Goal: Task Accomplishment & Management: Manage account settings

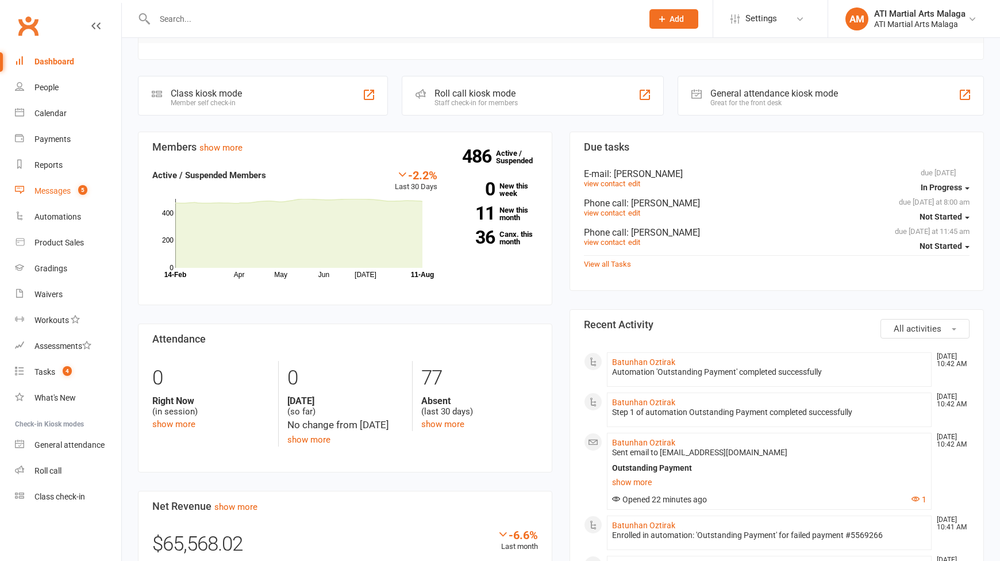
click at [68, 187] on div "Messages" at bounding box center [52, 190] width 36 height 9
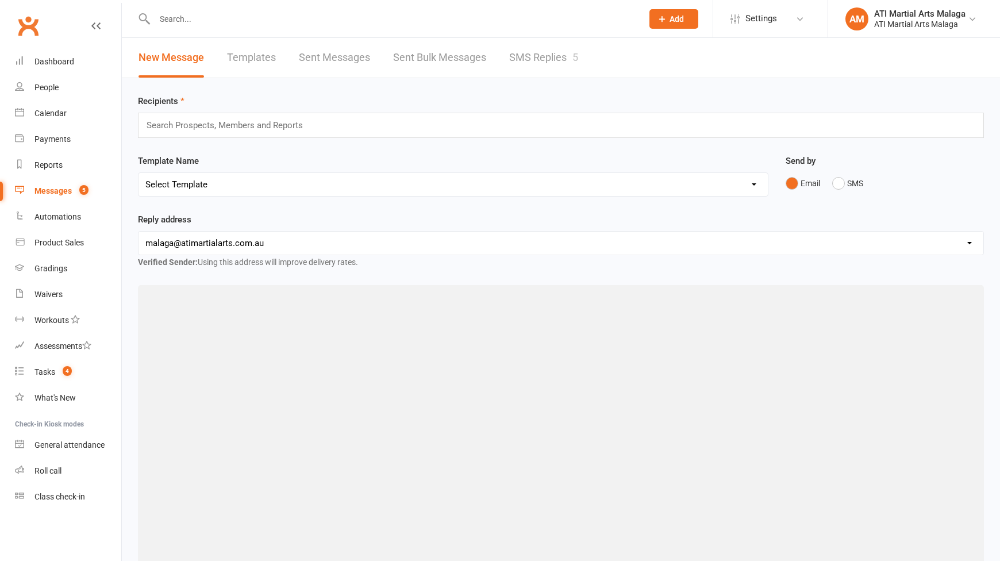
click at [545, 50] on link "SMS Replies 5" at bounding box center [543, 58] width 69 height 40
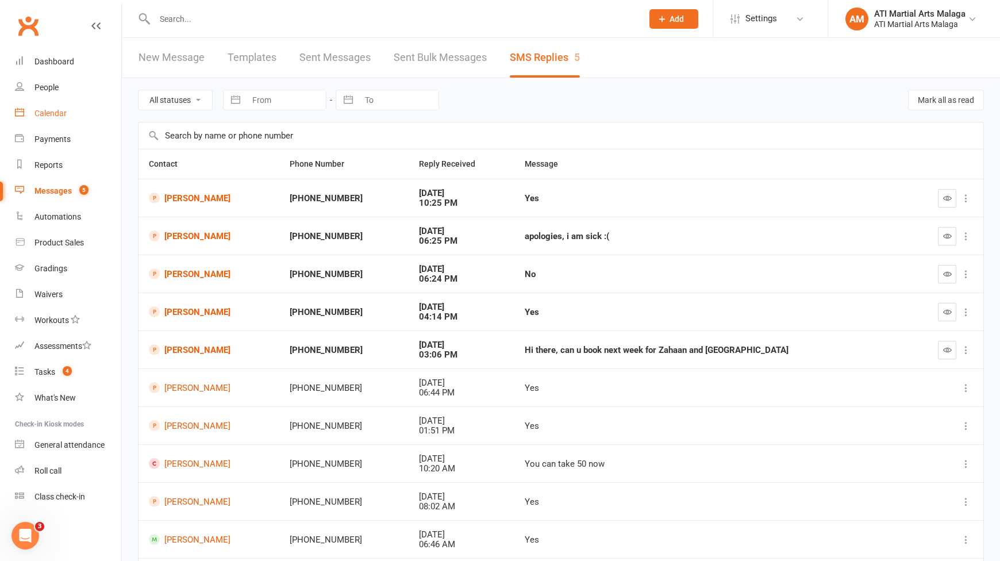
click at [44, 108] on link "Calendar" at bounding box center [68, 114] width 106 height 26
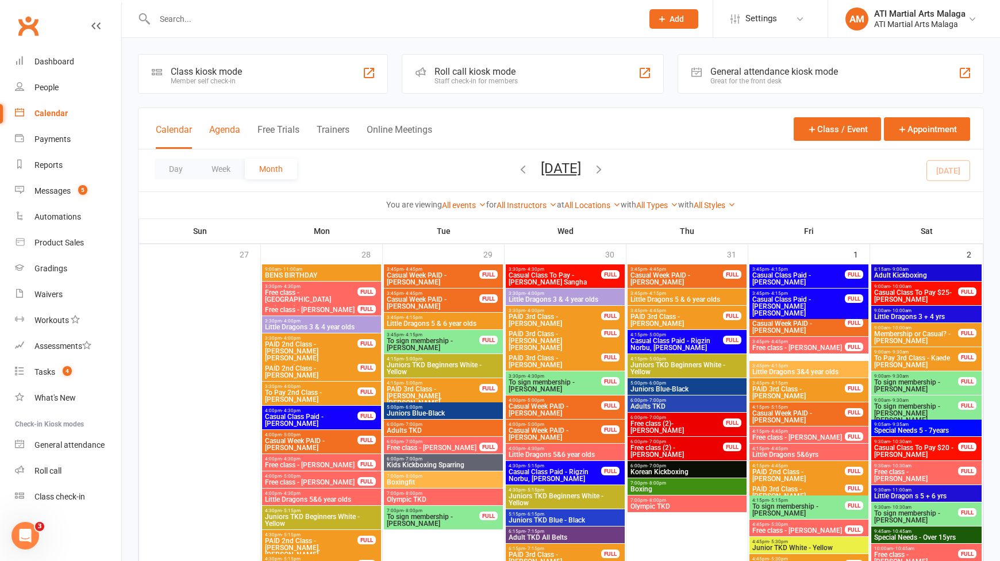
click at [224, 132] on button "Agenda" at bounding box center [224, 136] width 31 height 25
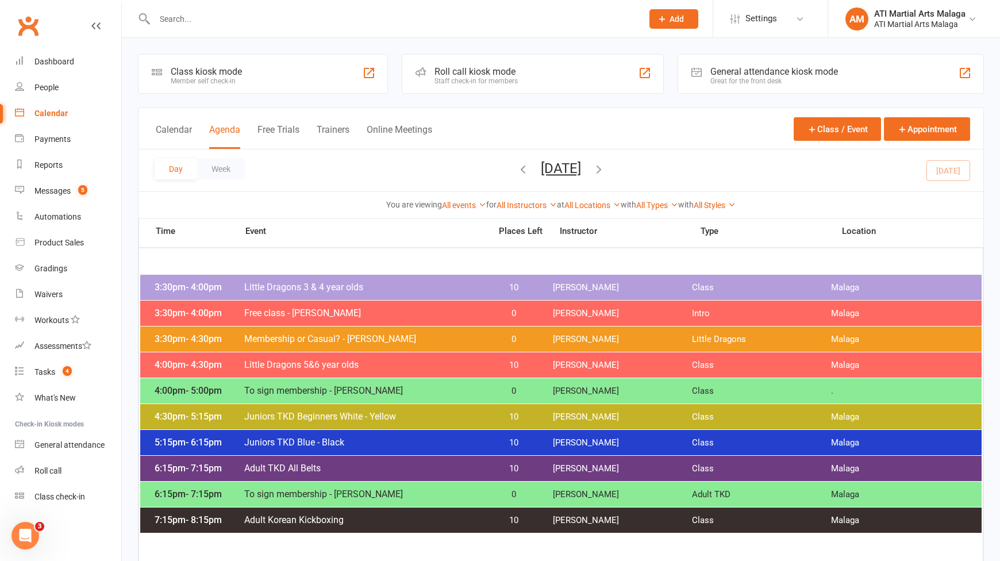
scroll to position [57, 0]
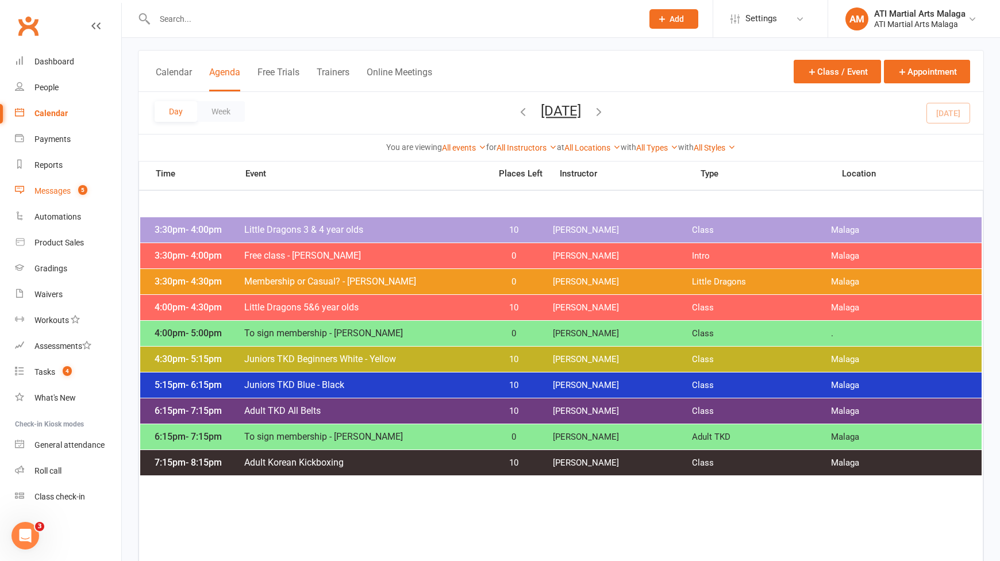
click at [68, 194] on div "Messages" at bounding box center [52, 190] width 36 height 9
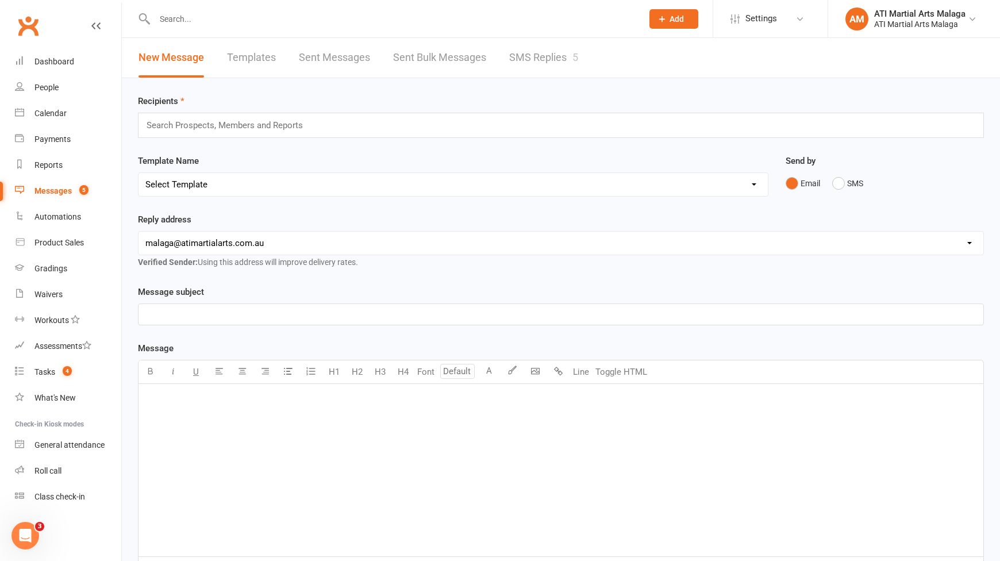
click at [531, 65] on link "SMS Replies 5" at bounding box center [543, 58] width 69 height 40
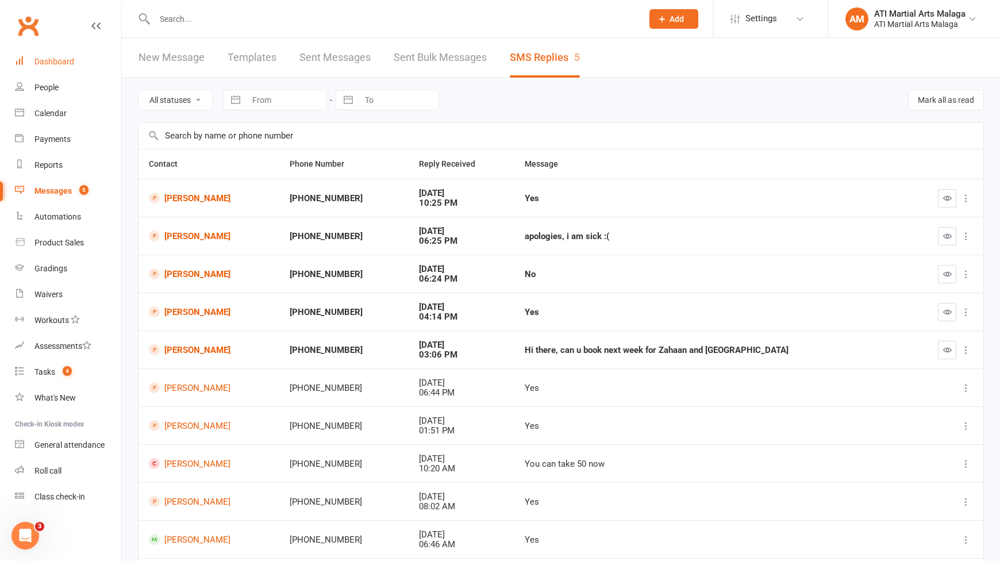
click at [47, 61] on div "Dashboard" at bounding box center [54, 61] width 40 height 9
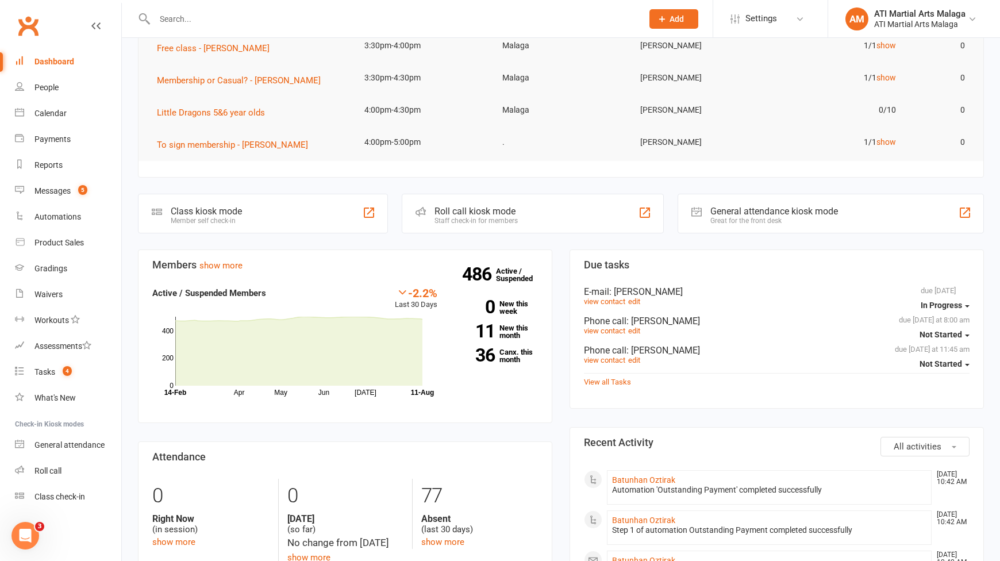
scroll to position [172, 0]
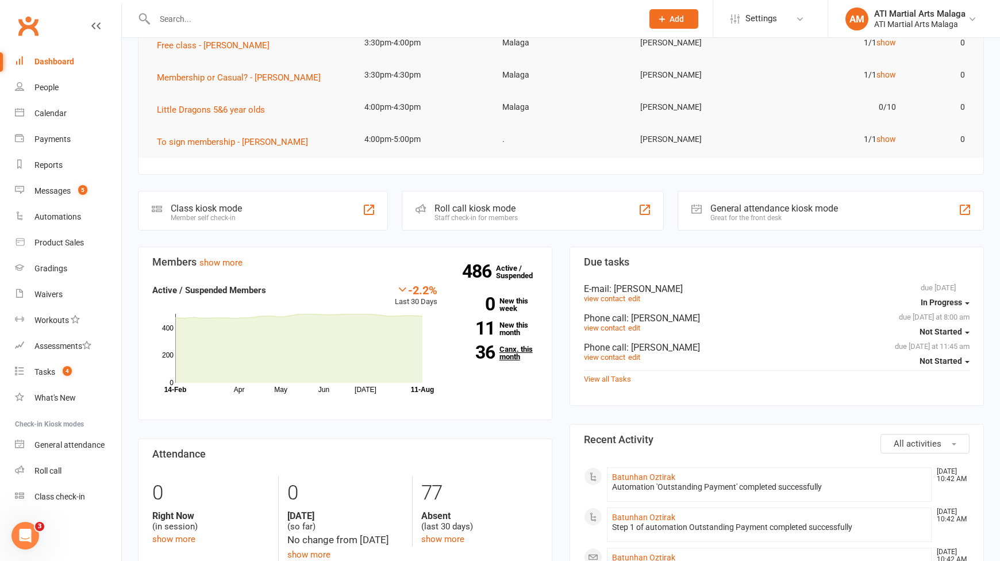
click at [512, 358] on link "36 Canx. this month" at bounding box center [496, 352] width 83 height 15
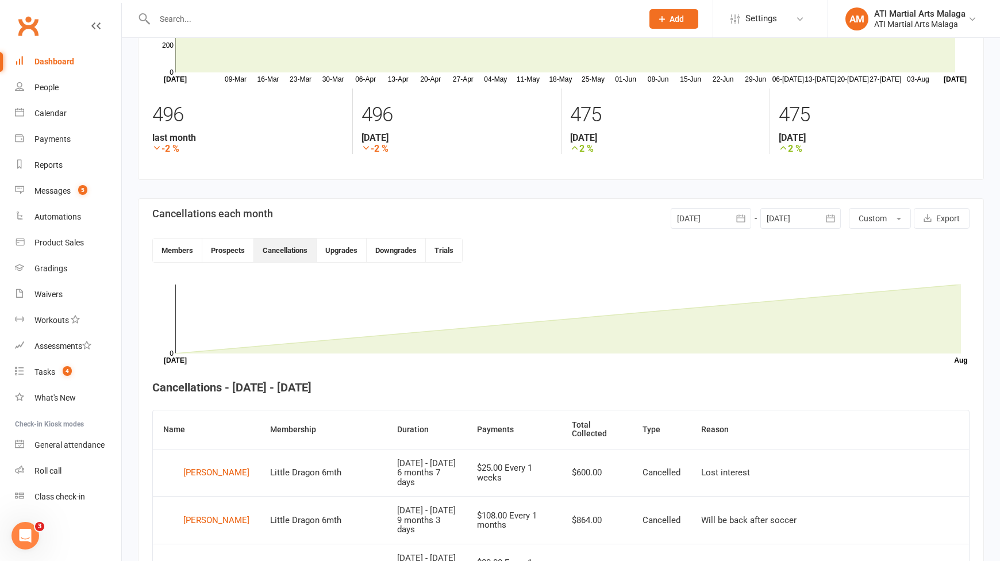
scroll to position [84, 0]
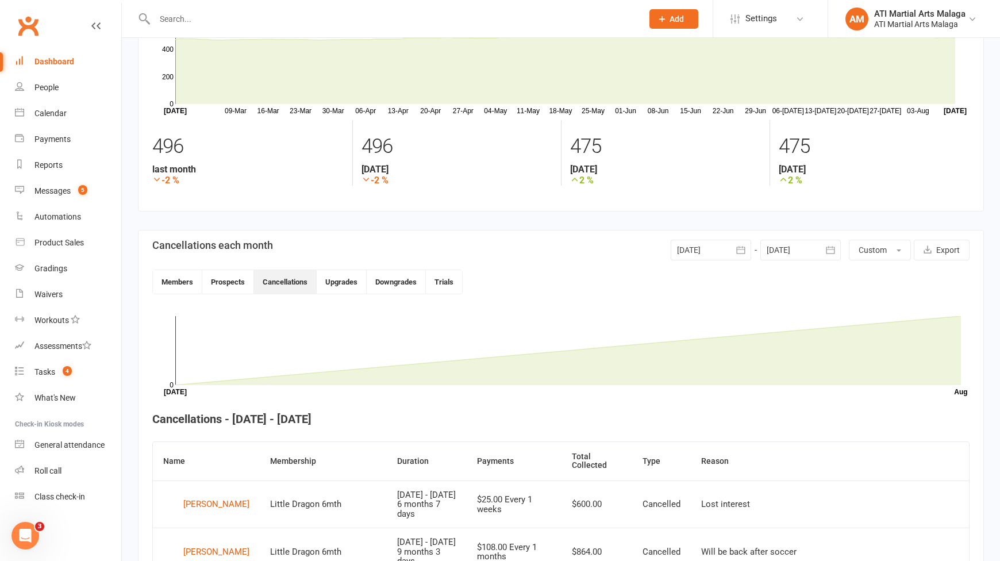
click at [701, 247] on div at bounding box center [711, 250] width 80 height 21
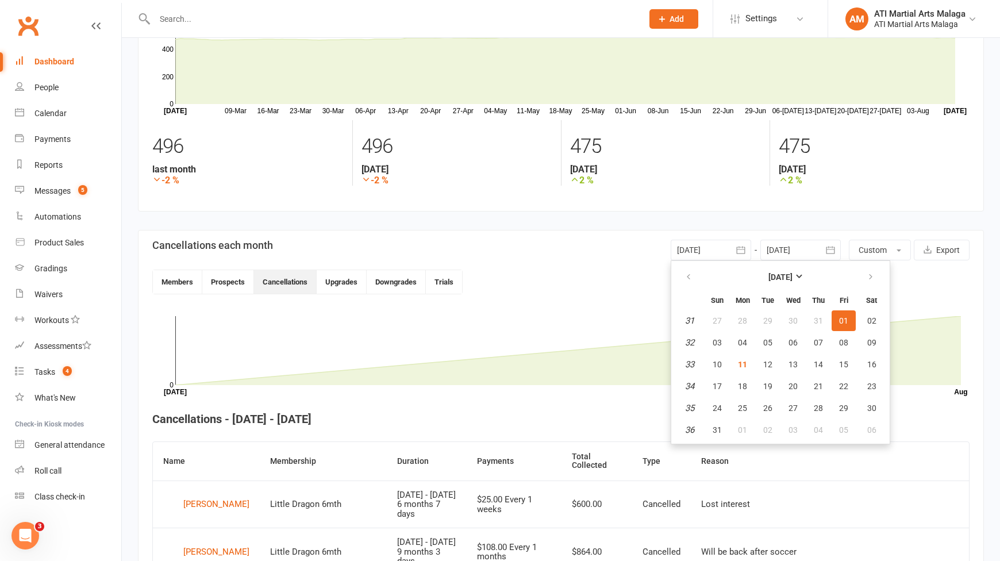
click at [788, 252] on div at bounding box center [801, 250] width 80 height 21
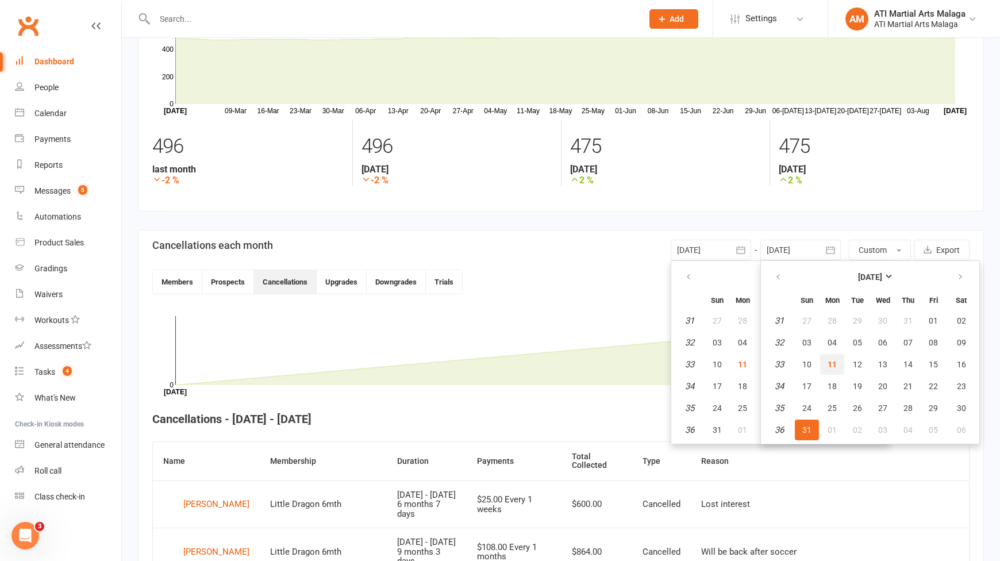
click at [831, 370] on button "11" at bounding box center [832, 364] width 24 height 21
type input "[DATE]"
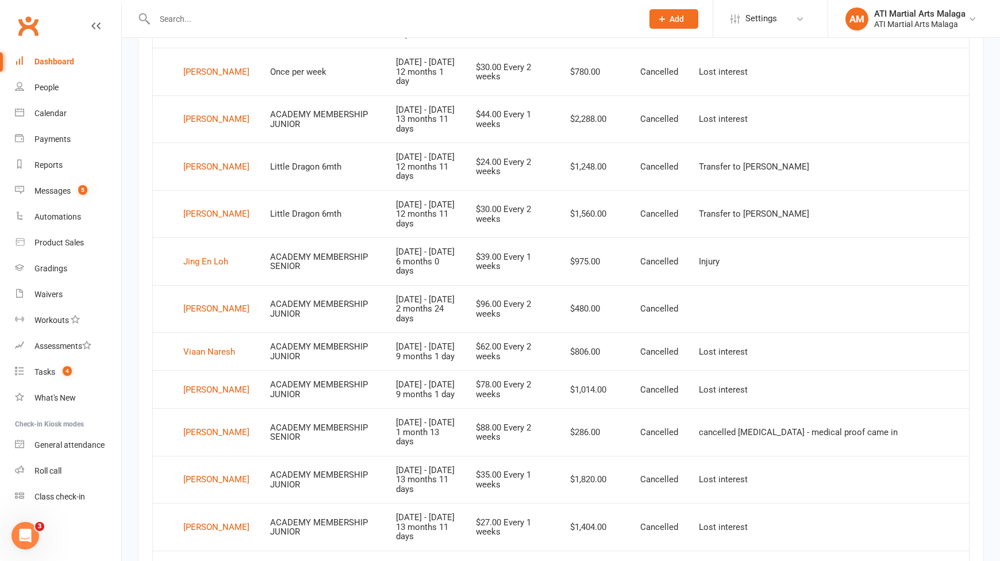
click at [524, 320] on td "$96.00 Every 2 weeks" at bounding box center [513, 309] width 94 height 48
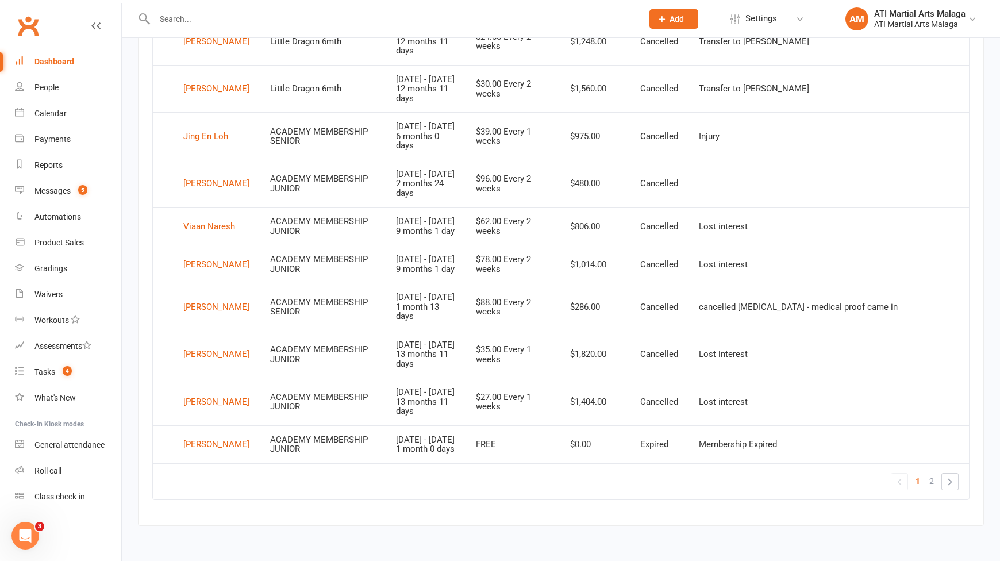
scroll to position [812, 0]
click at [209, 436] on div "Andy Thai" at bounding box center [216, 444] width 66 height 17
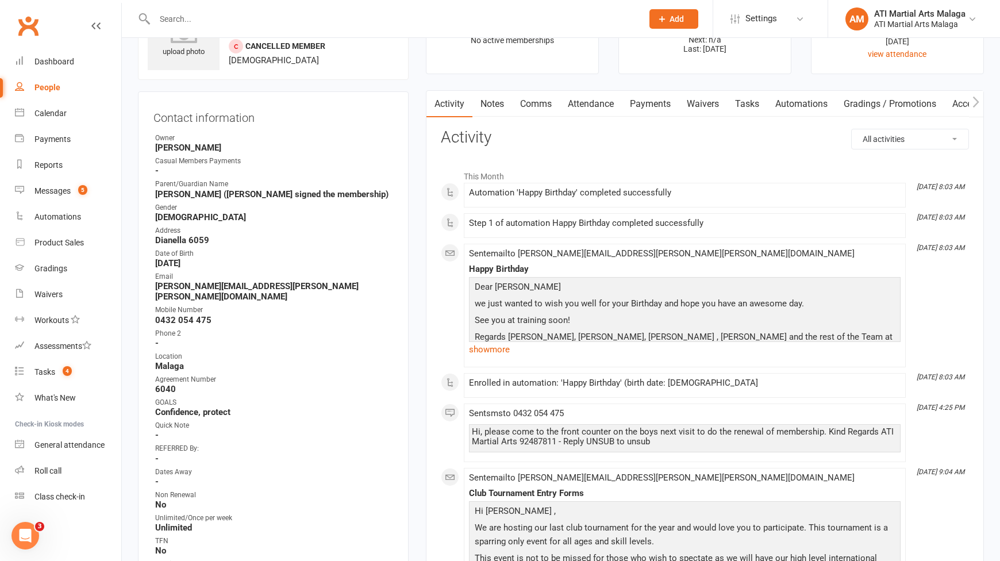
scroll to position [172, 0]
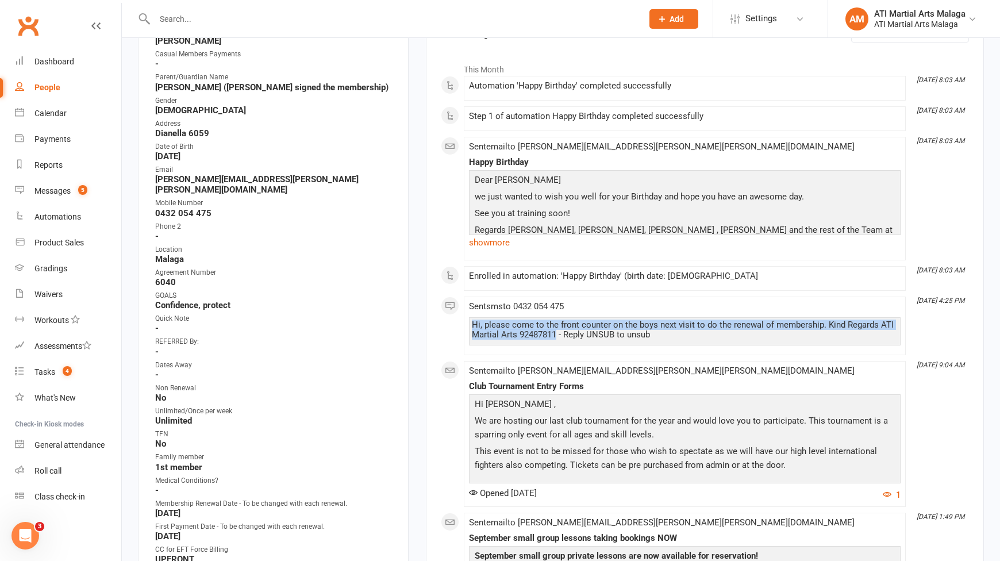
drag, startPoint x: 469, startPoint y: 324, endPoint x: 556, endPoint y: 338, distance: 88.6
click at [556, 338] on div "Hi, please come to the front counter on the boys next visit to do the renewal o…" at bounding box center [685, 331] width 432 height 28
copy div "Hi, please come to the front counter on the boys next visit to do the renewal o…"
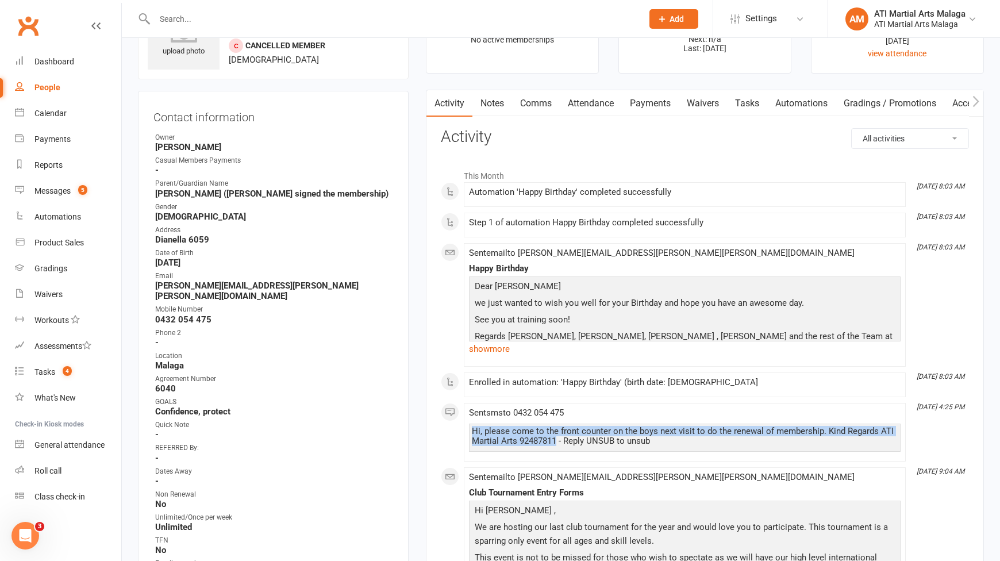
scroll to position [57, 0]
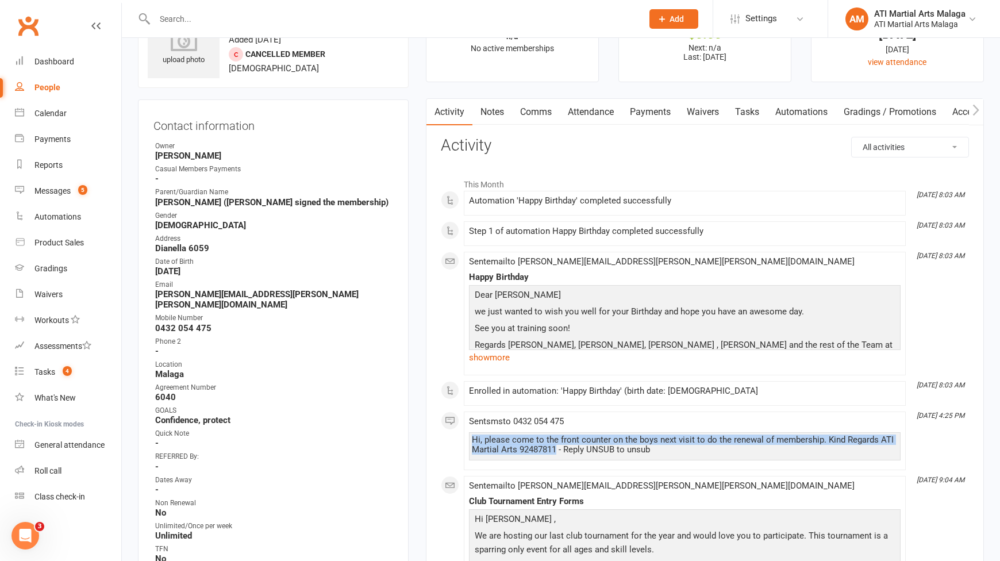
click at [533, 109] on link "Comms" at bounding box center [536, 112] width 48 height 26
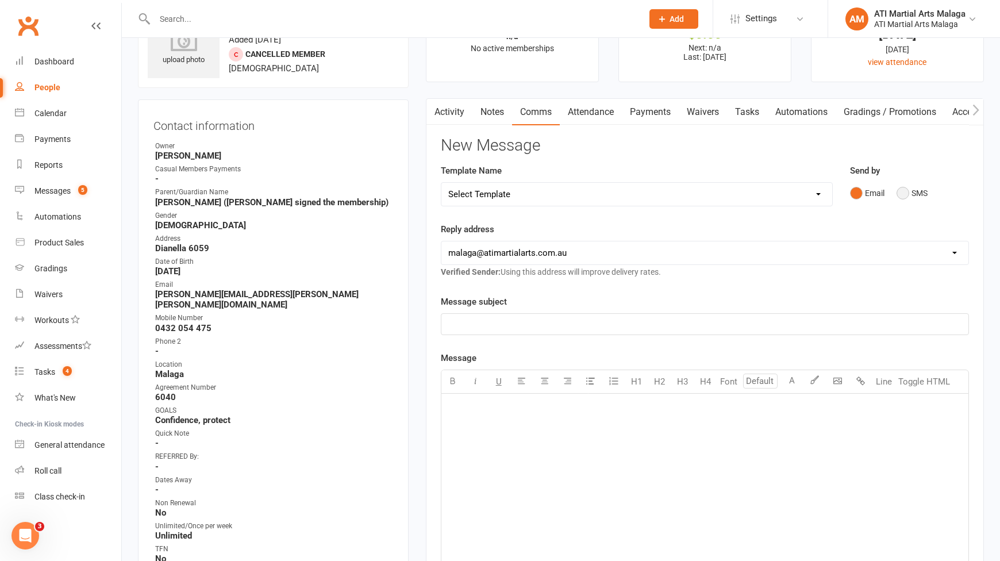
click at [919, 184] on button "SMS" at bounding box center [912, 193] width 31 height 22
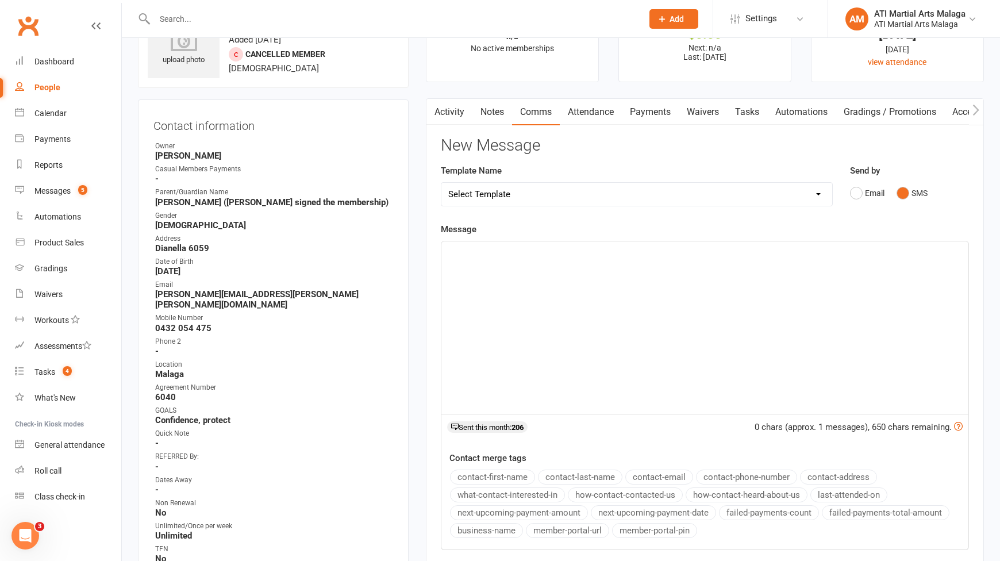
click at [865, 309] on div "﻿" at bounding box center [705, 327] width 527 height 172
paste div
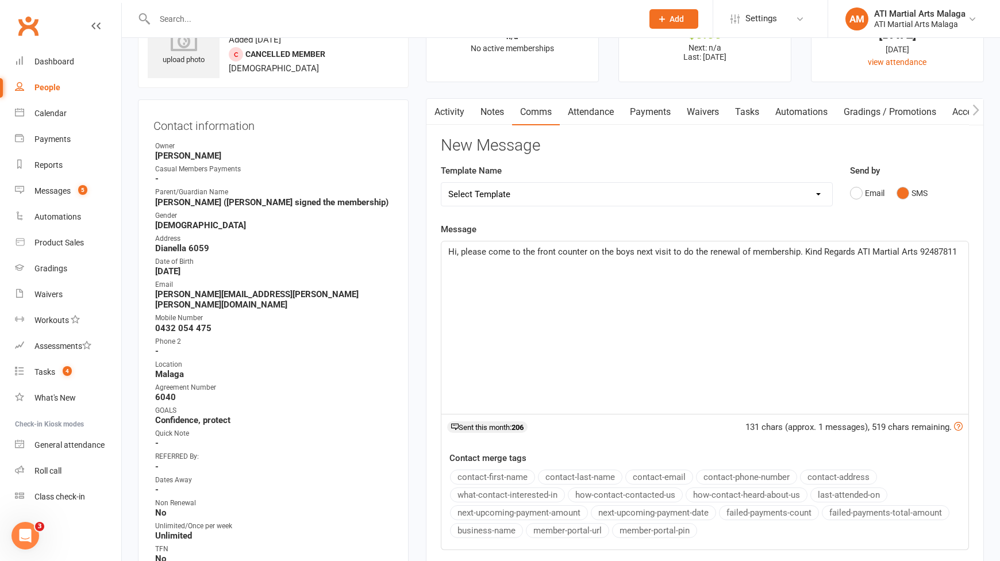
click at [456, 249] on span "Hi, please come to the front counter on the boys next visit to do the renewal o…" at bounding box center [702, 252] width 509 height 10
click at [489, 254] on span "Hi Teresa, please come to the front counter on the boys next visit to do the re…" at bounding box center [694, 259] width 493 height 24
click at [634, 248] on span "Hi Teresa, Andy and Rudy's membership has noe expired at ATI Martial Arts. Plea…" at bounding box center [701, 259] width 506 height 24
click at [812, 263] on p "Hi Teresa, Andy and Rudy's membership has now expired at ATI Martial Arts. Plea…" at bounding box center [704, 259] width 513 height 28
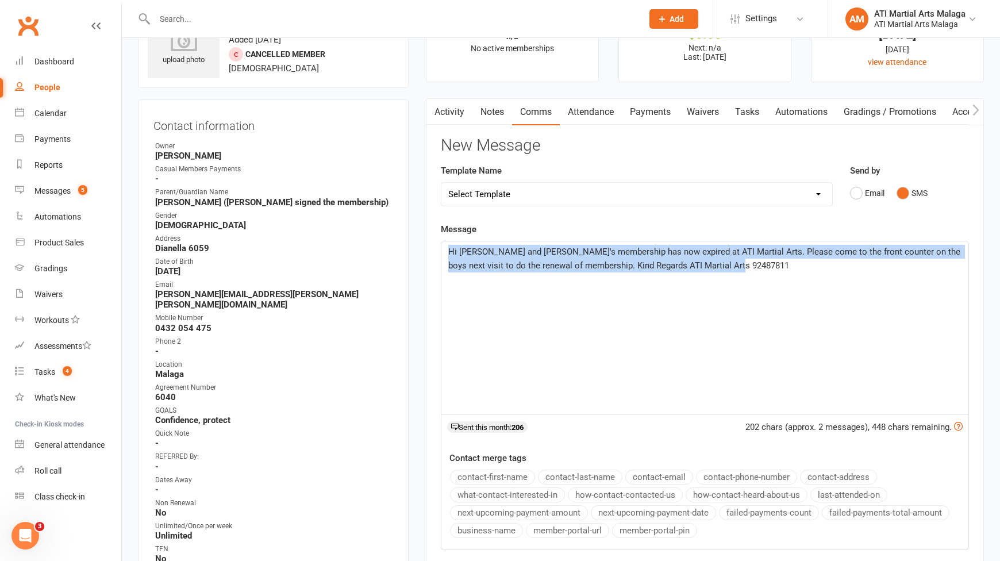
drag, startPoint x: 746, startPoint y: 270, endPoint x: 358, endPoint y: 222, distance: 391.5
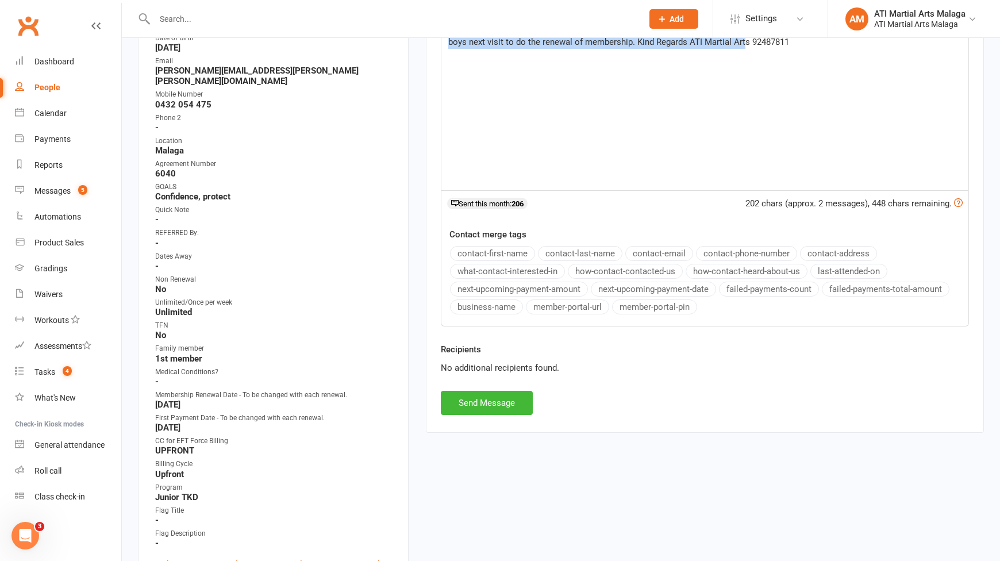
scroll to position [287, 0]
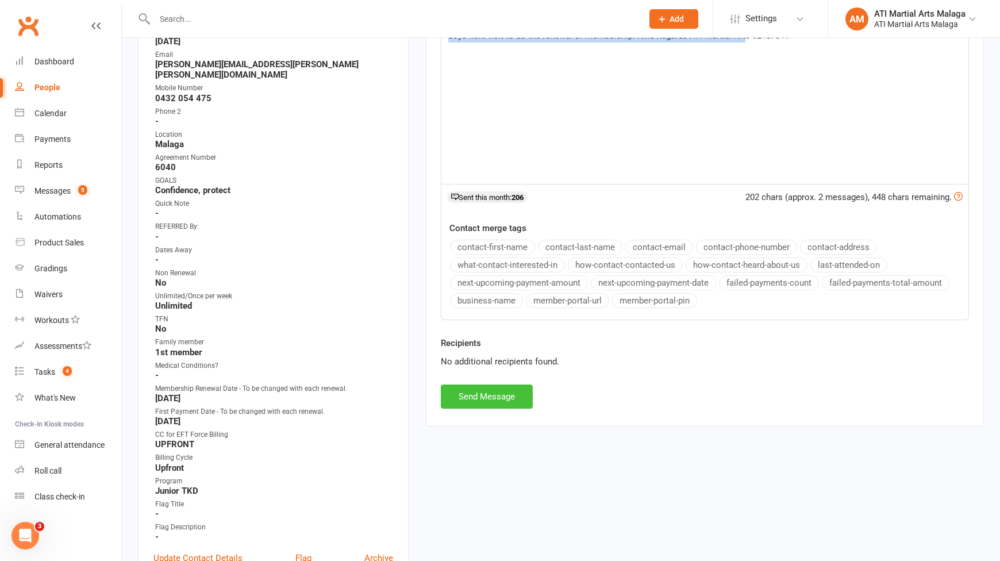
click at [474, 404] on button "Send Message" at bounding box center [487, 397] width 92 height 24
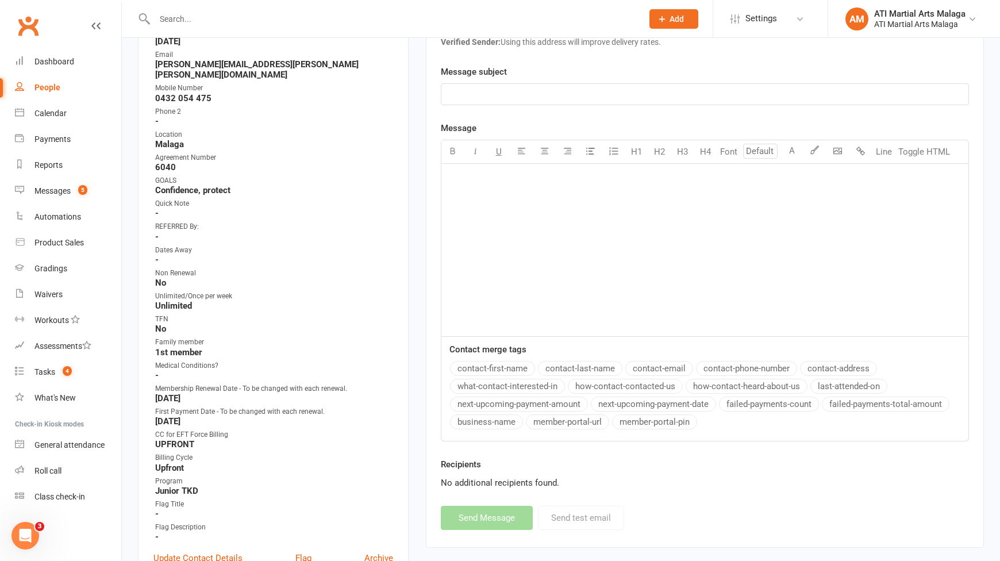
scroll to position [0, 0]
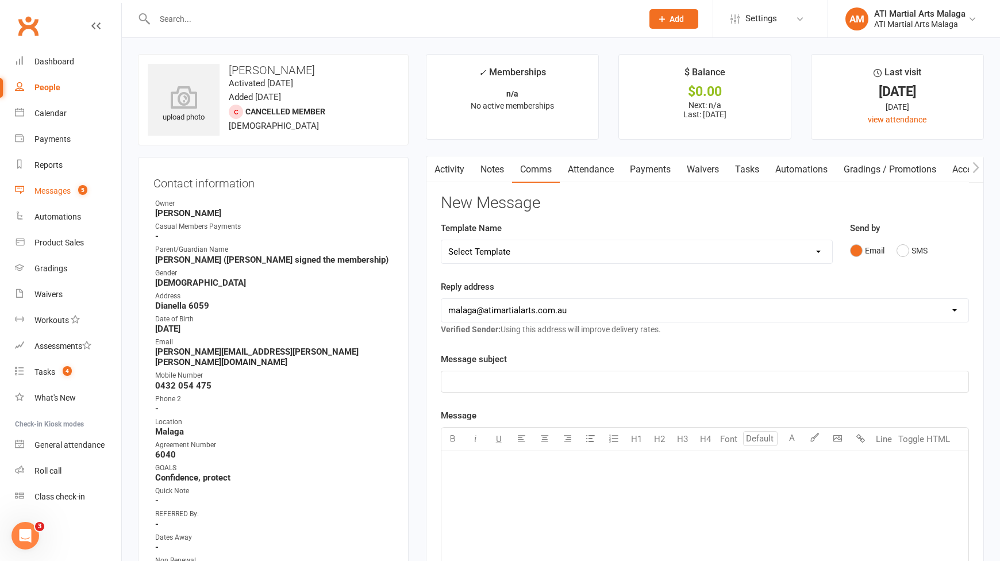
click at [92, 193] on link "Messages 5" at bounding box center [68, 191] width 106 height 26
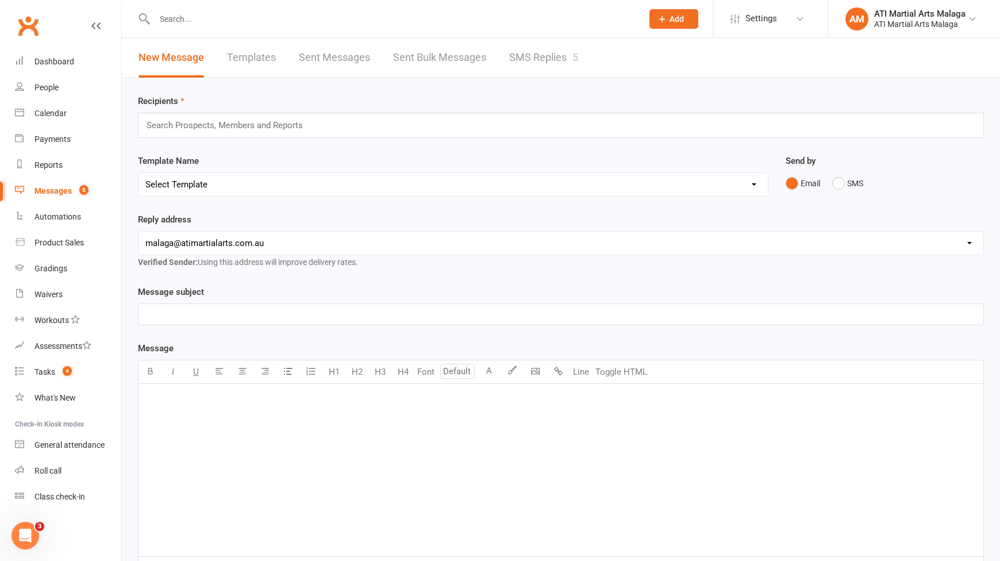
click at [557, 68] on link "SMS Replies 5" at bounding box center [543, 58] width 69 height 40
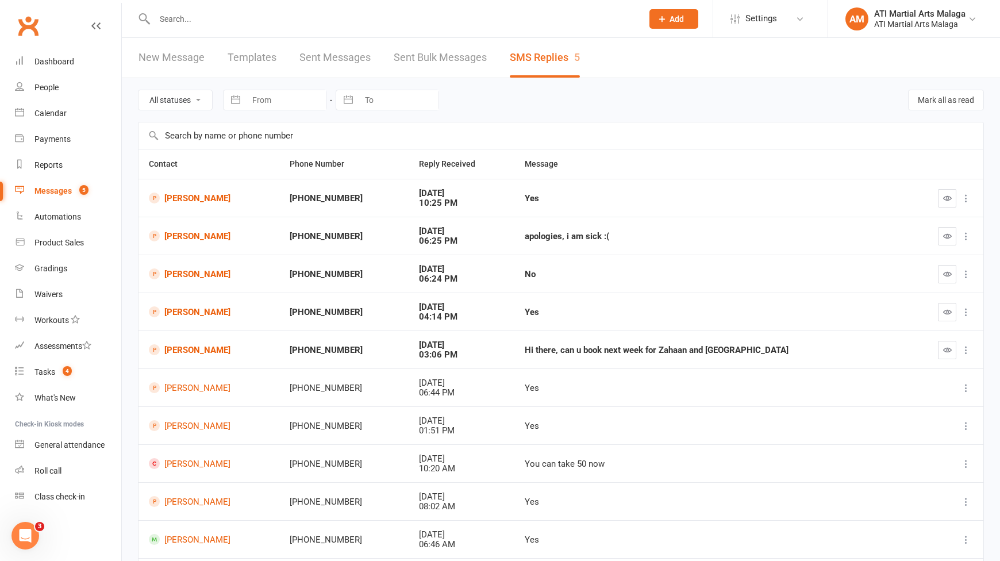
click at [182, 25] on input "text" at bounding box center [392, 19] width 483 height 16
type input "l"
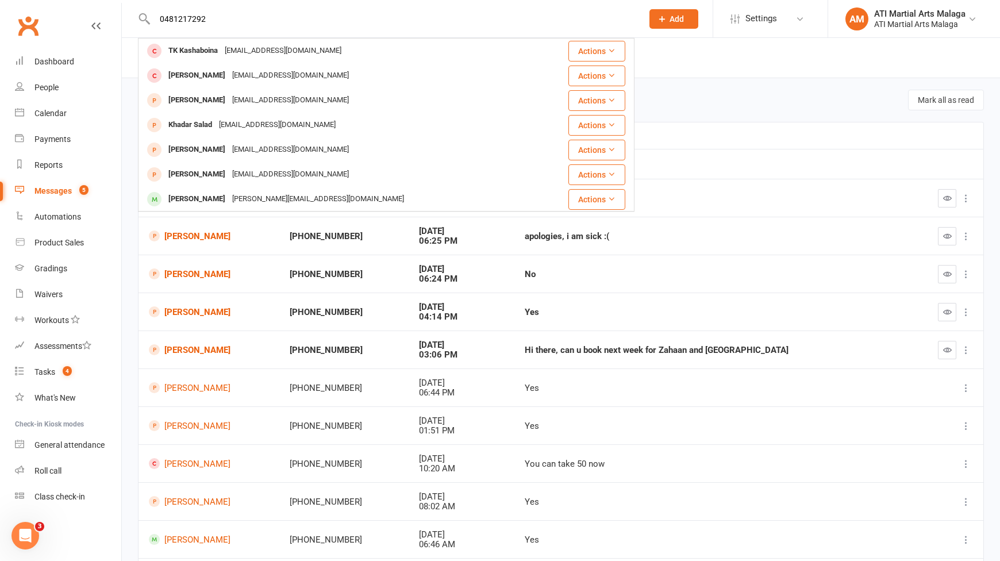
drag, startPoint x: 221, startPoint y: 22, endPoint x: 159, endPoint y: 17, distance: 62.3
click at [159, 17] on input "0481217292" at bounding box center [392, 19] width 483 height 16
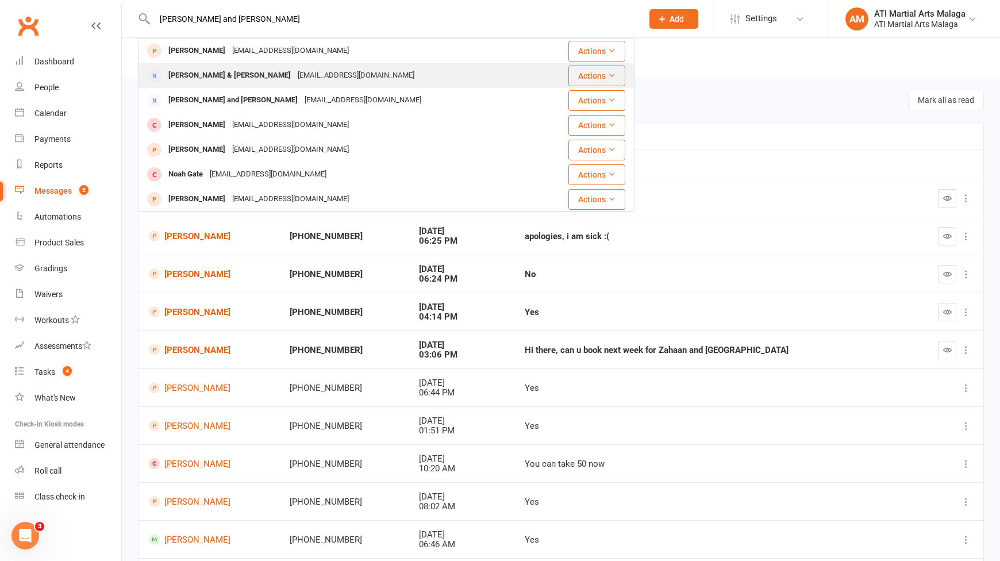
type input "lara and noah"
click at [221, 72] on div "Lara & Noah Morabito" at bounding box center [229, 75] width 129 height 17
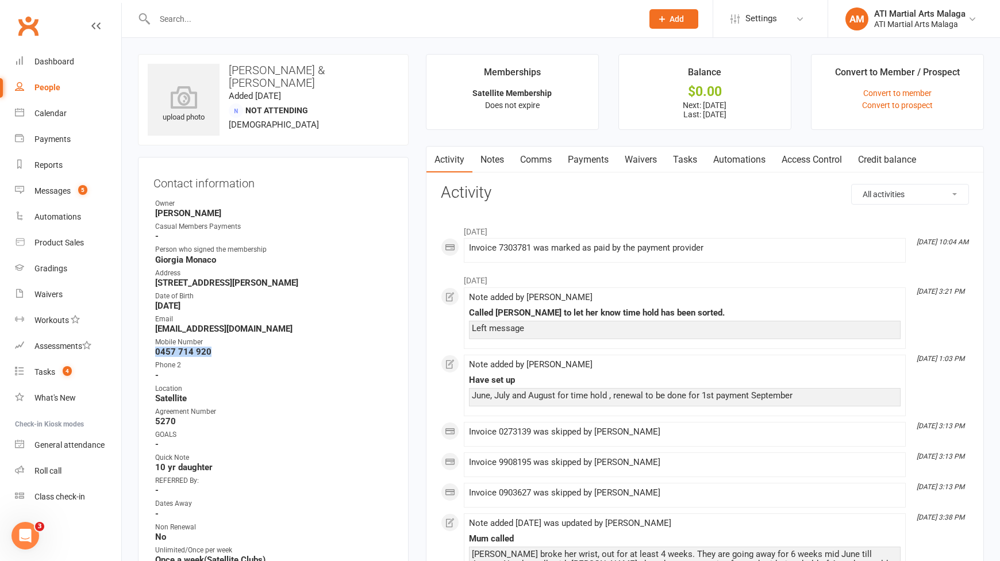
drag, startPoint x: 215, startPoint y: 352, endPoint x: 155, endPoint y: 351, distance: 60.4
click at [155, 351] on li "Mobile Number 0457 714 920" at bounding box center [273, 347] width 240 height 20
drag, startPoint x: 156, startPoint y: 350, endPoint x: 220, endPoint y: 352, distance: 63.9
click at [218, 353] on strong "0457 714 920" at bounding box center [274, 352] width 238 height 10
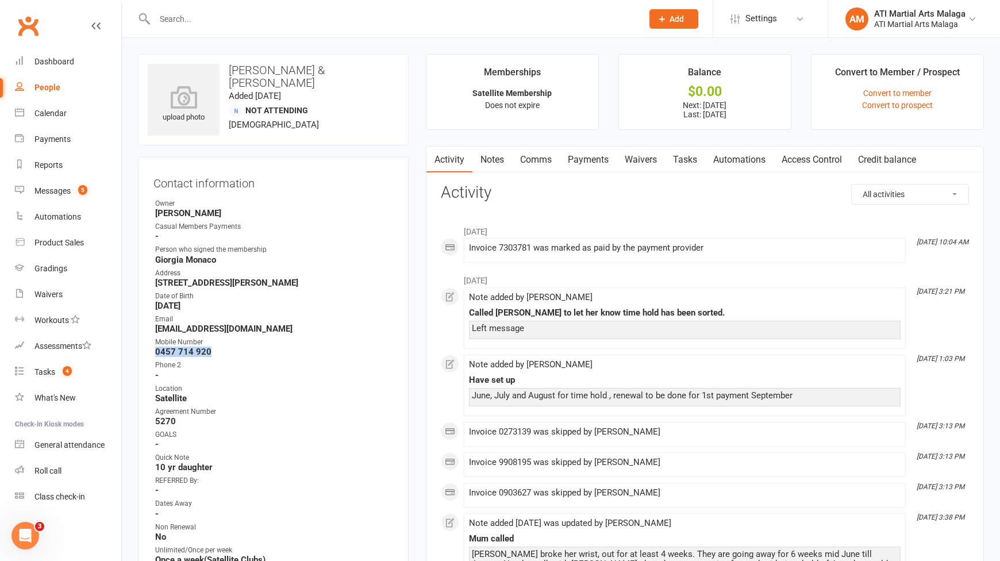
click at [220, 352] on strong "0457 714 920" at bounding box center [274, 352] width 238 height 10
click at [487, 170] on link "Notes" at bounding box center [493, 160] width 40 height 26
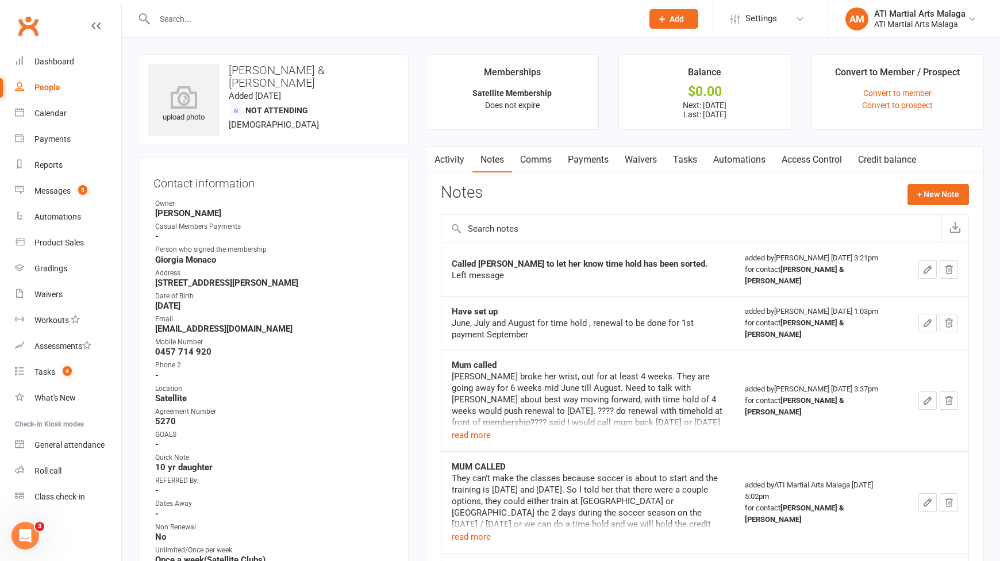
click at [670, 251] on td "Called Giorgia to let her know time hold has been sorted. Left message" at bounding box center [589, 269] width 294 height 53
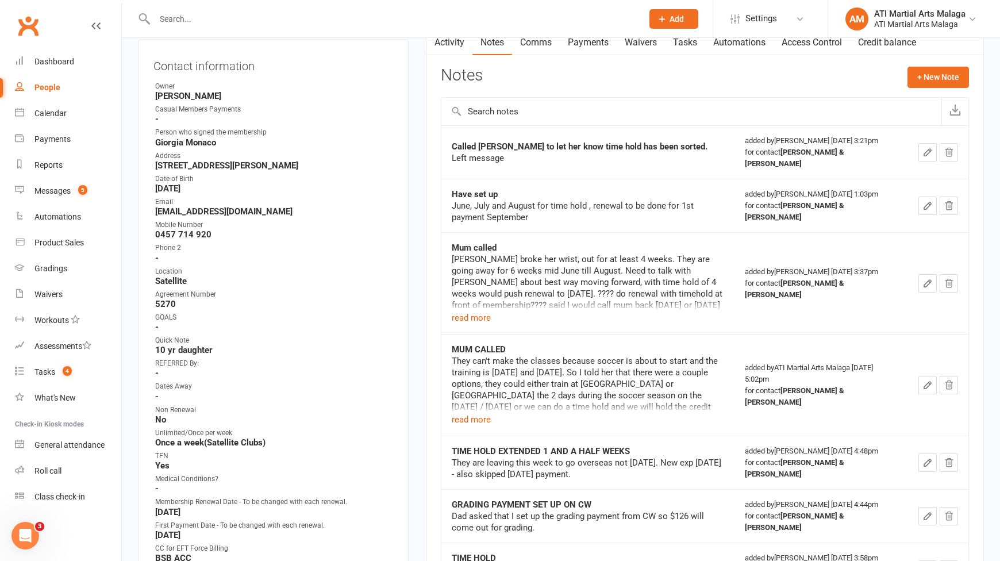
scroll to position [172, 0]
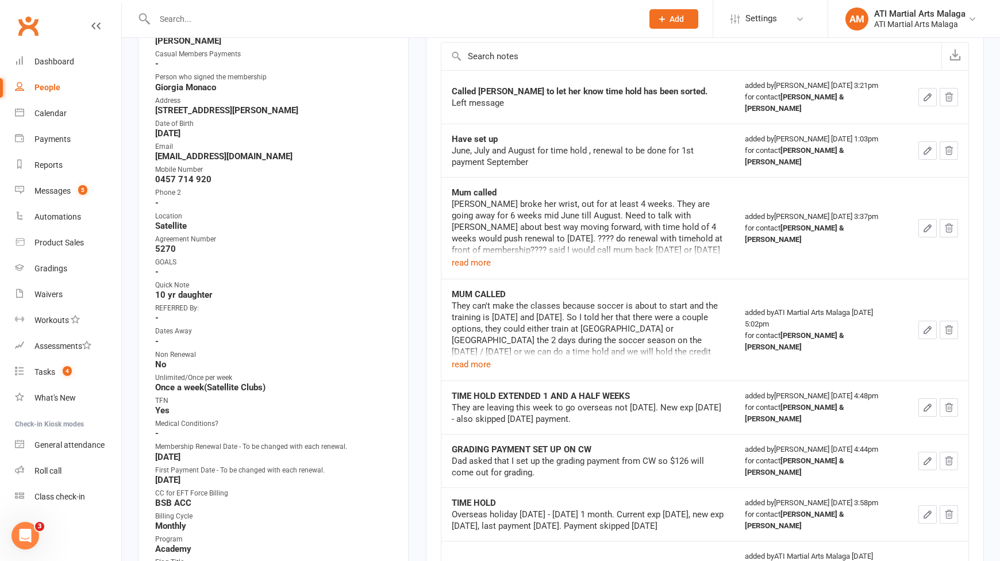
click at [512, 239] on div "Lara broke her wrist, out for at least 4 weeks. They are going away for 6 weeks…" at bounding box center [588, 226] width 273 height 57
click at [487, 358] on button "read more" at bounding box center [471, 365] width 39 height 14
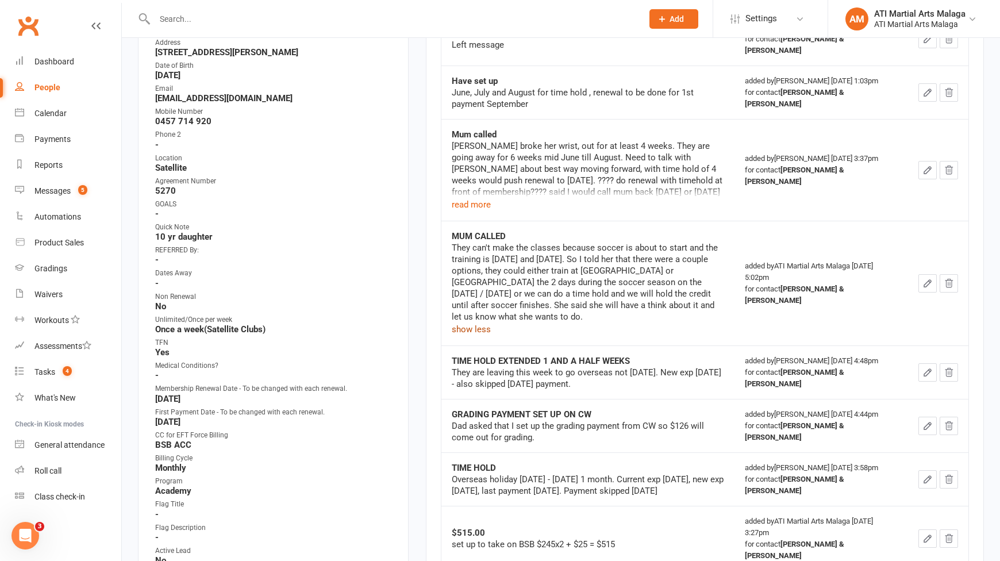
scroll to position [402, 0]
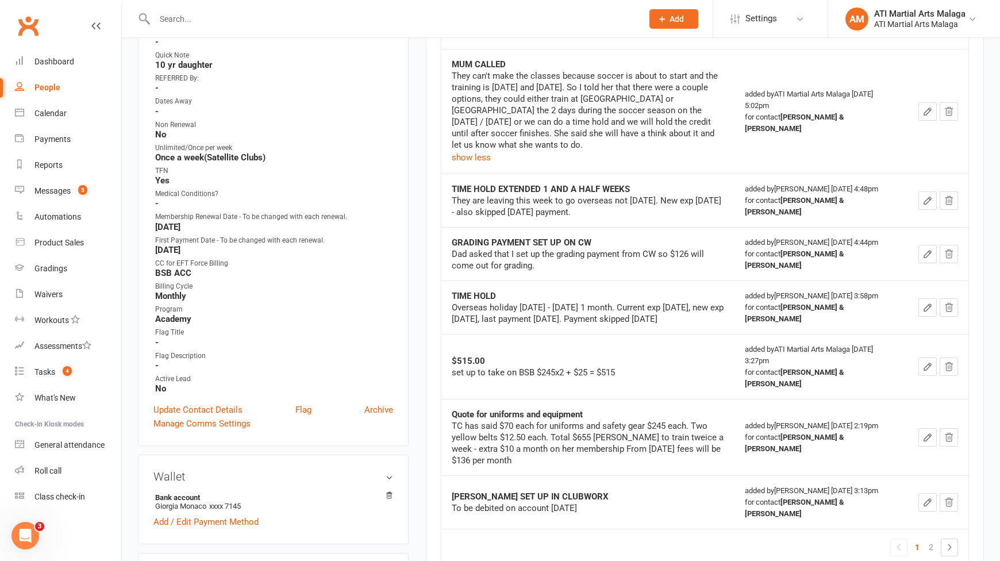
click at [413, 266] on div "upload photo Lara & Noah Morabito Added 14 March, 2024 Not Attending 12 years o…" at bounding box center [273, 339] width 288 height 1374
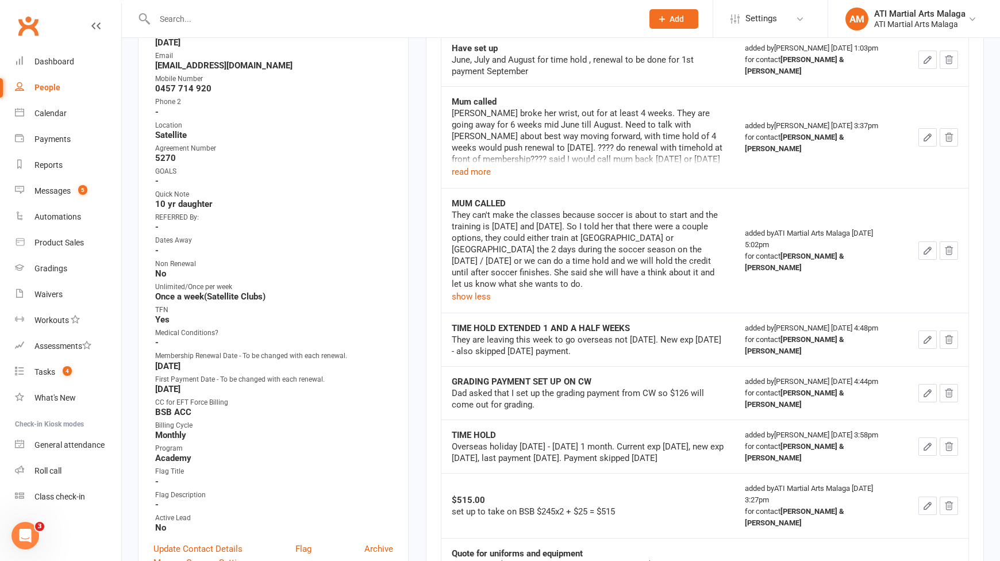
scroll to position [115, 0]
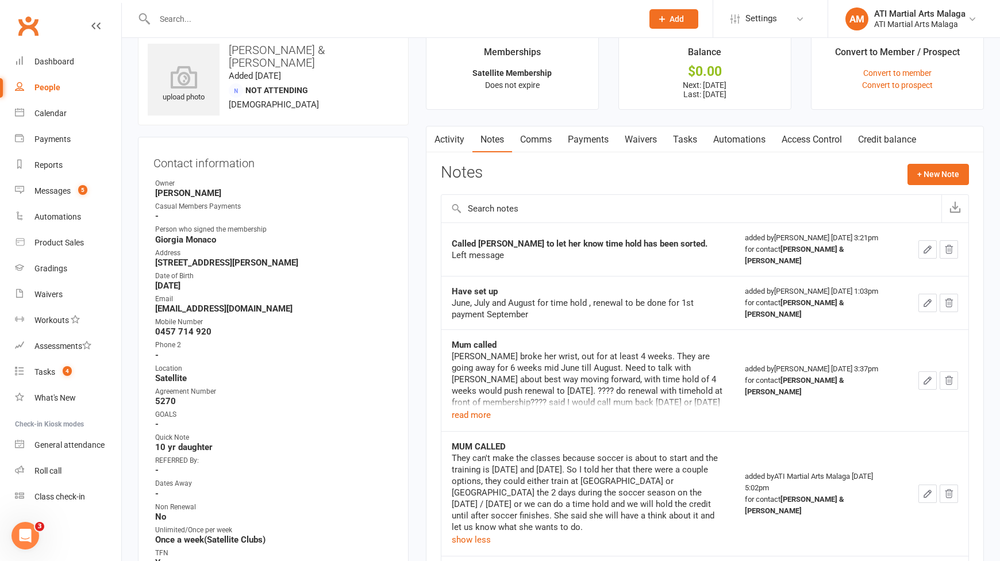
scroll to position [0, 0]
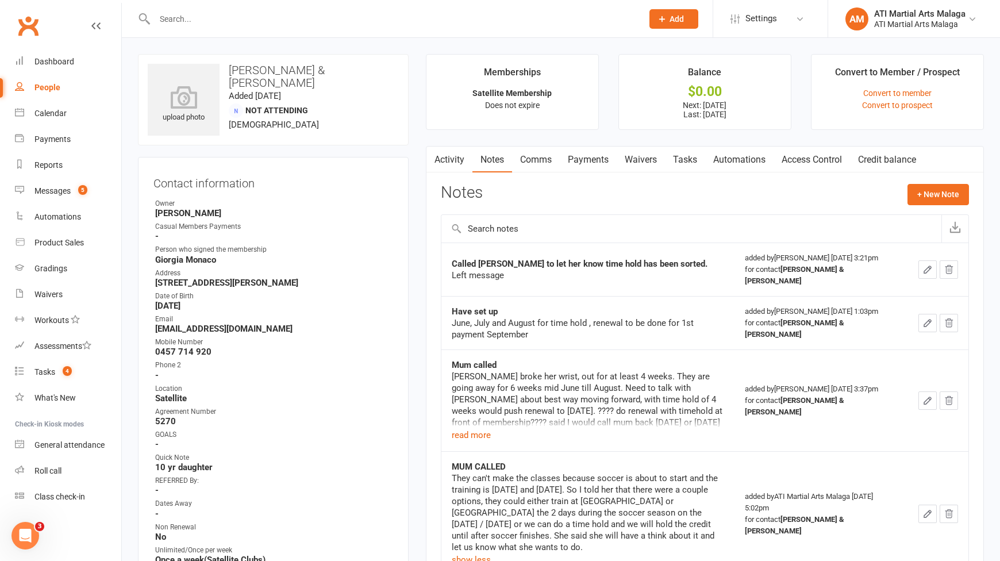
click at [585, 156] on link "Payments" at bounding box center [588, 160] width 57 height 26
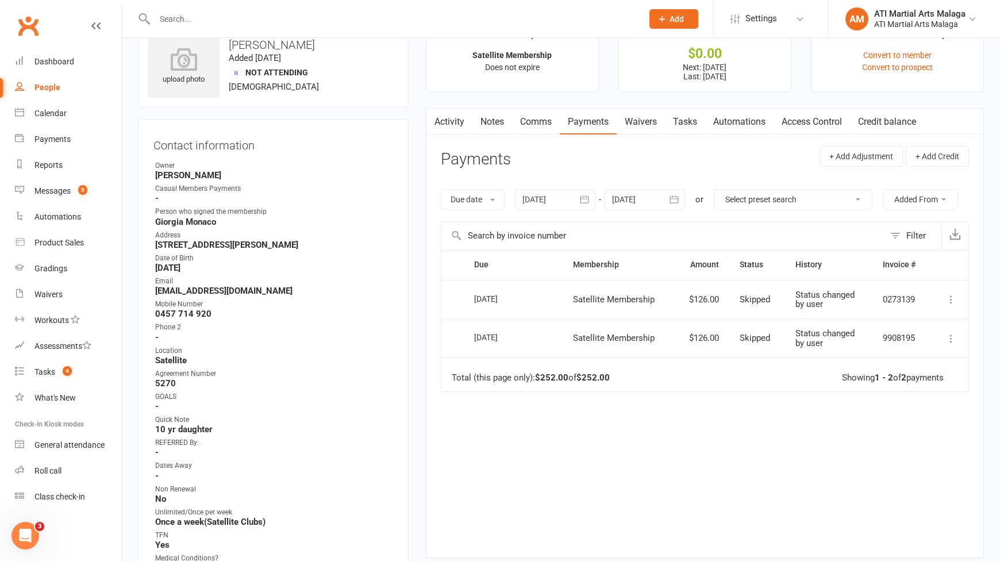
scroll to position [57, 0]
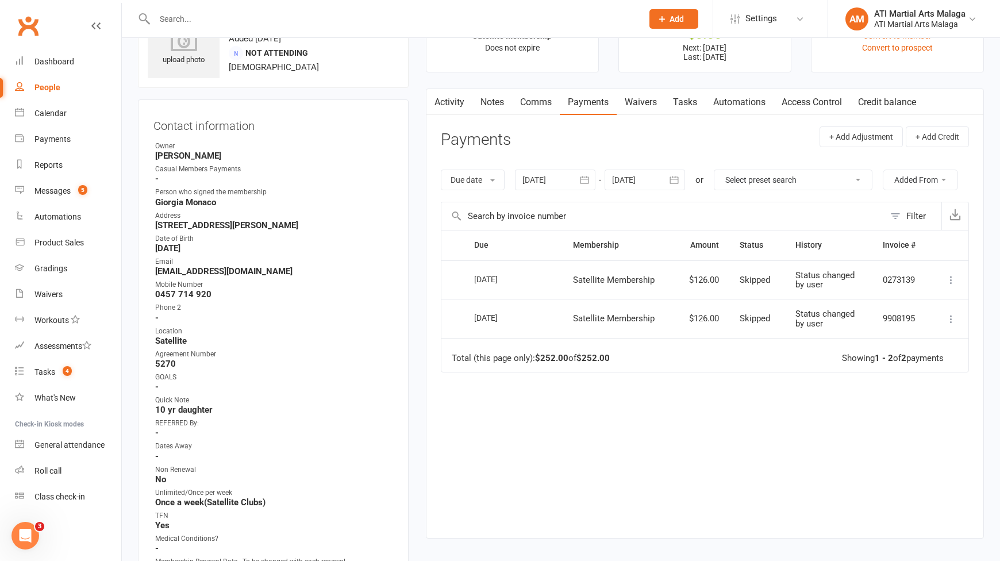
click at [631, 184] on div at bounding box center [645, 180] width 80 height 21
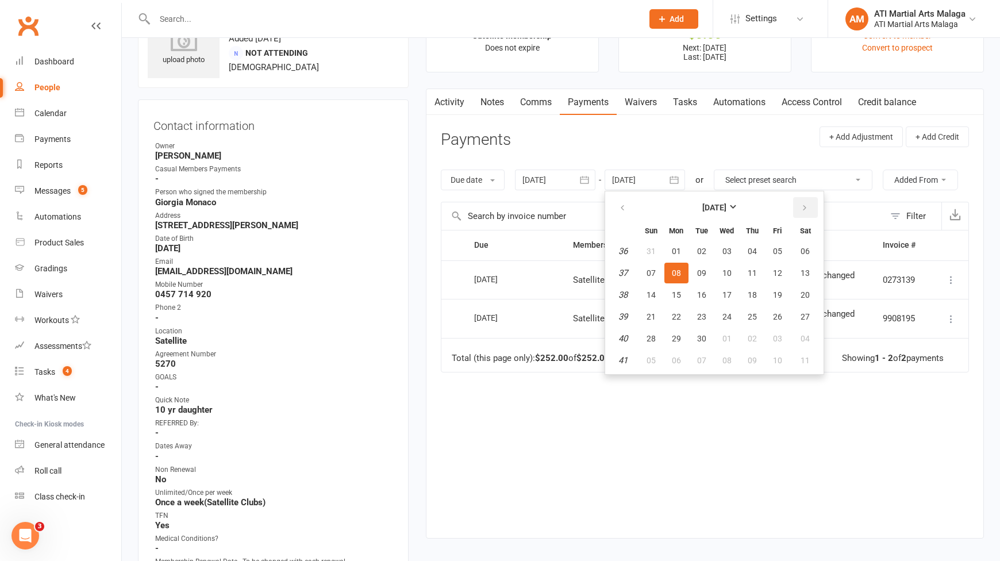
click at [808, 206] on icon "button" at bounding box center [805, 208] width 8 height 9
click at [754, 286] on button "16" at bounding box center [752, 295] width 24 height 21
type input "16 Oct 2025"
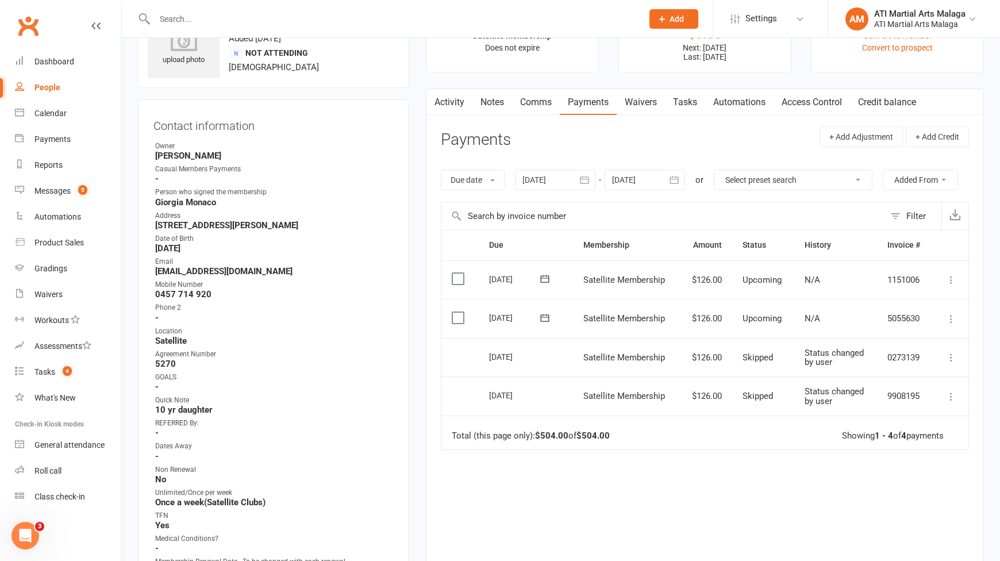
click at [478, 95] on link "Notes" at bounding box center [493, 102] width 40 height 26
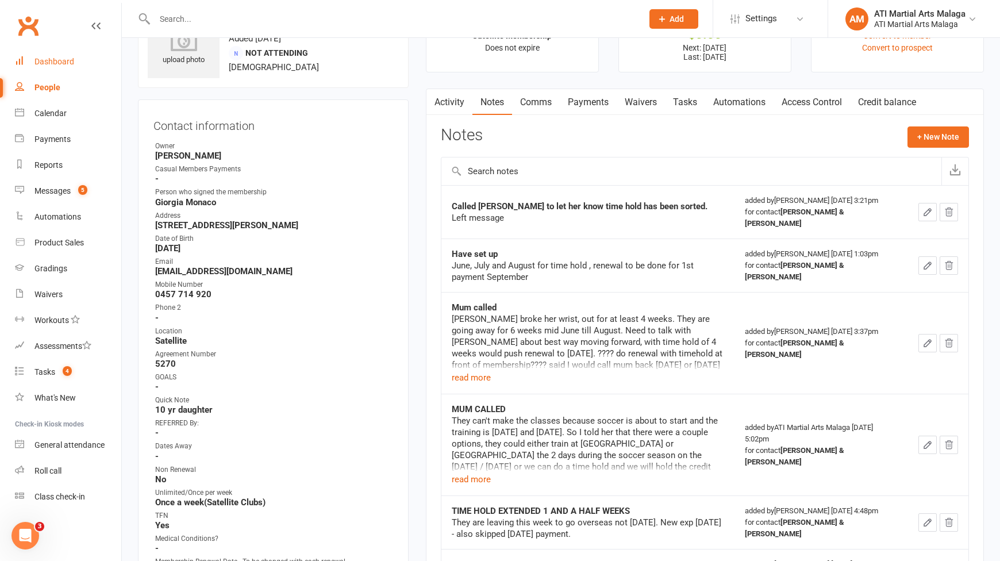
click at [51, 62] on div "Dashboard" at bounding box center [54, 61] width 40 height 9
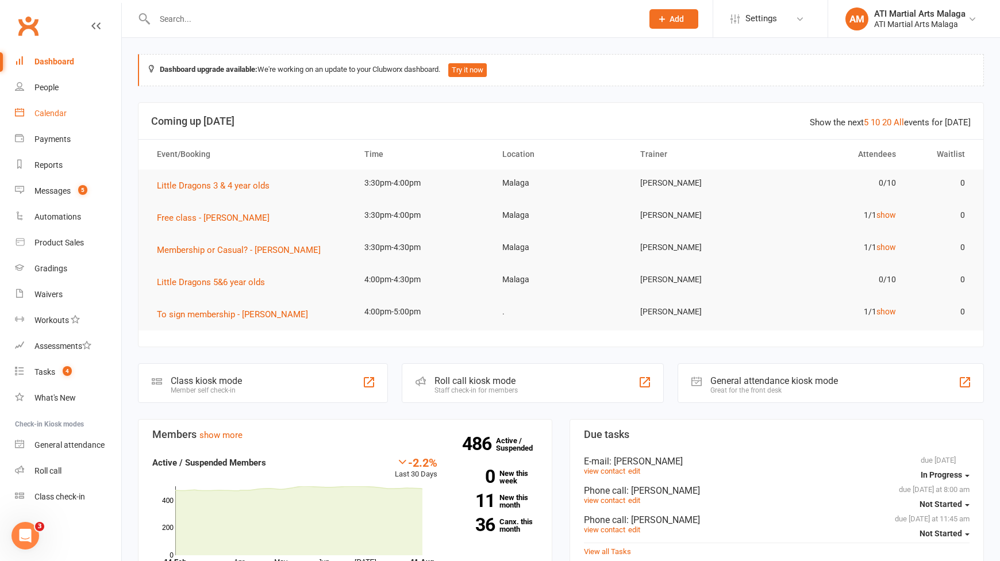
click at [63, 125] on link "Calendar" at bounding box center [68, 114] width 106 height 26
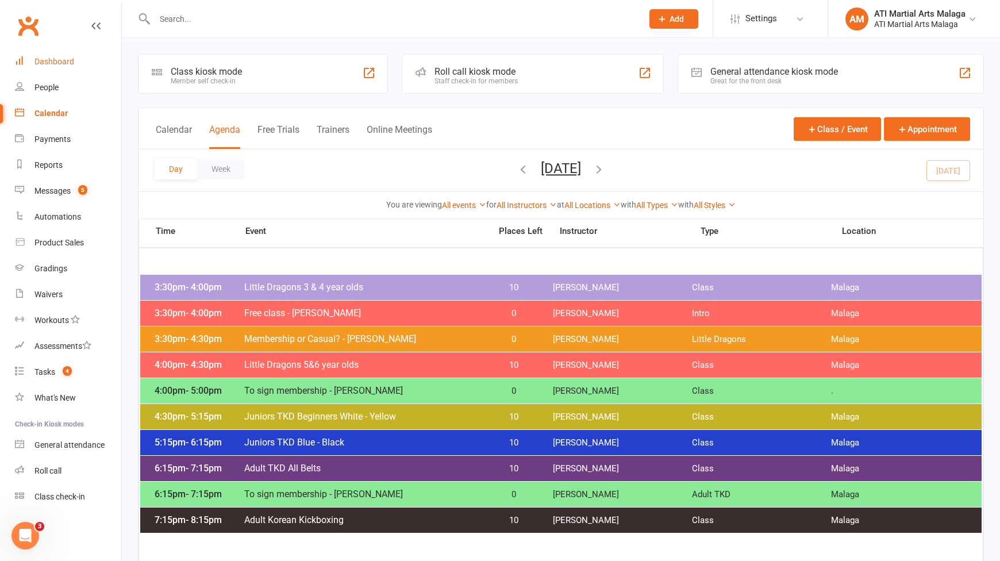
click at [67, 63] on div "Dashboard" at bounding box center [54, 61] width 40 height 9
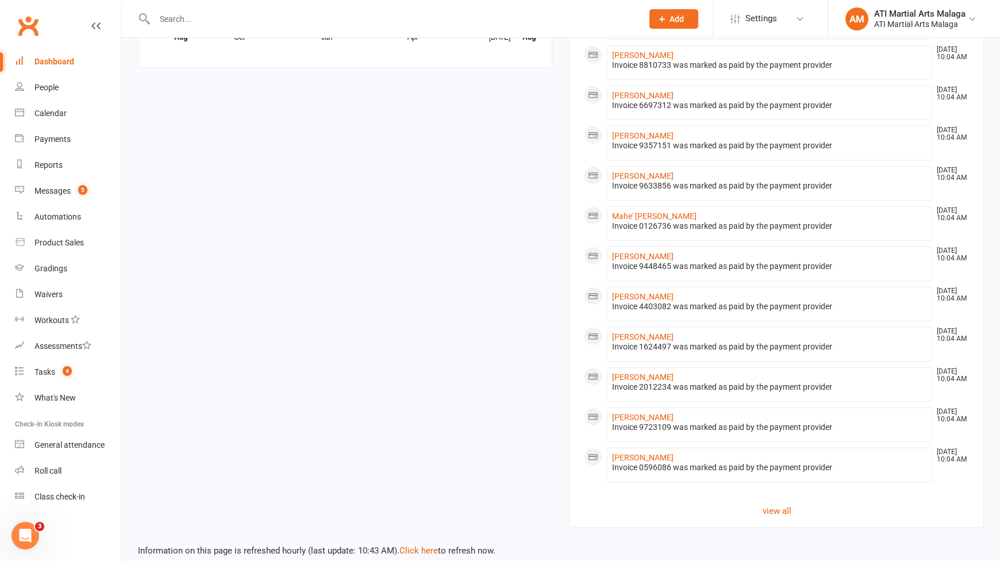
scroll to position [1131, 0]
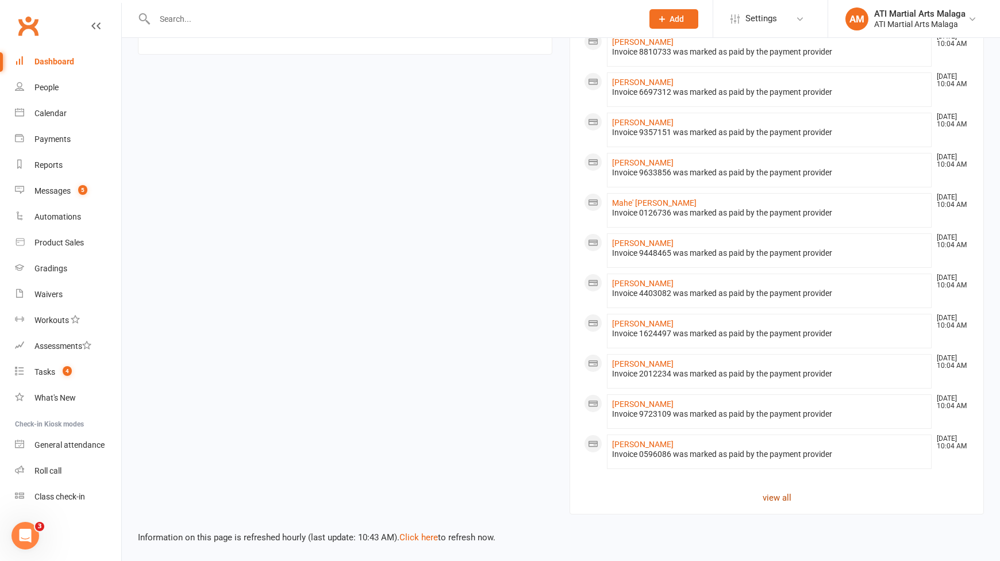
click at [789, 494] on link "view all" at bounding box center [777, 498] width 386 height 14
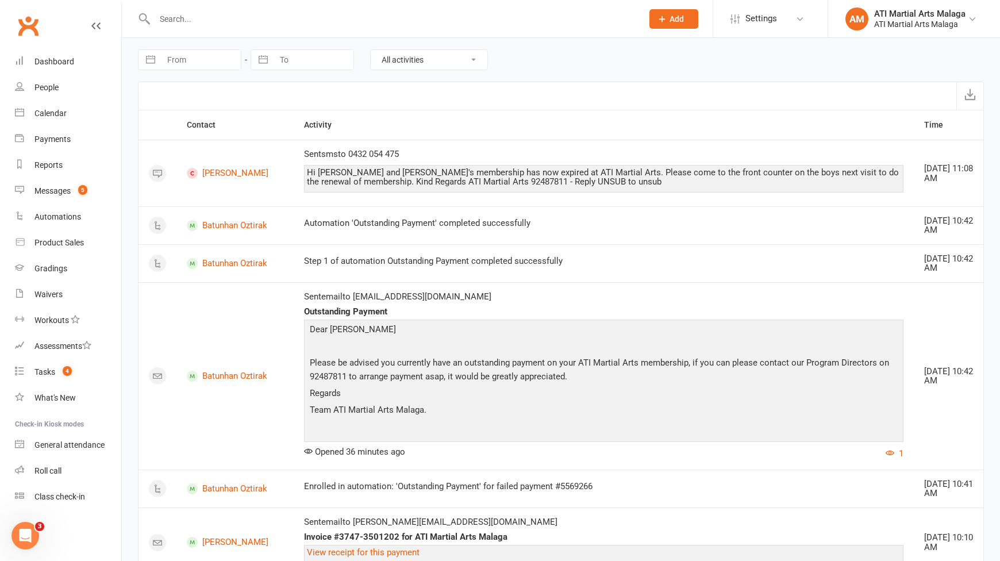
click at [221, 62] on input "From" at bounding box center [201, 60] width 80 height 20
select select "6"
select select "2025"
select select "7"
select select "2025"
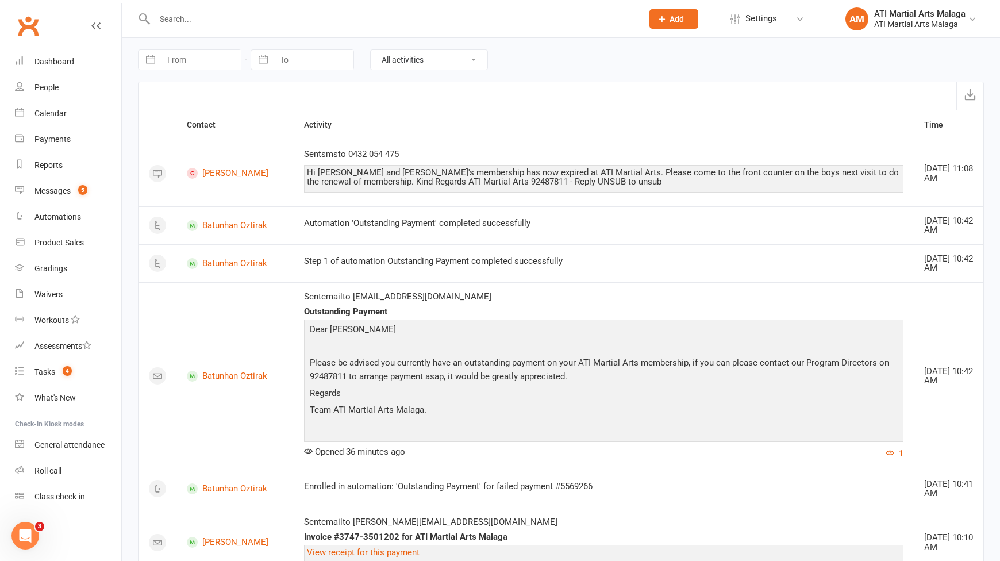
select select "8"
select select "2025"
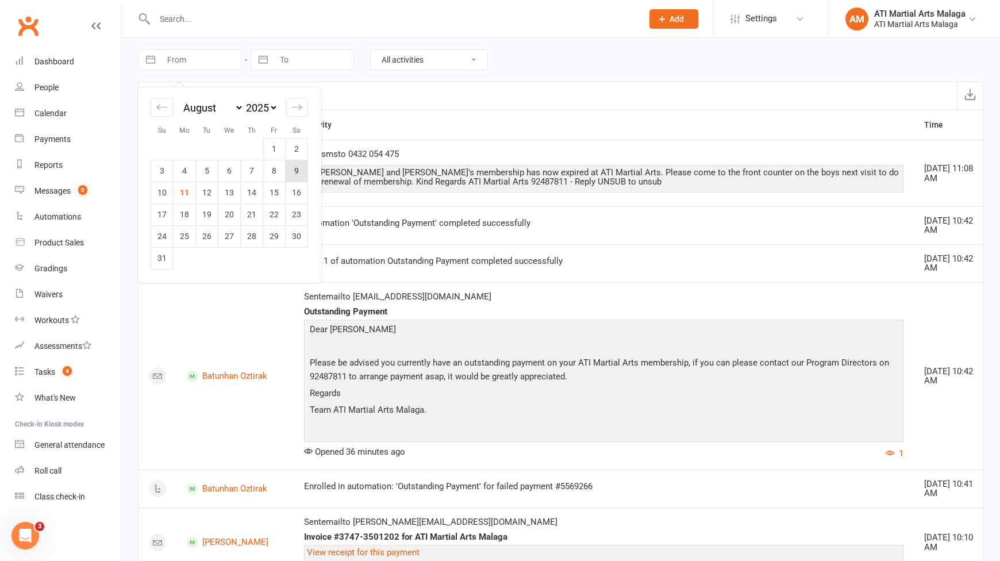
click at [299, 176] on td "9" at bounding box center [297, 171] width 22 height 22
type input "09 Aug 2025"
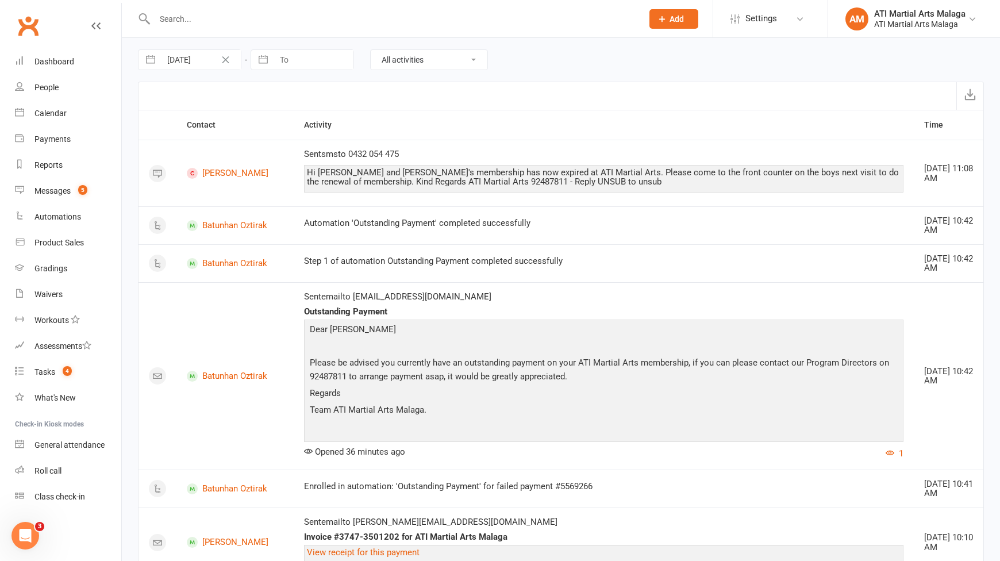
click at [305, 63] on input "To" at bounding box center [314, 60] width 80 height 20
select select "6"
select select "2025"
select select "7"
select select "2025"
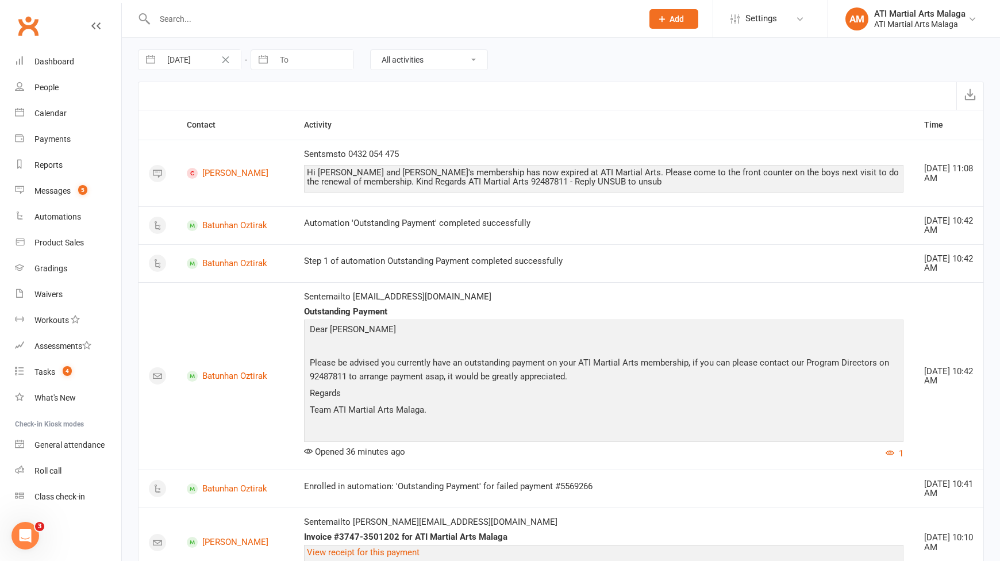
select select "8"
select select "2025"
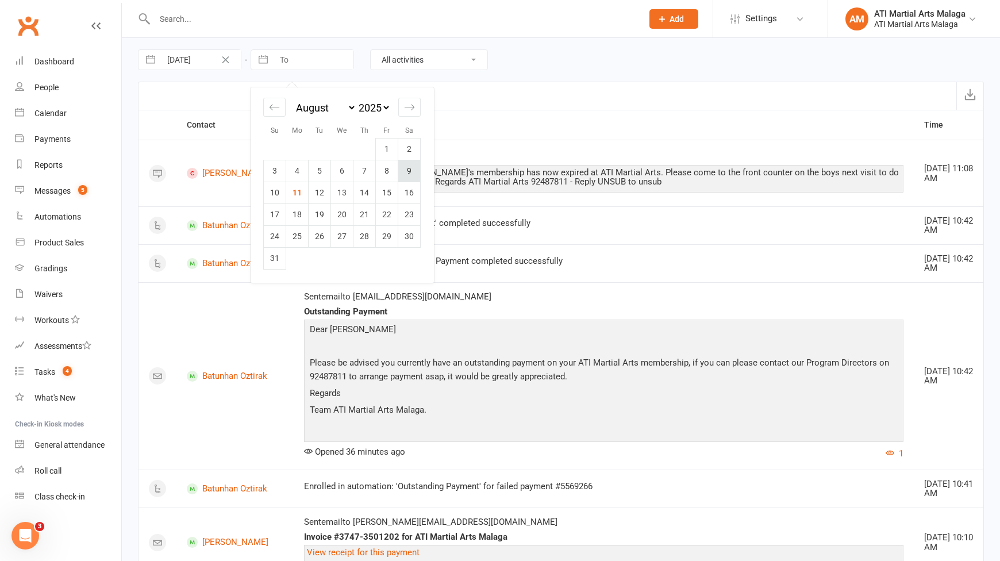
click at [412, 169] on td "9" at bounding box center [409, 171] width 22 height 22
type input "09 Aug 2025"
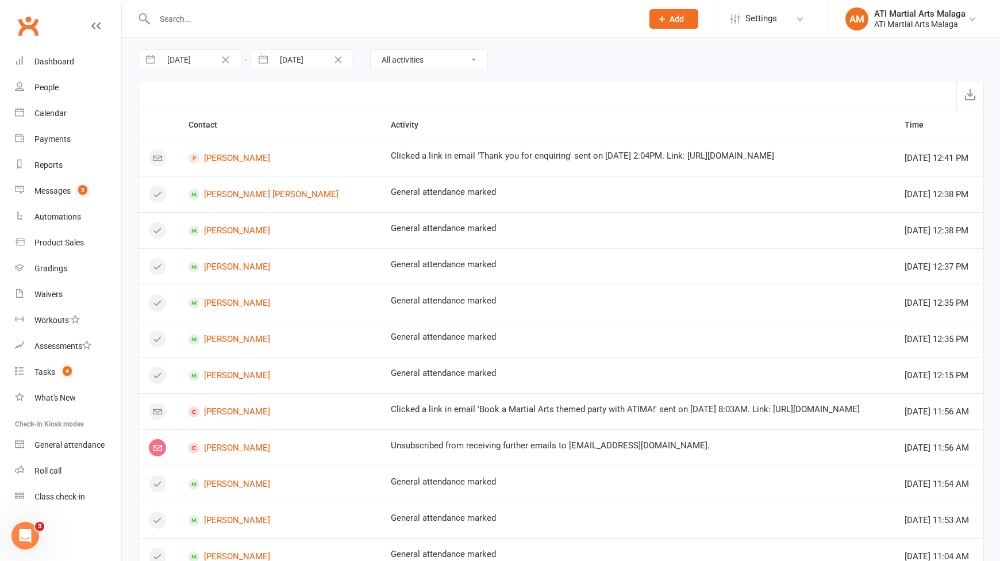
click at [418, 62] on select "All activities Bookings / Attendances Communications Notes Failed SMSes Grading…" at bounding box center [429, 60] width 117 height 20
click at [371, 50] on select "All activities Bookings / Attendances Communications Notes Failed SMSes Grading…" at bounding box center [429, 60] width 117 height 20
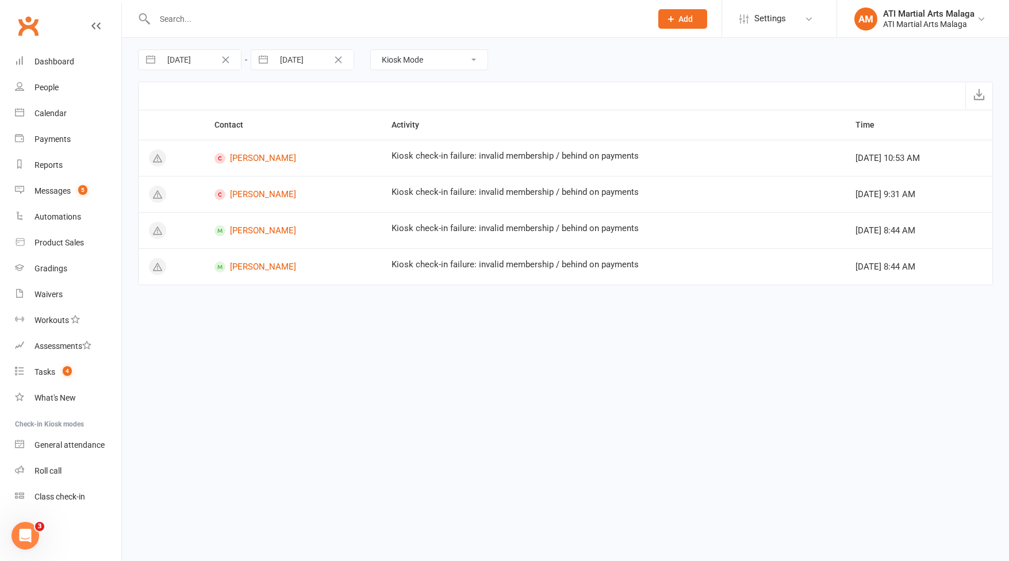
click at [405, 65] on select "All activities Bookings / Attendances Communications Notes Failed SMSes Grading…" at bounding box center [429, 60] width 117 height 20
click at [371, 50] on select "All activities Bookings / Attendances Communications Notes Failed SMSes Grading…" at bounding box center [429, 60] width 117 height 20
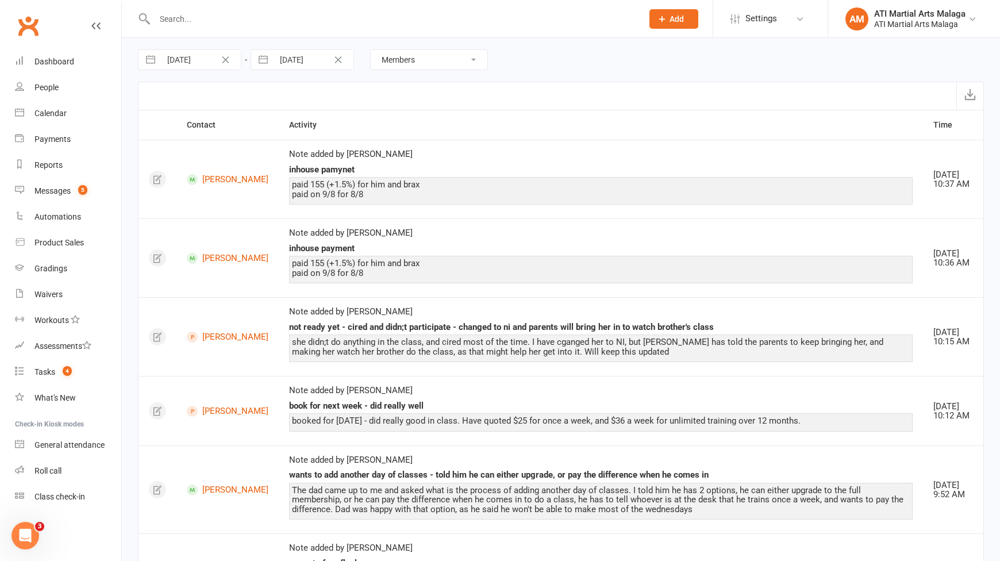
click at [427, 56] on select "All activities Bookings / Attendances Communications Notes Failed SMSes Grading…" at bounding box center [429, 60] width 117 height 20
select select "BookingLogEntry"
click at [371, 50] on select "All activities Bookings / Attendances Communications Notes Failed SMSes Grading…" at bounding box center [429, 60] width 117 height 20
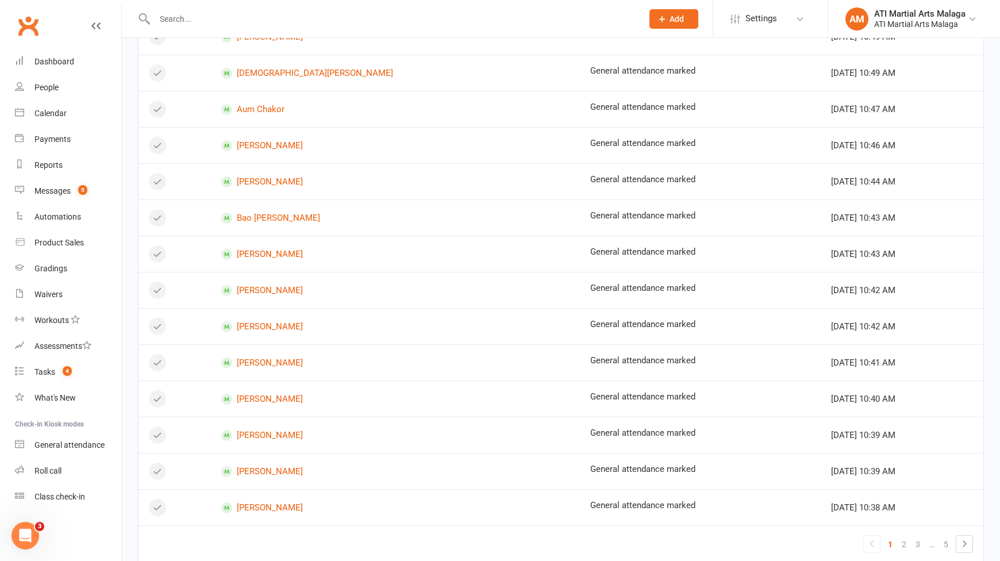
scroll to position [554, 0]
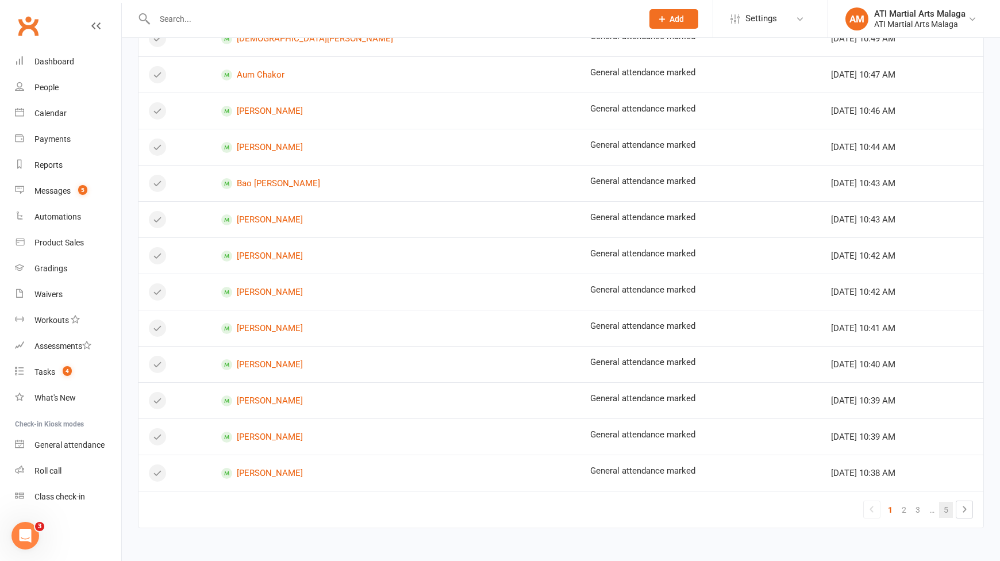
click at [951, 506] on link "5" at bounding box center [946, 510] width 14 height 16
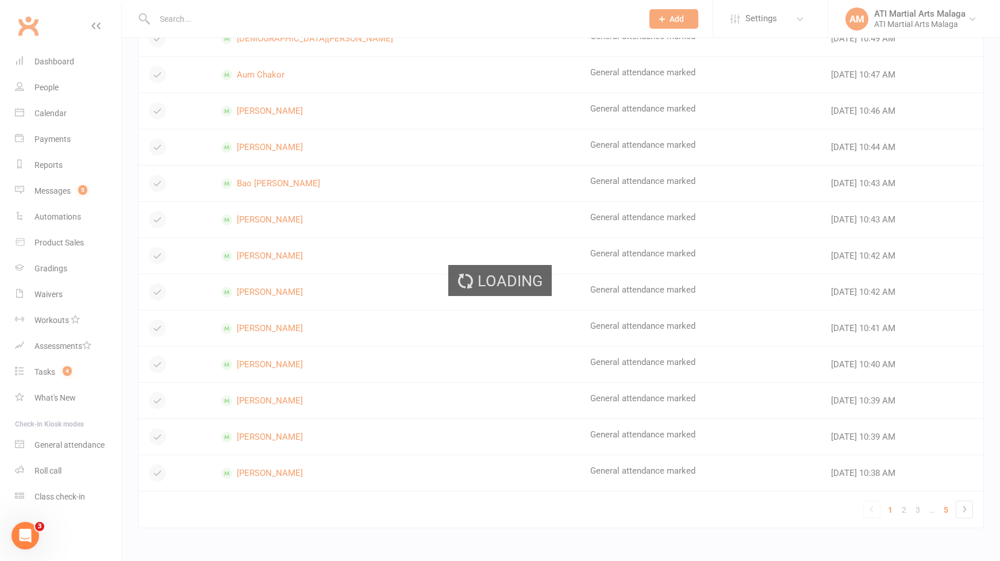
scroll to position [0, 0]
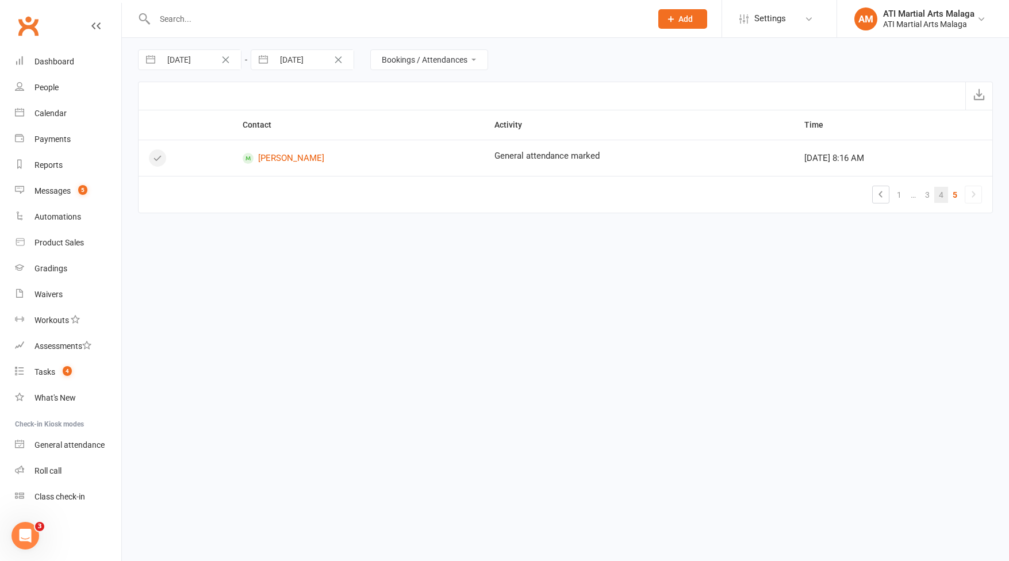
click at [938, 193] on link "4" at bounding box center [941, 195] width 14 height 16
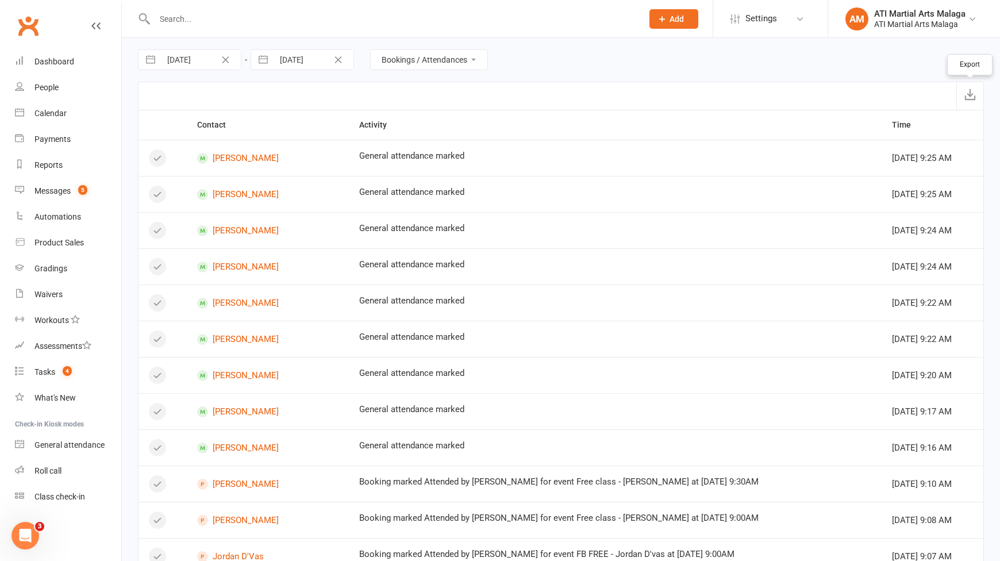
click at [963, 97] on button "button" at bounding box center [970, 96] width 27 height 28
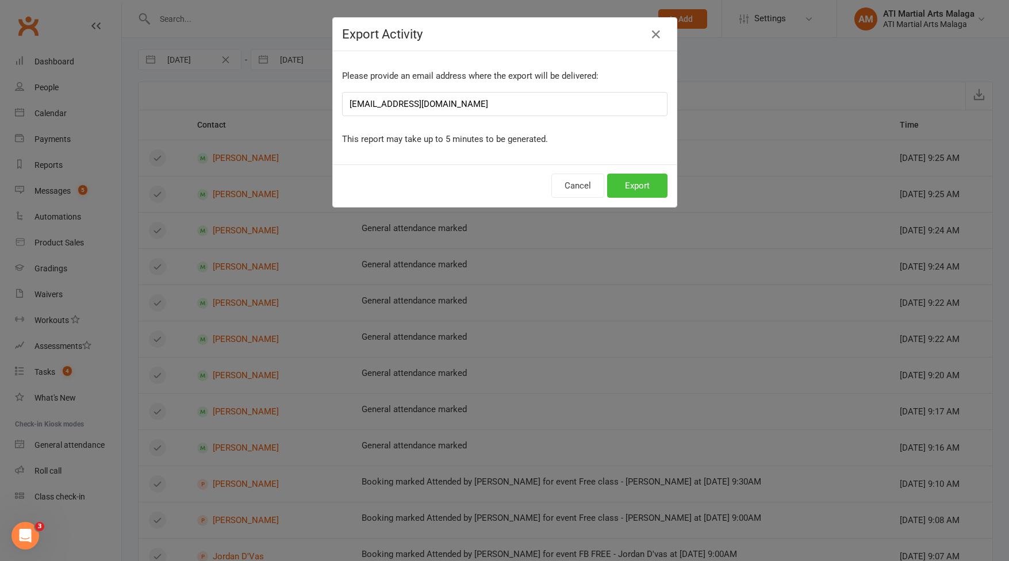
click at [630, 183] on button "Export" at bounding box center [637, 186] width 60 height 24
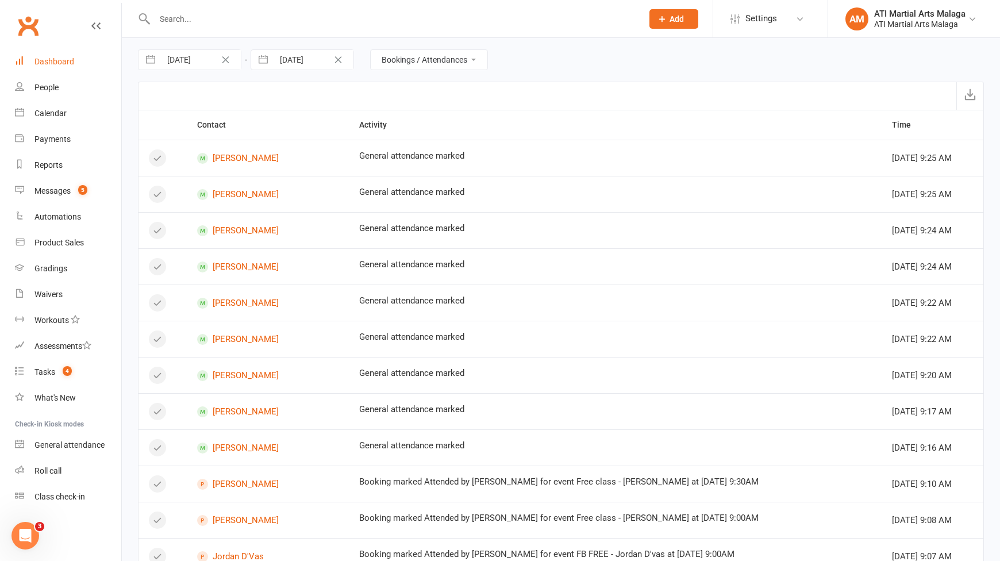
click at [56, 66] on div "Dashboard" at bounding box center [54, 61] width 40 height 9
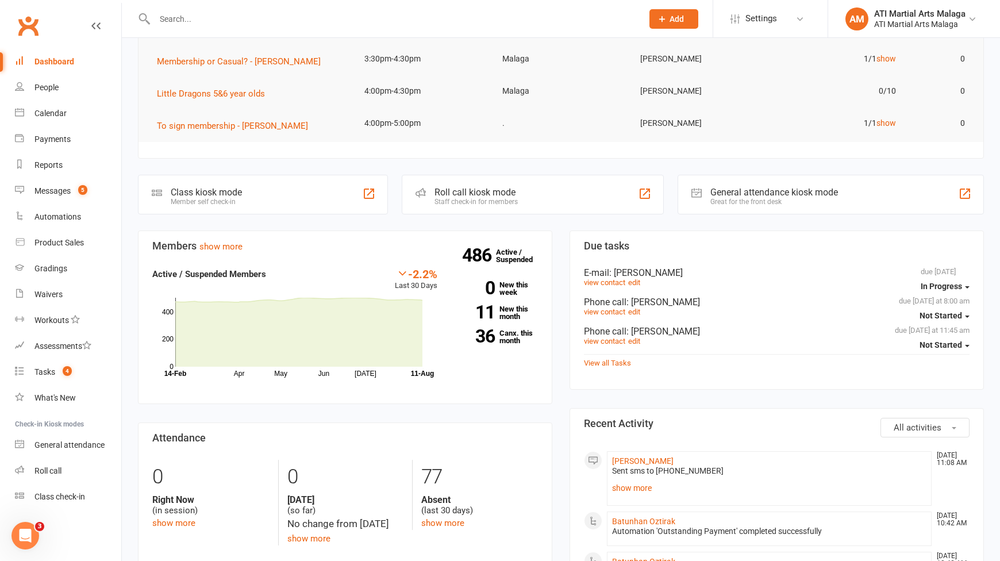
scroll to position [230, 0]
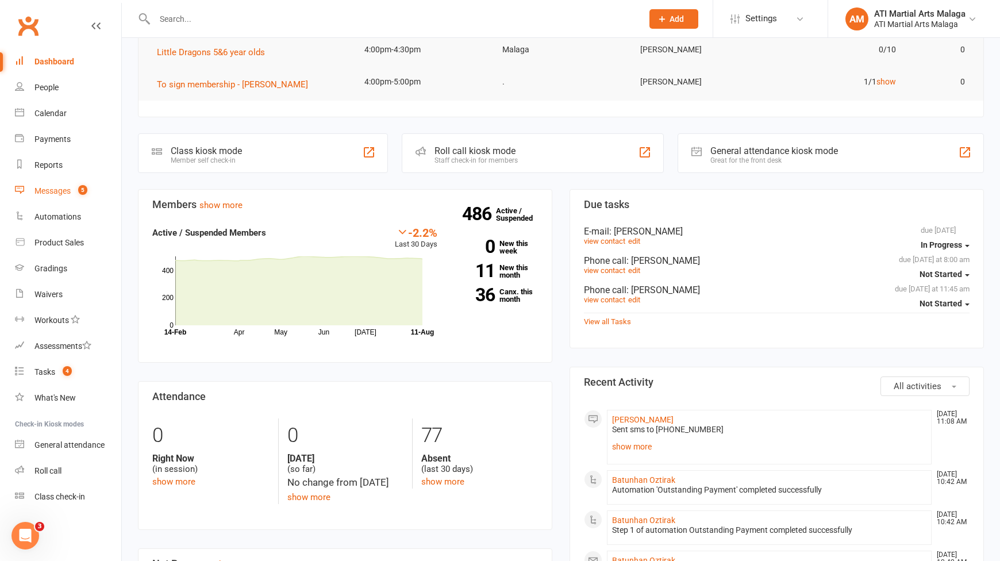
click at [63, 194] on div "Messages" at bounding box center [52, 190] width 36 height 9
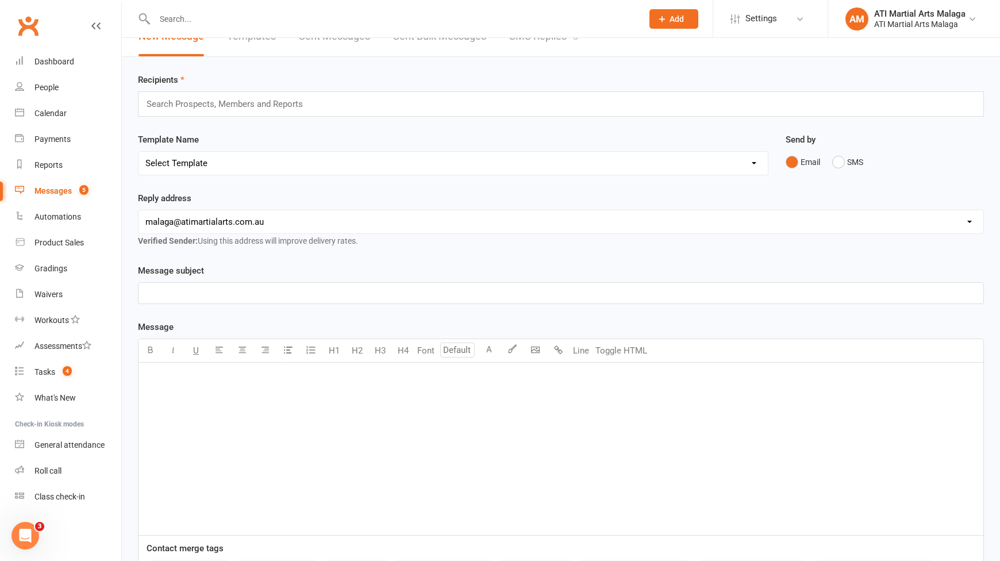
scroll to position [57, 0]
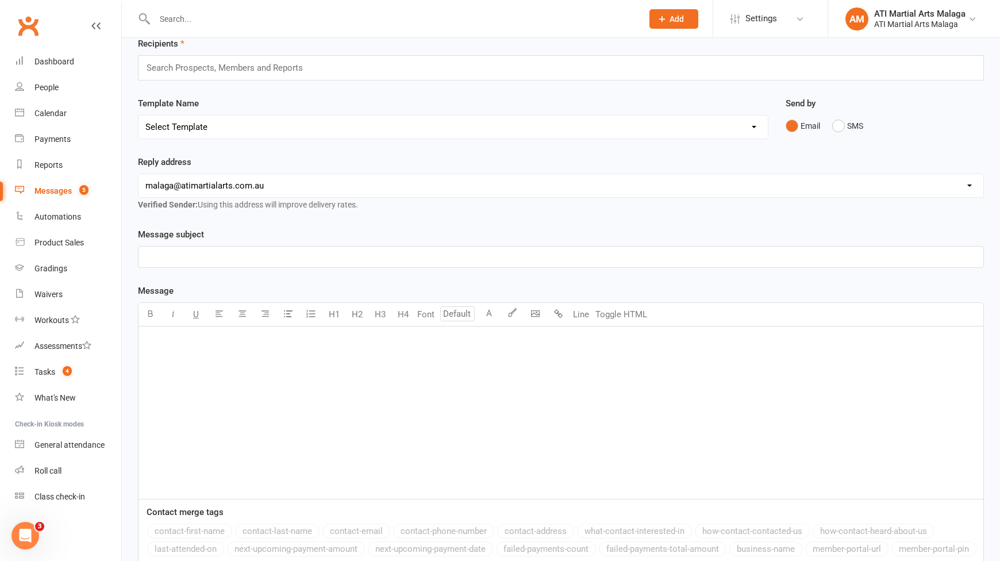
click at [289, 343] on p "﻿" at bounding box center [560, 342] width 831 height 14
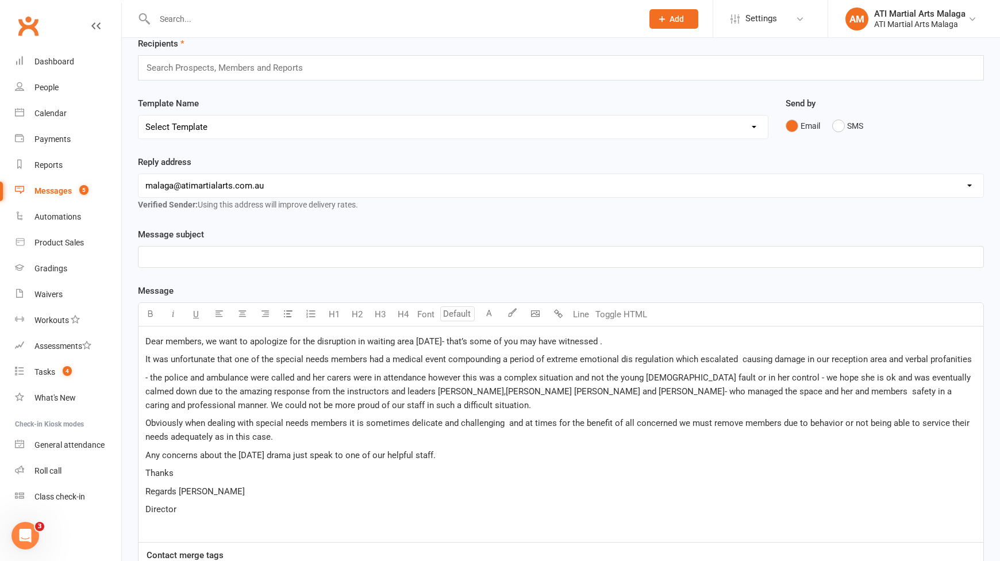
click at [208, 340] on span "Dear members, we want to apologize for the disruption in waiting area on Saturd…" at bounding box center [373, 341] width 457 height 10
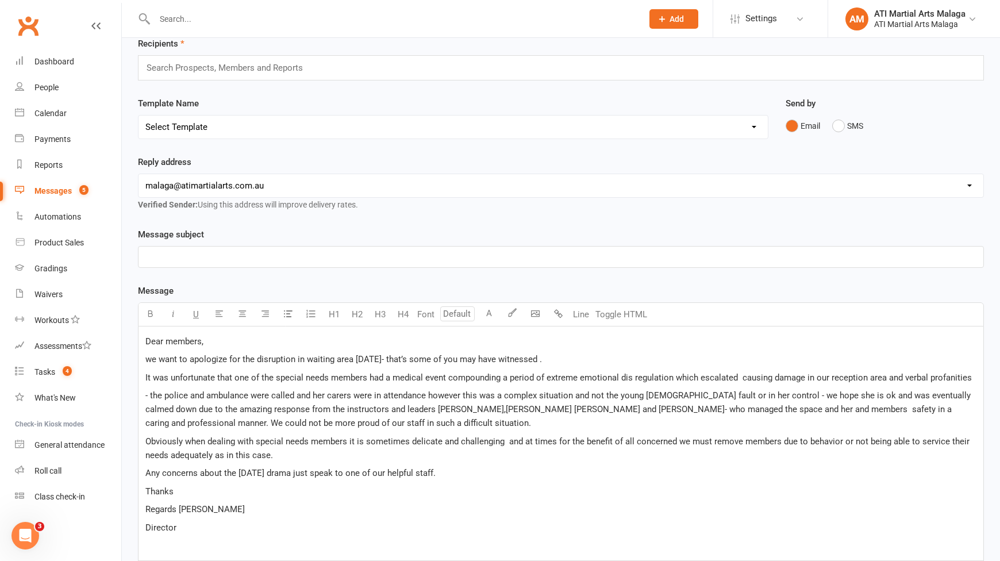
click at [400, 358] on span "we want to apologize for the disruption in waiting area on Saturday- that’s som…" at bounding box center [343, 359] width 397 height 10
click at [427, 360] on span "we want to apologize for the disruption in waiting area on Saturday - that’s so…" at bounding box center [344, 359] width 399 height 10
click at [405, 360] on span "we want to apologize for the disruption in waiting area on Saturday - that some…" at bounding box center [341, 359] width 393 height 10
click at [306, 360] on span "we want to apologize for the disruption in waiting area on Saturday - that some…" at bounding box center [341, 359] width 393 height 10
click at [416, 357] on span "we want to apologize for the disruption in the waiting area on Saturday - that …" at bounding box center [349, 359] width 408 height 10
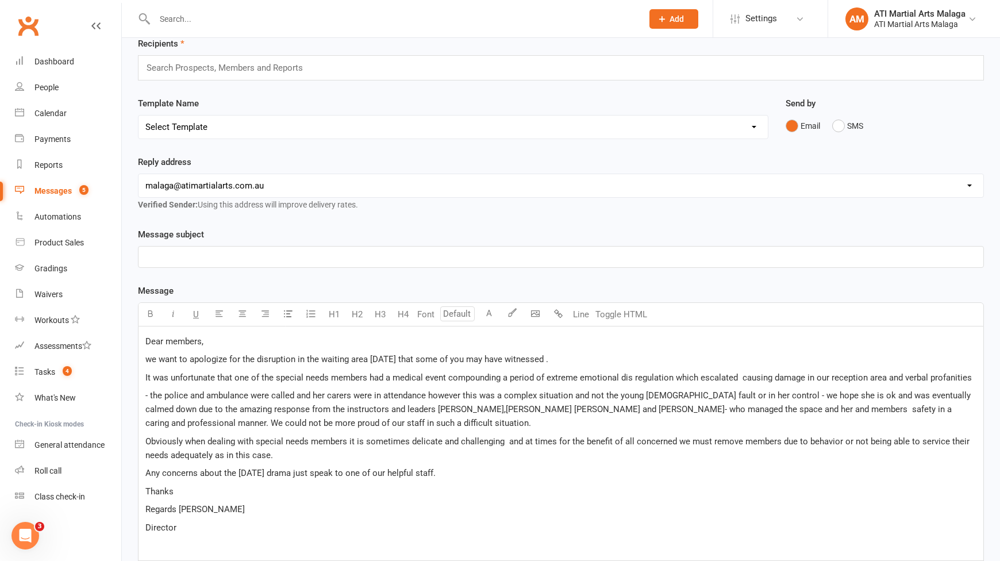
click at [601, 363] on p "we want to apologize for the disruption in the waiting area on Saturday that so…" at bounding box center [560, 359] width 831 height 14
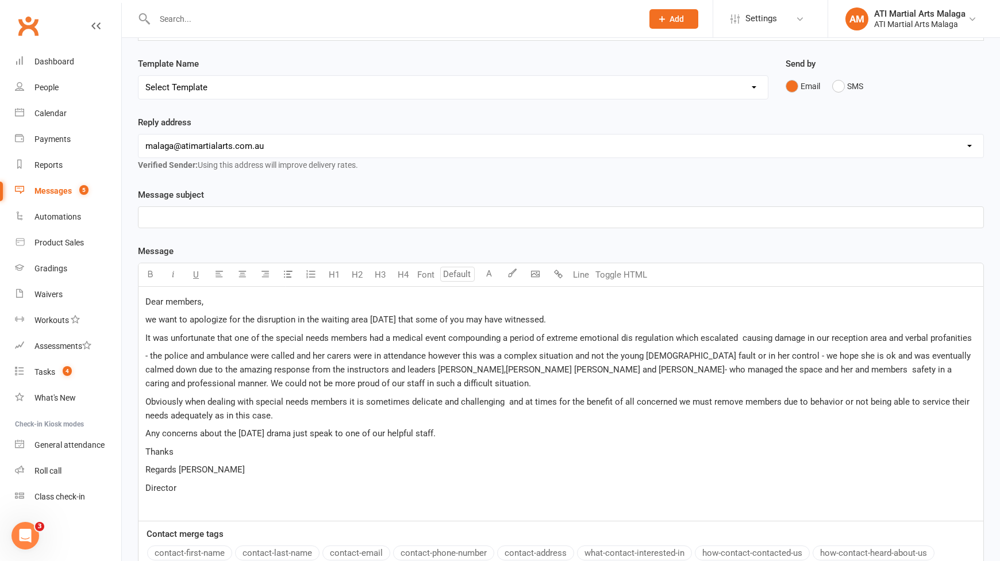
scroll to position [115, 0]
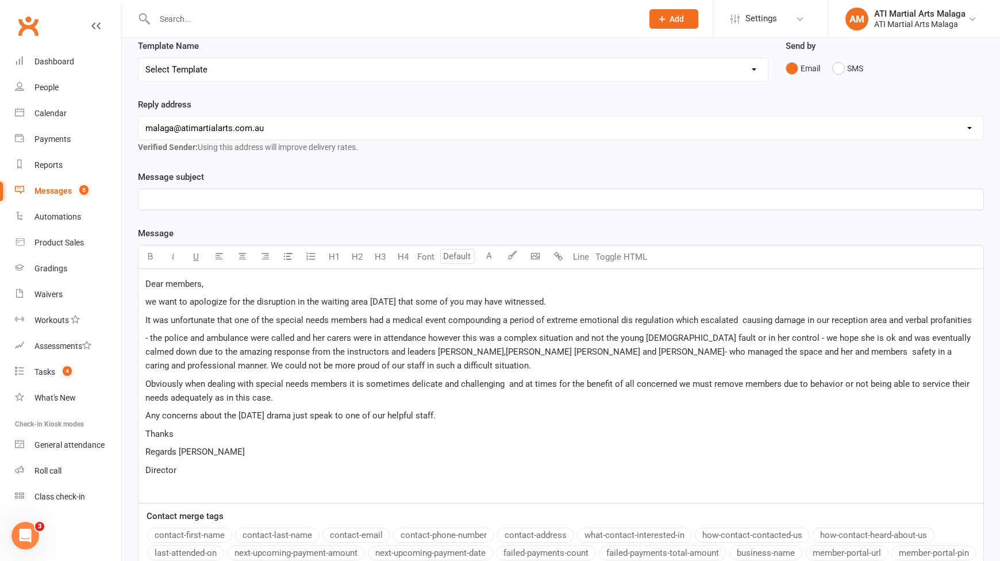
click at [503, 318] on span "It was unfortunate that one of the special needs members had a medical event co…" at bounding box center [558, 320] width 827 height 10
click at [634, 317] on span "It was unfortunate that one of the special needs members had a medical event co…" at bounding box center [558, 320] width 827 height 10
click at [738, 319] on span "It was unfortunate that one of the special needs members had a medical event co…" at bounding box center [557, 320] width 824 height 10
click at [687, 333] on span "- the police and ambulance were called and her carers were in attendance howeve…" at bounding box center [559, 352] width 828 height 38
click at [675, 368] on p "- the police and ambulance were called and her carers were in attendance howeve…" at bounding box center [560, 351] width 831 height 41
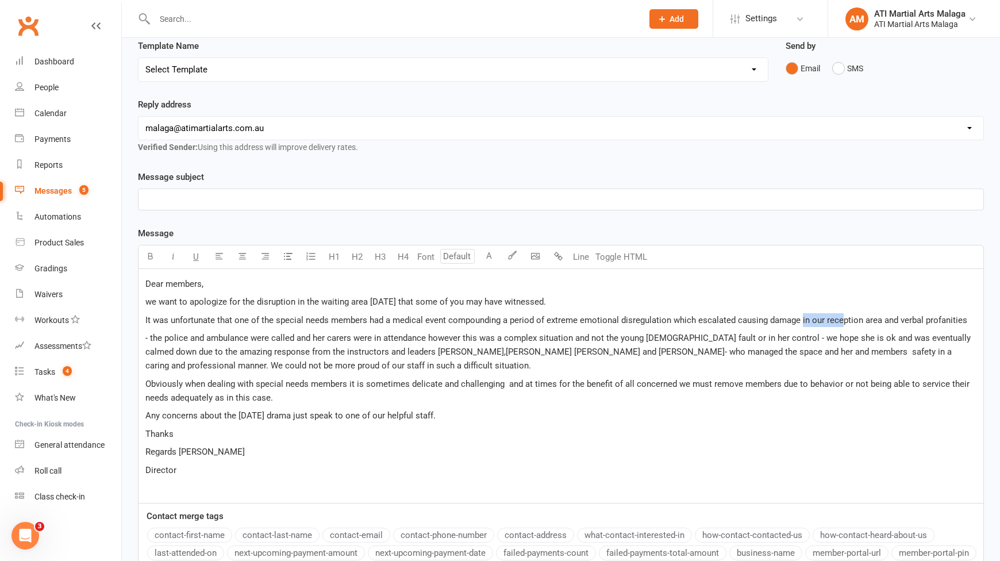
drag, startPoint x: 803, startPoint y: 320, endPoint x: 842, endPoint y: 320, distance: 39.7
click at [842, 320] on span "It was unfortunate that one of the special needs members had a medical event co…" at bounding box center [556, 320] width 822 height 10
click at [916, 327] on div "Dear members, we want to apologize for the disruption in the waiting area on Sa…" at bounding box center [561, 386] width 845 height 234
click at [963, 316] on span "It was unfortunate that one of the special needs members had a medical event co…" at bounding box center [556, 320] width 822 height 10
click at [430, 333] on span "- the police and ambulance were called and her carers were in attendance howeve…" at bounding box center [559, 352] width 828 height 38
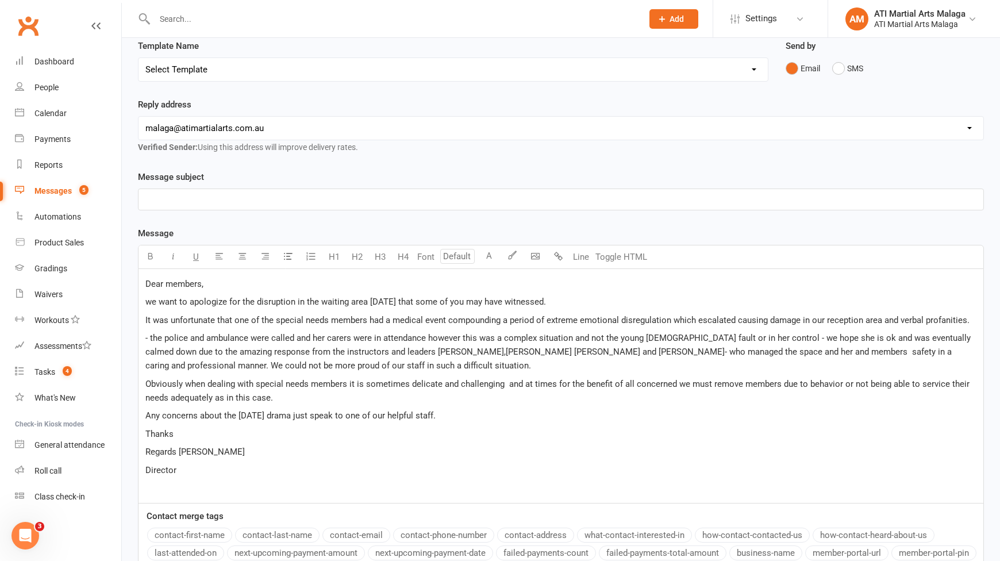
click at [152, 337] on span "- the police and ambulance were called and her carers were in attendance howeve…" at bounding box center [559, 352] width 828 height 38
click at [423, 334] on span "The police and ambulance were called and her carers were in attendance however …" at bounding box center [558, 352] width 826 height 38
click at [506, 364] on p "The police and ambulance were called and her carers were in attendance, however…" at bounding box center [560, 351] width 831 height 41
click at [756, 338] on span "The police and ambulance were called and her carers were in attendance, however…" at bounding box center [558, 352] width 827 height 38
click at [673, 379] on span "Obviously when dealing with special needs members it is sometimes delicate and …" at bounding box center [558, 391] width 827 height 24
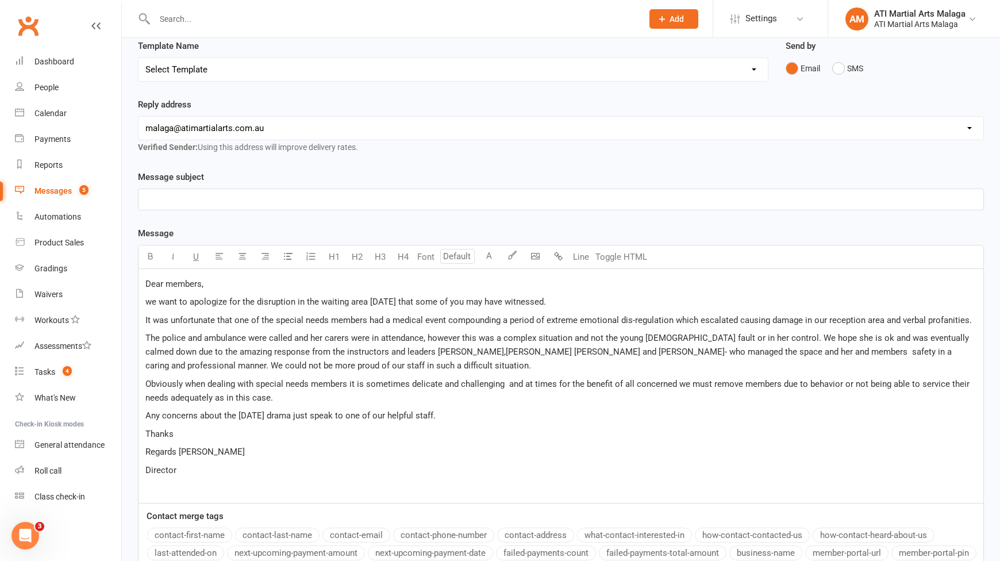
click at [790, 336] on span "The police and ambulance were called and her carers were in attendance, however…" at bounding box center [558, 352] width 826 height 38
click at [840, 337] on span "The police and ambulance were called and her carers were in attendance, however…" at bounding box center [562, 352] width 834 height 38
click at [866, 351] on span "The police and ambulance were called and her carers were in attendance, however…" at bounding box center [562, 352] width 834 height 38
drag, startPoint x: 224, startPoint y: 354, endPoint x: 278, endPoint y: 353, distance: 54.0
click at [278, 353] on span "The police and ambulance were called and her carers were in attendance, however…" at bounding box center [562, 352] width 834 height 38
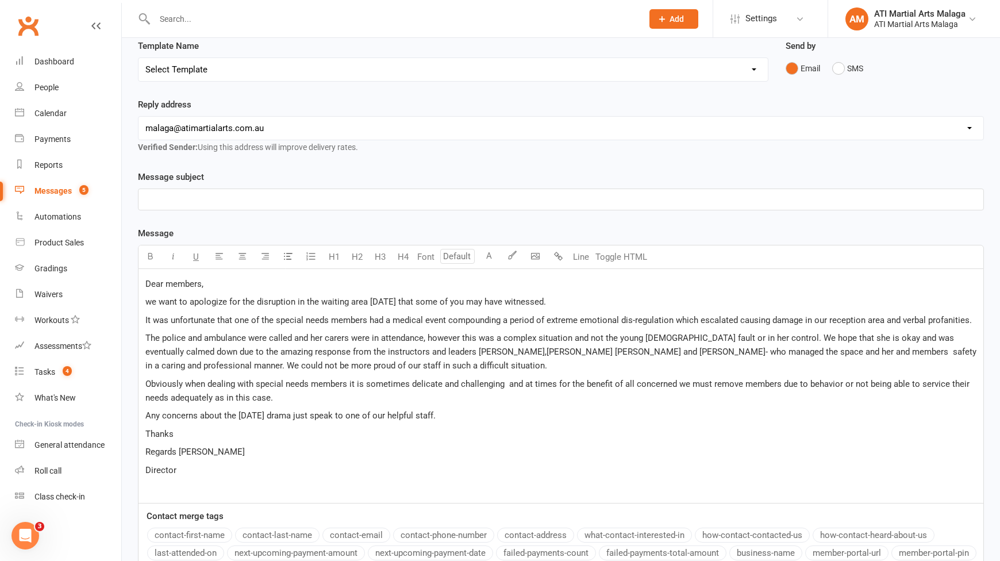
click at [302, 363] on span "The police and ambulance were called and her carers were in attendance, however…" at bounding box center [562, 352] width 834 height 38
drag, startPoint x: 416, startPoint y: 351, endPoint x: 398, endPoint y: 353, distance: 18.5
click at [398, 353] on span "The police and ambulance were called and her carers were in attendance, however…" at bounding box center [562, 352] width 834 height 38
click at [432, 348] on span "The police and ambulance were called and her carers were in attendance, however…" at bounding box center [562, 352] width 834 height 38
click at [479, 350] on span "The police and ambulance were called and her carers were in attendance, however…" at bounding box center [550, 352] width 811 height 38
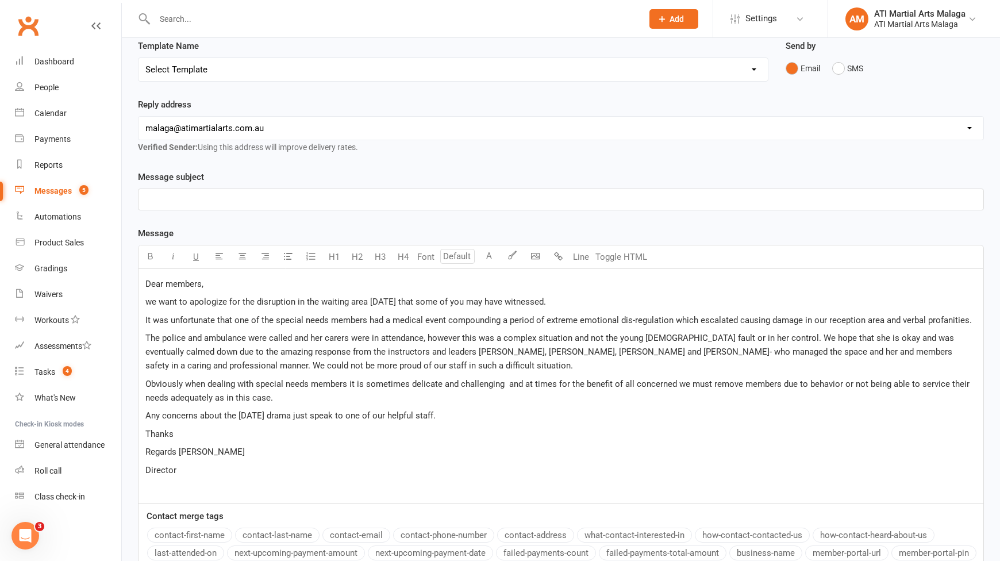
click at [591, 355] on span "The police and ambulance were called and her carers were in attendance, however…" at bounding box center [551, 352] width 812 height 38
click at [609, 351] on span "The police and ambulance were called and her carers were in attendance, however…" at bounding box center [551, 352] width 812 height 38
click at [620, 369] on p "The police and ambulance were called and her carers were in attendance, however…" at bounding box center [560, 351] width 831 height 41
drag, startPoint x: 712, startPoint y: 353, endPoint x: 728, endPoint y: 352, distance: 16.1
click at [728, 352] on span "The police and ambulance were called and her carers were in attendance, however…" at bounding box center [552, 352] width 814 height 38
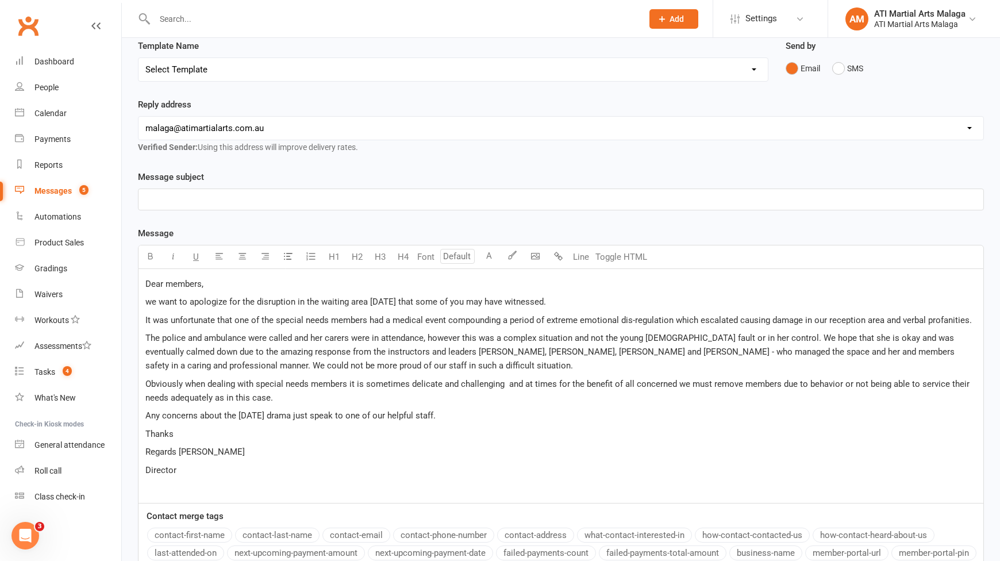
click at [802, 354] on span "The police and ambulance were called and her carers were in attendance, however…" at bounding box center [552, 352] width 814 height 38
click at [808, 381] on span "Obviously when dealing with special needs members it is sometimes delicate and …" at bounding box center [558, 391] width 827 height 24
click at [235, 359] on p "The police and ambulance were called and her carers were in attendance, however…" at bounding box center [560, 351] width 831 height 41
click at [332, 371] on span "The police and ambulance were called and her carers were in attendance, however…" at bounding box center [551, 352] width 812 height 38
click at [412, 371] on p "The police and ambulance were called and her carers were in attendance, however…" at bounding box center [560, 351] width 831 height 41
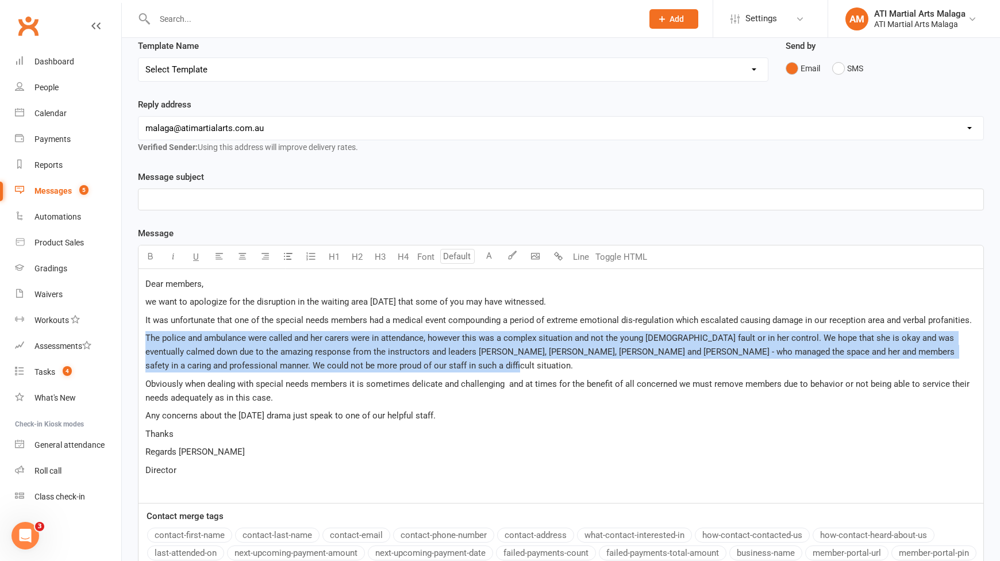
drag, startPoint x: 143, startPoint y: 340, endPoint x: 400, endPoint y: 361, distance: 257.8
click at [400, 361] on div "Dear members, we want to apologize for the disruption in the waiting area on Sa…" at bounding box center [561, 386] width 845 height 234
click at [401, 361] on p "The police and ambulance were called and her carers were in attendance, however…" at bounding box center [560, 351] width 831 height 41
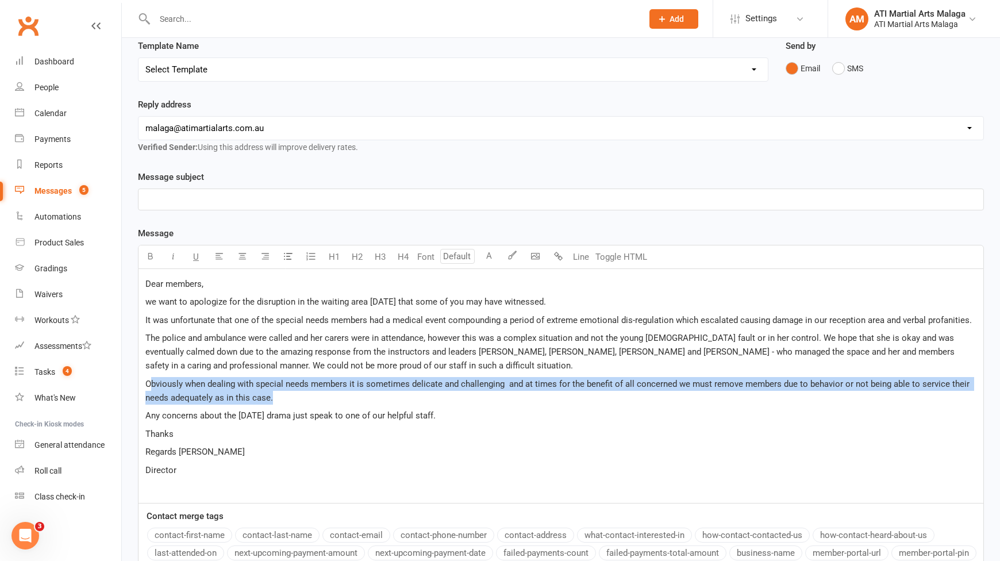
drag, startPoint x: 149, startPoint y: 385, endPoint x: 371, endPoint y: 394, distance: 222.1
click at [371, 394] on p "Obviously when dealing with special needs members it is sometimes delicate and …" at bounding box center [560, 391] width 831 height 28
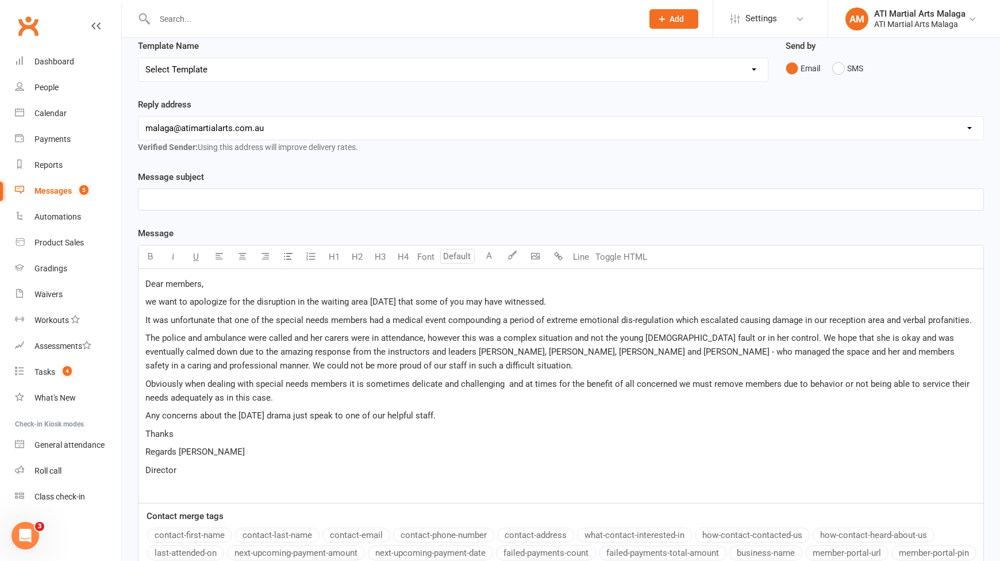
click at [506, 383] on span "Obviously when dealing with special needs members it is sometimes delicate and …" at bounding box center [558, 391] width 827 height 24
click at [604, 414] on p "Any concerns about the [DATE] drama just speak to one of our helpful staff." at bounding box center [560, 416] width 831 height 14
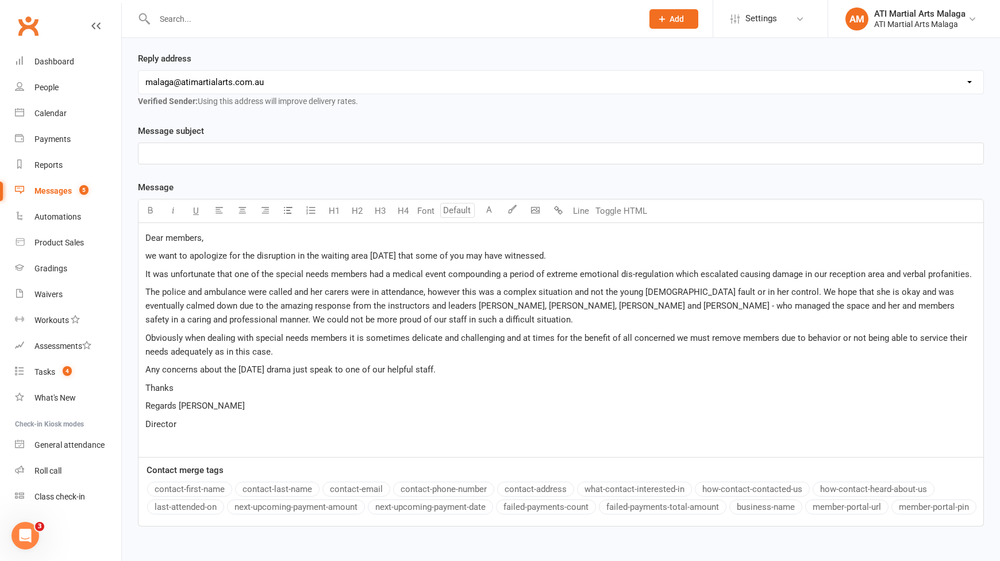
scroll to position [172, 0]
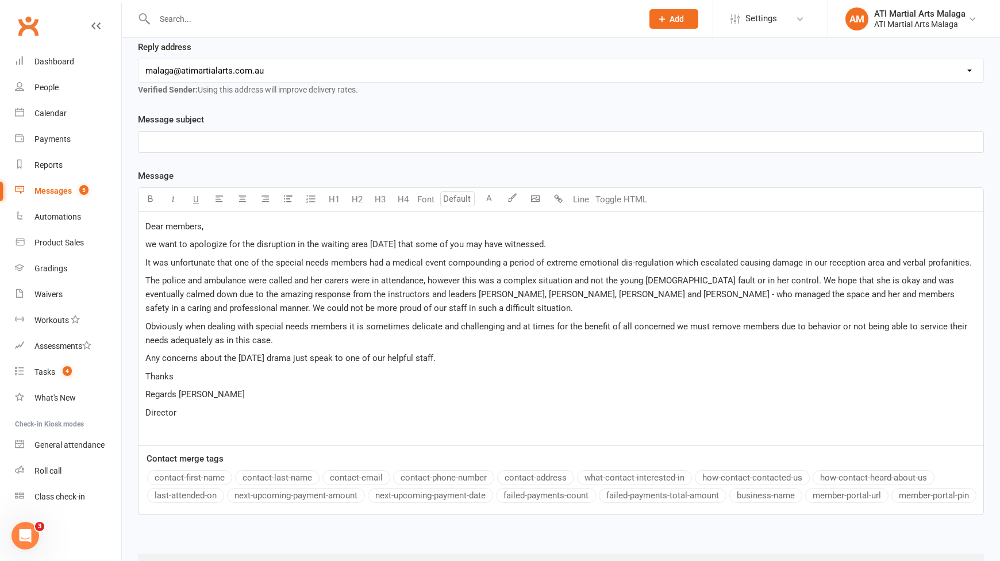
click at [260, 379] on p "Thanks" at bounding box center [560, 377] width 831 height 14
click at [256, 385] on div "Dear members, we want to apologize for the disruption in the waiting area on Sa…" at bounding box center [561, 329] width 845 height 234
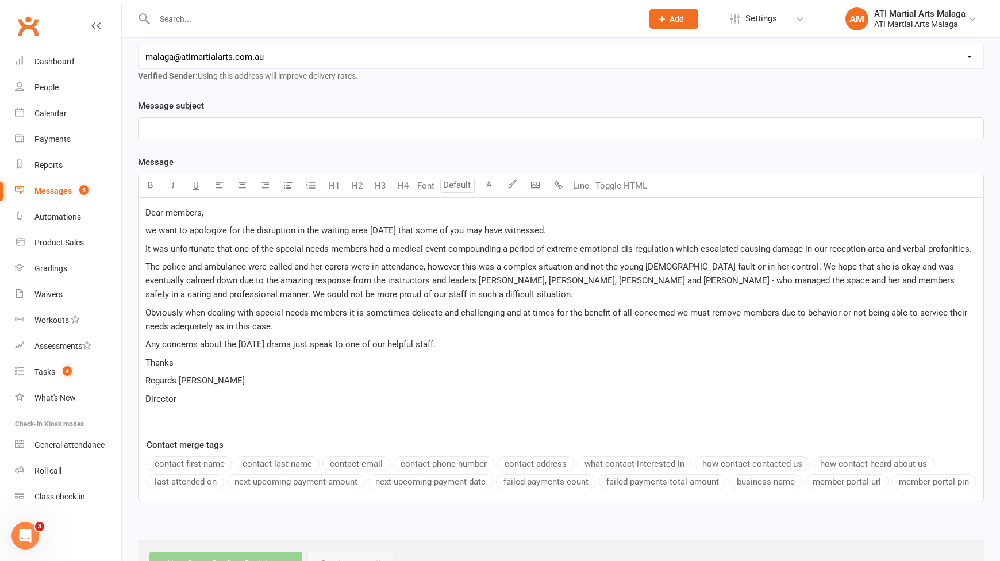
scroll to position [230, 0]
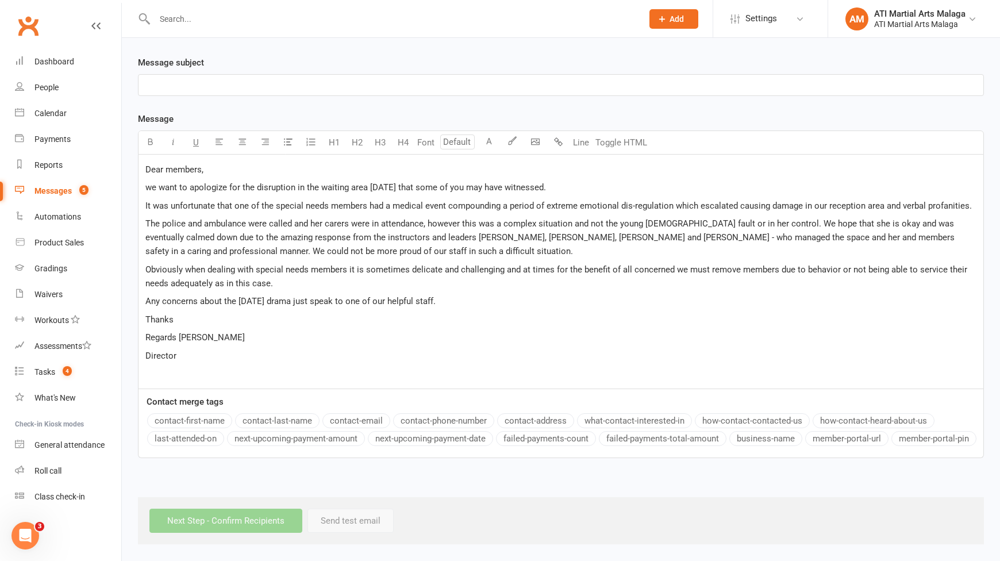
click at [210, 362] on div "Dear members, we want to apologize for the disruption in the waiting area on Sa…" at bounding box center [561, 272] width 845 height 234
click at [210, 347] on div "Dear members, we want to apologize for the disruption in the waiting area on Sa…" at bounding box center [561, 272] width 845 height 234
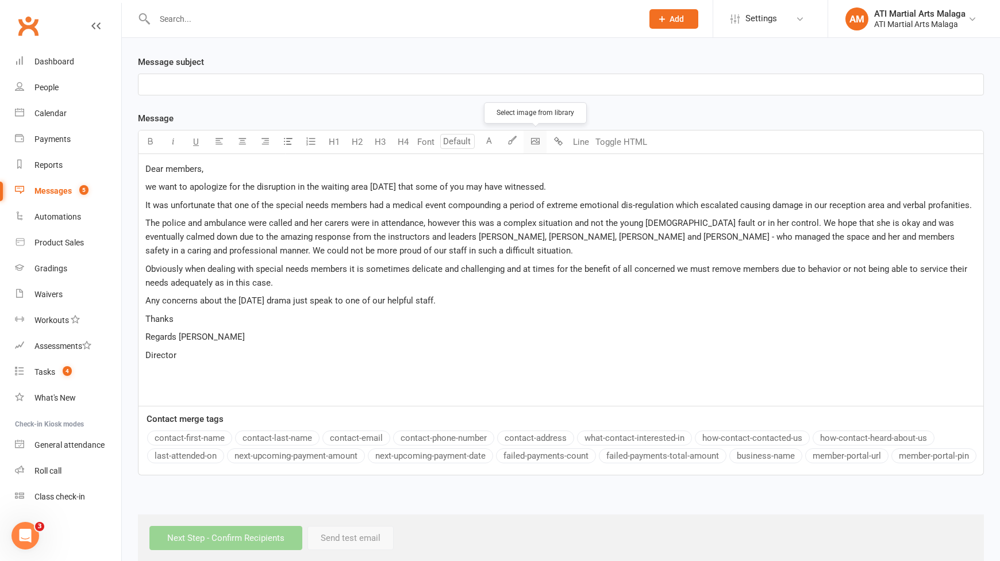
click at [532, 143] on body "Prospect Member Non-attending contact Class / event Appointment Grading event T…" at bounding box center [500, 167] width 1000 height 789
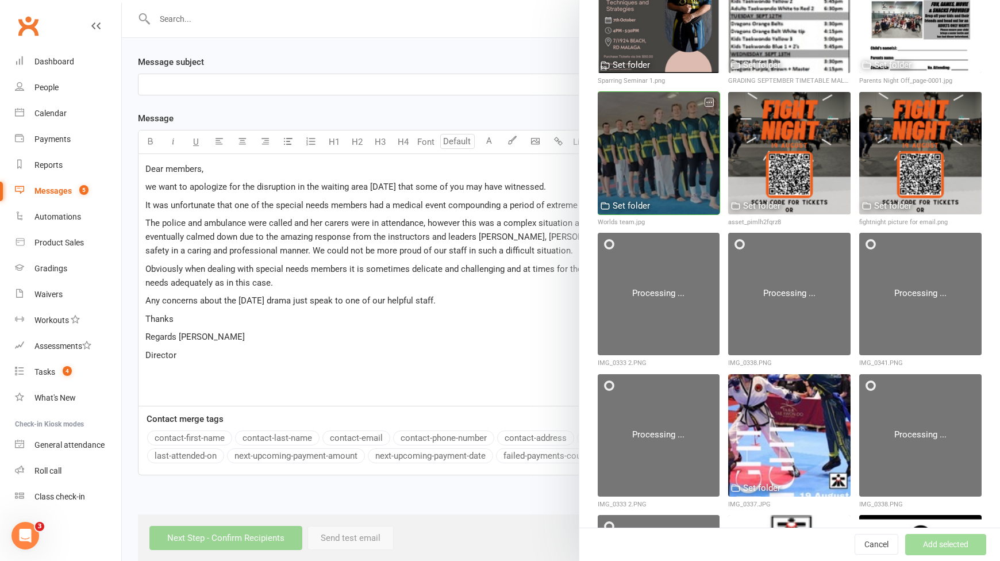
scroll to position [3685, 0]
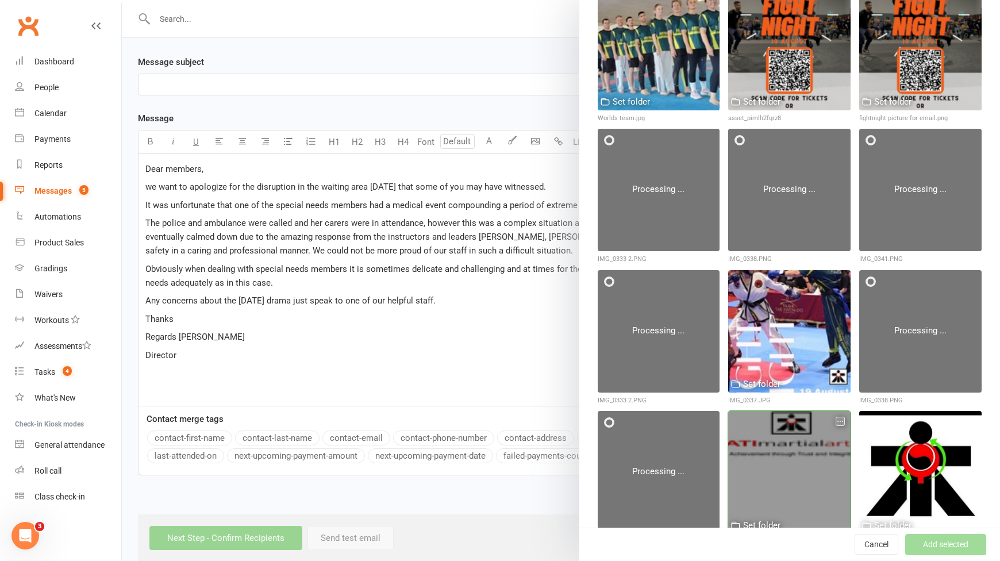
click at [766, 411] on div at bounding box center [789, 472] width 122 height 122
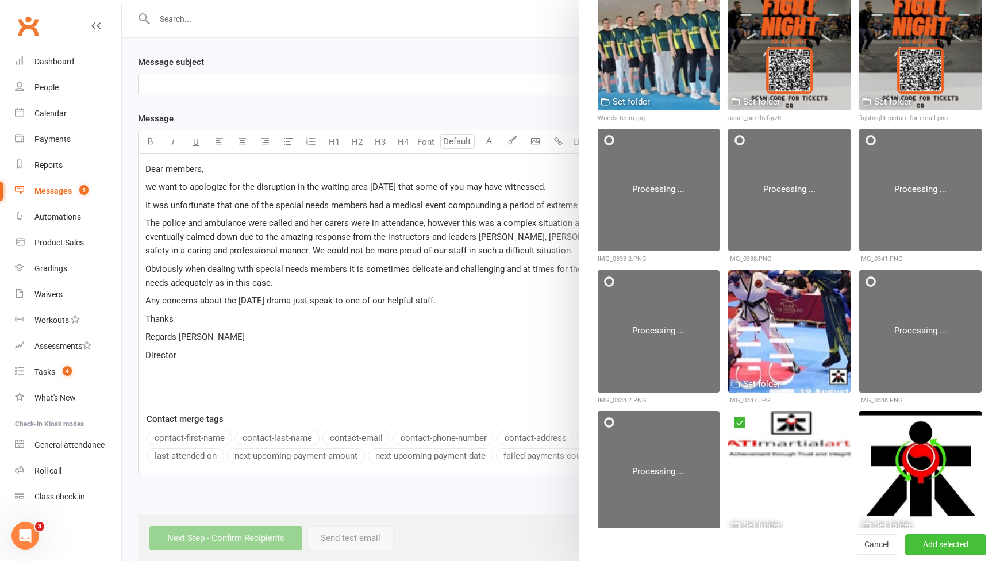
click at [905, 539] on button "Add selected" at bounding box center [945, 545] width 81 height 21
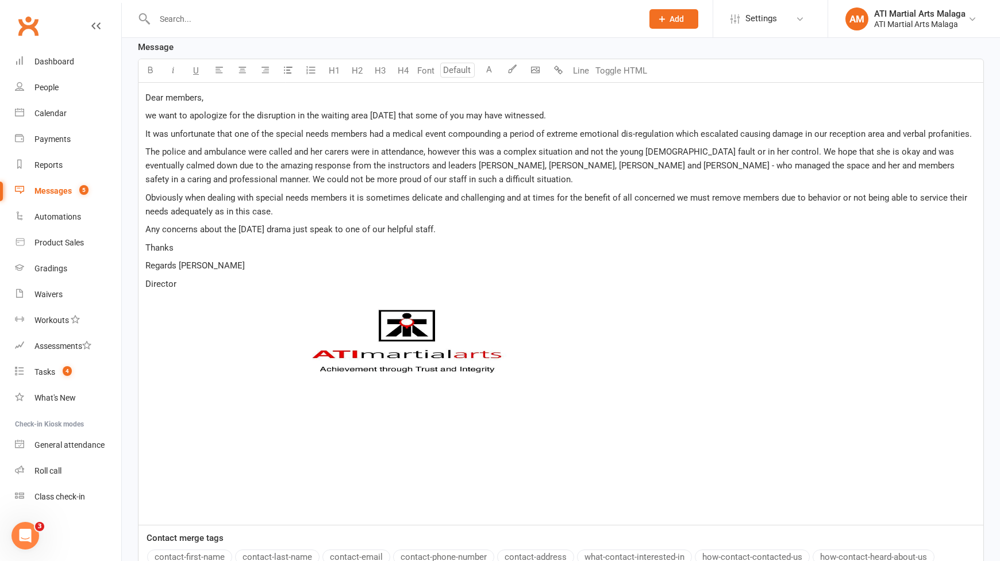
scroll to position [345, 0]
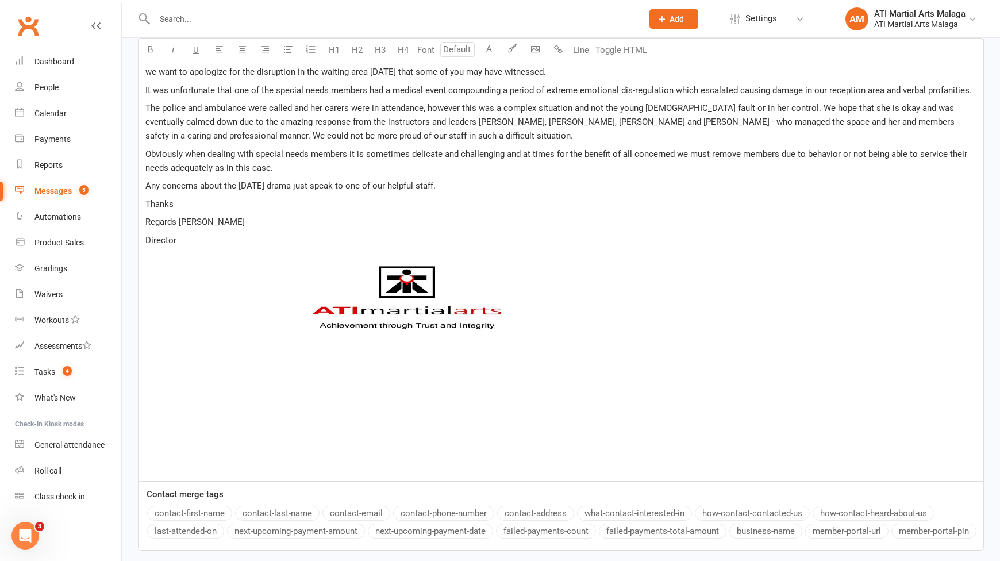
click at [432, 295] on img at bounding box center [403, 351] width 517 height 172
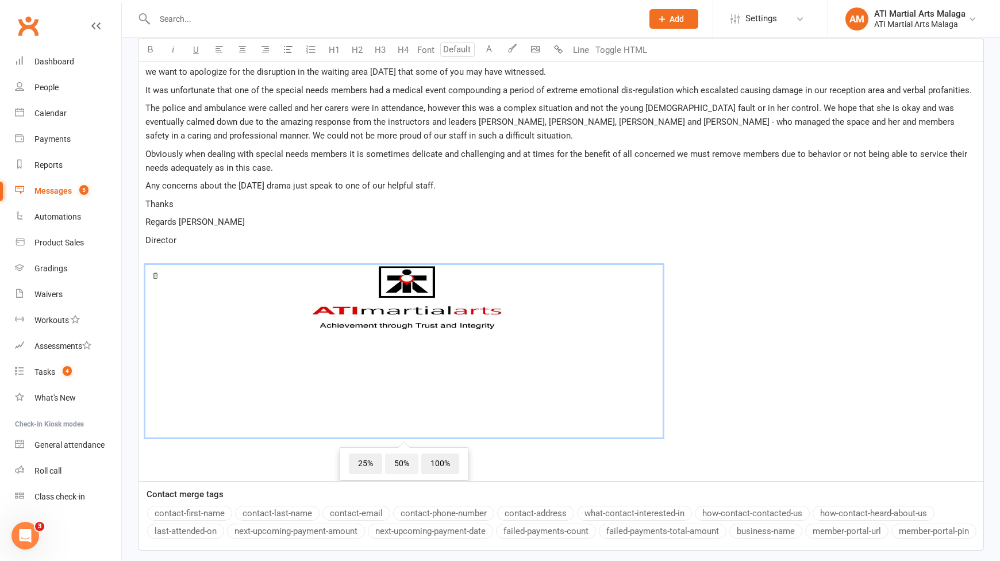
click at [406, 461] on span "50%" at bounding box center [401, 464] width 33 height 21
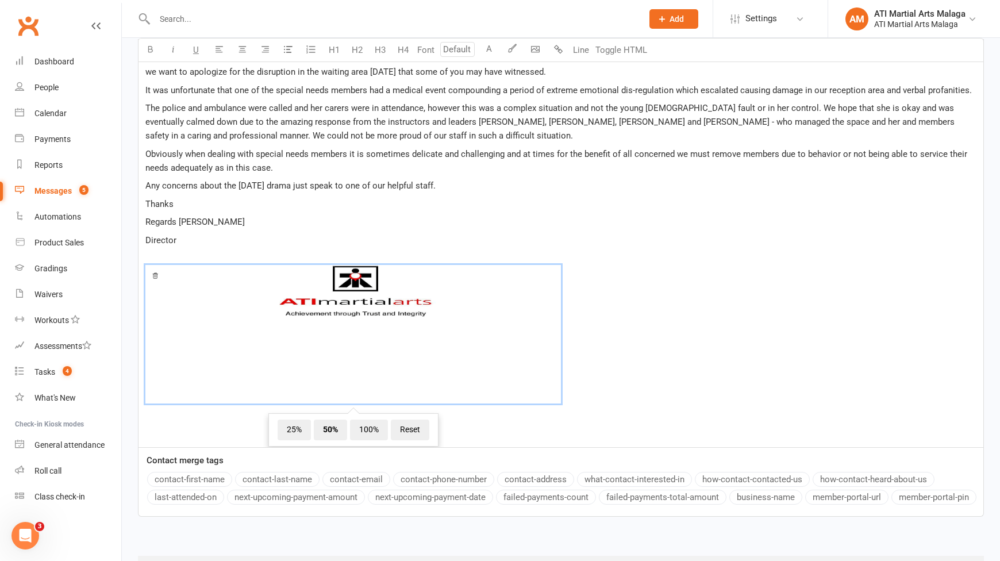
click at [394, 218] on p "Regards Tony Curtis" at bounding box center [560, 222] width 831 height 14
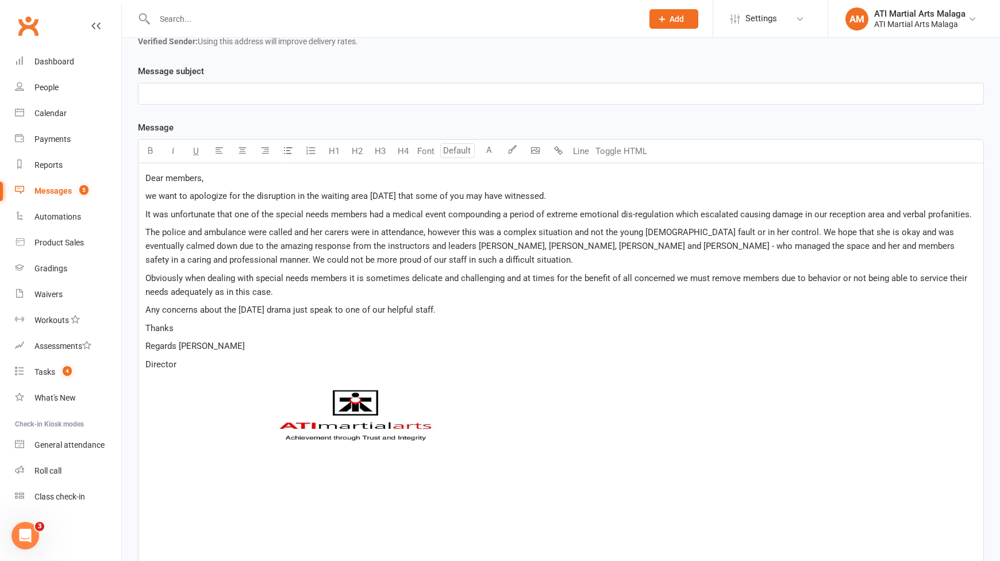
scroll to position [172, 0]
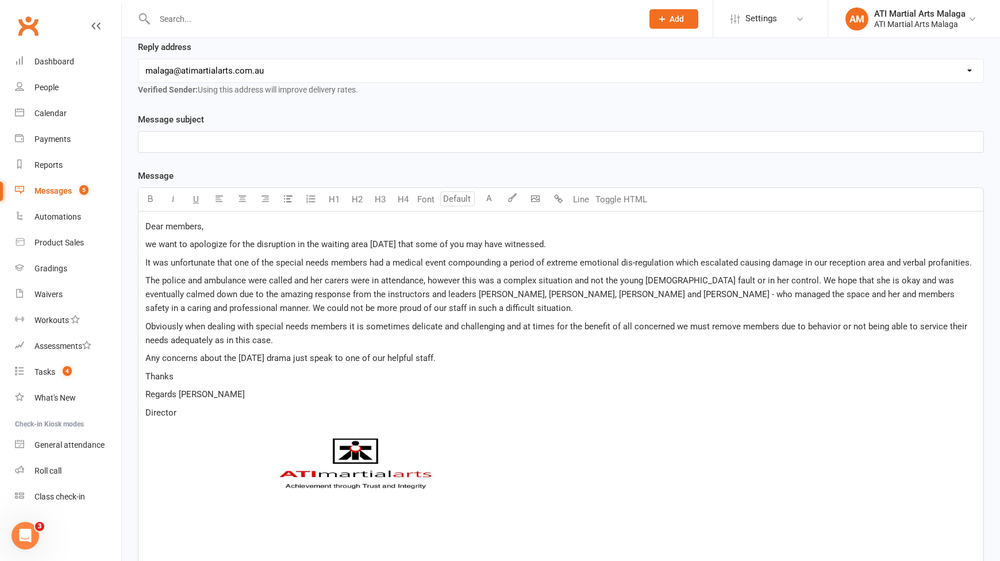
click at [225, 228] on p "Dear members," at bounding box center [560, 227] width 831 height 14
click at [566, 248] on p "we want to apologize for the disruption in the waiting area [DATE] that some of…" at bounding box center [560, 244] width 831 height 14
drag, startPoint x: 141, startPoint y: 263, endPoint x: 497, endPoint y: 264, distance: 355.8
click at [497, 264] on div "Dear members, we want to apologize for the disruption in the waiting area on Sa…" at bounding box center [561, 416] width 845 height 408
click at [503, 264] on span "It was unfortunate that one of the special needs members had a medical event co…" at bounding box center [558, 263] width 827 height 10
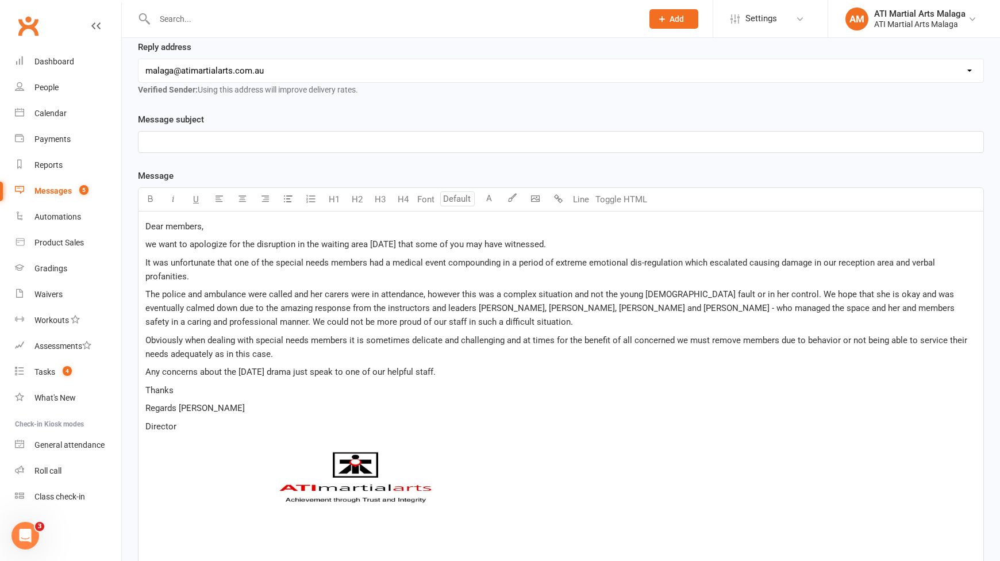
click at [533, 276] on p "It was unfortunate that one of the special needs members had a medical event co…" at bounding box center [560, 270] width 831 height 28
drag, startPoint x: 650, startPoint y: 272, endPoint x: 125, endPoint y: 263, distance: 524.4
click at [125, 263] on div "Recipients Search Prospects, Members and Reports Template Name Select Template …" at bounding box center [561, 348] width 878 height 884
click at [227, 279] on p "It was unfortunate that one of the special needs members had a medical event co…" at bounding box center [560, 270] width 831 height 28
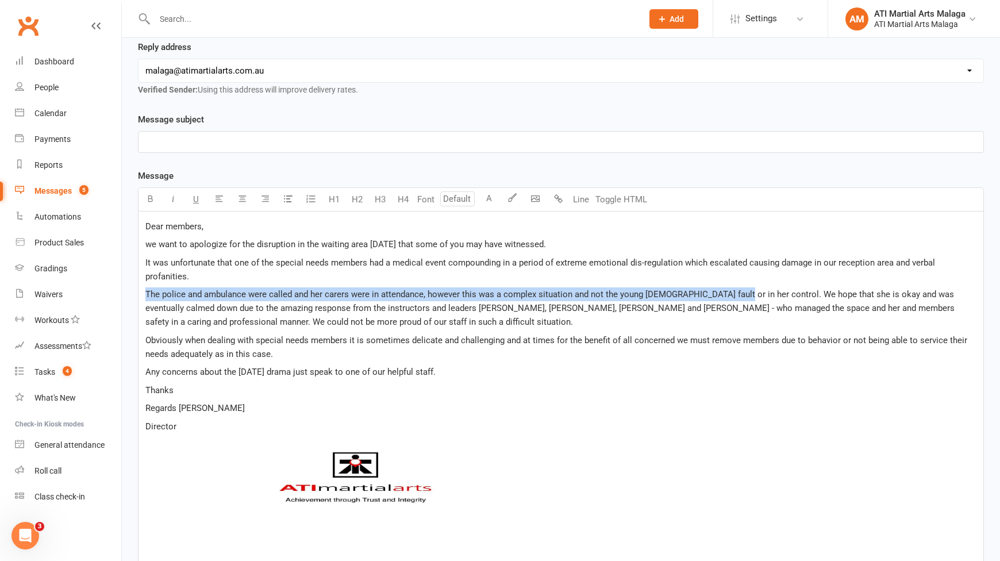
drag, startPoint x: 141, startPoint y: 293, endPoint x: 728, endPoint y: 289, distance: 586.4
click at [728, 289] on div "Dear members, we want to apologize for the disruption in the waiting area on Sa…" at bounding box center [561, 423] width 845 height 422
click at [728, 289] on span "The police and ambulance were called and her carers were in attendance, however…" at bounding box center [551, 308] width 812 height 38
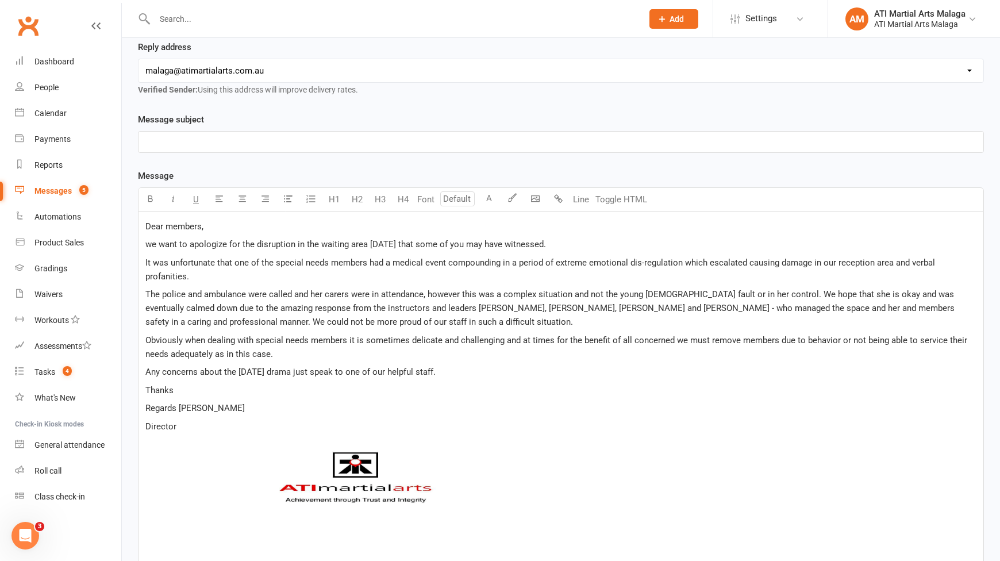
click at [690, 296] on span "The police and ambulance were called and her carers were in attendance, however…" at bounding box center [551, 308] width 812 height 38
click at [796, 289] on span "The police and ambulance were called and her carers were in attendance, however…" at bounding box center [562, 308] width 834 height 38
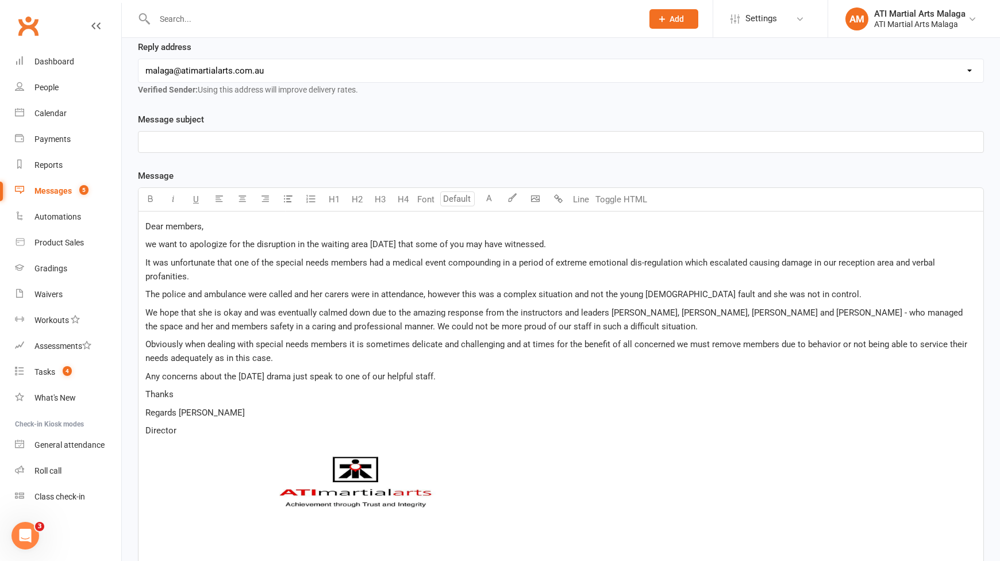
click at [219, 313] on span "We hope that she is okay and was eventually calmed down due to the amazing resp…" at bounding box center [555, 320] width 820 height 24
click at [343, 308] on span "We hope that she is okay and was eventually calmed down due to the amazing resp…" at bounding box center [555, 320] width 820 height 24
click at [563, 311] on span "We hope that she is okay and was eventually calmed down due to the amazing resp…" at bounding box center [555, 320] width 820 height 24
drag, startPoint x: 229, startPoint y: 324, endPoint x: 343, endPoint y: 324, distance: 113.8
click at [343, 324] on span "We hope that she is okay and was eventually calmed down due to the amazing resp…" at bounding box center [555, 320] width 820 height 24
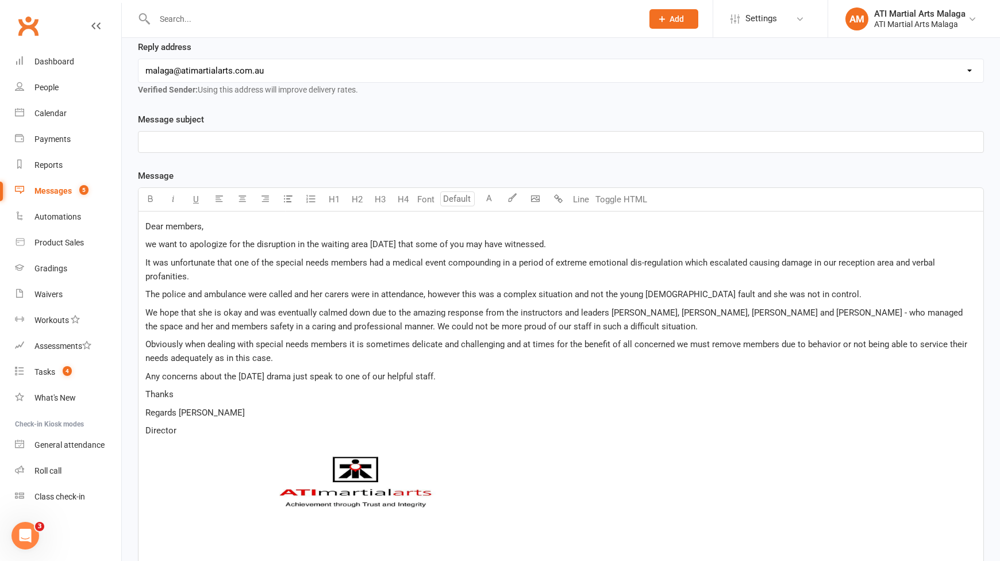
click at [425, 333] on div "Dear members, we want to apologize for the disruption in the waiting area on Sa…" at bounding box center [561, 425] width 845 height 427
click at [656, 330] on p "We hope that she is okay and was eventually calmed down due to the amazing resp…" at bounding box center [560, 320] width 831 height 28
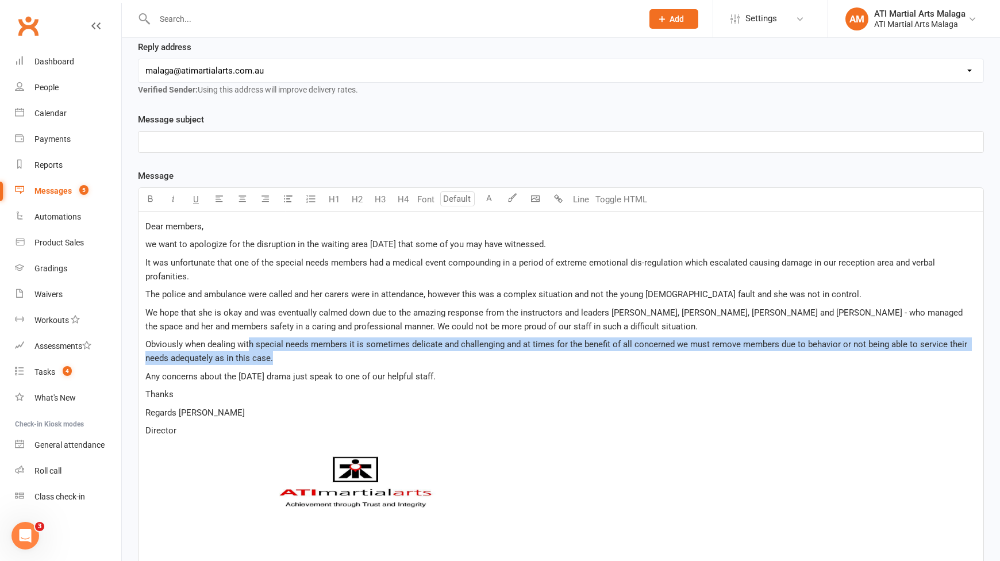
drag, startPoint x: 293, startPoint y: 357, endPoint x: 249, endPoint y: 345, distance: 44.6
click at [249, 345] on p "Obviously when dealing with special needs members it is sometimes delicate and …" at bounding box center [560, 351] width 831 height 28
click at [411, 342] on span "Obviously when dealing with special needs members it is sometimes delicate and …" at bounding box center [557, 351] width 824 height 24
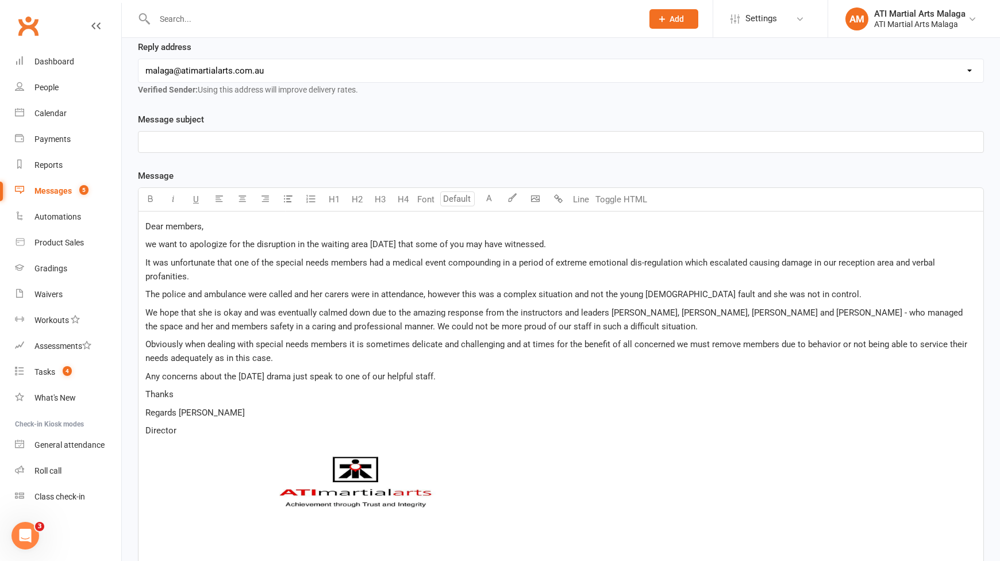
click at [448, 343] on span "Obviously when dealing with special needs members it is sometimes delicate and …" at bounding box center [557, 351] width 824 height 24
click at [532, 354] on p "Obviously when dealing with special needs members it is sometimes delicate and …" at bounding box center [560, 351] width 831 height 28
click at [674, 344] on span "Obviously when dealing with special needs members it is sometimes delicate and …" at bounding box center [557, 351] width 824 height 24
click at [747, 363] on p "Obviously when dealing with special needs members it is sometimes delicate and …" at bounding box center [560, 351] width 831 height 28
drag, startPoint x: 678, startPoint y: 345, endPoint x: 731, endPoint y: 344, distance: 52.9
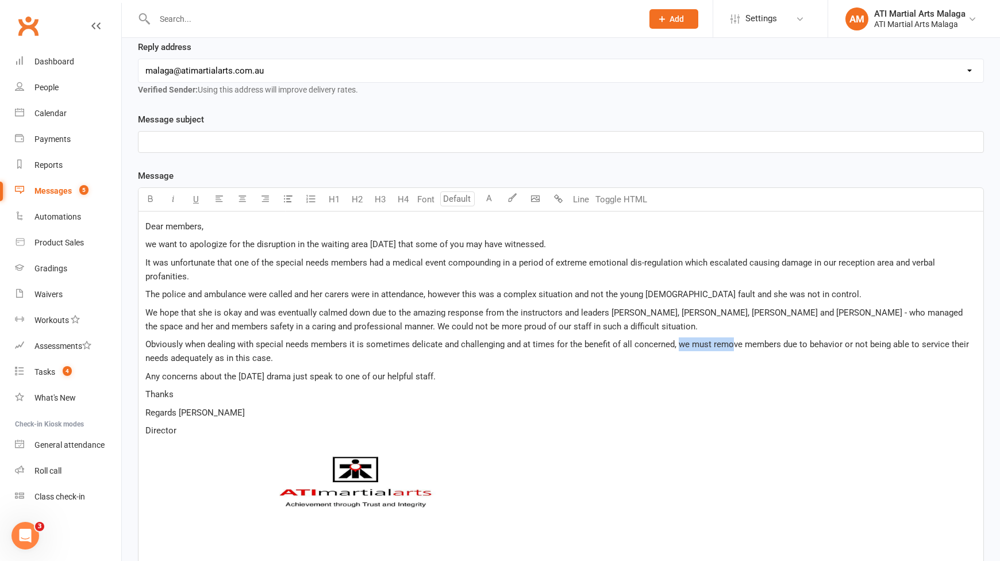
click at [731, 344] on span "Obviously when dealing with special needs members it is sometimes delicate and …" at bounding box center [558, 351] width 826 height 24
click at [704, 326] on p "We hope that she is okay and was eventually calmed down due to the amazing resp…" at bounding box center [560, 320] width 831 height 28
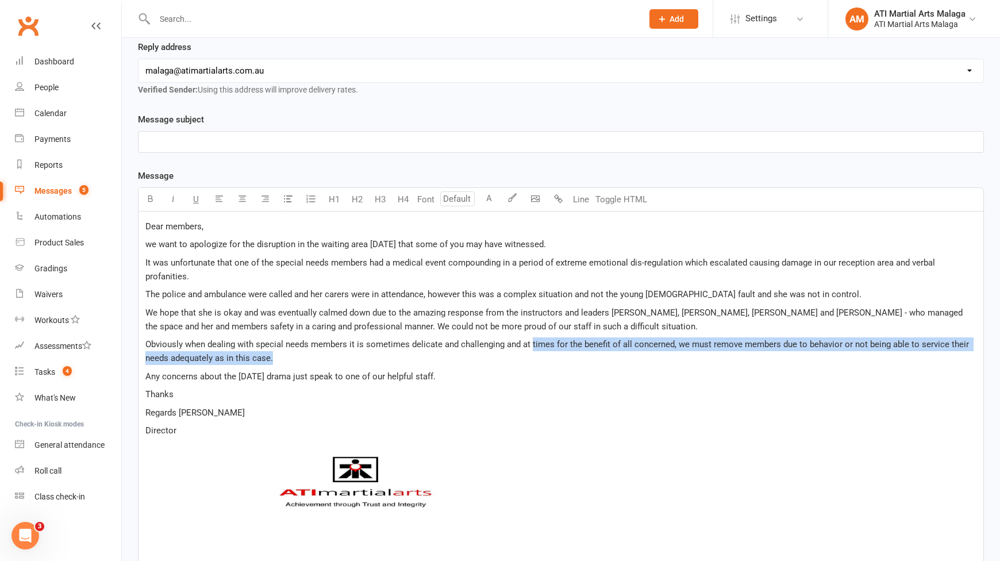
drag, startPoint x: 531, startPoint y: 347, endPoint x: 705, endPoint y: 358, distance: 173.9
click at [705, 358] on p "Obviously when dealing with special needs members it is sometimes delicate and …" at bounding box center [560, 351] width 831 height 28
click at [681, 341] on span "Obviously when dealing with special needs members it is sometimes delicate and …" at bounding box center [558, 351] width 826 height 24
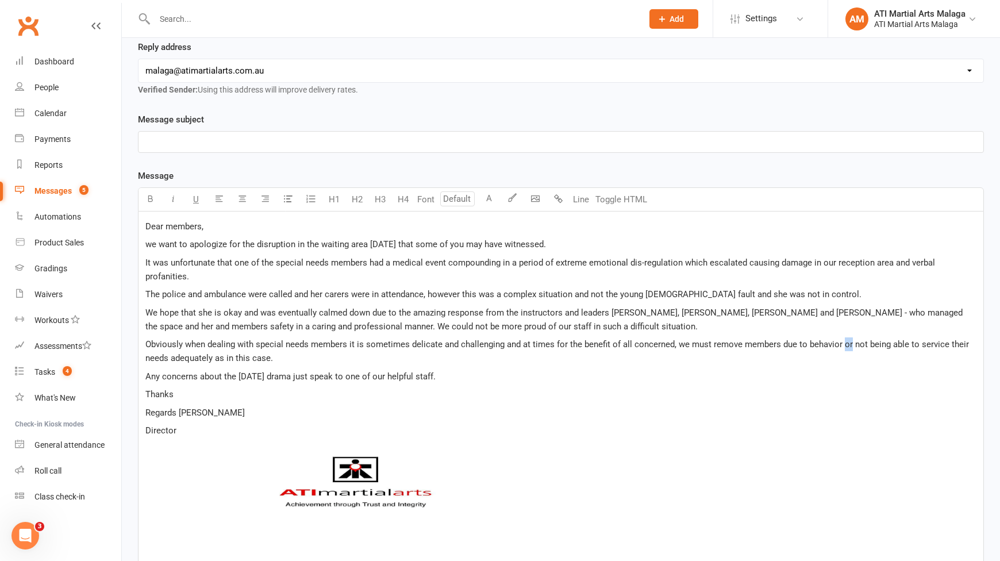
drag, startPoint x: 840, startPoint y: 345, endPoint x: 849, endPoint y: 345, distance: 8.1
click at [849, 345] on span "Obviously when dealing with special needs members it is sometimes delicate and …" at bounding box center [558, 351] width 826 height 24
click at [481, 353] on p "Obviously when dealing with special needs members it is sometimes delicate and …" at bounding box center [560, 351] width 831 height 28
click at [838, 345] on span "Obviously when dealing with special needs members it is sometimes delicate and …" at bounding box center [555, 351] width 820 height 24
drag, startPoint x: 843, startPoint y: 344, endPoint x: 606, endPoint y: 346, distance: 236.3
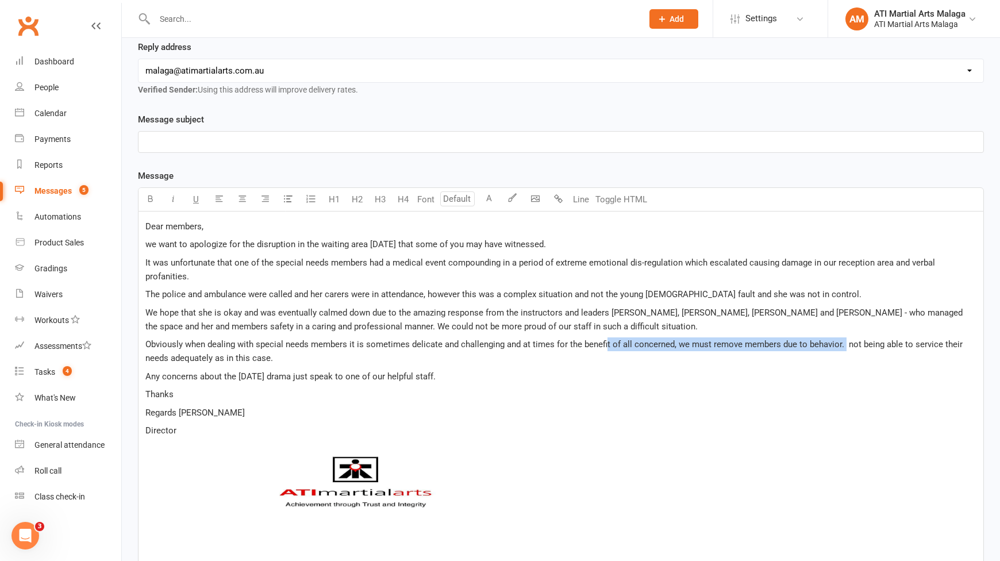
click at [606, 346] on span "Obviously when dealing with special needs members it is sometimes delicate and …" at bounding box center [555, 351] width 820 height 24
drag, startPoint x: 554, startPoint y: 343, endPoint x: 576, endPoint y: 354, distance: 24.4
click at [576, 354] on p "Obviously when dealing with special needs members it is sometimes delicate and …" at bounding box center [560, 351] width 831 height 28
click at [583, 358] on p "Obviously when dealing with special needs members it is sometimes delicate and …" at bounding box center [560, 351] width 831 height 28
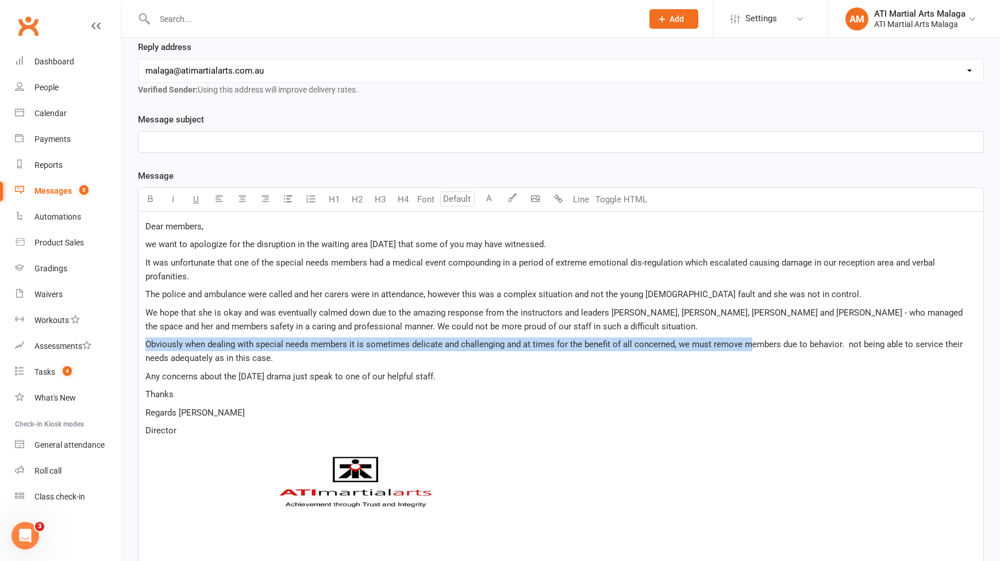
drag, startPoint x: 147, startPoint y: 347, endPoint x: 750, endPoint y: 348, distance: 603.6
click at [750, 348] on span "Obviously when dealing with special needs members it is sometimes delicate and …" at bounding box center [555, 351] width 820 height 24
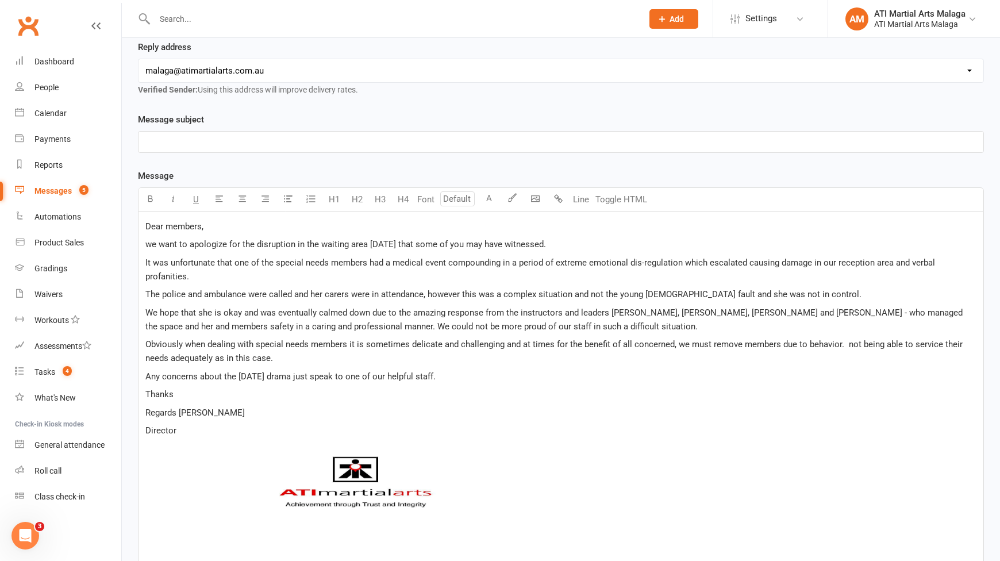
click at [842, 341] on span "Obviously when dealing with special needs members it is sometimes delicate and …" at bounding box center [555, 351] width 820 height 24
drag, startPoint x: 194, startPoint y: 358, endPoint x: 243, endPoint y: 393, distance: 60.1
click at [193, 358] on span "Obviously when dealing with special needs members it is sometimes delicate and …" at bounding box center [558, 351] width 826 height 24
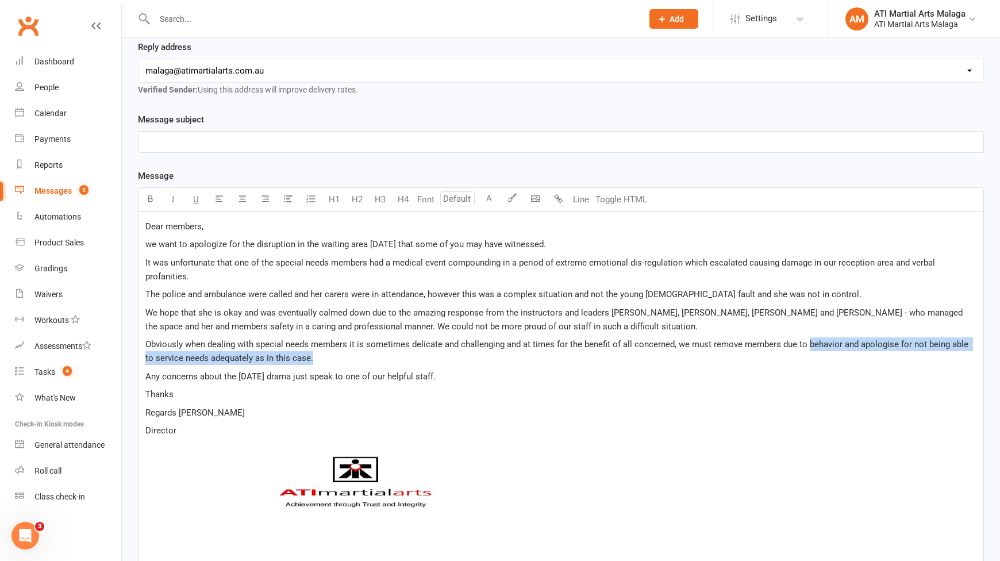
drag, startPoint x: 828, startPoint y: 357, endPoint x: 807, endPoint y: 345, distance: 24.5
click at [807, 345] on p "Obviously when dealing with special needs members it is sometimes delicate and …" at bounding box center [560, 351] width 831 height 28
click at [807, 345] on span "Obviously when dealing with special needs members it is sometimes delicate and …" at bounding box center [558, 351] width 826 height 24
drag, startPoint x: 842, startPoint y: 344, endPoint x: 846, endPoint y: 354, distance: 9.8
click at [846, 354] on p "Obviously when dealing with special needs members it is sometimes delicate and …" at bounding box center [560, 351] width 831 height 28
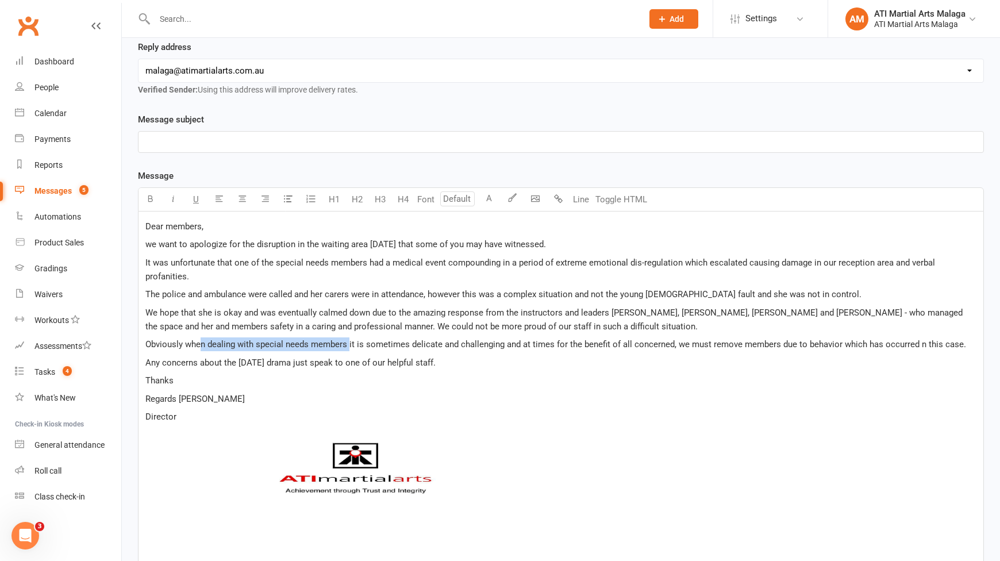
drag, startPoint x: 264, startPoint y: 355, endPoint x: 349, endPoint y: 341, distance: 86.3
click at [349, 341] on span "Obviously when dealing with special needs members it is sometimes delicate and …" at bounding box center [555, 344] width 821 height 10
drag, startPoint x: 570, startPoint y: 346, endPoint x: 689, endPoint y: 345, distance: 118.4
click at [689, 345] on span "Obviously when dealing with special needs members it is sometimes delicate and …" at bounding box center [555, 344] width 821 height 10
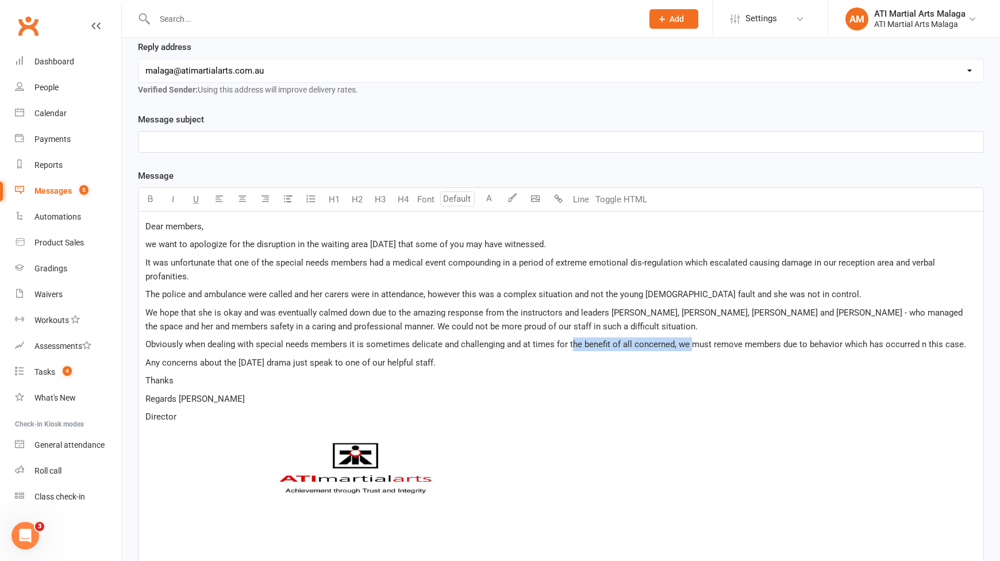
click at [689, 345] on span "Obviously when dealing with special needs members it is sometimes delicate and …" at bounding box center [555, 344] width 821 height 10
drag, startPoint x: 679, startPoint y: 342, endPoint x: 847, endPoint y: 342, distance: 167.3
click at [847, 342] on span "Obviously when dealing with special needs members it is sometimes delicate and …" at bounding box center [555, 344] width 821 height 10
drag, startPoint x: 840, startPoint y: 344, endPoint x: 808, endPoint y: 349, distance: 33.2
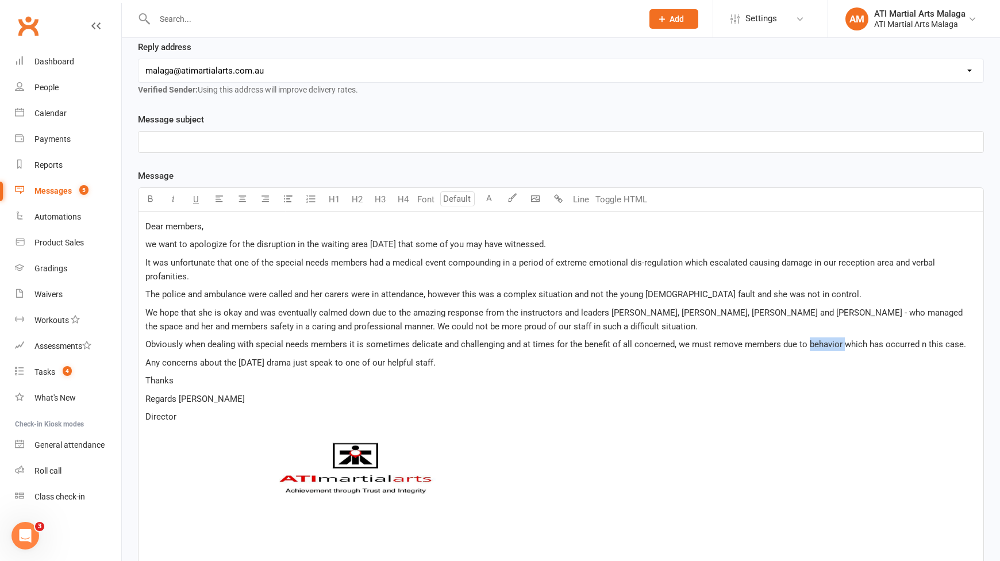
click at [808, 349] on span "Obviously when dealing with special needs members it is sometimes delicate and …" at bounding box center [555, 344] width 821 height 10
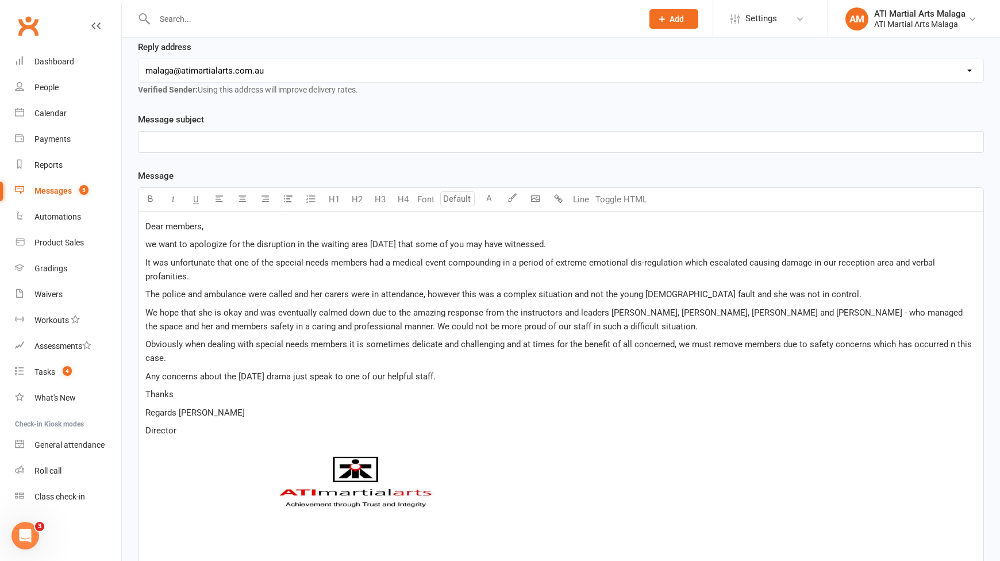
click at [947, 347] on span "Obviously when dealing with special needs members it is sometimes delicate and …" at bounding box center [559, 351] width 829 height 24
click at [910, 365] on p "Obviously when dealing with special needs members it is sometimes delicate and …" at bounding box center [560, 351] width 831 height 28
click at [688, 342] on span "Obviously when dealing with special needs members it is sometimes delicate and …" at bounding box center [560, 351] width 831 height 24
click at [659, 364] on p "Obviously when dealing with special needs members it is sometimes delicate and …" at bounding box center [560, 351] width 831 height 28
click at [354, 395] on p "Thanks" at bounding box center [560, 394] width 831 height 14
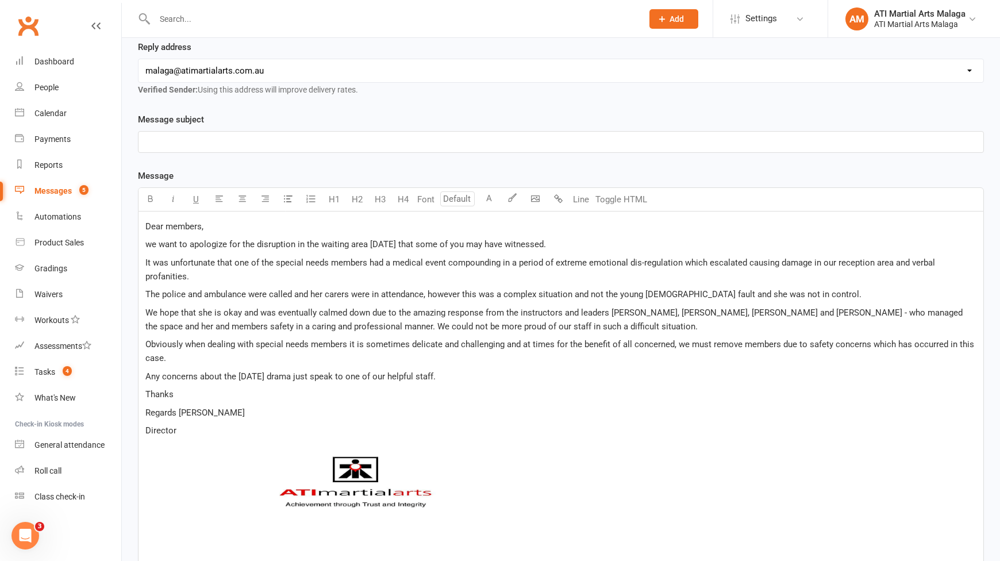
click at [379, 408] on p "Regards Tony Curtis" at bounding box center [560, 413] width 831 height 14
click at [483, 379] on p "Any concerns about the [DATE] drama just speak to one of our helpful staff." at bounding box center [560, 377] width 831 height 14
click at [393, 401] on p "Thanks" at bounding box center [560, 394] width 831 height 14
click at [147, 394] on span "Thanks" at bounding box center [159, 394] width 28 height 10
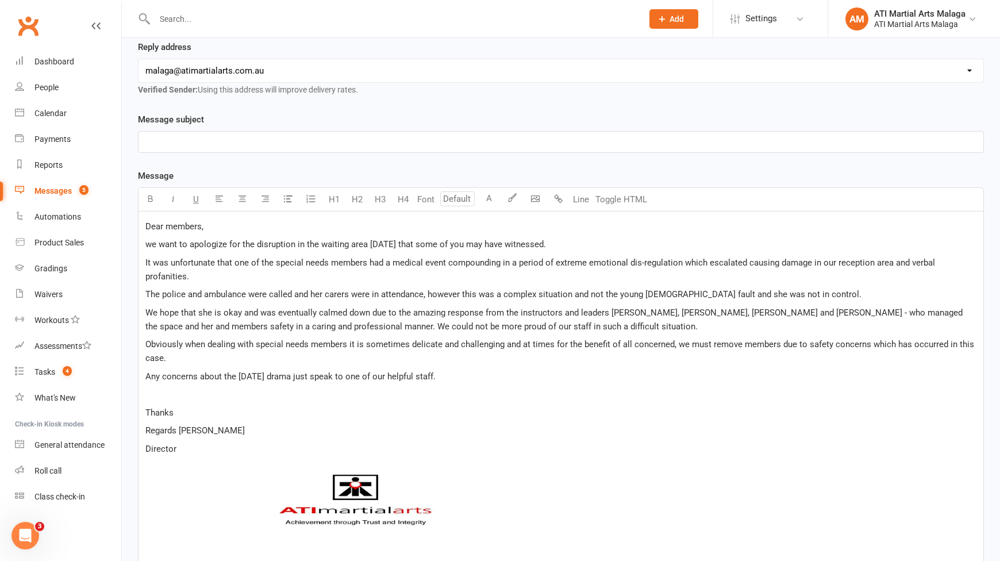
click at [193, 416] on p "Thanks" at bounding box center [560, 413] width 831 height 14
click at [181, 427] on span "Regards Tony Curtis" at bounding box center [194, 430] width 99 height 10
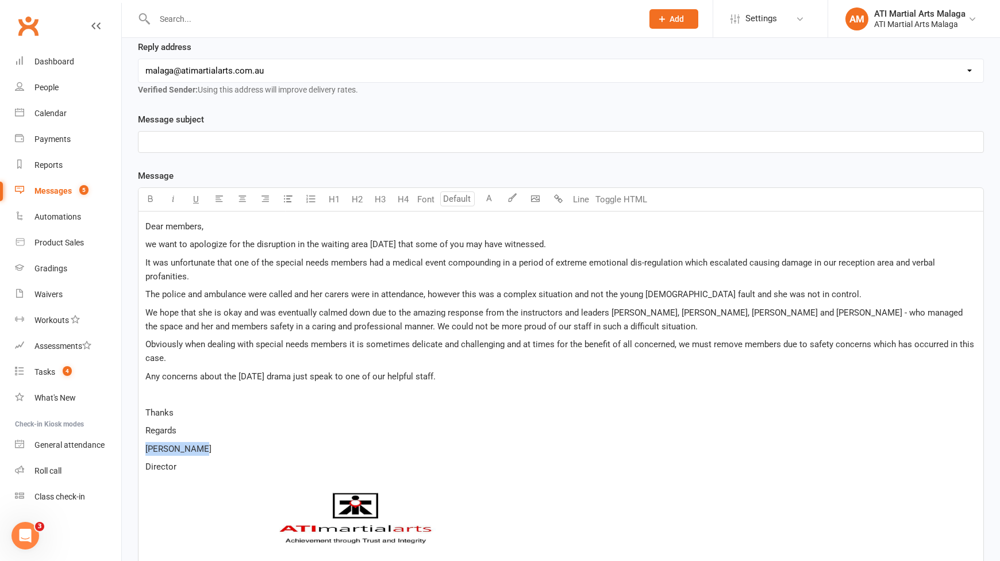
drag, startPoint x: 204, startPoint y: 446, endPoint x: 131, endPoint y: 447, distance: 72.4
click at [131, 447] on div "Message subject ﻿ Message Select image from library U H1 H2 H3 H4 Font A Line T…" at bounding box center [560, 436] width 863 height 647
click at [195, 428] on p "Regards" at bounding box center [560, 431] width 831 height 14
click at [180, 414] on p "Thanks" at bounding box center [560, 413] width 831 height 14
click at [143, 432] on div "Dear members, we want to apologize for the disruption in the waiting area on Sa…" at bounding box center [561, 443] width 845 height 463
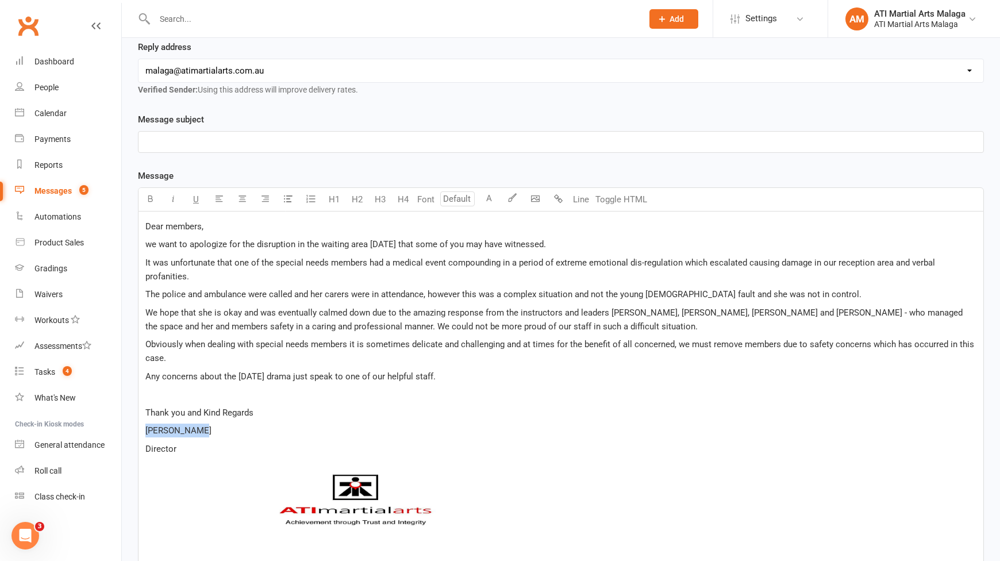
drag, startPoint x: 249, startPoint y: 431, endPoint x: 141, endPoint y: 432, distance: 108.1
click at [141, 432] on div "Dear members, we want to apologize for the disruption in the waiting area on Sa…" at bounding box center [561, 434] width 845 height 444
click at [154, 203] on icon "button" at bounding box center [150, 198] width 9 height 9
click at [264, 368] on div "Dear members, we want to apologize for the disruption in the waiting area on Sa…" at bounding box center [561, 434] width 845 height 444
click at [248, 440] on div "Dear members, we want to apologize for the disruption in the waiting area on Sa…" at bounding box center [561, 434] width 845 height 444
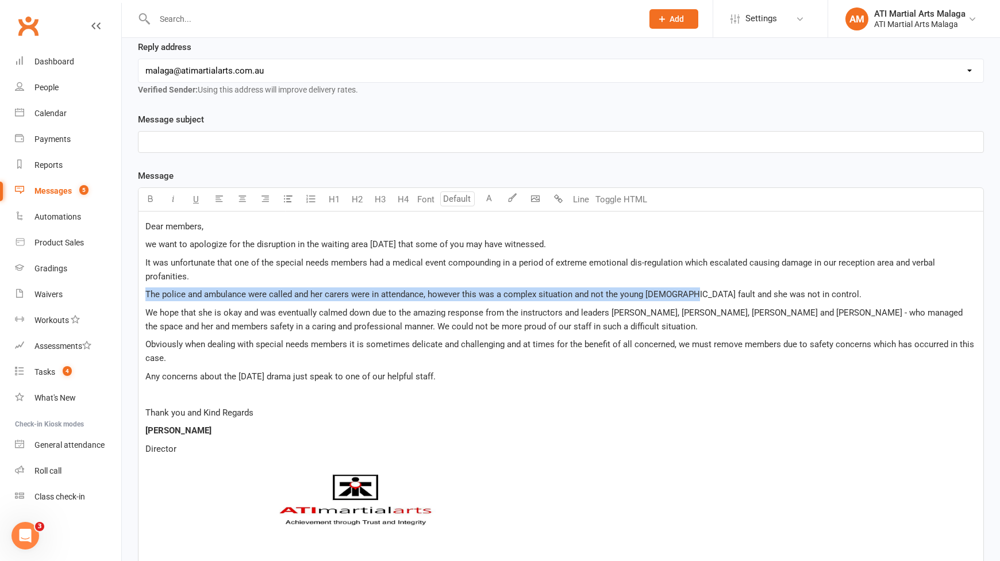
drag, startPoint x: 147, startPoint y: 293, endPoint x: 680, endPoint y: 297, distance: 533.5
click at [680, 297] on span "The police and ambulance were called and her carers were in attendance, however…" at bounding box center [503, 294] width 716 height 10
click at [157, 346] on span "Obviously when dealing with special needs members it is sometimes delicate and …" at bounding box center [560, 351] width 831 height 24
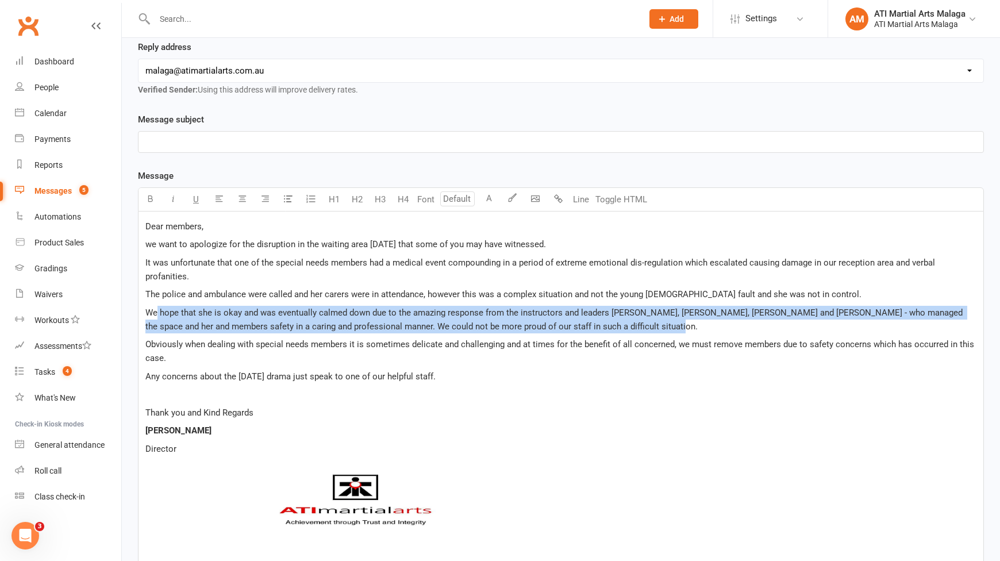
drag, startPoint x: 156, startPoint y: 302, endPoint x: 627, endPoint y: 326, distance: 472.0
click at [627, 326] on div "Dear members, we want to apologize for the disruption in the waiting area on Sa…" at bounding box center [561, 434] width 845 height 444
click at [627, 326] on p "We hope that she is okay and was eventually calmed down due to the amazing resp…" at bounding box center [560, 320] width 831 height 28
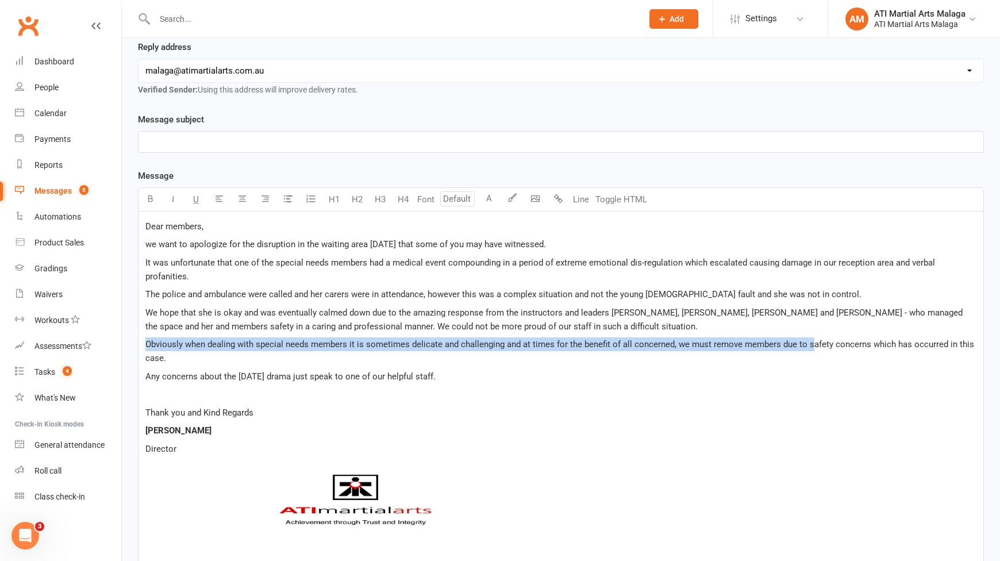
drag, startPoint x: 147, startPoint y: 342, endPoint x: 812, endPoint y: 343, distance: 665.1
click at [812, 343] on span "Obviously when dealing with special needs members it is sometimes delicate and …" at bounding box center [560, 351] width 831 height 24
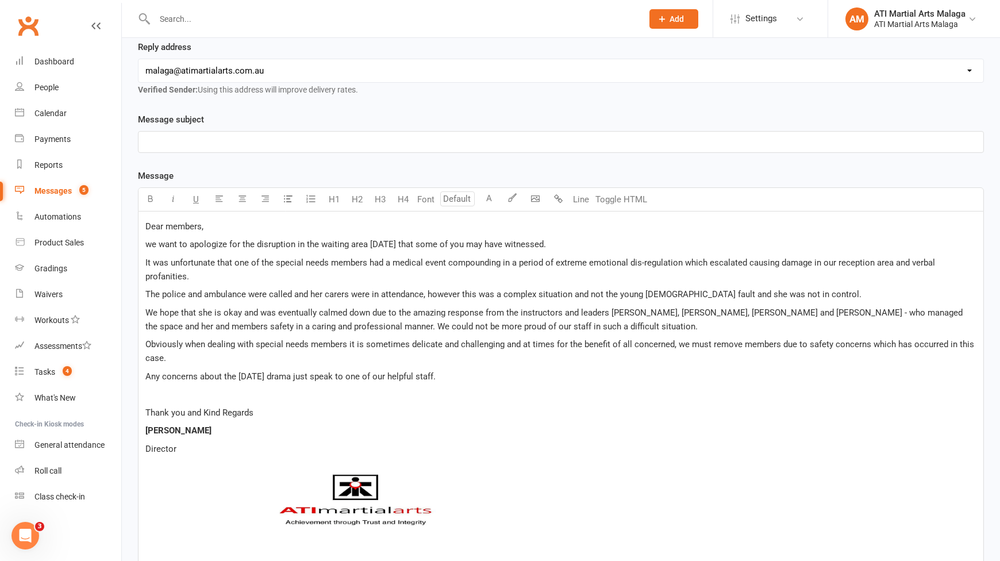
click at [286, 358] on p "Obviously when dealing with special needs members it is sometimes delicate and …" at bounding box center [560, 351] width 831 height 28
click at [487, 379] on p "Any concerns about the [DATE] drama just speak to one of our helpful staff." at bounding box center [560, 377] width 831 height 14
click at [182, 141] on p "﻿" at bounding box center [560, 142] width 831 height 14
click at [171, 140] on span "Saturday 9/9/25" at bounding box center [158, 142] width 26 height 10
click at [415, 241] on span "we want to apologize for the disruption in the waiting area [DATE] that some of…" at bounding box center [345, 244] width 401 height 10
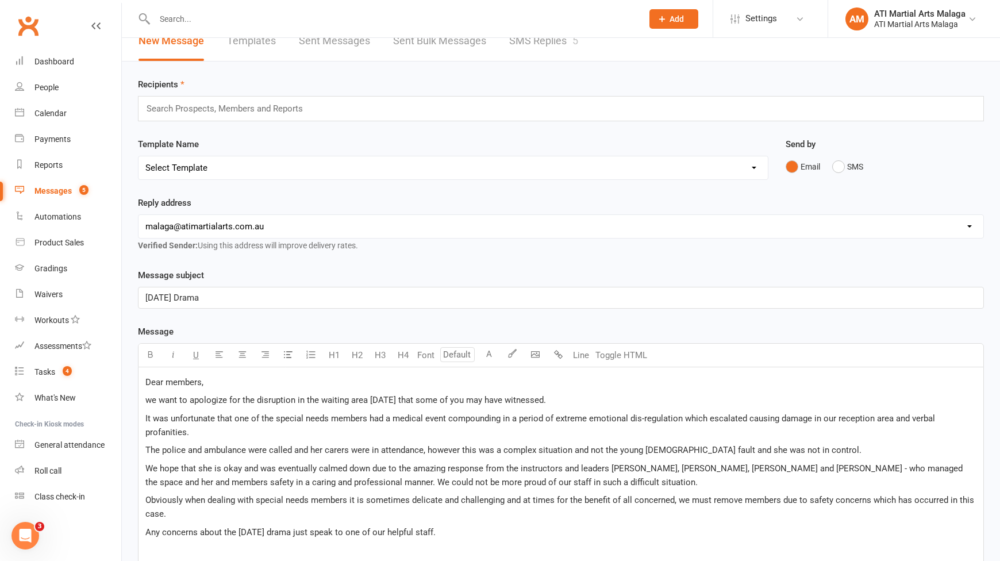
scroll to position [0, 0]
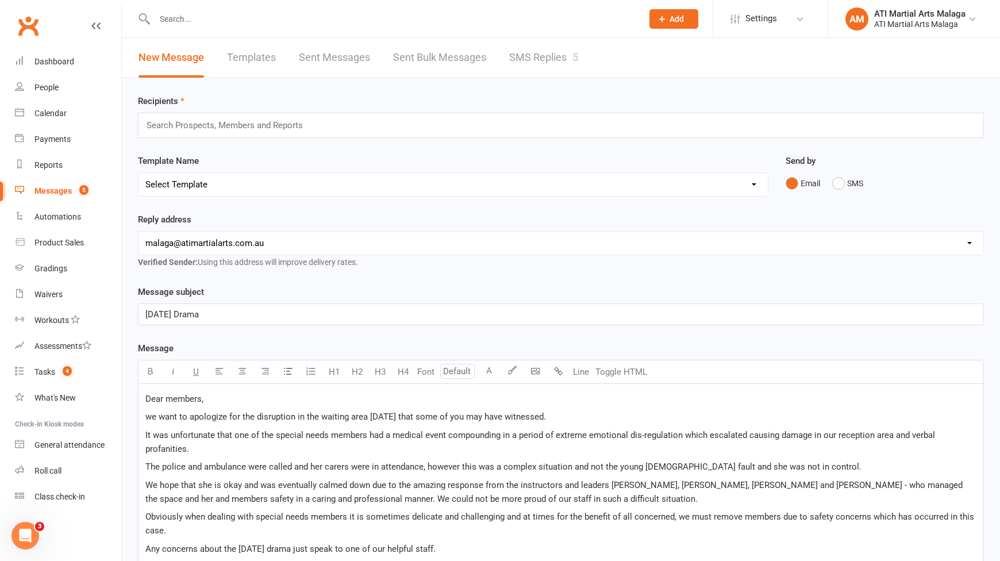
click at [266, 130] on input "text" at bounding box center [229, 125] width 168 height 15
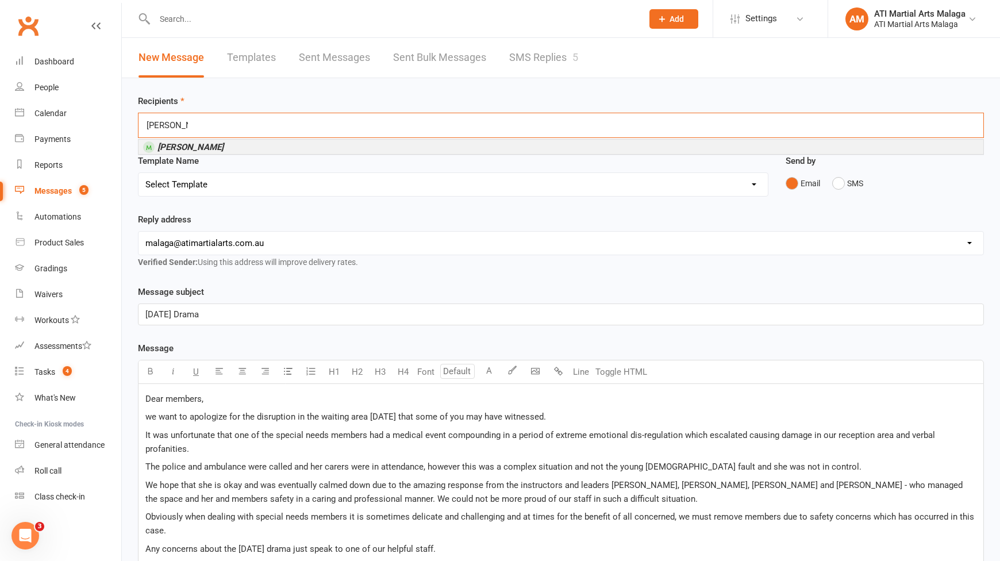
type input "riley green"
click at [215, 146] on li "Riley Green" at bounding box center [561, 147] width 845 height 14
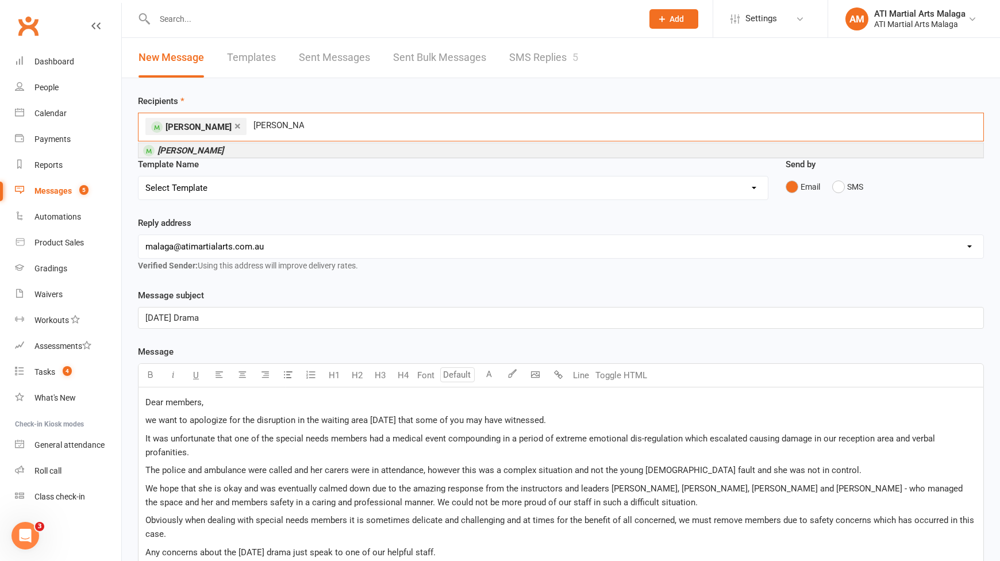
type input "liliana panov"
click at [256, 146] on li "Liliana Panov" at bounding box center [561, 150] width 845 height 14
type input "selden"
click at [245, 148] on span "Yeshi ( Selden ) Gyeltshen" at bounding box center [228, 150] width 140 height 10
type input "lexie"
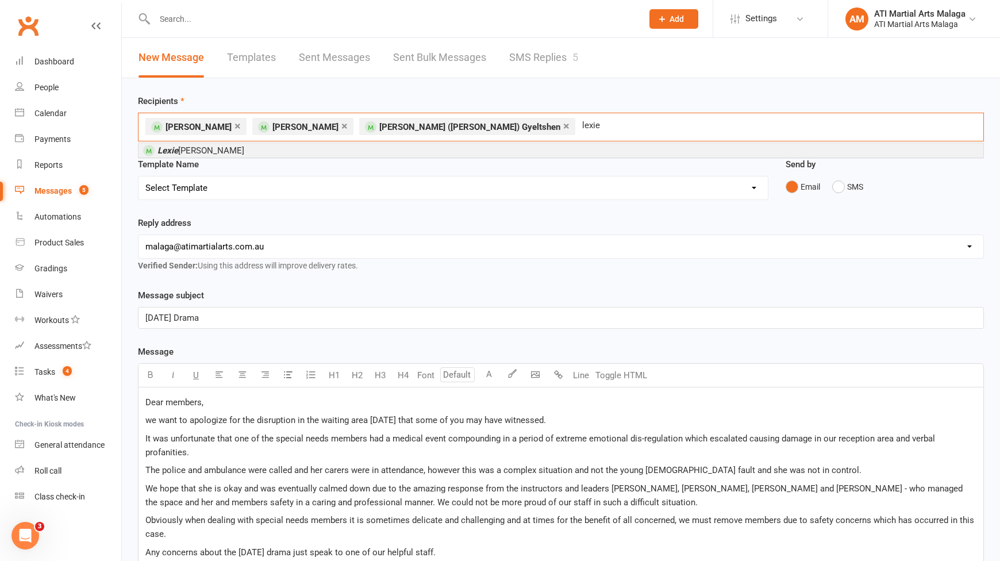
click at [245, 148] on li "Lexie Horrigan" at bounding box center [561, 150] width 845 height 14
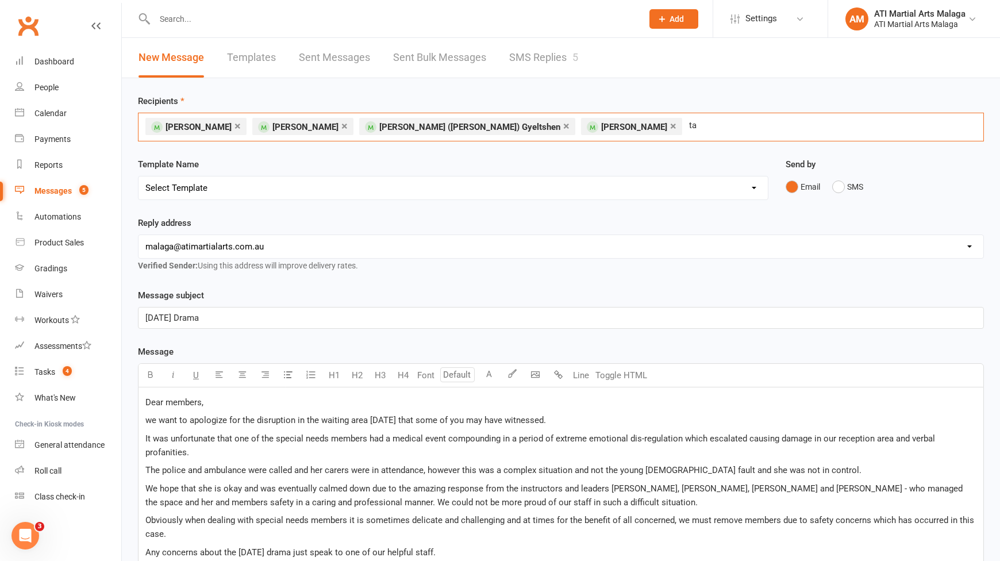
type input "t"
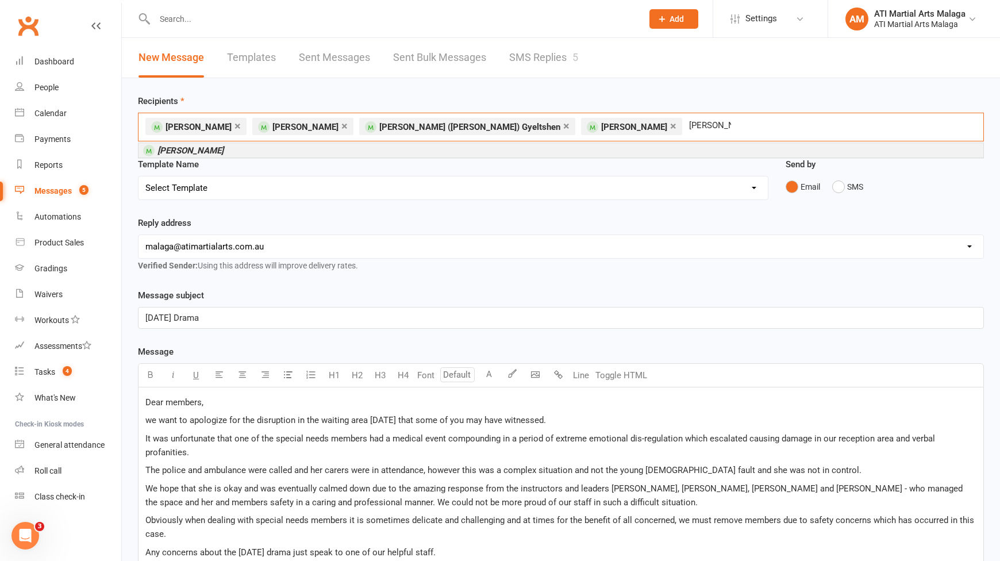
type input "tahlia john"
click at [175, 153] on em "[PERSON_NAME]" at bounding box center [191, 150] width 66 height 10
type input "gabieta"
click at [310, 146] on li "Amanda Gabieta" at bounding box center [561, 150] width 845 height 14
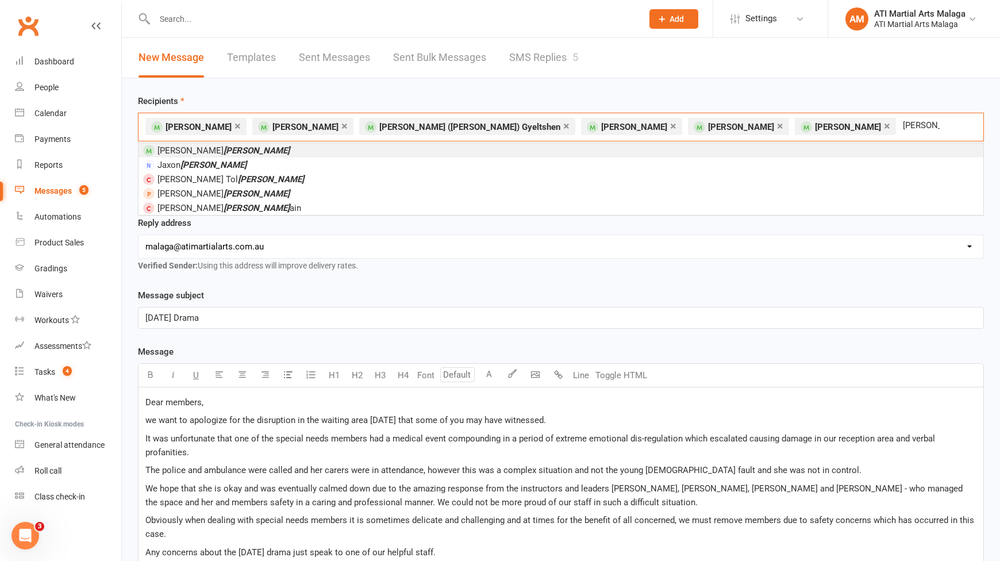
type input "hurst"
click at [310, 146] on li "Mitchell Hurst" at bounding box center [561, 150] width 845 height 14
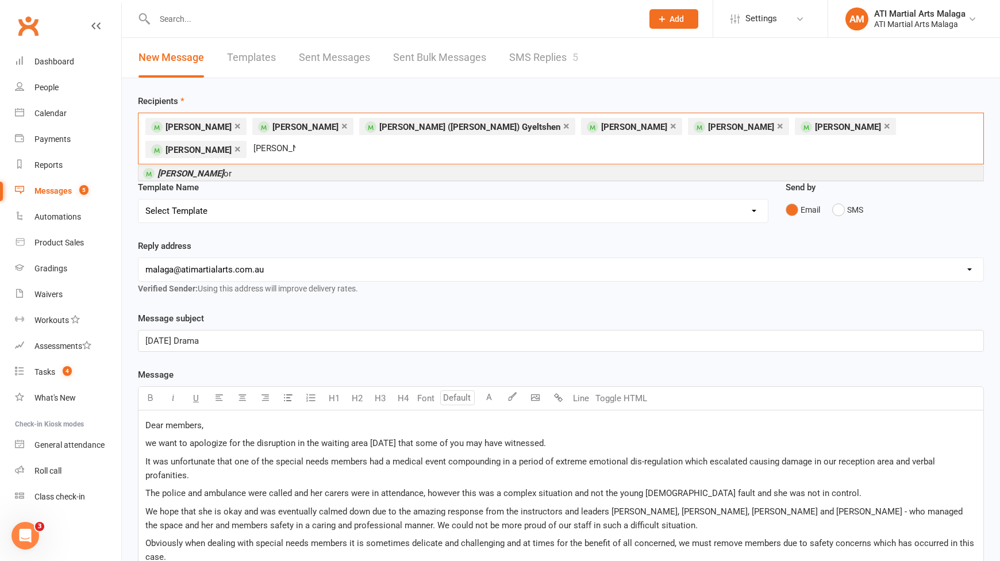
type input "noah mciv"
click at [310, 166] on li "Noah McIv or" at bounding box center [561, 173] width 845 height 14
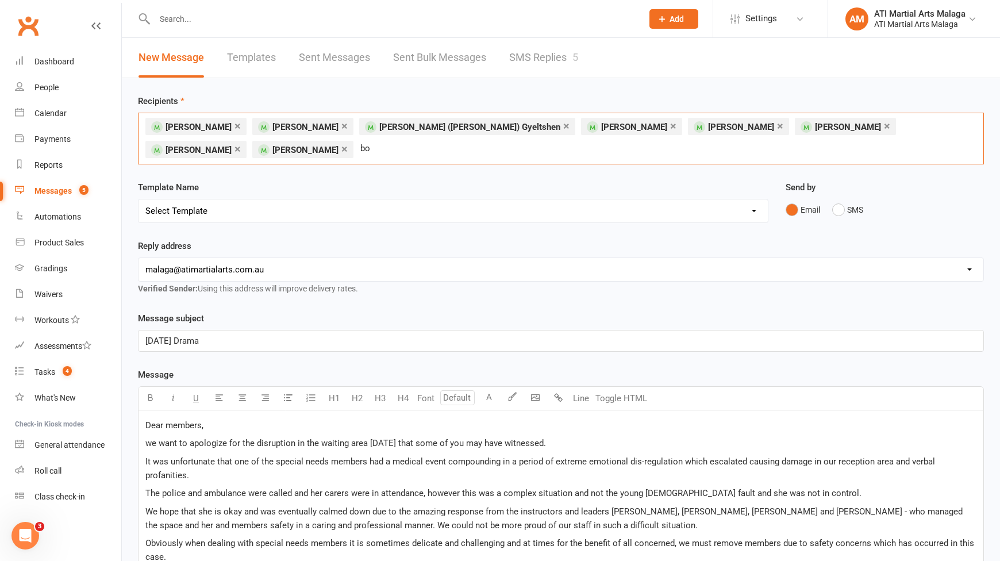
type input "b"
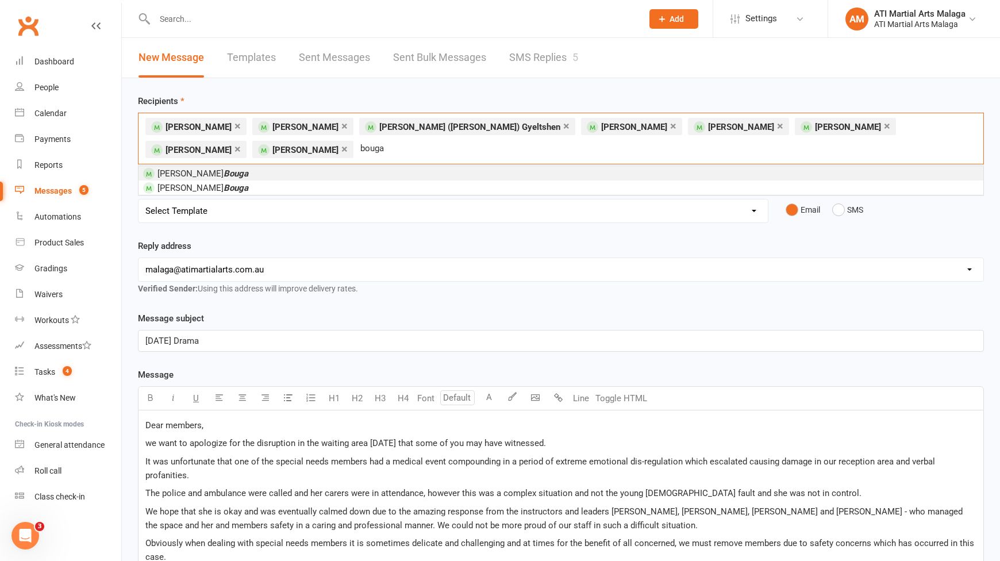
type input "bouga"
click at [309, 166] on li "Maia Bouga" at bounding box center [561, 173] width 845 height 14
type input "rojas"
click at [244, 171] on li "Megan Rojas" at bounding box center [561, 173] width 845 height 14
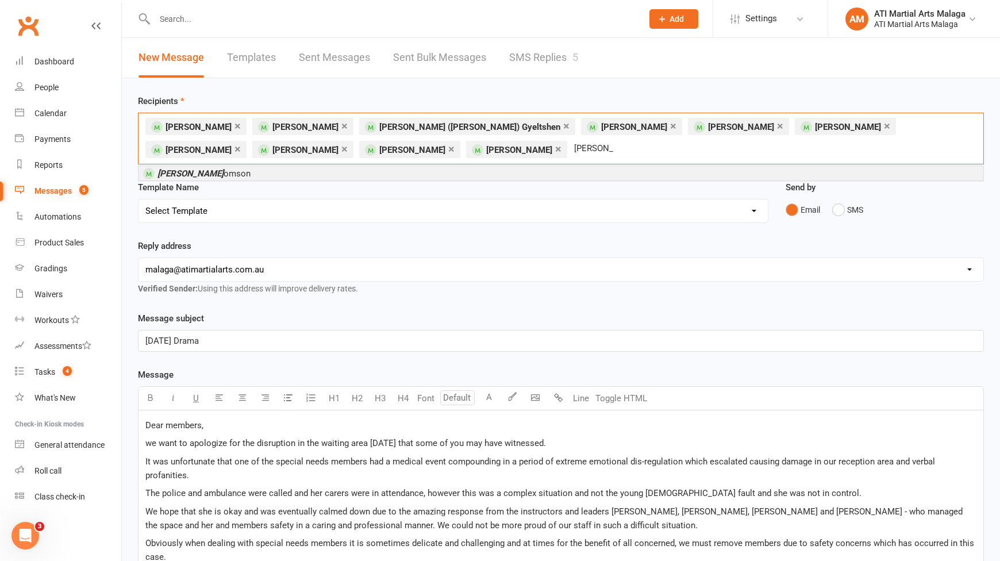
type input "andrew th"
click at [244, 171] on li "Andrew Th omson" at bounding box center [561, 173] width 845 height 14
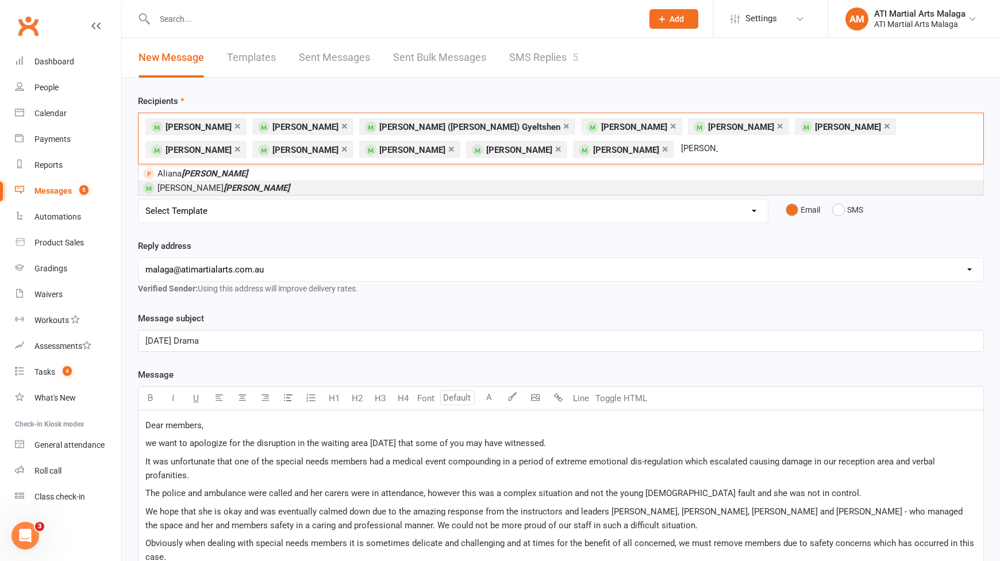
type input "negash"
click at [236, 186] on li "Nathan Negash" at bounding box center [561, 188] width 845 height 14
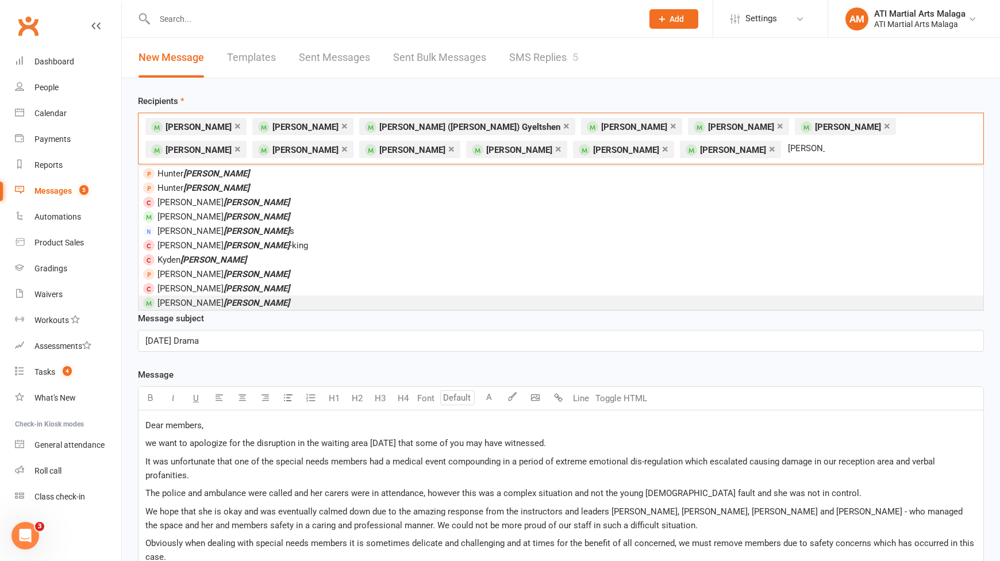
type input "byrne"
click at [227, 297] on li "Aaliyah Byrne" at bounding box center [561, 302] width 845 height 14
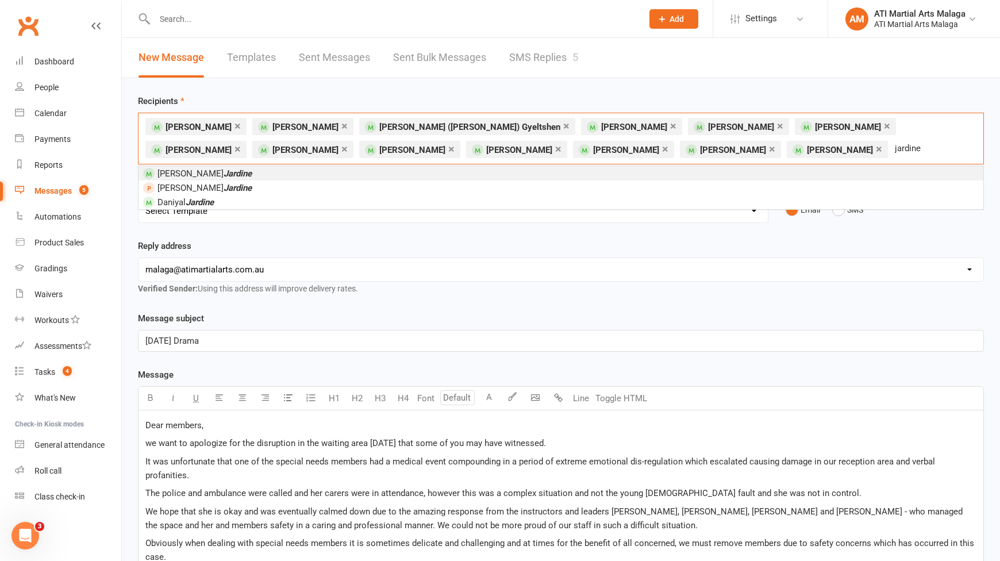
type input "jardine"
click at [226, 175] on li "Dean Jardine" at bounding box center [561, 173] width 845 height 14
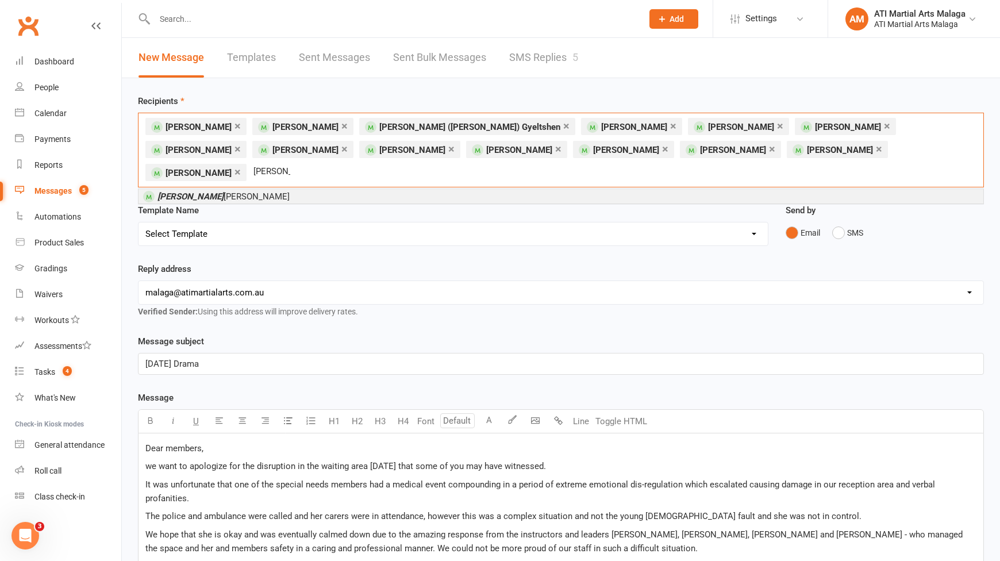
type input "vyom"
click at [181, 191] on span "Vyom Thakrar" at bounding box center [224, 196] width 132 height 10
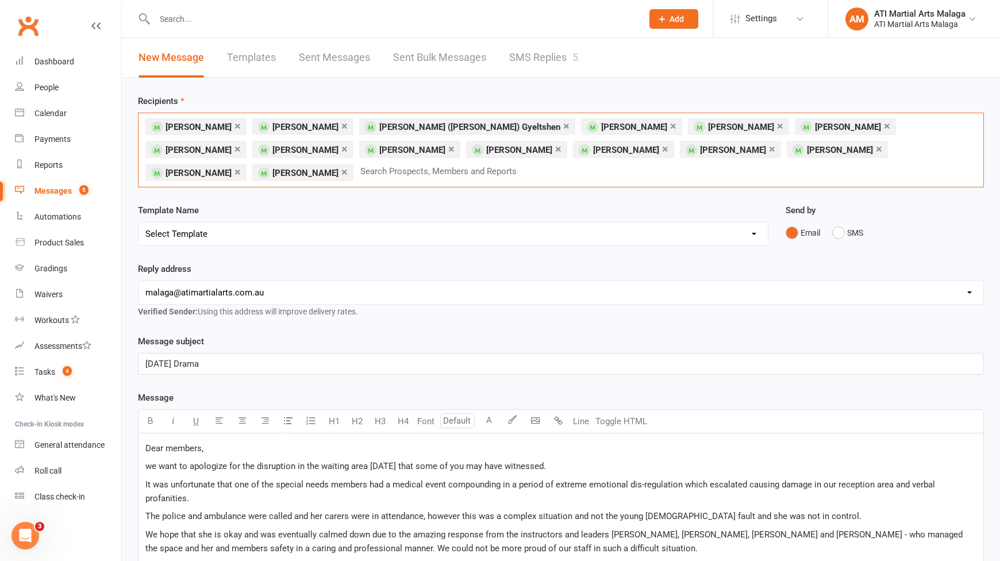
type input "u"
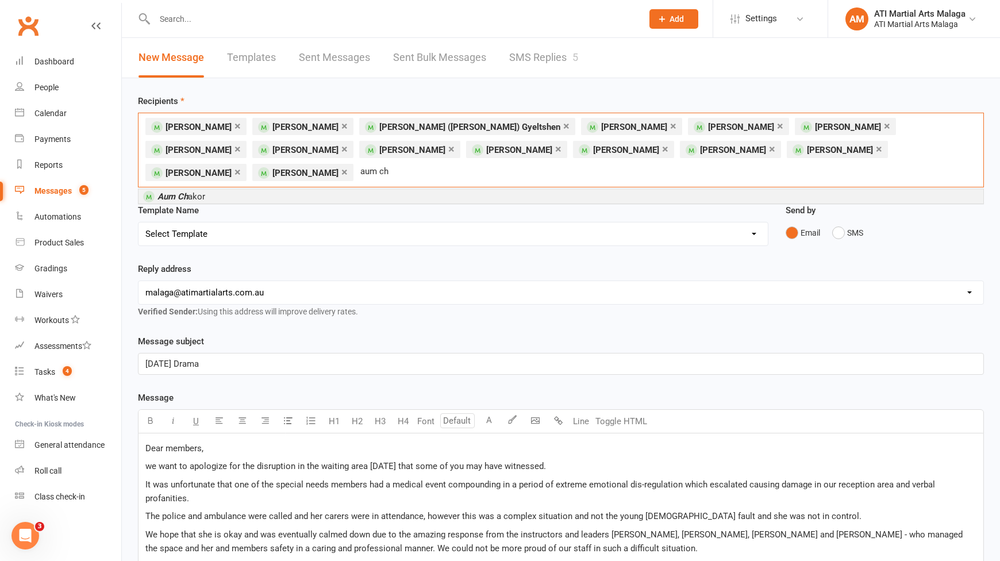
type input "aum ch"
click at [203, 191] on span "Aum Ch akor" at bounding box center [182, 196] width 48 height 10
type input "lily jones"
click at [202, 189] on li "Lily Jones" at bounding box center [561, 196] width 845 height 14
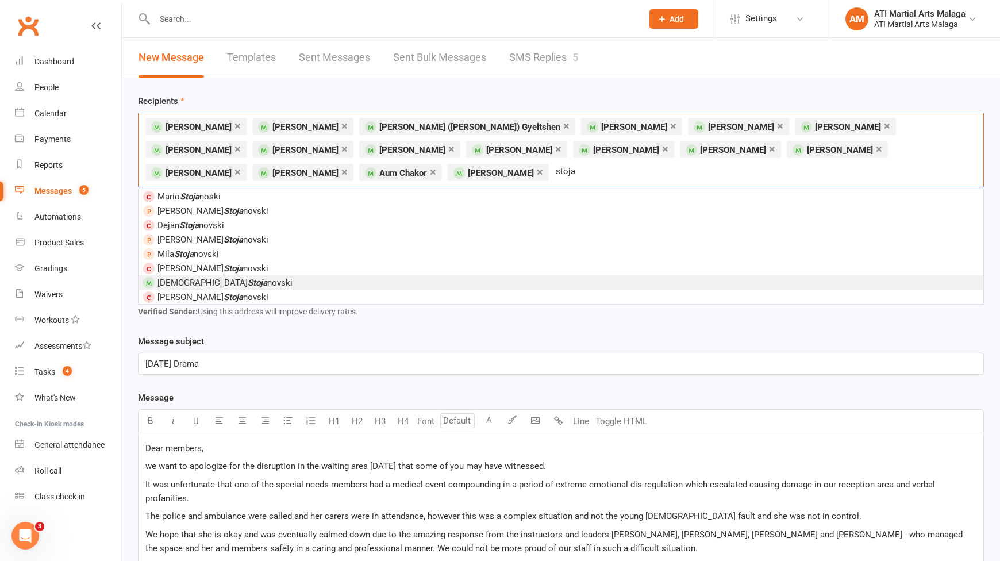
type input "stoja"
click at [237, 281] on span "Christian Stoja novski" at bounding box center [225, 283] width 135 height 10
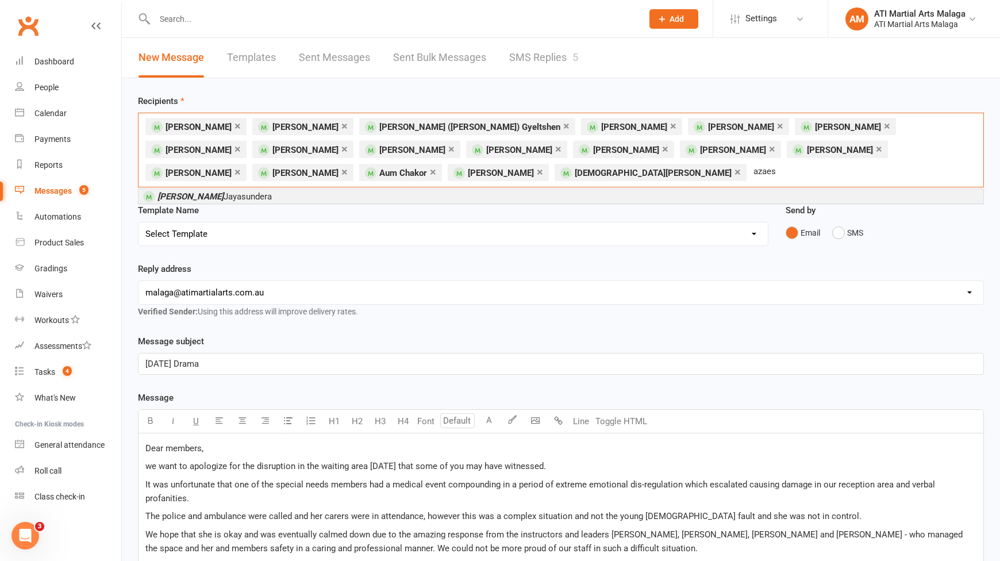
type input "azaes"
click at [241, 198] on li "Azaes Jayasundera" at bounding box center [561, 196] width 845 height 14
type input "mason mc"
click at [247, 197] on li "Mason Mc Cullaugh" at bounding box center [561, 196] width 845 height 14
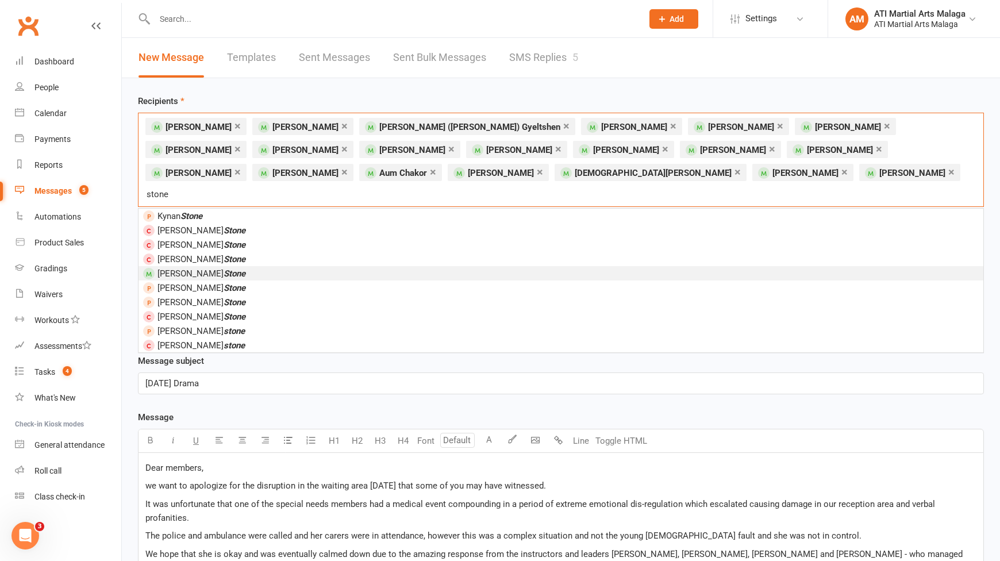
type input "stone"
click at [233, 266] on li "Joshua Stone" at bounding box center [561, 273] width 845 height 14
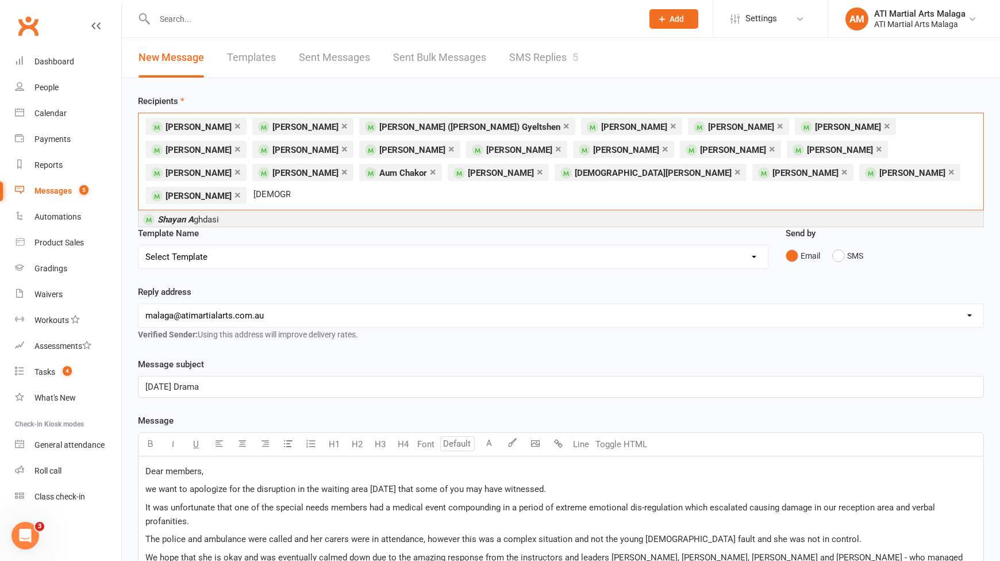
type input "shayan a"
click at [224, 212] on li "Shayan A ghdasi" at bounding box center [561, 219] width 845 height 14
type input "ace farm"
click at [200, 214] on span "Ace Farm er" at bounding box center [180, 219] width 44 height 10
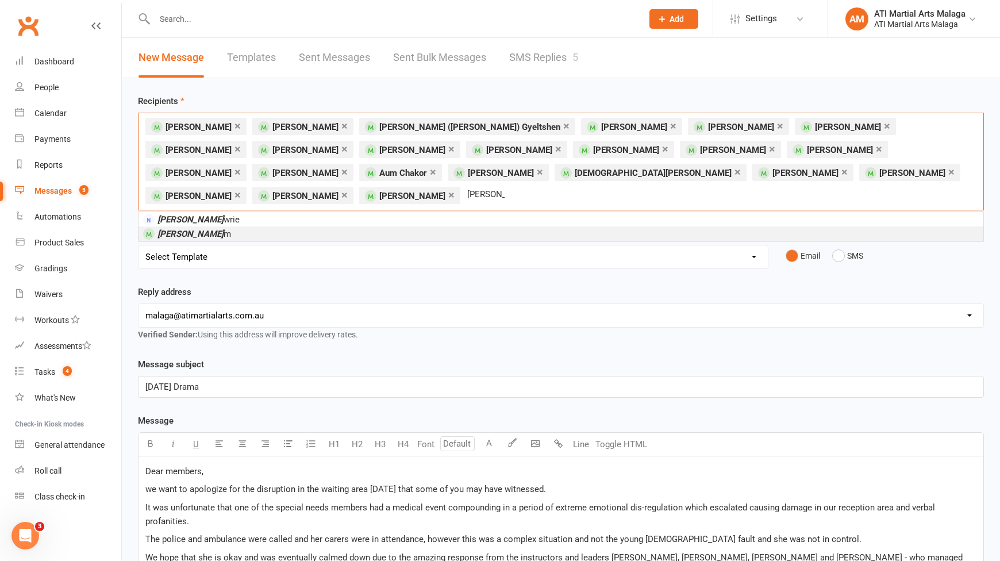
type input "nathan la"
click at [192, 229] on em "Nathan La" at bounding box center [191, 234] width 66 height 10
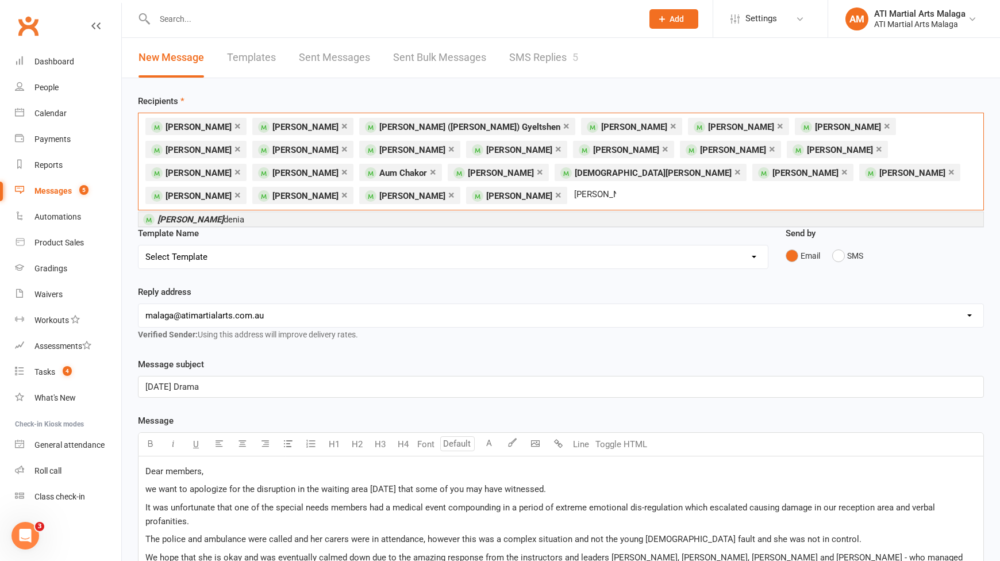
type input "sophie car"
click at [192, 215] on em "Sophie Car" at bounding box center [191, 219] width 66 height 10
type input "luca le"
click at [192, 215] on li "Luca Le" at bounding box center [561, 219] width 845 height 14
type input "sara lan"
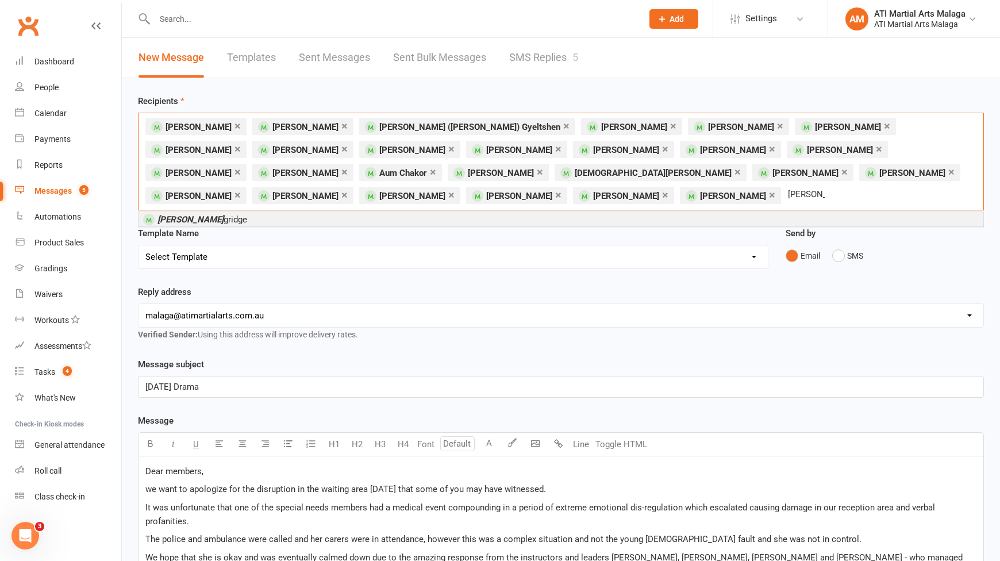
click at [197, 220] on span "Sara Lan gridge" at bounding box center [203, 219] width 90 height 10
type input "sereena jane"
click at [197, 220] on em "[PERSON_NAME] [PERSON_NAME]" at bounding box center [225, 219] width 135 height 10
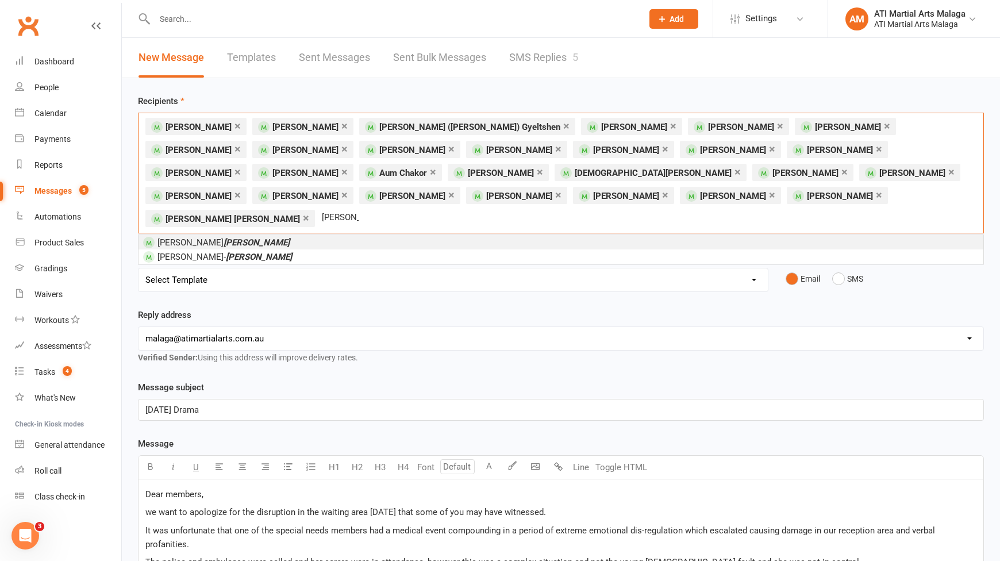
type input "burnell"
click at [224, 237] on em "Burnell" at bounding box center [257, 242] width 66 height 10
type input "eric si"
click at [194, 237] on span "Eric Si ngh Karhra" at bounding box center [211, 242] width 107 height 10
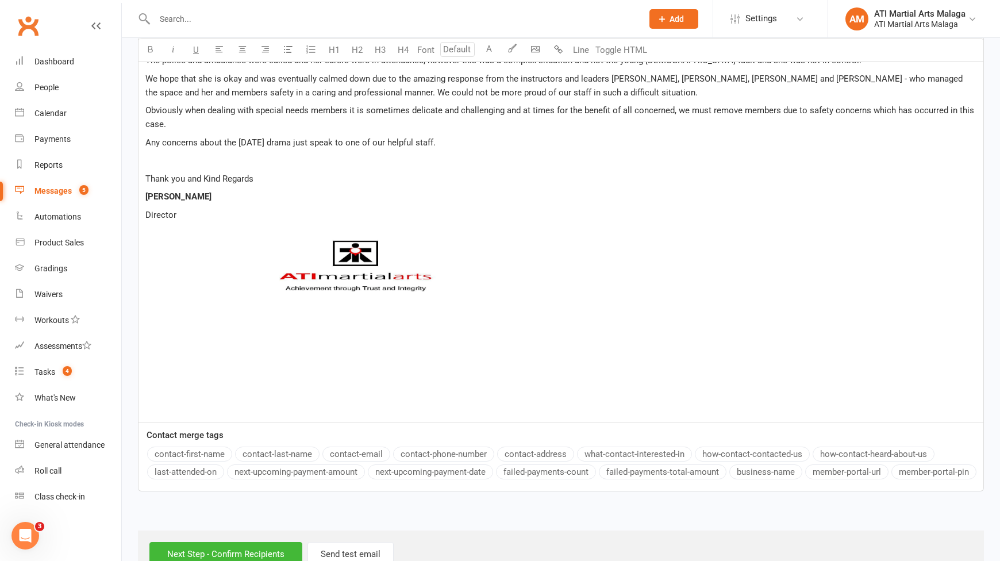
scroll to position [530, 0]
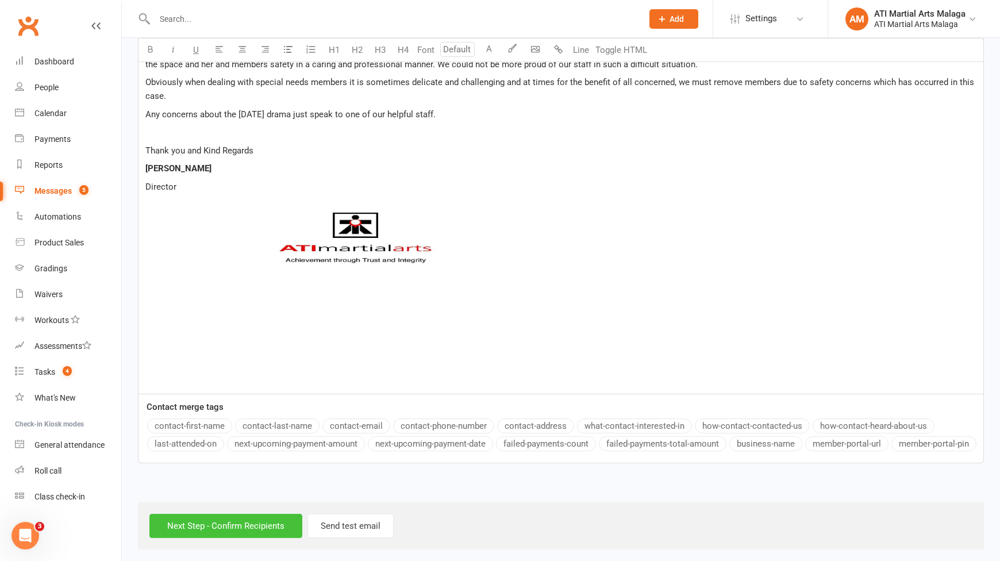
click at [212, 525] on input "Next Step - Confirm Recipients" at bounding box center [225, 526] width 153 height 24
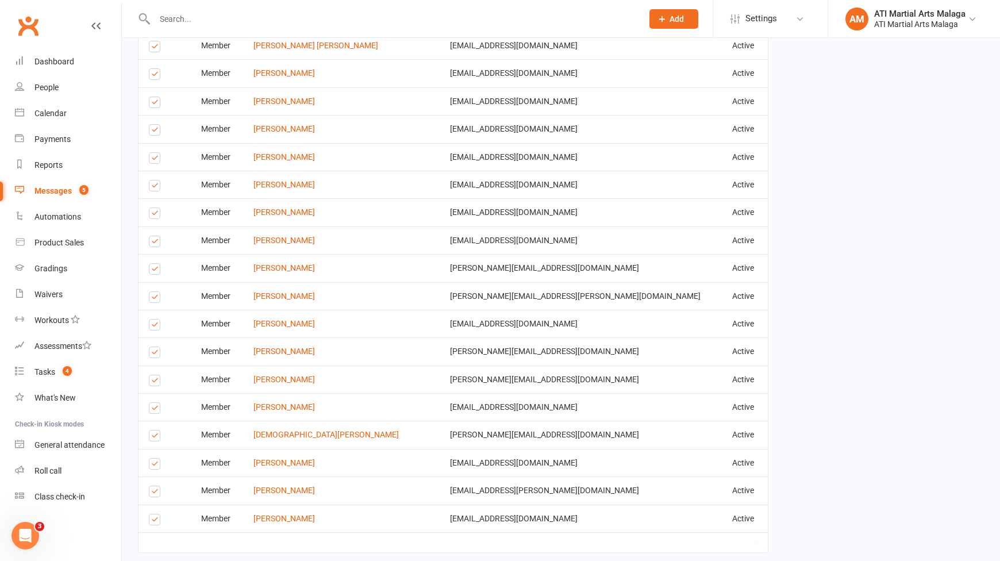
scroll to position [1089, 0]
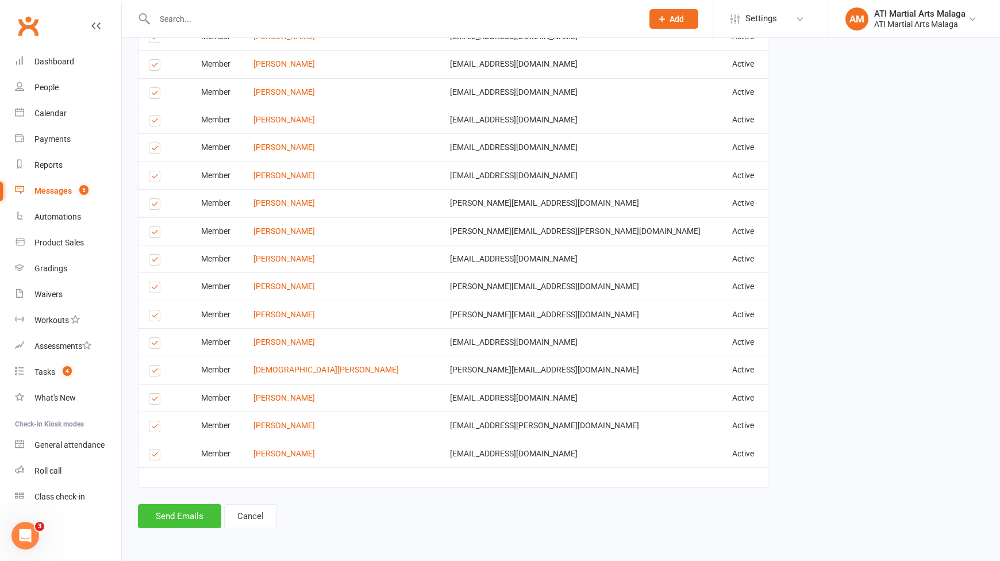
click at [195, 520] on button "Send Emails" at bounding box center [179, 516] width 83 height 24
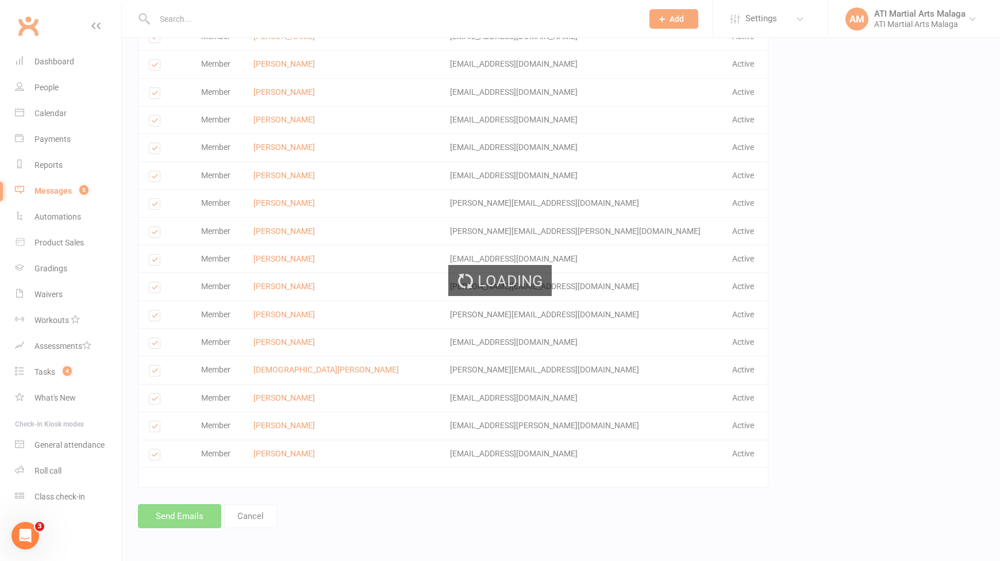
scroll to position [1084, 0]
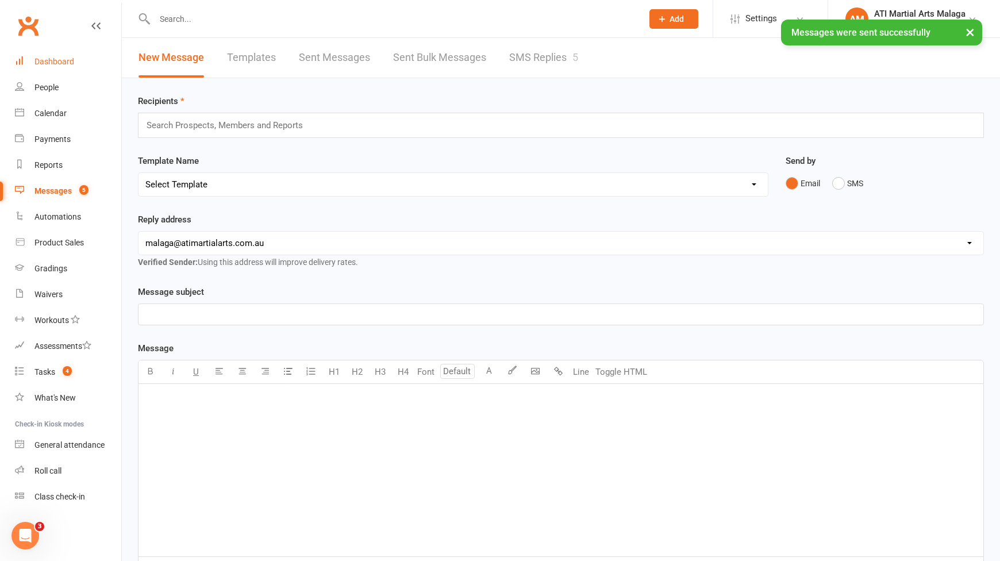
click at [48, 66] on div "Dashboard" at bounding box center [54, 61] width 40 height 9
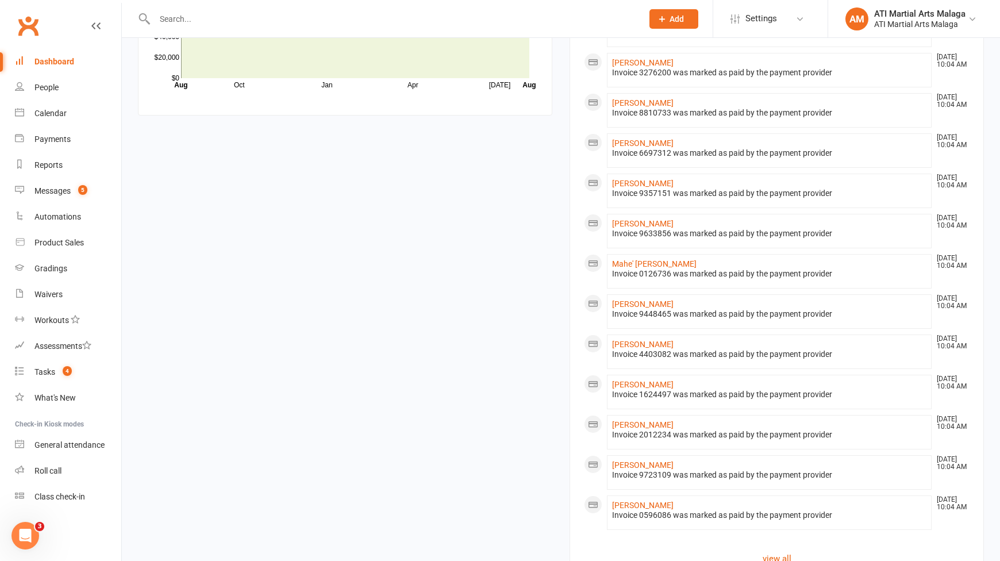
scroll to position [805, 0]
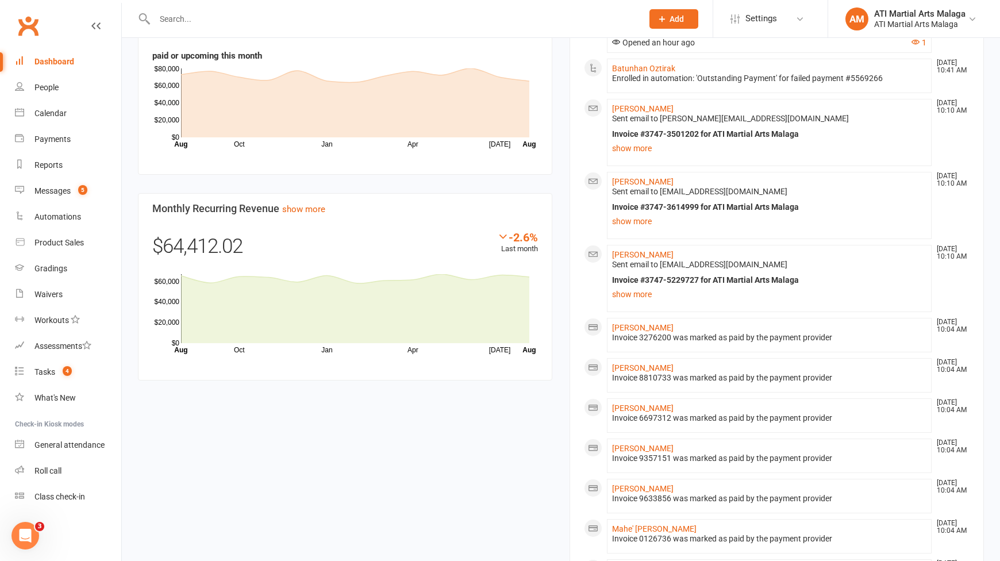
click at [558, 179] on div "Members show more -2.2% Last 30 Days Active / Suspended Members Apr May Jun [DA…" at bounding box center [345, 6] width 432 height 785
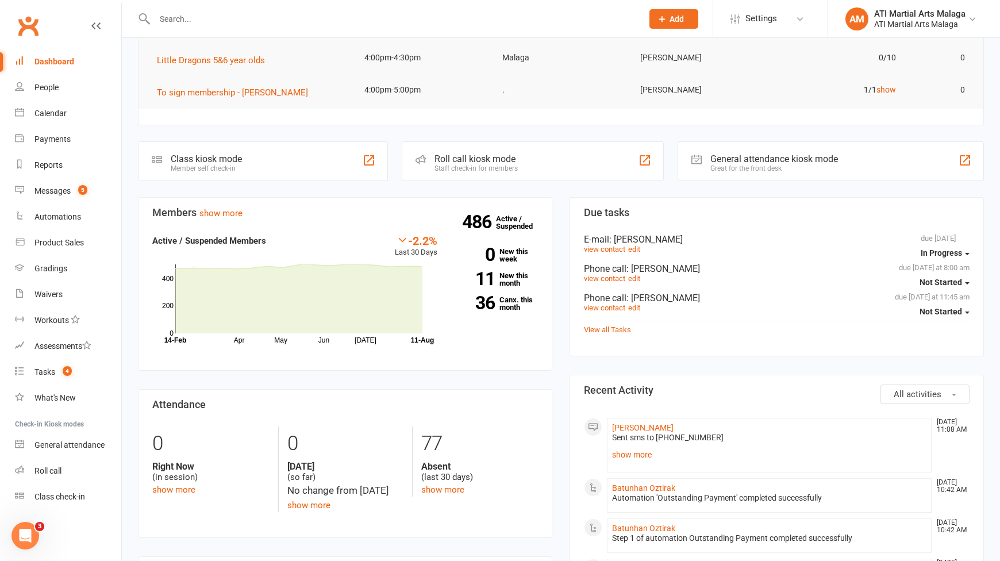
scroll to position [402, 0]
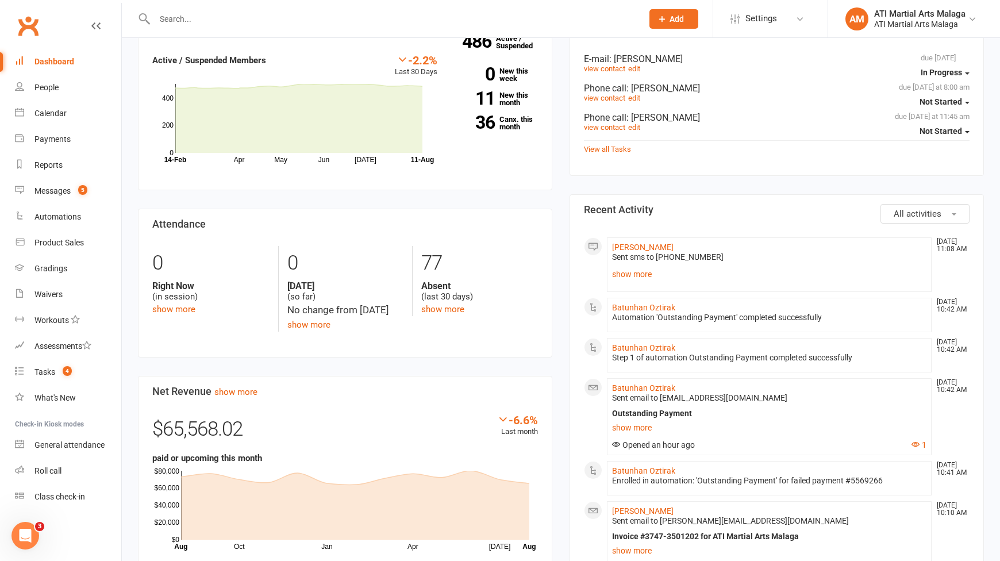
click at [558, 179] on div "Members show more -2.2% Last 30 Days Active / Suspended Members Apr May Jun [DA…" at bounding box center [345, 409] width 432 height 785
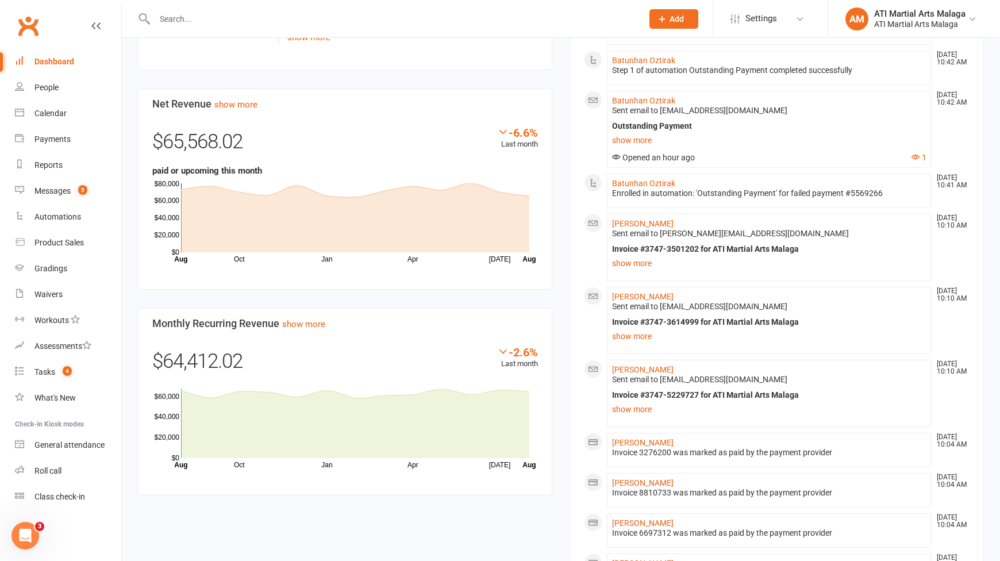
click at [558, 179] on div "Members show more -2.2% Last 30 Days Active / Suspended Members Apr May Jun [DA…" at bounding box center [345, 121] width 432 height 785
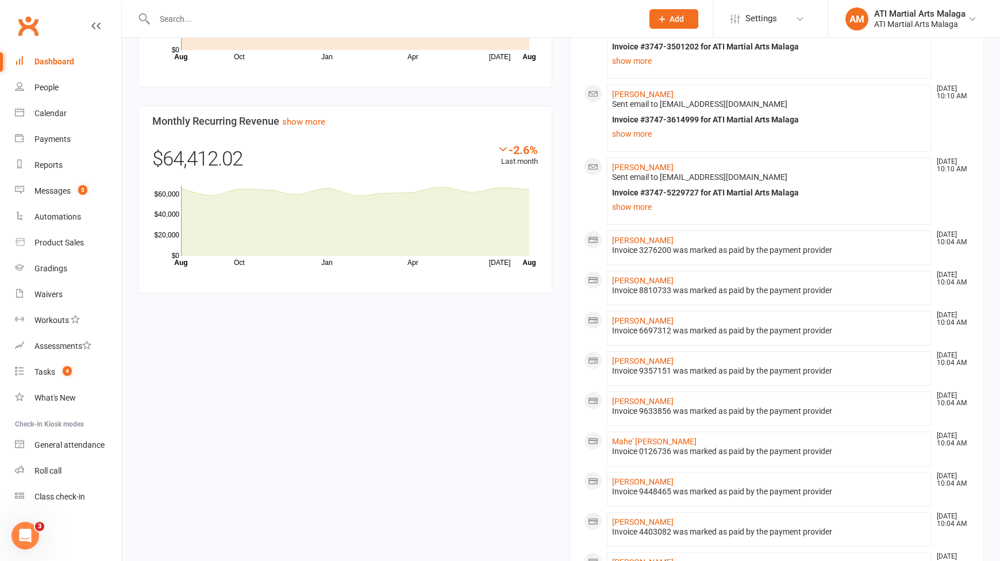
scroll to position [977, 0]
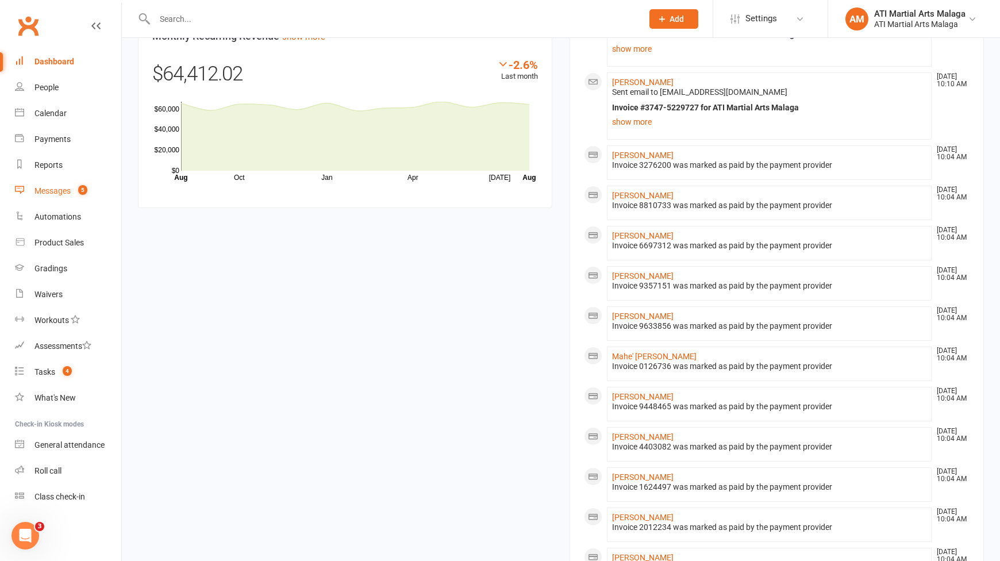
click at [61, 190] on div "Messages" at bounding box center [52, 190] width 36 height 9
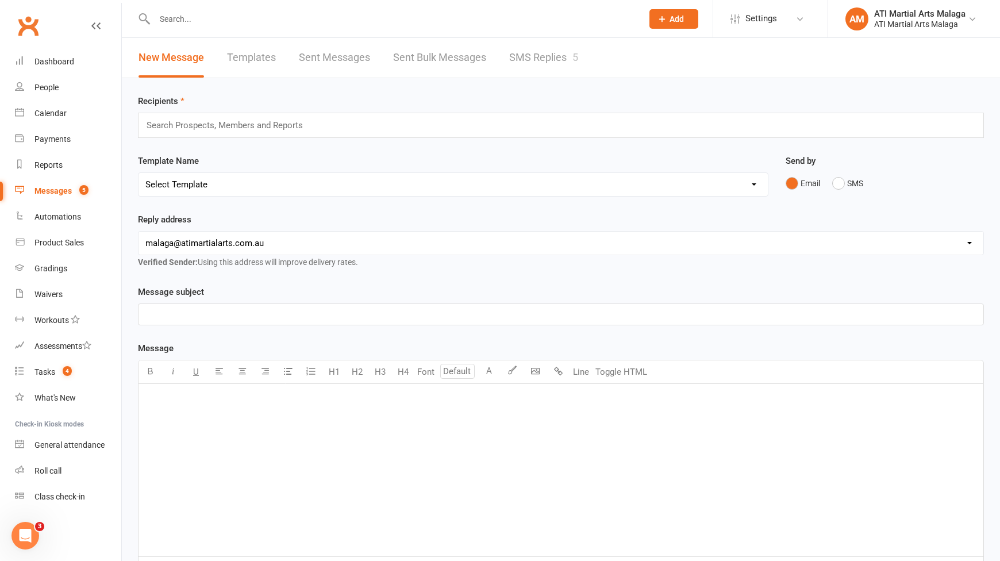
click at [562, 64] on link "SMS Replies 5" at bounding box center [543, 58] width 69 height 40
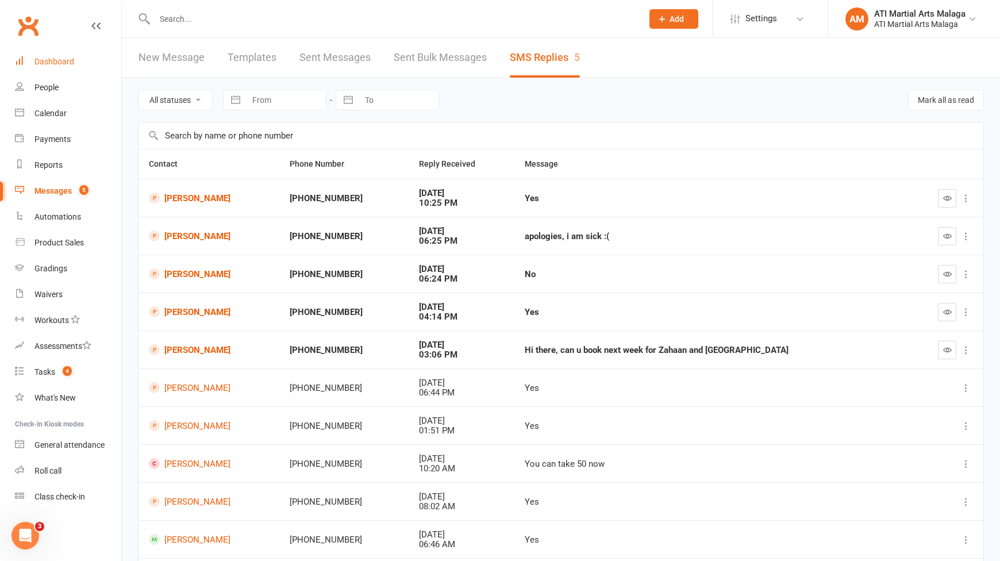
click at [76, 71] on link "Dashboard" at bounding box center [68, 62] width 106 height 26
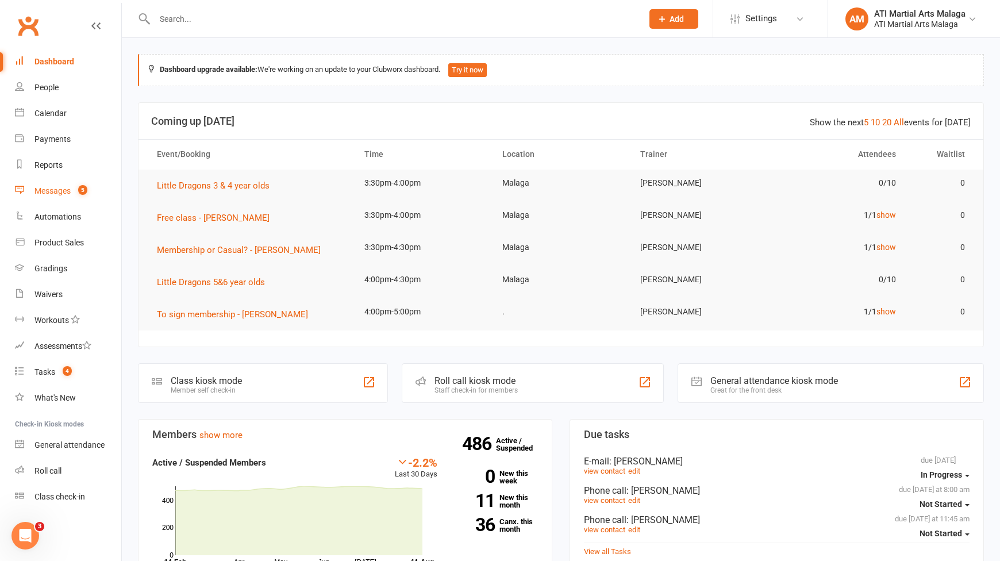
click at [80, 182] on link "Messages 5" at bounding box center [68, 191] width 106 height 26
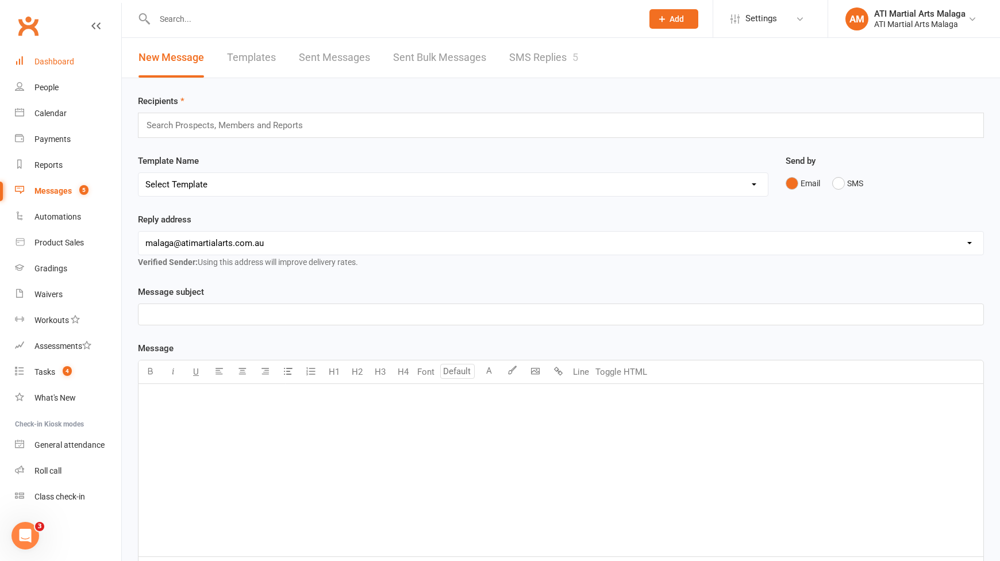
drag, startPoint x: 76, startPoint y: 68, endPoint x: 312, endPoint y: 99, distance: 237.2
click at [76, 68] on link "Dashboard" at bounding box center [68, 62] width 106 height 26
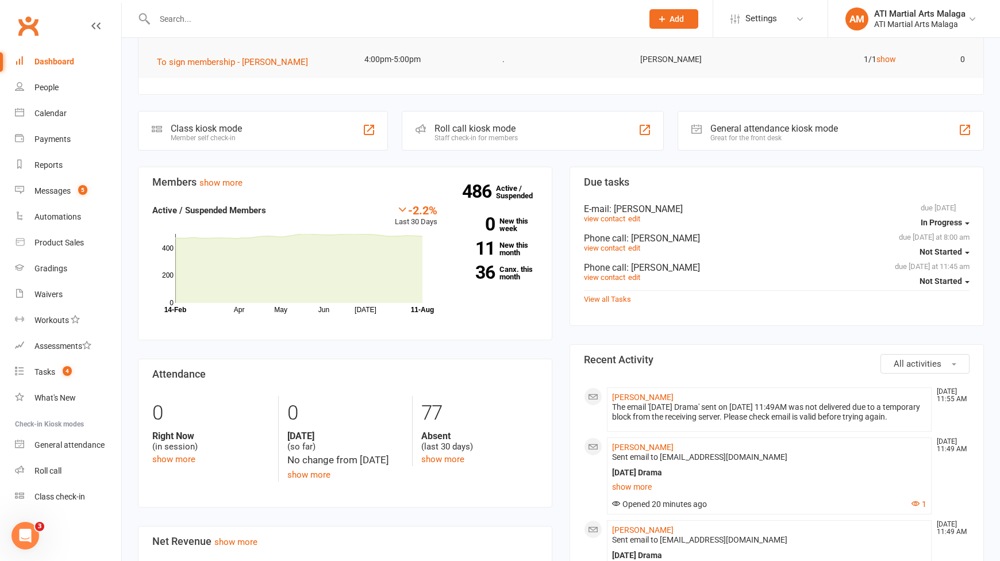
scroll to position [517, 0]
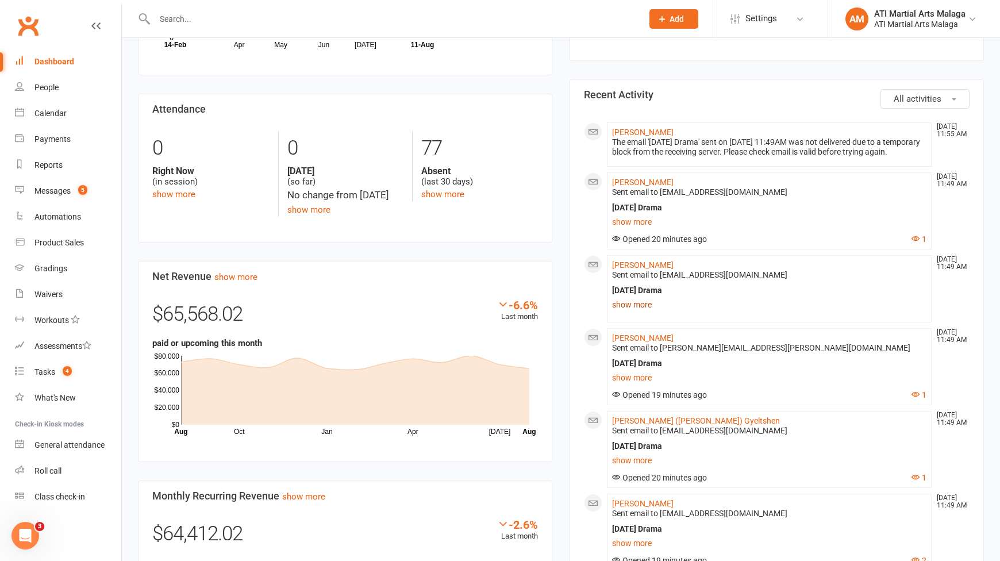
click at [640, 309] on link "show more" at bounding box center [769, 305] width 314 height 16
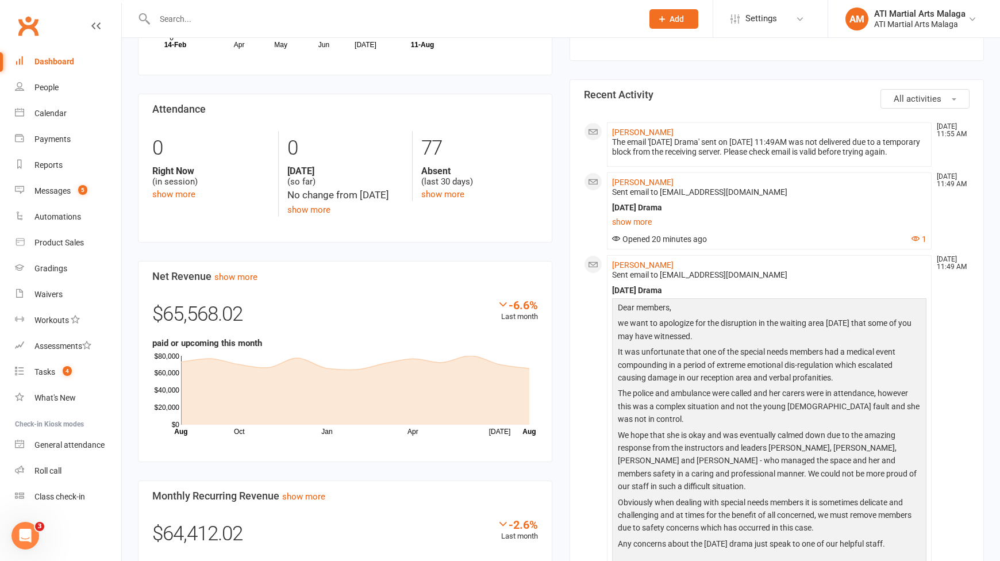
scroll to position [632, 0]
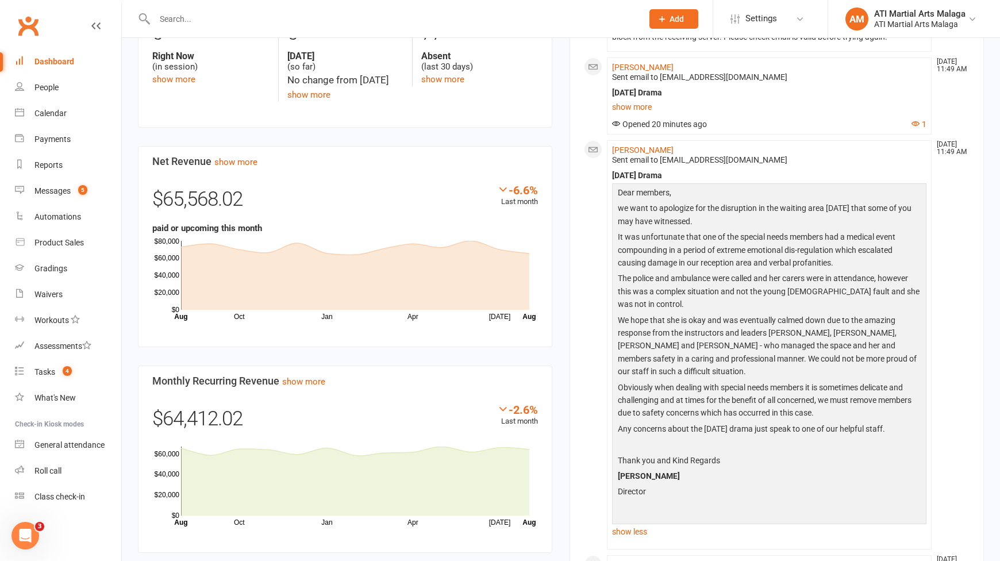
click at [558, 168] on div "Members show more -2.2% Last 30 Days Active / Suspended Members Apr May Jun [DA…" at bounding box center [345, 179] width 432 height 785
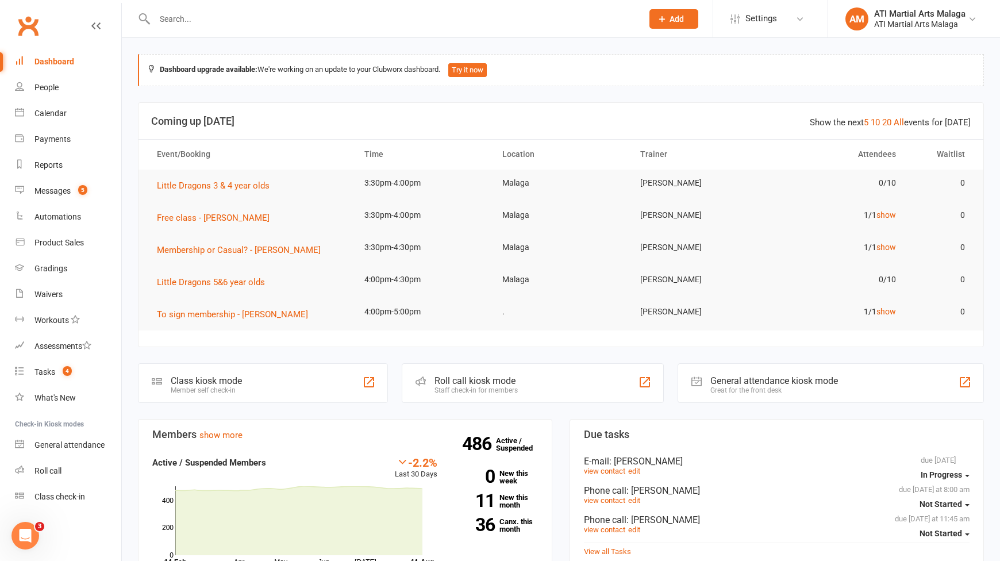
scroll to position [287, 0]
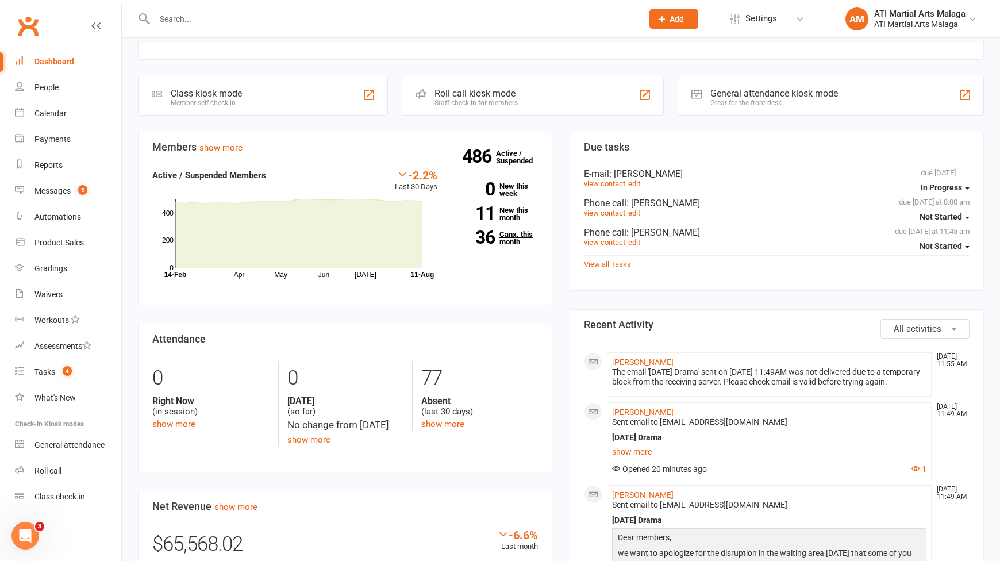
click at [528, 235] on link "36 Canx. this month" at bounding box center [496, 238] width 83 height 15
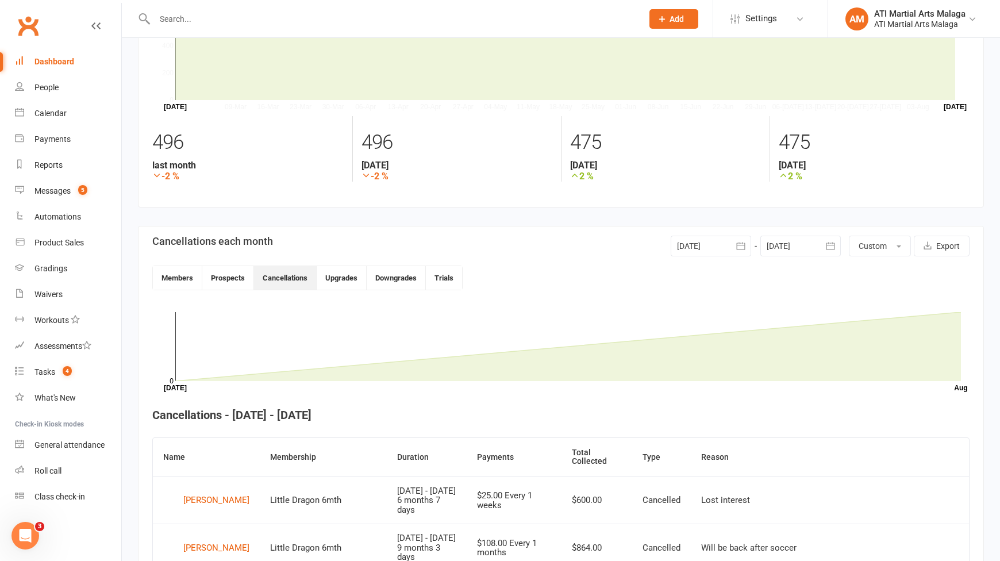
scroll to position [92, 0]
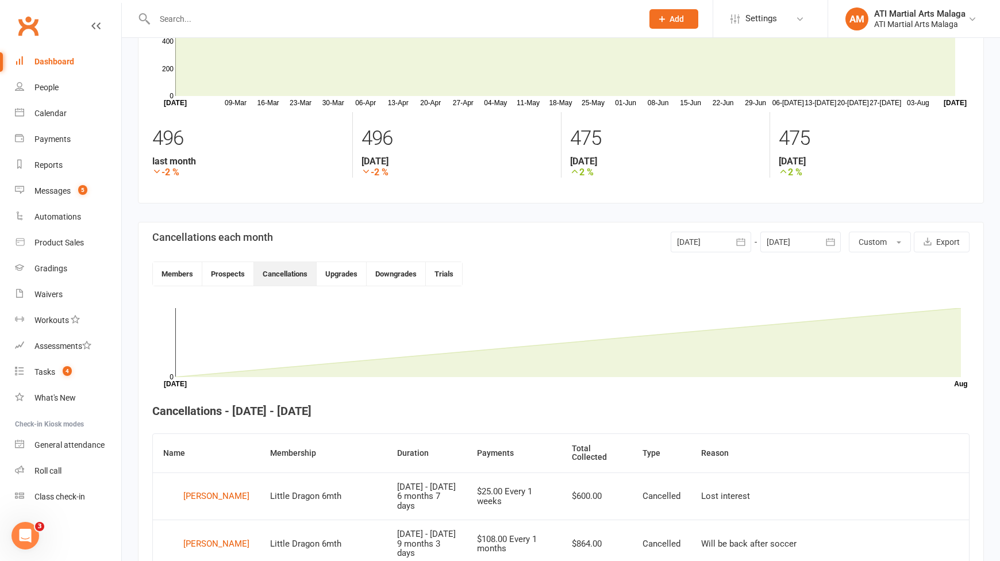
click at [698, 239] on div at bounding box center [711, 242] width 80 height 21
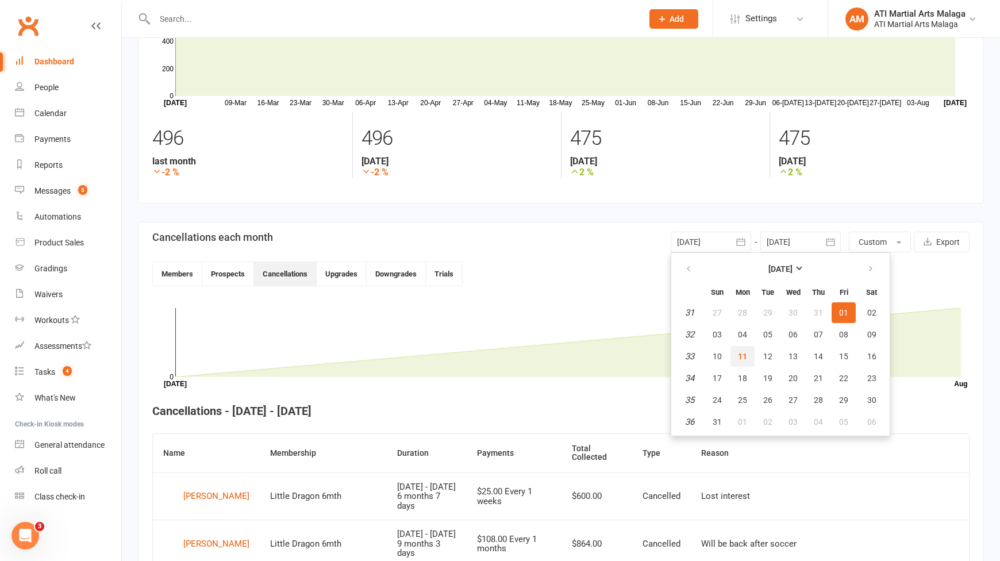
click at [744, 359] on span "11" at bounding box center [742, 356] width 9 height 9
type input "[DATE]"
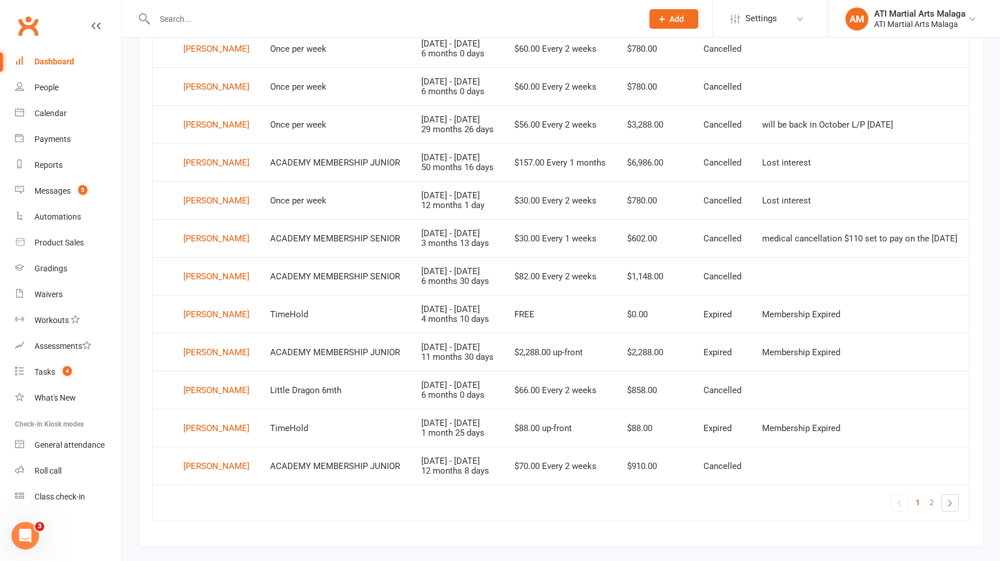
scroll to position [812, 0]
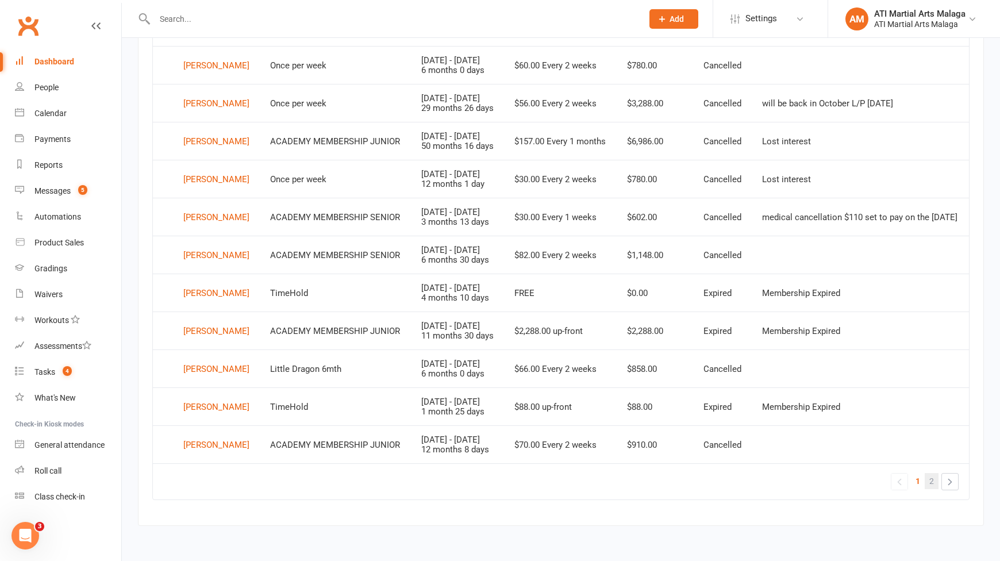
click at [931, 482] on span "2" at bounding box center [932, 481] width 5 height 16
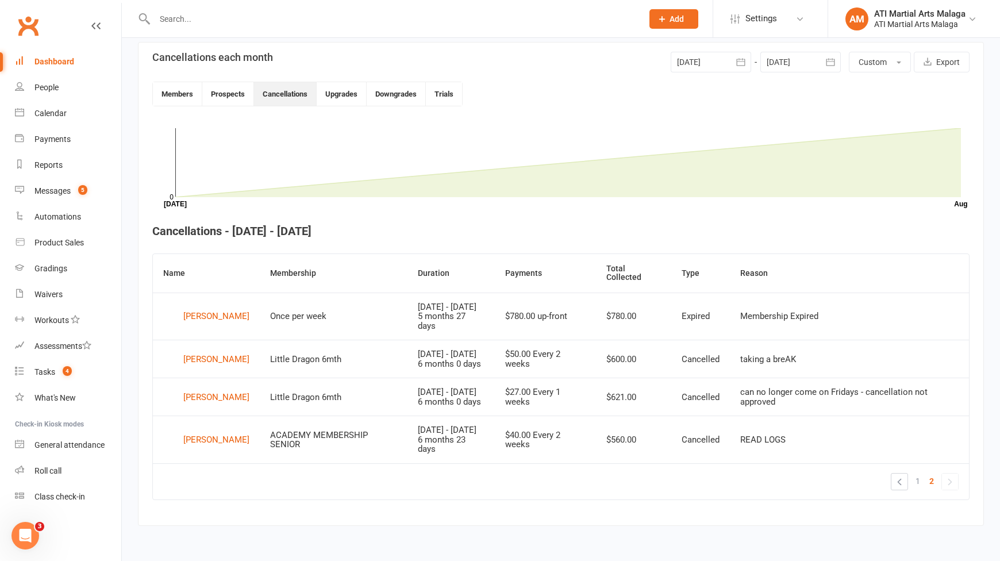
scroll to position [291, 0]
click at [58, 199] on link "Messages 5" at bounding box center [68, 191] width 106 height 26
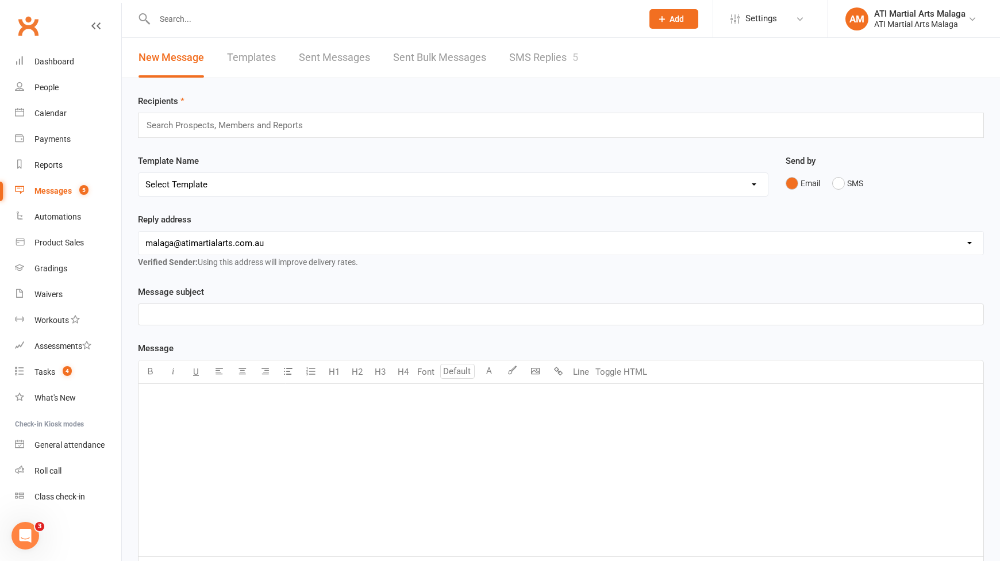
click at [556, 68] on link "SMS Replies 5" at bounding box center [543, 58] width 69 height 40
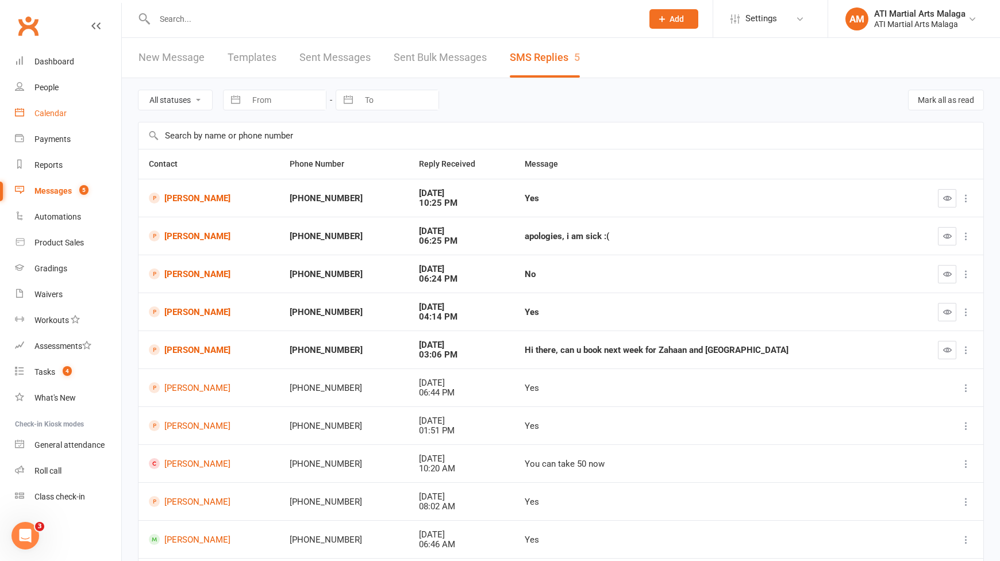
click at [60, 122] on link "Calendar" at bounding box center [68, 114] width 106 height 26
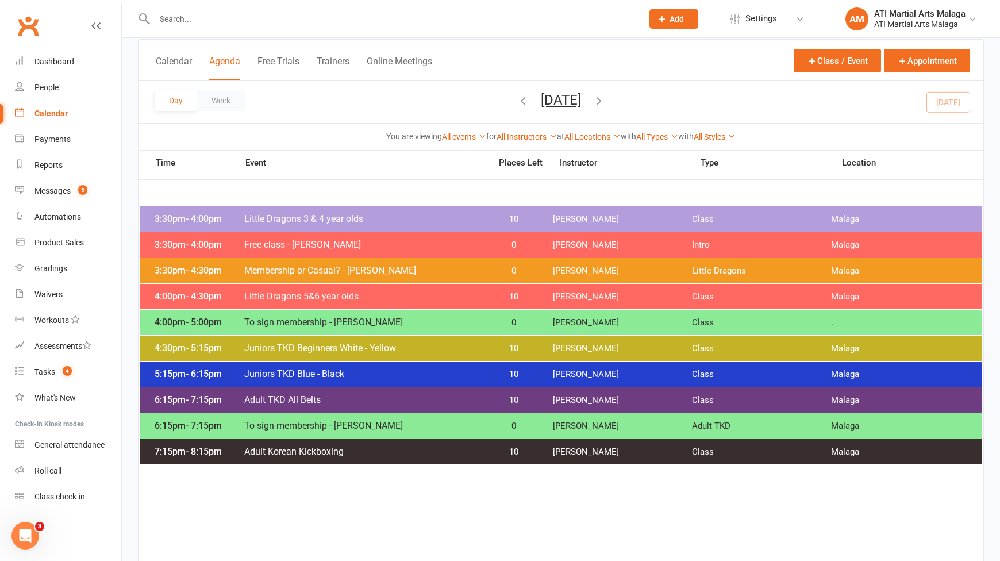
scroll to position [57, 0]
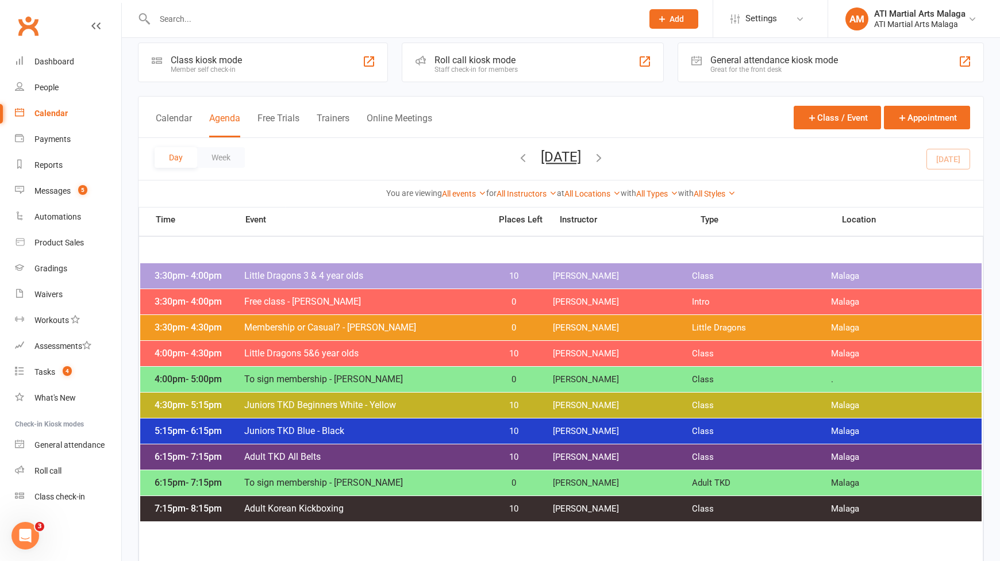
scroll to position [0, 0]
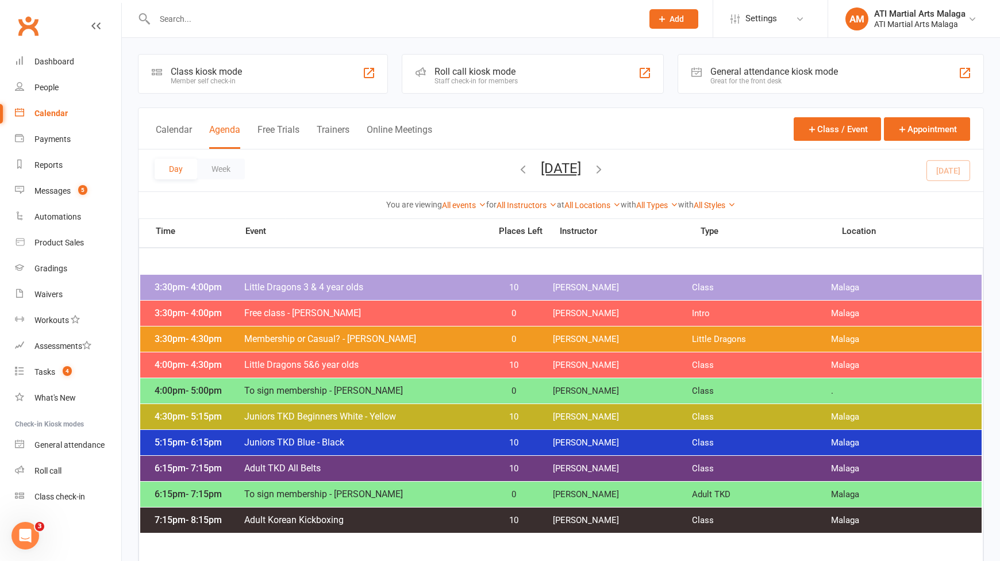
click at [605, 171] on icon "button" at bounding box center [599, 169] width 13 height 13
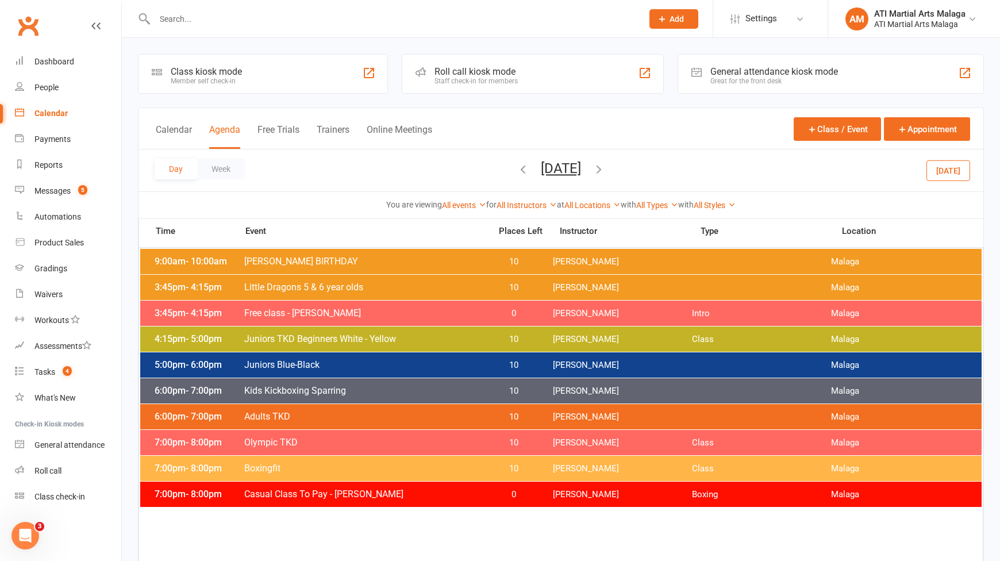
click at [605, 171] on icon "button" at bounding box center [599, 169] width 13 height 13
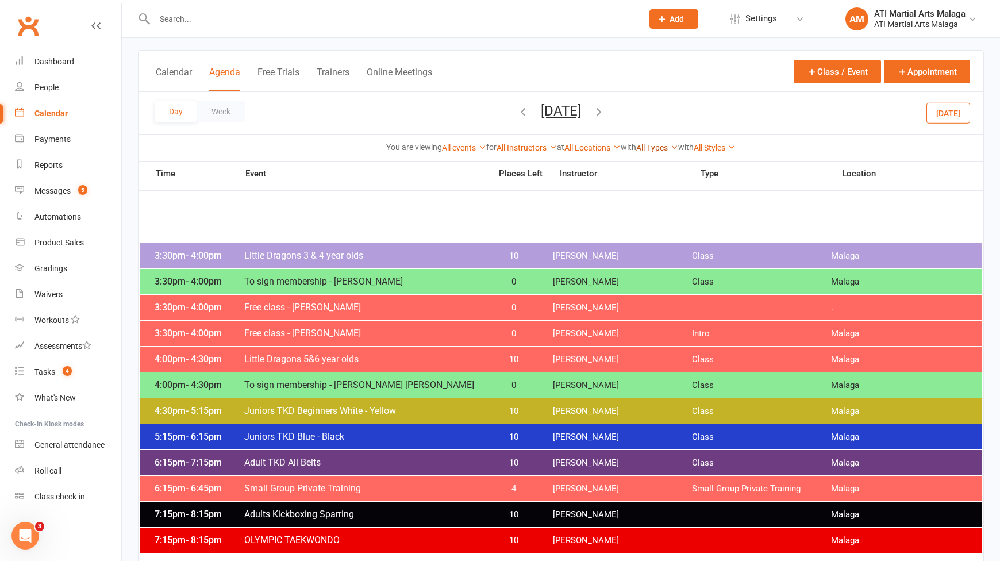
scroll to position [115, 0]
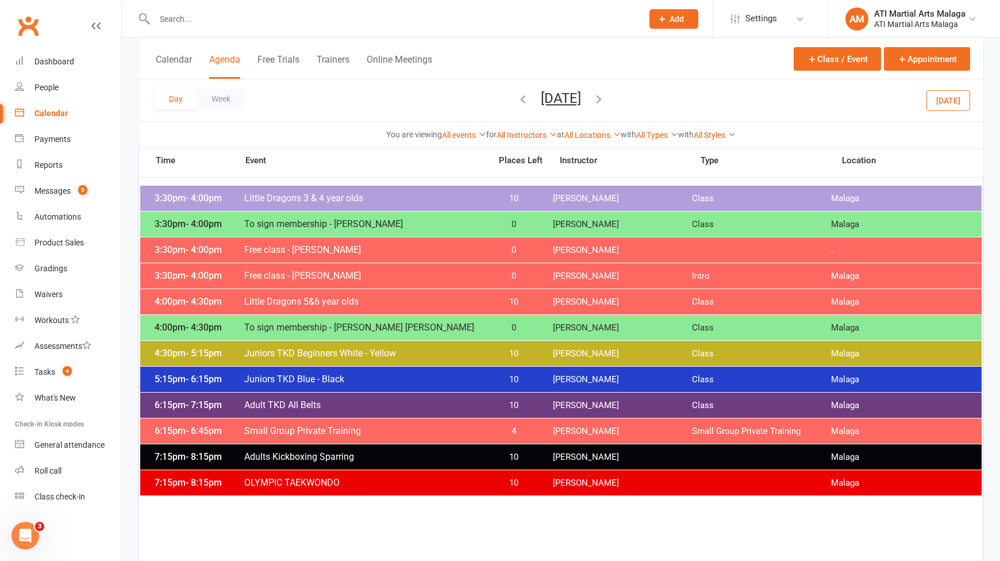
click at [605, 98] on icon "button" at bounding box center [599, 99] width 13 height 13
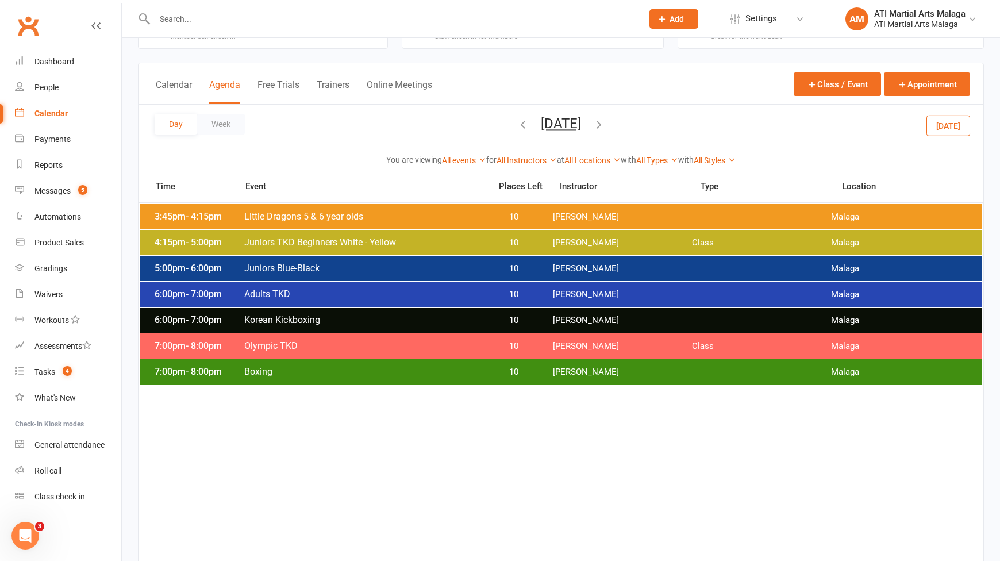
scroll to position [0, 0]
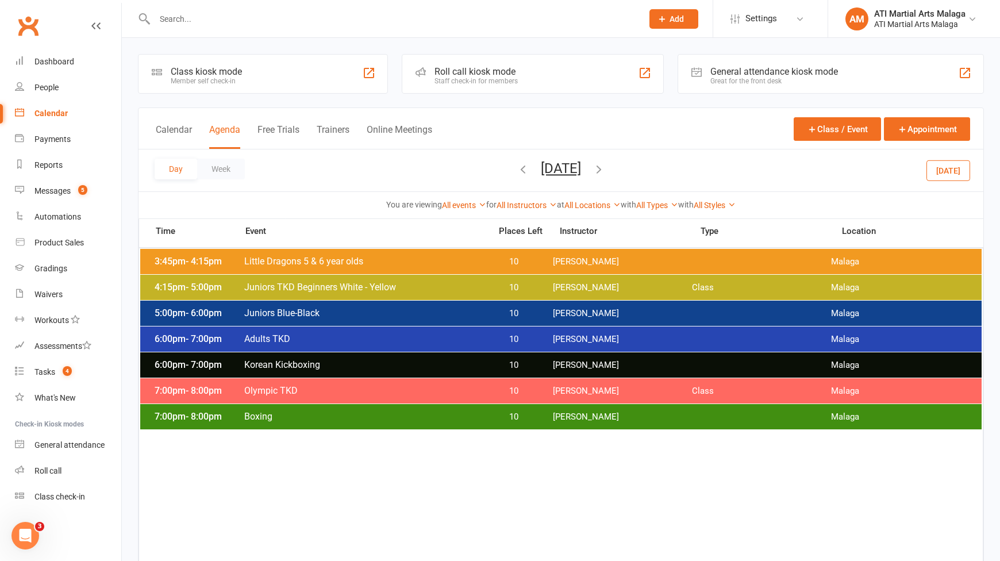
click at [605, 168] on icon "button" at bounding box center [599, 169] width 13 height 13
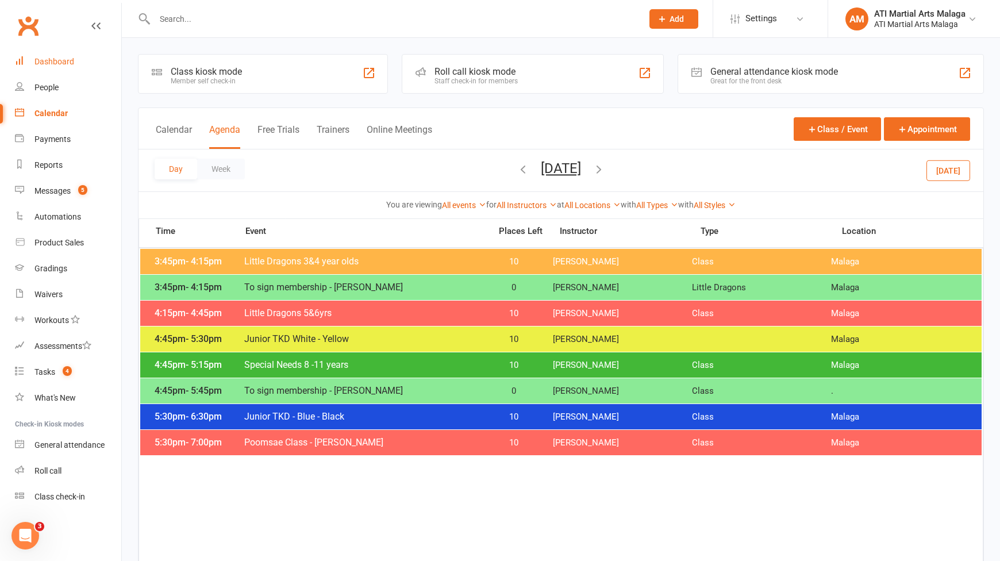
click at [84, 64] on link "Dashboard" at bounding box center [68, 62] width 106 height 26
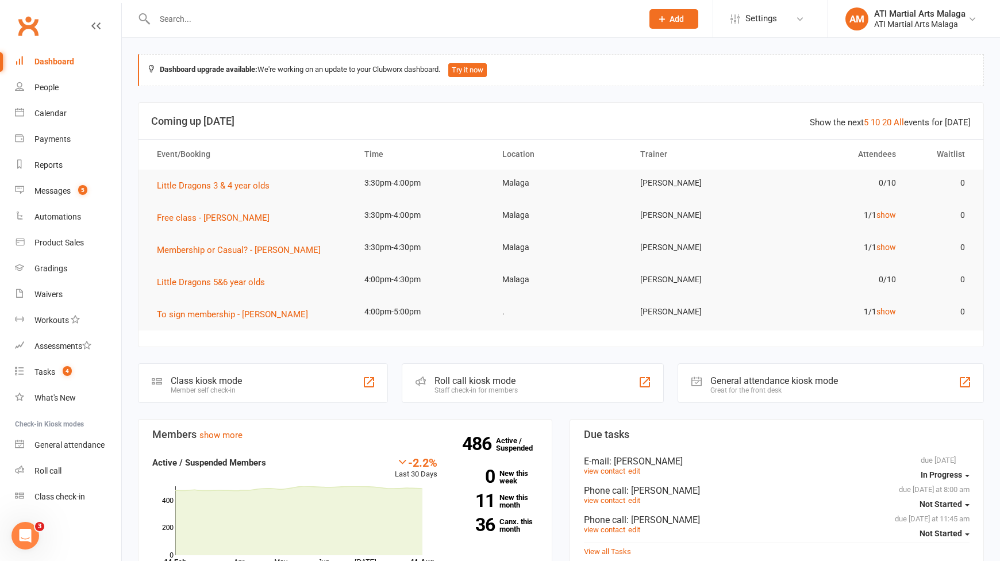
scroll to position [460, 0]
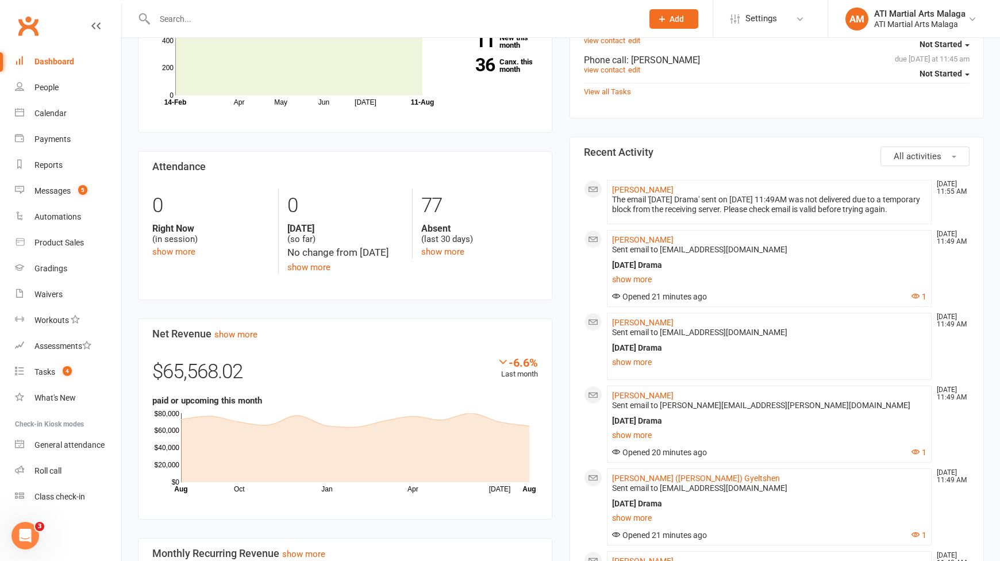
click at [538, 517] on section "Net Revenue show more -6.6% Last month $65,568.02 paid or upcoming this month O…" at bounding box center [345, 418] width 414 height 201
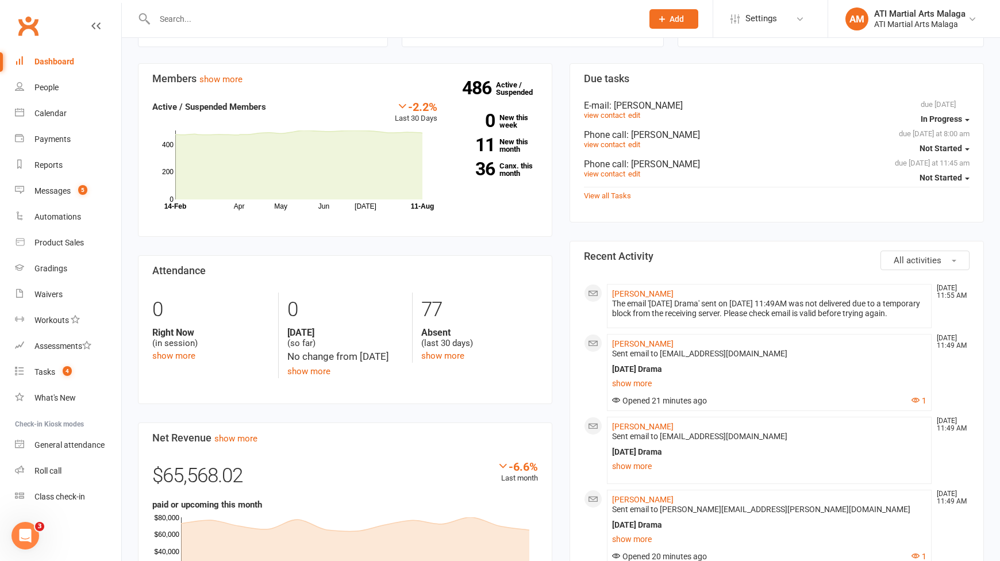
scroll to position [287, 0]
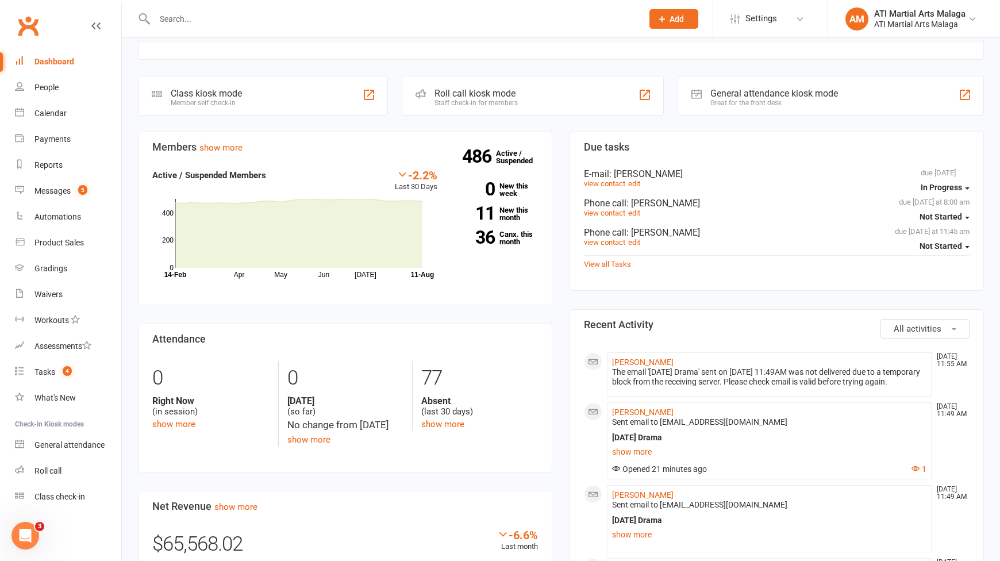
click at [559, 272] on div "Members show more -2.2% Last 30 Days Active / Suspended Members Apr May Jun [DA…" at bounding box center [345, 524] width 432 height 785
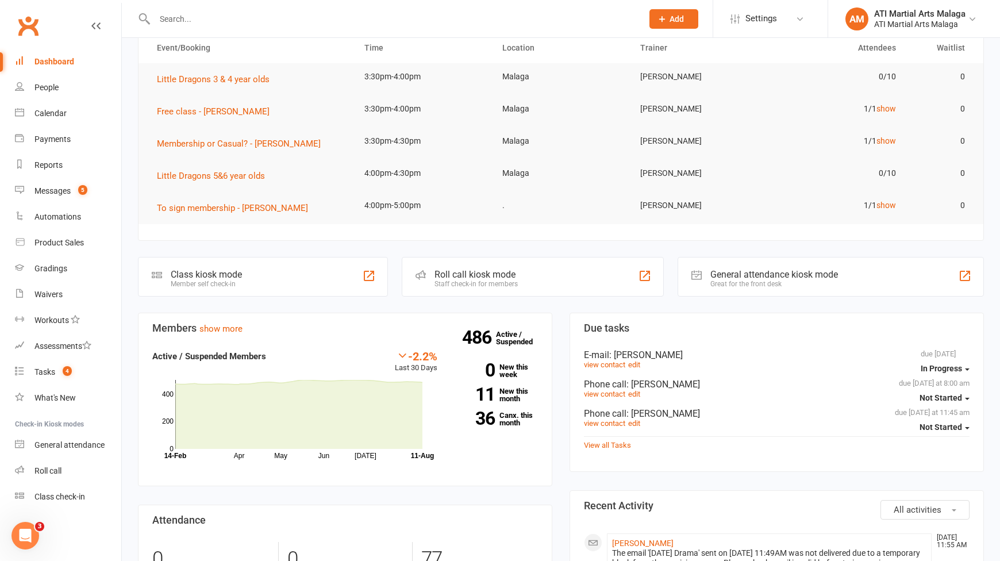
scroll to position [0, 0]
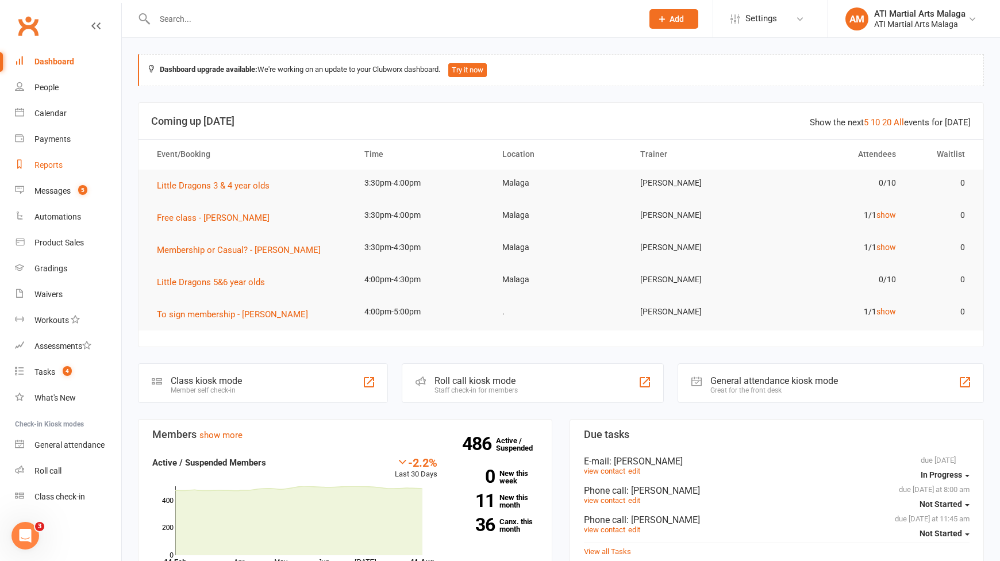
click at [92, 168] on link "Reports" at bounding box center [68, 165] width 106 height 26
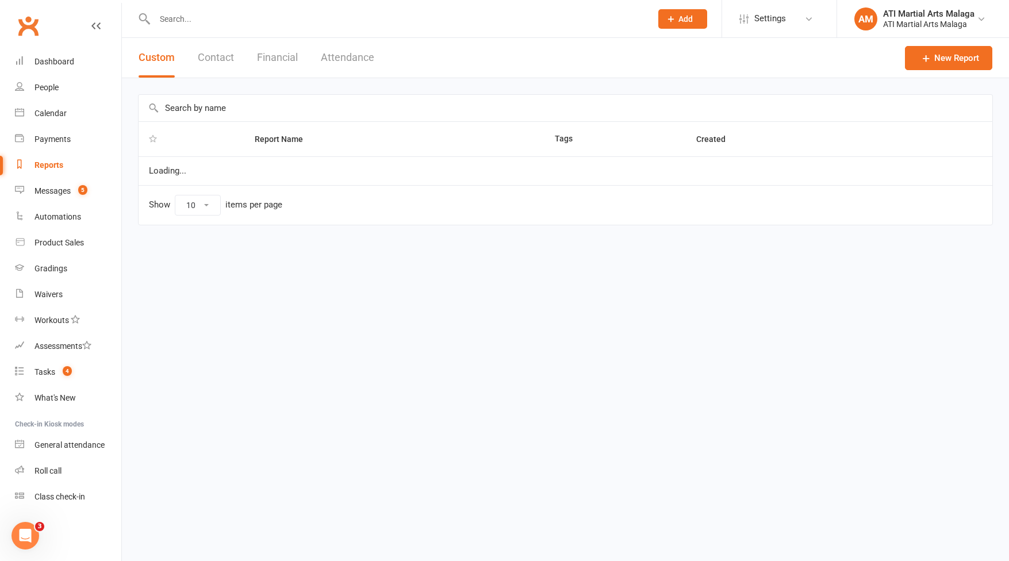
select select "100"
click at [71, 144] on link "Payments" at bounding box center [68, 139] width 106 height 26
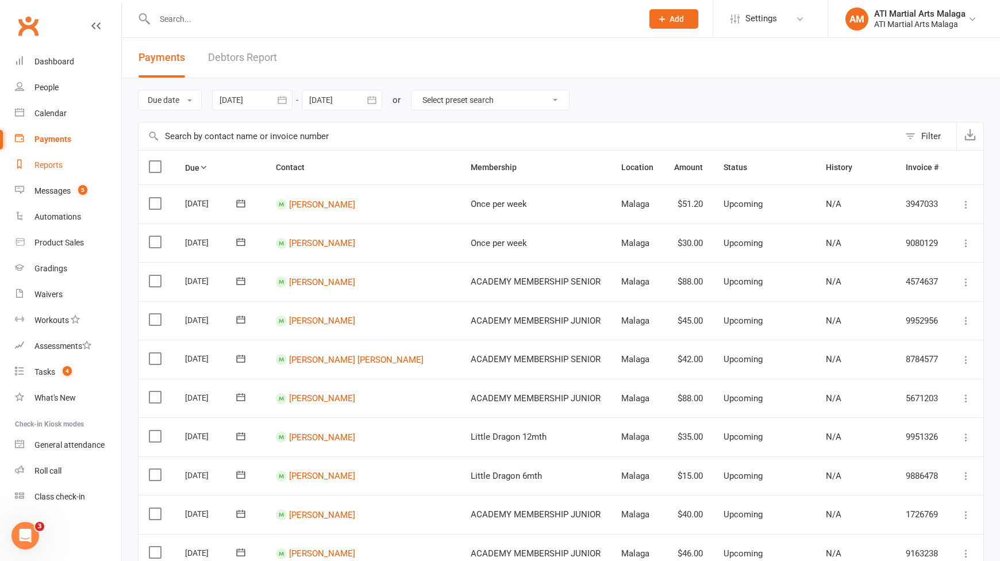
click at [59, 164] on div "Reports" at bounding box center [48, 164] width 28 height 9
select select "100"
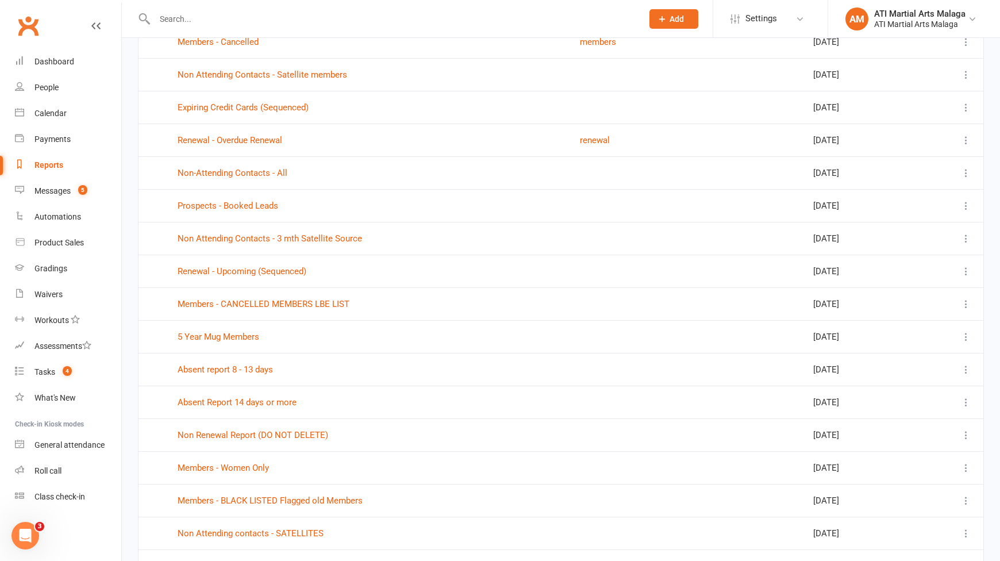
scroll to position [287, 0]
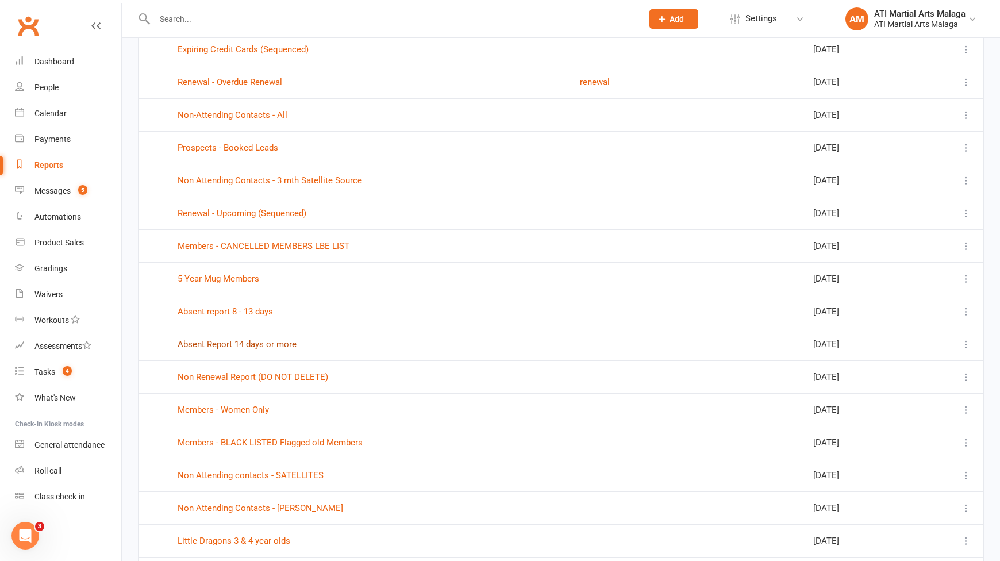
click at [238, 342] on link "Absent Report 14 days or more" at bounding box center [237, 344] width 119 height 10
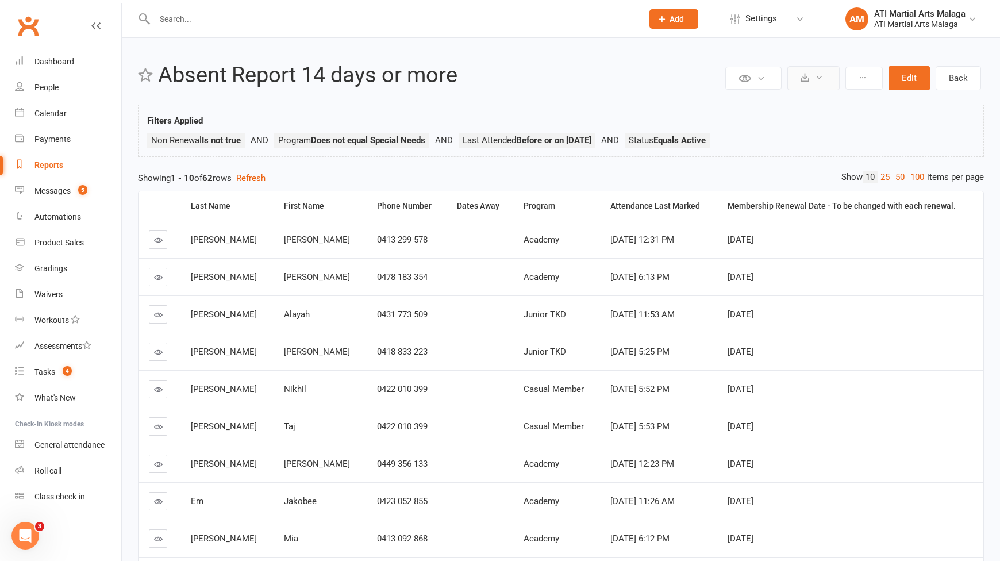
click at [830, 80] on button at bounding box center [814, 78] width 52 height 24
click at [797, 105] on link "Export to CSV" at bounding box center [779, 105] width 121 height 23
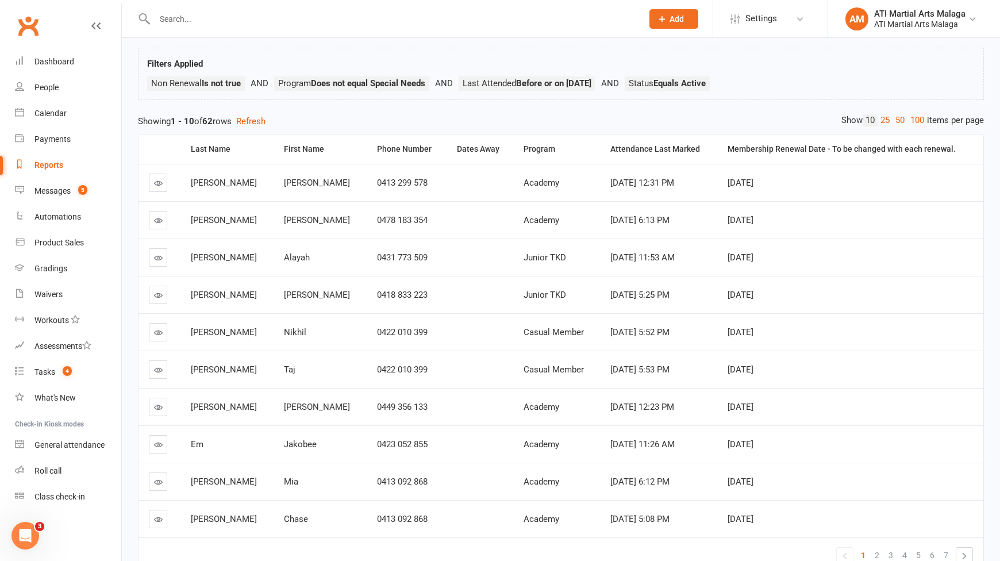
scroll to position [125, 0]
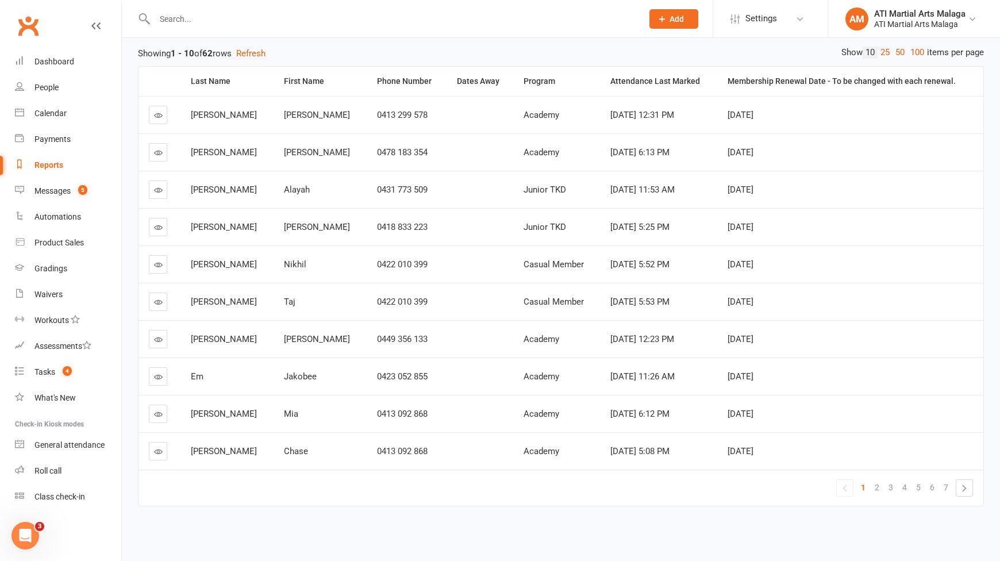
click at [365, 513] on div "Last Name First Name Phone Number Dates Away Program Attendance Last Marked Mem…" at bounding box center [561, 294] width 846 height 468
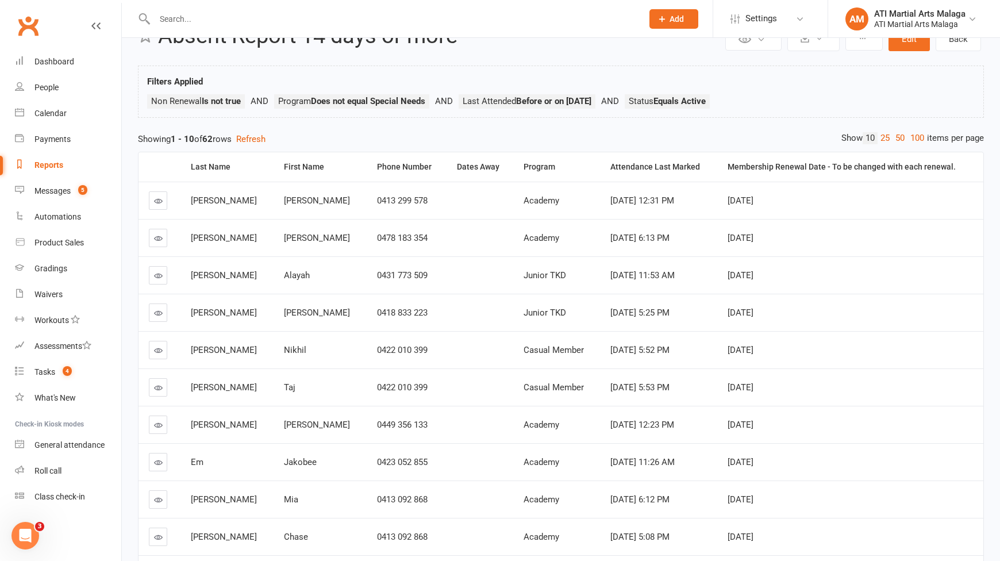
scroll to position [0, 0]
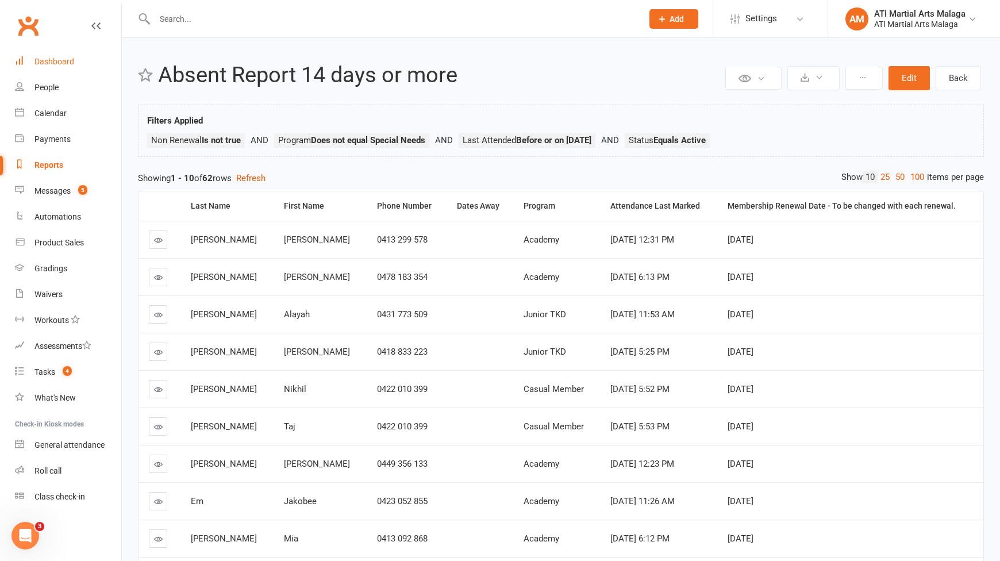
click at [66, 57] on div "Dashboard" at bounding box center [54, 61] width 40 height 9
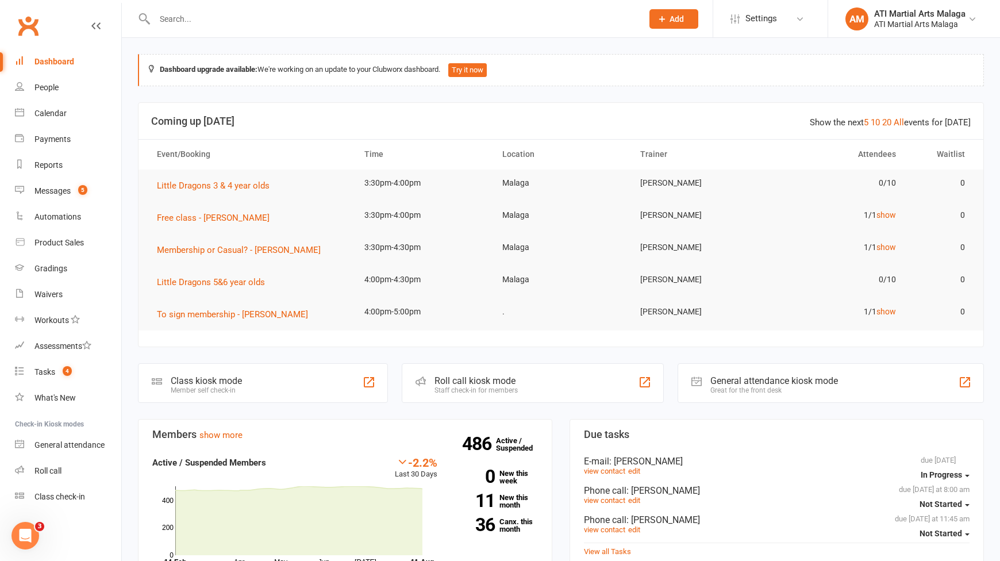
scroll to position [575, 0]
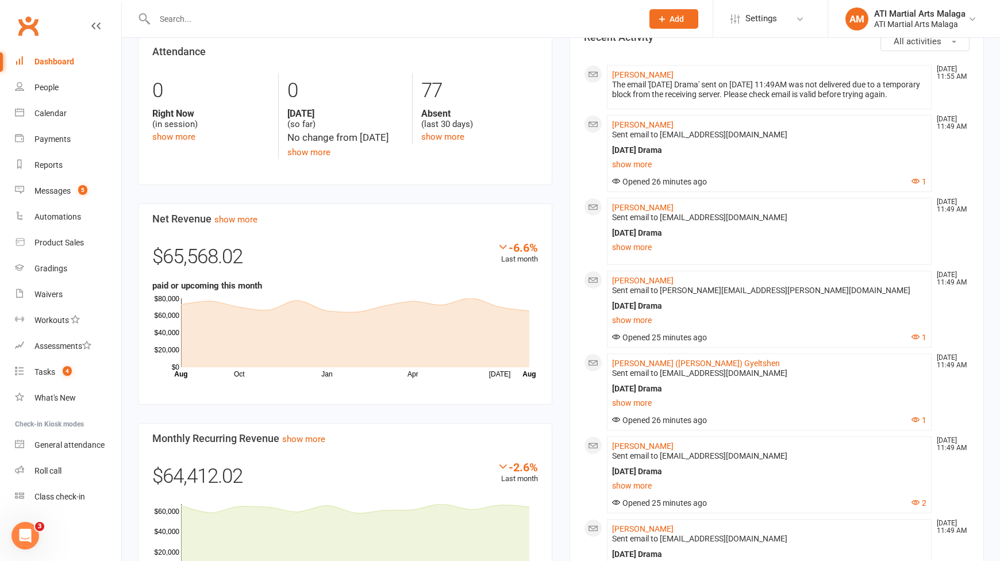
click at [557, 178] on div "Members show more -2.2% Last 30 Days Active / Suspended Members Apr May Jun [DA…" at bounding box center [345, 236] width 432 height 785
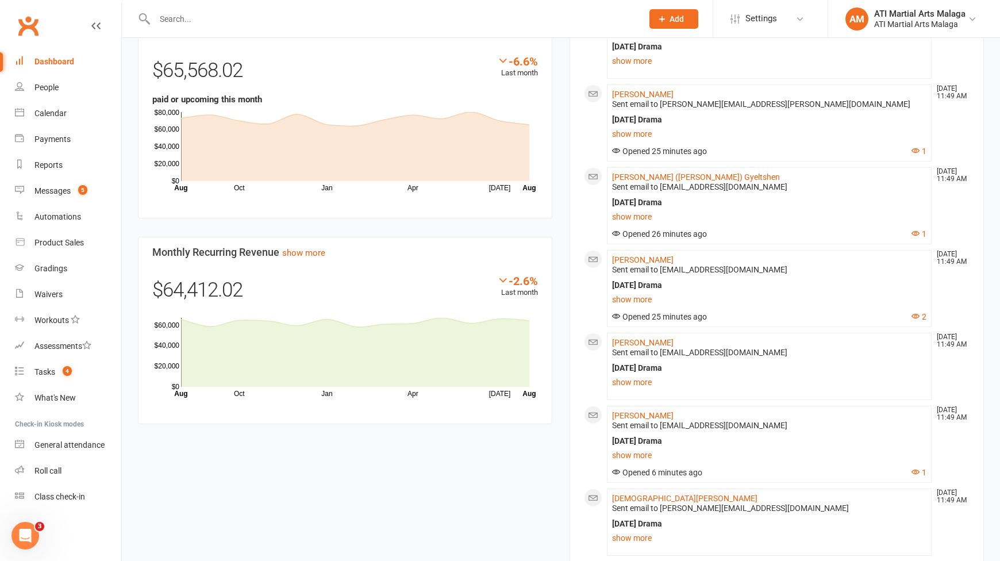
scroll to position [862, 0]
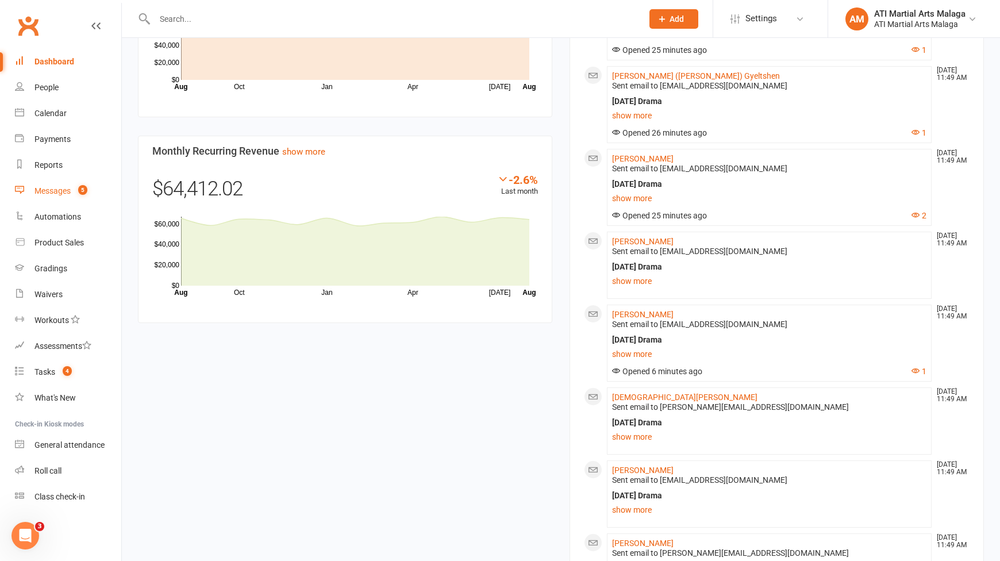
click at [95, 189] on link "Messages 5" at bounding box center [68, 191] width 106 height 26
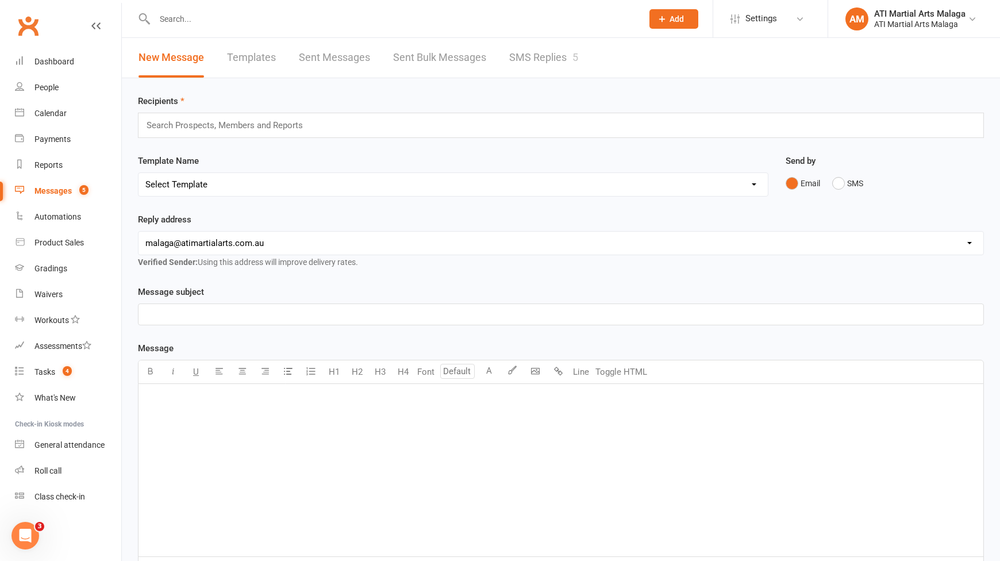
click at [552, 60] on link "SMS Replies 5" at bounding box center [543, 58] width 69 height 40
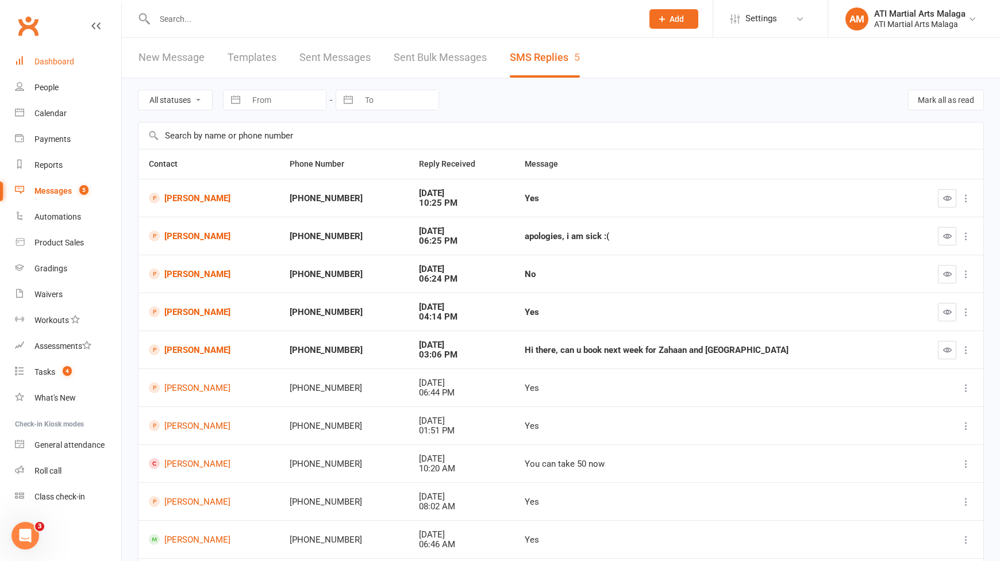
click at [74, 70] on link "Dashboard" at bounding box center [68, 62] width 106 height 26
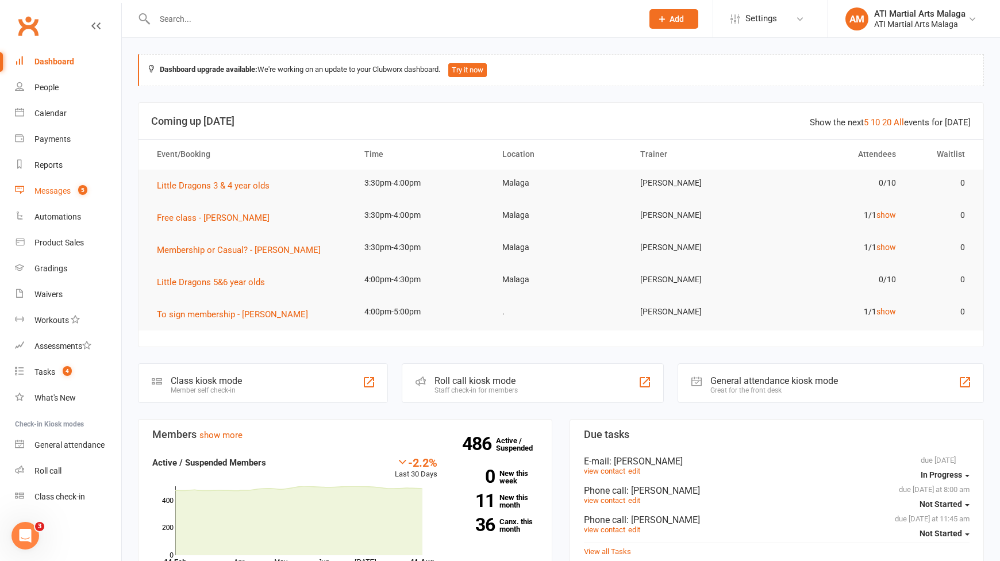
click at [68, 188] on div "Messages" at bounding box center [52, 190] width 36 height 9
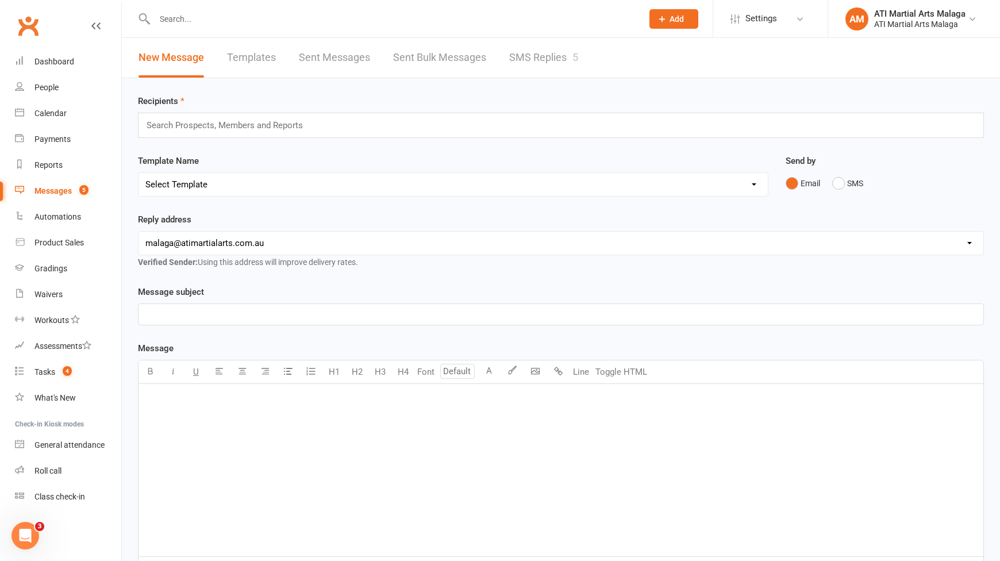
click at [540, 54] on link "SMS Replies 5" at bounding box center [543, 58] width 69 height 40
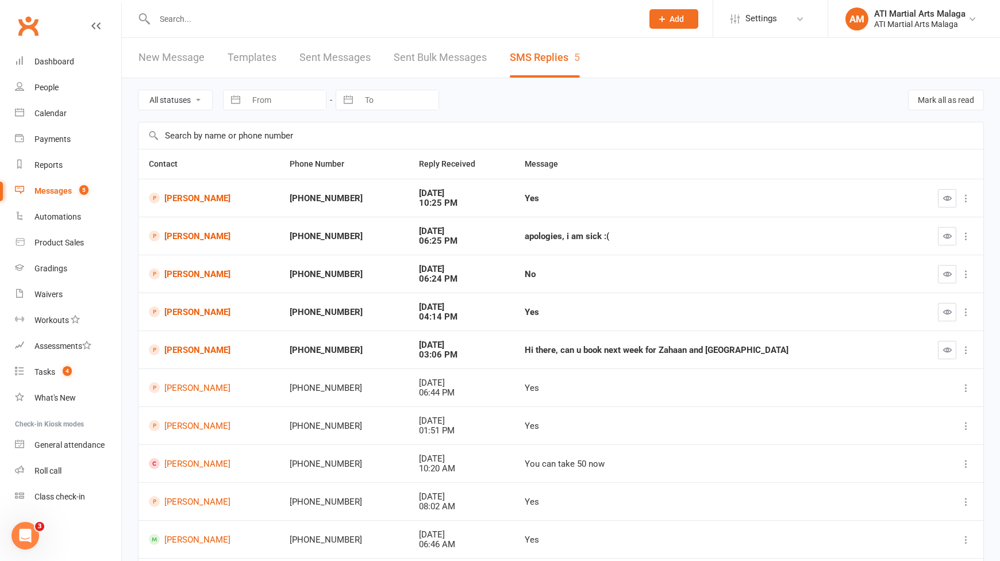
click at [176, 244] on td "[PERSON_NAME]" at bounding box center [209, 236] width 141 height 38
click at [178, 240] on link "[PERSON_NAME]" at bounding box center [209, 236] width 120 height 11
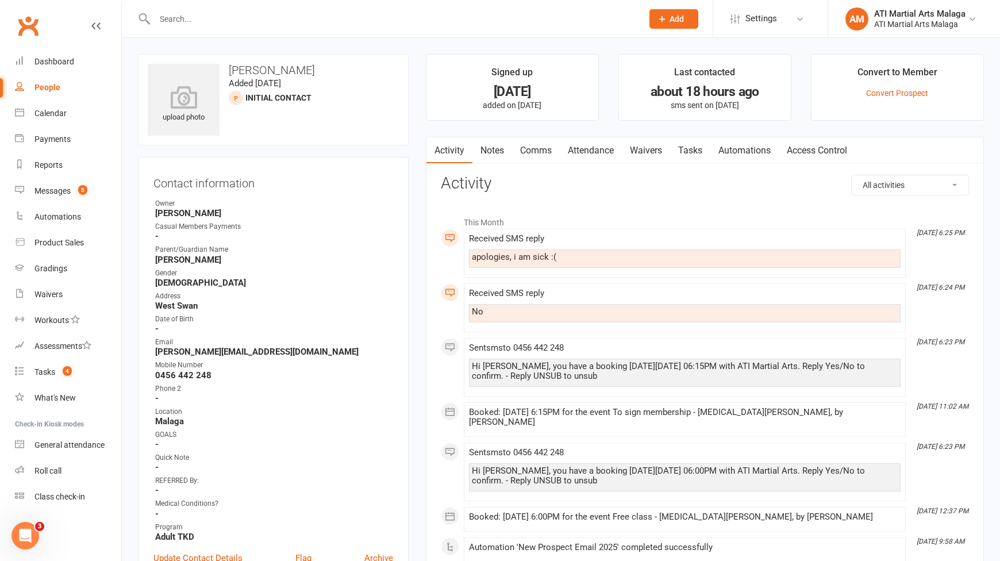
click at [538, 155] on link "Comms" at bounding box center [536, 150] width 48 height 26
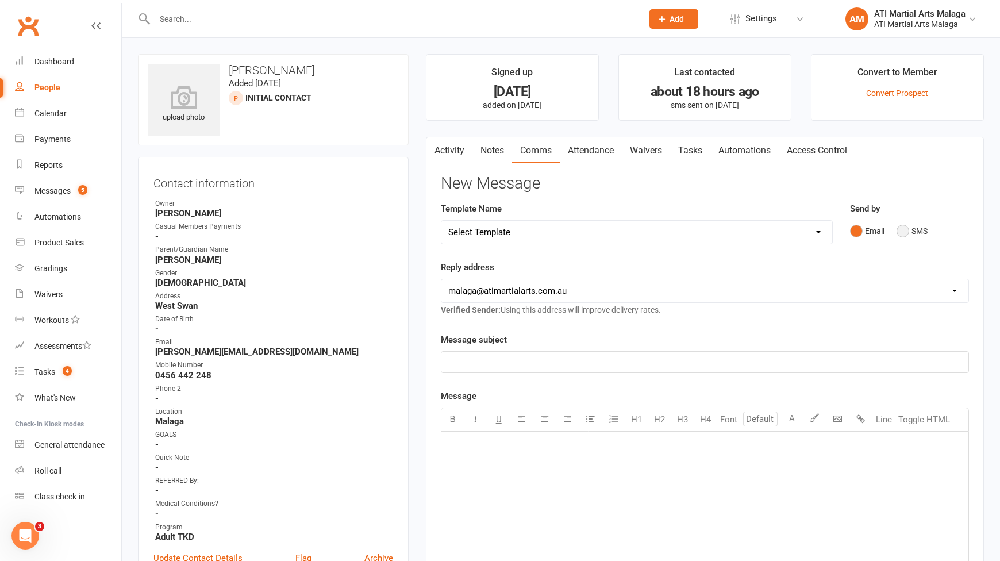
click at [908, 242] on button "SMS" at bounding box center [912, 231] width 31 height 22
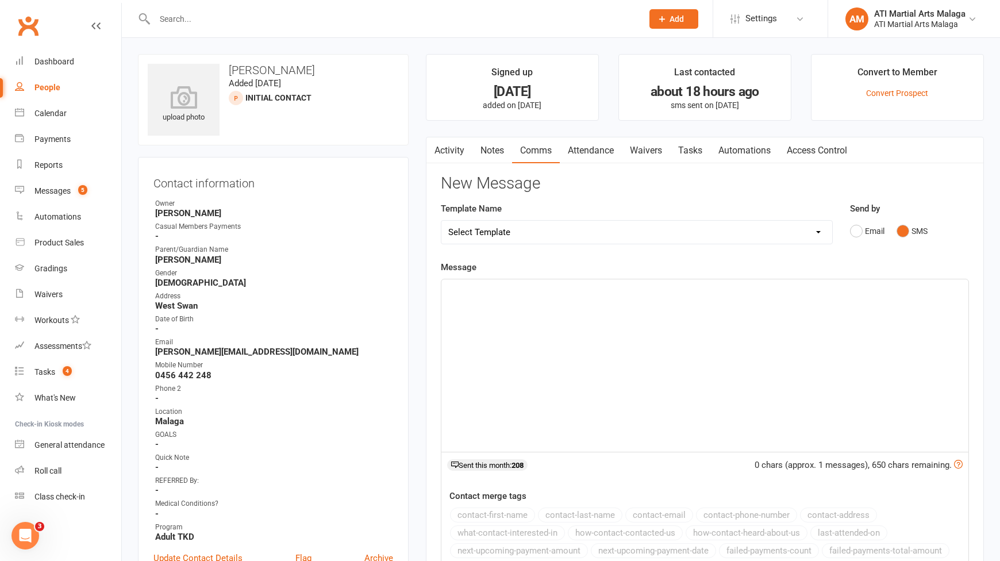
click at [870, 296] on p "﻿" at bounding box center [704, 290] width 513 height 14
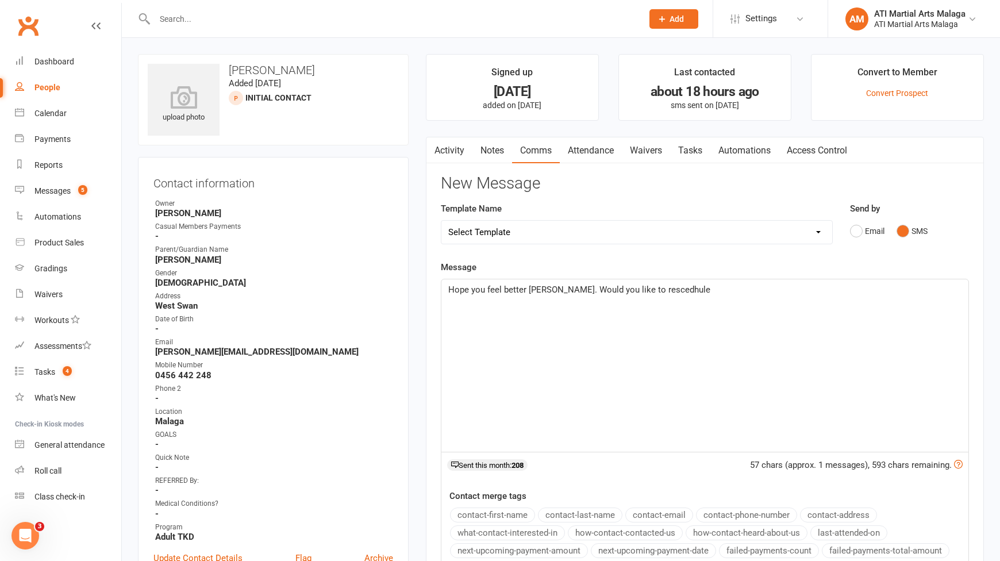
drag, startPoint x: 637, startPoint y: 290, endPoint x: 574, endPoint y: 320, distance: 69.4
click at [574, 320] on div "Hope you feel better Alexia. Would you like to rescedhule" at bounding box center [705, 365] width 527 height 172
click at [699, 297] on div "Hope you feel better Alexia. Would you like to rescedhule" at bounding box center [705, 365] width 527 height 172
click at [574, 294] on span "Hope you feel better Alexia. Would you like to rescedhule" at bounding box center [579, 290] width 262 height 10
drag, startPoint x: 684, startPoint y: 293, endPoint x: 641, endPoint y: 290, distance: 43.2
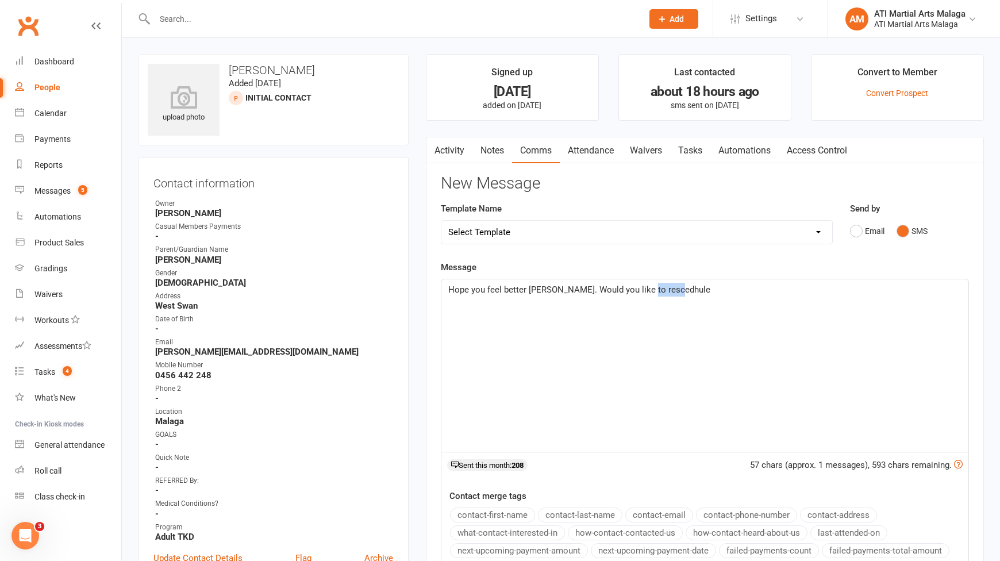
click at [641, 290] on p "Hope you feel better Alexia. Would you like to rescedhule" at bounding box center [704, 290] width 513 height 14
click at [641, 290] on span "Hope you feel better Alexia. Would you like to reschedule to next Monday or ano…" at bounding box center [629, 290] width 362 height 10
click at [748, 305] on div "Hope you feel better Alexia. Would you like to reschedule to next Monday or ano…" at bounding box center [705, 365] width 527 height 172
click at [801, 293] on p "Hope you feel better Alexia. Would you like to reschedule to next Monday or ano…" at bounding box center [704, 290] width 513 height 14
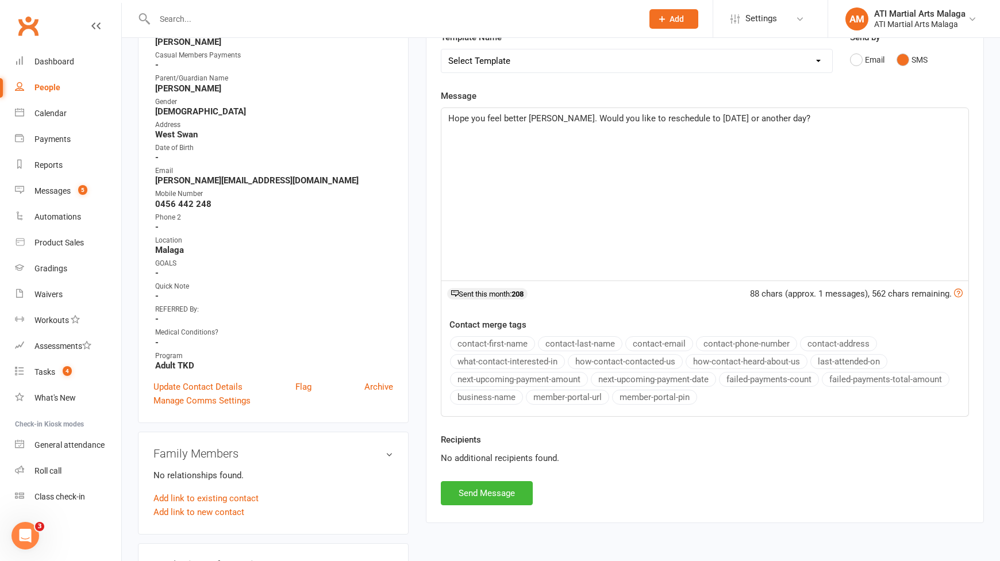
scroll to position [172, 0]
click at [507, 489] on button "Send Message" at bounding box center [487, 492] width 92 height 24
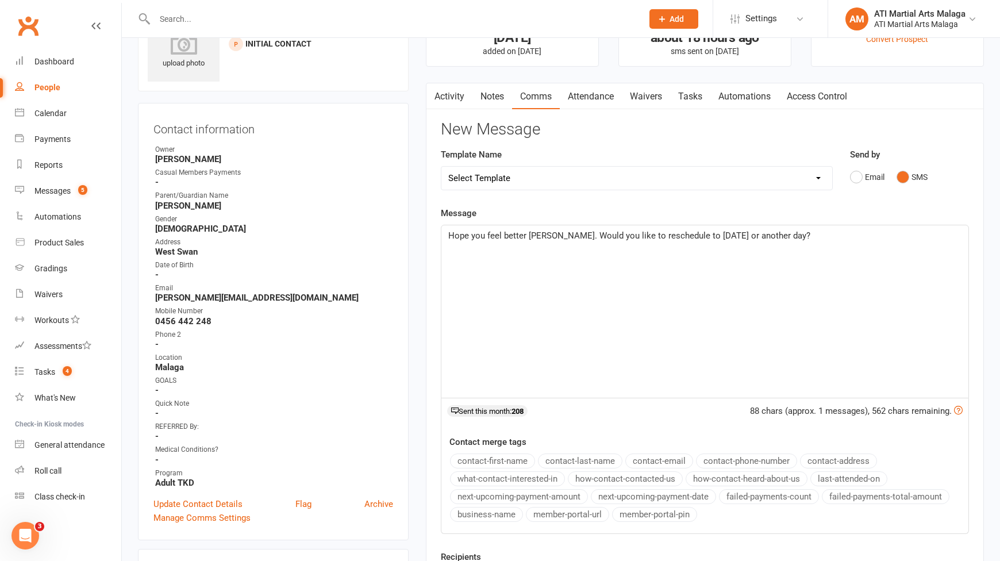
scroll to position [0, 0]
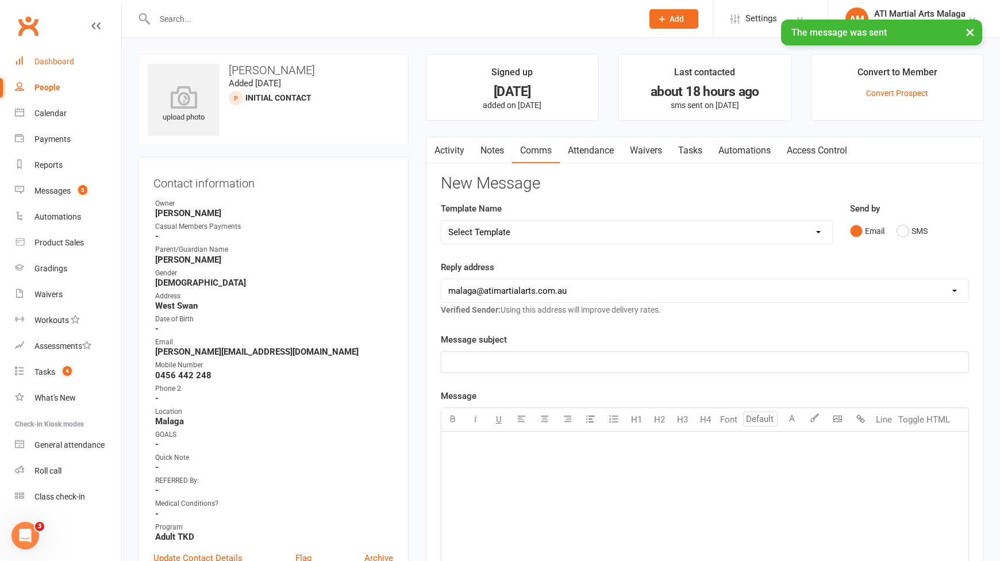
click at [68, 66] on div "Dashboard" at bounding box center [54, 61] width 40 height 9
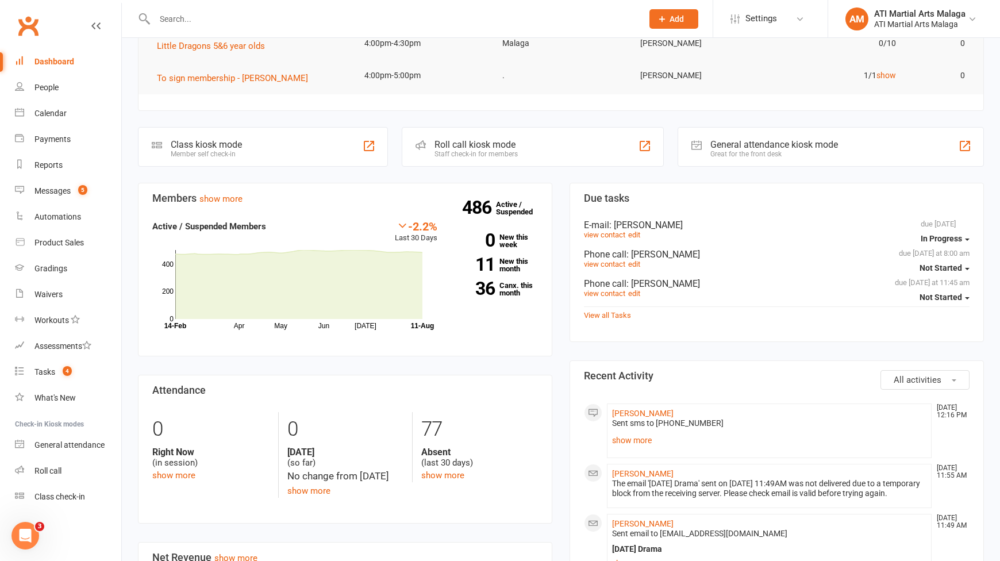
scroll to position [172, 0]
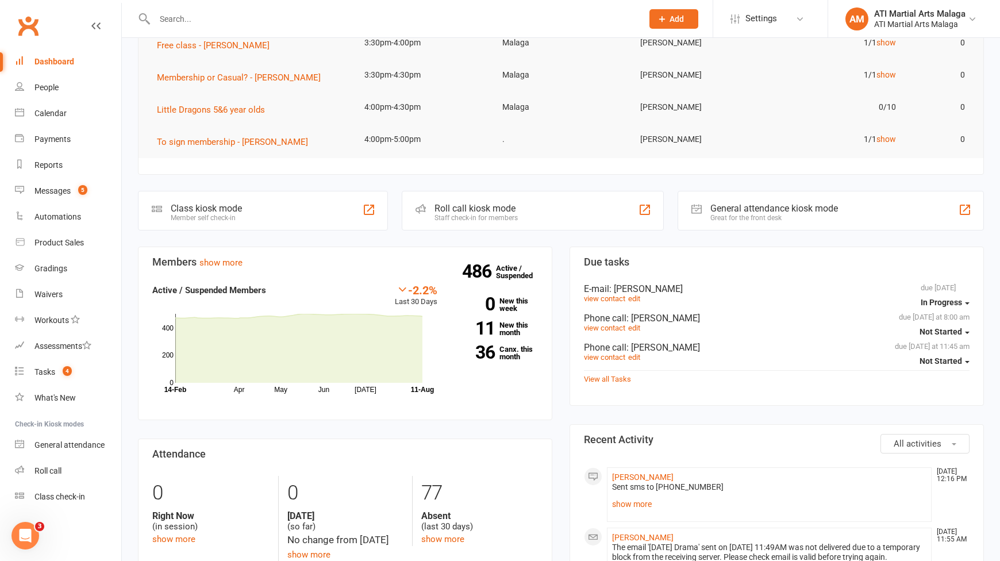
click at [301, 13] on input "text" at bounding box center [392, 19] width 483 height 16
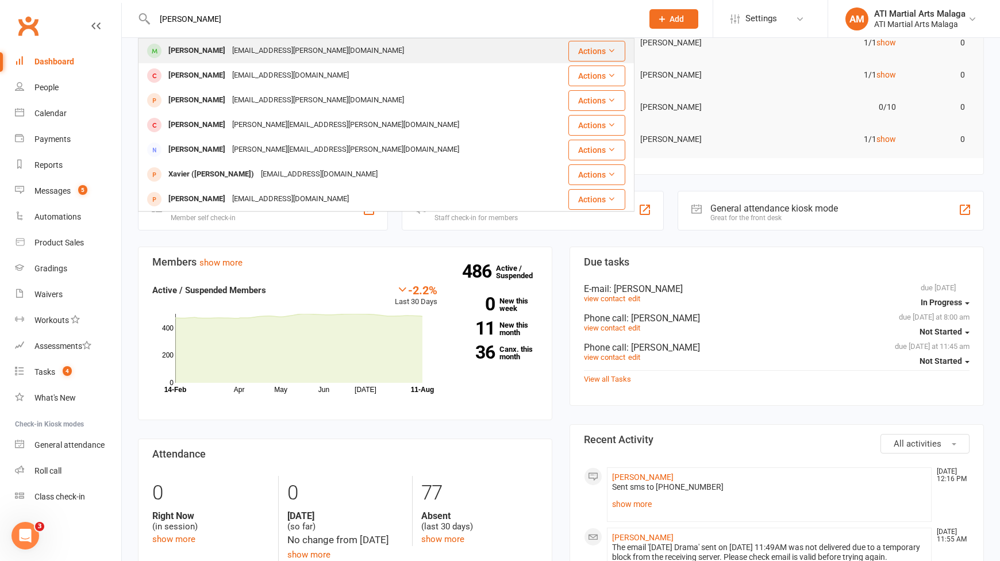
type input "xavier barnett"
click at [264, 51] on div "xman.barnett@icloud.com" at bounding box center [318, 51] width 179 height 17
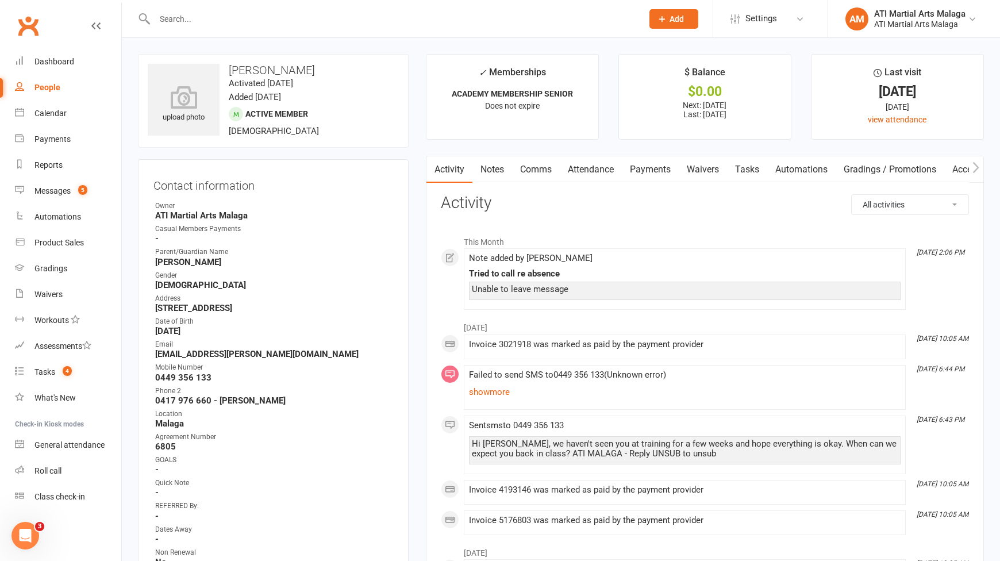
click at [517, 170] on link "Comms" at bounding box center [536, 169] width 48 height 26
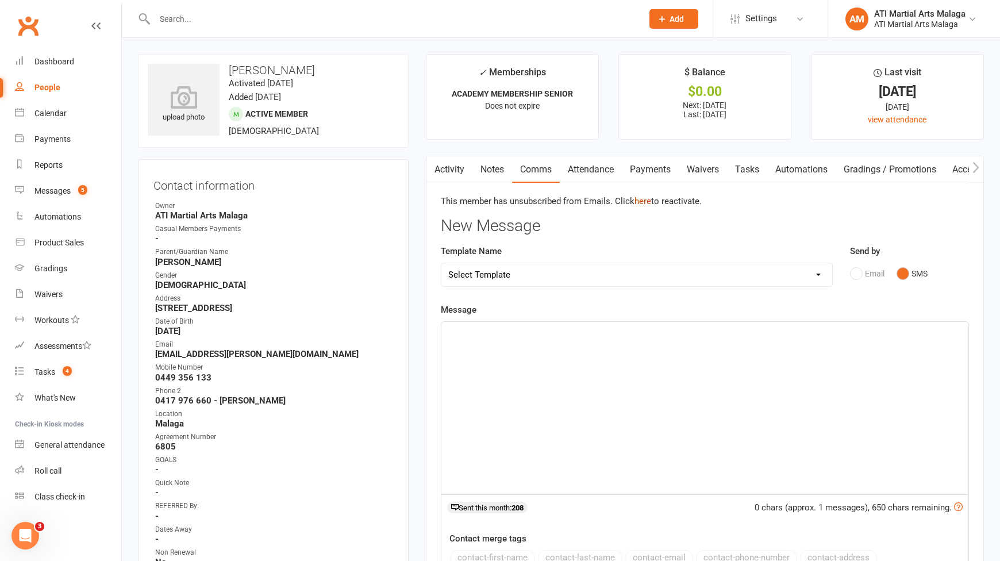
click at [643, 202] on link "here" at bounding box center [643, 201] width 17 height 10
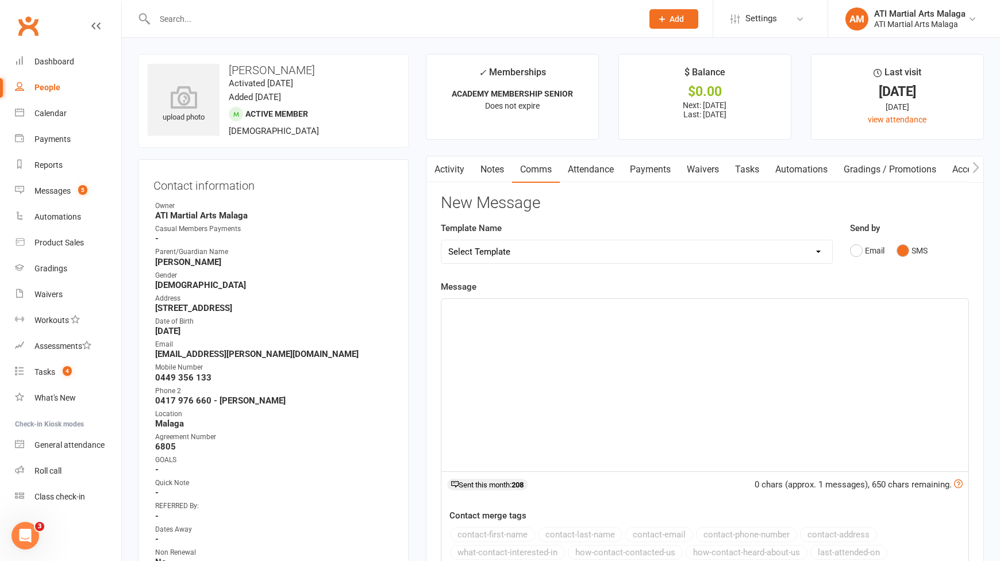
click at [534, 253] on select "Select Template [SMS] 8 days absence [Email] New Kids BJJ Class Starting 21.10.…" at bounding box center [637, 251] width 391 height 23
select select "11"
click at [442, 240] on select "Select Template [SMS] 8 days absence [Email] New Kids BJJ Class Starting 21.10.…" at bounding box center [637, 251] width 391 height 23
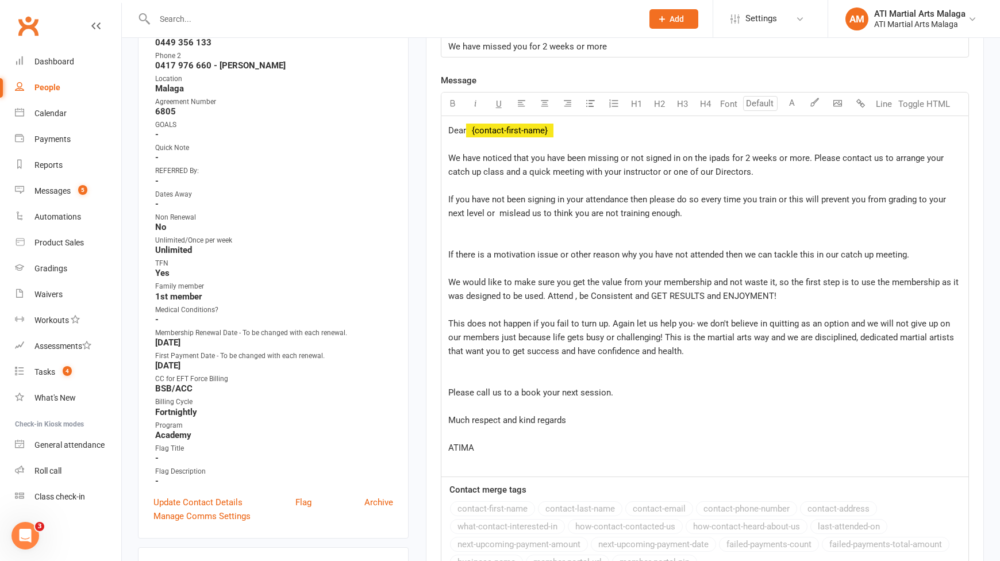
scroll to position [345, 0]
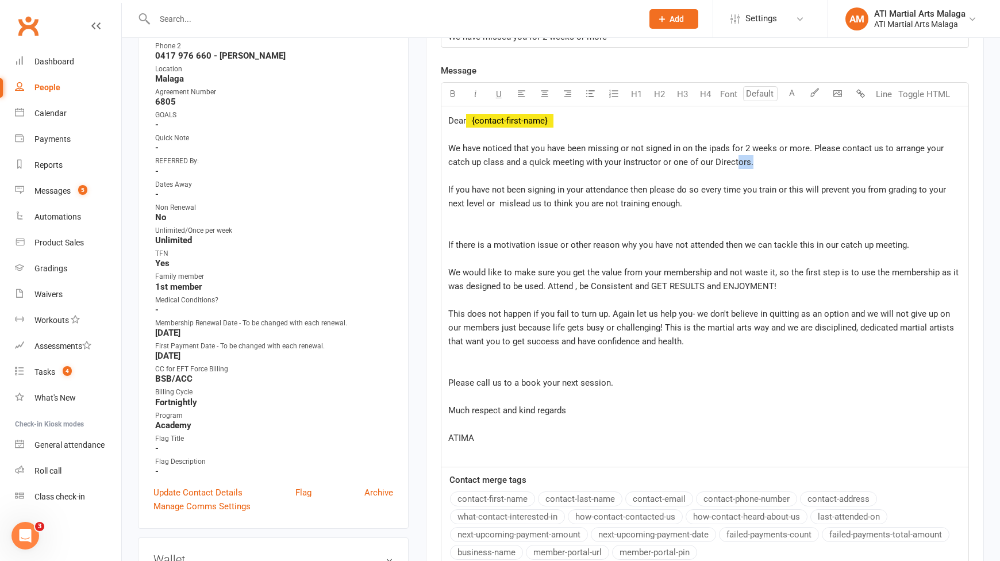
drag, startPoint x: 819, startPoint y: 159, endPoint x: 737, endPoint y: 160, distance: 81.6
click at [737, 160] on p "Dear ﻿ {contact-first-name} We have noticed that you have been missing or not s…" at bounding box center [704, 286] width 513 height 345
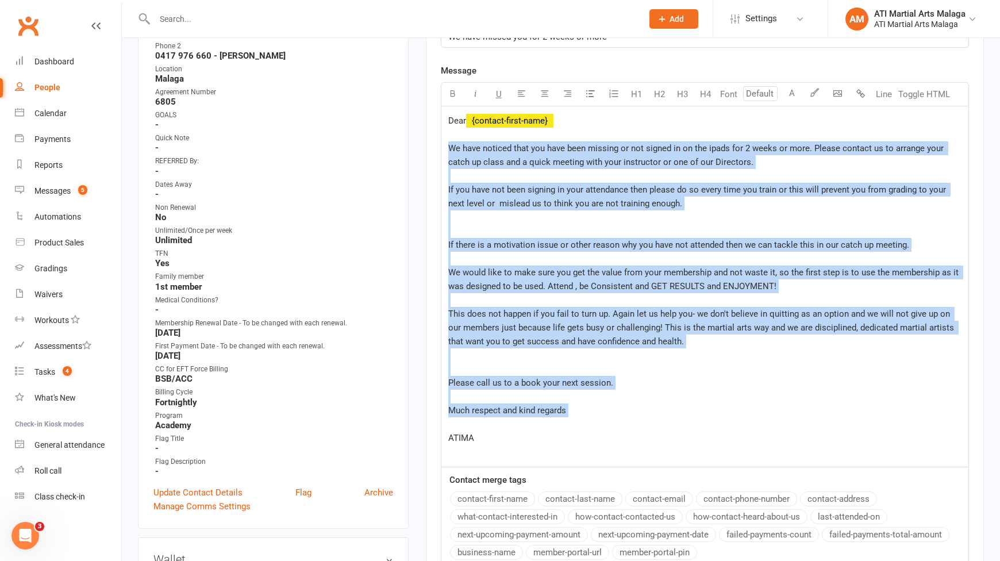
drag, startPoint x: 631, startPoint y: 419, endPoint x: 443, endPoint y: 149, distance: 328.5
click at [443, 149] on div "Dear ﻿ {contact-first-name} We have noticed that you have been missing or not s…" at bounding box center [705, 286] width 527 height 360
click at [566, 146] on span "We have noticed that you have been missing or not signed in on the ipads for 2 …" at bounding box center [697, 155] width 498 height 24
click at [797, 170] on p "Dear ﻿ {contact-first-name} We have noticed that you have been missing or not s…" at bounding box center [704, 286] width 513 height 345
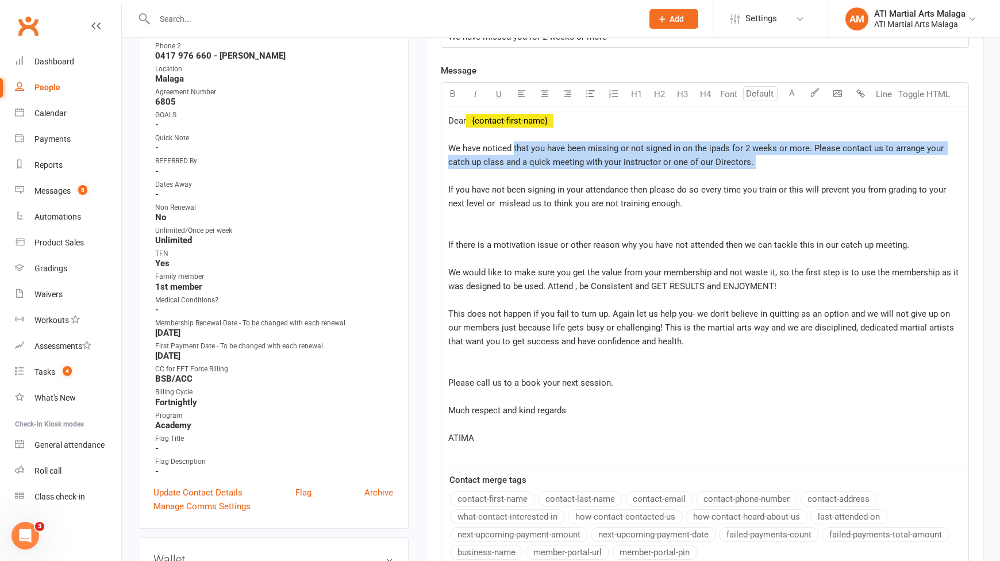
drag, startPoint x: 836, startPoint y: 170, endPoint x: 513, endPoint y: 147, distance: 324.4
click at [513, 147] on p "Dear ﻿ {contact-first-name} We have noticed that you have been missing or not s…" at bounding box center [704, 286] width 513 height 345
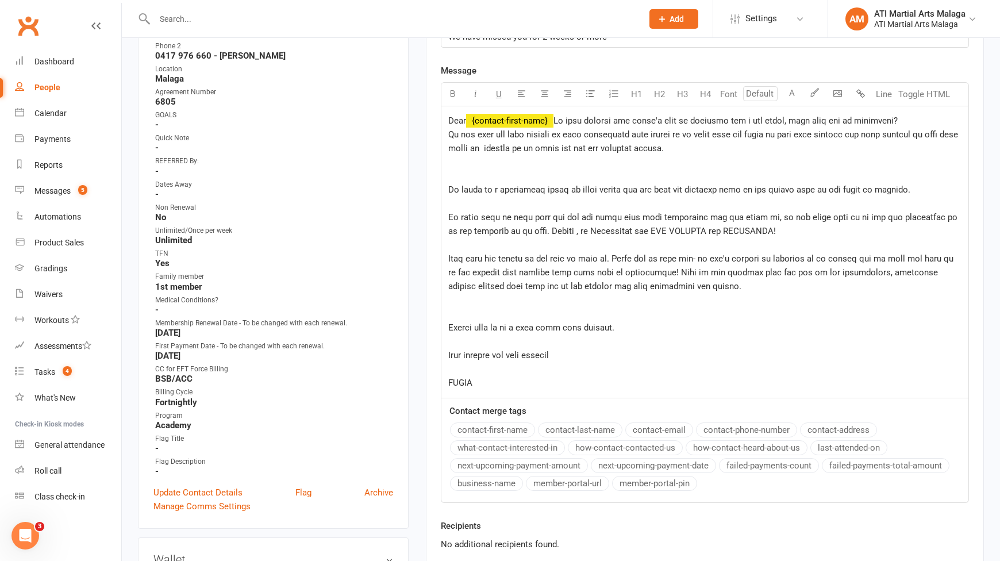
click at [685, 147] on span at bounding box center [704, 252] width 512 height 272
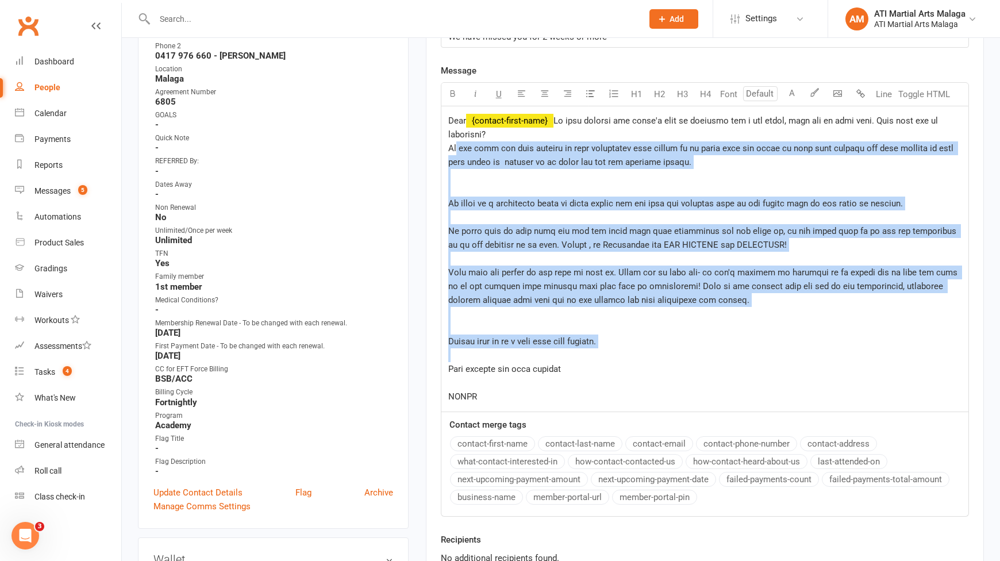
drag, startPoint x: 650, startPoint y: 360, endPoint x: 447, endPoint y: 164, distance: 281.7
click at [447, 164] on div "Dear ﻿ {contact-first-name}" at bounding box center [705, 258] width 527 height 305
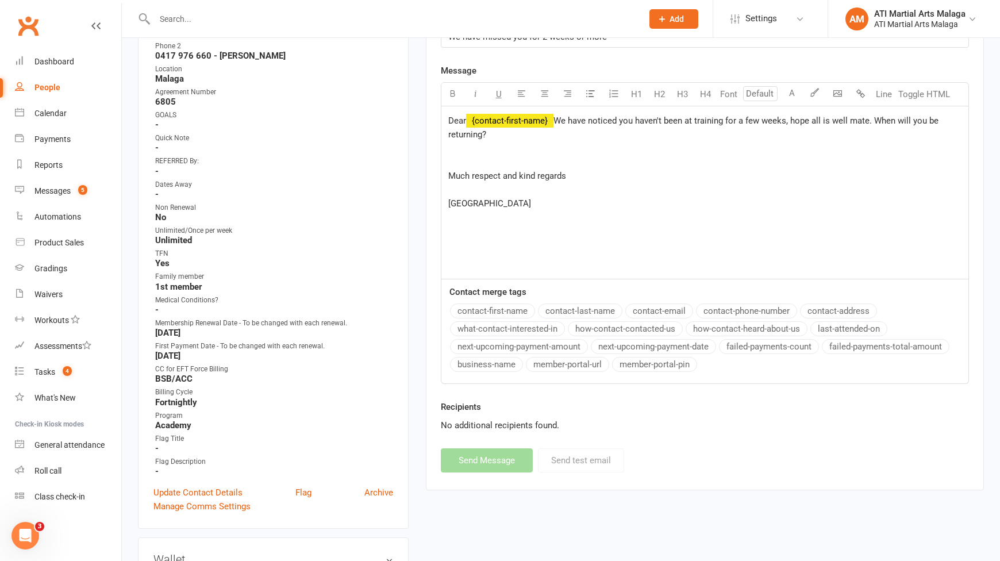
click at [459, 184] on p "Dear ﻿ {contact-first-name} We have noticed you haven't been at training for a …" at bounding box center [704, 162] width 513 height 97
click at [455, 179] on p "Dear ﻿ {contact-first-name} We have noticed you haven't been at training for a …" at bounding box center [704, 162] width 513 height 97
click at [524, 183] on p "Dear ﻿ {contact-first-name} We have noticed you haven't been at training for a …" at bounding box center [704, 148] width 513 height 69
click at [487, 135] on p "Dear ﻿ {contact-first-name} We have noticed you haven't been at training for a …" at bounding box center [704, 148] width 513 height 69
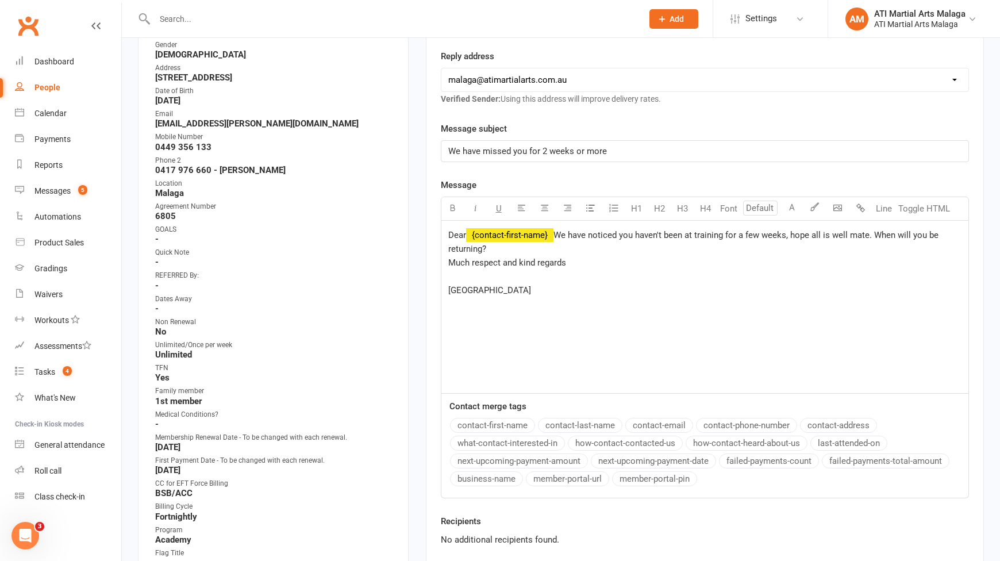
scroll to position [230, 0]
drag, startPoint x: 620, startPoint y: 148, endPoint x: 528, endPoint y: 148, distance: 92.0
click at [528, 148] on p "We have missed you for 2 weeks or more" at bounding box center [704, 152] width 513 height 14
click at [704, 256] on p "Dear ﻿ {contact-first-name} We have noticed you haven't been at training for a …" at bounding box center [704, 263] width 513 height 69
drag, startPoint x: 770, startPoint y: 281, endPoint x: 765, endPoint y: 286, distance: 6.5
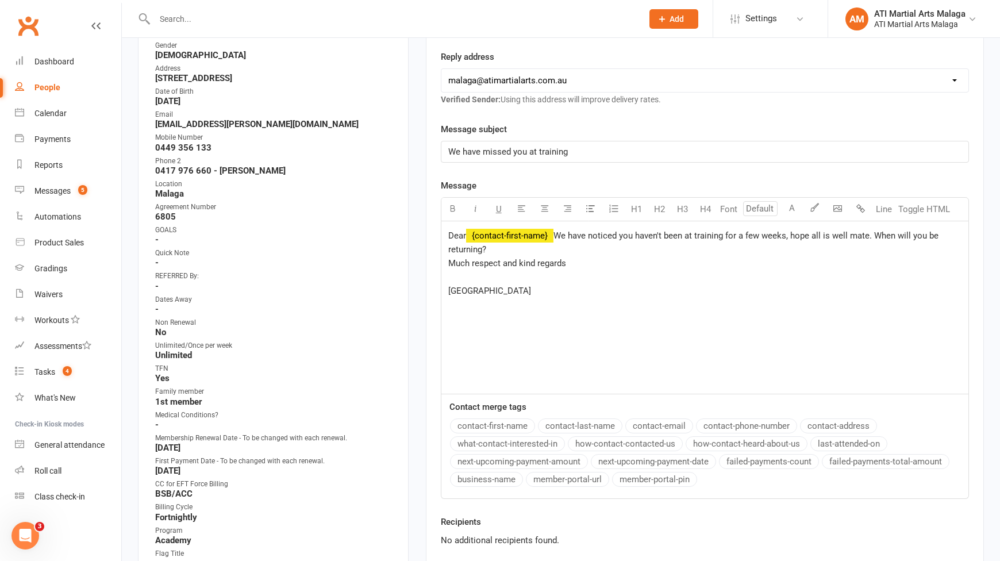
click at [770, 281] on p "Dear ﻿ {contact-first-name} We have noticed you haven't been at training for a …" at bounding box center [704, 263] width 513 height 69
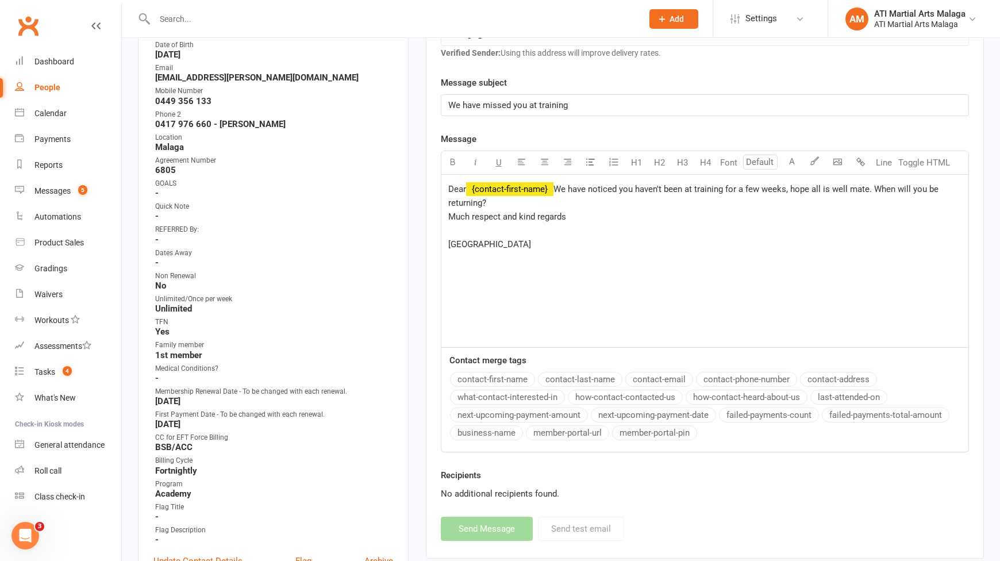
scroll to position [287, 0]
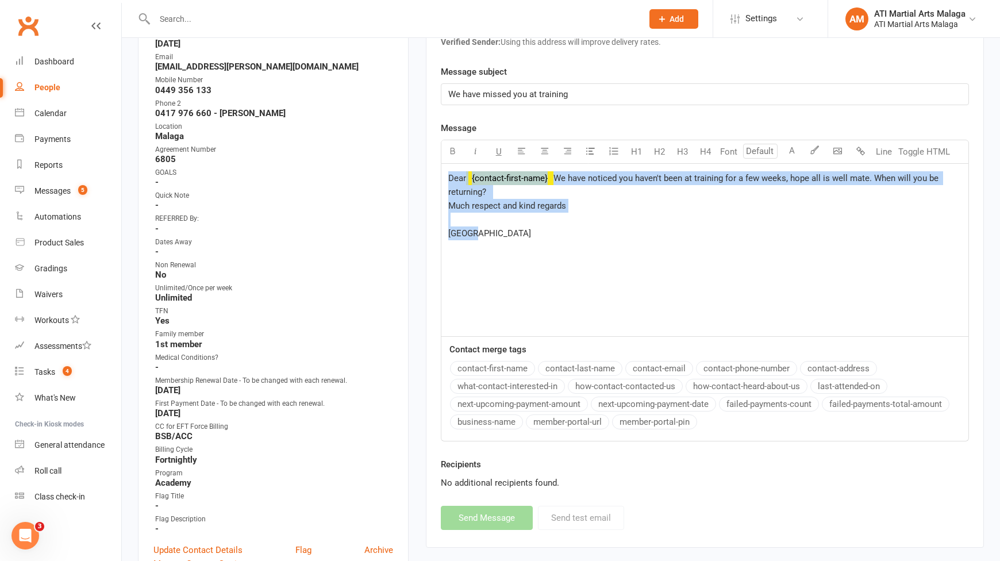
drag, startPoint x: 521, startPoint y: 238, endPoint x: 421, endPoint y: 168, distance: 121.8
click at [421, 168] on main "✓ Memberships ACADEMY MEMBERSHIP SENIOR Does not expire $ Balance $0.00 Next: 2…" at bounding box center [704, 163] width 575 height 793
copy p "Dear ﻿ {contact-first-name} We have noticed you haven't been at training for a …"
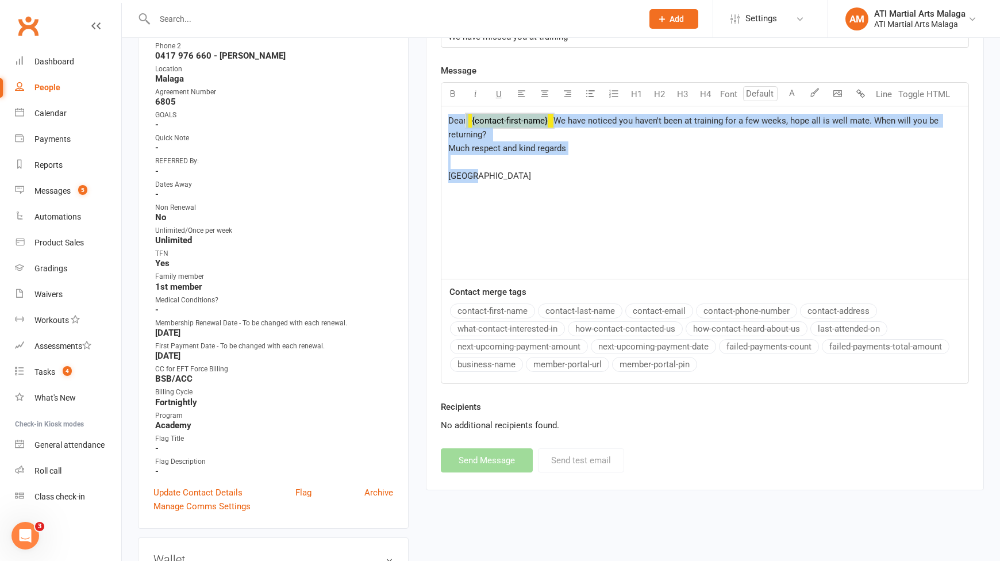
scroll to position [172, 0]
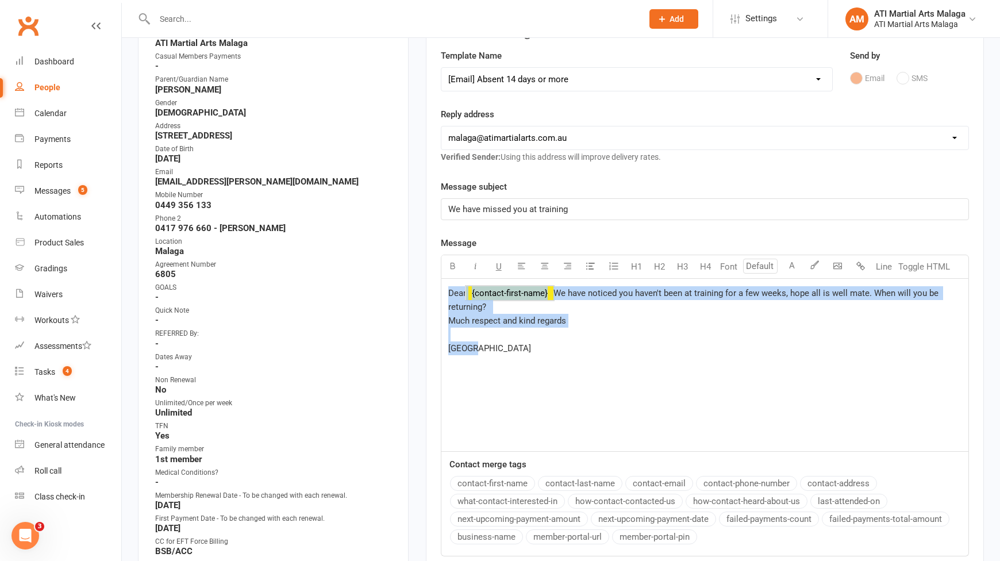
click at [596, 331] on p "Dear ﻿ {contact-first-name} We have noticed you haven't been at training for a …" at bounding box center [704, 320] width 513 height 69
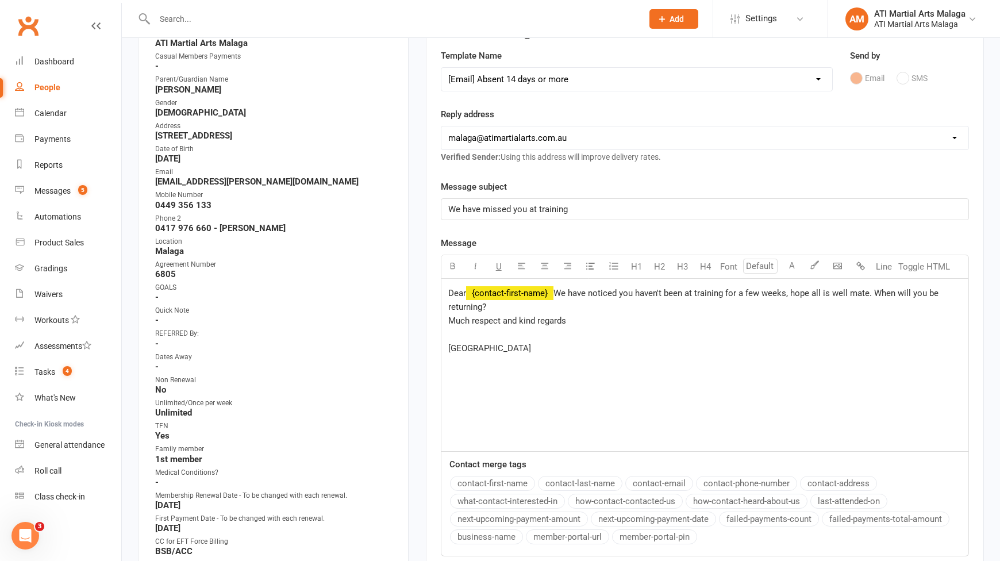
click at [575, 206] on p "We have missed you at training" at bounding box center [704, 209] width 513 height 14
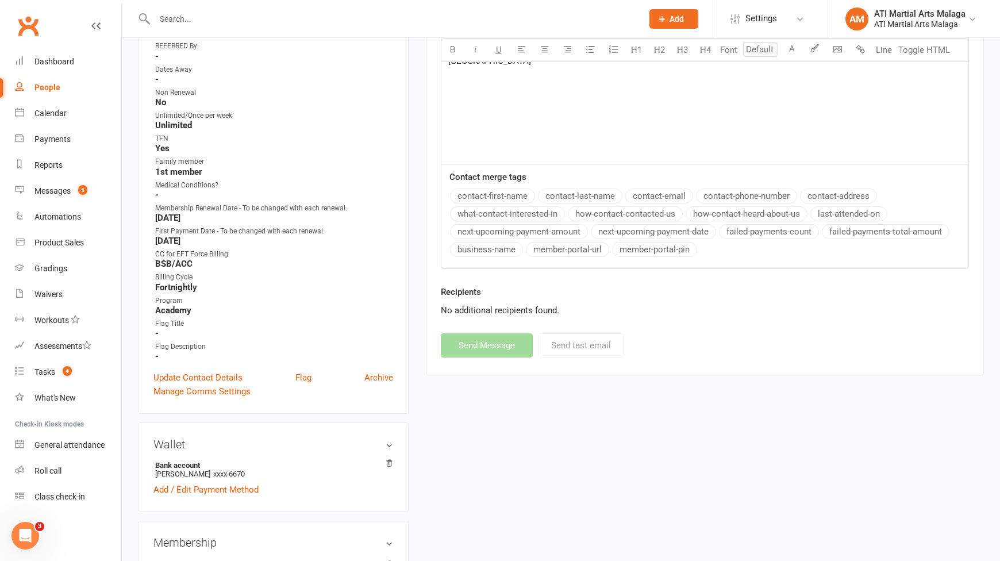
click at [490, 350] on div "New Message Template Name Select Template [SMS] 8 days absence [Email] New Kids…" at bounding box center [705, 45] width 528 height 623
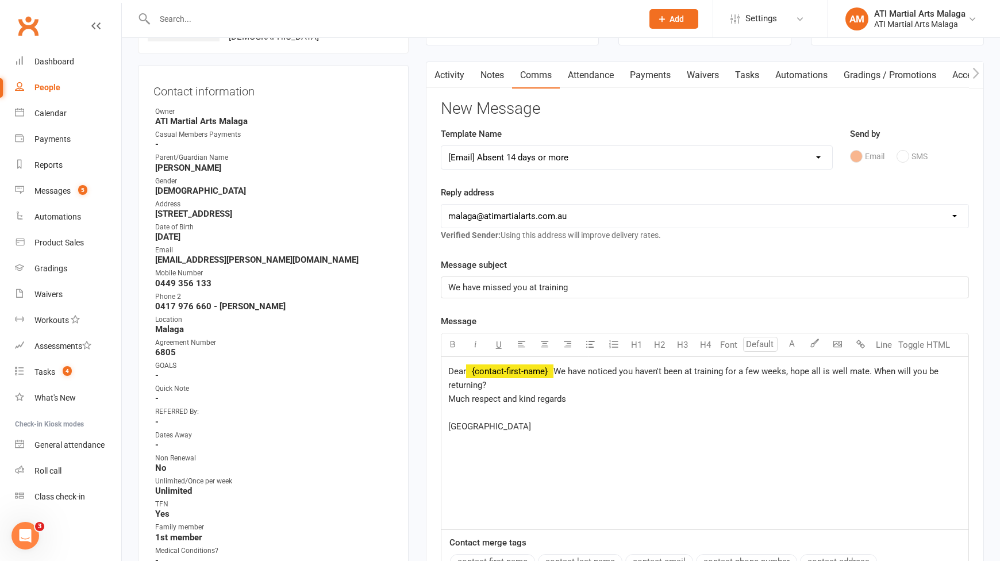
scroll to position [57, 0]
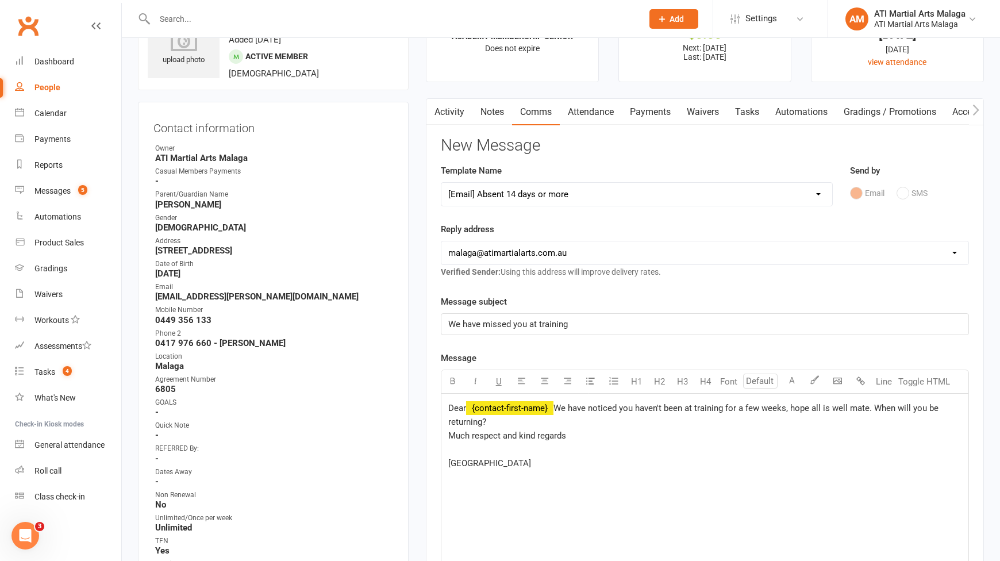
click at [592, 165] on div "Template Name Select Template [SMS] 8 days absence [Email] New Kids BJJ Class S…" at bounding box center [637, 185] width 392 height 43
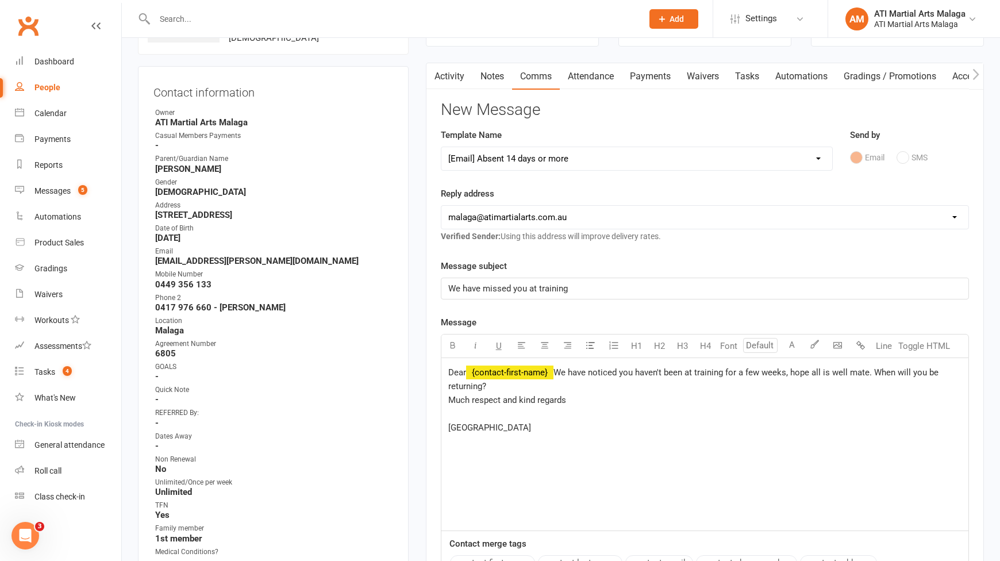
scroll to position [172, 0]
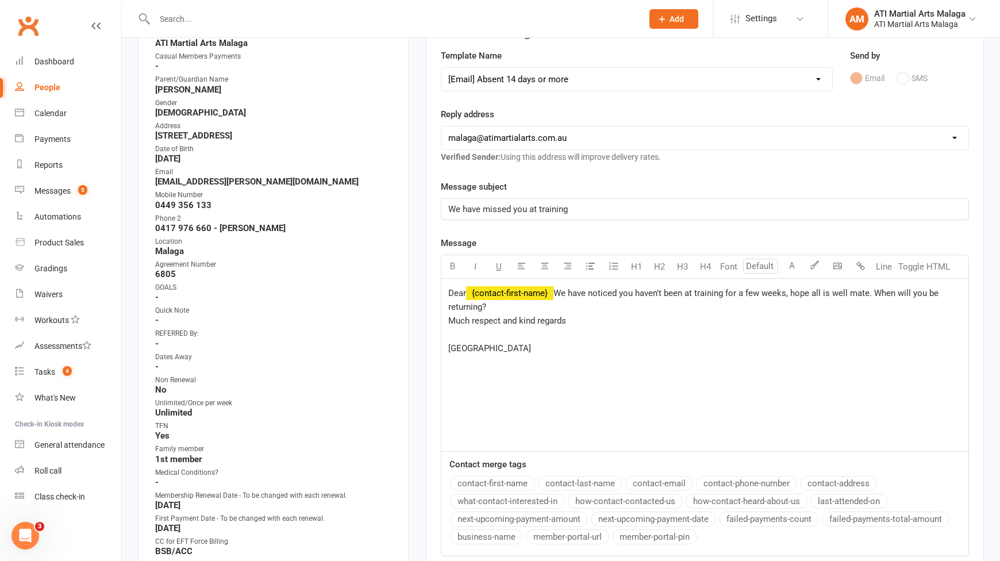
click at [609, 216] on p "We have missed you at training" at bounding box center [704, 209] width 513 height 14
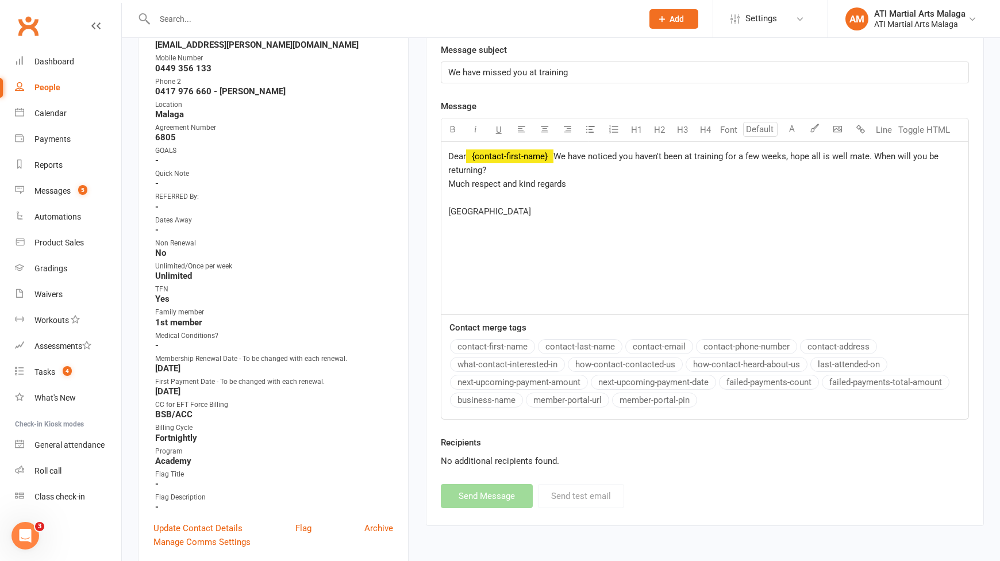
scroll to position [517, 0]
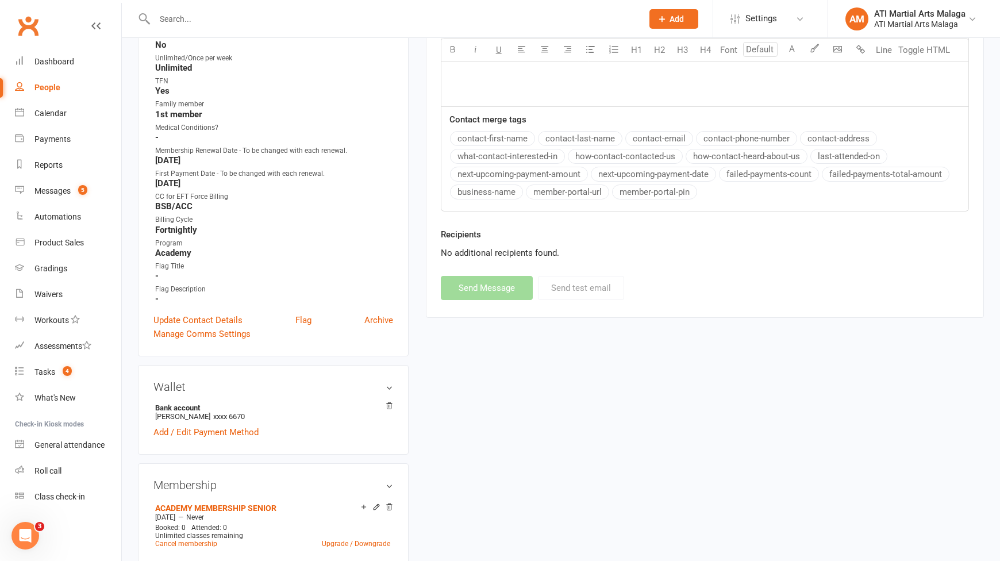
click at [590, 85] on div "Dear ﻿ {contact-first-name} We have noticed you haven't been at training for a …" at bounding box center [705, 20] width 527 height 172
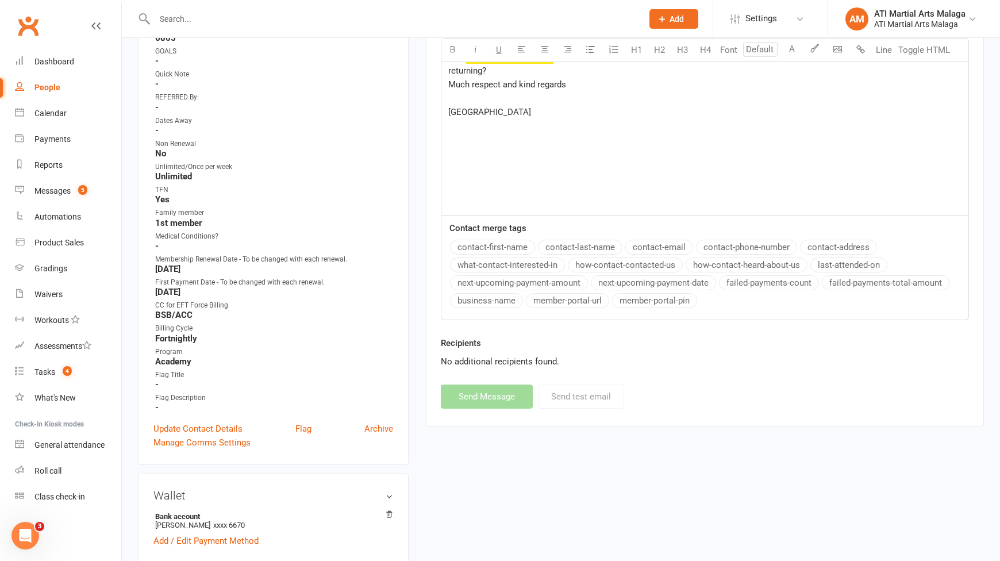
scroll to position [402, 0]
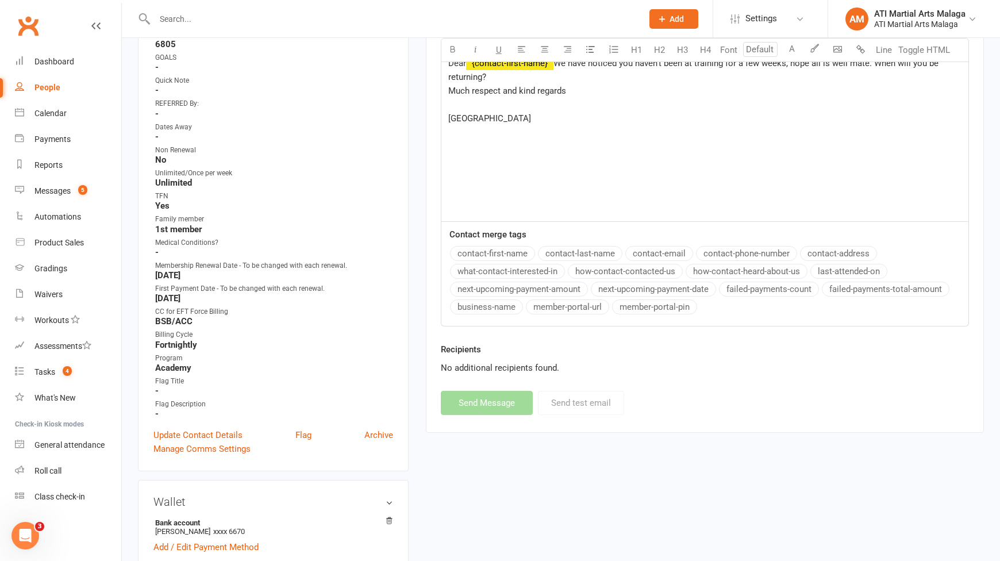
click at [519, 125] on p "Dear ﻿ {contact-first-name} We have noticed you haven't been at training for a …" at bounding box center [704, 90] width 513 height 69
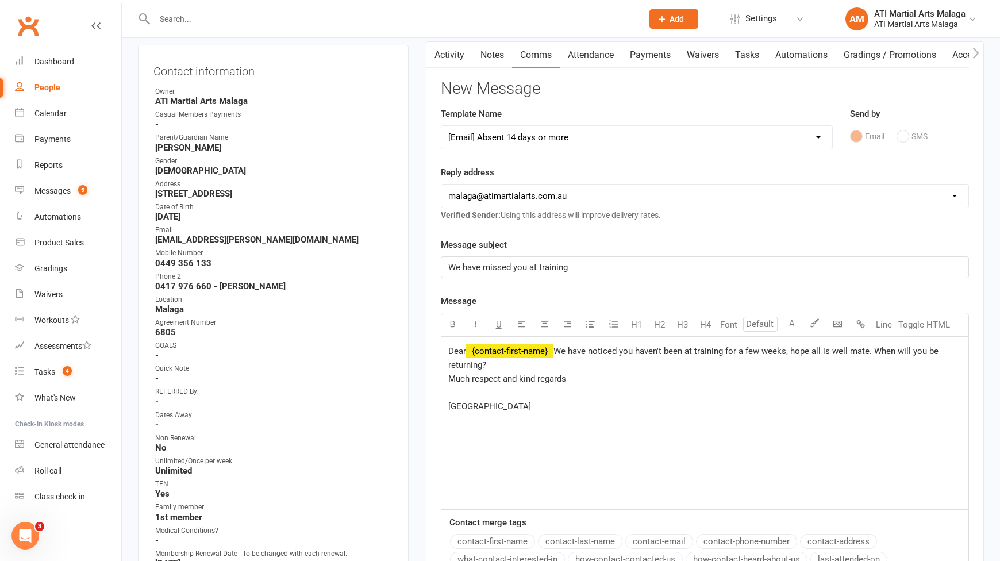
scroll to position [115, 0]
click at [461, 58] on link "Activity" at bounding box center [450, 54] width 46 height 26
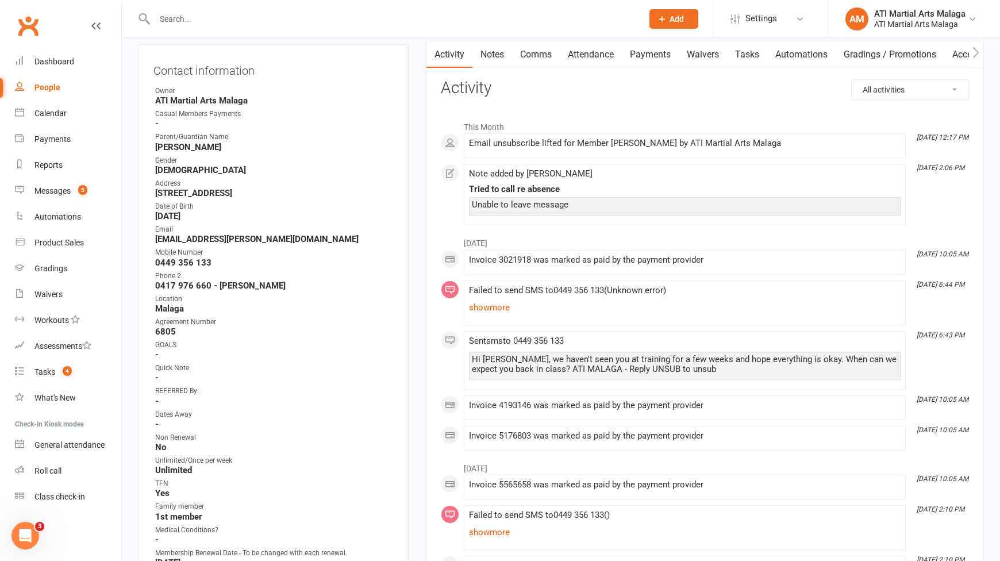
click at [534, 56] on link "Comms" at bounding box center [536, 54] width 48 height 26
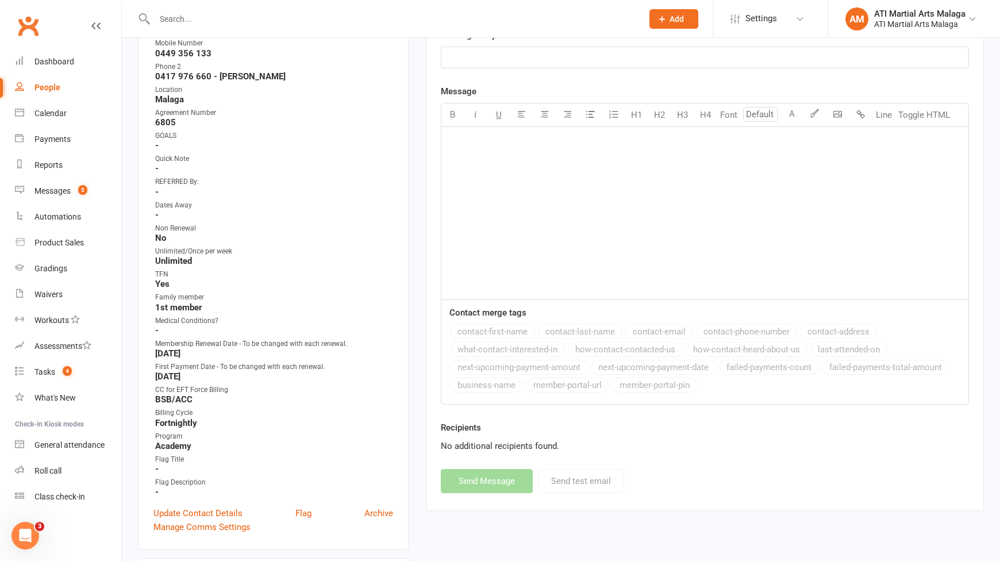
scroll to position [345, 0]
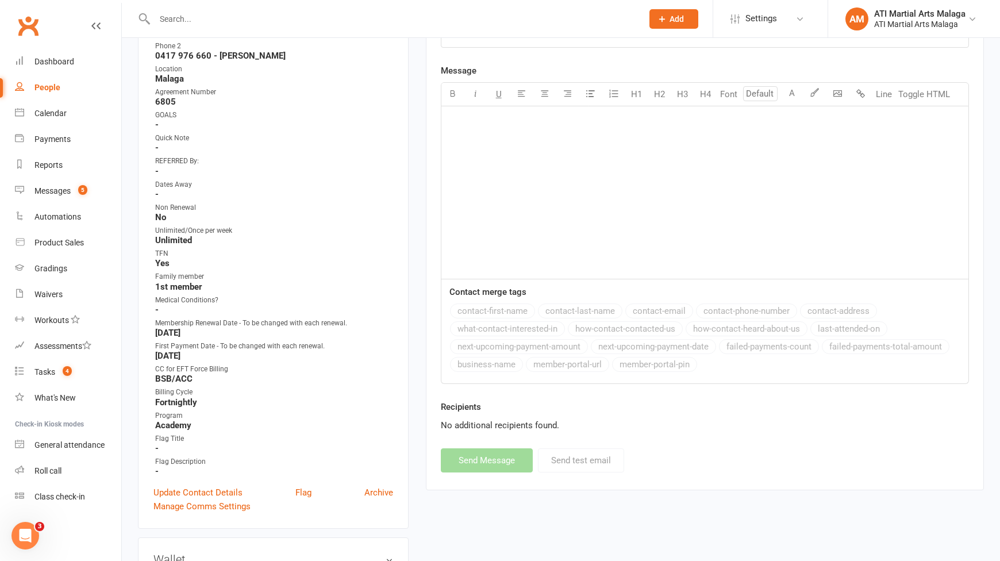
click at [546, 201] on div "﻿" at bounding box center [705, 192] width 527 height 172
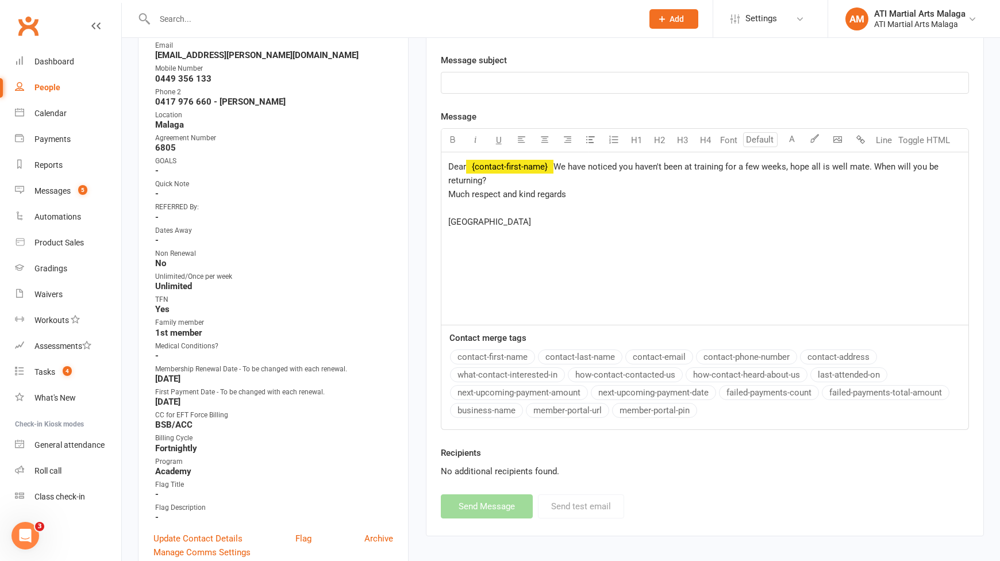
scroll to position [287, 0]
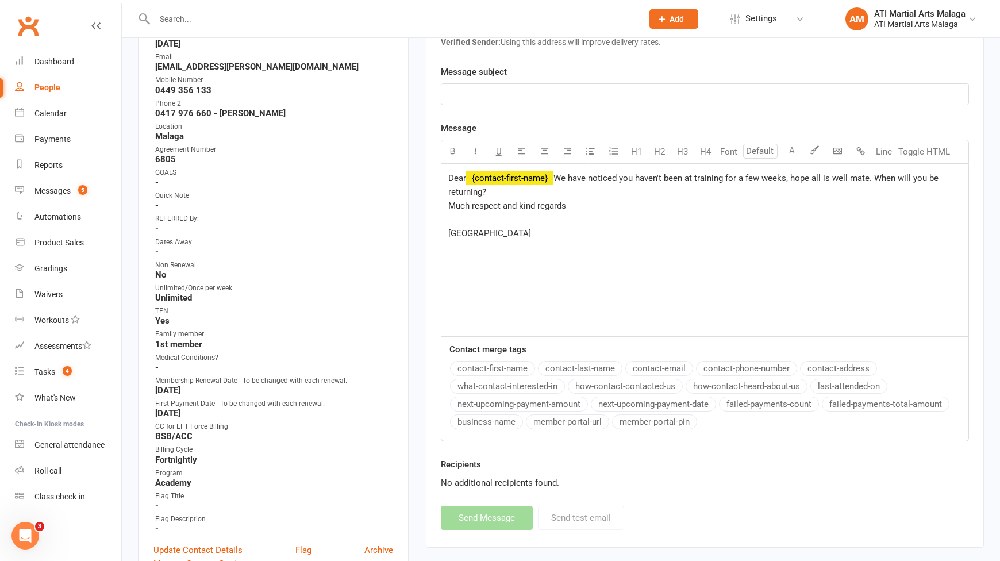
click at [479, 99] on p "﻿" at bounding box center [704, 94] width 513 height 14
drag, startPoint x: 477, startPoint y: 95, endPoint x: 440, endPoint y: 89, distance: 37.4
click at [441, 89] on div "df" at bounding box center [705, 94] width 528 height 22
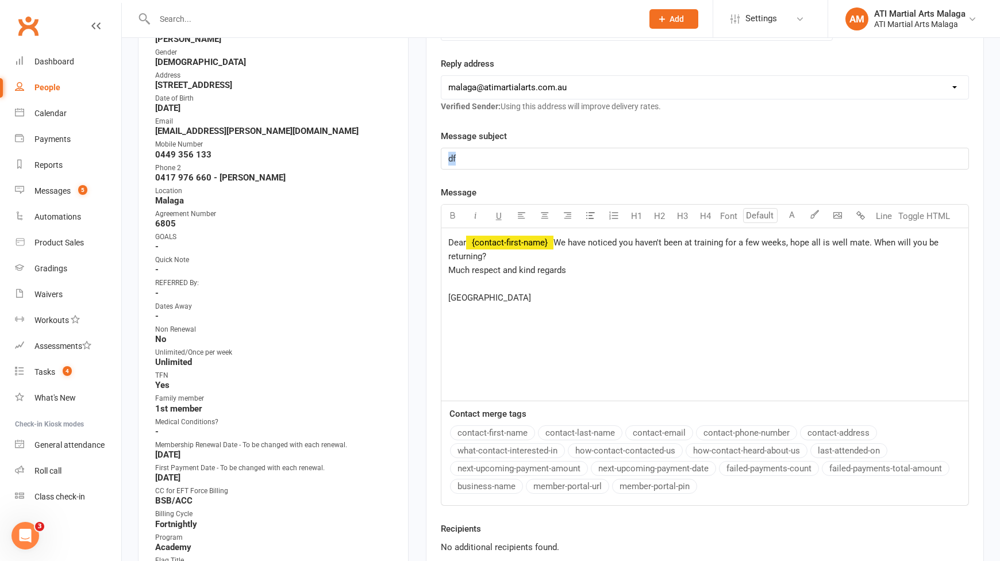
scroll to position [172, 0]
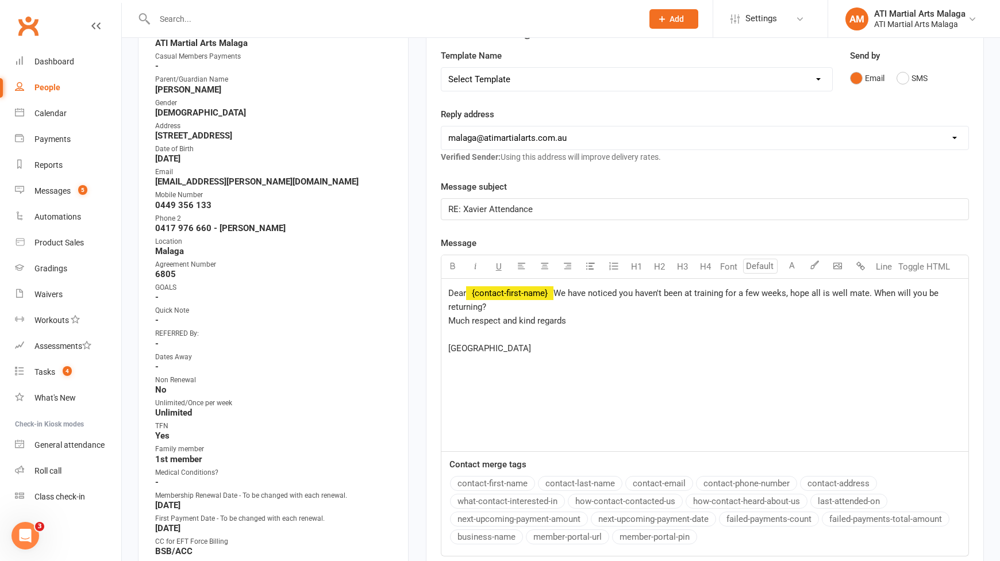
click at [586, 344] on p "Dear ﻿ {contact-first-name} We have noticed you haven't been at training for a …" at bounding box center [704, 320] width 513 height 69
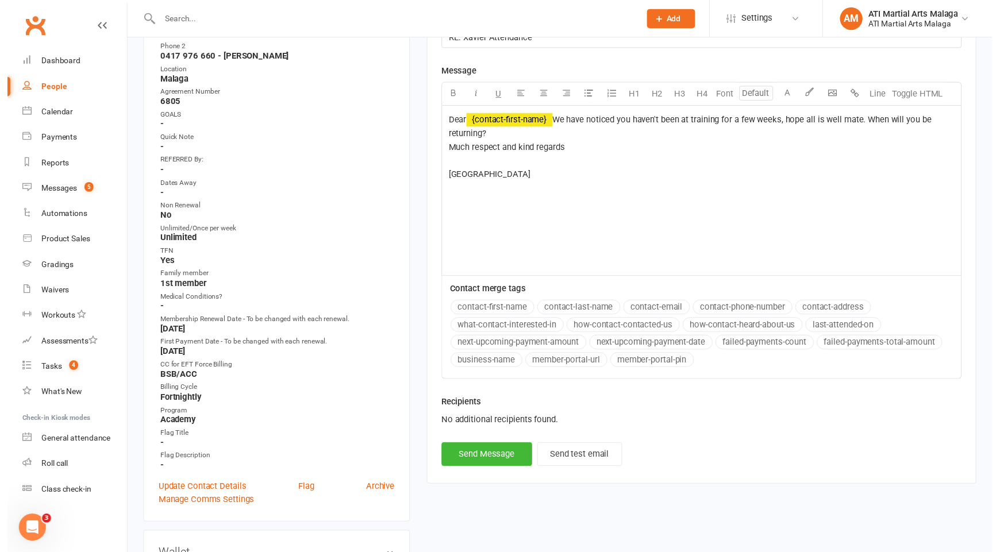
scroll to position [345, 0]
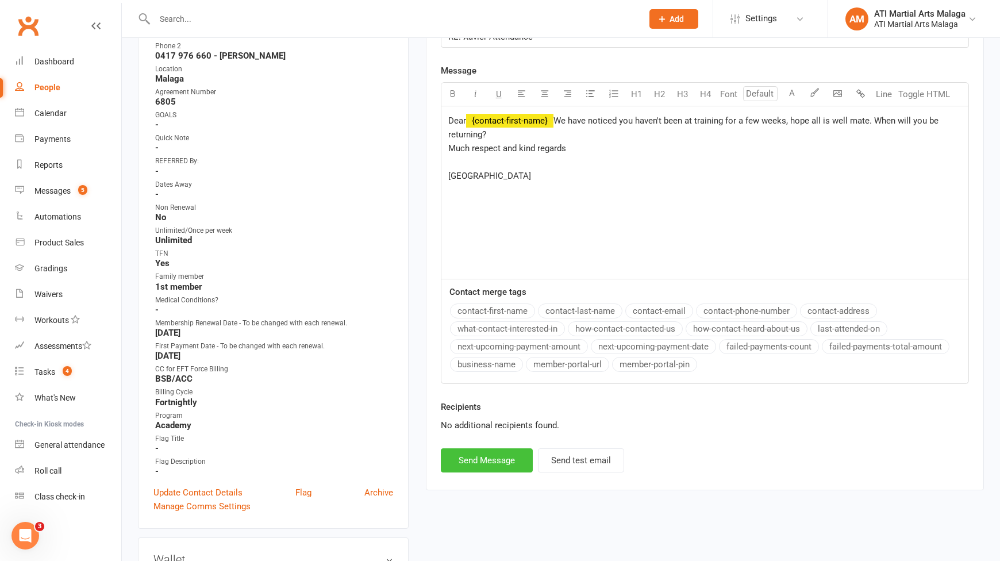
click at [474, 460] on button "Send Message" at bounding box center [487, 460] width 92 height 24
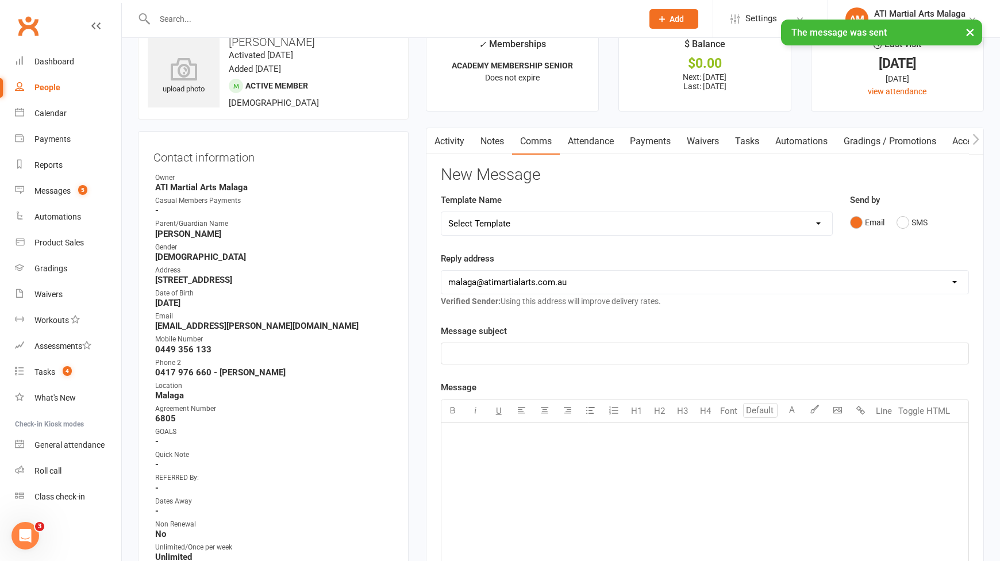
scroll to position [0, 0]
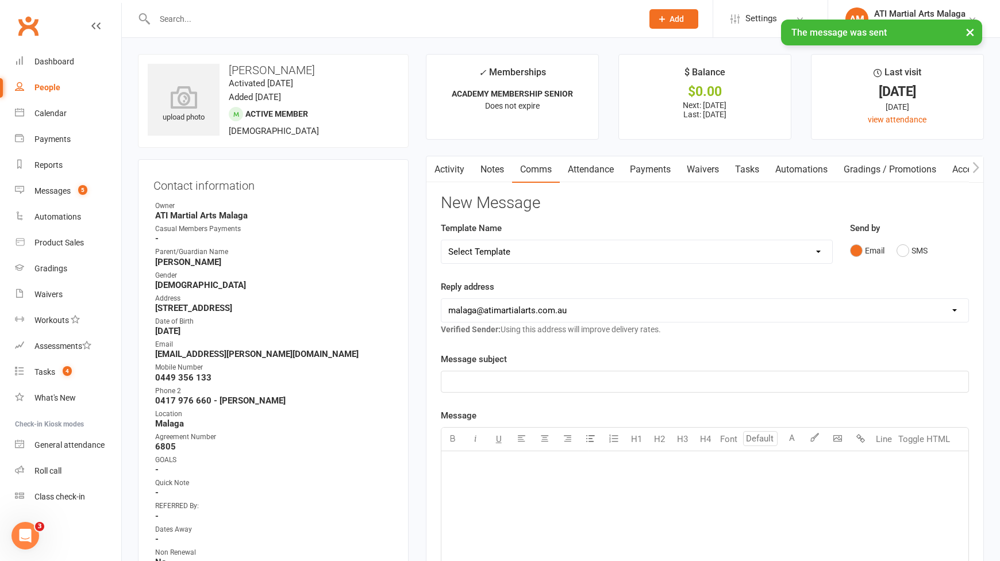
click at [456, 174] on link "Activity" at bounding box center [450, 169] width 46 height 26
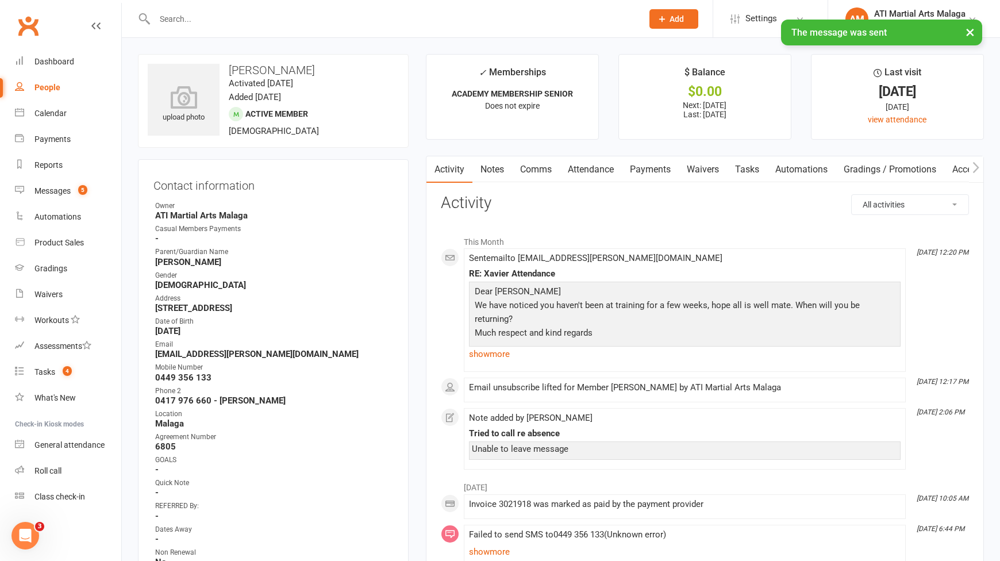
click at [521, 172] on link "Comms" at bounding box center [536, 169] width 48 height 26
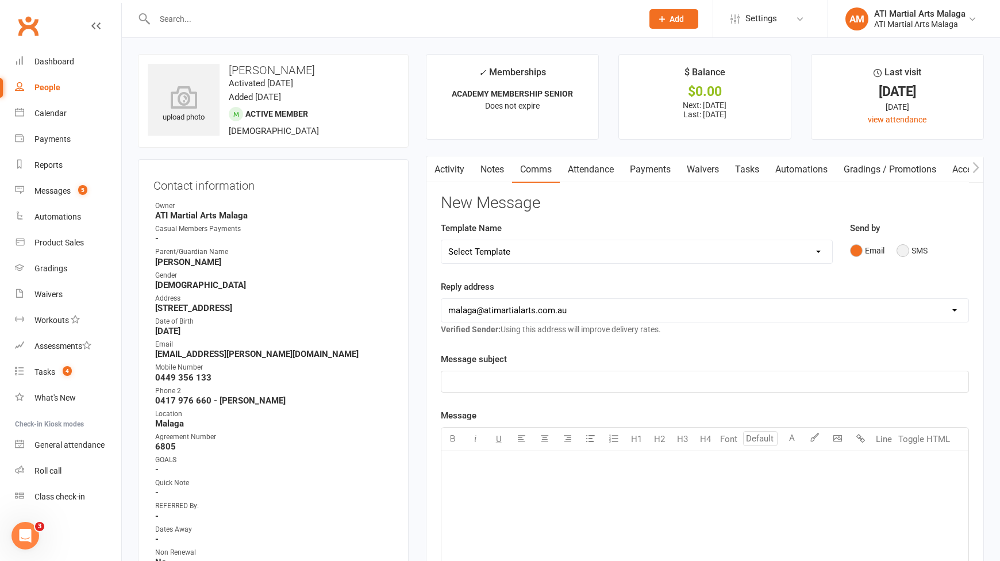
click at [914, 254] on button "SMS" at bounding box center [912, 251] width 31 height 22
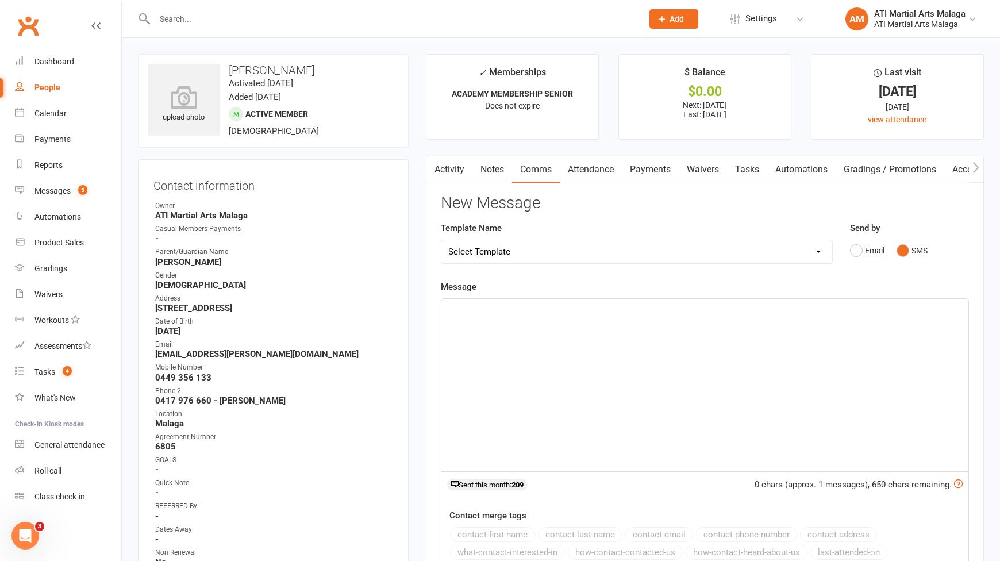
click at [816, 346] on div "﻿" at bounding box center [705, 385] width 527 height 172
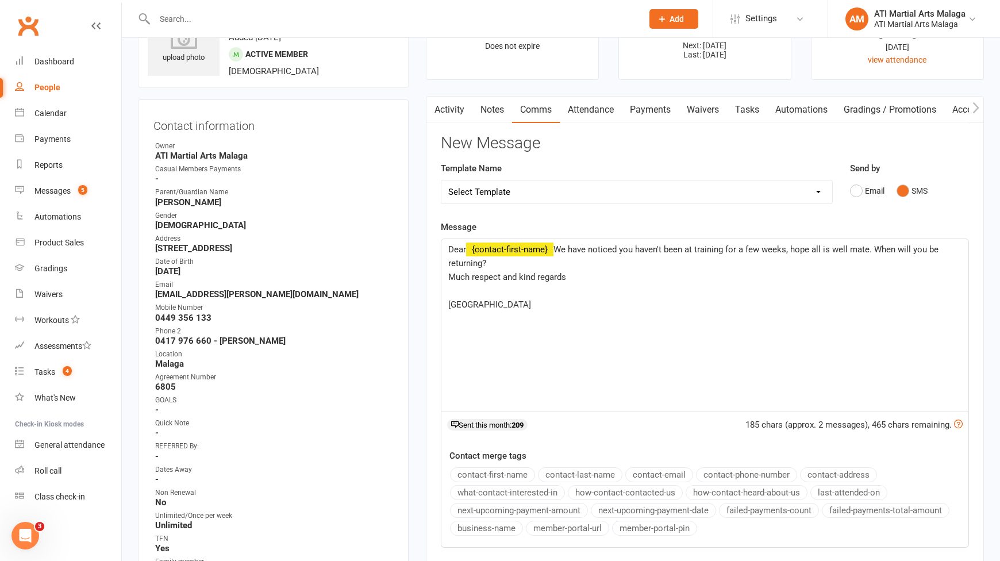
scroll to position [115, 0]
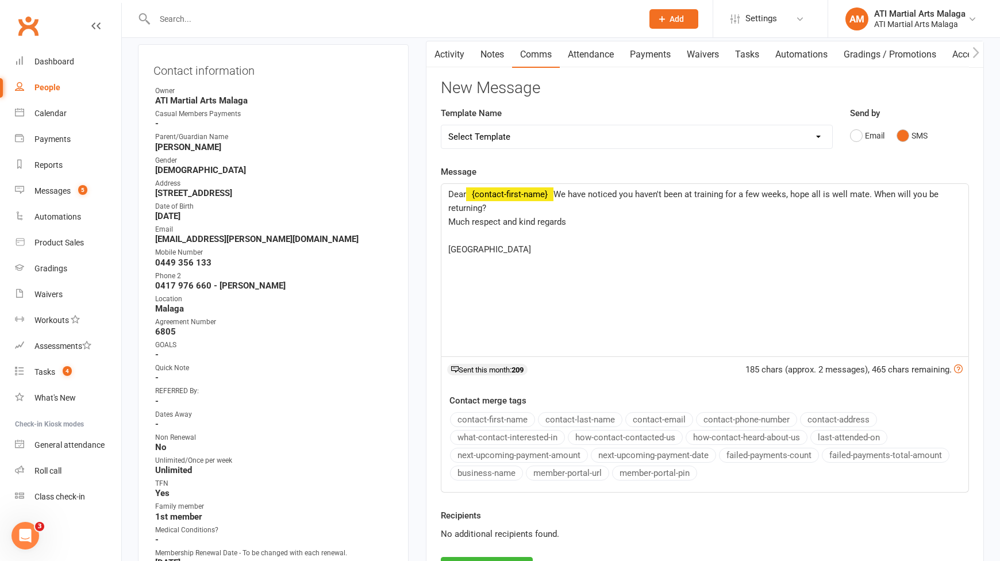
click at [488, 238] on p "Dear ﻿ {contact-first-name} We have noticed you haven't been at training for a …" at bounding box center [704, 221] width 513 height 69
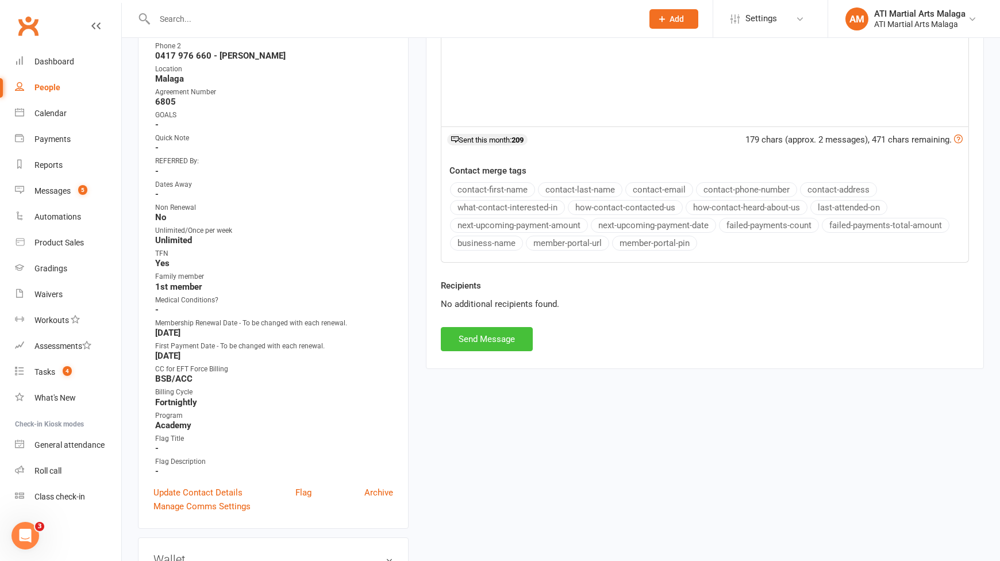
click at [480, 343] on button "Send Message" at bounding box center [487, 339] width 92 height 24
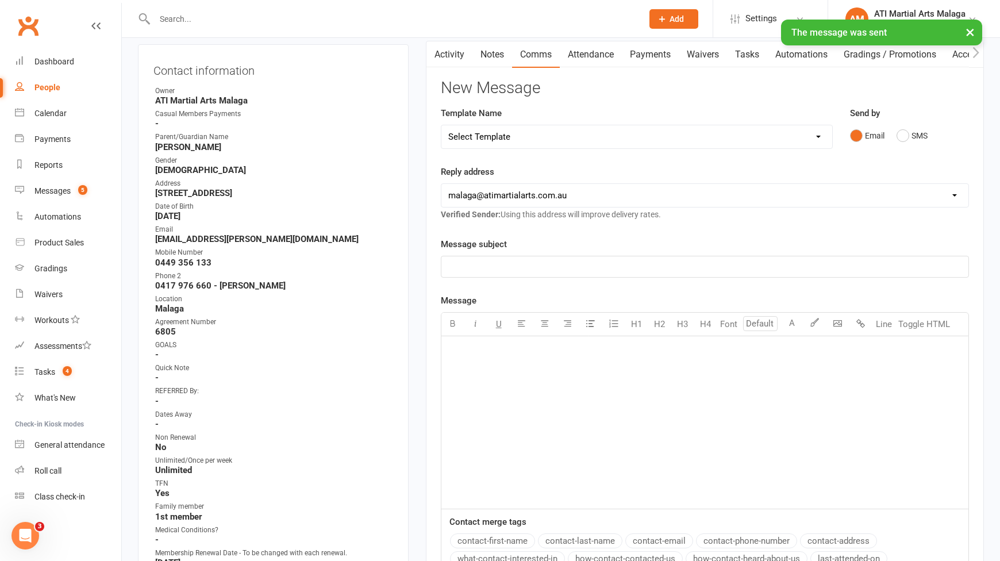
click at [458, 55] on link "Activity" at bounding box center [450, 54] width 46 height 26
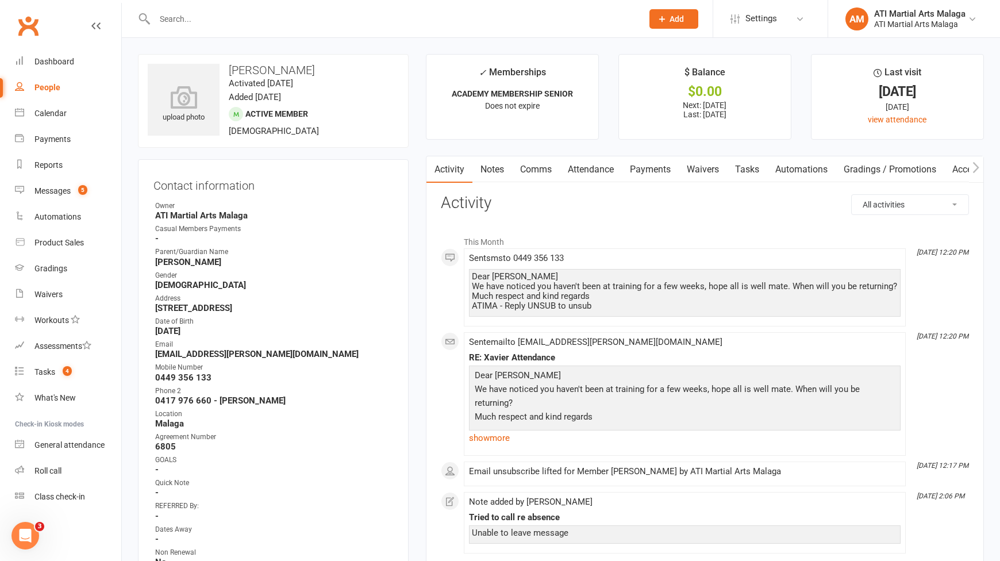
click at [224, 20] on input "text" at bounding box center [392, 19] width 483 height 16
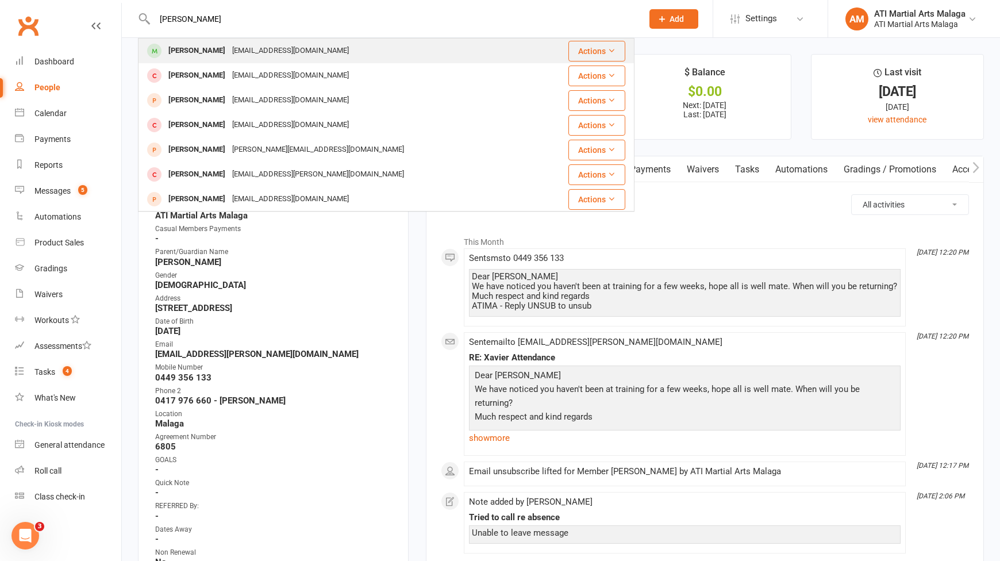
type input "clara calabro"
click at [203, 46] on div "[PERSON_NAME]" at bounding box center [197, 51] width 64 height 17
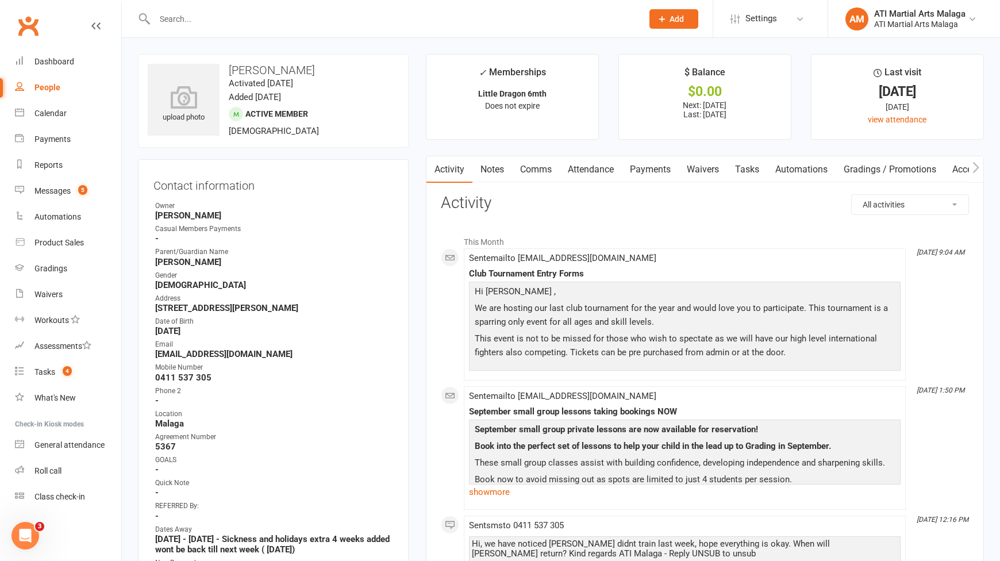
click at [498, 165] on link "Notes" at bounding box center [493, 169] width 40 height 26
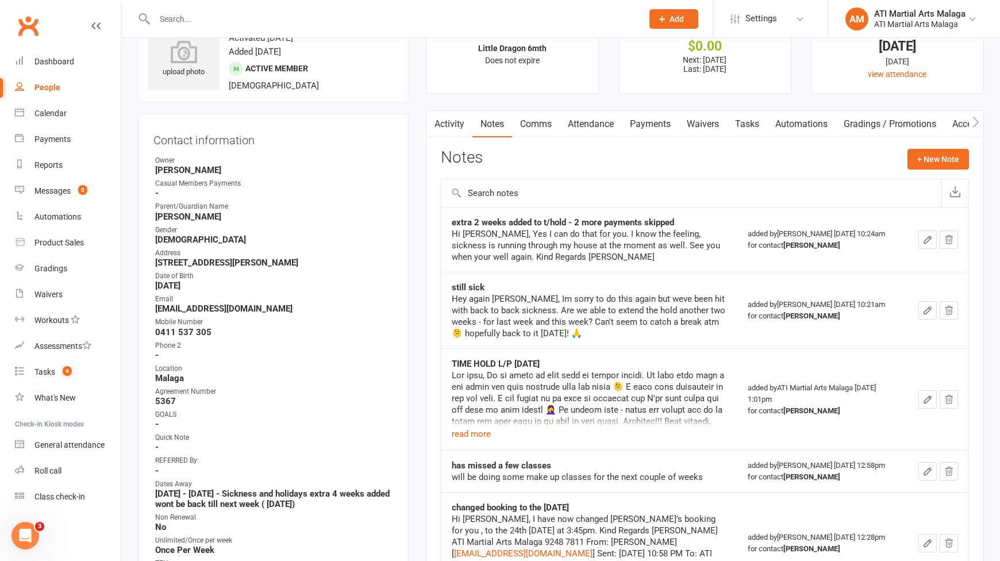
scroll to position [57, 0]
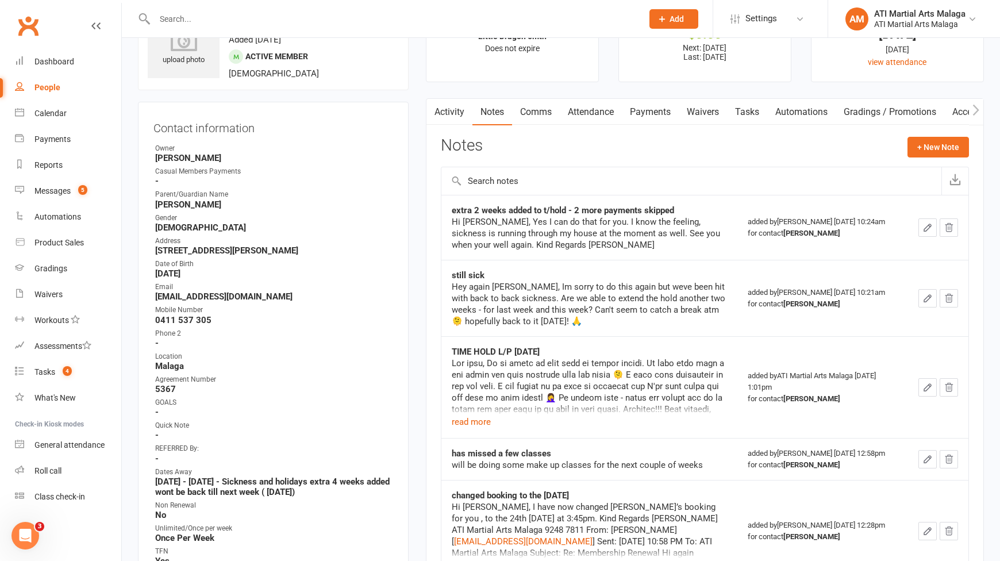
click at [522, 107] on link "Comms" at bounding box center [536, 112] width 48 height 26
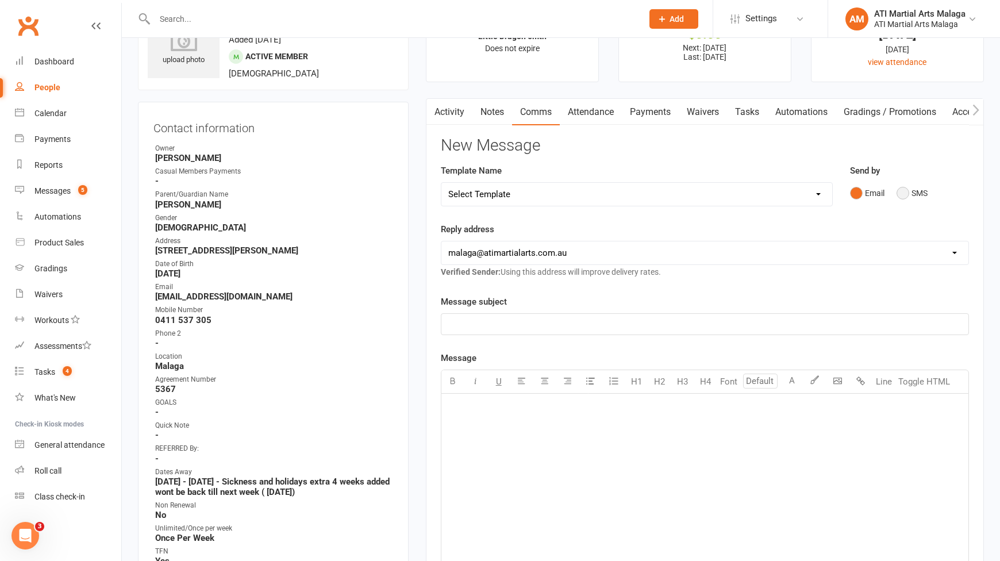
click at [913, 191] on button "SMS" at bounding box center [912, 193] width 31 height 22
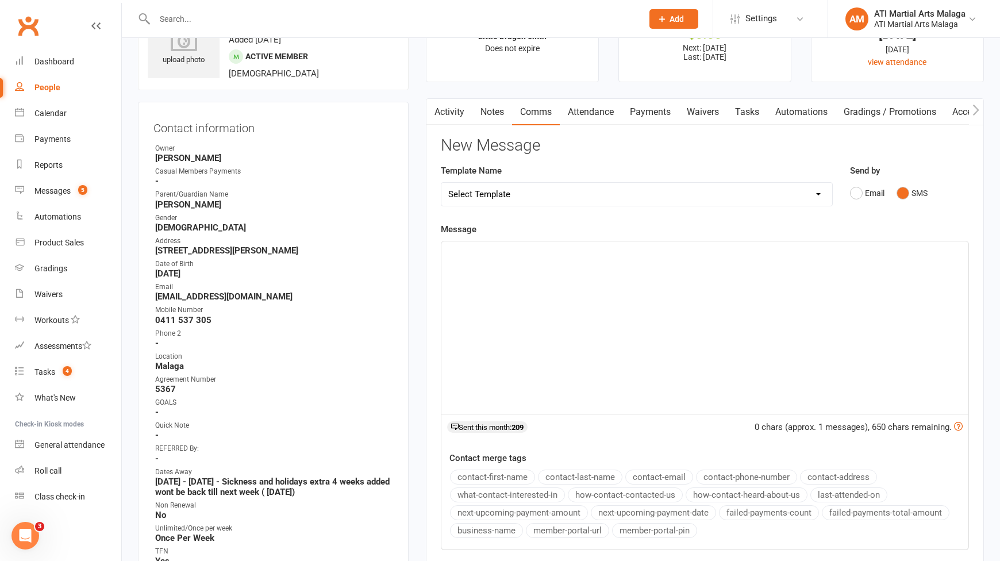
click at [726, 308] on div "﻿" at bounding box center [705, 327] width 527 height 172
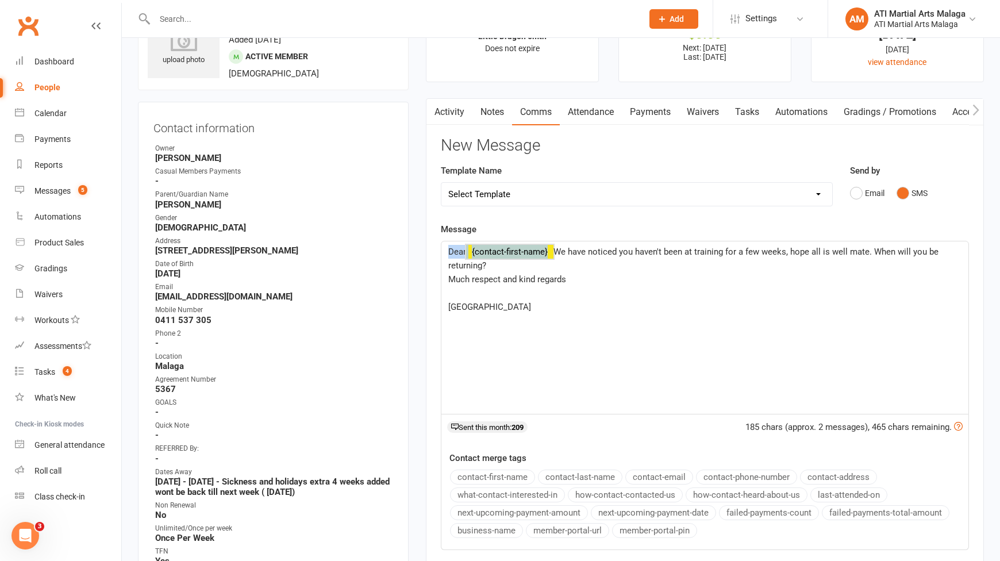
drag, startPoint x: 580, startPoint y: 251, endPoint x: 442, endPoint y: 237, distance: 139.3
click at [442, 237] on div "Message Dear ﻿ {contact-first-name} We have noticed you haven't been at trainin…" at bounding box center [705, 386] width 528 height 328
click at [460, 267] on span "We have noticed you haven't been at training for a few weeks, hope all is well …" at bounding box center [694, 280] width 493 height 66
click at [449, 259] on p "Dear ﻿ {contact-first-name} We have noticed you haven't been at training for a …" at bounding box center [704, 279] width 513 height 69
click at [873, 251] on span ". We have noticed you haven't been at training for a few weeks, hope all is wel…" at bounding box center [696, 280] width 497 height 66
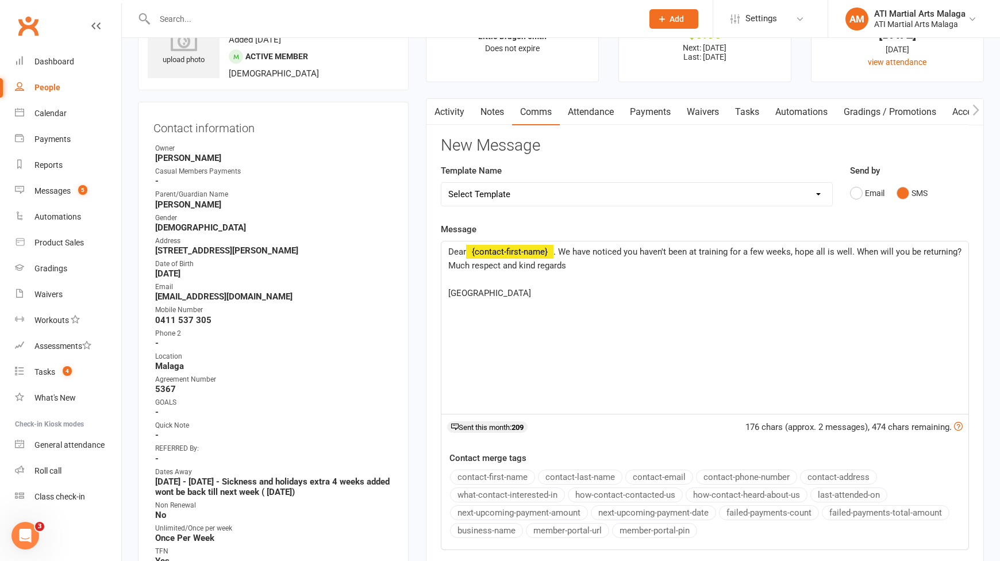
click at [838, 280] on p "Dear ﻿ {contact-first-name} . We have noticed you haven't been at training for …" at bounding box center [704, 272] width 513 height 55
drag, startPoint x: 585, startPoint y: 268, endPoint x: 448, endPoint y: 268, distance: 136.8
click at [448, 268] on p "Dear ﻿ {contact-first-name} . We have noticed you haven't been at training for …" at bounding box center [704, 272] width 513 height 55
click at [448, 292] on span ". We have noticed you haven't been at training for a few weeks, hope all is wel…" at bounding box center [707, 273] width 518 height 52
click at [492, 266] on p "Dear ﻿ {contact-first-name} . We have noticed you haven't been at training for …" at bounding box center [704, 259] width 513 height 28
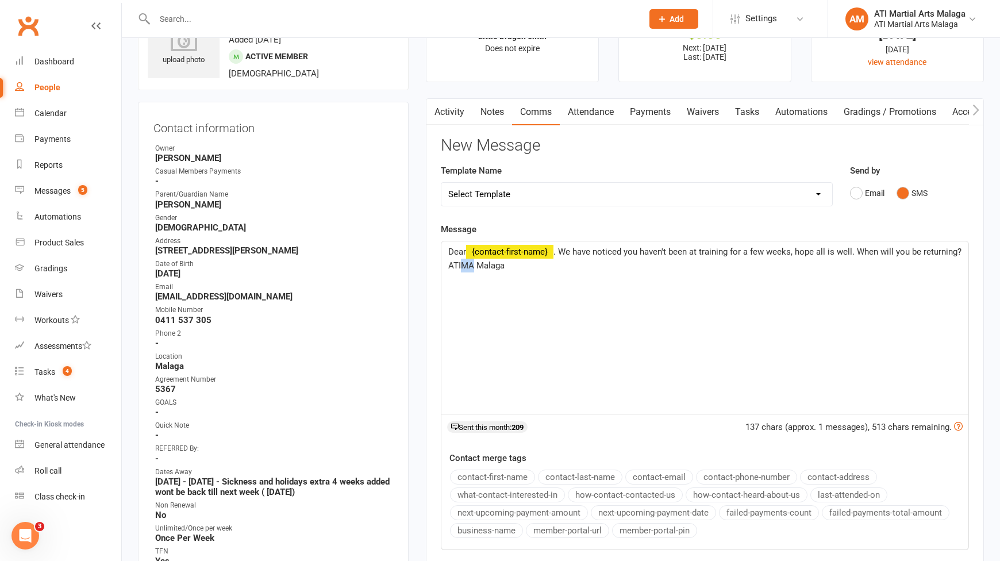
drag, startPoint x: 474, startPoint y: 266, endPoint x: 463, endPoint y: 267, distance: 10.5
click at [463, 267] on span ". We have noticed you haven't been at training for a few weeks, hope all is wel…" at bounding box center [706, 259] width 516 height 24
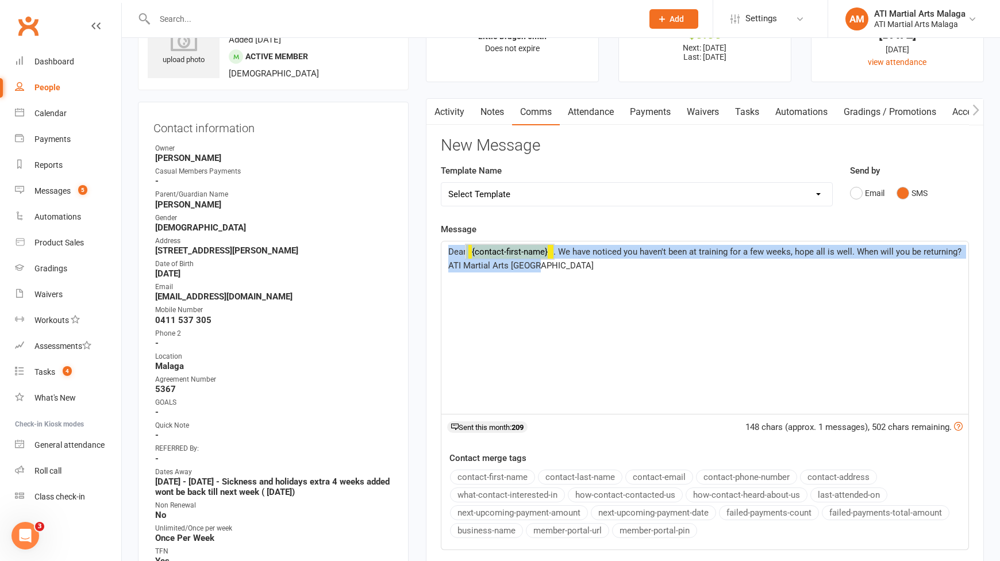
drag, startPoint x: 636, startPoint y: 265, endPoint x: 335, endPoint y: 225, distance: 303.9
copy p "Dear ﻿ {contact-first-name} . We have noticed you haven't been at training for …"
click at [578, 284] on div "Dear ﻿ {contact-first-name} . We have noticed you haven't been at training for …" at bounding box center [705, 327] width 527 height 172
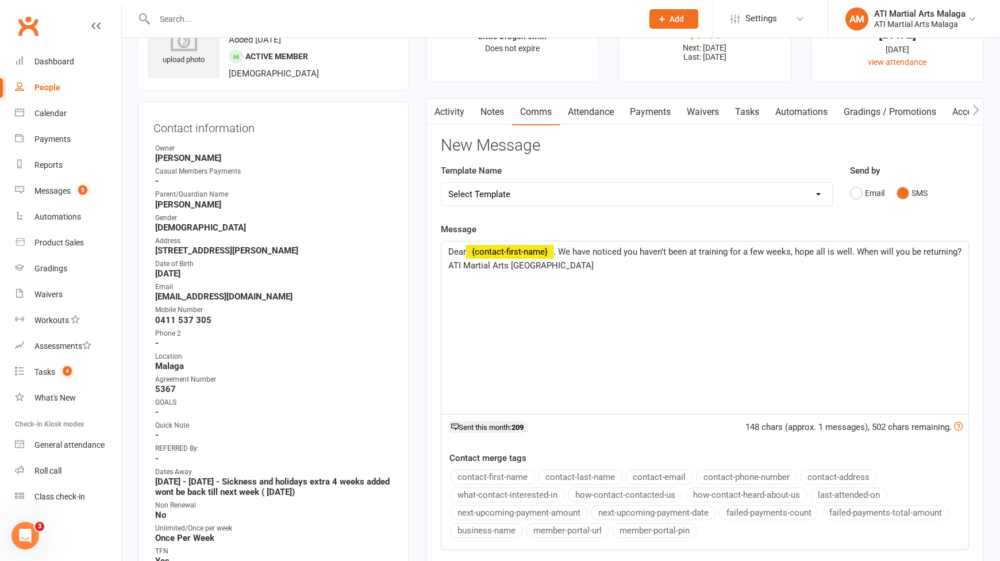
scroll to position [345, 0]
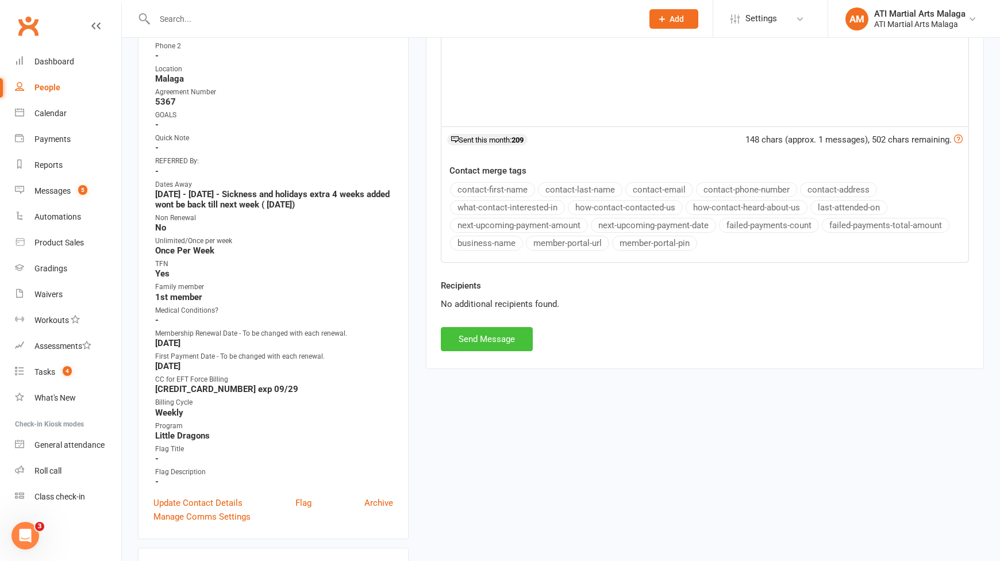
click at [521, 344] on button "Send Message" at bounding box center [487, 339] width 92 height 24
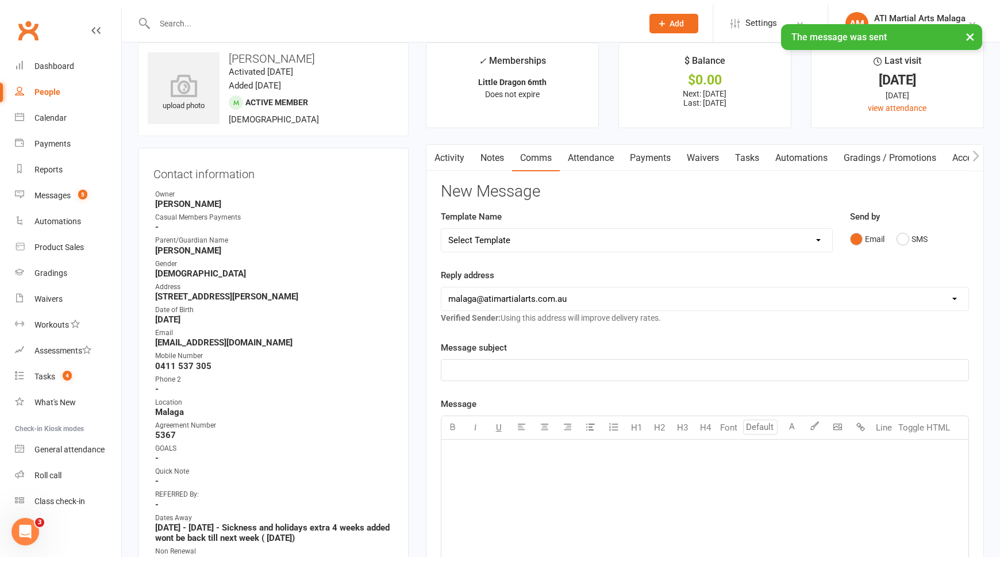
scroll to position [0, 0]
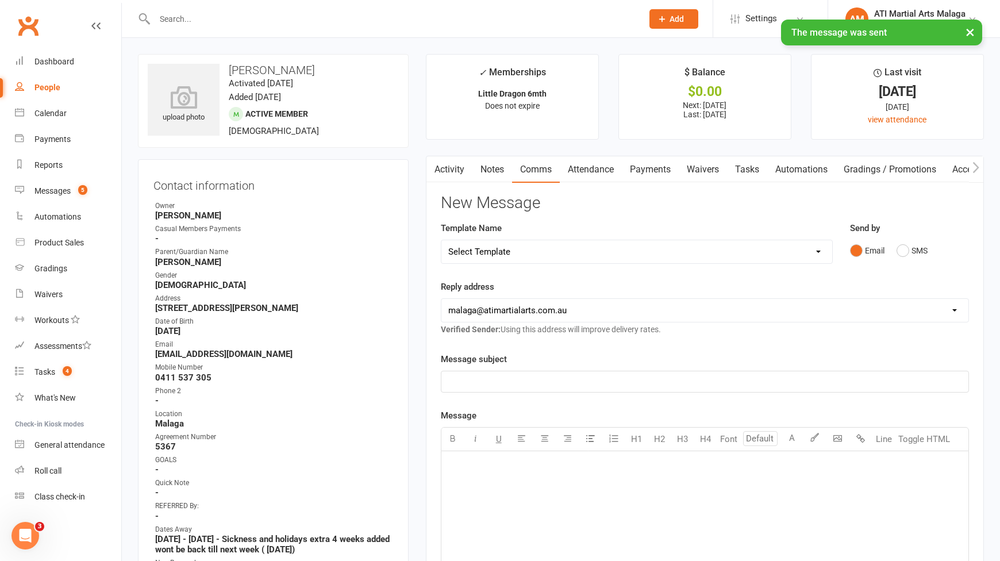
click at [452, 158] on link "Activity" at bounding box center [450, 169] width 46 height 26
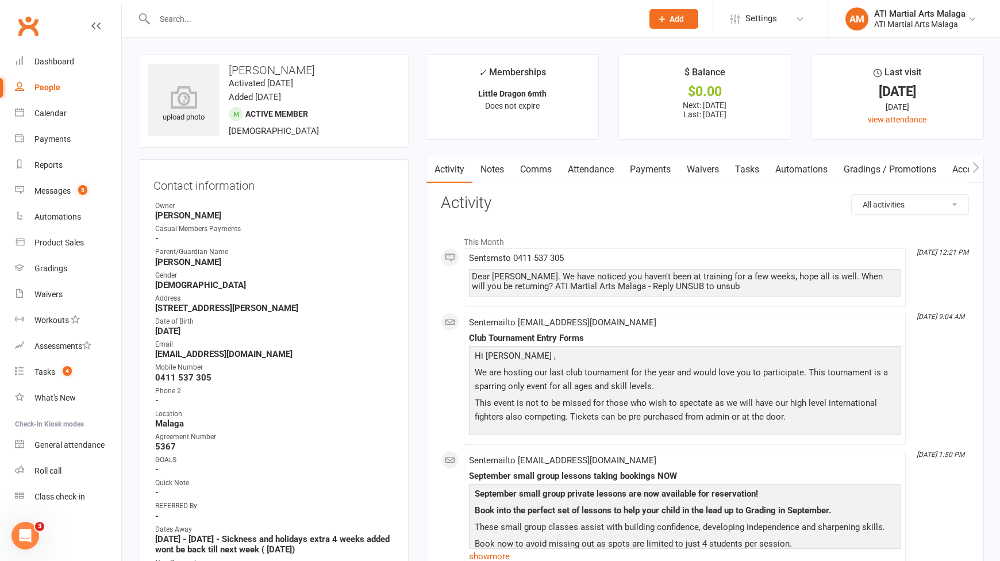
click at [502, 170] on link "Notes" at bounding box center [493, 169] width 40 height 26
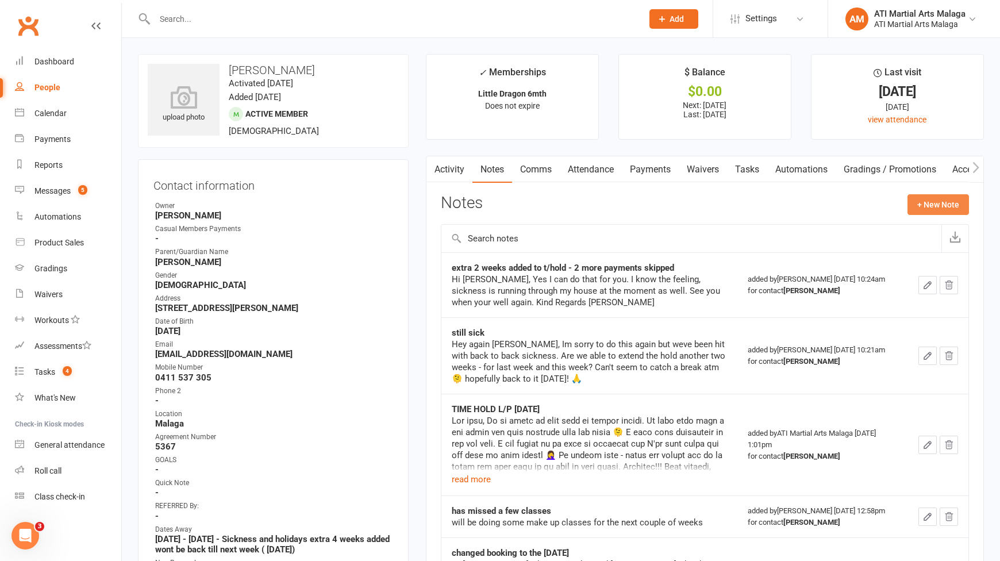
click at [944, 202] on button "+ New Note" at bounding box center [939, 204] width 62 height 21
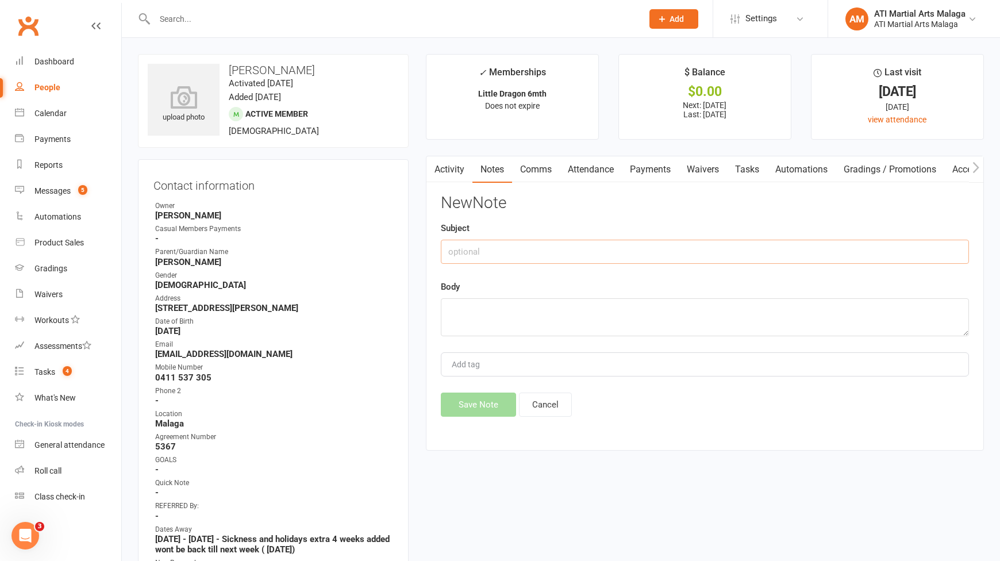
click at [600, 258] on input "text" at bounding box center [705, 252] width 528 height 24
click at [555, 316] on textarea at bounding box center [705, 317] width 528 height 38
paste textarea "Dear {contact-first-name}. We have noticed you haven't been at training for a f…"
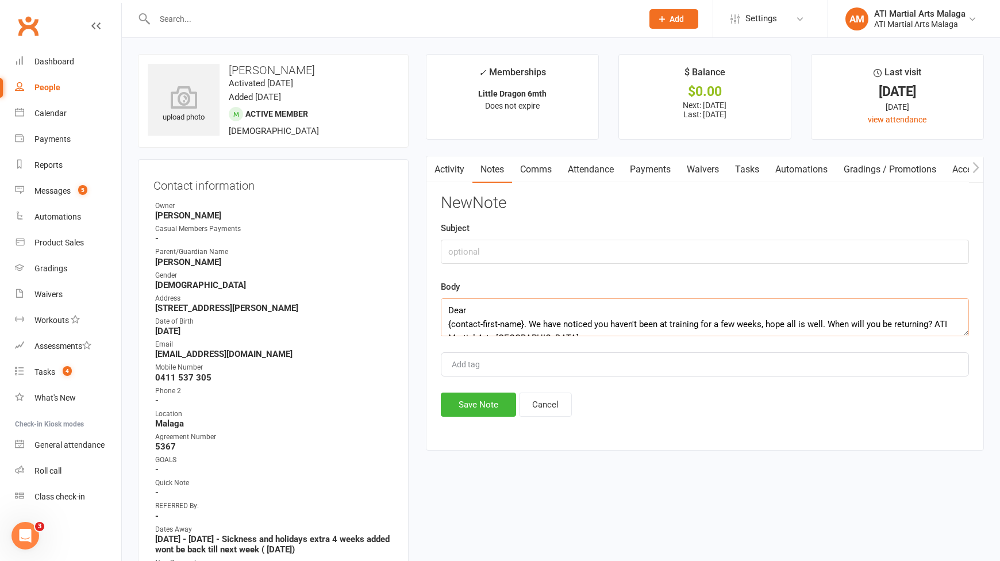
scroll to position [7, 0]
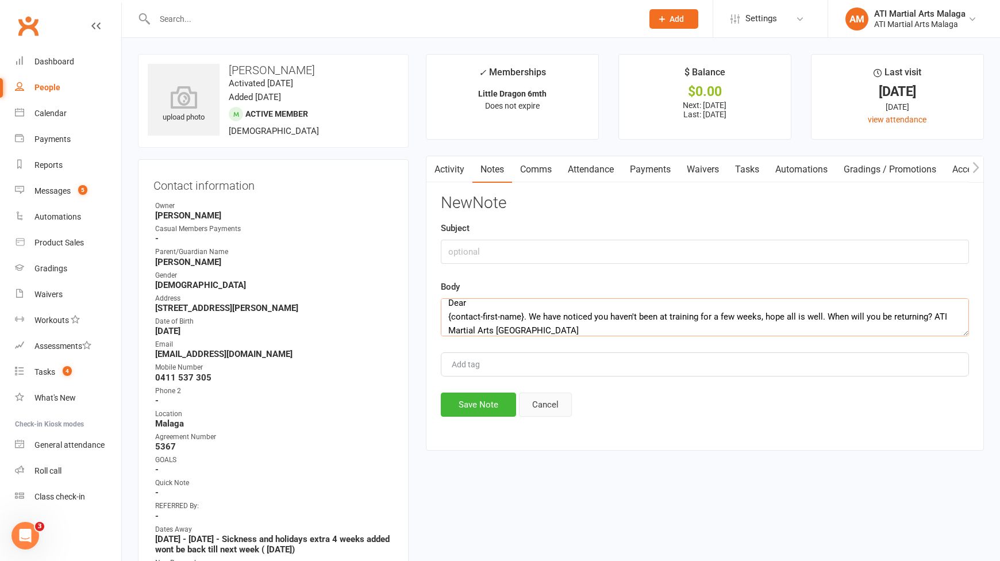
type textarea "Dear {contact-first-name}. We have noticed you haven't been at training for a f…"
click at [555, 411] on button "Cancel" at bounding box center [545, 405] width 53 height 24
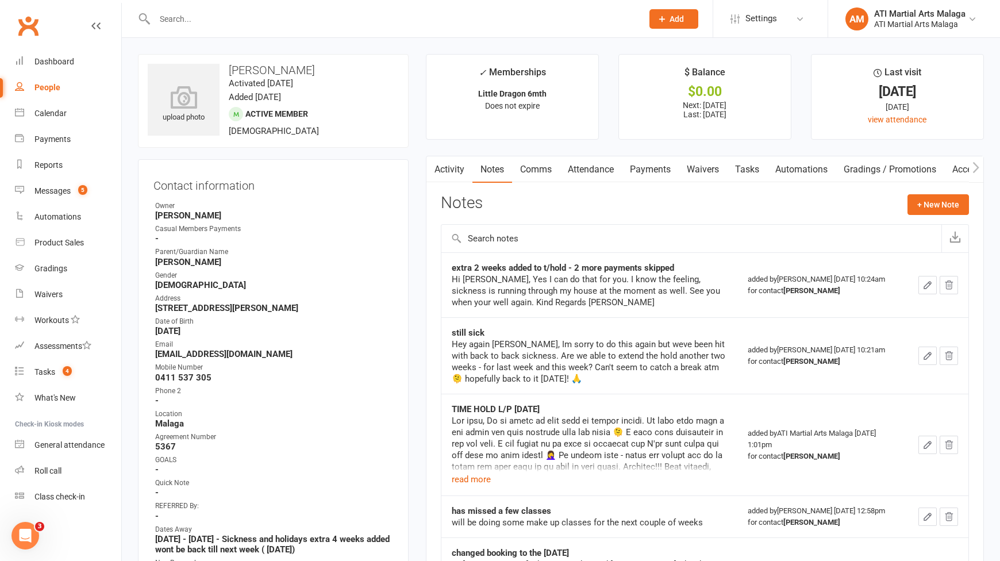
click at [444, 171] on link "Activity" at bounding box center [450, 169] width 46 height 26
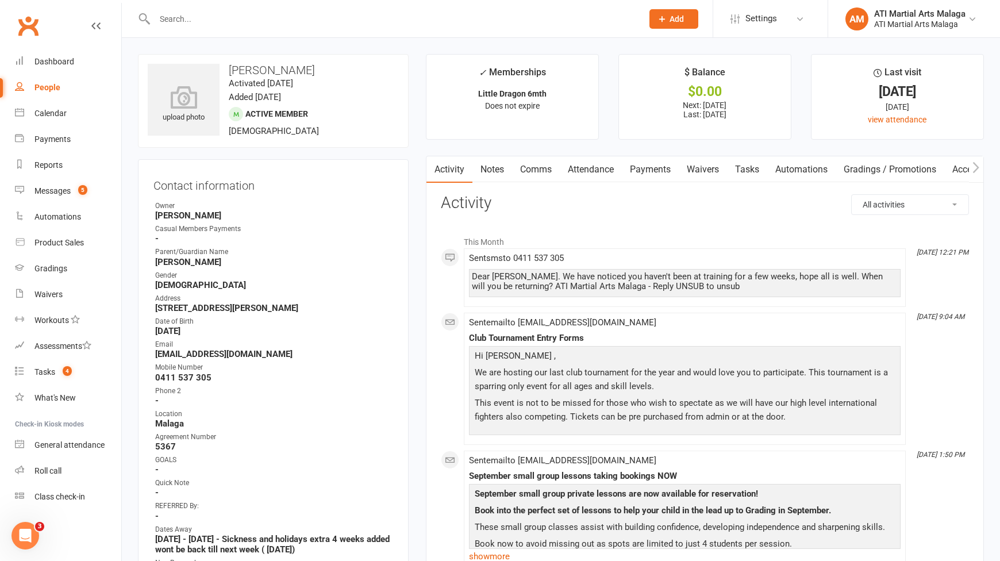
click at [264, 22] on input "text" at bounding box center [392, 19] width 483 height 16
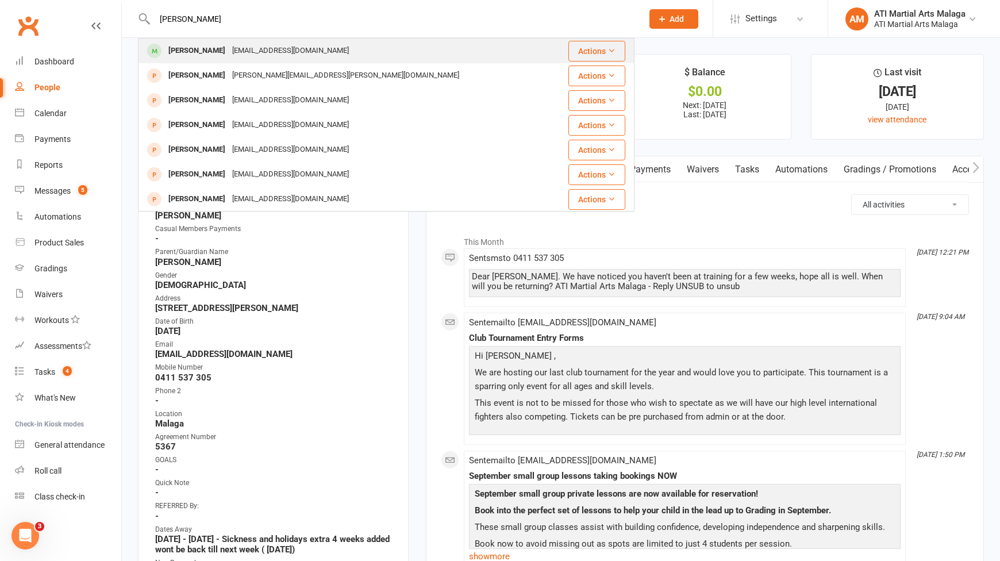
type input "leonardo chr"
click at [208, 55] on div "[PERSON_NAME]" at bounding box center [197, 51] width 64 height 17
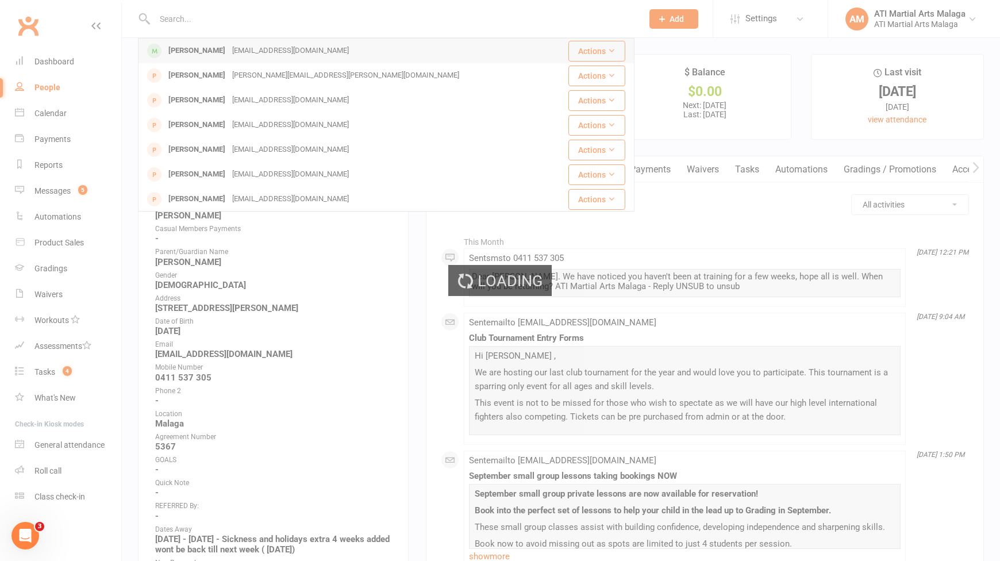
click at [208, 55] on div "Loading" at bounding box center [500, 280] width 1000 height 561
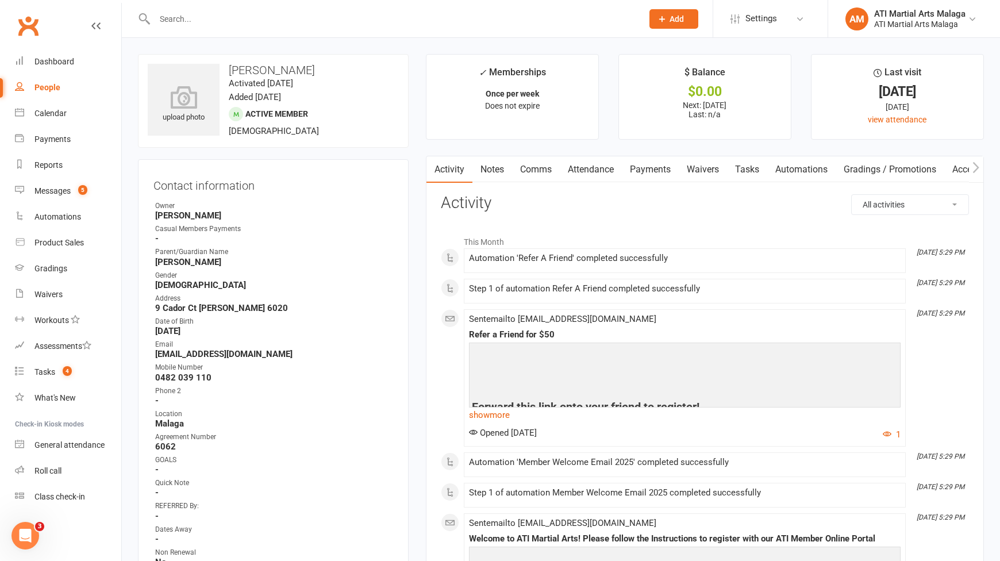
click at [497, 163] on link "Notes" at bounding box center [493, 169] width 40 height 26
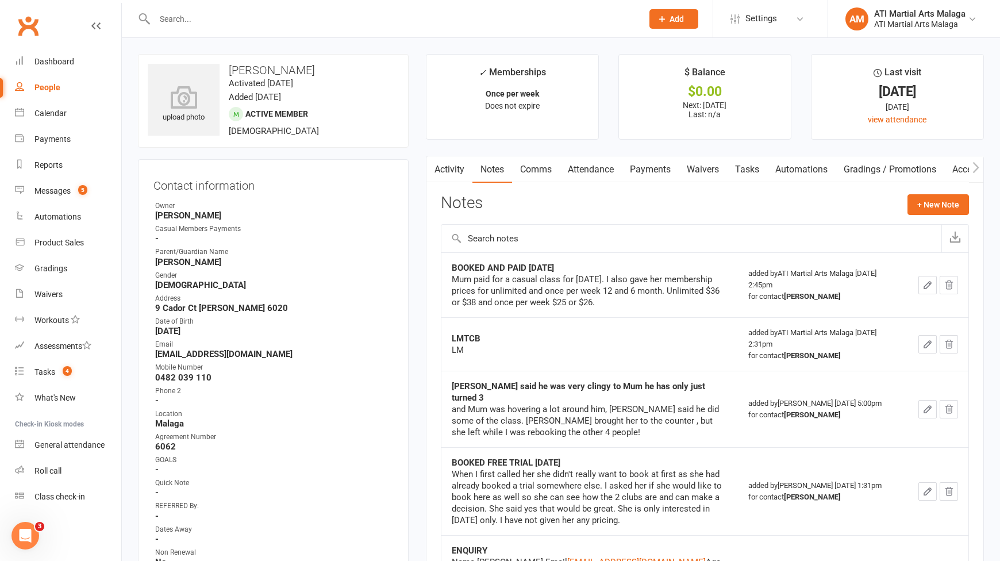
click at [585, 168] on link "Attendance" at bounding box center [591, 169] width 62 height 26
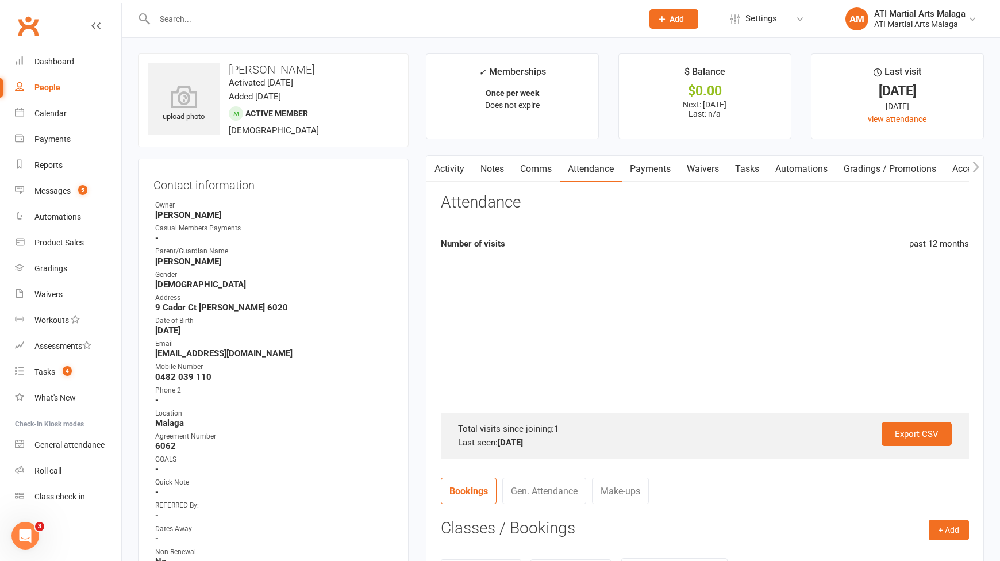
scroll to position [115, 0]
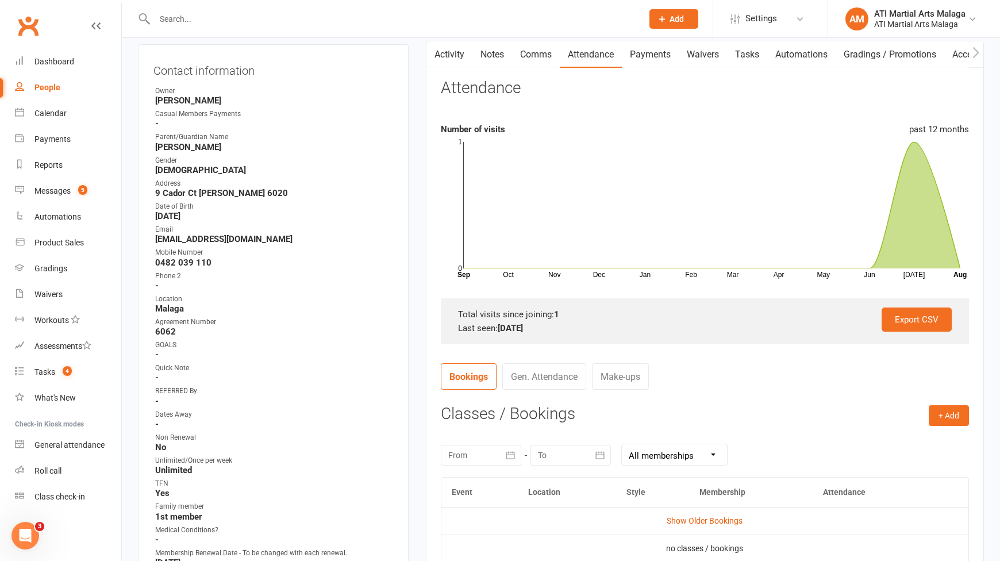
click at [555, 374] on link "Gen. Attendance" at bounding box center [544, 376] width 84 height 26
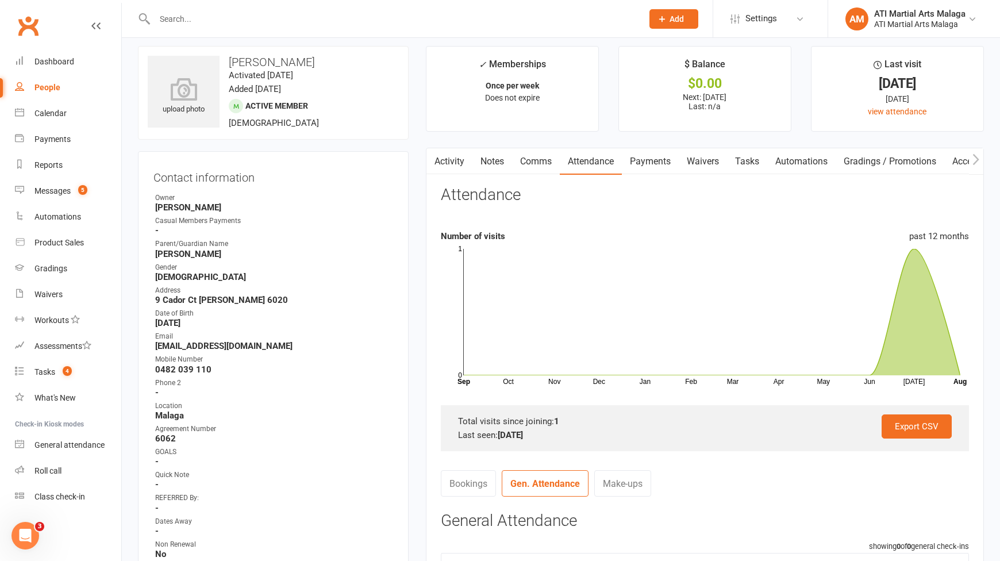
scroll to position [0, 0]
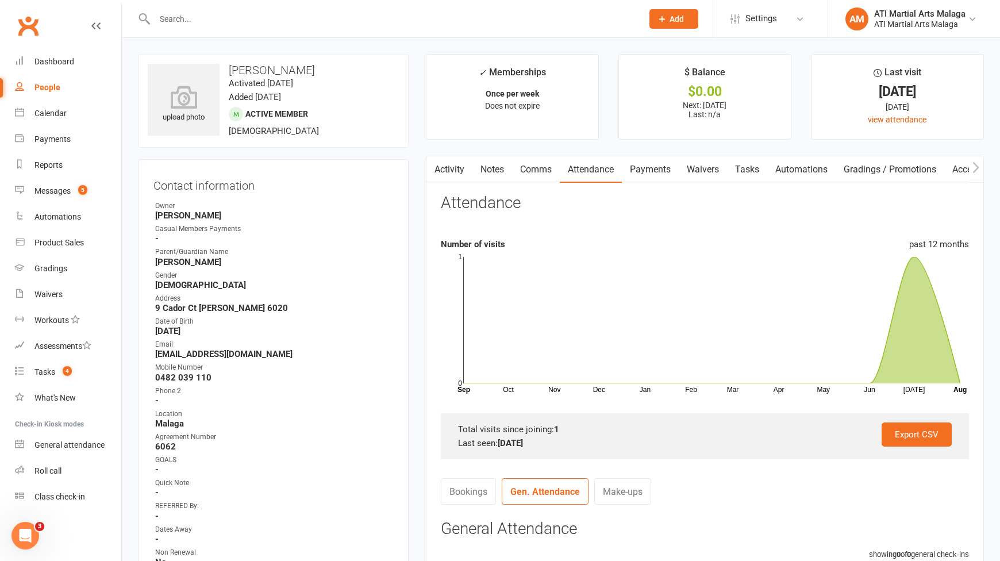
click at [446, 168] on link "Activity" at bounding box center [450, 169] width 46 height 26
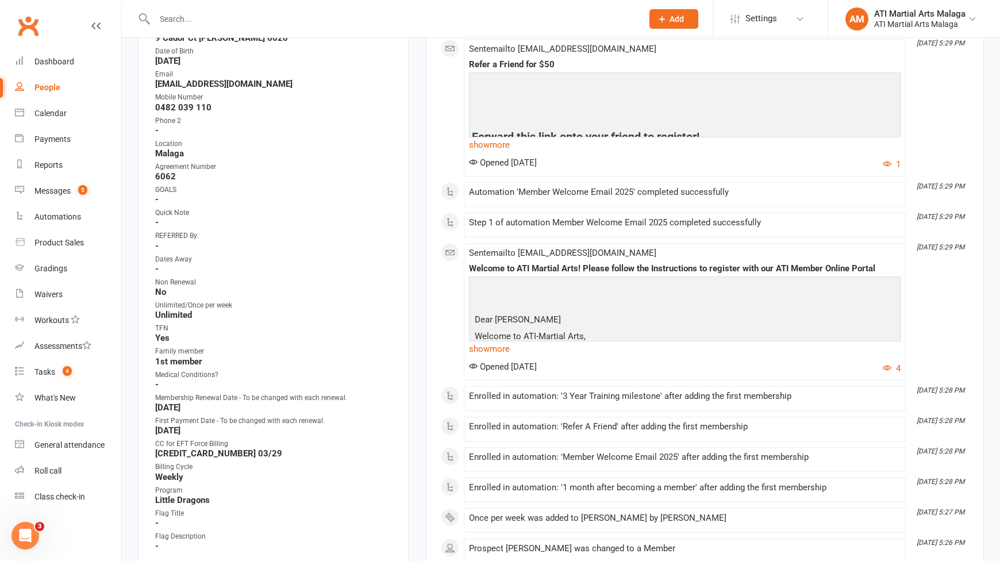
scroll to position [345, 0]
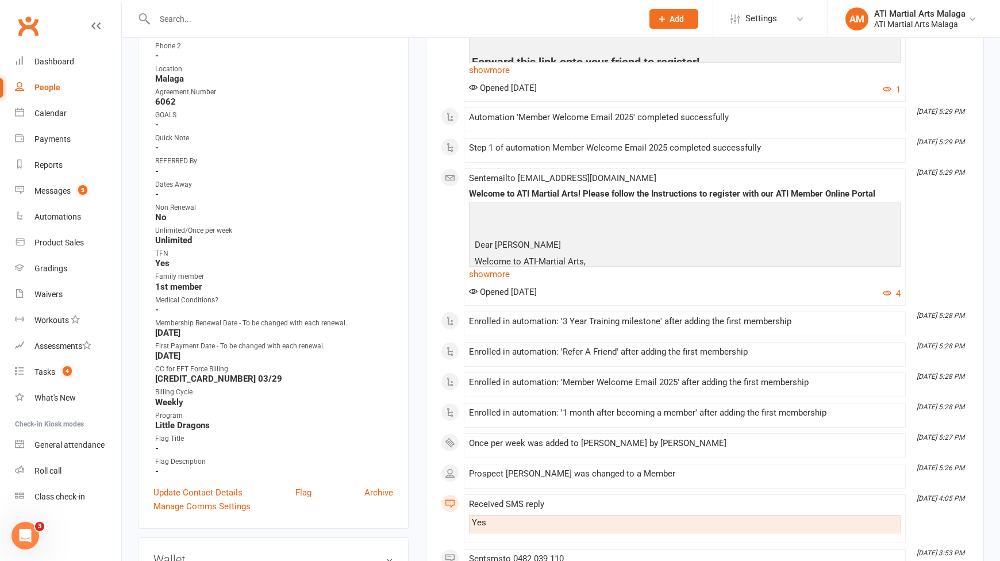
drag, startPoint x: 236, startPoint y: 336, endPoint x: 156, endPoint y: 324, distance: 80.2
click at [156, 324] on li "Membership Renewal Date - To be changed with each renewal. August 8, 2026" at bounding box center [273, 328] width 240 height 20
click at [316, 250] on div "TFN" at bounding box center [274, 253] width 238 height 11
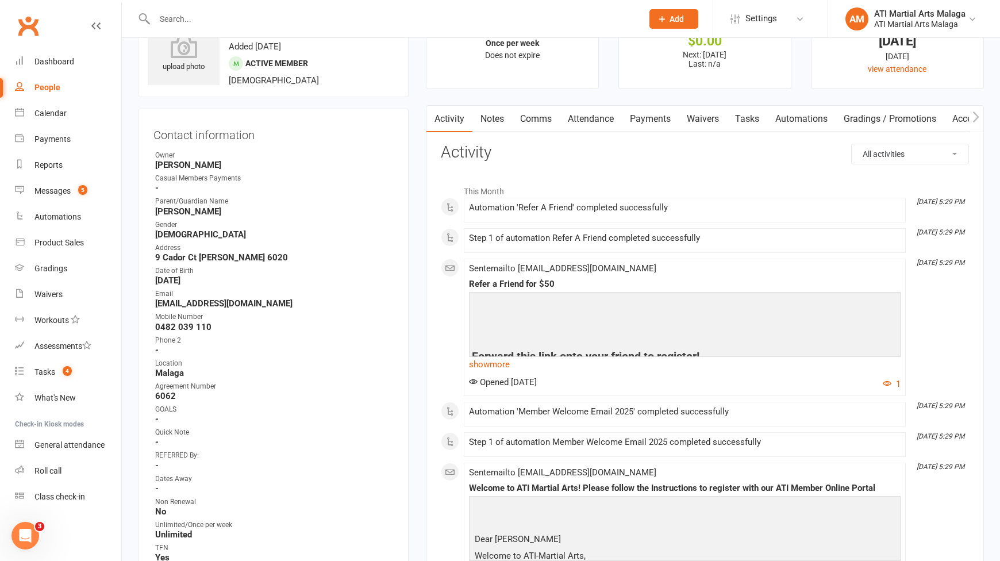
scroll to position [0, 0]
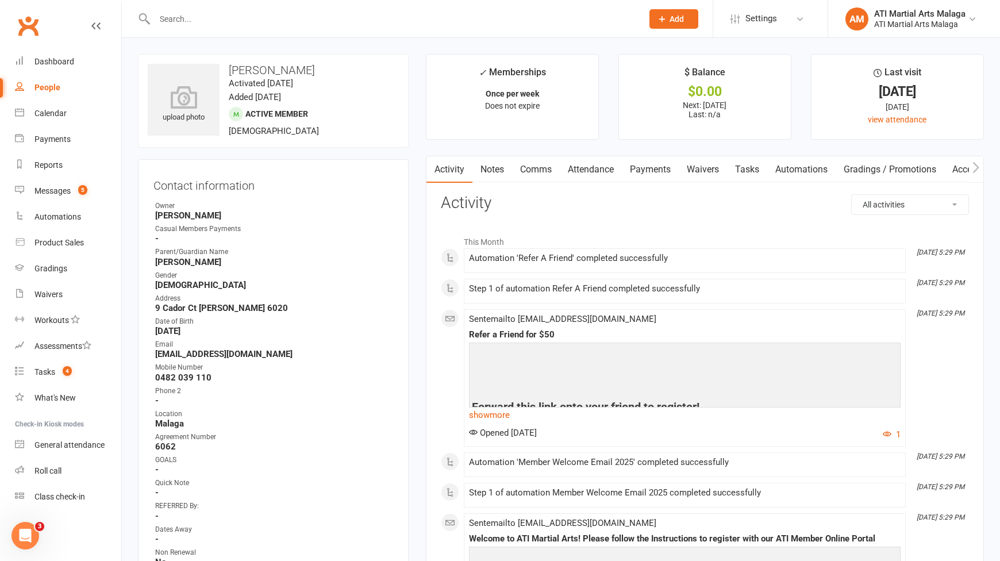
click at [531, 171] on link "Comms" at bounding box center [536, 169] width 48 height 26
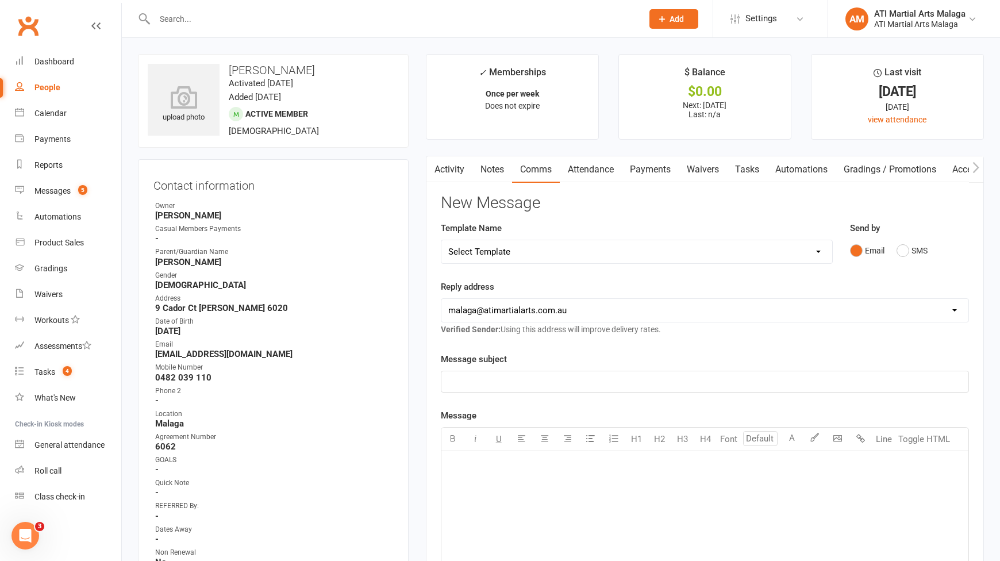
click at [334, 21] on input "text" at bounding box center [392, 19] width 483 height 16
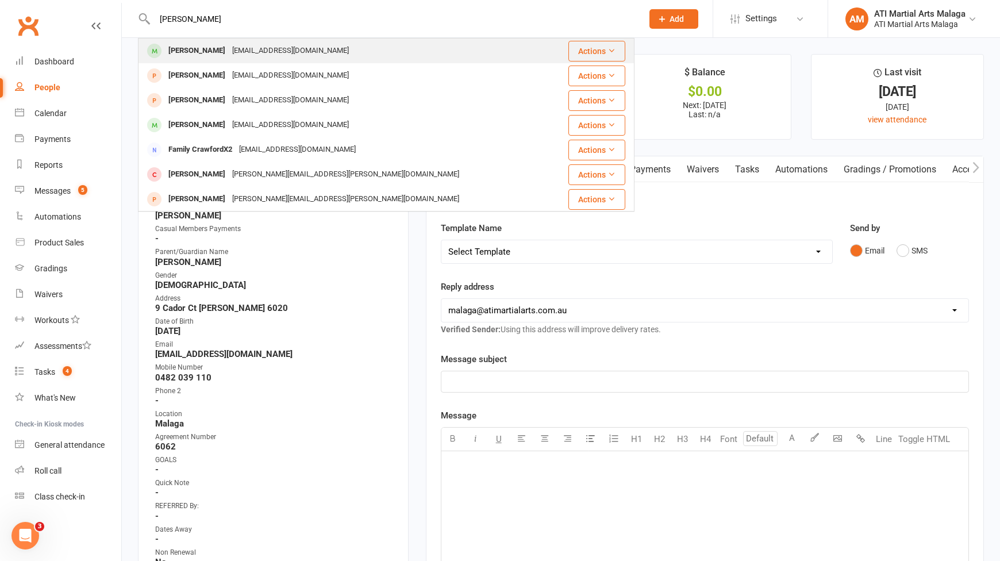
type input "kieran crawford"
click at [228, 42] on div "Kieran Crawford tomascrawford2@gmail.com" at bounding box center [345, 51] width 412 height 24
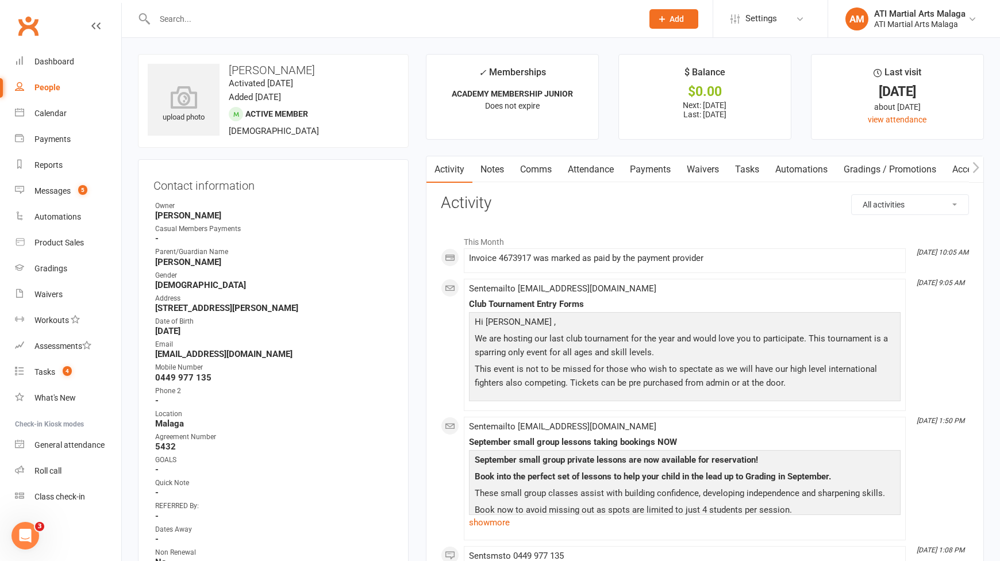
click at [477, 174] on link "Notes" at bounding box center [493, 169] width 40 height 26
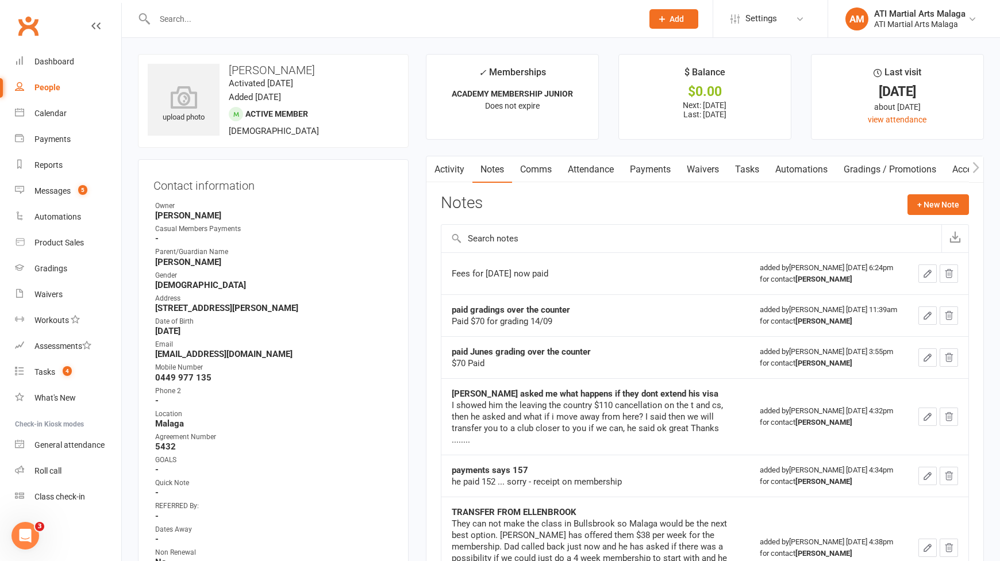
click at [551, 175] on link "Comms" at bounding box center [536, 169] width 48 height 26
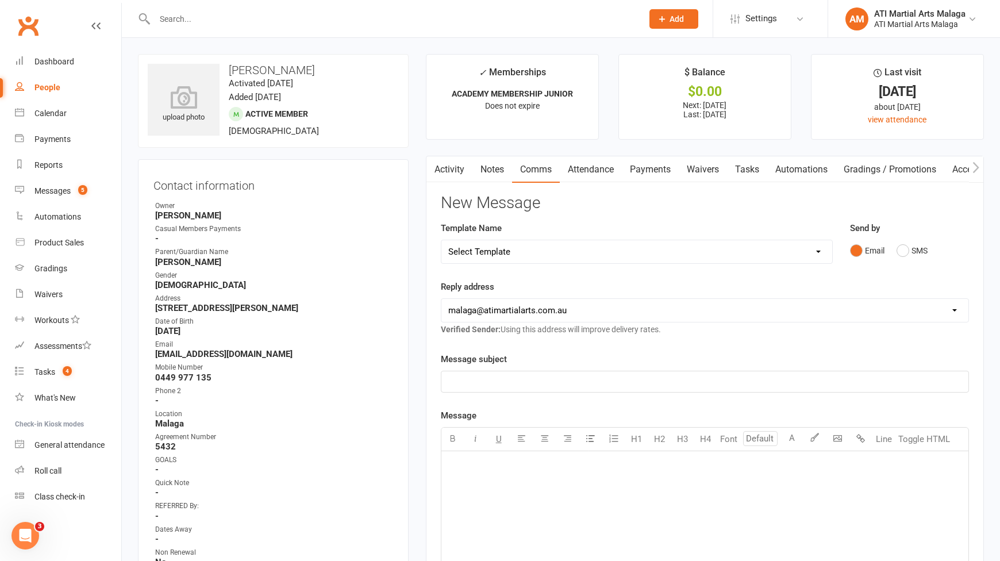
click at [445, 170] on link "Activity" at bounding box center [450, 169] width 46 height 26
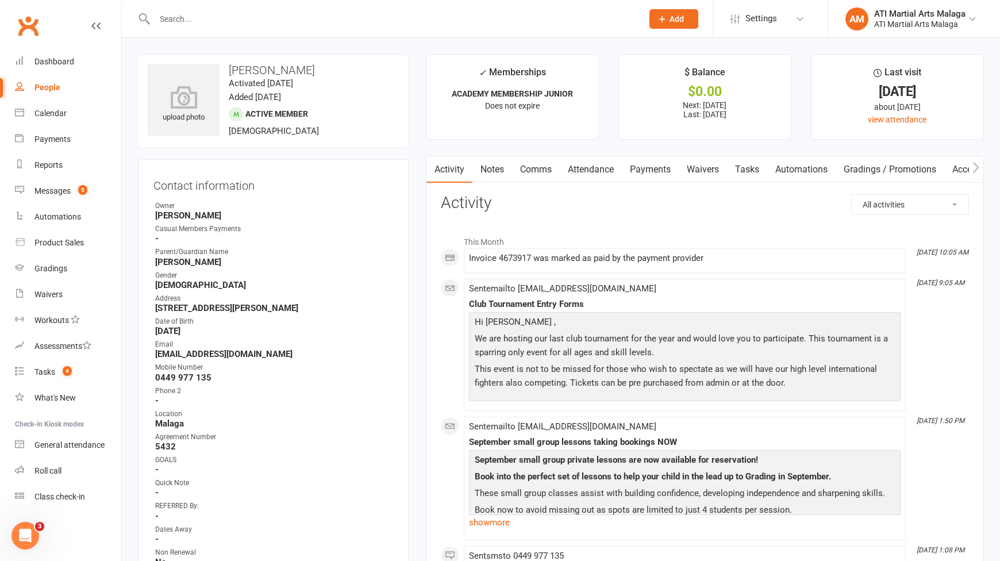
click at [494, 166] on link "Notes" at bounding box center [493, 169] width 40 height 26
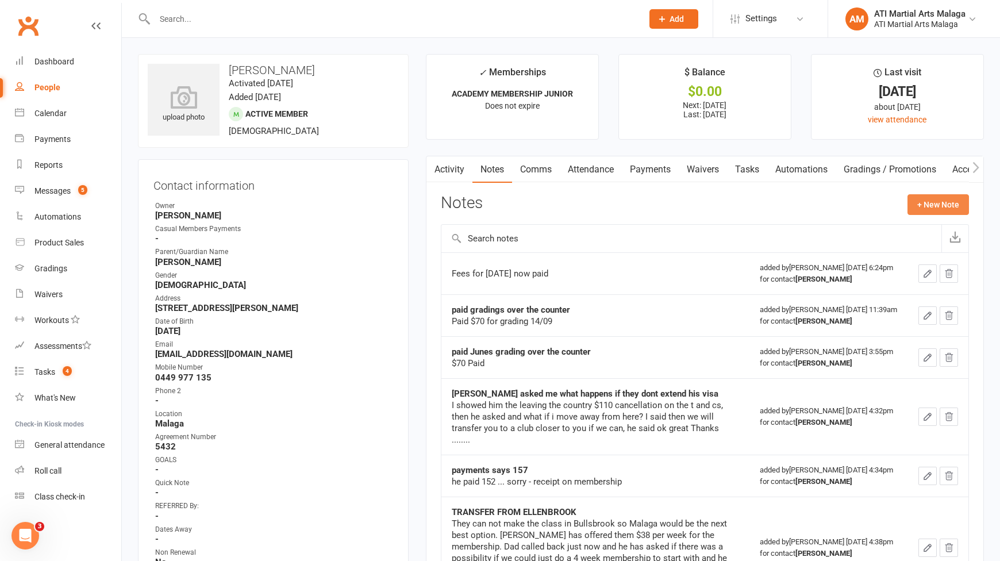
click at [953, 210] on button "+ New Note" at bounding box center [939, 204] width 62 height 21
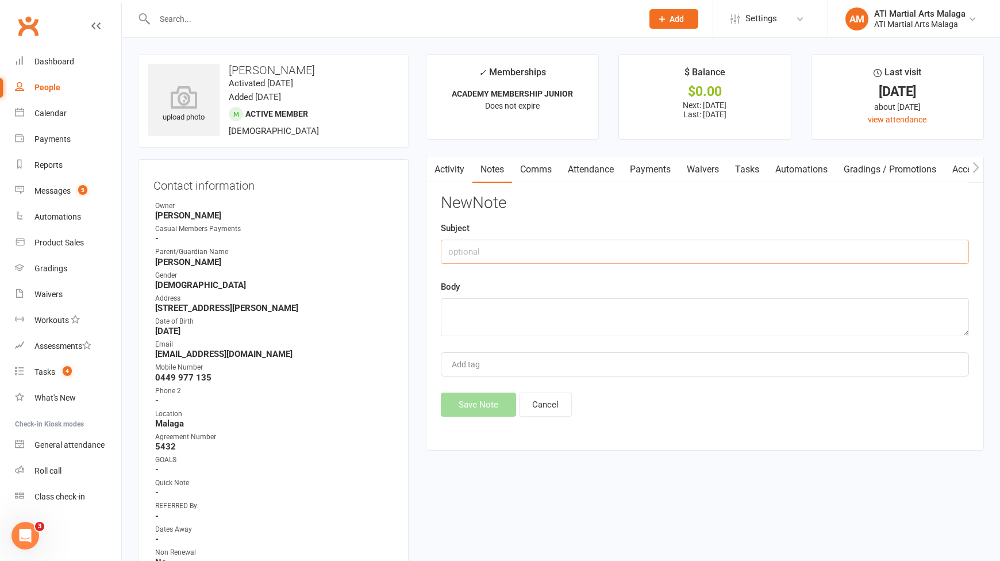
click at [615, 249] on input "text" at bounding box center [705, 252] width 528 height 24
type input "14 day call"
type textarea "[PERSON_NAME]"
click at [462, 396] on button "Save Note" at bounding box center [478, 405] width 75 height 24
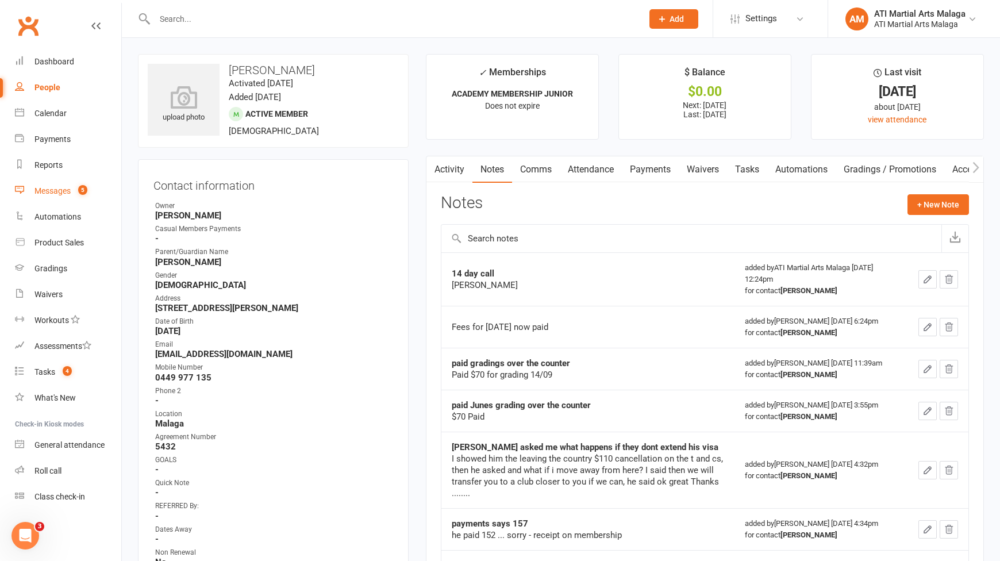
click at [67, 193] on div "Messages" at bounding box center [52, 190] width 36 height 9
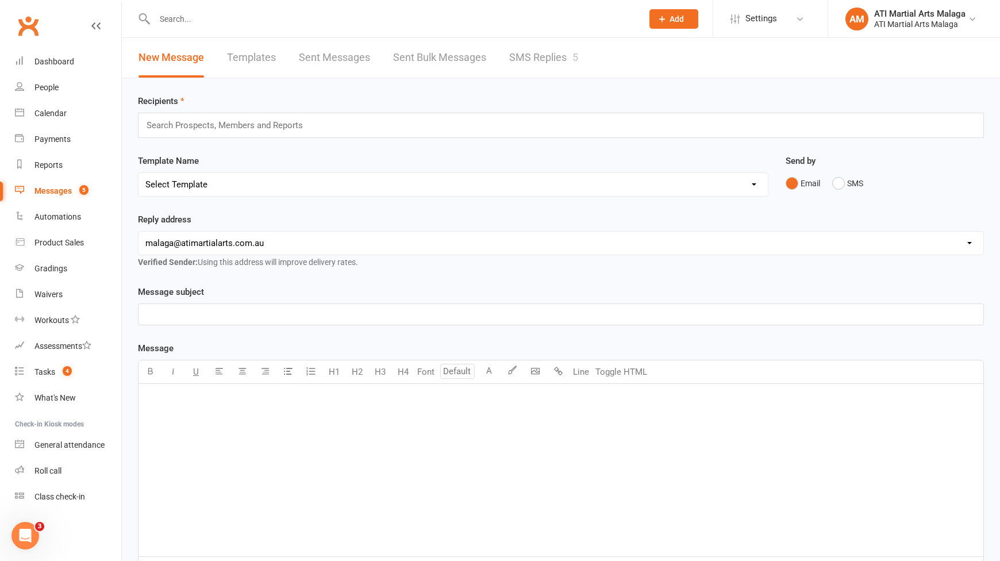
click at [525, 62] on link "SMS Replies 5" at bounding box center [543, 58] width 69 height 40
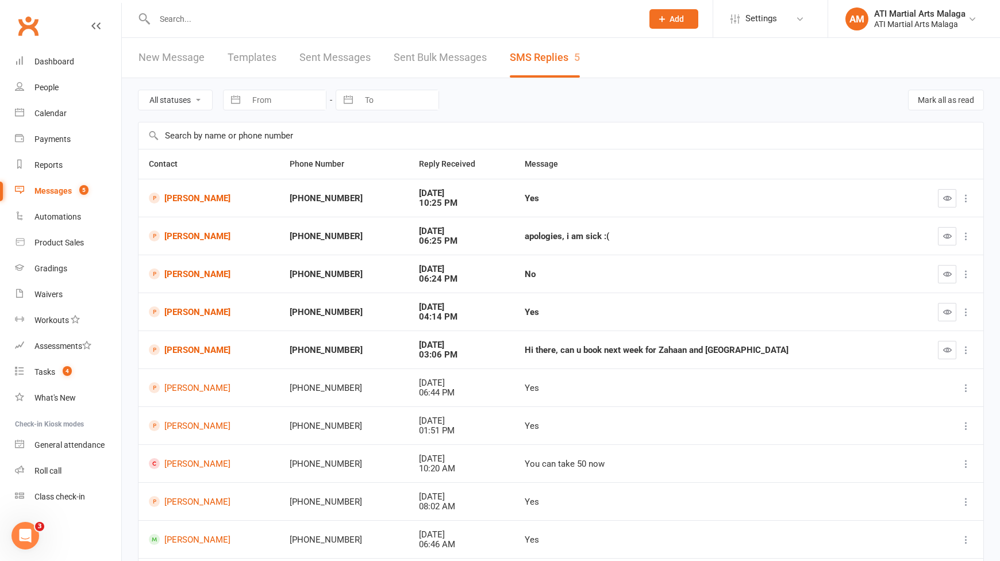
click at [246, 23] on input "text" at bounding box center [392, 19] width 483 height 16
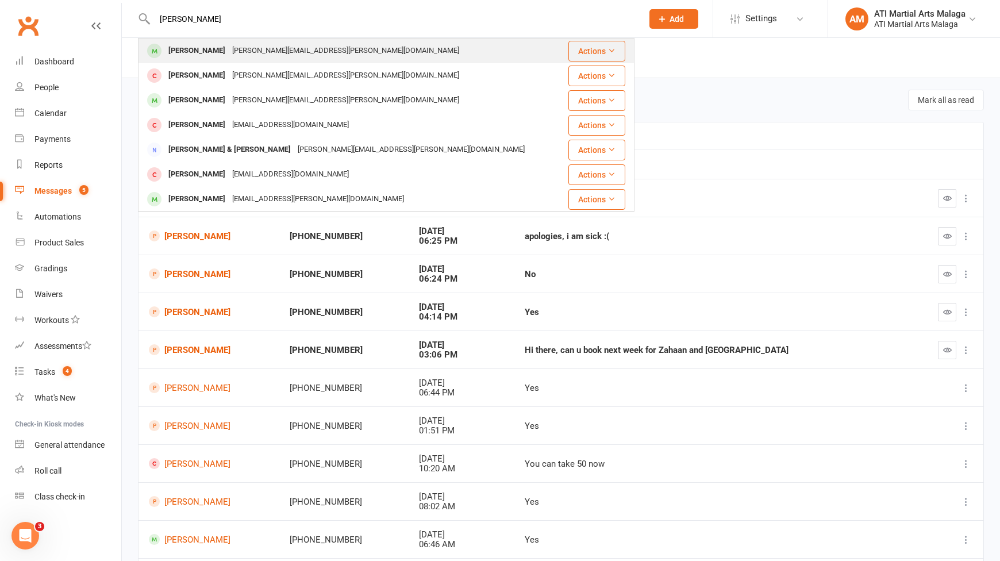
type input "michae dimond"
click at [249, 45] on div "emelyn.dimond@hotmail.com" at bounding box center [346, 51] width 234 height 17
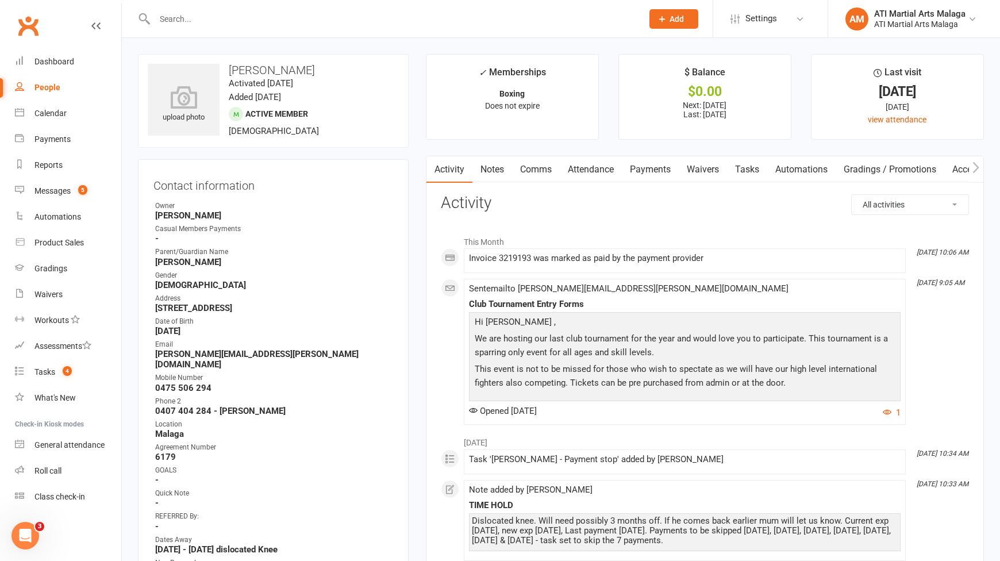
scroll to position [172, 0]
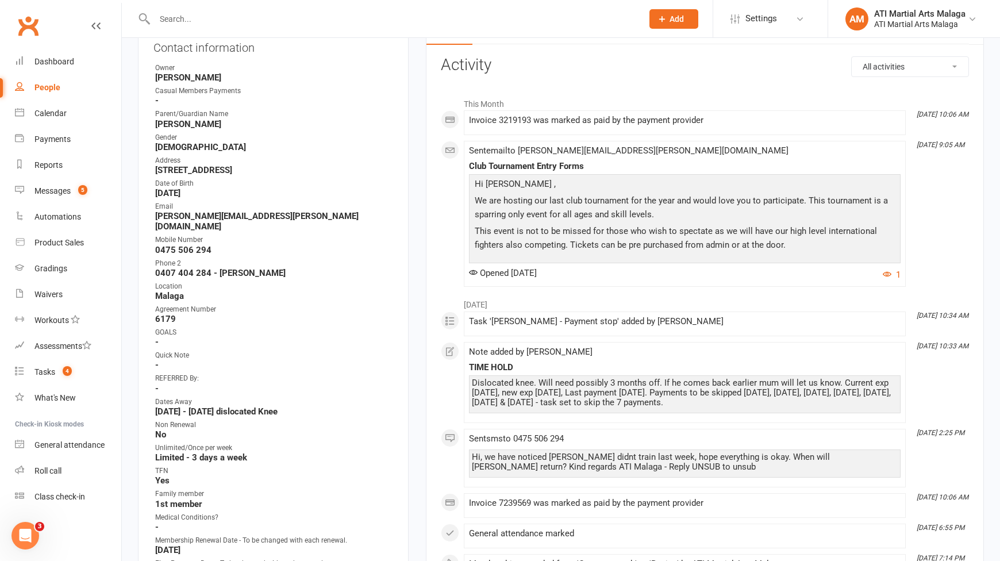
scroll to position [0, 0]
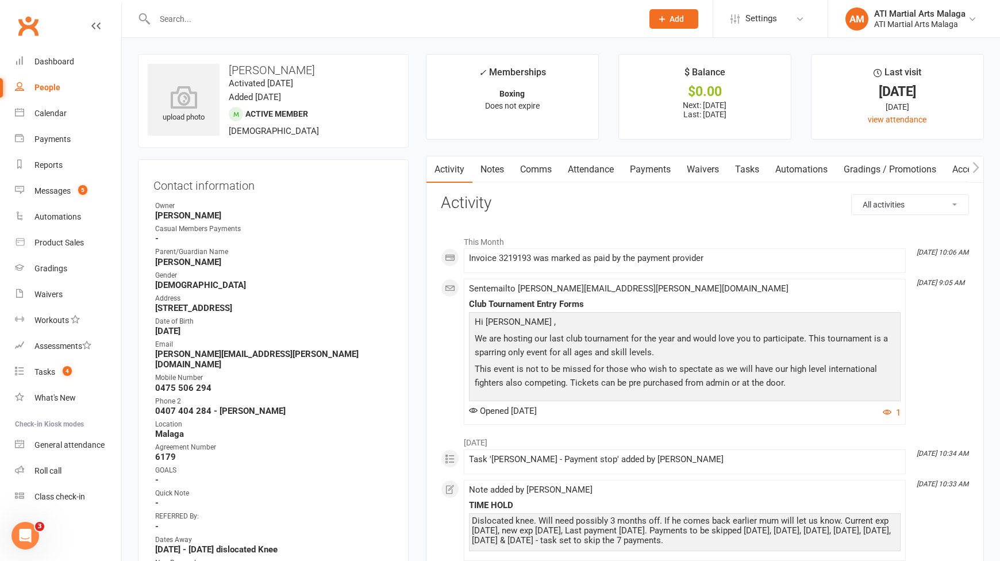
click at [500, 172] on link "Notes" at bounding box center [493, 169] width 40 height 26
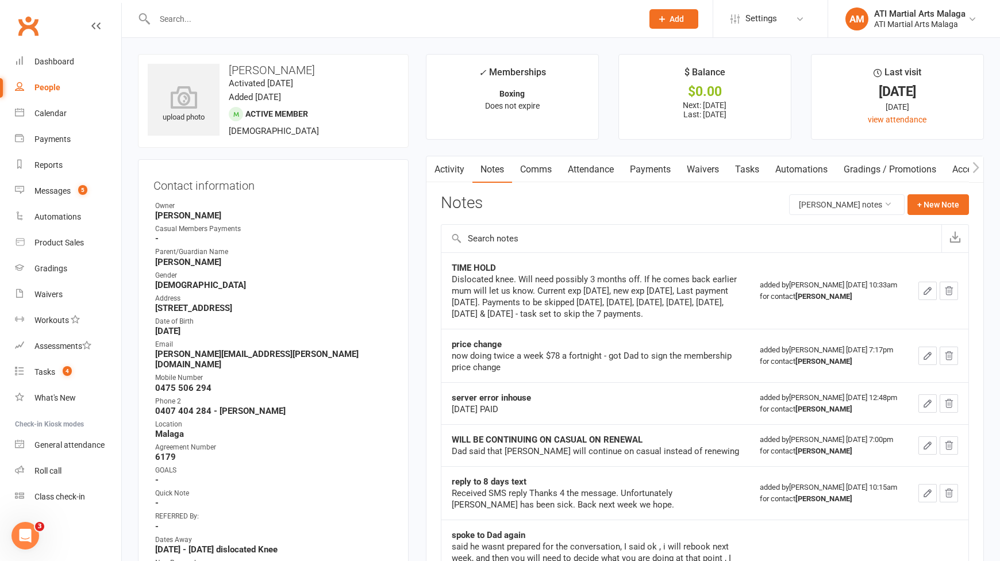
click at [270, 24] on input "text" at bounding box center [392, 19] width 483 height 16
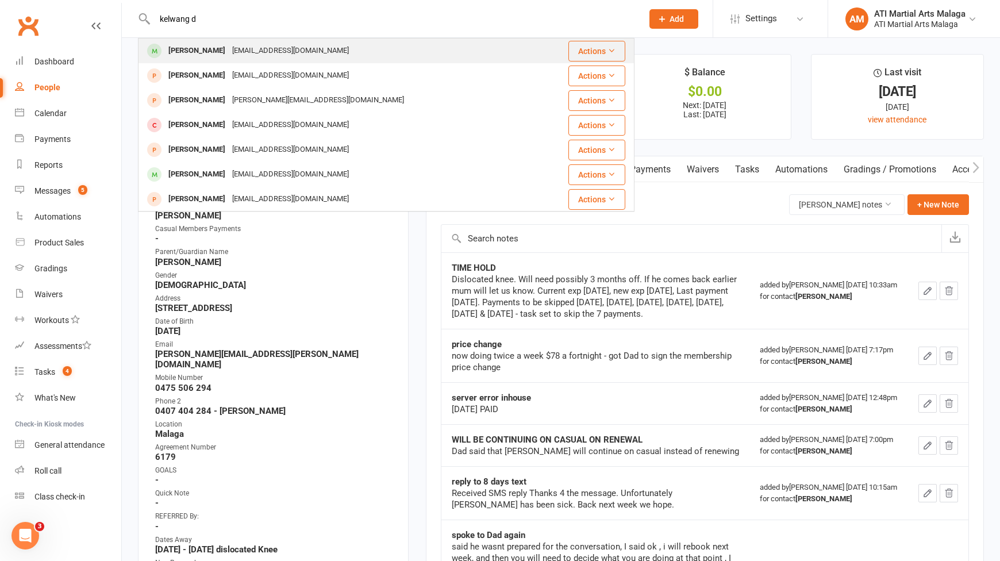
type input "kelwang d"
click at [259, 43] on div "tashipem32@gmail.com" at bounding box center [291, 51] width 124 height 17
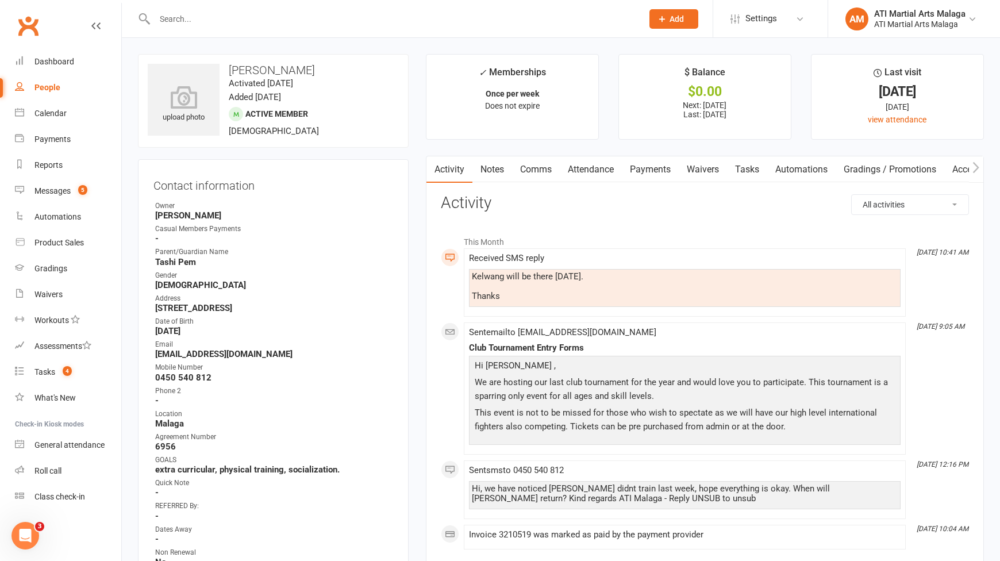
click at [930, 235] on li "This Month" at bounding box center [705, 239] width 528 height 18
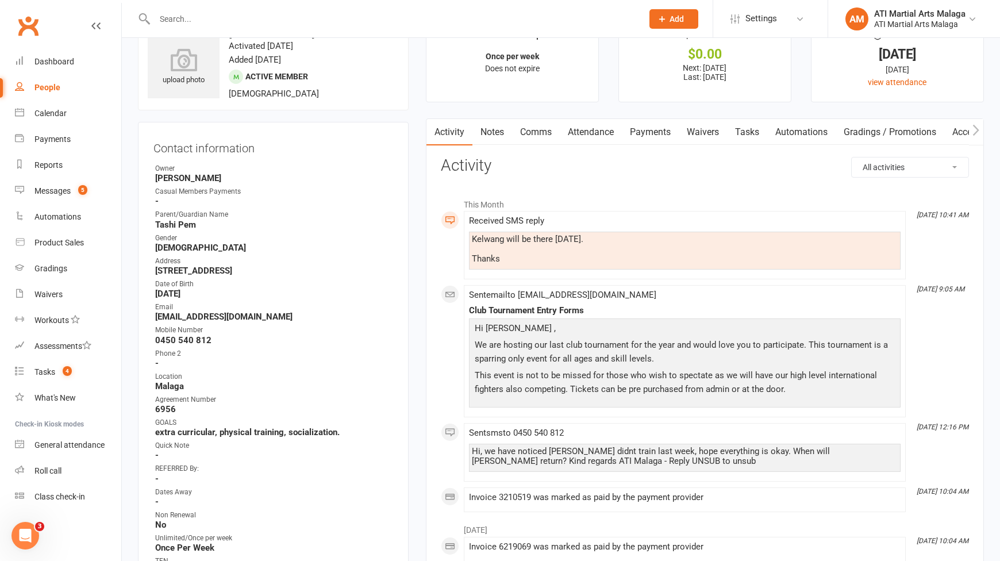
scroll to position [115, 0]
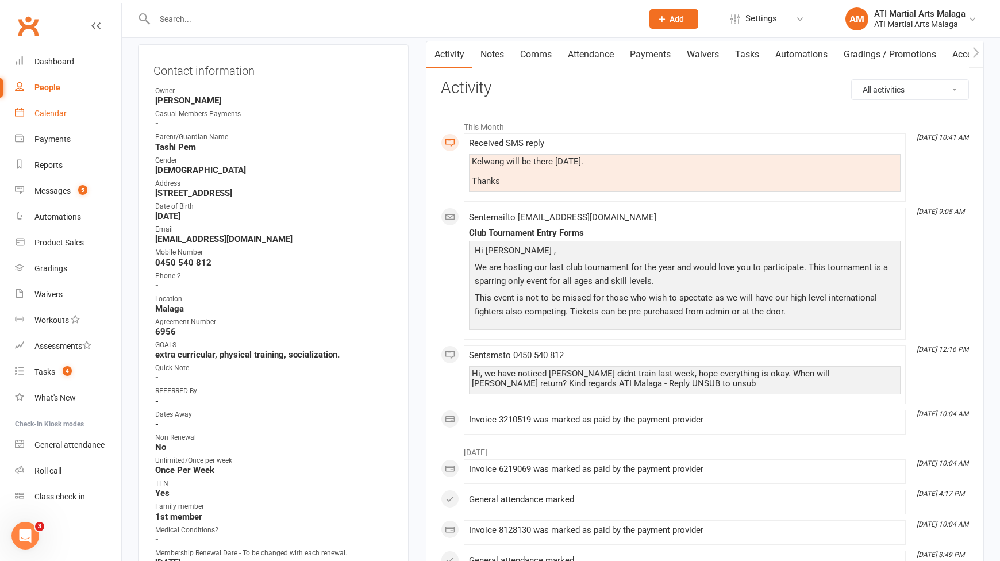
click at [39, 113] on div "Calendar" at bounding box center [50, 113] width 32 height 9
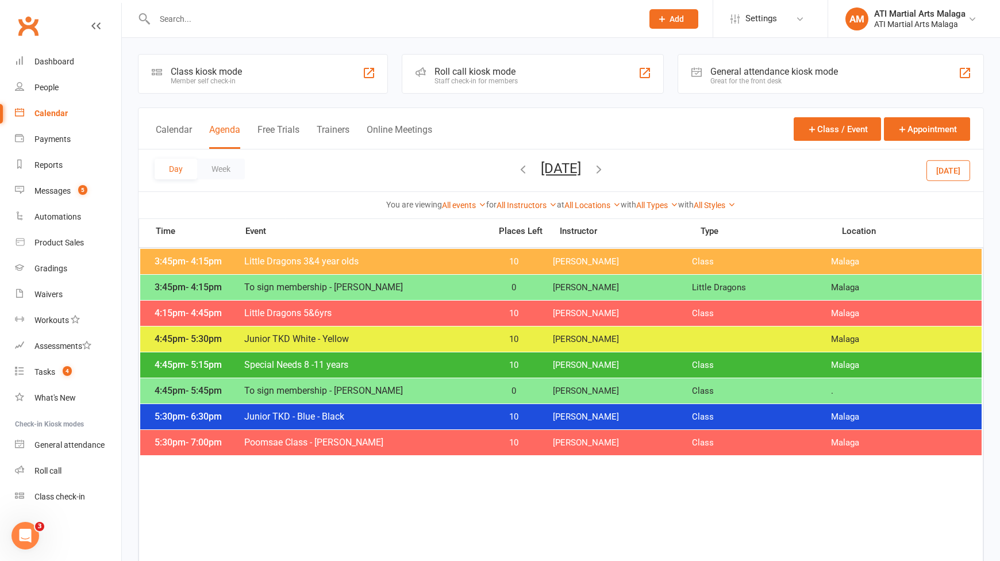
click at [749, 78] on div "Great for the front desk" at bounding box center [775, 81] width 128 height 8
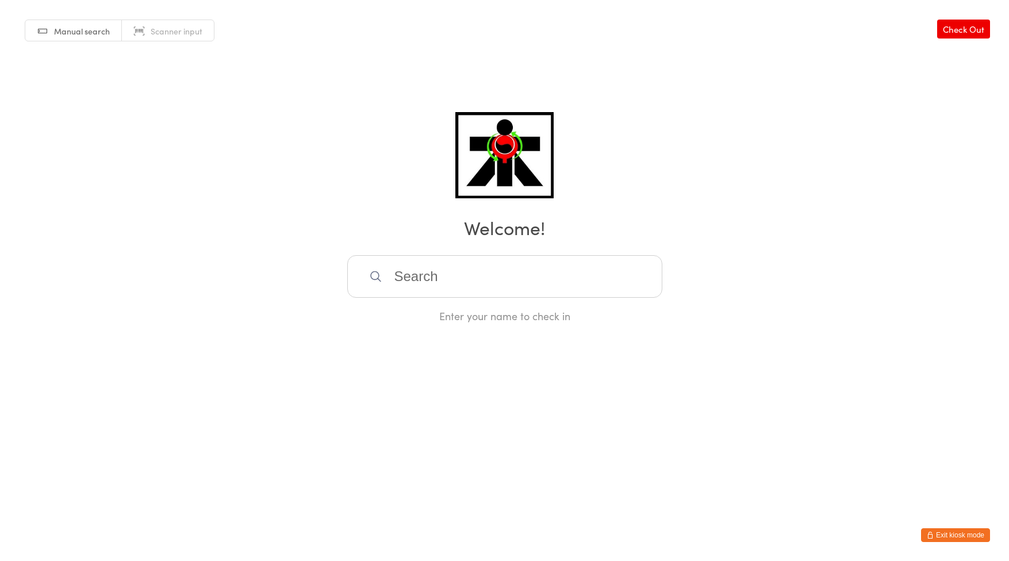
click at [406, 283] on input "search" at bounding box center [504, 276] width 315 height 43
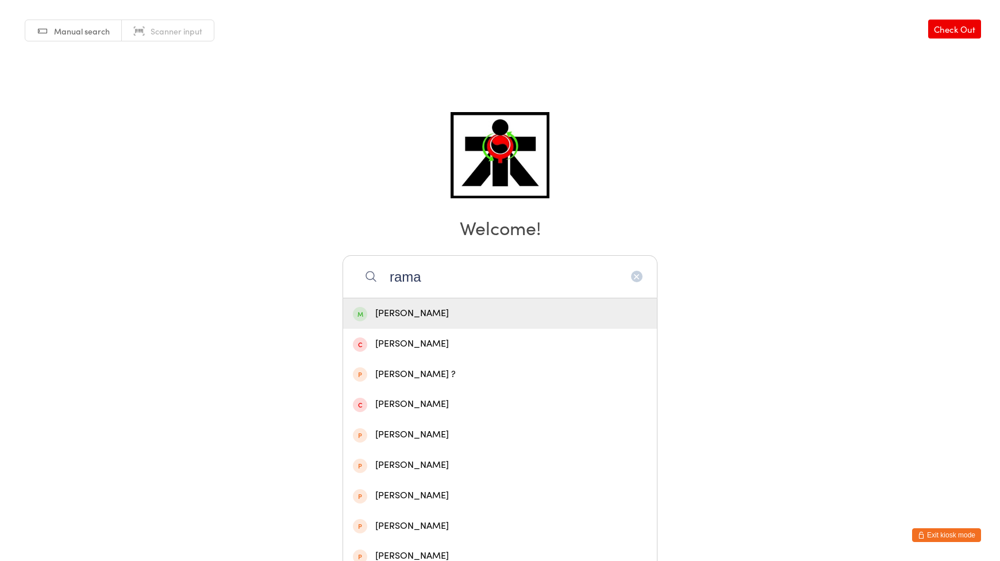
type input "rama"
click at [425, 317] on div "Rama Fadhel" at bounding box center [500, 314] width 294 height 16
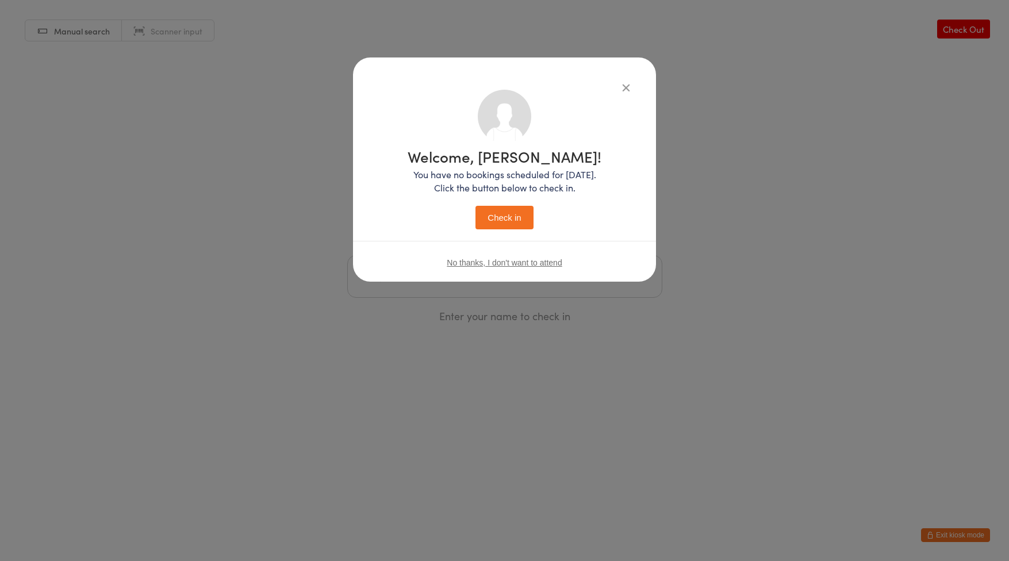
click at [508, 218] on button "Check in" at bounding box center [503, 218] width 57 height 24
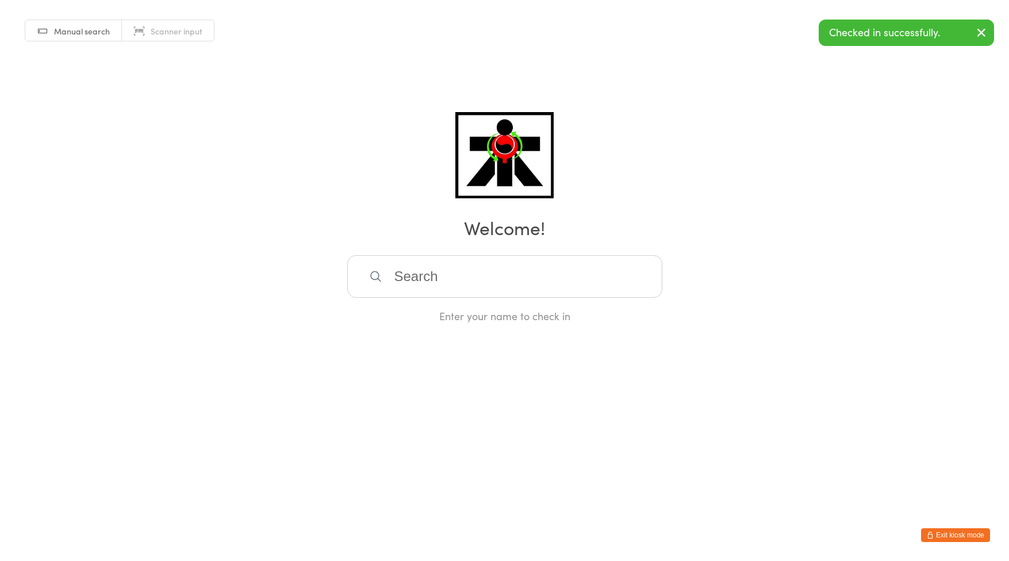
click at [482, 279] on input "search" at bounding box center [504, 276] width 315 height 43
click at [515, 282] on input "search" at bounding box center [504, 276] width 315 height 43
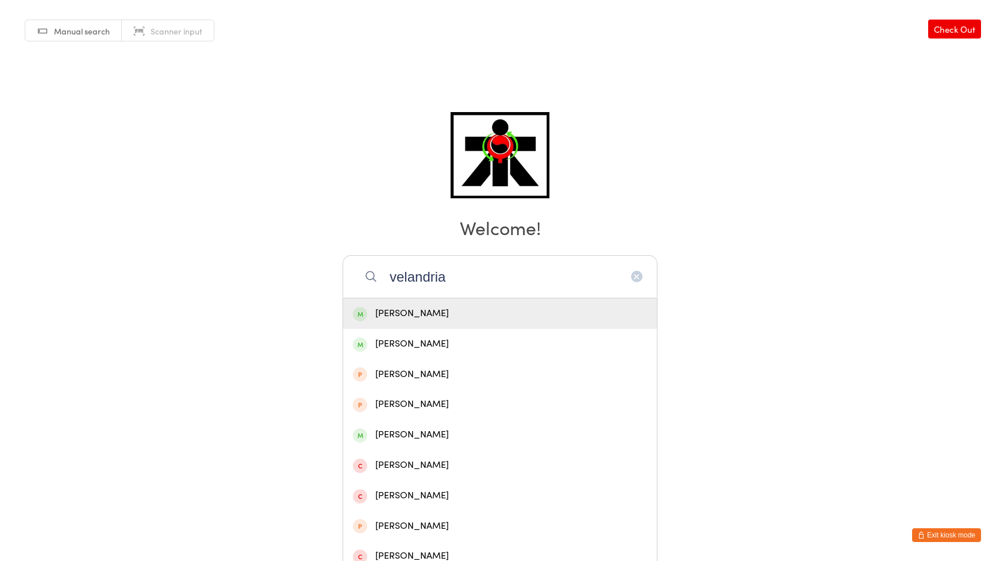
type input "velandria"
click at [444, 308] on div "Maria Velandria" at bounding box center [500, 314] width 294 height 16
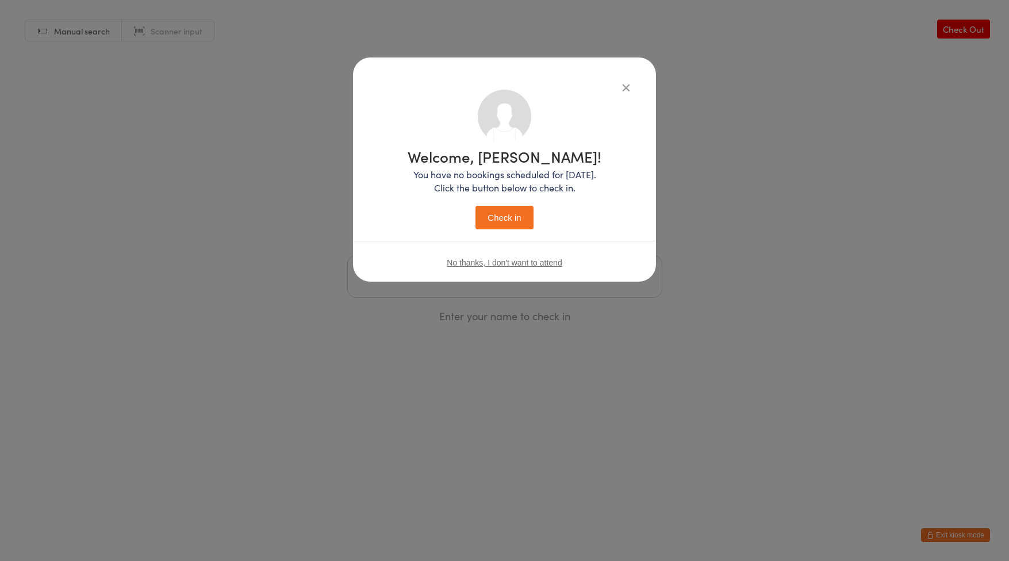
click at [505, 210] on button "Check in" at bounding box center [503, 218] width 57 height 24
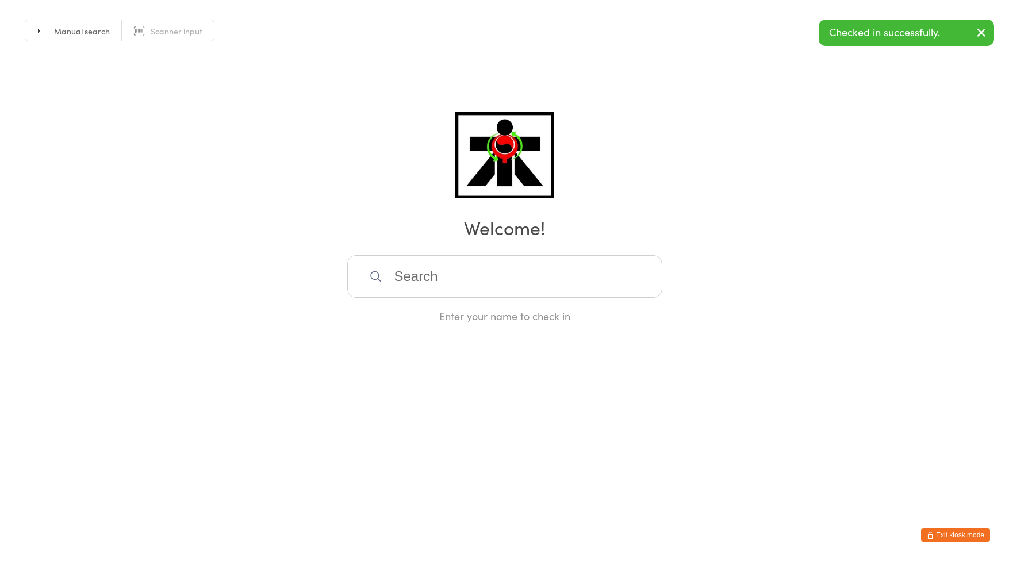
click at [470, 285] on input "search" at bounding box center [504, 276] width 315 height 43
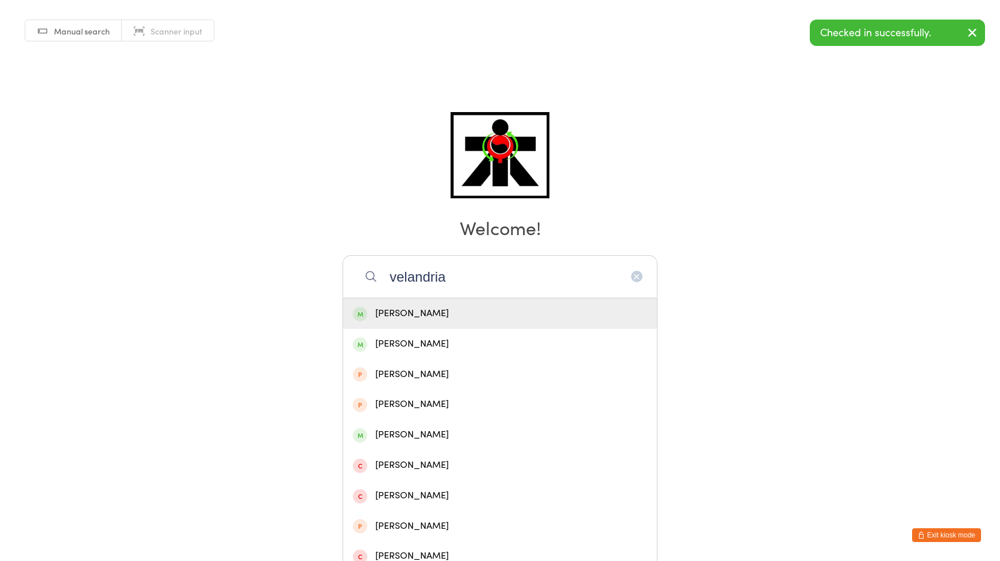
type input "velandria"
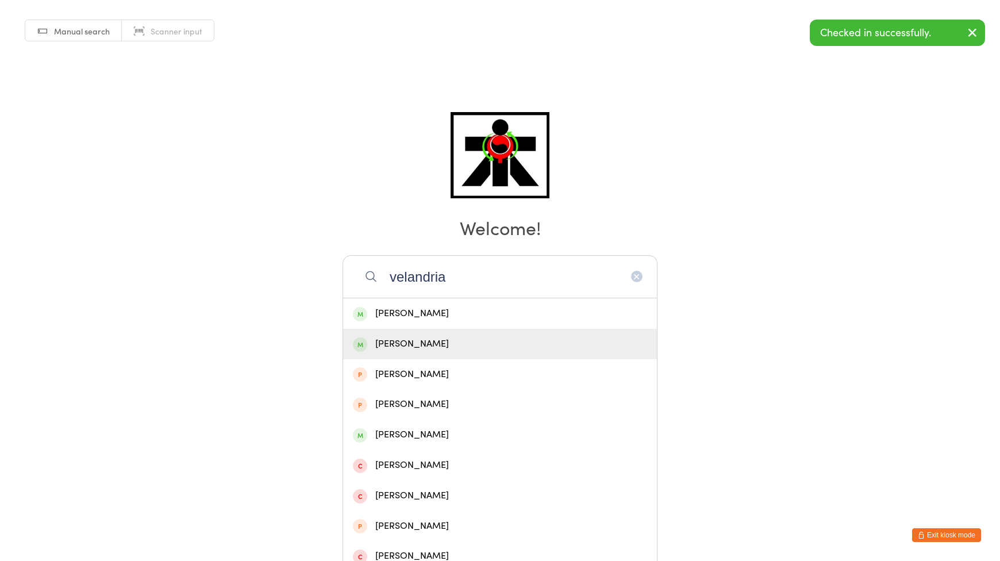
click at [425, 335] on div "Macie Velandria" at bounding box center [500, 344] width 314 height 30
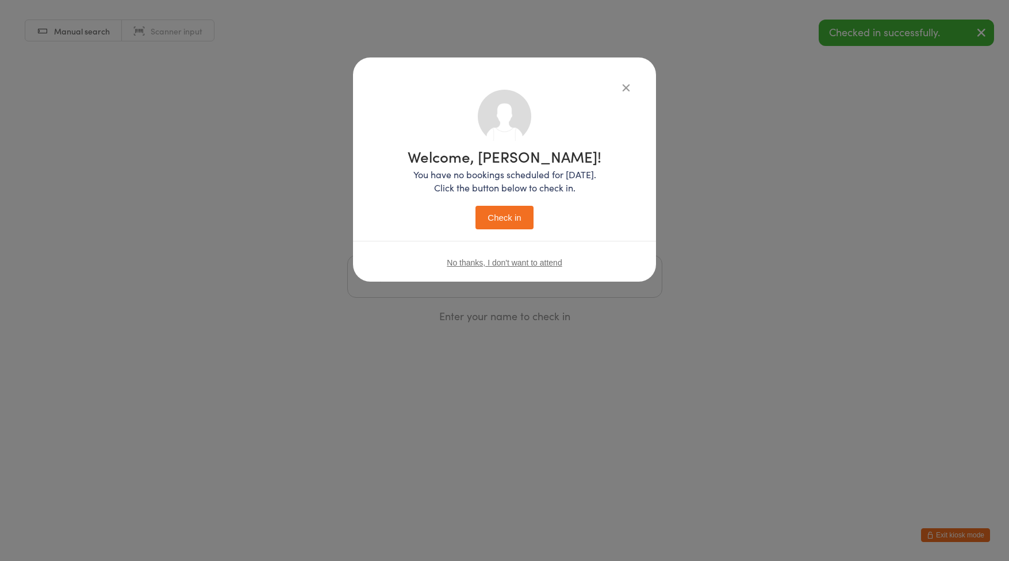
click at [492, 220] on button "Check in" at bounding box center [503, 218] width 57 height 24
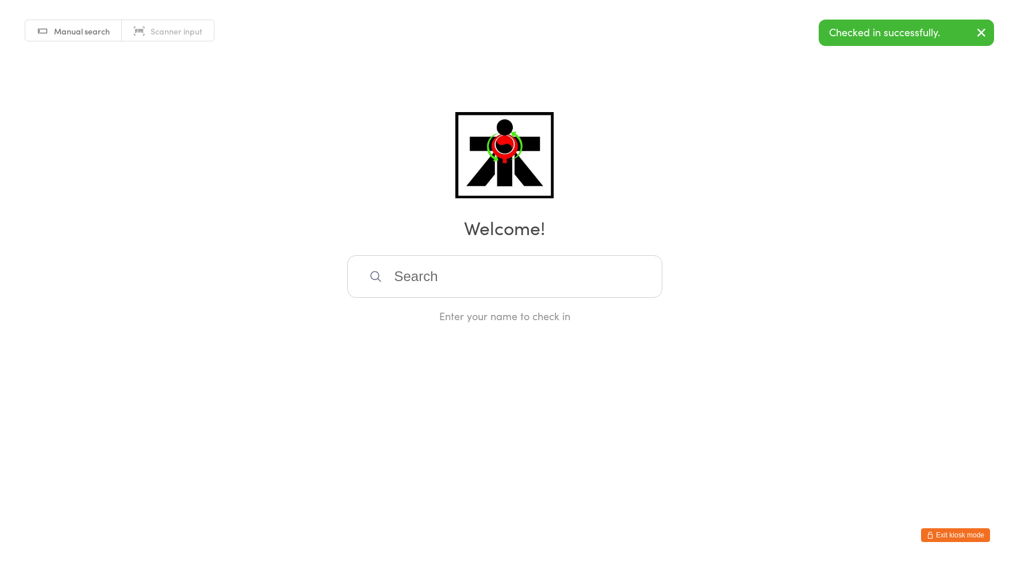
click at [948, 534] on button "Exit kiosk mode" at bounding box center [955, 535] width 69 height 14
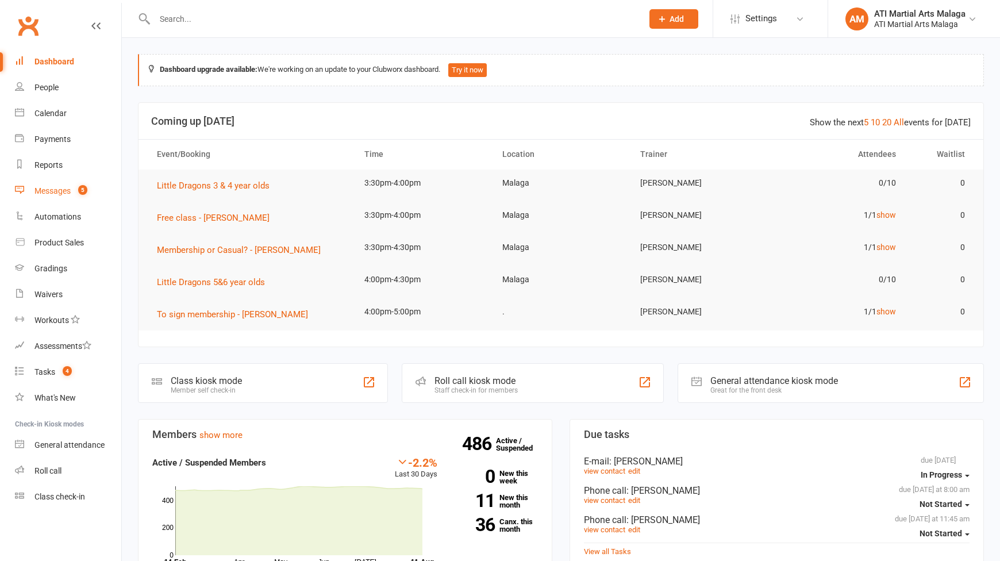
click at [102, 193] on link "Messages 5" at bounding box center [68, 191] width 106 height 26
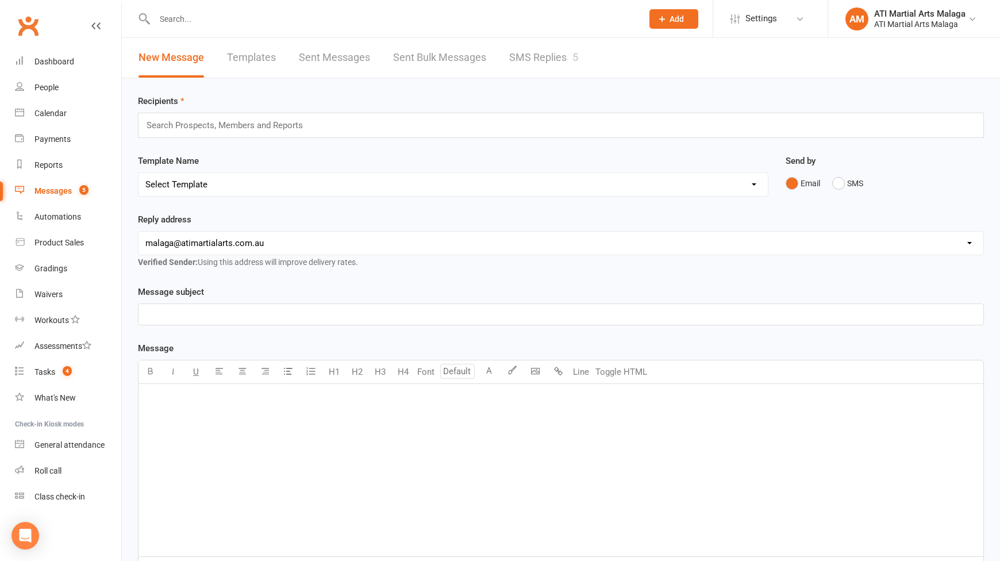
click at [554, 64] on link "SMS Replies 5" at bounding box center [543, 58] width 69 height 40
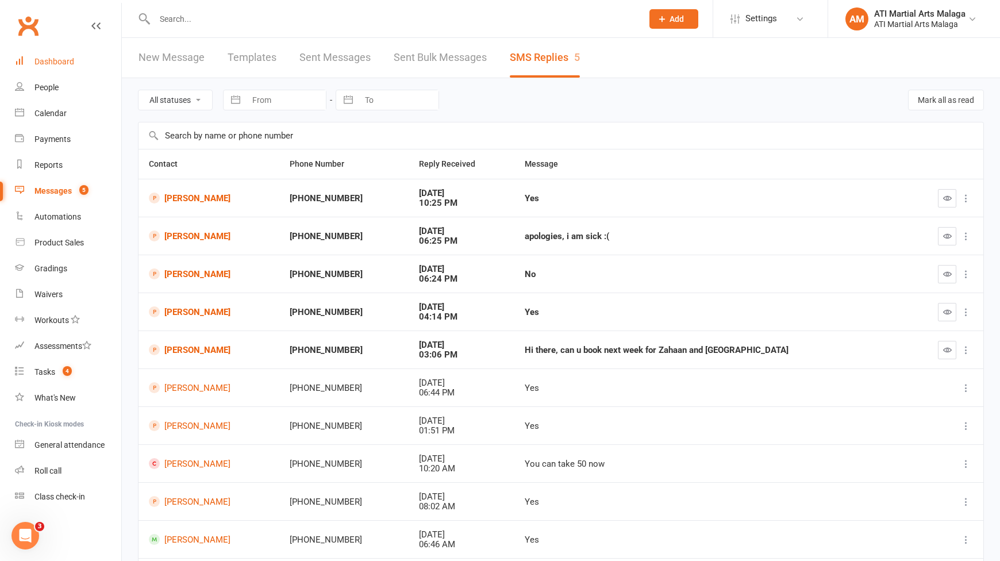
click at [29, 57] on link "Dashboard" at bounding box center [68, 62] width 106 height 26
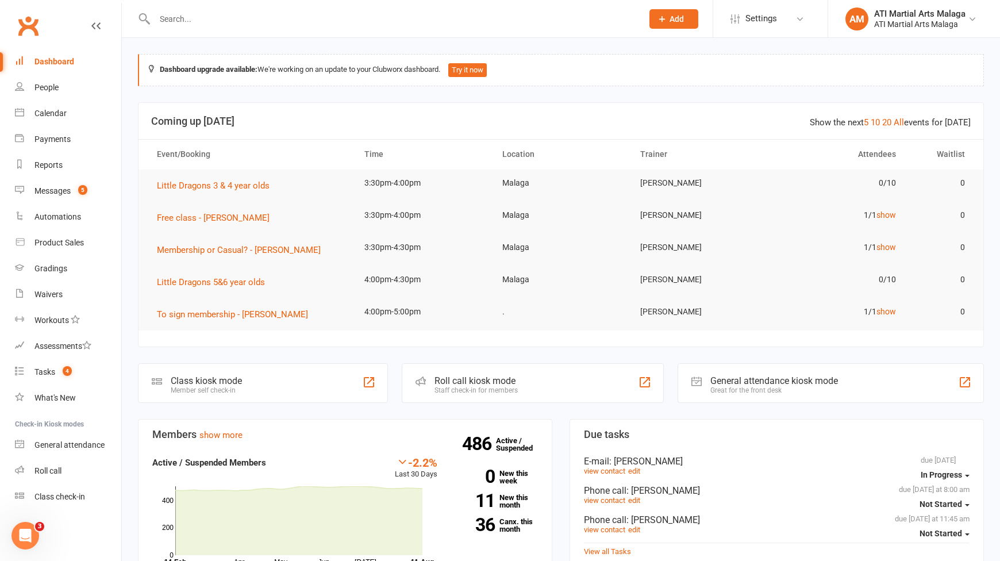
click at [218, 22] on input "text" at bounding box center [392, 19] width 483 height 16
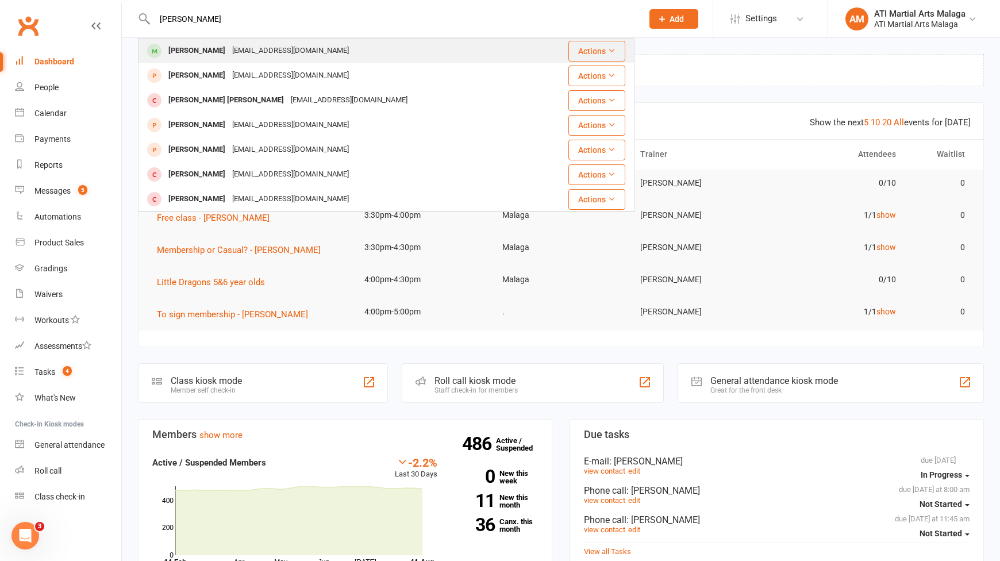
type input "[PERSON_NAME]"
click at [230, 49] on div "[EMAIL_ADDRESS][DOMAIN_NAME]" at bounding box center [291, 51] width 124 height 17
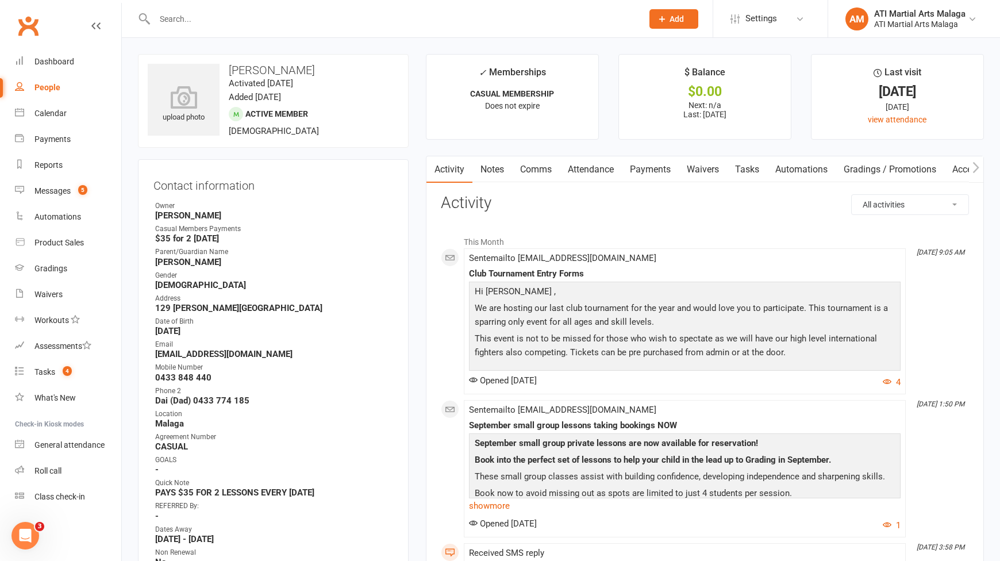
click at [492, 170] on link "Notes" at bounding box center [493, 169] width 40 height 26
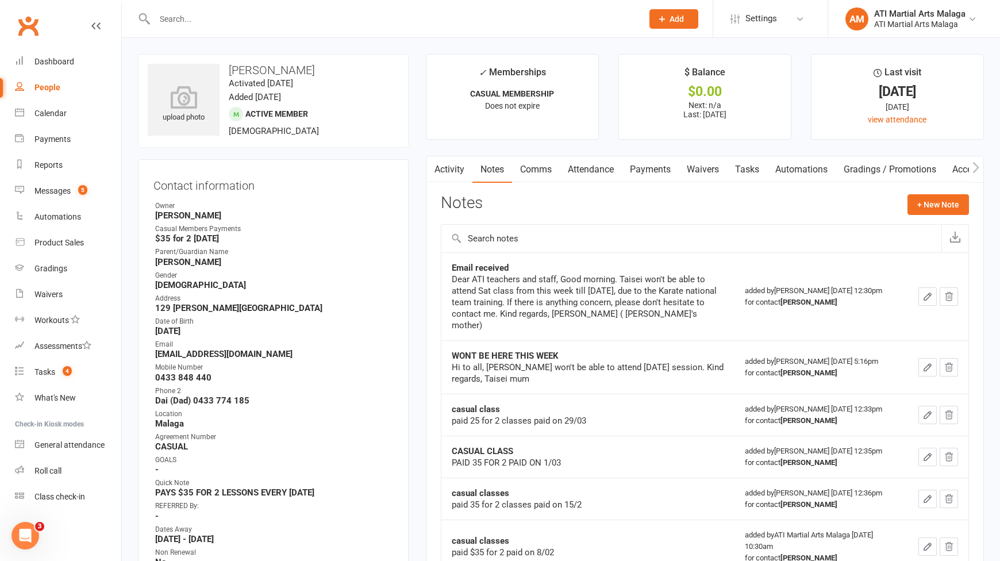
click at [452, 170] on link "Activity" at bounding box center [450, 169] width 46 height 26
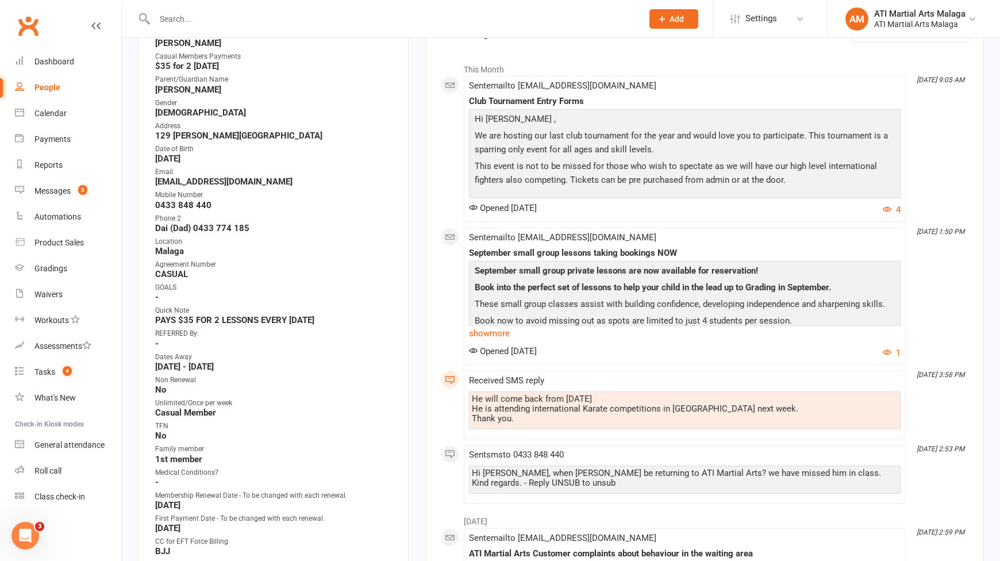
scroll to position [230, 0]
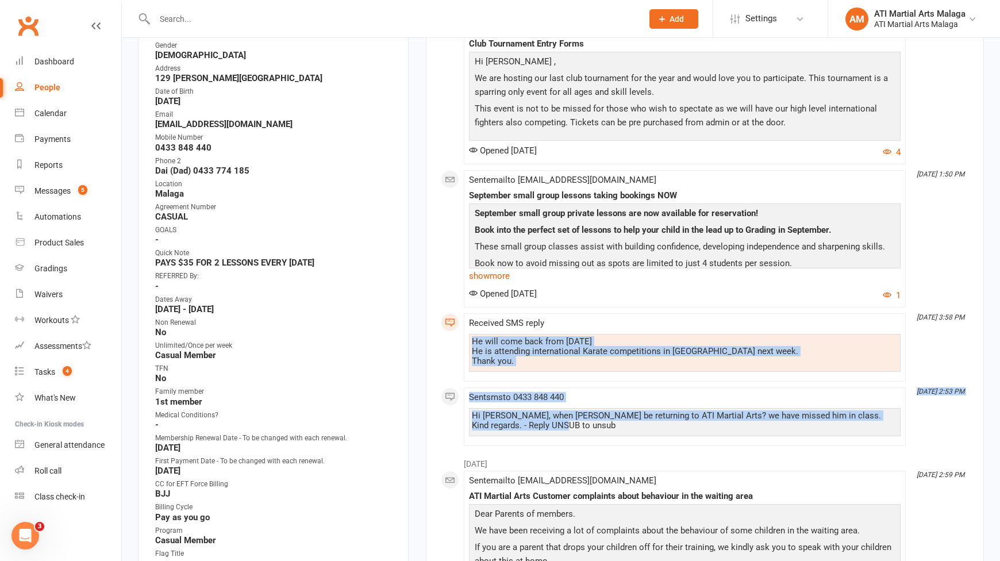
drag, startPoint x: 473, startPoint y: 341, endPoint x: 564, endPoint y: 422, distance: 122.2
click at [564, 422] on div "This Month [DATE] 9:05 AM Sent email to [EMAIL_ADDRESS][DOMAIN_NAME] Club Tourn…" at bounding box center [705, 223] width 528 height 446
copy div "He will come back from [DATE] He is attending international Karate competitions…"
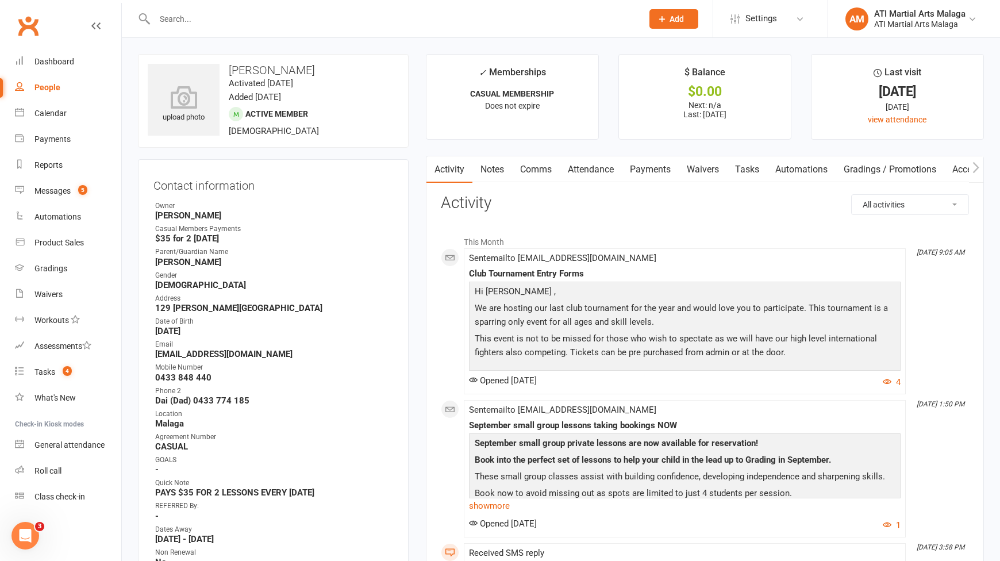
click at [483, 176] on link "Notes" at bounding box center [493, 169] width 40 height 26
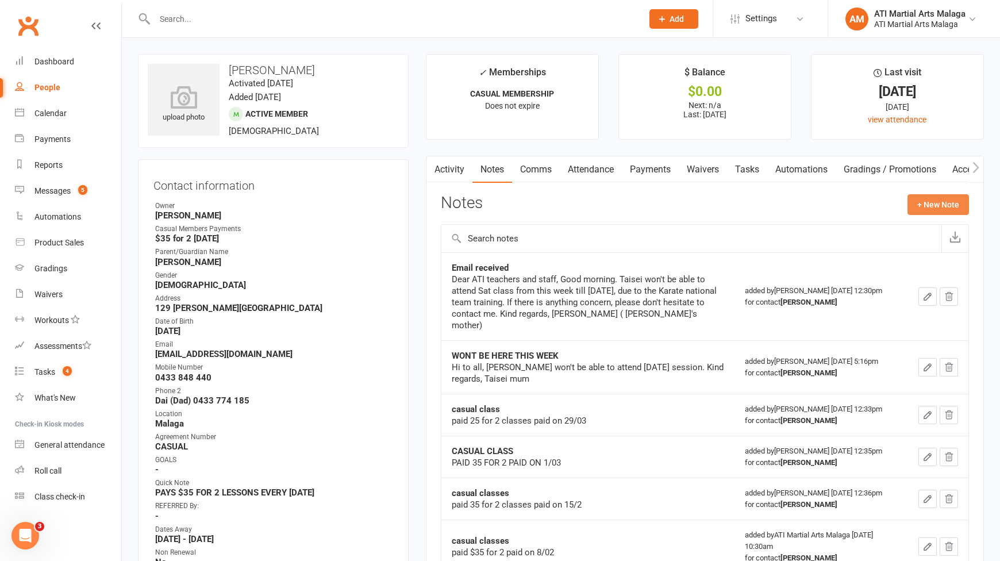
click at [938, 205] on button "+ New Note" at bounding box center [939, 204] width 62 height 21
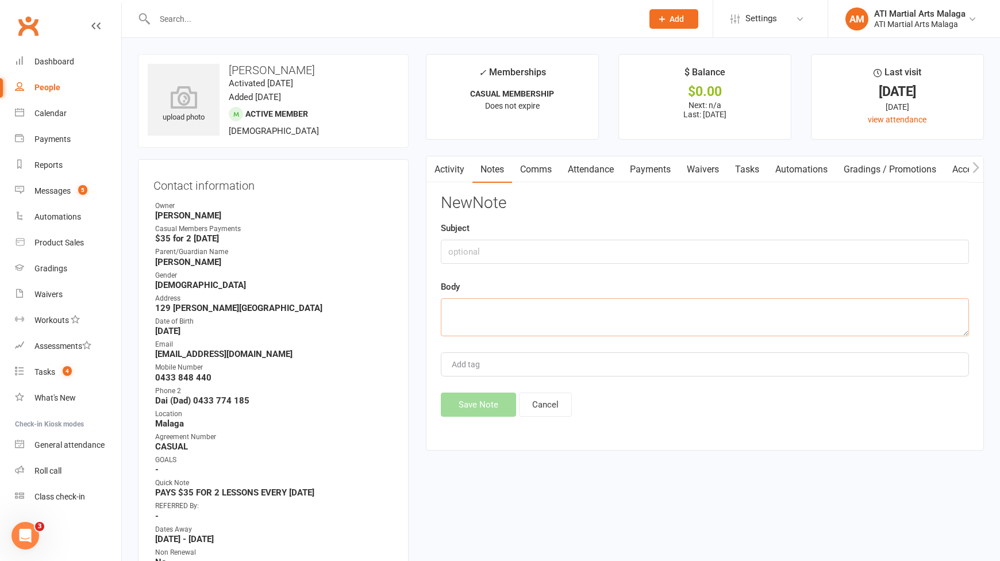
click at [608, 312] on textarea at bounding box center [705, 317] width 528 height 38
paste textarea "He will come back from [DATE] He is attending international Karate competitions…"
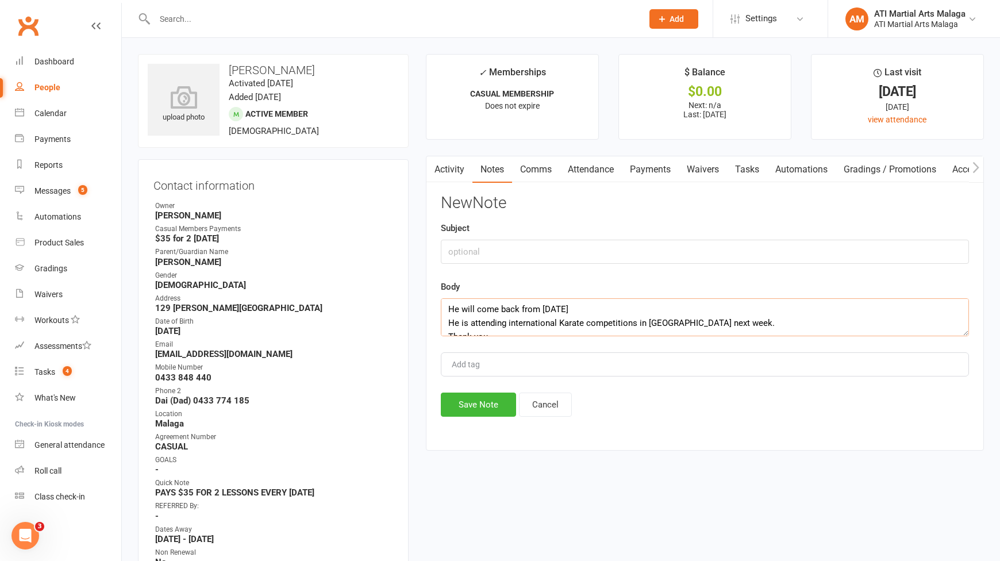
scroll to position [55, 0]
drag, startPoint x: 563, startPoint y: 316, endPoint x: 446, endPoint y: 314, distance: 117.3
click at [446, 314] on textarea "He will come back from [DATE] He is attending international Karate competitions…" at bounding box center [705, 317] width 528 height 38
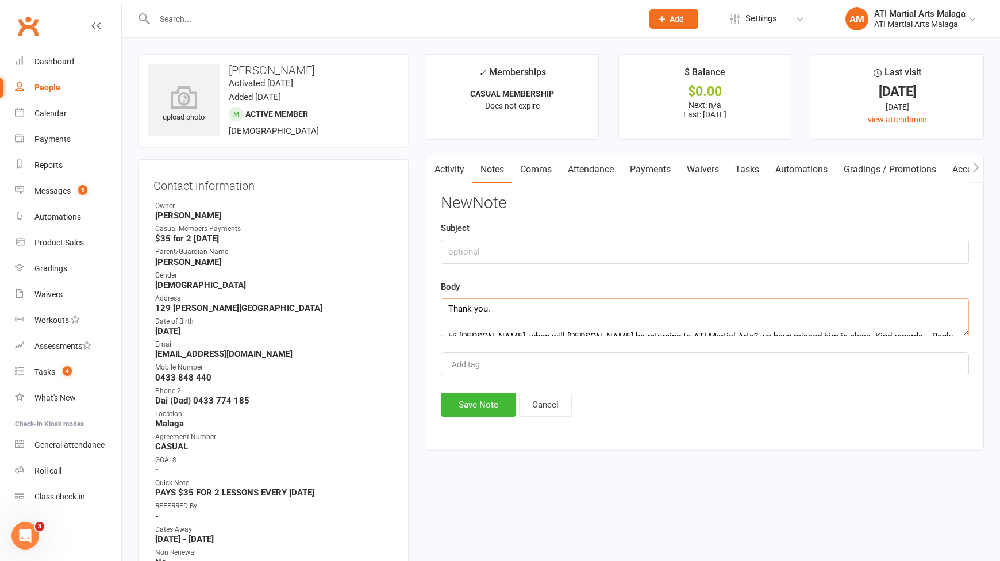
scroll to position [41, 0]
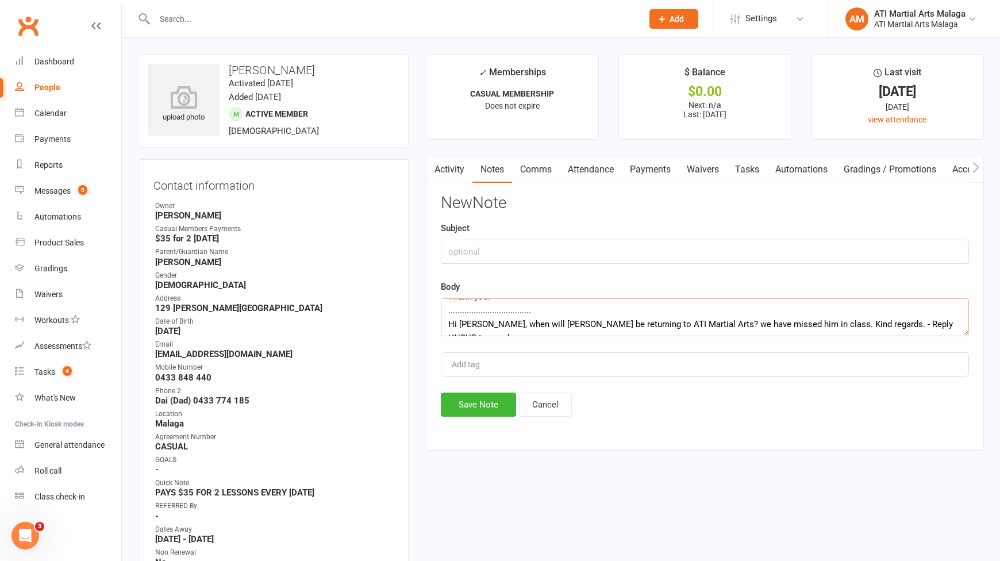
type textarea "He will come back from [DATE] He is attending international Karate competitions…"
click at [511, 255] on input "text" at bounding box center [705, 252] width 528 height 24
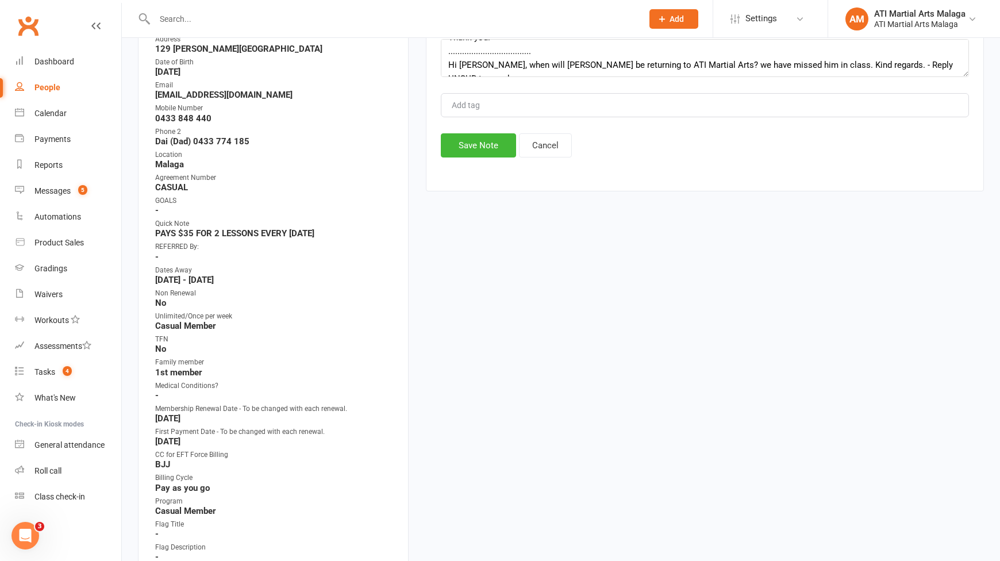
scroll to position [115, 0]
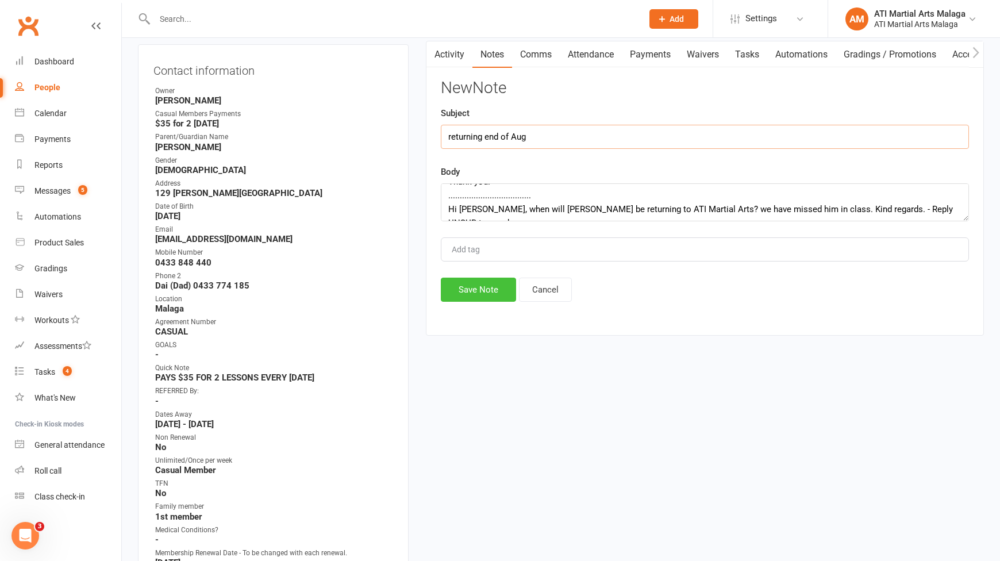
type input "returning end of Aug"
click at [447, 294] on button "Save Note" at bounding box center [478, 290] width 75 height 24
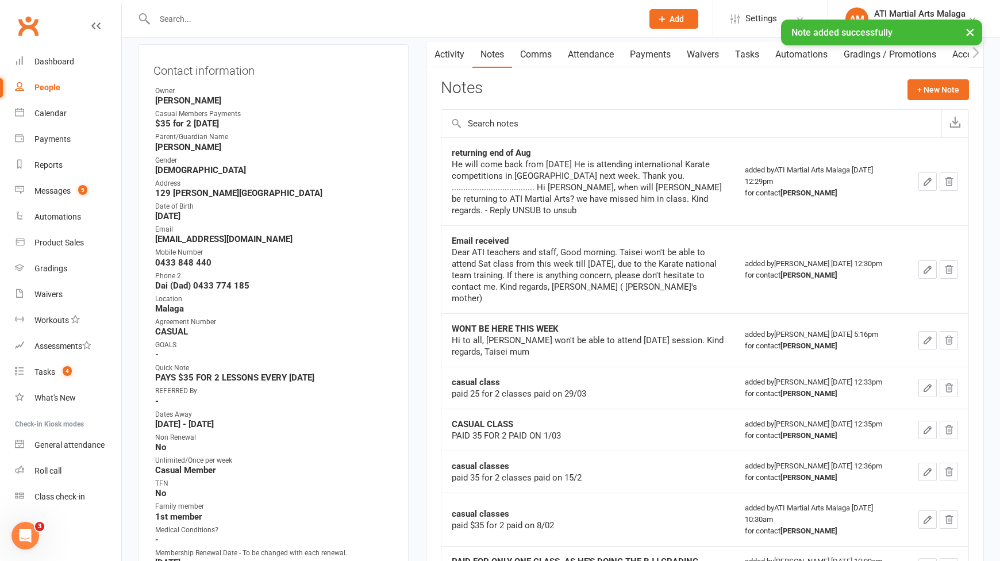
scroll to position [0, 0]
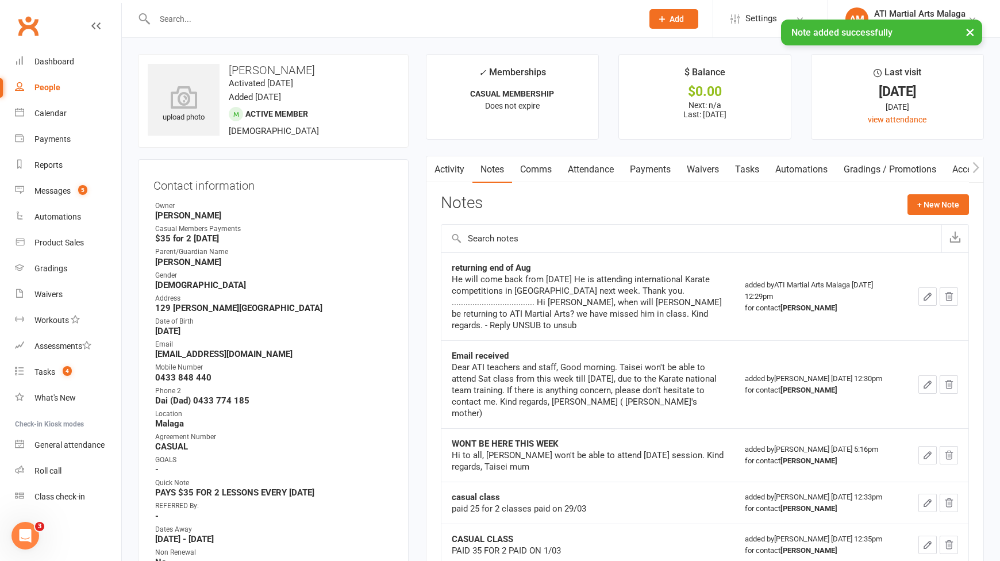
click at [215, 12] on input "text" at bounding box center [392, 19] width 483 height 16
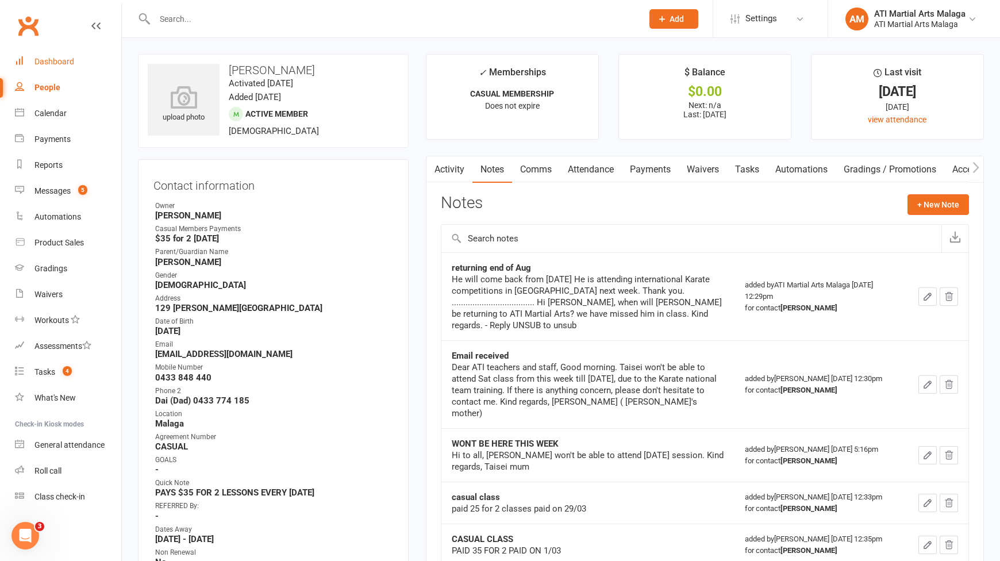
click at [60, 69] on link "Dashboard" at bounding box center [68, 62] width 106 height 26
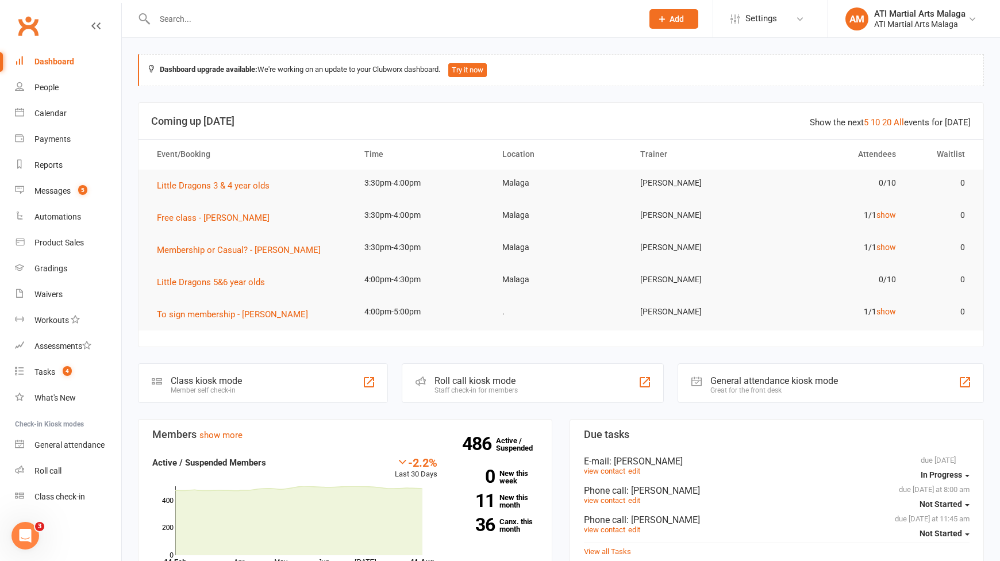
scroll to position [460, 0]
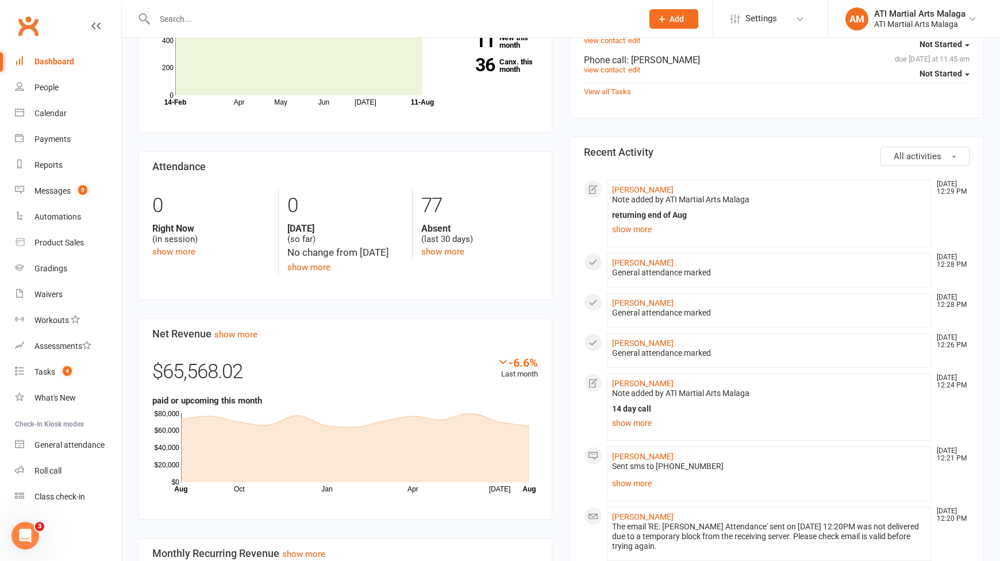
click at [561, 122] on div "Members show more -2.2% Last 30 Days Active / Suspended Members Apr May Jun [DA…" at bounding box center [345, 351] width 432 height 785
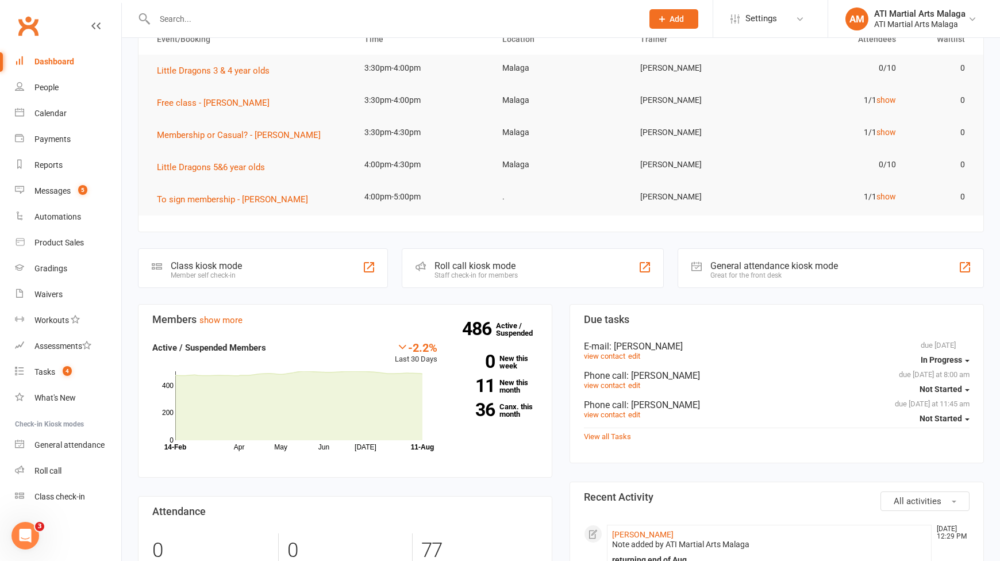
scroll to position [0, 0]
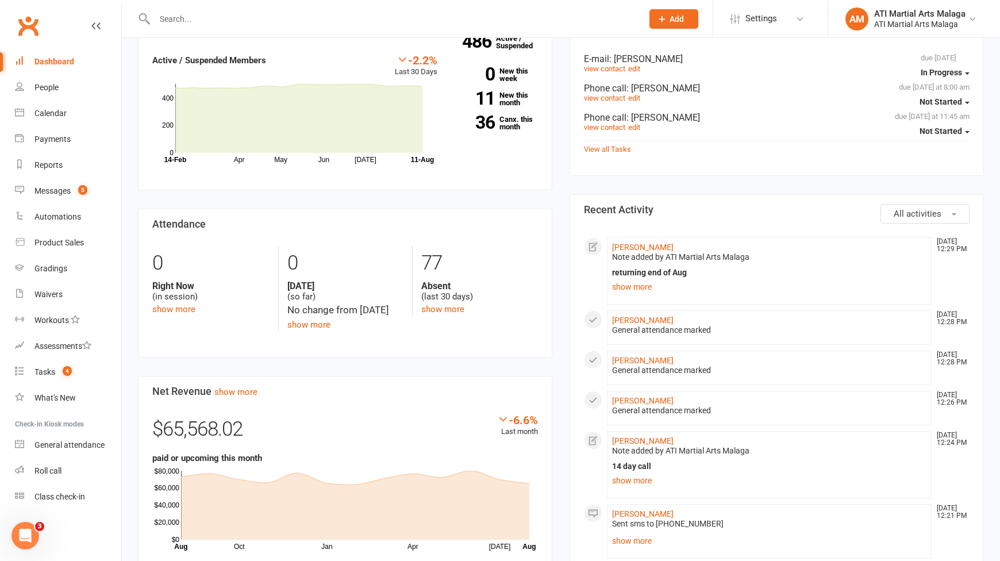
click at [561, 122] on div "Members show more -2.2% Last 30 Days Active / Suspended Members Apr May Jun [DA…" at bounding box center [345, 409] width 432 height 785
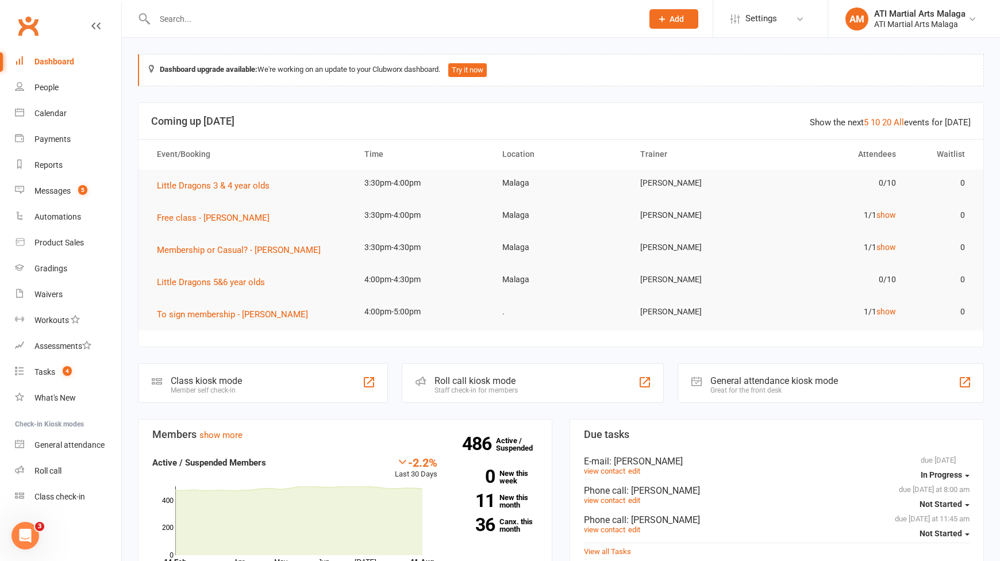
click at [288, 22] on input "text" at bounding box center [392, 19] width 483 height 16
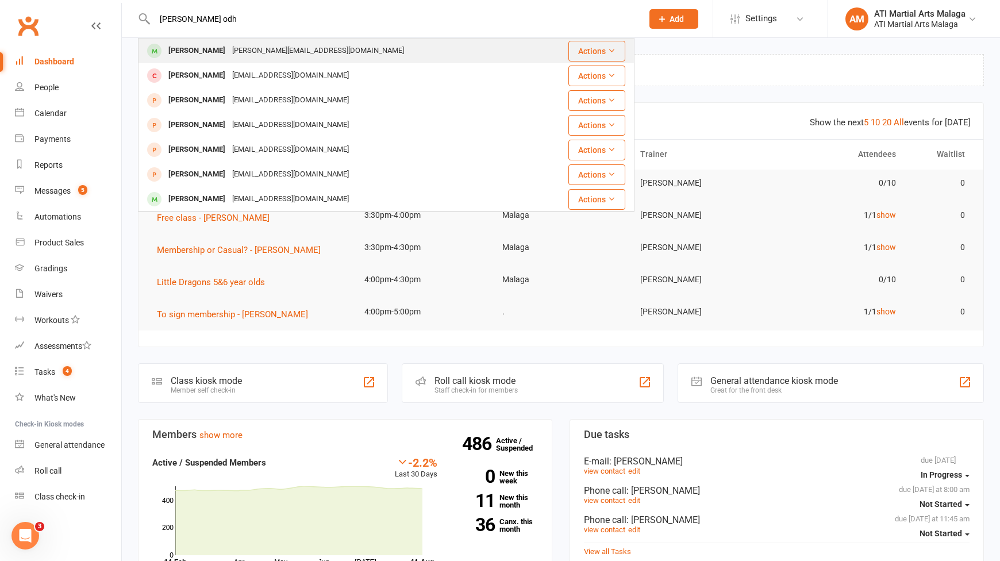
type input "[PERSON_NAME] odh"
click at [247, 51] on div "[PERSON_NAME][EMAIL_ADDRESS][DOMAIN_NAME]" at bounding box center [318, 51] width 179 height 17
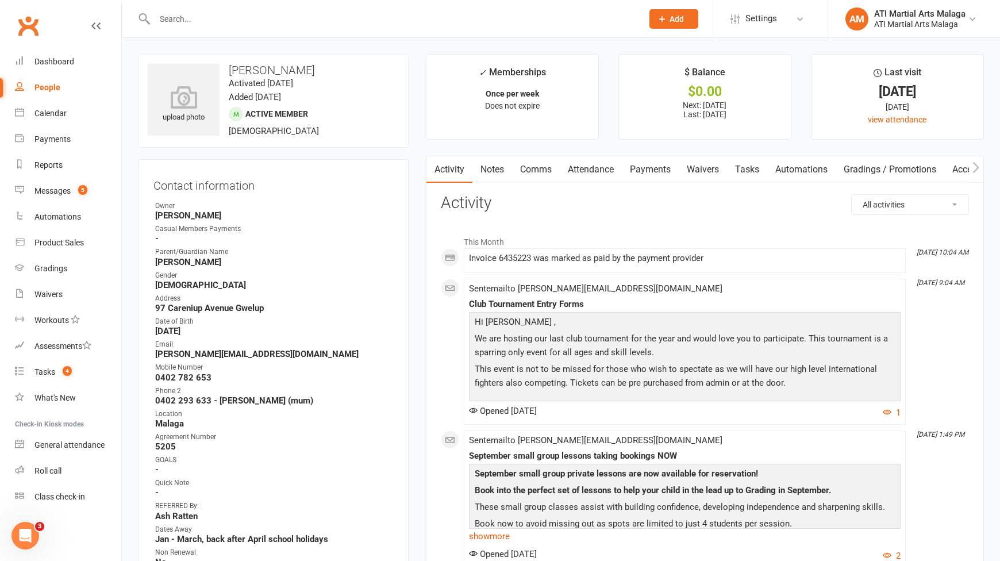
click at [494, 172] on link "Notes" at bounding box center [493, 169] width 40 height 26
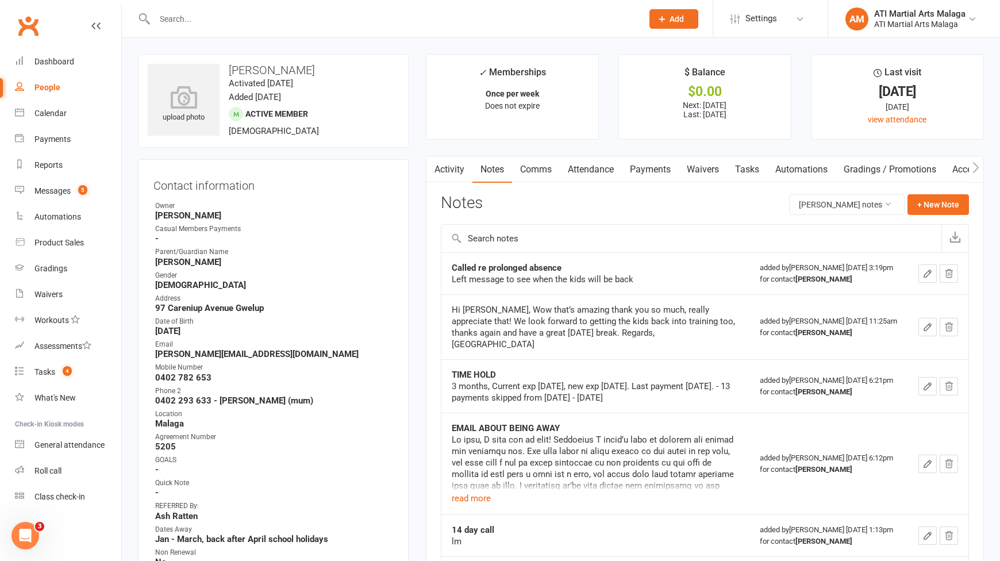
click at [551, 170] on link "Comms" at bounding box center [536, 169] width 48 height 26
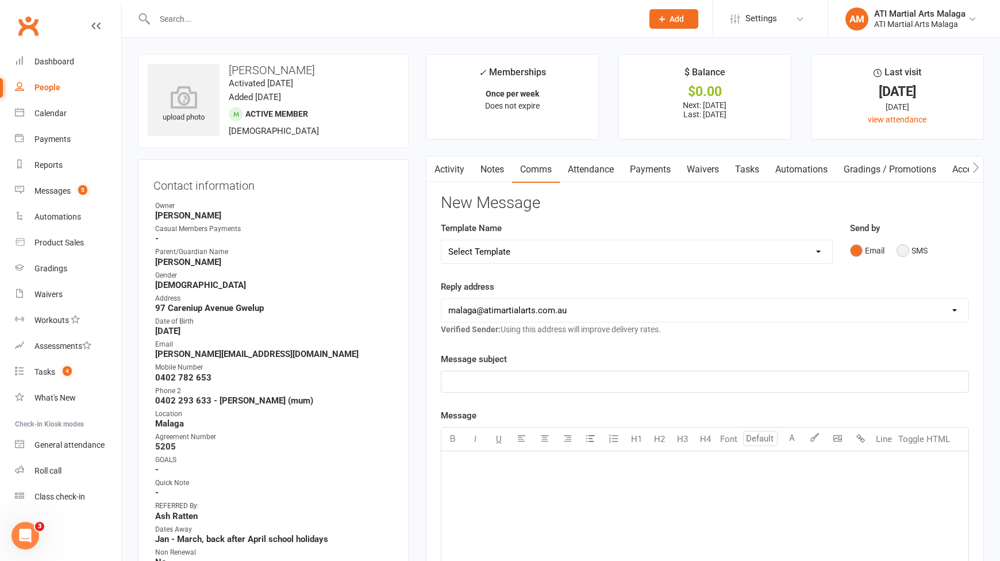
click at [904, 254] on button "SMS" at bounding box center [912, 251] width 31 height 22
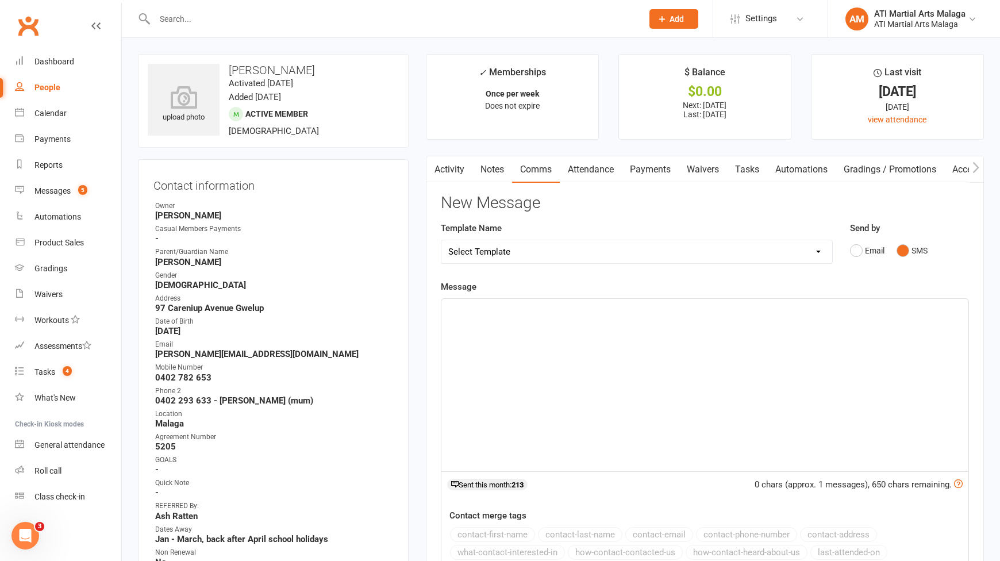
click at [755, 314] on p "﻿" at bounding box center [704, 309] width 513 height 14
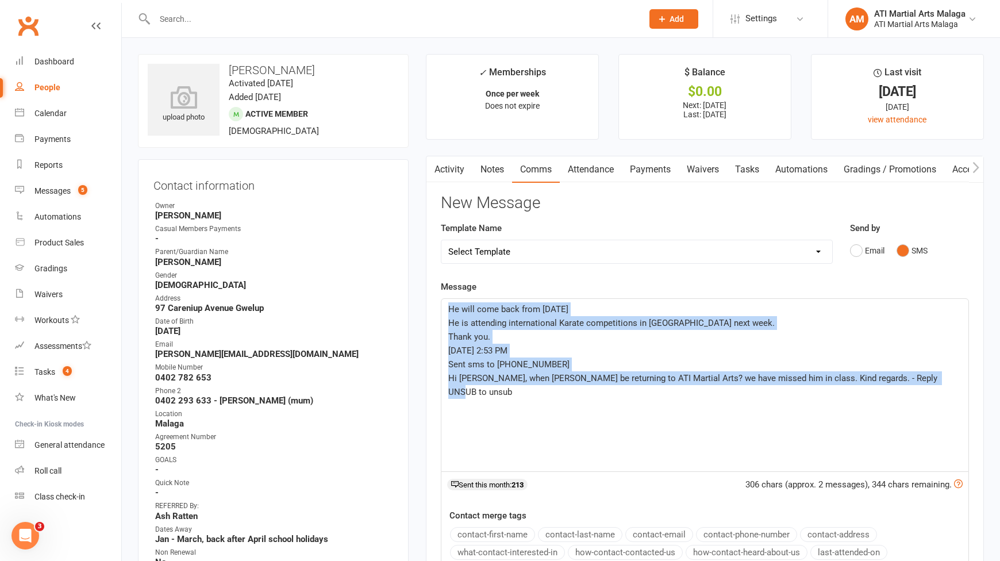
drag, startPoint x: 946, startPoint y: 381, endPoint x: 354, endPoint y: 294, distance: 598.4
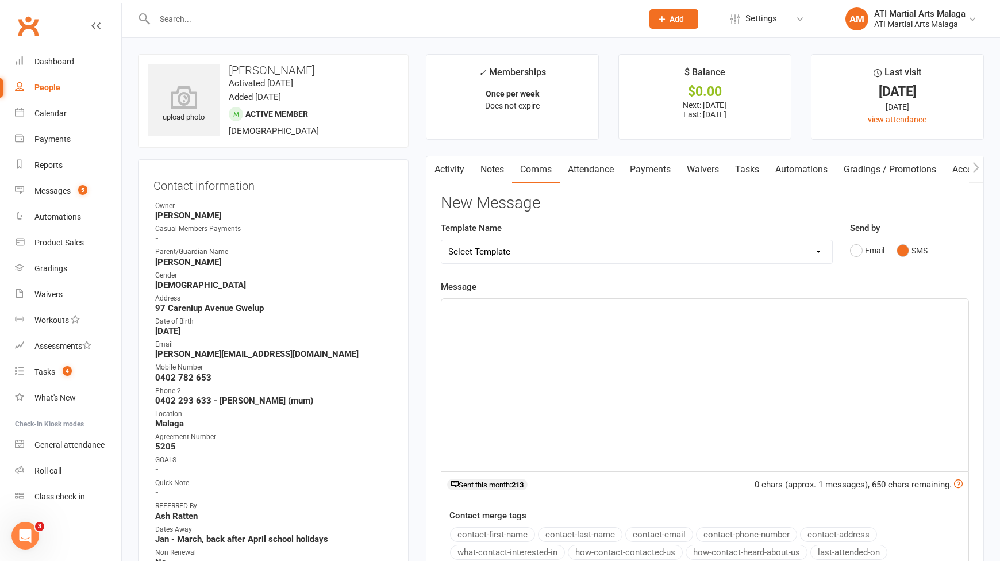
click at [302, 17] on input "text" at bounding box center [392, 19] width 483 height 16
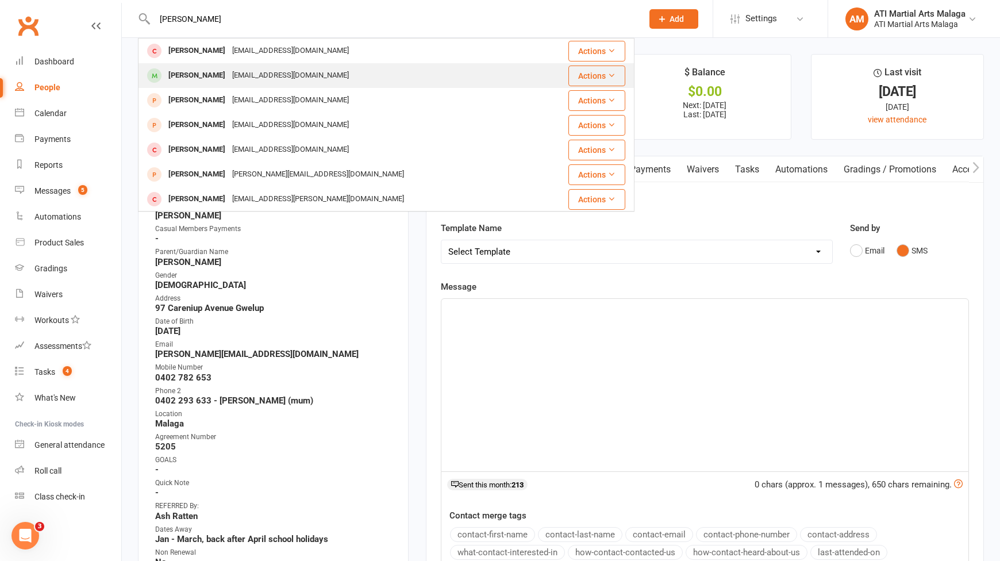
type input "[PERSON_NAME]"
click at [239, 80] on div "[EMAIL_ADDRESS][DOMAIN_NAME]" at bounding box center [291, 75] width 124 height 17
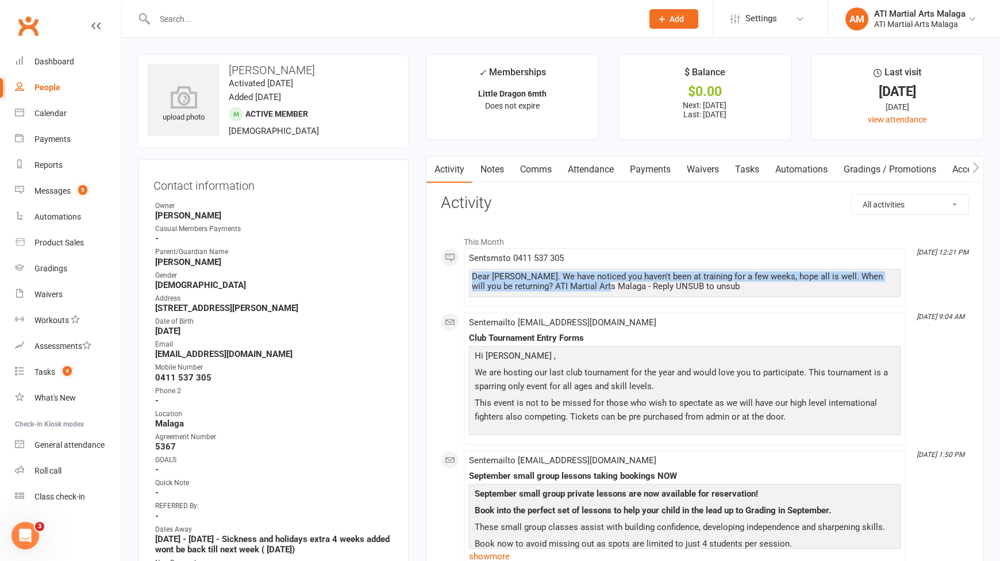
drag, startPoint x: 473, startPoint y: 274, endPoint x: 601, endPoint y: 289, distance: 129.1
click at [601, 289] on div "Dear [PERSON_NAME]. We have noticed you haven't been at training for a few week…" at bounding box center [685, 282] width 426 height 20
copy div "Dear [PERSON_NAME]. We have noticed you haven't been at training for a few week…"
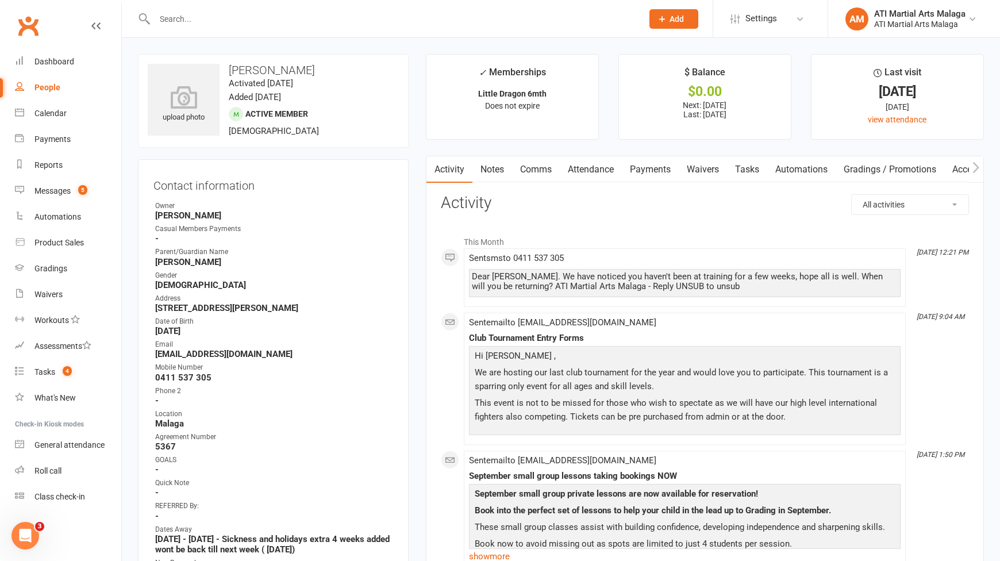
click at [224, 26] on input "text" at bounding box center [392, 19] width 483 height 16
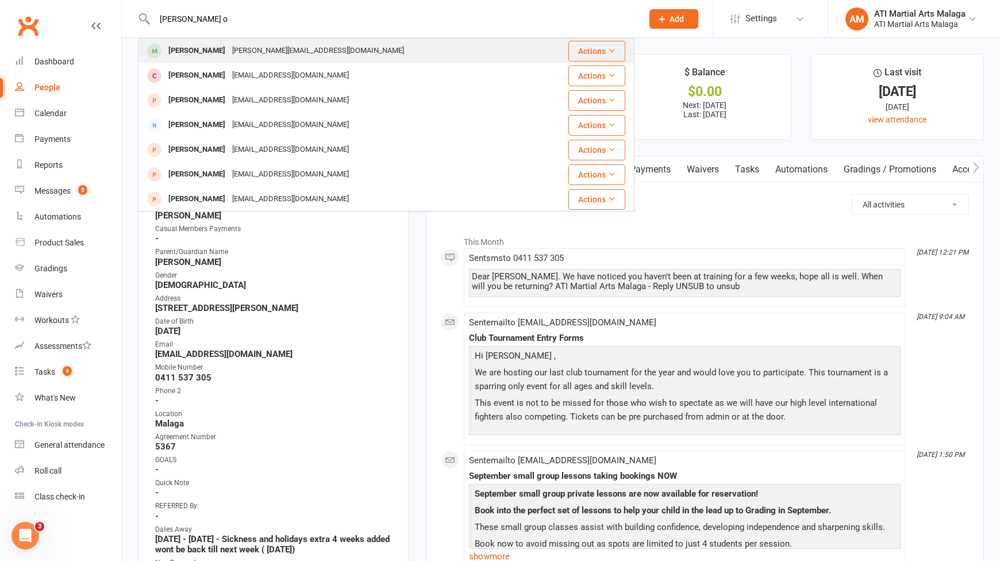
type input "[PERSON_NAME] o"
click at [229, 50] on div "[PERSON_NAME][EMAIL_ADDRESS][DOMAIN_NAME]" at bounding box center [318, 51] width 179 height 17
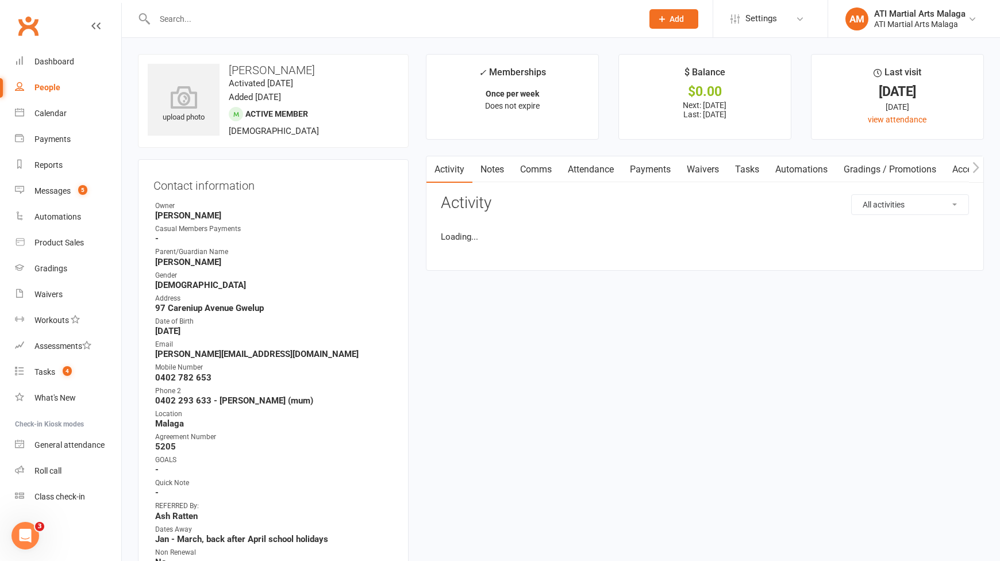
click at [528, 176] on link "Comms" at bounding box center [536, 169] width 48 height 26
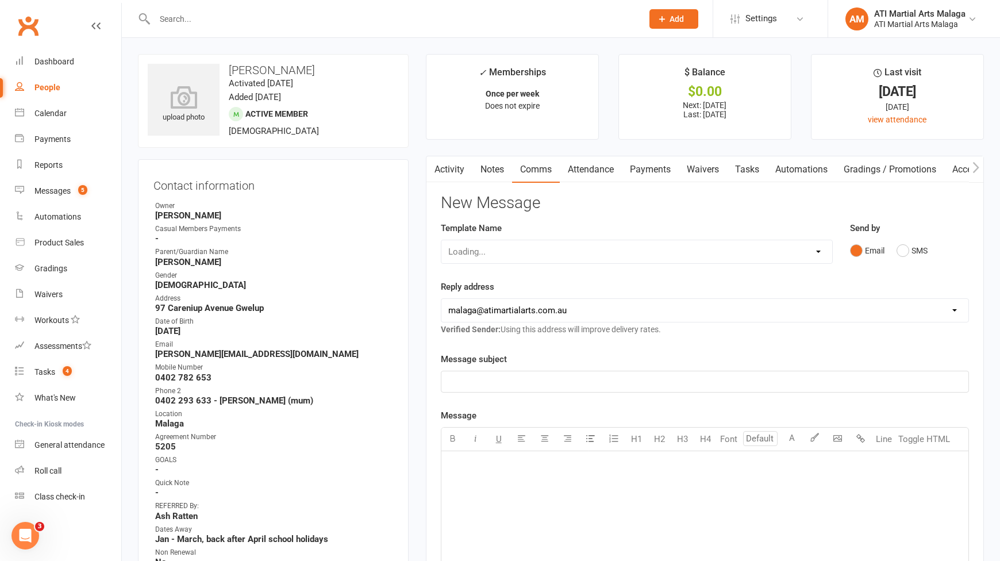
click at [940, 249] on div "Email SMS" at bounding box center [909, 251] width 119 height 22
click at [899, 252] on button "SMS" at bounding box center [912, 251] width 31 height 22
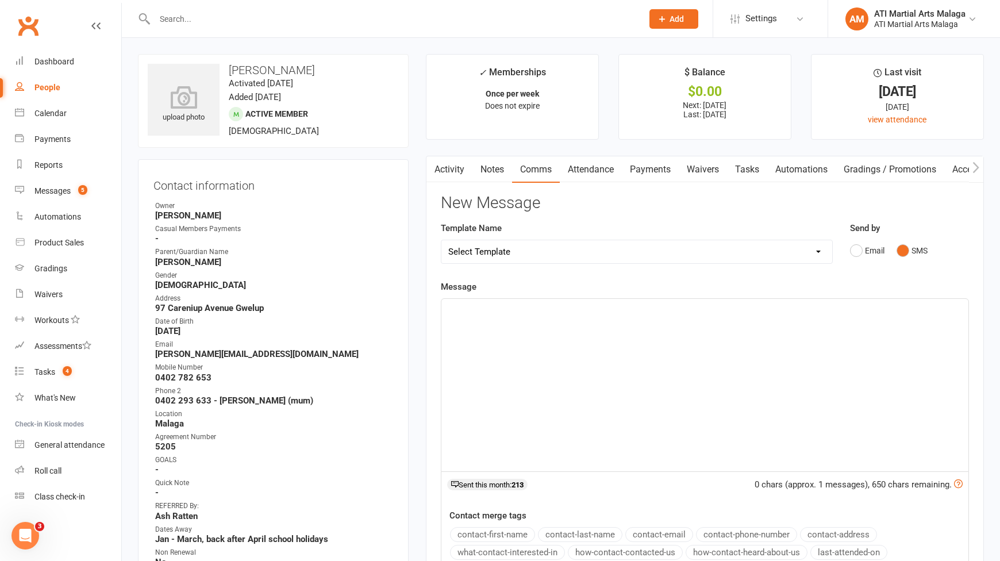
click at [800, 350] on div "﻿" at bounding box center [705, 385] width 527 height 172
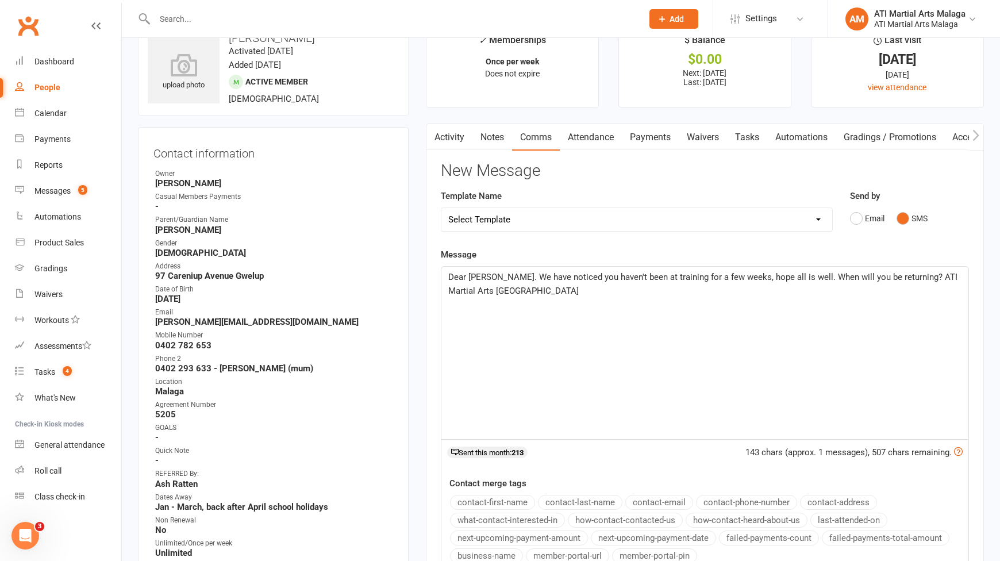
scroll to position [57, 0]
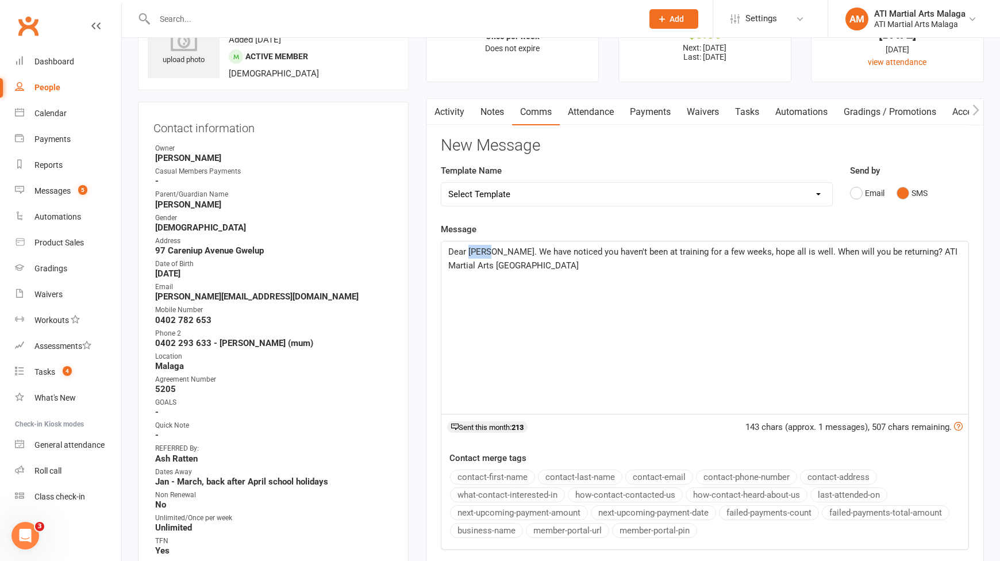
drag, startPoint x: 487, startPoint y: 252, endPoint x: 469, endPoint y: 249, distance: 18.7
click at [469, 249] on span "Dear [PERSON_NAME]. We have noticed you haven't been at training for a few week…" at bounding box center [704, 259] width 512 height 24
click at [478, 474] on button "contact-first-name" at bounding box center [492, 477] width 85 height 15
click at [797, 259] on p "Dear ﻿ {contact-first-name} . We have noticed you haven't been at training for …" at bounding box center [704, 259] width 513 height 28
click at [794, 275] on div "Dear ﻿ {contact-first-name} . We have noticed you haven't been at training for …" at bounding box center [705, 327] width 527 height 172
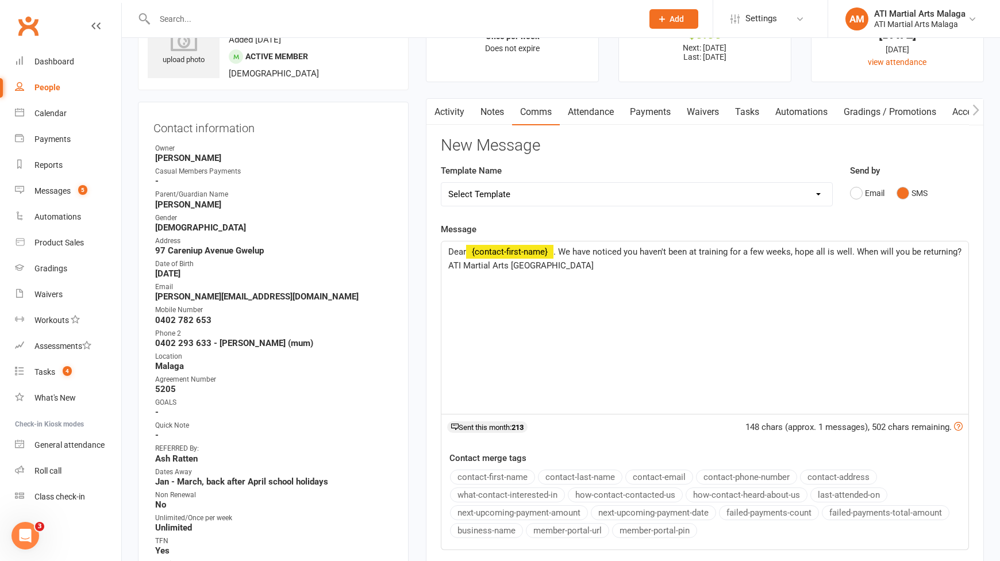
click at [770, 269] on p "Dear ﻿ {contact-first-name} . We have noticed you haven't been at training for …" at bounding box center [704, 259] width 513 height 28
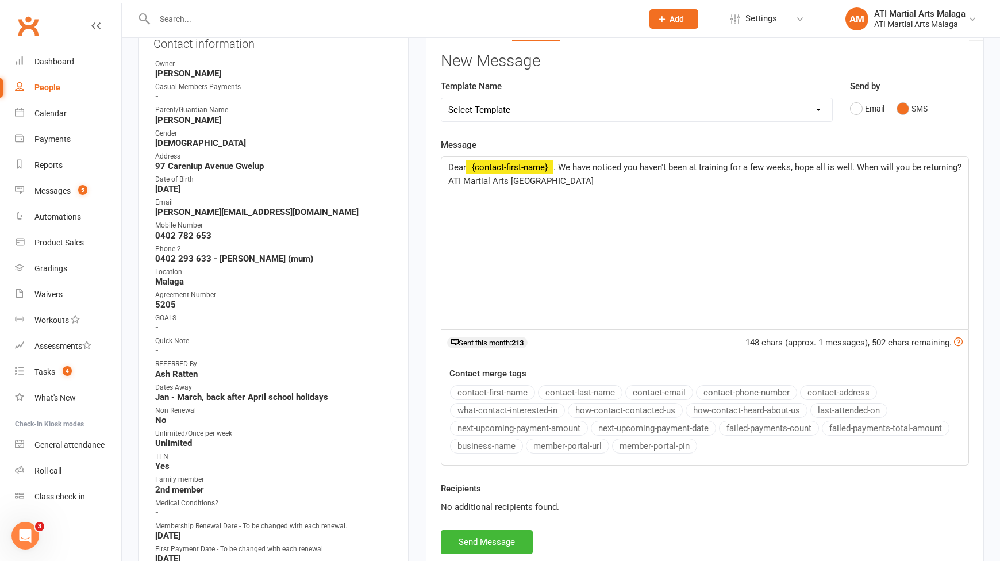
scroll to position [230, 0]
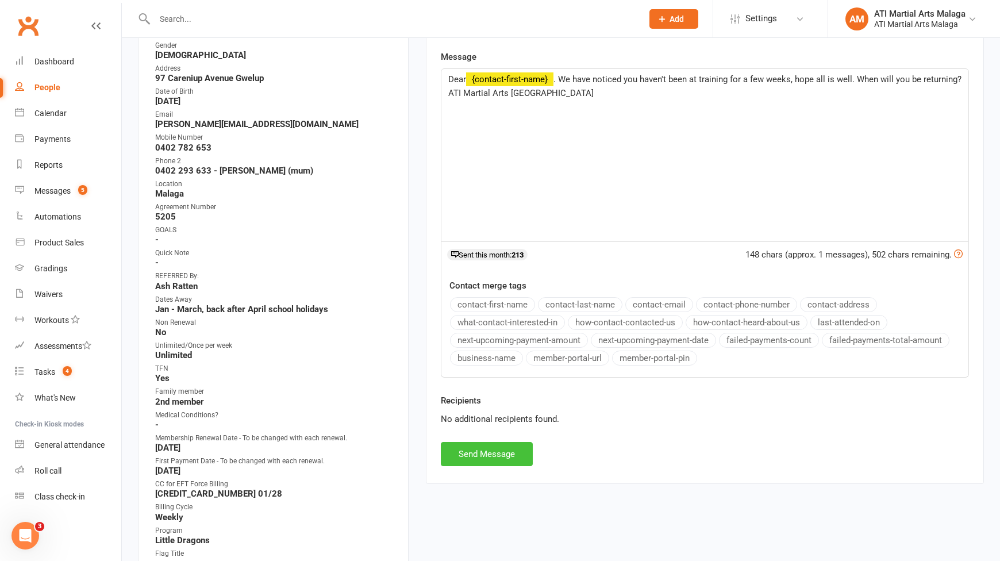
click at [497, 449] on button "Send Message" at bounding box center [487, 454] width 92 height 24
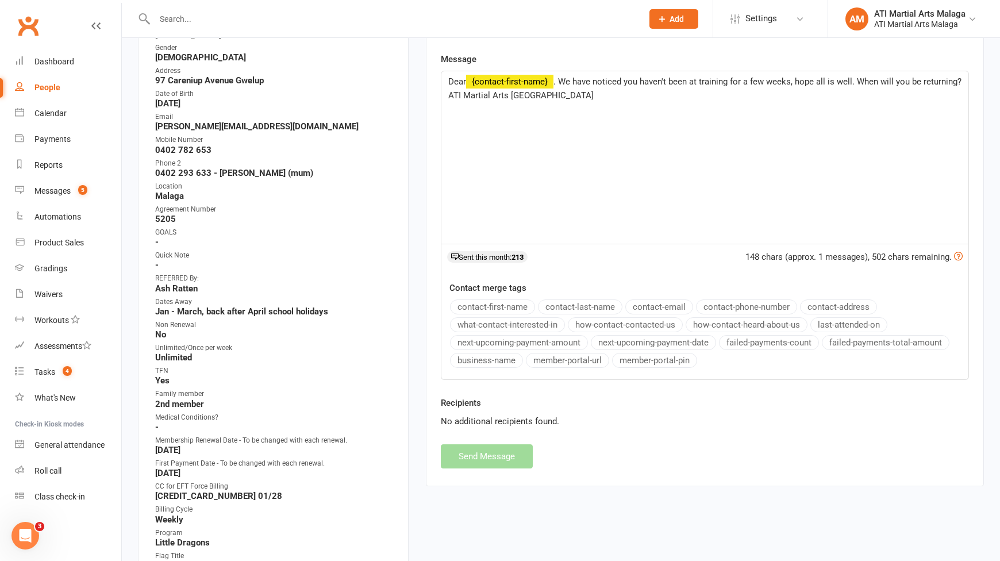
scroll to position [0, 0]
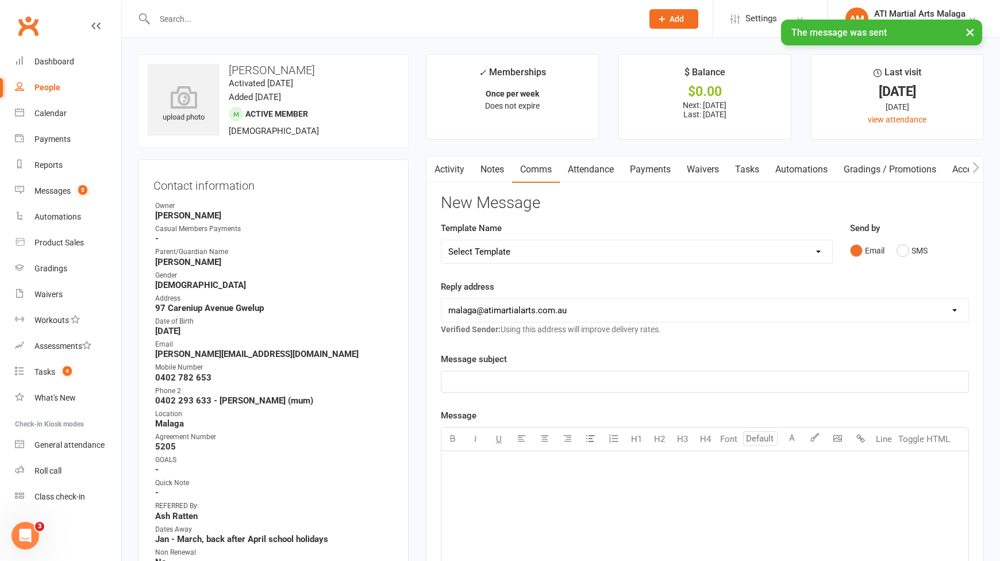
click at [272, 20] on div "× The message was sent" at bounding box center [492, 20] width 985 height 0
click at [272, 17] on input "text" at bounding box center [392, 19] width 483 height 16
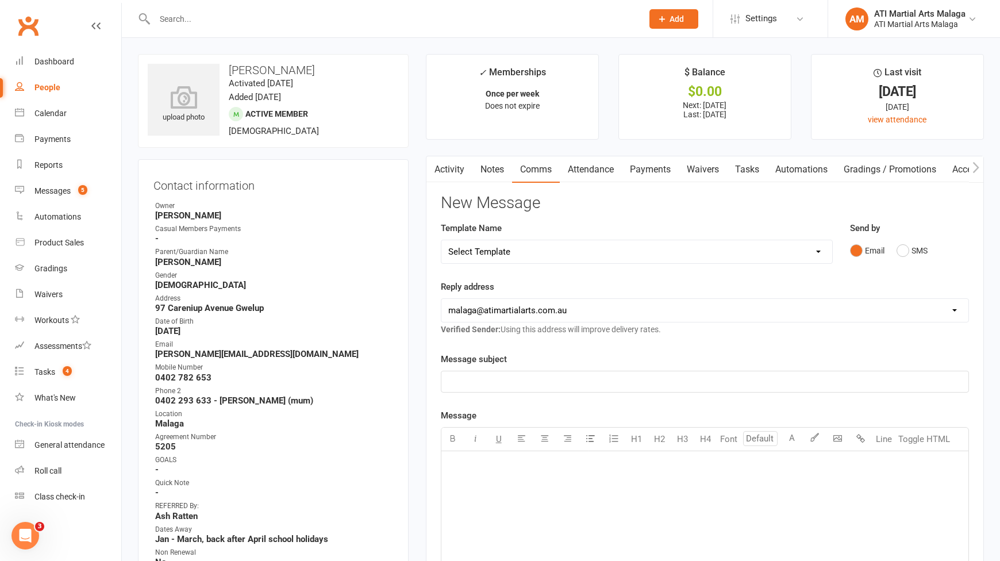
click at [272, 17] on input "text" at bounding box center [392, 19] width 483 height 16
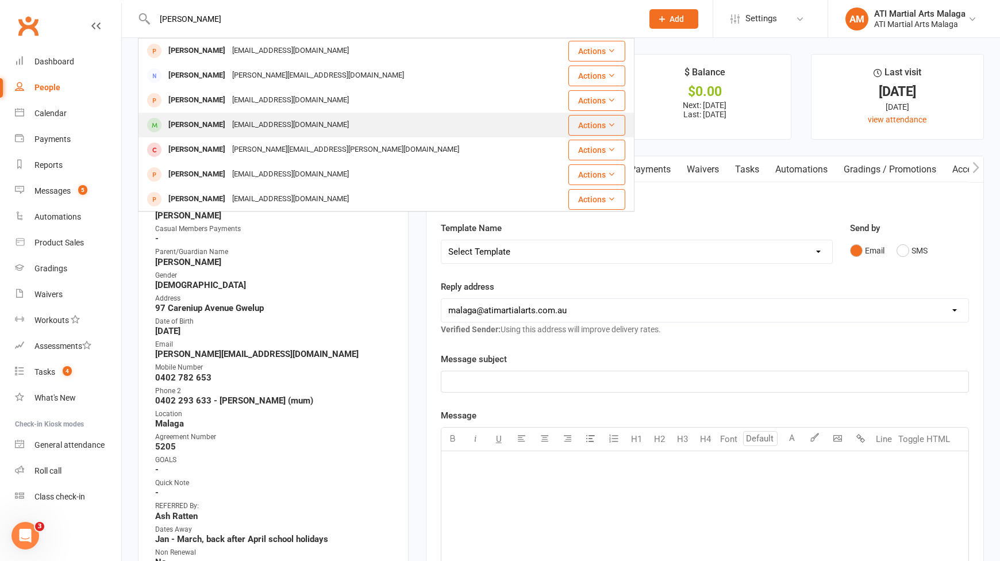
type input "[PERSON_NAME]"
click at [231, 124] on div "[EMAIL_ADDRESS][DOMAIN_NAME]" at bounding box center [291, 125] width 124 height 17
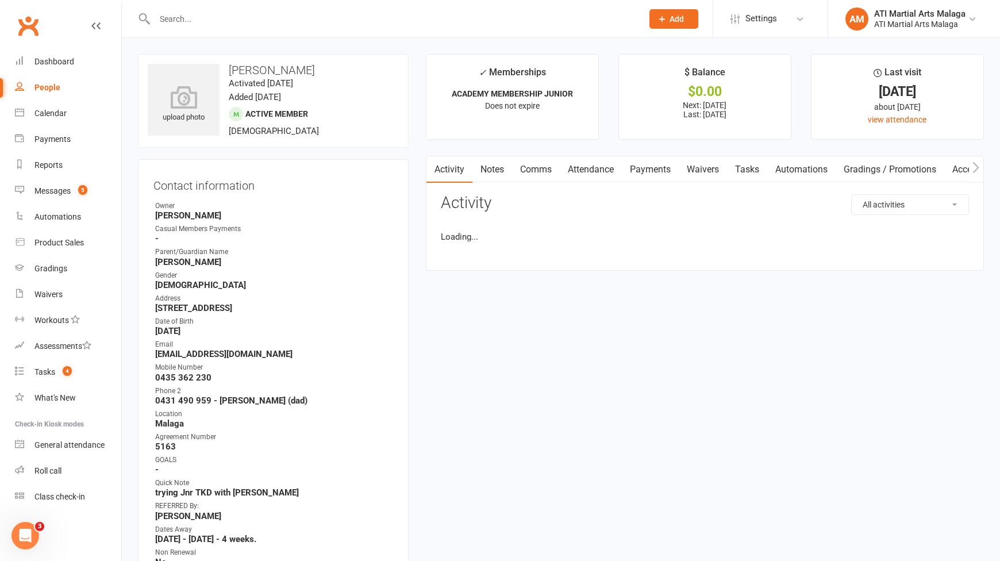
click at [538, 175] on link "Comms" at bounding box center [536, 169] width 48 height 26
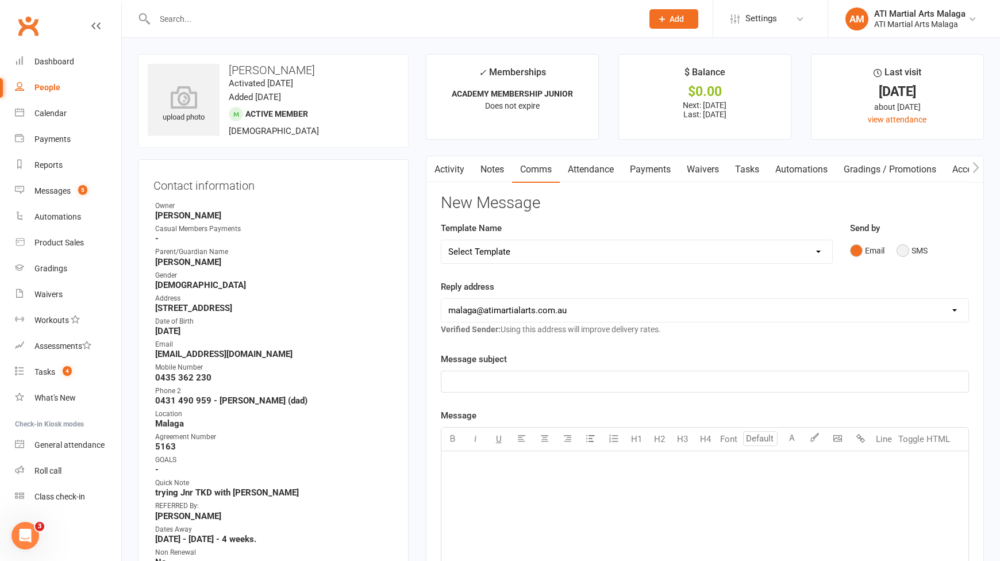
click at [905, 251] on button "SMS" at bounding box center [912, 251] width 31 height 22
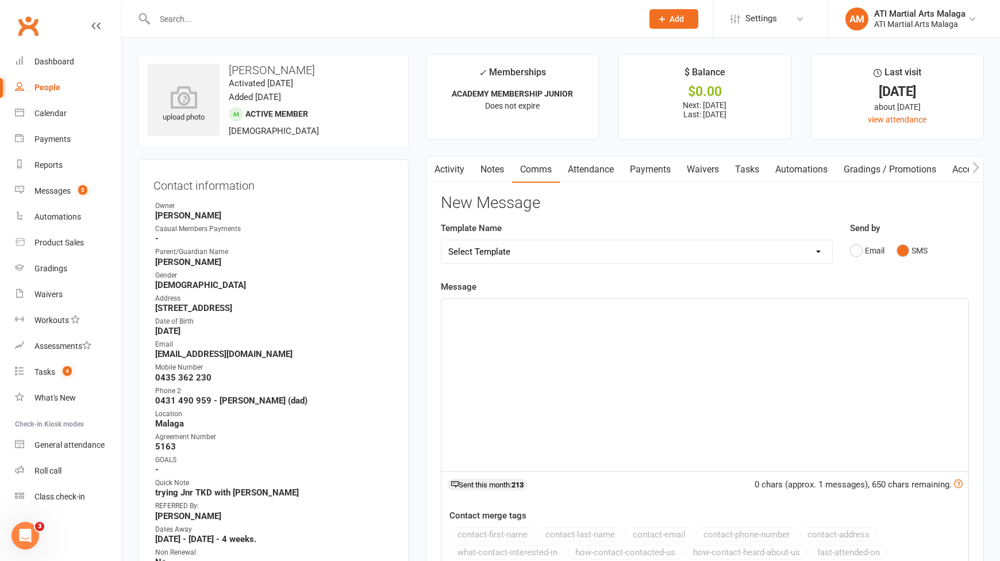
click at [460, 175] on link "Activity" at bounding box center [450, 169] width 46 height 26
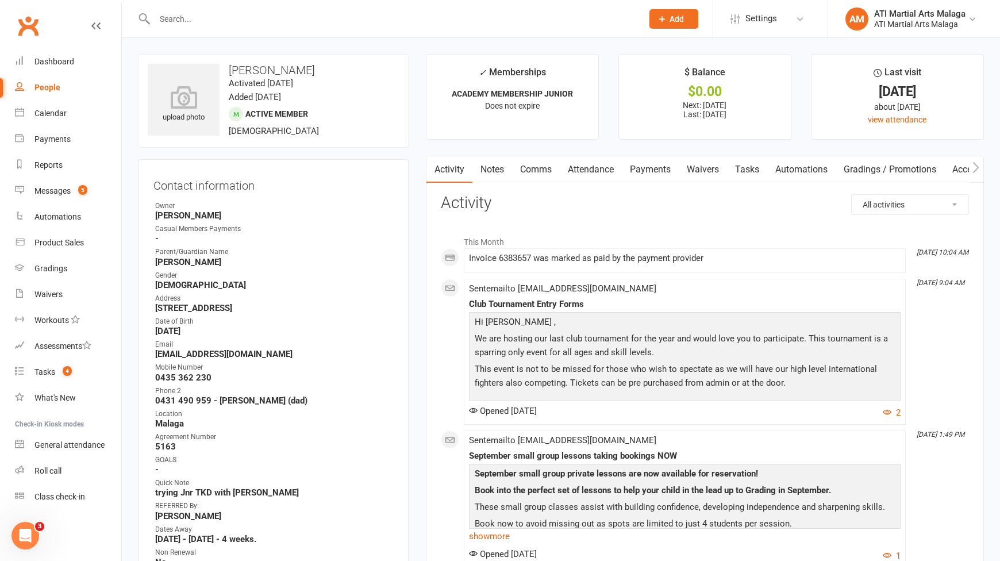
click at [501, 174] on link "Notes" at bounding box center [493, 169] width 40 height 26
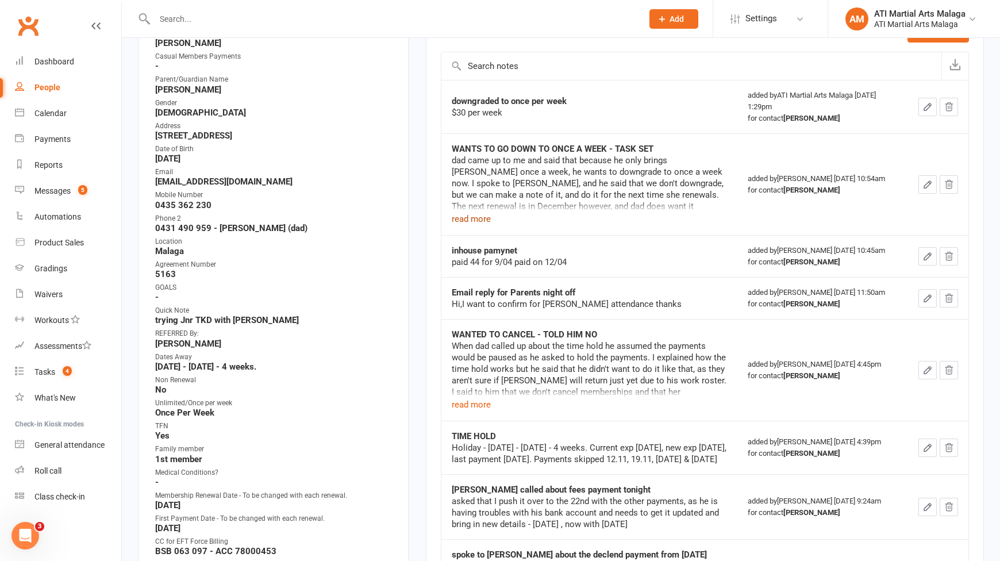
click at [473, 225] on button "read more" at bounding box center [471, 219] width 39 height 14
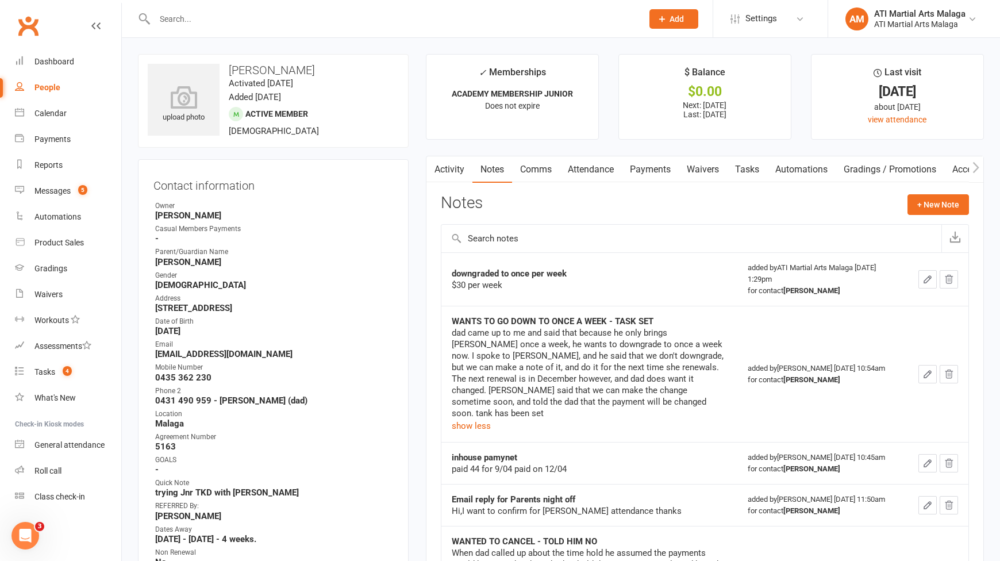
click at [539, 167] on link "Comms" at bounding box center [536, 169] width 48 height 26
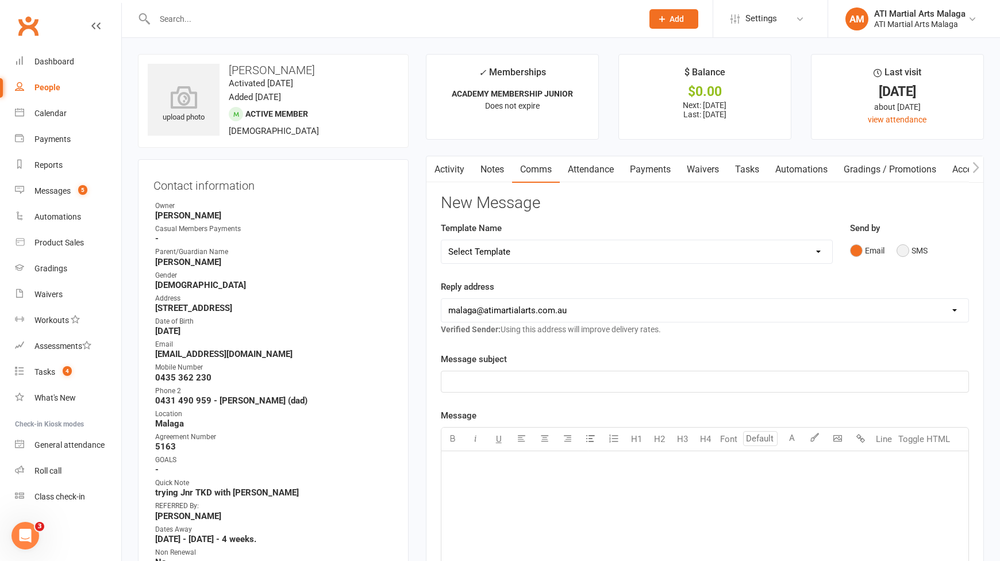
click at [915, 248] on button "SMS" at bounding box center [912, 251] width 31 height 22
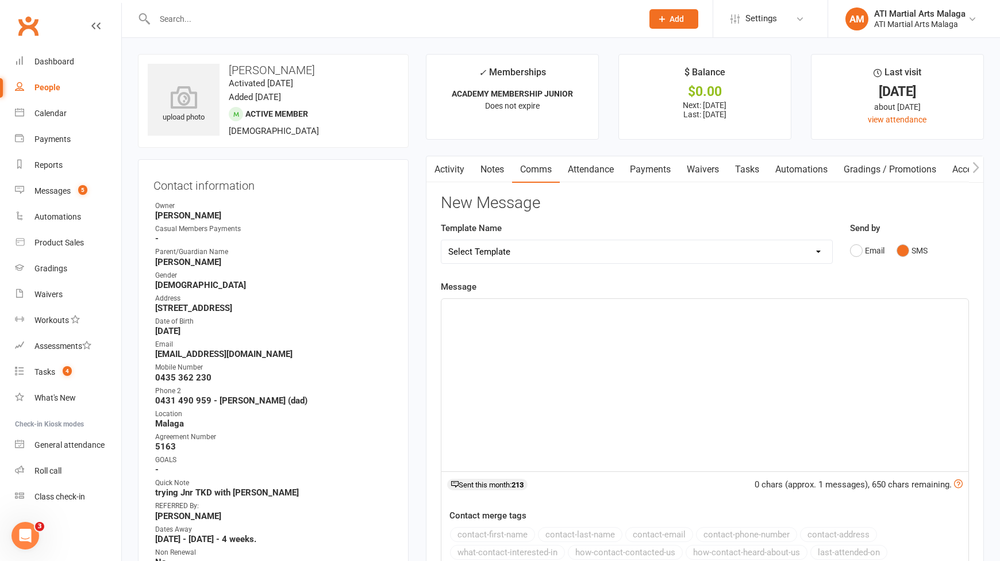
click at [443, 173] on link "Activity" at bounding box center [450, 169] width 46 height 26
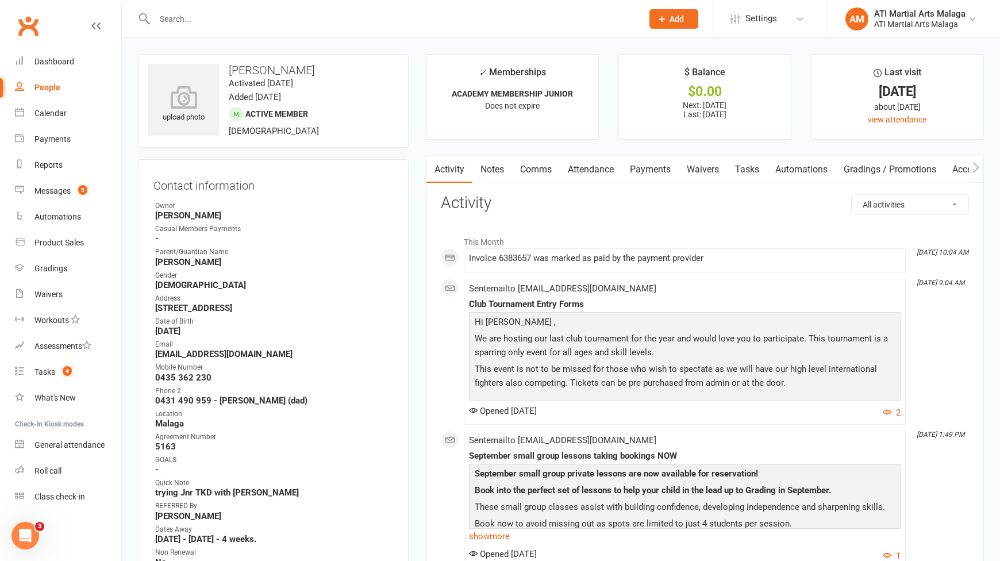
click at [279, 17] on input "text" at bounding box center [392, 19] width 483 height 16
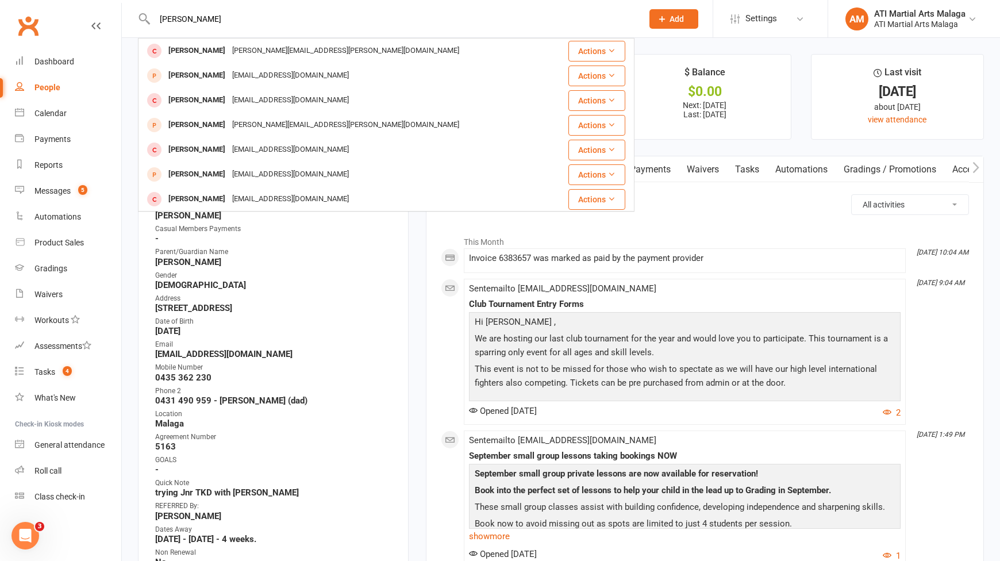
drag, startPoint x: 228, startPoint y: 21, endPoint x: 156, endPoint y: 21, distance: 71.9
click at [156, 21] on input "[PERSON_NAME]" at bounding box center [392, 19] width 483 height 16
click at [269, 8] on div "[PERSON_NAME] [PERSON_NAME] [PERSON_NAME][EMAIL_ADDRESS][PERSON_NAME][DOMAIN_NA…" at bounding box center [386, 18] width 497 height 37
drag, startPoint x: 251, startPoint y: 18, endPoint x: 176, endPoint y: 18, distance: 74.2
click at [244, 18] on input "[PERSON_NAME]" at bounding box center [392, 19] width 483 height 16
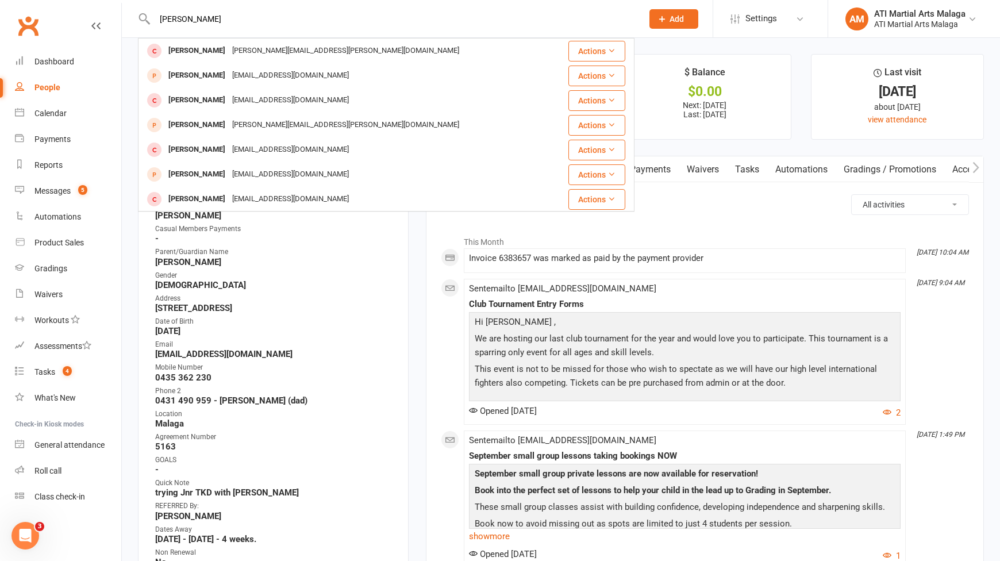
drag, startPoint x: 176, startPoint y: 18, endPoint x: 169, endPoint y: 20, distance: 7.6
click at [169, 20] on input "[PERSON_NAME]" at bounding box center [392, 19] width 483 height 16
drag, startPoint x: 229, startPoint y: 16, endPoint x: 156, endPoint y: 25, distance: 73.0
click at [156, 25] on input "[PERSON_NAME]" at bounding box center [392, 19] width 483 height 16
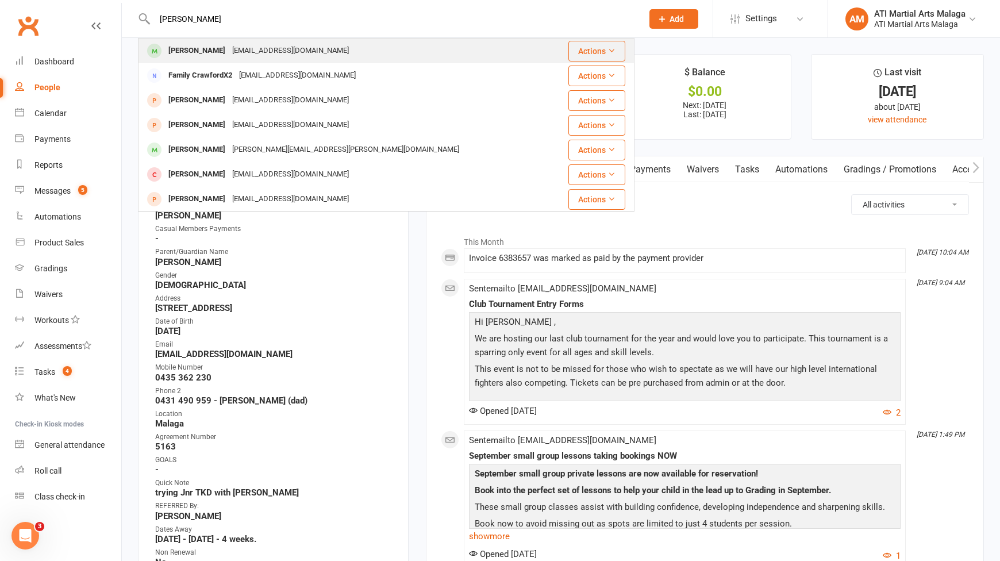
type input "[PERSON_NAME]"
click at [196, 56] on div "[PERSON_NAME]" at bounding box center [197, 51] width 64 height 17
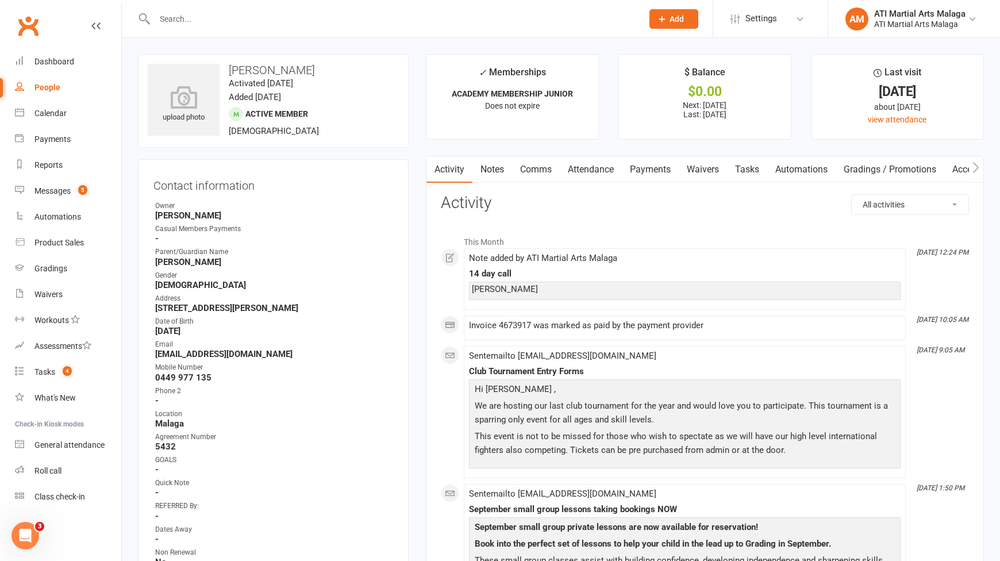
click at [500, 166] on link "Notes" at bounding box center [493, 169] width 40 height 26
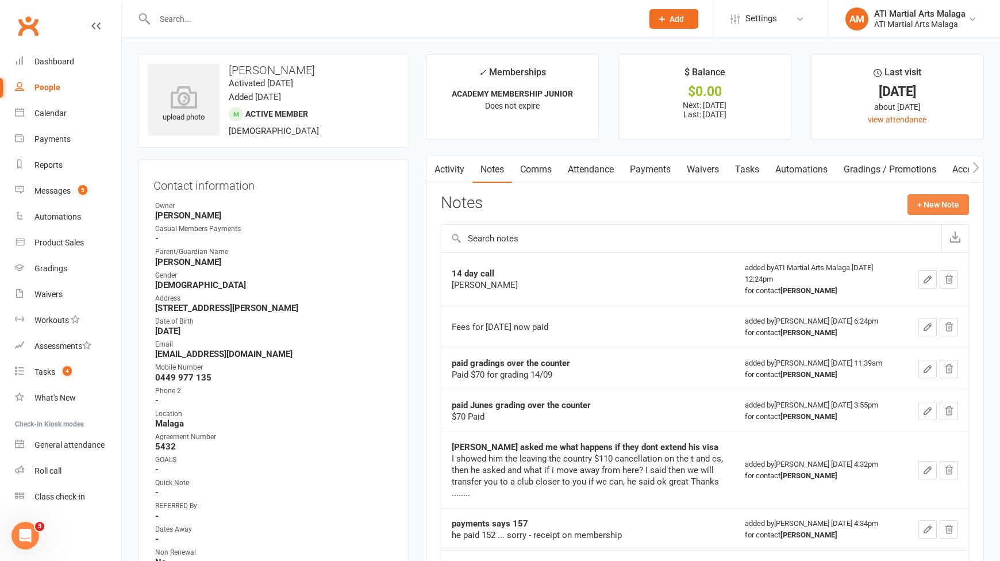
click at [950, 202] on button "+ New Note" at bounding box center [939, 204] width 62 height 21
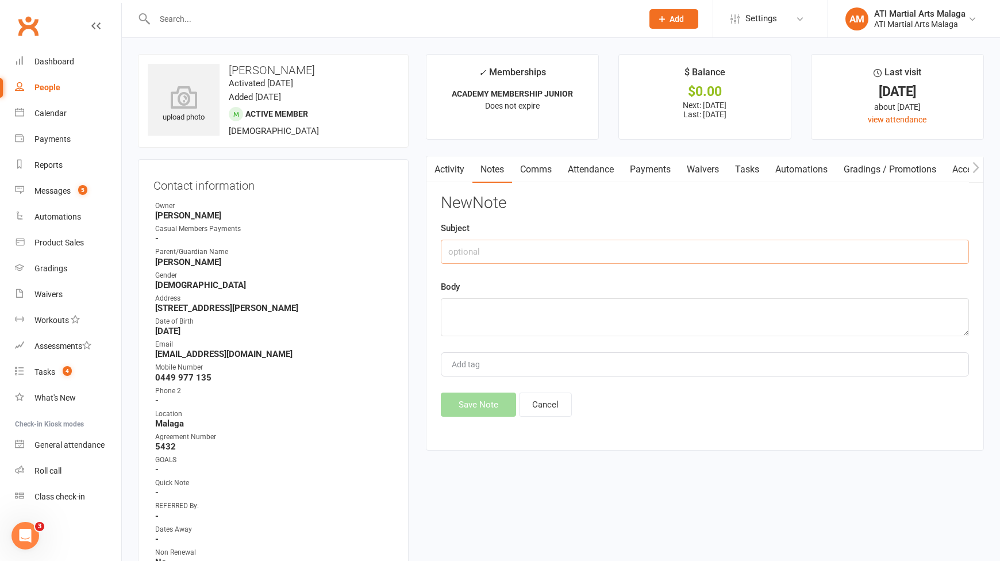
click at [553, 244] on input "text" at bounding box center [705, 252] width 528 height 24
type input "DAD CALLED BACK RE: ABSENCE"
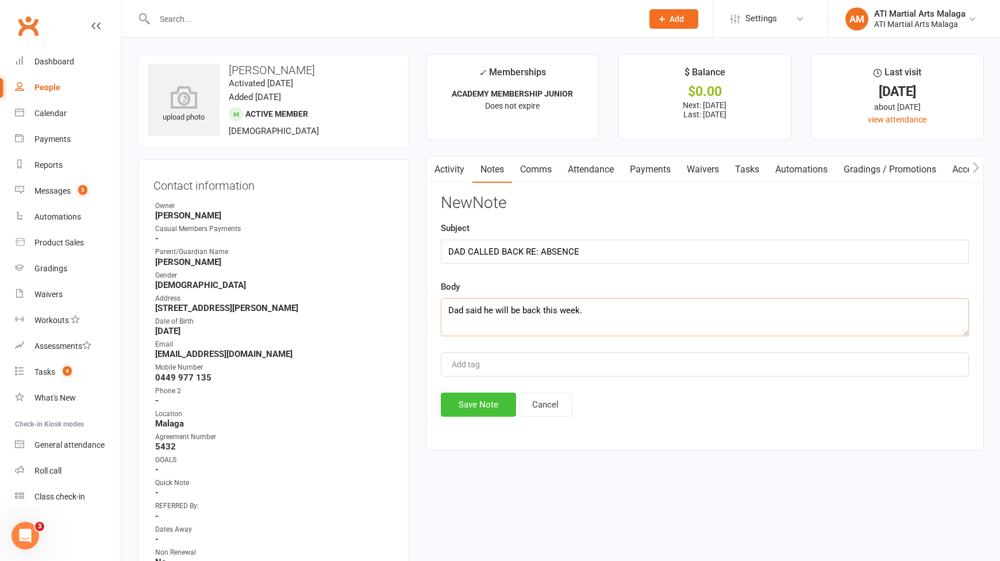
type textarea "Dad said he will be back this week."
click at [502, 400] on button "Save Note" at bounding box center [478, 405] width 75 height 24
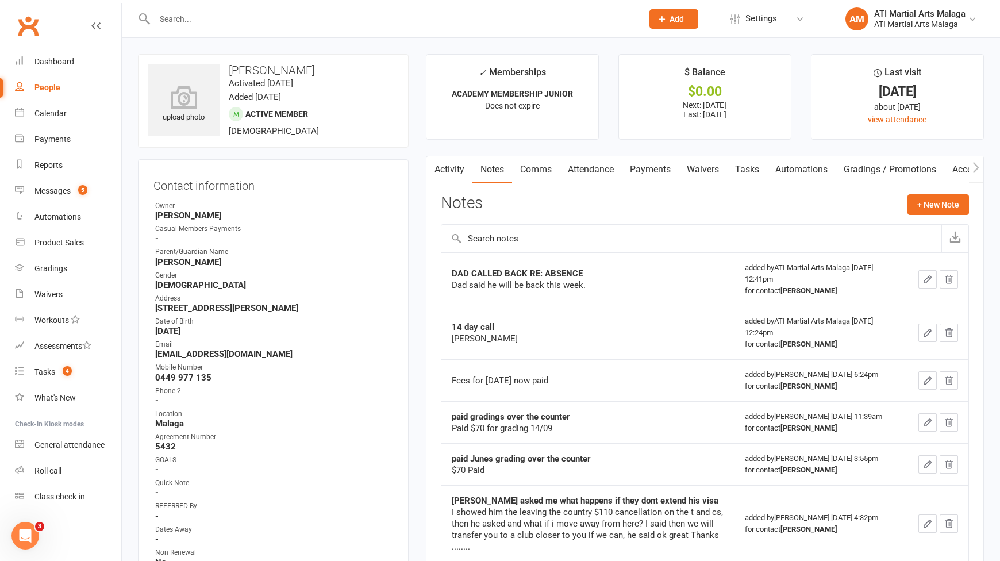
click at [228, 9] on div at bounding box center [386, 18] width 497 height 37
click at [237, 21] on input "text" at bounding box center [392, 19] width 483 height 16
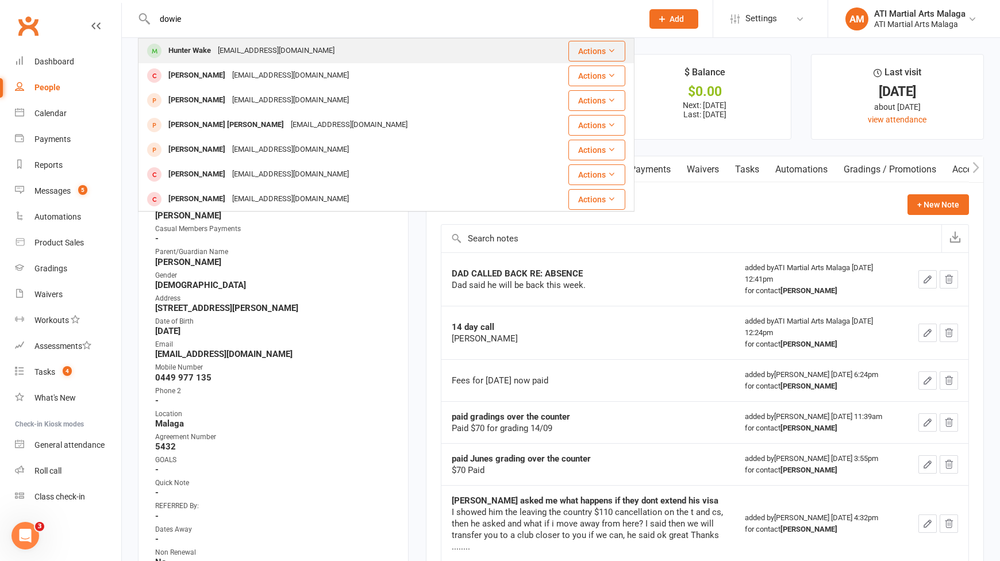
type input "dowie"
click at [190, 59] on div "Hunter Wake" at bounding box center [189, 51] width 49 height 17
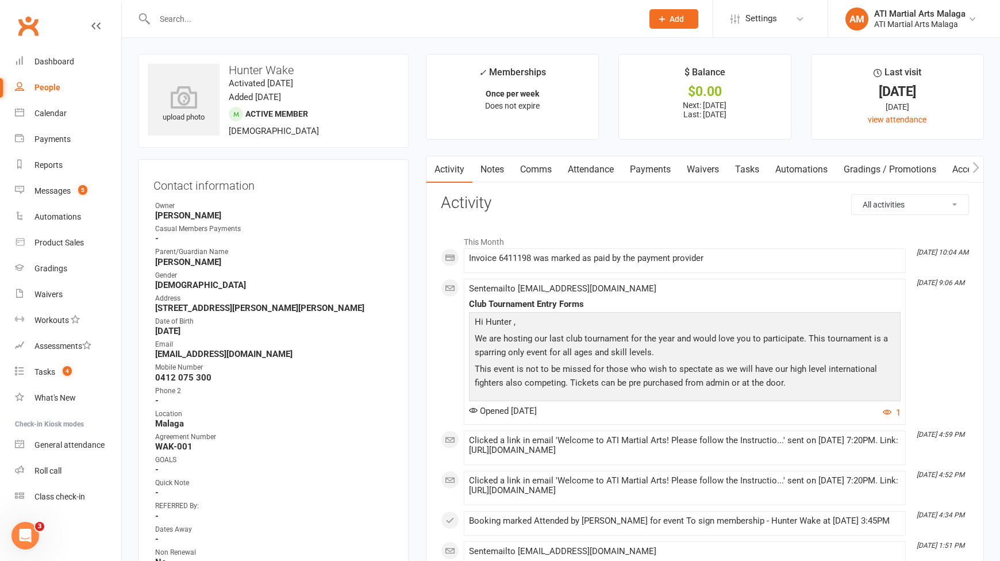
click at [291, 26] on input "text" at bounding box center [392, 19] width 483 height 16
click at [477, 166] on link "Notes" at bounding box center [493, 169] width 40 height 26
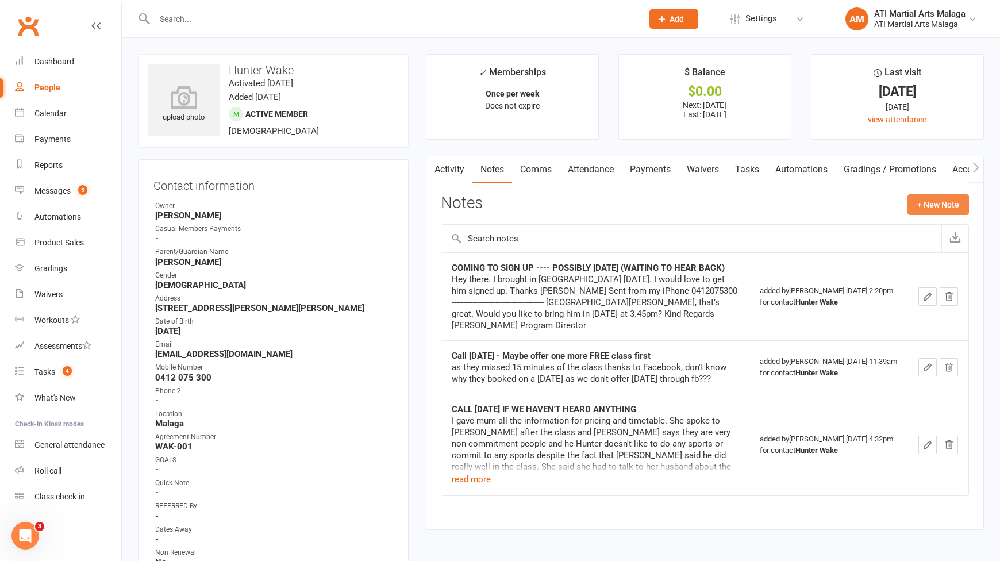
click at [958, 209] on button "+ New Note" at bounding box center [939, 204] width 62 height 21
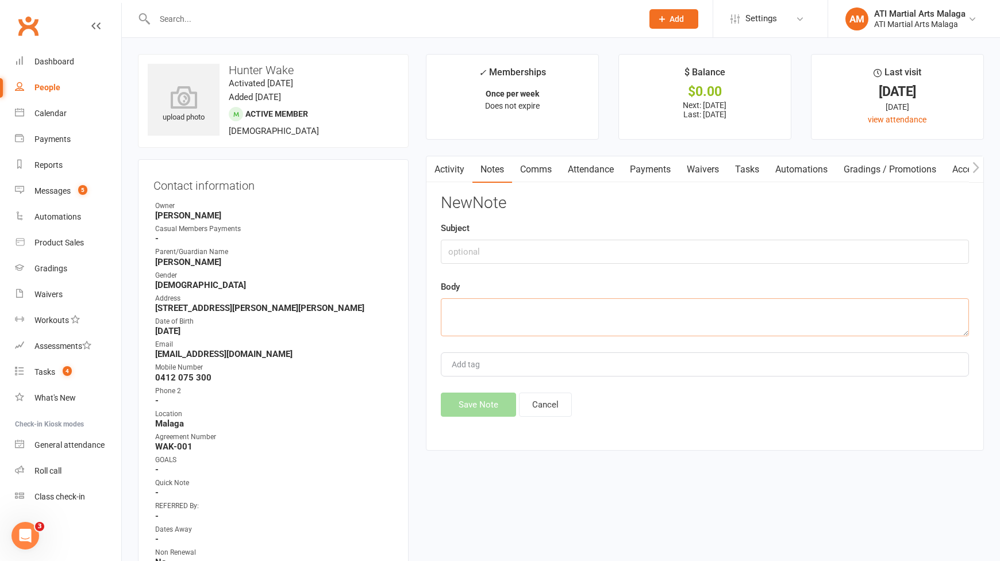
paste textarea "Hi. Just wanted to double check if we needed to confirm attendance each week? I…"
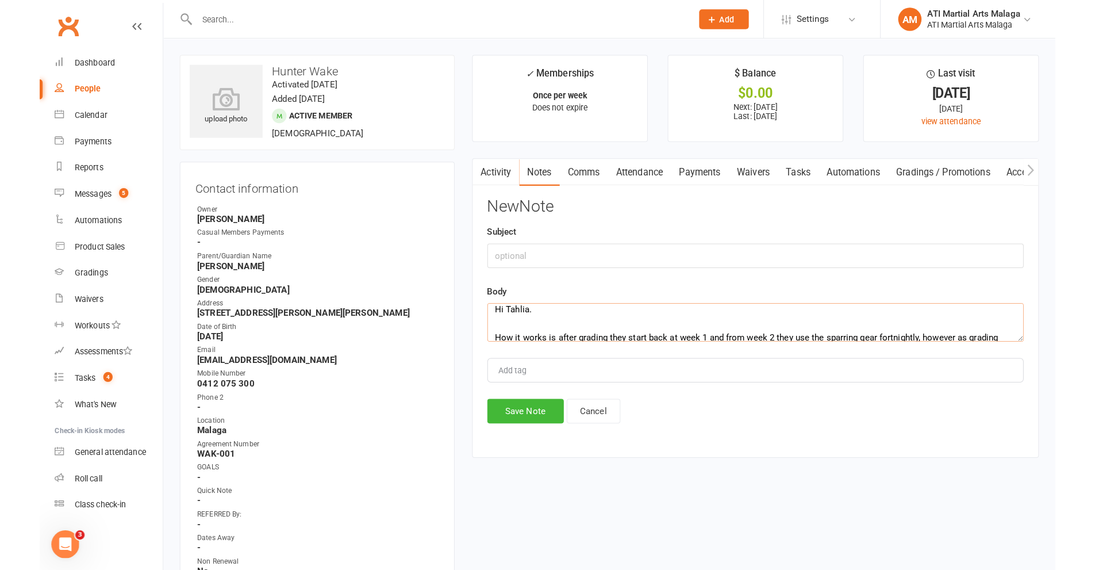
scroll to position [173, 0]
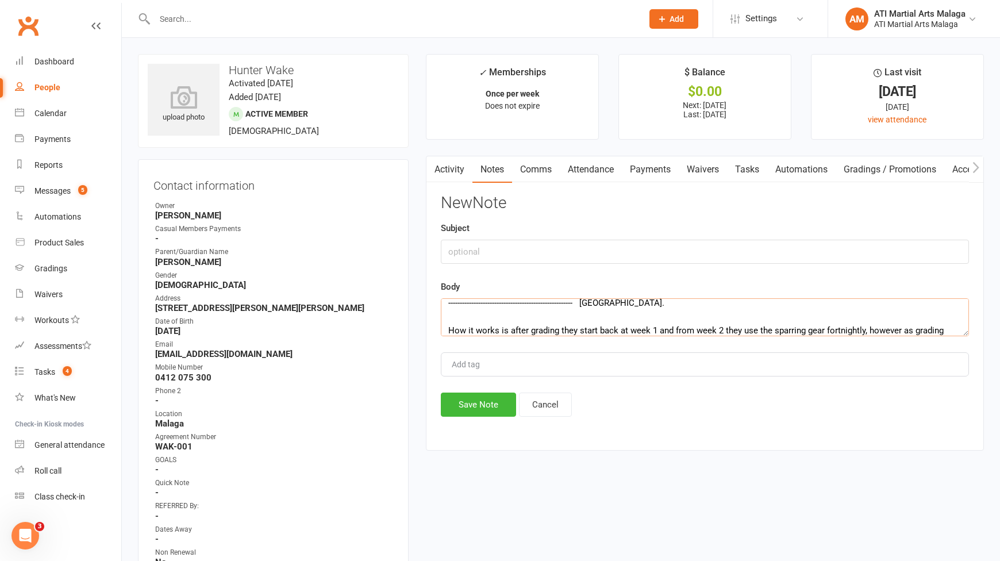
type textarea "Hi. Just wanted to double check if we needed to confirm attendance each week? I…"
click at [470, 250] on input "text" at bounding box center [705, 252] width 528 height 24
click at [482, 404] on button "Save Note" at bounding box center [478, 405] width 75 height 24
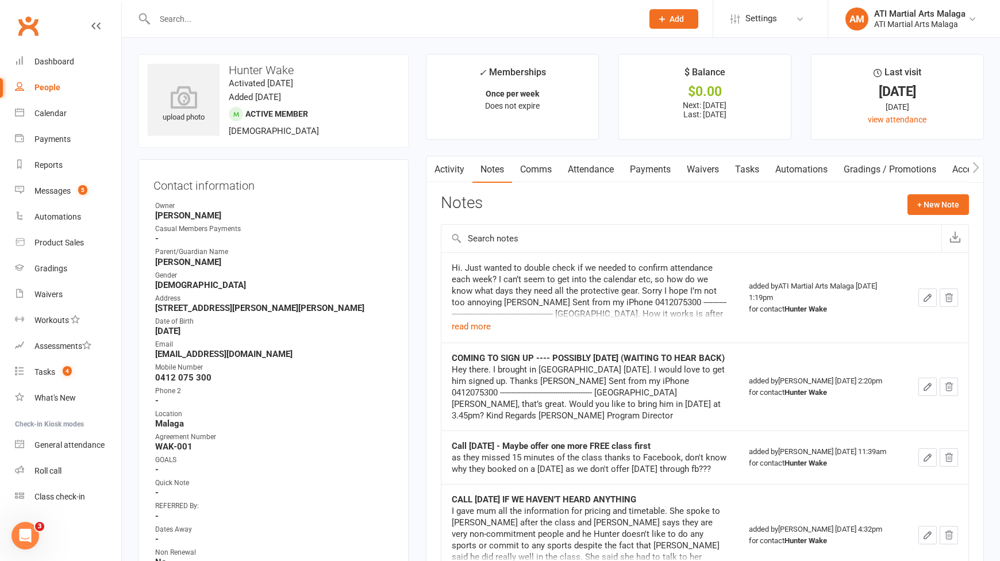
click at [275, 26] on input "text" at bounding box center [392, 19] width 483 height 16
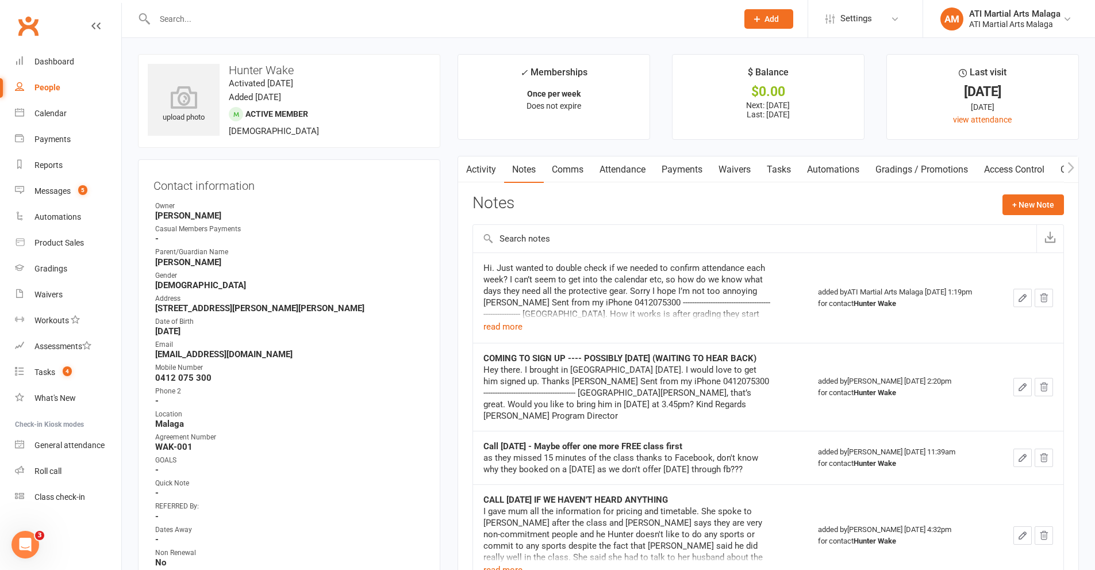
click at [208, 13] on input "text" at bounding box center [440, 19] width 578 height 16
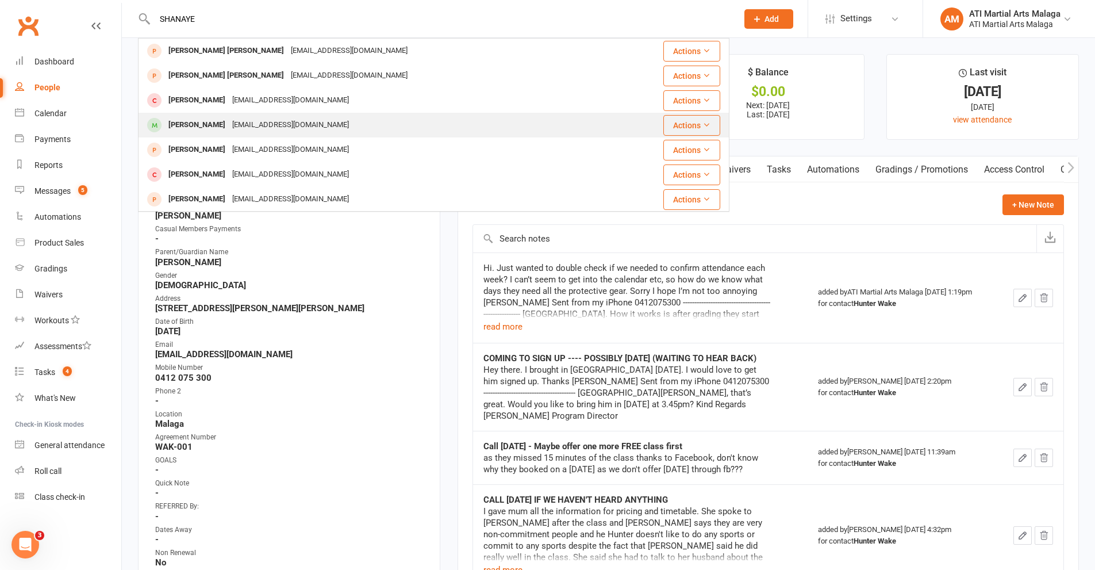
type input "SHANAYE"
click at [196, 125] on div "[PERSON_NAME]" at bounding box center [197, 125] width 64 height 17
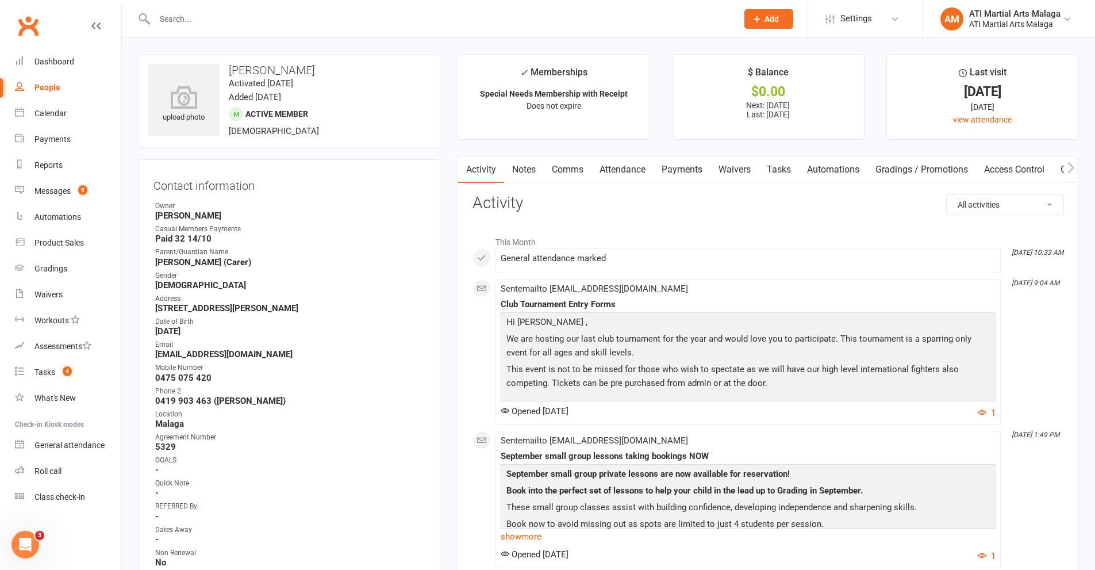
click at [525, 170] on link "Notes" at bounding box center [524, 169] width 40 height 26
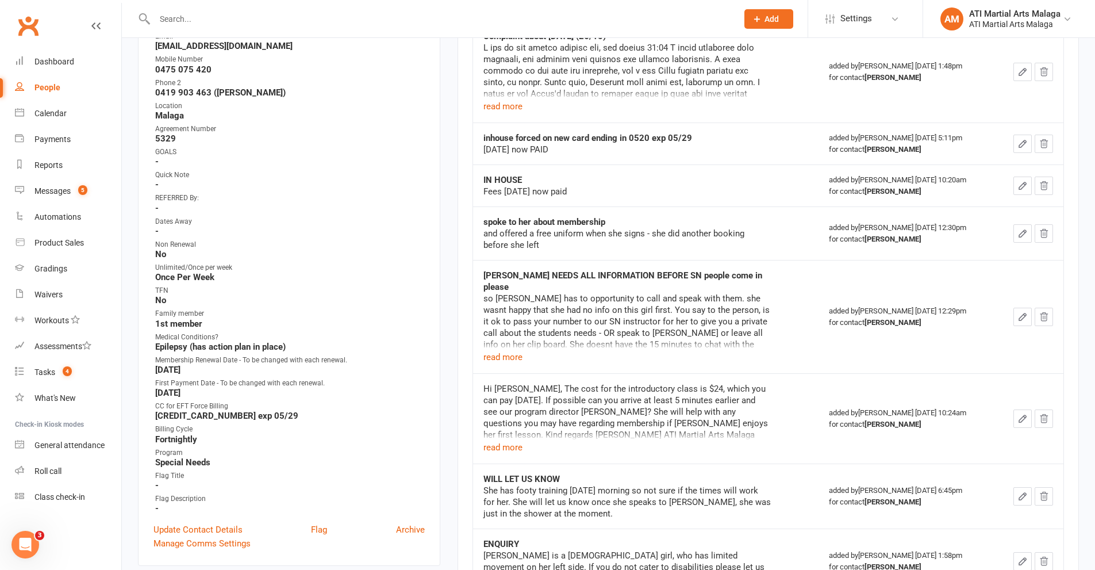
scroll to position [345, 0]
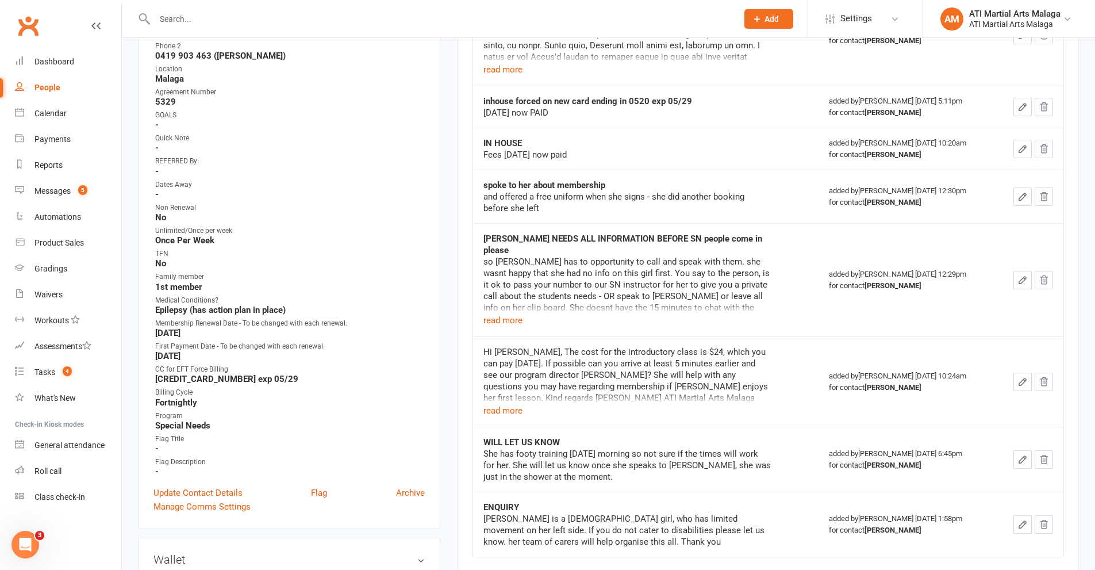
click at [488, 391] on div "Hi [PERSON_NAME], The cost for the introductory class is $24, which you can pay…" at bounding box center [626, 374] width 287 height 57
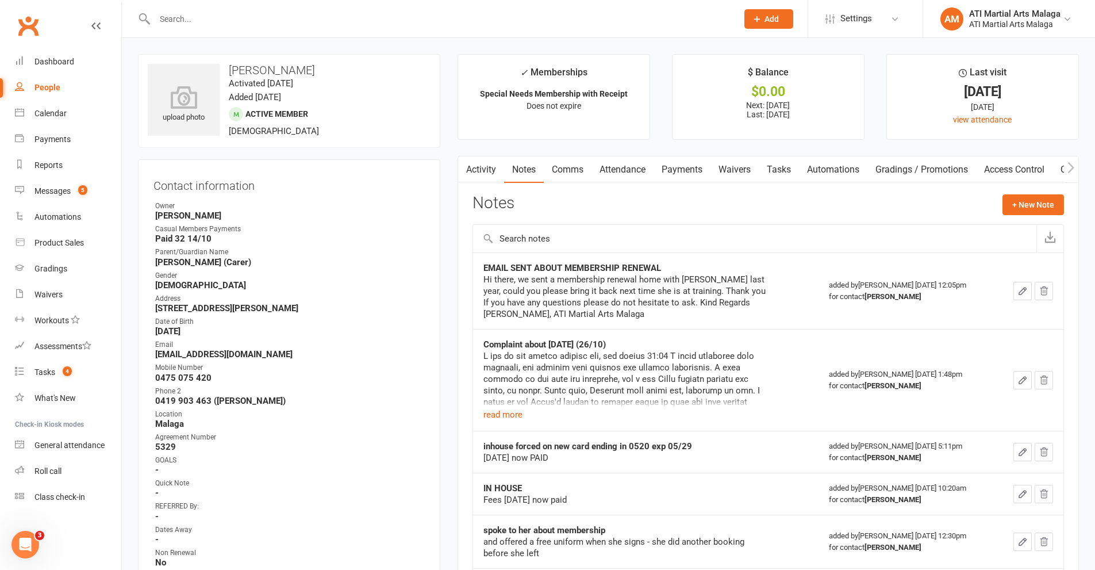
click at [667, 168] on link "Payments" at bounding box center [682, 169] width 57 height 26
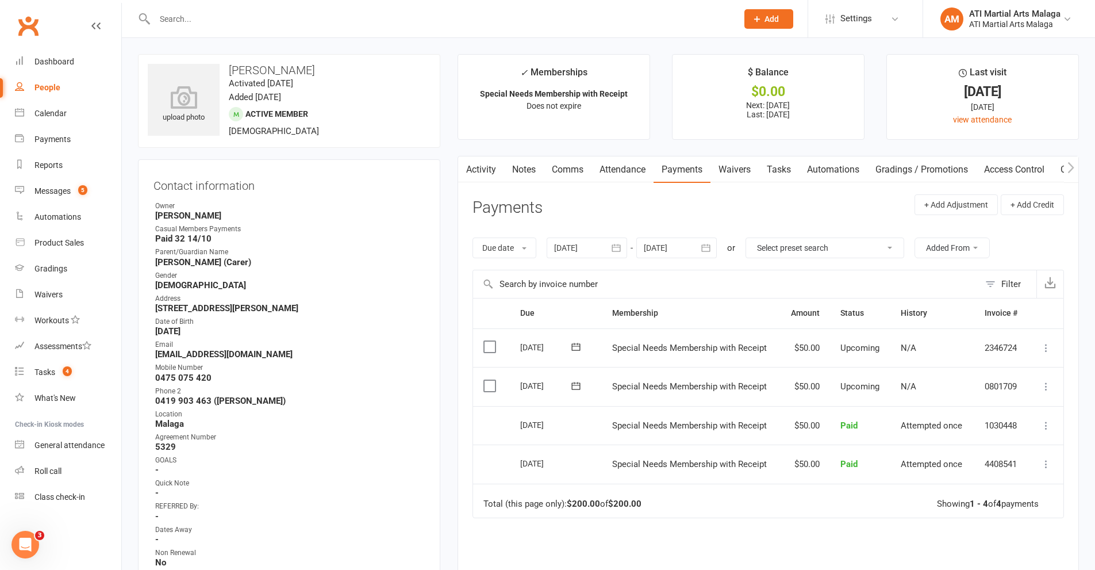
click at [526, 170] on link "Notes" at bounding box center [524, 169] width 40 height 26
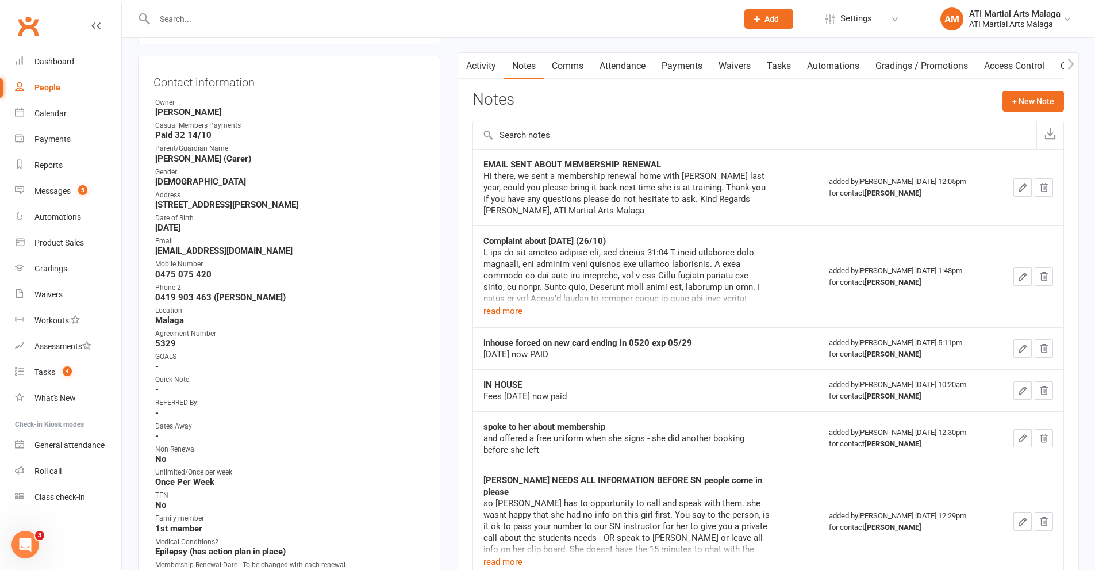
scroll to position [115, 0]
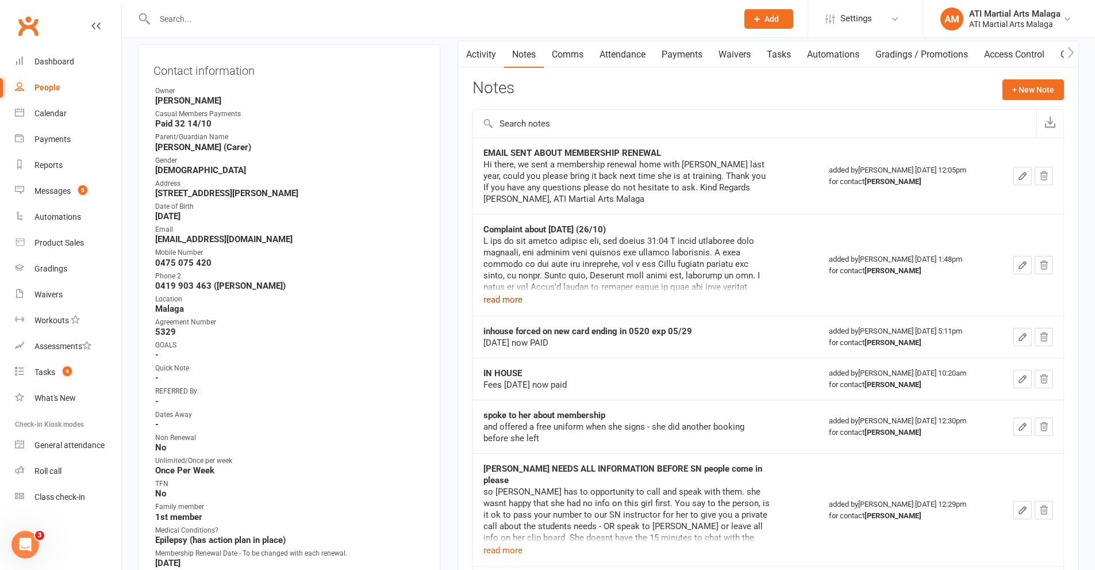
click at [510, 300] on button "read more" at bounding box center [502, 300] width 39 height 14
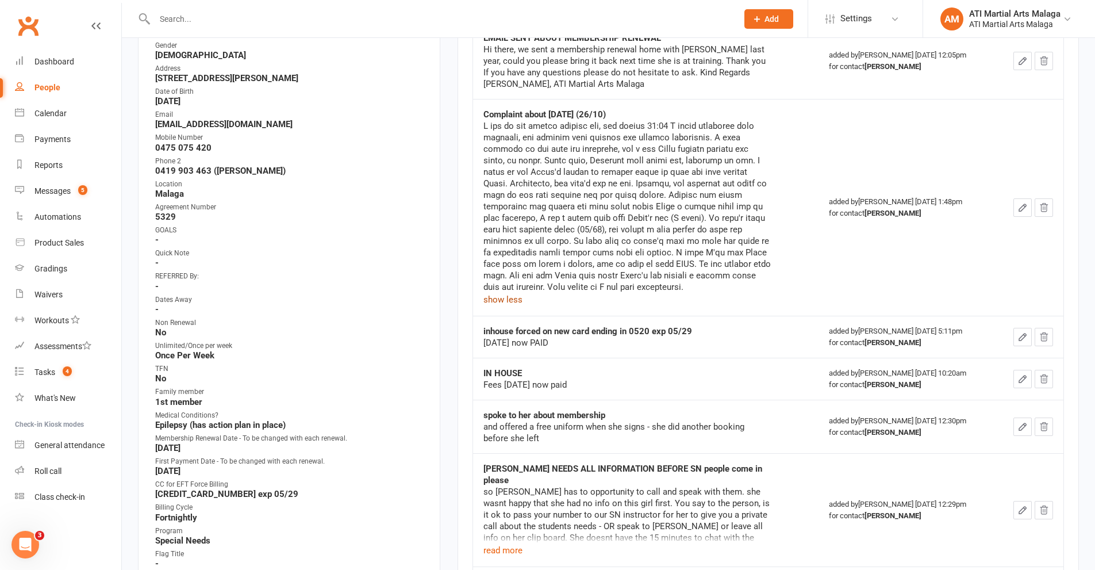
scroll to position [0, 0]
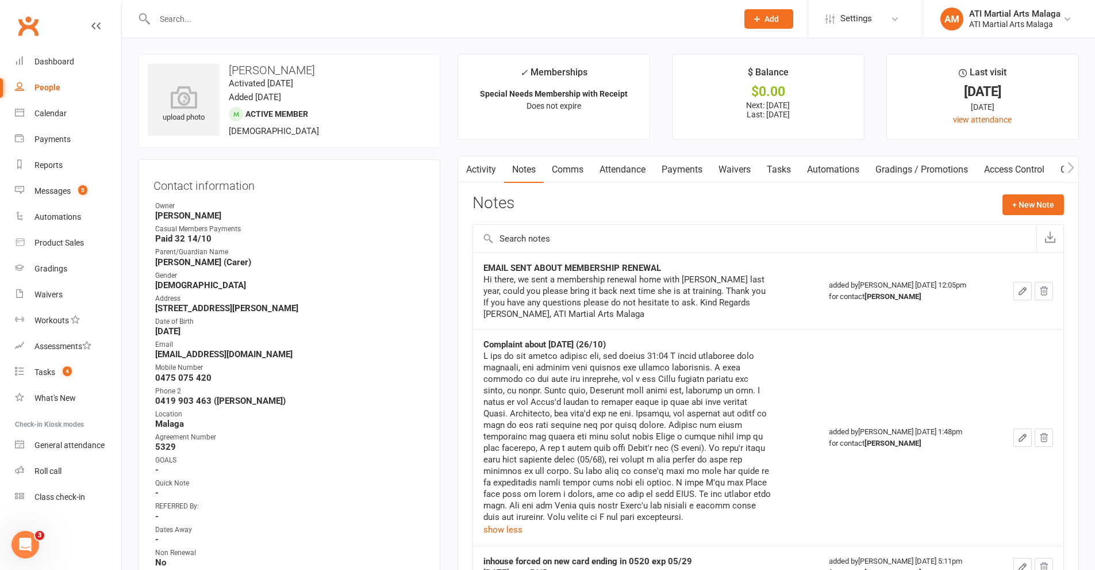
click at [327, 15] on input "text" at bounding box center [440, 19] width 578 height 16
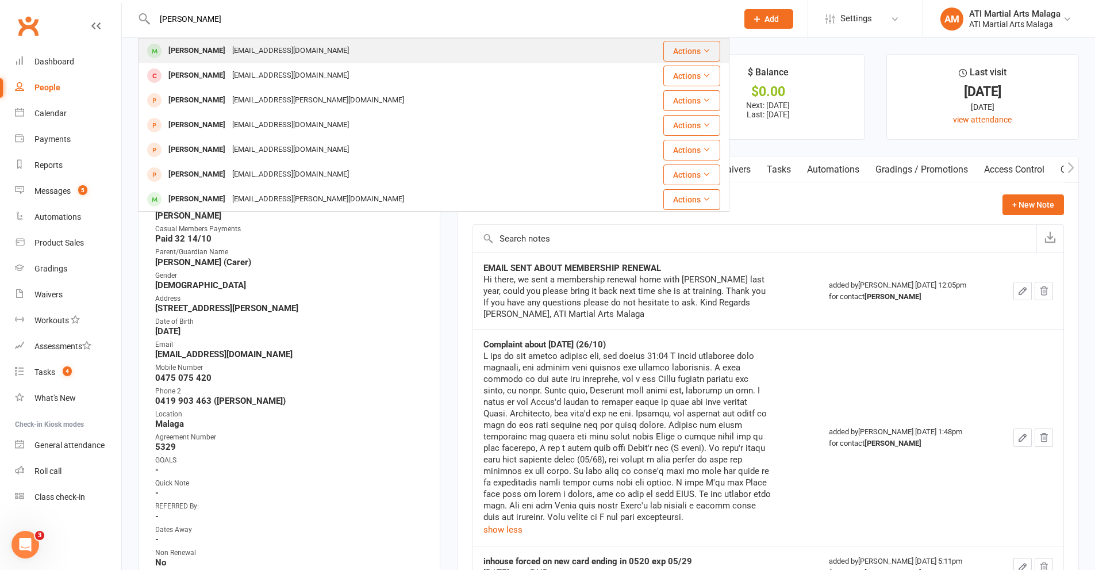
type input "[PERSON_NAME]"
click at [233, 52] on div "[EMAIL_ADDRESS][DOMAIN_NAME]" at bounding box center [291, 51] width 124 height 17
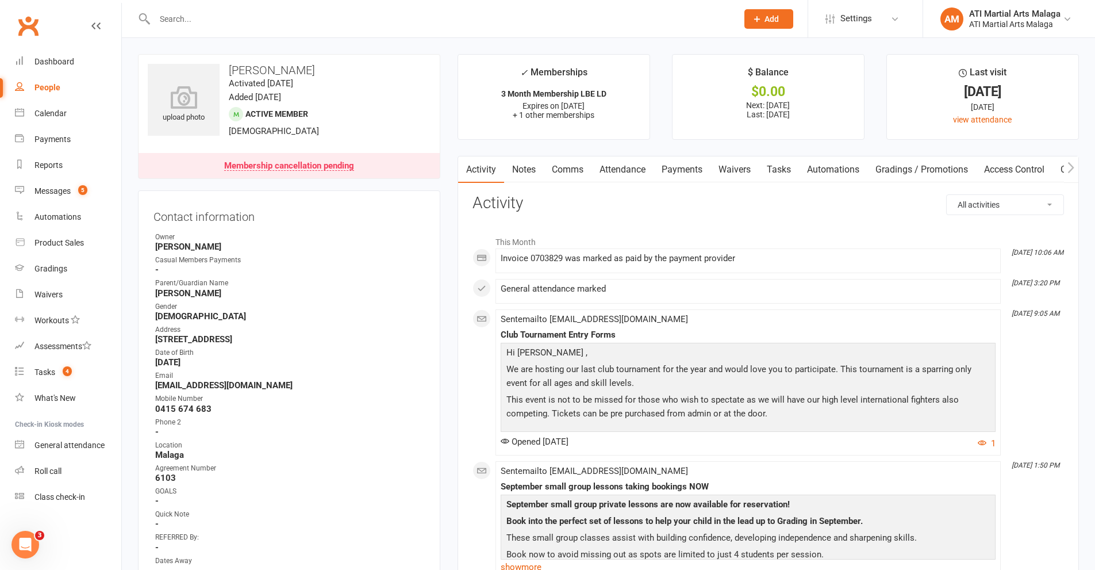
click at [527, 166] on link "Notes" at bounding box center [524, 169] width 40 height 26
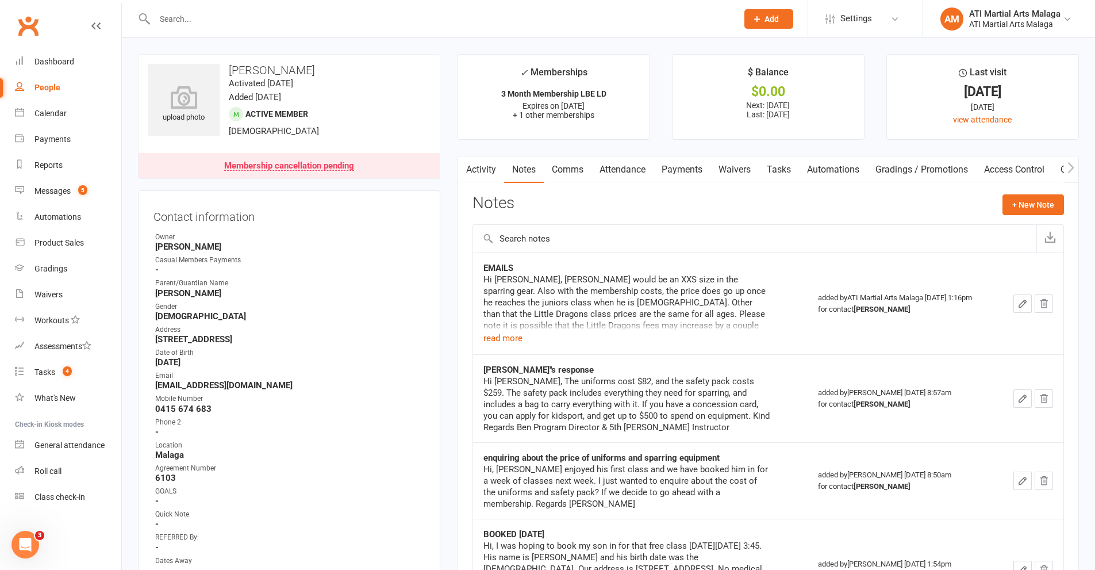
click at [366, 21] on input "text" at bounding box center [440, 19] width 578 height 16
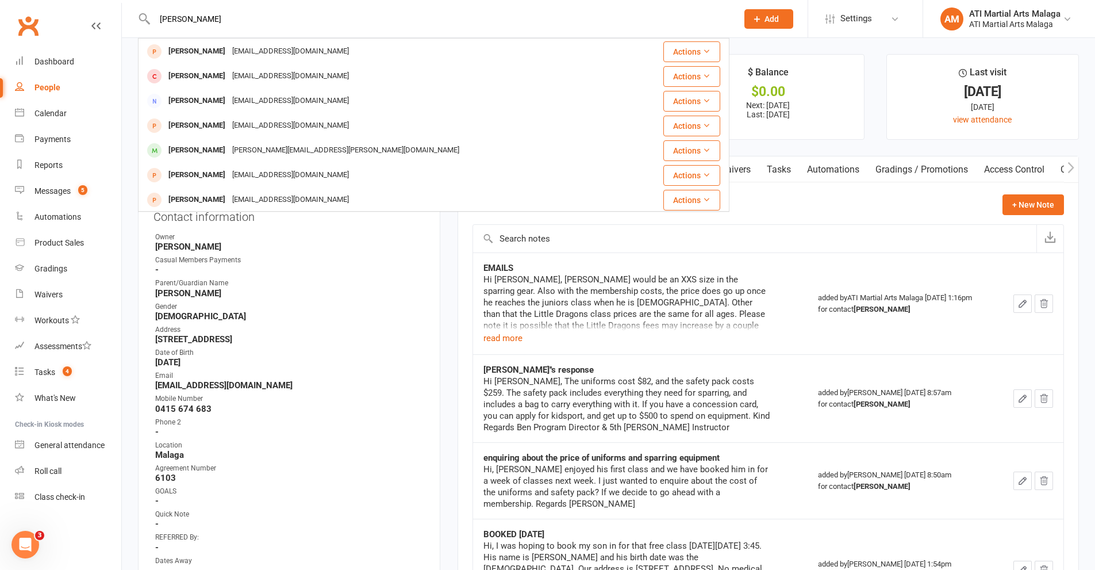
scroll to position [172, 0]
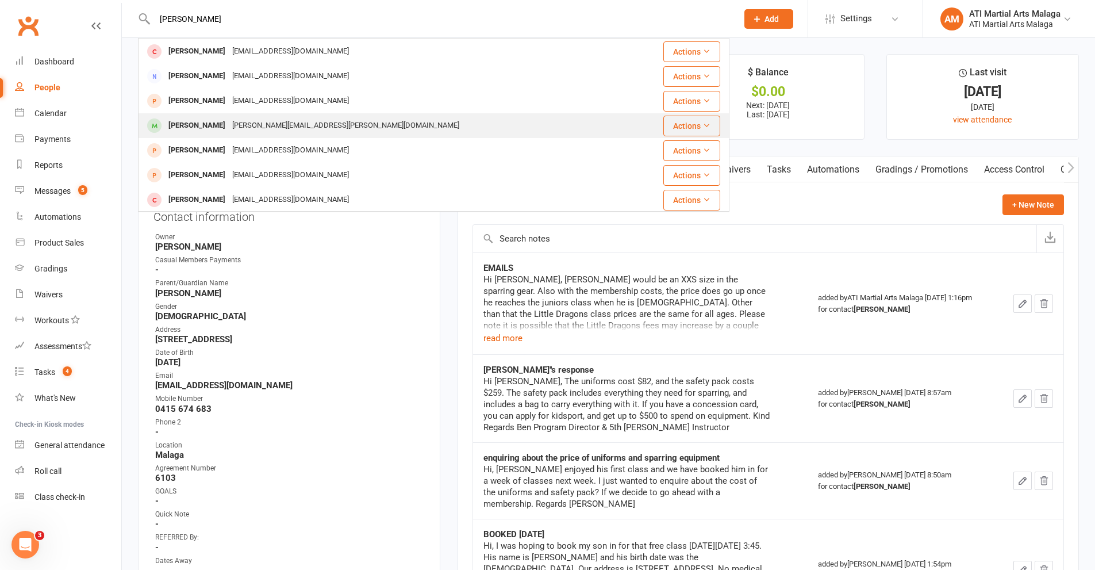
type input "[PERSON_NAME]"
click at [234, 126] on div "[PERSON_NAME][EMAIL_ADDRESS][PERSON_NAME][DOMAIN_NAME]" at bounding box center [346, 125] width 234 height 17
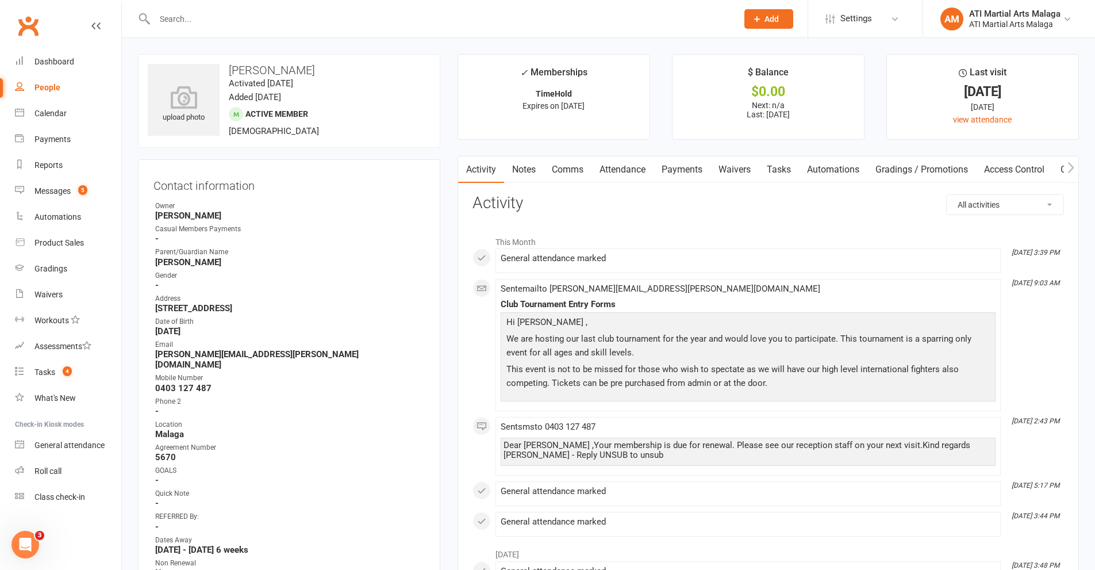
click at [284, 24] on input "text" at bounding box center [440, 19] width 578 height 16
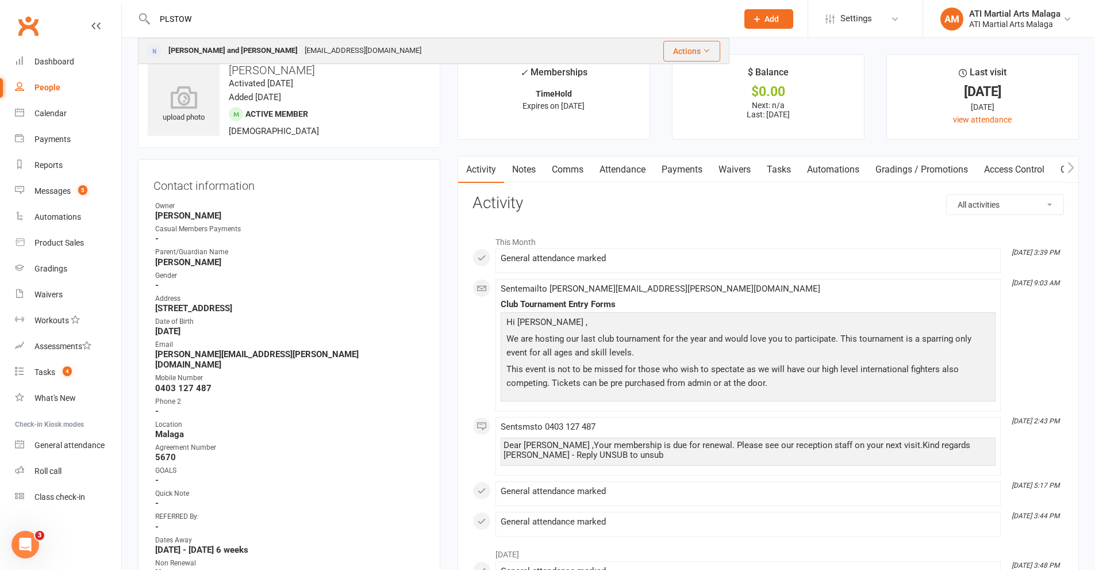
type input "PLSTOW"
click at [301, 51] on div "[EMAIL_ADDRESS][DOMAIN_NAME]" at bounding box center [363, 51] width 124 height 17
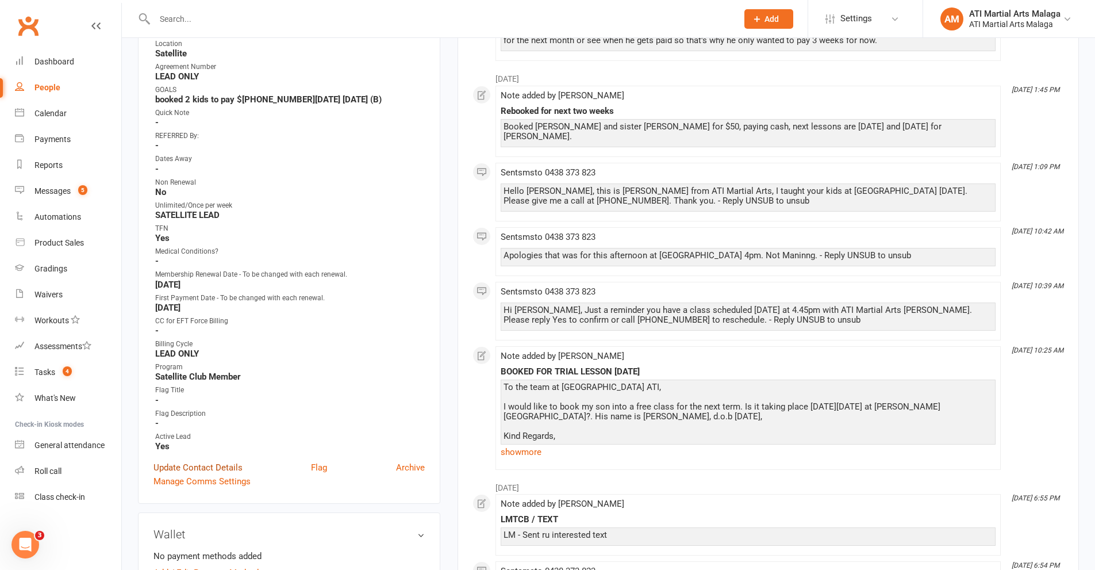
click at [211, 467] on link "Update Contact Details" at bounding box center [197, 467] width 89 height 14
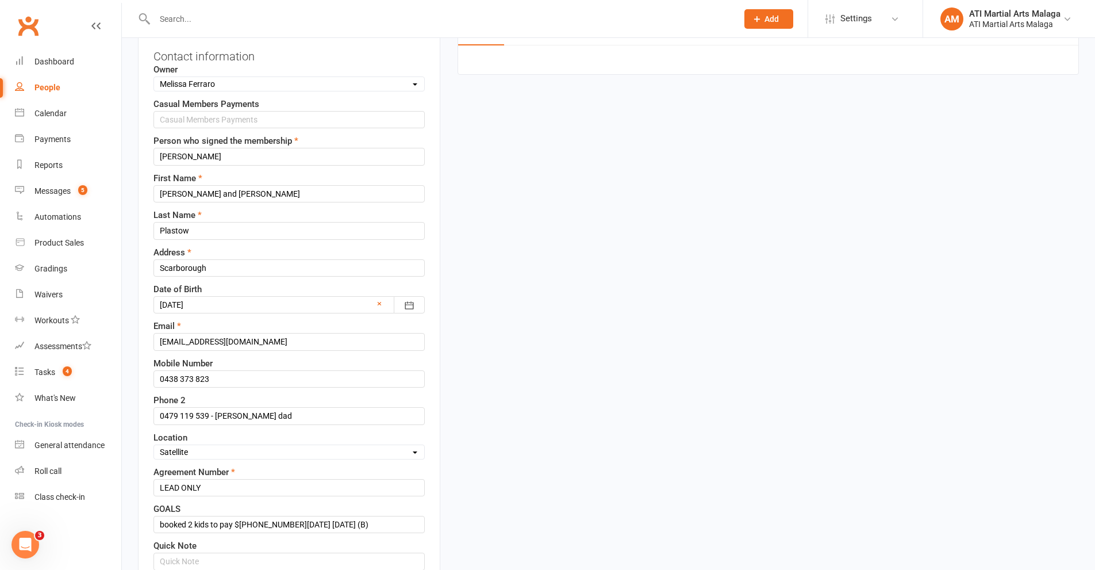
scroll to position [341, 0]
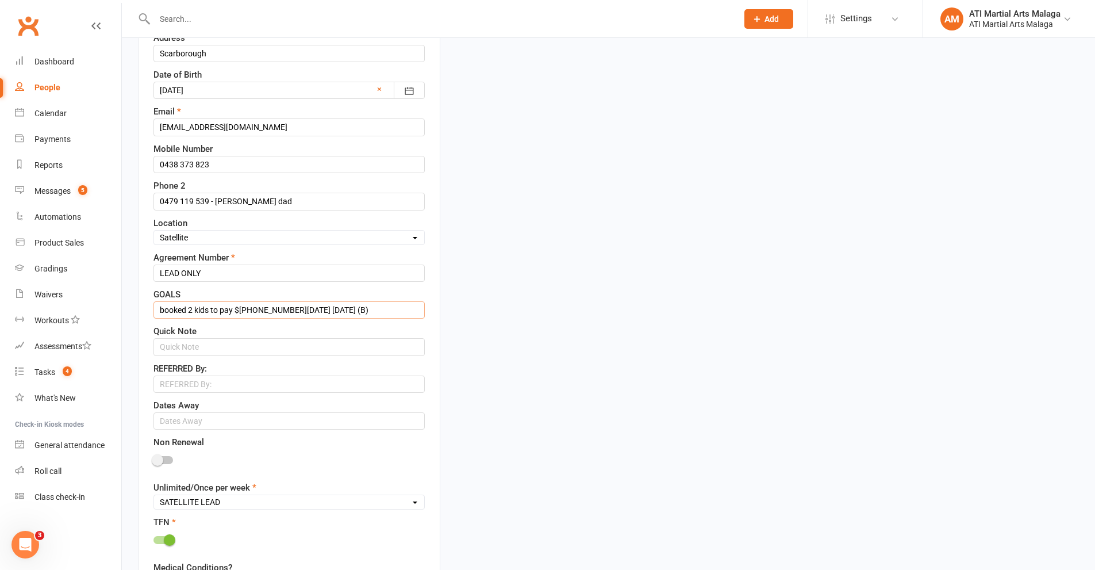
drag, startPoint x: 339, startPoint y: 305, endPoint x: 0, endPoint y: 280, distance: 340.1
click at [0, 280] on ui-view "Prospect Member Non-attending contact Class / event Appointment Grading event T…" at bounding box center [547, 568] width 1095 height 1815
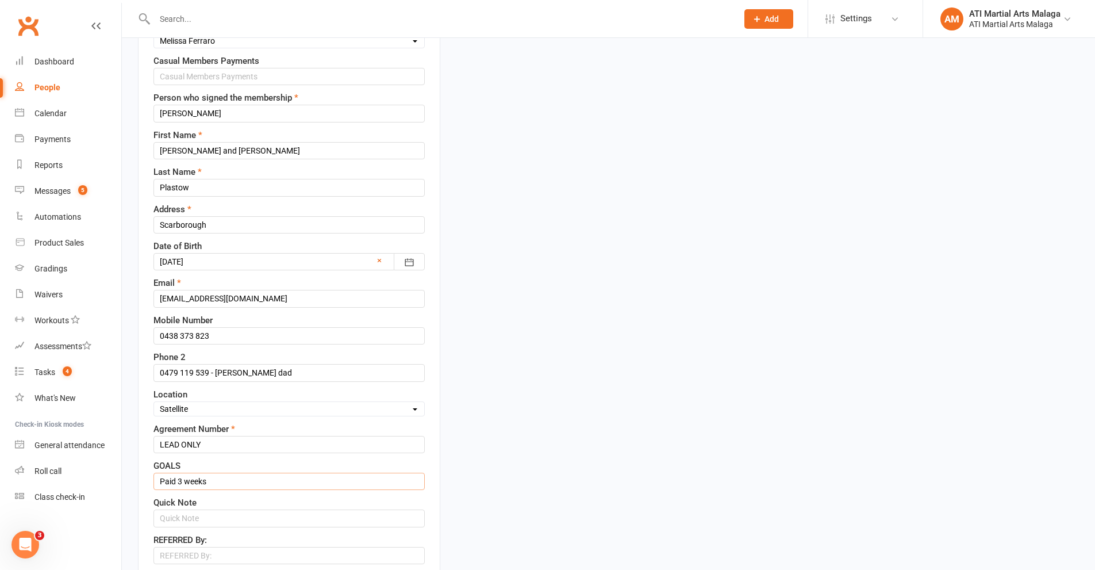
scroll to position [172, 0]
click at [241, 473] on input "Paid 3 weeks" at bounding box center [288, 478] width 271 height 17
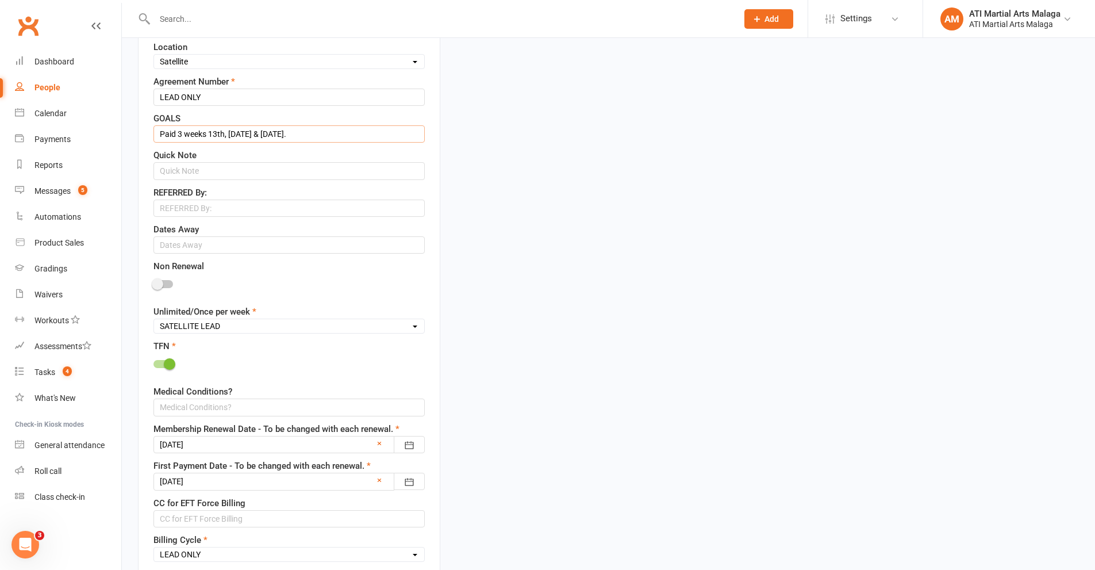
scroll to position [805, 0]
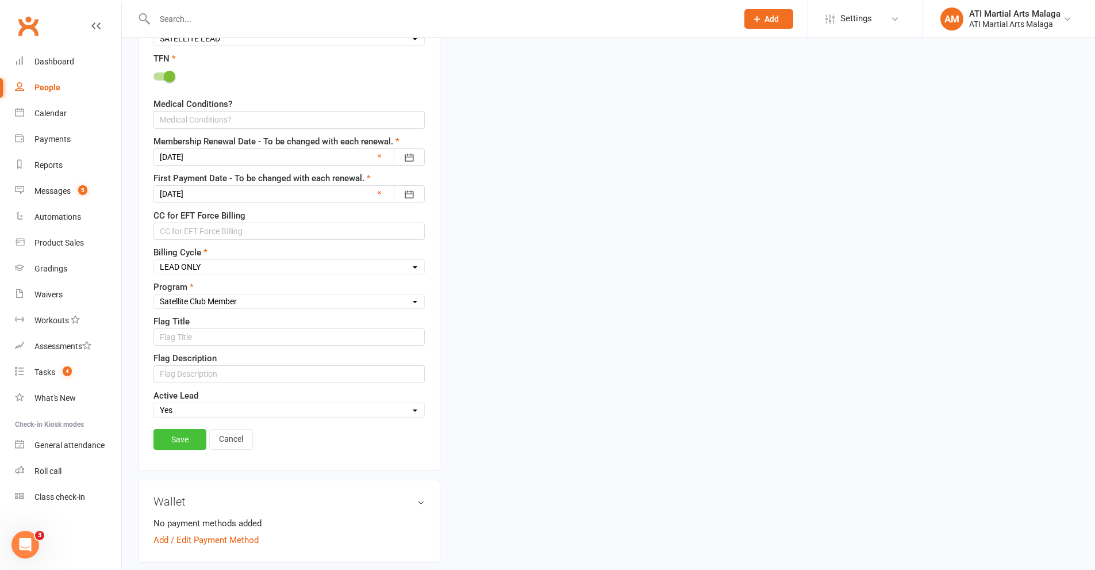
type input "Paid 3 weeks 13th, [DATE] & [DATE]."
click at [176, 442] on link "Save" at bounding box center [179, 439] width 53 height 21
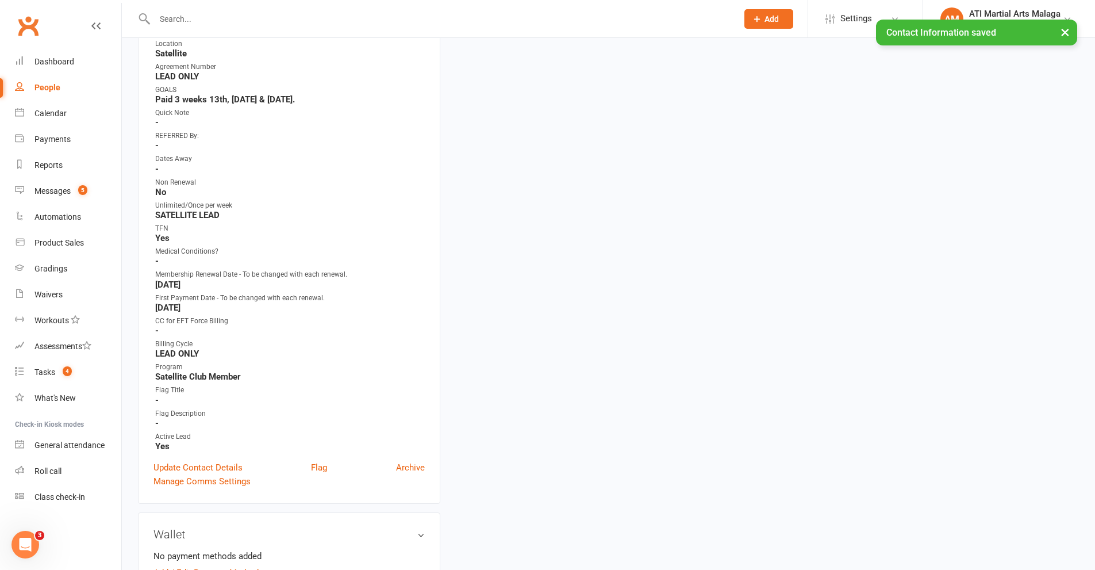
scroll to position [0, 0]
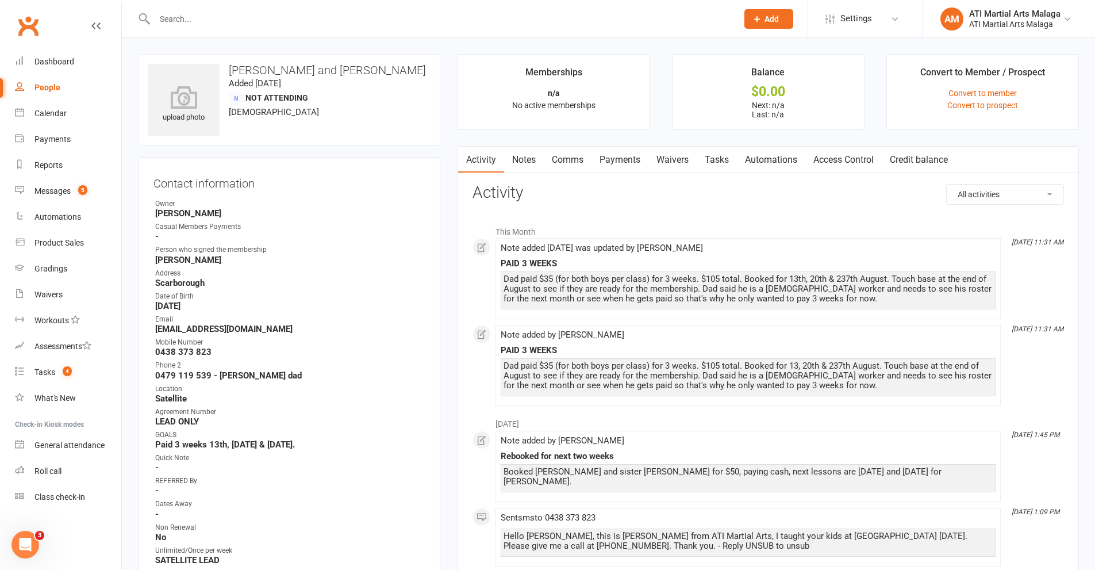
click at [311, 17] on input "text" at bounding box center [440, 19] width 578 height 16
click at [80, 198] on link "Messages 5" at bounding box center [68, 191] width 106 height 26
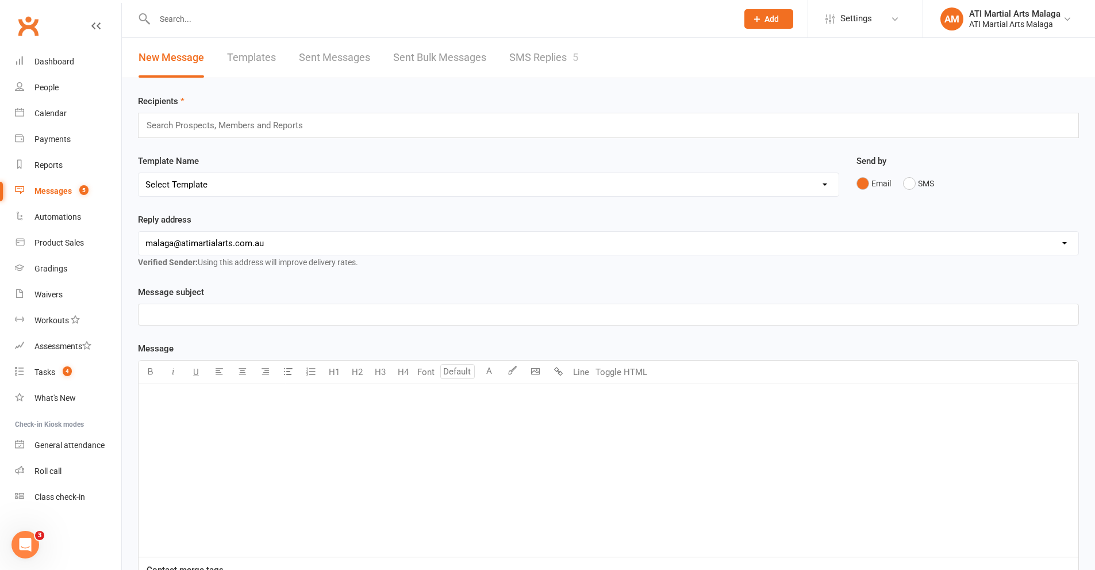
click at [554, 63] on link "SMS Replies 5" at bounding box center [543, 58] width 69 height 40
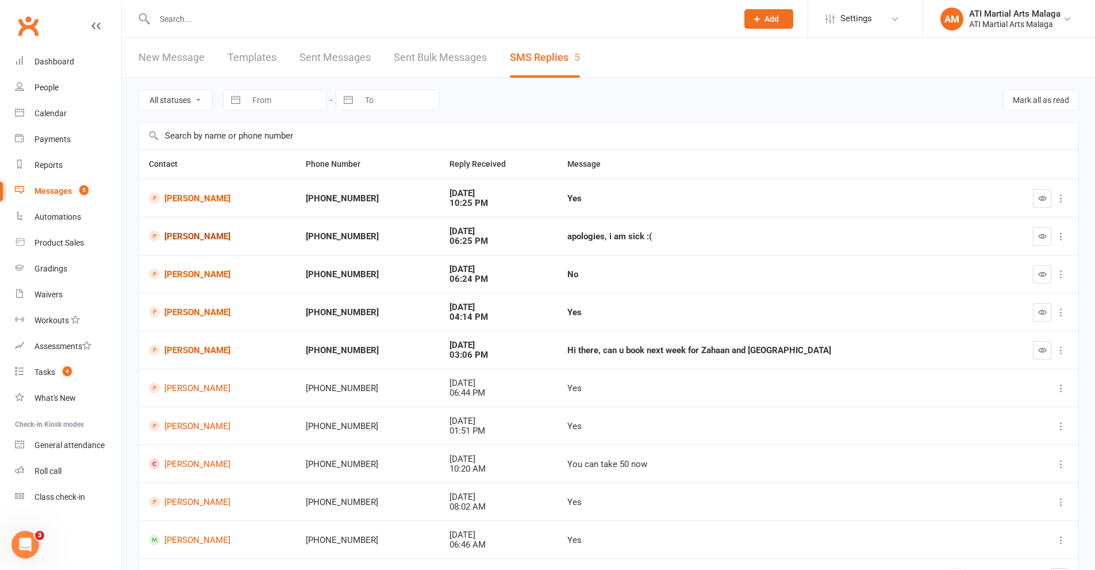
click at [174, 233] on link "[PERSON_NAME]" at bounding box center [217, 236] width 136 height 11
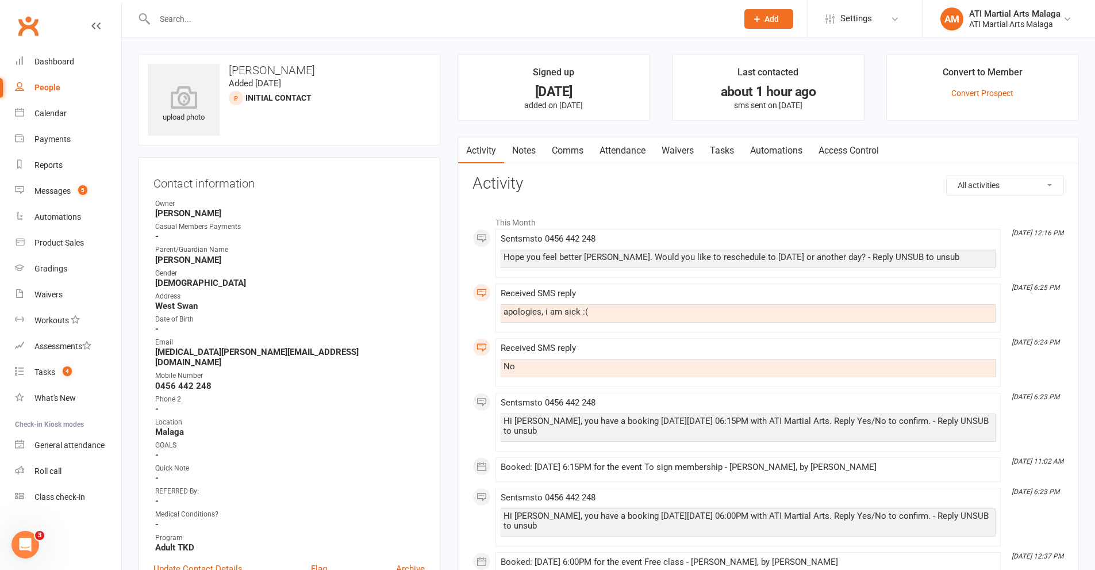
click at [539, 151] on link "Notes" at bounding box center [524, 150] width 40 height 26
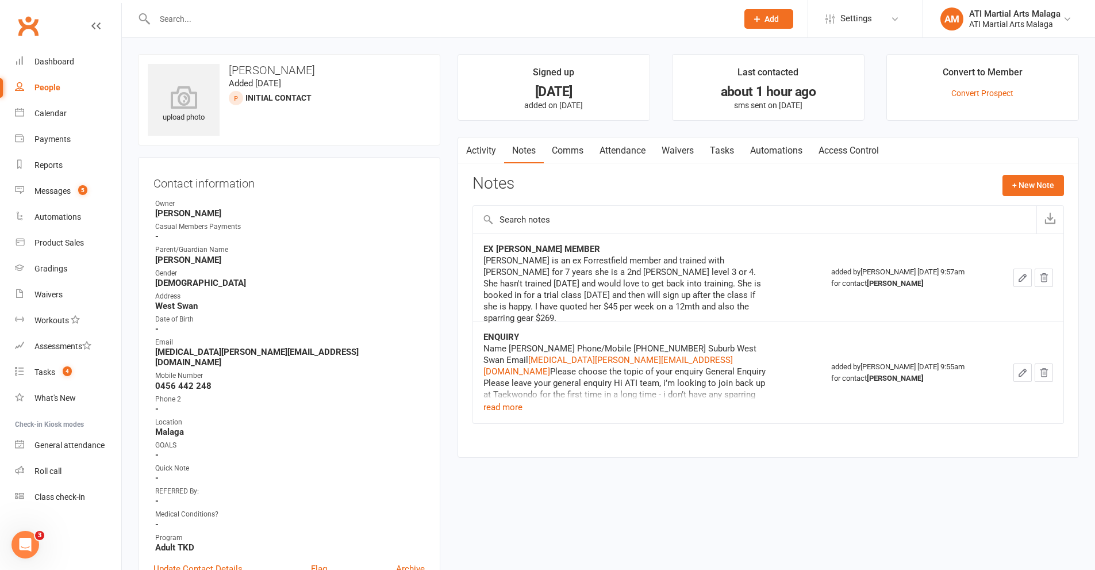
click at [569, 147] on link "Comms" at bounding box center [568, 150] width 48 height 26
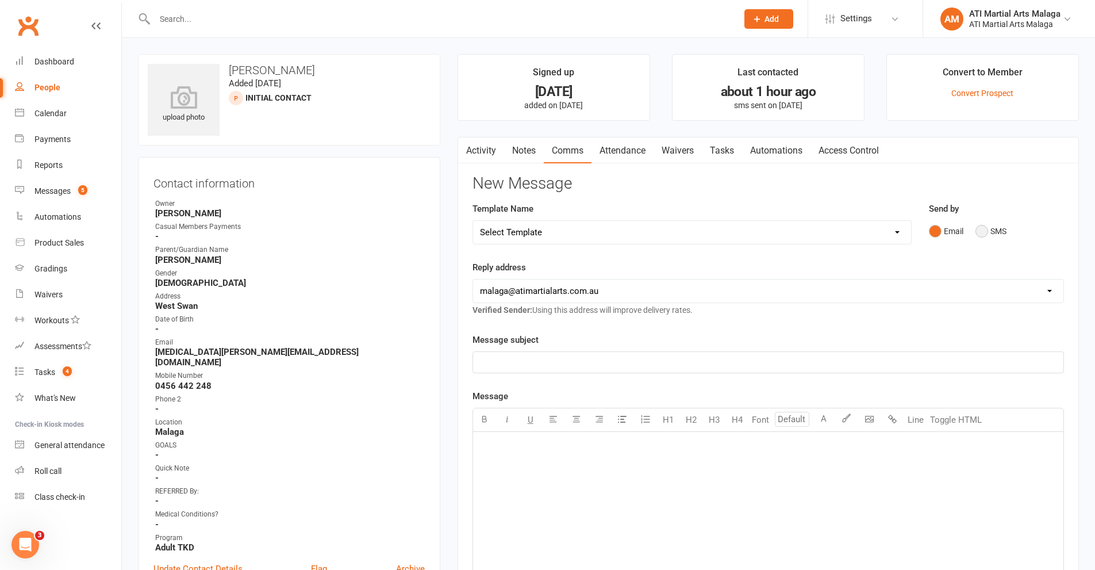
click at [993, 233] on button "SMS" at bounding box center [991, 231] width 31 height 22
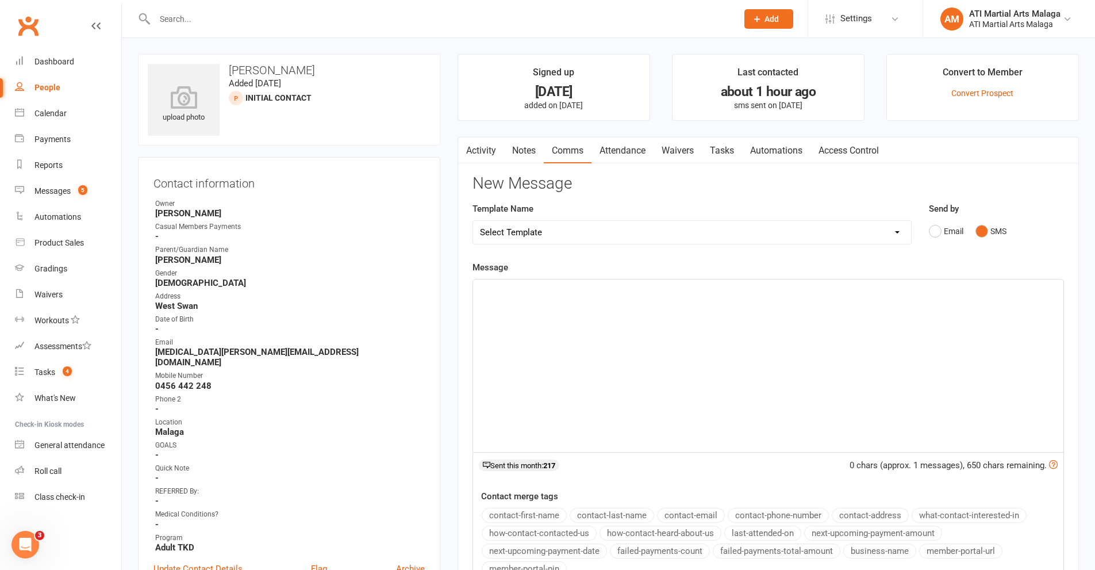
click at [654, 359] on div "﻿" at bounding box center [768, 365] width 590 height 172
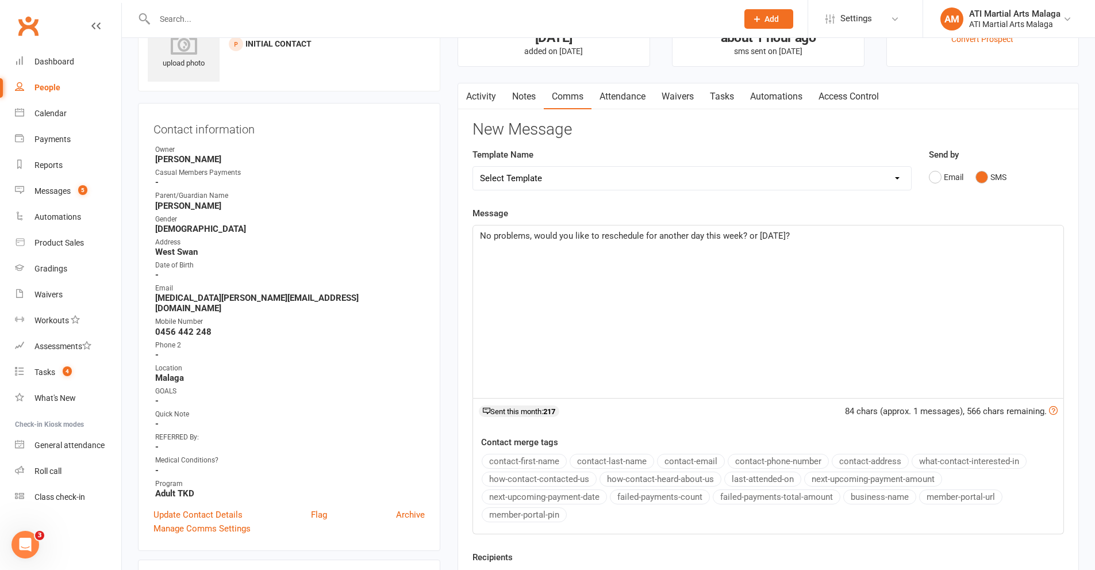
scroll to position [230, 0]
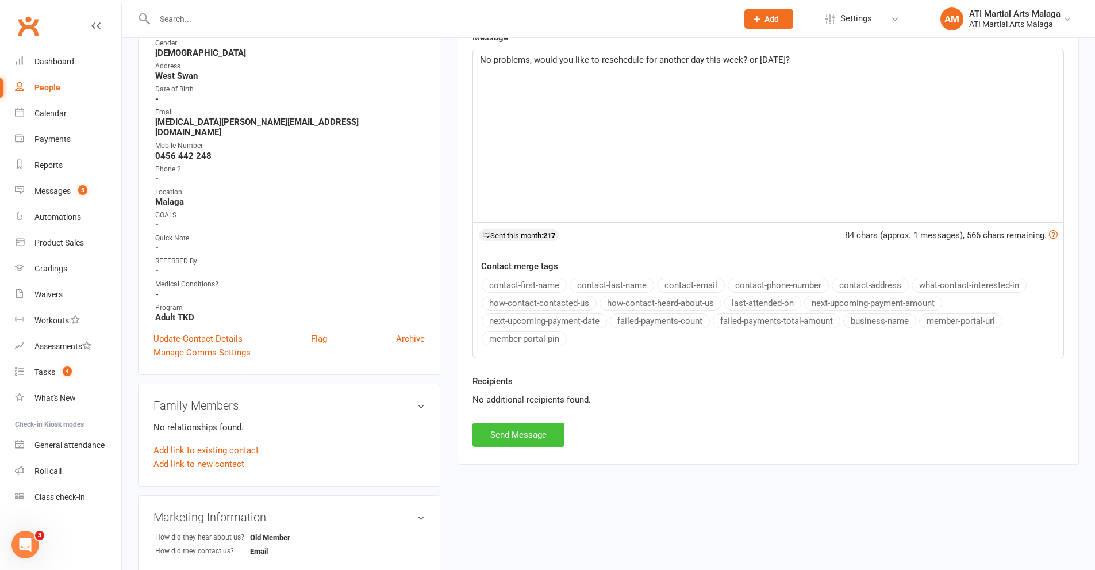
click at [537, 423] on button "Send Message" at bounding box center [519, 435] width 92 height 24
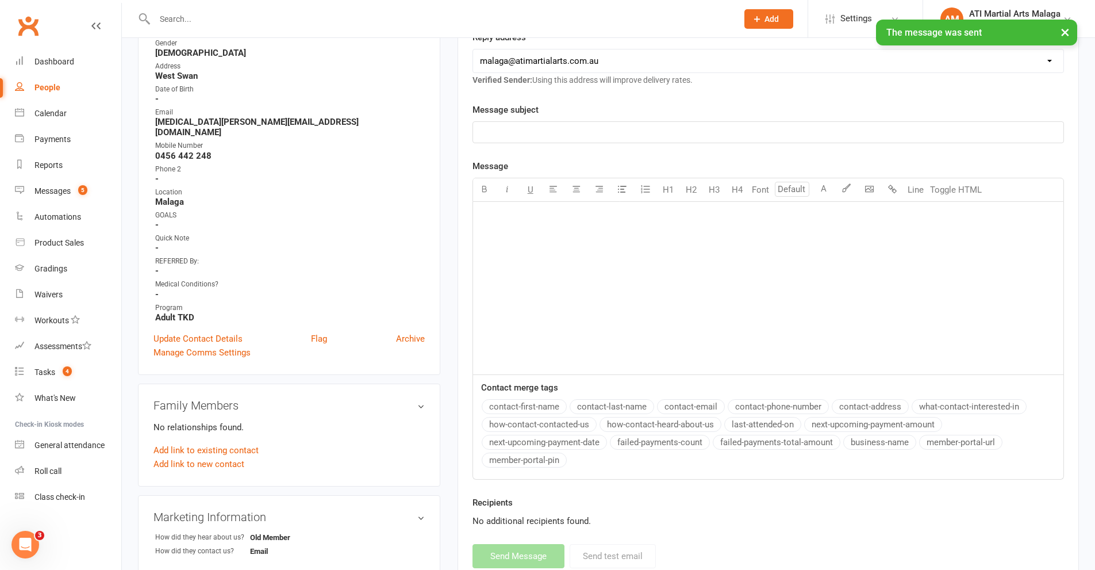
scroll to position [0, 0]
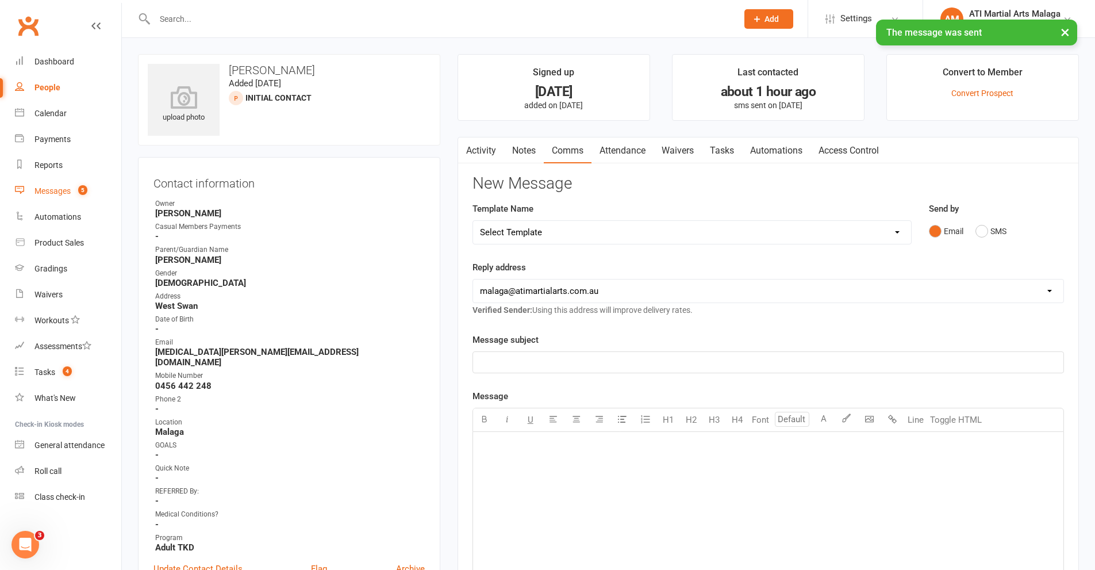
click at [87, 192] on span "5" at bounding box center [82, 190] width 9 height 10
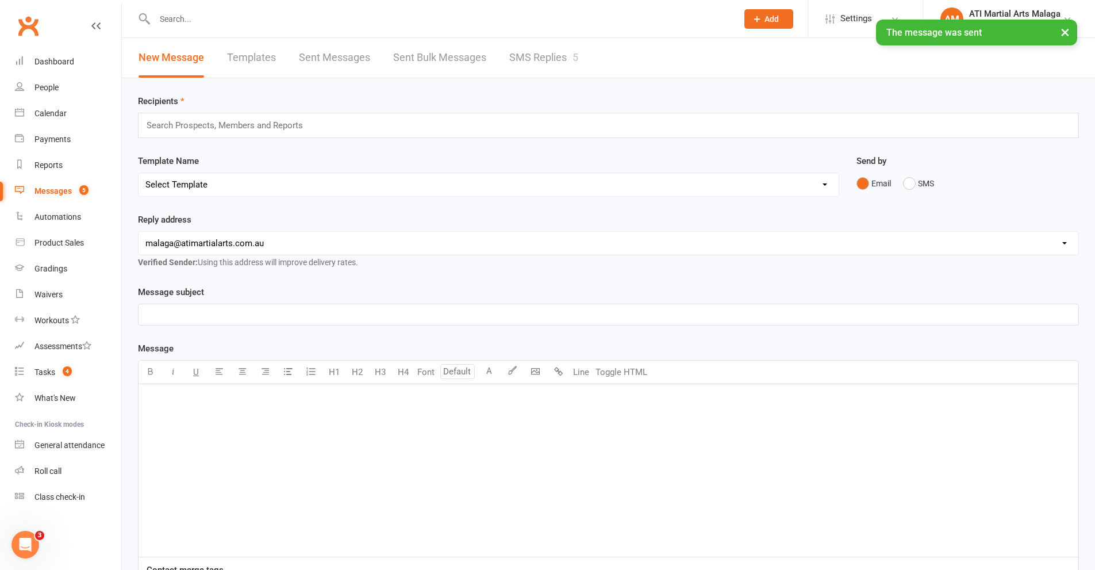
click at [519, 60] on link "SMS Replies 5" at bounding box center [543, 58] width 69 height 40
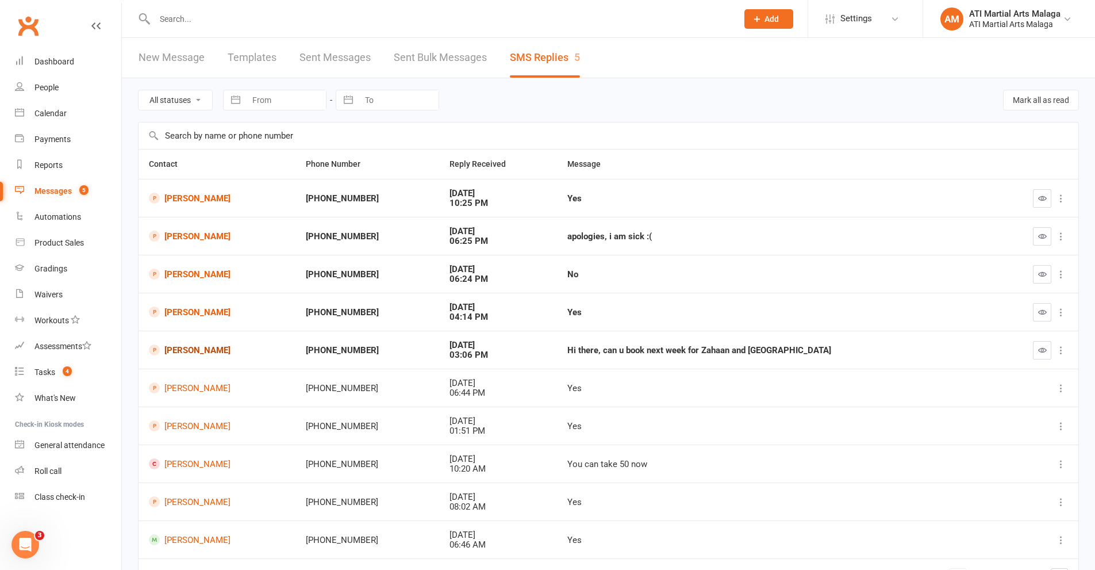
click at [195, 347] on link "[PERSON_NAME]" at bounding box center [217, 349] width 136 height 11
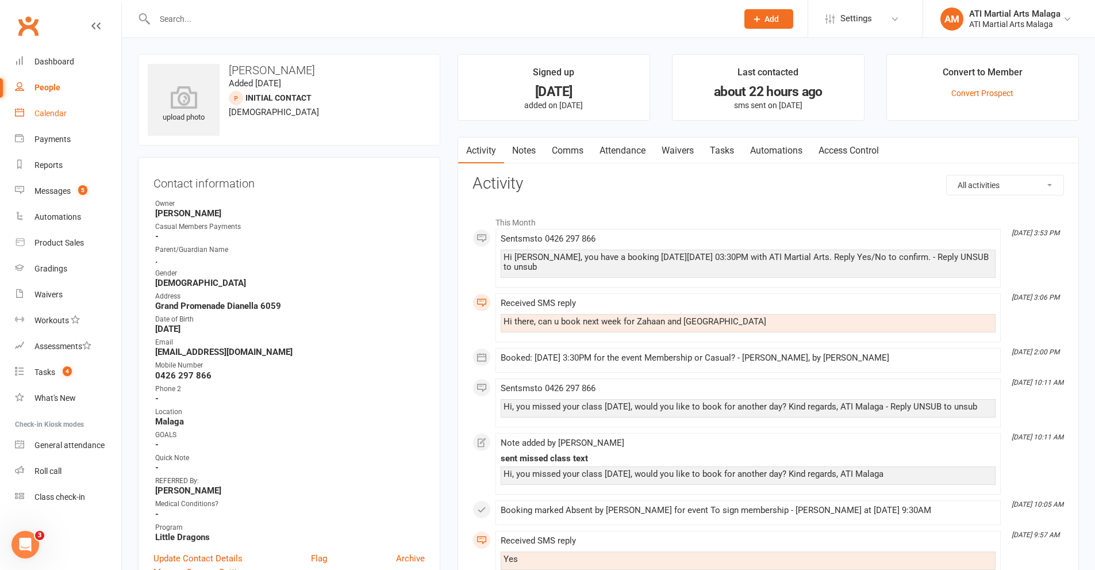
click at [57, 110] on div "Calendar" at bounding box center [50, 113] width 32 height 9
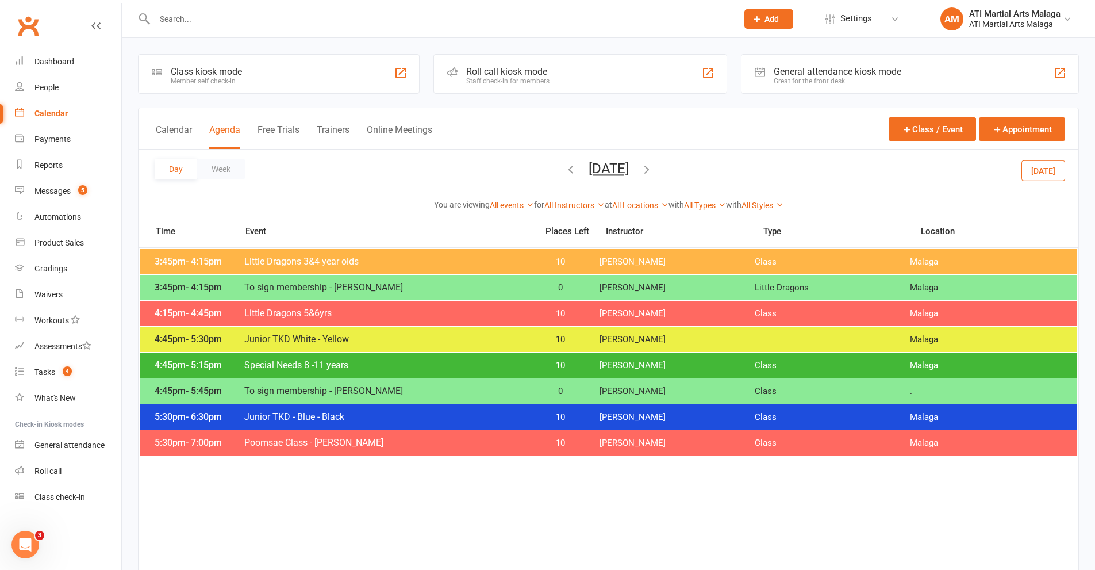
click at [597, 167] on button "[DATE]" at bounding box center [609, 168] width 40 height 16
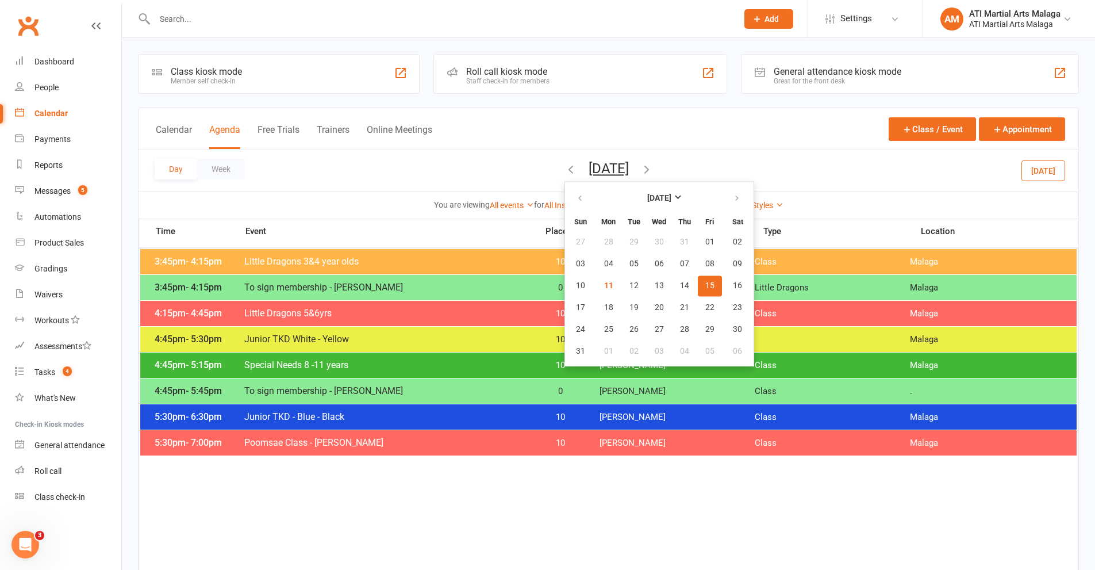
click at [176, 122] on div "Calendar Agenda Free Trials Trainers Online Meetings Class / Event Appointment" at bounding box center [609, 128] width 940 height 41
click at [178, 125] on div "Calendar Agenda Free Trials Trainers Online Meetings" at bounding box center [294, 136] width 277 height 26
click at [178, 125] on button "Calendar" at bounding box center [174, 136] width 36 height 25
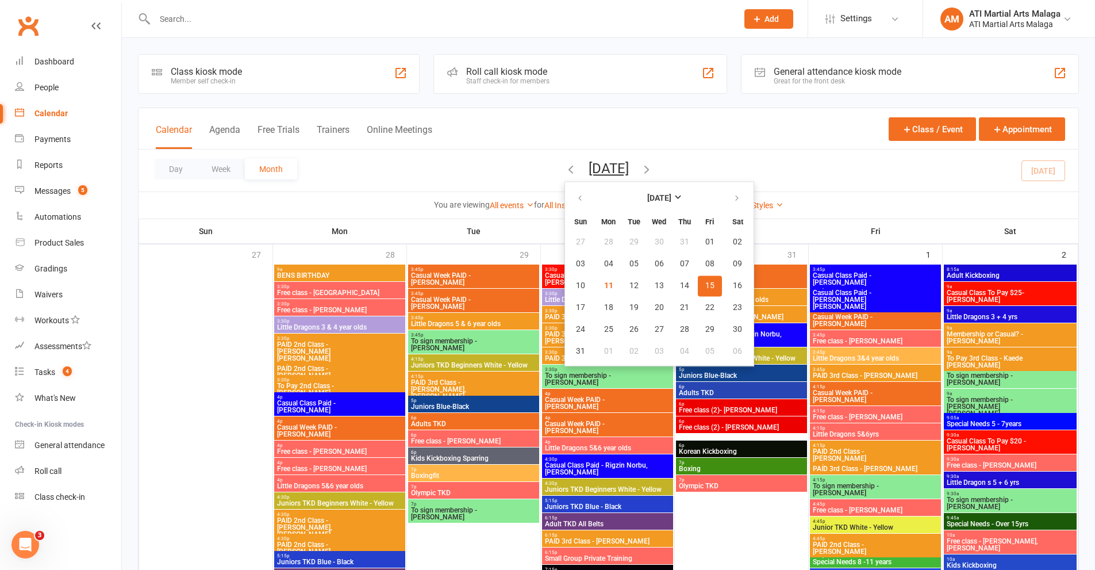
click at [171, 159] on button "Day" at bounding box center [176, 169] width 43 height 21
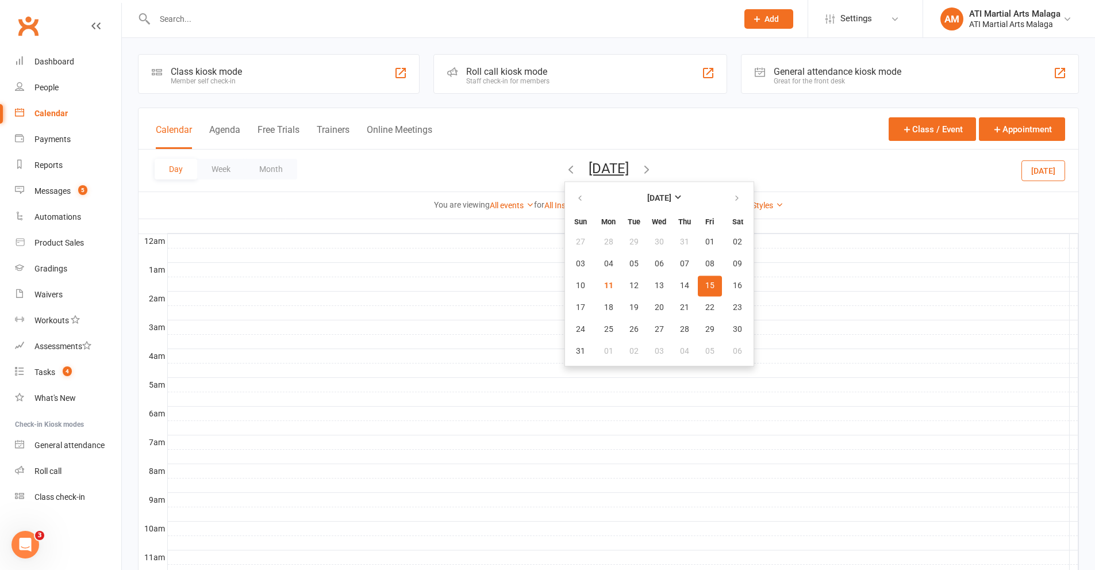
click at [172, 167] on button "Day" at bounding box center [176, 169] width 43 height 21
click at [604, 310] on span "18" at bounding box center [608, 307] width 9 height 9
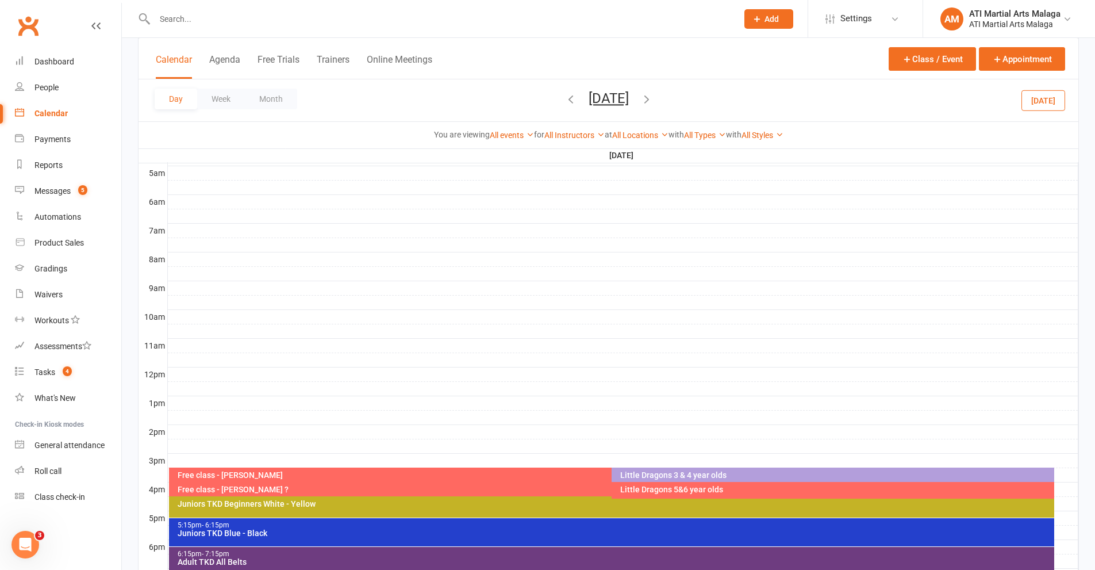
scroll to position [287, 0]
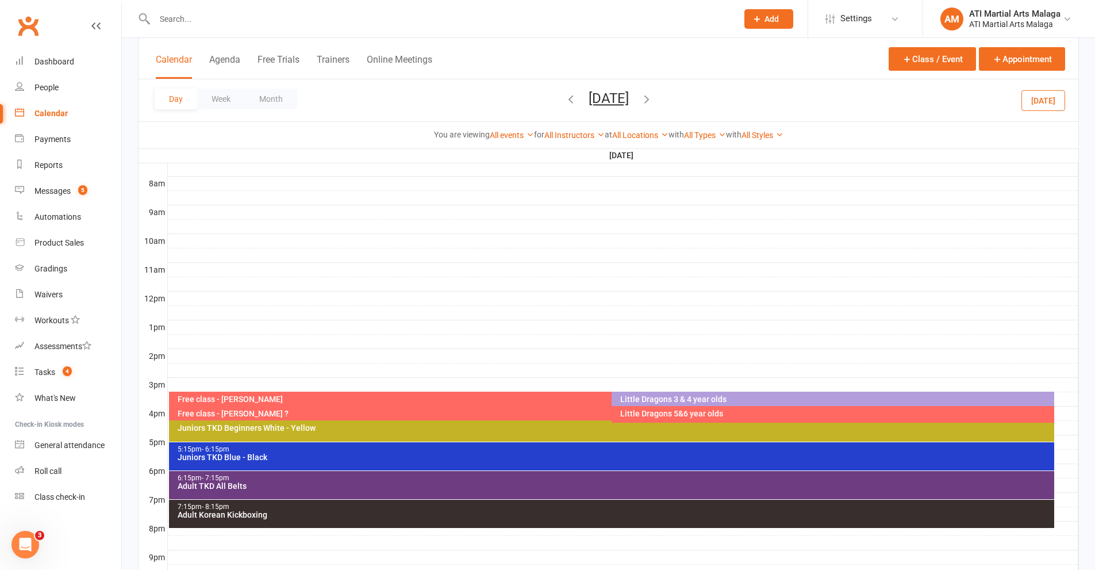
click at [1000, 414] on div at bounding box center [623, 413] width 911 height 14
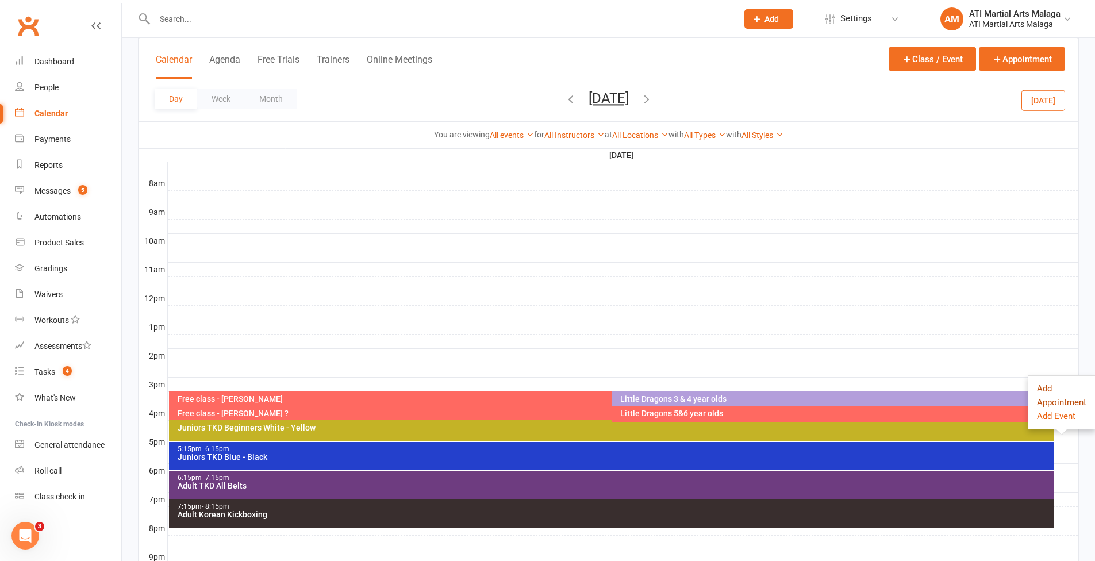
click at [1000, 392] on button "Add Appointment" at bounding box center [1061, 396] width 49 height 28
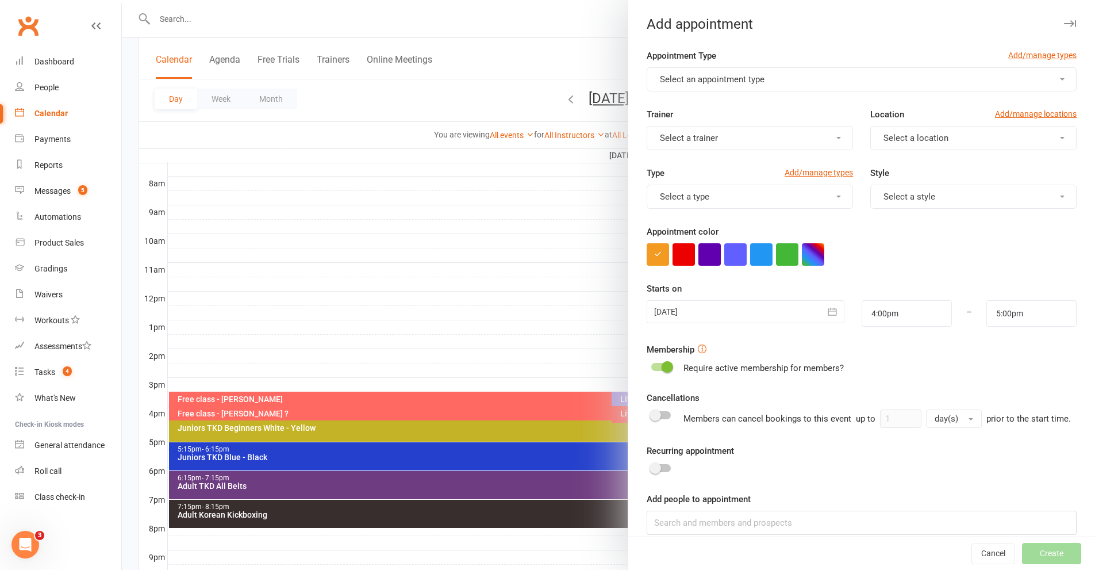
click at [663, 75] on span "Select an appointment type" at bounding box center [712, 79] width 105 height 10
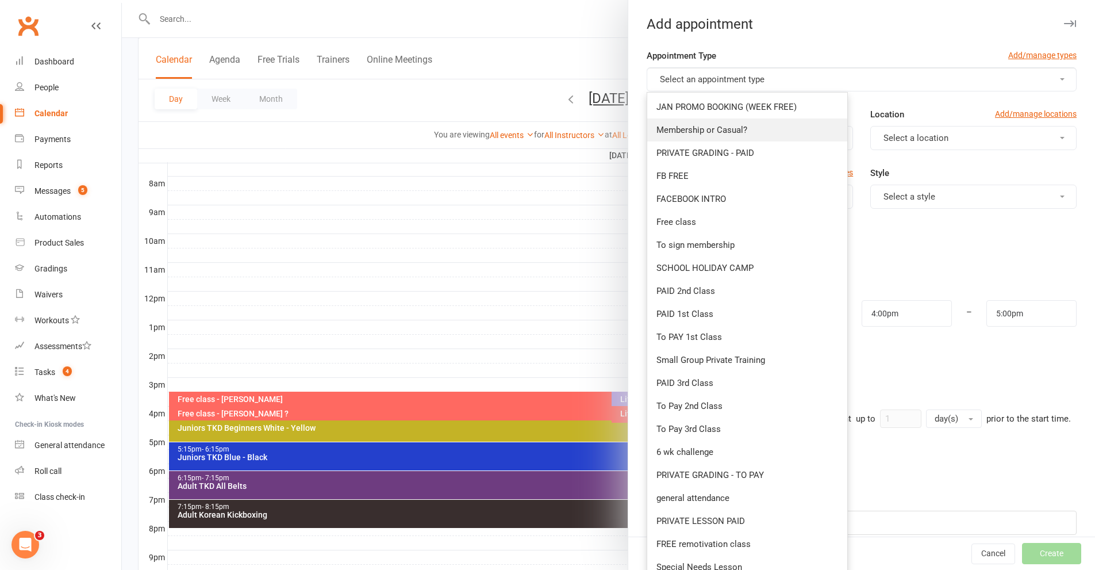
click at [717, 133] on span "Membership or Casual?" at bounding box center [702, 130] width 91 height 10
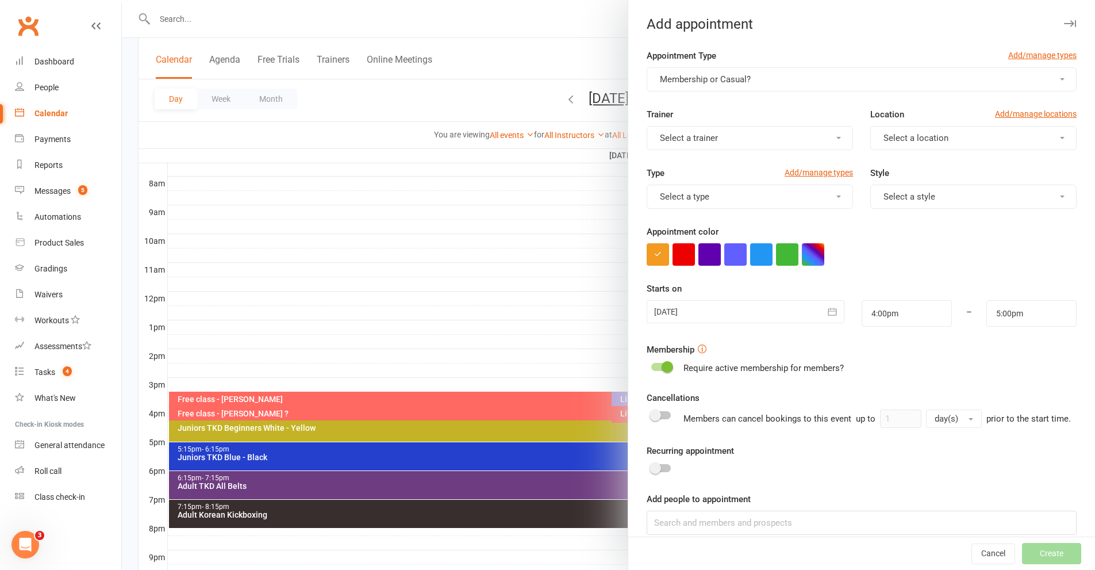
click at [922, 141] on span "Select a location" at bounding box center [916, 138] width 65 height 10
click at [754, 198] on button "Select a type" at bounding box center [750, 197] width 206 height 24
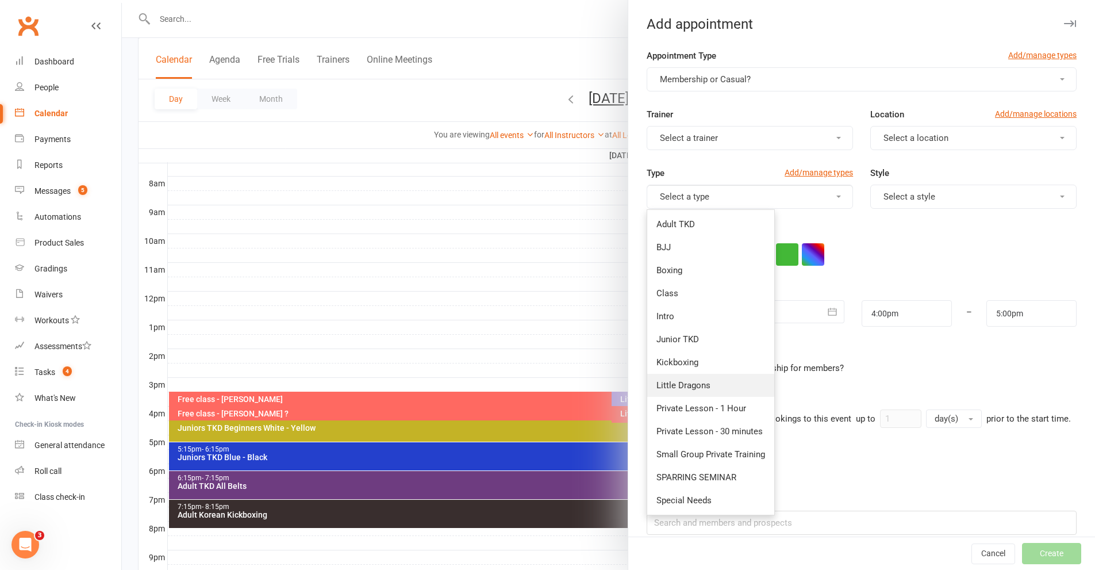
click at [693, 384] on span "Little Dragons" at bounding box center [684, 385] width 54 height 10
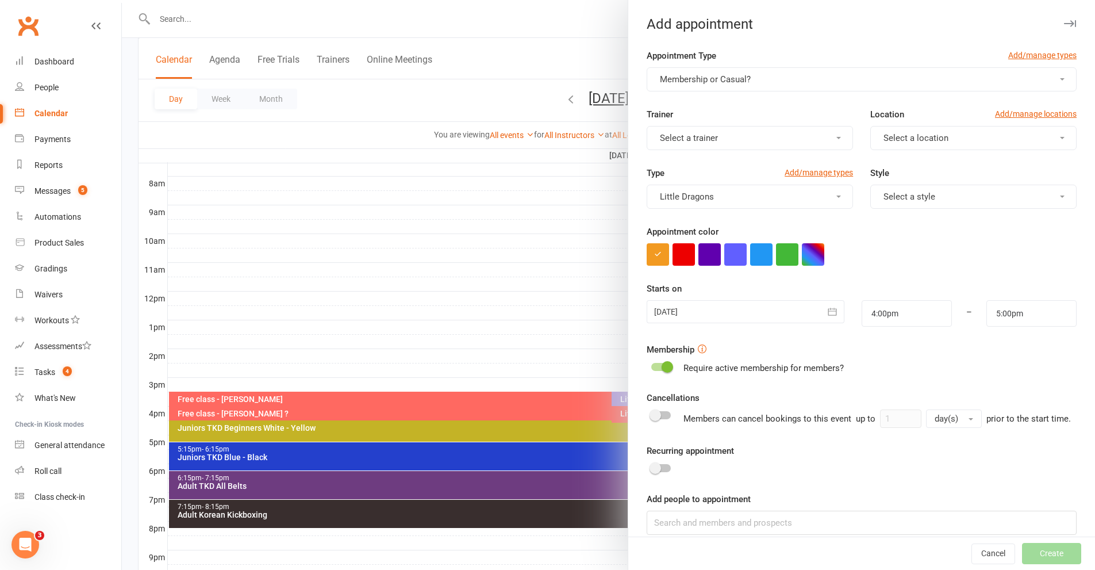
scroll to position [28, 0]
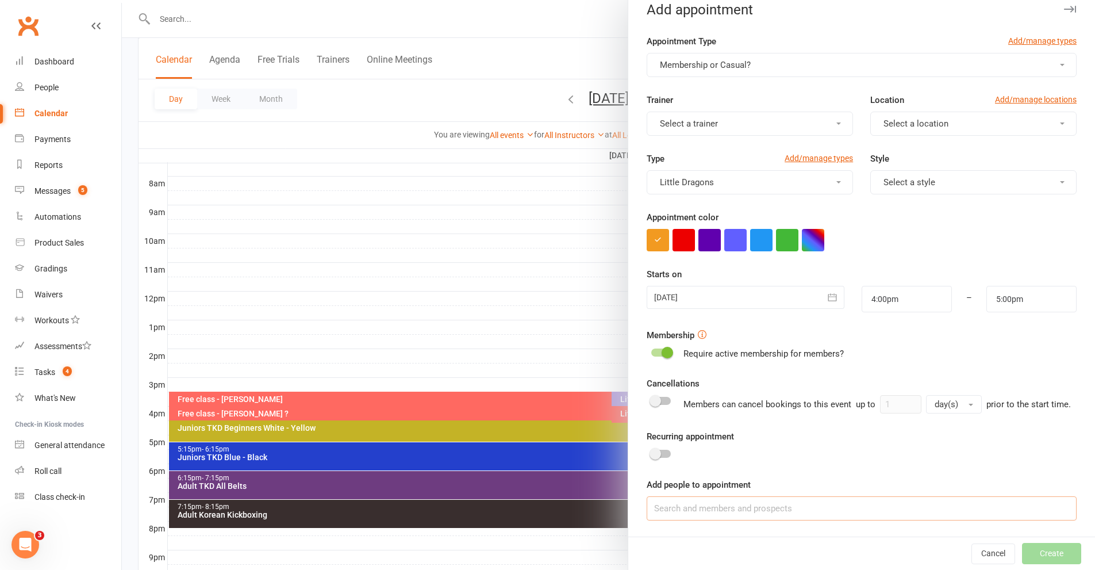
click at [713, 507] on input at bounding box center [862, 508] width 430 height 24
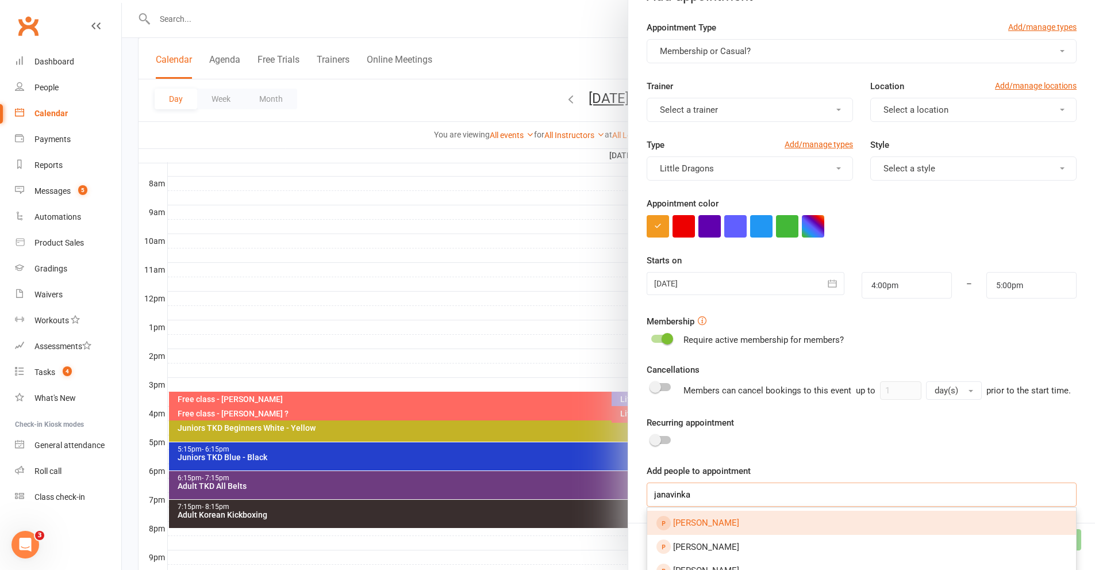
type input "janavinka"
click at [719, 528] on span "[PERSON_NAME]" at bounding box center [706, 522] width 66 height 10
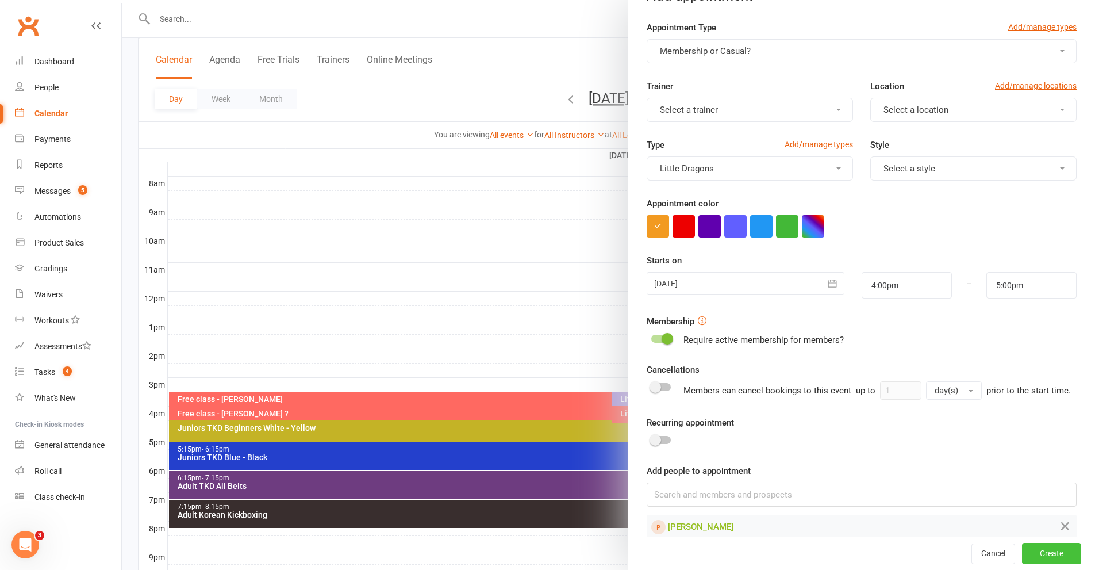
click at [1000, 555] on button "Create" at bounding box center [1051, 553] width 59 height 21
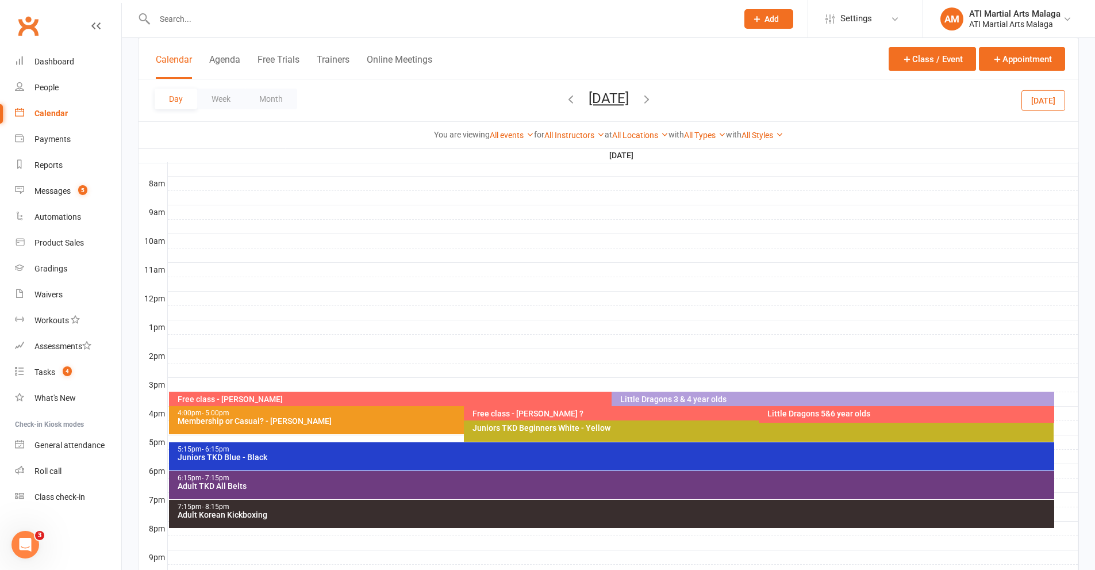
click at [1000, 412] on div at bounding box center [623, 413] width 911 height 14
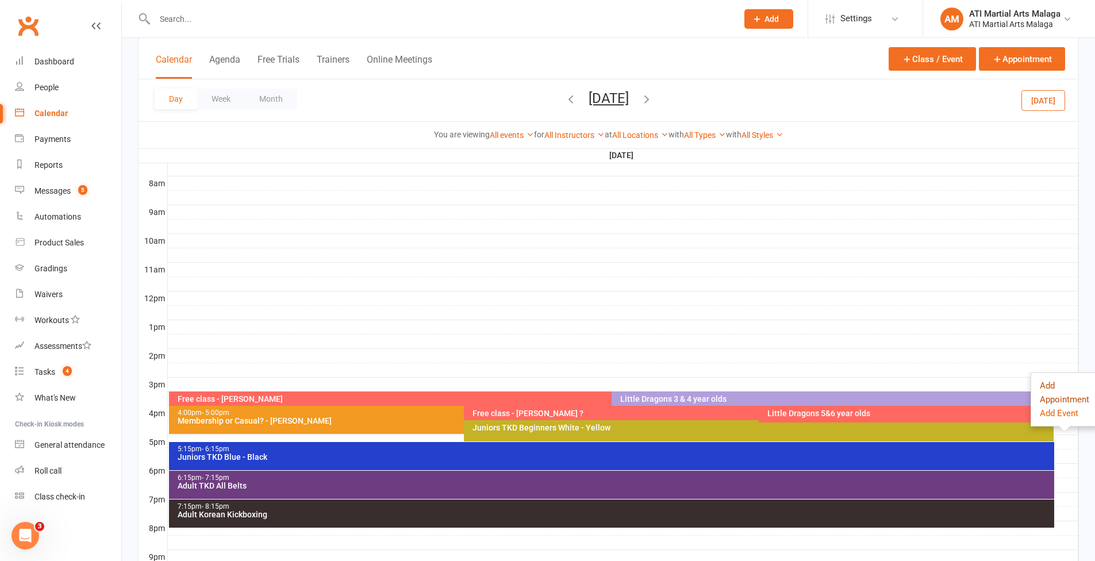
click at [1000, 385] on button "Add Appointment" at bounding box center [1064, 393] width 49 height 28
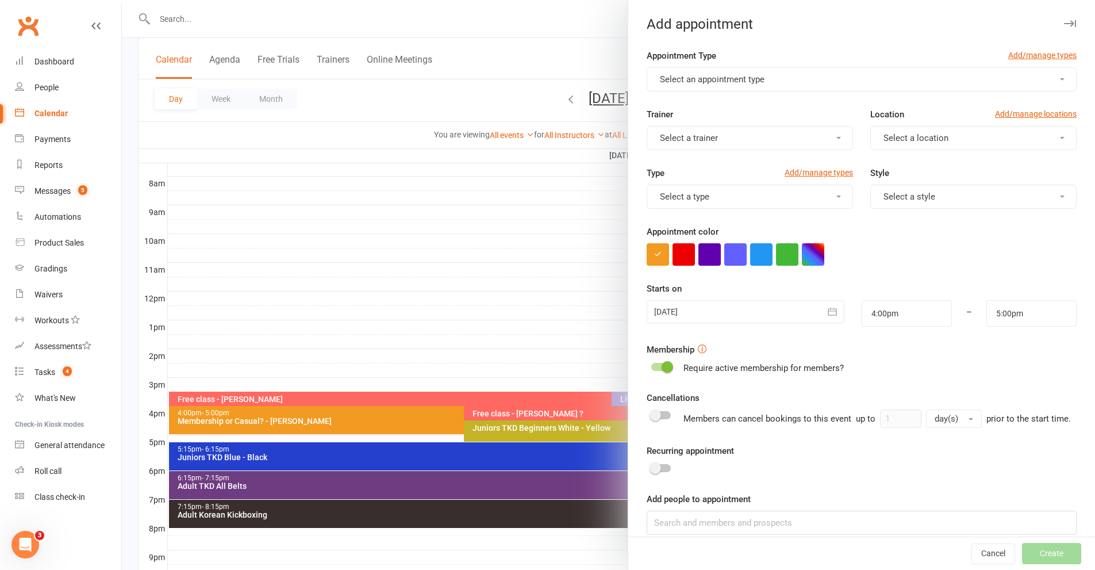
click at [351, 425] on div at bounding box center [608, 285] width 973 height 570
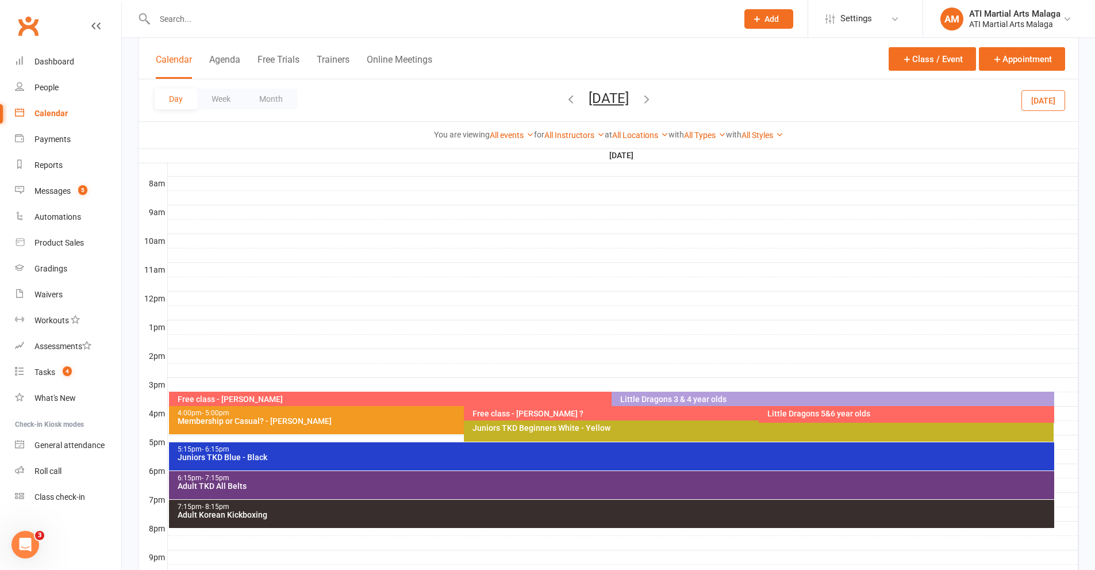
click at [346, 418] on div "Membership or Casual? - [PERSON_NAME]" at bounding box center [461, 421] width 569 height 8
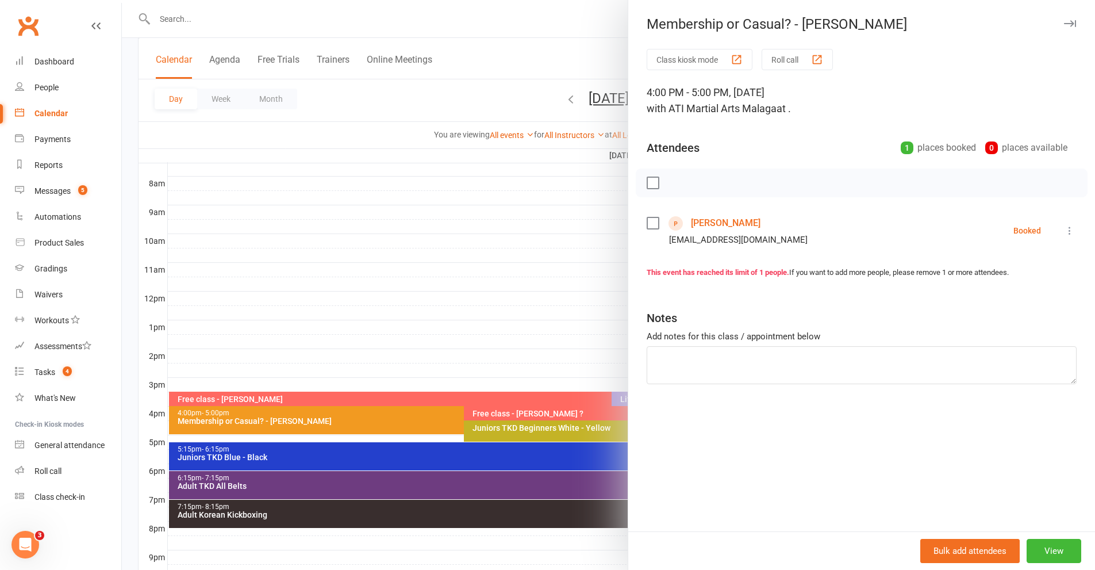
click at [583, 53] on div at bounding box center [608, 285] width 973 height 570
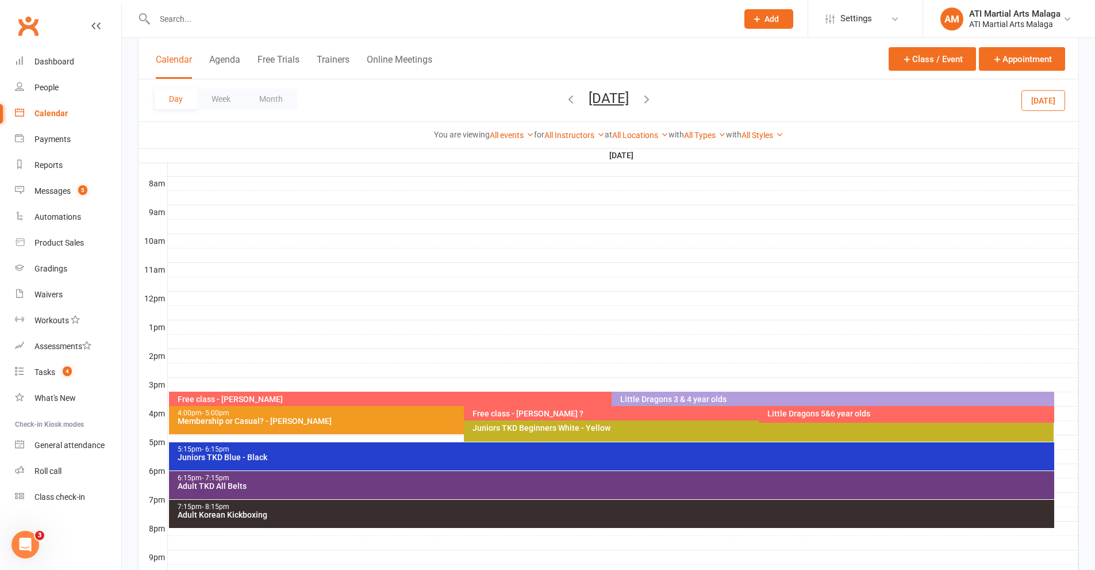
click at [1000, 413] on div at bounding box center [623, 413] width 911 height 14
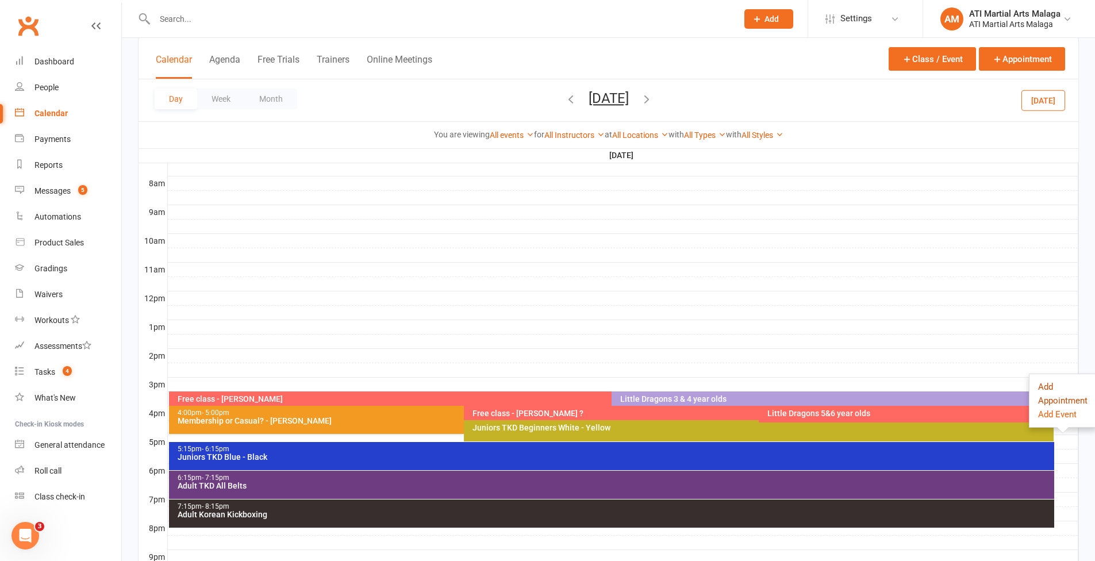
click at [1000, 398] on button "Add Appointment" at bounding box center [1062, 394] width 49 height 28
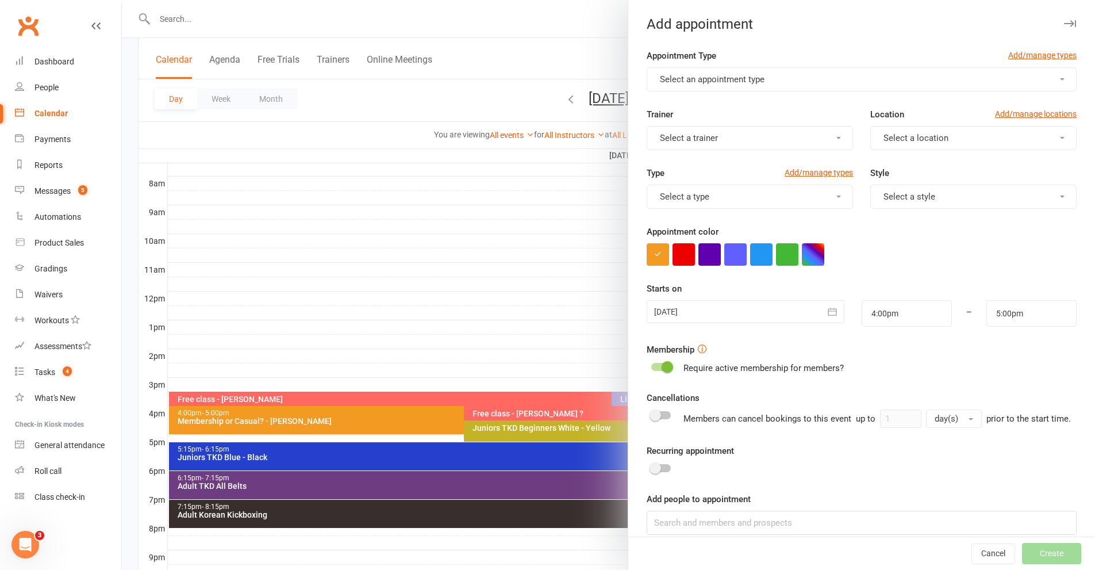
click at [720, 80] on span "Select an appointment type" at bounding box center [712, 79] width 105 height 10
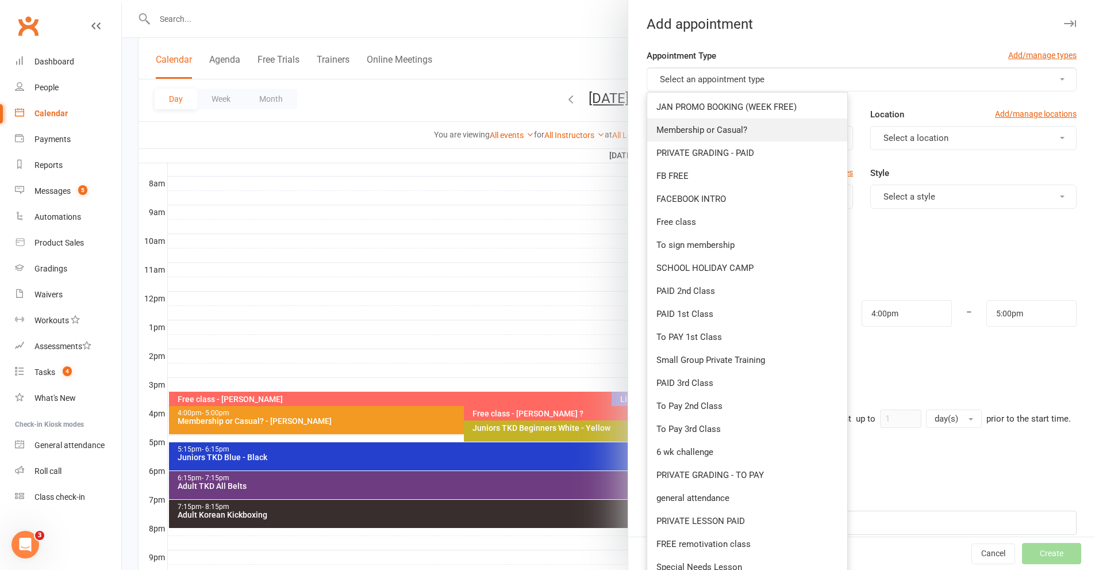
click at [715, 125] on span "Membership or Casual?" at bounding box center [702, 130] width 91 height 10
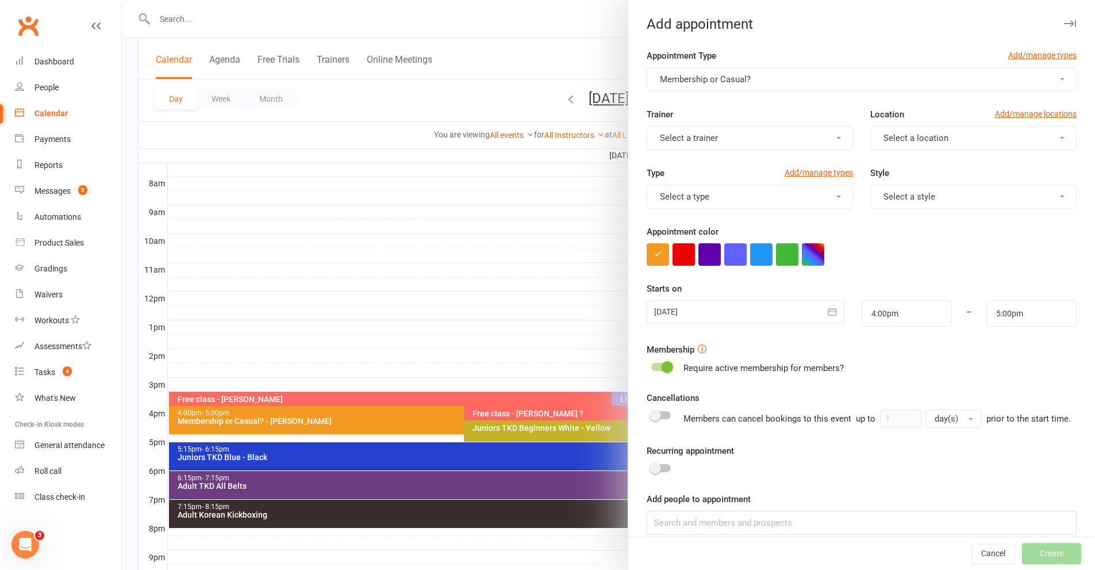
click at [931, 141] on span "Select a location" at bounding box center [916, 138] width 65 height 10
click at [907, 194] on link "Malaga" at bounding box center [928, 188] width 114 height 23
click at [756, 189] on button "Select a type" at bounding box center [750, 197] width 206 height 24
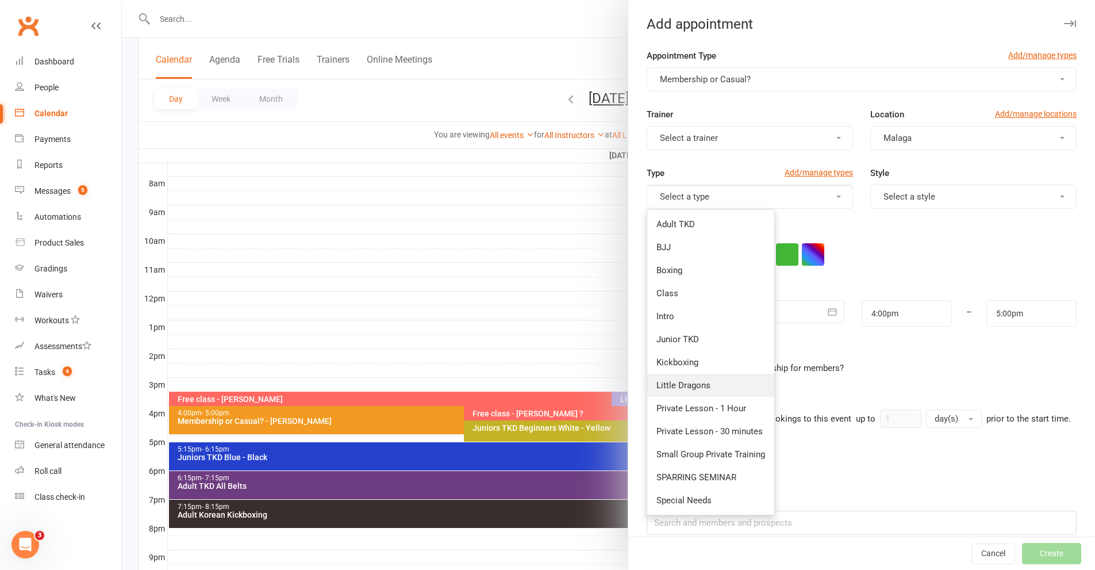
click at [712, 381] on link "Little Dragons" at bounding box center [710, 385] width 127 height 23
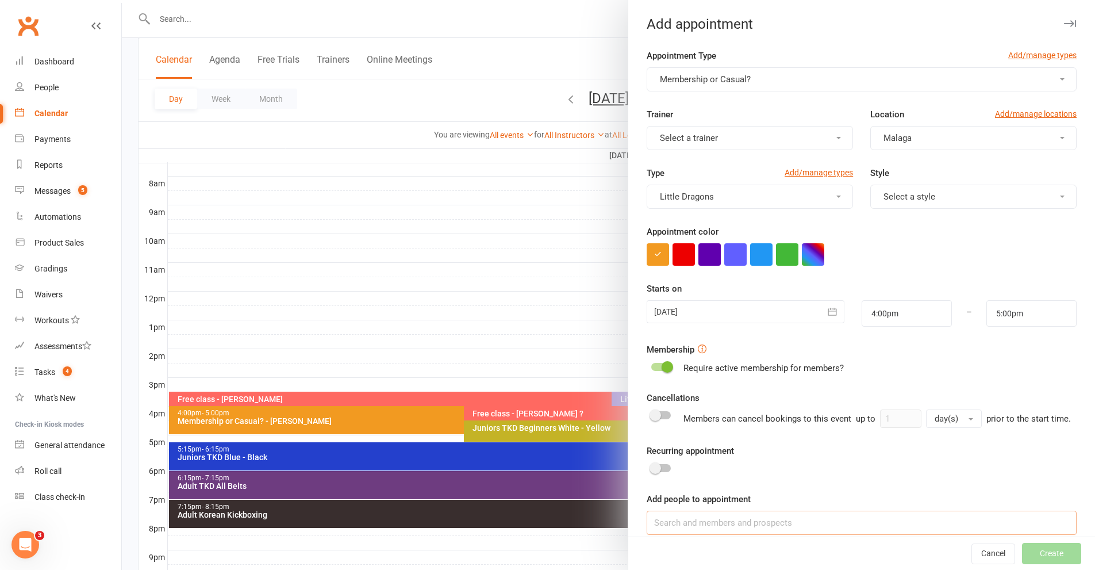
click at [772, 529] on input at bounding box center [862, 522] width 430 height 24
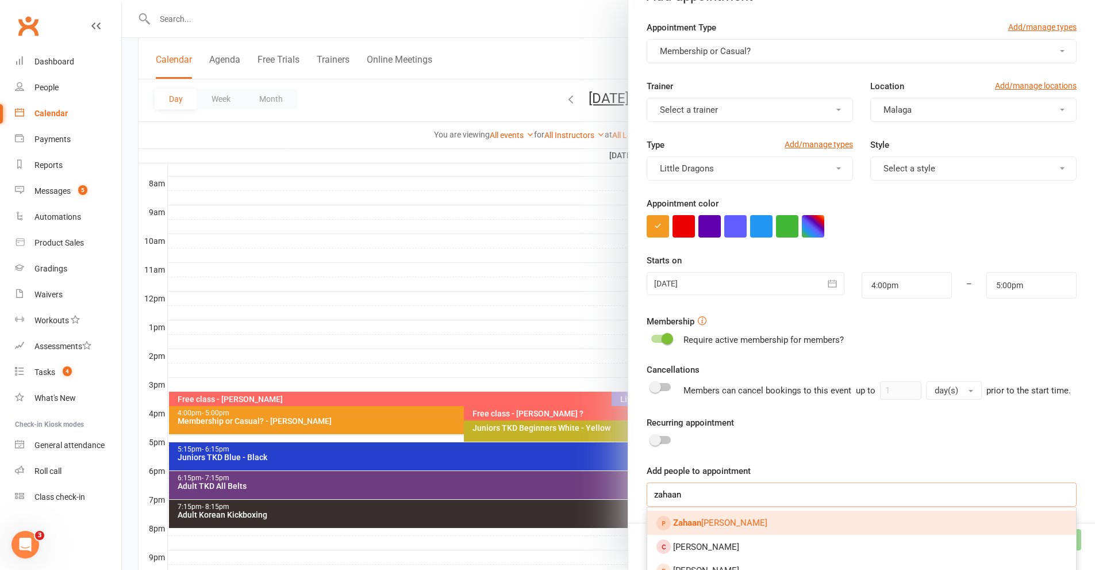
type input "zahaan"
click at [717, 528] on link "[PERSON_NAME]" at bounding box center [861, 522] width 429 height 24
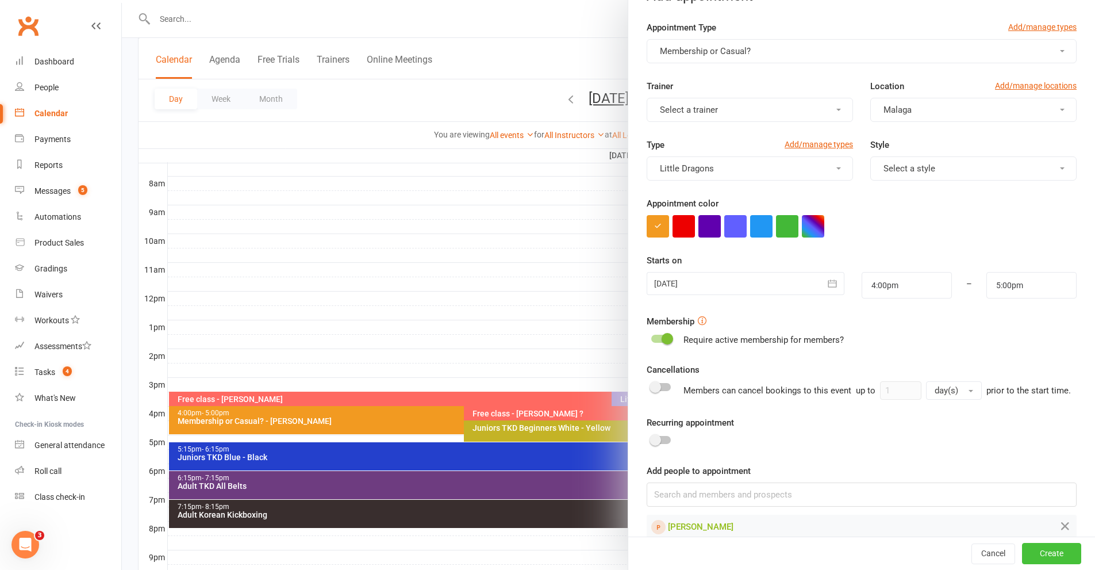
click at [1000, 554] on button "Create" at bounding box center [1051, 553] width 59 height 21
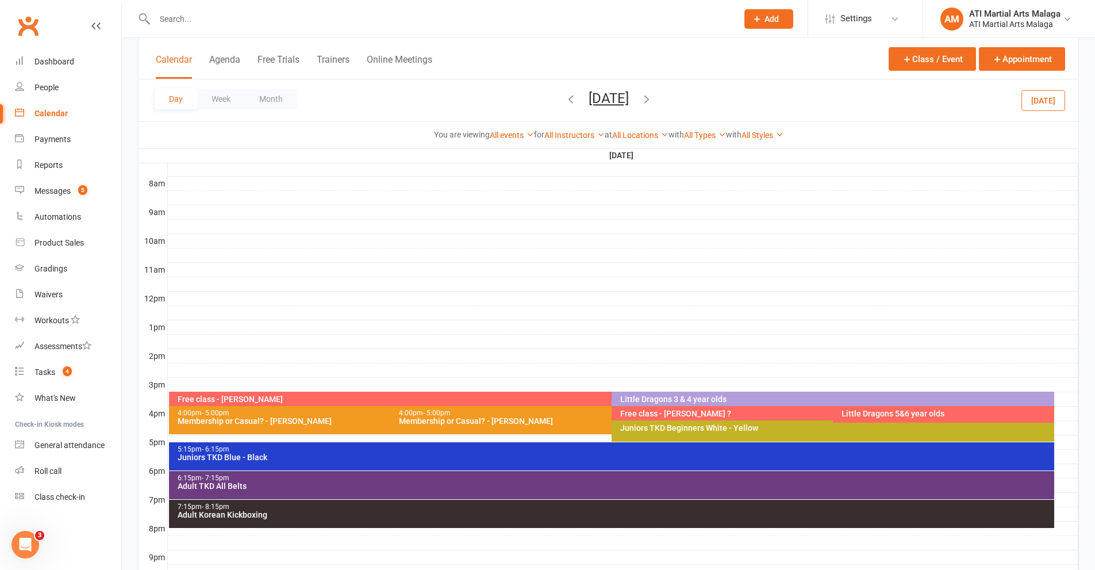
click at [517, 415] on div "4:00pm - 5:00pm" at bounding box center [608, 412] width 421 height 7
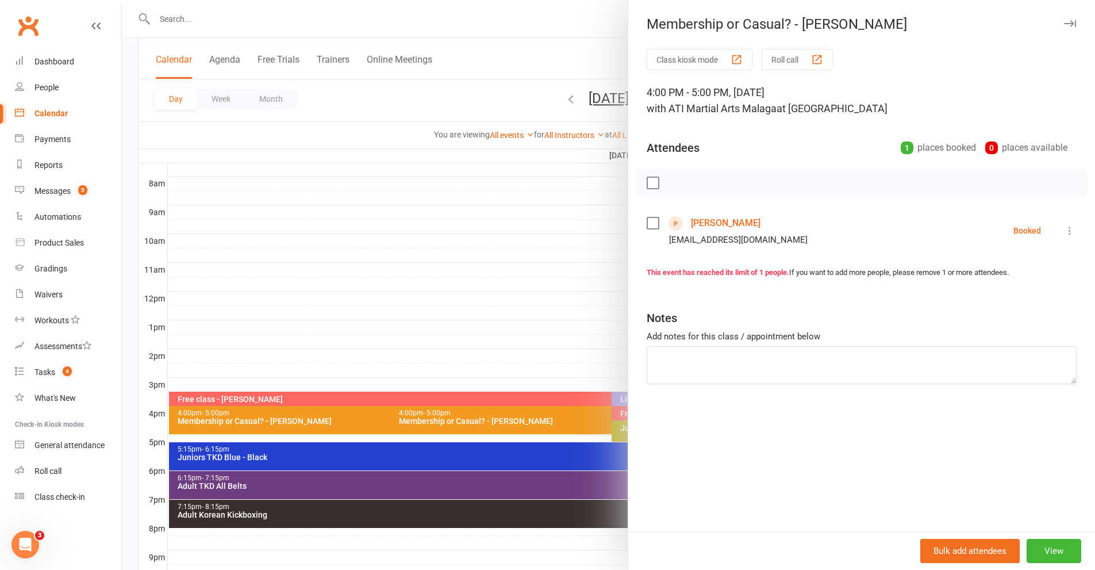
click at [715, 223] on link "[PERSON_NAME]" at bounding box center [726, 223] width 70 height 18
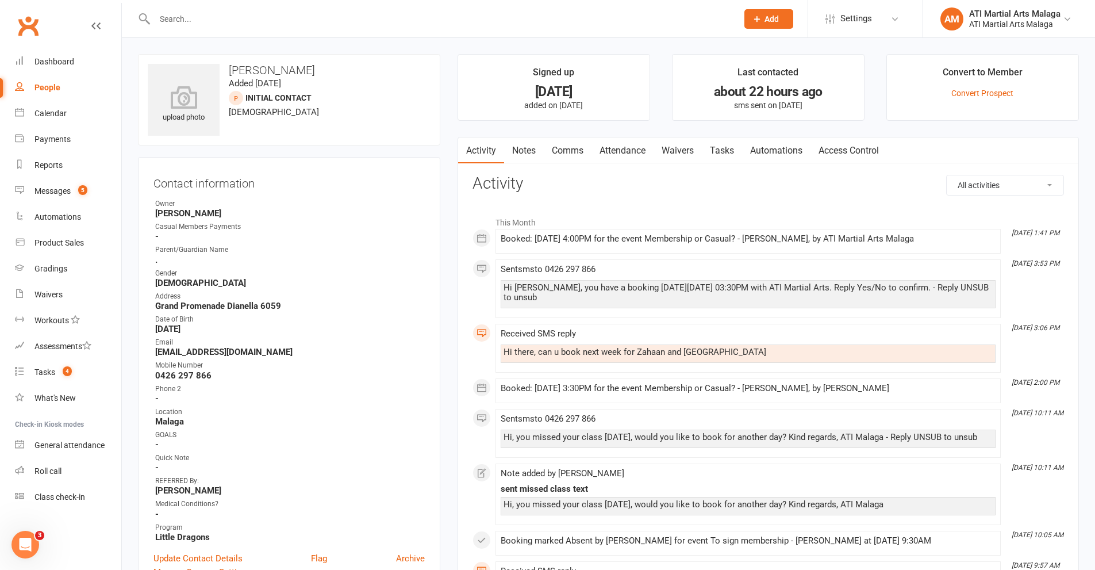
click at [529, 150] on link "Notes" at bounding box center [524, 150] width 40 height 26
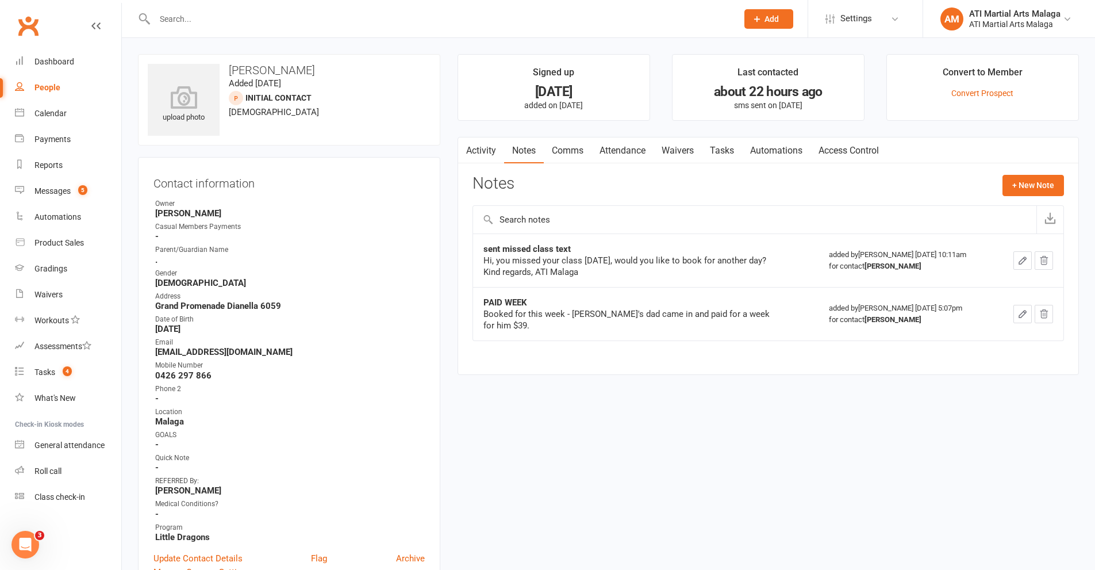
click at [575, 155] on link "Comms" at bounding box center [568, 150] width 48 height 26
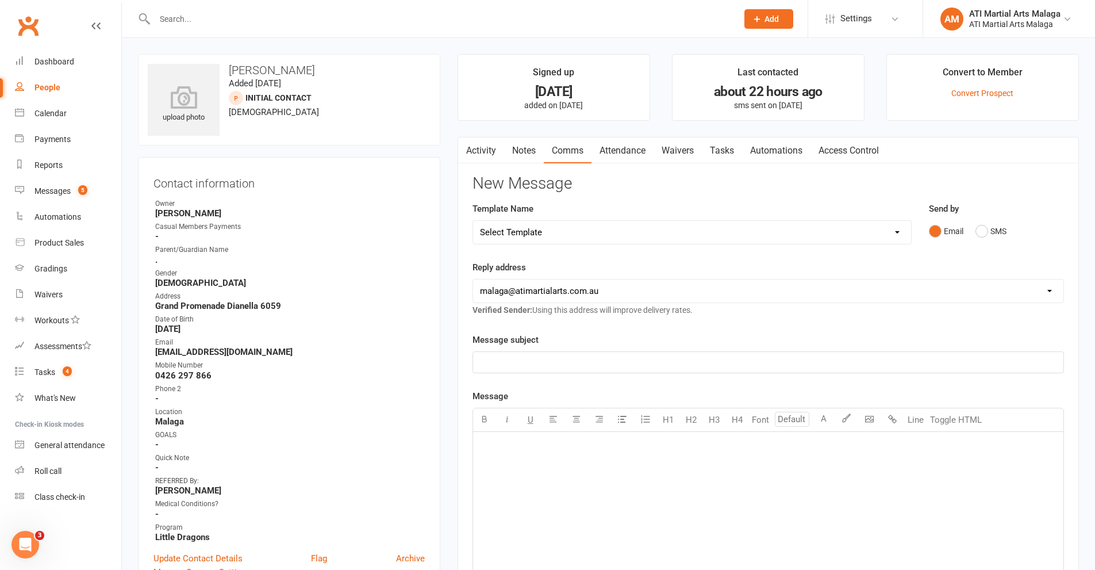
click at [970, 232] on div "Email SMS" at bounding box center [996, 231] width 135 height 22
click at [991, 229] on button "SMS" at bounding box center [991, 231] width 31 height 22
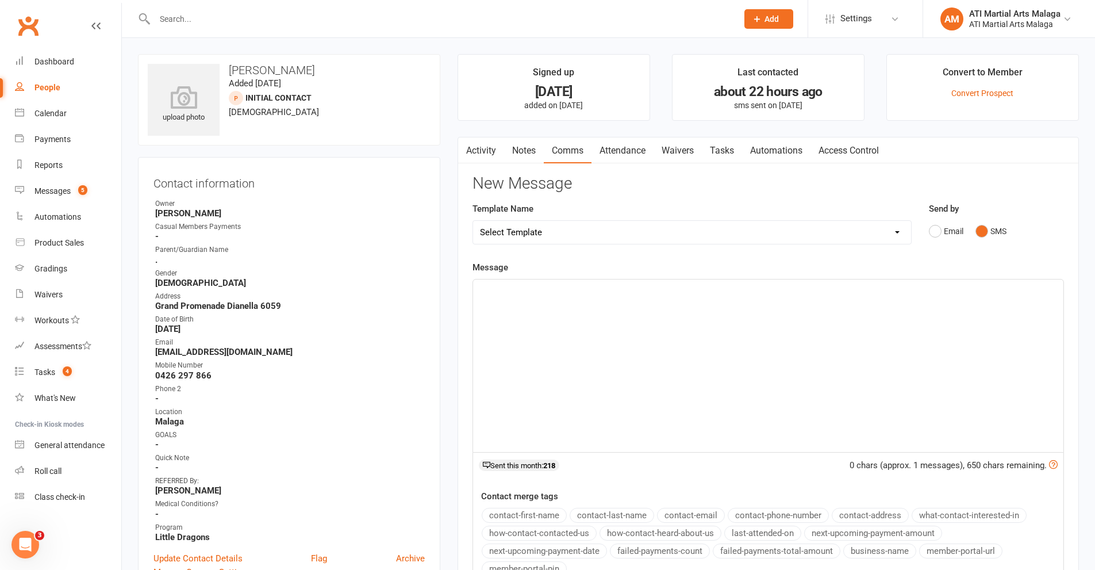
click at [576, 367] on div "﻿" at bounding box center [768, 365] width 590 height 172
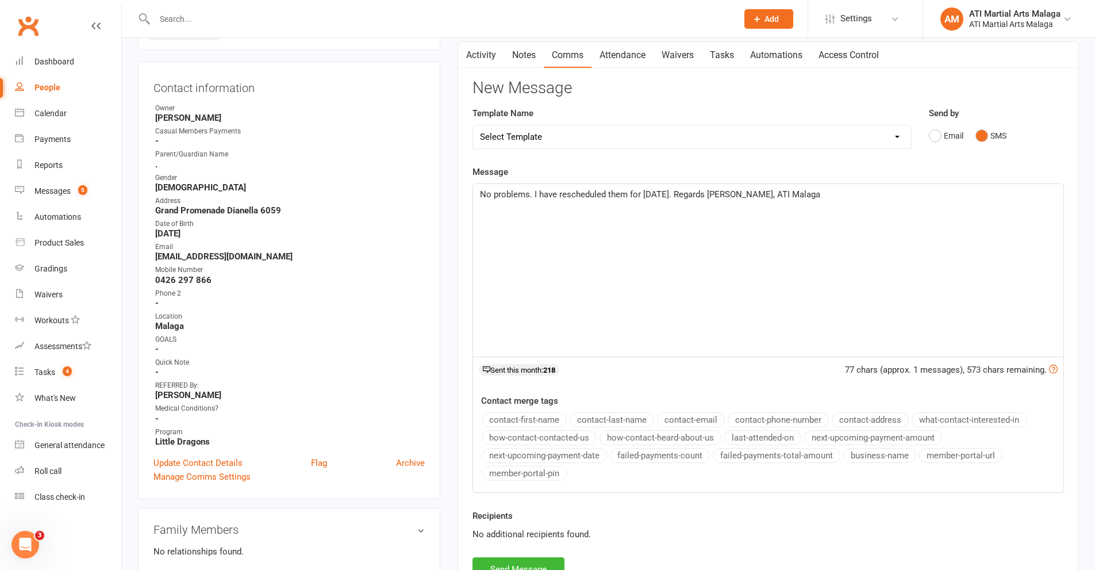
scroll to position [230, 0]
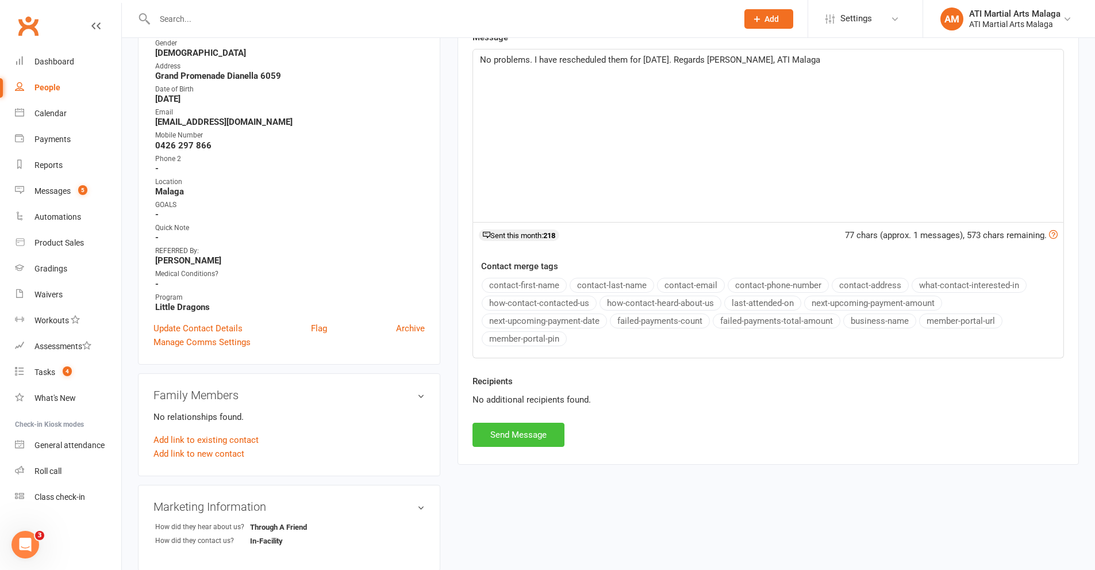
click at [513, 440] on button "Send Message" at bounding box center [519, 435] width 92 height 24
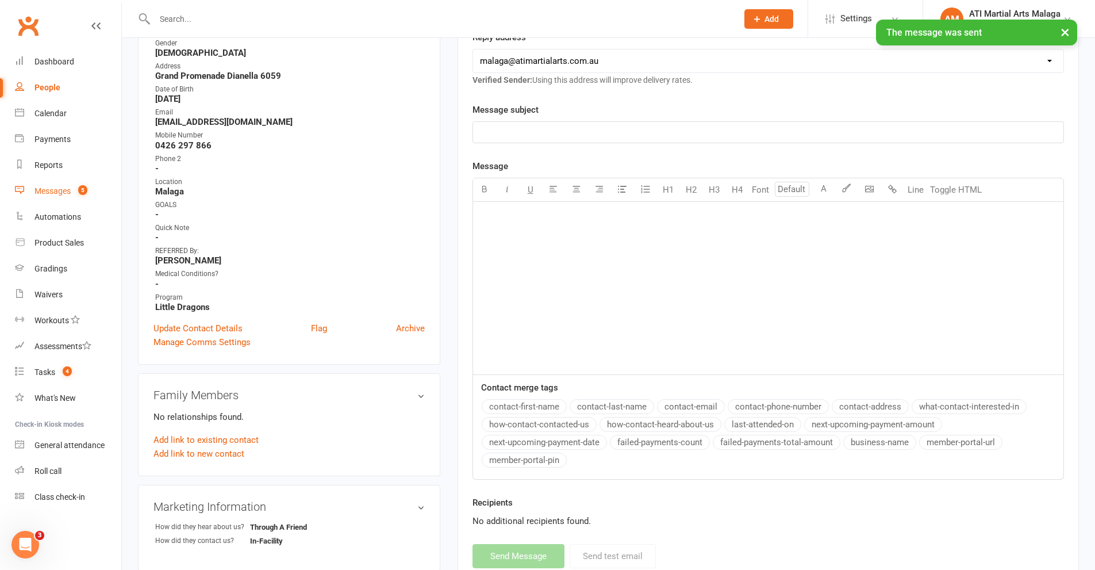
click at [69, 193] on div "Messages" at bounding box center [52, 190] width 36 height 9
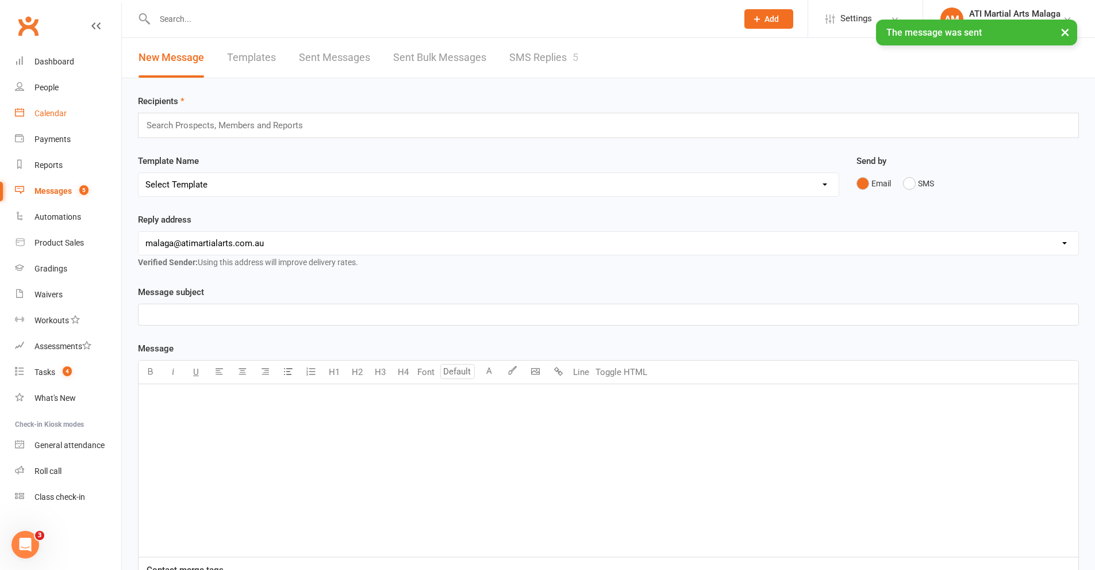
click at [56, 110] on div "Calendar" at bounding box center [50, 113] width 32 height 9
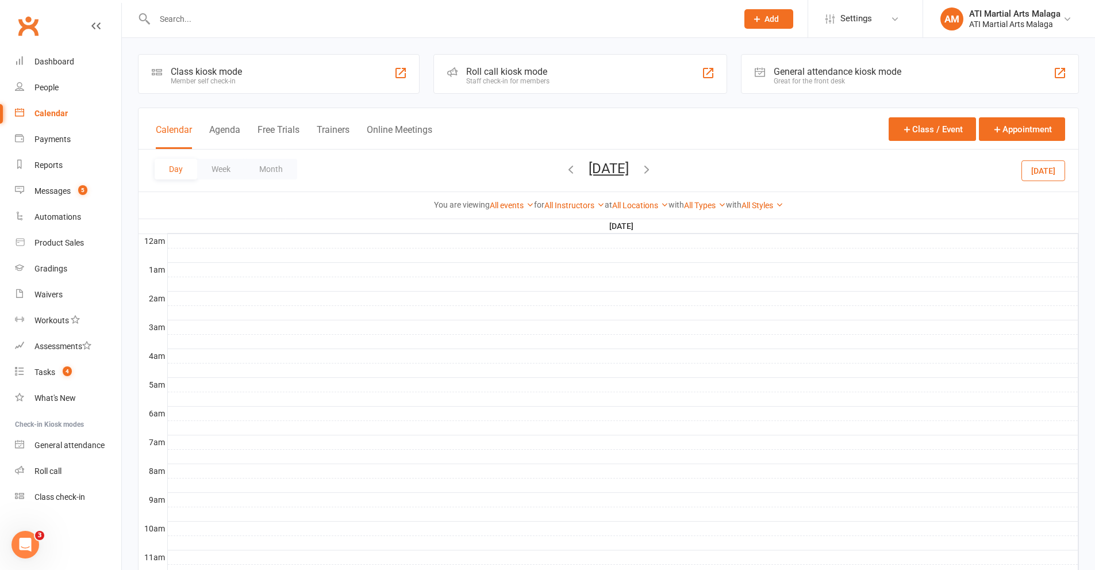
click at [615, 175] on button "[DATE]" at bounding box center [609, 168] width 40 height 16
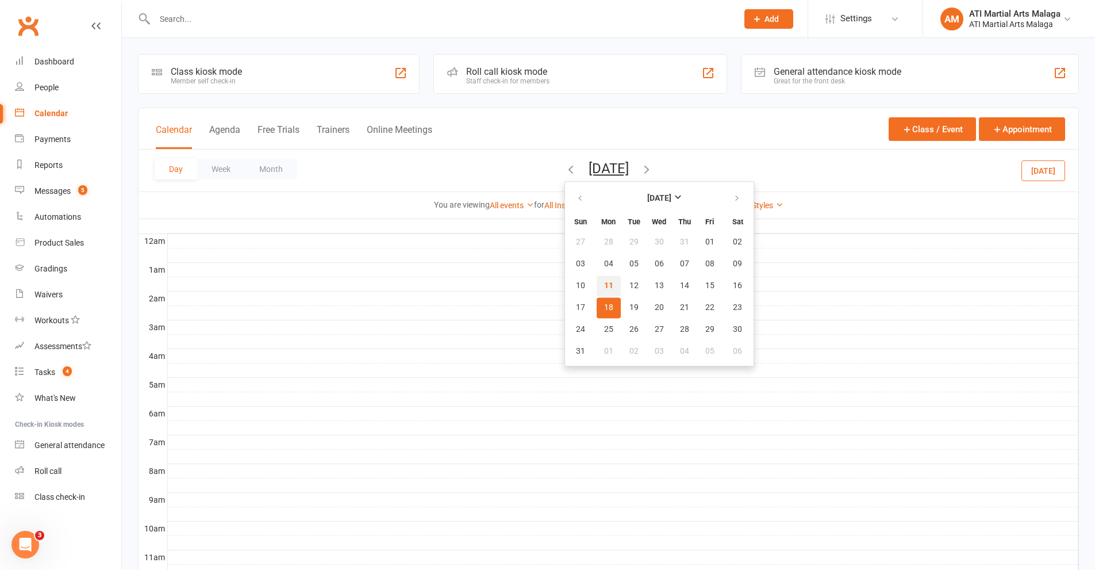
click at [604, 284] on span "11" at bounding box center [608, 285] width 9 height 9
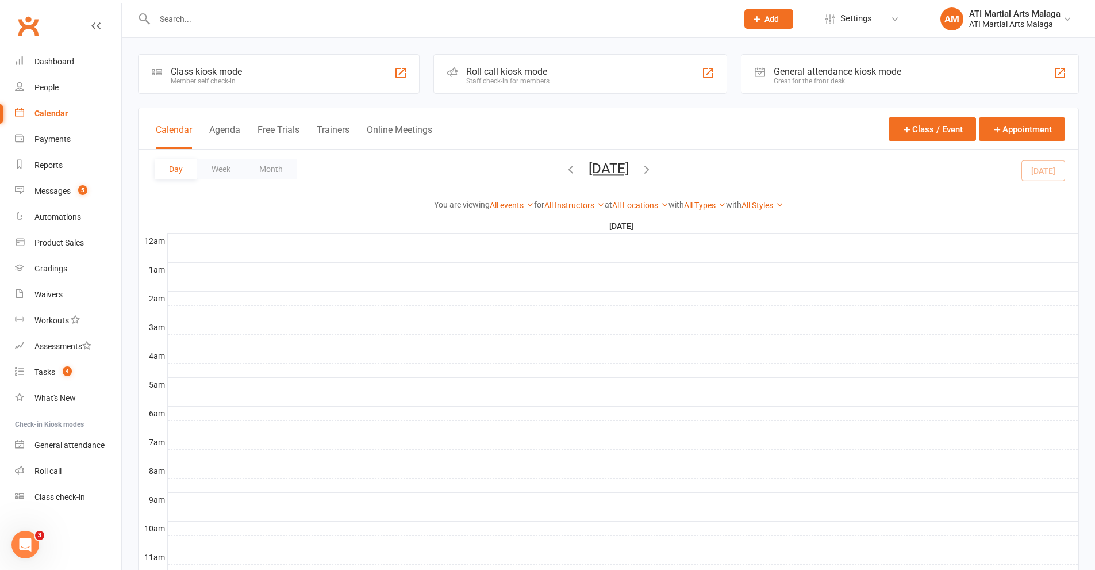
scroll to position [345, 0]
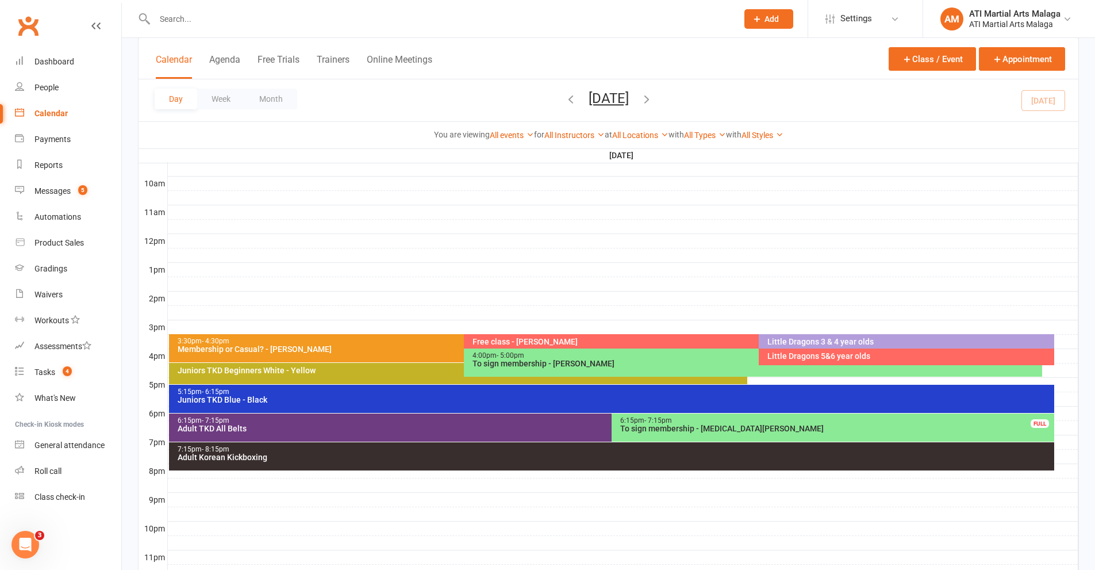
click at [559, 367] on div "To sign membership - [PERSON_NAME]" at bounding box center [756, 363] width 569 height 8
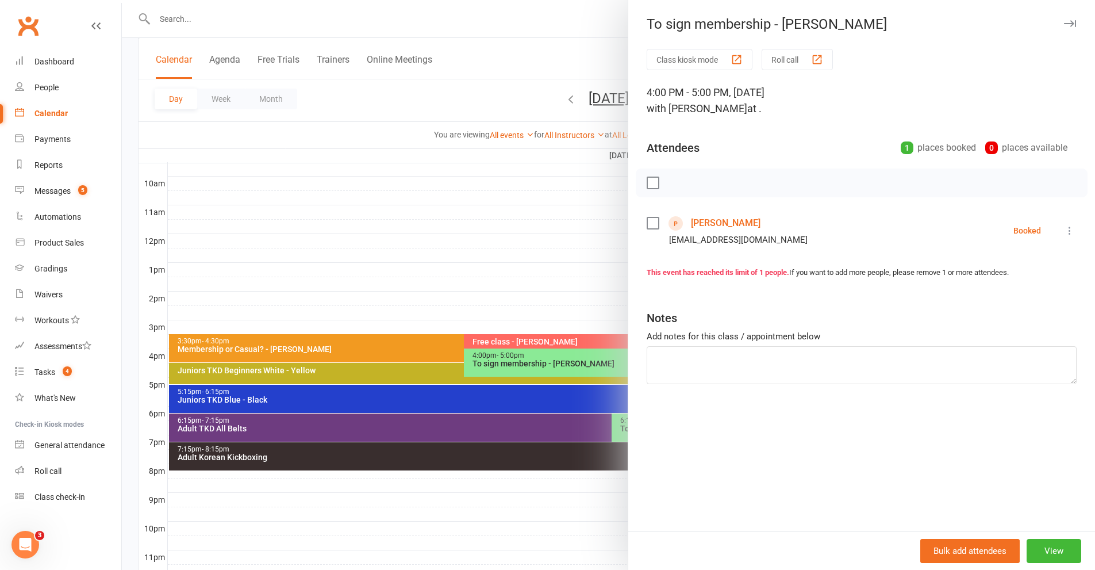
click at [1000, 233] on icon at bounding box center [1069, 230] width 11 height 11
click at [1000, 321] on link "Mark absent" at bounding box center [1019, 321] width 114 height 23
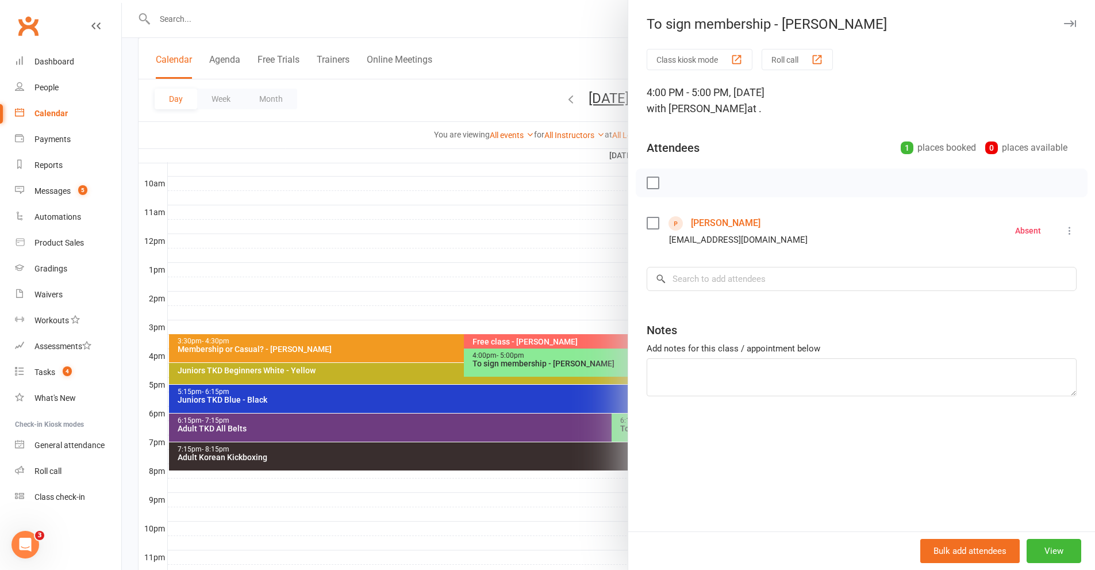
click at [348, 349] on div at bounding box center [608, 285] width 973 height 570
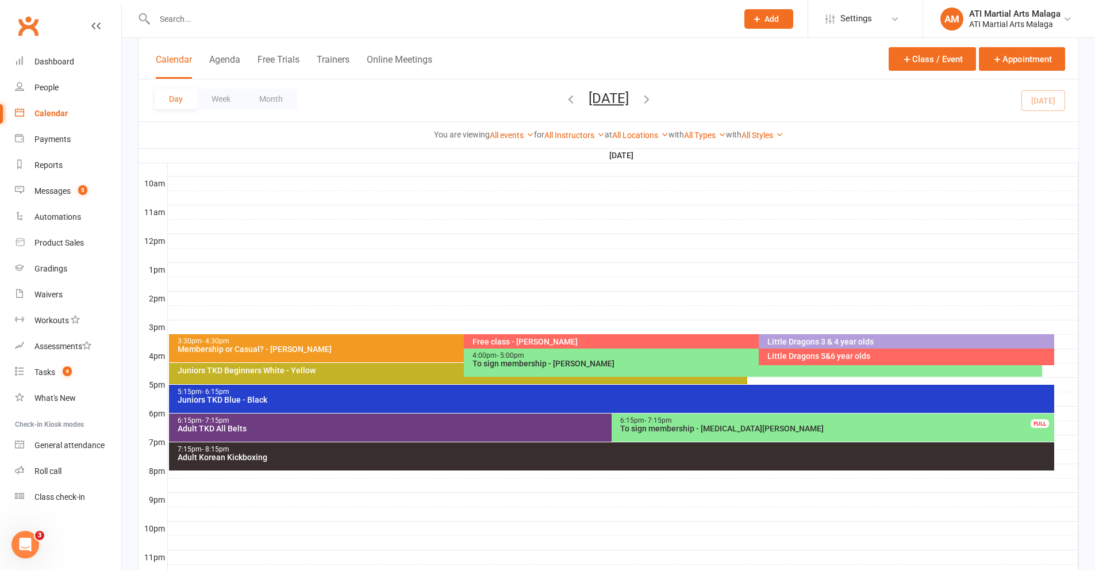
click at [348, 349] on div "Membership or Casual? - [PERSON_NAME]" at bounding box center [461, 349] width 569 height 8
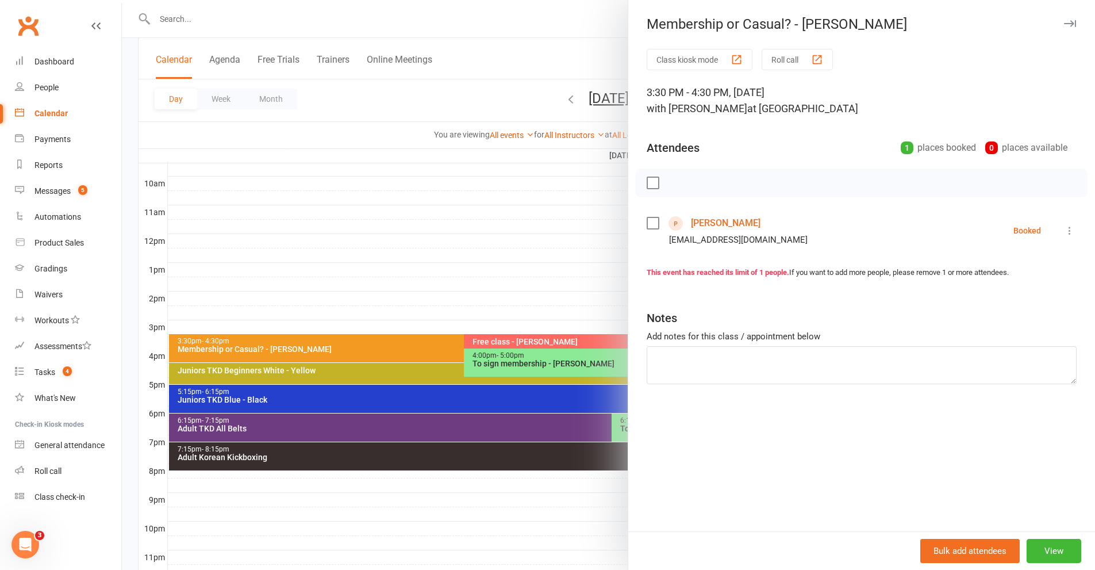
click at [1000, 224] on button at bounding box center [1070, 231] width 14 height 14
click at [996, 313] on link "Mark absent" at bounding box center [1019, 321] width 114 height 23
click at [718, 220] on link "[PERSON_NAME]" at bounding box center [726, 223] width 70 height 18
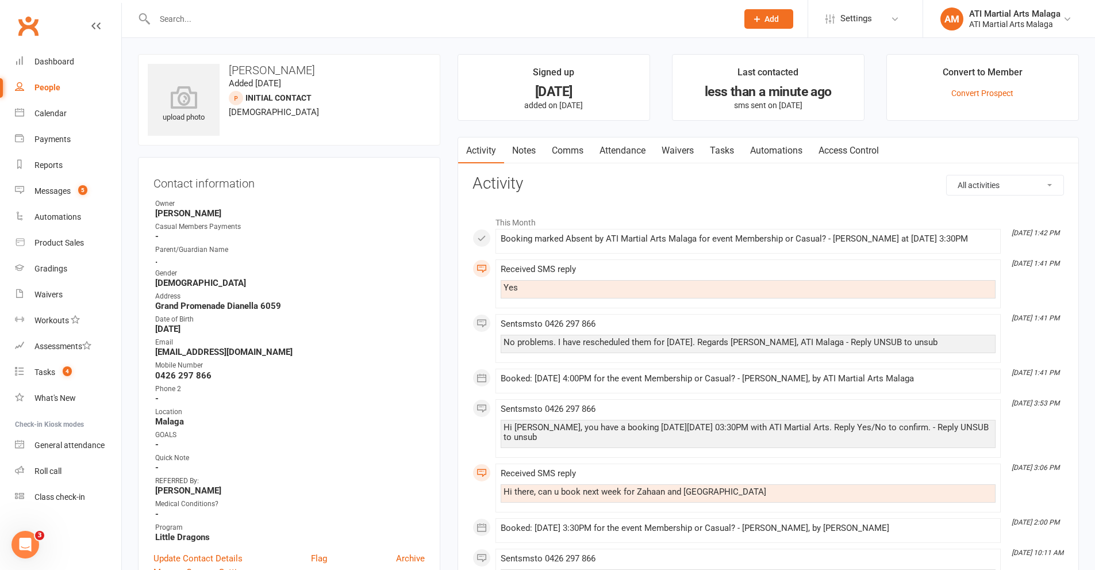
click at [61, 88] on link "People" at bounding box center [68, 88] width 106 height 26
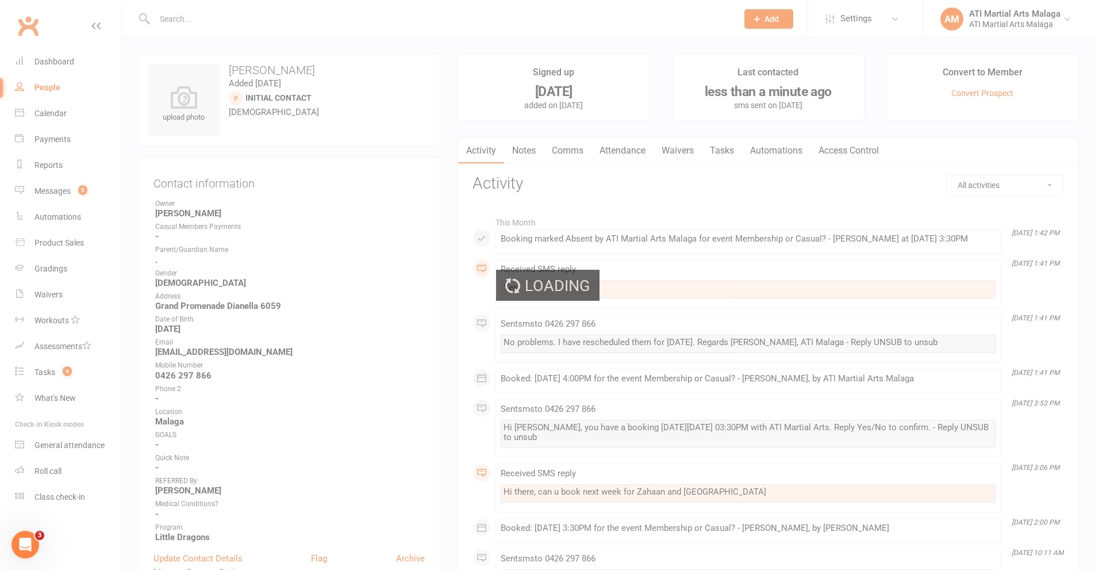
select select "100"
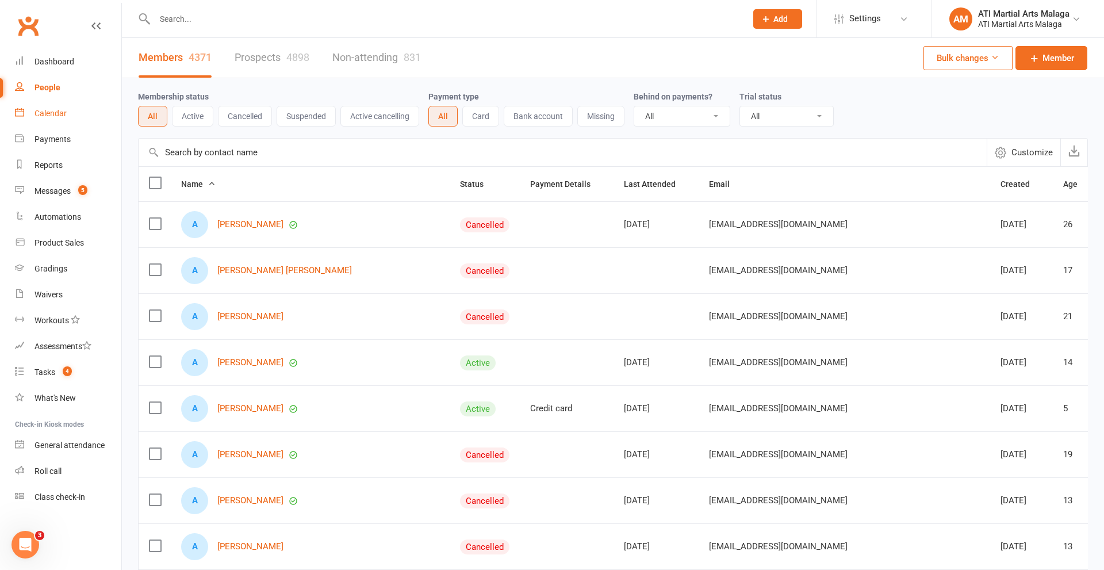
click at [59, 116] on div "Calendar" at bounding box center [50, 113] width 32 height 9
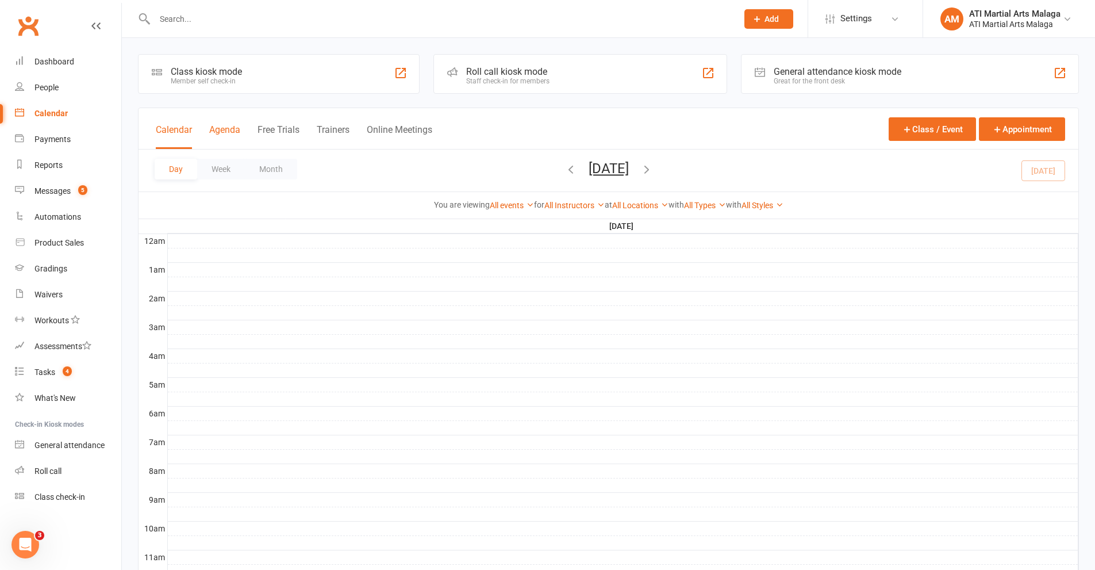
click at [222, 133] on button "Agenda" at bounding box center [224, 136] width 31 height 25
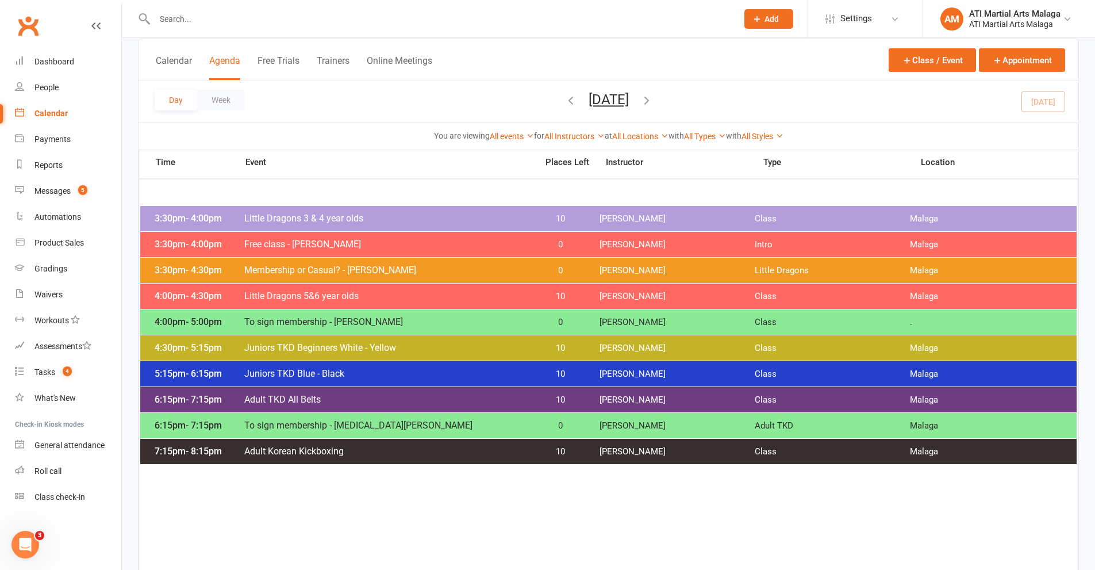
scroll to position [57, 0]
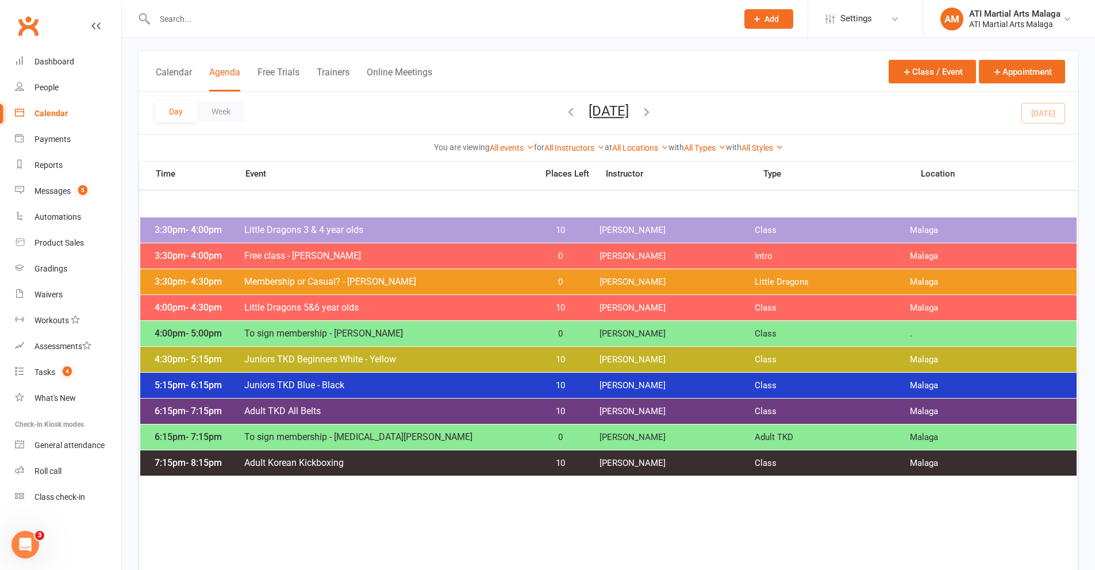
click at [653, 112] on icon "button" at bounding box center [646, 111] width 13 height 13
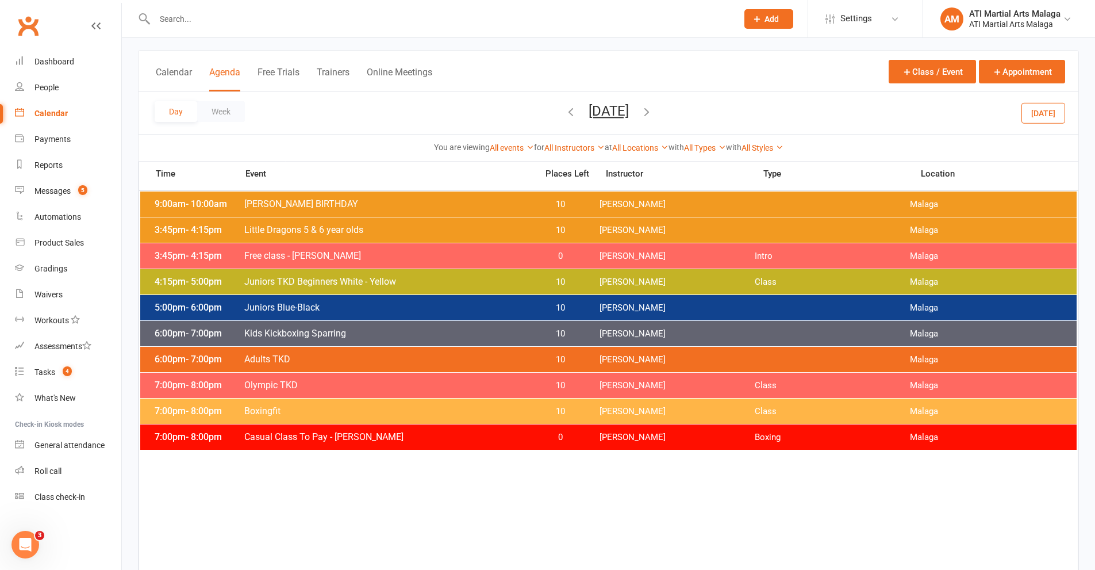
click at [653, 112] on icon "button" at bounding box center [646, 111] width 13 height 13
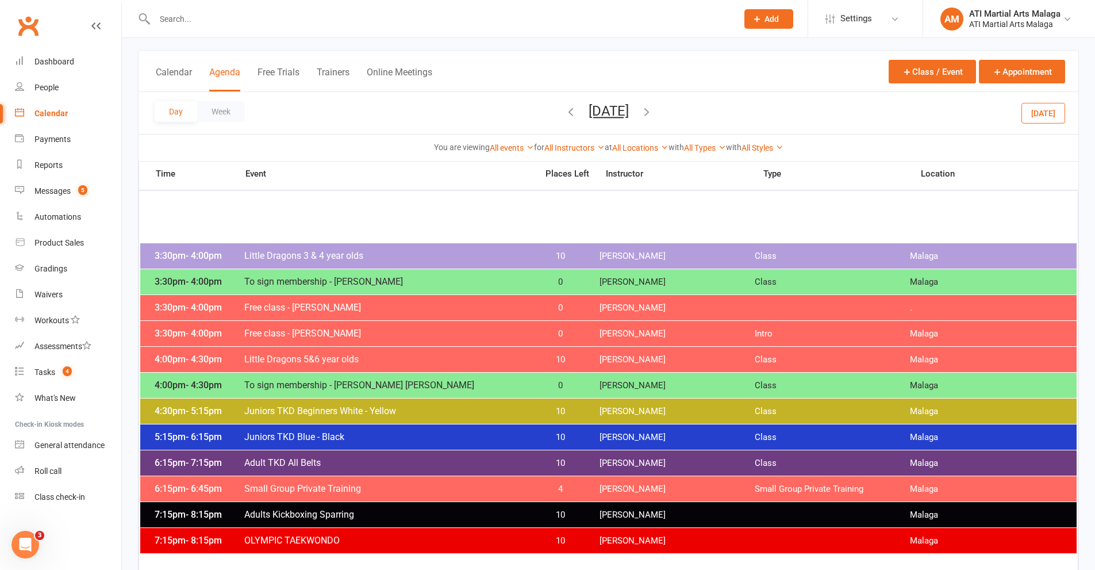
click at [619, 113] on button "[DATE]" at bounding box center [609, 111] width 40 height 16
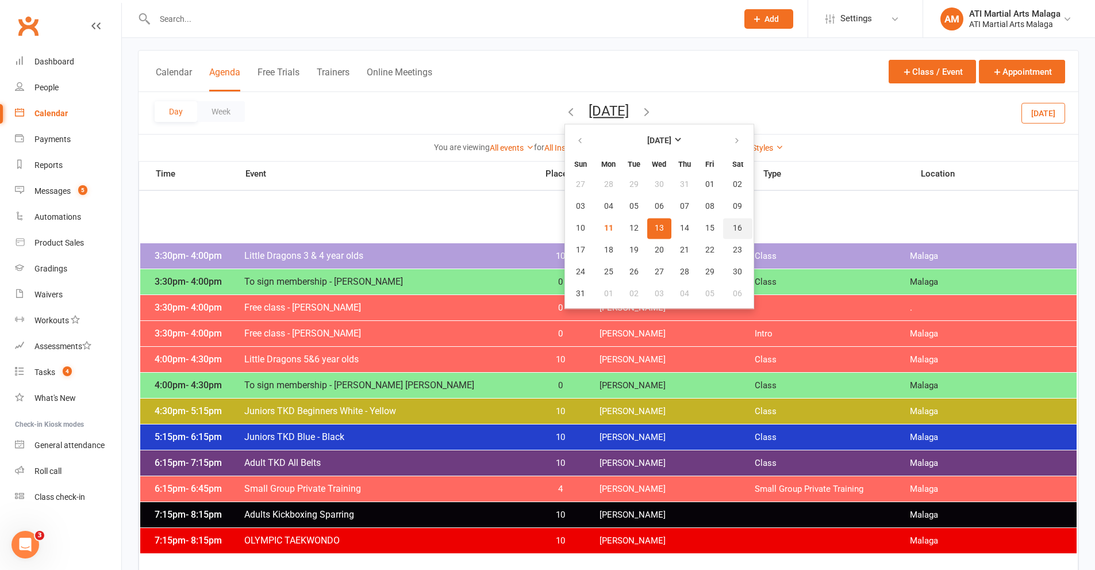
click at [723, 219] on button "16" at bounding box center [737, 228] width 29 height 21
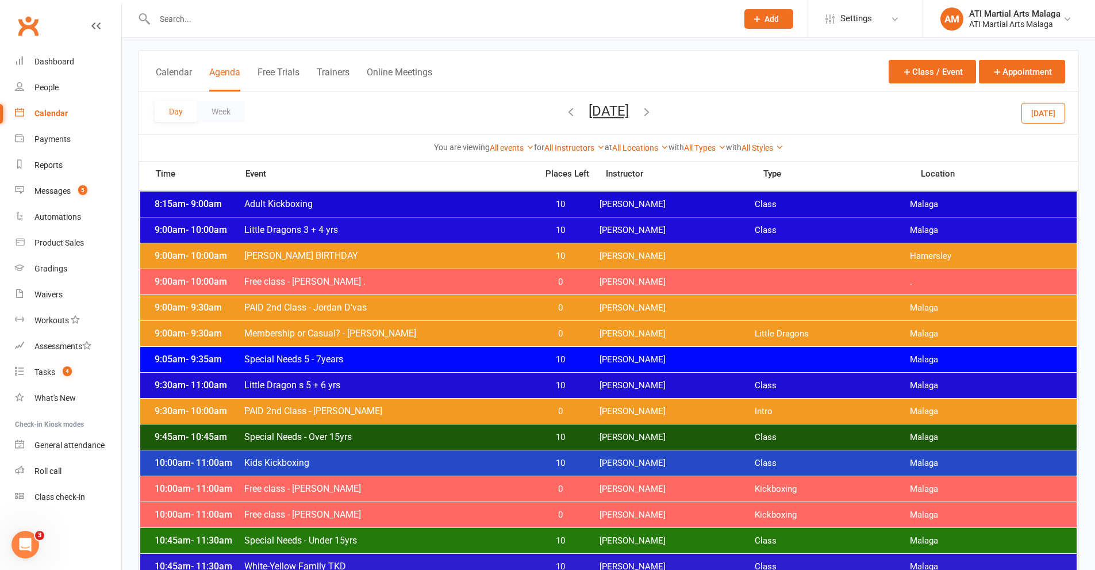
click at [314, 331] on span "Membership or Casual? - [PERSON_NAME]" at bounding box center [387, 333] width 287 height 11
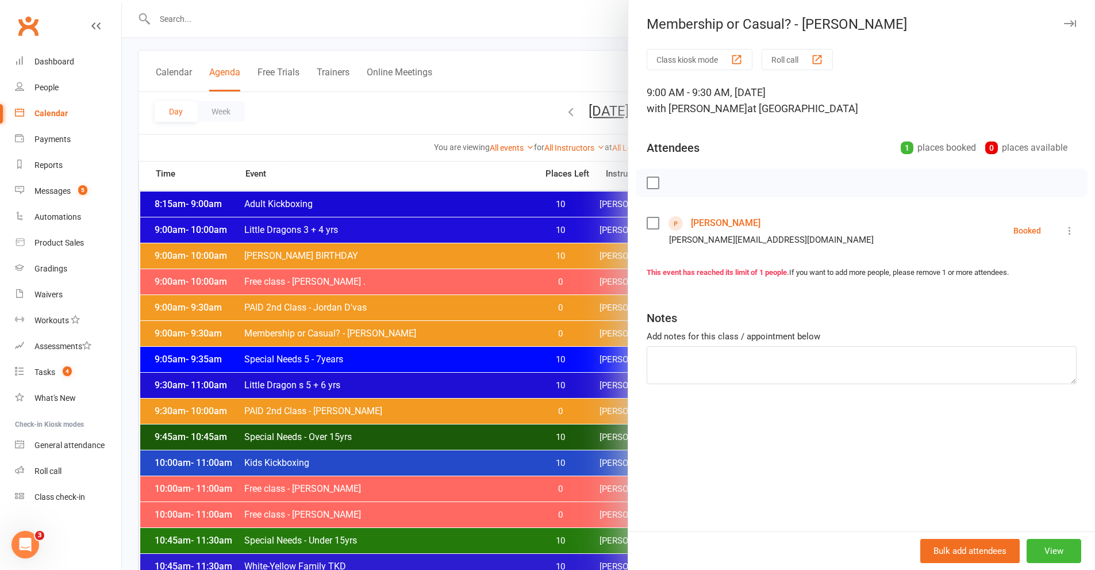
click at [716, 225] on link "[PERSON_NAME]" at bounding box center [726, 223] width 70 height 18
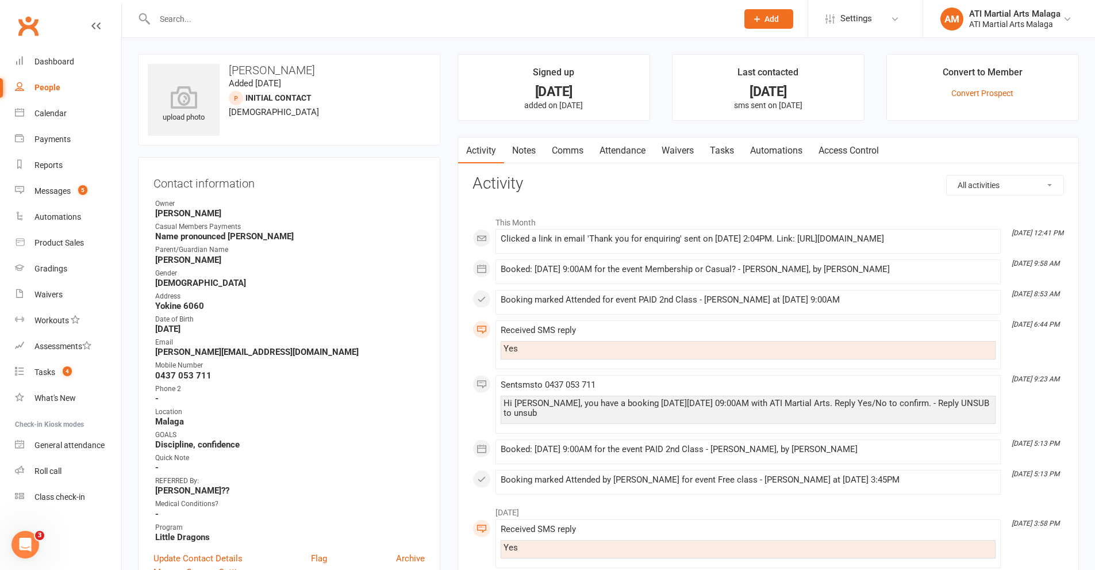
click at [529, 153] on link "Notes" at bounding box center [524, 150] width 40 height 26
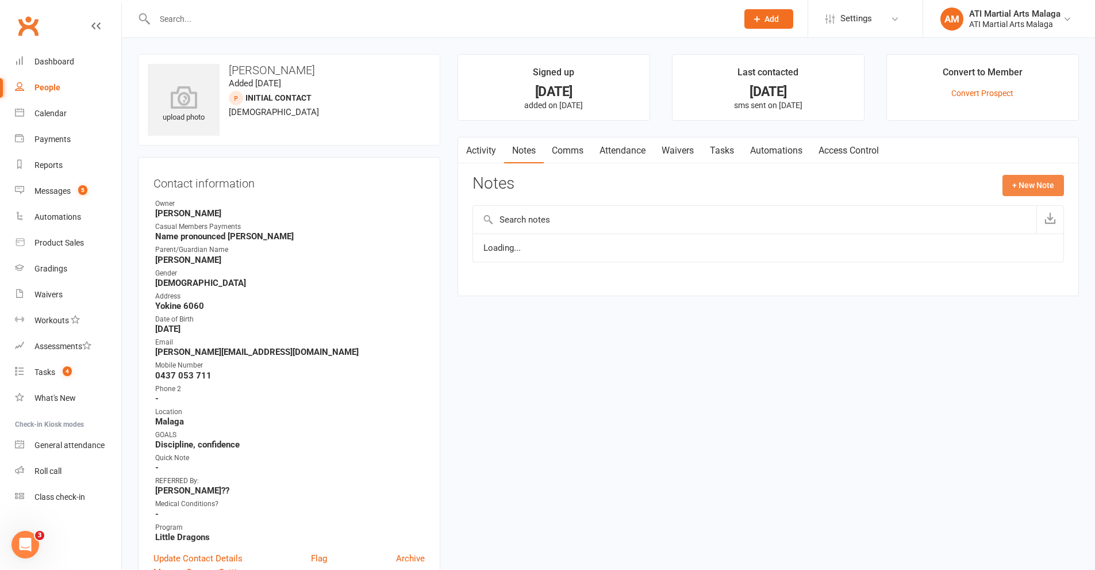
click at [1000, 190] on button "+ New Note" at bounding box center [1034, 185] width 62 height 21
click at [655, 227] on input "text" at bounding box center [769, 232] width 592 height 24
type input "w"
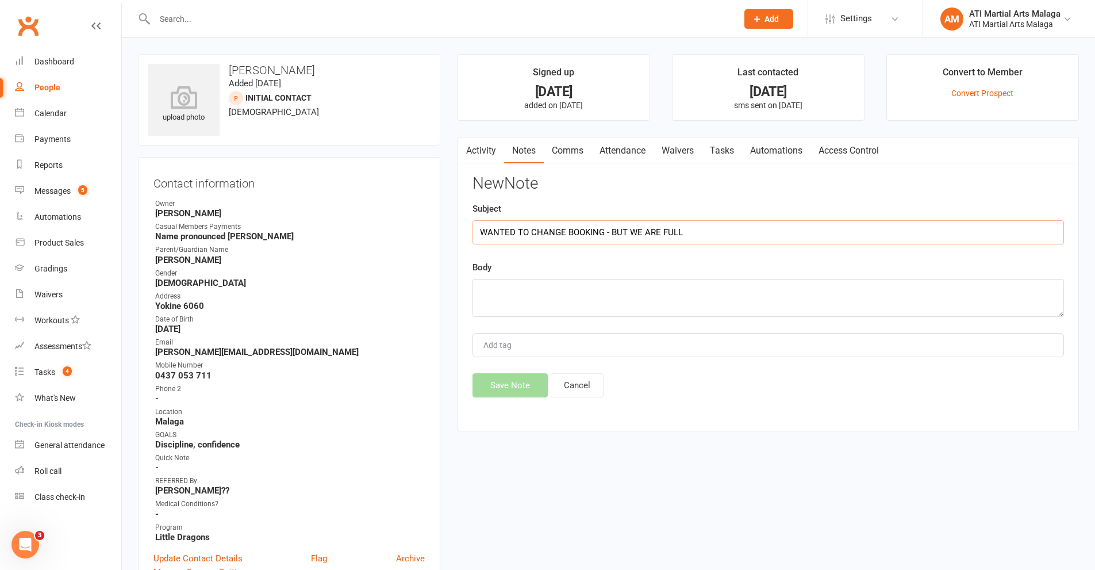
type input "WANTED TO CHANGE BOOKING - BUT WE ARE FULL"
paste textarea "Good afternoon, We recently booked another trial for my son [PERSON_NAME] [DATE…"
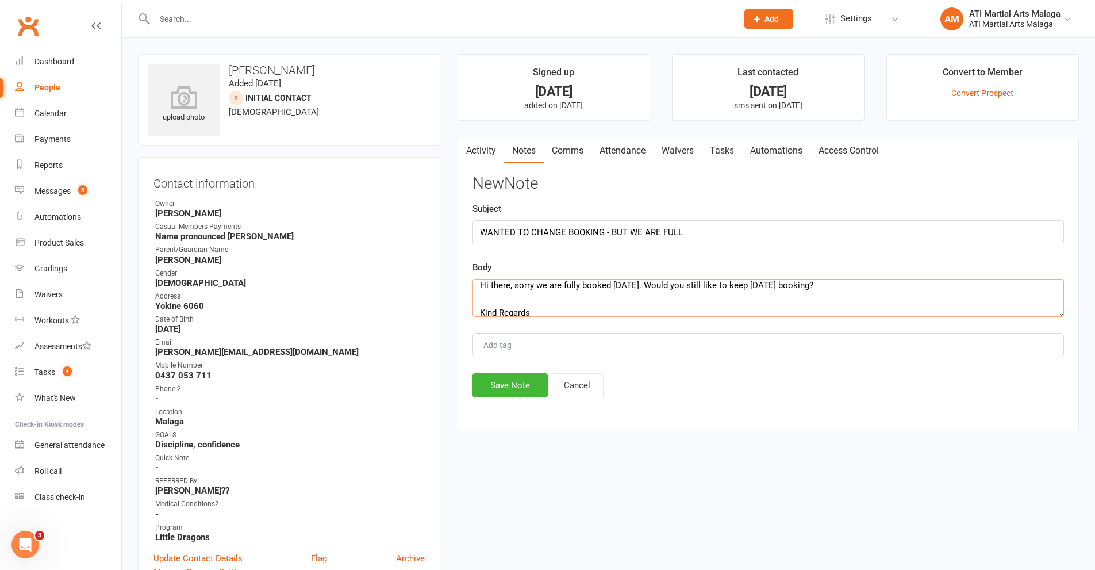
scroll to position [75, 0]
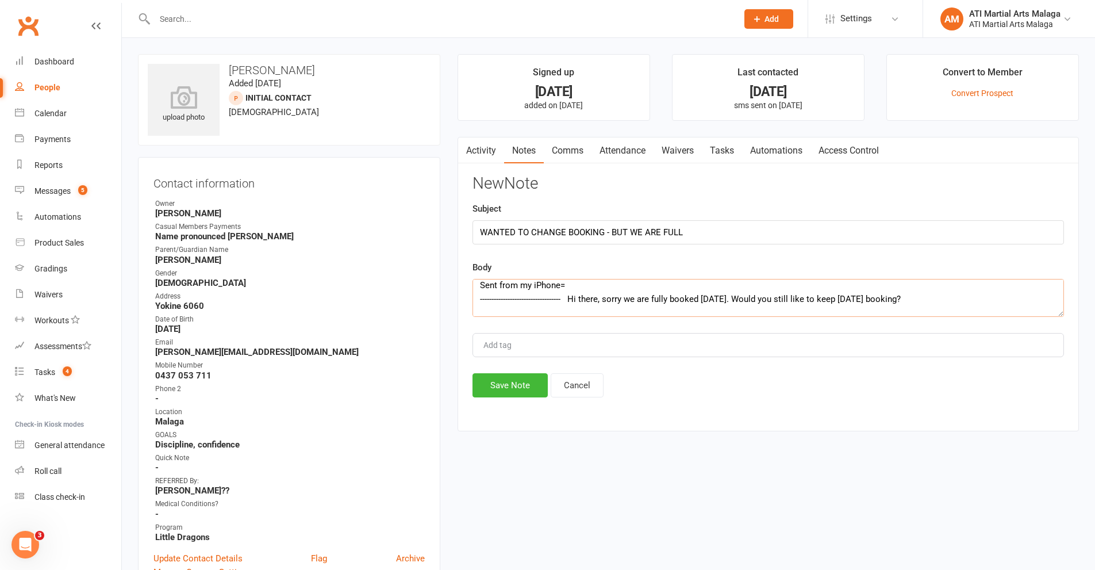
type textarea "Good afternoon, We recently booked another trial for my son [PERSON_NAME] [DATE…"
click at [510, 399] on div "Activity Notes Comms Attendance Waivers Tasks Automations Access Control Notes …" at bounding box center [768, 284] width 621 height 295
click at [494, 382] on button "Save Note" at bounding box center [510, 385] width 75 height 24
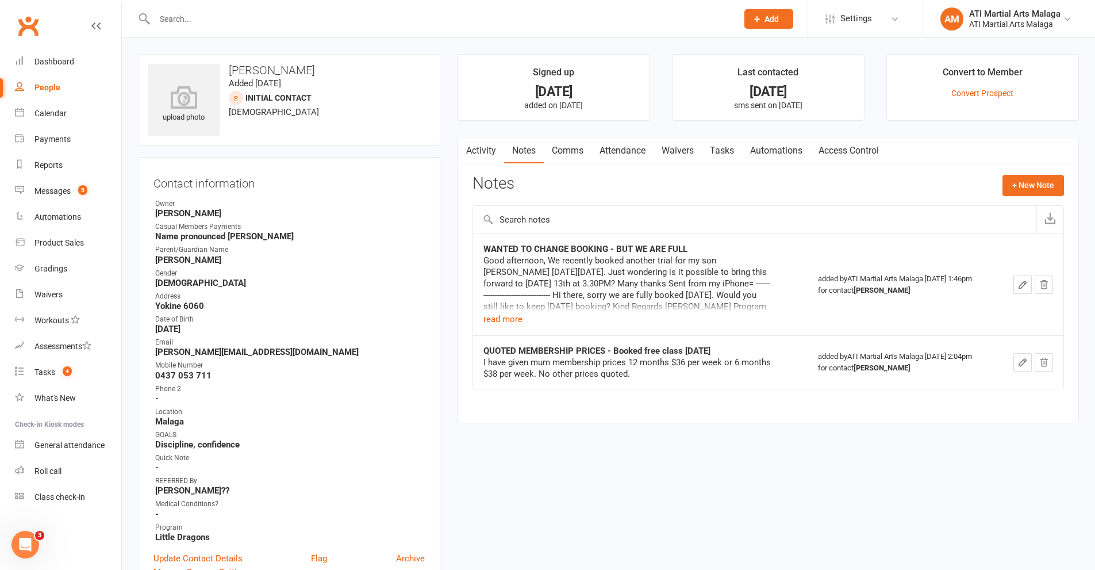
click at [258, 7] on div at bounding box center [434, 18] width 592 height 37
click at [255, 16] on input "text" at bounding box center [440, 19] width 578 height 16
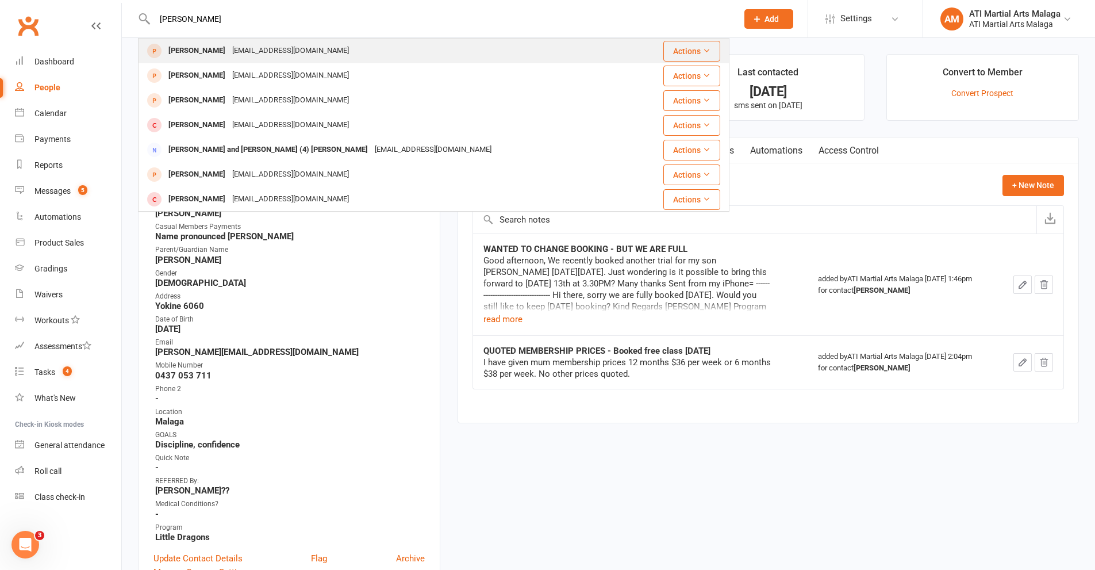
type input "[PERSON_NAME]"
click at [229, 46] on div "[EMAIL_ADDRESS][DOMAIN_NAME]" at bounding box center [291, 51] width 124 height 17
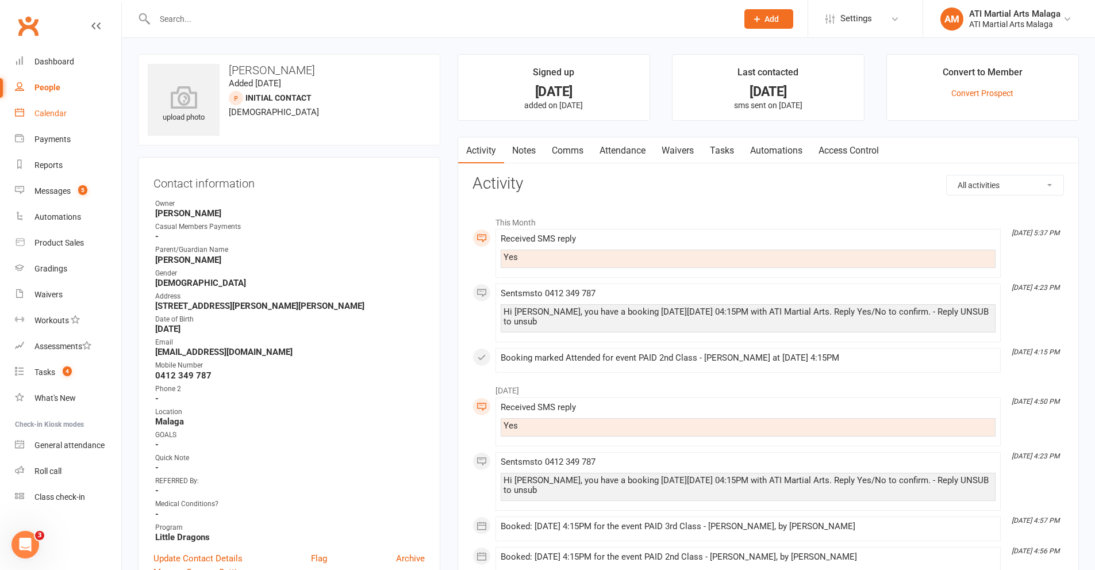
click at [42, 108] on link "Calendar" at bounding box center [68, 114] width 106 height 26
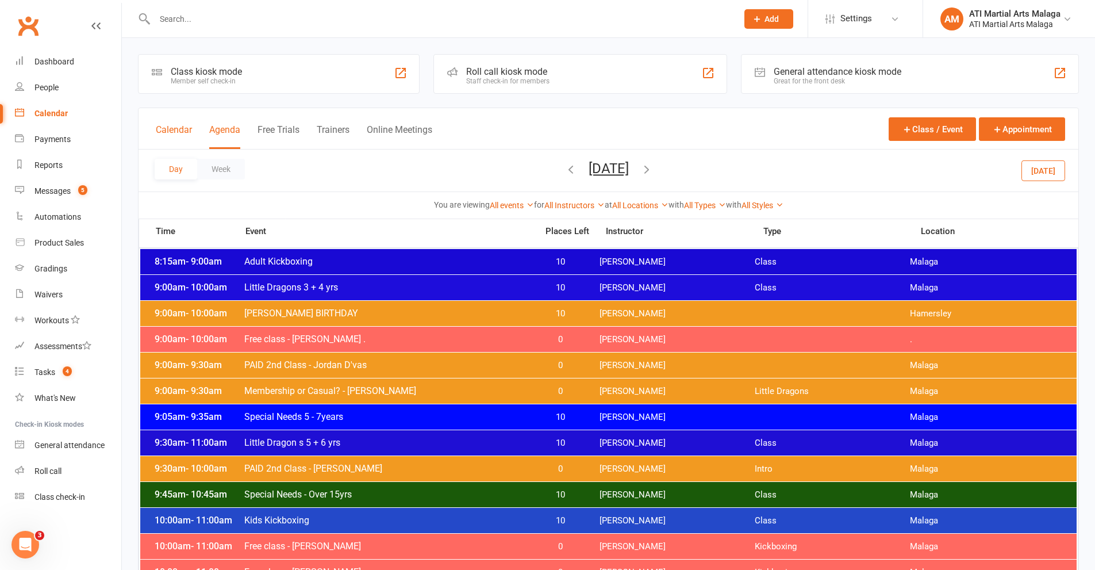
click at [167, 132] on button "Calendar" at bounding box center [174, 136] width 36 height 25
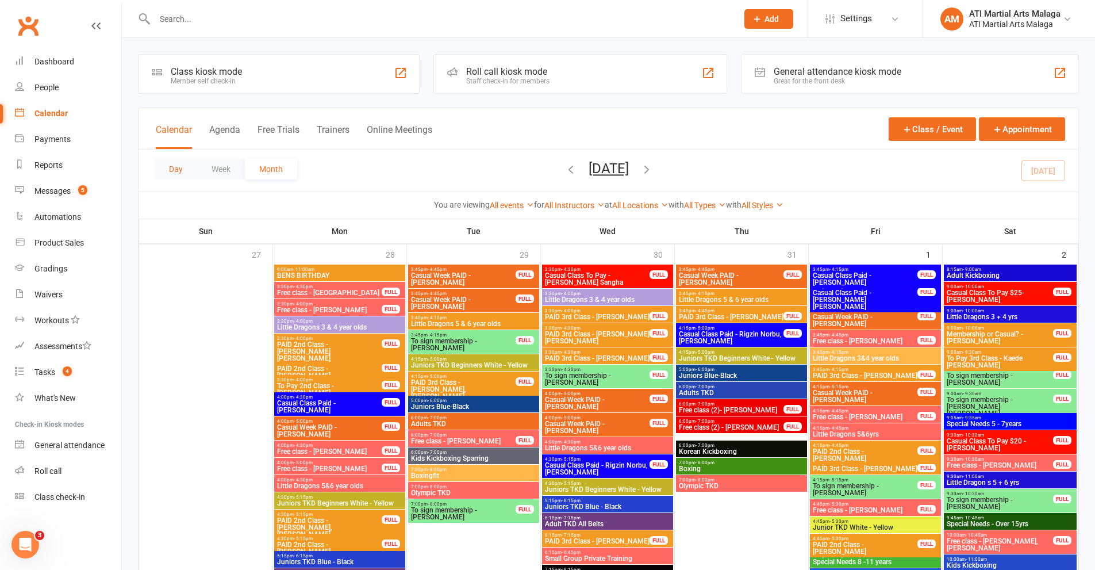
click at [178, 166] on button "Day" at bounding box center [176, 169] width 43 height 21
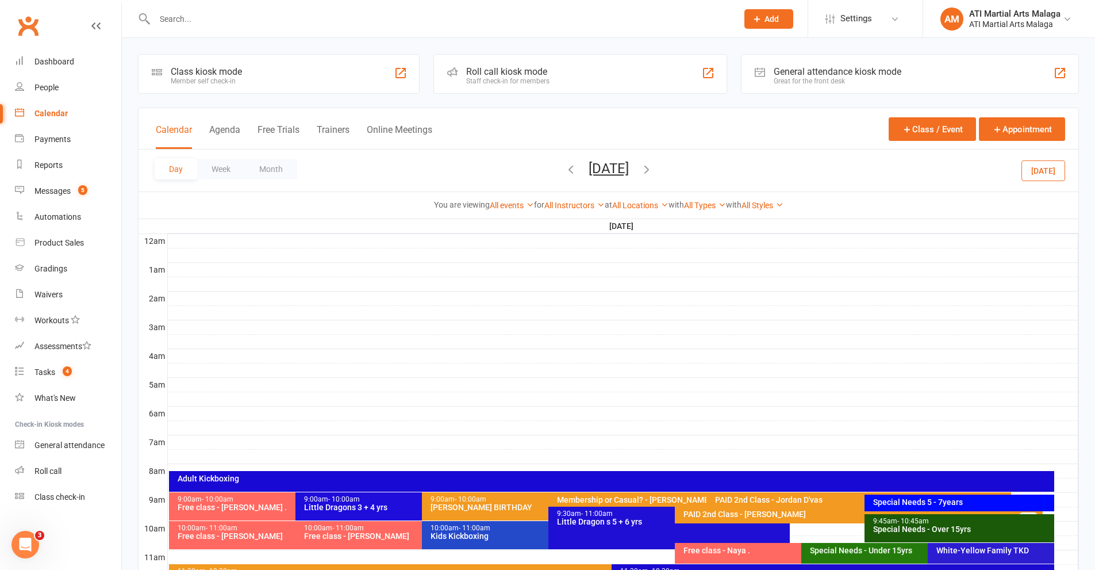
click at [627, 170] on button "[DATE]" at bounding box center [609, 168] width 40 height 16
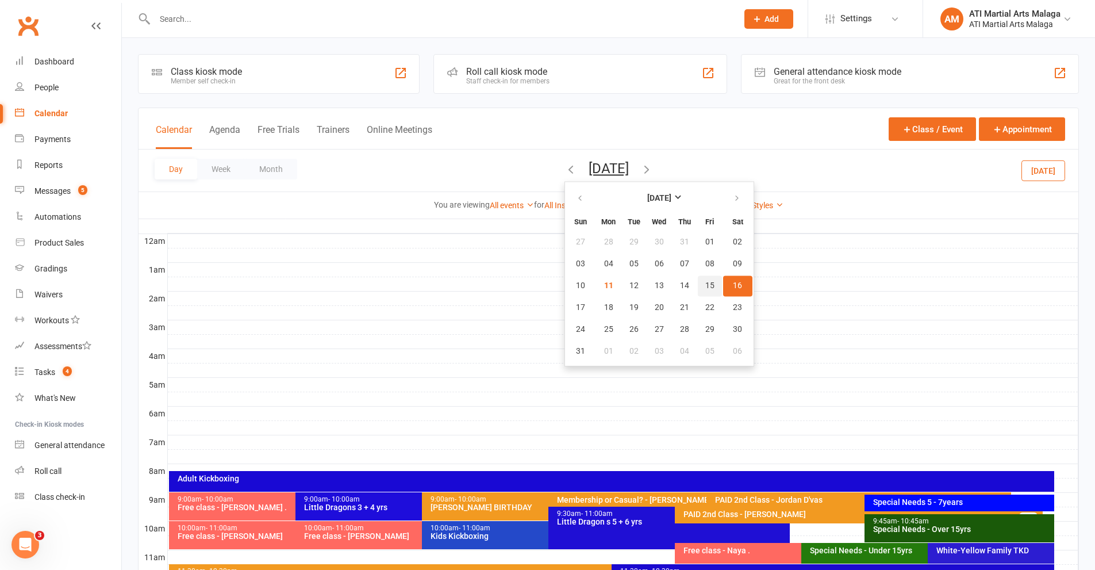
click at [705, 286] on span "15" at bounding box center [709, 285] width 9 height 9
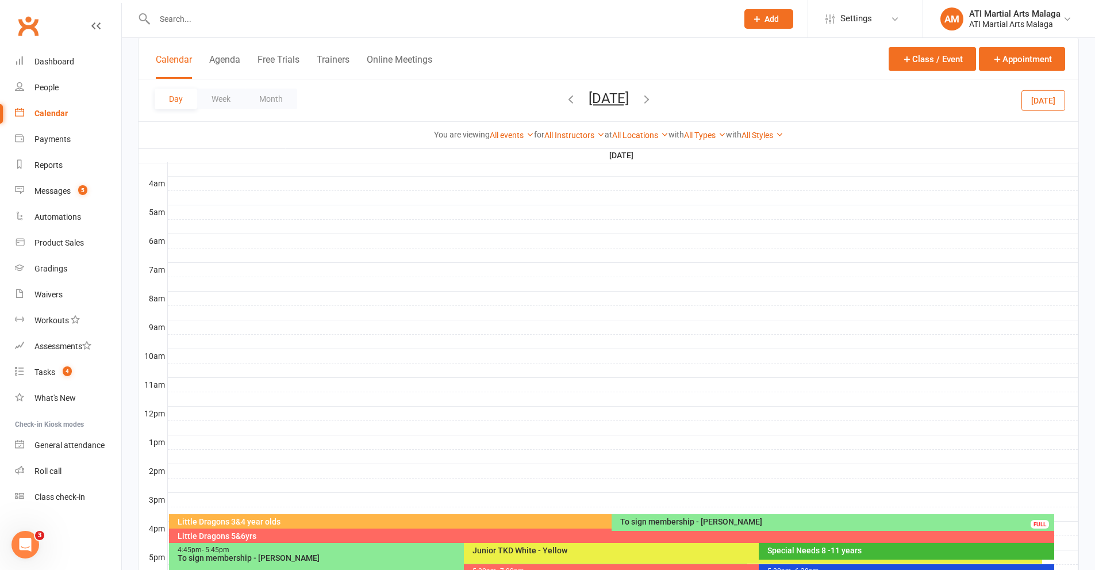
scroll to position [387, 0]
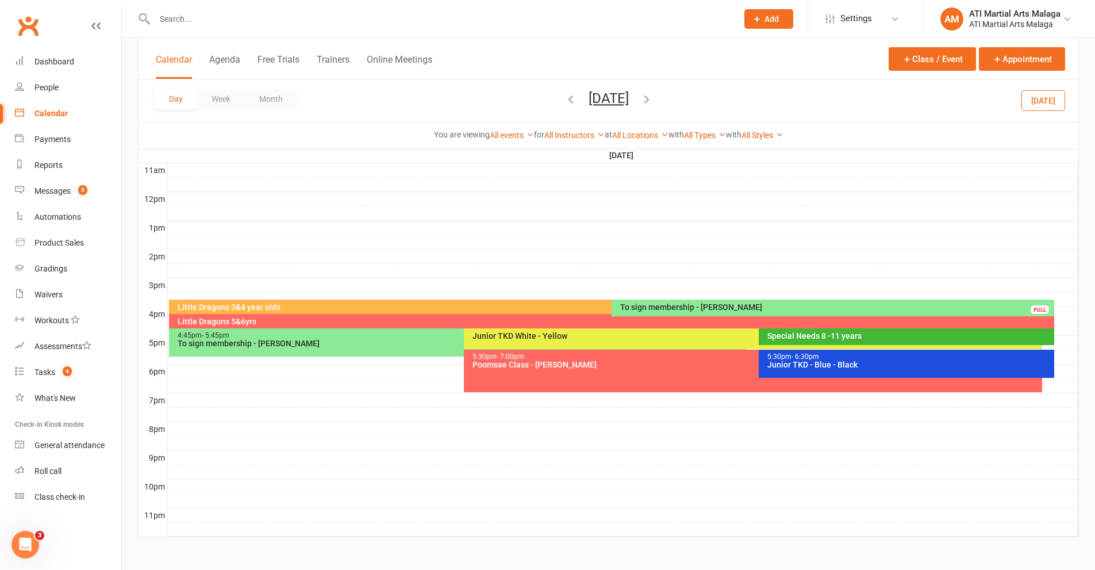
click at [1000, 319] on div at bounding box center [623, 314] width 911 height 14
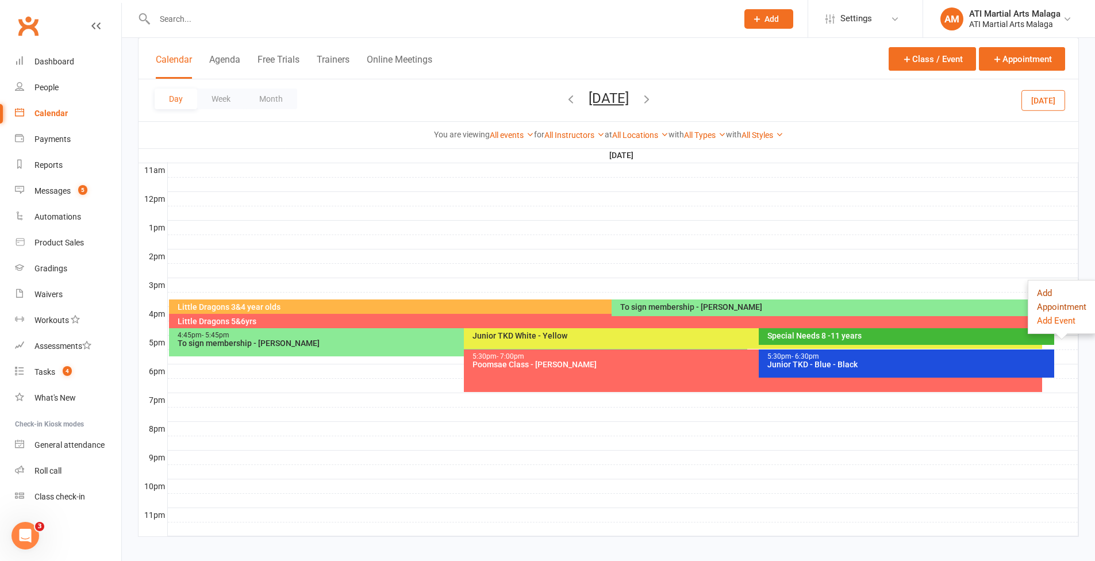
click at [1000, 295] on button "Add Appointment" at bounding box center [1061, 300] width 49 height 28
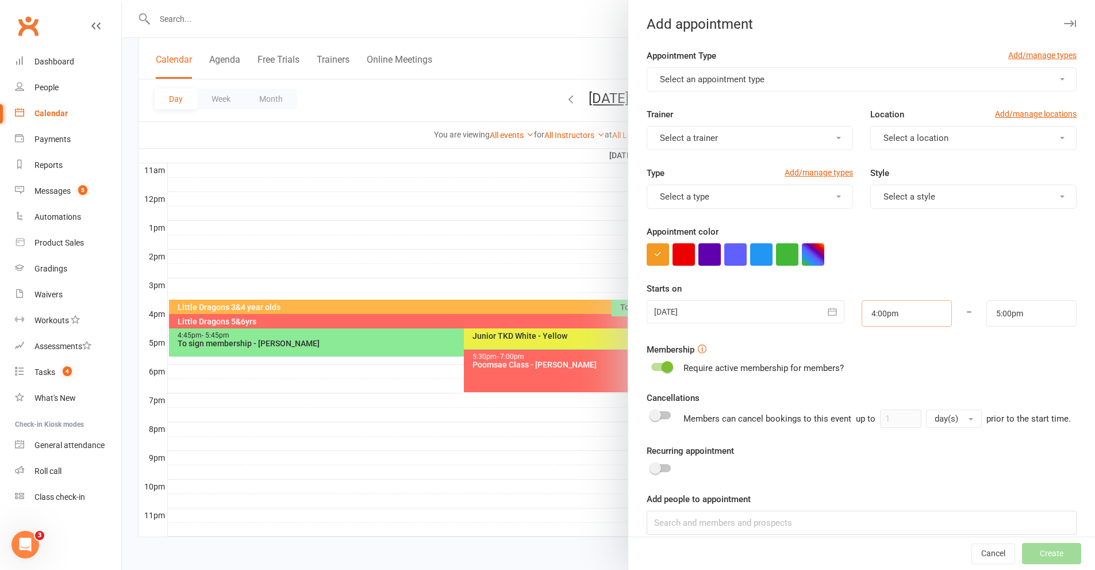
click at [900, 308] on input "4:00pm" at bounding box center [907, 313] width 90 height 26
type input "4:15pm"
type input "5:15pm"
click at [862, 378] on li "4:15pm" at bounding box center [889, 370] width 55 height 17
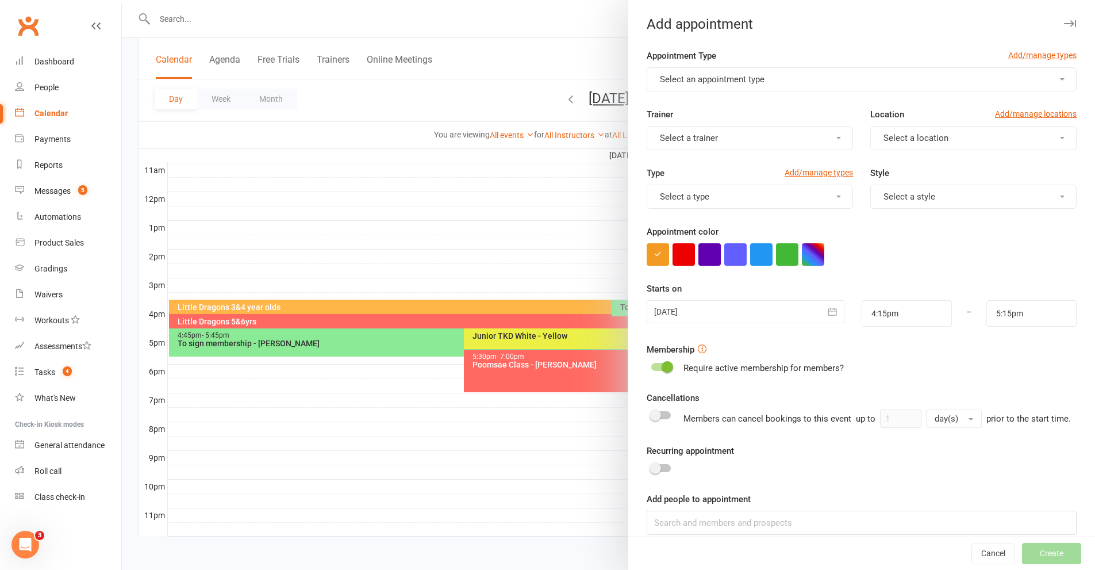
click at [715, 74] on button "Select an appointment type" at bounding box center [862, 79] width 430 height 24
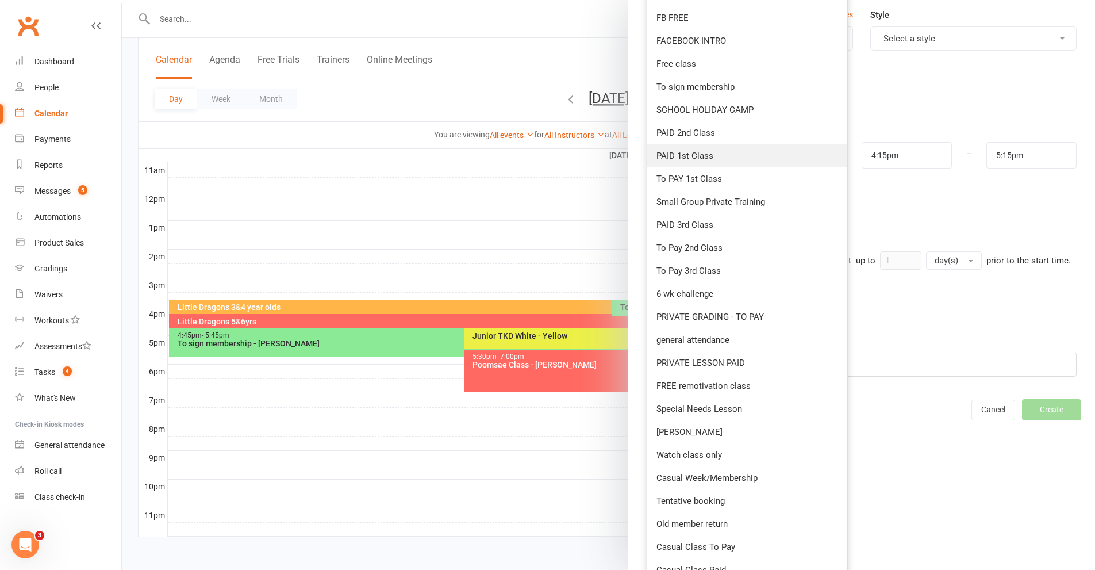
scroll to position [172, 0]
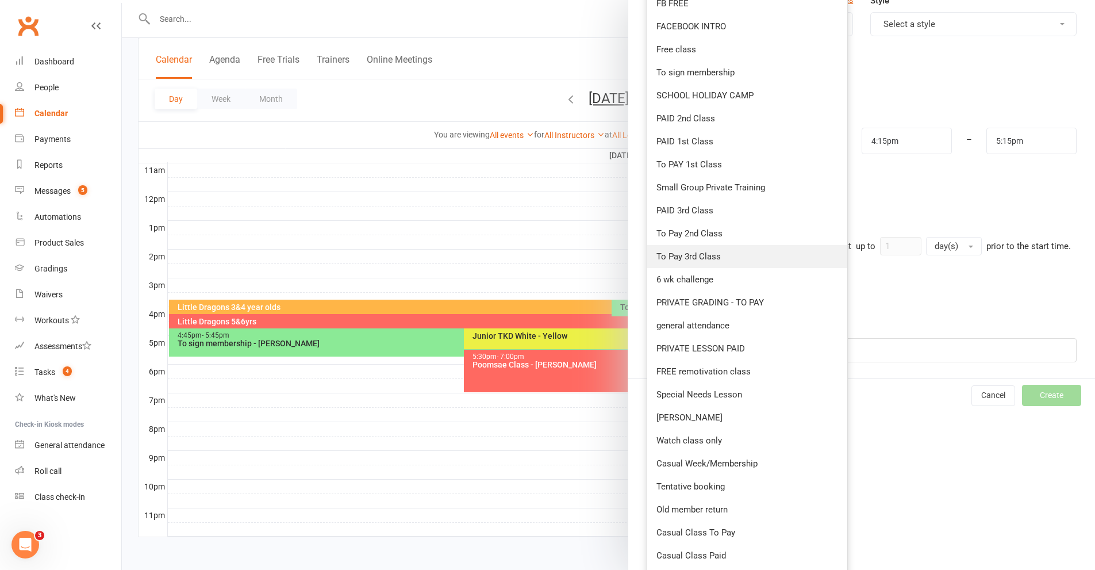
click at [716, 254] on link "To Pay 3rd Class" at bounding box center [747, 256] width 200 height 23
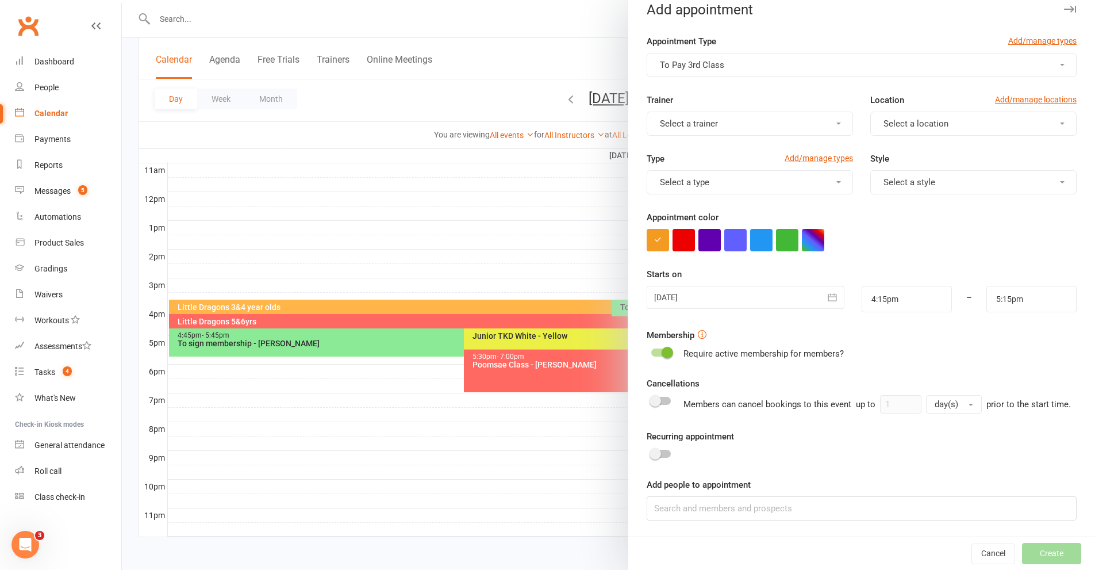
scroll to position [18, 0]
click at [747, 64] on button "To Pay 3rd Class" at bounding box center [862, 65] width 430 height 24
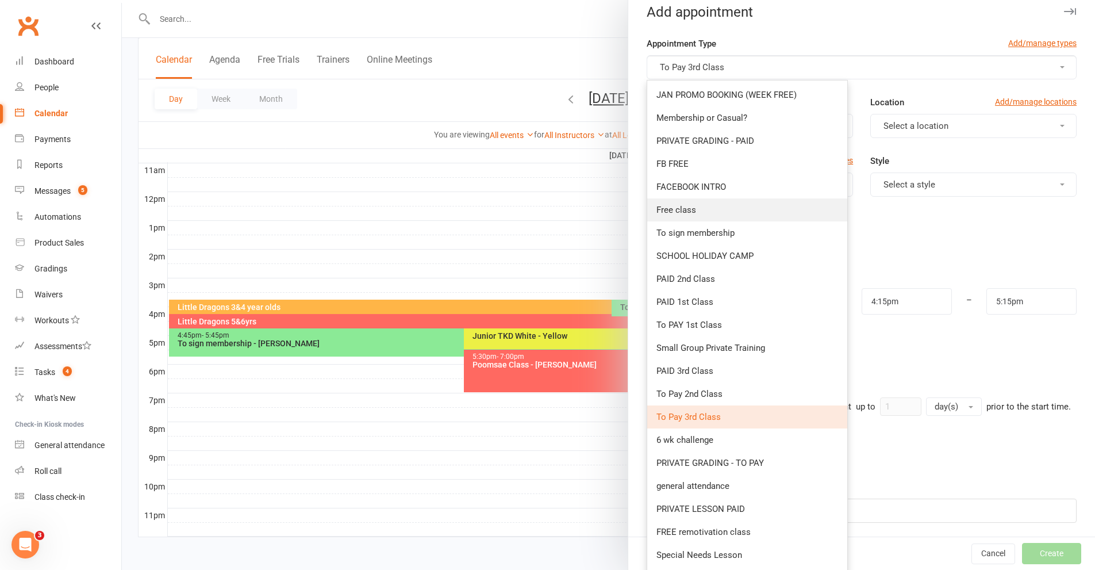
scroll to position [0, 0]
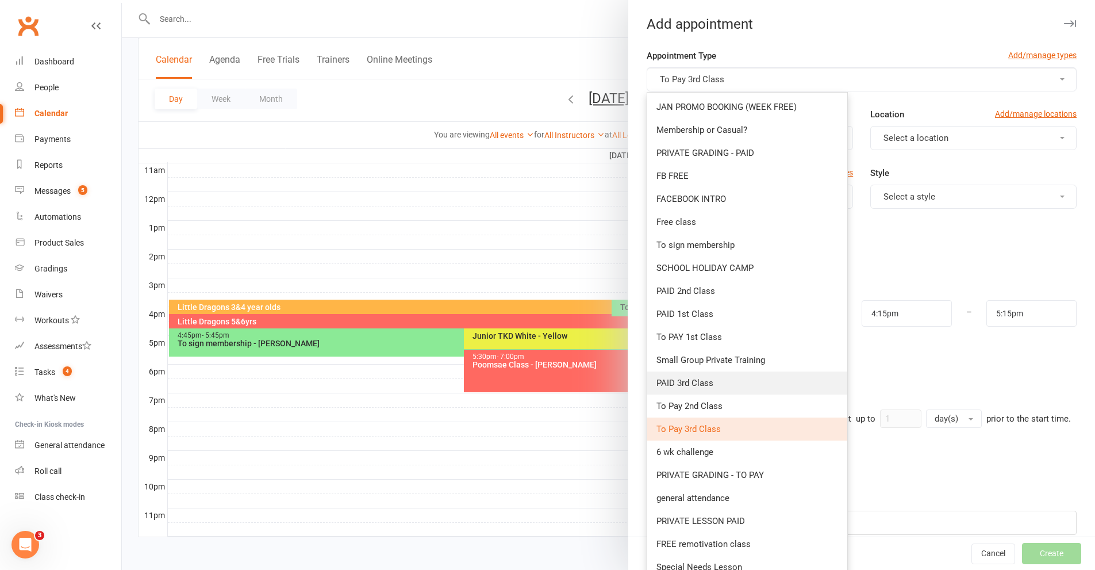
click at [689, 389] on link "PAID 3rd Class" at bounding box center [747, 382] width 200 height 23
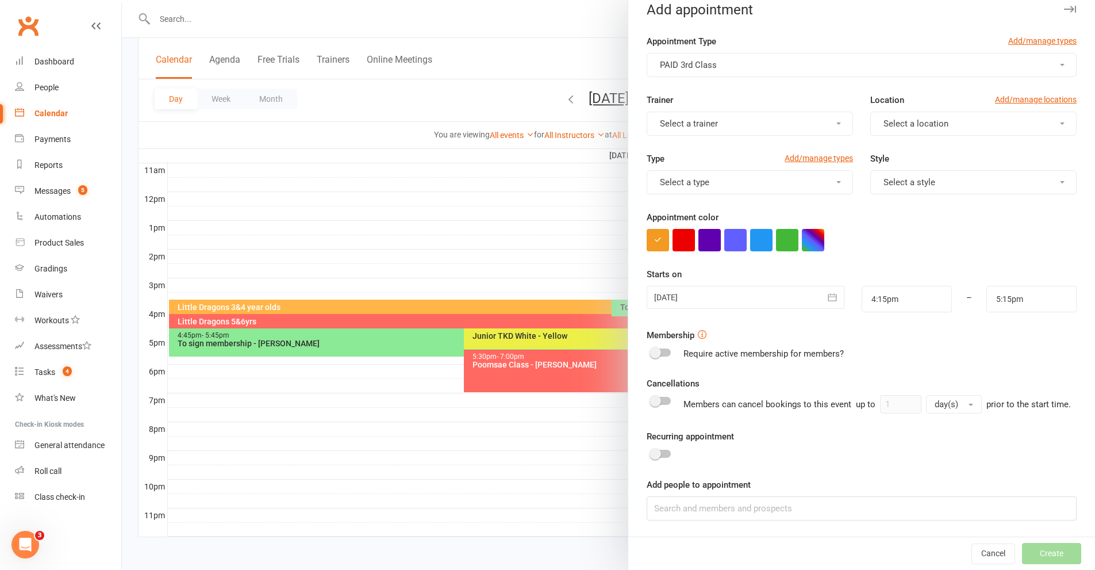
scroll to position [28, 0]
click at [894, 118] on span "Select a location" at bounding box center [916, 123] width 65 height 10
click at [889, 169] on span "Malaga" at bounding box center [894, 174] width 28 height 10
click at [728, 176] on button "Select a type" at bounding box center [750, 182] width 206 height 24
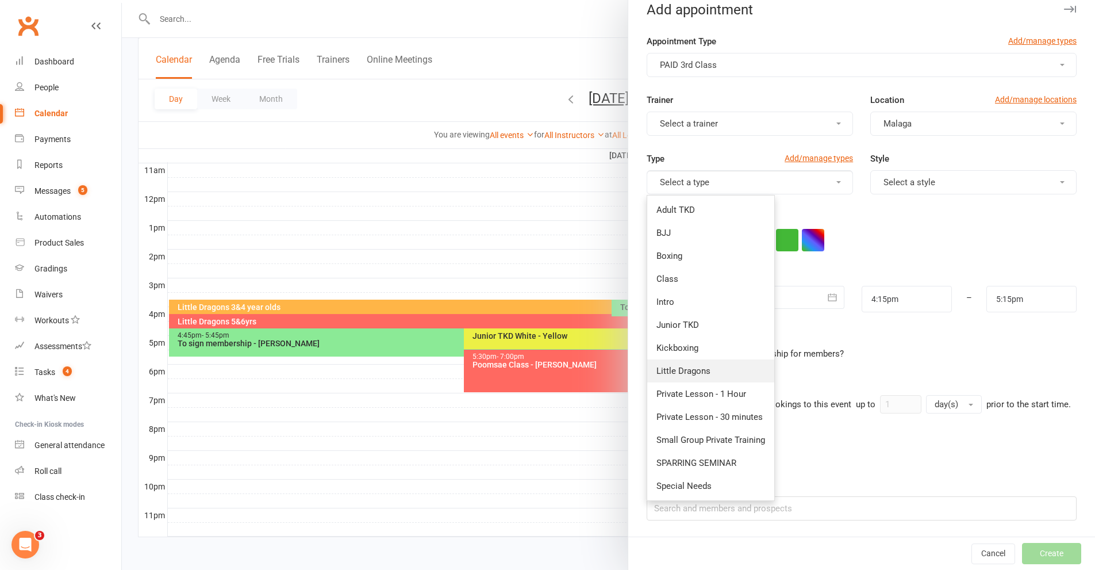
click at [701, 366] on span "Little Dragons" at bounding box center [684, 371] width 54 height 10
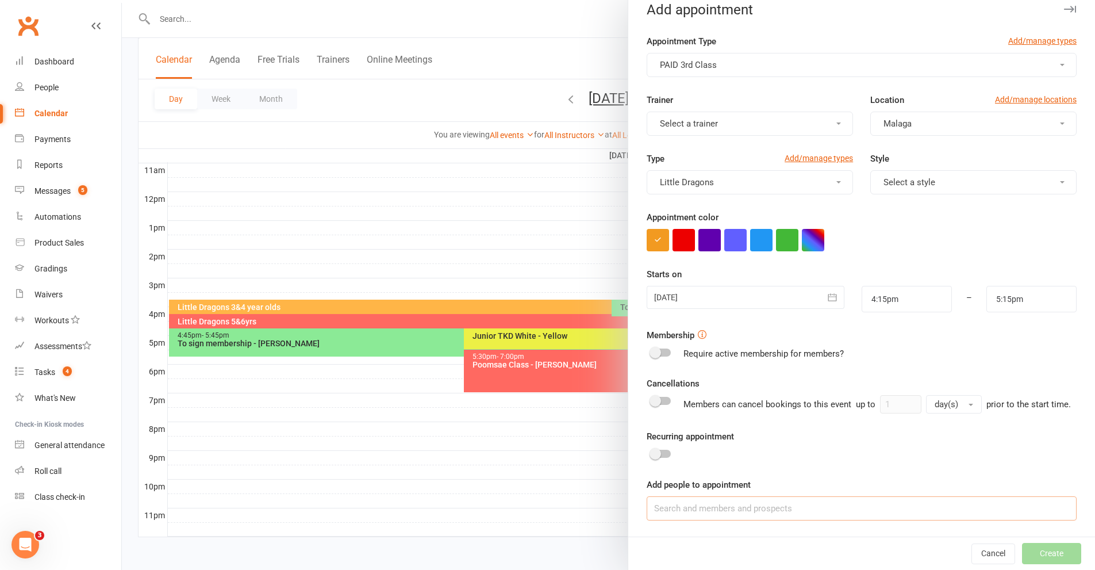
click at [747, 505] on input at bounding box center [862, 508] width 430 height 24
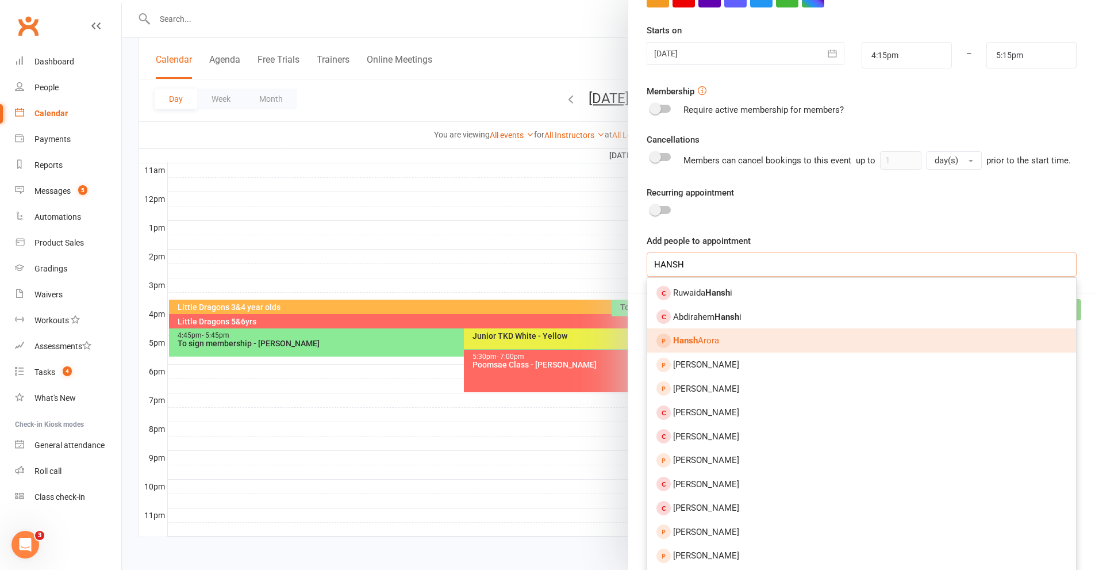
type input "HANSH"
click at [696, 345] on span "[PERSON_NAME]" at bounding box center [696, 340] width 46 height 10
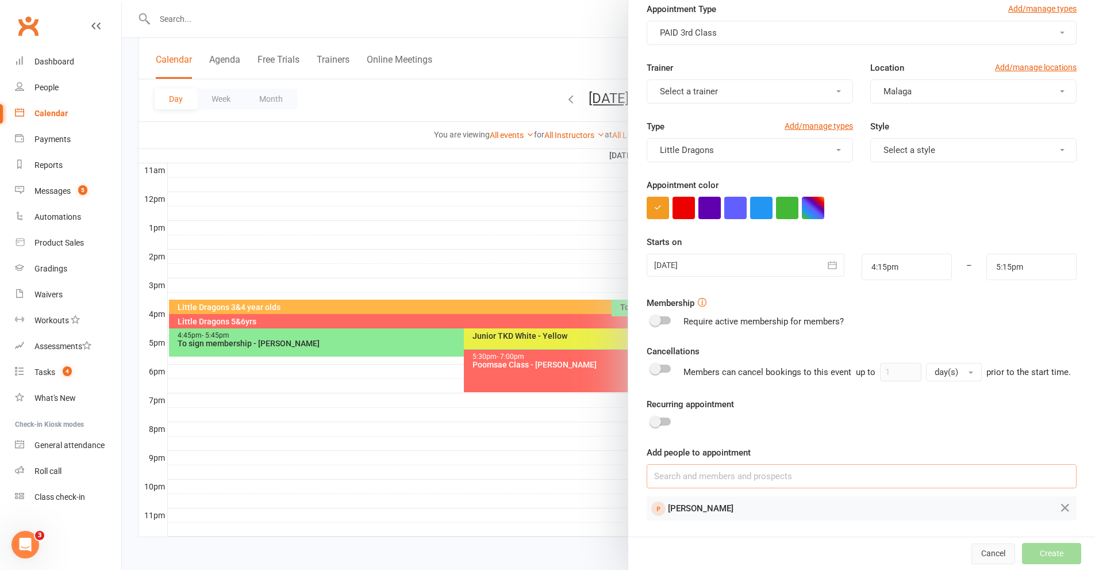
scroll to position [60, 0]
click at [1000, 555] on button "Create" at bounding box center [1051, 553] width 59 height 21
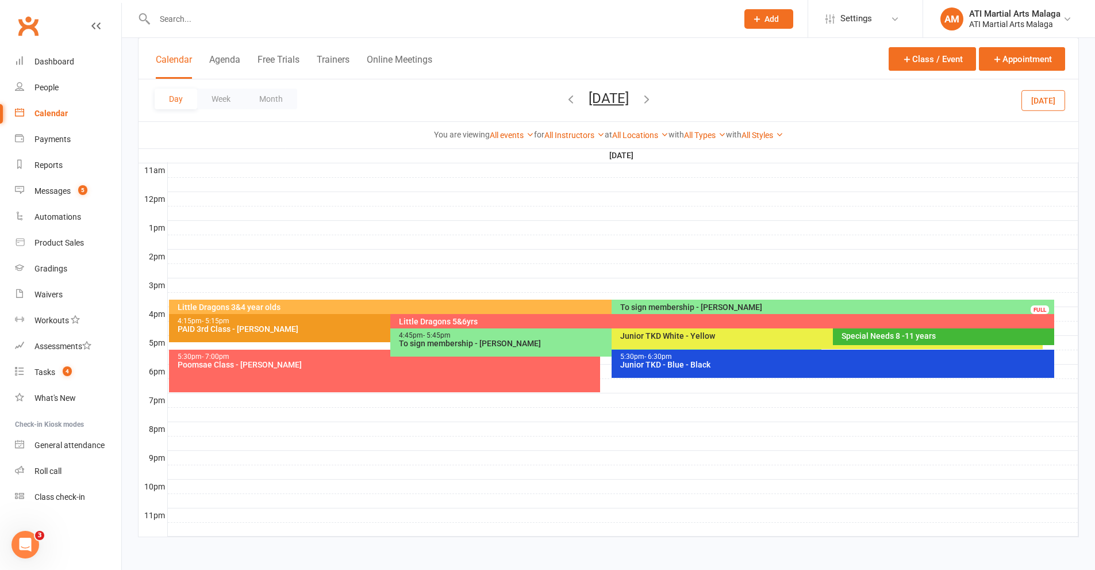
click at [262, 325] on div "PAID 3rd Class - [PERSON_NAME]" at bounding box center [387, 329] width 421 height 8
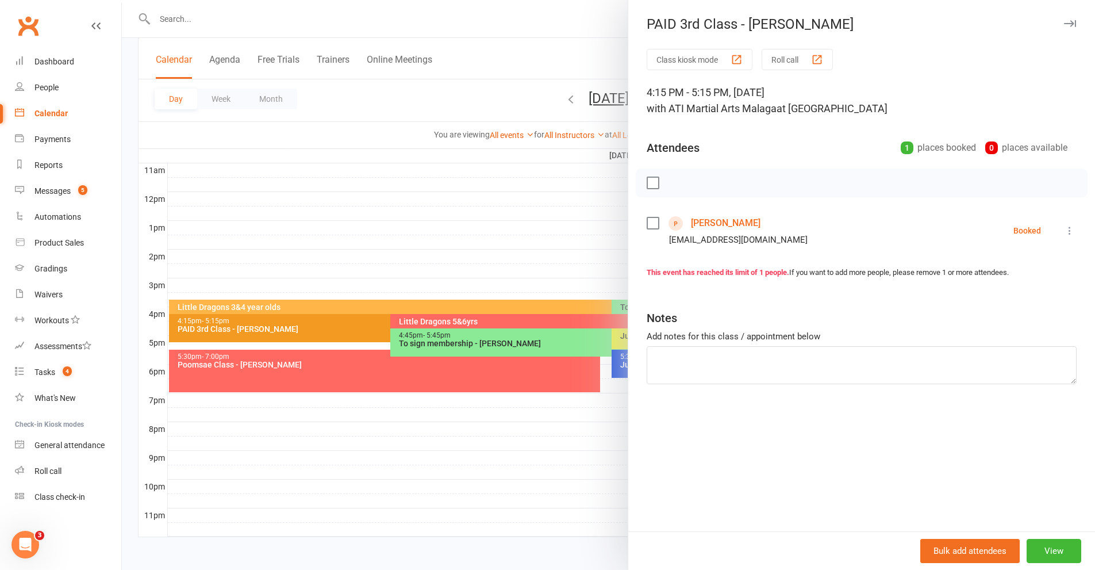
click at [707, 226] on link "[PERSON_NAME]" at bounding box center [726, 223] width 70 height 18
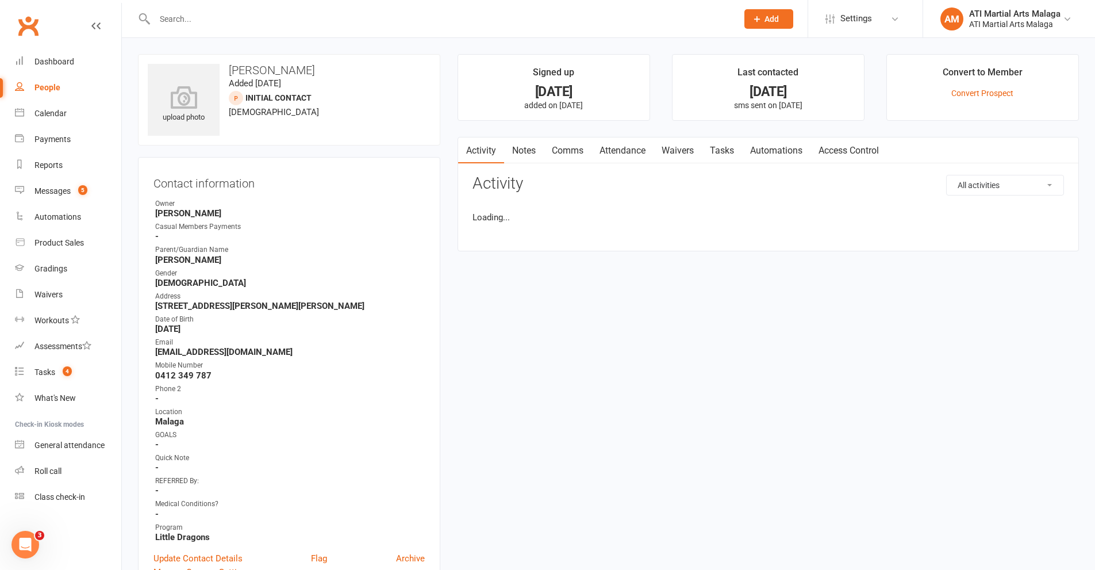
click at [543, 148] on link "Notes" at bounding box center [524, 150] width 40 height 26
click at [1000, 185] on button "+ New Note" at bounding box center [1034, 185] width 62 height 21
click at [524, 231] on input "text" at bounding box center [769, 232] width 592 height 24
type input "b"
type input "r"
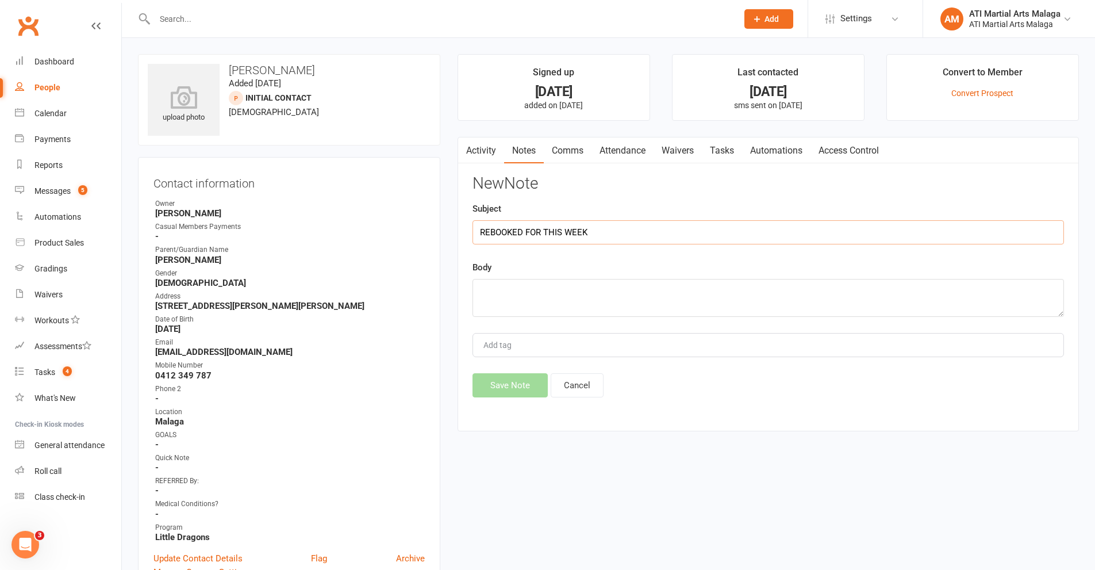
type input "REBOOKED FOR THIS WEEK"
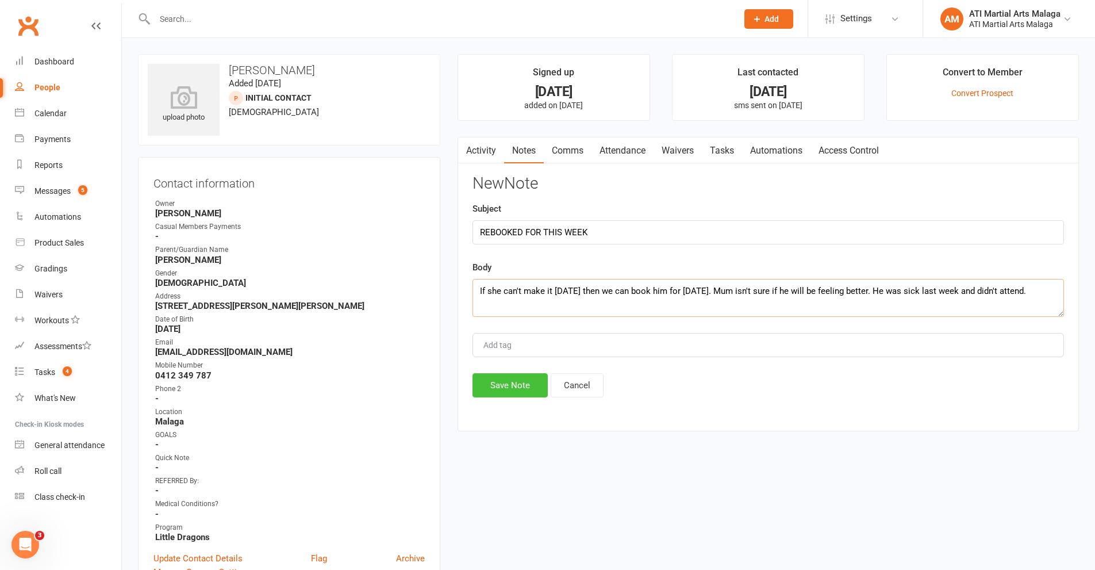
type textarea "If she can't make it [DATE] then we can book him for [DATE]. Mum isn't sure if …"
click at [490, 379] on button "Save Note" at bounding box center [510, 385] width 75 height 24
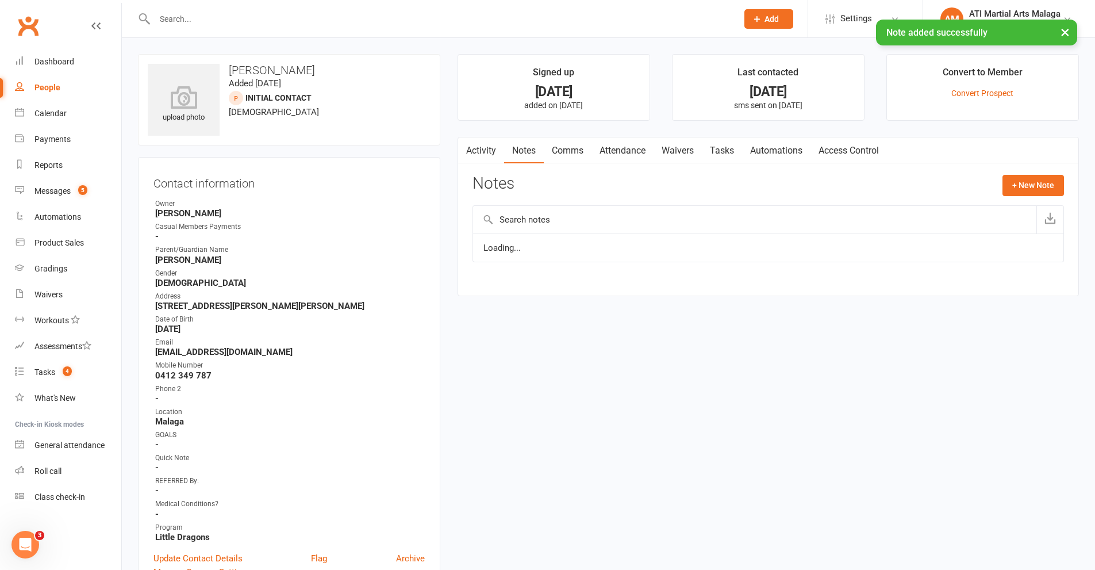
click at [560, 159] on link "Comms" at bounding box center [568, 150] width 48 height 26
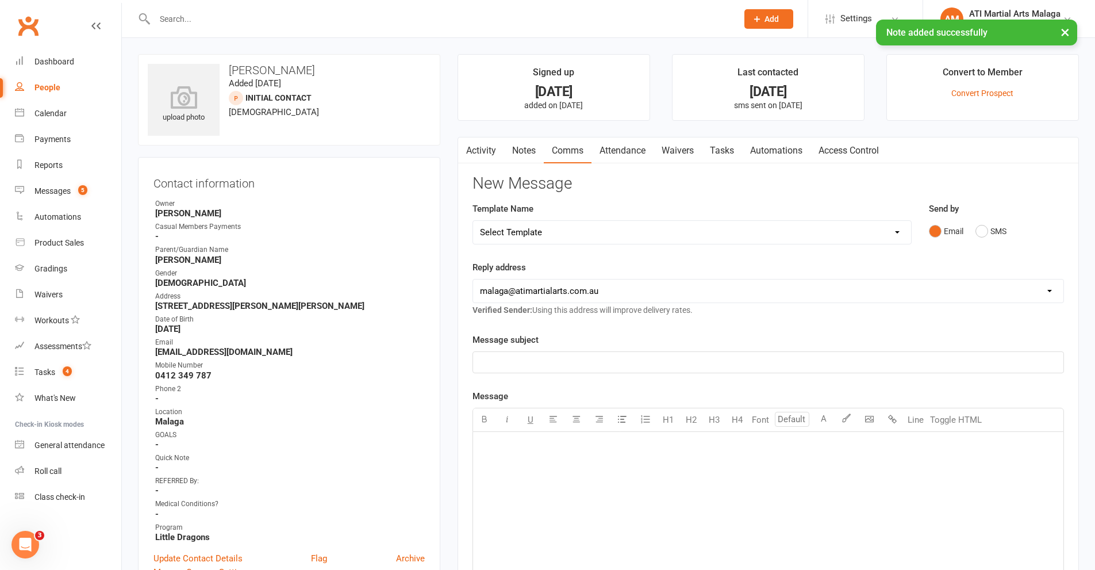
click at [616, 147] on link "Attendance" at bounding box center [623, 150] width 62 height 26
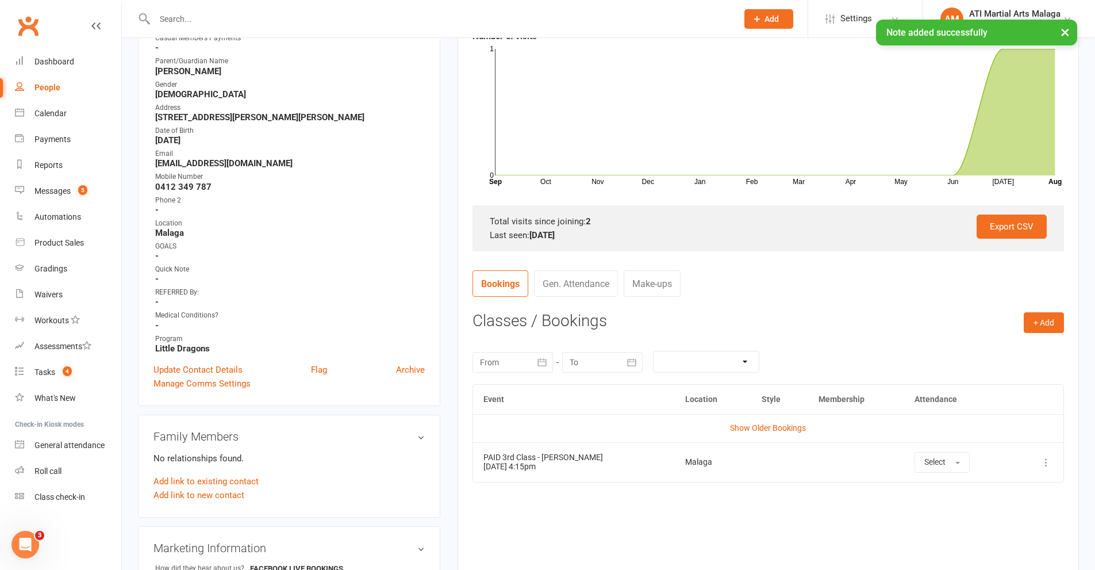
scroll to position [230, 0]
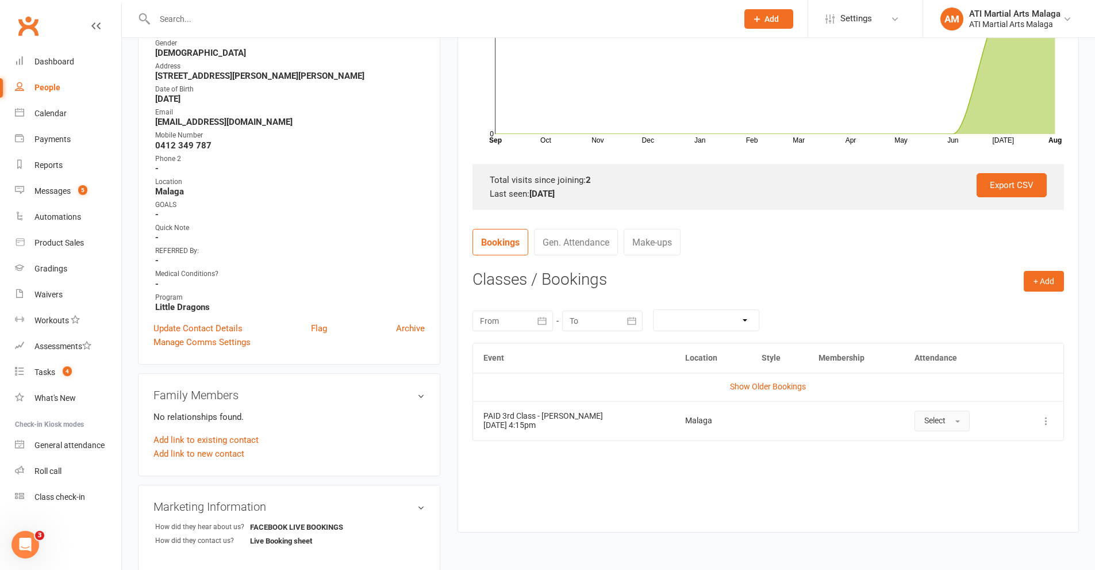
drag, startPoint x: 954, startPoint y: 423, endPoint x: 965, endPoint y: 479, distance: 58.0
click at [965, 479] on div "Event Location Style Membership Attendance Show Older Bookings PAID 3rd Class -…" at bounding box center [769, 429] width 592 height 172
click at [780, 381] on td "Show Older Bookings" at bounding box center [768, 387] width 590 height 28
click at [790, 388] on link "Show Older Bookings" at bounding box center [768, 386] width 76 height 9
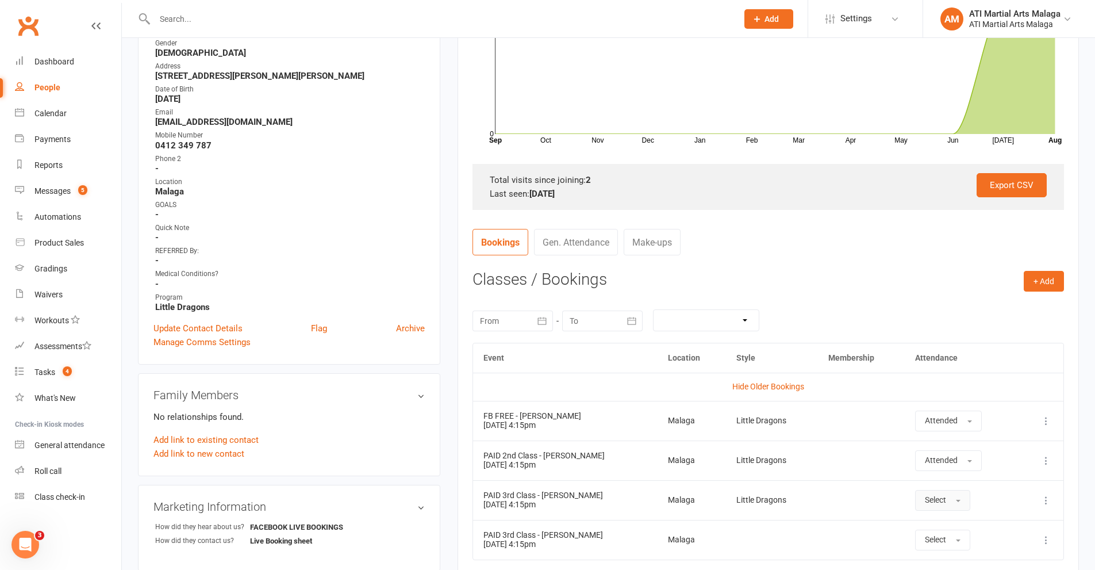
click at [955, 503] on button "Select" at bounding box center [942, 500] width 55 height 21
click at [953, 551] on link "Absent" at bounding box center [973, 549] width 114 height 23
click at [347, 24] on input "text" at bounding box center [440, 19] width 578 height 16
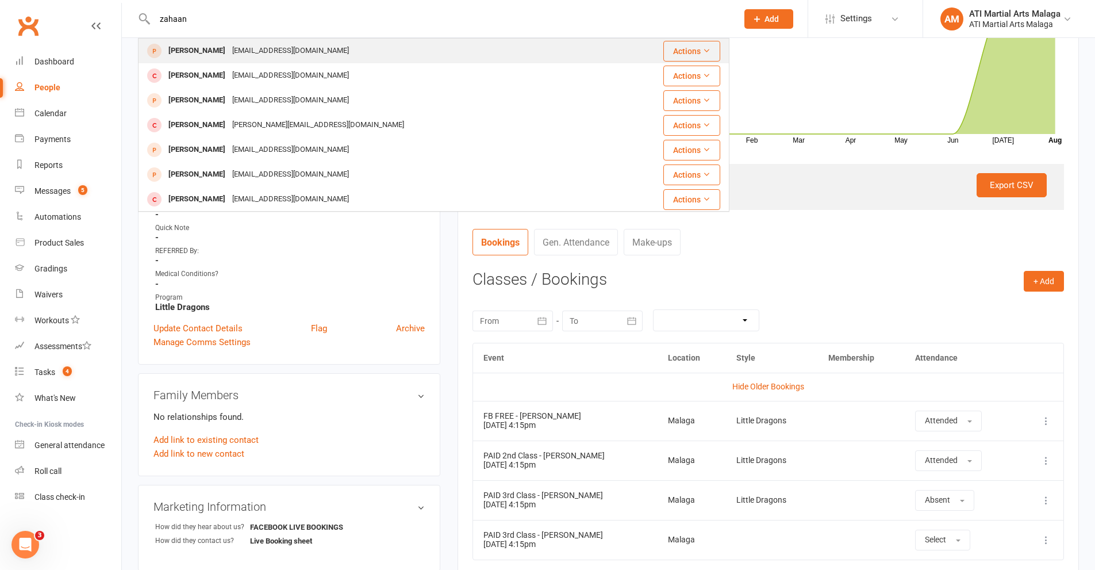
type input "zahaan"
click at [242, 43] on div "[EMAIL_ADDRESS][DOMAIN_NAME]" at bounding box center [291, 51] width 124 height 17
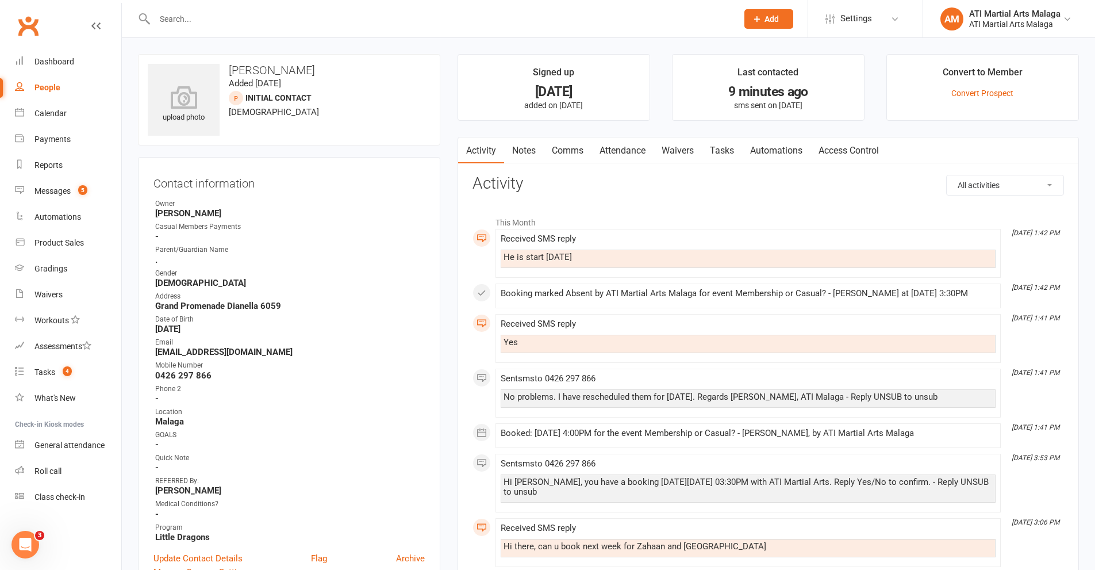
click at [561, 151] on link "Comms" at bounding box center [568, 150] width 48 height 26
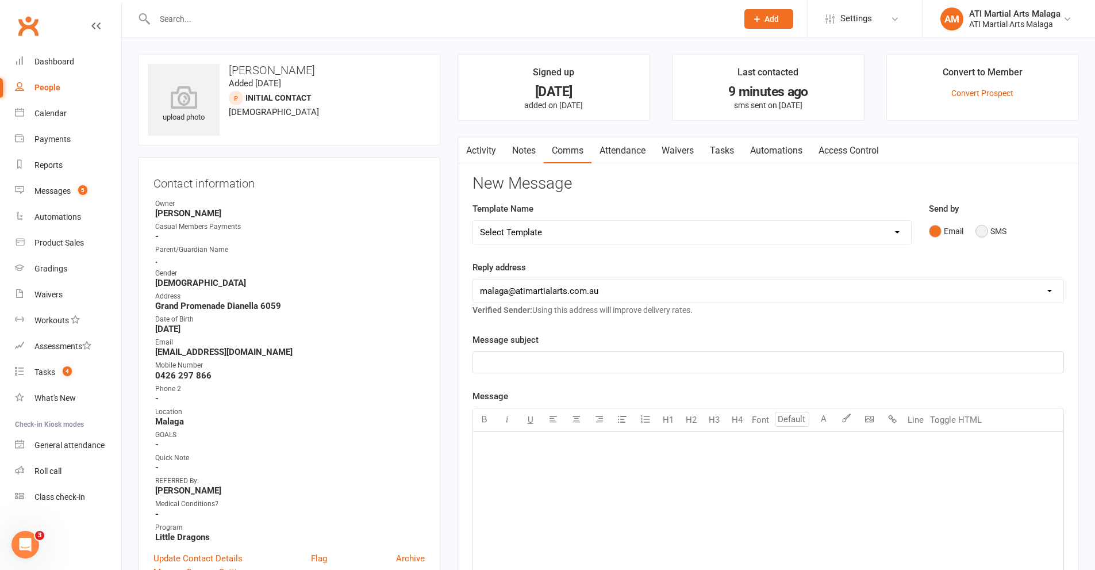
click at [992, 230] on button "SMS" at bounding box center [991, 231] width 31 height 22
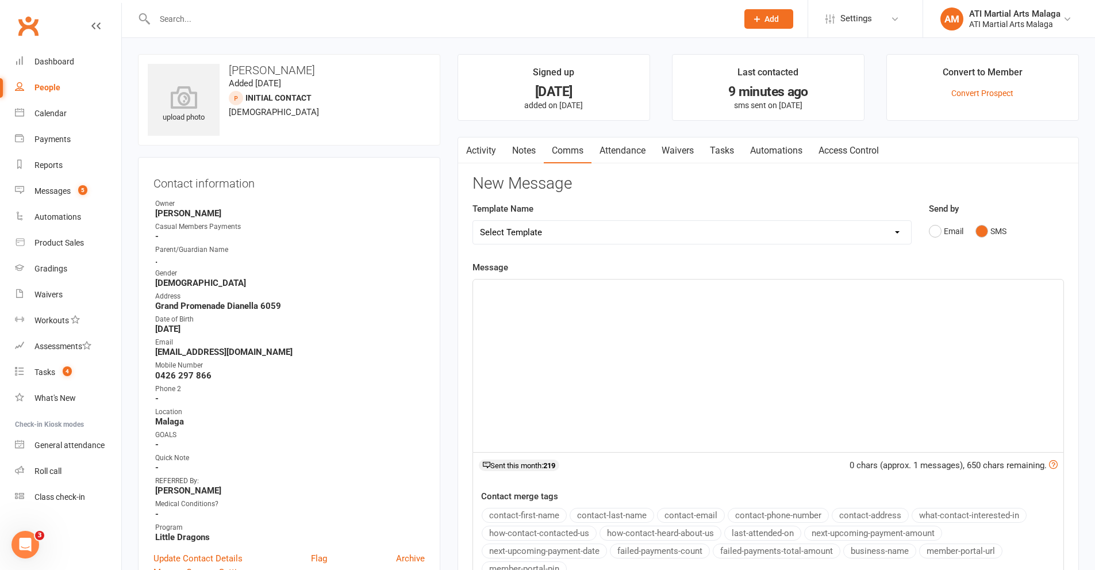
click at [566, 306] on div "﻿" at bounding box center [768, 365] width 590 height 172
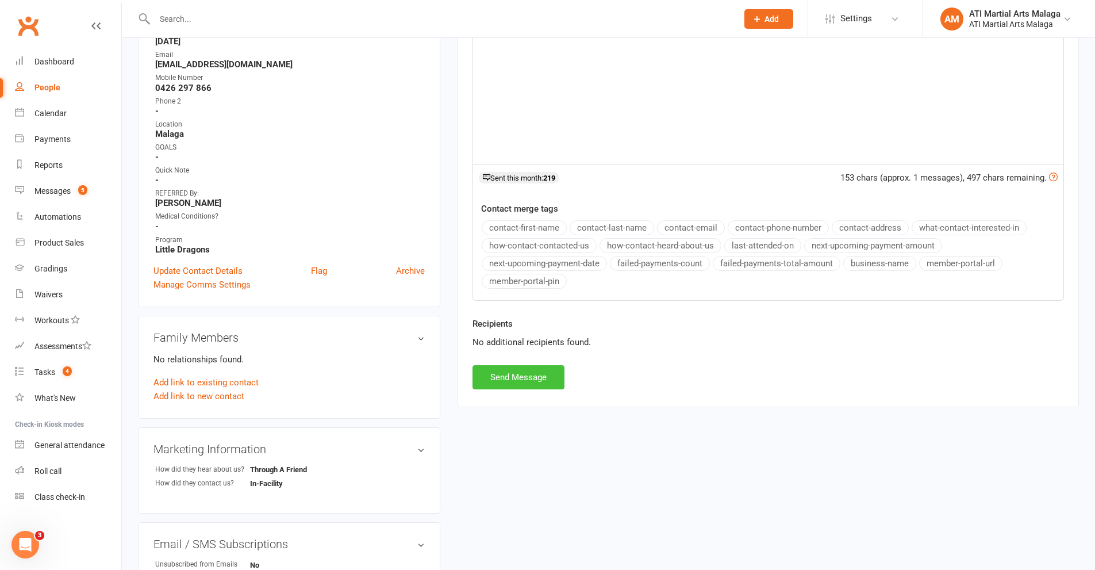
click at [544, 378] on button "Send Message" at bounding box center [519, 377] width 92 height 24
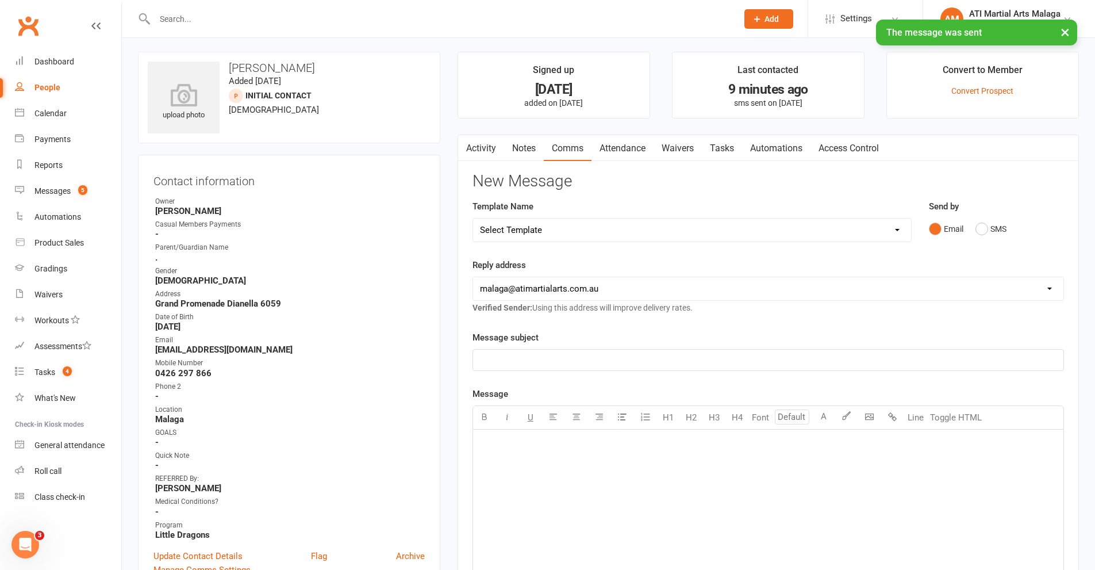
scroll to position [0, 0]
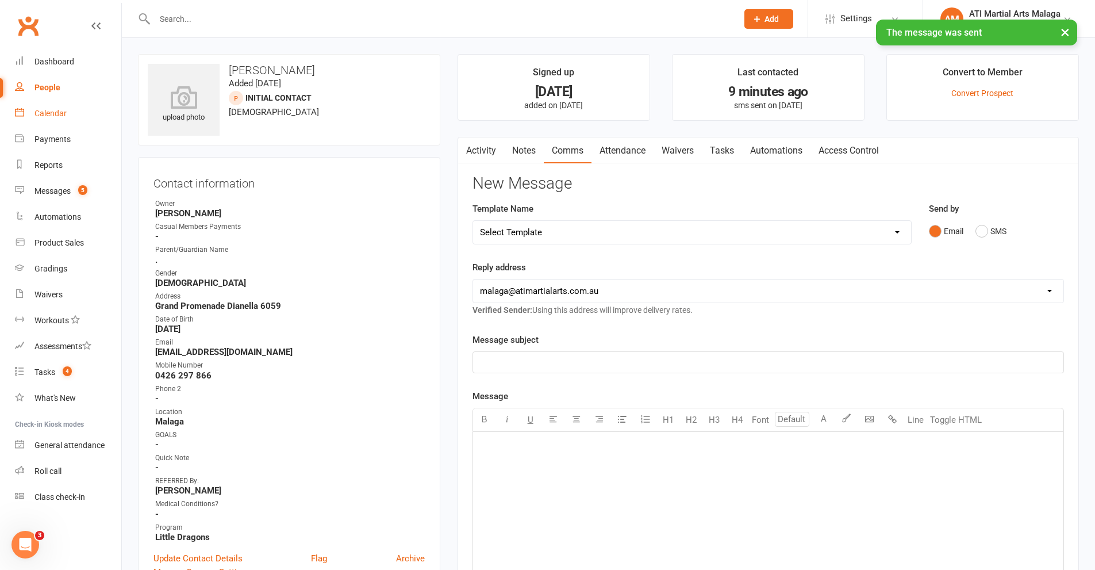
click at [49, 106] on link "Calendar" at bounding box center [68, 114] width 106 height 26
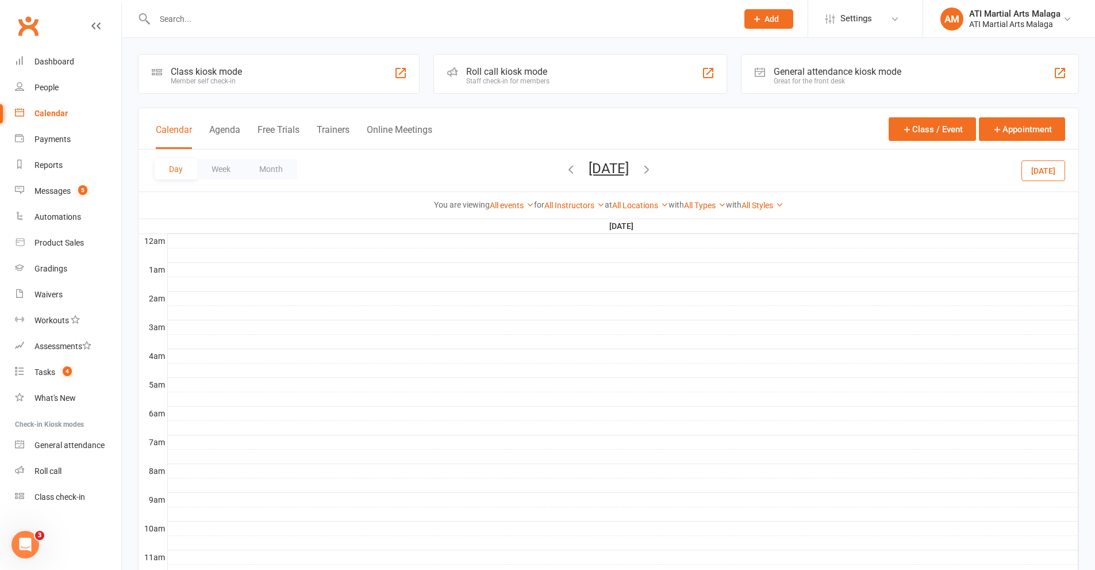
click at [594, 168] on button "[DATE]" at bounding box center [609, 168] width 40 height 16
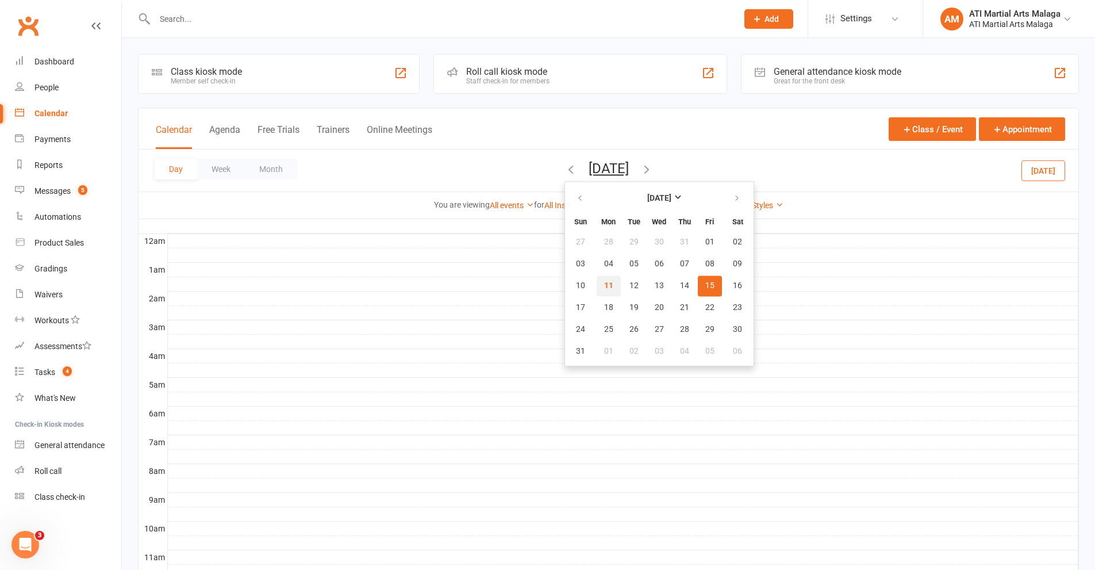
click at [597, 280] on button "11" at bounding box center [609, 285] width 24 height 21
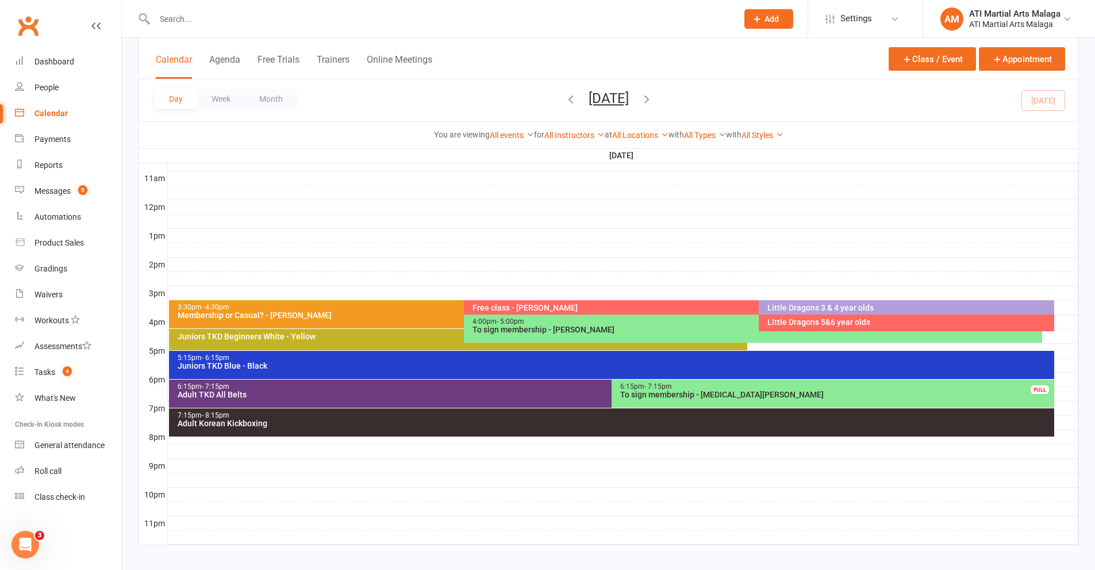
scroll to position [387, 0]
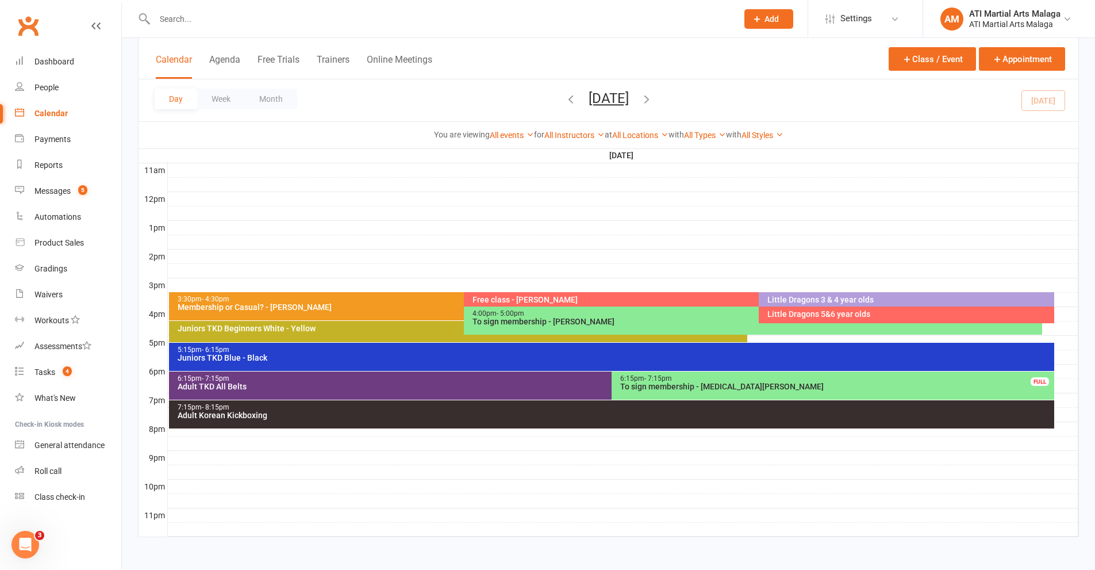
click at [548, 313] on div "4:00pm - 5:00pm" at bounding box center [756, 313] width 569 height 7
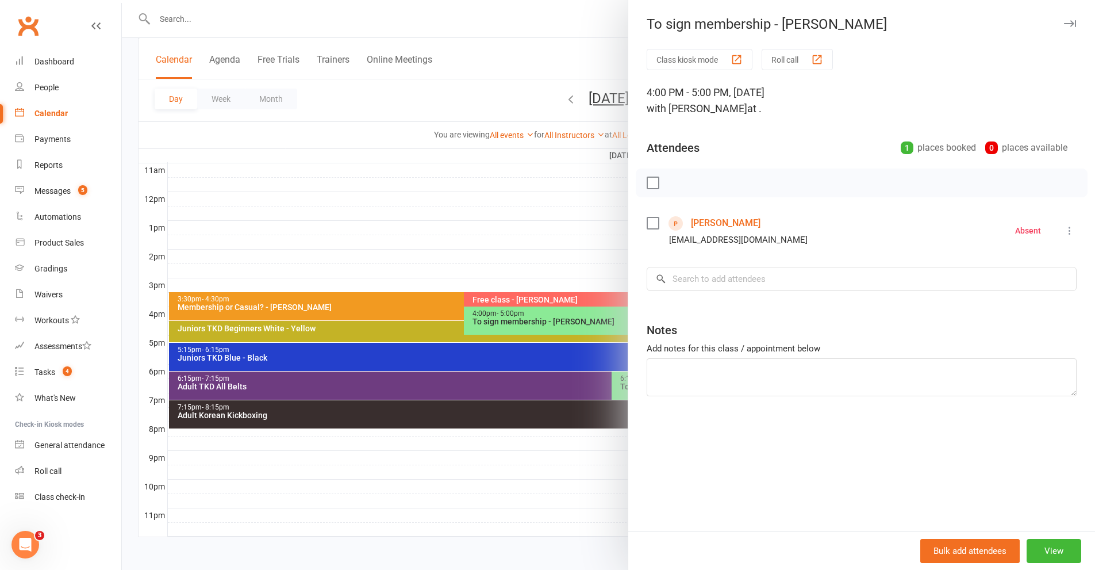
click at [1000, 235] on icon at bounding box center [1069, 230] width 11 height 11
click at [1000, 293] on link "Check in" at bounding box center [1019, 298] width 114 height 23
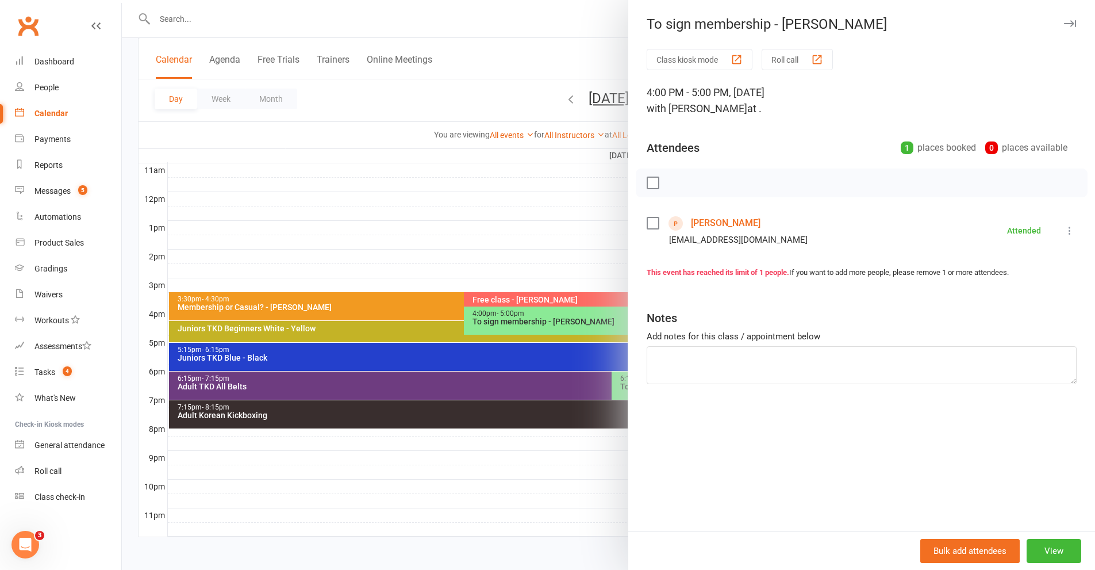
click at [528, 263] on div at bounding box center [608, 285] width 973 height 570
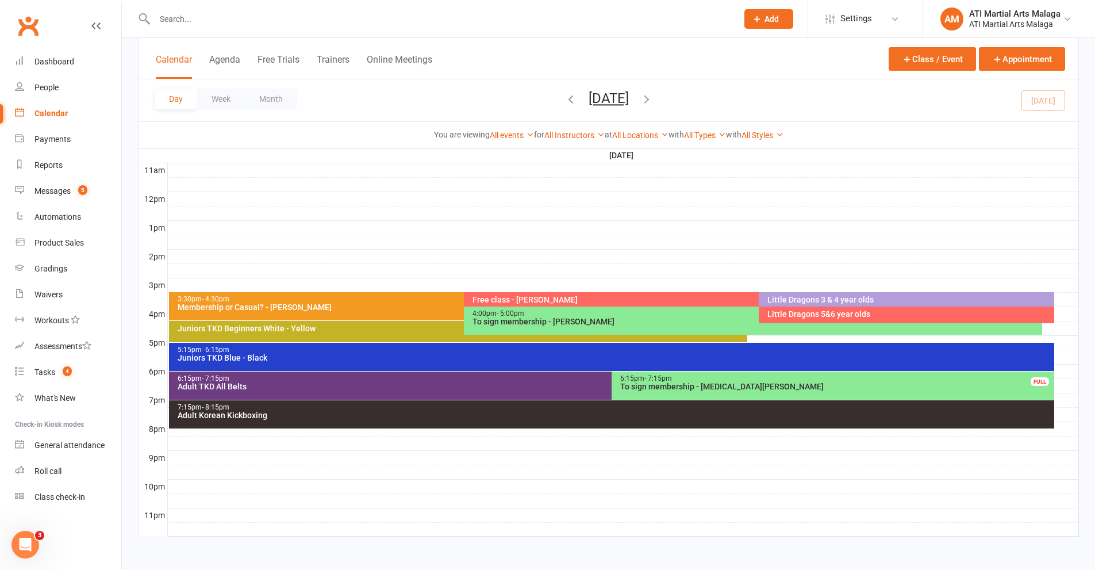
click at [337, 300] on div "3:30pm - 4:30pm" at bounding box center [461, 298] width 569 height 7
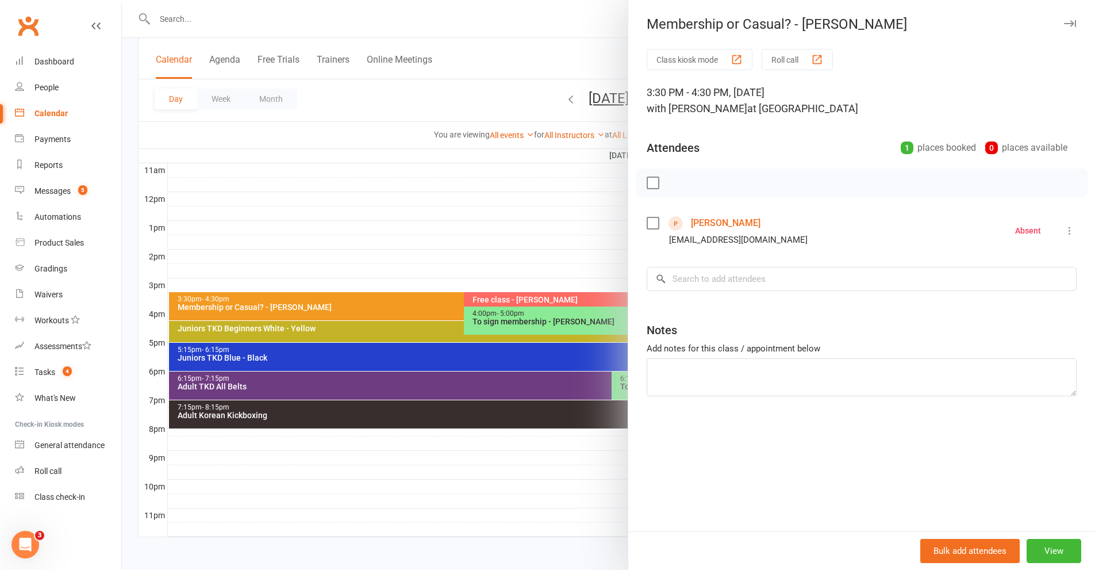
click at [1000, 231] on icon at bounding box center [1069, 230] width 11 height 11
click at [1000, 298] on link "Check in" at bounding box center [1019, 298] width 114 height 23
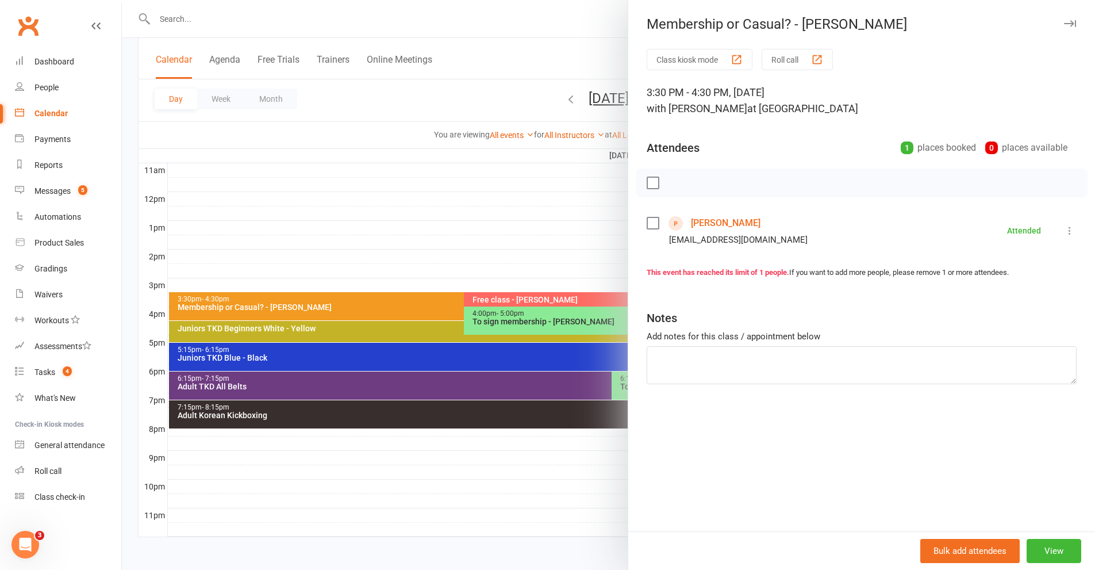
drag, startPoint x: 355, startPoint y: 308, endPoint x: 324, endPoint y: 310, distance: 31.1
click at [324, 310] on div at bounding box center [608, 285] width 973 height 570
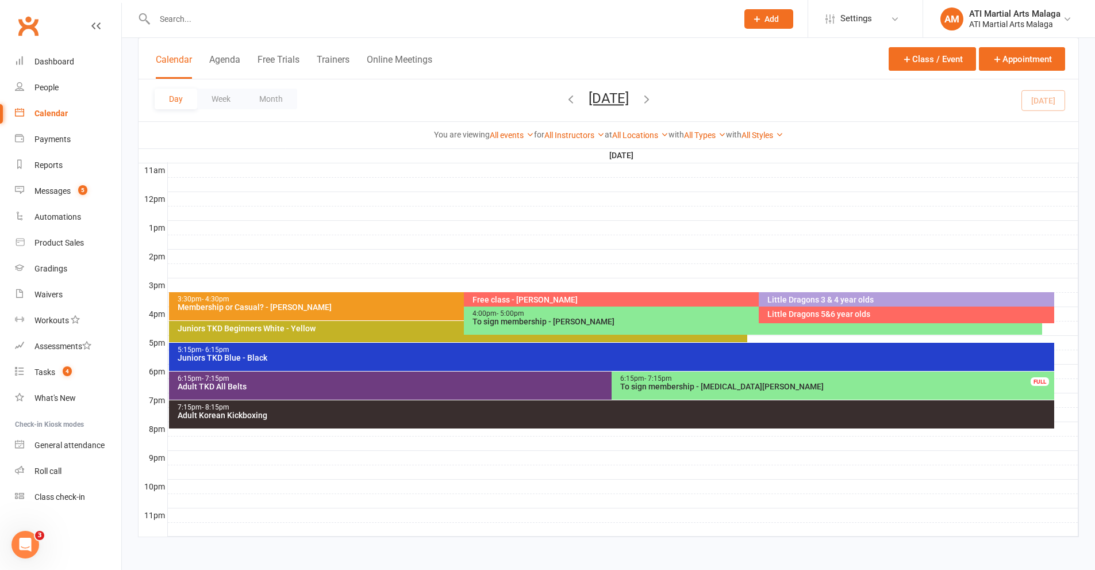
click at [386, 318] on div "3:30pm - 4:30pm Membership or Casual? - [PERSON_NAME] FULL" at bounding box center [458, 306] width 579 height 28
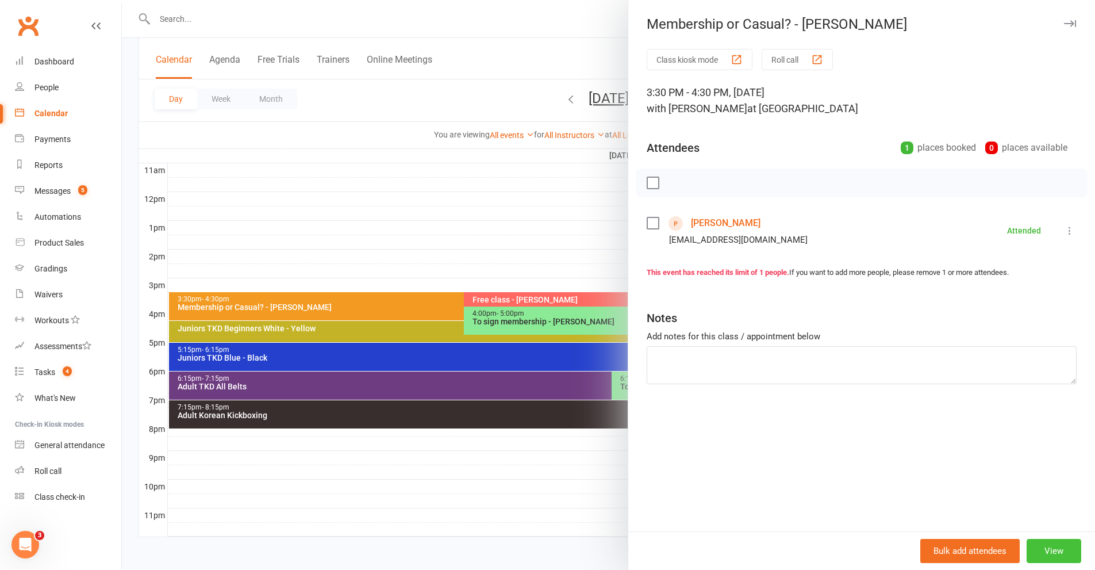
click at [1000, 561] on button "View" at bounding box center [1054, 551] width 55 height 24
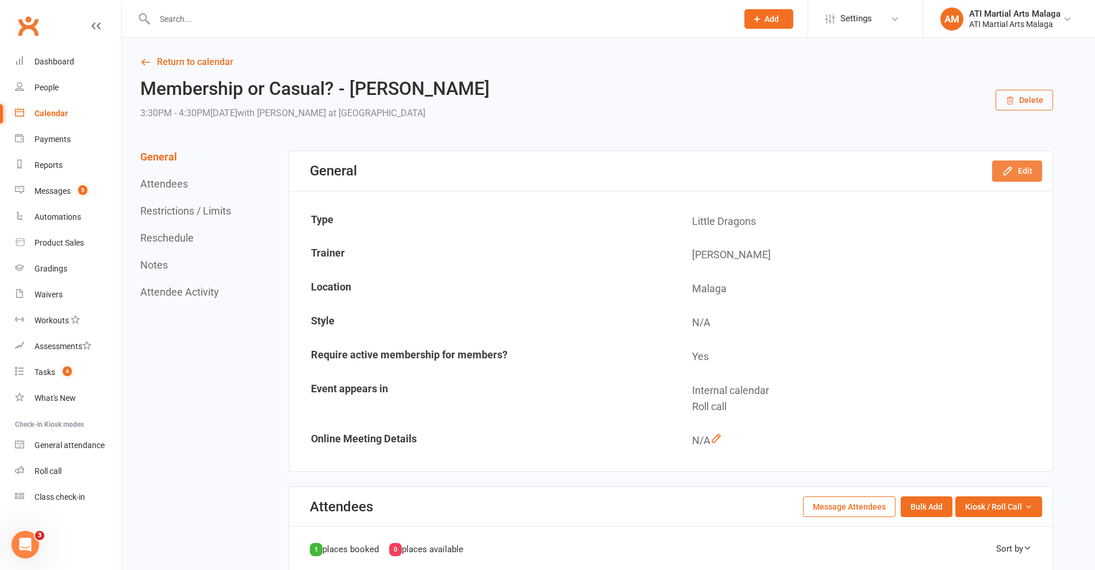
click at [1000, 171] on icon "button" at bounding box center [1007, 170] width 7 height 7
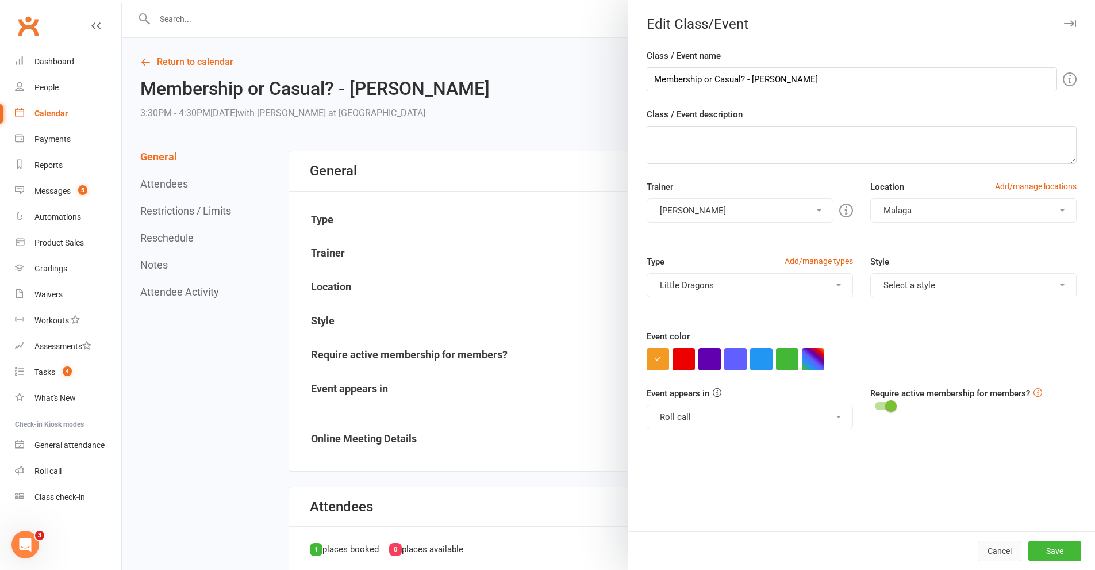
click at [985, 543] on button "Cancel" at bounding box center [1000, 550] width 44 height 21
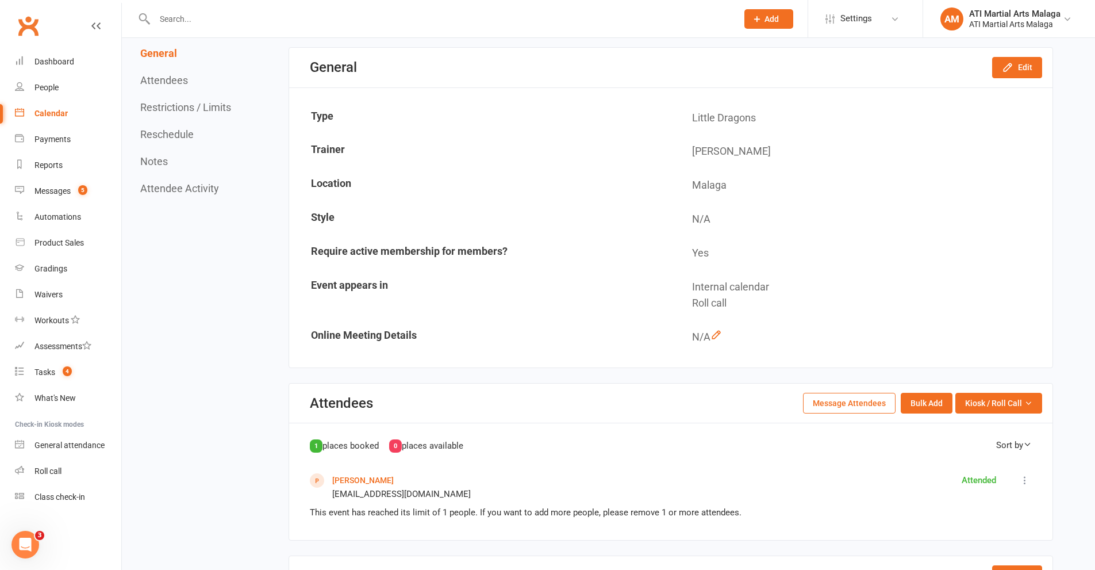
scroll to position [115, 0]
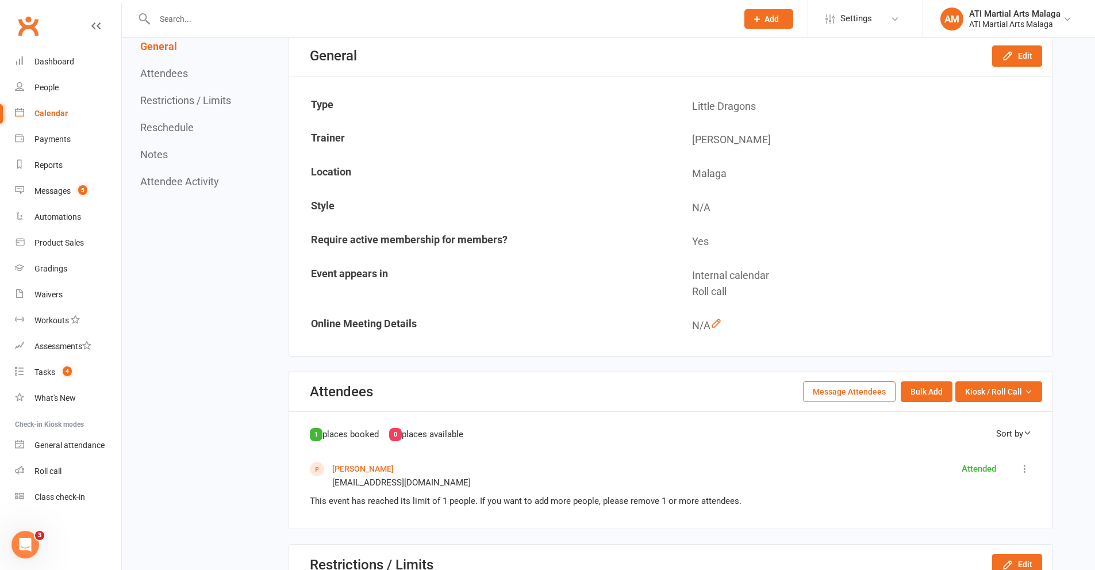
click at [349, 468] on link "[PERSON_NAME]" at bounding box center [363, 468] width 62 height 9
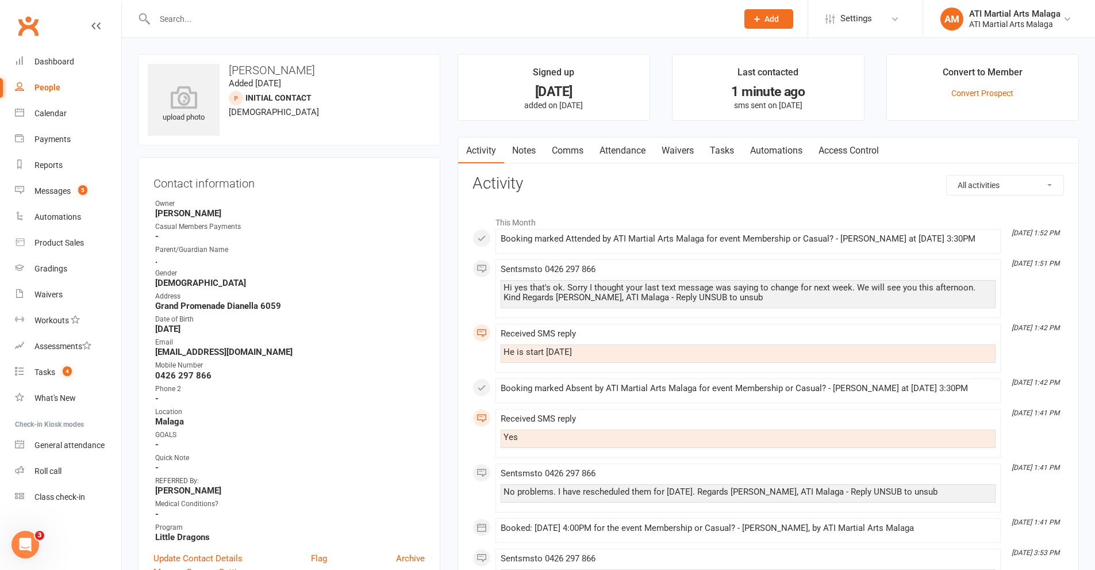
click at [609, 153] on link "Attendance" at bounding box center [623, 150] width 62 height 26
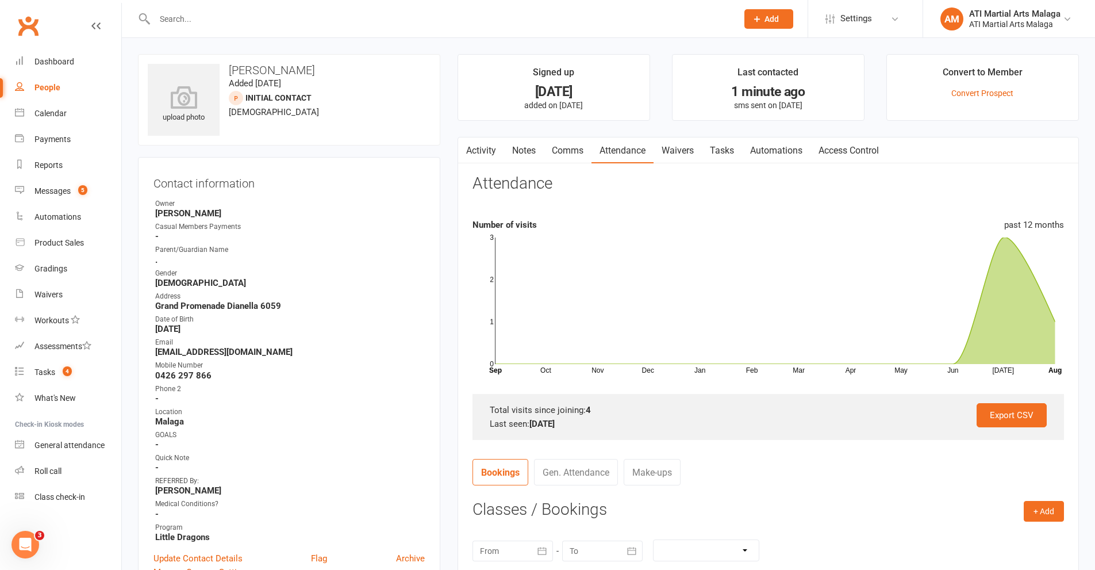
scroll to position [287, 0]
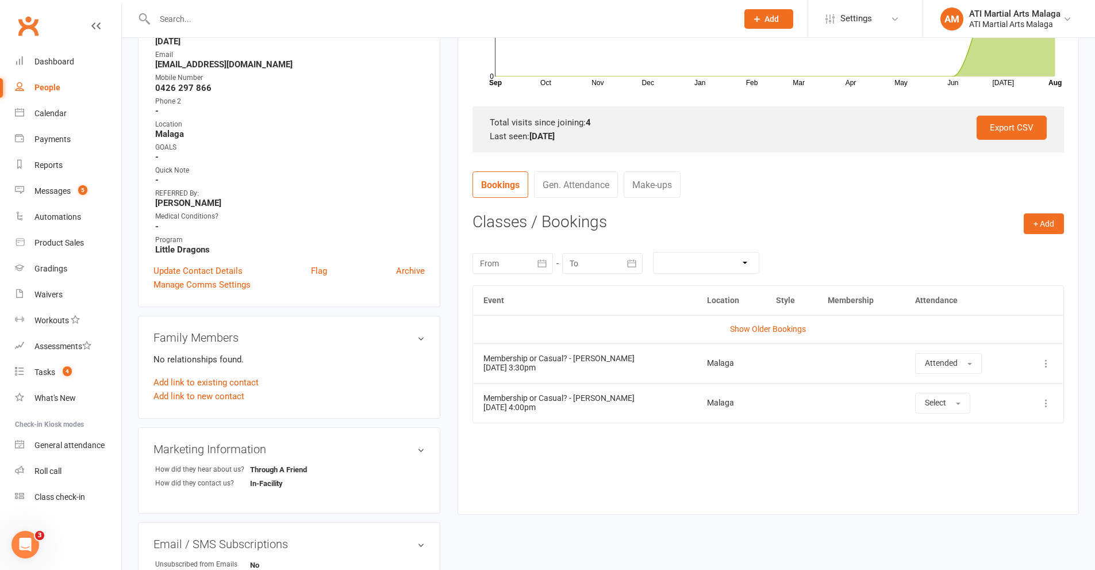
click at [1000, 363] on icon at bounding box center [1046, 363] width 11 height 11
click at [766, 394] on td at bounding box center [792, 403] width 52 height 40
click at [1000, 405] on icon at bounding box center [1046, 402] width 11 height 11
click at [999, 464] on link "Remove booking" at bounding box center [996, 471] width 114 height 23
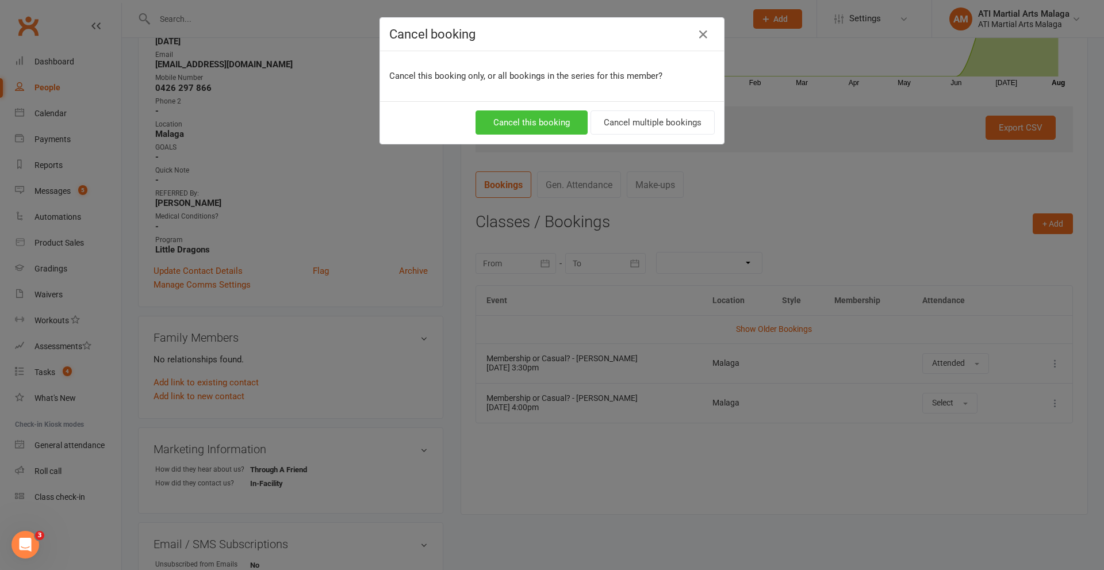
click at [537, 124] on button "Cancel this booking" at bounding box center [531, 122] width 112 height 24
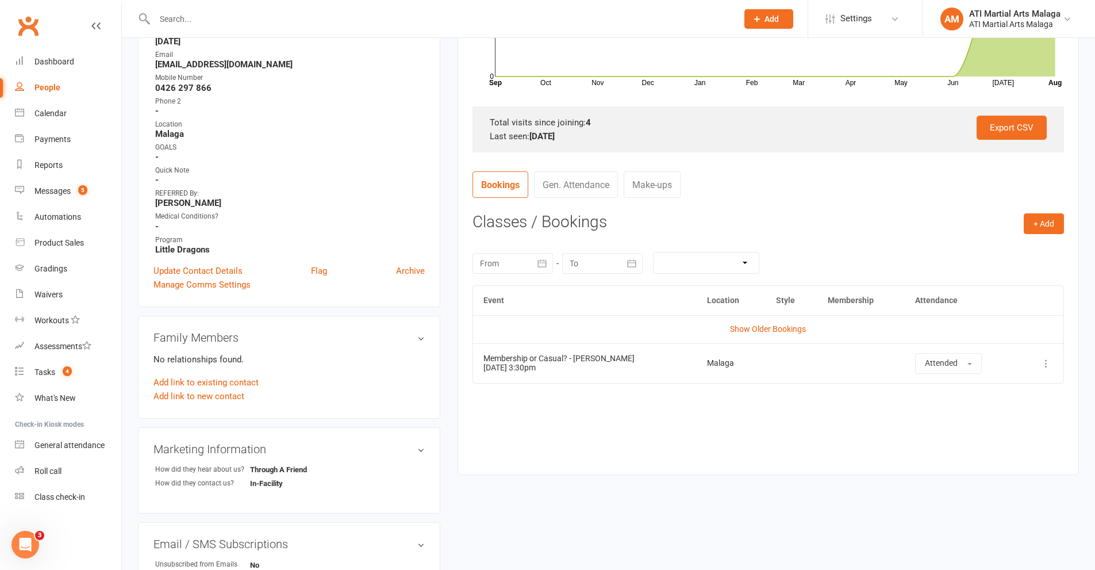
click at [268, 21] on input "text" at bounding box center [440, 19] width 578 height 16
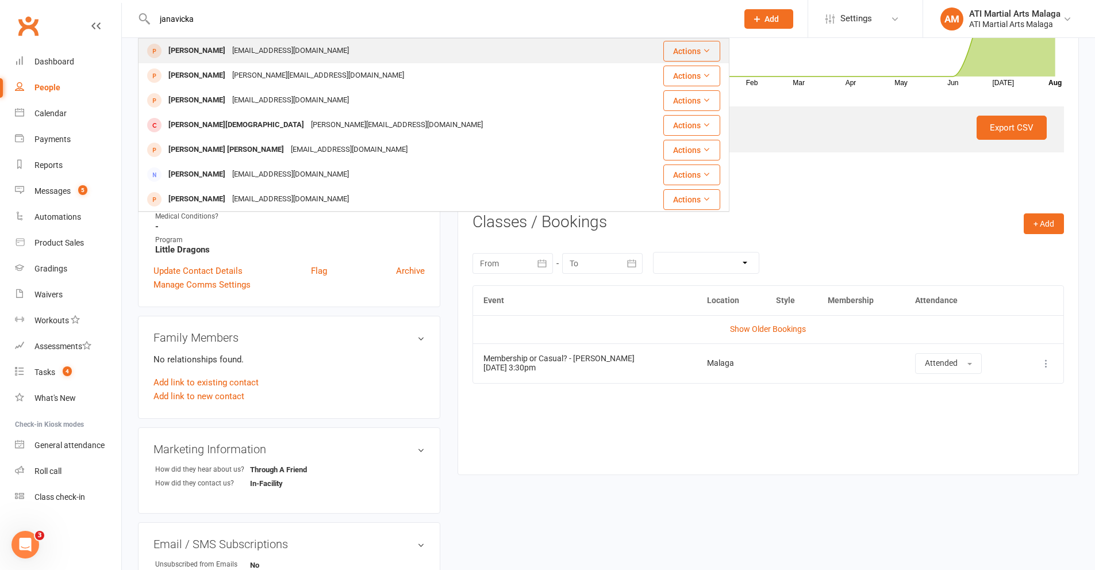
type input "janavicka"
click at [239, 57] on div "[EMAIL_ADDRESS][DOMAIN_NAME]" at bounding box center [291, 51] width 124 height 17
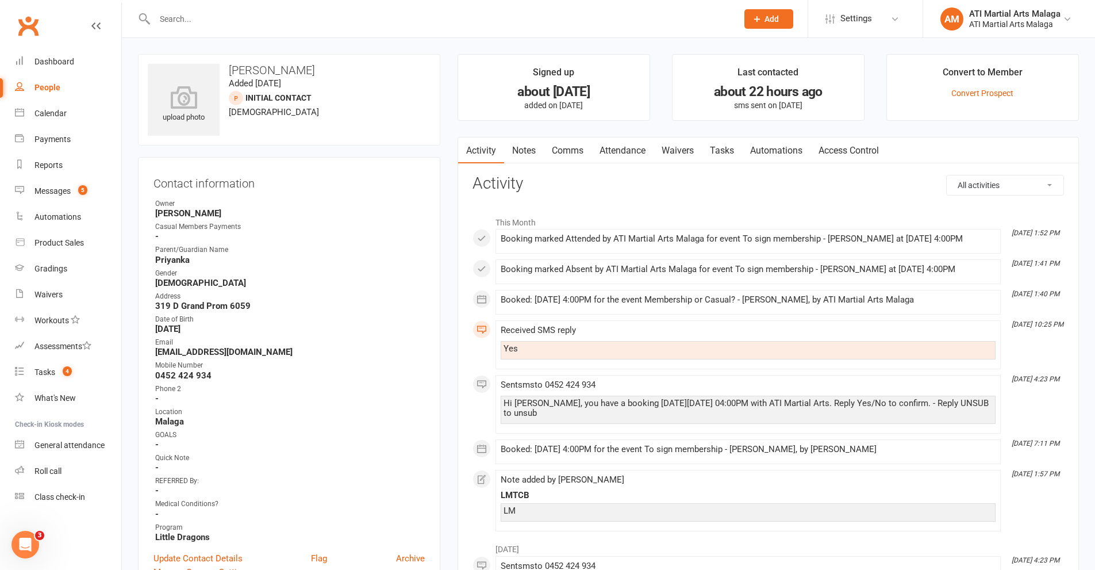
click at [611, 153] on link "Attendance" at bounding box center [623, 150] width 62 height 26
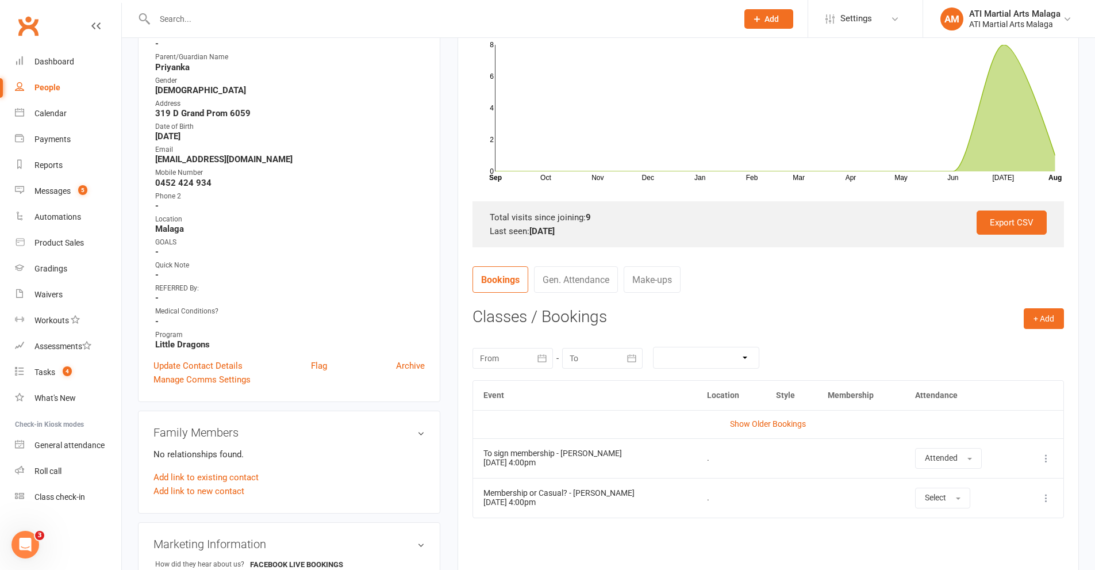
scroll to position [230, 0]
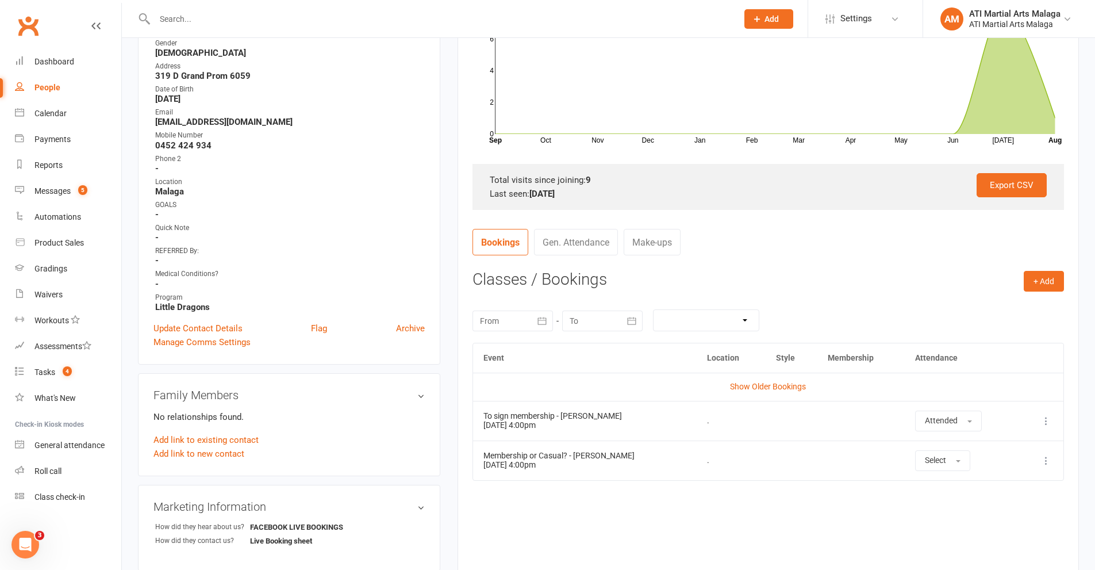
click at [1000, 460] on icon at bounding box center [1046, 460] width 11 height 11
click at [1000, 519] on link "Remove booking" at bounding box center [996, 528] width 114 height 23
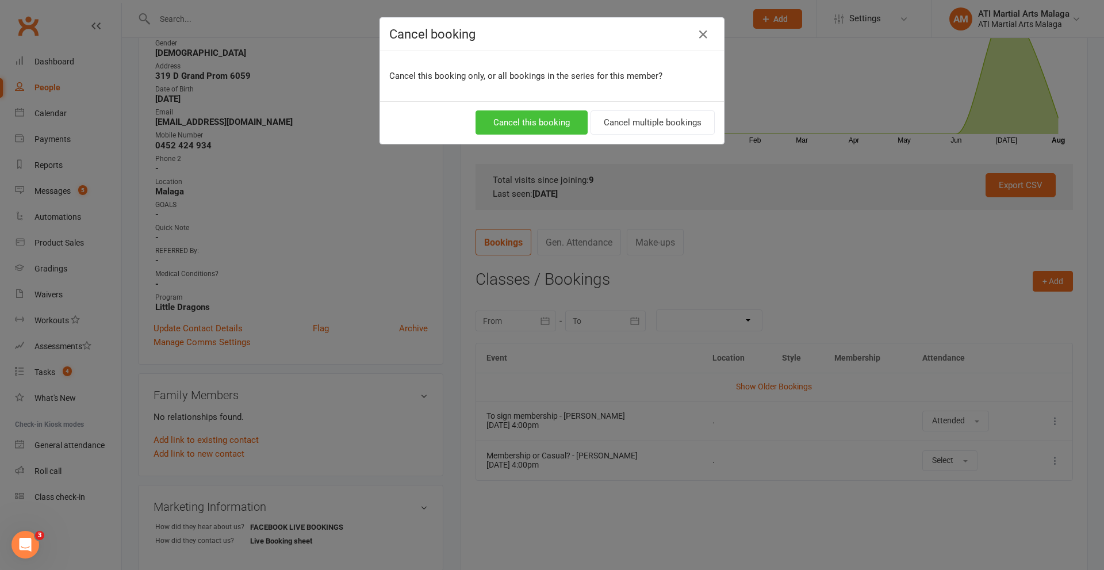
click at [490, 124] on button "Cancel this booking" at bounding box center [531, 122] width 112 height 24
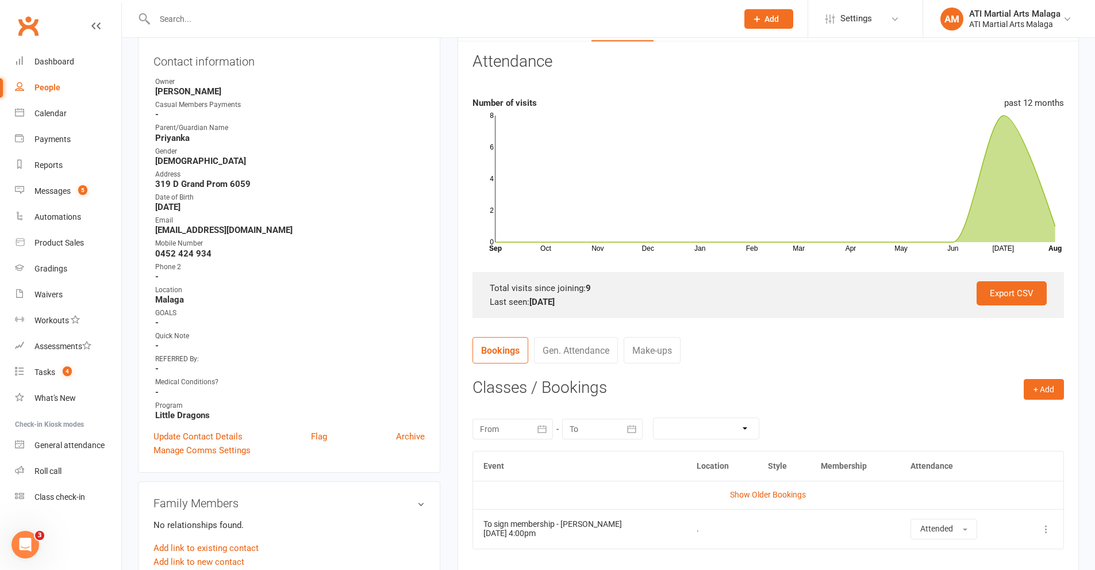
scroll to position [0, 0]
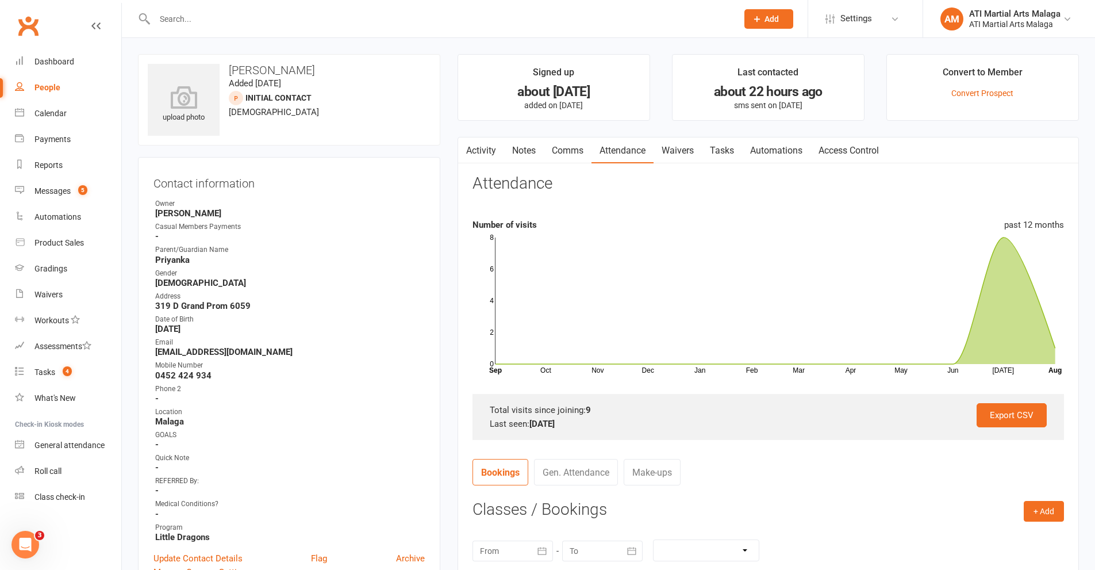
click at [221, 23] on input "text" at bounding box center [440, 19] width 578 height 16
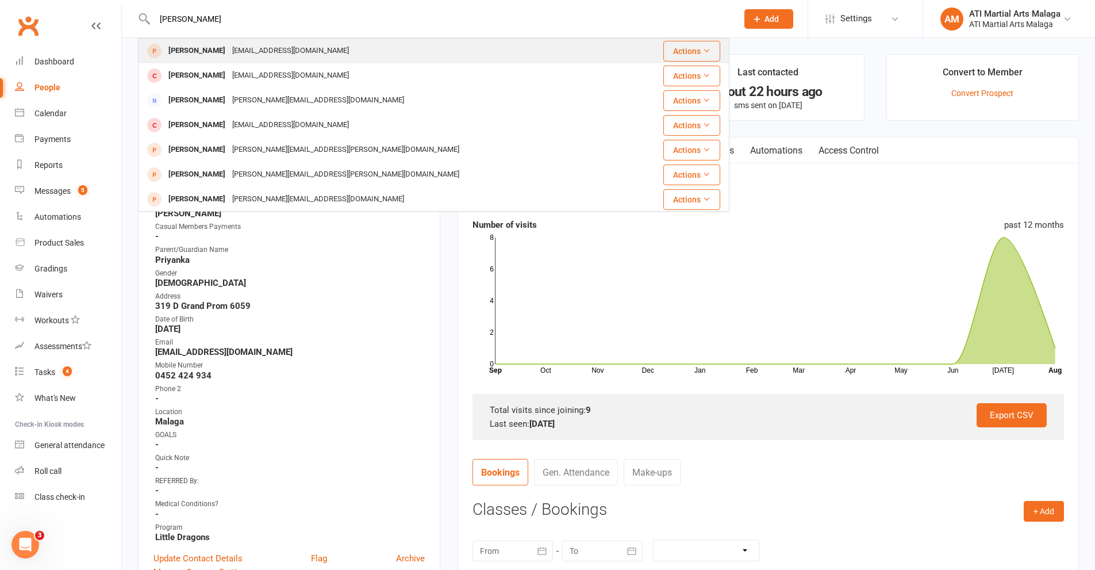
type input "[PERSON_NAME]"
click at [205, 54] on div "[PERSON_NAME]" at bounding box center [197, 51] width 64 height 17
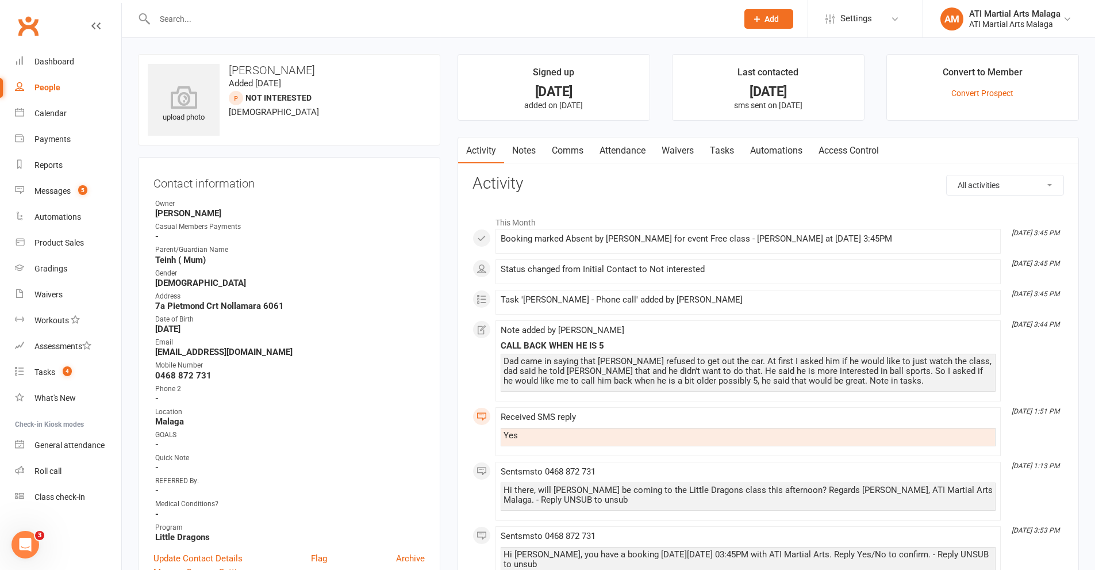
click at [730, 151] on link "Tasks" at bounding box center [722, 150] width 40 height 26
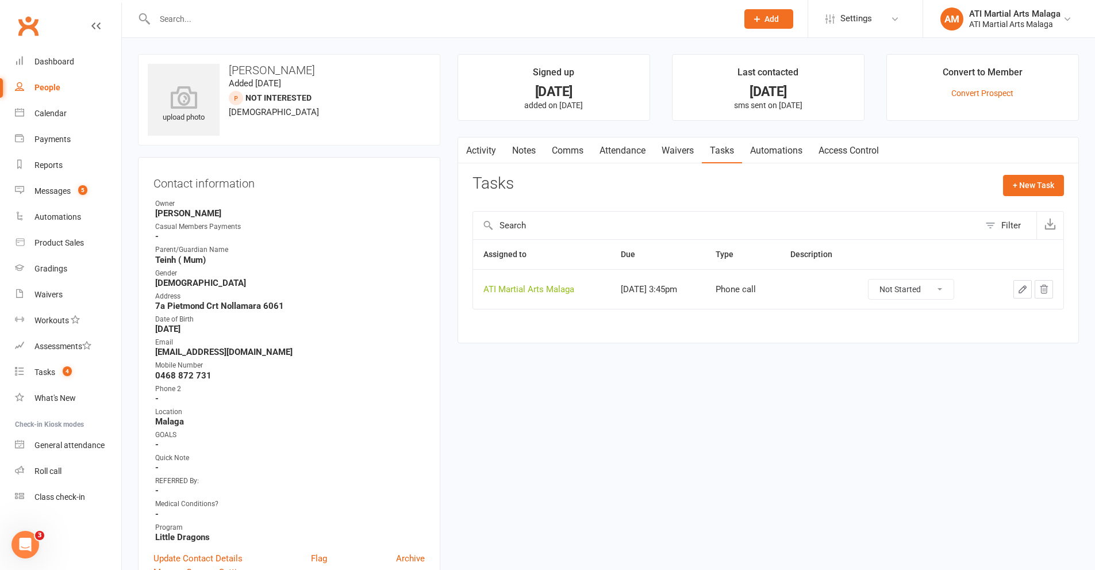
click at [308, 16] on input "text" at bounding box center [440, 19] width 578 height 16
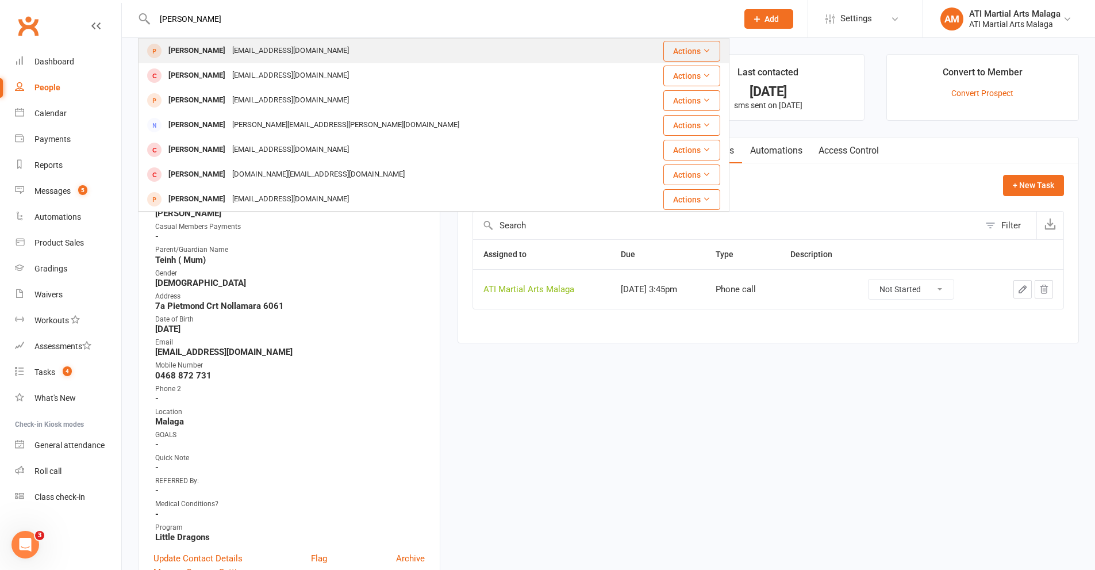
type input "[PERSON_NAME]"
click at [205, 49] on div "[PERSON_NAME]" at bounding box center [197, 51] width 64 height 17
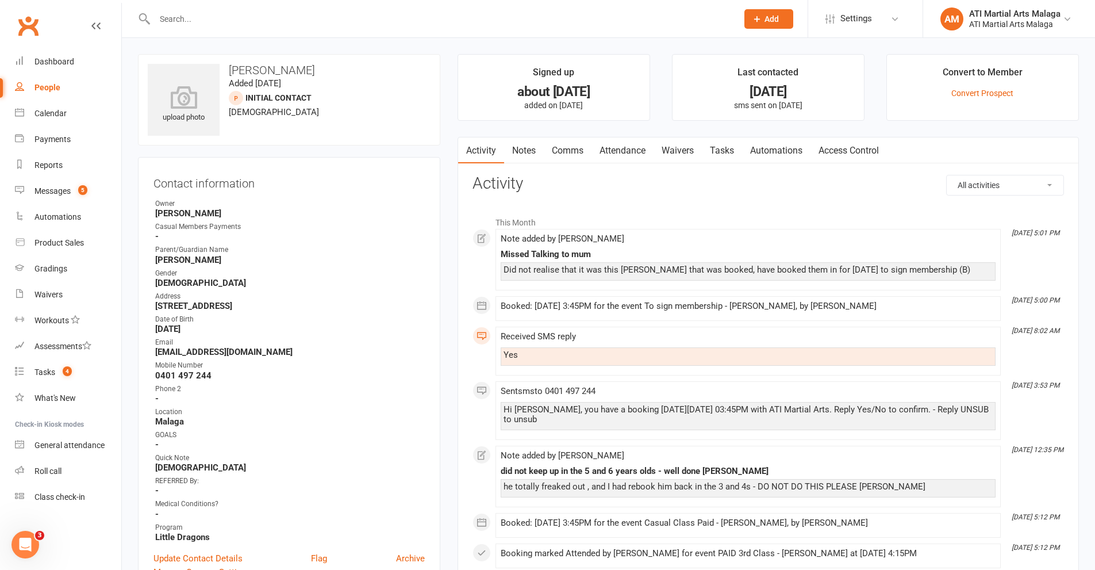
click at [306, 21] on input "text" at bounding box center [440, 19] width 578 height 16
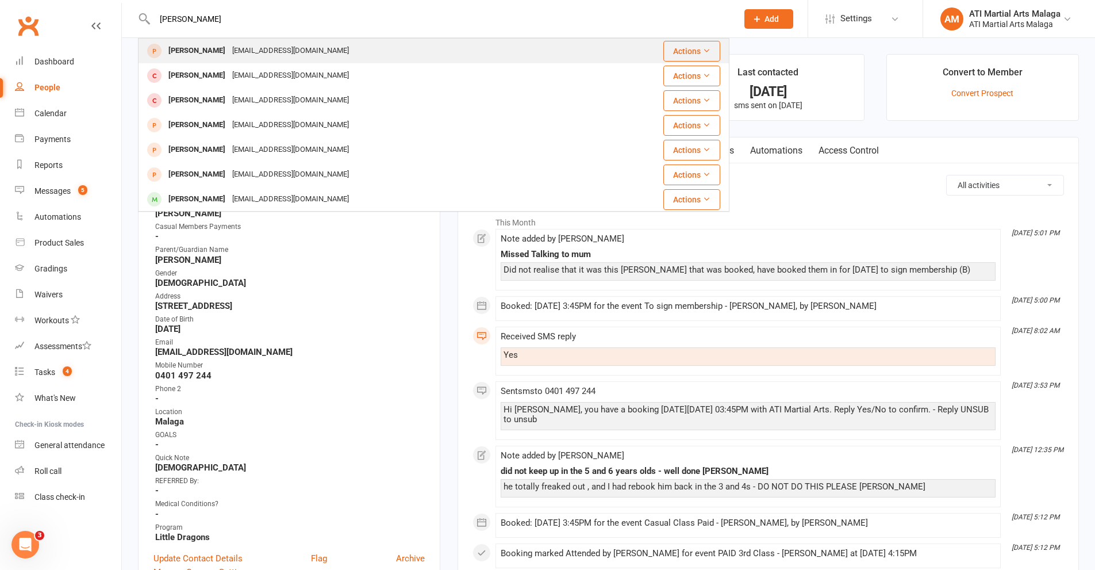
type input "[PERSON_NAME]"
click at [241, 50] on div "[EMAIL_ADDRESS][DOMAIN_NAME]" at bounding box center [291, 51] width 124 height 17
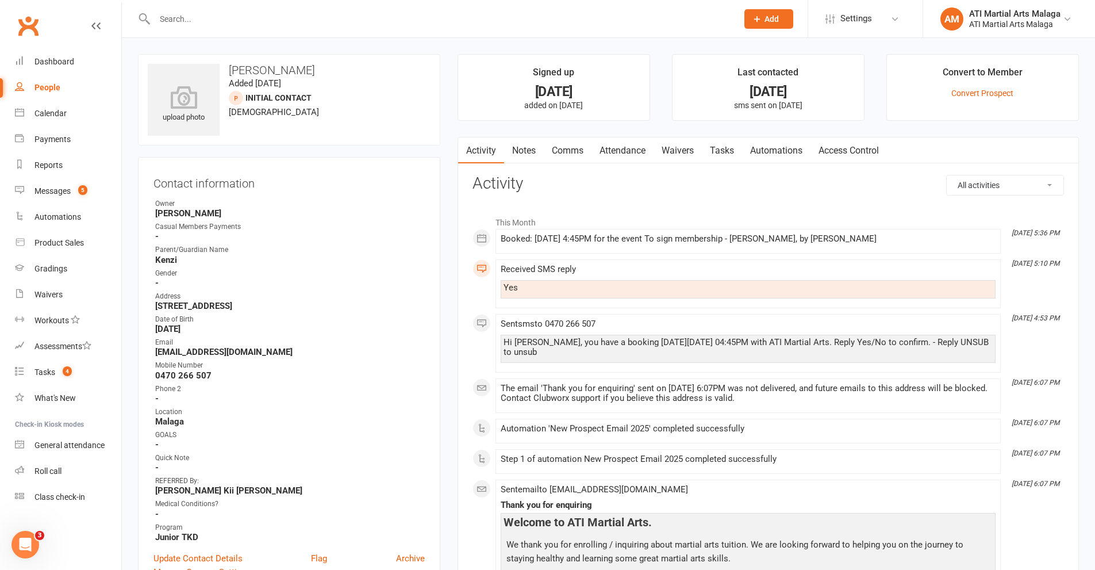
click at [572, 145] on link "Comms" at bounding box center [568, 150] width 48 height 26
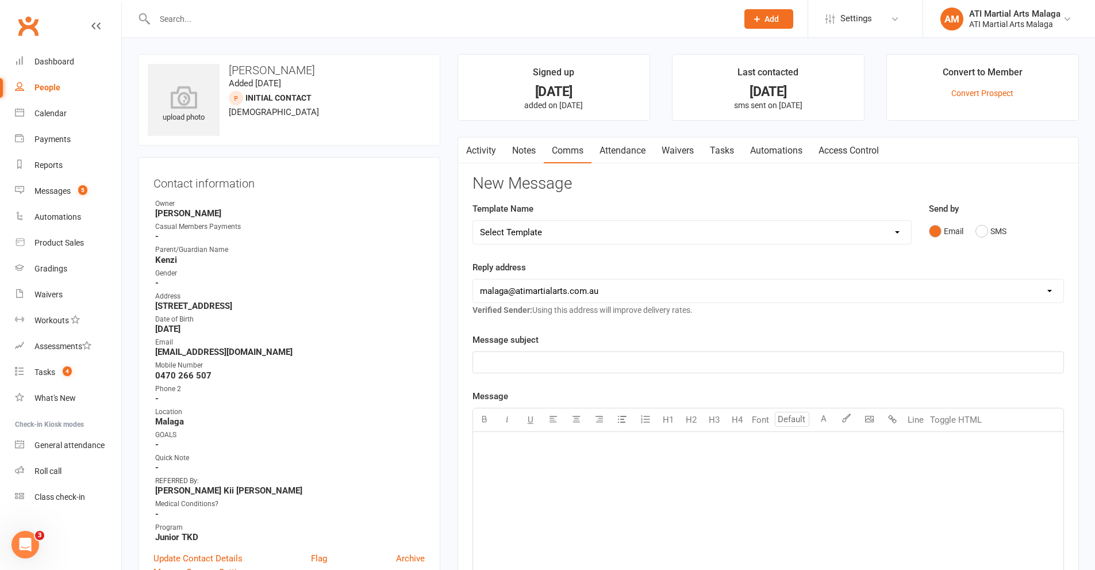
click at [634, 148] on link "Attendance" at bounding box center [623, 150] width 62 height 26
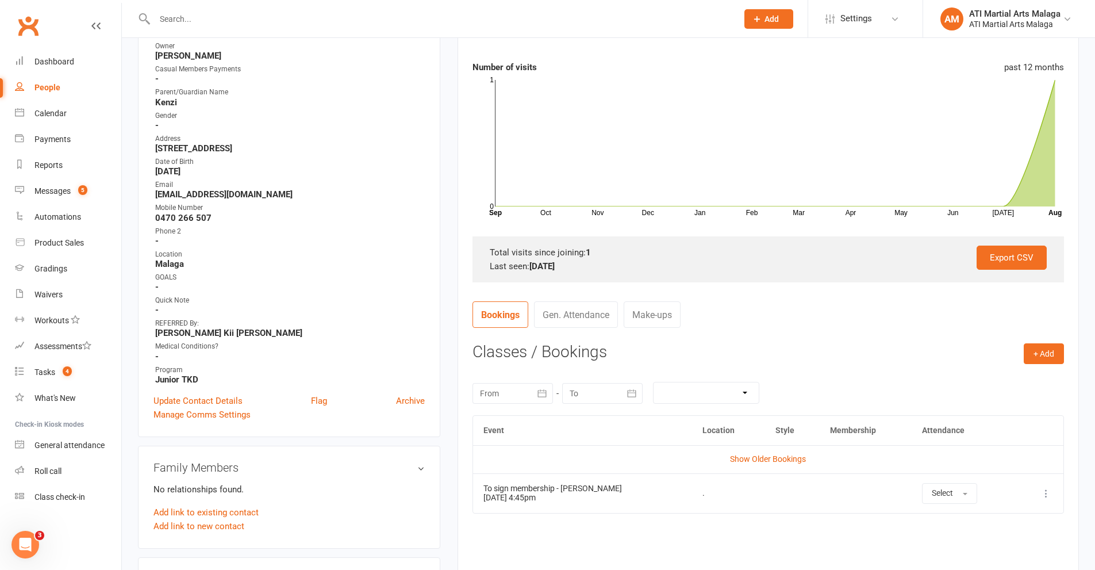
scroll to position [230, 0]
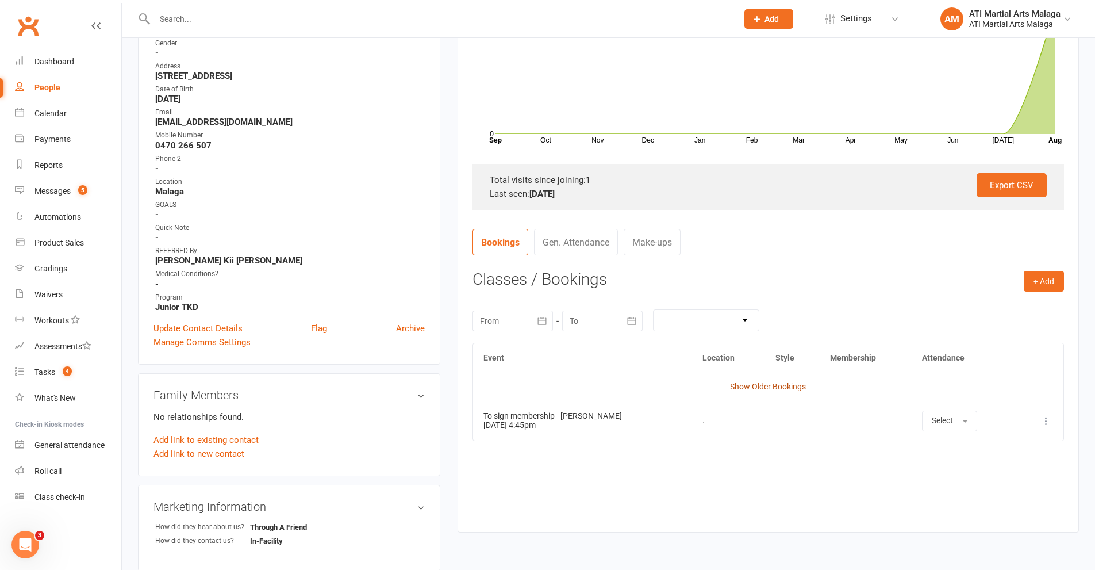
click at [776, 390] on link "Show Older Bookings" at bounding box center [768, 386] width 76 height 9
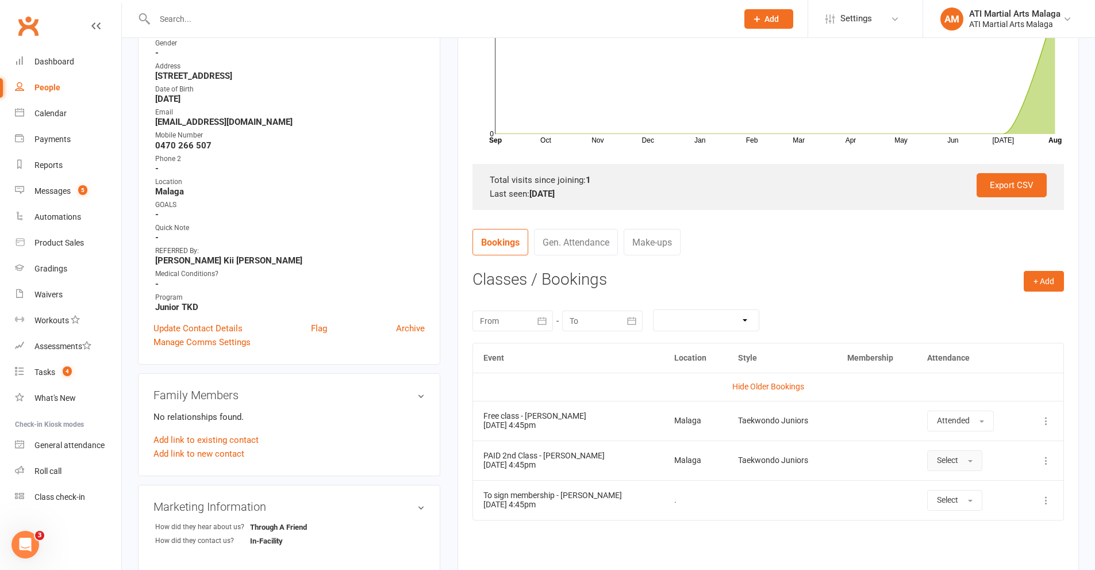
click at [953, 456] on span "Select" at bounding box center [947, 459] width 21 height 9
click at [945, 481] on span "Attended" at bounding box center [954, 486] width 34 height 10
click at [51, 114] on div "Calendar" at bounding box center [50, 113] width 32 height 9
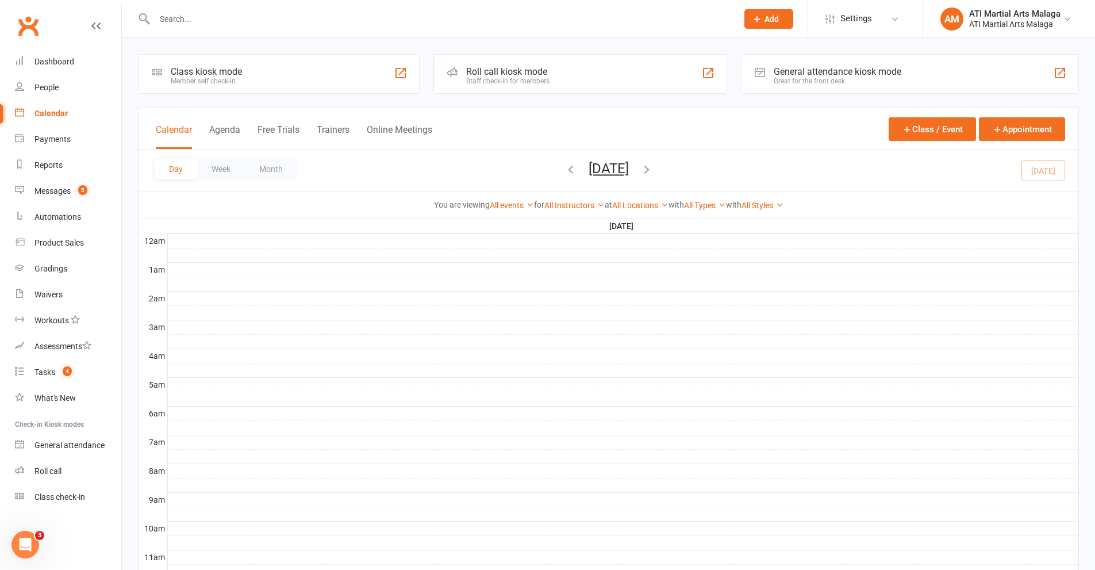
click at [589, 176] on button "[DATE]" at bounding box center [609, 168] width 40 height 16
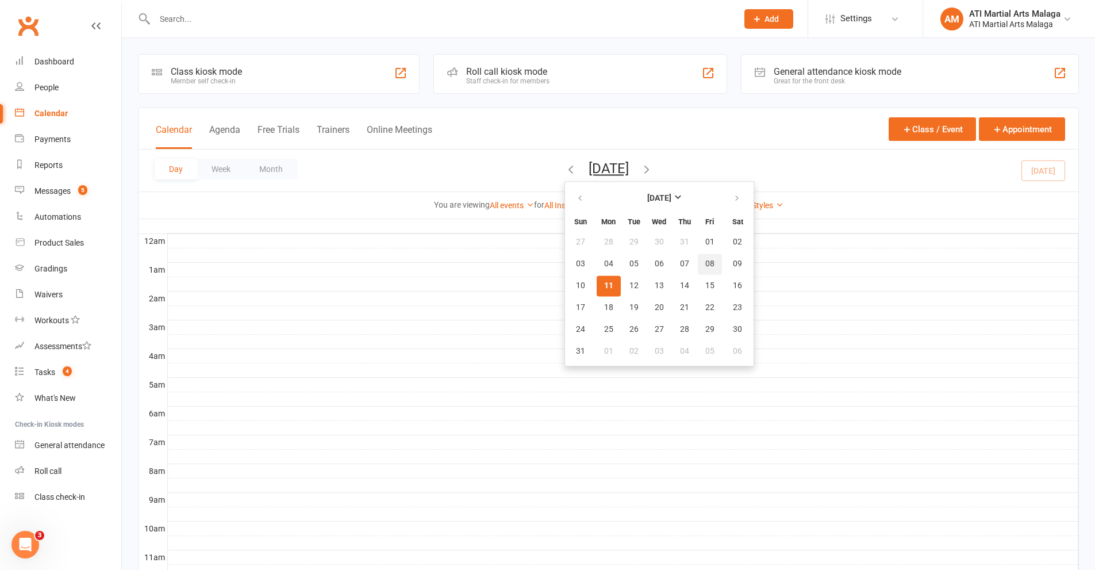
click at [705, 265] on span "08" at bounding box center [709, 263] width 9 height 9
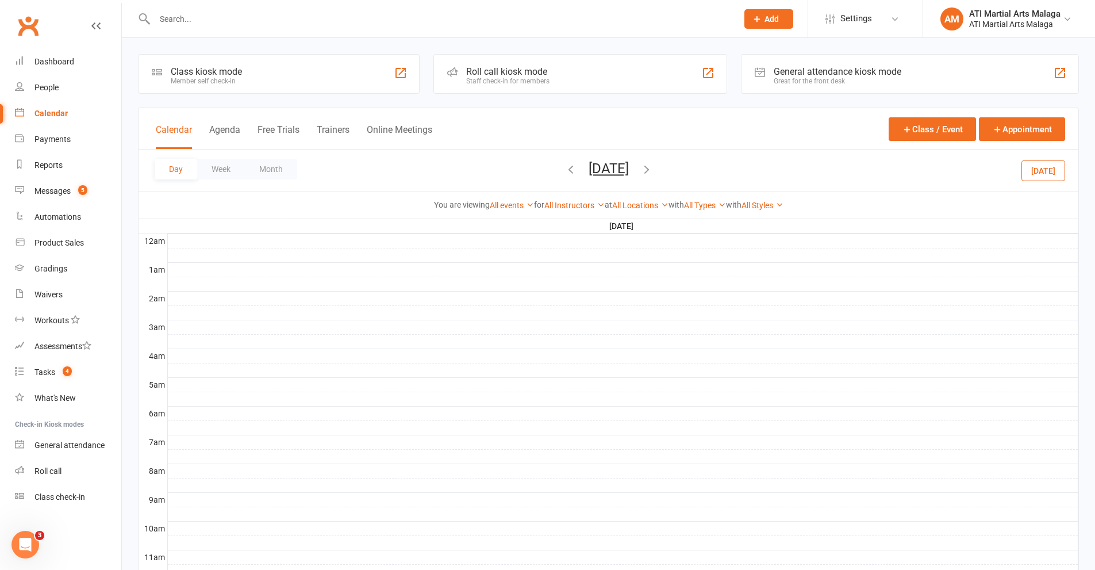
scroll to position [287, 0]
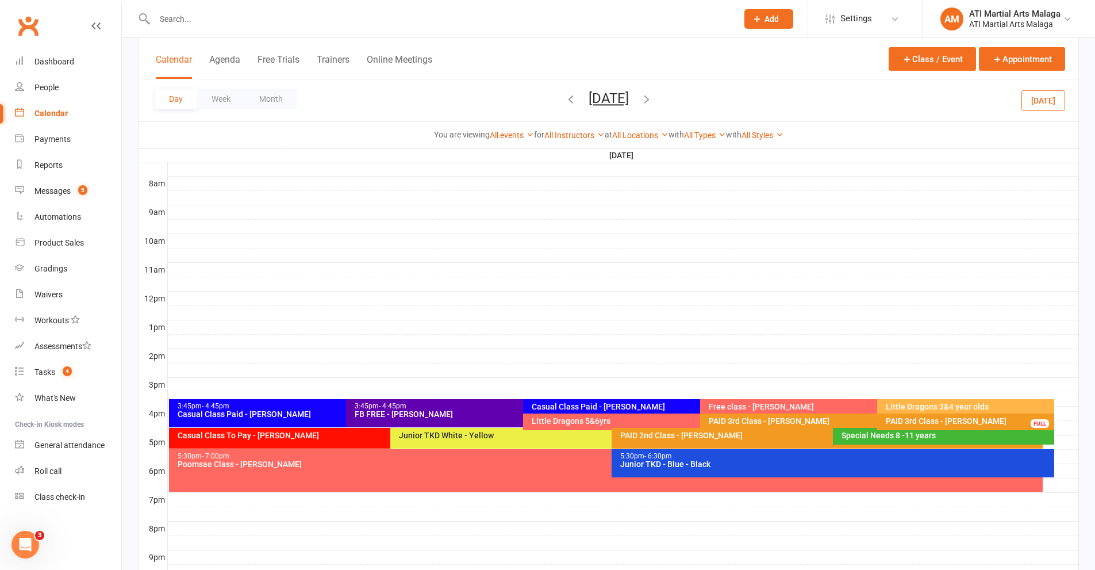
click at [410, 410] on div "FB FREE - [PERSON_NAME]" at bounding box center [520, 414] width 332 height 8
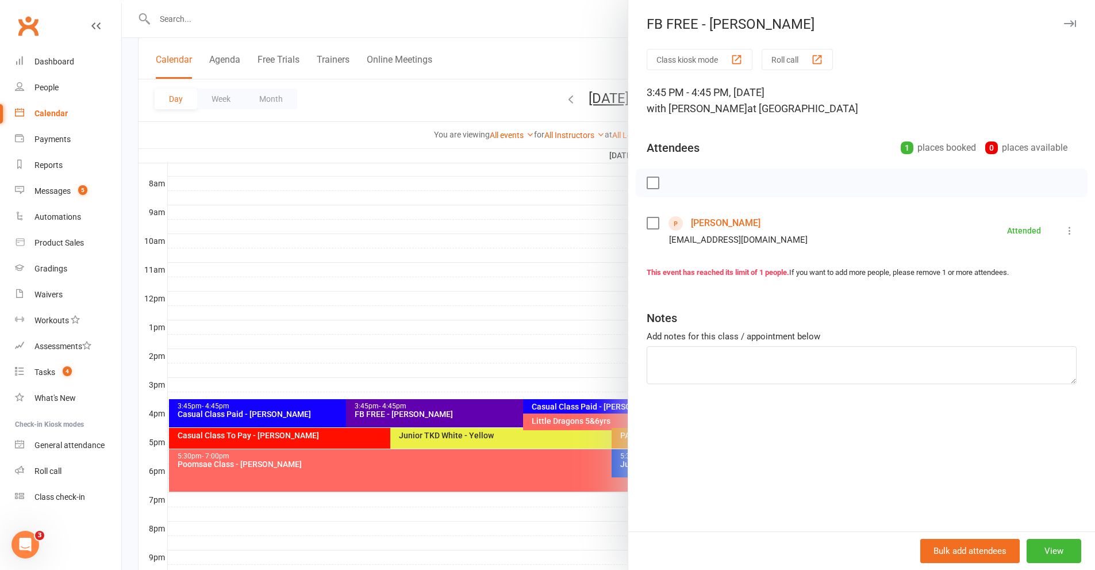
click at [316, 418] on div at bounding box center [608, 285] width 973 height 570
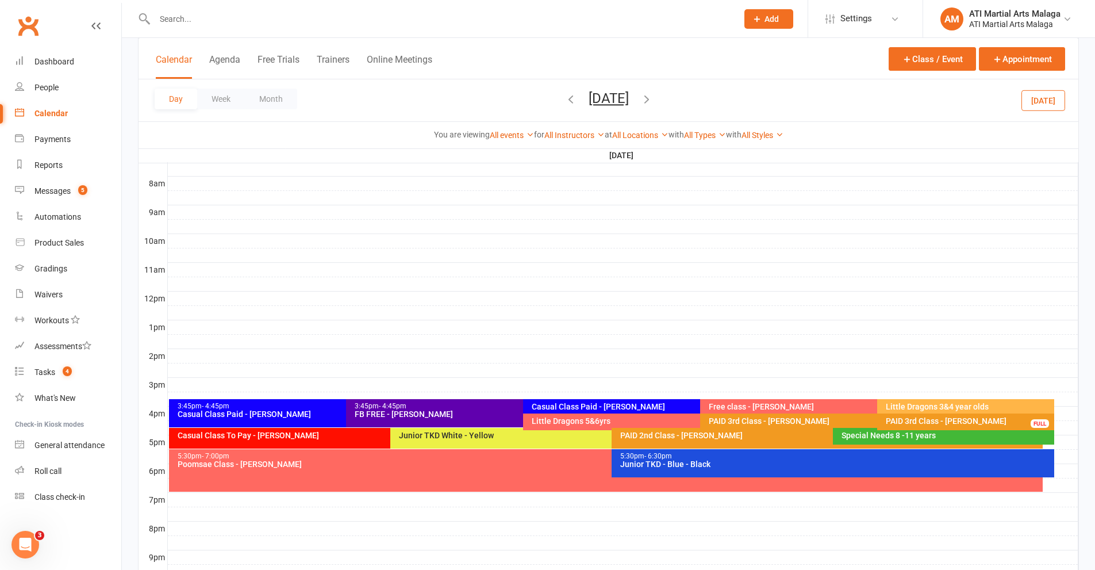
click at [325, 412] on div "Casual Class Paid - [PERSON_NAME]" at bounding box center [343, 414] width 332 height 8
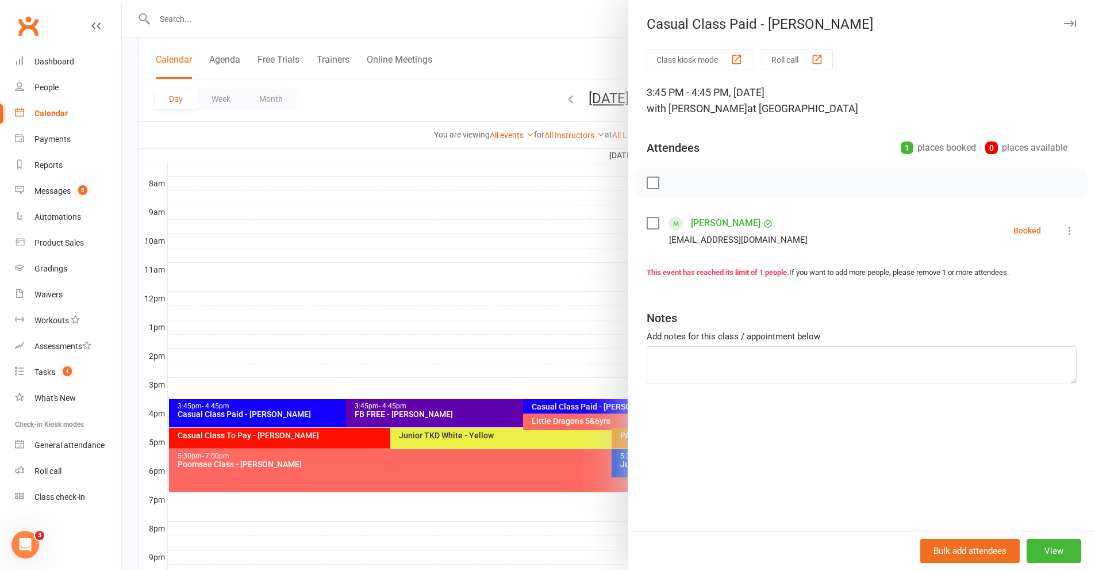
click at [1000, 232] on icon at bounding box center [1069, 230] width 11 height 11
click at [1000, 302] on link "Check in" at bounding box center [1019, 298] width 114 height 23
click at [515, 366] on div at bounding box center [608, 285] width 973 height 570
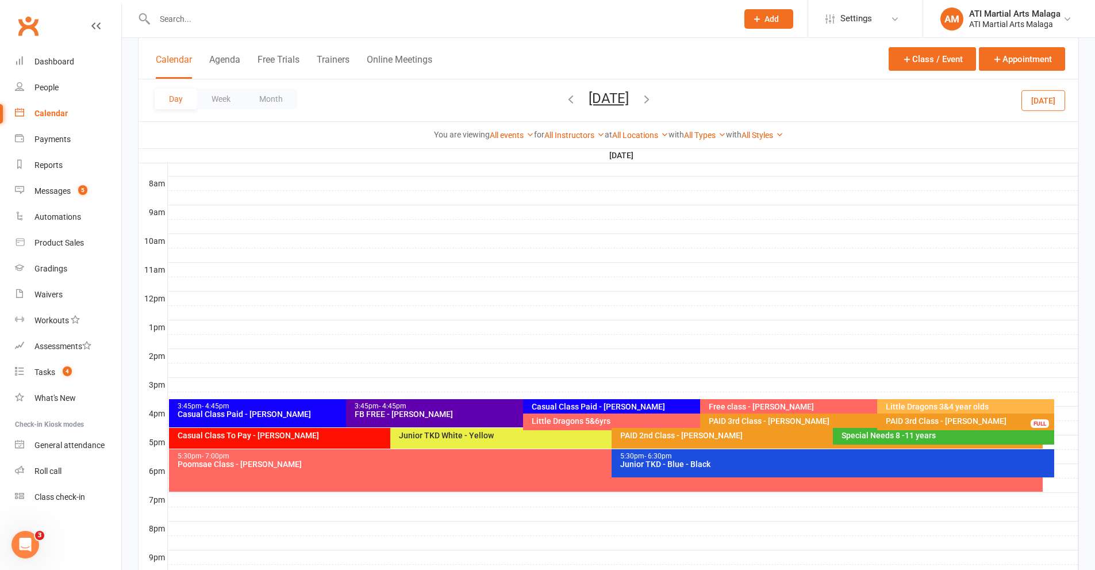
click at [655, 405] on div "Casual Class Paid - [PERSON_NAME]" at bounding box center [697, 406] width 332 height 8
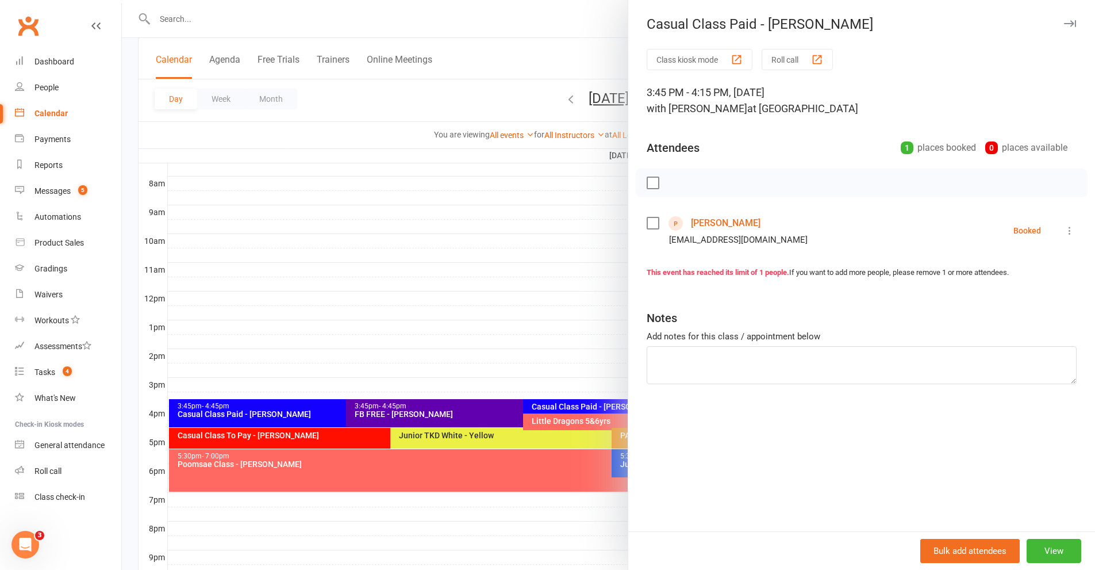
click at [1000, 233] on icon at bounding box center [1069, 230] width 11 height 11
click at [1000, 304] on link "Check in" at bounding box center [1019, 298] width 114 height 23
click at [577, 338] on div at bounding box center [608, 285] width 973 height 570
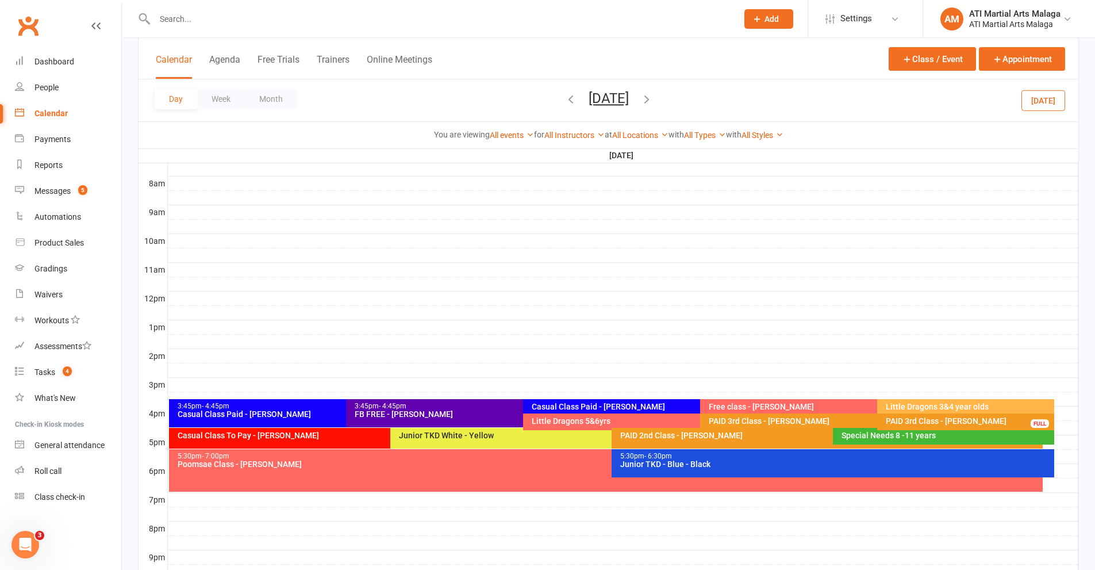
click at [819, 408] on div "Free class - [PERSON_NAME]" at bounding box center [874, 406] width 332 height 8
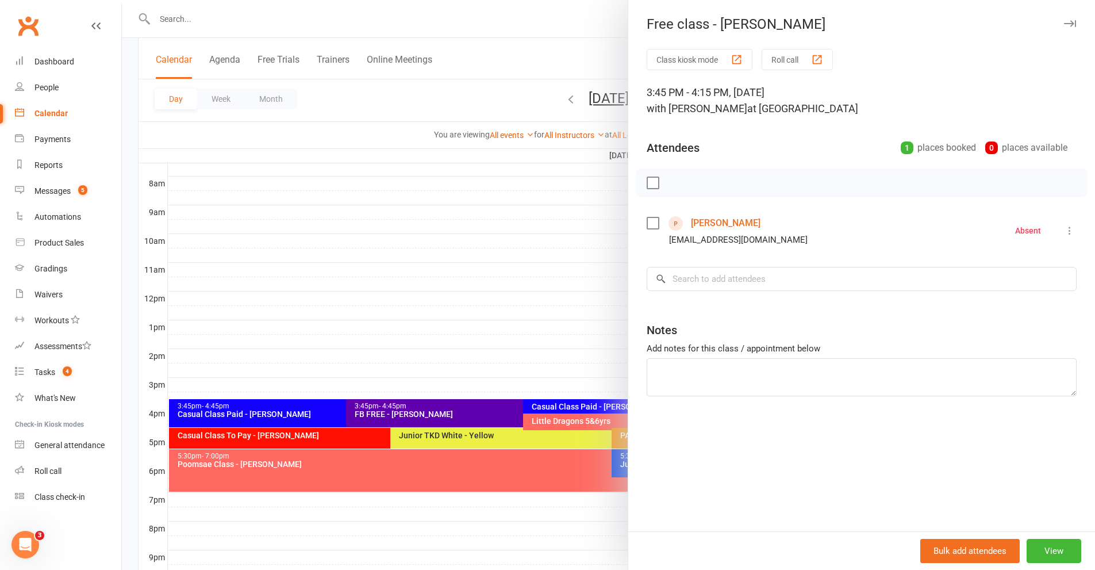
click at [516, 332] on div at bounding box center [608, 285] width 973 height 570
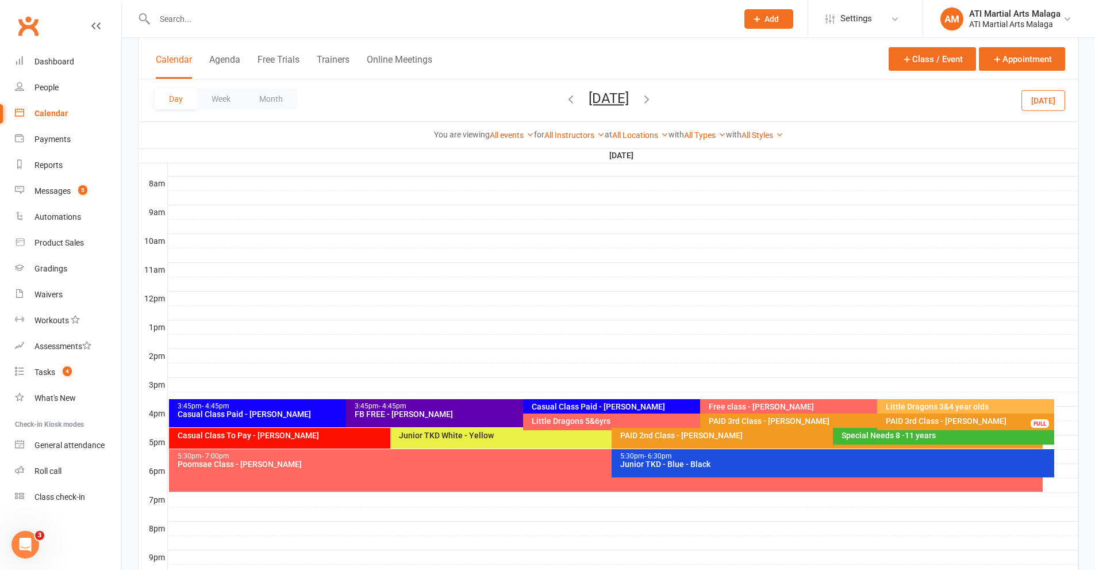
click at [958, 423] on div "PAID 3rd Class - [PERSON_NAME]" at bounding box center [968, 421] width 167 height 8
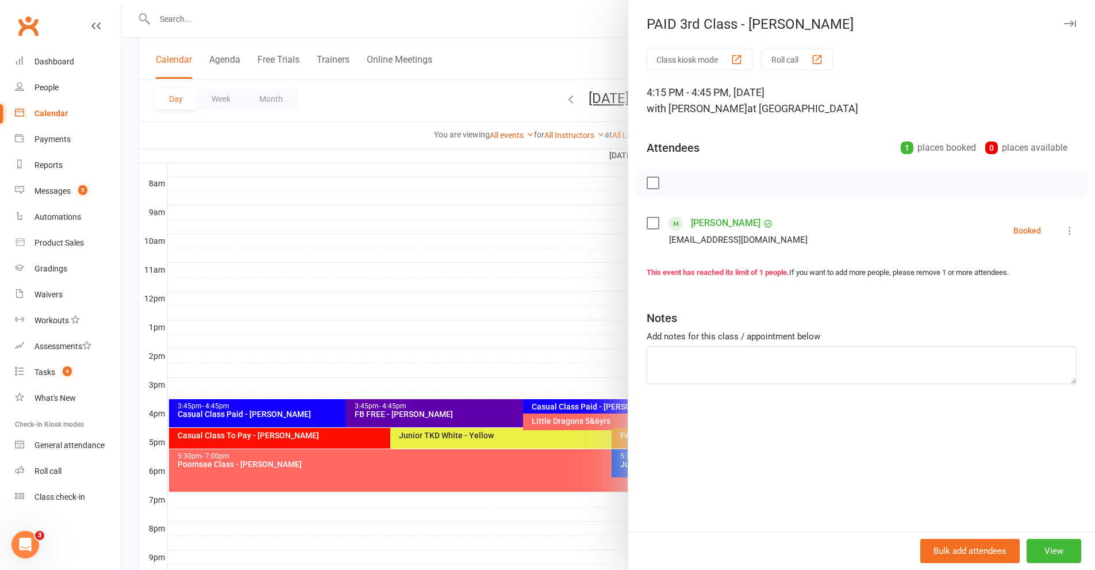
click at [1000, 230] on icon at bounding box center [1069, 230] width 11 height 11
click at [1000, 298] on link "Check in" at bounding box center [1019, 298] width 114 height 23
click at [496, 364] on div at bounding box center [608, 285] width 973 height 570
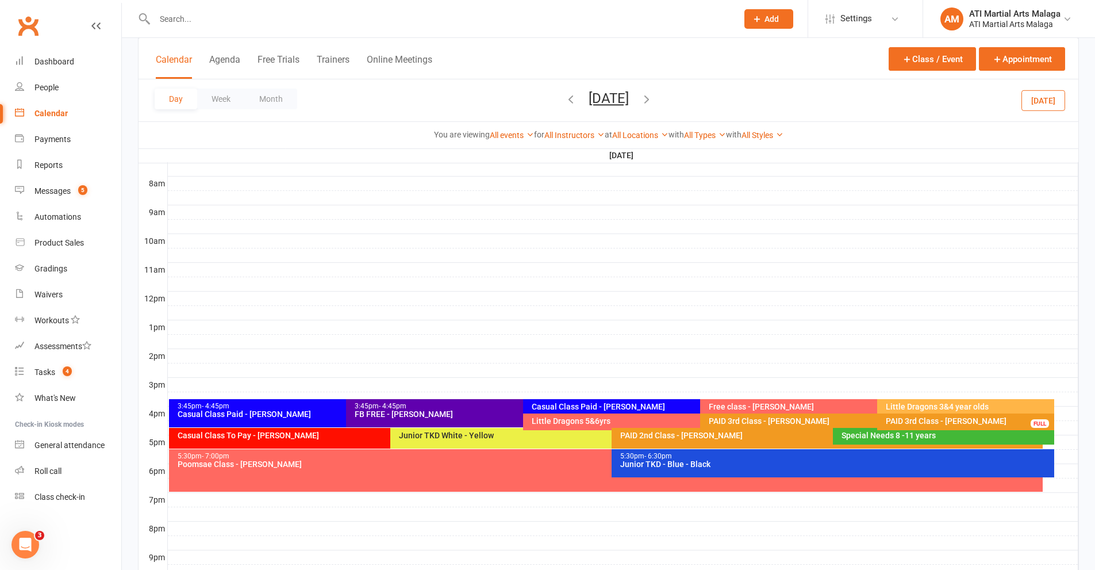
click at [734, 435] on div "PAID 2nd Class - [PERSON_NAME]" at bounding box center [830, 435] width 421 height 8
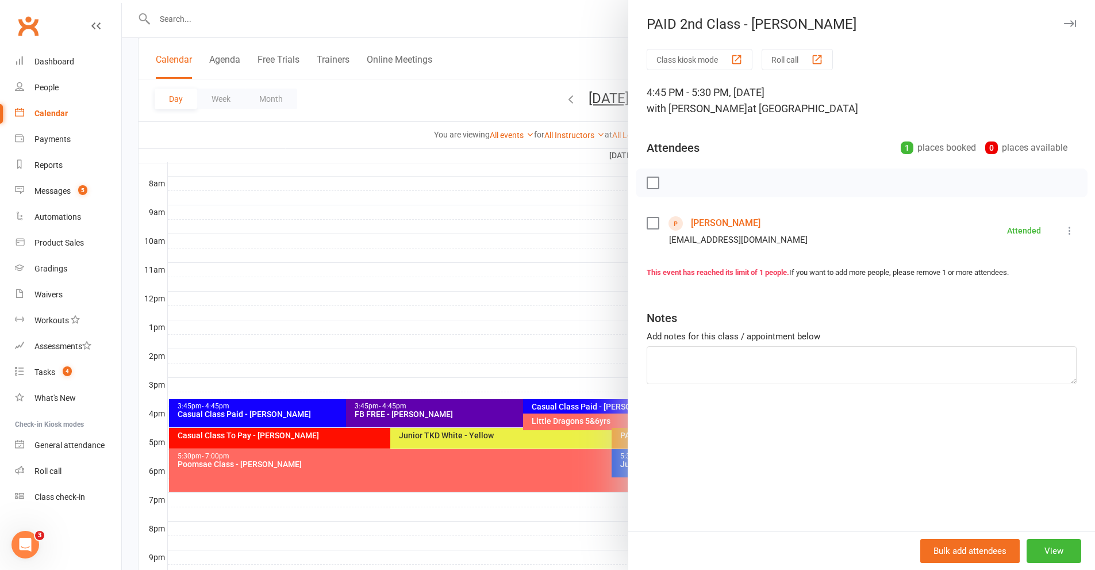
click at [520, 328] on div at bounding box center [608, 285] width 973 height 570
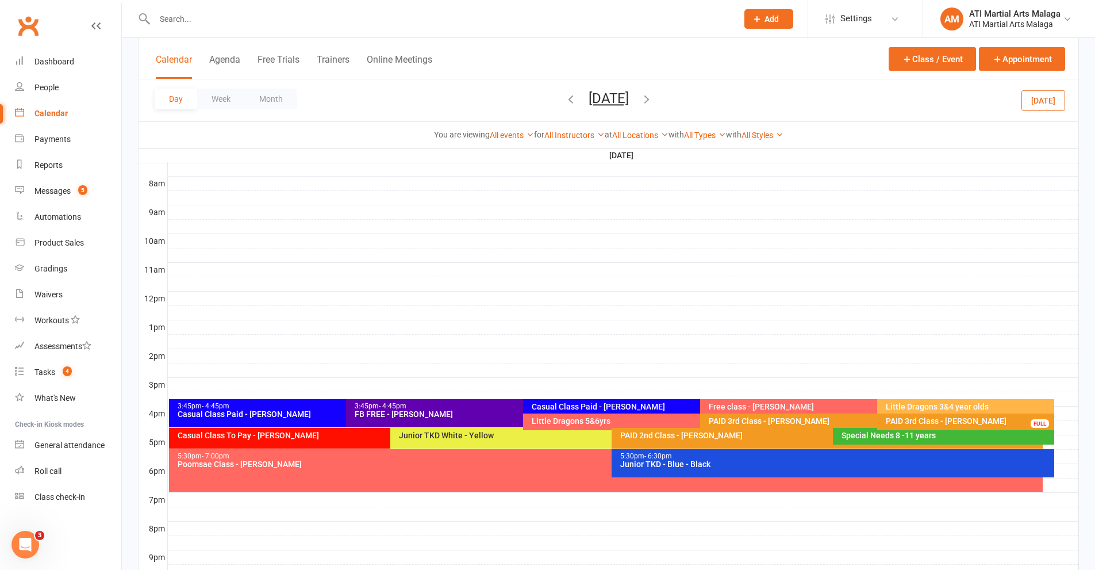
click at [611, 101] on button "[DATE]" at bounding box center [609, 98] width 40 height 16
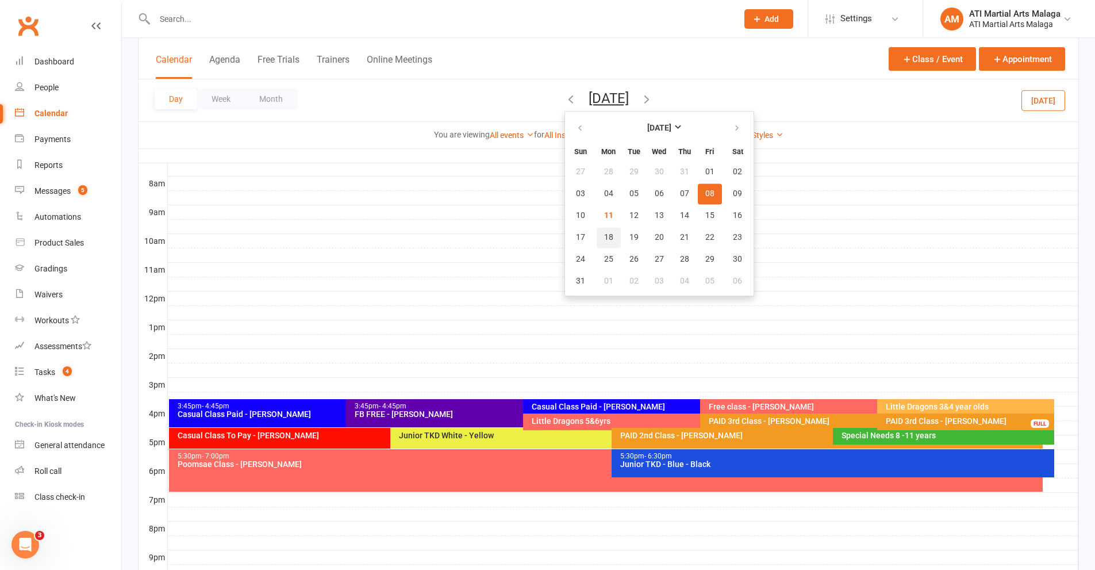
click at [604, 239] on span "18" at bounding box center [608, 237] width 9 height 9
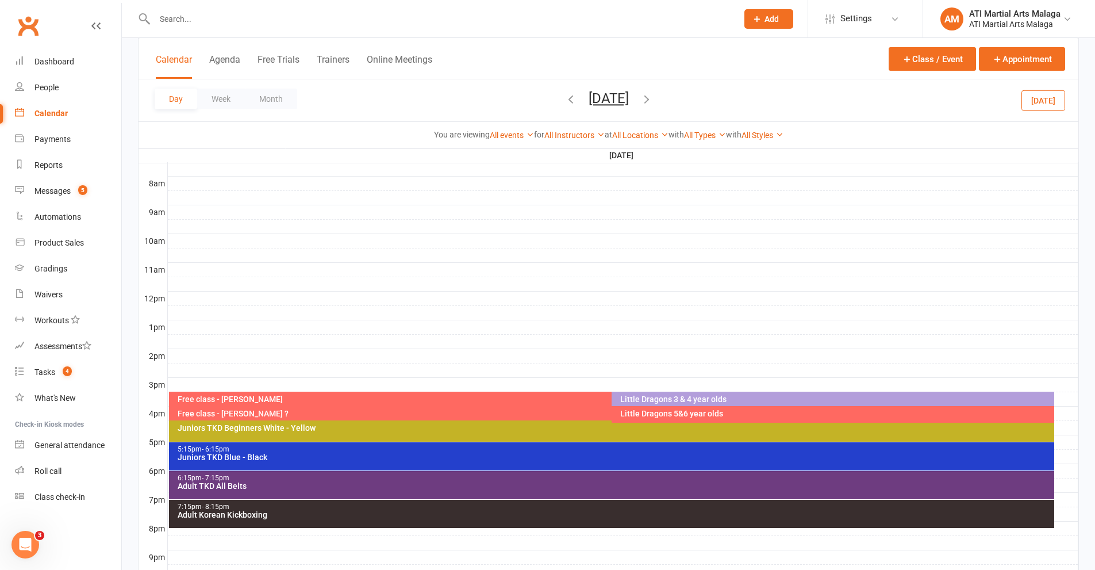
click at [589, 99] on button "[DATE]" at bounding box center [609, 98] width 40 height 16
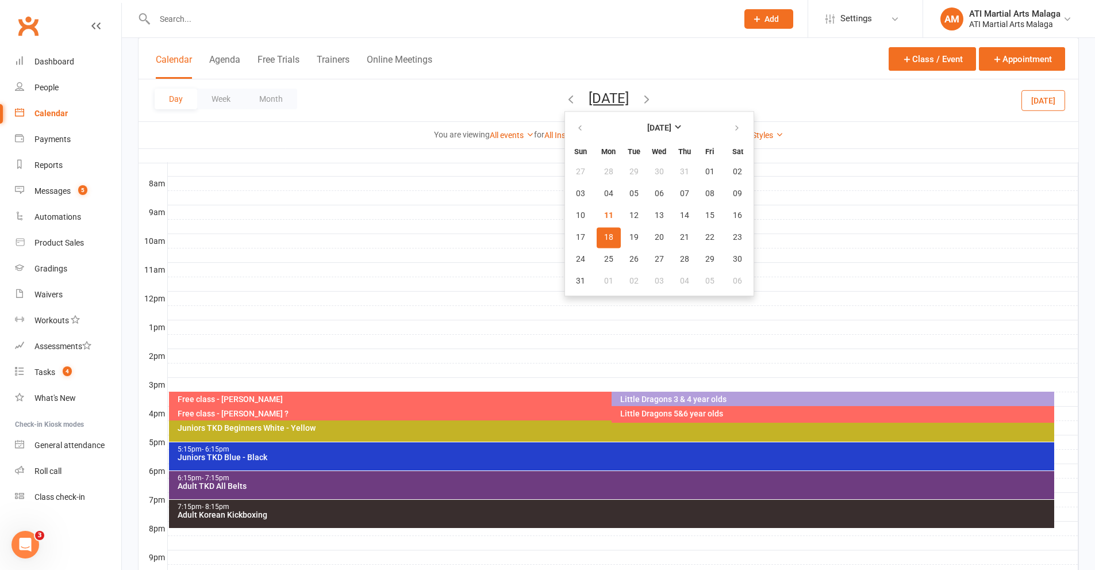
click at [597, 227] on button "18" at bounding box center [609, 237] width 24 height 21
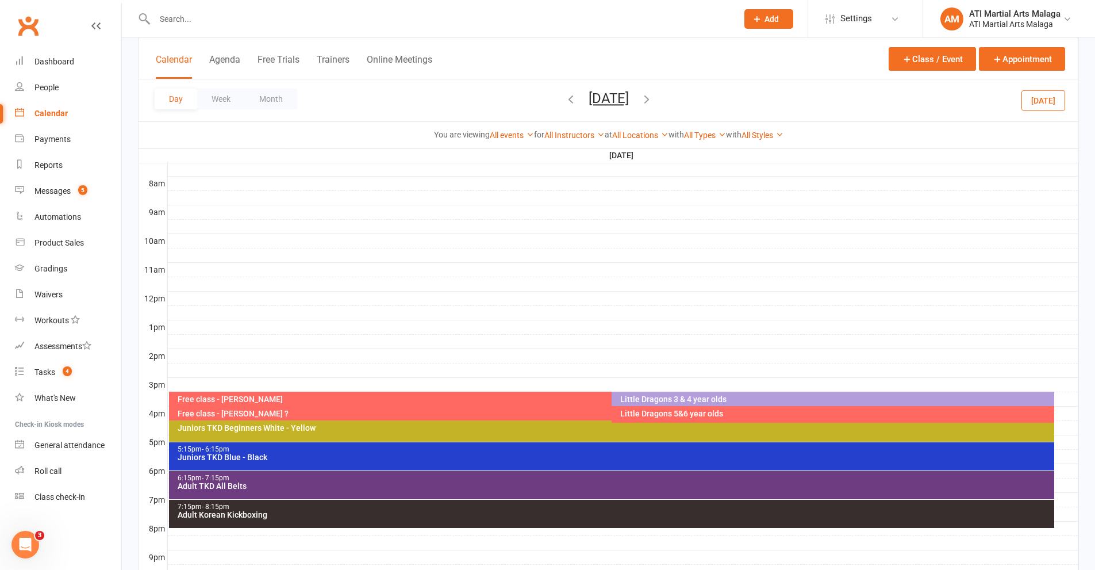
click at [396, 21] on input "text" at bounding box center [440, 19] width 578 height 16
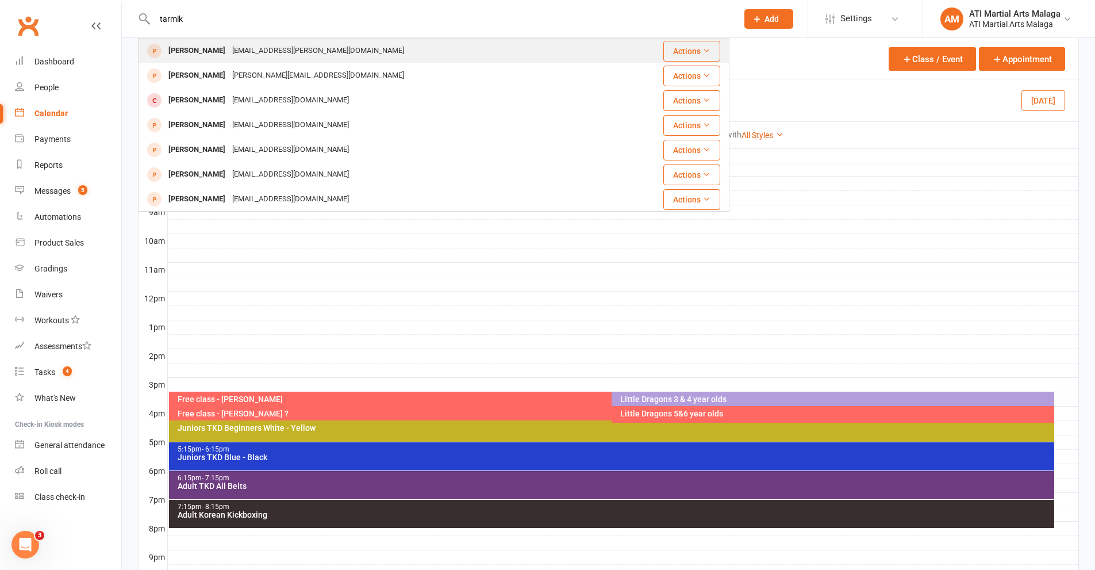
type input "tarmik"
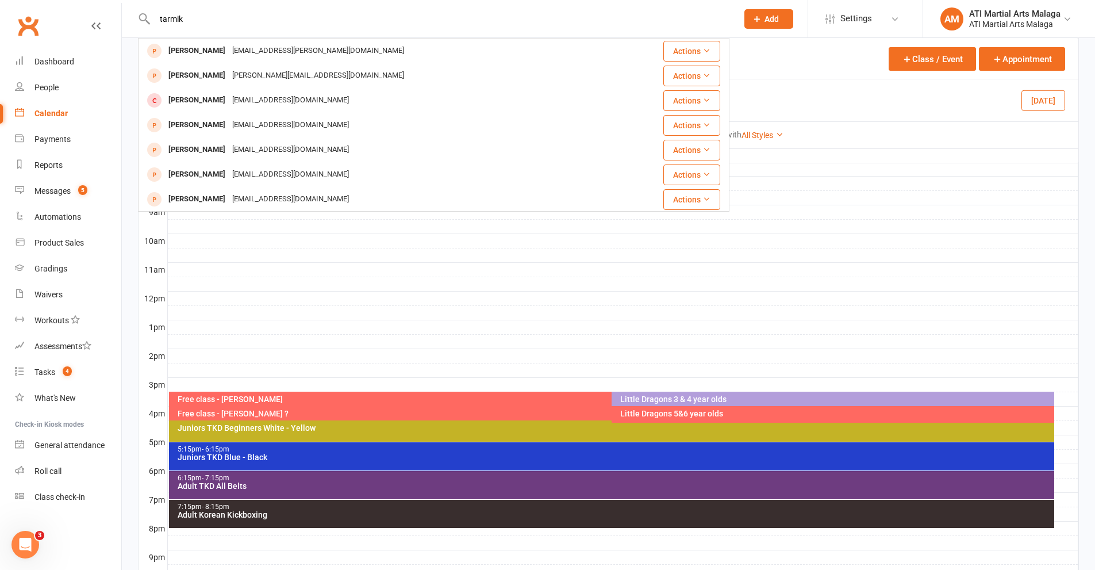
click at [229, 48] on div "[EMAIL_ADDRESS][PERSON_NAME][DOMAIN_NAME]" at bounding box center [318, 51] width 179 height 17
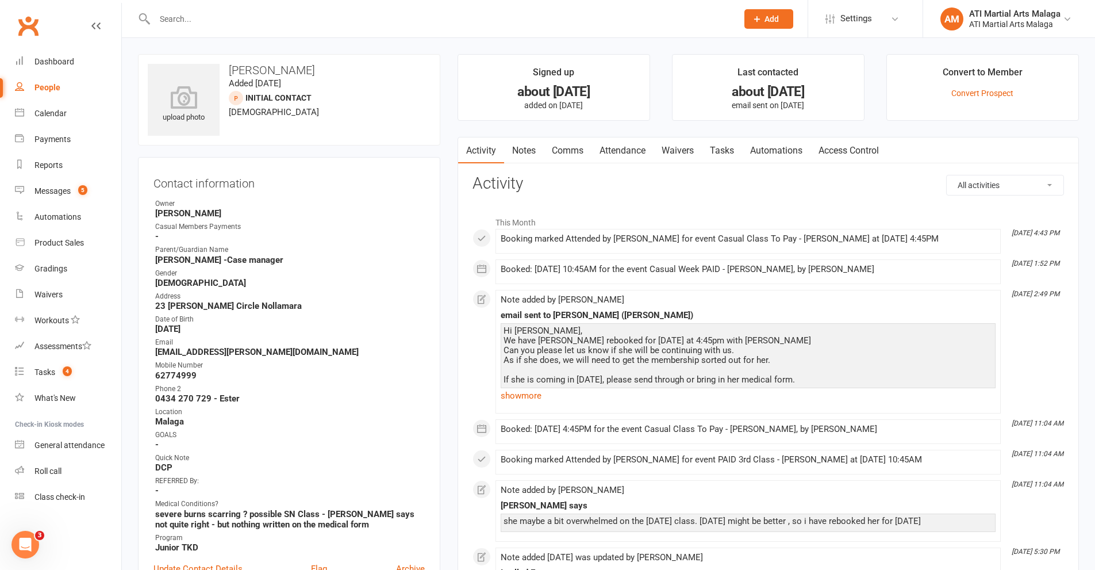
click at [719, 147] on link "Tasks" at bounding box center [722, 150] width 40 height 26
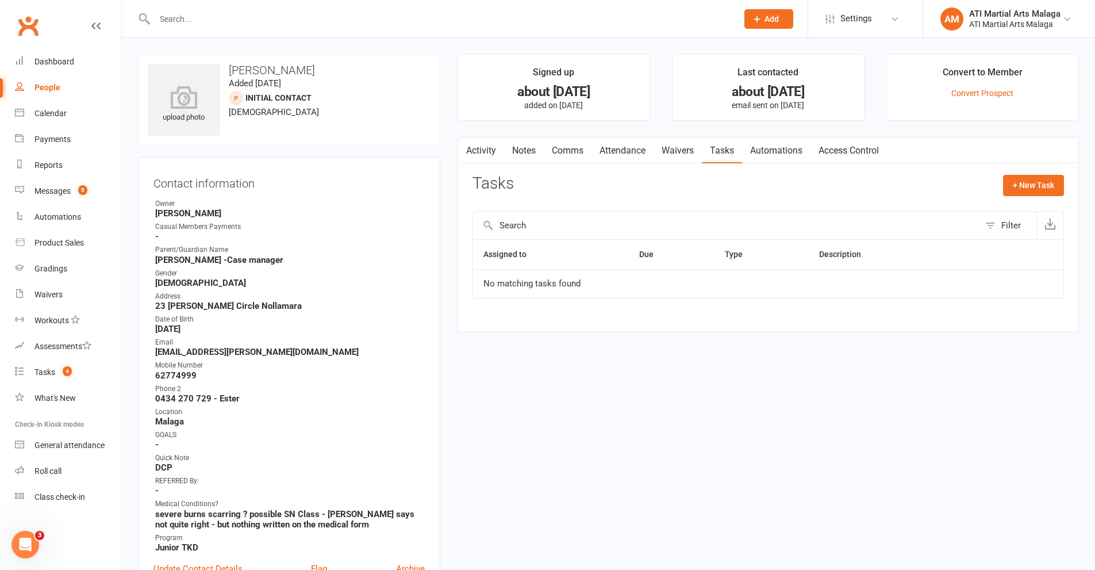
click at [513, 151] on link "Notes" at bounding box center [524, 150] width 40 height 26
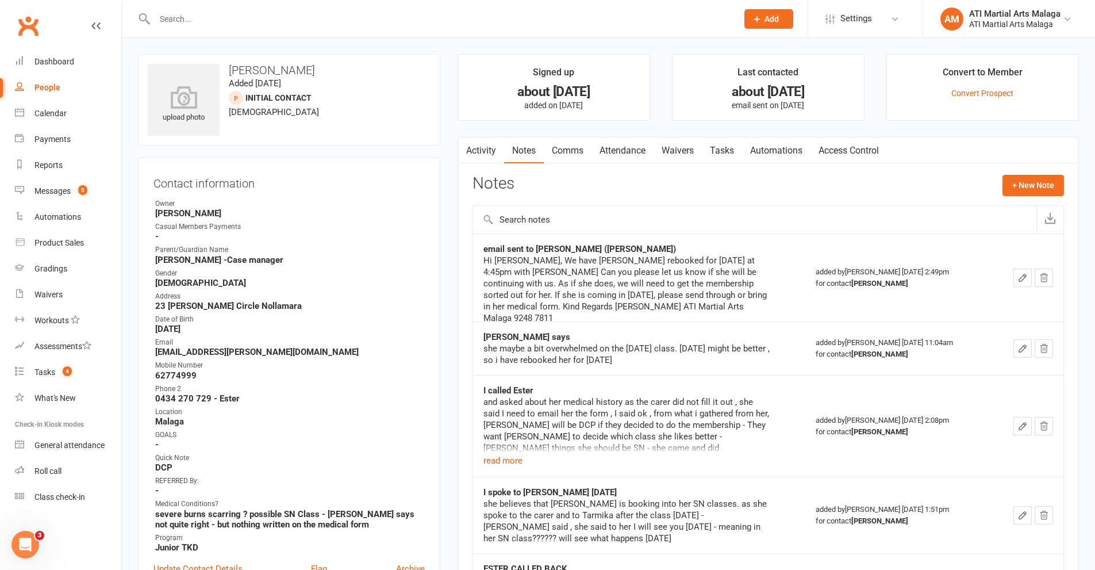
click at [630, 149] on link "Attendance" at bounding box center [623, 150] width 62 height 26
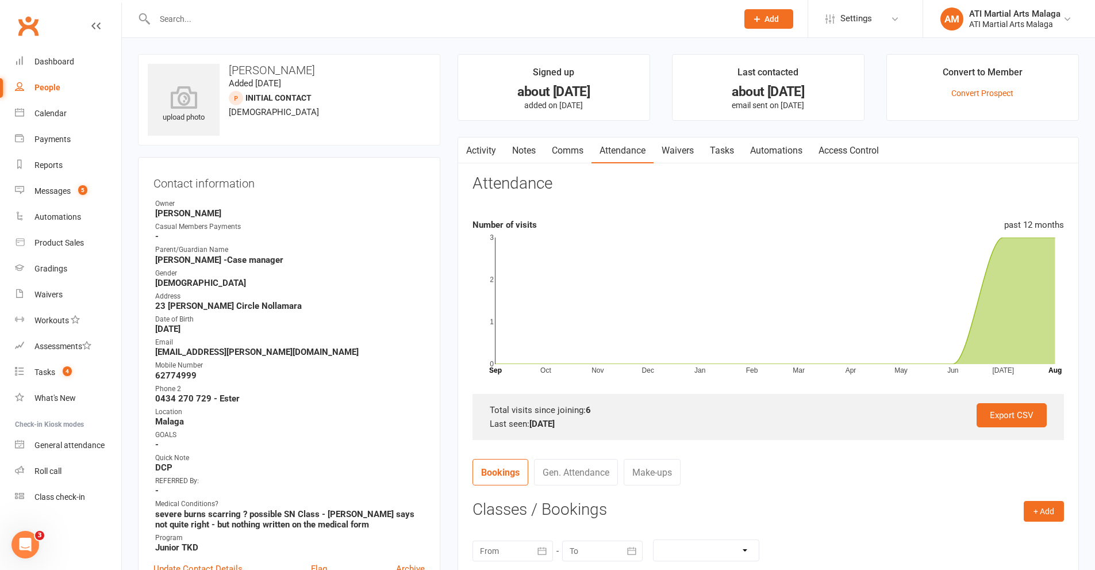
scroll to position [230, 0]
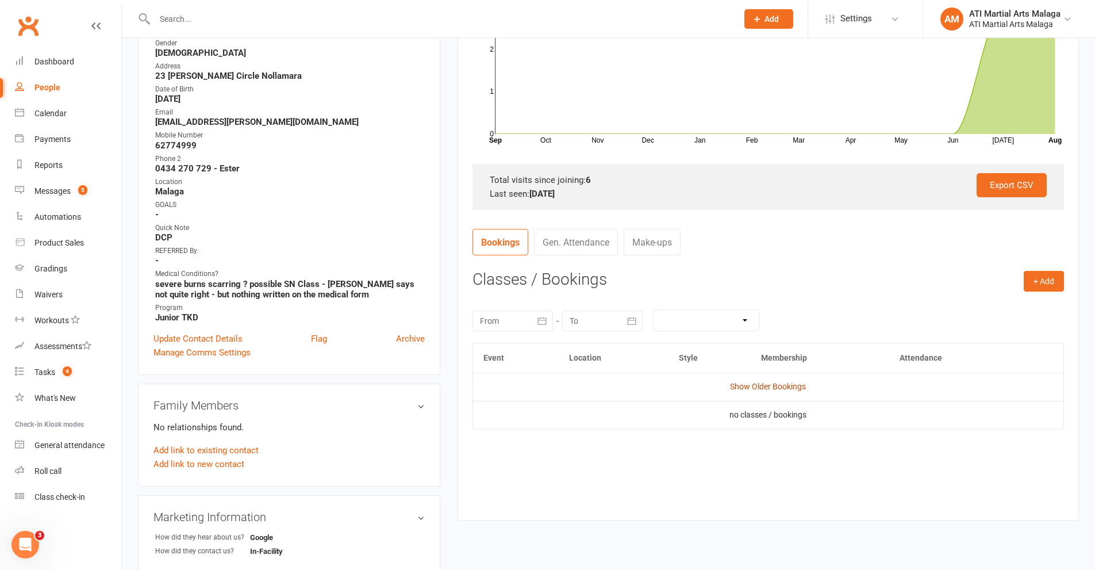
click at [788, 386] on link "Show Older Bookings" at bounding box center [768, 386] width 76 height 9
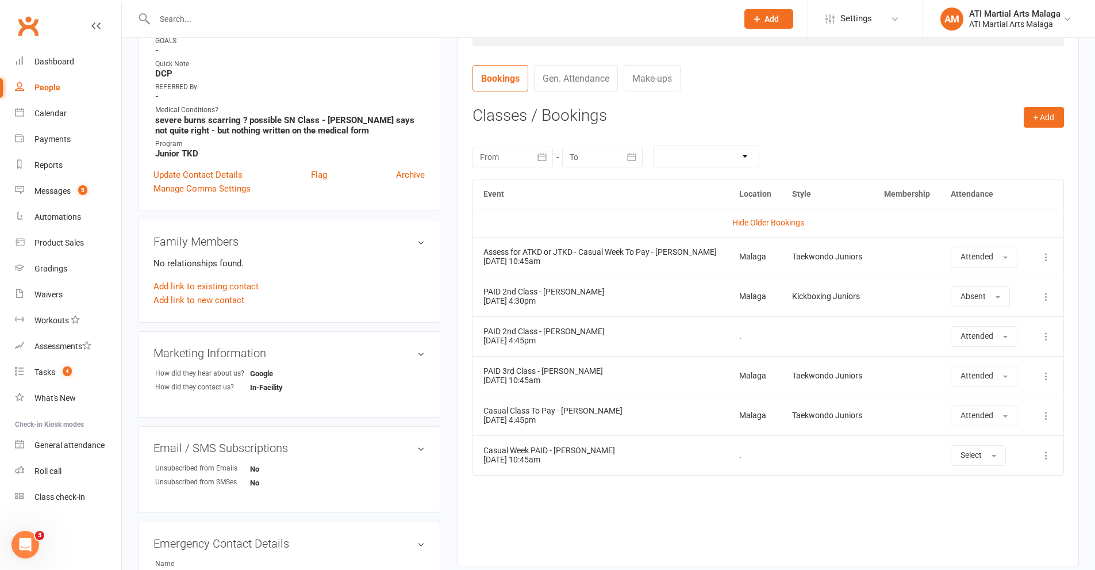
scroll to position [402, 0]
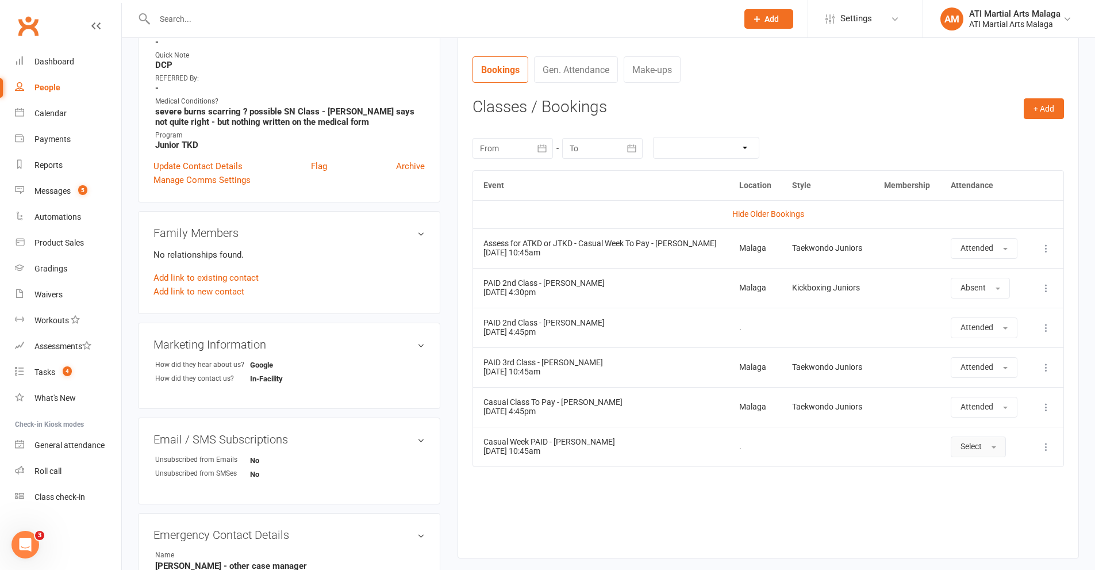
click at [997, 444] on button "Select" at bounding box center [978, 446] width 55 height 21
click at [969, 468] on span "Attended" at bounding box center [978, 472] width 34 height 10
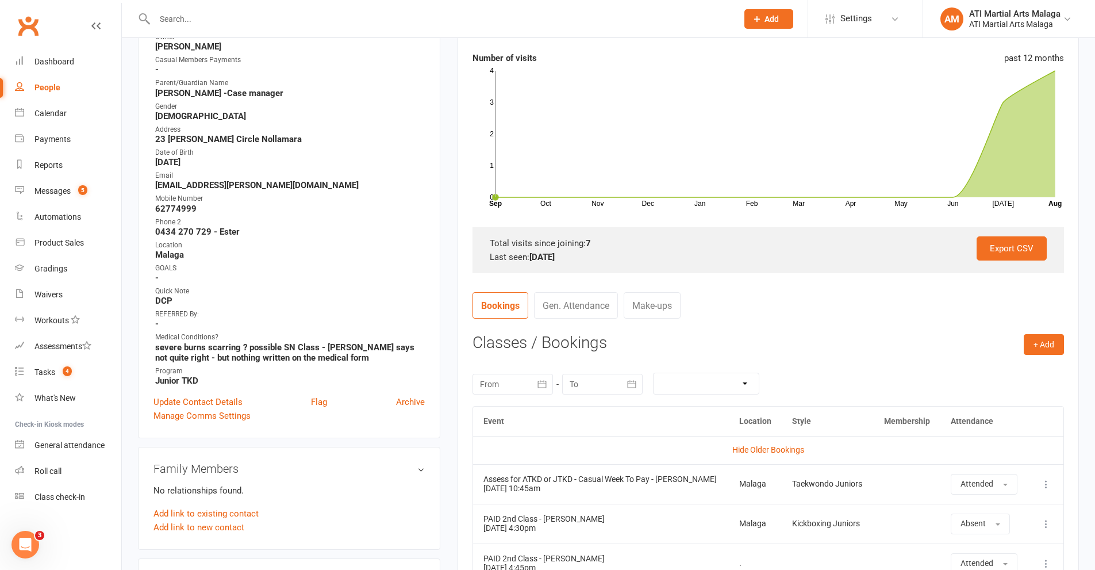
scroll to position [0, 0]
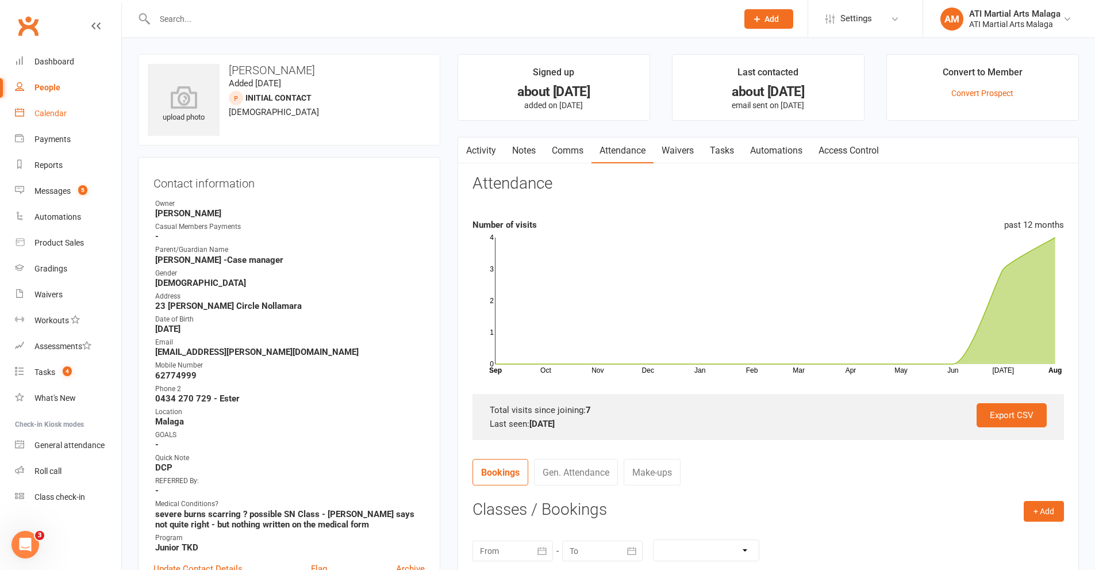
click at [56, 114] on div "Calendar" at bounding box center [50, 113] width 32 height 9
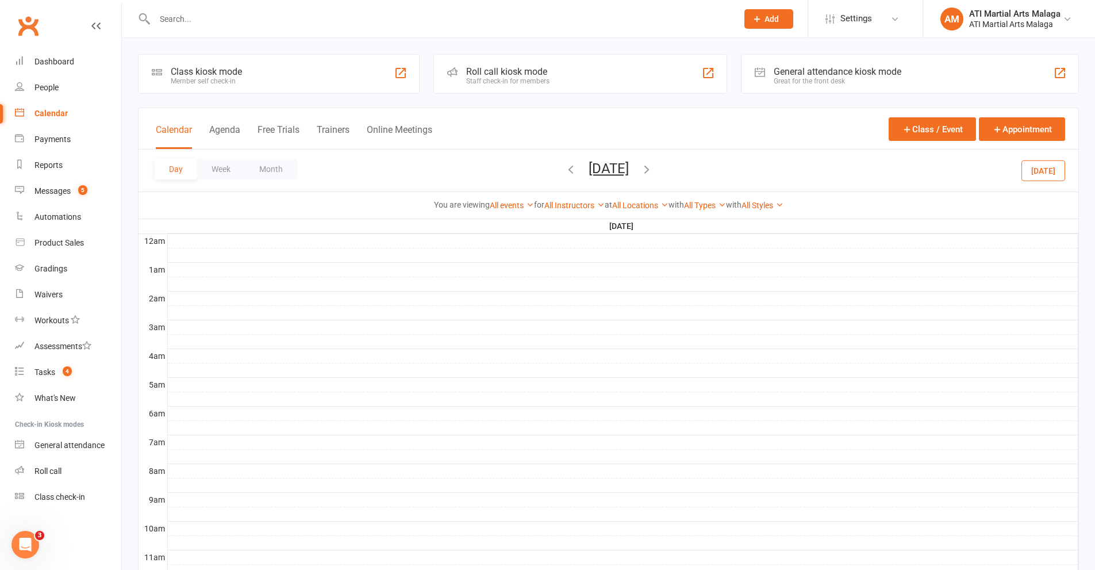
click at [623, 156] on div "Day Week Month [DATE] [DATE] Sun Mon Tue Wed Thu Fri Sat 27 28 29 30 31 01 02 0…" at bounding box center [609, 170] width 940 height 42
click at [622, 165] on button "[DATE]" at bounding box center [609, 168] width 40 height 16
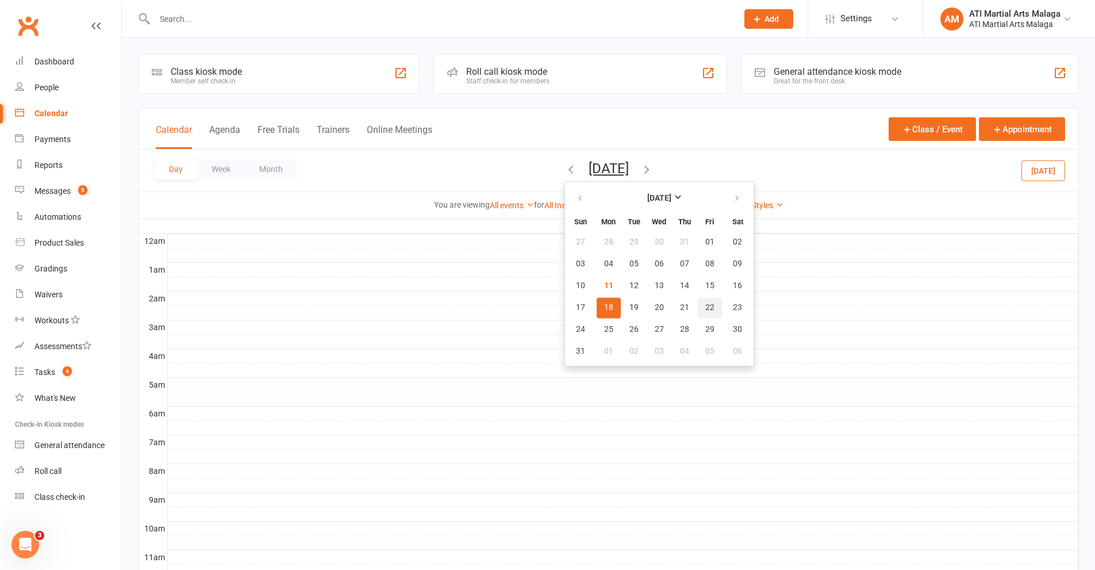
click at [705, 307] on span "22" at bounding box center [709, 307] width 9 height 9
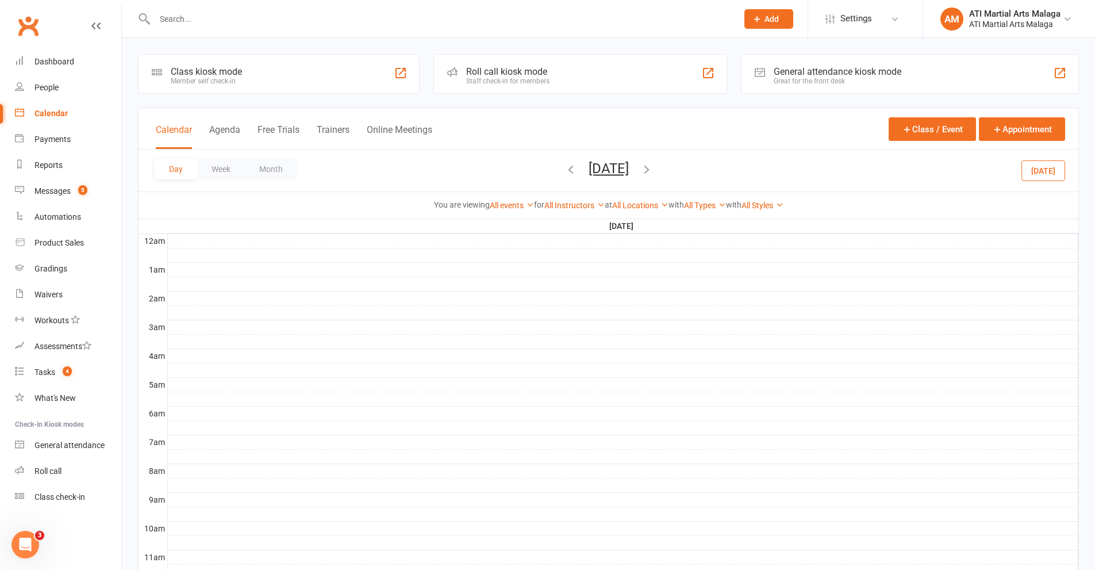
click at [596, 166] on button "[DATE]" at bounding box center [609, 168] width 40 height 16
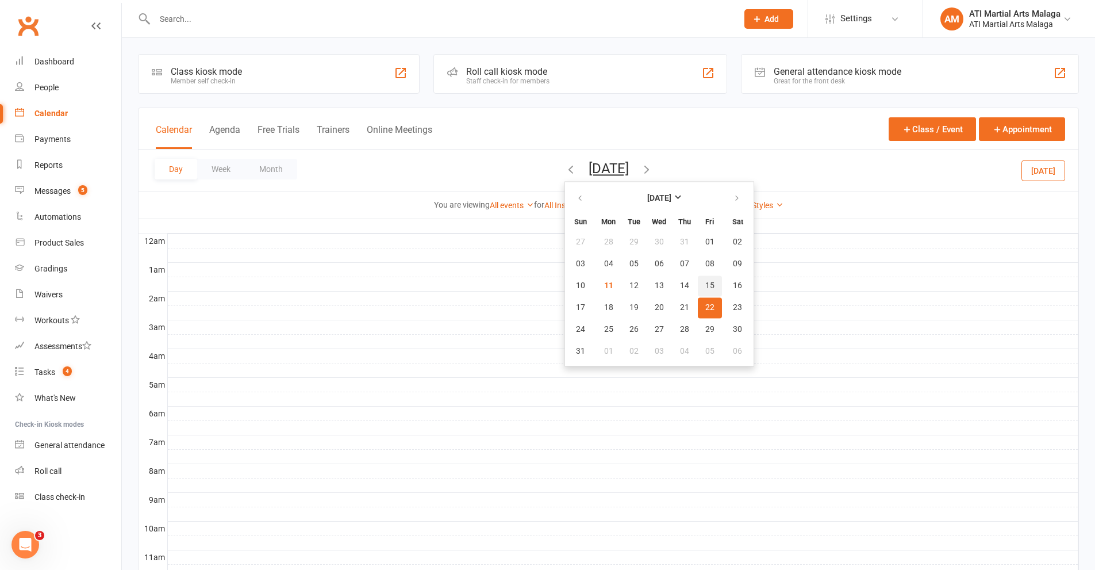
click at [705, 285] on span "15" at bounding box center [709, 285] width 9 height 9
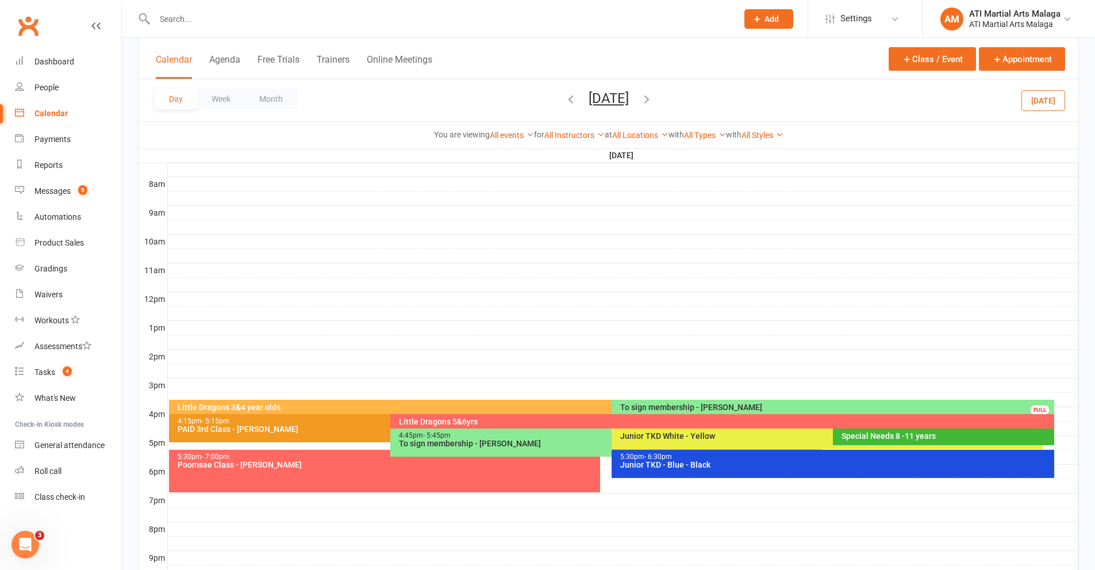
scroll to position [345, 0]
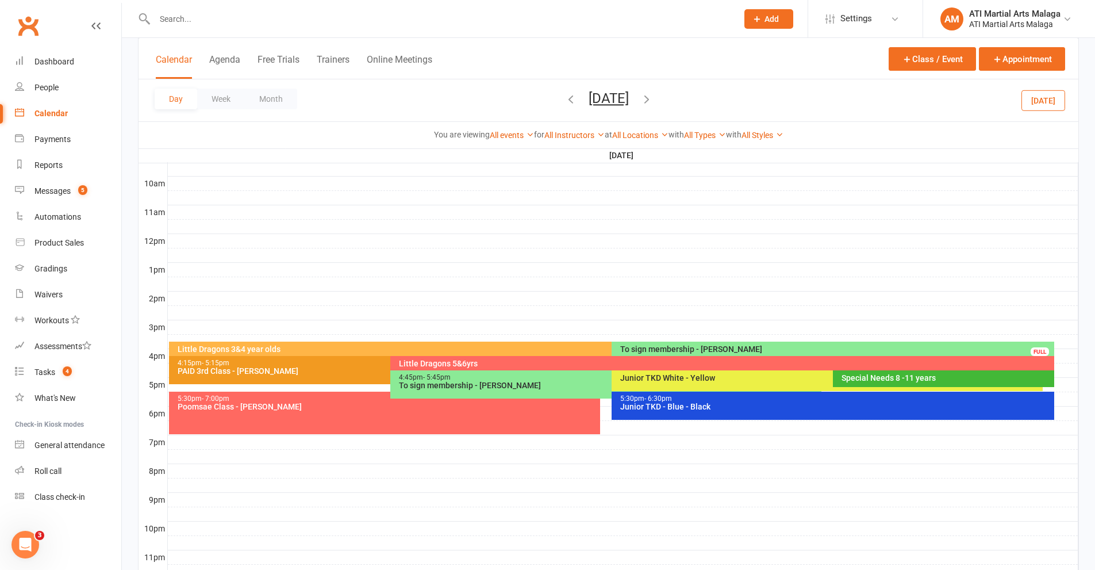
click at [1000, 371] on div at bounding box center [623, 370] width 911 height 14
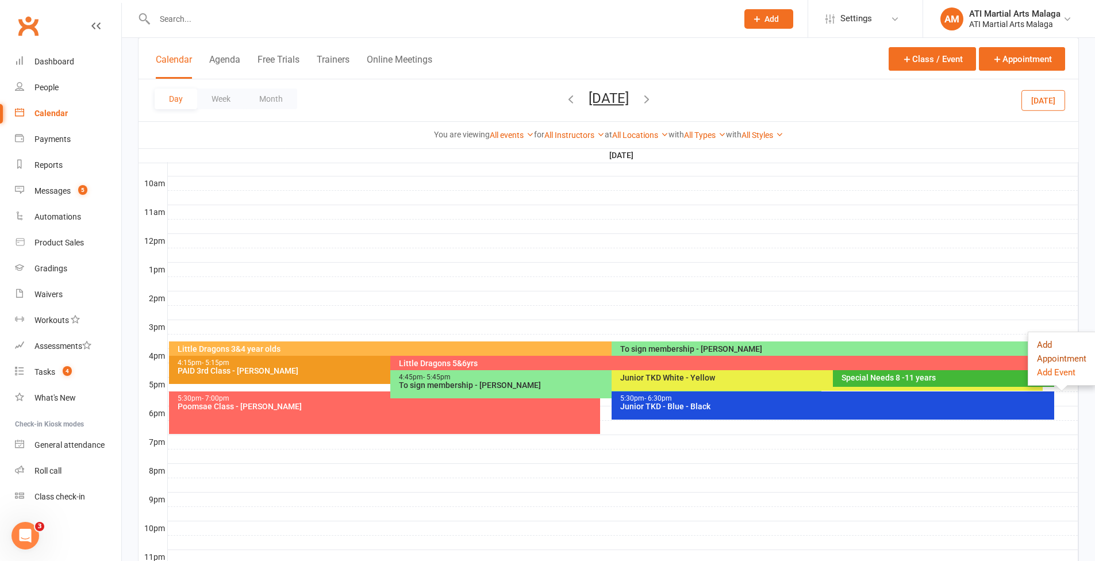
click at [1000, 356] on button "Add Appointment" at bounding box center [1061, 352] width 49 height 28
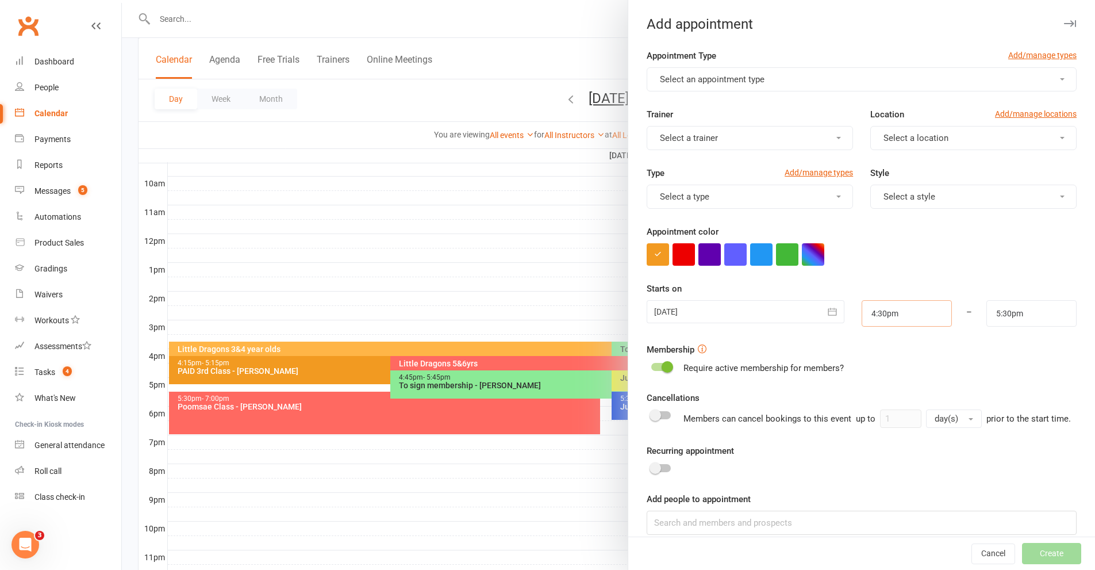
click at [892, 318] on input "4:30pm" at bounding box center [907, 313] width 90 height 26
type input "4:45pm"
type input "5:45pm"
click at [873, 373] on li "4:45pm" at bounding box center [889, 370] width 55 height 17
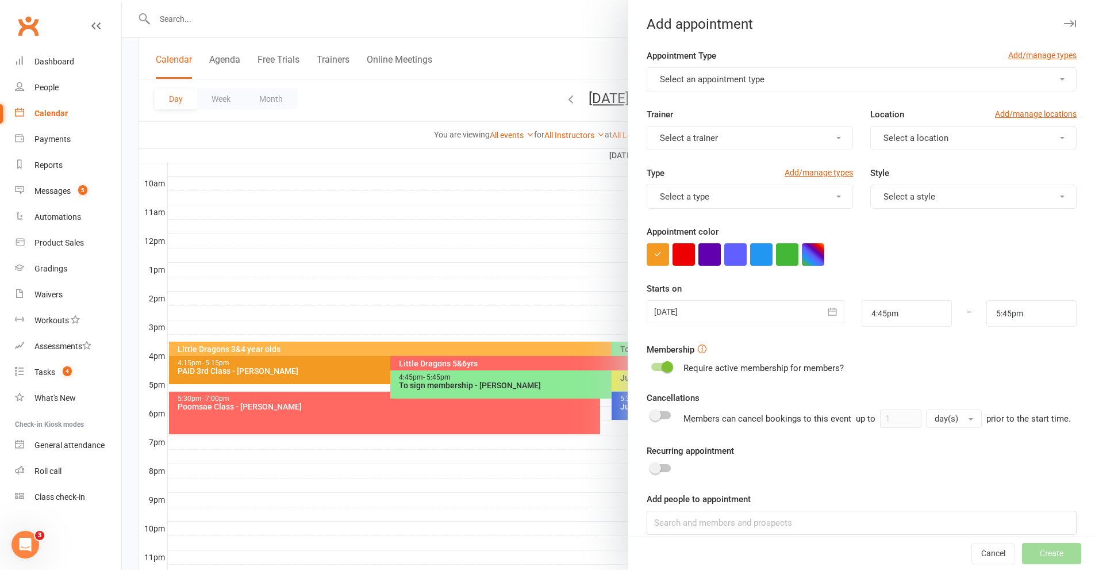
click at [718, 78] on span "Select an appointment type" at bounding box center [712, 79] width 105 height 10
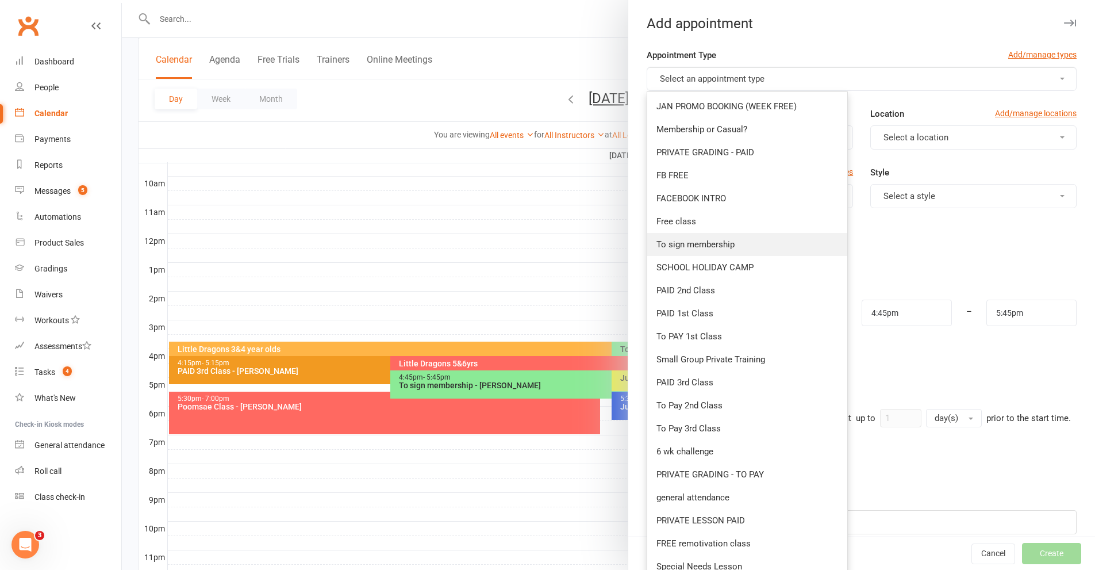
scroll to position [0, 0]
click at [711, 125] on span "Membership or Casual?" at bounding box center [702, 130] width 91 height 10
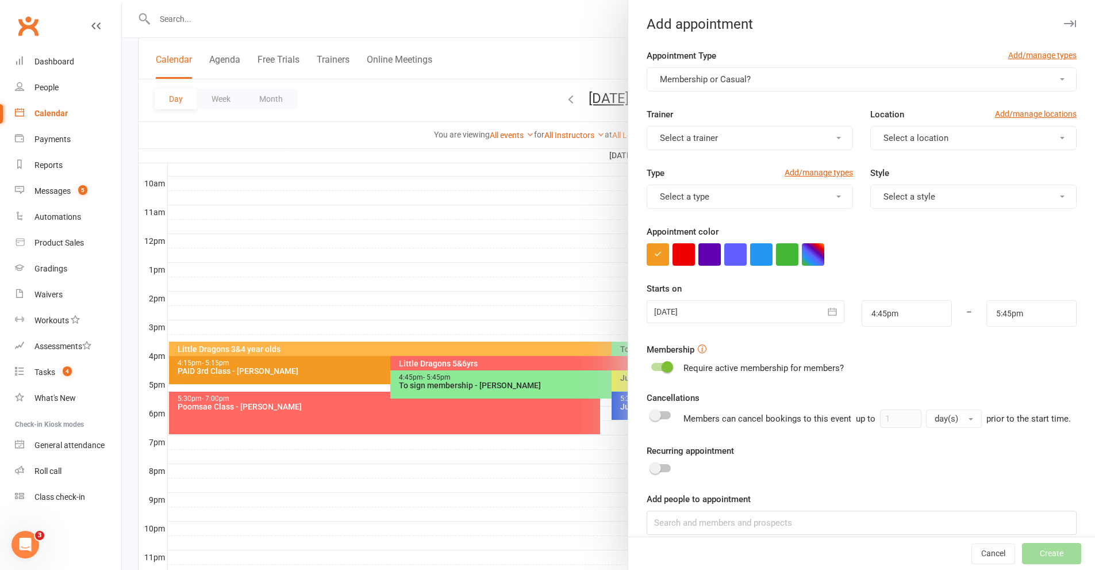
click at [901, 133] on span "Select a location" at bounding box center [916, 138] width 65 height 10
click at [899, 194] on link "Malaga" at bounding box center [928, 188] width 114 height 23
click at [773, 205] on button "Select a type" at bounding box center [750, 197] width 206 height 24
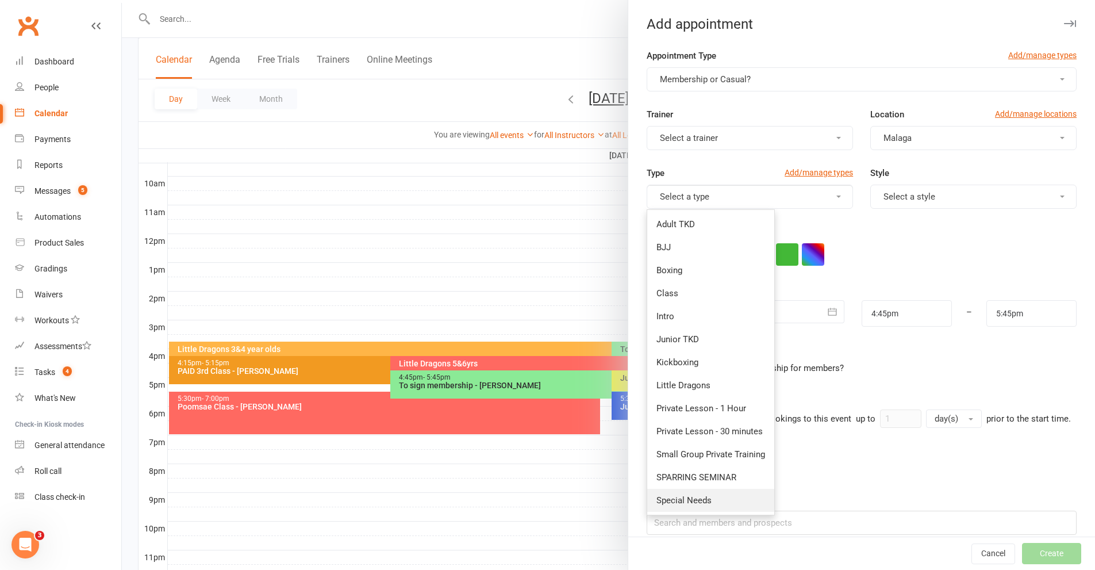
click at [702, 489] on link "Special Needs" at bounding box center [710, 500] width 127 height 23
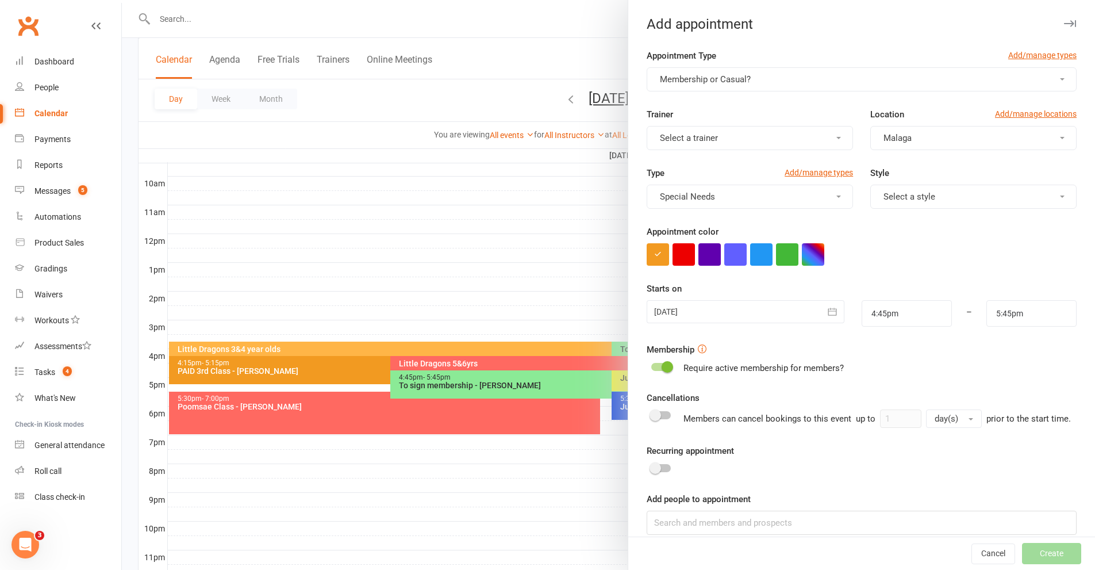
click at [710, 130] on button "Select a trainer" at bounding box center [750, 138] width 206 height 24
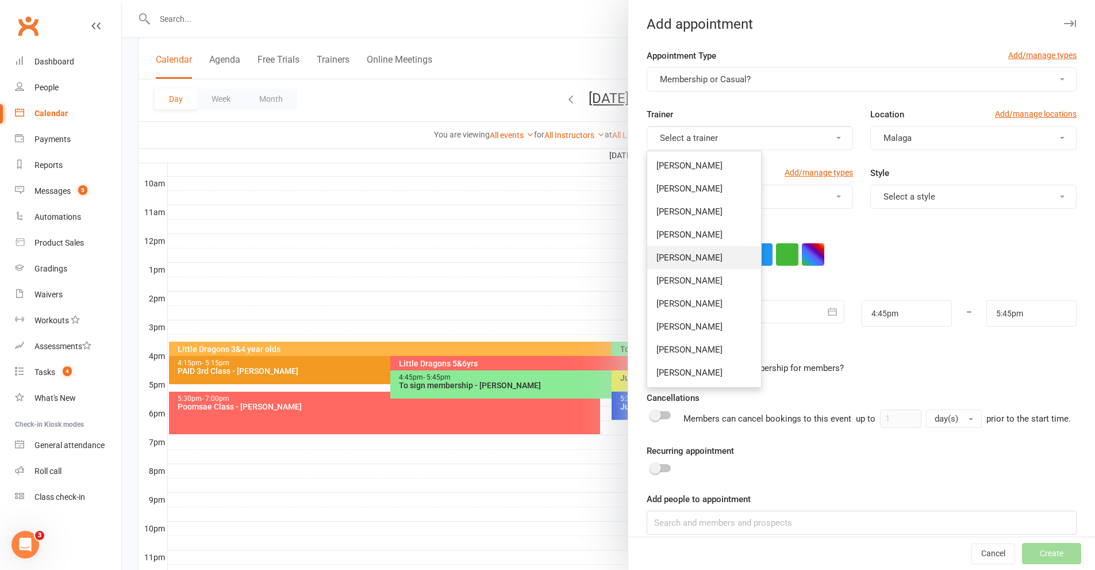
click at [689, 262] on span "[PERSON_NAME]" at bounding box center [690, 257] width 66 height 10
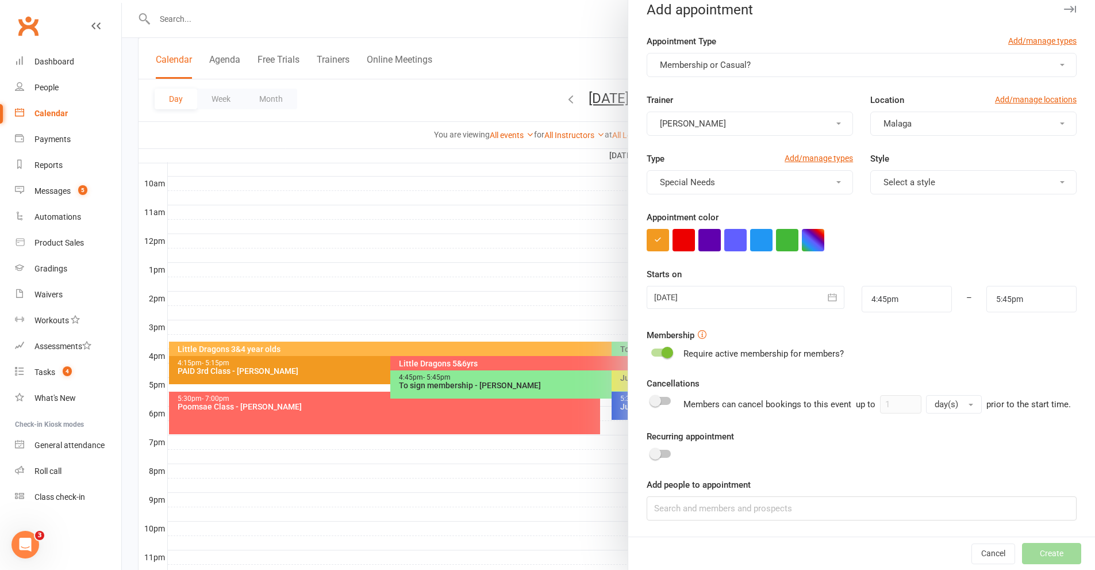
scroll to position [28, 0]
drag, startPoint x: 711, startPoint y: 525, endPoint x: 708, endPoint y: 503, distance: 22.0
click at [710, 524] on div "Appointment Type Add/manage types Membership or Casual? Trainer [PERSON_NAME] L…" at bounding box center [861, 285] width 467 height 502
click at [708, 489] on label "Add people to appointment" at bounding box center [699, 485] width 104 height 14
click at [705, 507] on input at bounding box center [862, 508] width 430 height 24
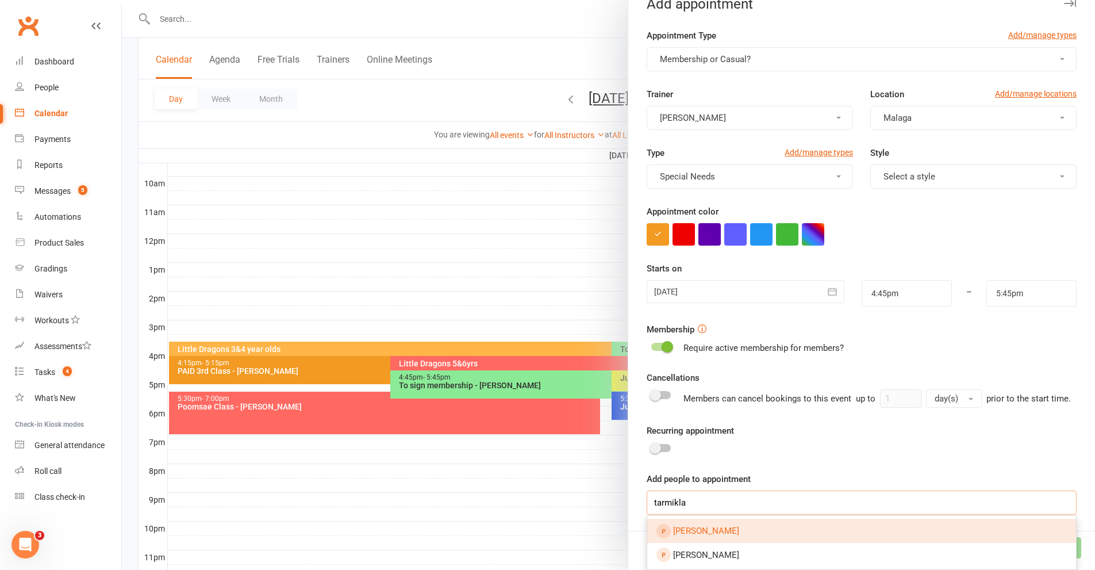
type input "tarmikla"
click at [703, 534] on span "[PERSON_NAME]" at bounding box center [706, 530] width 66 height 10
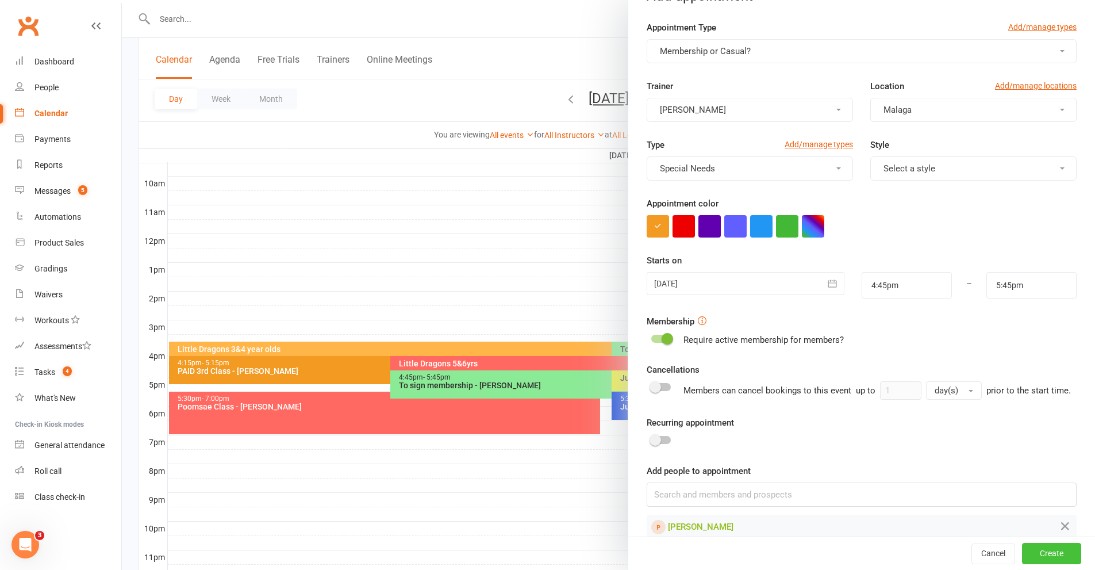
click at [1000, 546] on button "Create" at bounding box center [1051, 553] width 59 height 21
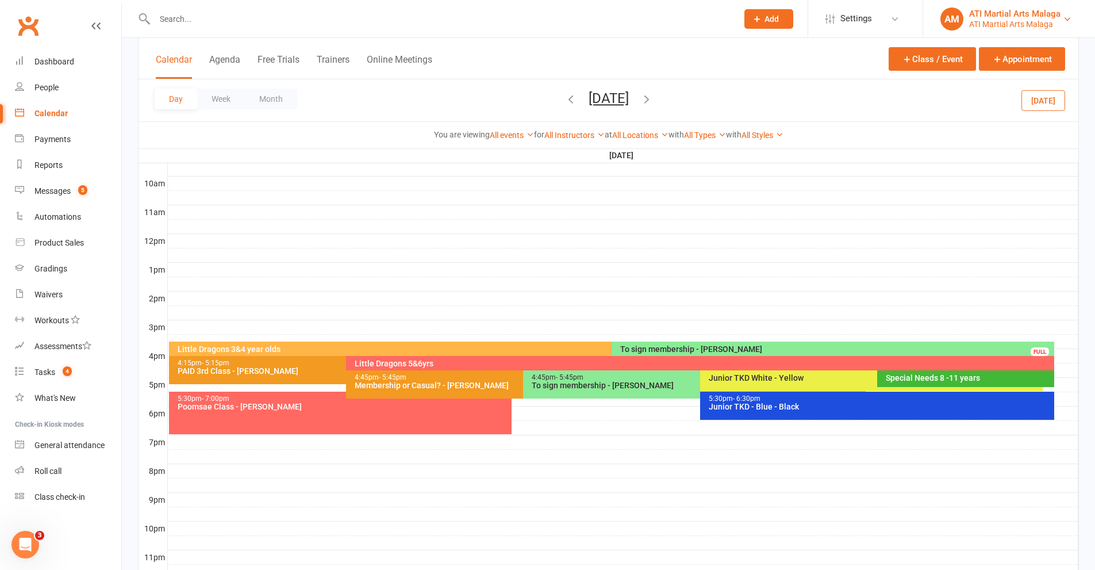
click at [988, 10] on div "ATI Martial Arts Malaga" at bounding box center [1014, 14] width 91 height 10
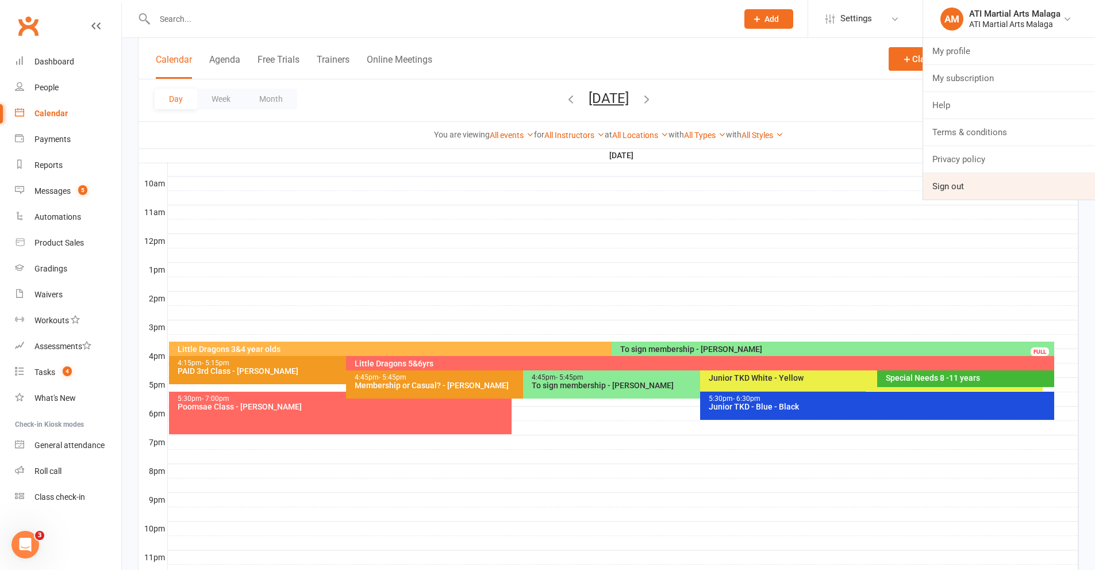
click at [974, 196] on link "Sign out" at bounding box center [1009, 186] width 172 height 26
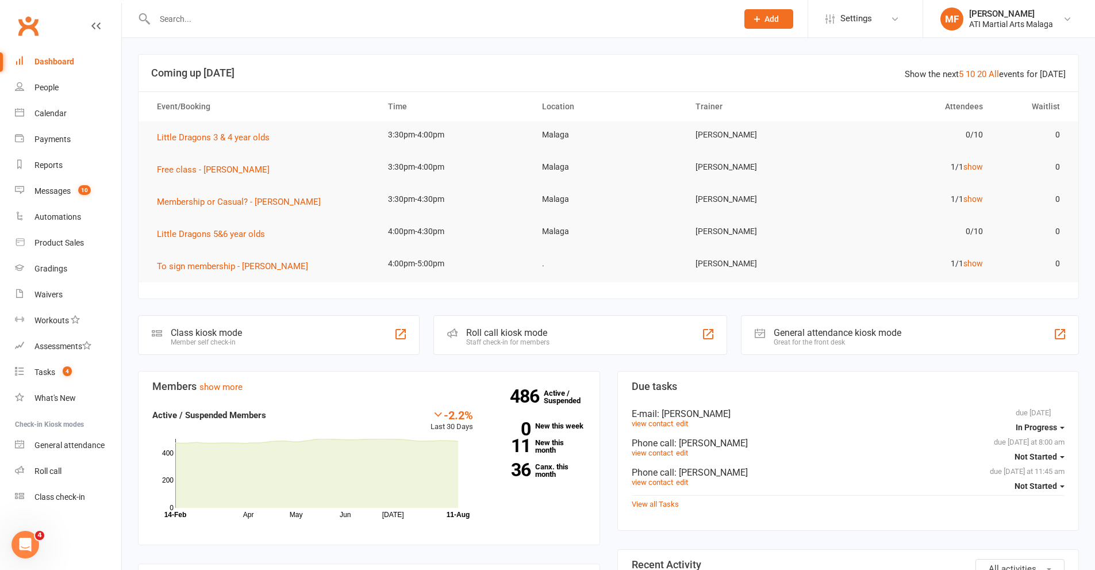
click at [303, 20] on input "text" at bounding box center [440, 19] width 578 height 16
click at [516, 14] on input "text" at bounding box center [440, 19] width 578 height 16
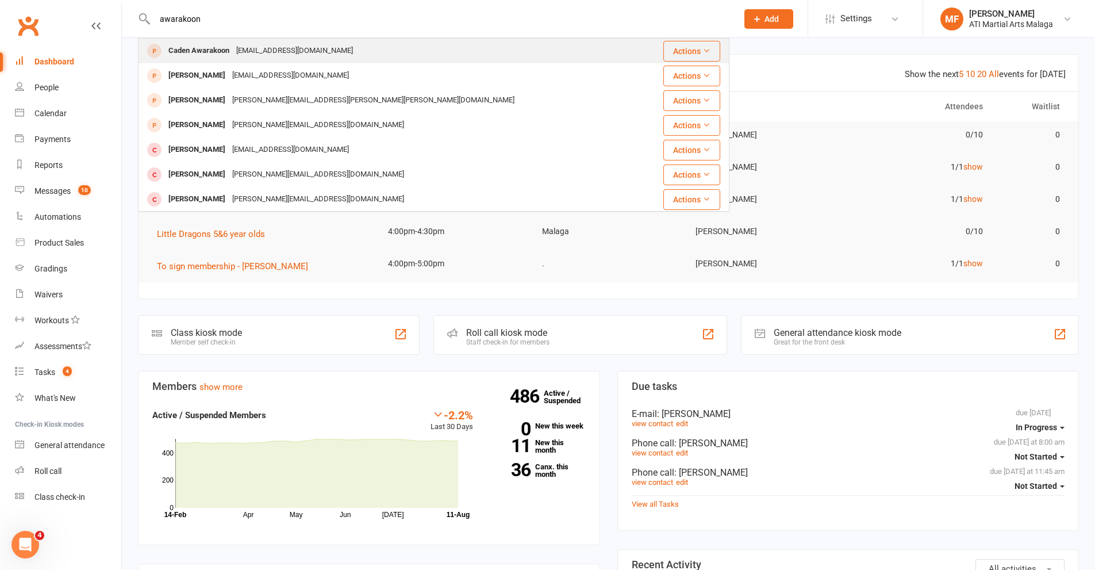
type input "awarakoon"
click at [233, 59] on div "[EMAIL_ADDRESS][DOMAIN_NAME]" at bounding box center [295, 51] width 124 height 17
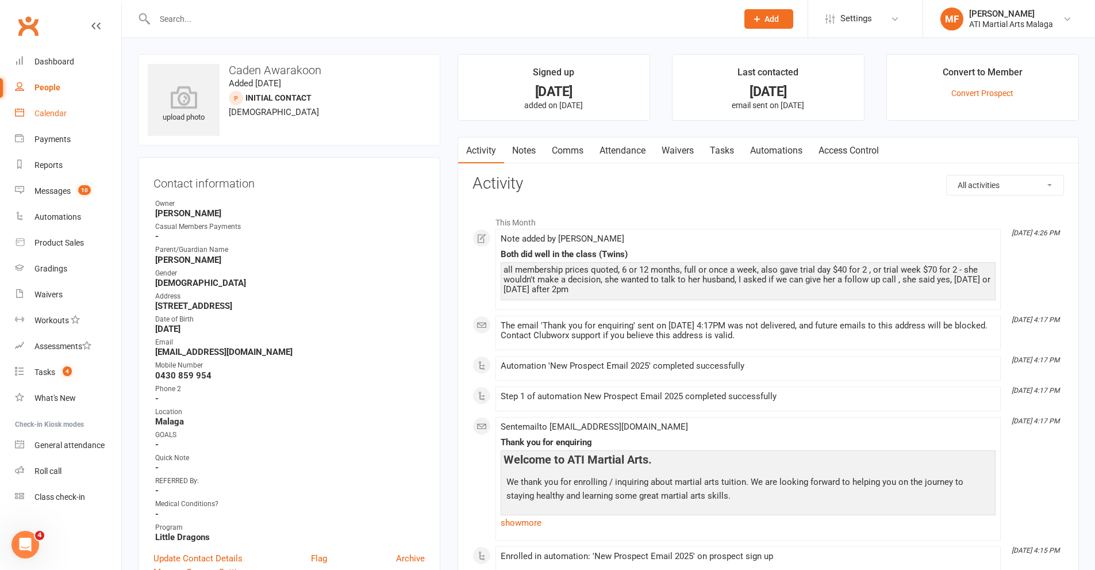
click at [63, 112] on div "Calendar" at bounding box center [50, 113] width 32 height 9
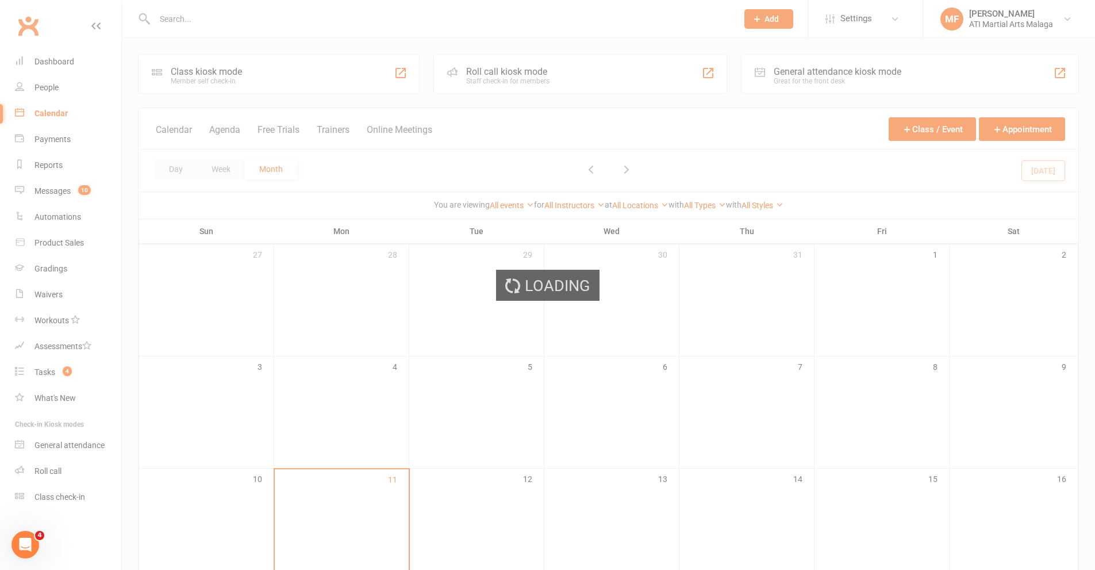
click at [182, 166] on div "Loading" at bounding box center [547, 285] width 1095 height 570
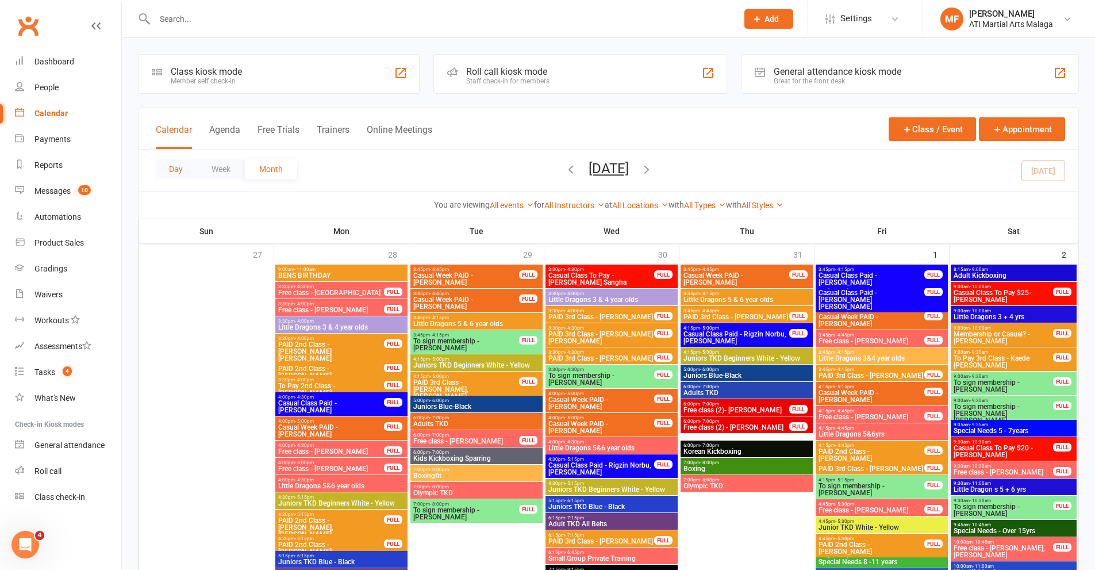
click at [172, 168] on button "Day" at bounding box center [176, 169] width 43 height 21
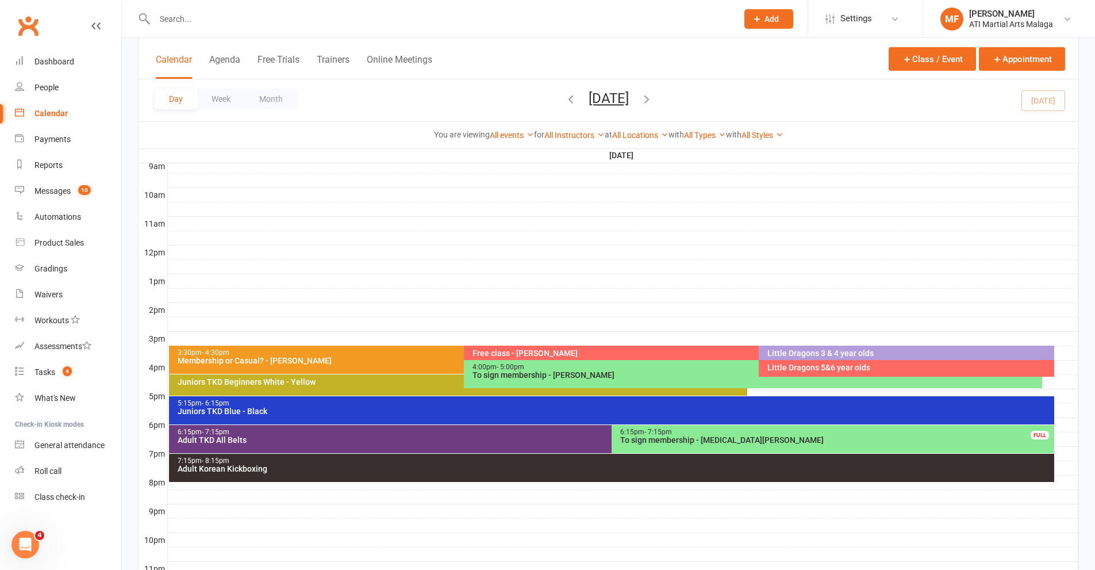
scroll to position [387, 0]
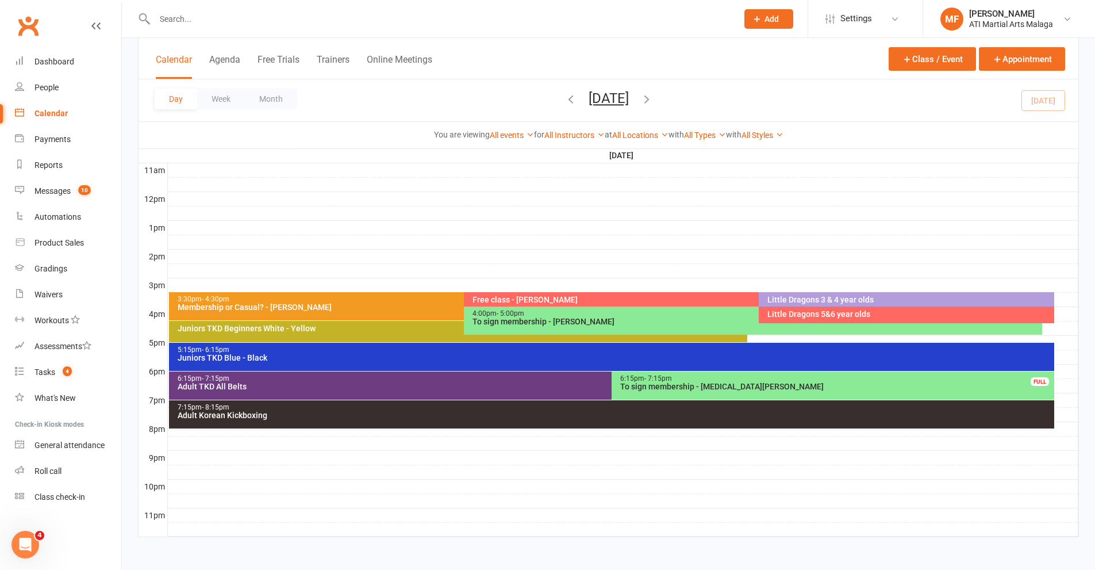
click at [553, 300] on div "Free class - [PERSON_NAME]" at bounding box center [756, 299] width 569 height 8
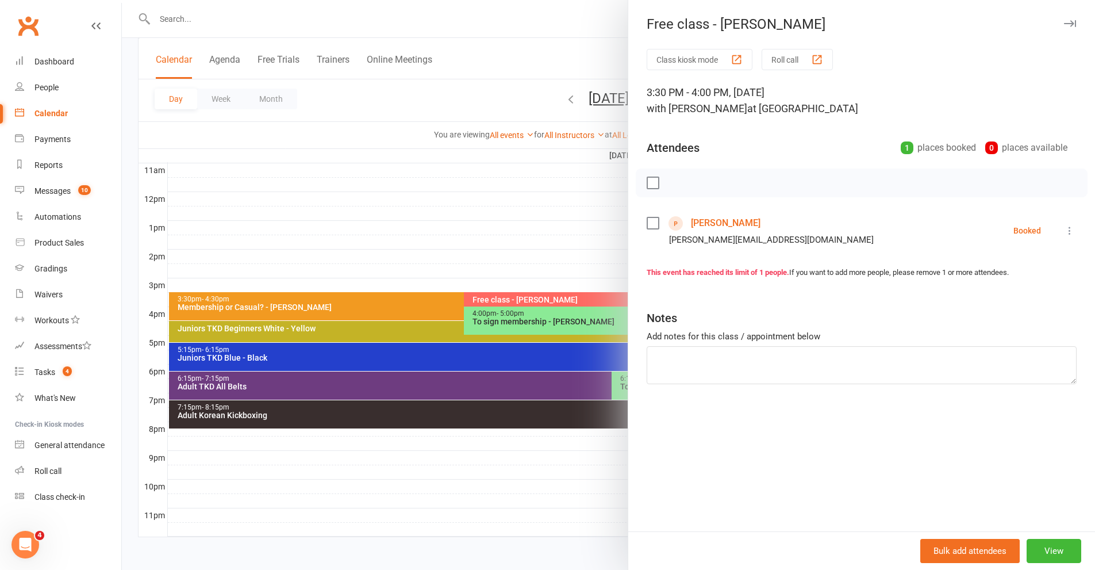
click at [596, 56] on div at bounding box center [608, 285] width 973 height 570
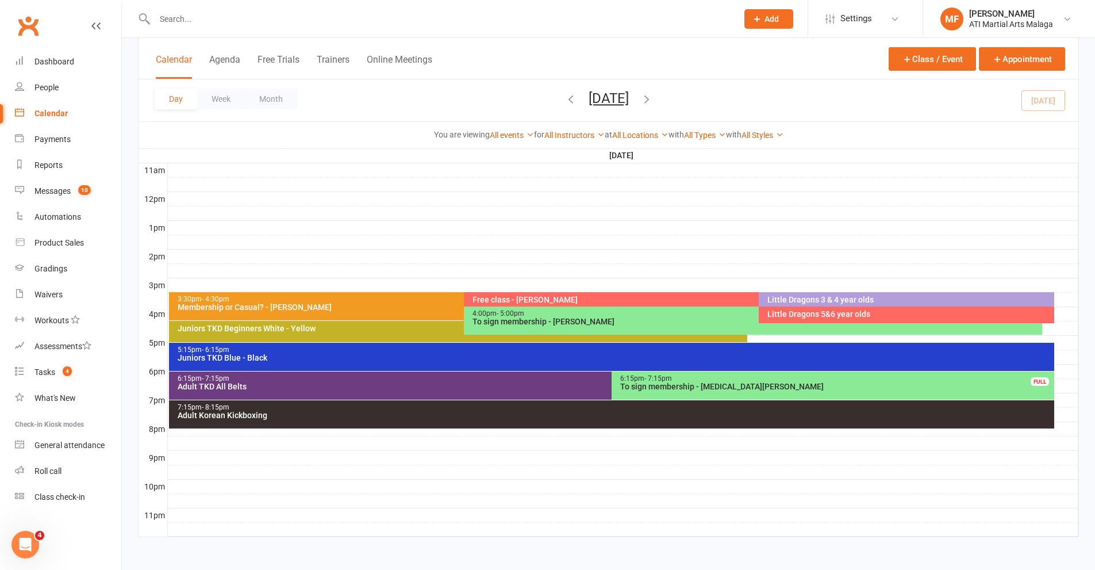
click at [611, 98] on button "[DATE]" at bounding box center [609, 98] width 40 height 16
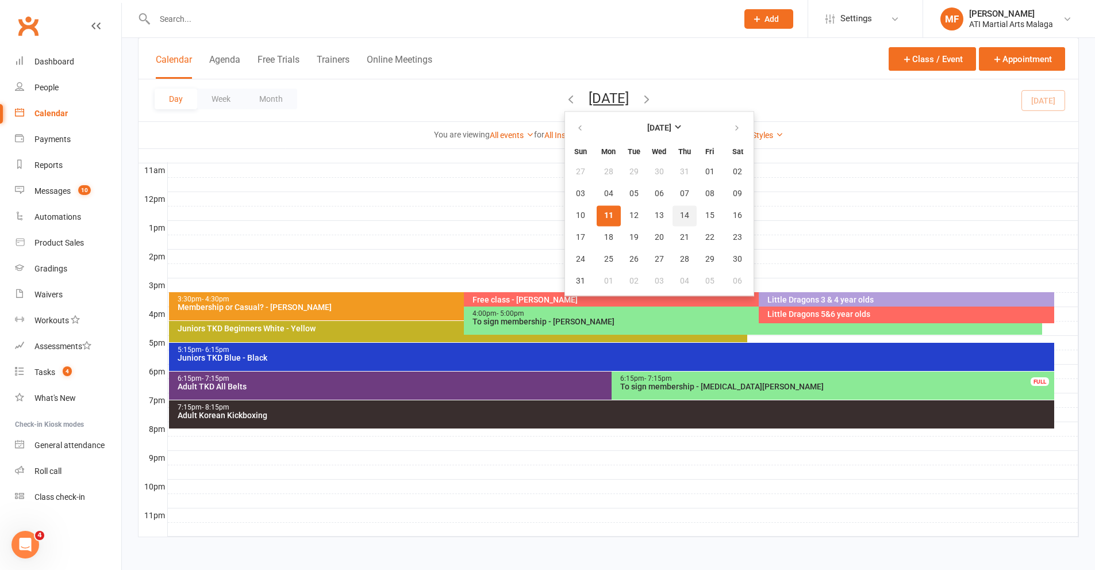
click at [680, 217] on span "14" at bounding box center [684, 215] width 9 height 9
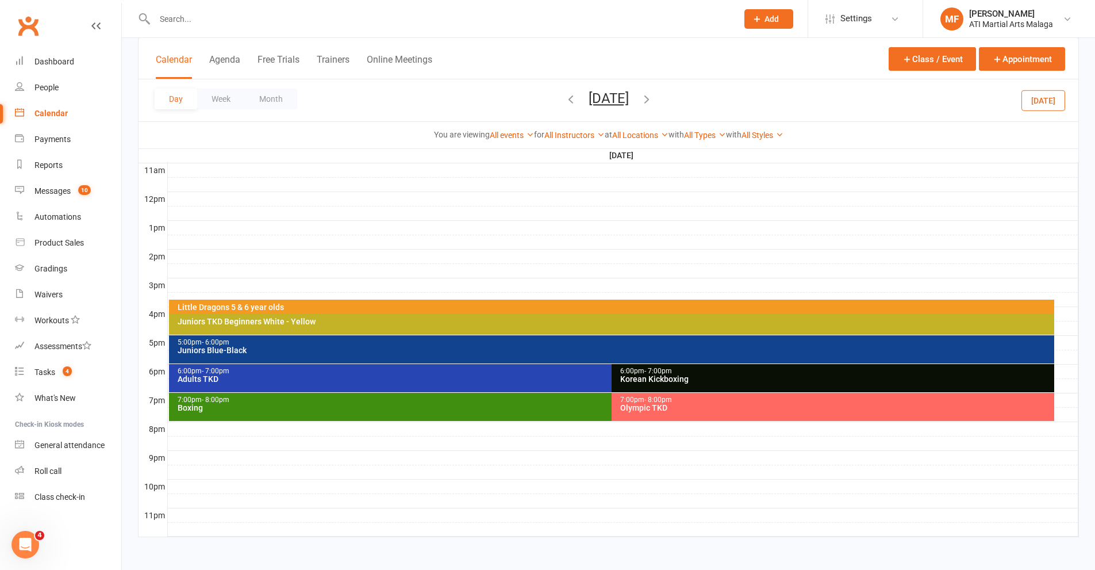
click at [653, 98] on icon "button" at bounding box center [646, 99] width 13 height 13
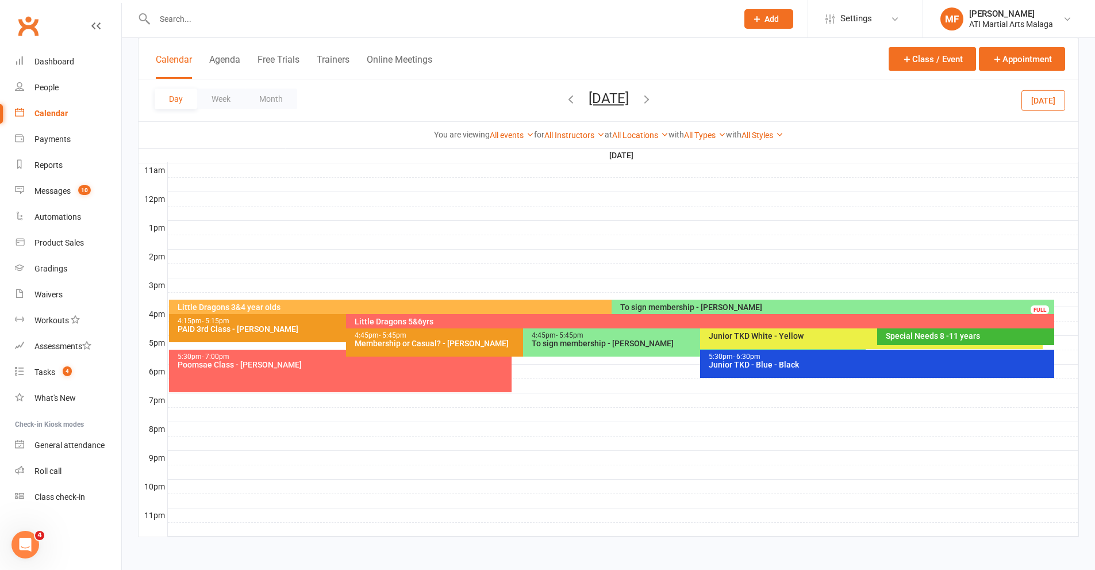
click at [1060, 303] on div at bounding box center [623, 300] width 911 height 14
click at [1043, 278] on button "Add Appointment" at bounding box center [1059, 284] width 53 height 28
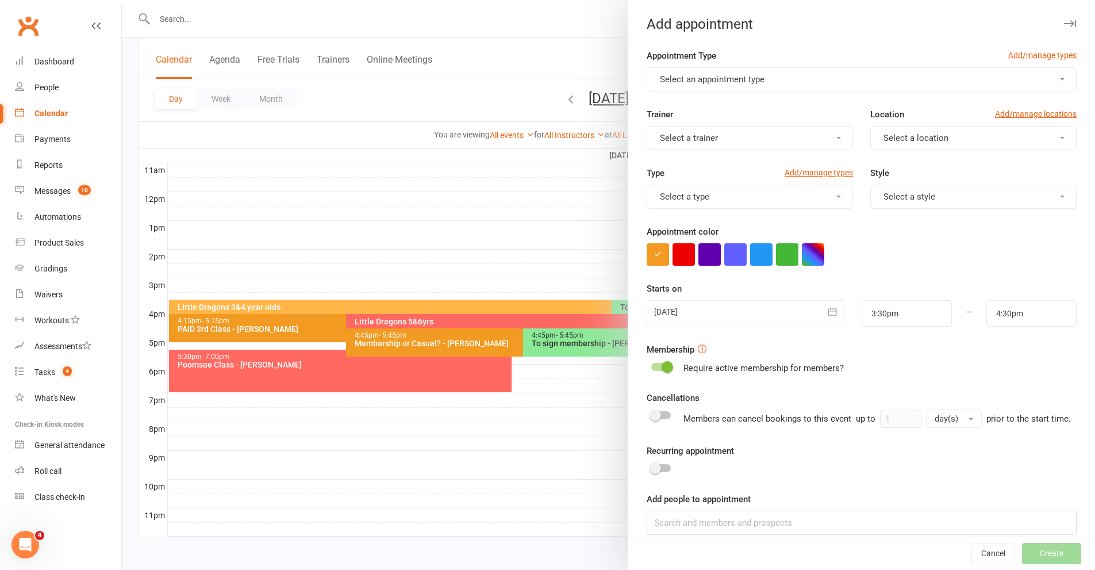
click at [788, 70] on button "Select an appointment type" at bounding box center [862, 79] width 430 height 24
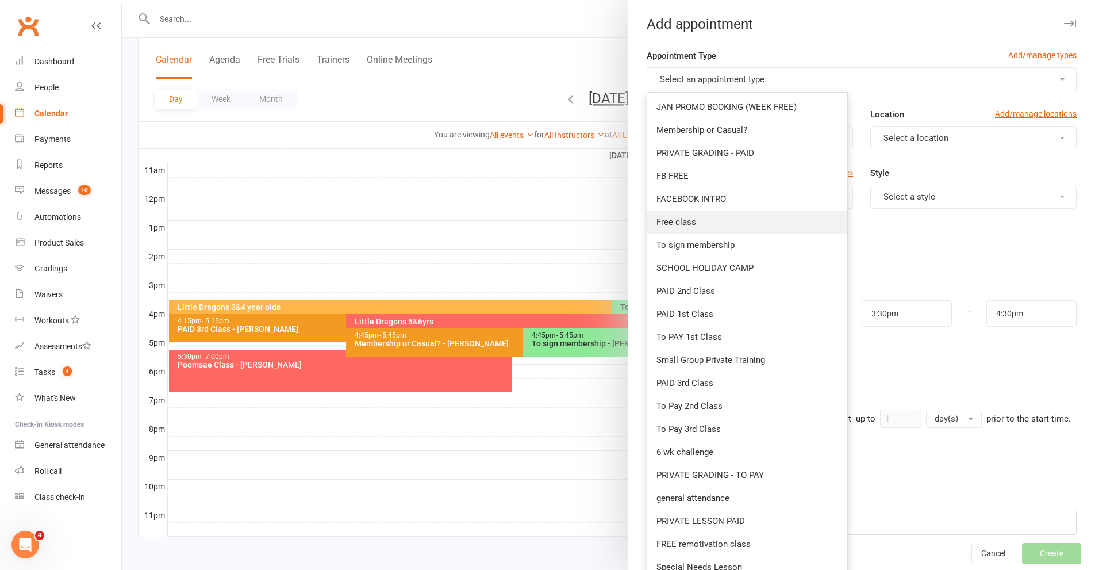
click at [681, 219] on span "Free class" at bounding box center [677, 222] width 40 height 10
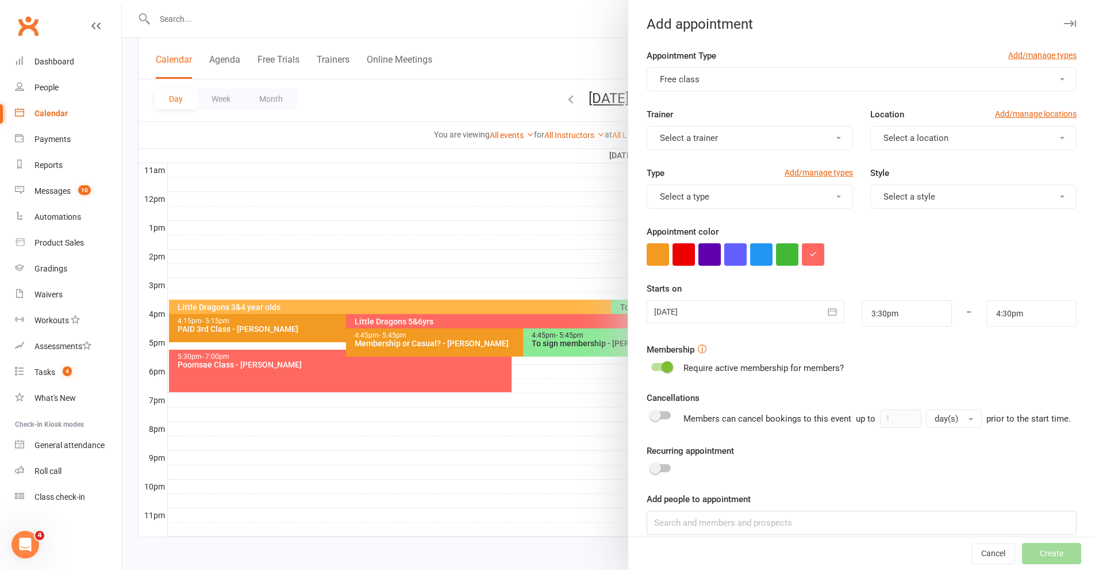
click at [899, 141] on span "Select a location" at bounding box center [916, 138] width 65 height 10
click at [897, 197] on link "Malaga" at bounding box center [928, 188] width 114 height 23
drag, startPoint x: 729, startPoint y: 139, endPoint x: 727, endPoint y: 148, distance: 8.9
click at [729, 139] on button "Select a trainer" at bounding box center [750, 138] width 206 height 24
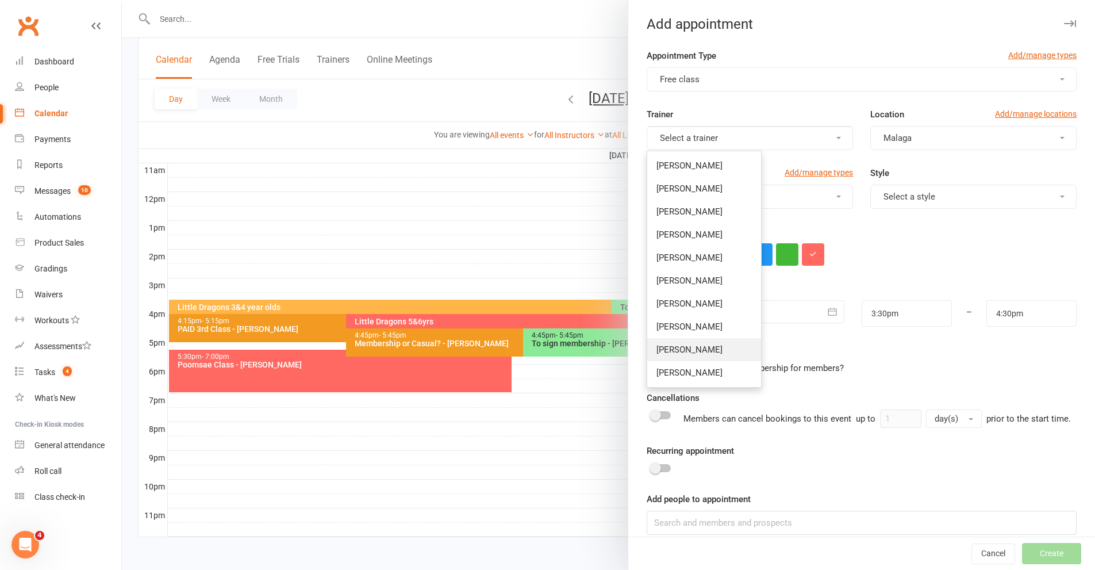
click at [692, 357] on link "[PERSON_NAME]" at bounding box center [704, 349] width 114 height 23
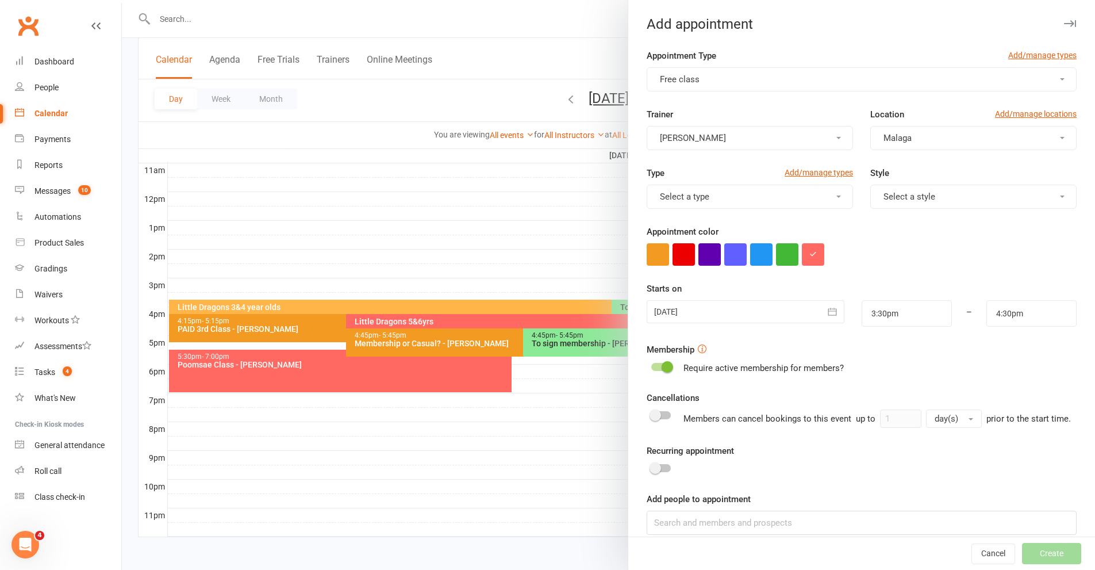
click at [671, 137] on span "[PERSON_NAME]" at bounding box center [693, 138] width 66 height 10
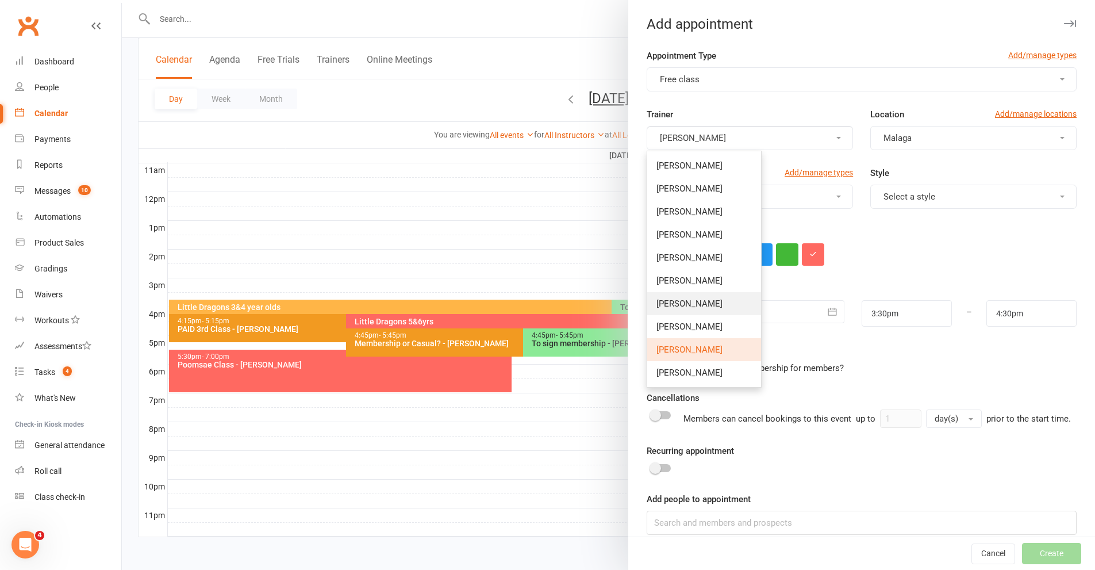
click at [682, 304] on span "[PERSON_NAME]" at bounding box center [690, 303] width 66 height 10
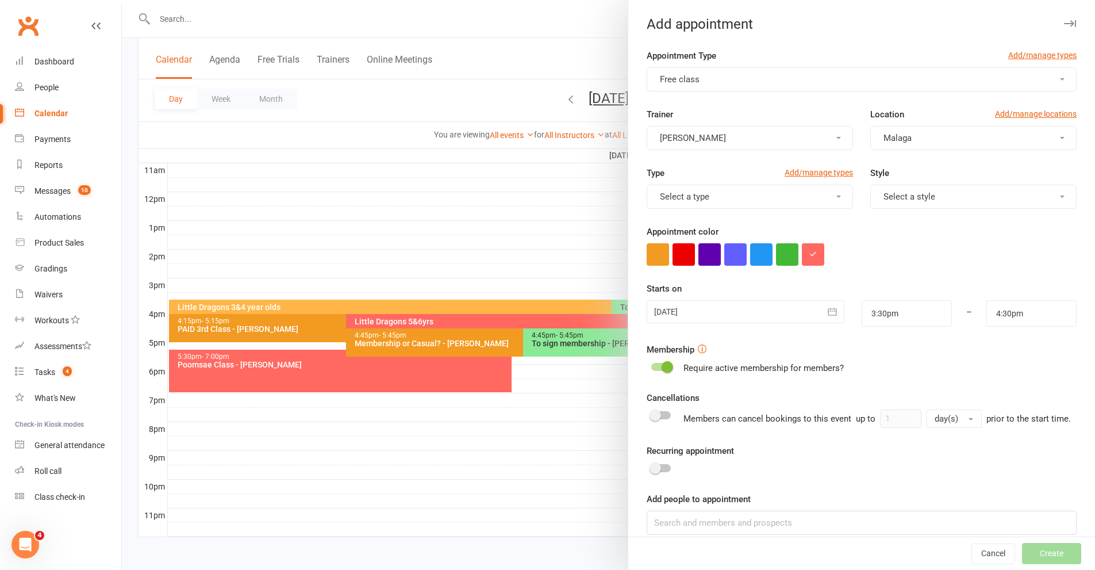
click at [695, 207] on button "Select a type" at bounding box center [750, 197] width 206 height 24
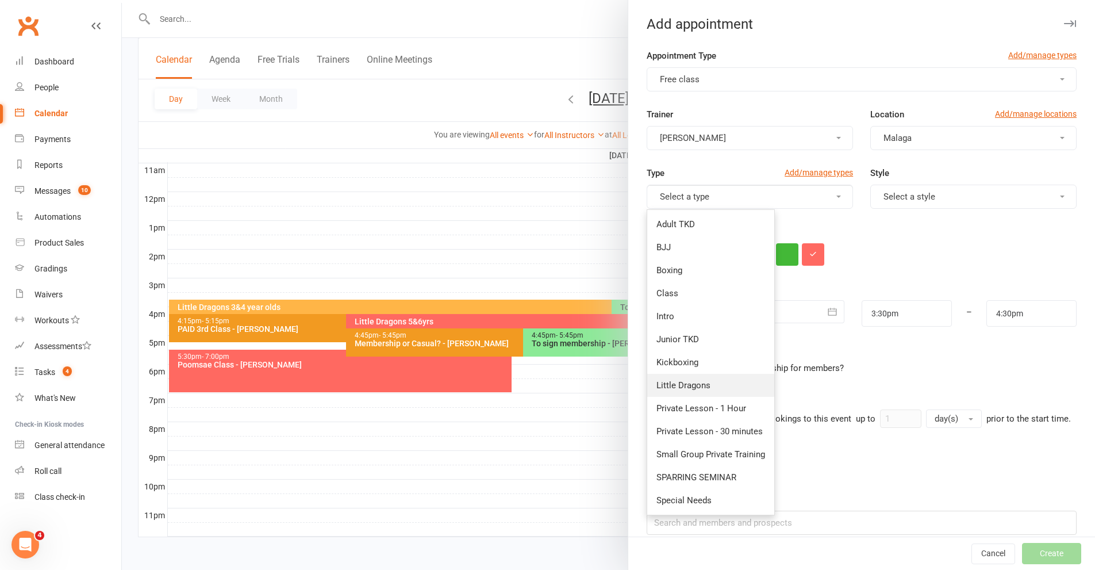
click at [681, 385] on span "Little Dragons" at bounding box center [684, 385] width 54 height 10
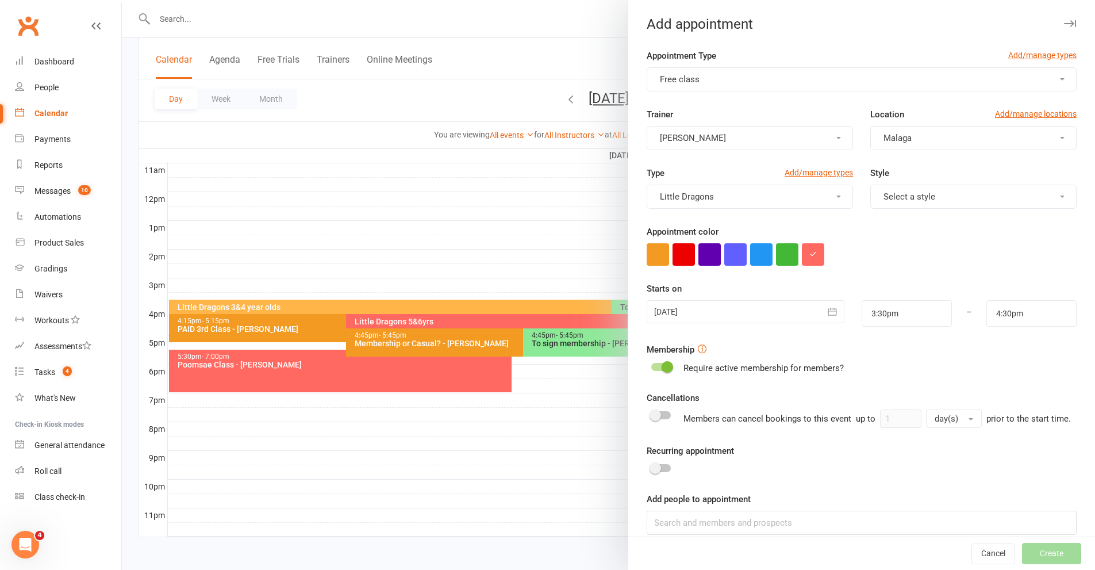
drag, startPoint x: 850, startPoint y: 317, endPoint x: 862, endPoint y: 310, distance: 13.9
click at [861, 310] on div "3:30pm" at bounding box center [907, 313] width 108 height 26
click at [862, 310] on input "3:30pm" at bounding box center [907, 313] width 90 height 26
type input "3:45pm"
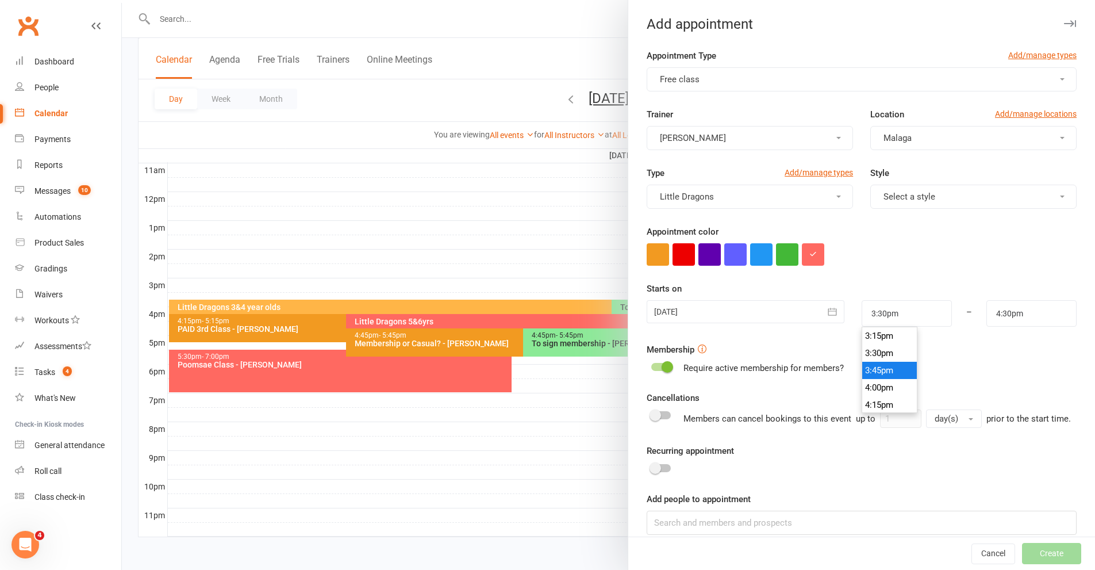
type input "4:45pm"
click at [872, 373] on li "3:45pm" at bounding box center [889, 370] width 55 height 17
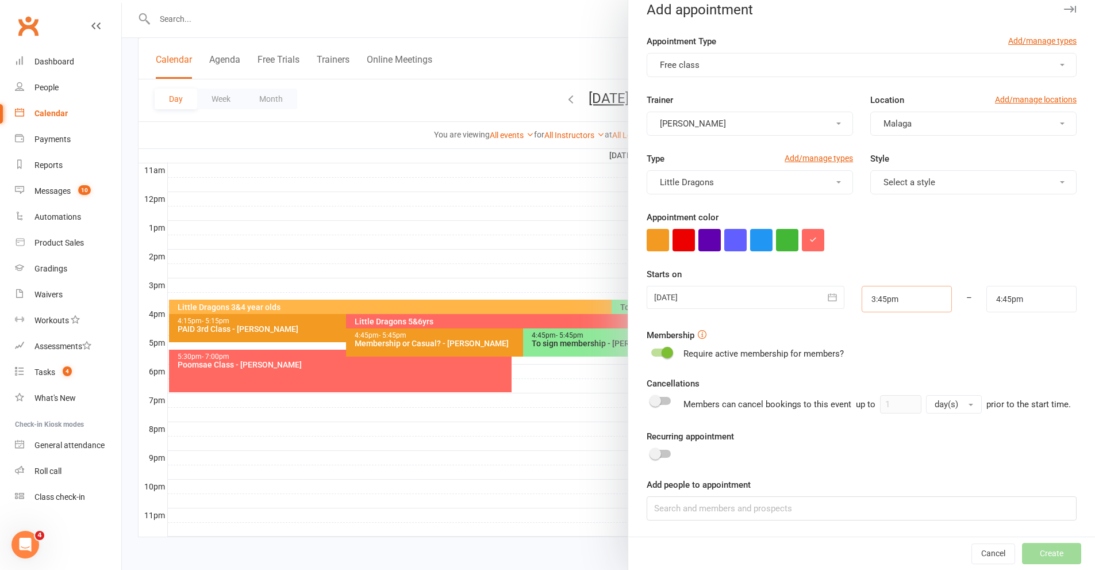
scroll to position [28, 0]
click at [748, 506] on input at bounding box center [862, 508] width 430 height 24
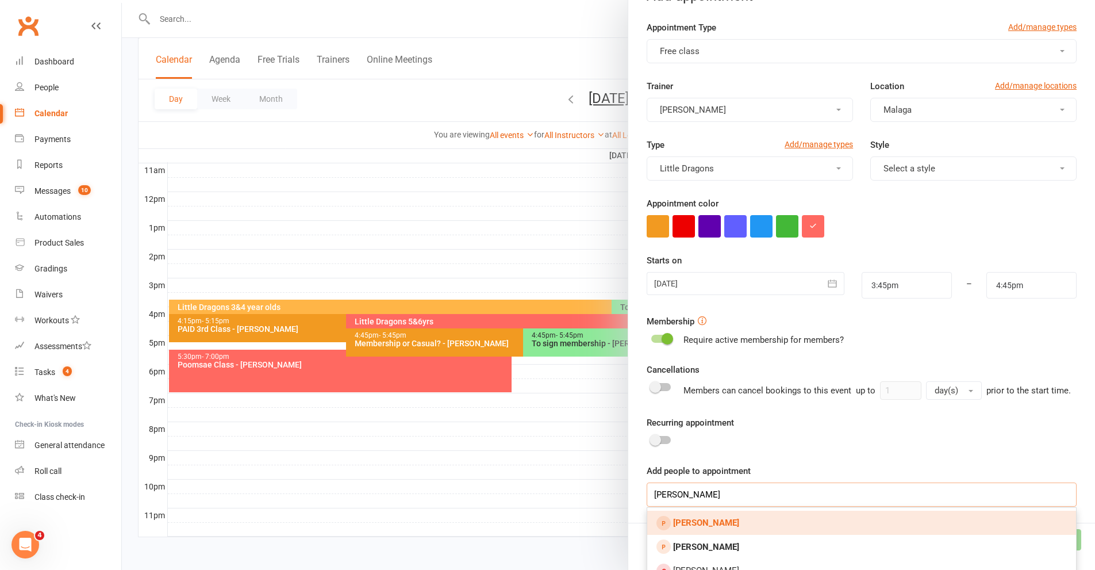
type input "hunter byrne"
click at [692, 528] on strong "[PERSON_NAME]" at bounding box center [706, 522] width 66 height 10
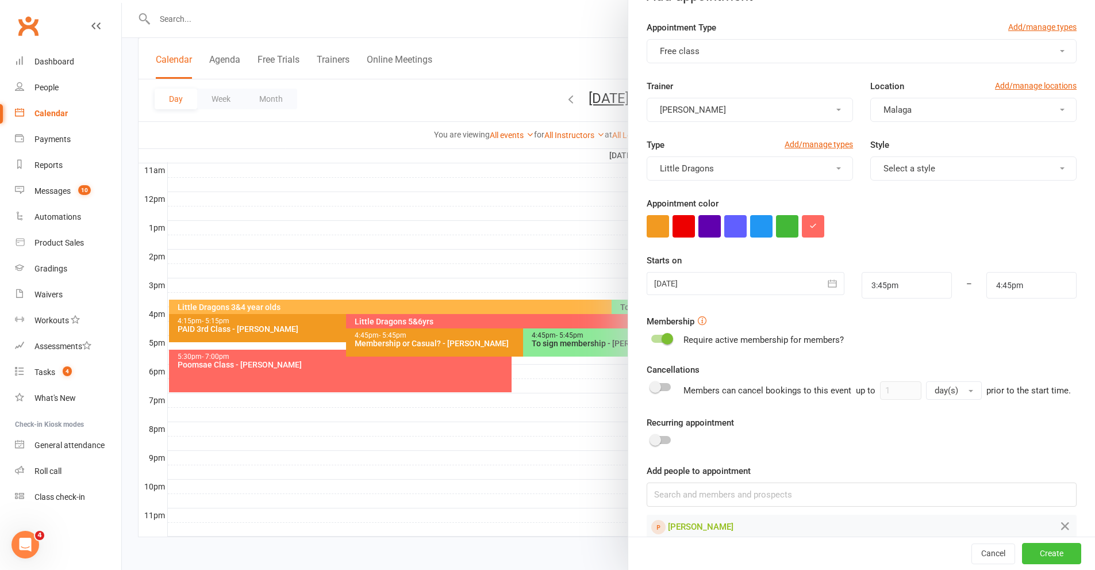
click at [1022, 550] on button "Create" at bounding box center [1051, 553] width 59 height 21
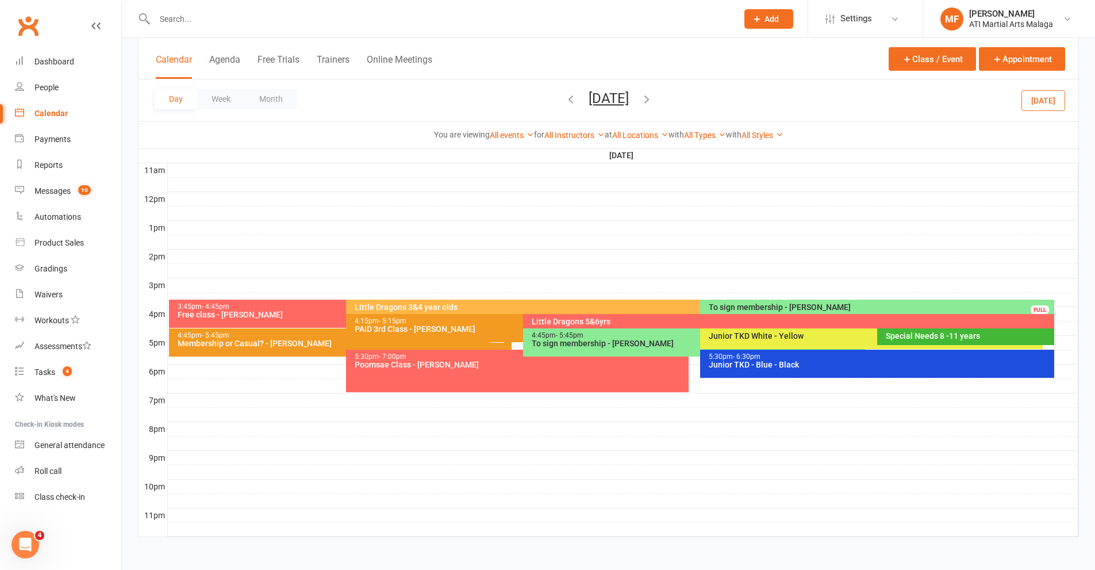
click at [271, 306] on div "3:45pm - 4:45pm" at bounding box center [343, 306] width 332 height 7
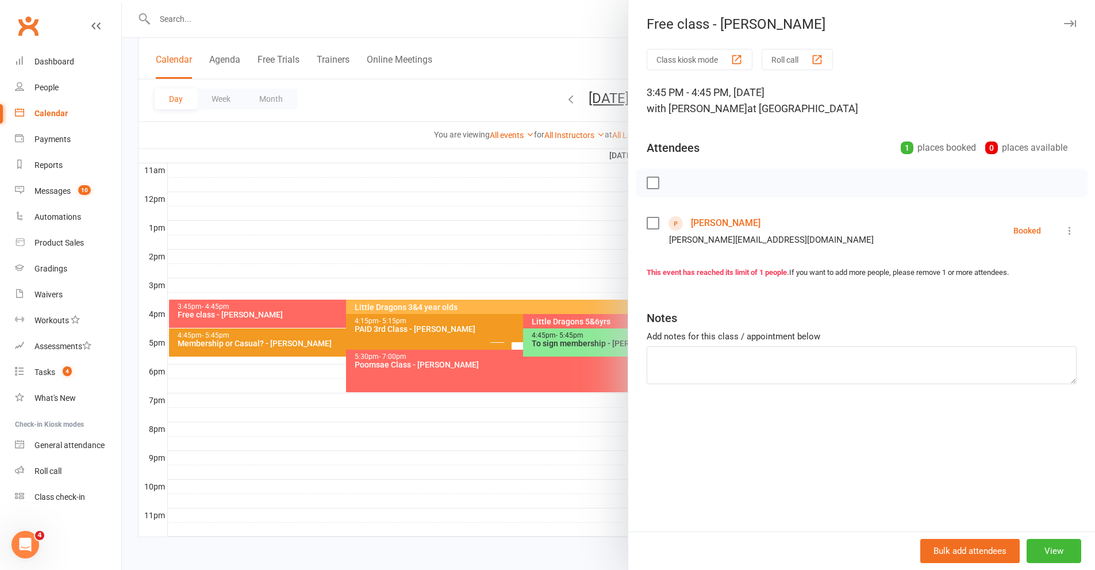
click at [719, 224] on link "[PERSON_NAME]" at bounding box center [726, 223] width 70 height 18
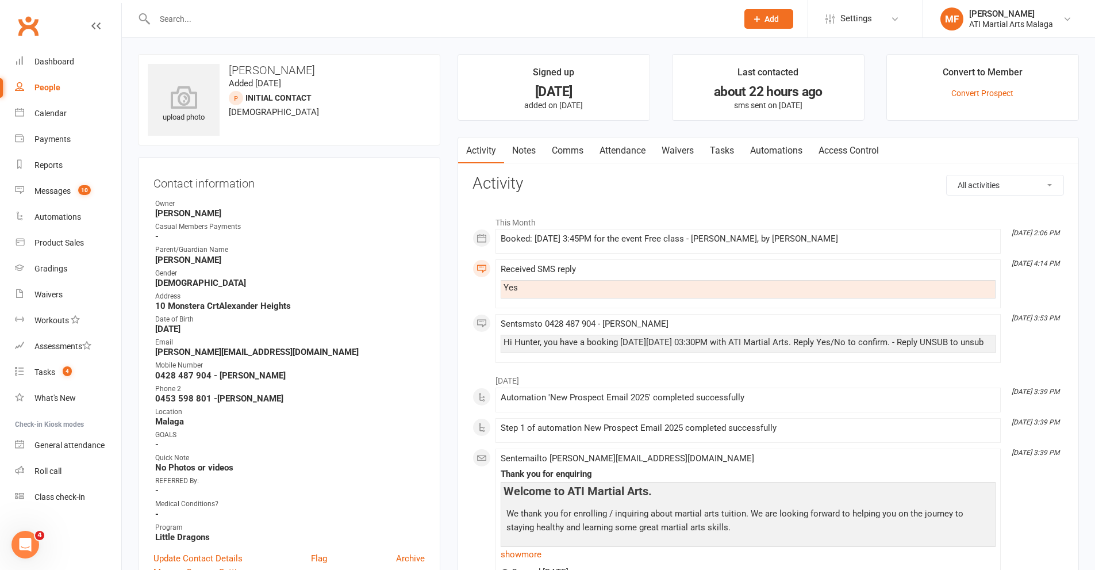
click at [277, 16] on input "text" at bounding box center [440, 19] width 578 height 16
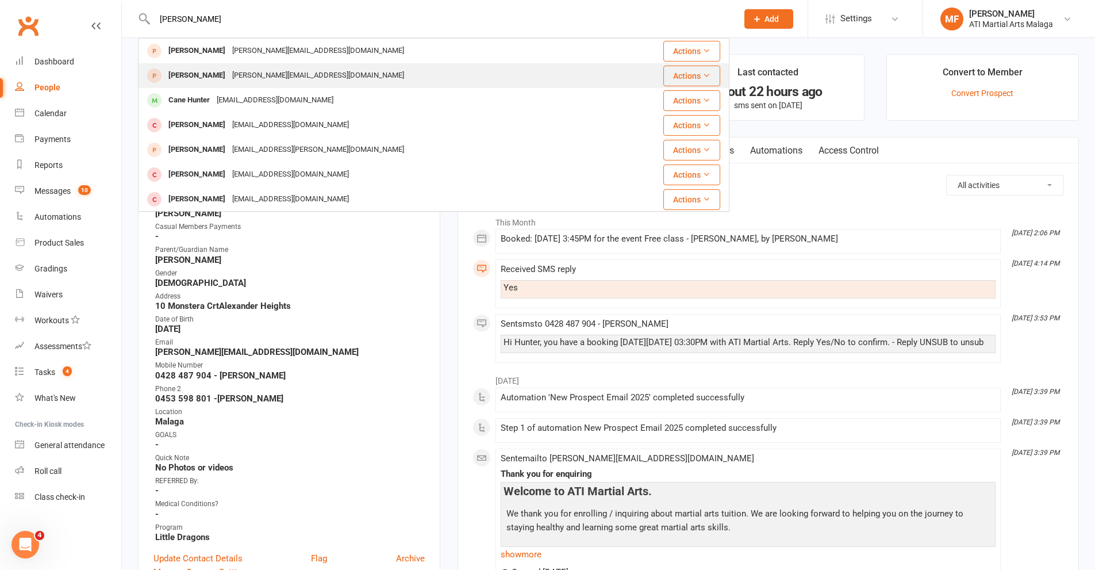
type input "hunter byrne"
click at [236, 79] on div "byrne.neil86@gmail.com" at bounding box center [318, 75] width 179 height 17
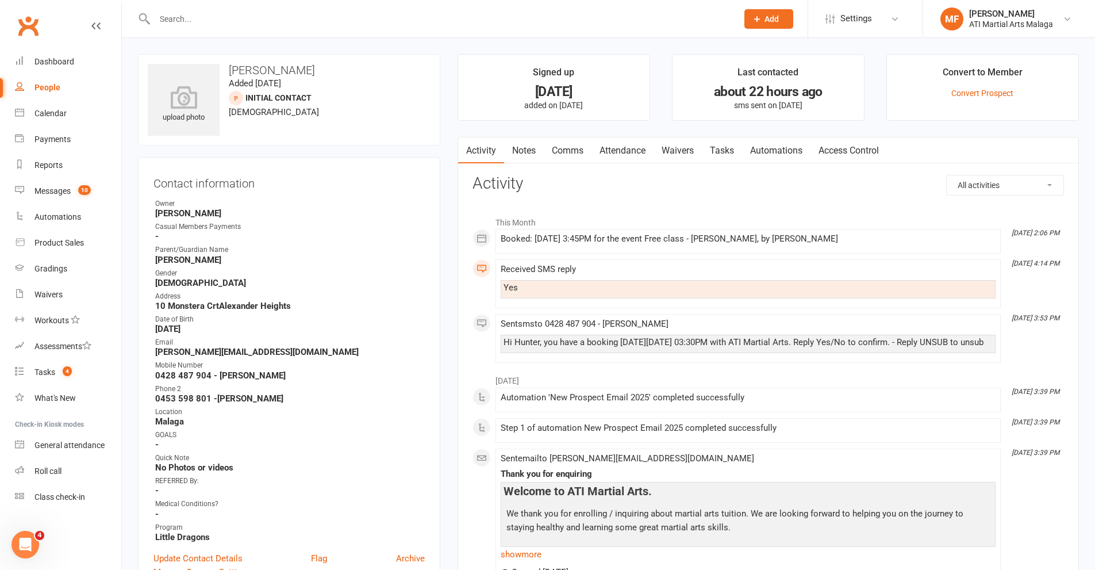
click at [278, 17] on input "text" at bounding box center [440, 19] width 578 height 16
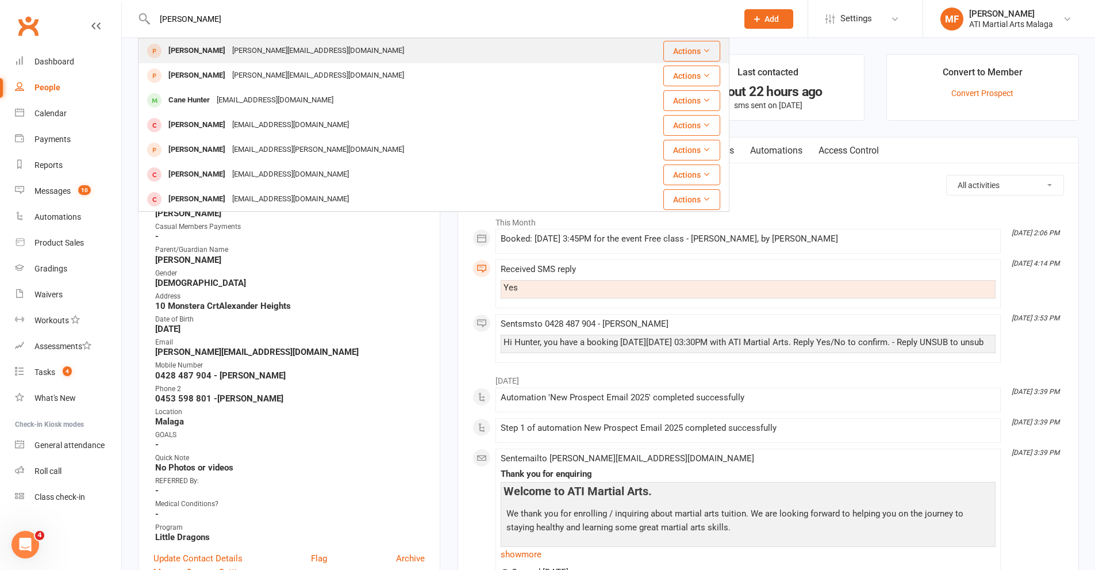
type input "hunter byrne"
click at [248, 52] on div "byrne.neil86@gmail.com" at bounding box center [318, 51] width 179 height 17
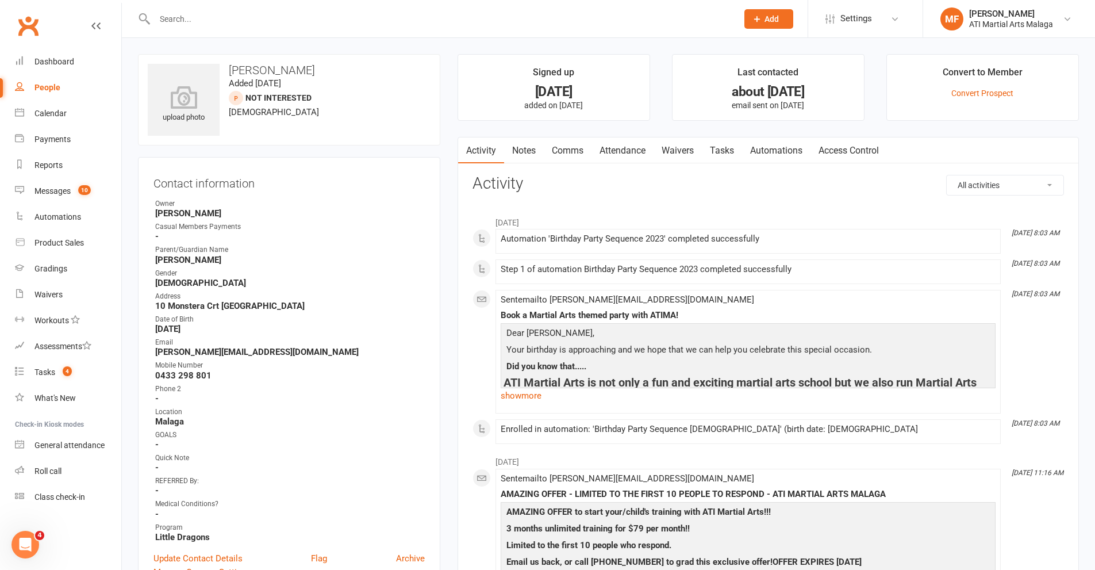
click at [527, 156] on link "Notes" at bounding box center [524, 150] width 40 height 26
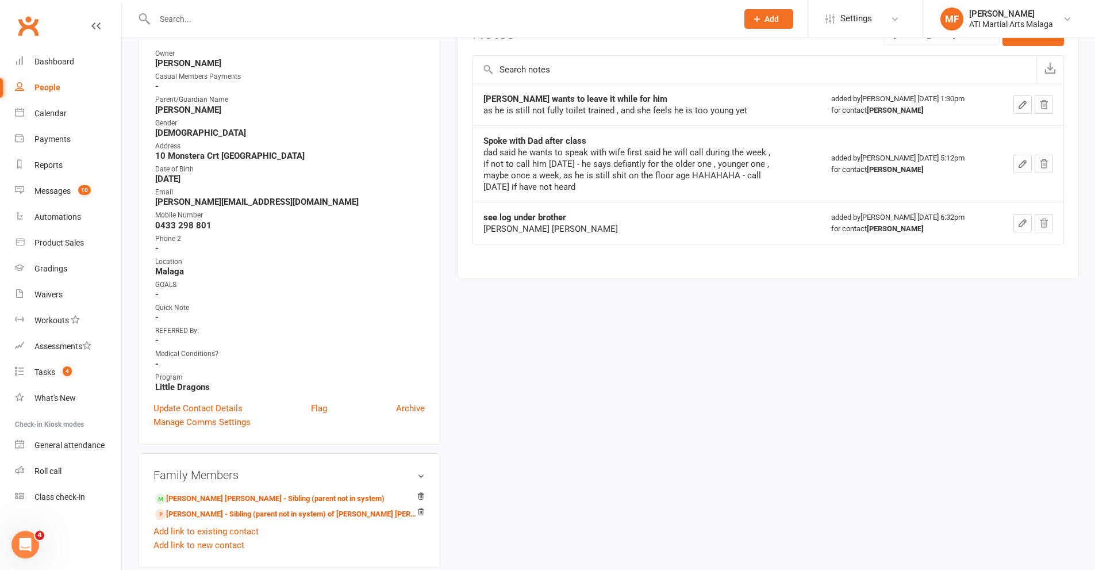
scroll to position [57, 0]
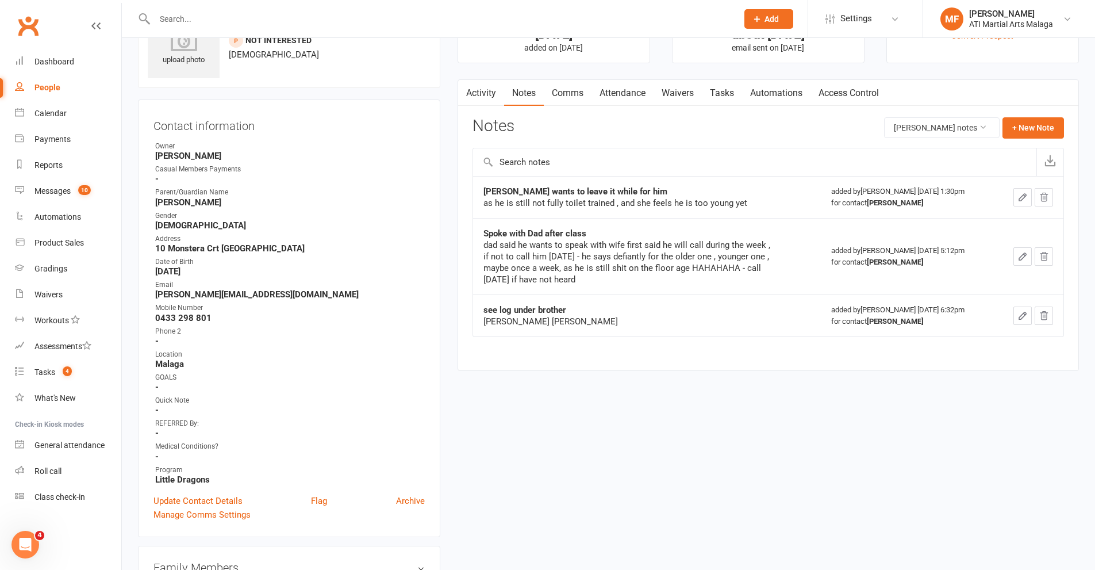
drag, startPoint x: 405, startPoint y: 500, endPoint x: 602, endPoint y: 62, distance: 480.2
click at [403, 500] on link "Archive" at bounding box center [410, 501] width 29 height 14
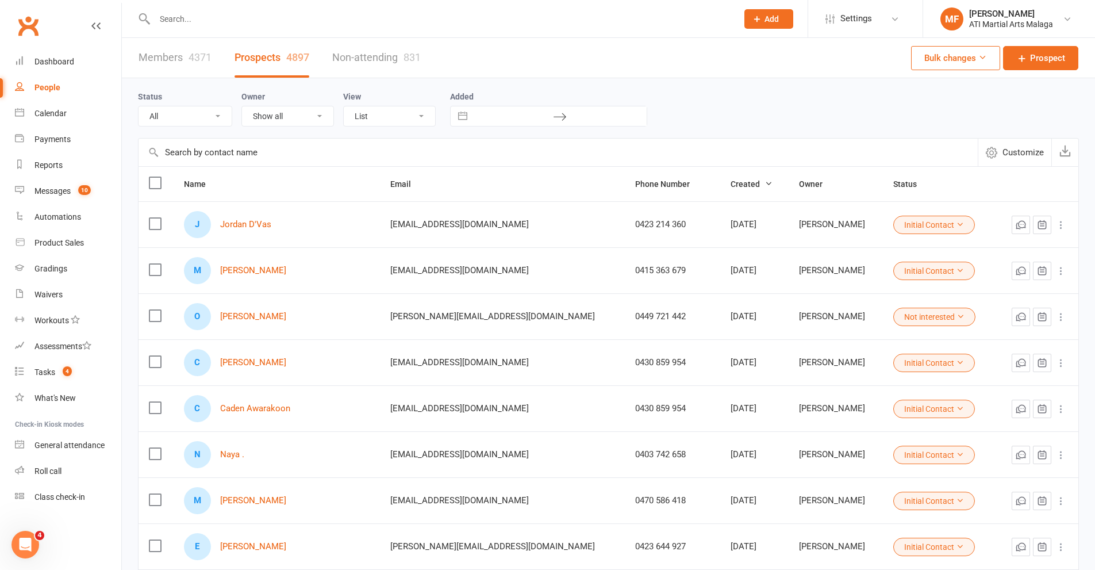
click at [336, 18] on input "text" at bounding box center [440, 19] width 578 height 16
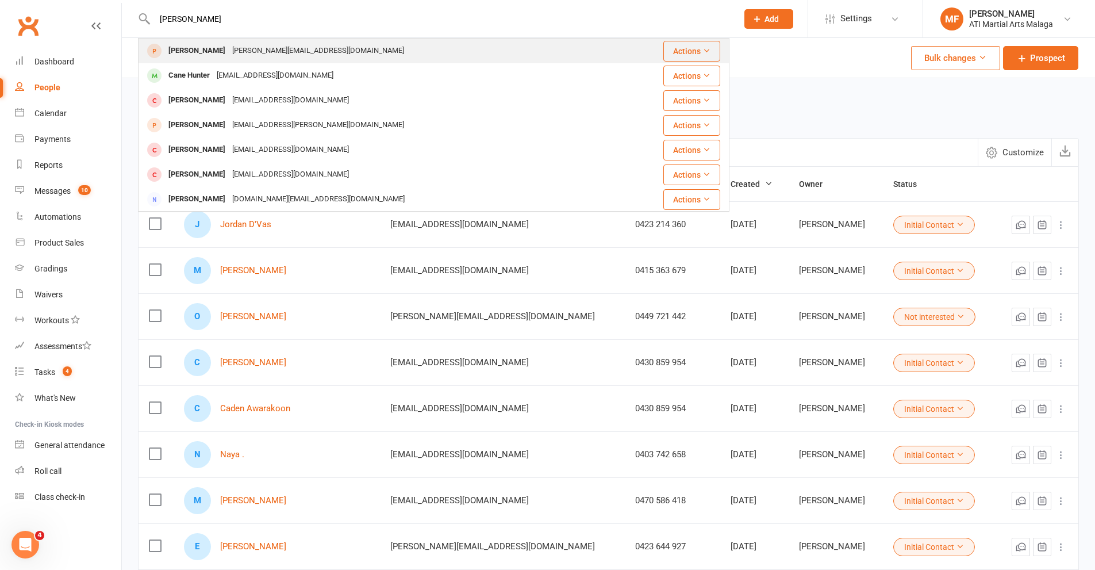
type input "hunter byrne"
click at [216, 49] on div "[PERSON_NAME]" at bounding box center [197, 51] width 64 height 17
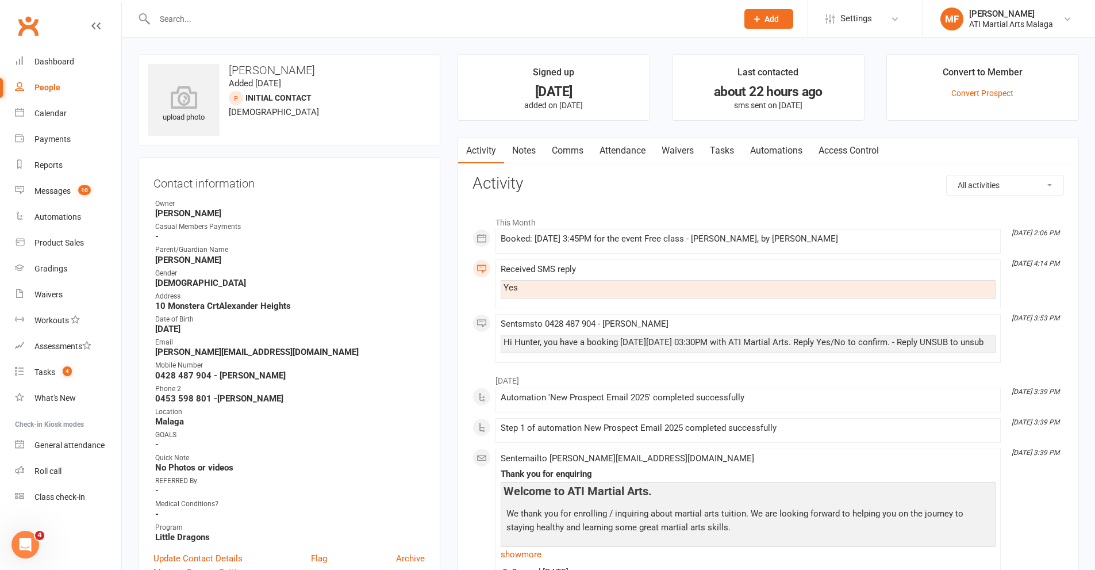
click at [513, 151] on link "Notes" at bounding box center [524, 150] width 40 height 26
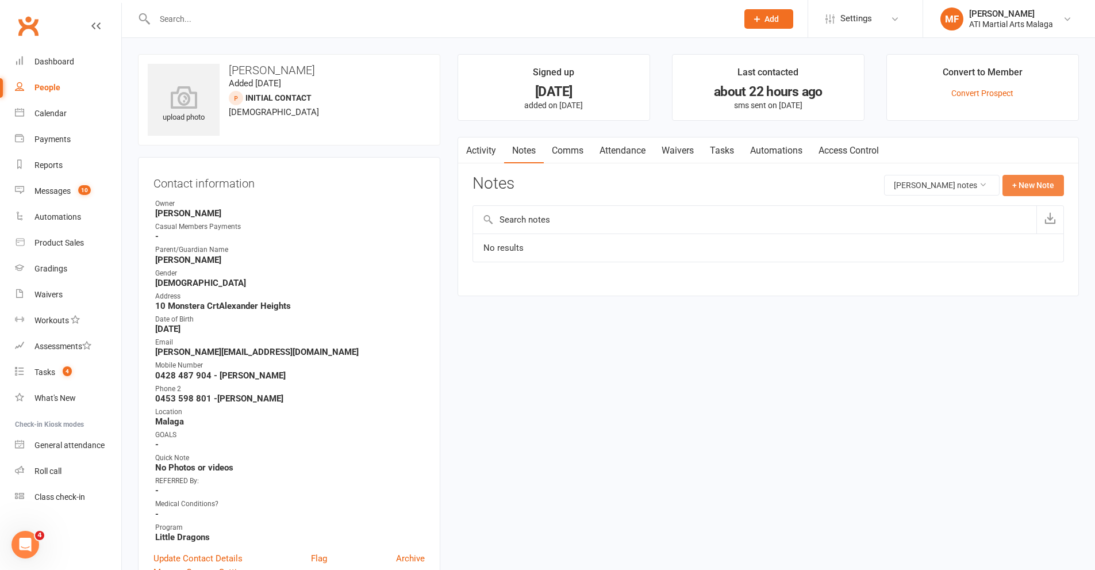
click at [1049, 182] on button "+ New Note" at bounding box center [1034, 185] width 62 height 21
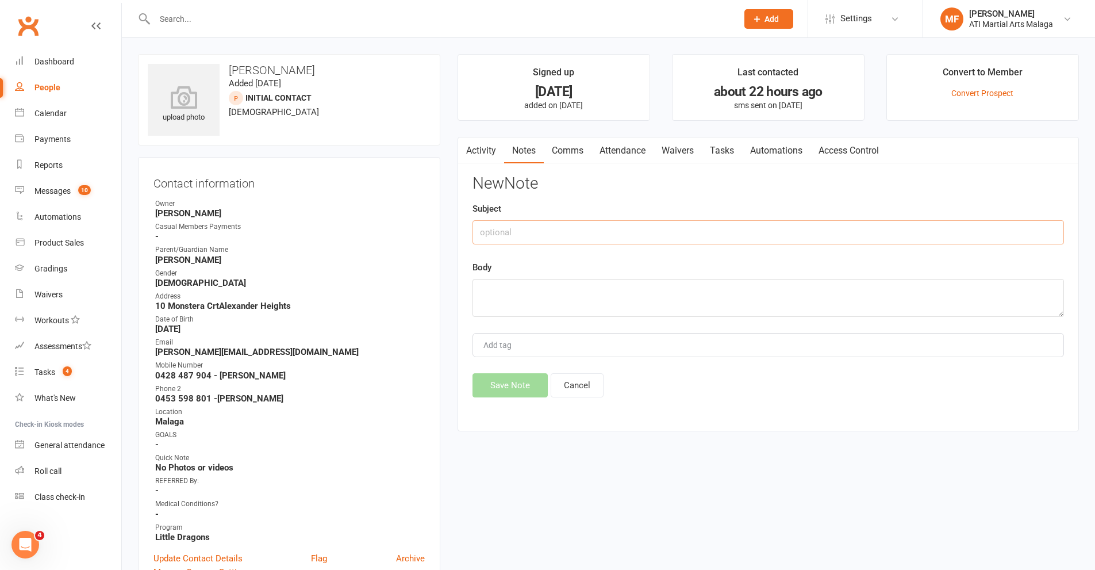
click at [629, 233] on input "text" at bounding box center [769, 232] width 592 height 24
type input "SICK"
type textarea "Mum has rescheduled Hunter's class to Friday as he is sick today."
click at [514, 390] on button "Save Note" at bounding box center [510, 385] width 75 height 24
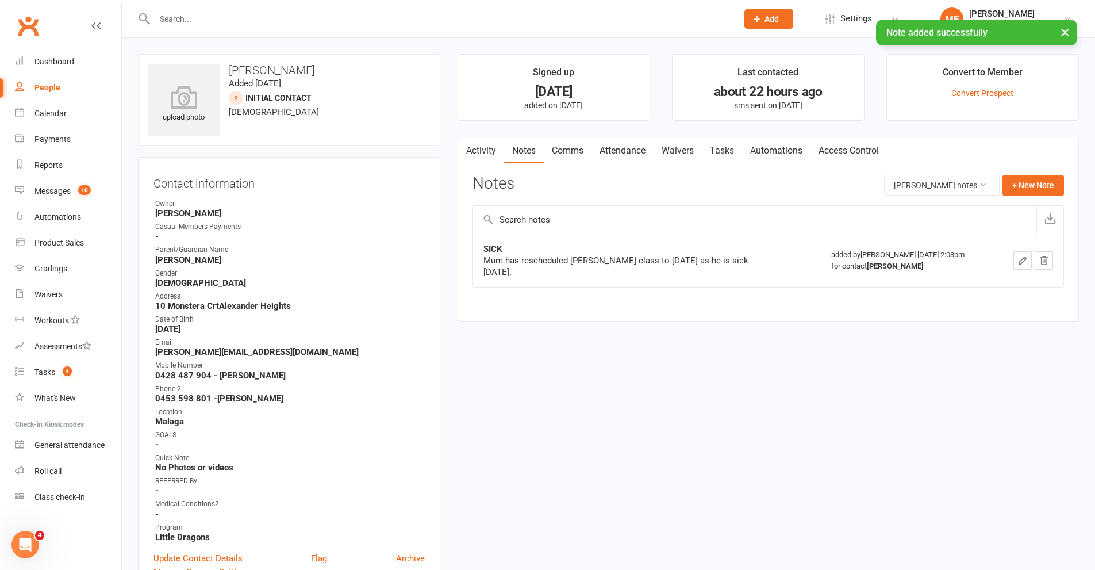
click at [724, 149] on link "Tasks" at bounding box center [722, 150] width 40 height 26
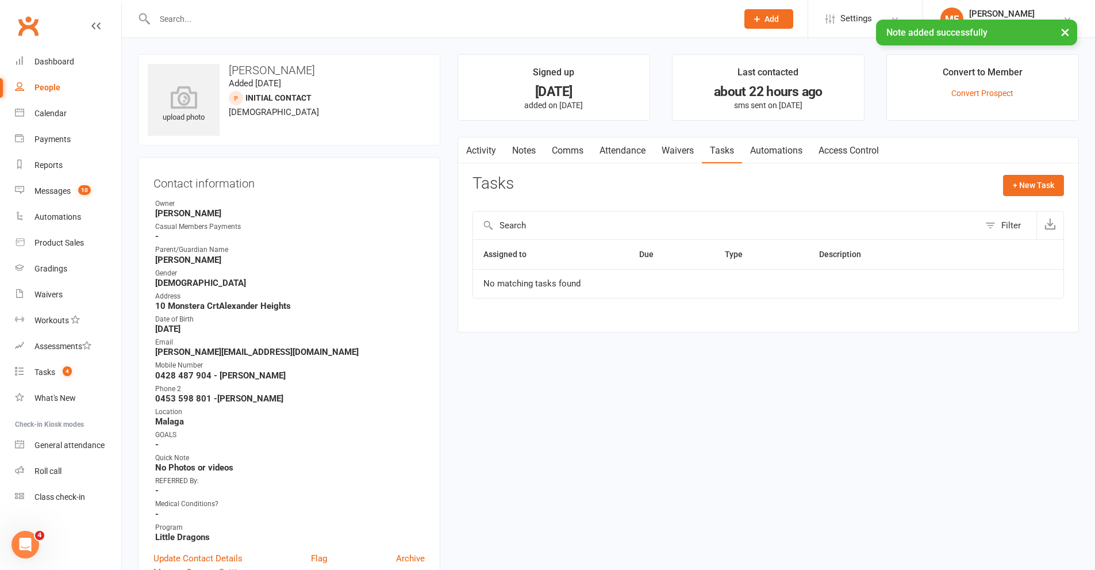
click at [519, 151] on link "Notes" at bounding box center [524, 150] width 40 height 26
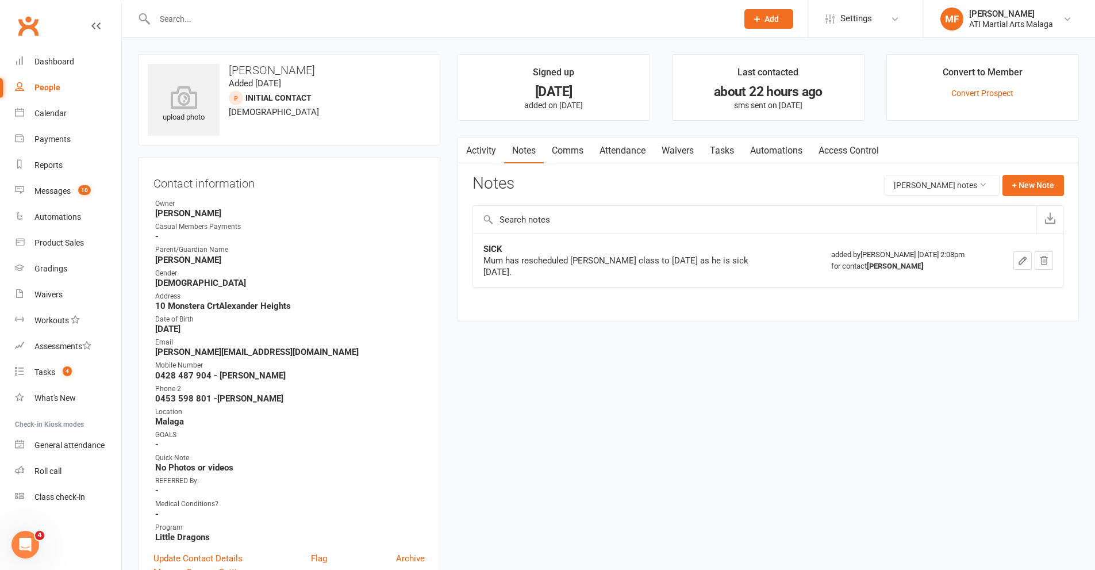
click at [600, 148] on link "Attendance" at bounding box center [623, 150] width 62 height 26
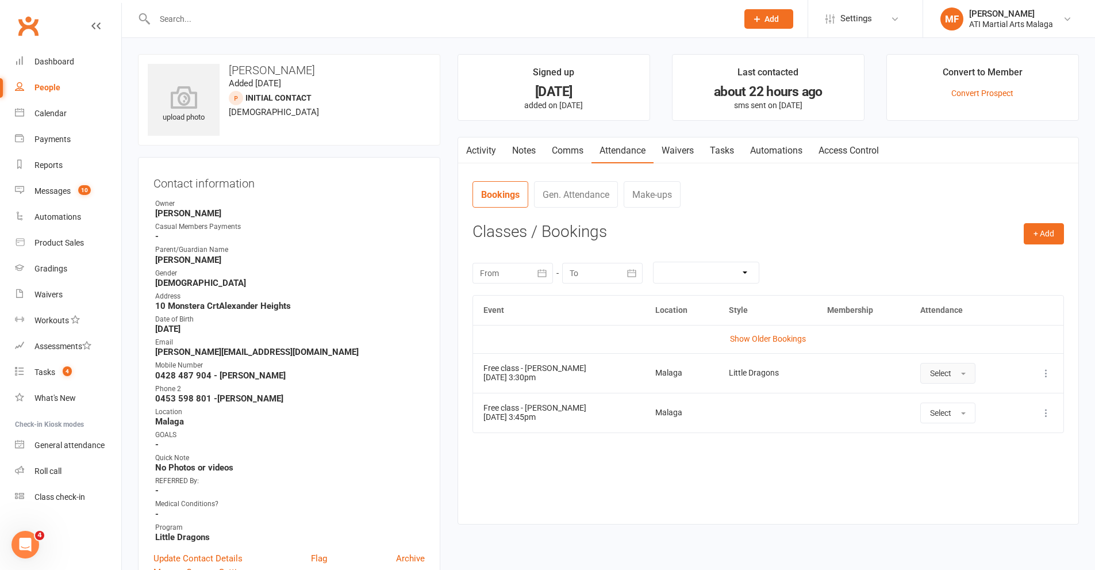
click at [955, 369] on button "Select" at bounding box center [947, 373] width 55 height 21
click at [951, 421] on link "Absent" at bounding box center [978, 421] width 114 height 23
click at [256, 20] on input "text" at bounding box center [440, 19] width 578 height 16
click at [765, 29] on div "Prospect Member Non-attending contact Class / event Appointment Grading event T…" at bounding box center [769, 18] width 78 height 37
click at [765, 21] on span "Add" at bounding box center [772, 18] width 14 height 9
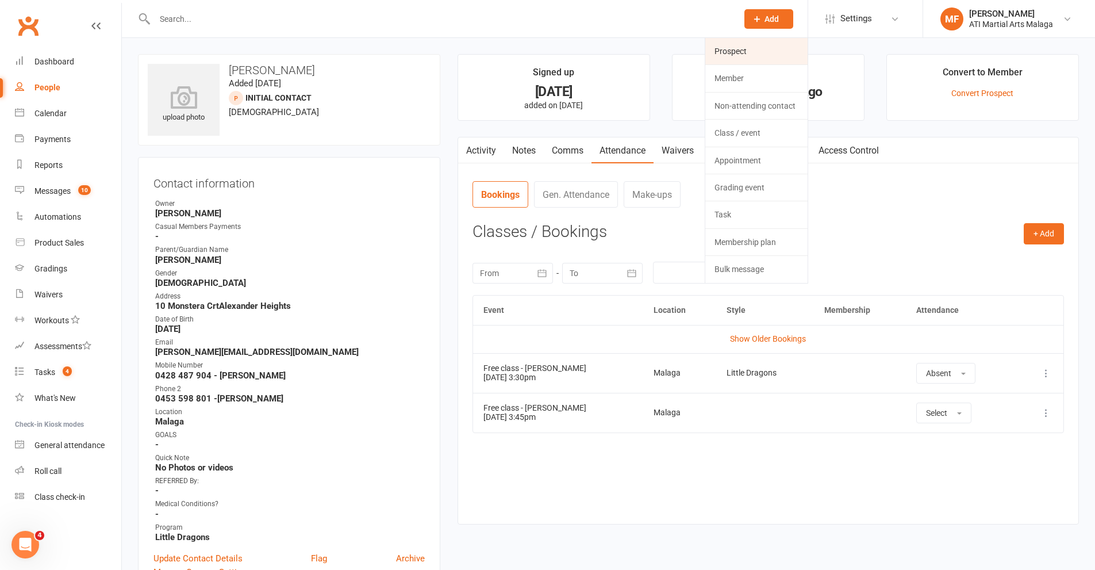
click at [761, 56] on link "Prospect" at bounding box center [756, 51] width 102 height 26
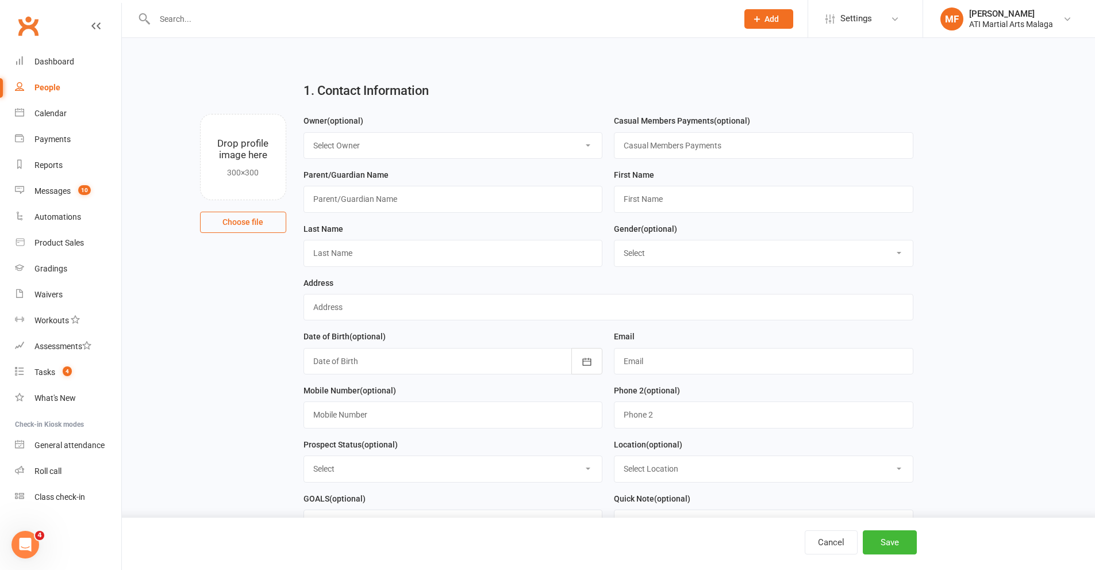
drag, startPoint x: 378, startPoint y: 151, endPoint x: 378, endPoint y: 158, distance: 6.3
click at [378, 151] on select "Select Owner Rodney Lockyer Tony Curtis Benjamin Argus ATI Martial Arts Malaga …" at bounding box center [453, 145] width 298 height 25
select select "4"
click at [304, 133] on select "Select Owner Rodney Lockyer Tony Curtis Benjamin Argus ATI Martial Arts Malaga …" at bounding box center [453, 145] width 298 height 25
click at [374, 209] on input "text" at bounding box center [454, 199] width 300 height 26
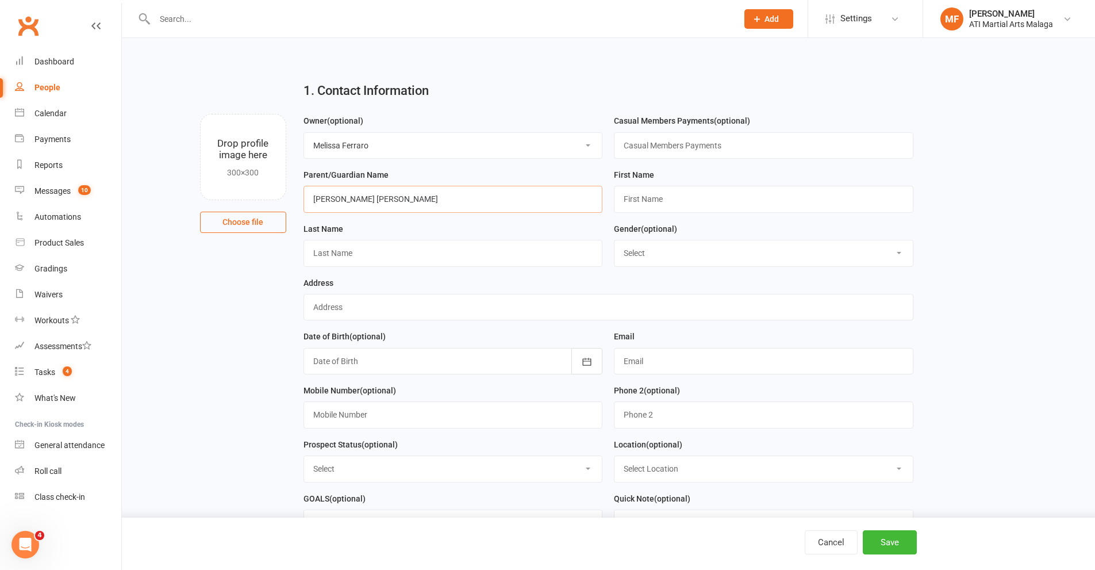
type input "Rachana Dave"
type input "Rachana"
type input "Dave"
drag, startPoint x: 705, startPoint y: 263, endPoint x: 696, endPoint y: 267, distance: 10.3
click at [705, 263] on select "Select Male Female" at bounding box center [764, 252] width 298 height 25
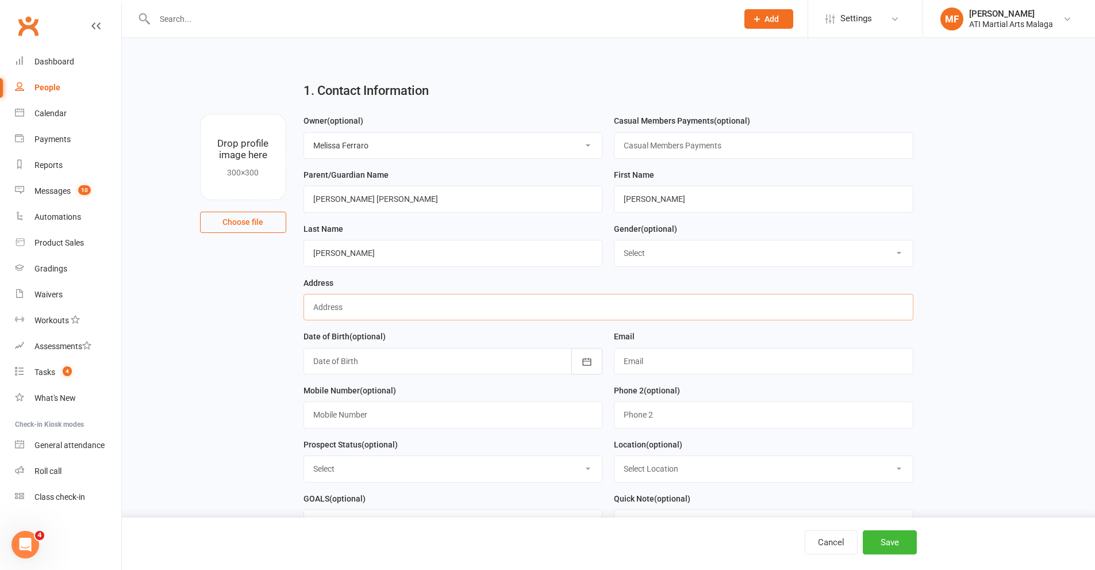
click at [517, 314] on input "text" at bounding box center [609, 307] width 610 height 26
type input "."
click at [663, 370] on input "text" at bounding box center [764, 361] width 300 height 26
type input "rachu9350@yahoo.co.in"
click at [406, 411] on input "text" at bounding box center [454, 414] width 300 height 26
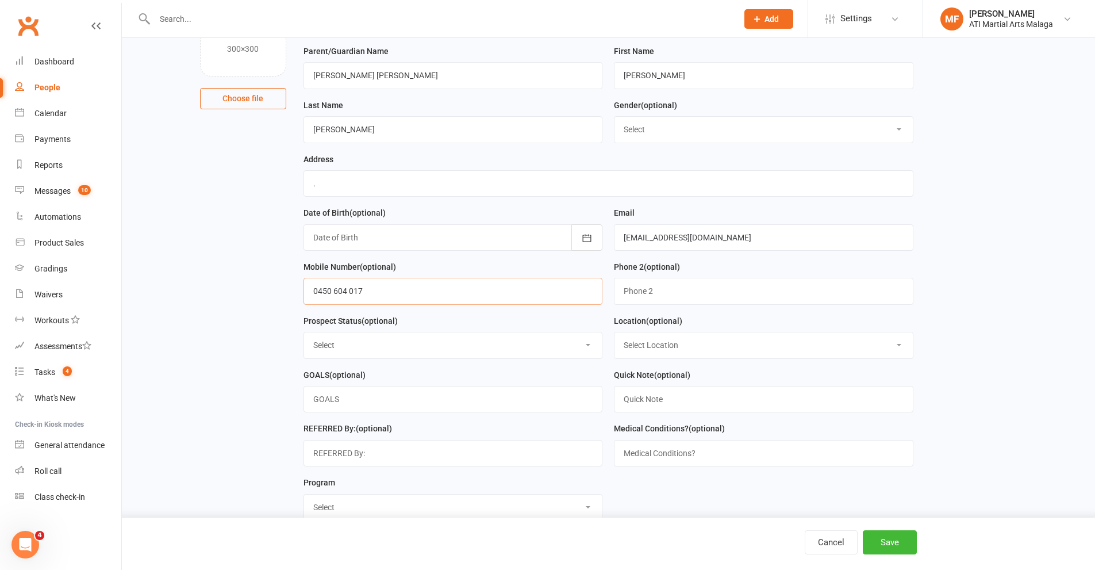
scroll to position [172, 0]
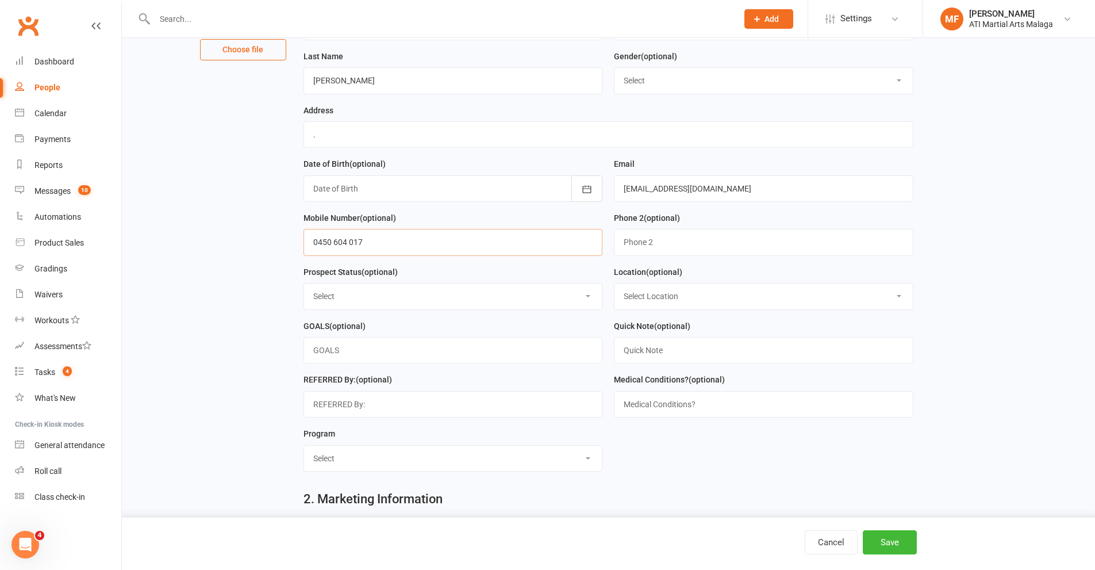
type input "0450 604 017"
click at [367, 306] on select "Select Initial Contact Follow-up Call Satellite Lead Birthday Lead Not Ready No…" at bounding box center [453, 295] width 298 height 25
select select "Initial Contact"
click at [304, 287] on select "Select Initial Contact Follow-up Call Satellite Lead Birthday Lead Not Ready No…" at bounding box center [453, 295] width 298 height 25
drag, startPoint x: 681, startPoint y: 304, endPoint x: 680, endPoint y: 312, distance: 7.6
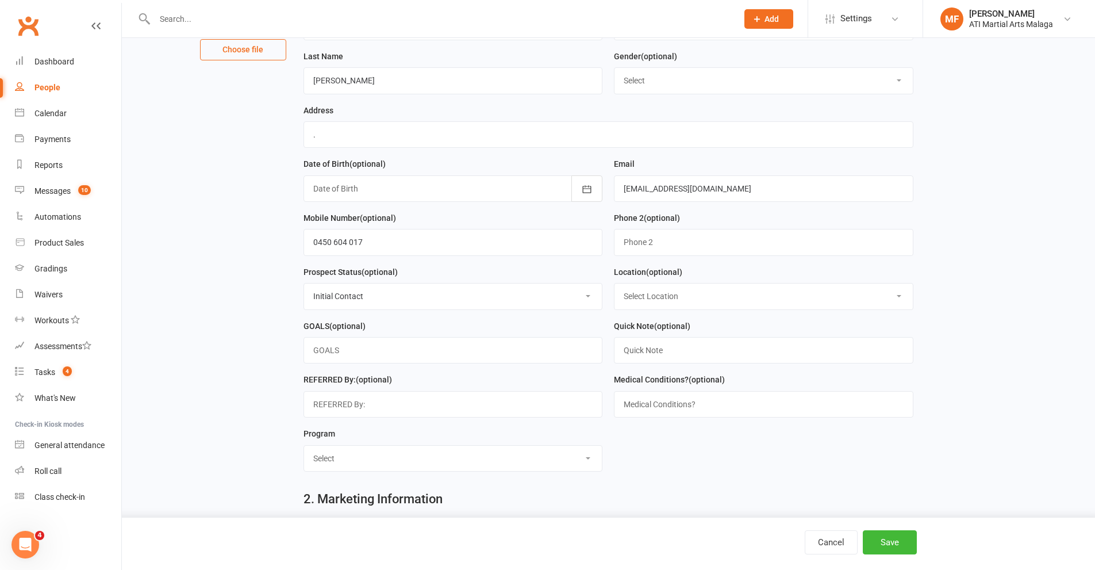
click at [681, 304] on select "Select Location Hamersley Malaga Manning Satellite Scarborough" at bounding box center [764, 295] width 298 height 25
select select "1"
click at [615, 287] on select "Select Location Hamersley Malaga Manning Satellite Scarborough" at bounding box center [764, 295] width 298 height 25
drag, startPoint x: 462, startPoint y: 471, endPoint x: 452, endPoint y: 454, distance: 19.8
click at [459, 470] on select "Select Little Dragons Junior TKD Adult TKD Kick Boxing Women's Only Special Nee…" at bounding box center [453, 458] width 298 height 25
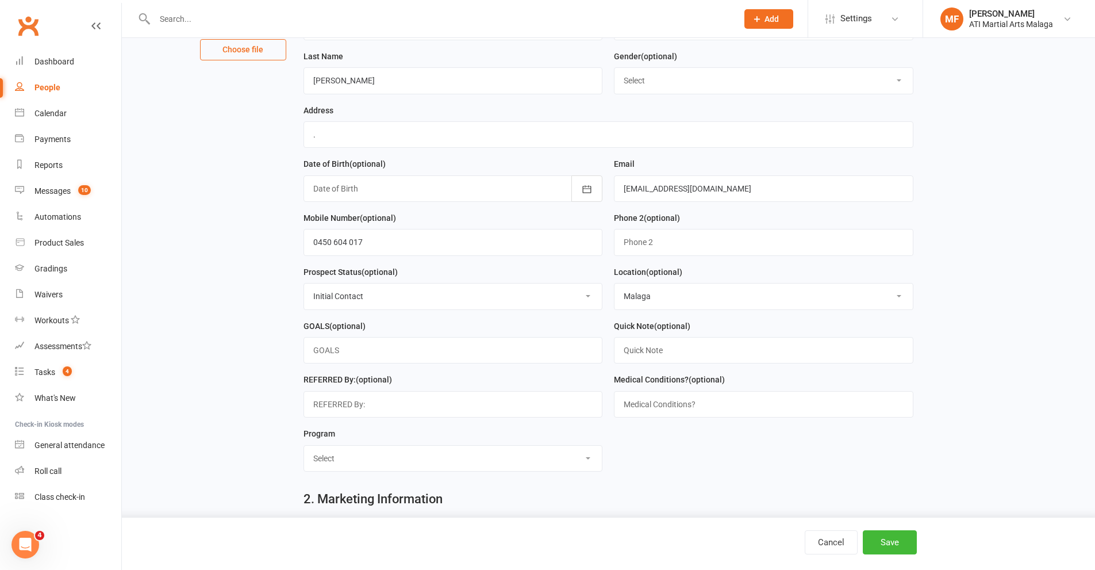
select select "Little Dragons"
click at [304, 451] on select "Select Little Dragons Junior TKD Adult TKD Kick Boxing Women's Only Special Nee…" at bounding box center [453, 458] width 298 height 25
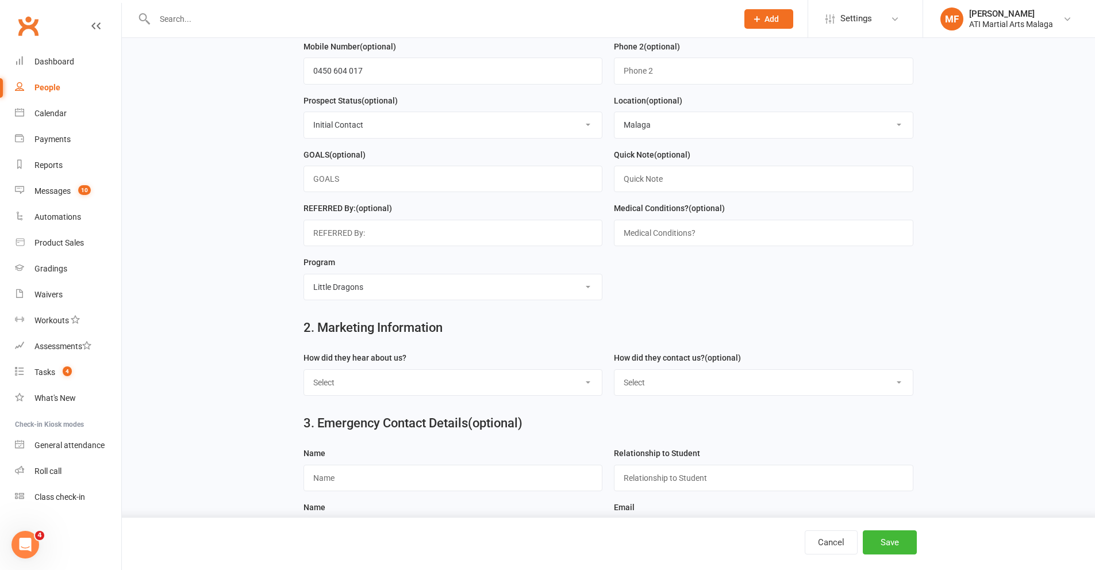
scroll to position [402, 0]
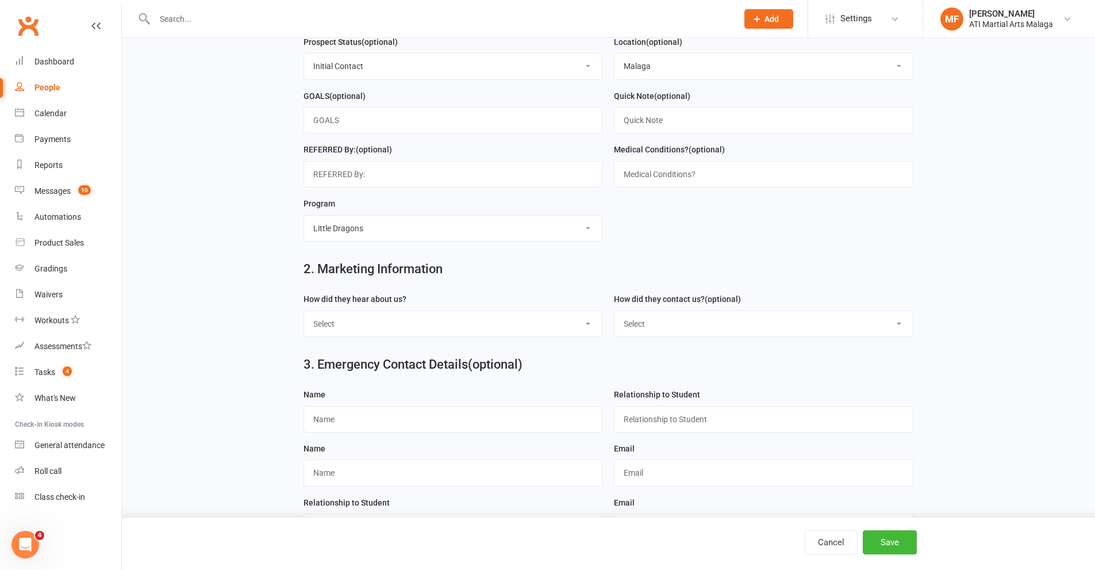
click at [350, 336] on select "Select Google Through A Friend Facebook Sms/Email Offer Flyer School Class Open…" at bounding box center [453, 323] width 298 height 25
select select "Through A Friend"
click at [304, 317] on select "Select Google Through A Friend Facebook Sms/Email Offer Flyer School Class Open…" at bounding box center [453, 323] width 298 height 25
click at [727, 321] on select "Select Phone Email In-Facility Facebook Referral QR code registration Live Book…" at bounding box center [764, 323] width 298 height 25
select select "Email"
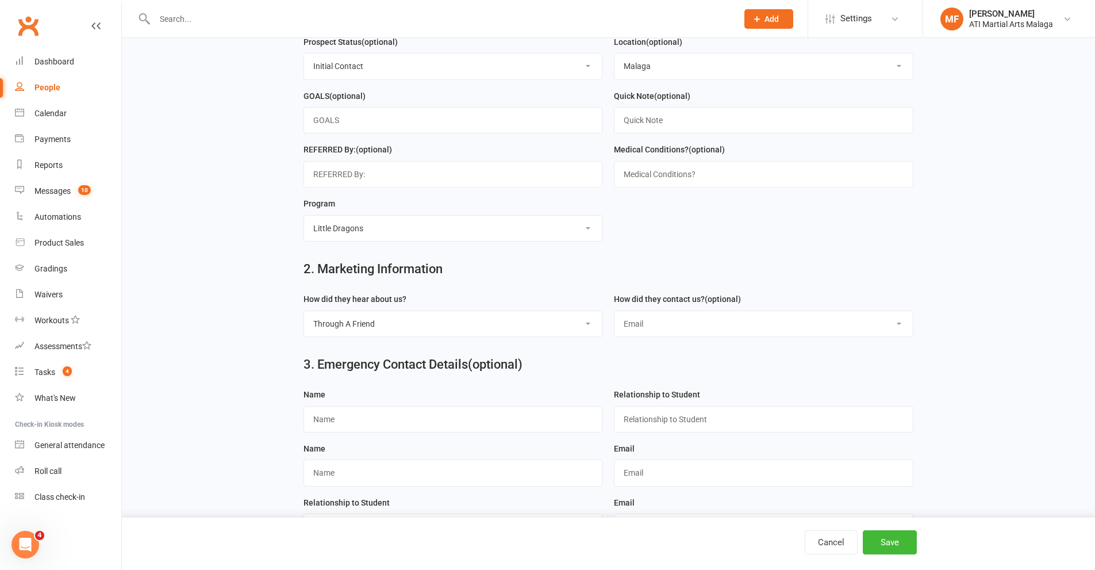
click at [615, 317] on select "Select Phone Email In-Facility Facebook Referral QR code registration Live Book…" at bounding box center [764, 323] width 298 height 25
click at [885, 562] on div "Cancel Save" at bounding box center [547, 543] width 1095 height 52
click at [889, 551] on button "Save" at bounding box center [890, 542] width 54 height 24
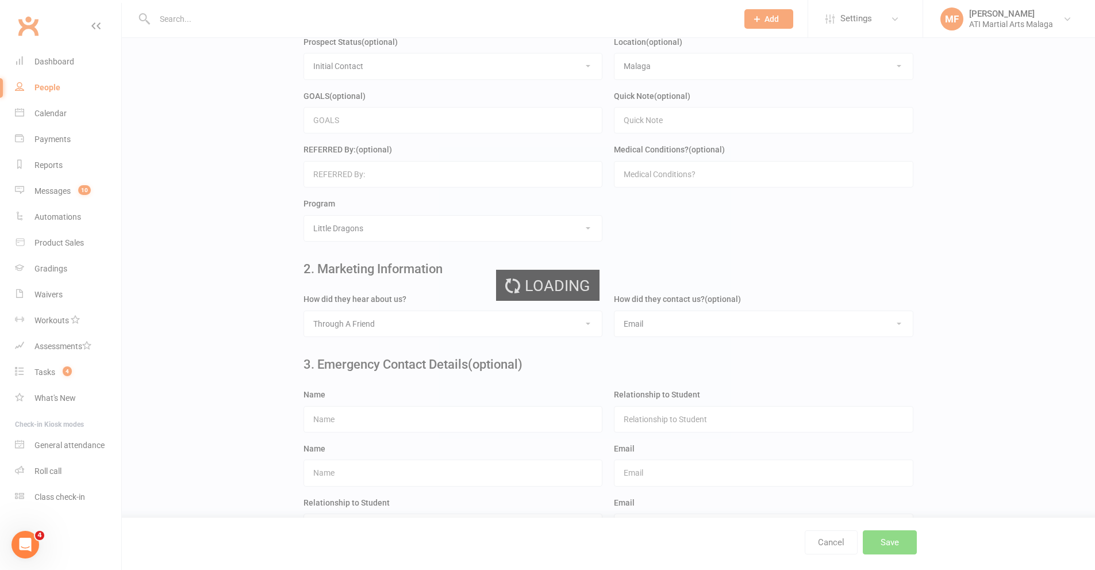
scroll to position [0, 0]
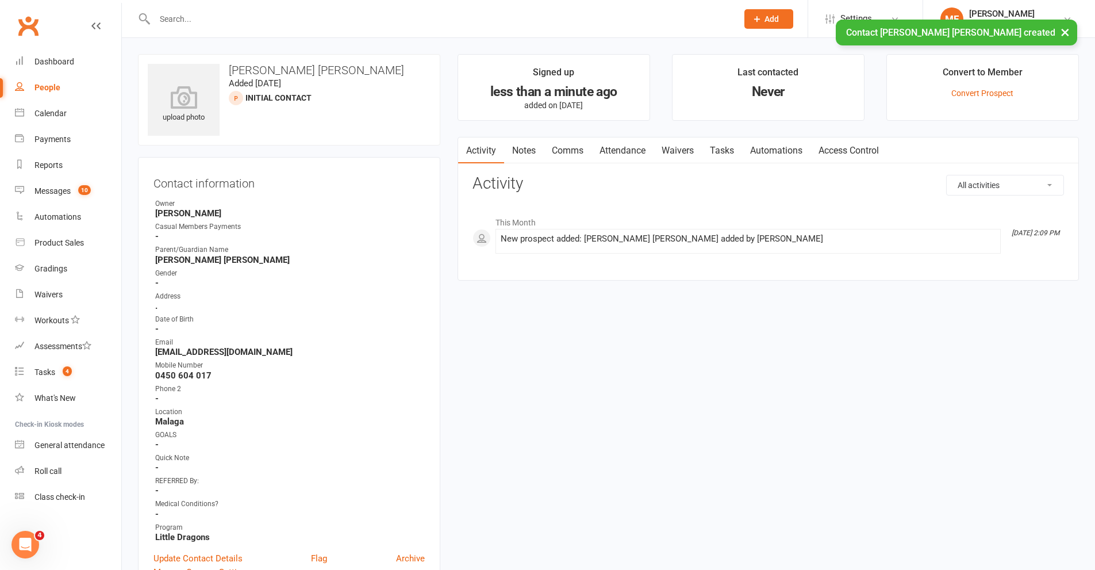
click at [589, 144] on link "Comms" at bounding box center [568, 150] width 48 height 26
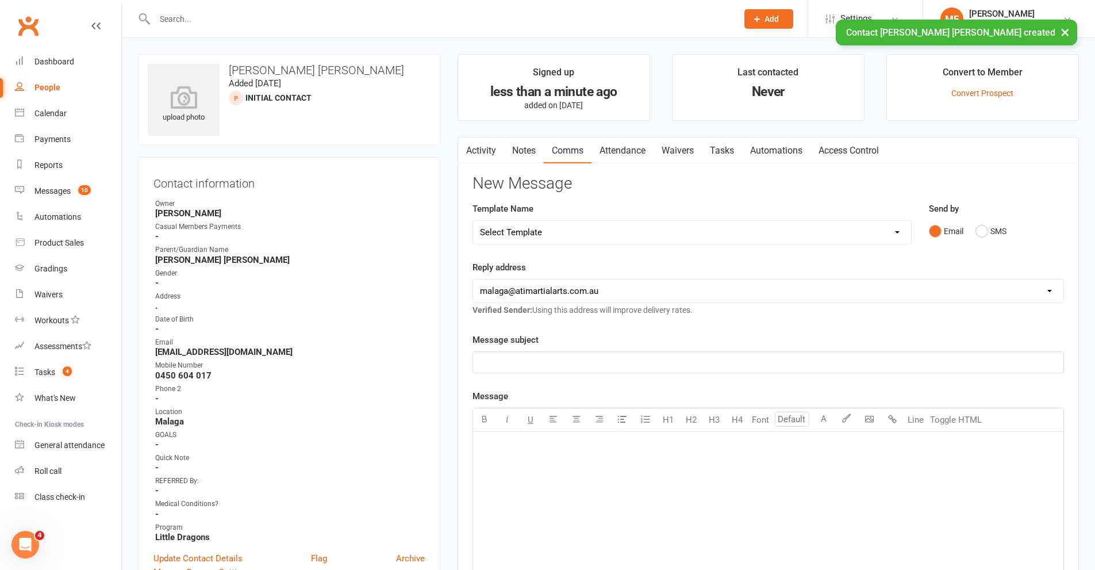
drag, startPoint x: 588, startPoint y: 237, endPoint x: 573, endPoint y: 243, distance: 16.4
click at [588, 237] on select "Select Template [SMS] 8 days absence [Email] New Kids BJJ Class Starting 21.10.…" at bounding box center [692, 232] width 438 height 23
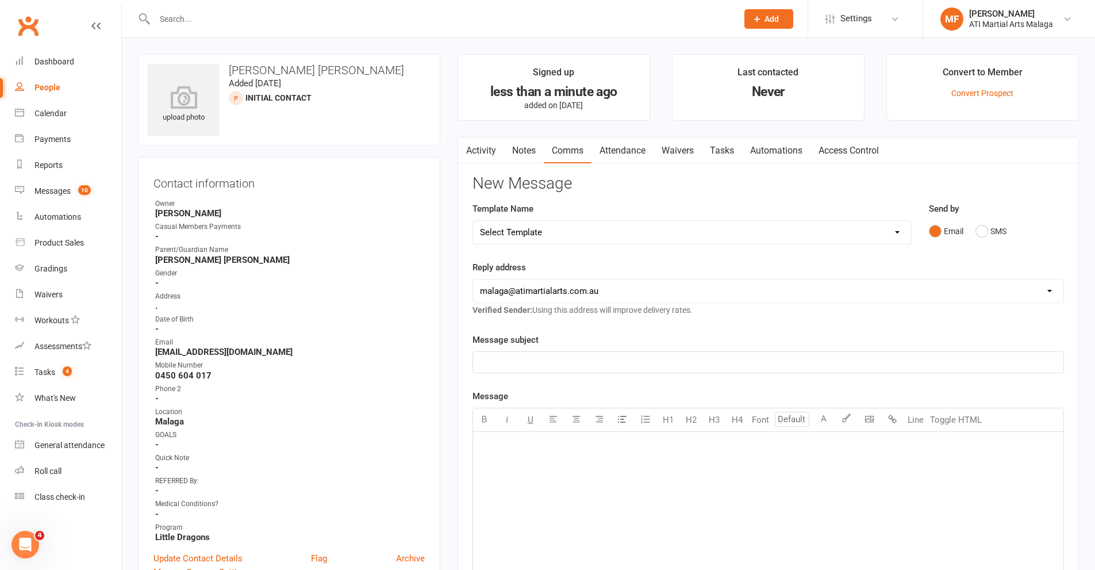
select select "59"
click at [473, 221] on select "Select Template [SMS] 8 days absence [Email] New Kids BJJ Class Starting 21.10.…" at bounding box center [692, 232] width 438 height 23
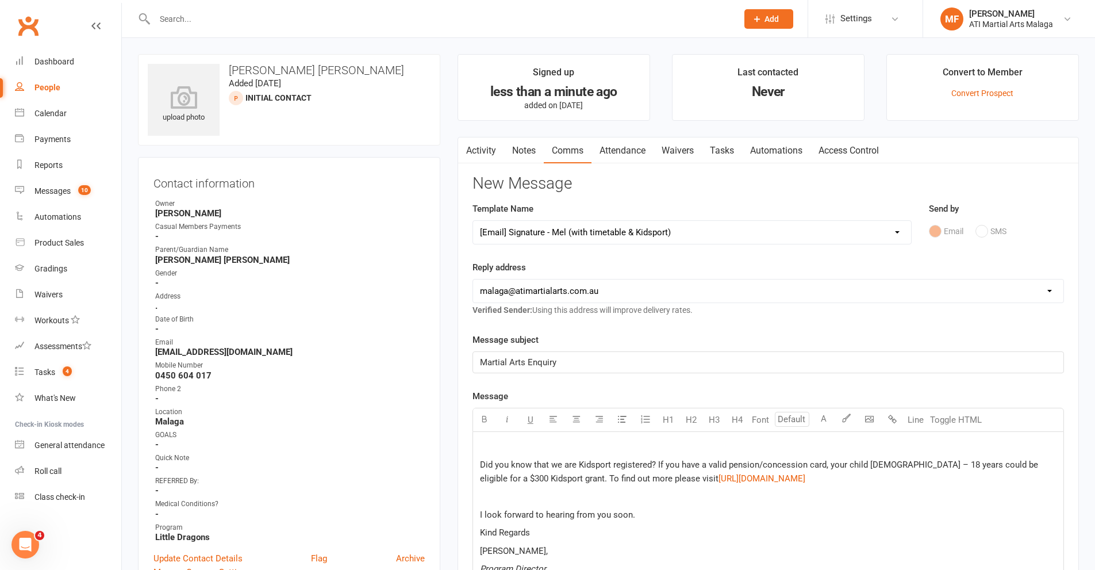
click at [516, 443] on p at bounding box center [768, 446] width 577 height 14
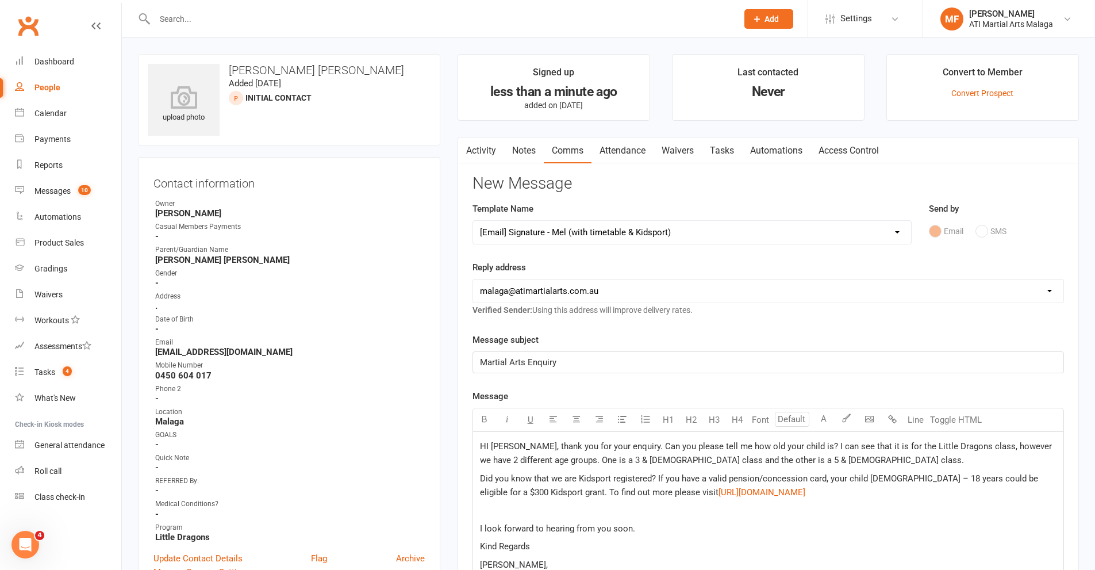
click at [491, 449] on span "HI Rachana, thank you for your enquiry. Can you please tell me how old your chi…" at bounding box center [767, 453] width 574 height 24
click at [869, 463] on p "Hi Rachana, thank you for your enquiry. Can you please tell me how old your chi…" at bounding box center [768, 453] width 577 height 28
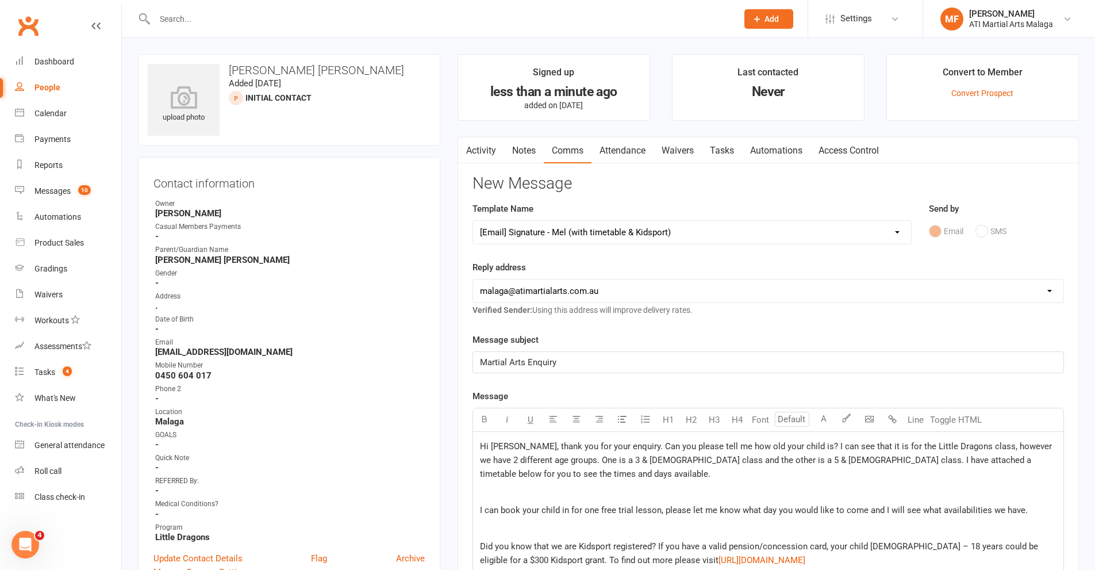
click at [901, 524] on p "﻿" at bounding box center [768, 528] width 577 height 14
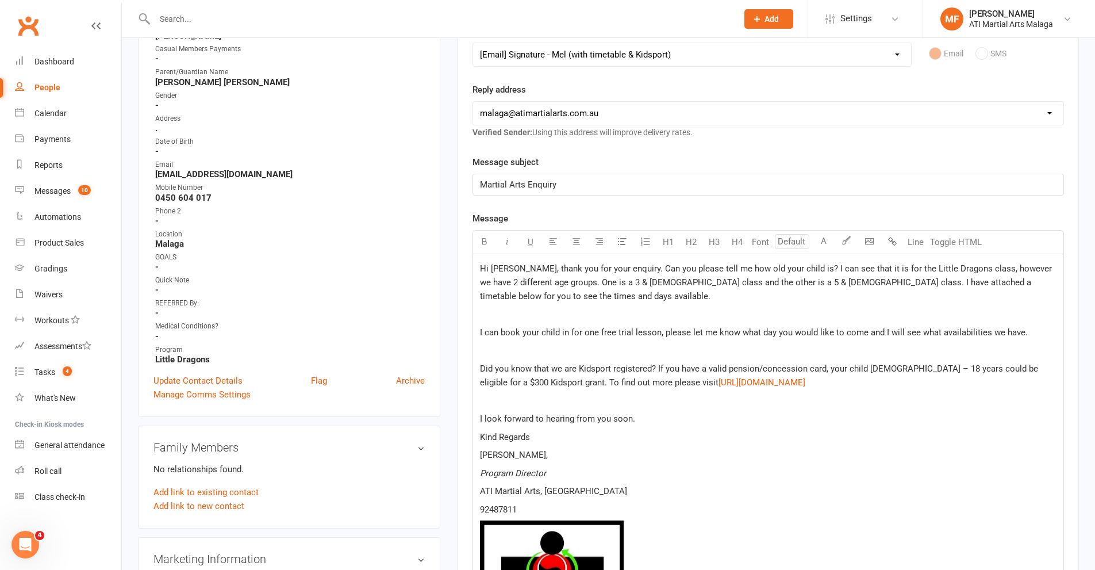
scroll to position [402, 0]
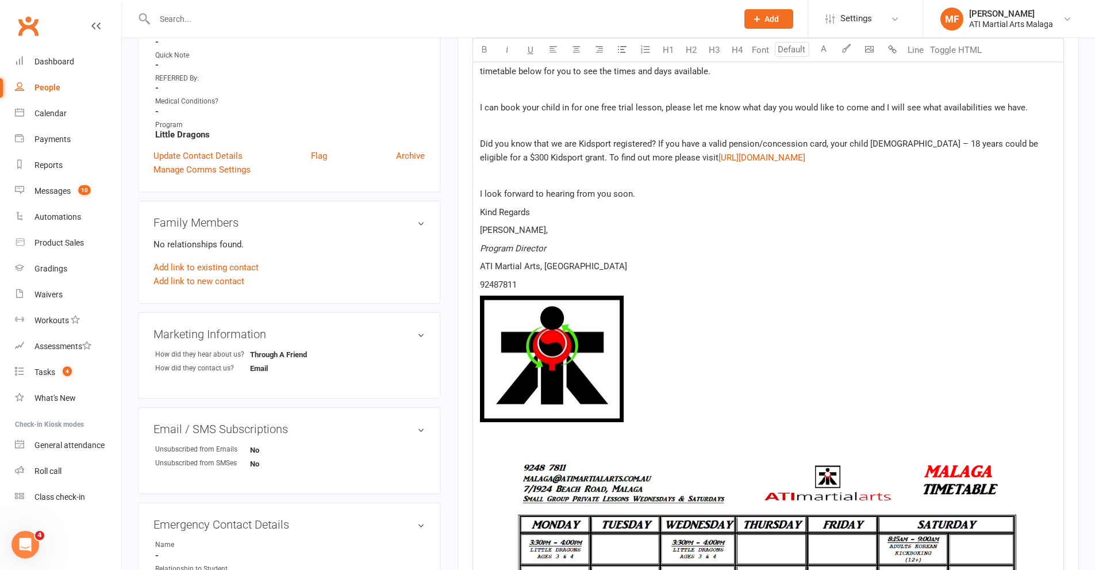
click at [482, 301] on img at bounding box center [552, 358] width 144 height 126
click at [630, 438] on span "Reset" at bounding box center [621, 448] width 39 height 21
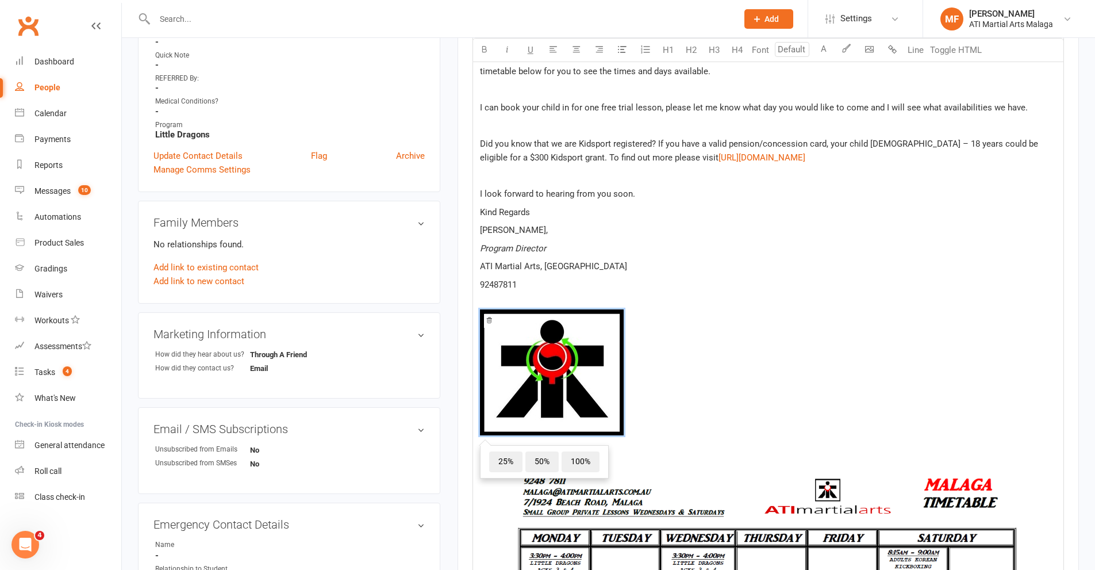
click at [487, 322] on icon at bounding box center [489, 320] width 5 height 6
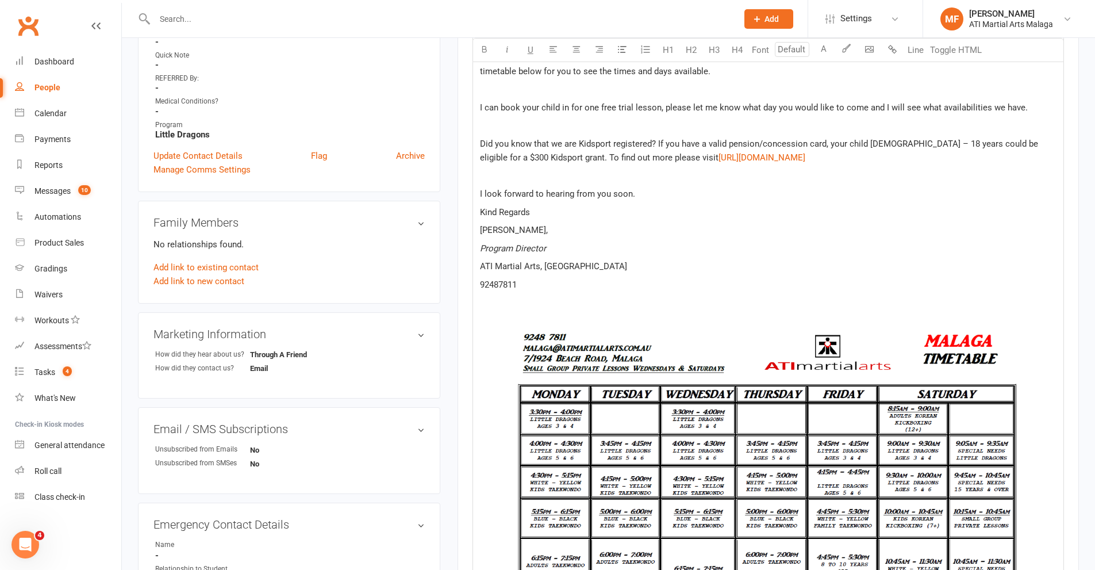
click at [487, 312] on img at bounding box center [768, 513] width 577 height 409
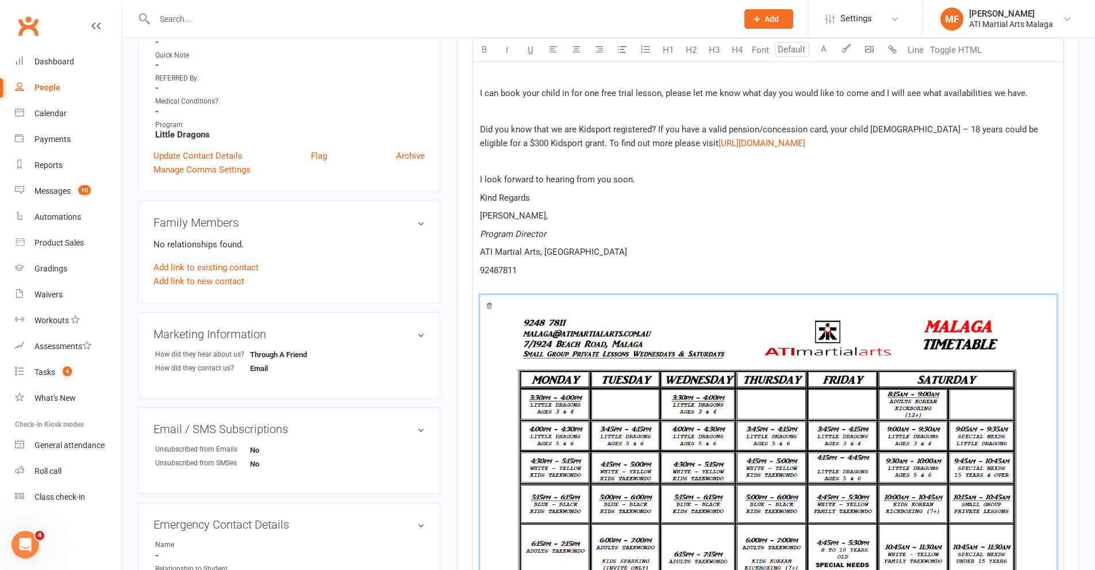
scroll to position [18, 0]
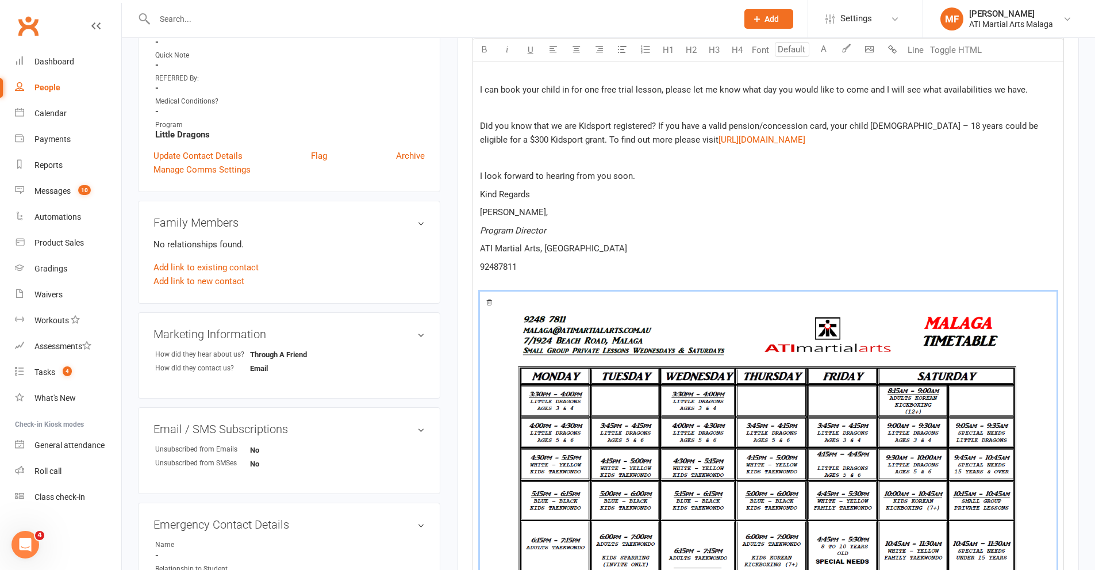
click at [490, 302] on icon at bounding box center [489, 302] width 7 height 7
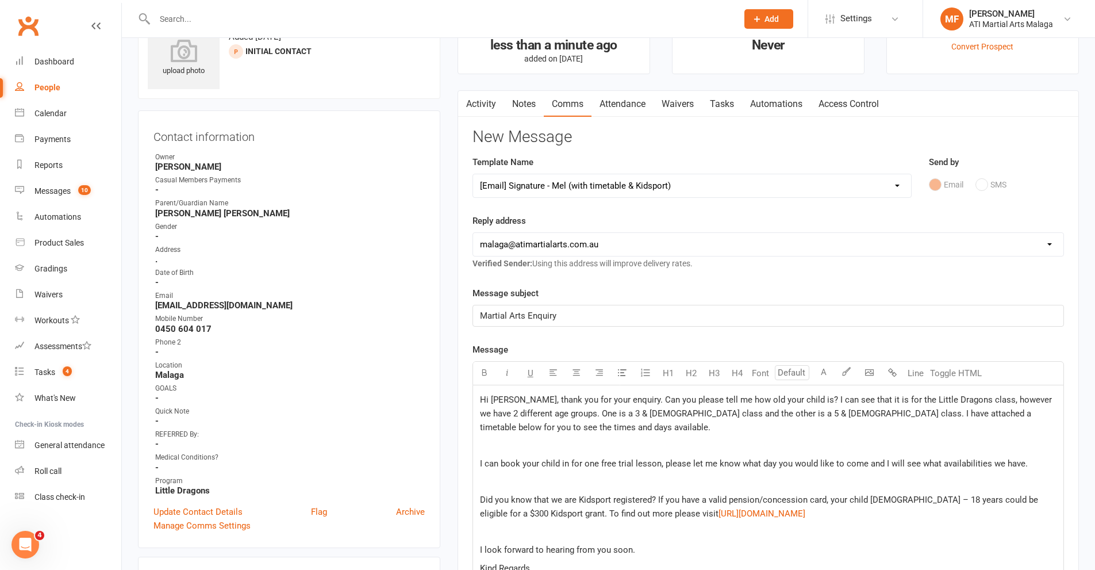
scroll to position [172, 0]
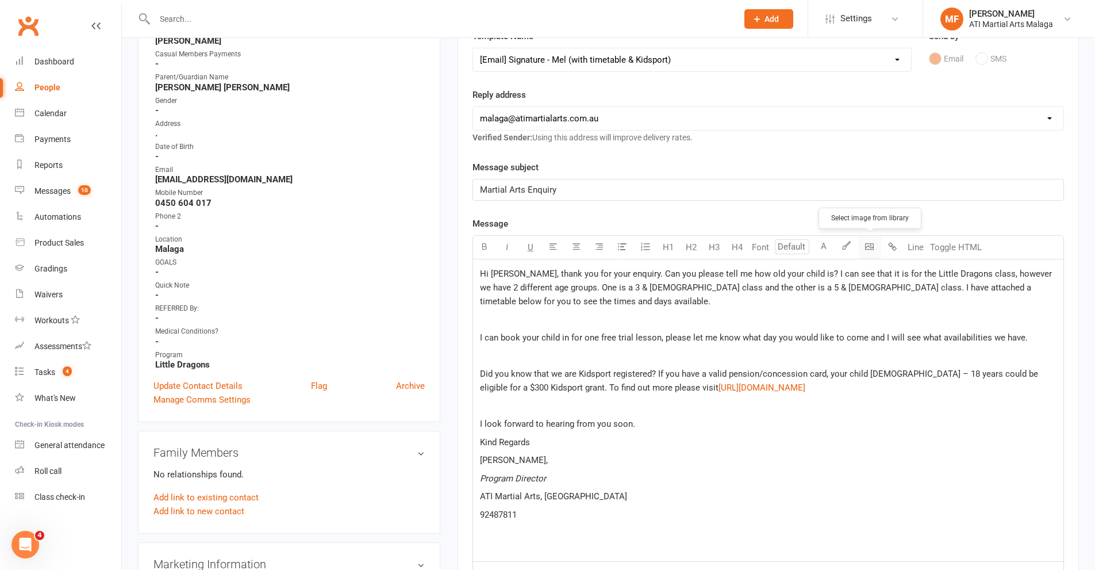
click at [873, 246] on body "Prospect Member Non-attending contact Class / event Appointment Grading event T…" at bounding box center [547, 476] width 1095 height 1292
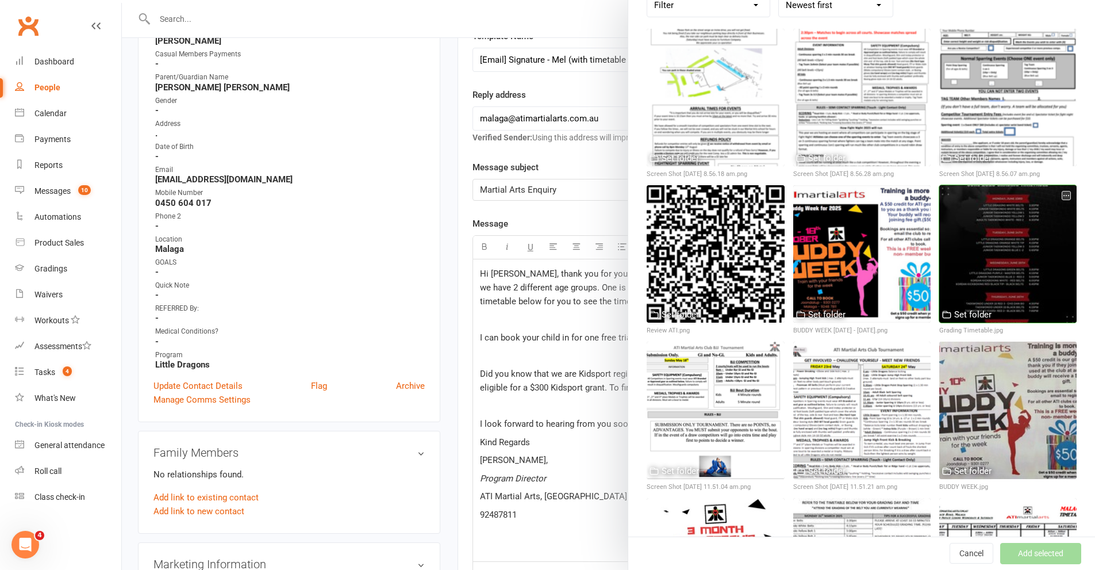
scroll to position [287, 0]
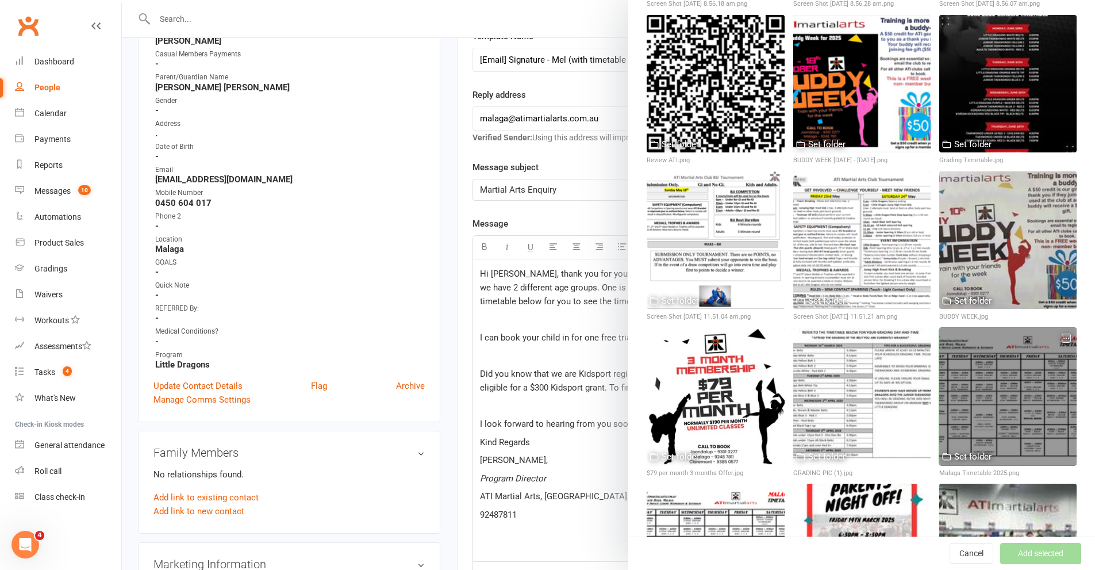
click at [983, 386] on div at bounding box center [1007, 396] width 137 height 137
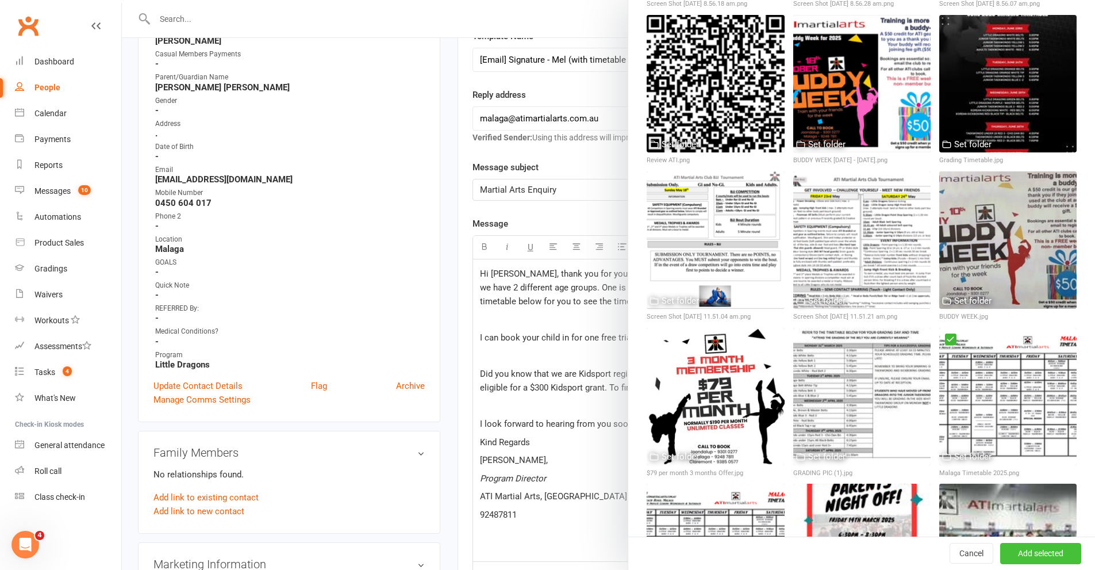
click at [1038, 550] on button "Add selected" at bounding box center [1040, 553] width 81 height 21
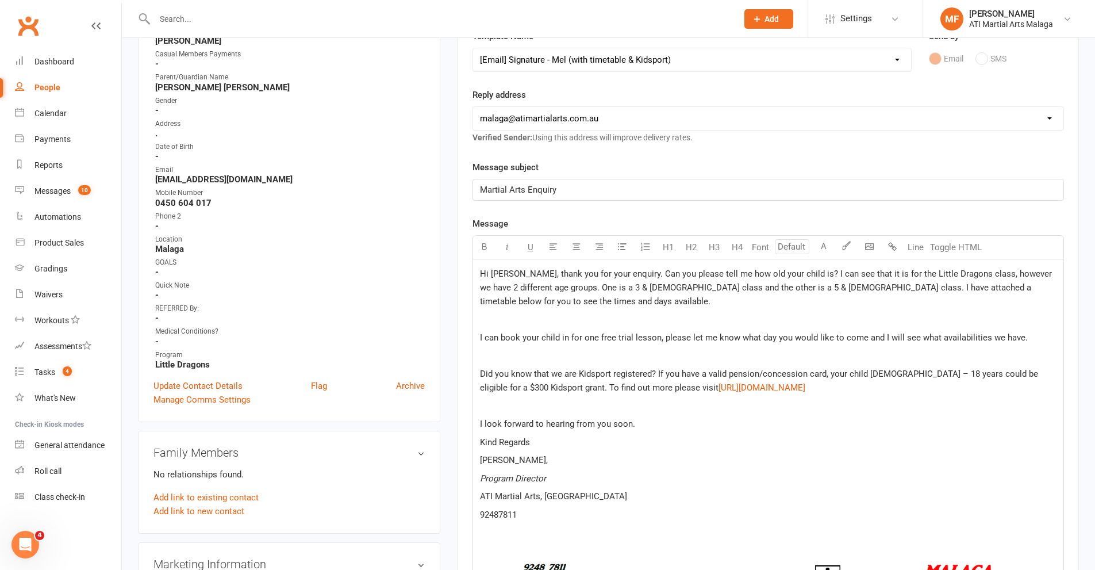
scroll to position [460, 0]
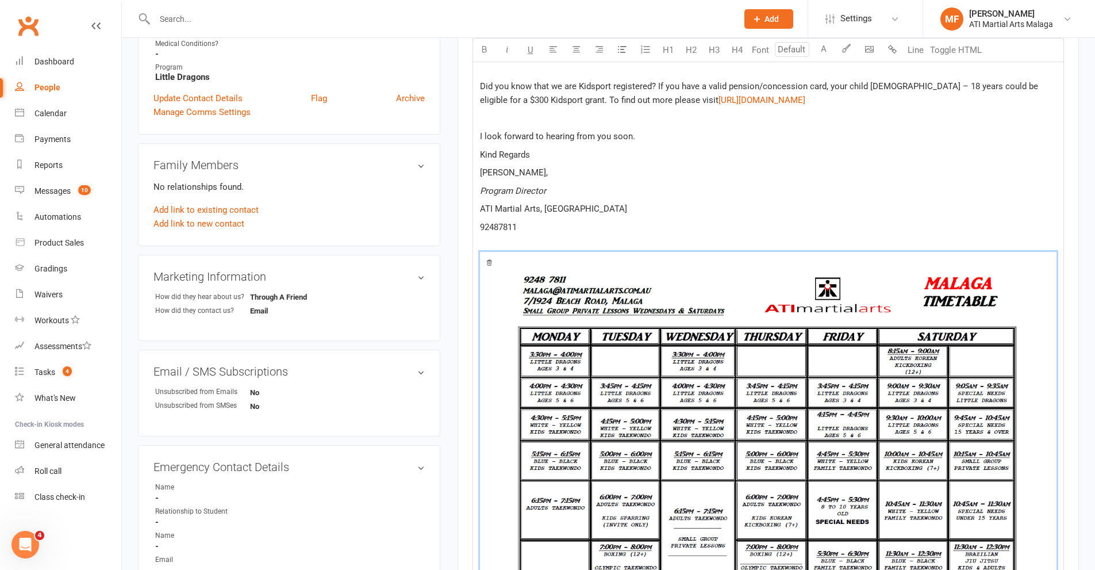
click at [488, 257] on span "25% 50% 100%" at bounding box center [768, 458] width 577 height 413
click at [485, 263] on span at bounding box center [489, 263] width 10 height 14
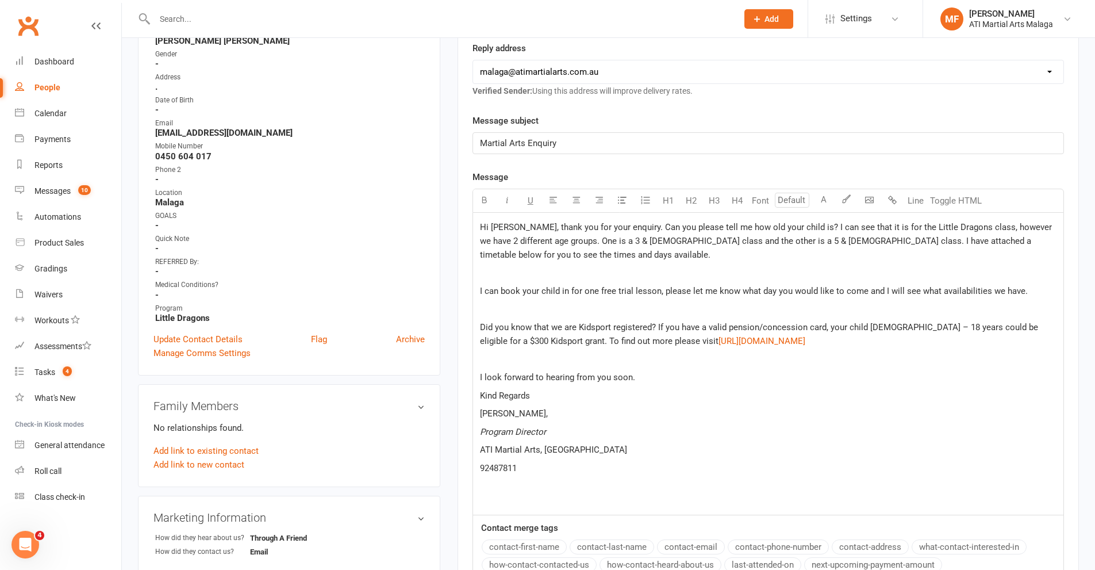
scroll to position [230, 0]
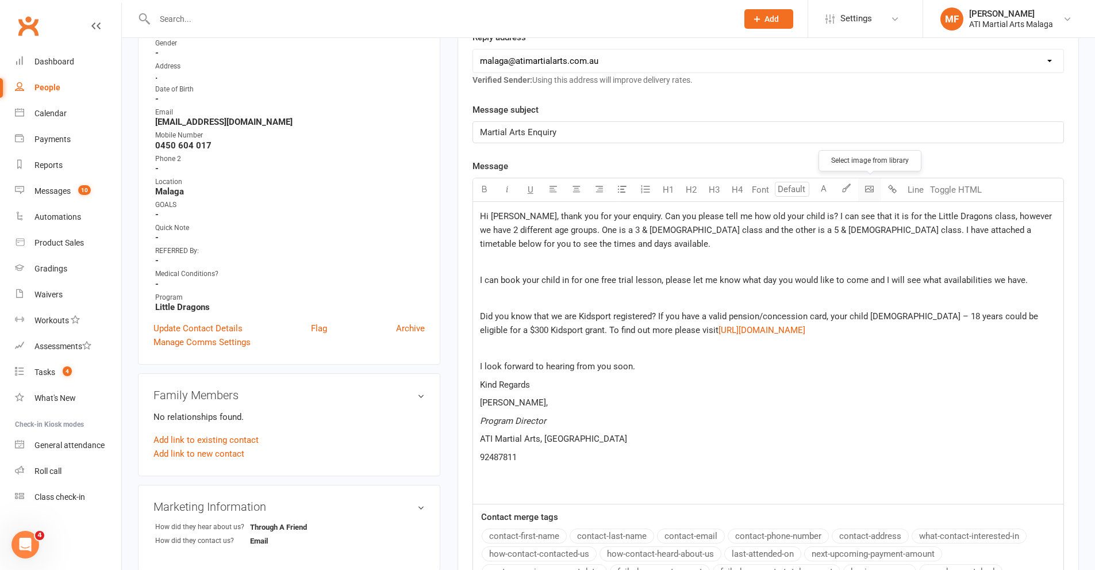
click at [867, 188] on body "Prospect Member Non-attending contact Class / event Appointment Grading event T…" at bounding box center [547, 419] width 1095 height 1292
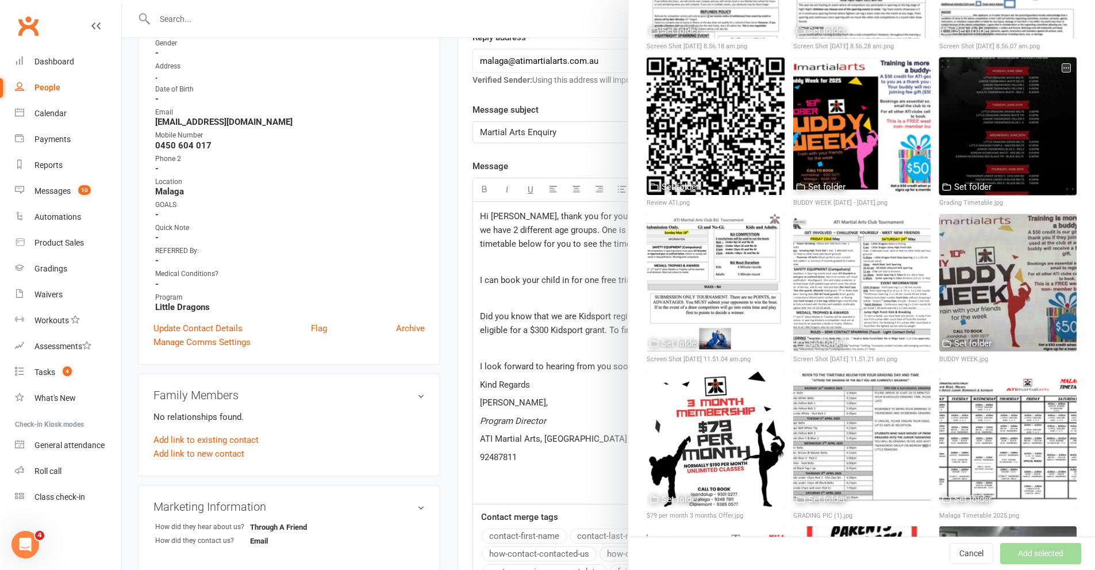
scroll to position [287, 0]
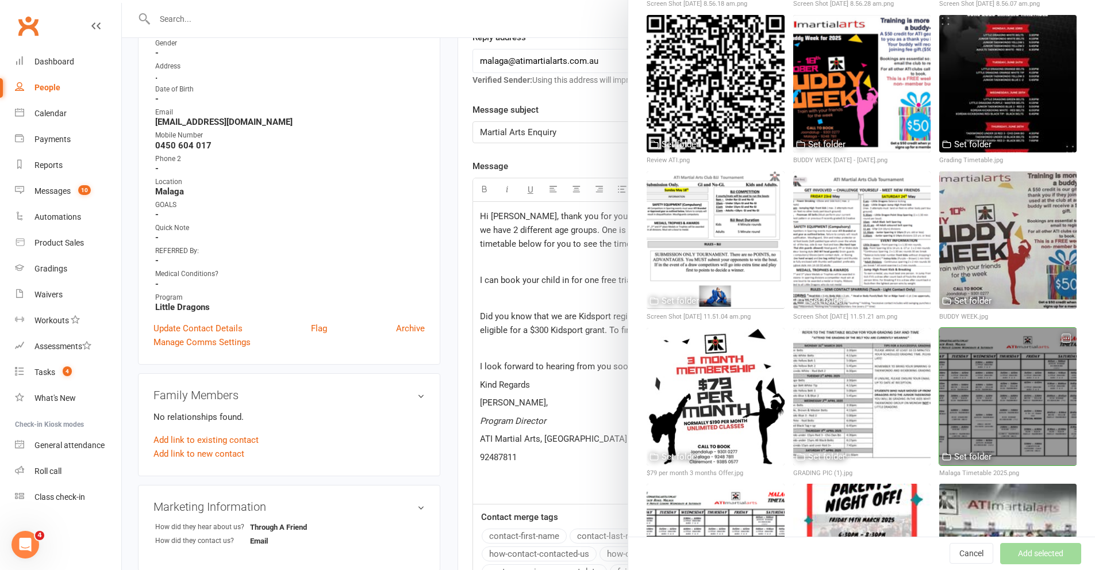
click at [1003, 344] on div at bounding box center [1007, 396] width 137 height 137
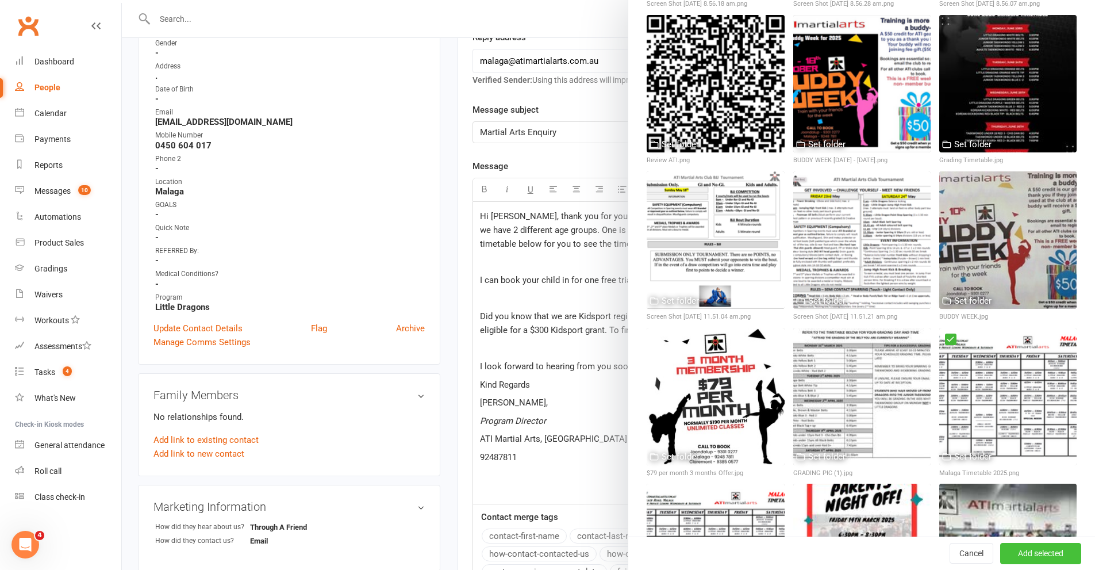
click at [1020, 546] on button "Add selected" at bounding box center [1040, 553] width 81 height 21
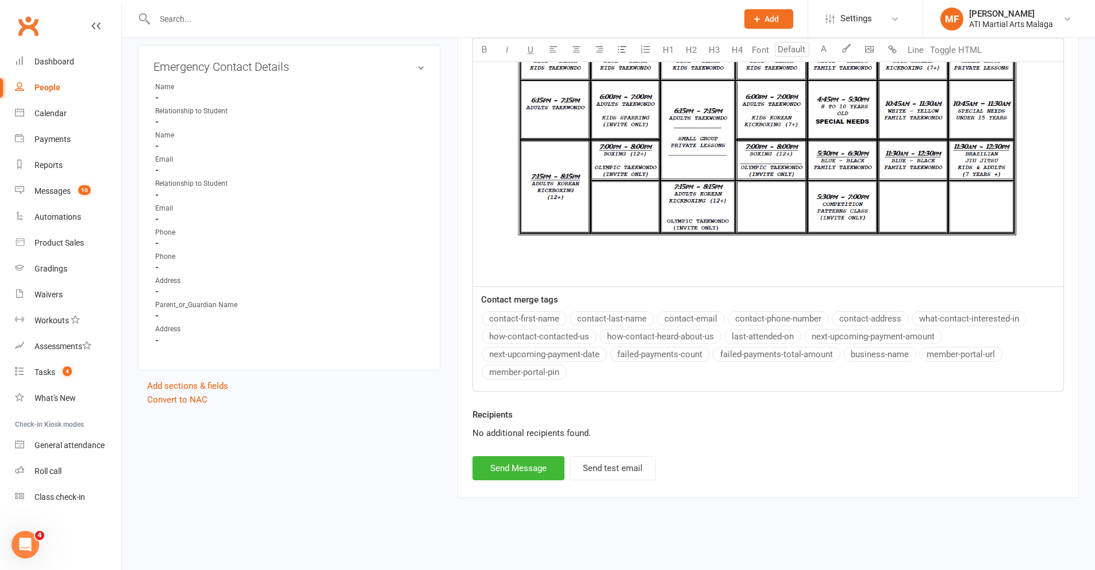
scroll to position [862, 0]
click at [553, 473] on button "Send Message" at bounding box center [519, 467] width 92 height 24
select select
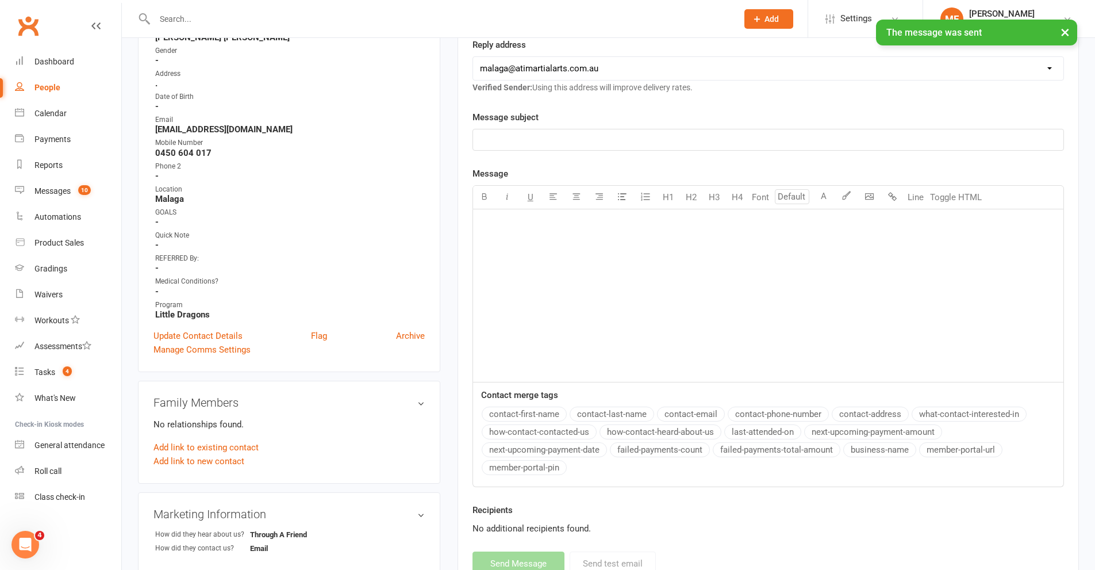
scroll to position [0, 0]
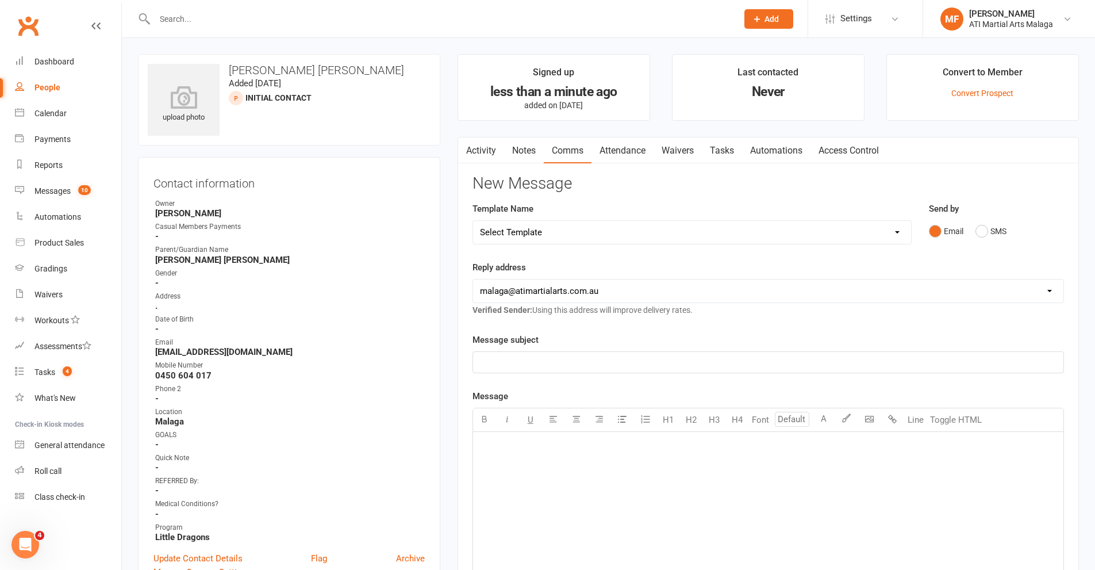
drag, startPoint x: 533, startPoint y: 150, endPoint x: 753, endPoint y: 170, distance: 220.5
click at [532, 149] on link "Notes" at bounding box center [524, 150] width 40 height 26
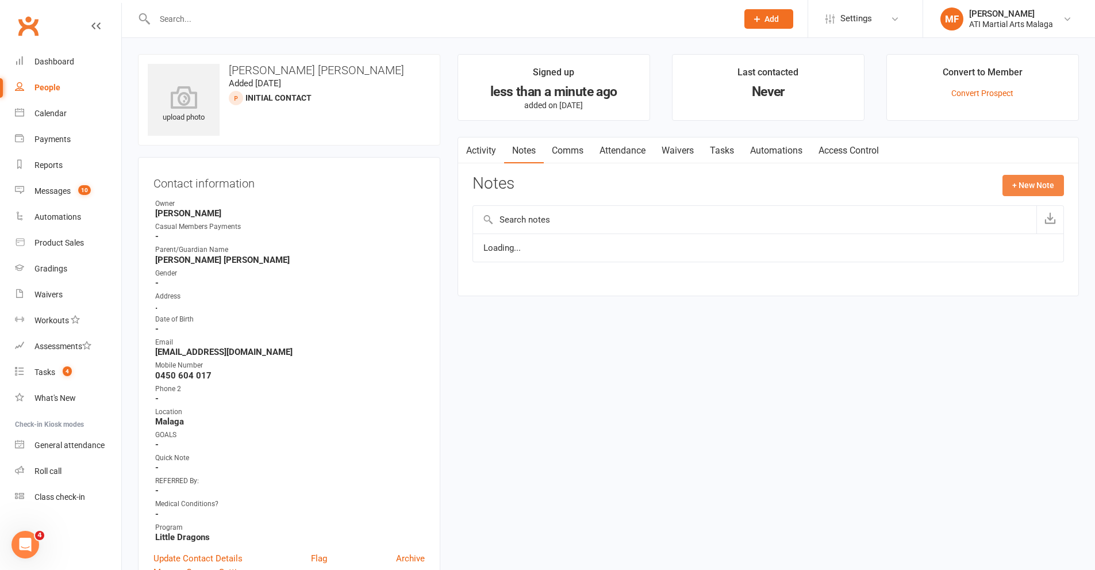
click at [1036, 189] on button "+ New Note" at bounding box center [1034, 185] width 62 height 21
click at [591, 229] on input "text" at bounding box center [769, 232] width 592 height 24
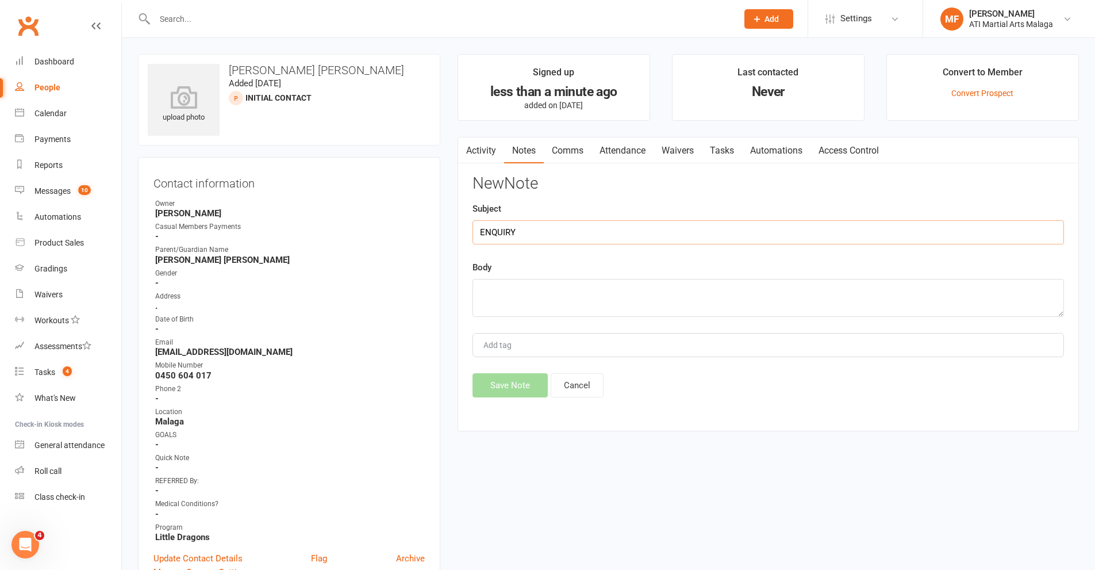
type input "ENQUIRY"
paste textarea "Name Rachana Dave Email rachu9350@yahoo.co.in Age of Interested Person 3 to 6 y…"
type textarea "Name Rachana Dave Email rachu9350@yahoo.co.in Age of Interested Person 3 to 6 y…"
click at [510, 384] on button "Save Note" at bounding box center [510, 385] width 75 height 24
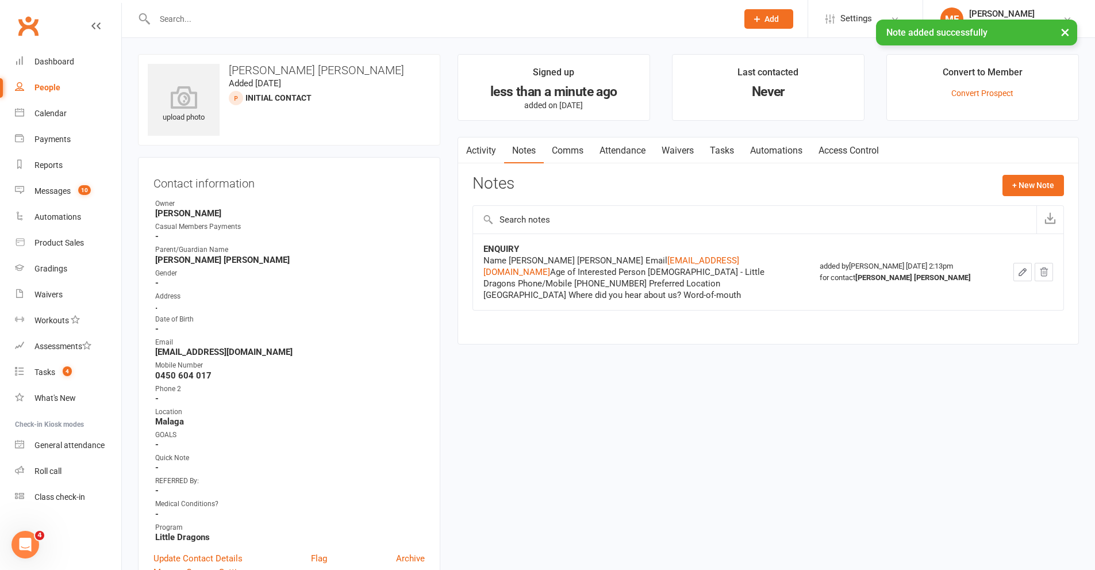
click at [491, 153] on link "Activity" at bounding box center [481, 150] width 46 height 26
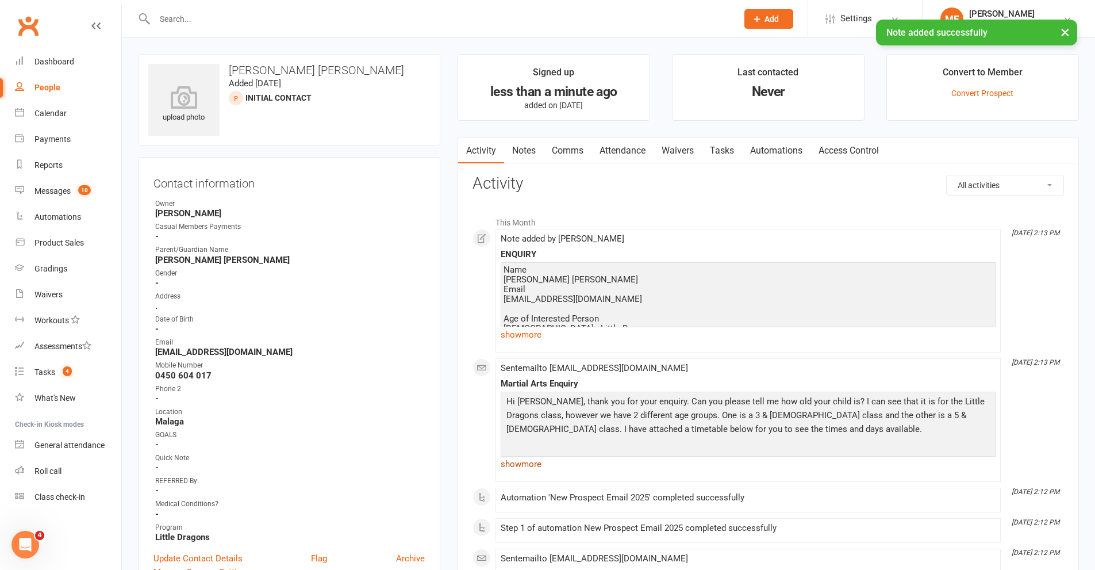
click at [517, 460] on link "show more" at bounding box center [748, 464] width 495 height 16
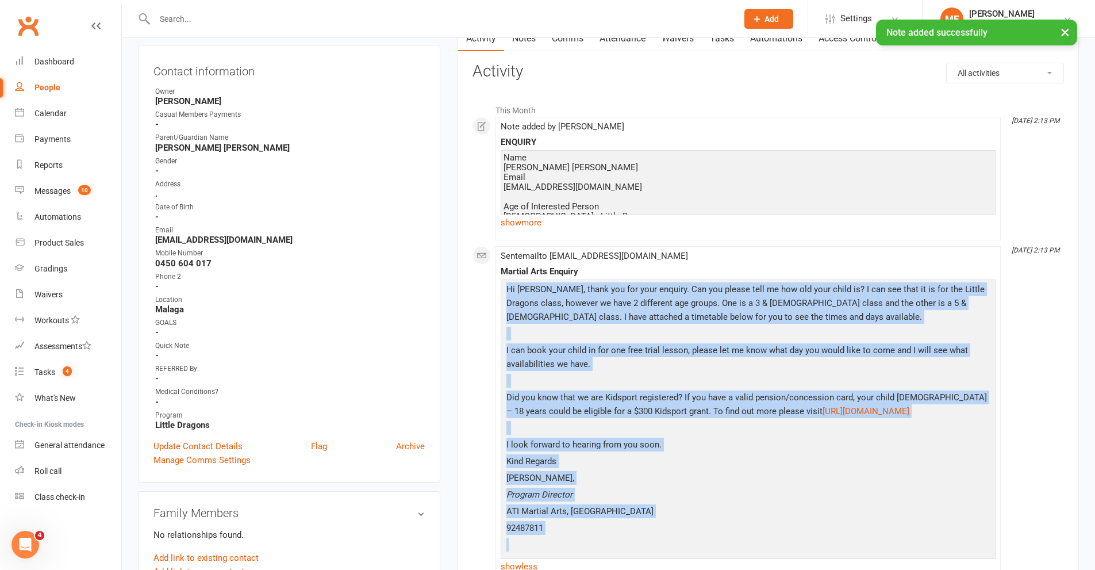
scroll to position [185, 0]
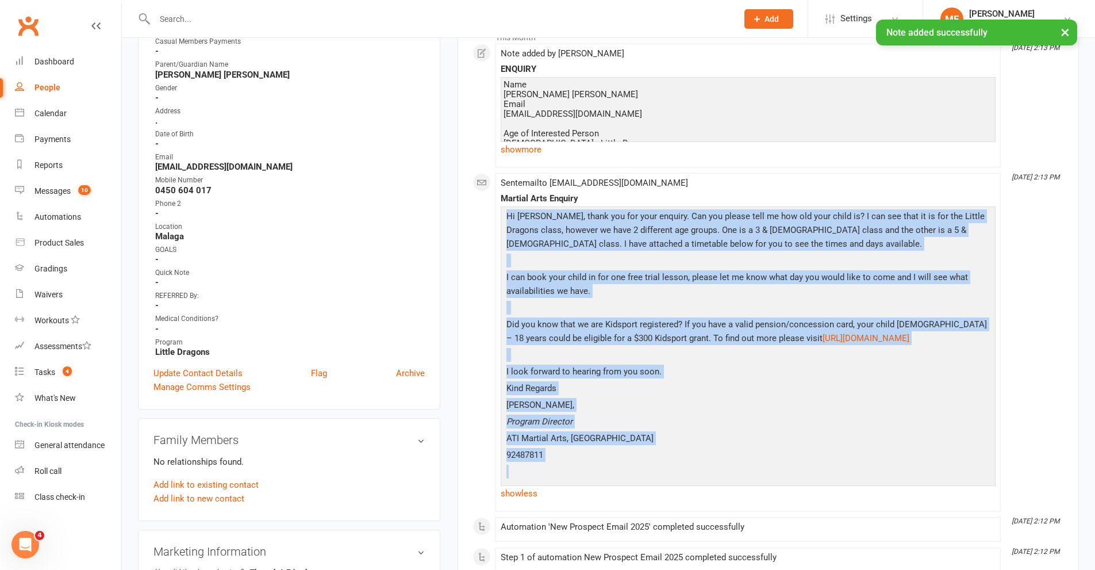
drag, startPoint x: 507, startPoint y: 402, endPoint x: 609, endPoint y: 486, distance: 132.3
click at [609, 481] on div "Hi Rachana, thank you for your enquiry. Can you please tell me how old your chi…" at bounding box center [748, 345] width 489 height 272
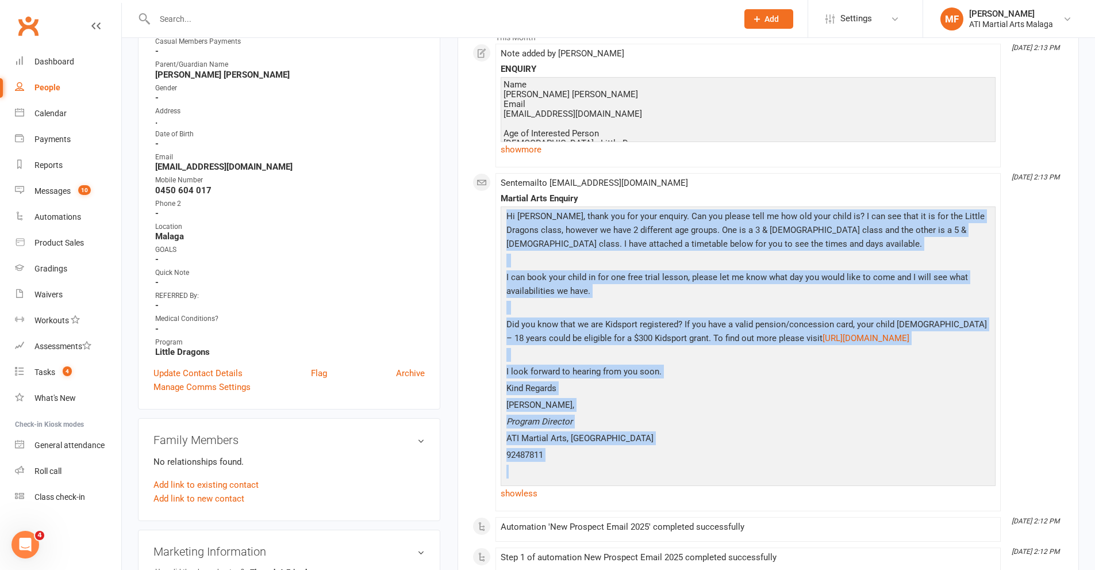
copy div "Hi Rachana, thank you for your enquiry. Can you please tell me how old your chi…"
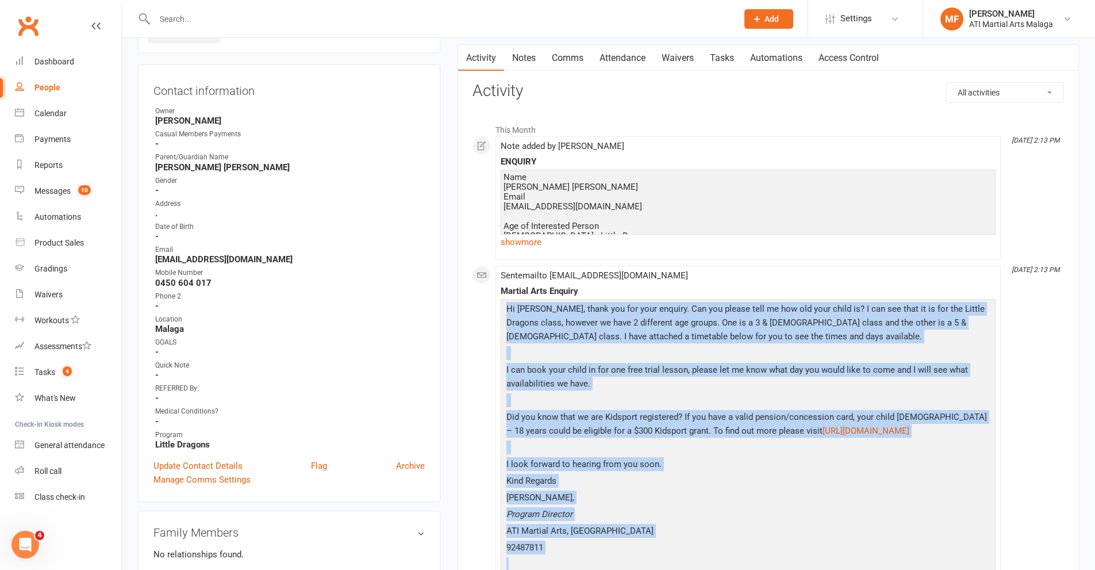
scroll to position [0, 0]
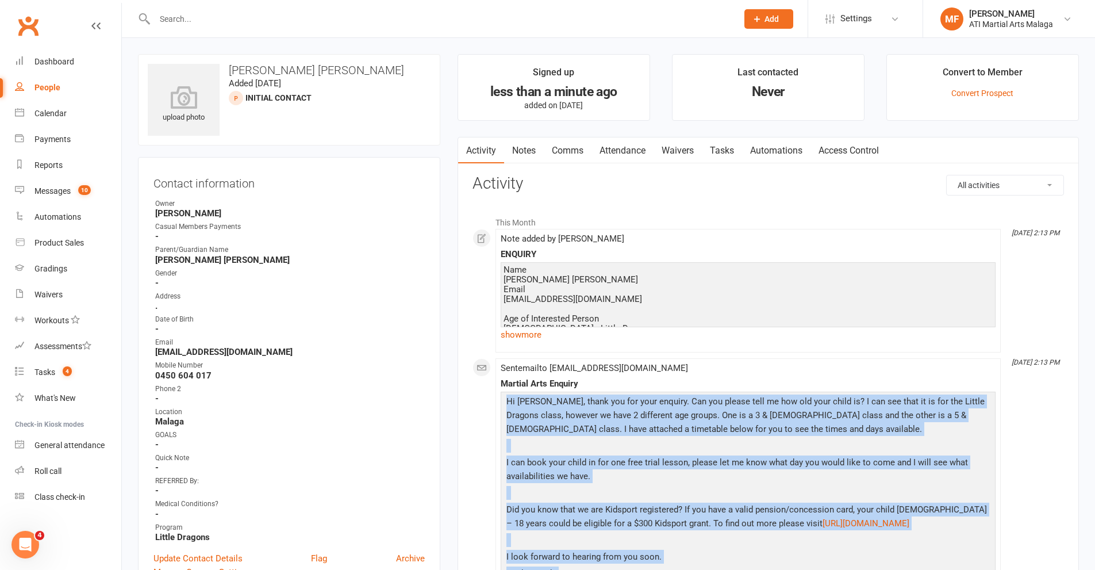
click at [528, 150] on link "Notes" at bounding box center [524, 150] width 40 height 26
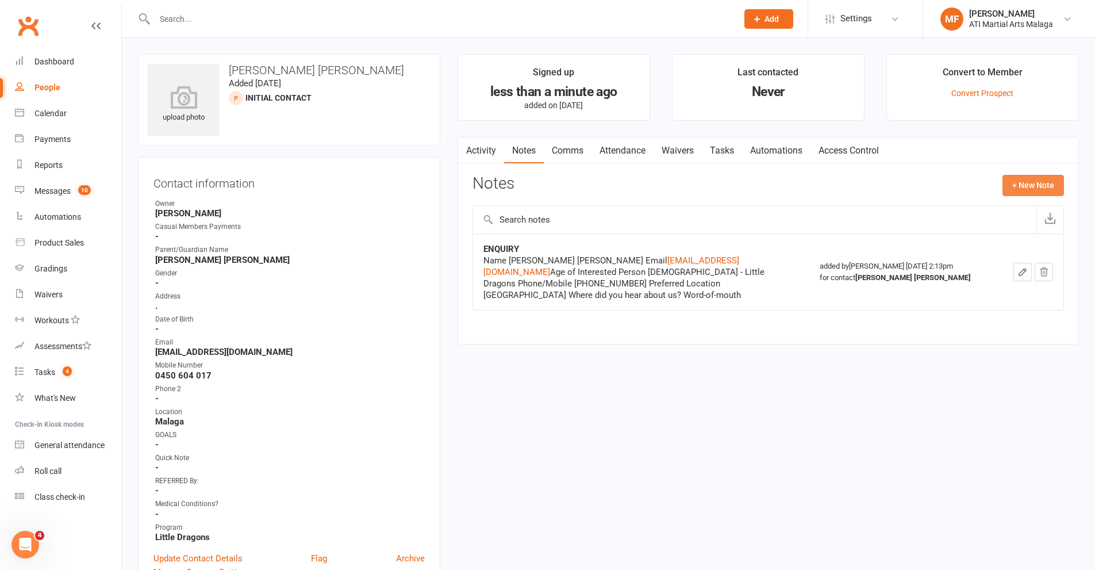
click at [1045, 186] on button "+ New Note" at bounding box center [1034, 185] width 62 height 21
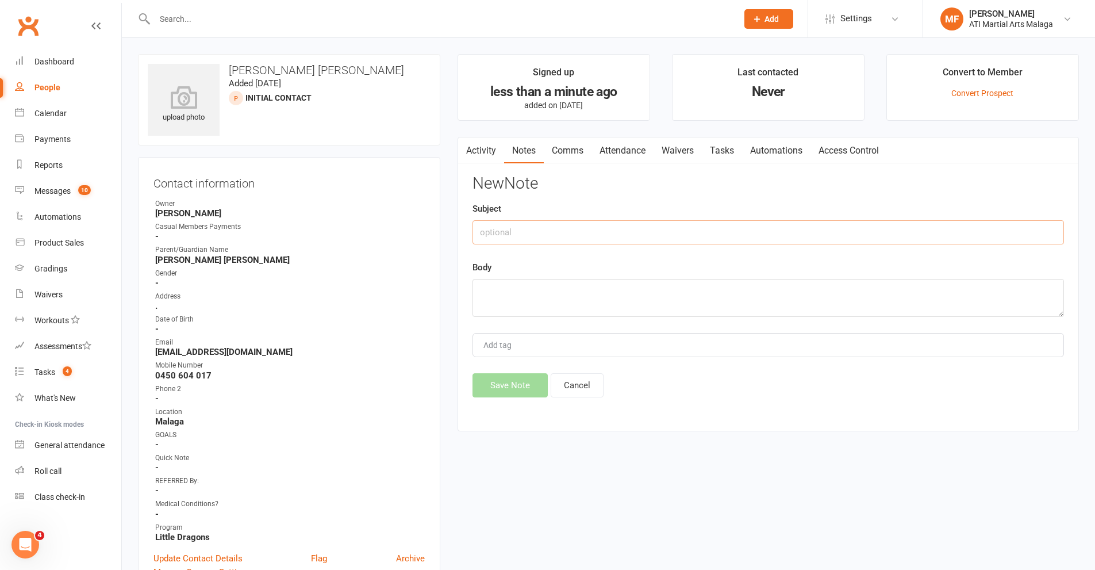
click at [583, 225] on input "text" at bounding box center [769, 232] width 592 height 24
type input "LMTCB & EMAILED"
paste textarea "Hi Rachana, thank you for your enquiry. Can you please tell me how old your chi…"
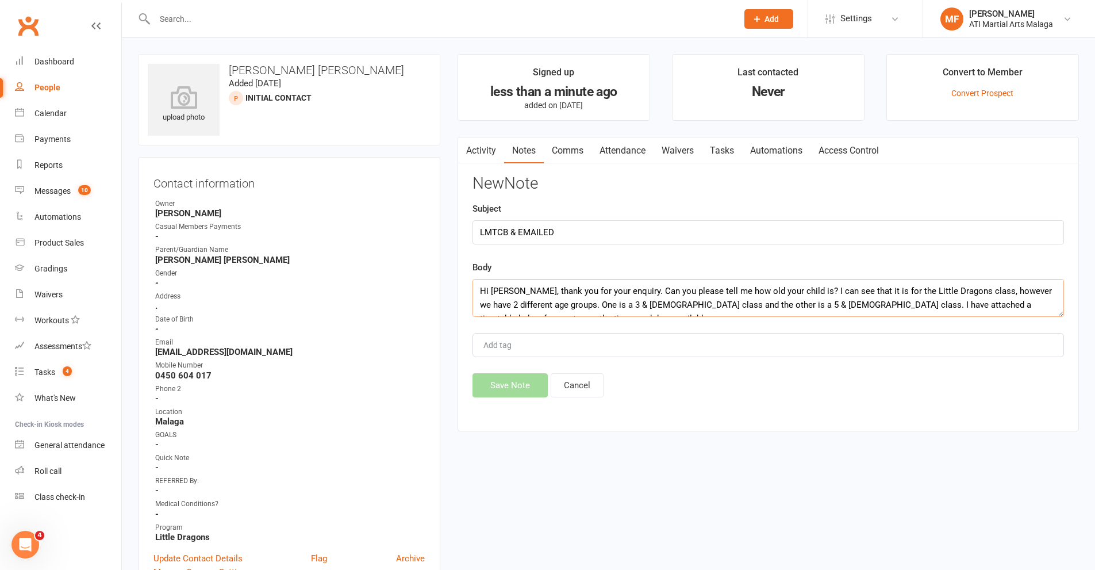
scroll to position [352, 0]
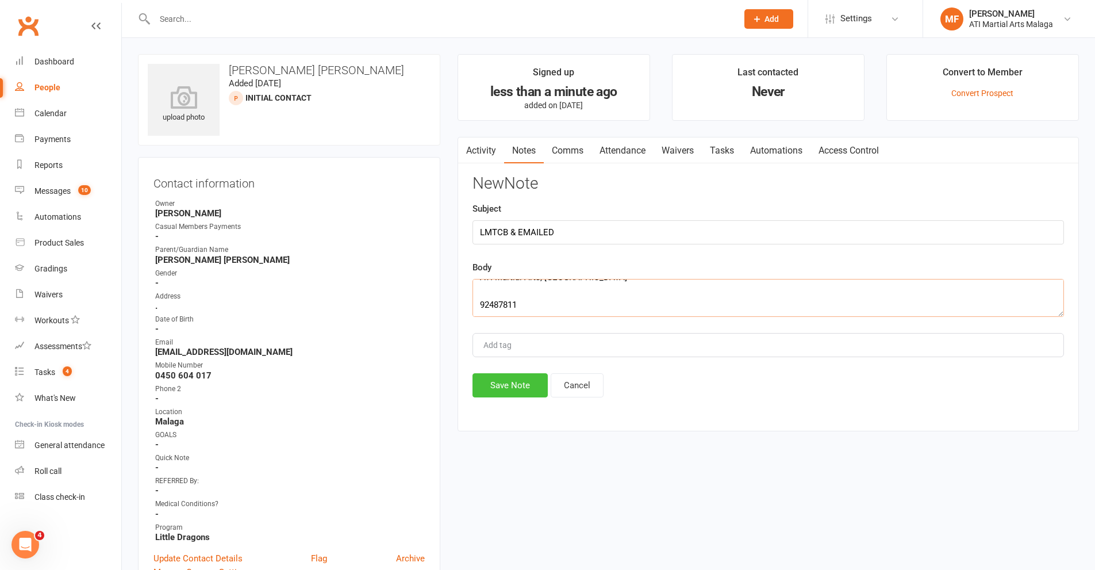
type textarea "Hi Rachana, thank you for your enquiry. Can you please tell me how old your chi…"
click at [501, 394] on button "Save Note" at bounding box center [510, 385] width 75 height 24
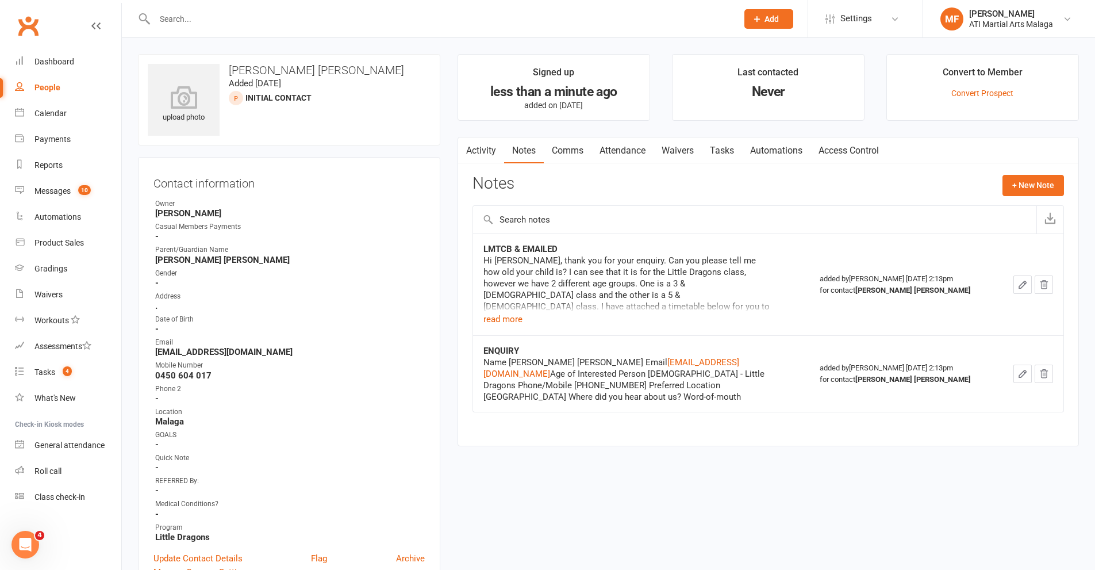
click at [769, 3] on div "Prospect Member Non-attending contact Class / event Appointment Grading event T…" at bounding box center [769, 18] width 78 height 37
drag, startPoint x: 768, startPoint y: 13, endPoint x: 767, endPoint y: 20, distance: 6.4
click at [768, 13] on button "Add" at bounding box center [768, 19] width 49 height 20
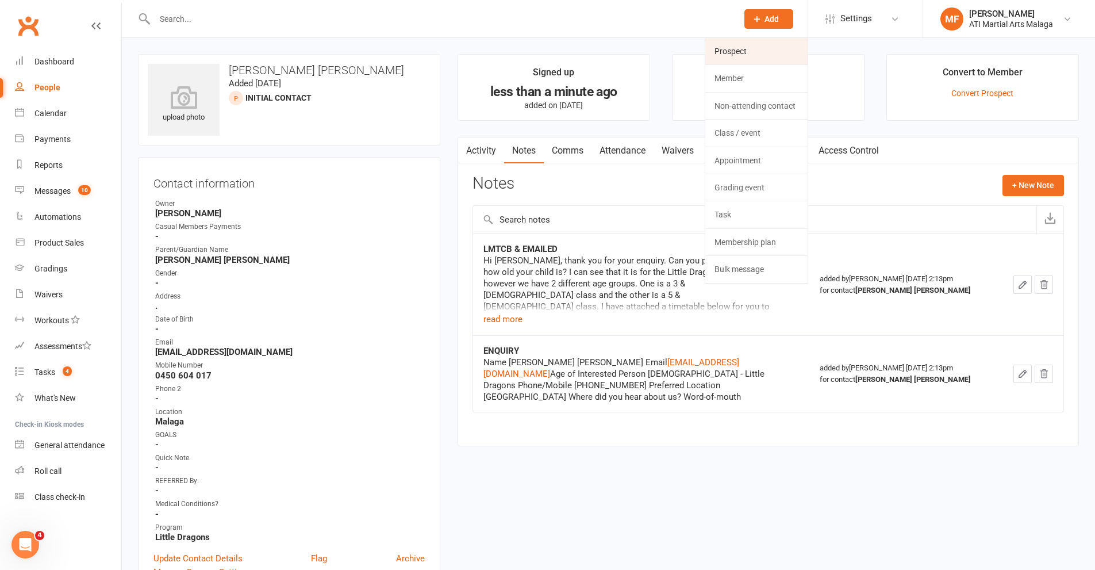
click at [761, 39] on link "Prospect" at bounding box center [756, 51] width 102 height 26
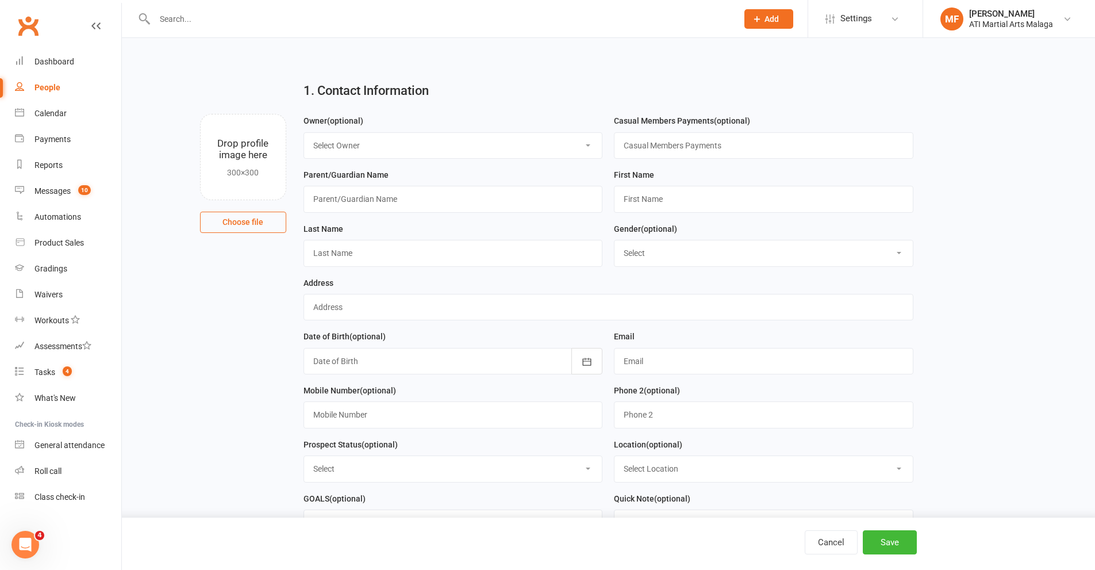
drag, startPoint x: 447, startPoint y: 141, endPoint x: 440, endPoint y: 150, distance: 11.2
click at [447, 141] on select "Select Owner Rodney Lockyer Tony Curtis Benjamin Argus ATI Martial Arts Malaga …" at bounding box center [453, 145] width 298 height 25
select select "4"
click at [304, 133] on select "Select Owner Rodney Lockyer Tony Curtis Benjamin Argus ATI Martial Arts Malaga …" at bounding box center [453, 145] width 298 height 25
click at [383, 200] on input "text" at bounding box center [454, 199] width 300 height 26
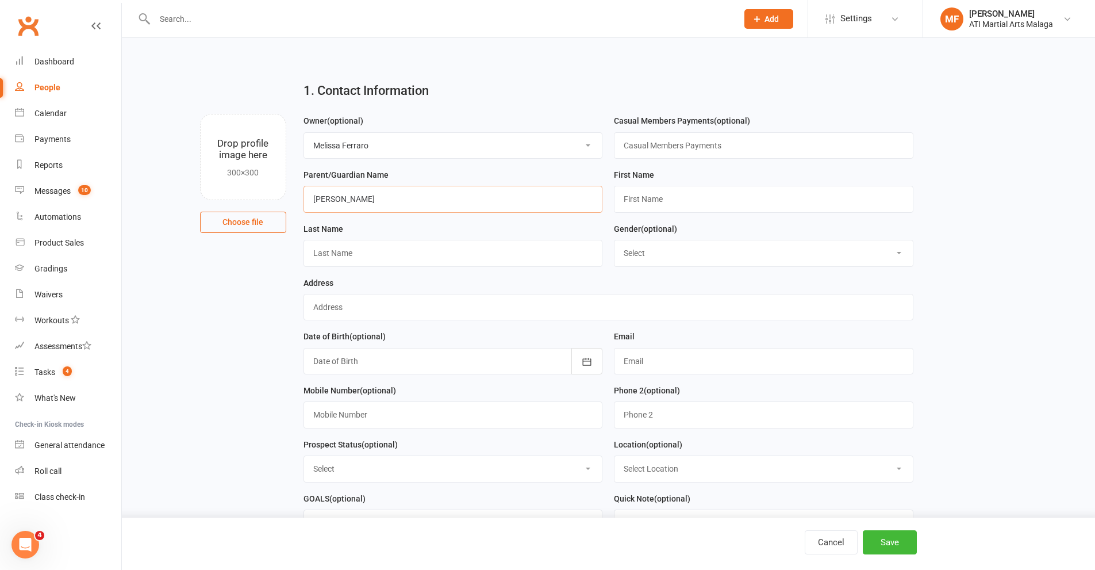
type input "Abbee Wright"
type input "Axel"
type input "Wright"
select select "[DEMOGRAPHIC_DATA]"
type input "."
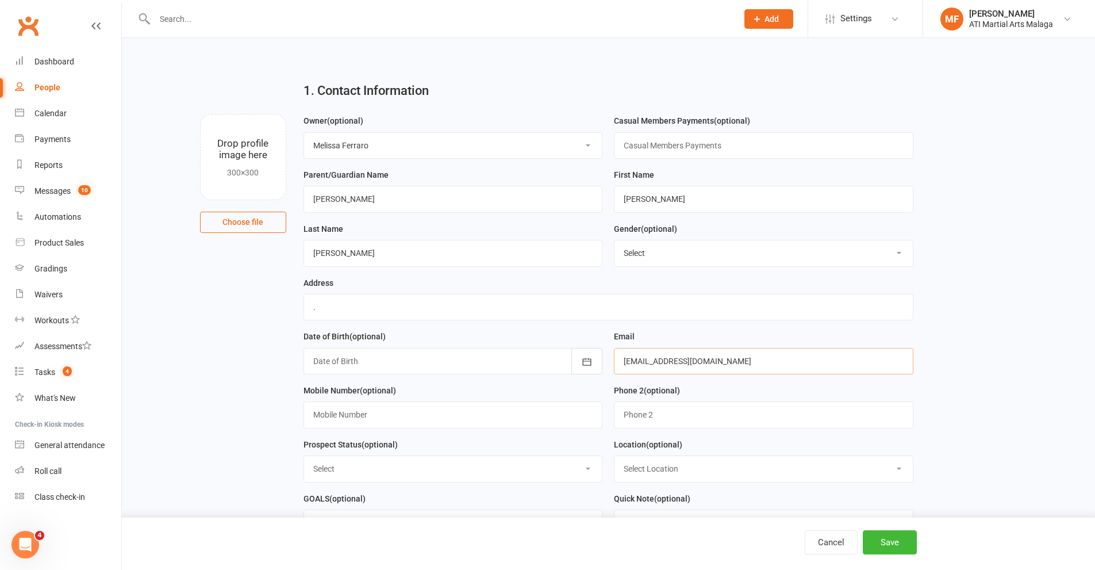
type input "wrightabbee83@gmail.com"
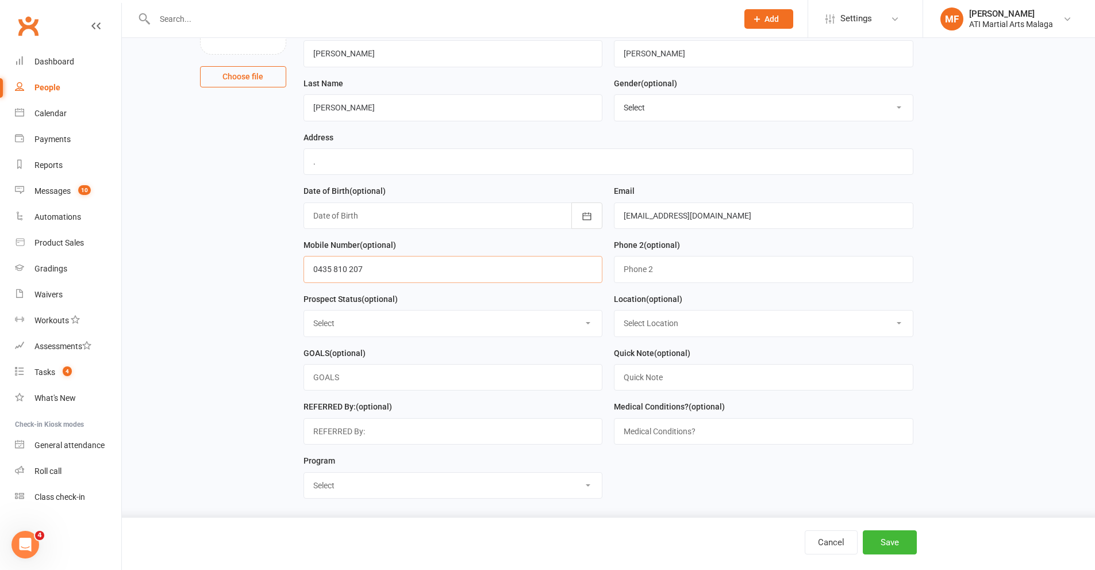
scroll to position [230, 0]
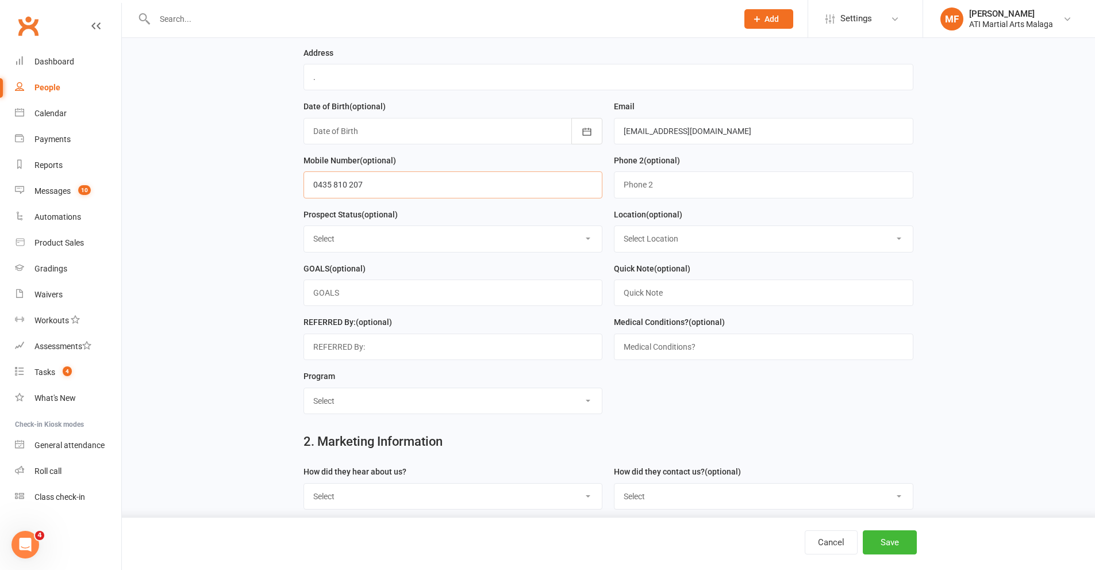
type input "0435 810 207"
click at [336, 241] on select "Select Initial Contact Follow-up Call Satellite Lead Birthday Lead Not Ready No…" at bounding box center [453, 238] width 298 height 25
select select "Initial Contact"
click at [304, 230] on select "Select Initial Contact Follow-up Call Satellite Lead Birthday Lead Not Ready No…" at bounding box center [453, 238] width 298 height 25
drag, startPoint x: 674, startPoint y: 244, endPoint x: 665, endPoint y: 255, distance: 14.7
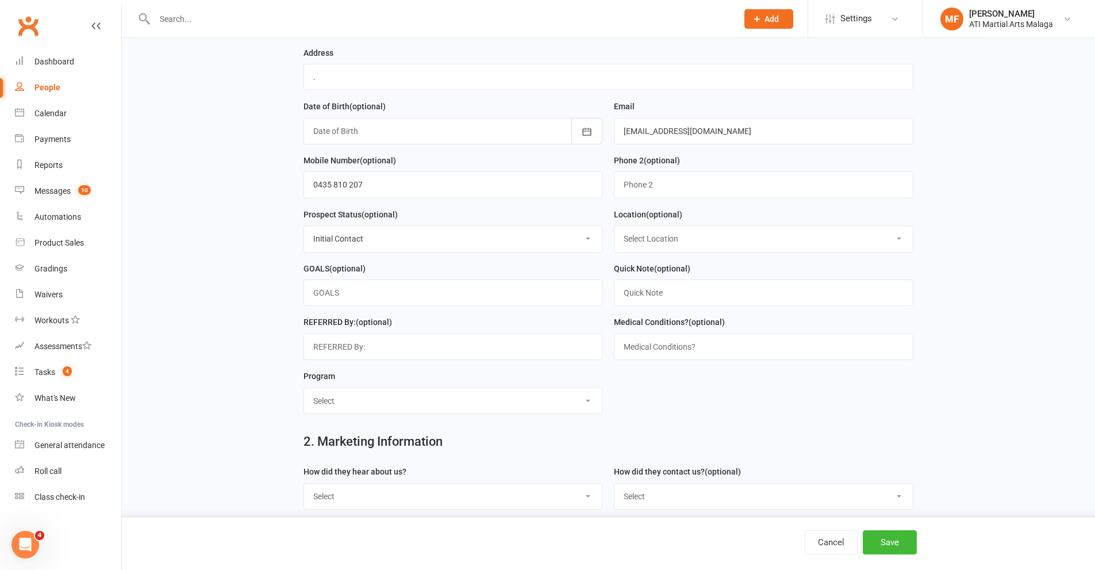
click at [674, 243] on select "Select Location Hamersley Malaga Manning Satellite Scarborough" at bounding box center [764, 238] width 298 height 25
select select "1"
click at [615, 230] on select "Select Location Hamersley Malaga Manning Satellite Scarborough" at bounding box center [764, 238] width 298 height 25
drag, startPoint x: 366, startPoint y: 415, endPoint x: 367, endPoint y: 401, distance: 13.8
click at [366, 413] on select "Select Little Dragons Junior TKD Adult TKD Kick Boxing Women's Only Special Nee…" at bounding box center [453, 400] width 298 height 25
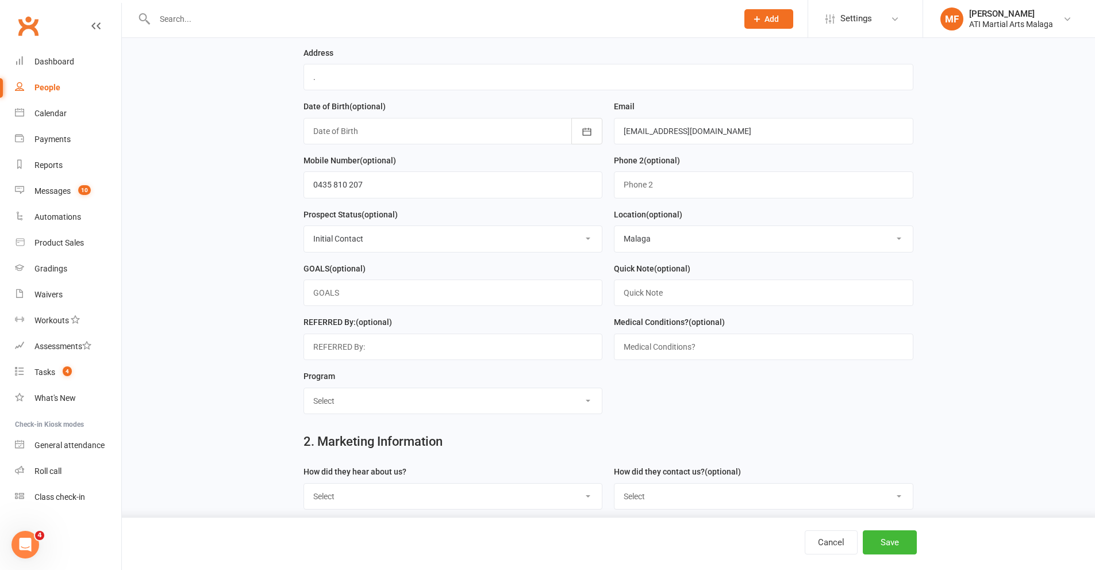
select select "Little Dragons"
click at [304, 393] on select "Select Little Dragons Junior TKD Adult TKD Kick Boxing Women's Only Special Nee…" at bounding box center [453, 400] width 298 height 25
click at [362, 498] on select "Select Google Through A Friend Facebook Sms/Email Offer Flyer School Class Open…" at bounding box center [453, 495] width 298 height 25
select select "FACEBOOK LIVE BOOKINGS"
click at [304, 489] on select "Select Google Through A Friend Facebook Sms/Email Offer Flyer School Class Open…" at bounding box center [453, 495] width 298 height 25
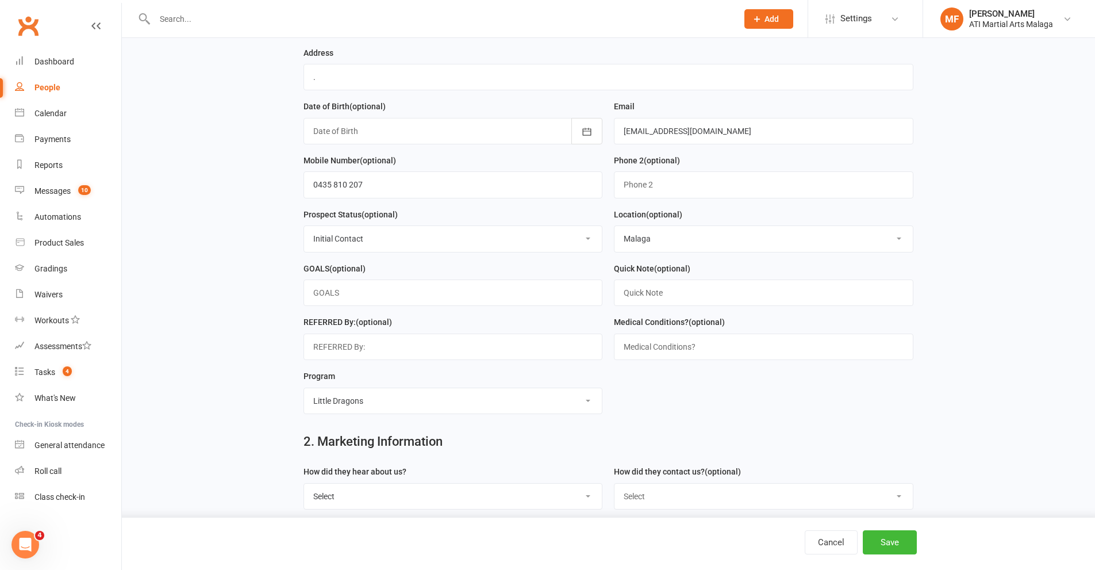
click at [657, 505] on select "Select Phone Email In-Facility Facebook Referral QR code registration Live Book…" at bounding box center [764, 495] width 298 height 25
select select "Live Booking sheet"
click at [615, 489] on select "Select Phone Email In-Facility Facebook Referral QR code registration Live Book…" at bounding box center [764, 495] width 298 height 25
click at [888, 541] on button "Save" at bounding box center [890, 542] width 54 height 24
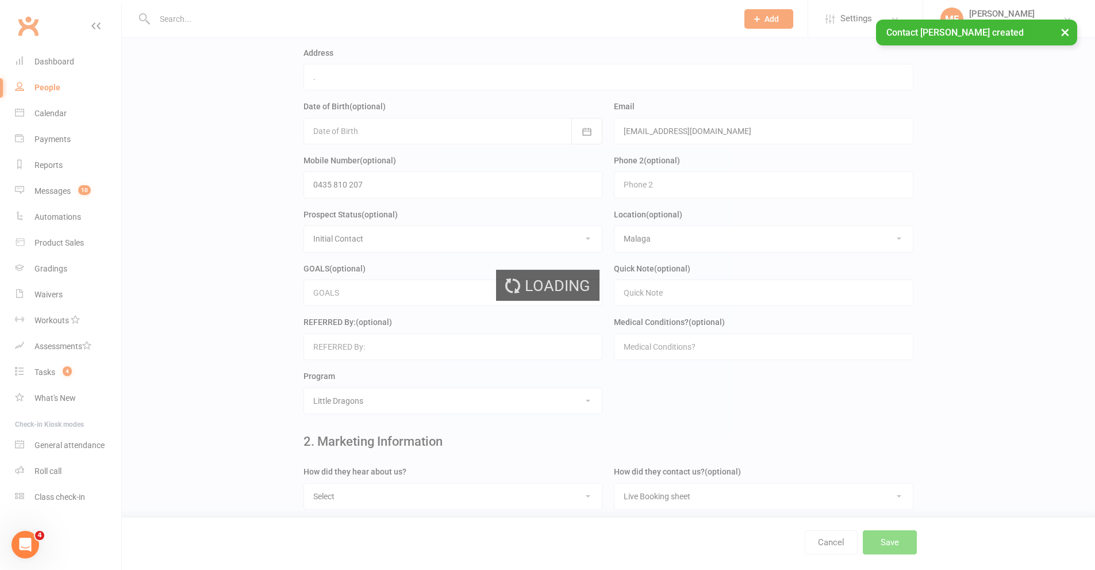
scroll to position [0, 0]
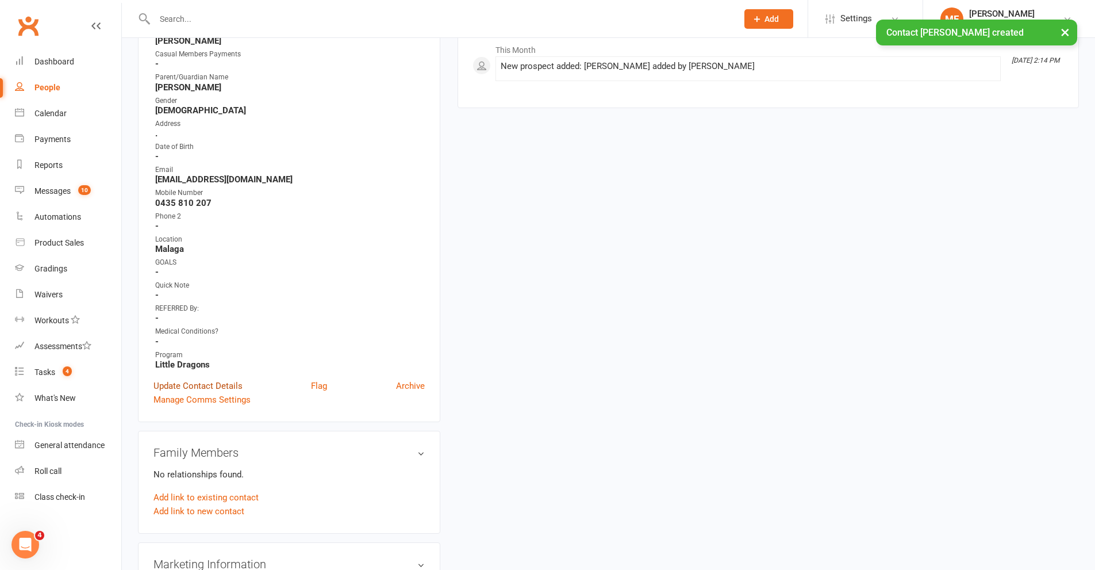
click at [214, 380] on link "Update Contact Details" at bounding box center [197, 386] width 89 height 14
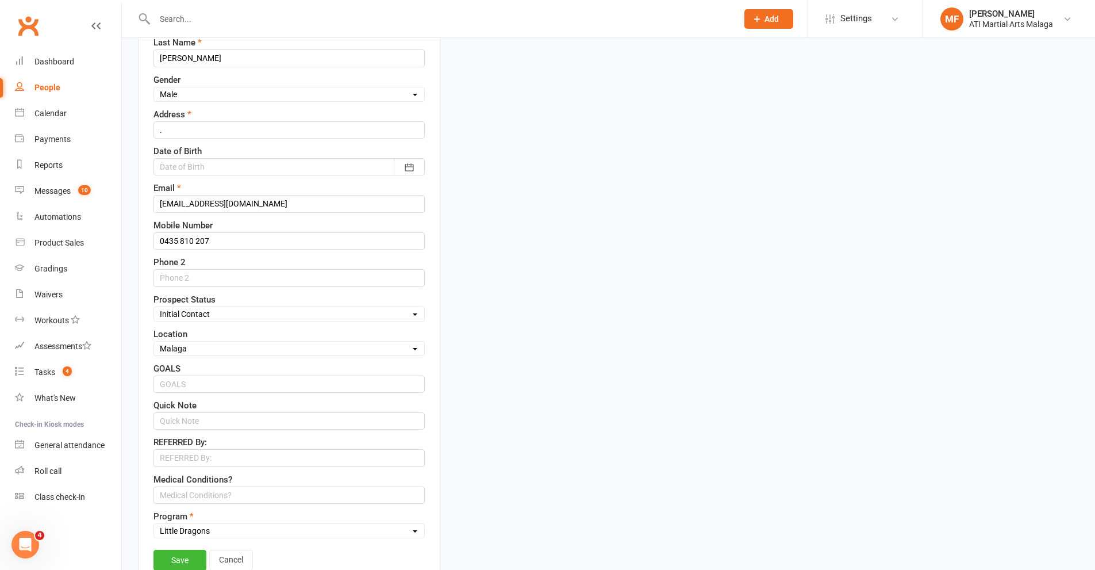
scroll to position [345, 0]
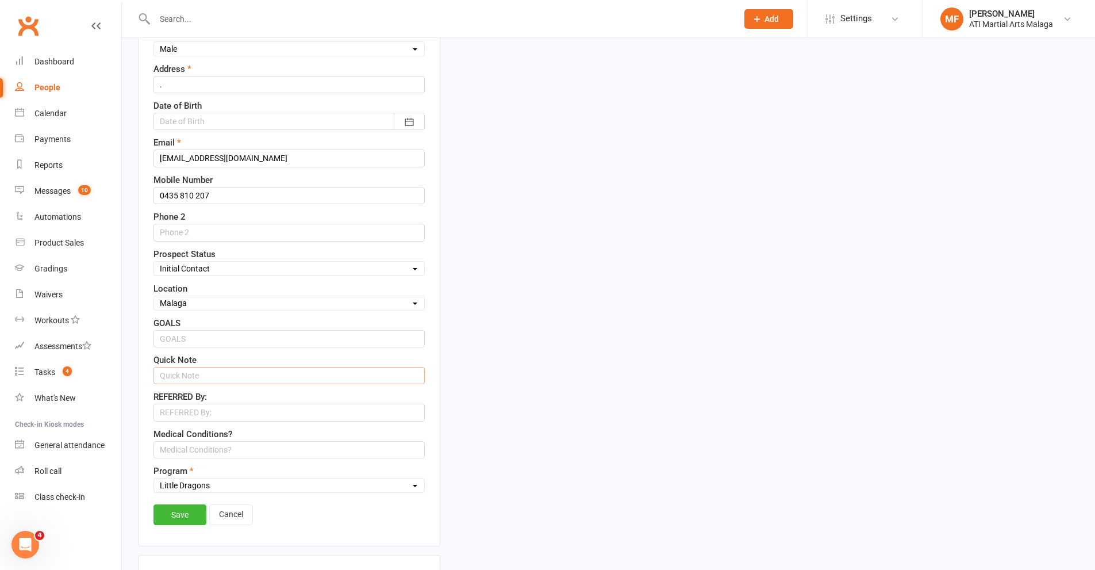
click at [204, 374] on input "text" at bounding box center [288, 375] width 271 height 17
type input "[DEMOGRAPHIC_DATA]"
click at [197, 513] on link "Save" at bounding box center [179, 514] width 53 height 21
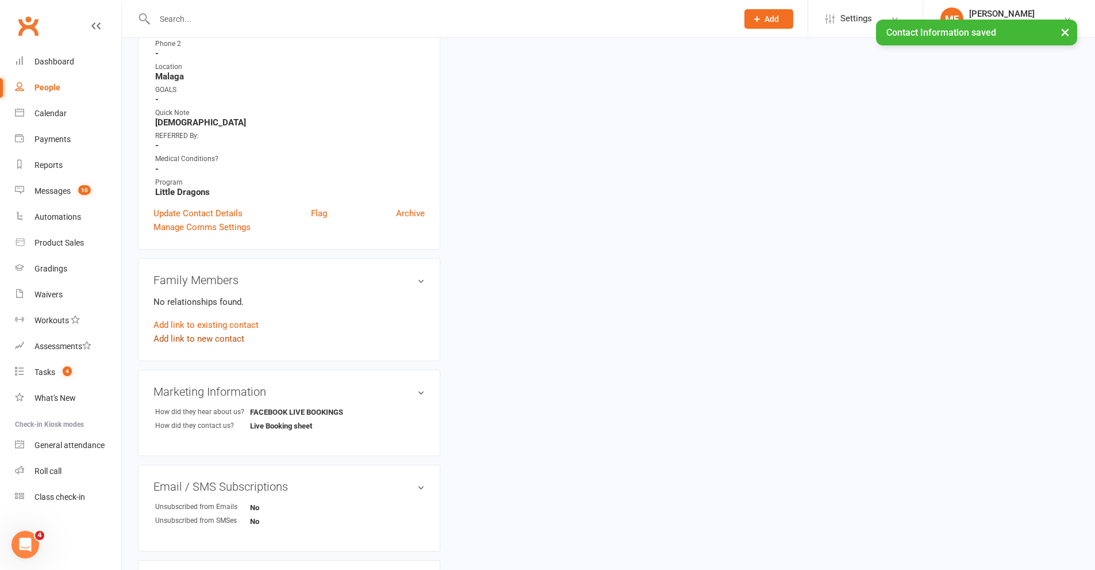
click at [233, 339] on link "Add link to new contact" at bounding box center [198, 339] width 91 height 14
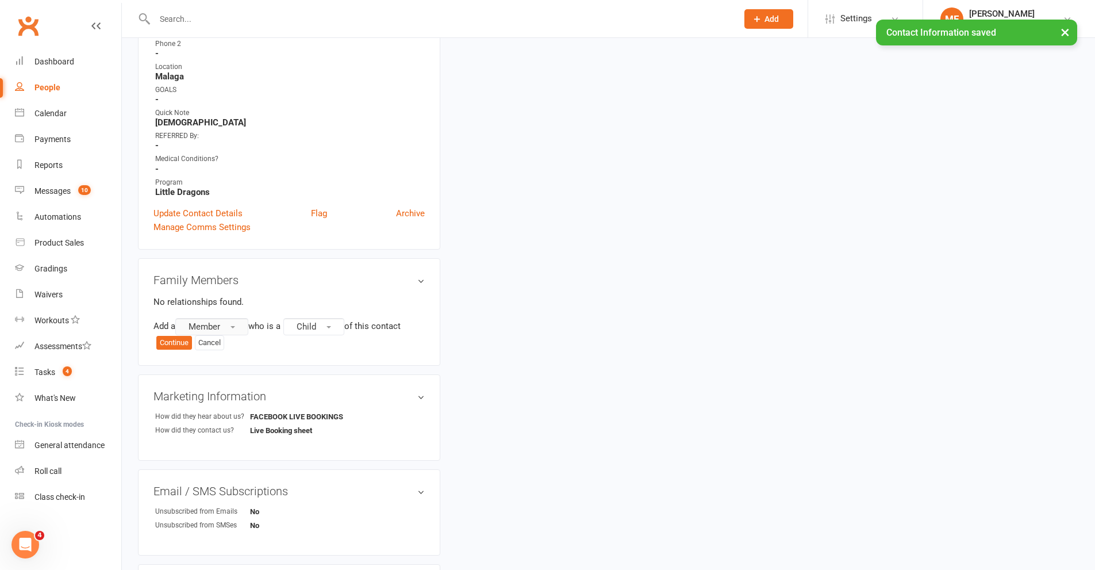
click at [230, 321] on button "Member" at bounding box center [211, 326] width 73 height 17
click at [210, 368] on span "Prospect" at bounding box center [202, 373] width 34 height 10
click at [316, 325] on span "Child" at bounding box center [310, 326] width 20 height 10
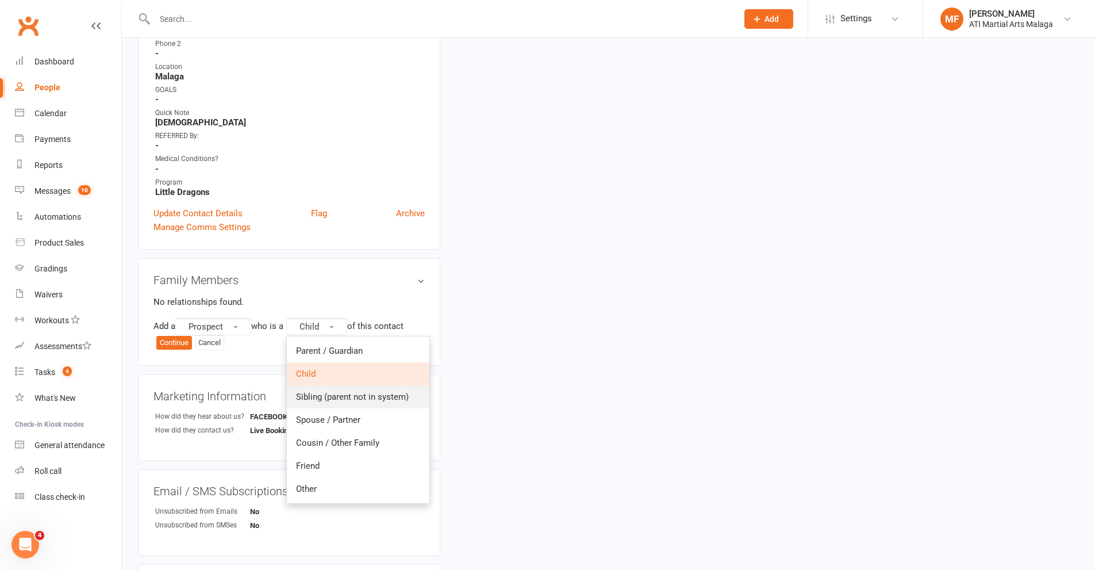
click at [326, 396] on span "Sibling (parent not in system)" at bounding box center [352, 396] width 113 height 10
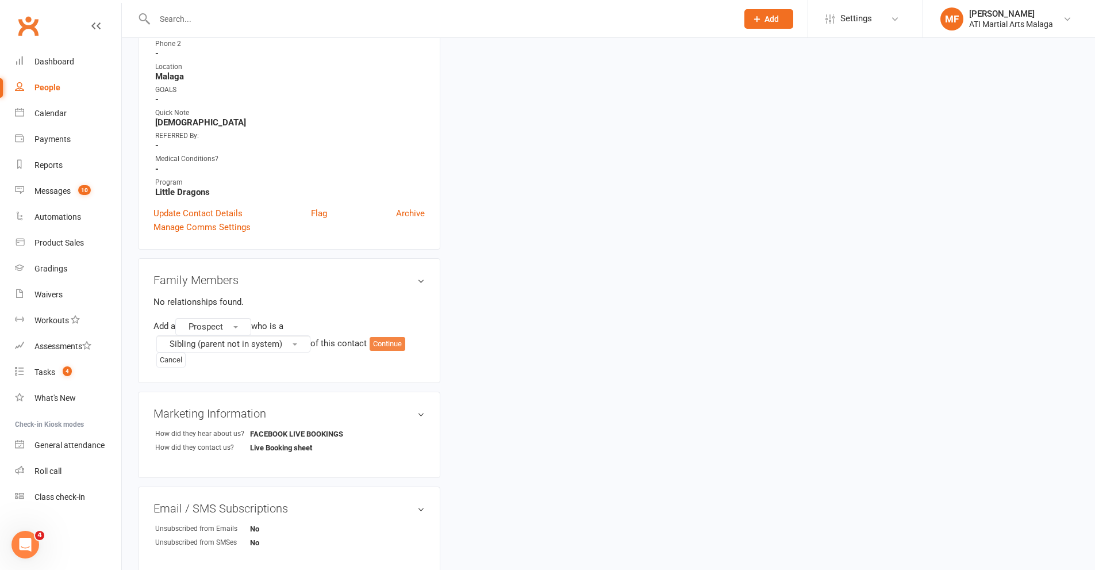
click at [397, 340] on button "Continue" at bounding box center [388, 344] width 36 height 14
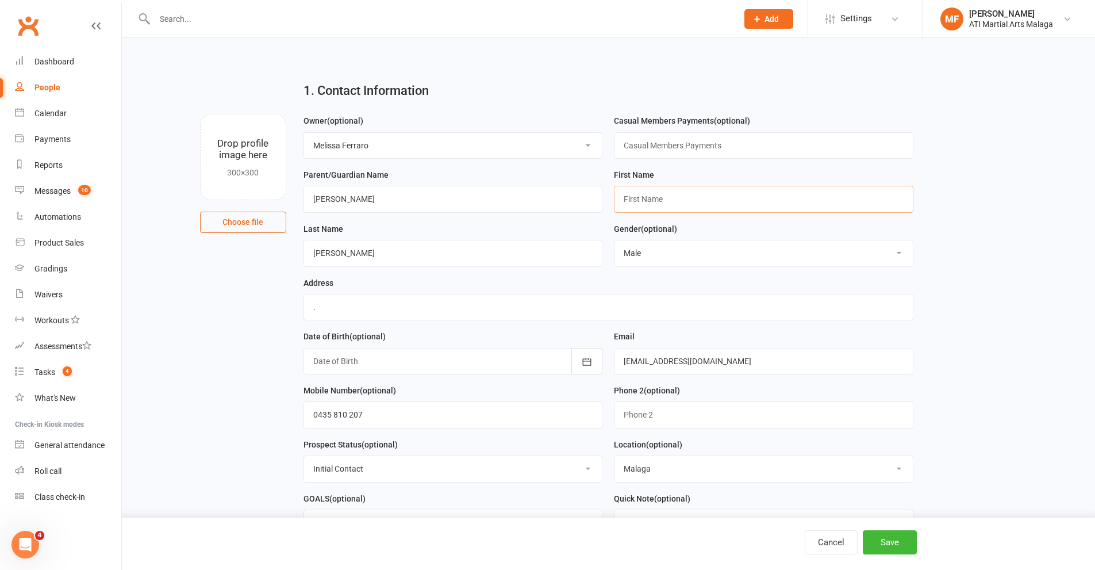
click at [639, 204] on input "text" at bounding box center [764, 199] width 300 height 26
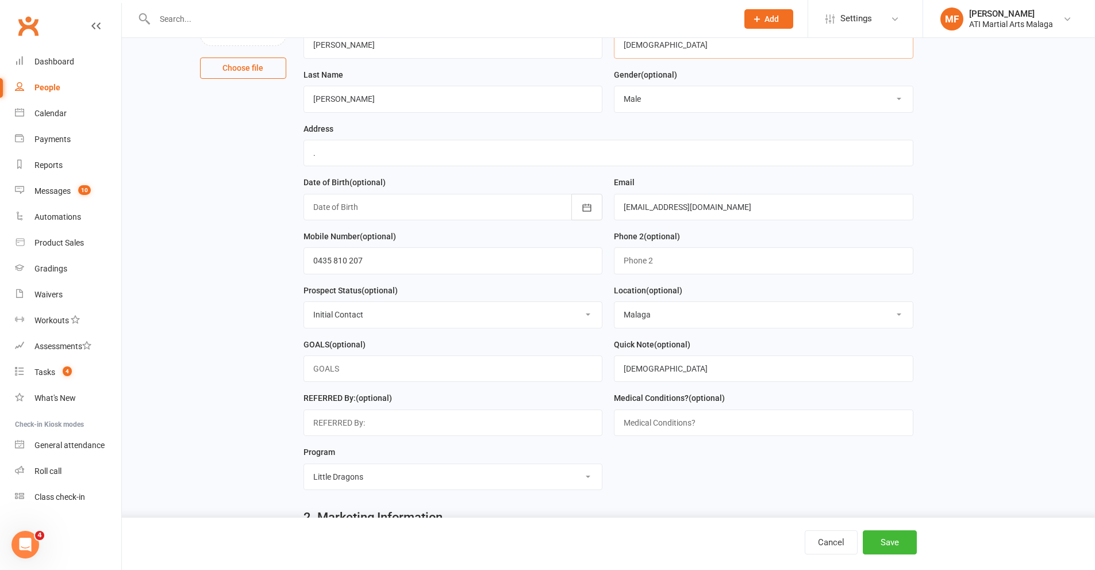
scroll to position [172, 0]
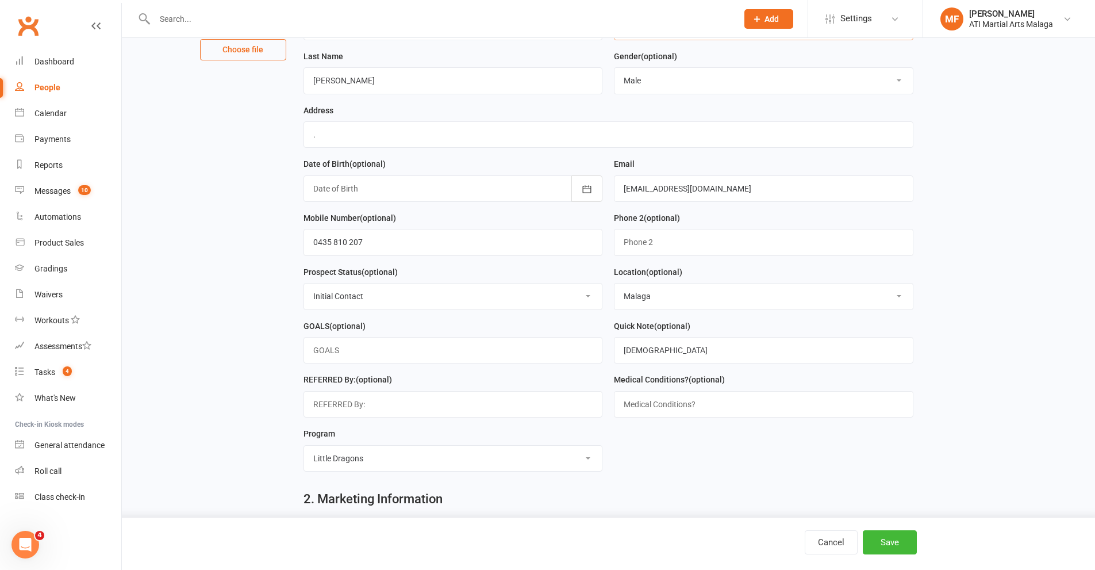
type input "Aleister"
drag, startPoint x: 622, startPoint y: 354, endPoint x: 628, endPoint y: 353, distance: 5.8
click at [628, 353] on input "[DEMOGRAPHIC_DATA]" at bounding box center [764, 350] width 300 height 26
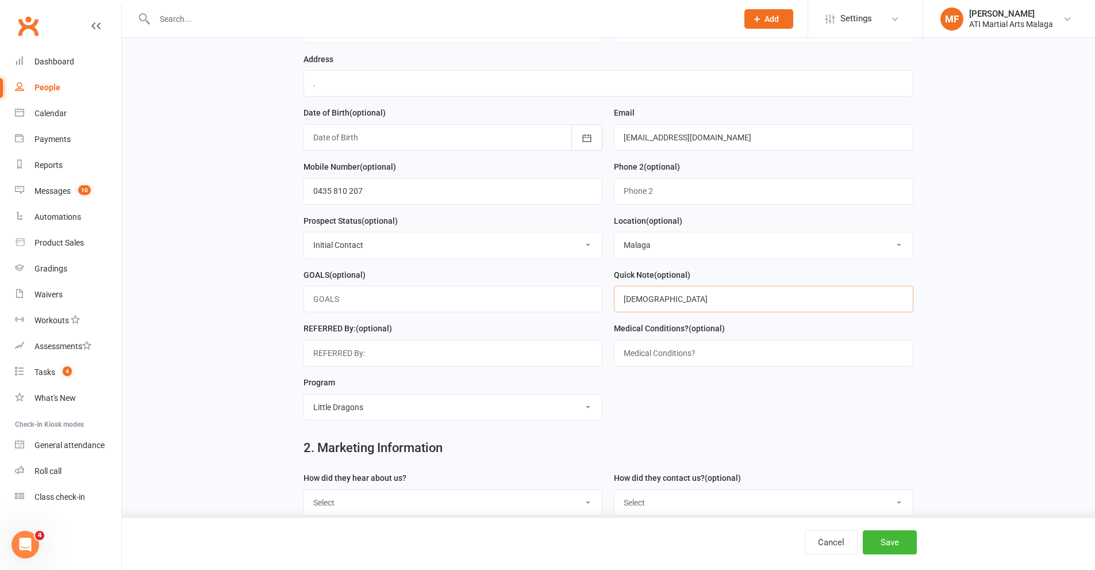
scroll to position [287, 0]
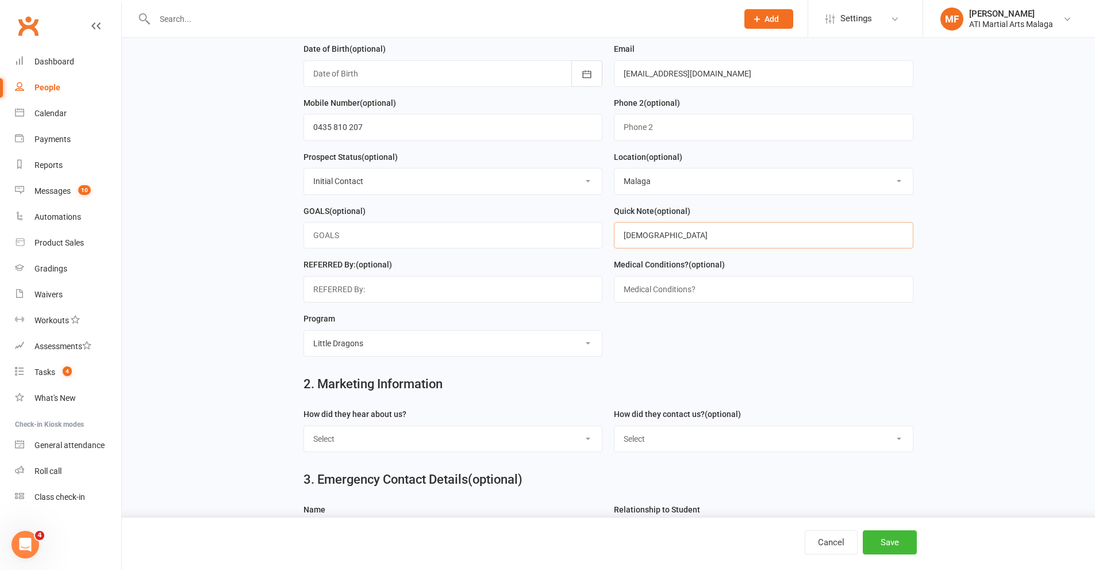
type input "[DEMOGRAPHIC_DATA]"
click at [367, 446] on select "Select Google Through A Friend Facebook Sms/Email Offer Flyer School Class Open…" at bounding box center [453, 438] width 298 height 25
select select "FACEBOOK LIVE BOOKINGS"
click at [304, 432] on select "Select Google Through A Friend Facebook Sms/Email Offer Flyer School Class Open…" at bounding box center [453, 438] width 298 height 25
click at [638, 436] on select "Select Phone Email In-Facility Facebook Referral QR code registration Live Book…" at bounding box center [764, 438] width 298 height 25
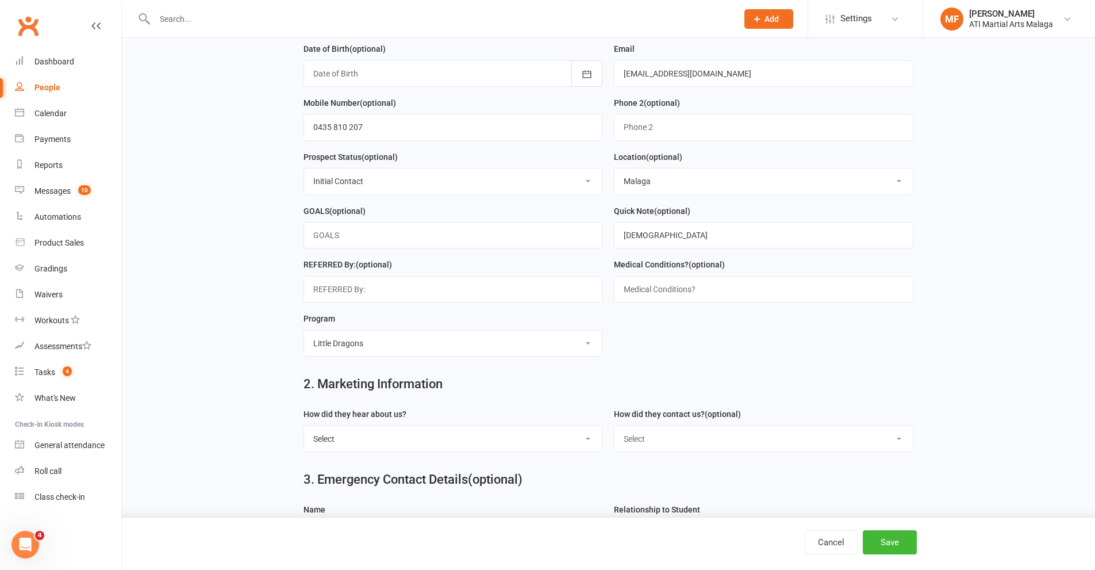
select select "Live Booking sheet"
click at [615, 432] on select "Select Phone Email In-Facility Facebook Referral QR code registration Live Book…" at bounding box center [764, 438] width 298 height 25
click at [885, 536] on button "Save" at bounding box center [890, 542] width 54 height 24
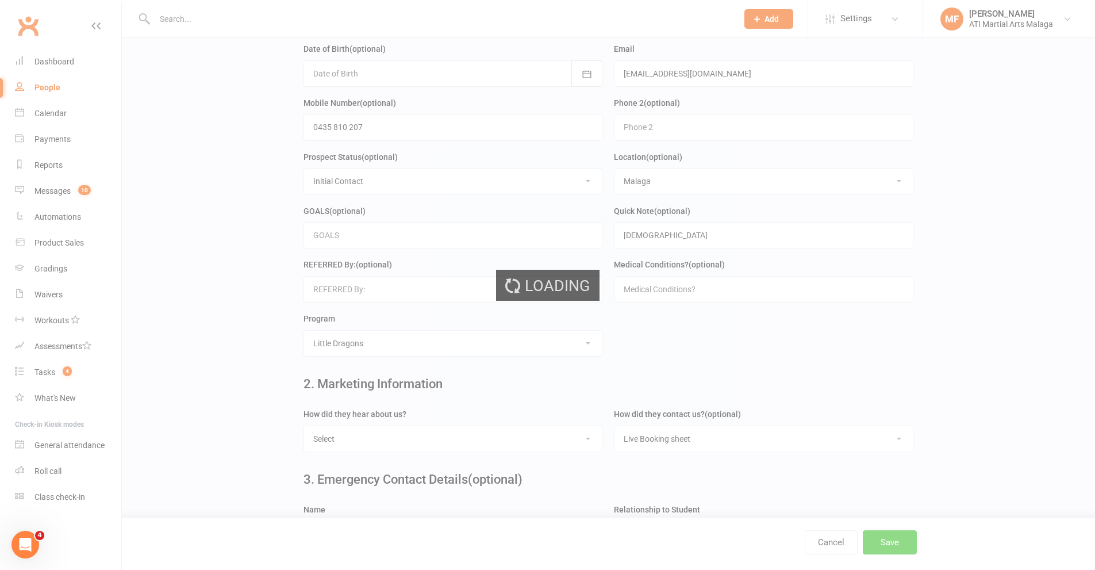
scroll to position [0, 0]
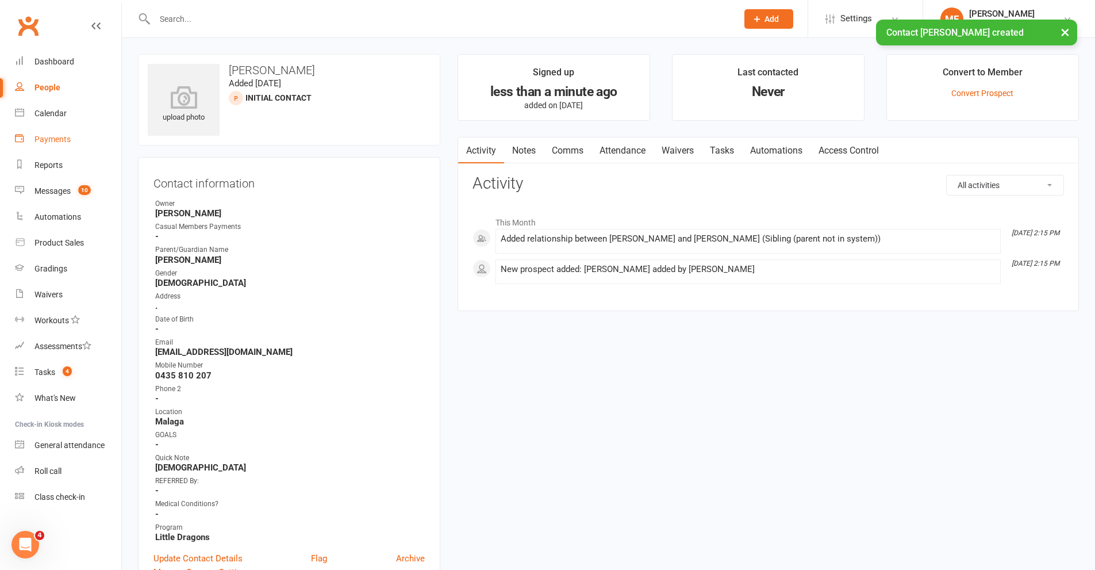
click at [53, 128] on link "Payments" at bounding box center [68, 139] width 106 height 26
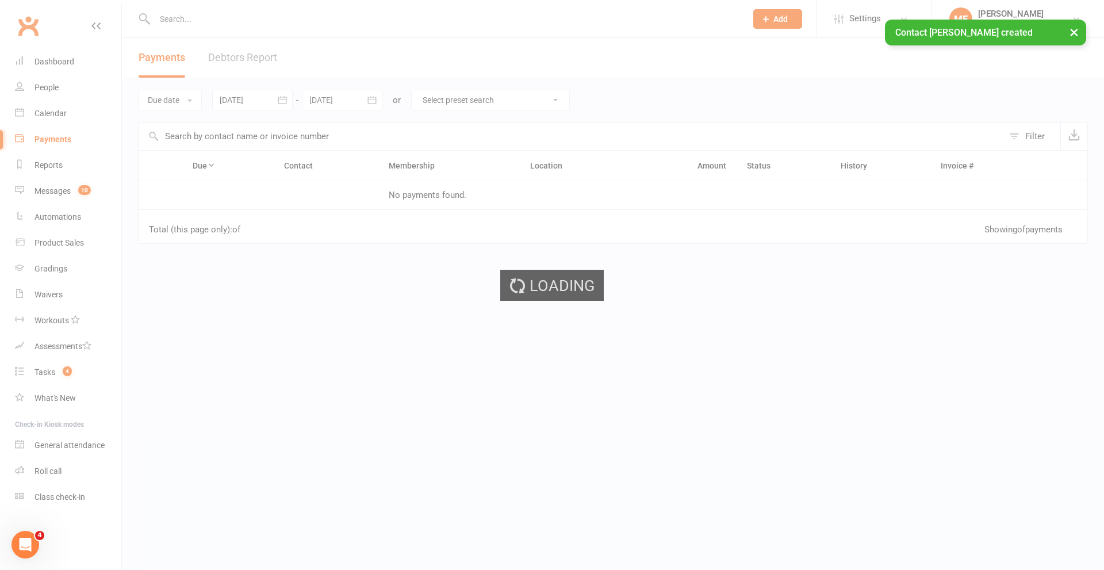
click at [53, 114] on div "Loading" at bounding box center [552, 285] width 1104 height 570
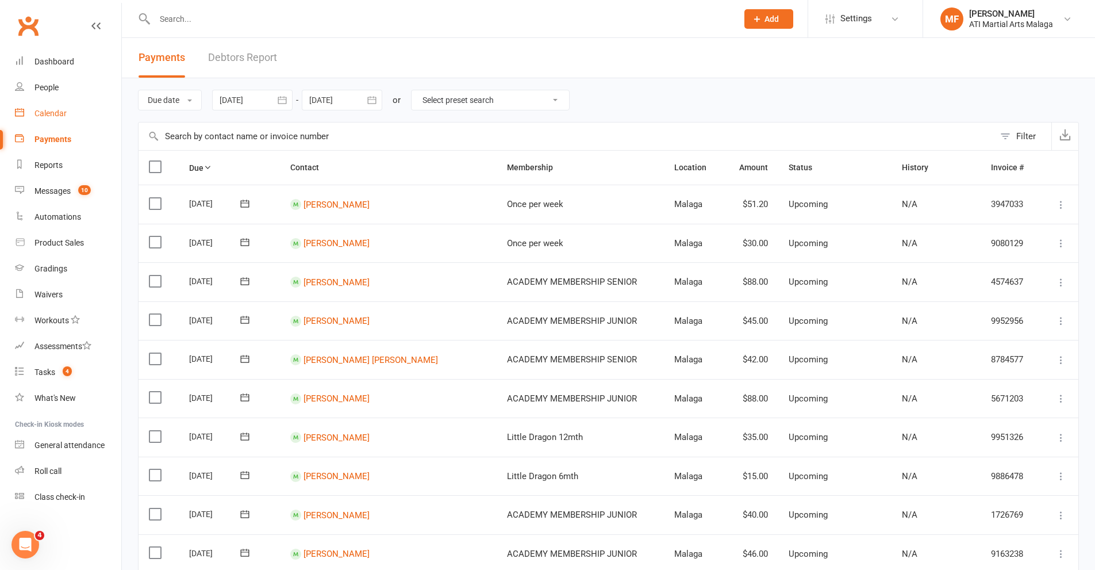
click at [53, 114] on div "Calendar" at bounding box center [50, 113] width 32 height 9
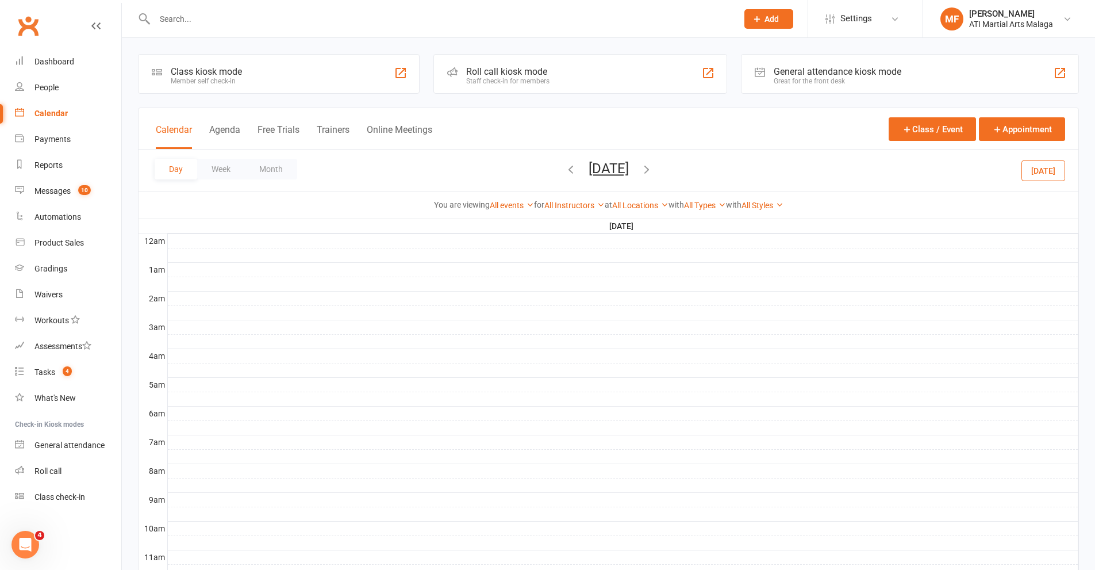
click at [629, 170] on button "[DATE]" at bounding box center [609, 168] width 40 height 16
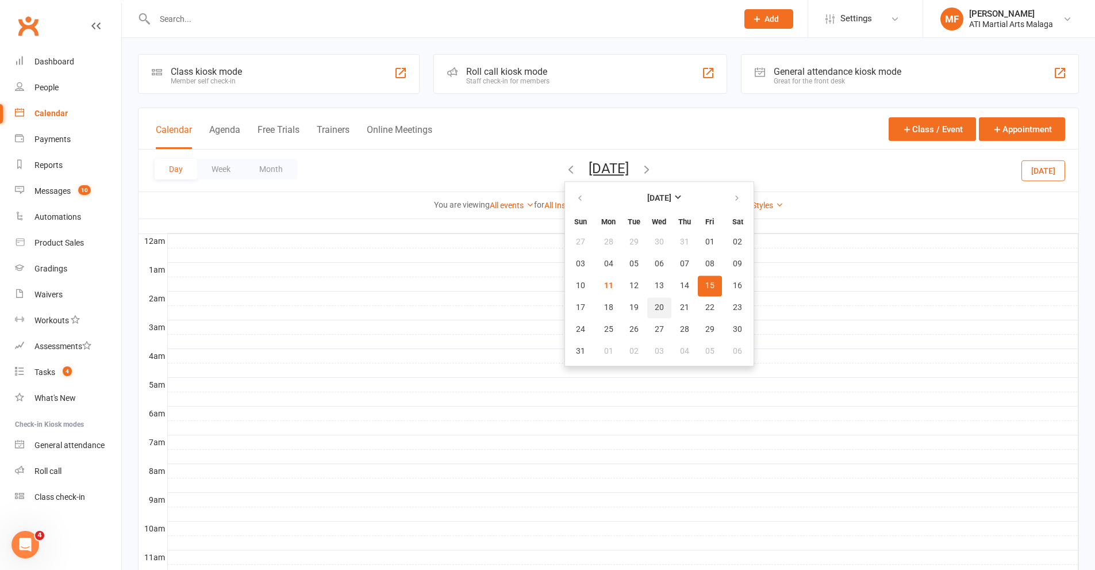
click at [647, 313] on button "20" at bounding box center [659, 307] width 24 height 21
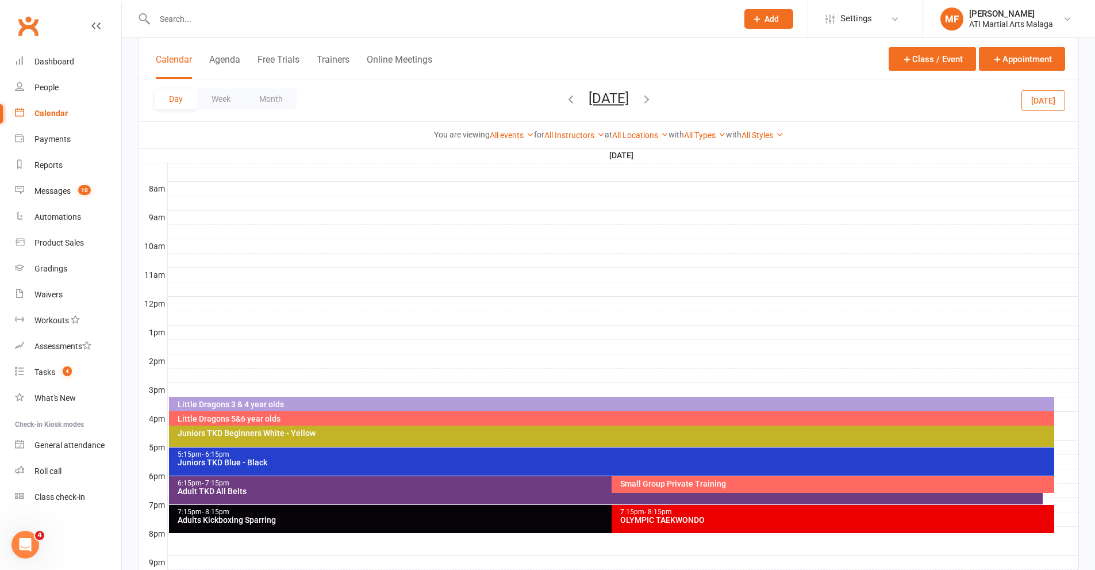
scroll to position [287, 0]
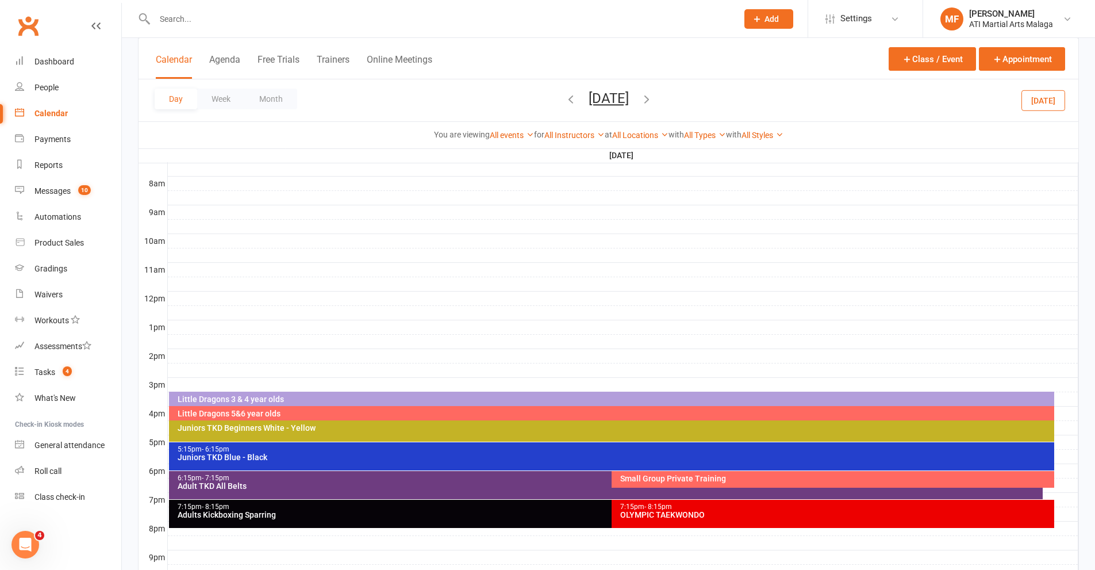
click at [1069, 397] on div at bounding box center [623, 399] width 911 height 14
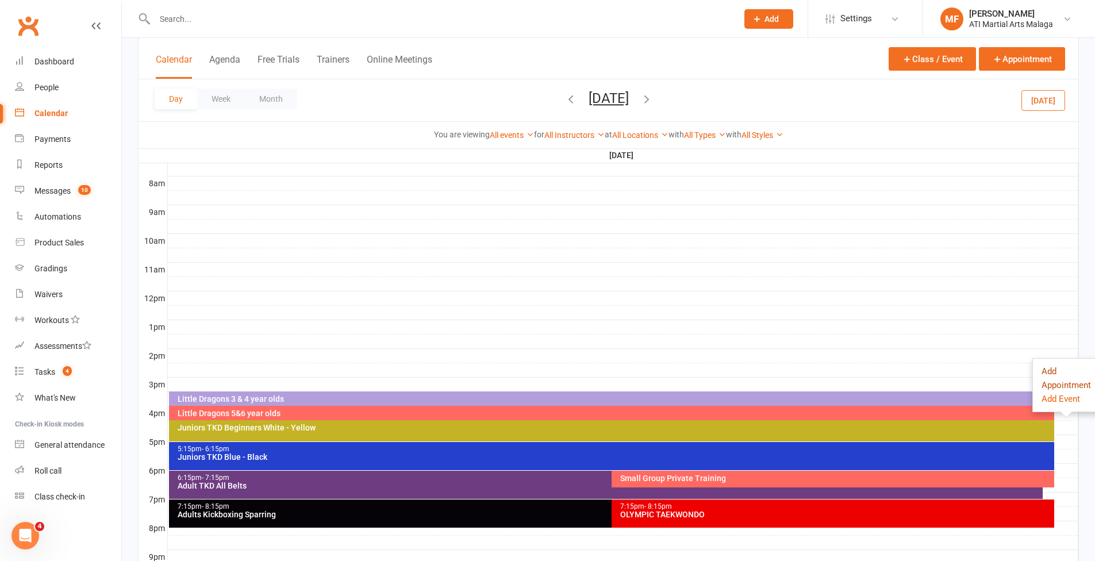
click at [1055, 377] on button "Add Appointment" at bounding box center [1066, 378] width 49 height 28
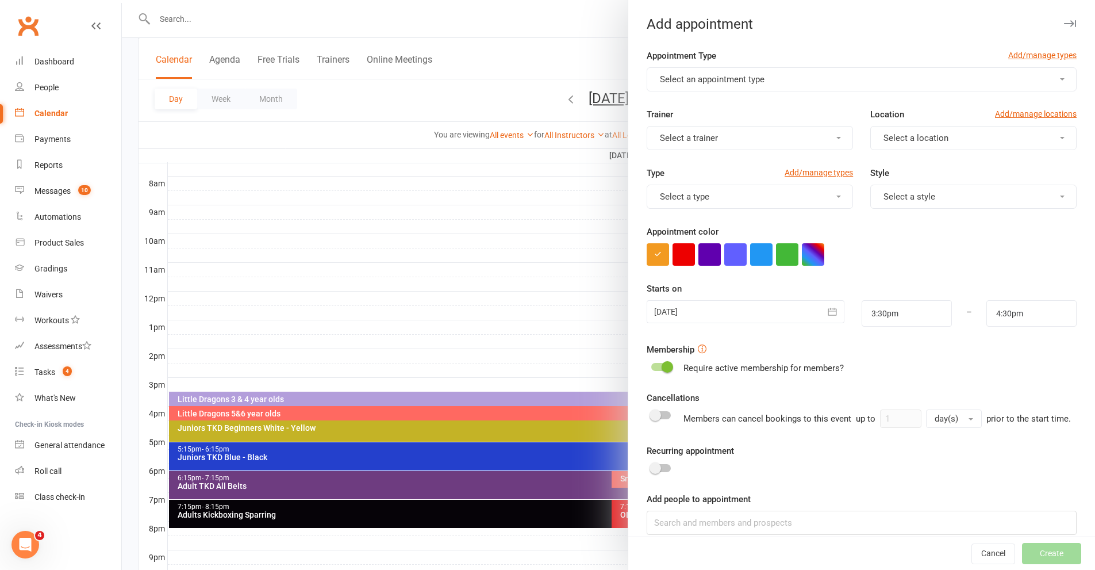
click at [713, 71] on button "Select an appointment type" at bounding box center [862, 79] width 430 height 24
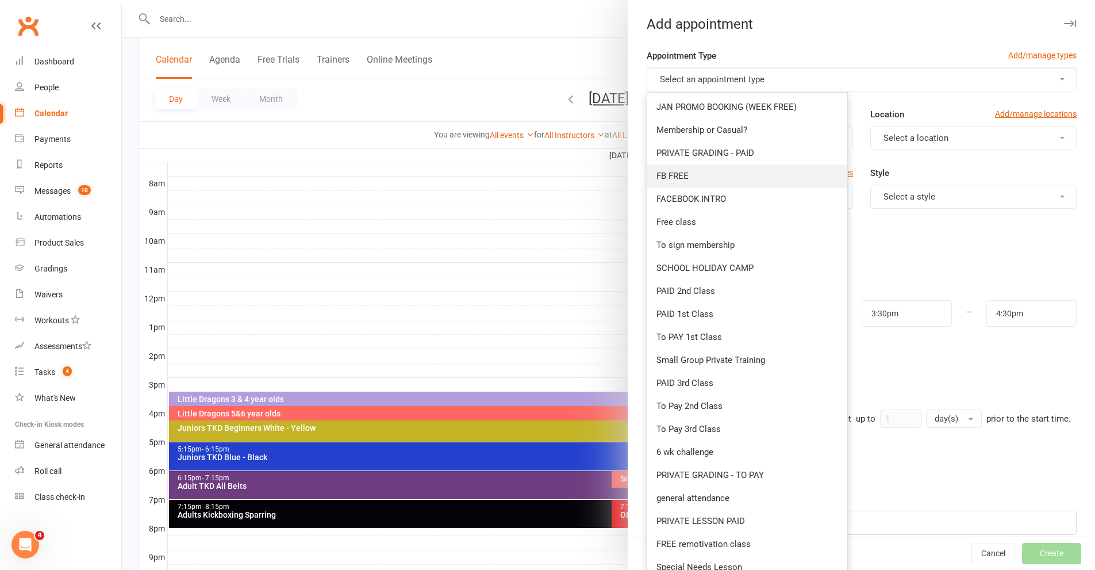
click at [693, 178] on link "FB FREE" at bounding box center [747, 175] width 200 height 23
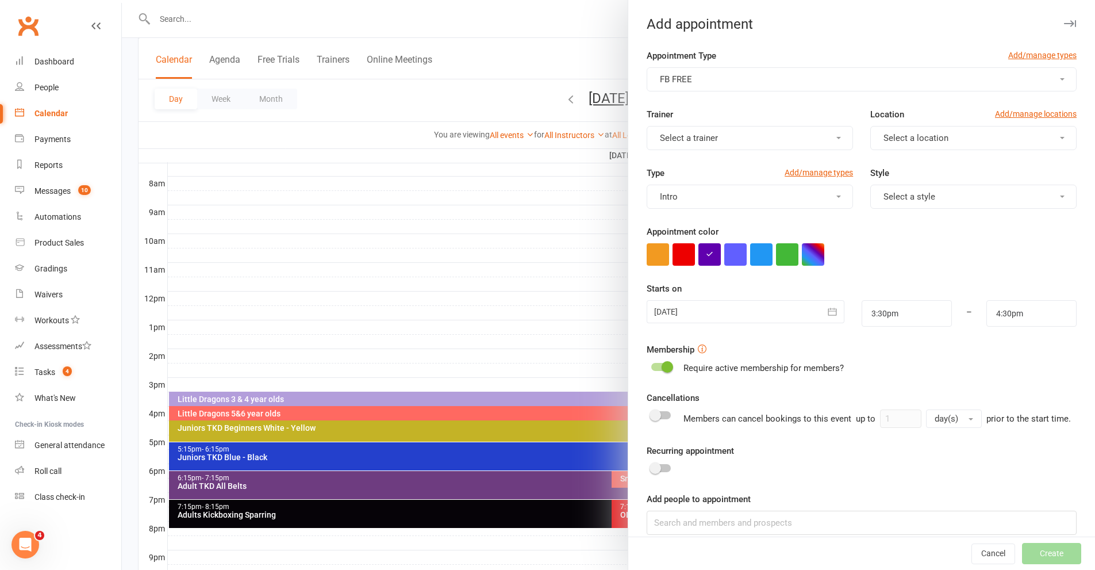
click at [908, 134] on span "Select a location" at bounding box center [916, 138] width 65 height 10
click at [903, 191] on link "Malaga" at bounding box center [928, 188] width 114 height 23
click at [707, 189] on button "Intro" at bounding box center [750, 197] width 206 height 24
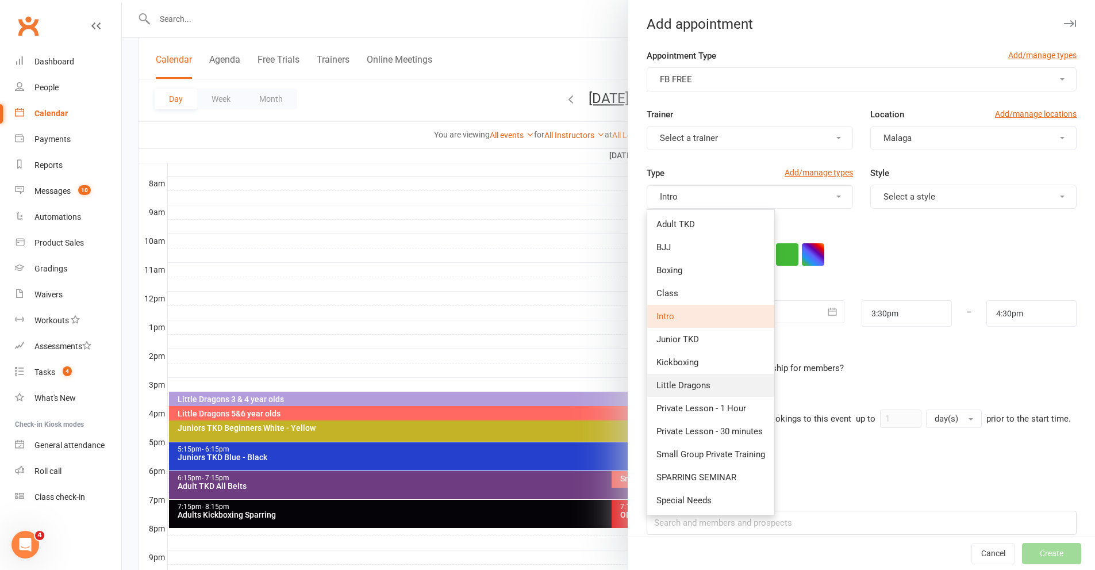
click at [691, 391] on link "Little Dragons" at bounding box center [710, 385] width 127 height 23
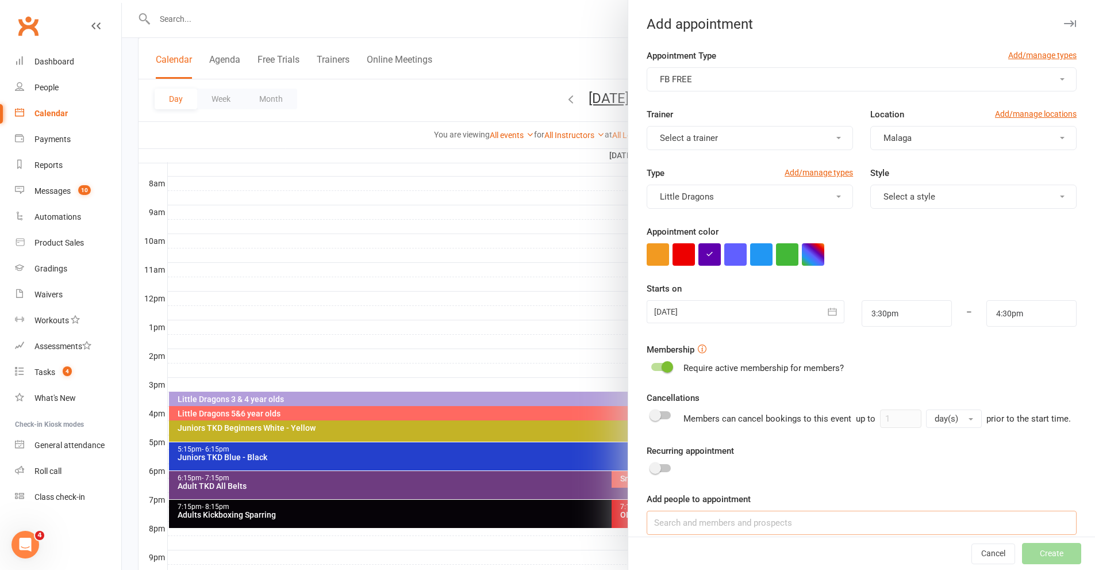
click at [699, 527] on input at bounding box center [862, 522] width 430 height 24
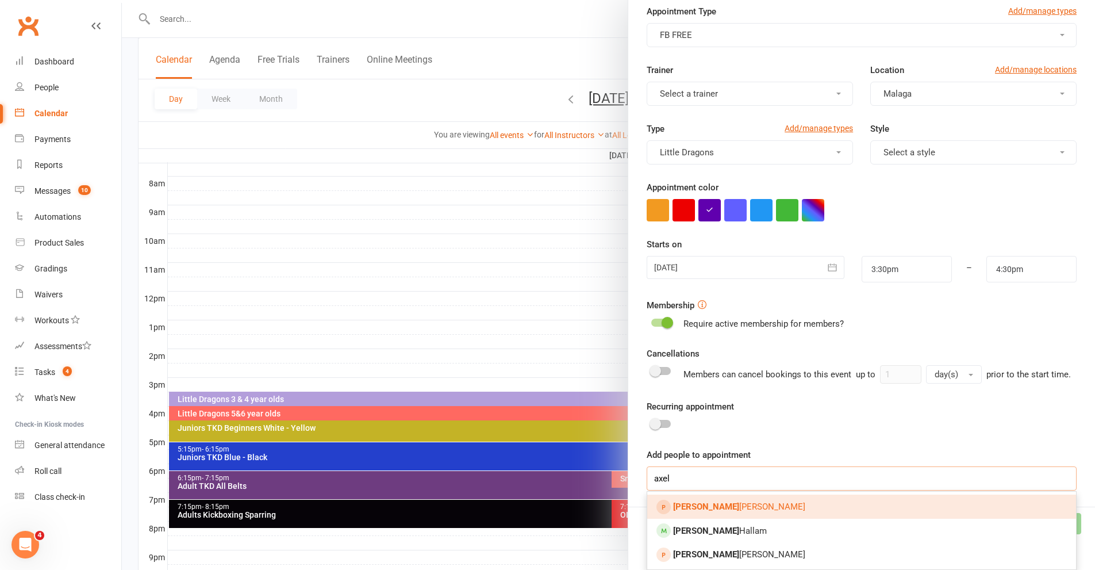
scroll to position [58, 0]
type input "axel"
click at [708, 513] on link "Axel Wright" at bounding box center [861, 506] width 429 height 24
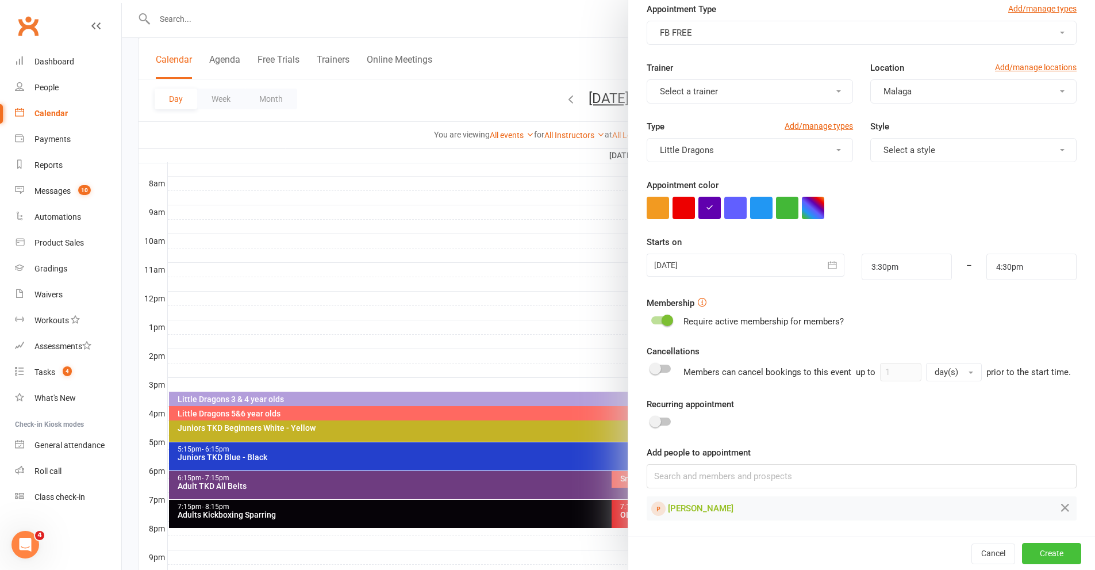
click at [1032, 550] on button "Create" at bounding box center [1051, 553] width 59 height 21
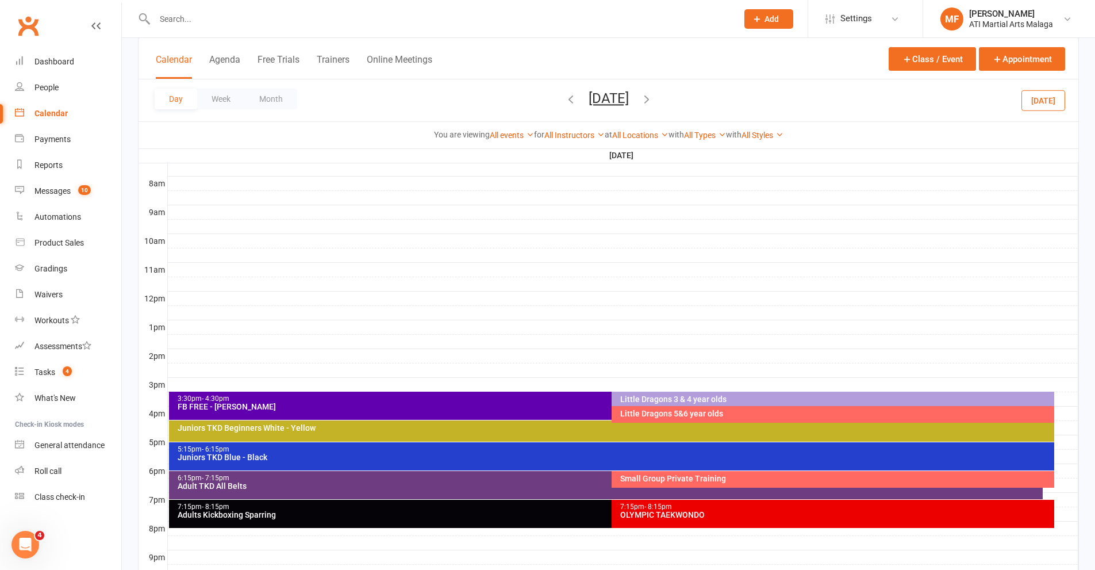
click at [1061, 398] on div at bounding box center [623, 399] width 911 height 14
click at [1038, 371] on button "Add Appointment" at bounding box center [1060, 379] width 52 height 28
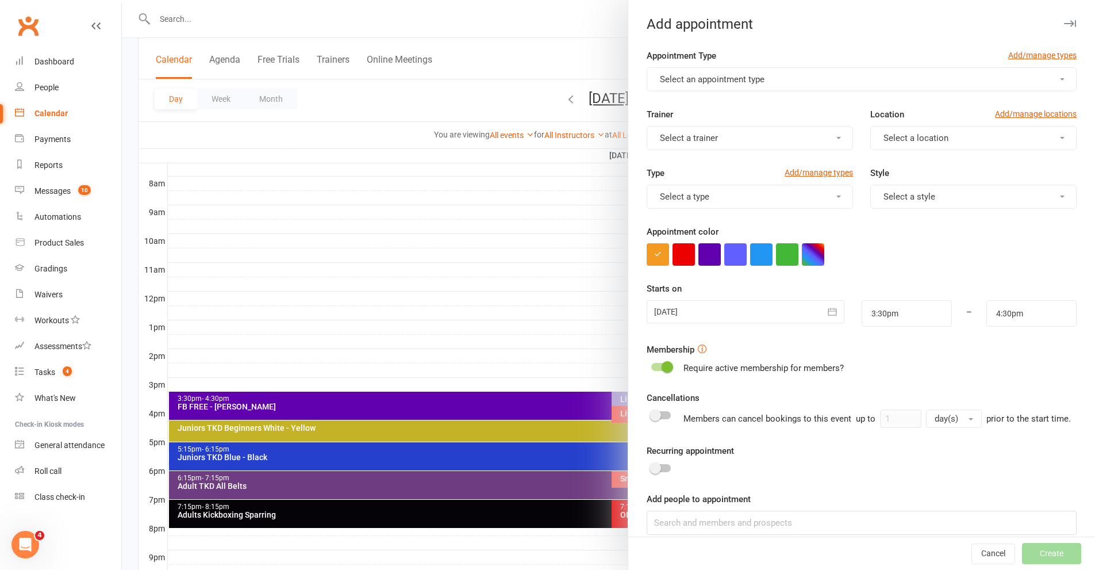
click at [694, 82] on span "Select an appointment type" at bounding box center [712, 79] width 105 height 10
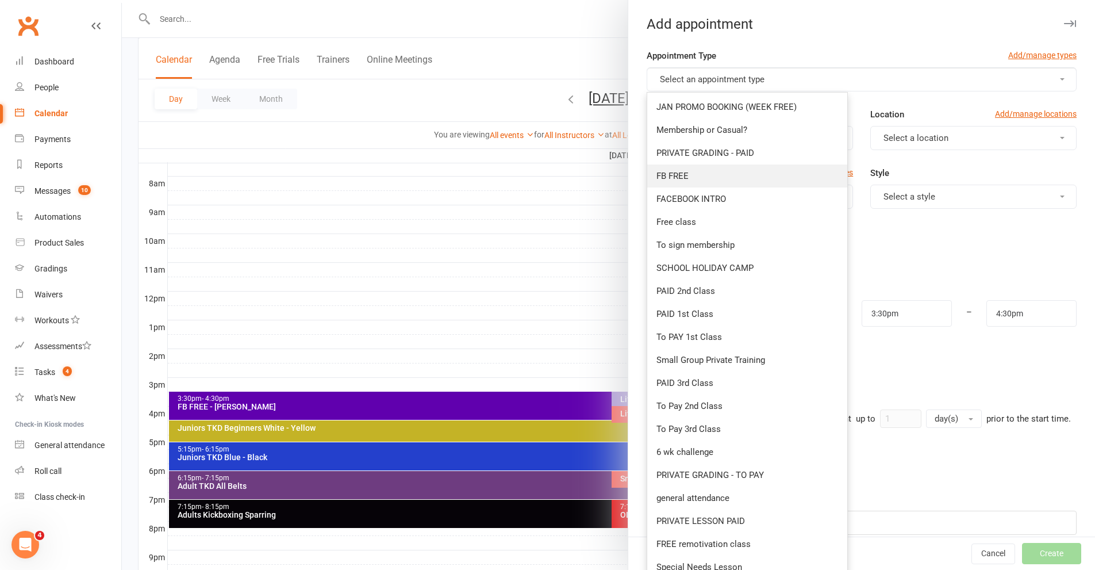
click at [698, 182] on link "FB FREE" at bounding box center [747, 175] width 200 height 23
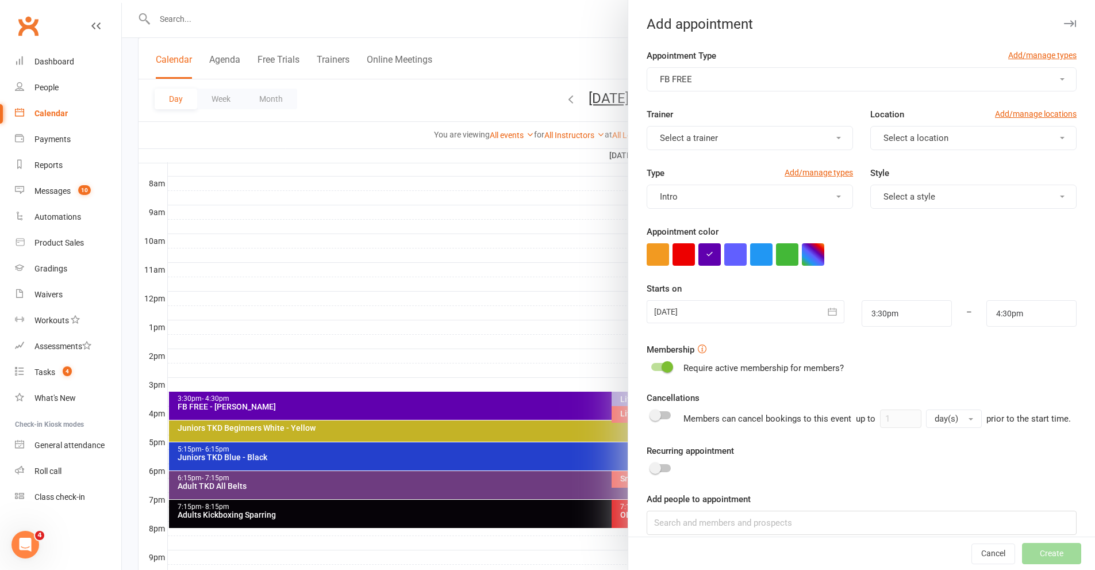
click at [954, 131] on button "Select a location" at bounding box center [973, 138] width 206 height 24
click at [902, 188] on link "Malaga" at bounding box center [928, 188] width 114 height 23
click at [679, 141] on span "Select a trainer" at bounding box center [689, 138] width 58 height 10
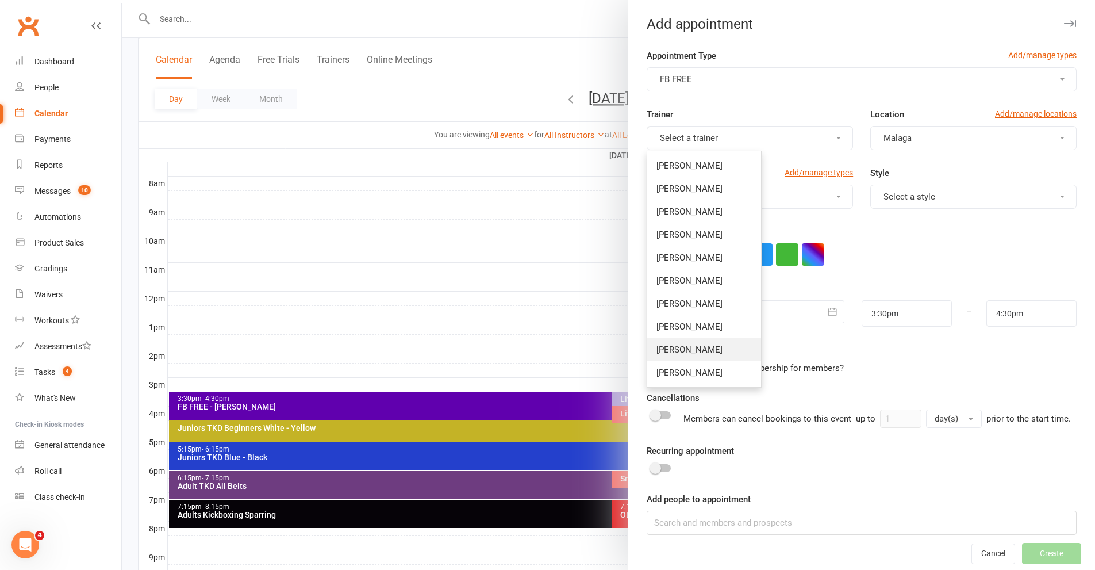
click at [675, 348] on span "[PERSON_NAME]" at bounding box center [690, 349] width 66 height 10
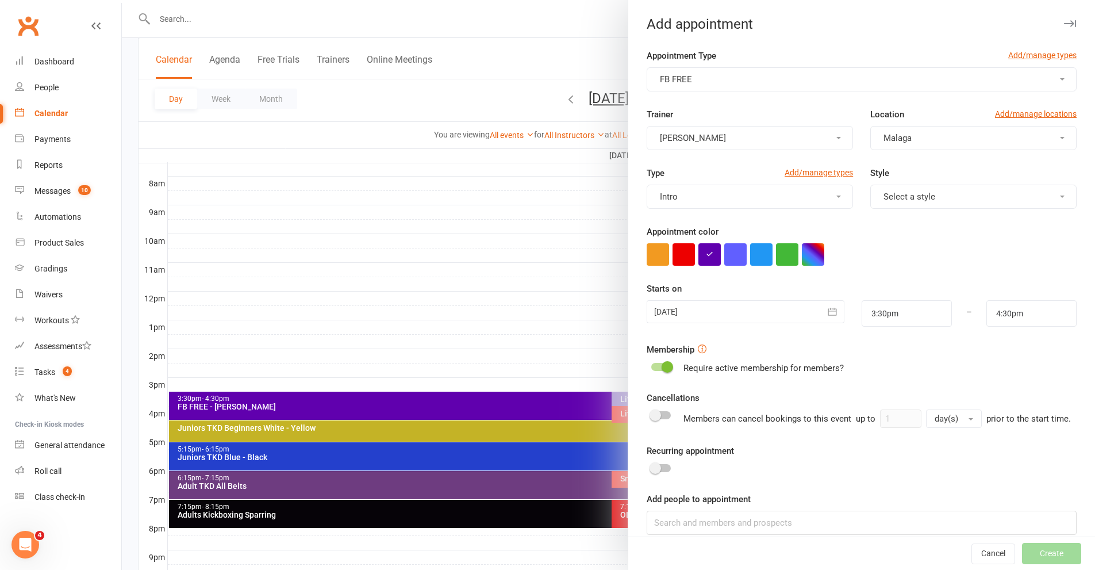
click at [709, 189] on button "Intro" at bounding box center [750, 197] width 206 height 24
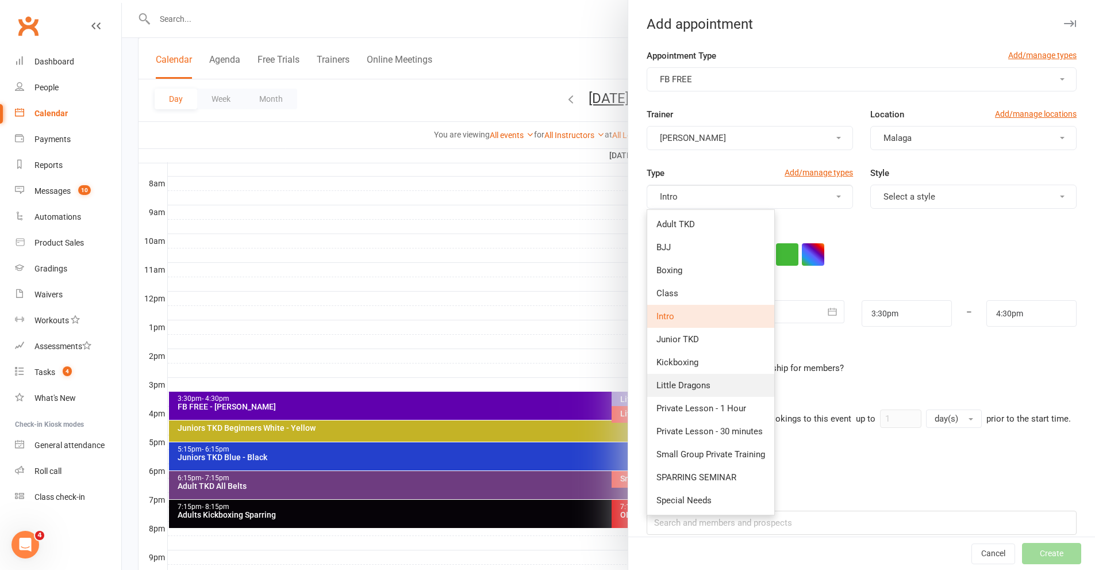
click at [684, 377] on link "Little Dragons" at bounding box center [710, 385] width 127 height 23
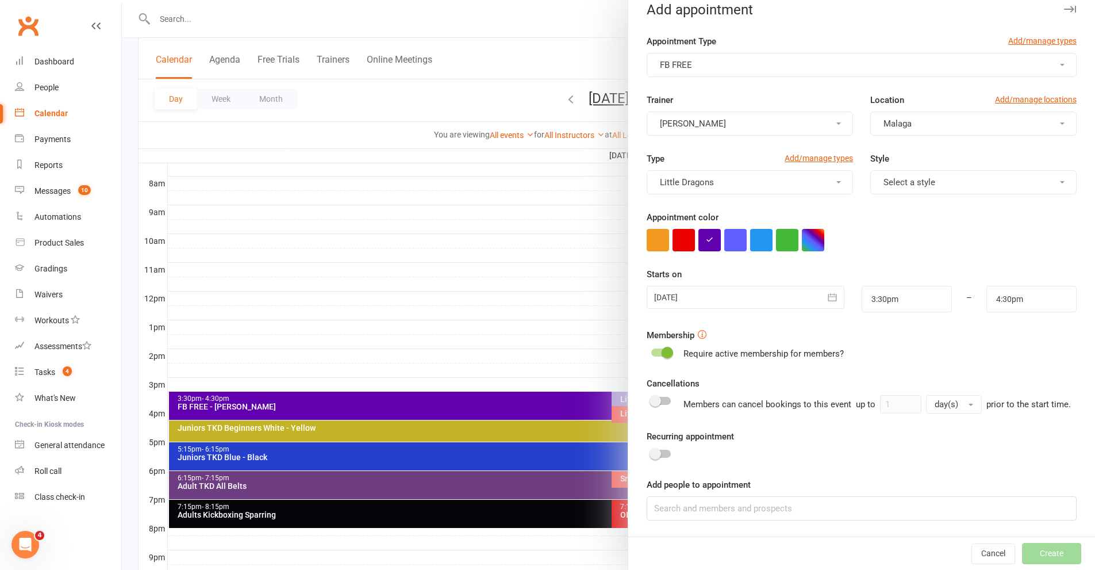
scroll to position [28, 0]
click at [679, 506] on input at bounding box center [862, 508] width 430 height 24
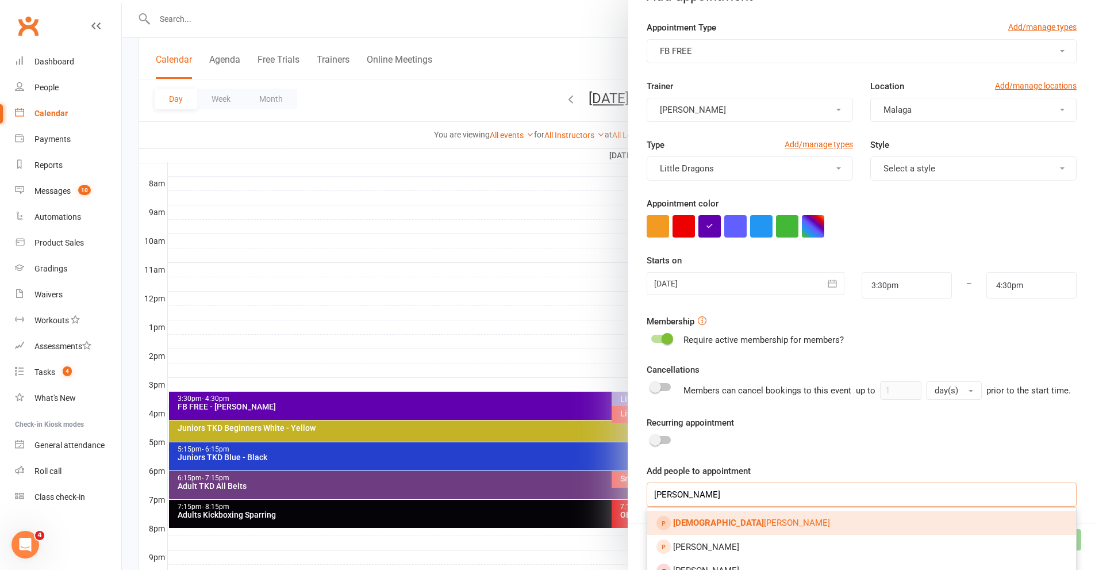
type input "aleister"
click at [696, 535] on link "Aleister Wright" at bounding box center [861, 522] width 429 height 24
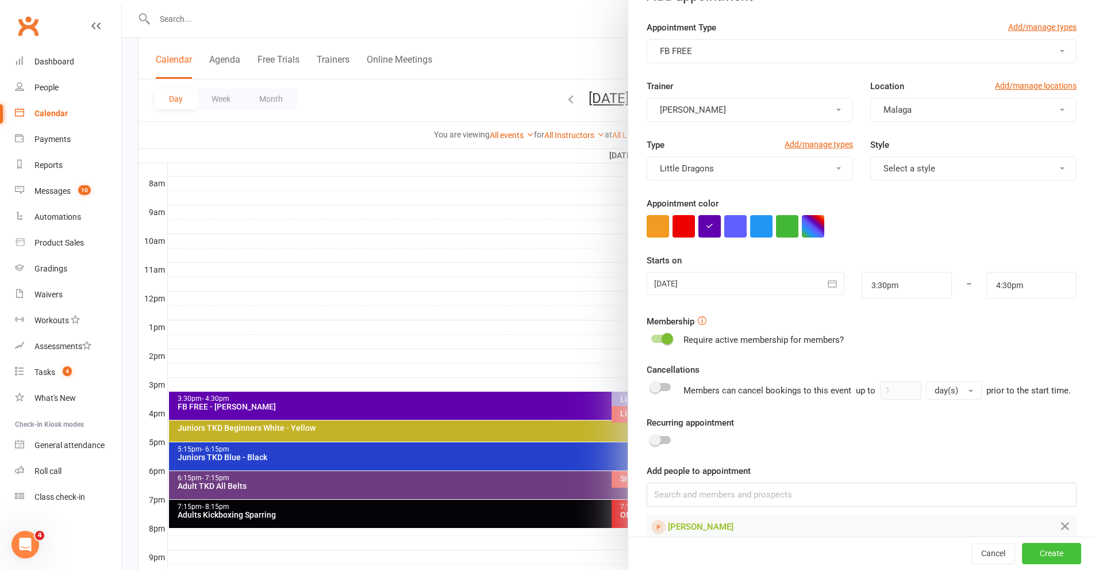
click at [1023, 548] on button "Create" at bounding box center [1051, 553] width 59 height 21
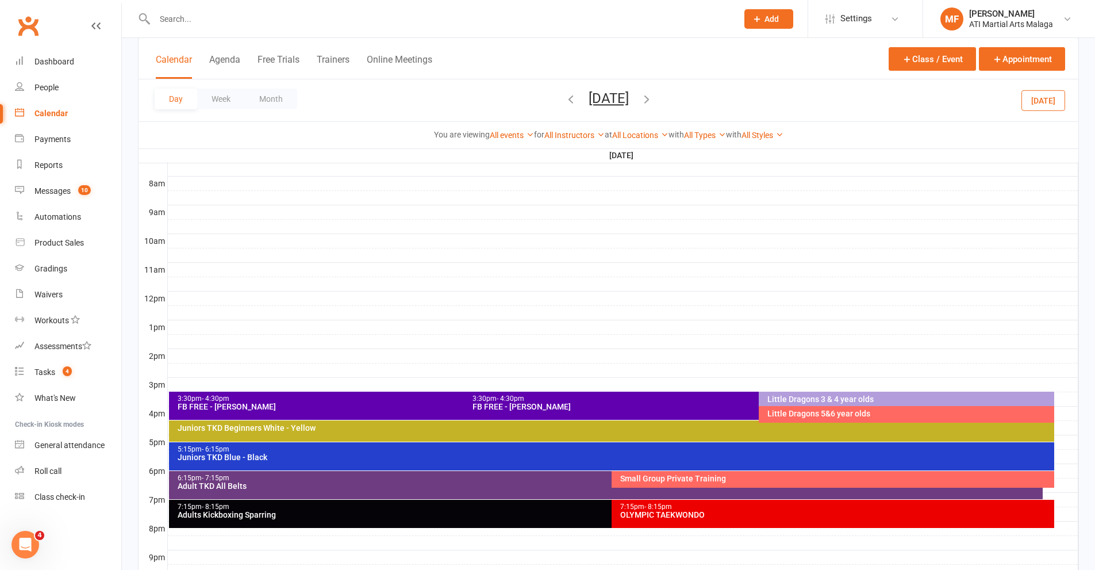
click at [512, 409] on div "FB FREE - Axel Wright" at bounding box center [756, 406] width 569 height 8
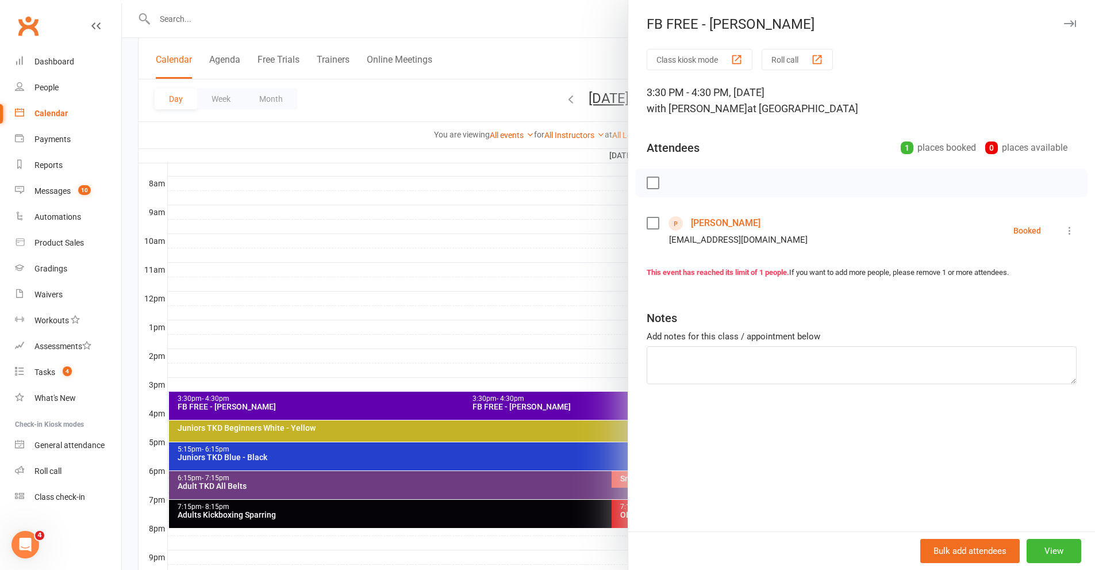
click at [516, 297] on div at bounding box center [608, 285] width 973 height 570
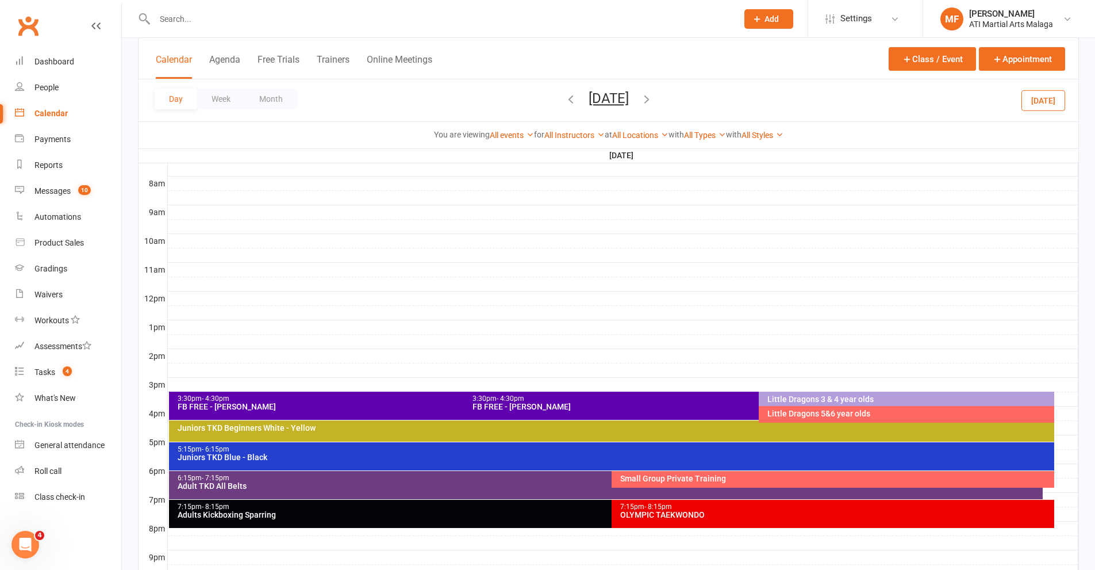
click at [327, 25] on input "text" at bounding box center [440, 19] width 578 height 16
click at [316, 396] on div "3:30pm - 4:30pm" at bounding box center [461, 398] width 569 height 7
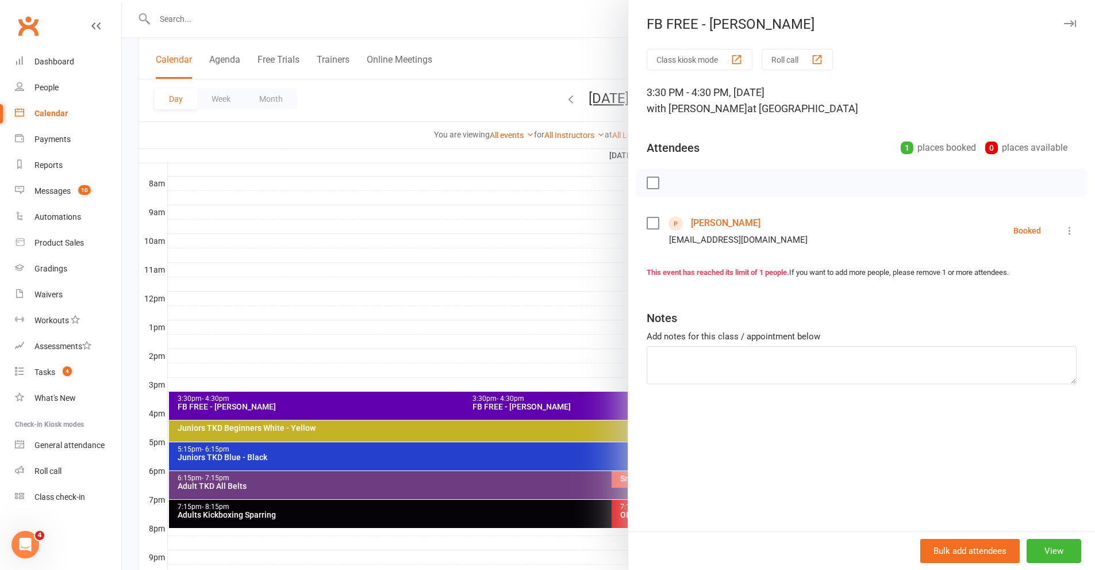
click at [716, 228] on link "Aleister Wright" at bounding box center [726, 223] width 70 height 18
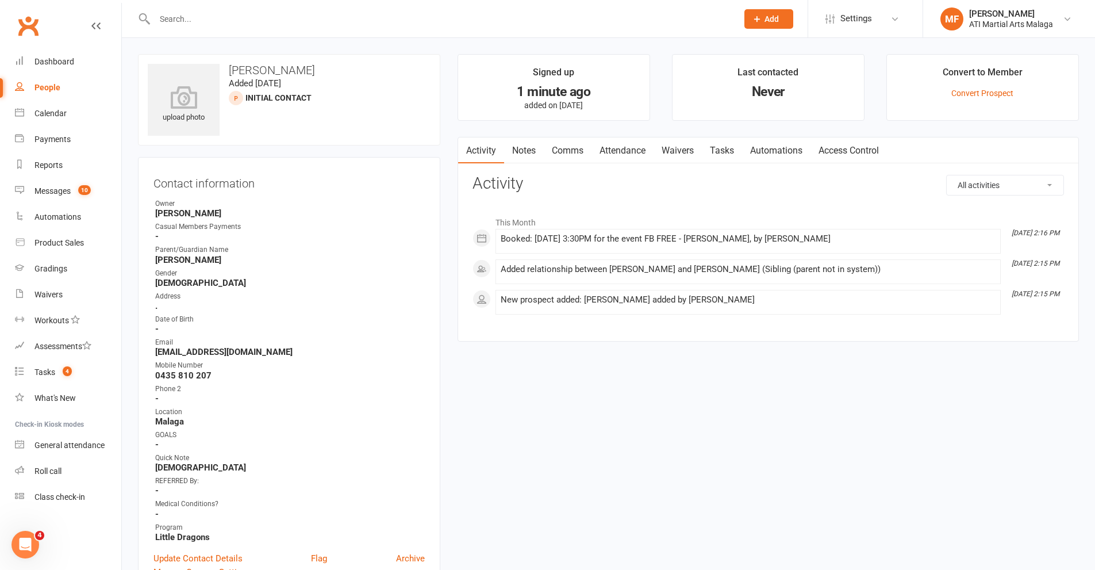
click at [528, 141] on link "Notes" at bounding box center [524, 150] width 40 height 26
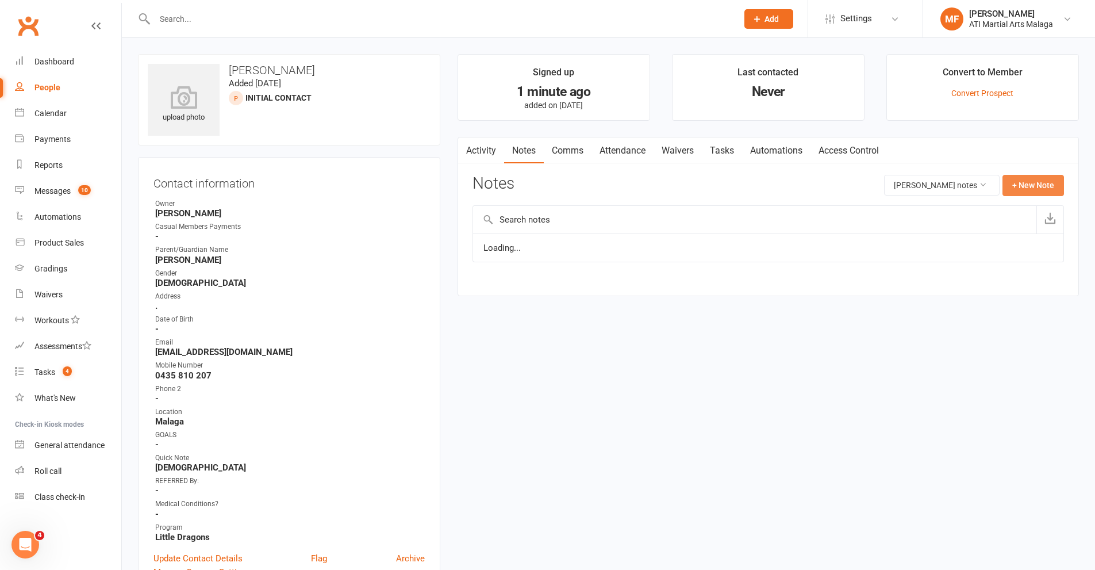
click at [1032, 189] on button "+ New Note" at bounding box center [1034, 185] width 62 height 21
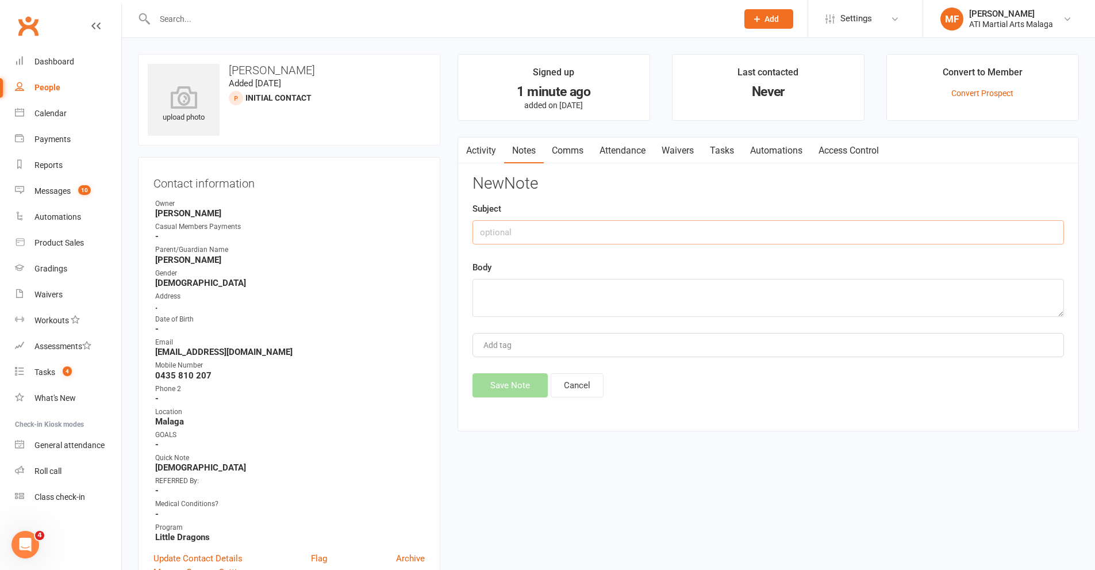
click at [565, 233] on input "text" at bounding box center [769, 232] width 592 height 24
type input "N"
type input "BOOKED THROUGH FACEBOOK"
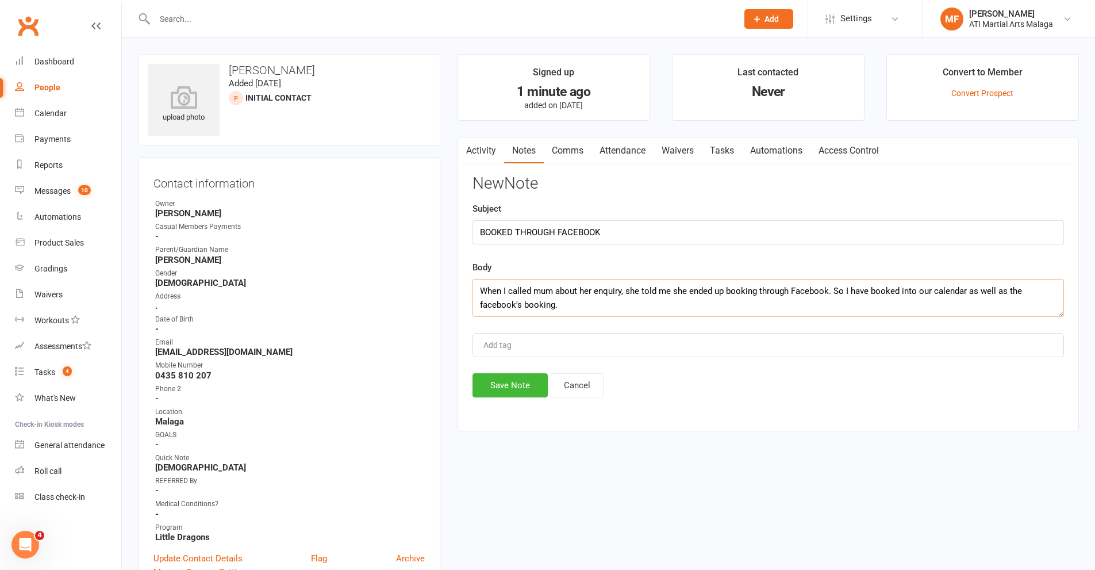
drag, startPoint x: 567, startPoint y: 310, endPoint x: 364, endPoint y: 266, distance: 207.1
type textarea "When I called mum about her enquiry, she told me she ended up booking through F…"
click at [524, 382] on button "Save Note" at bounding box center [510, 385] width 75 height 24
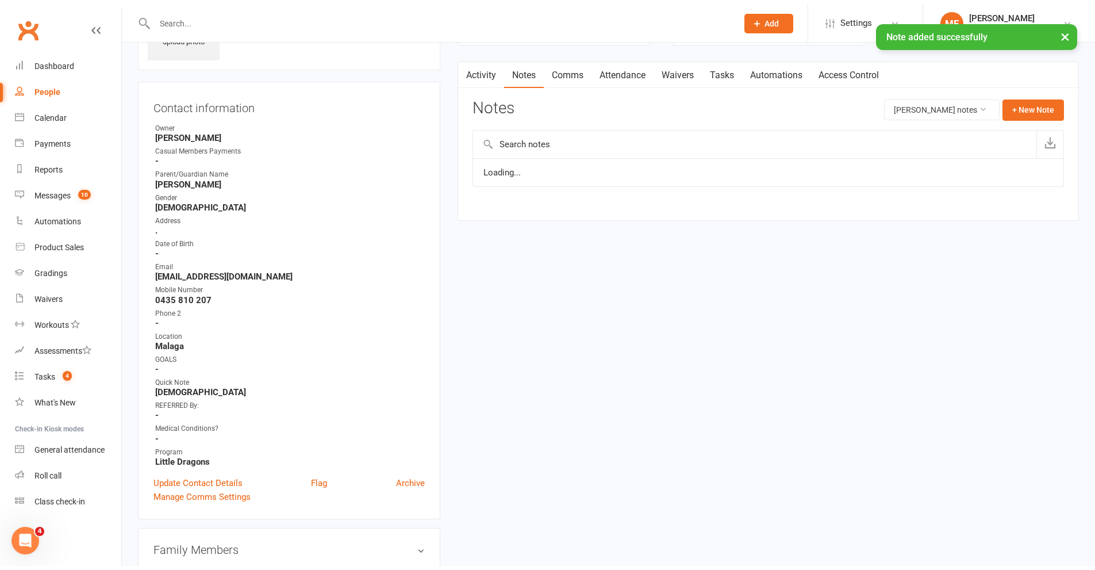
scroll to position [345, 0]
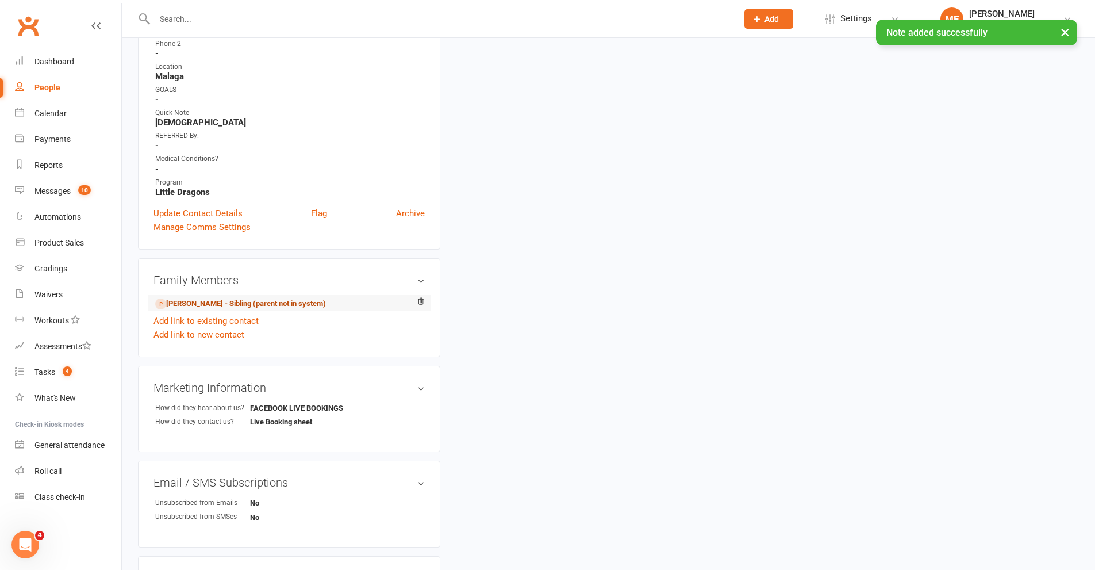
click at [209, 301] on link "Axel Wright - Sibling (parent not in system)" at bounding box center [240, 304] width 171 height 12
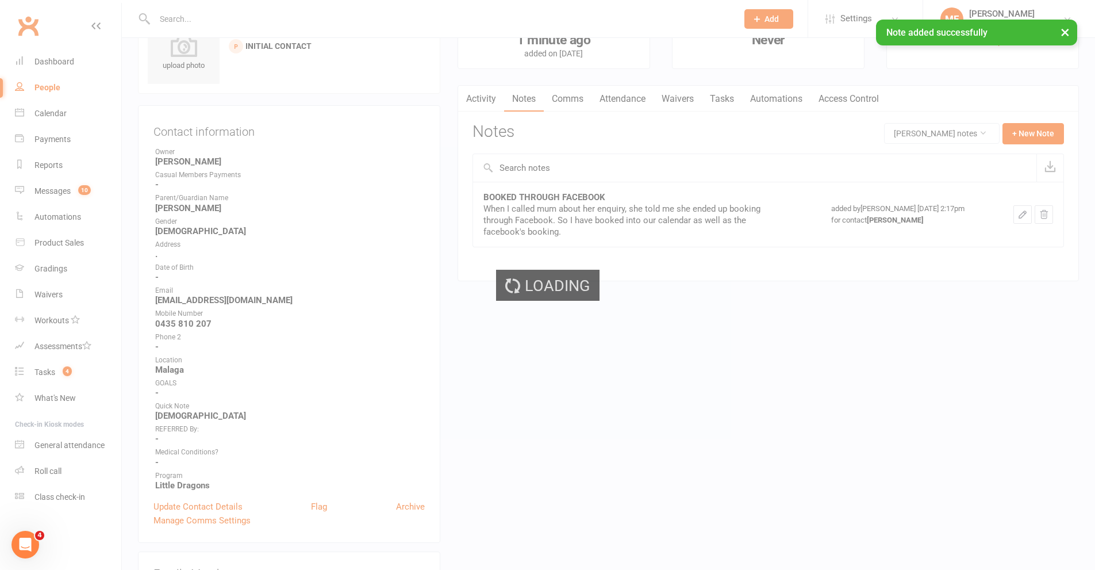
scroll to position [0, 0]
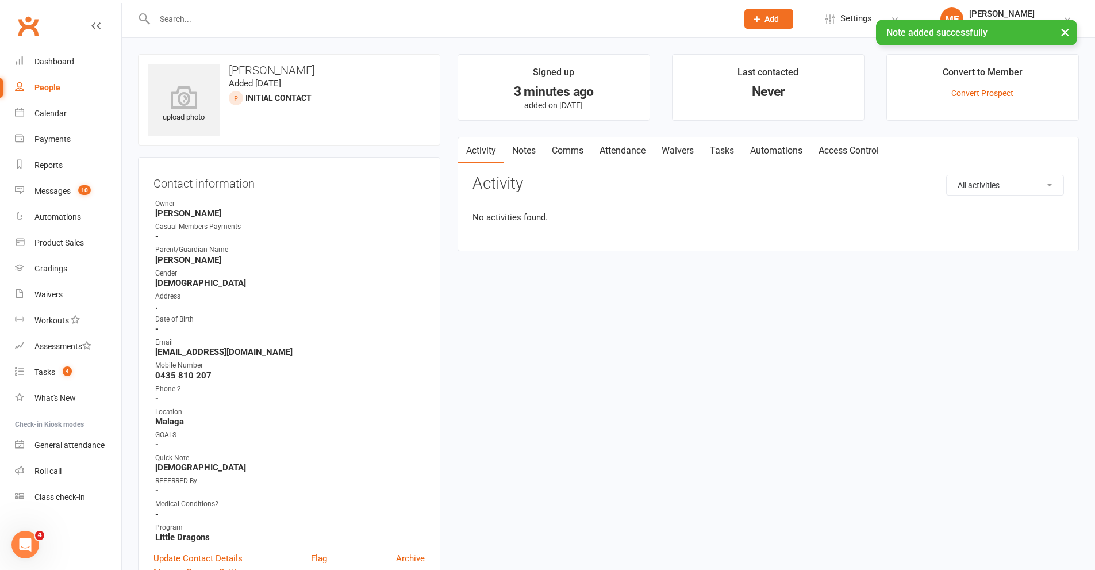
drag, startPoint x: 545, startPoint y: 202, endPoint x: 682, endPoint y: 156, distance: 144.3
click at [532, 147] on link "Notes" at bounding box center [524, 150] width 40 height 26
click at [1023, 185] on button "+ New Note" at bounding box center [1034, 185] width 62 height 21
click at [512, 231] on input "text" at bounding box center [769, 232] width 592 height 24
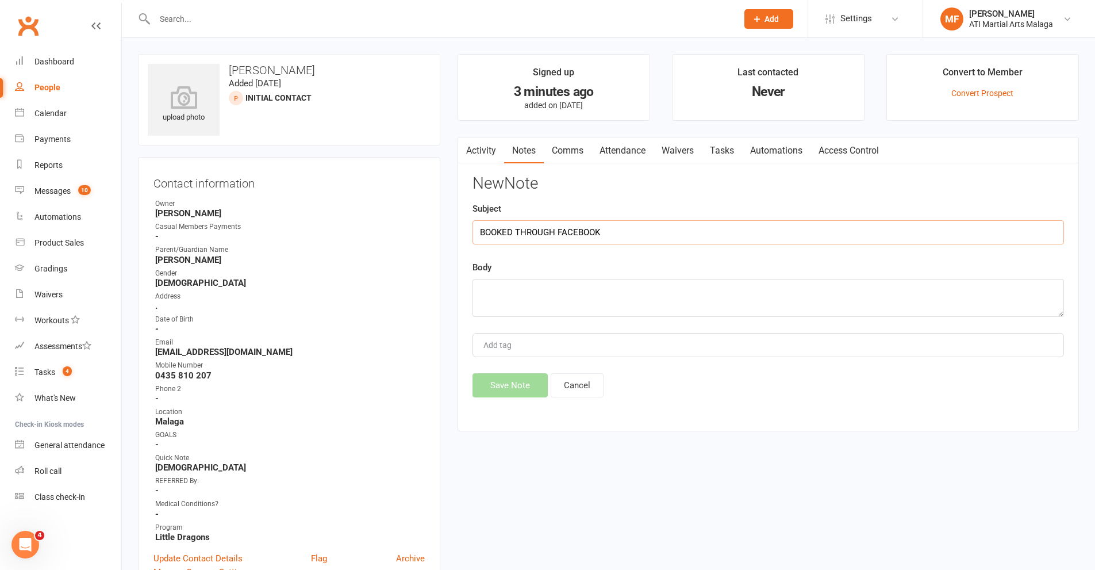
type input "BOOKED THROUGH FACEBOOK"
paste textarea "When I called mum about her enquiry, she told me she ended up booking through F…"
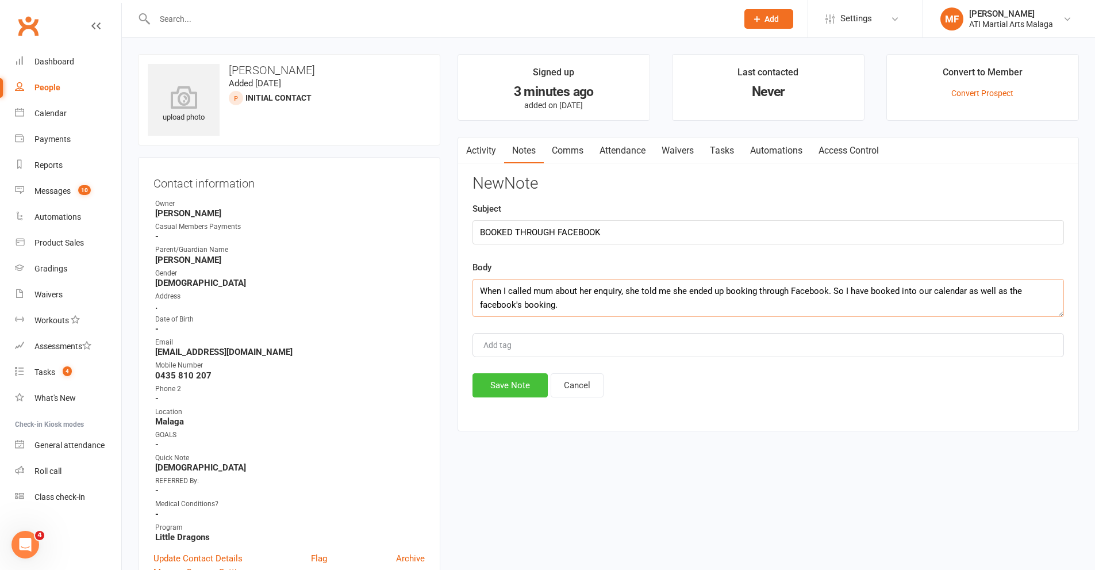
type textarea "When I called mum about her enquiry, she told me she ended up booking through F…"
click at [515, 383] on button "Save Note" at bounding box center [510, 385] width 75 height 24
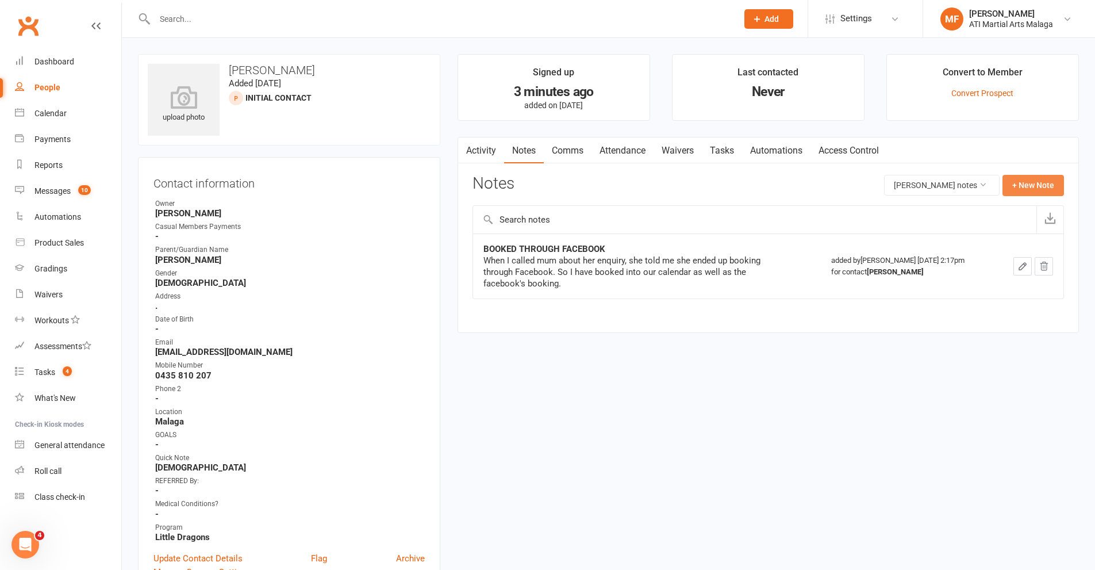
click at [1035, 187] on button "+ New Note" at bounding box center [1034, 185] width 62 height 21
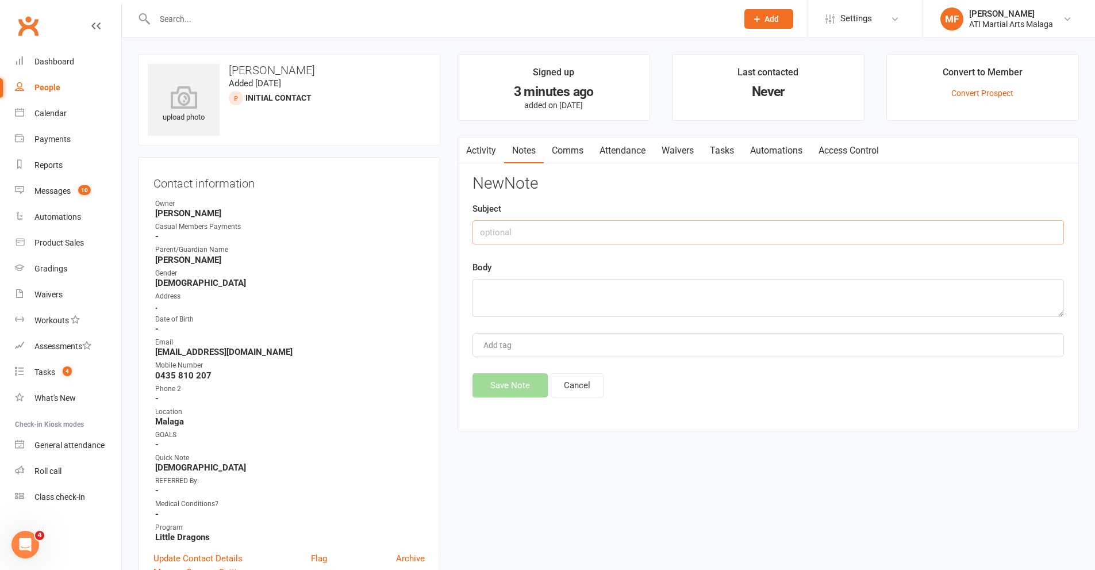
click at [536, 228] on input "text" at bounding box center [769, 232] width 592 height 24
type input "e"
type input "ENQUIRY"
paste textarea "Name abbee wright Email wrightabbee83@gmail.com Age of Interested Person 3 to 6…"
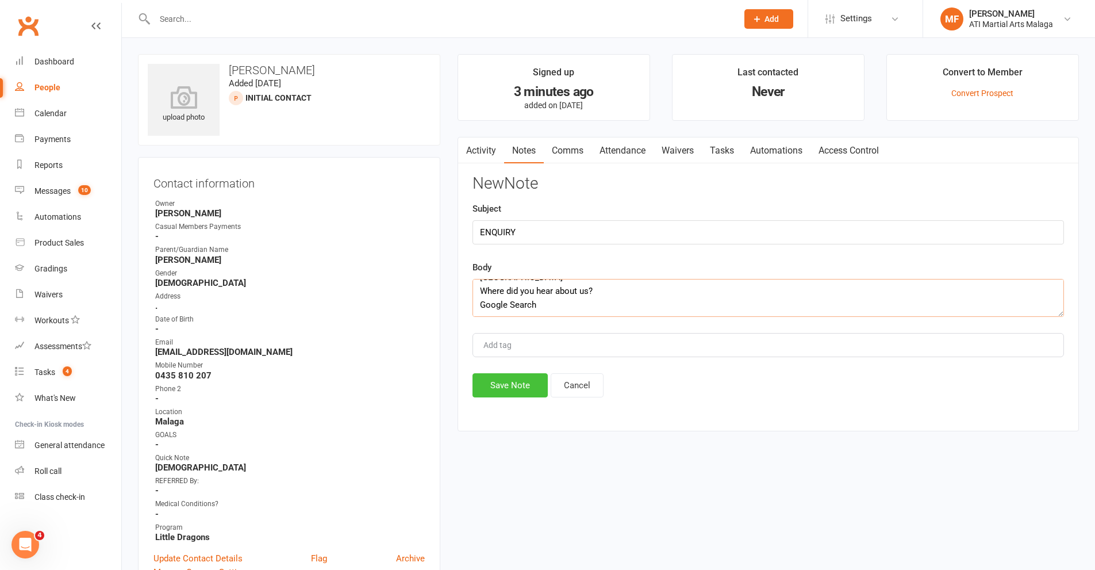
type textarea "Name abbee wright Email wrightabbee83@gmail.com Age of Interested Person 3 to 6…"
click at [494, 391] on button "Save Note" at bounding box center [510, 385] width 75 height 24
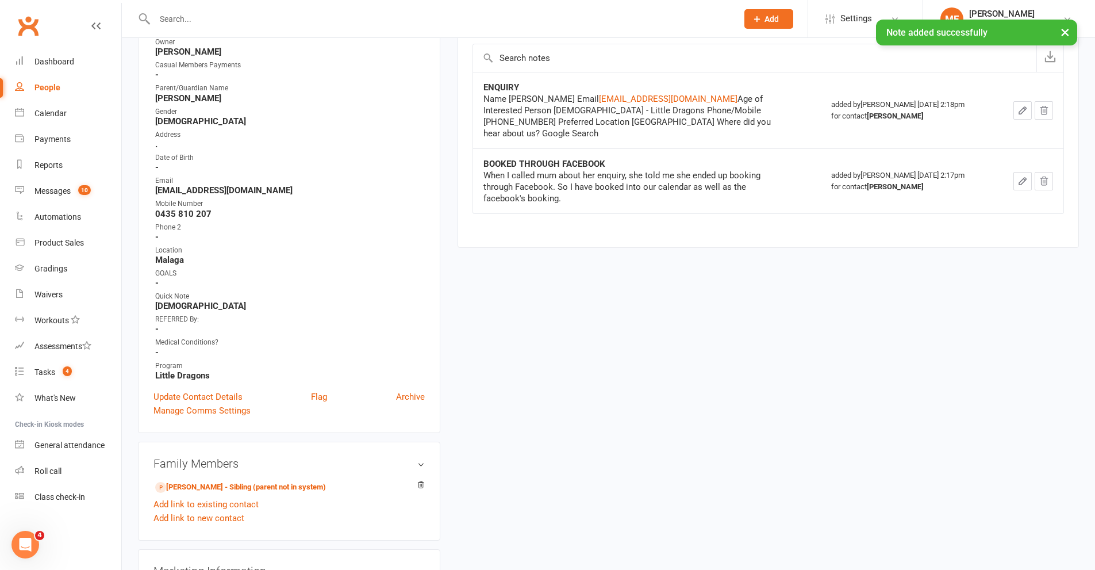
scroll to position [230, 0]
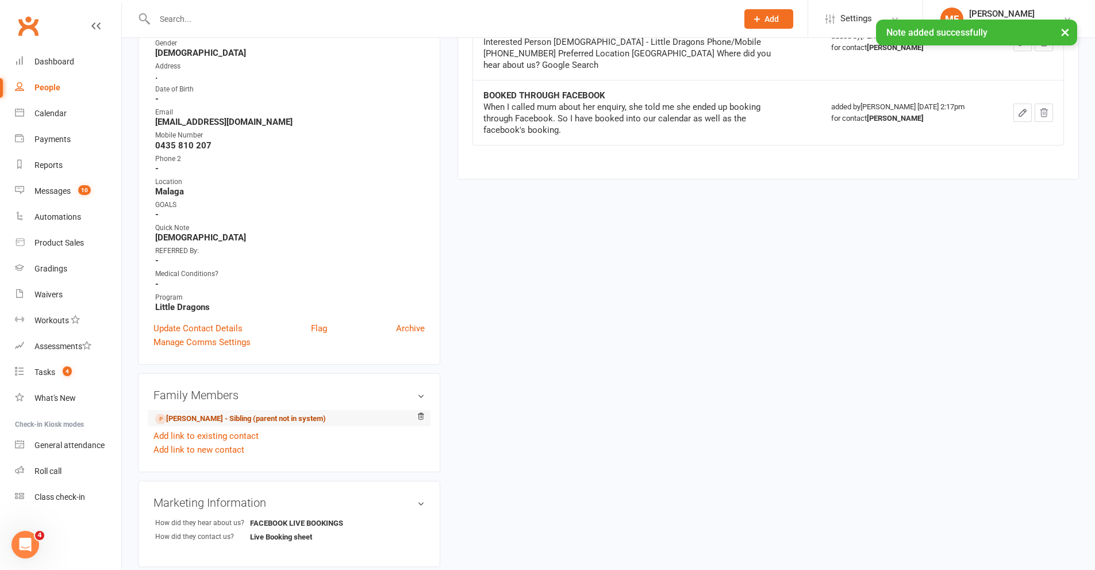
click at [212, 418] on link "Aleister Wright - Sibling (parent not in system)" at bounding box center [240, 419] width 171 height 12
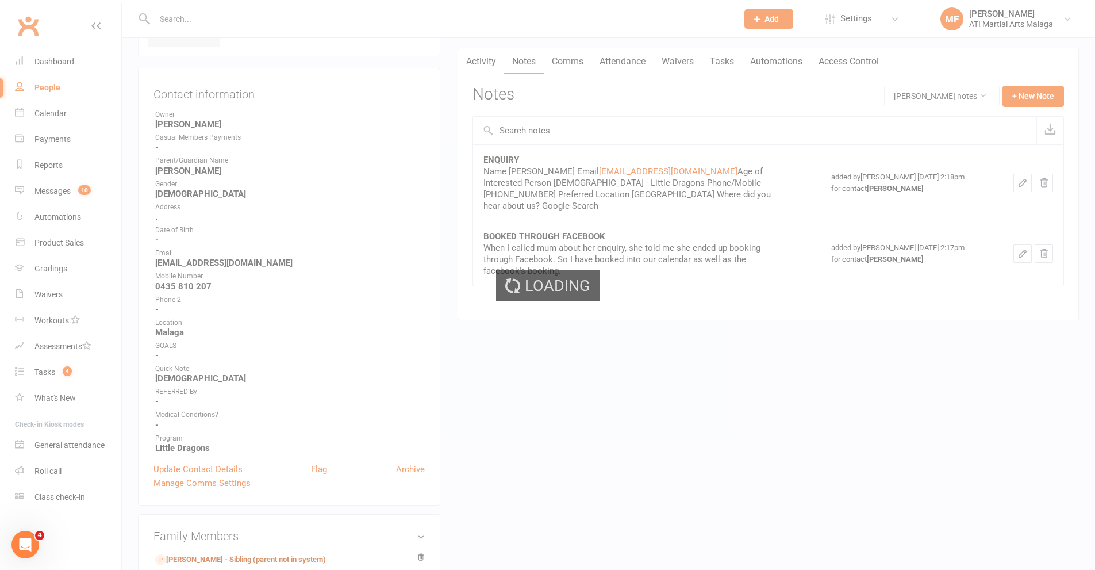
scroll to position [0, 0]
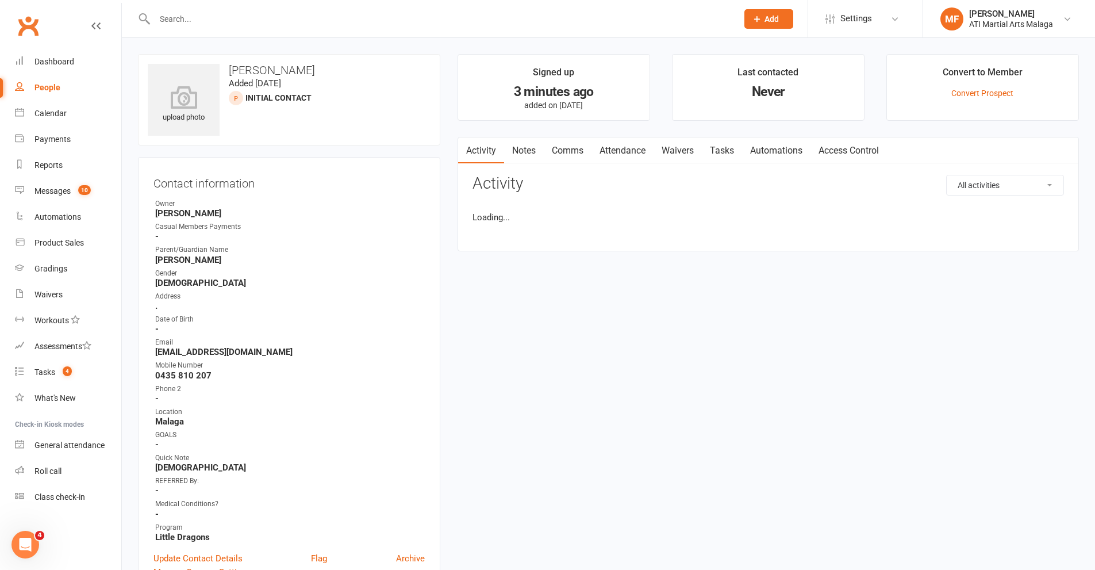
drag, startPoint x: 519, startPoint y: 152, endPoint x: 821, endPoint y: 168, distance: 302.8
click at [520, 152] on link "Notes" at bounding box center [524, 150] width 40 height 26
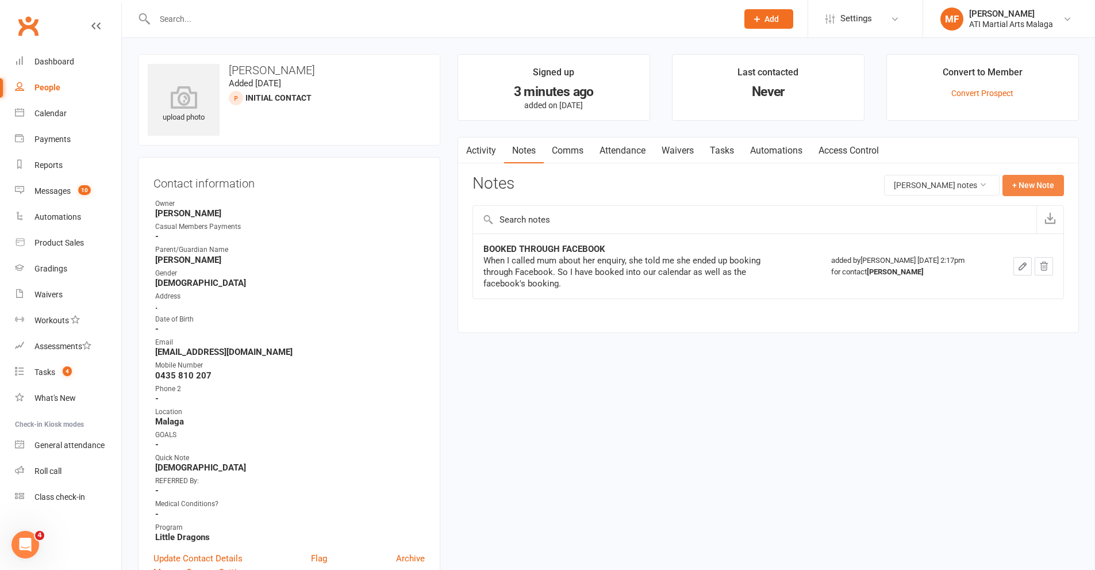
click at [1046, 179] on button "+ New Note" at bounding box center [1034, 185] width 62 height 21
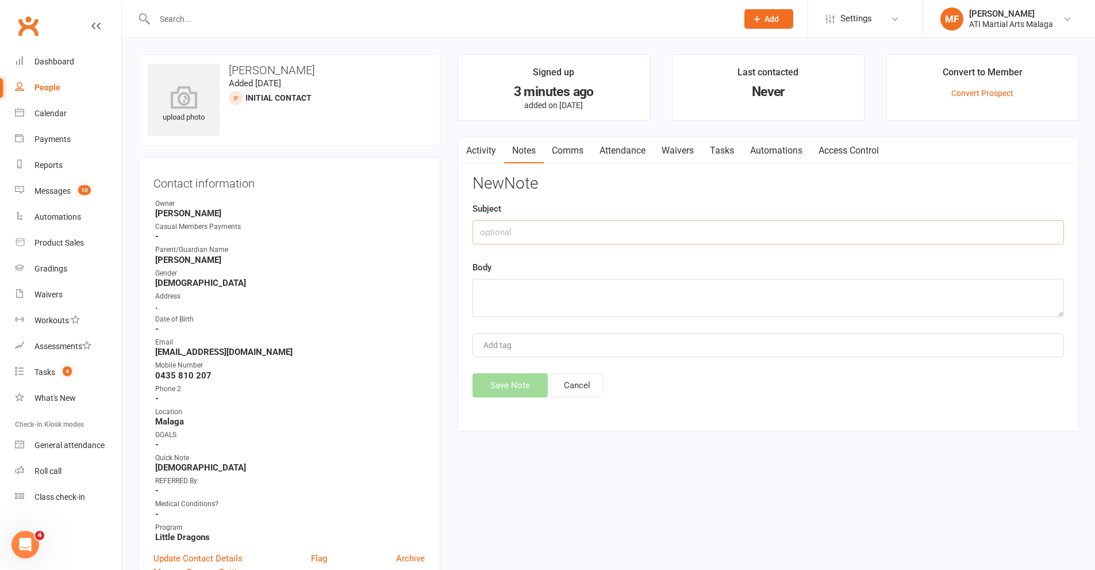
drag, startPoint x: 524, startPoint y: 237, endPoint x: 504, endPoint y: 224, distance: 24.9
click at [522, 235] on input "text" at bounding box center [769, 232] width 592 height 24
type input "ENQUIRY"
paste textarea "Name abbee wright Email wrightabbee83@gmail.com Age of Interested Person 3 to 6…"
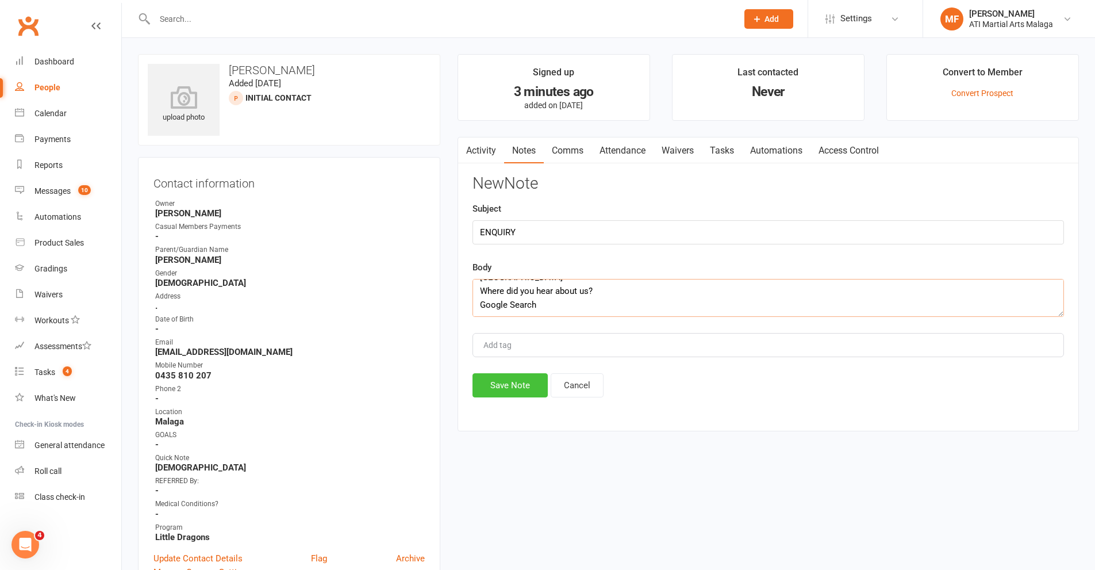
type textarea "Name abbee wright Email wrightabbee83@gmail.com Age of Interested Person 3 to 6…"
click at [516, 393] on button "Save Note" at bounding box center [510, 385] width 75 height 24
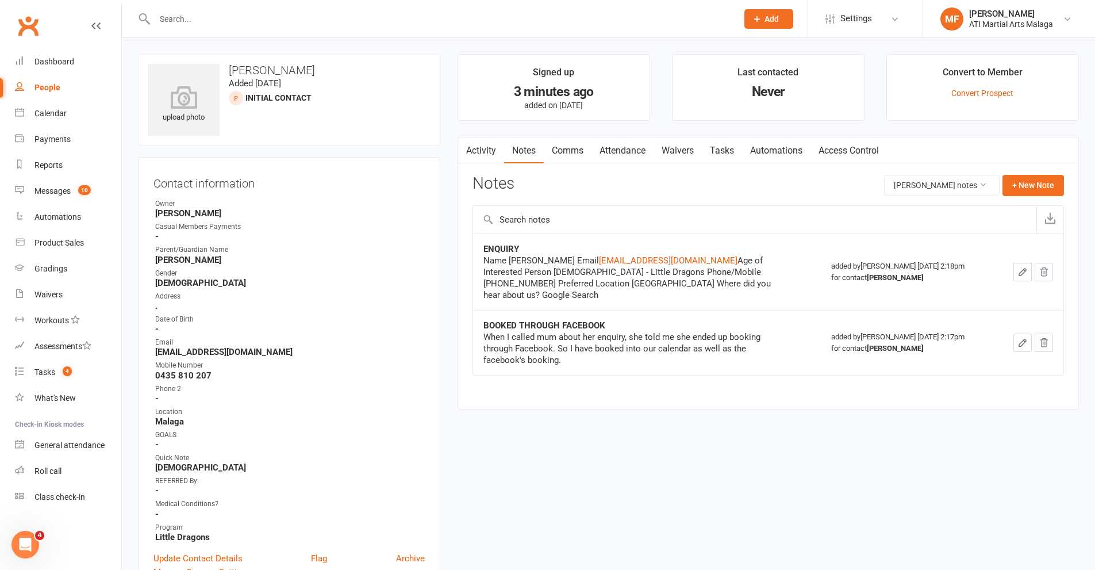
paste input "ebonylsanderson@hotmail.com"
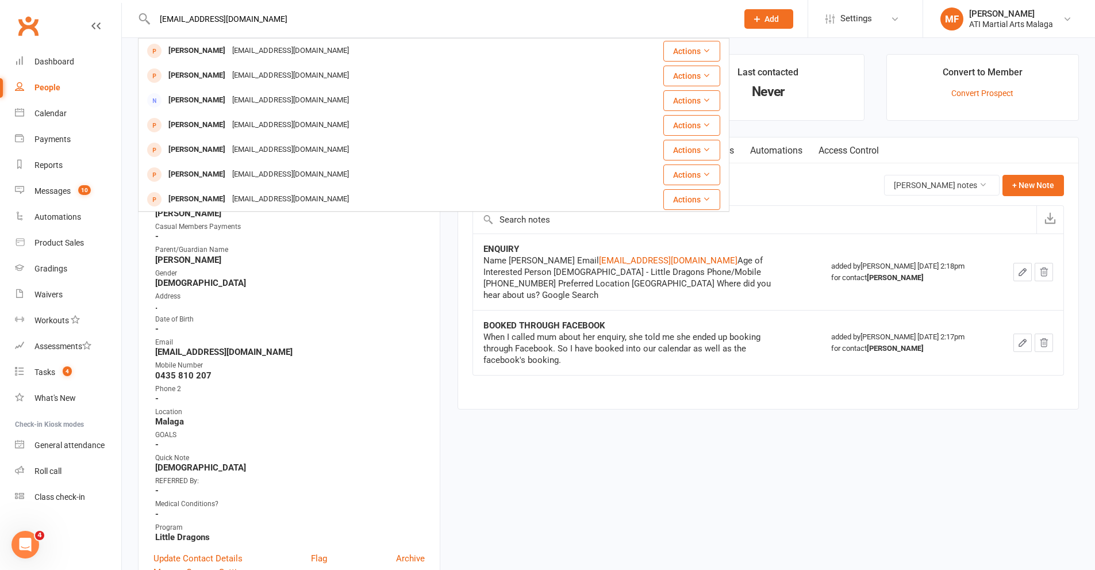
drag, startPoint x: 288, startPoint y: 21, endPoint x: 0, endPoint y: -17, distance: 290.5
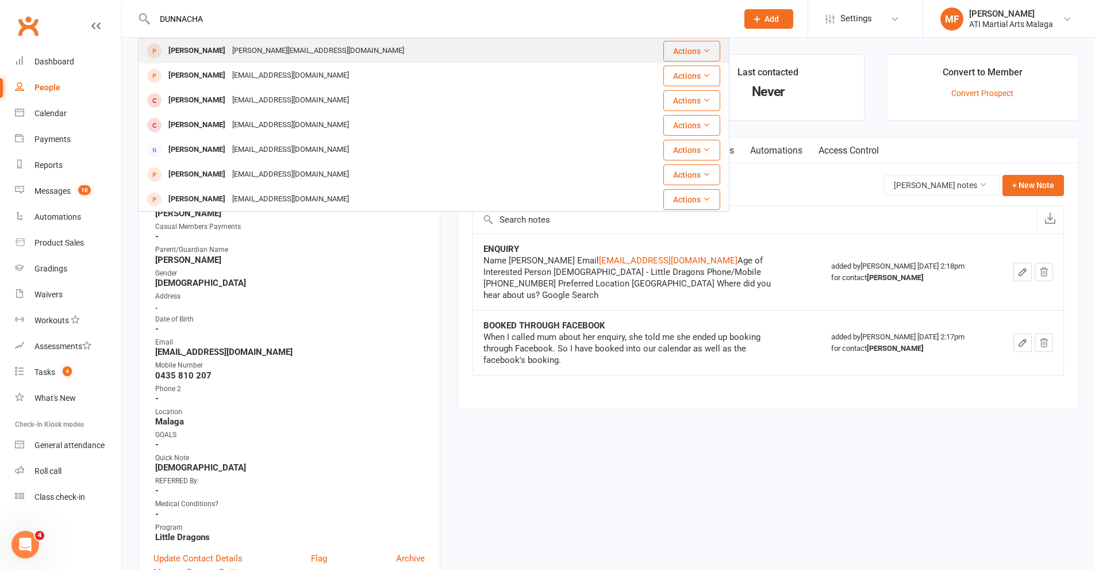
type input "DUNNACHA"
click at [178, 49] on div "[PERSON_NAME]" at bounding box center [197, 51] width 64 height 17
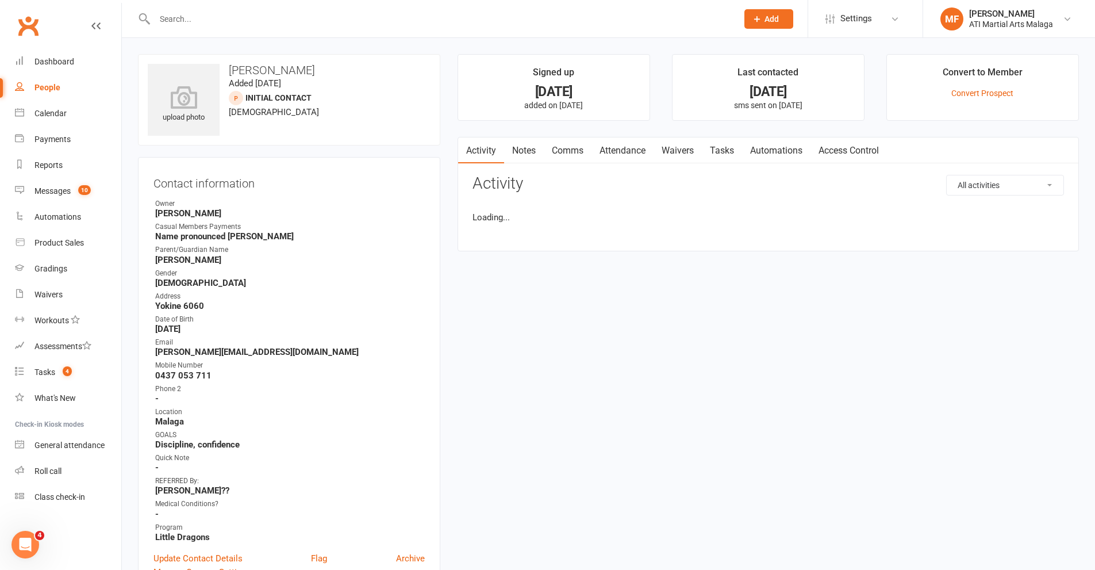
click at [529, 155] on link "Notes" at bounding box center [524, 150] width 40 height 26
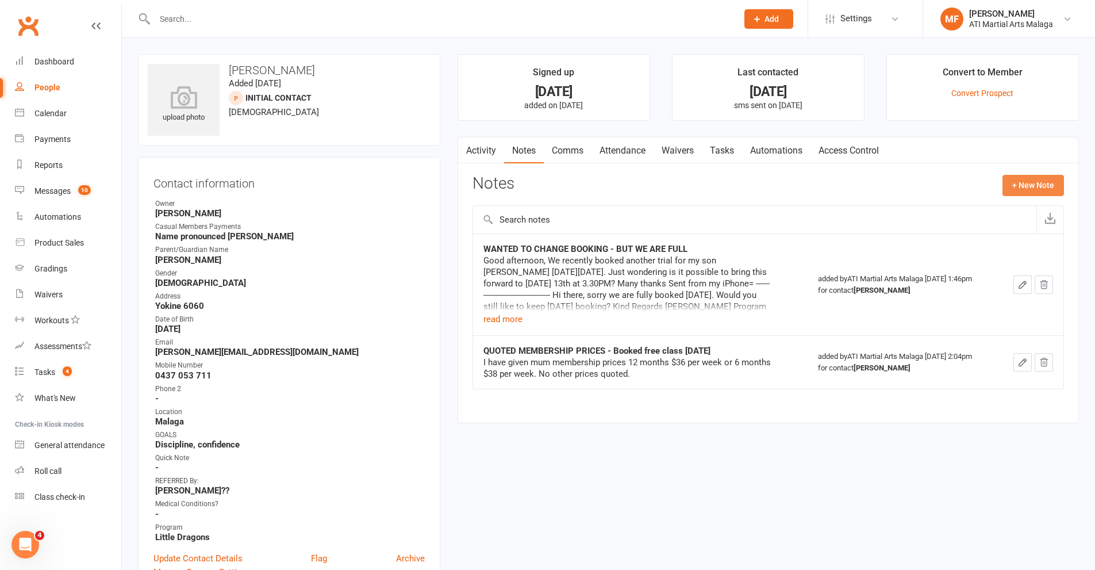
click at [1042, 188] on button "+ New Note" at bounding box center [1034, 185] width 62 height 21
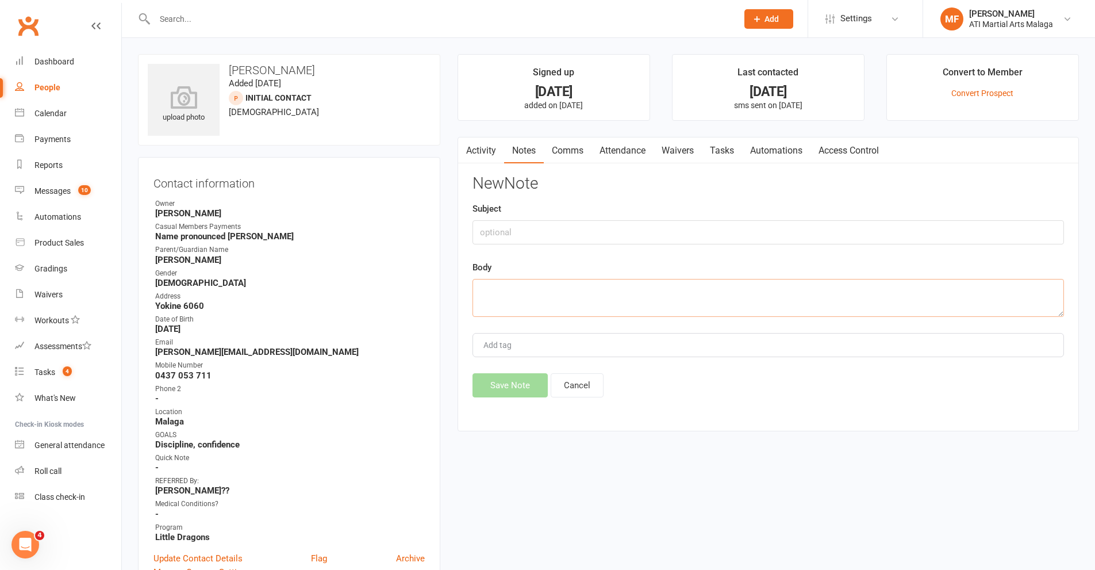
drag, startPoint x: 592, startPoint y: 232, endPoint x: 539, endPoint y: 293, distance: 81.1
paste textarea "Thank you for getting back to me. Yes I will keep the sat booking. Thanks Sent …"
type textarea "Thank you for getting back to me. Yes I will keep the sat booking. Thanks Sent …"
click at [525, 393] on button "Save Note" at bounding box center [510, 385] width 75 height 24
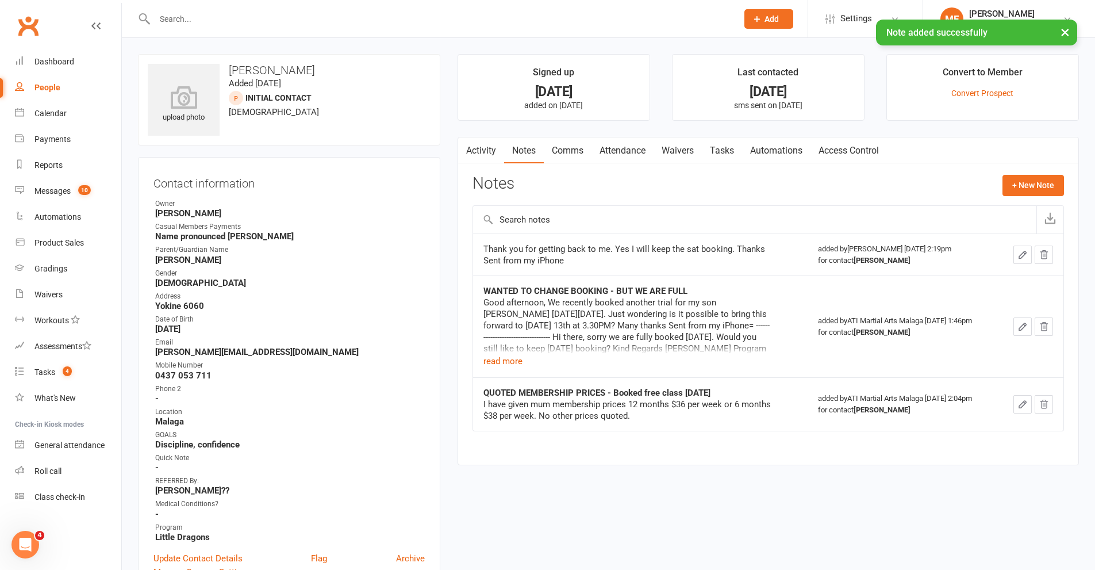
click at [245, 9] on div at bounding box center [434, 18] width 592 height 37
click at [245, 20] on div "× Note added successfully" at bounding box center [540, 20] width 1080 height 0
click at [224, 20] on div "× Note added successfully" at bounding box center [540, 20] width 1080 height 0
click at [190, 7] on div at bounding box center [434, 18] width 592 height 37
click at [190, 13] on input "text" at bounding box center [440, 19] width 578 height 16
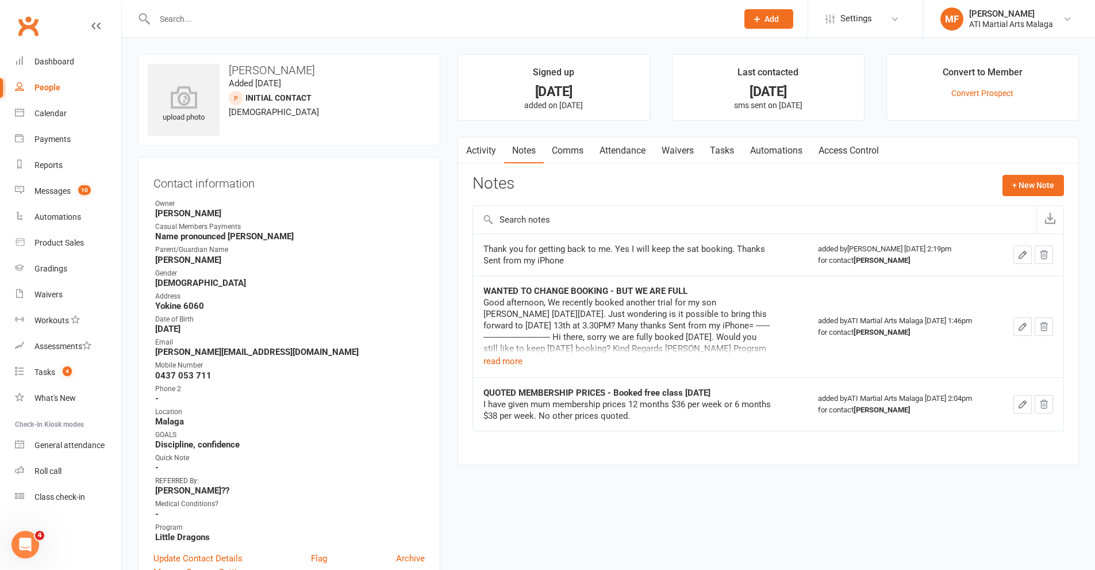
click at [767, 21] on span "Add" at bounding box center [772, 18] width 14 height 9
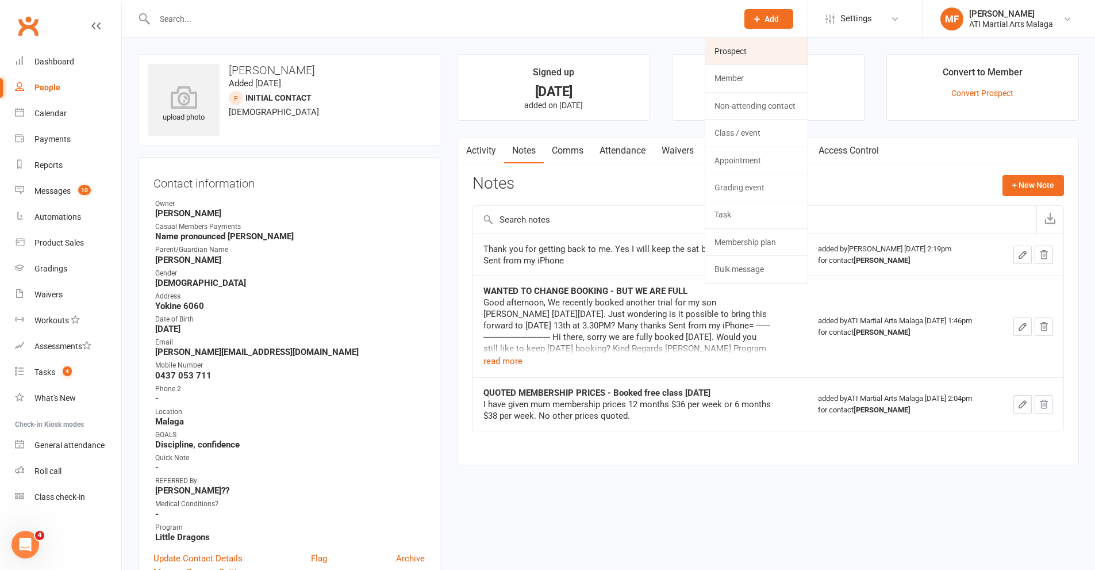
click at [755, 45] on link "Prospect" at bounding box center [756, 51] width 102 height 26
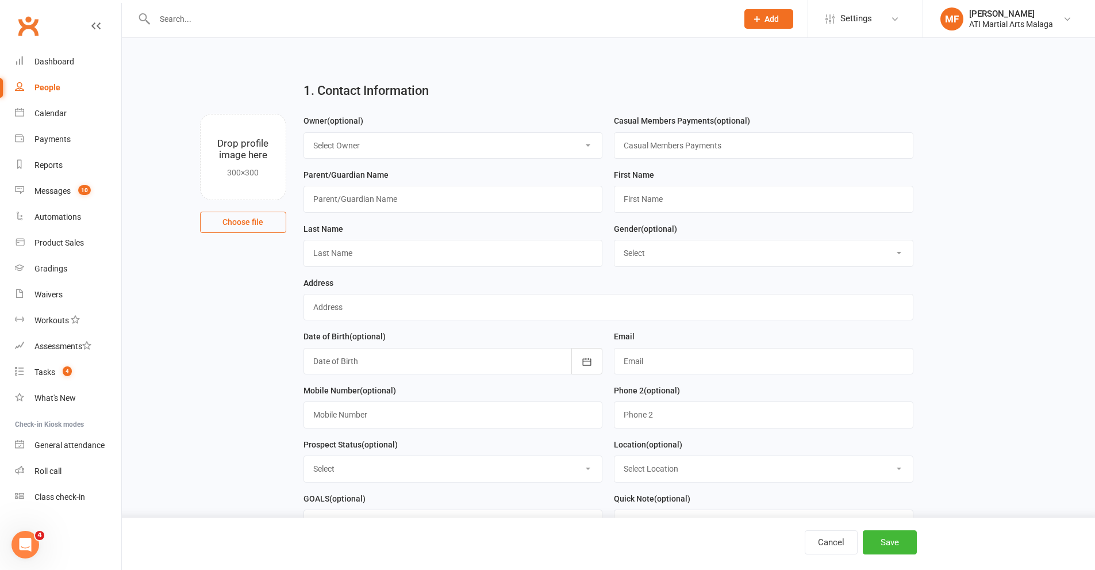
click at [358, 145] on select "Select Owner Rodney Lockyer Tony Curtis Benjamin Argus ATI Martial Arts Malaga …" at bounding box center [453, 145] width 298 height 25
click at [304, 133] on select "Select Owner Rodney Lockyer Tony Curtis Benjamin Argus ATI Martial Arts Malaga …" at bounding box center [453, 145] width 298 height 25
click at [358, 197] on input "text" at bounding box center [454, 199] width 300 height 26
click at [361, 147] on select "Select Owner Rodney Lockyer Tony Curtis Benjamin Argus ATI Martial Arts Malaga …" at bounding box center [453, 145] width 298 height 25
select select "4"
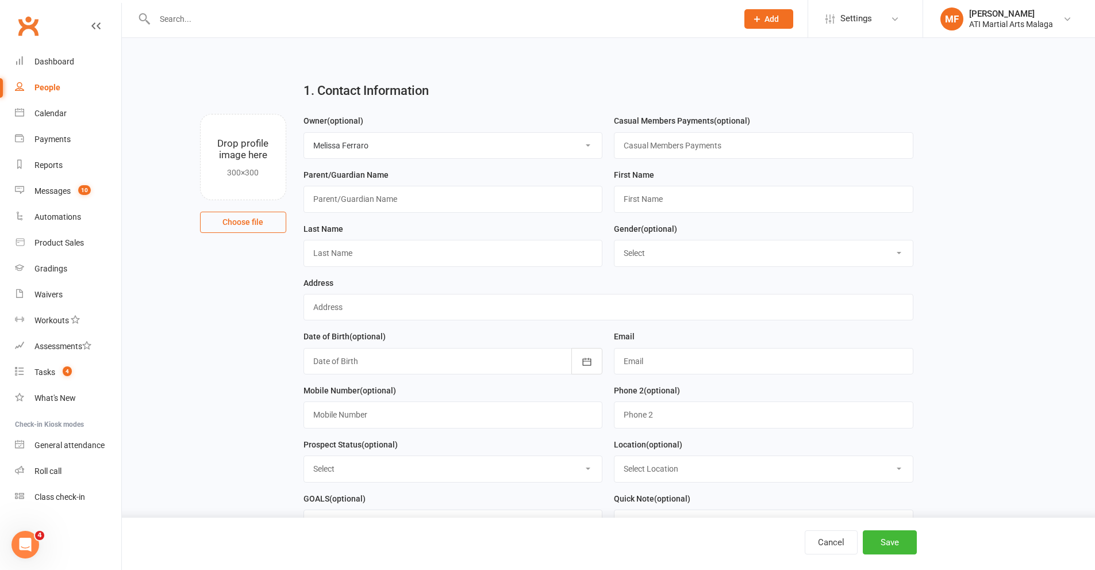
click at [304, 133] on select "Select Owner Rodney Lockyer Tony Curtis Benjamin Argus ATI Martial Arts Malaga …" at bounding box center [453, 145] width 298 height 25
drag, startPoint x: 357, startPoint y: 221, endPoint x: 359, endPoint y: 214, distance: 7.1
click at [357, 220] on div "Parent/Guardian Name" at bounding box center [453, 195] width 311 height 54
click at [359, 212] on input "text" at bounding box center [454, 199] width 300 height 26
type input "e"
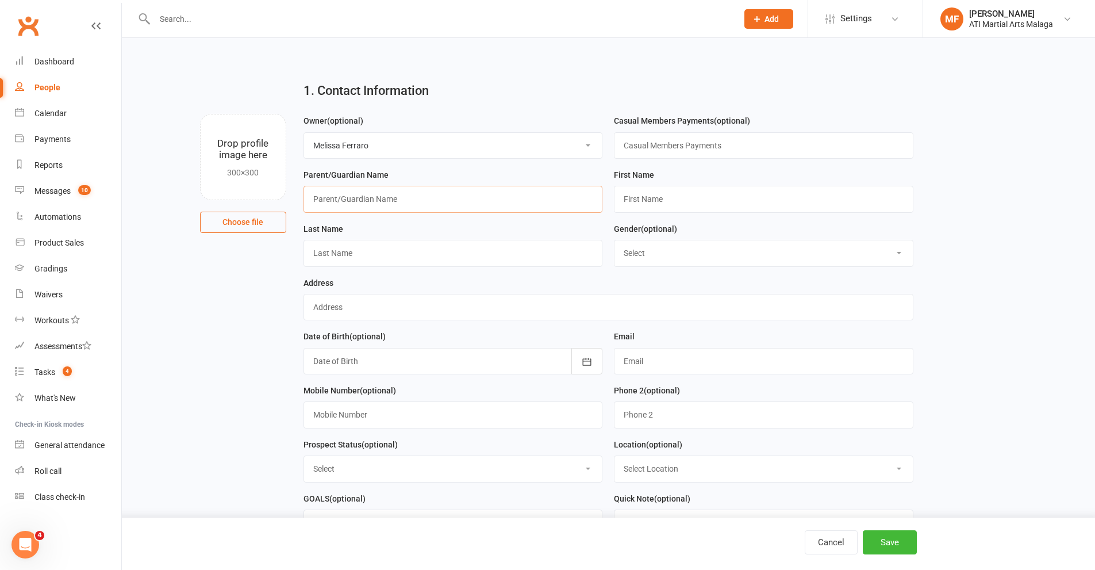
type input "B"
type input "Ebony Sanderson"
type input "Tiernan"
type input "McLaughin"
select select "[DEMOGRAPHIC_DATA]"
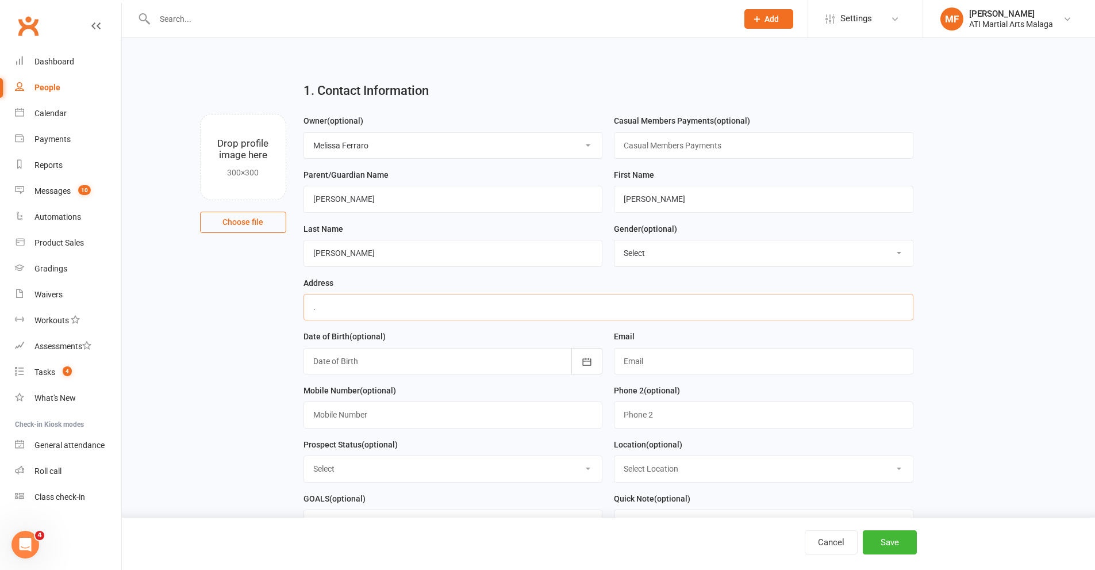
type input "."
type input "e"
paste input "Thank you for getting back to me. Yes I will keep the sat booking. Thanks Sent …"
type input "T"
type input "ebonylsanderson@hotmail.com"
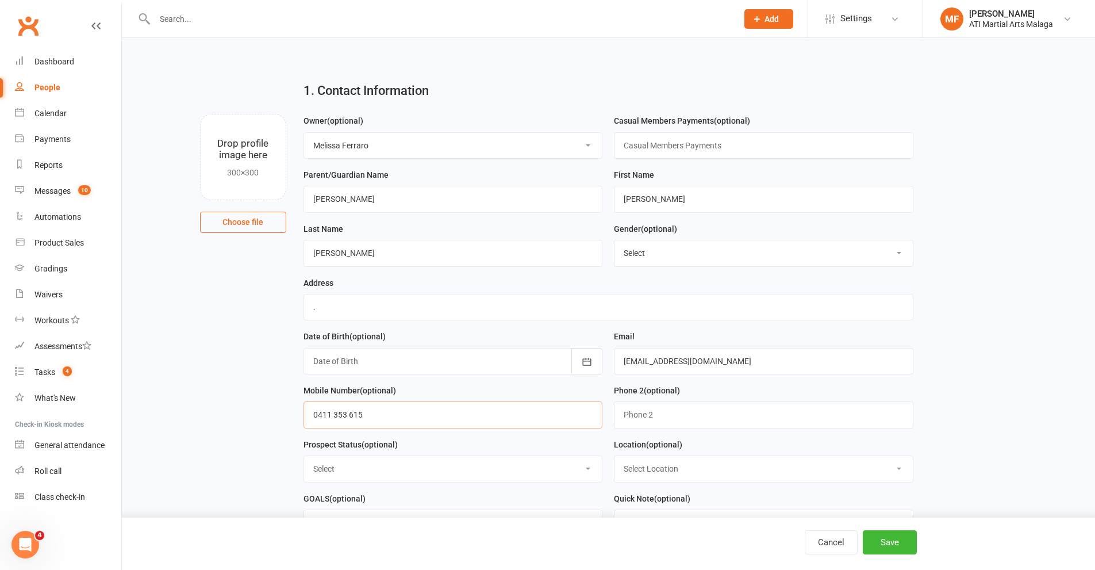
type input "0411 353 615"
select select "Initial Contact"
select select "1"
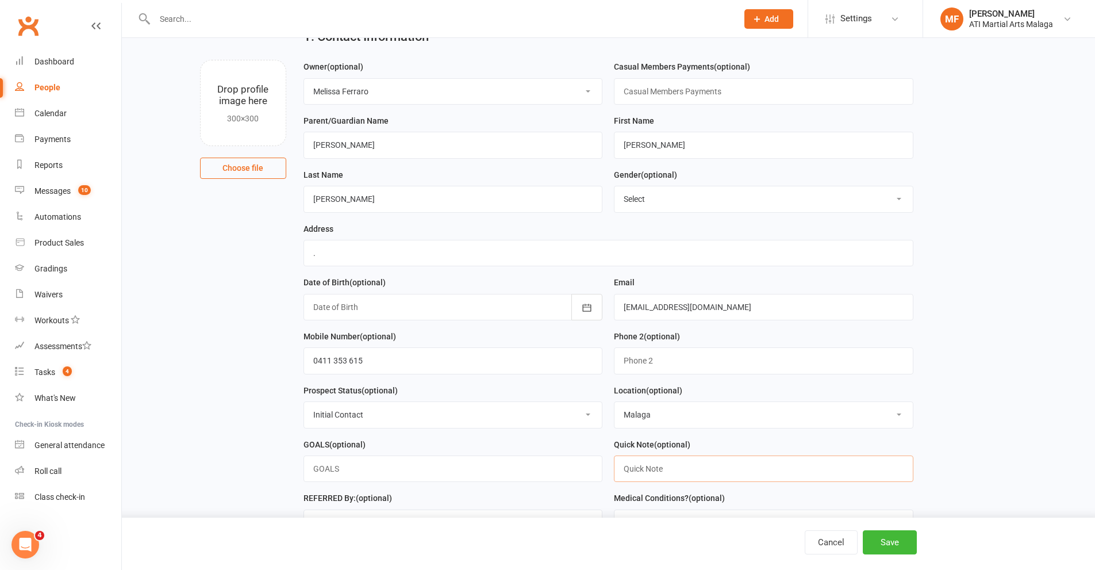
scroll to position [230, 0]
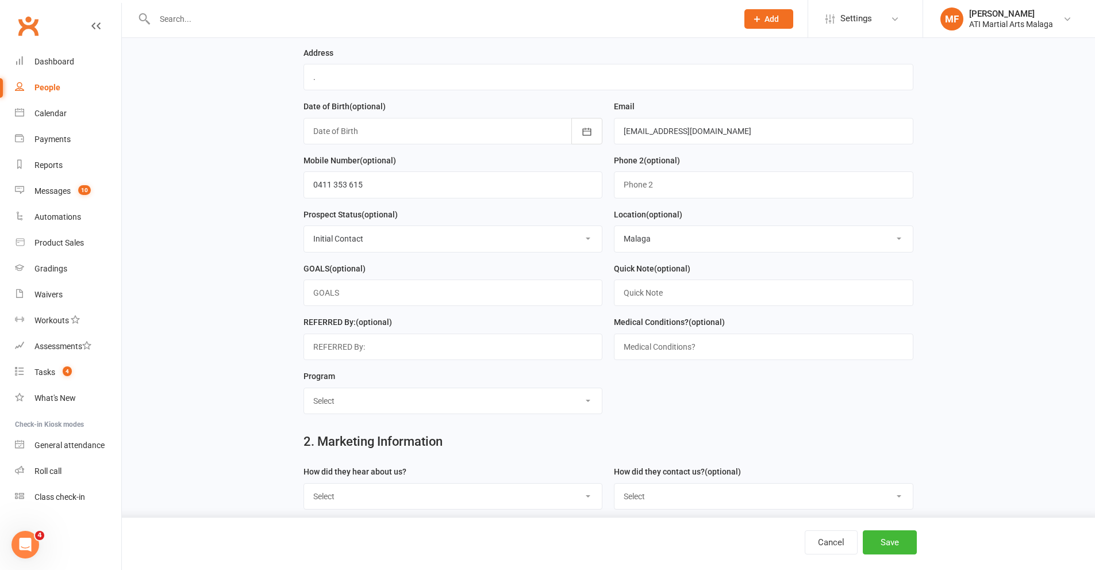
click at [374, 393] on div "Select Little Dragons Junior TKD Adult TKD Kick Boxing Women's Only Special Nee…" at bounding box center [454, 400] width 300 height 26
click at [379, 406] on select "Select Little Dragons Junior TKD Adult TKD Kick Boxing Women's Only Special Nee…" at bounding box center [453, 400] width 298 height 25
select select "Little Dragons"
click at [304, 393] on select "Select Little Dragons Junior TKD Adult TKD Kick Boxing Women's Only Special Nee…" at bounding box center [453, 400] width 298 height 25
click at [341, 494] on select "Select Google Through A Friend Facebook Sms/Email Offer Flyer School Class Open…" at bounding box center [453, 495] width 298 height 25
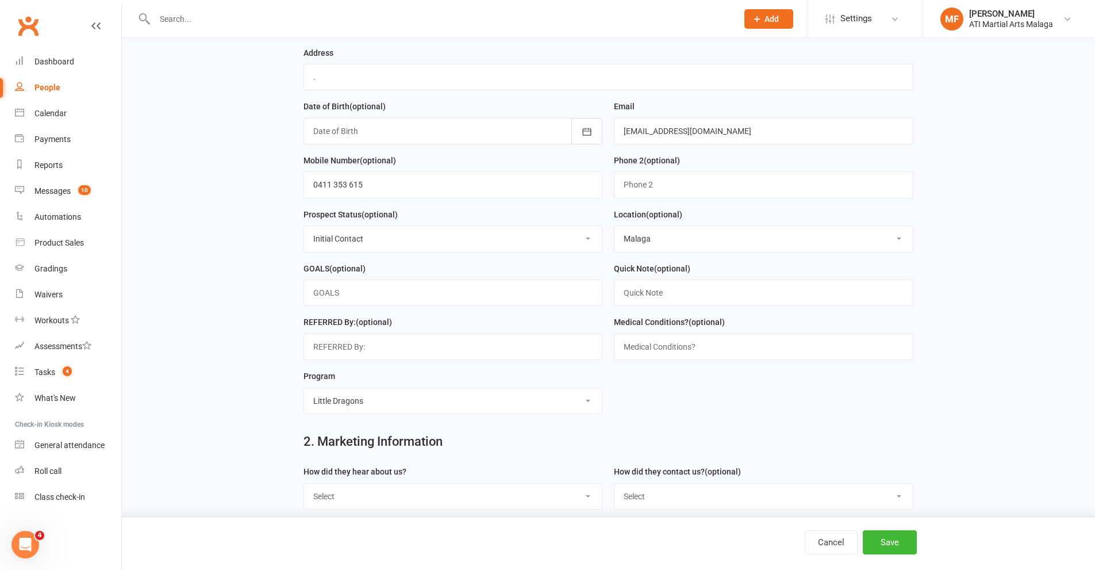
select select "Google"
click at [304, 489] on select "Select Google Through A Friend Facebook Sms/Email Offer Flyer School Class Open…" at bounding box center [453, 495] width 298 height 25
click at [667, 500] on select "Select Phone Email In-Facility Facebook Referral QR code registration Live Book…" at bounding box center [764, 495] width 298 height 25
select select "Email"
click at [615, 489] on select "Select Phone Email In-Facility Facebook Referral QR code registration Live Book…" at bounding box center [764, 495] width 298 height 25
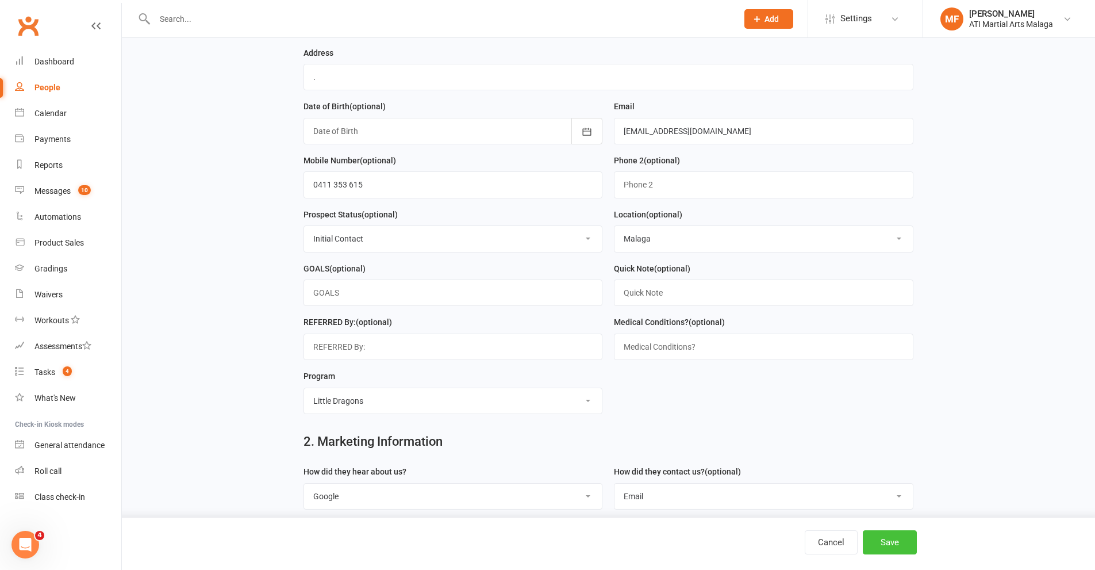
click at [891, 539] on button "Save" at bounding box center [890, 542] width 54 height 24
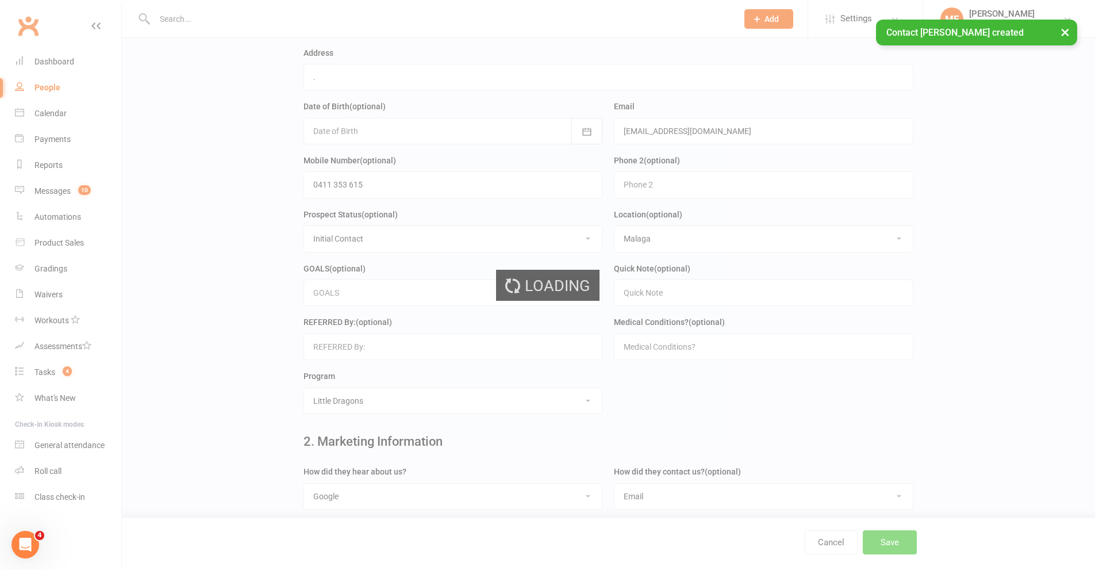
scroll to position [0, 0]
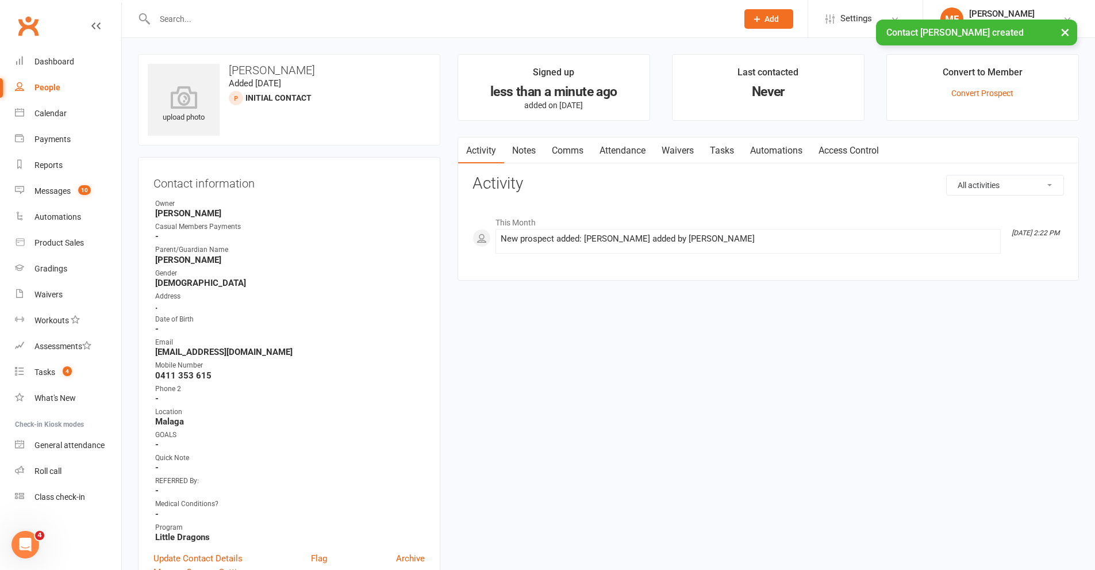
click at [324, 20] on div "× Contact Tiernan McLaughin created" at bounding box center [540, 20] width 1080 height 0
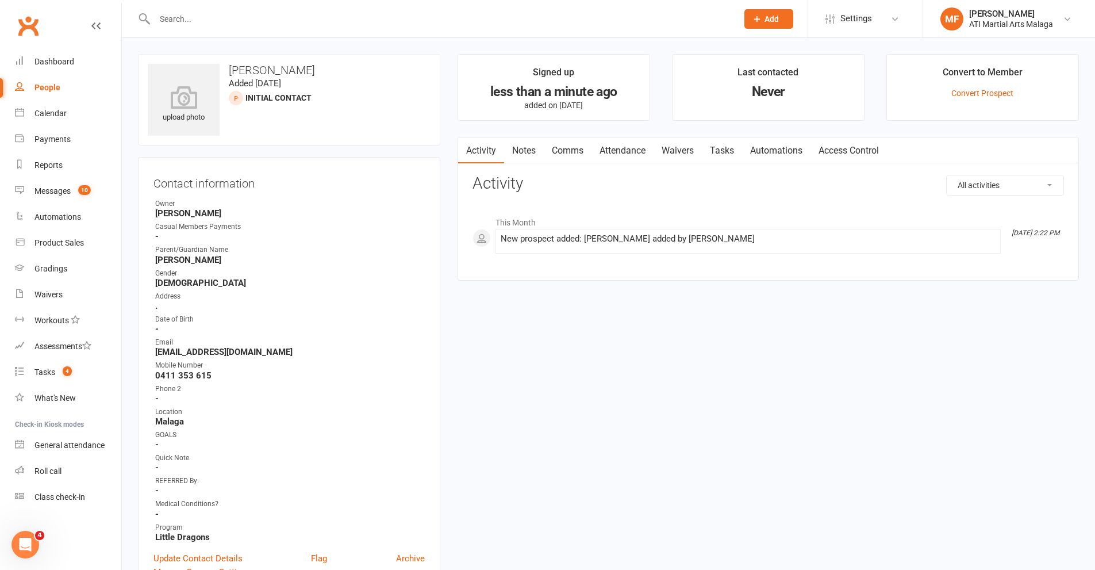
click at [322, 18] on input "text" at bounding box center [440, 19] width 578 height 16
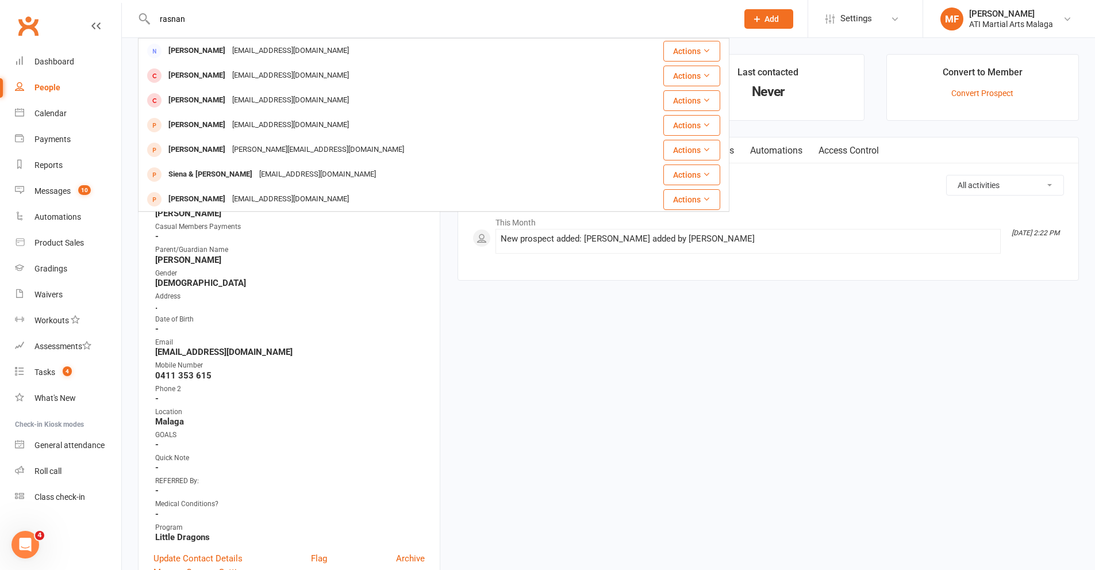
drag, startPoint x: 189, startPoint y: 24, endPoint x: 153, endPoint y: 16, distance: 36.5
click at [168, 20] on input "rasnan" at bounding box center [440, 19] width 578 height 16
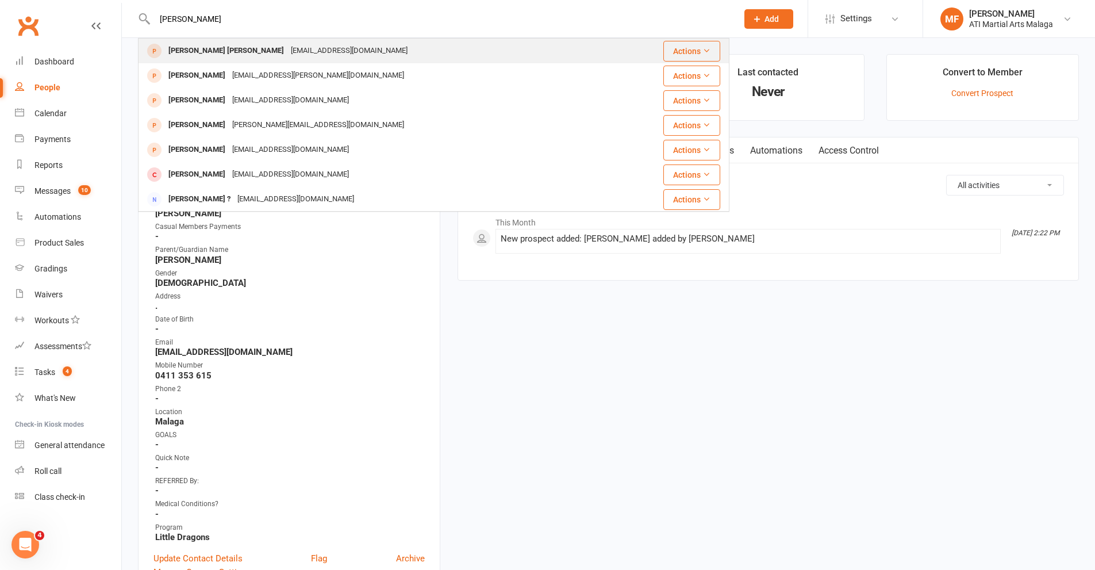
type input "rachana"
click at [287, 48] on div "rachu9350@yahoo.co.in" at bounding box center [349, 51] width 124 height 17
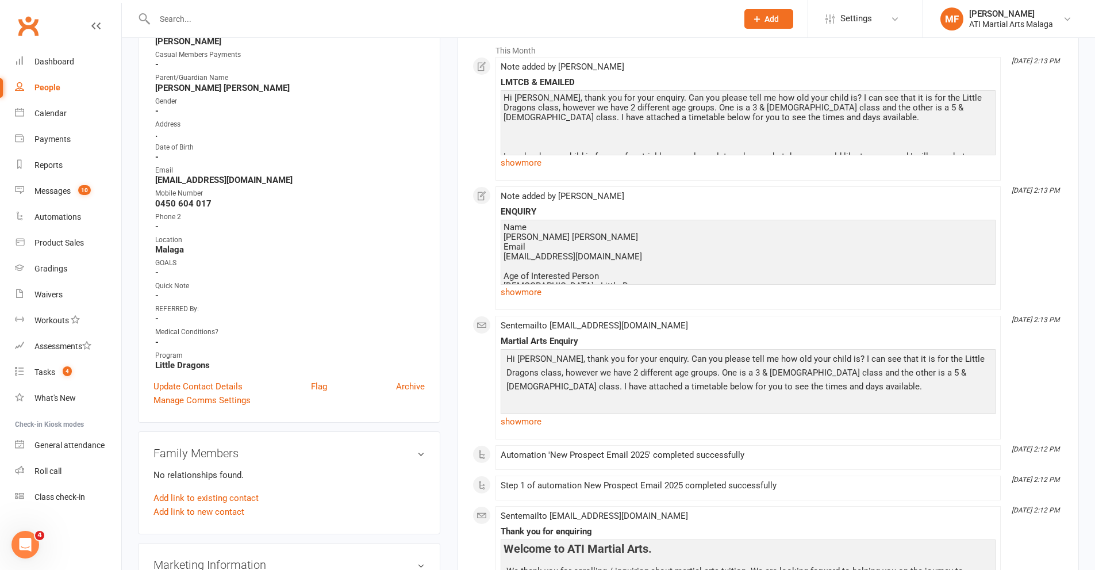
scroll to position [172, 0]
click at [517, 419] on link "show more" at bounding box center [748, 421] width 495 height 16
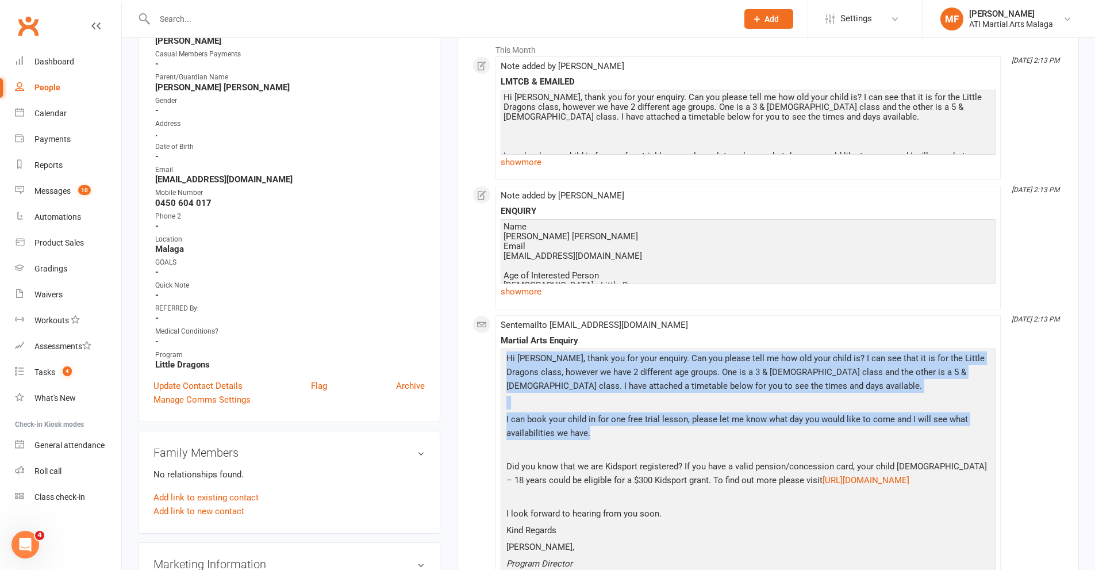
drag, startPoint x: 505, startPoint y: 356, endPoint x: 633, endPoint y: 442, distance: 153.7
click at [633, 442] on div "Hi Rachana, thank you for your enquiry. Can you please tell me how old your chi…" at bounding box center [748, 487] width 489 height 272
copy div "Hi Rachana, thank you for your enquiry. Can you please tell me how old your chi…"
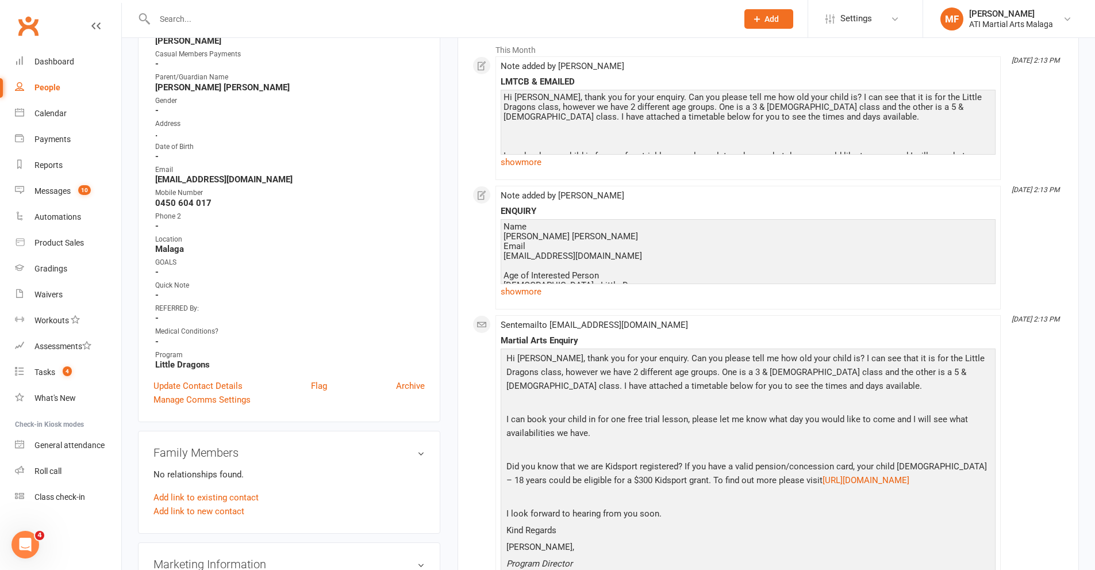
click at [221, 20] on input "text" at bounding box center [440, 19] width 578 height 16
type input "sanderson"
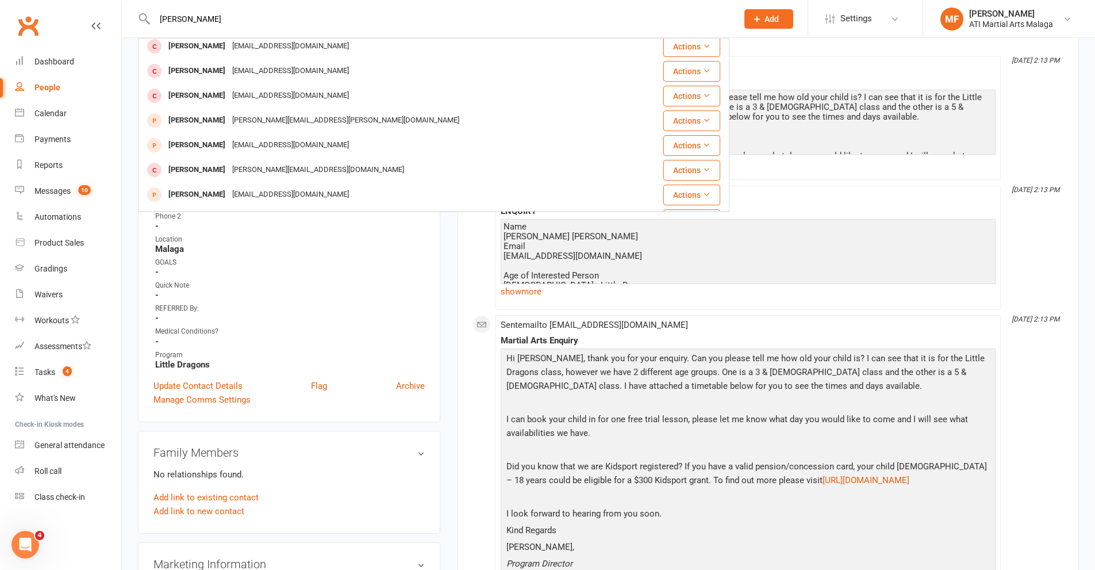
scroll to position [287, 0]
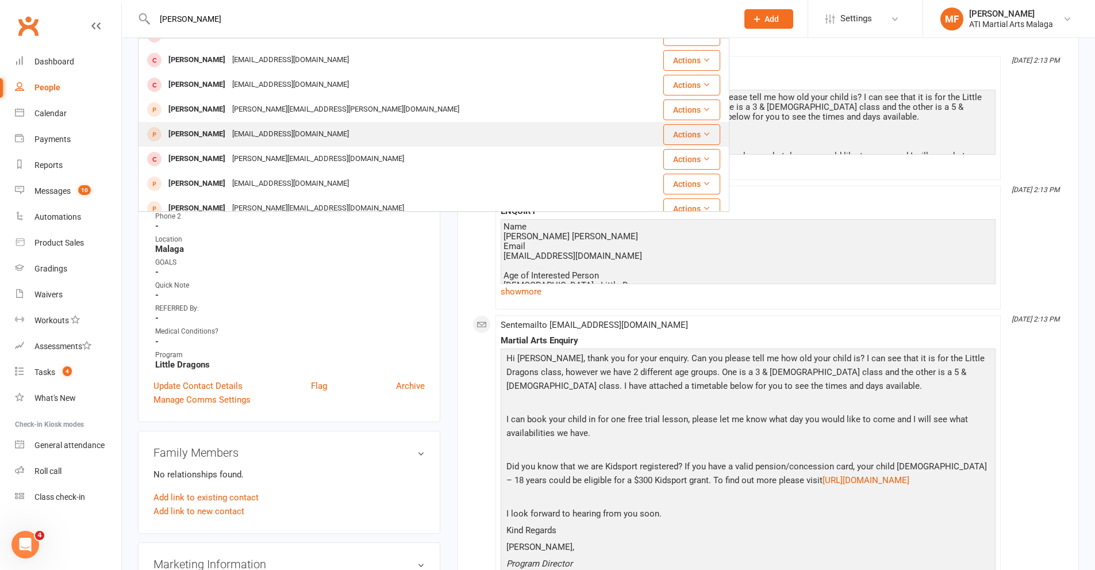
click at [250, 132] on div "ebonylsanderson@hotmail.com" at bounding box center [291, 134] width 124 height 17
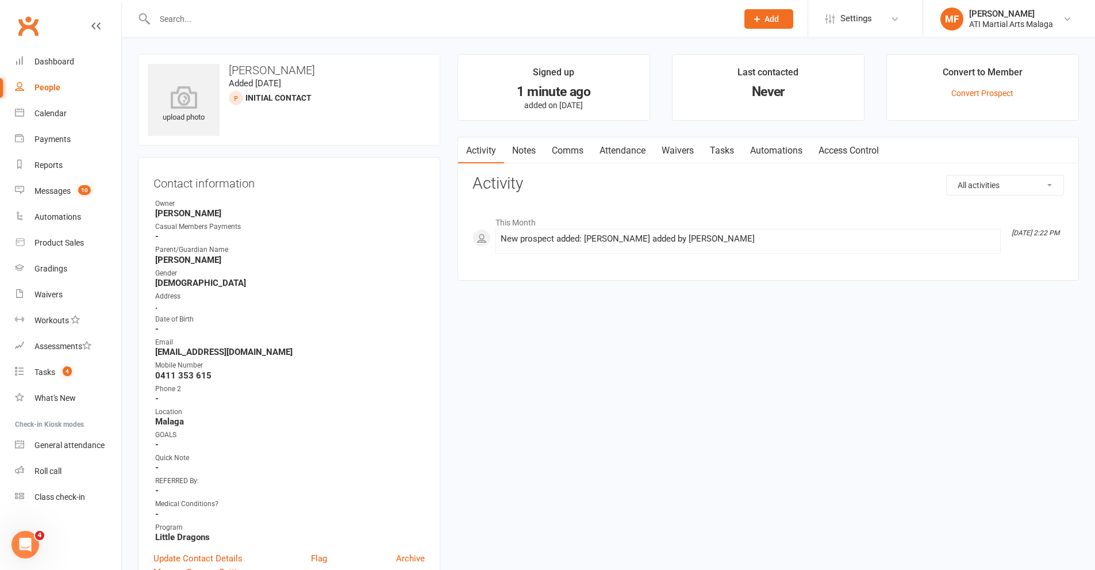
click at [527, 149] on link "Notes" at bounding box center [524, 150] width 40 height 26
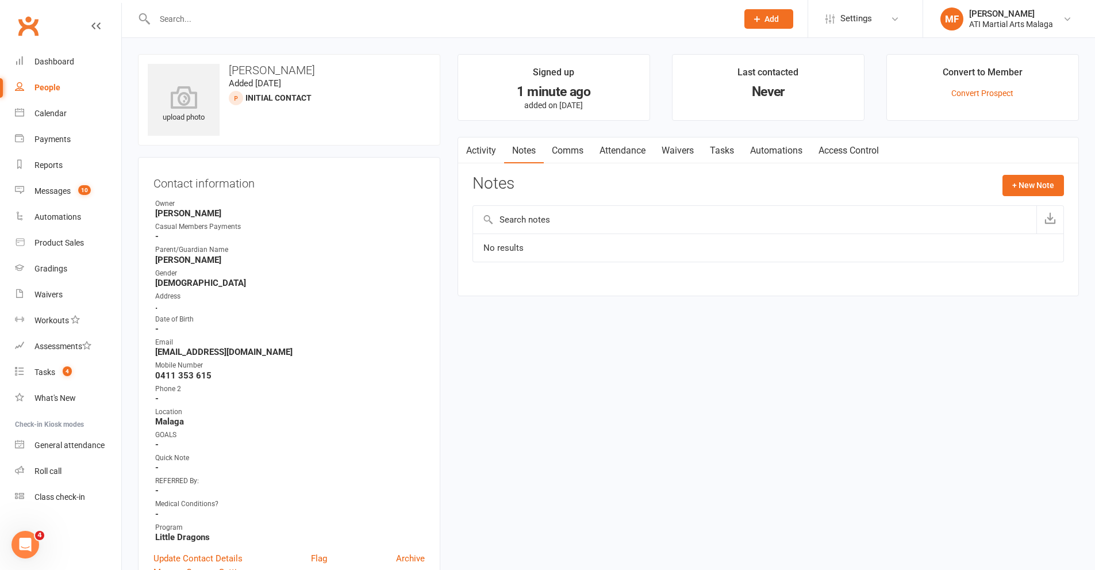
click at [591, 148] on link "Comms" at bounding box center [568, 150] width 48 height 26
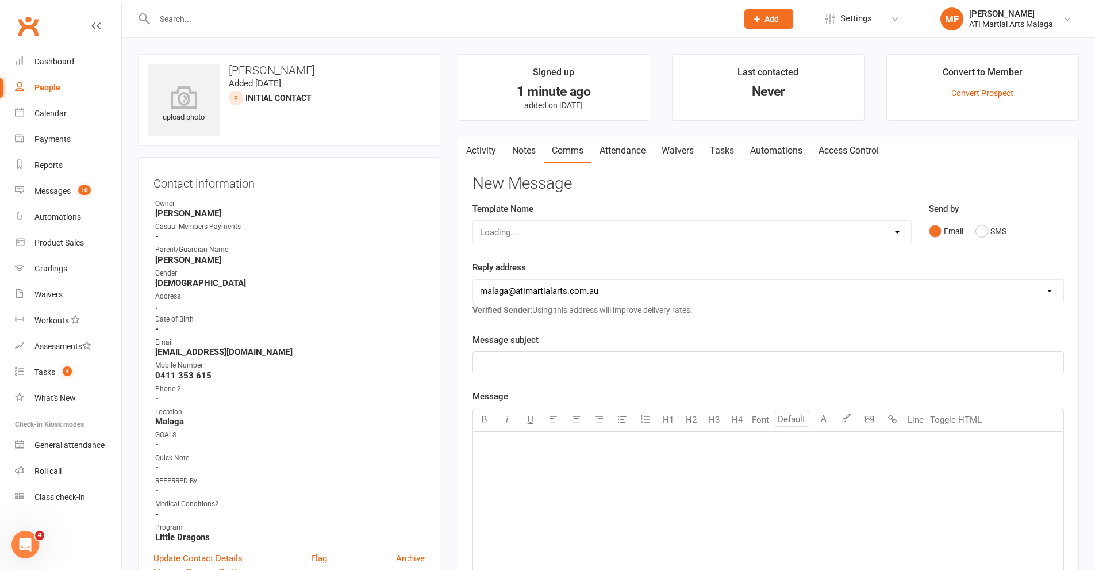
click at [566, 235] on select "Loading..." at bounding box center [692, 232] width 438 height 23
select select "59"
click at [473, 221] on select "Select Template [SMS] 8 days absence [Email] New Kids BJJ Class Starting 21.10.…" at bounding box center [692, 232] width 438 height 23
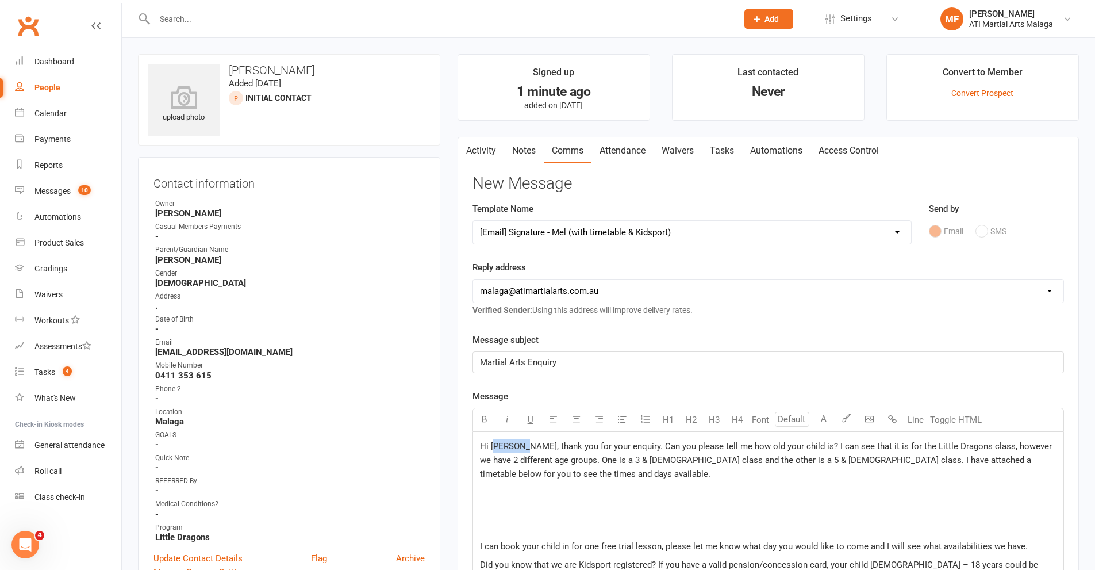
drag, startPoint x: 526, startPoint y: 448, endPoint x: 493, endPoint y: 445, distance: 32.9
click at [493, 445] on span "Hi Rachana, thank you for your enquiry. Can you please tell me how old your chi…" at bounding box center [767, 460] width 574 height 38
click at [485, 439] on p "Hi Ebony, thank you for your enquiry. Can you please tell me how old your child…" at bounding box center [768, 459] width 577 height 41
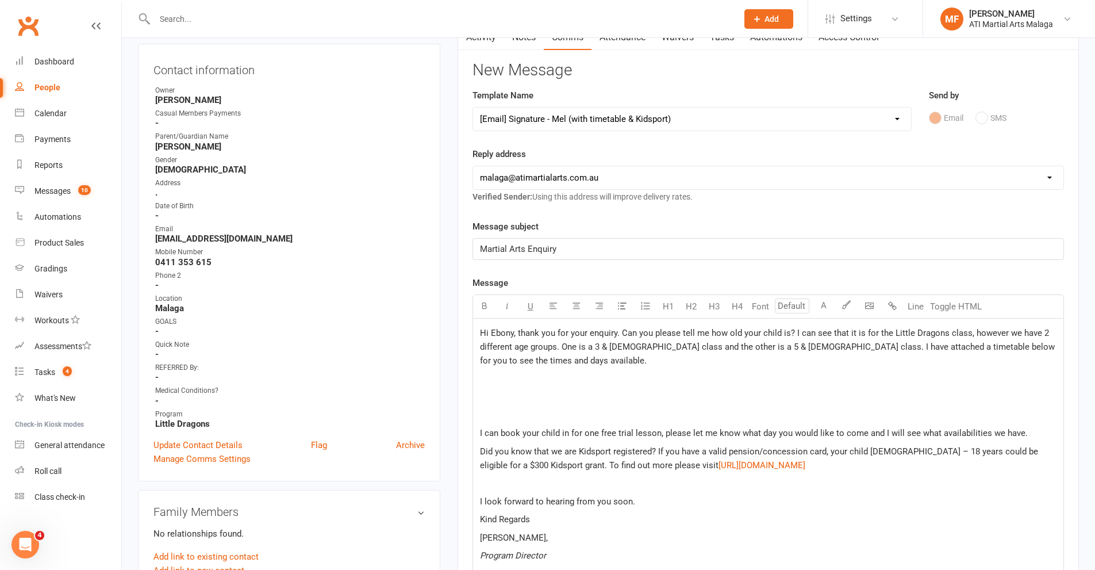
scroll to position [115, 0]
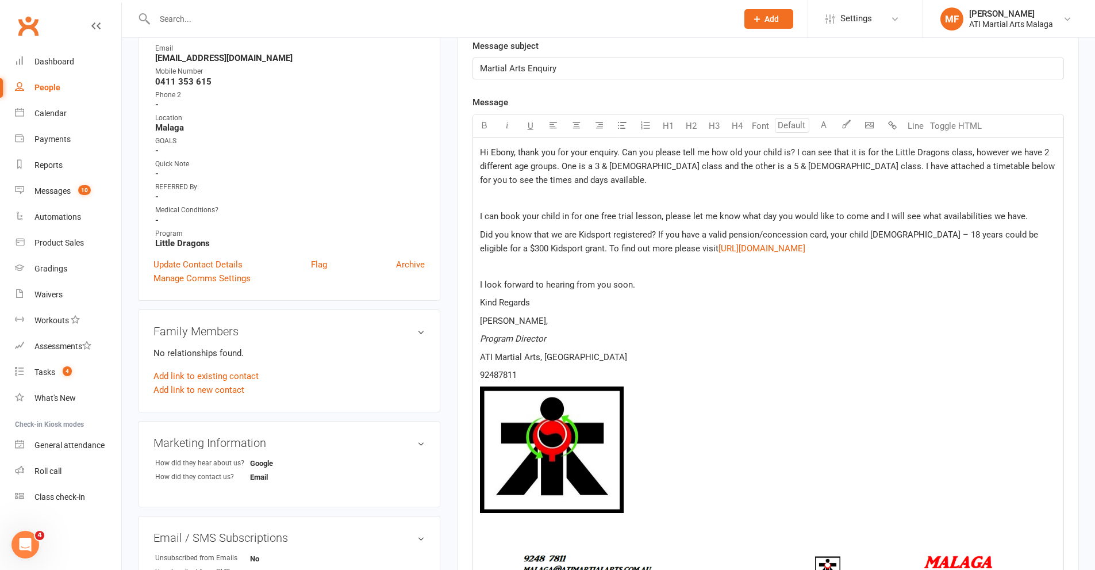
scroll to position [287, 0]
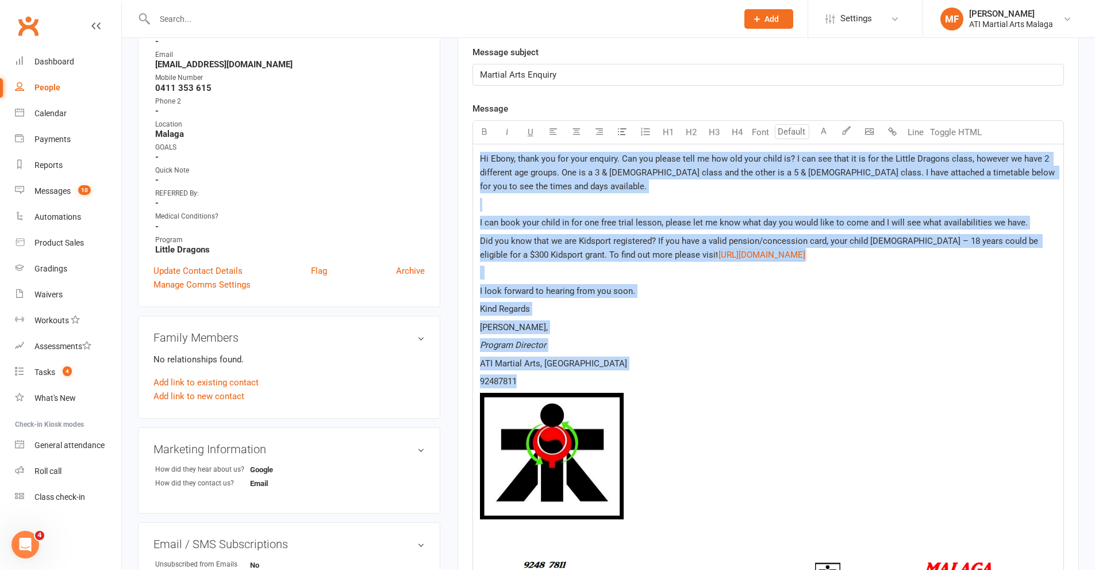
drag, startPoint x: 479, startPoint y: 158, endPoint x: 646, endPoint y: 377, distance: 275.3
click at [646, 377] on div "Hi Ebony, thank you for your enquiry. Can you please tell me how old your child…" at bounding box center [768, 550] width 590 height 813
copy div "Hi Ebony, thank you for your enquiry. Can you please tell me how old your child…"
click at [661, 301] on div "Hi Ebony, thank you for your enquiry. Can you please tell me how old your child…" at bounding box center [768, 550] width 590 height 813
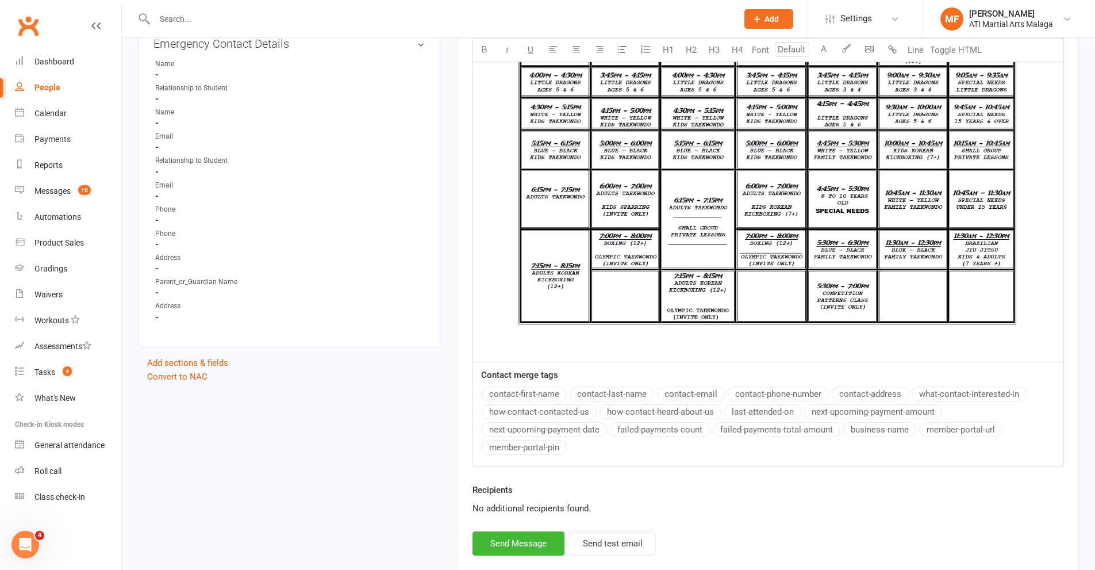
scroll to position [960, 0]
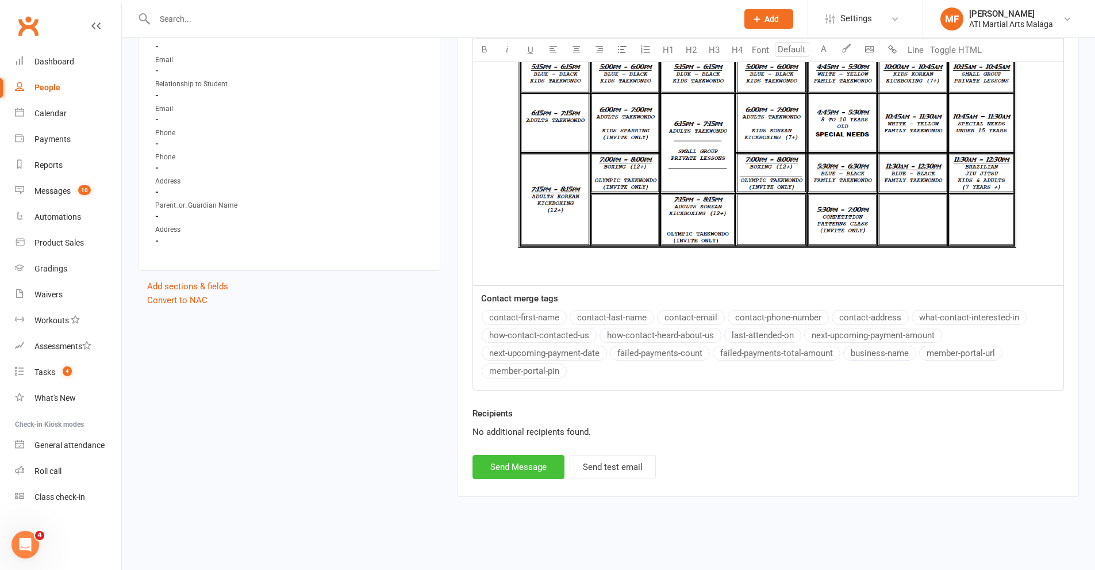
click at [531, 470] on button "Send Message" at bounding box center [519, 467] width 92 height 24
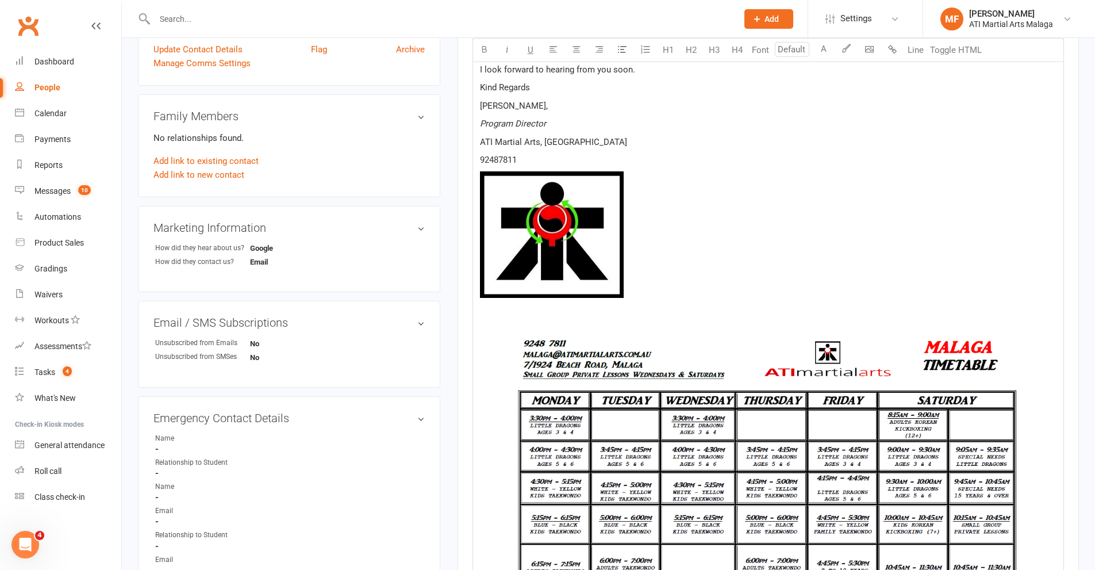
select select
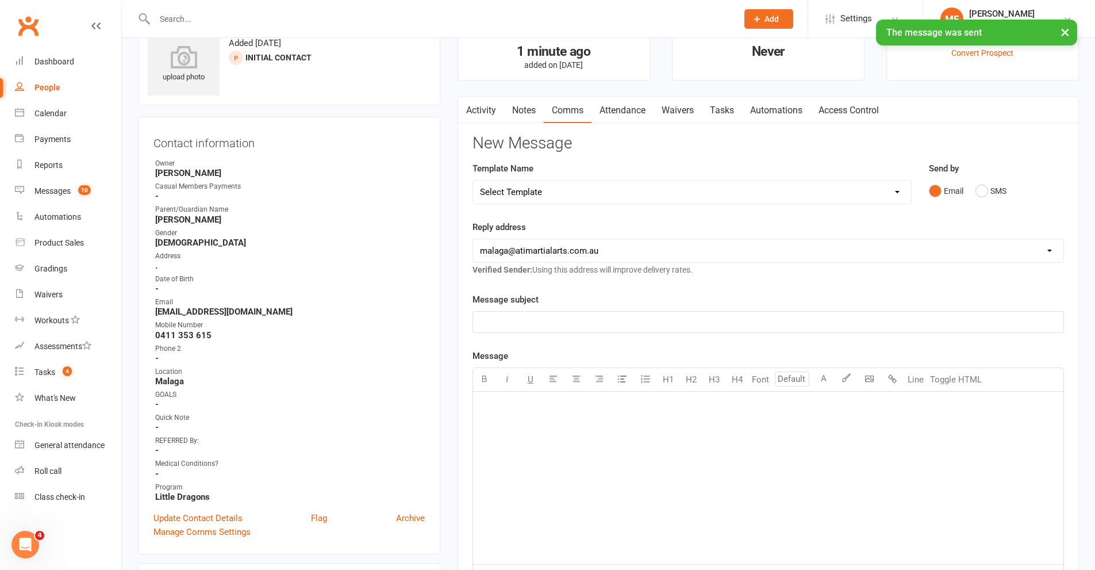
scroll to position [0, 0]
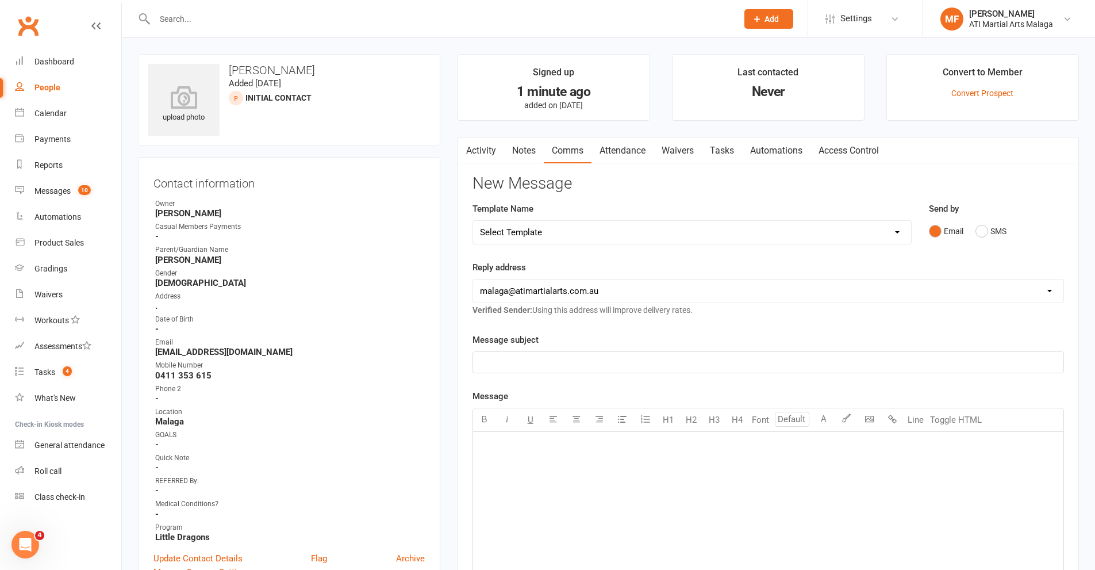
click at [525, 147] on link "Notes" at bounding box center [524, 150] width 40 height 26
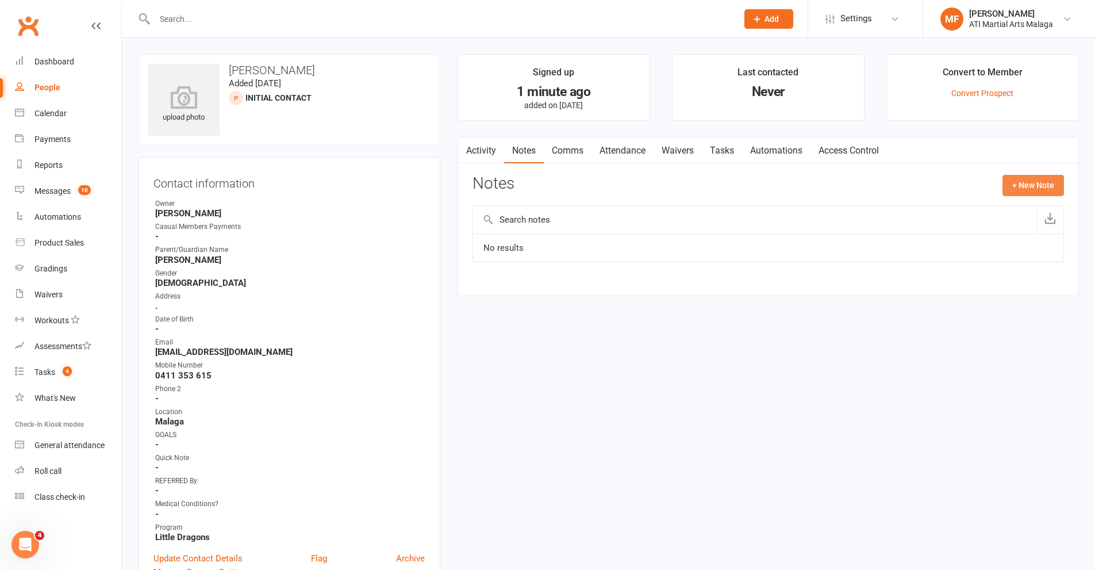
click at [1053, 185] on button "+ New Note" at bounding box center [1034, 185] width 62 height 21
click at [687, 224] on input "text" at bounding box center [769, 232] width 592 height 24
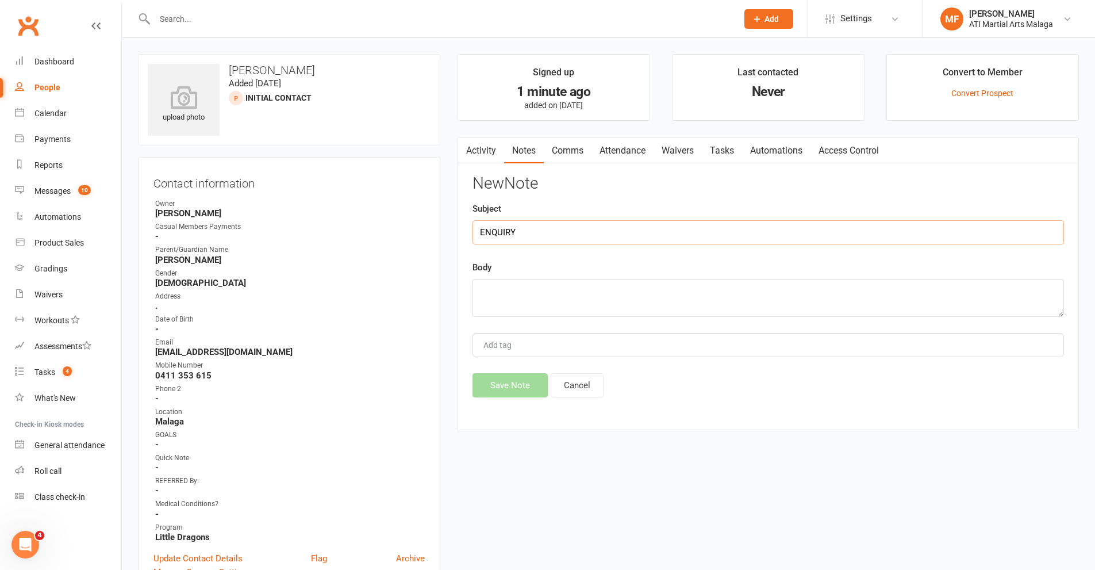
type input "ENQUIRY"
paste textarea "Name Tiernan McLaughlin Email ebonylsanderson@hotmail.com Age of Interested Per…"
type textarea "Name Tiernan McLaughlin Email ebonylsanderson@hotmail.com Age of Interested Per…"
click at [503, 381] on button "Save Note" at bounding box center [510, 385] width 75 height 24
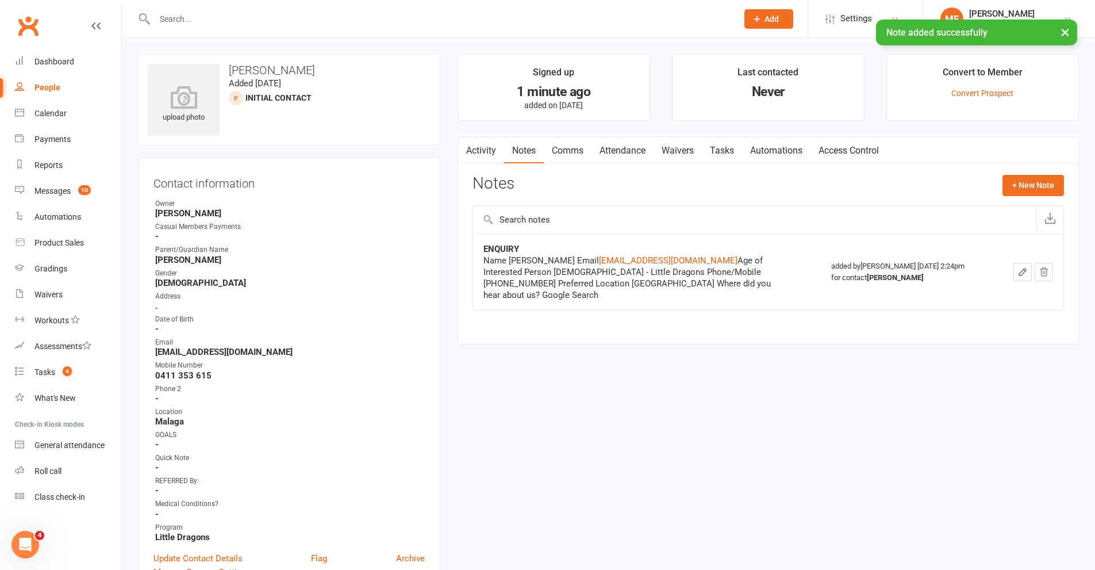
drag, startPoint x: 566, startPoint y: 419, endPoint x: 566, endPoint y: 410, distance: 9.2
click at [481, 145] on link "Activity" at bounding box center [481, 150] width 46 height 26
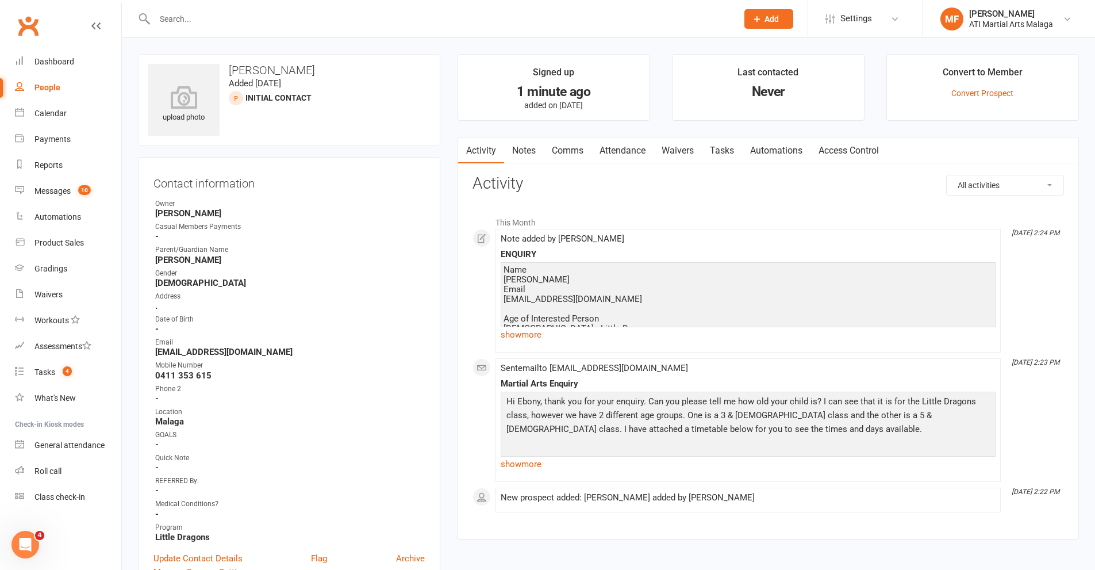
click at [533, 462] on link "show more" at bounding box center [748, 464] width 495 height 16
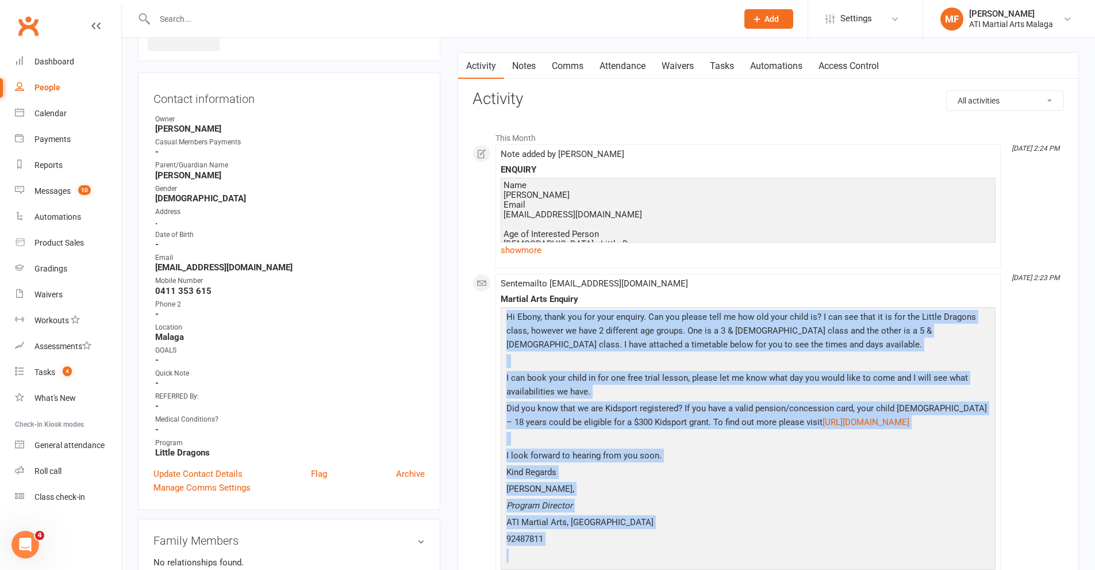
scroll to position [124, 0]
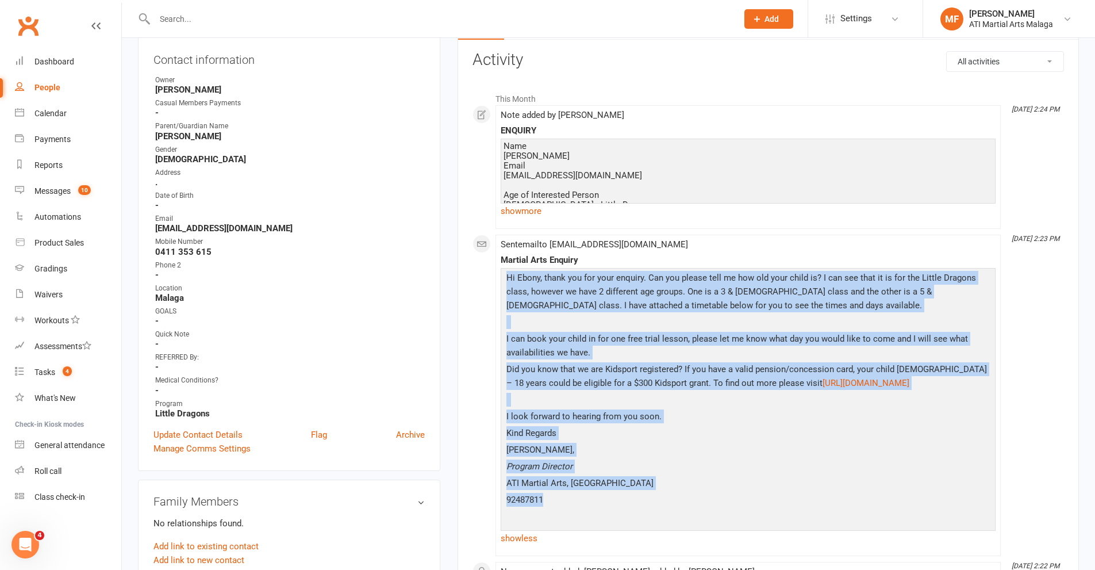
drag, startPoint x: 504, startPoint y: 399, endPoint x: 621, endPoint y: 510, distance: 161.8
click at [621, 510] on div "Hi Ebony, thank you for your enquiry. Can you please tell me how old your child…" at bounding box center [748, 398] width 489 height 255
copy div "Hi Ebony, thank you for your enquiry. Can you please tell me how old your child…"
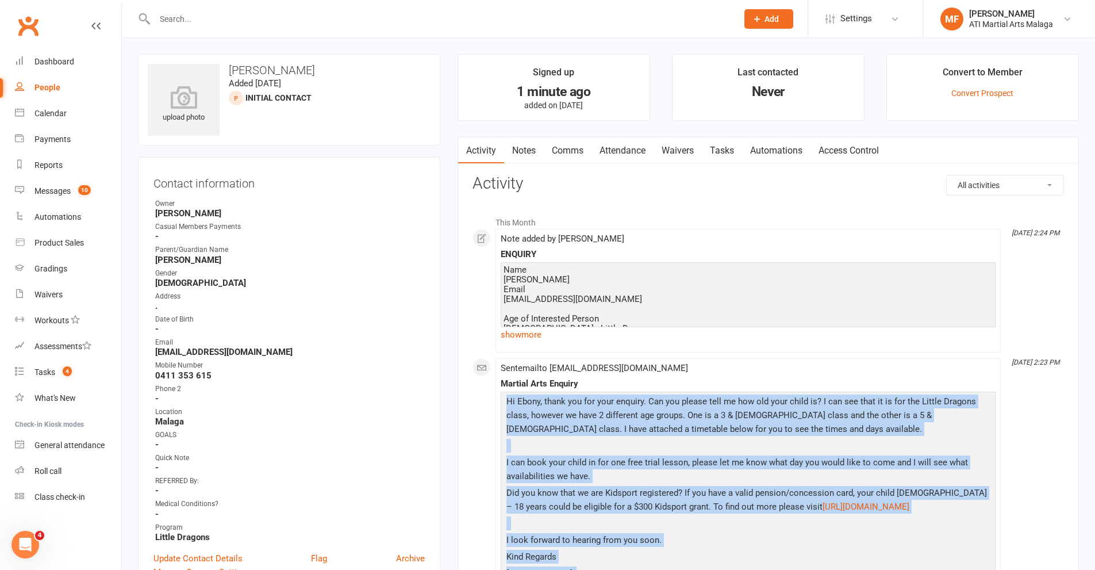
click at [528, 145] on link "Notes" at bounding box center [524, 150] width 40 height 26
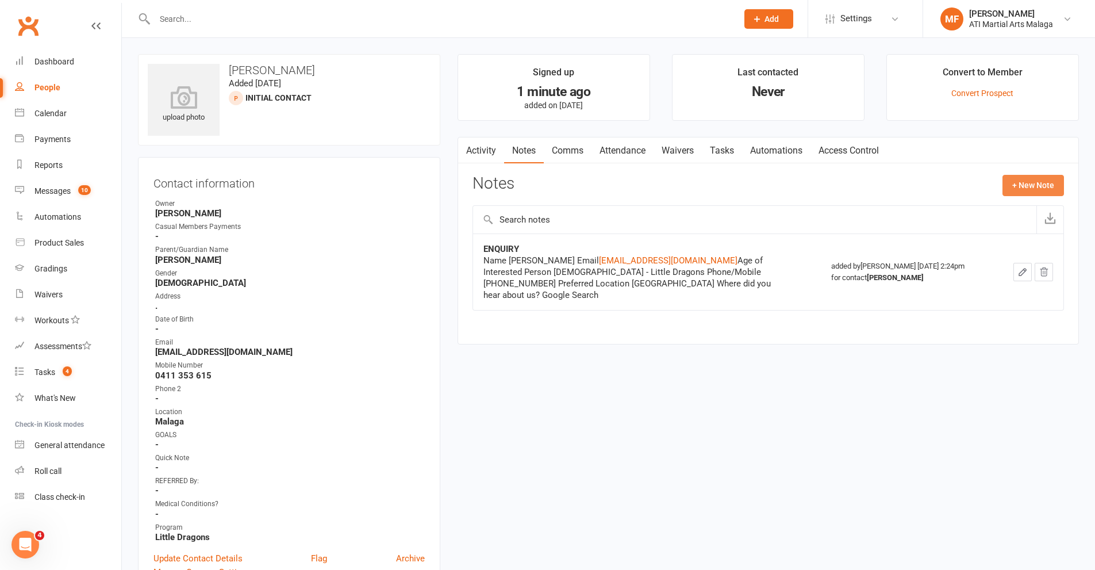
click at [1038, 182] on button "+ New Note" at bounding box center [1034, 185] width 62 height 21
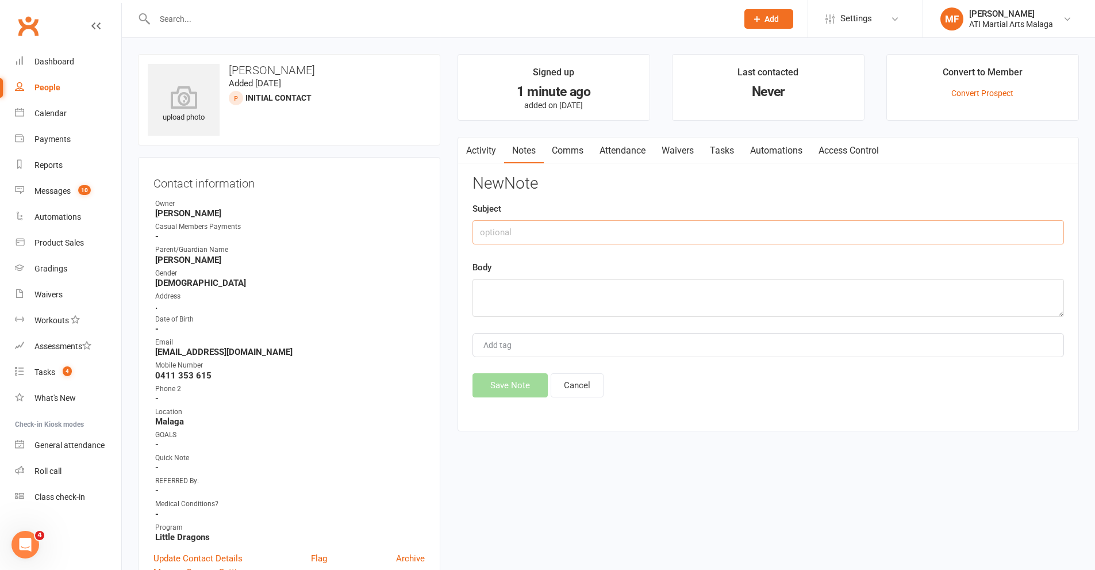
click at [750, 230] on input "text" at bounding box center [769, 232] width 592 height 24
type textarea "L"
type input "Q"
type input "l"
type input "LMTCB & EMAILED"
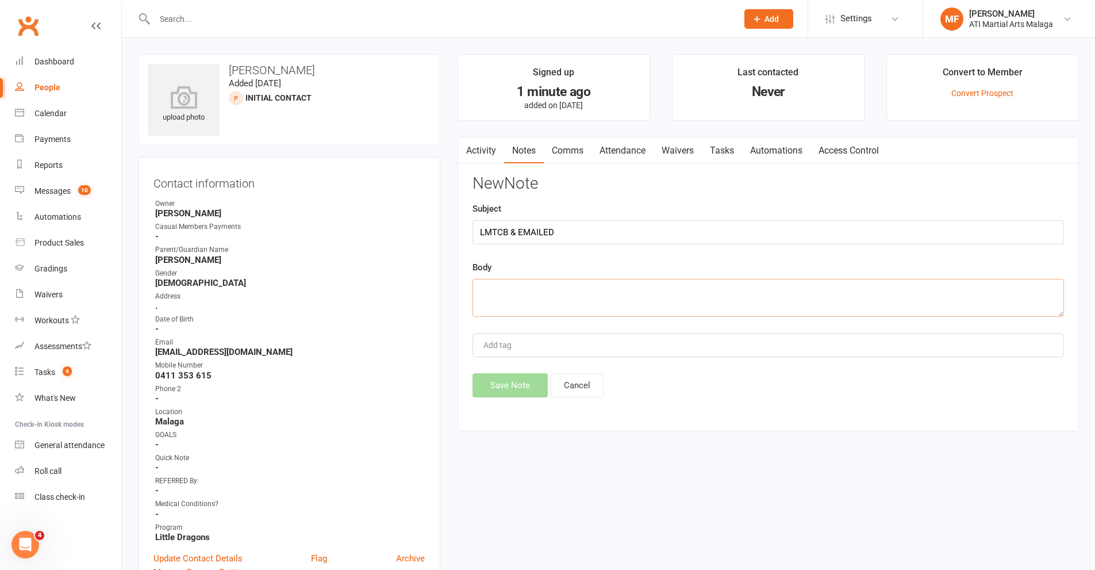
paste textarea "Hi Ebony, thank you for your enquiry. Can you please tell me how old your child…"
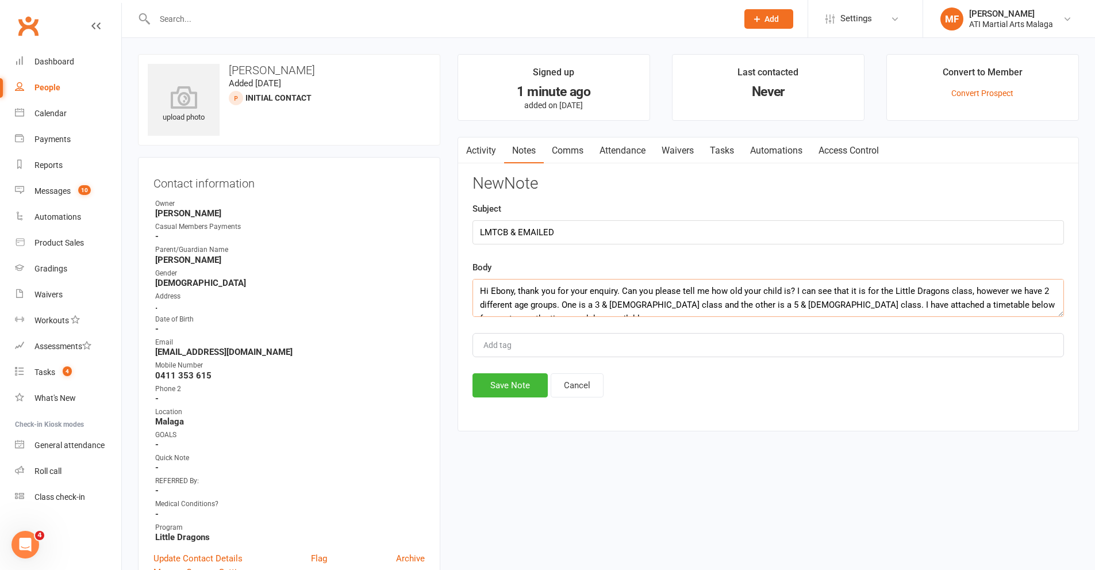
scroll to position [297, 0]
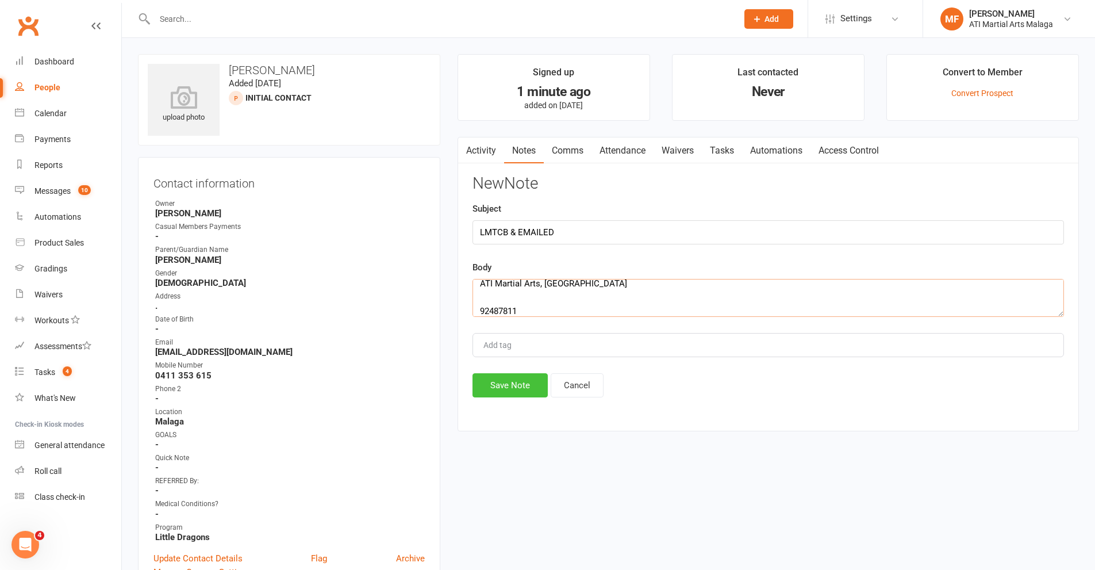
type textarea "Hi Ebony, thank you for your enquiry. Can you please tell me how old your child…"
drag, startPoint x: 528, startPoint y: 377, endPoint x: 525, endPoint y: 384, distance: 7.3
click at [525, 384] on div "New Note Subject LMTCB & EMAILED Body Hi Ebony, thank you for your enquiry. Can…" at bounding box center [769, 286] width 592 height 222
click at [525, 384] on button "Save Note" at bounding box center [510, 385] width 75 height 24
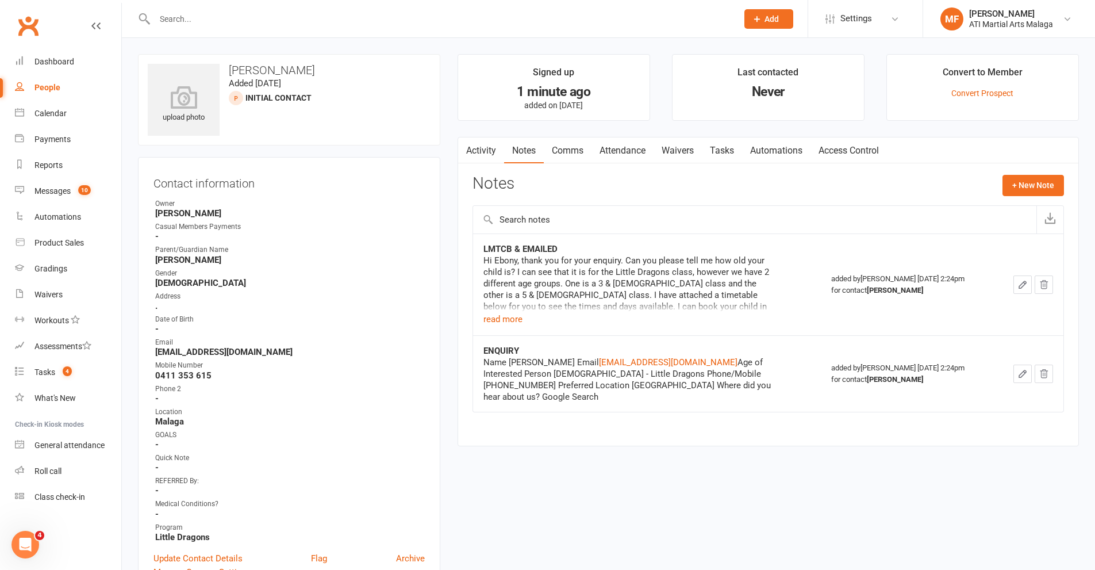
click at [294, 18] on input "text" at bounding box center [440, 19] width 578 height 16
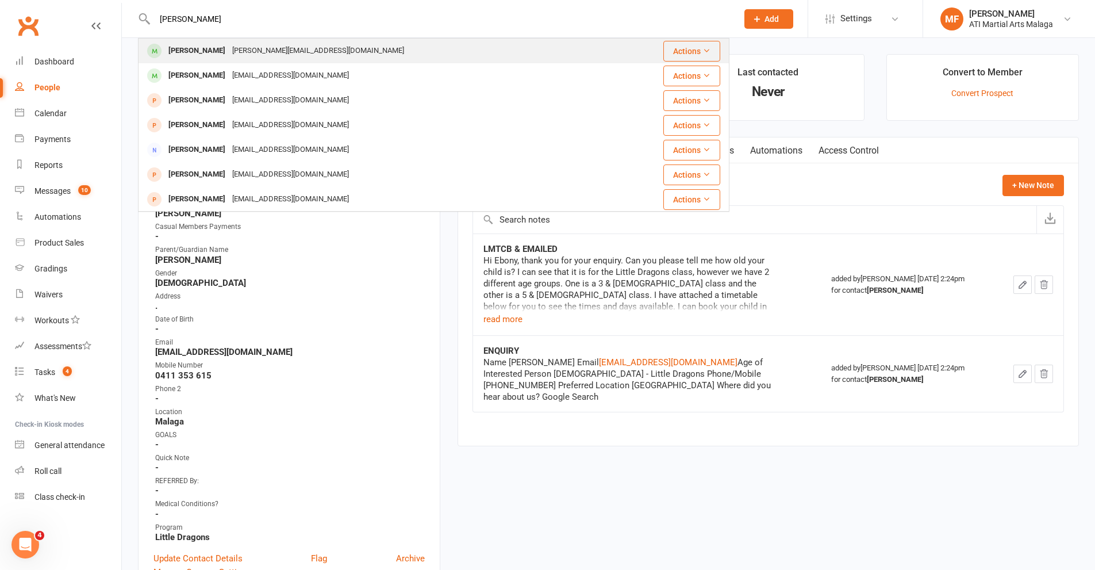
type input "avi burnie"
click at [229, 50] on div "charlene.burnie@gmail.com" at bounding box center [318, 51] width 179 height 17
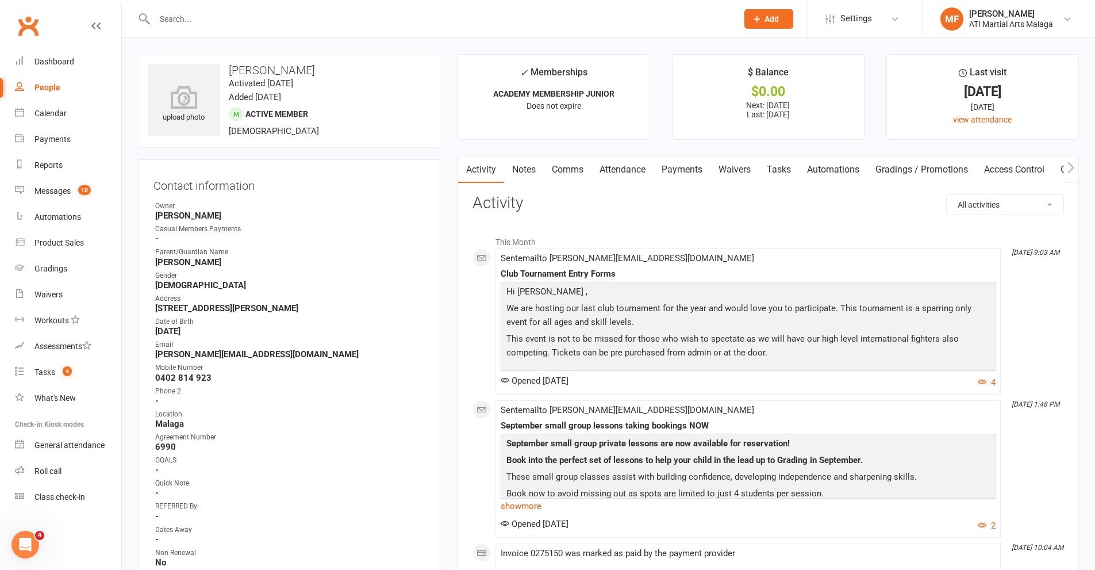
click at [673, 166] on link "Payments" at bounding box center [682, 169] width 57 height 26
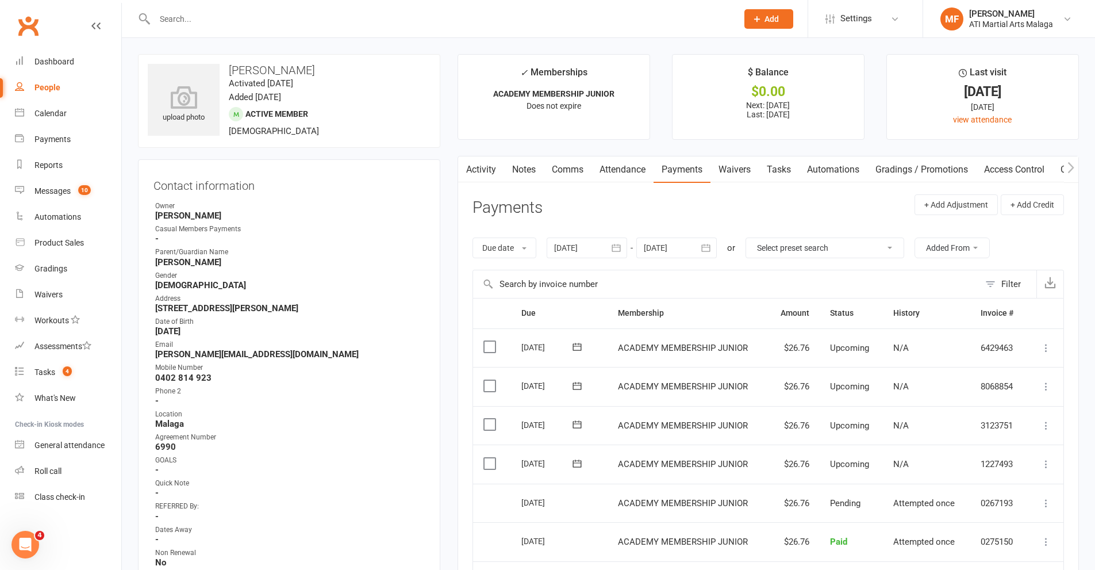
click at [688, 249] on div at bounding box center [676, 247] width 80 height 21
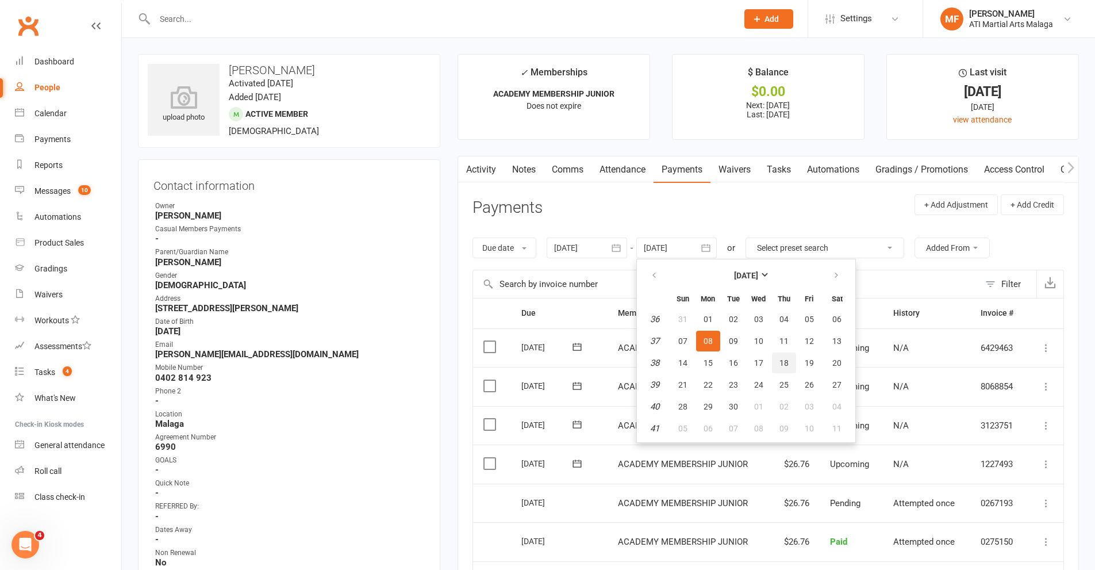
click at [789, 363] on span "18" at bounding box center [784, 362] width 9 height 9
type input "18 Sep 2025"
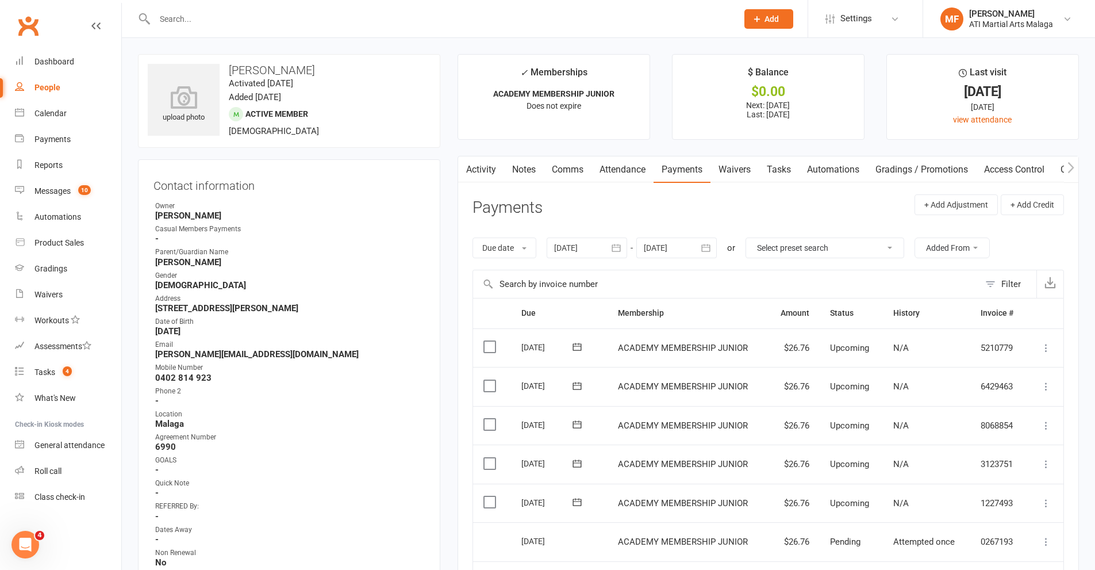
click at [521, 166] on link "Notes" at bounding box center [524, 169] width 40 height 26
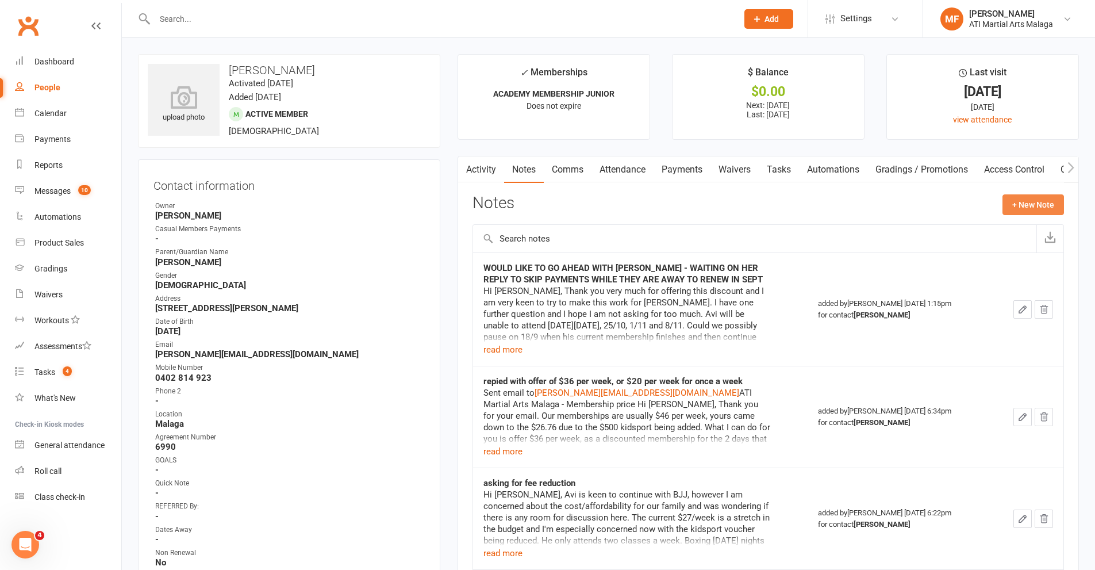
click at [1045, 204] on button "+ New Note" at bounding box center [1034, 204] width 62 height 21
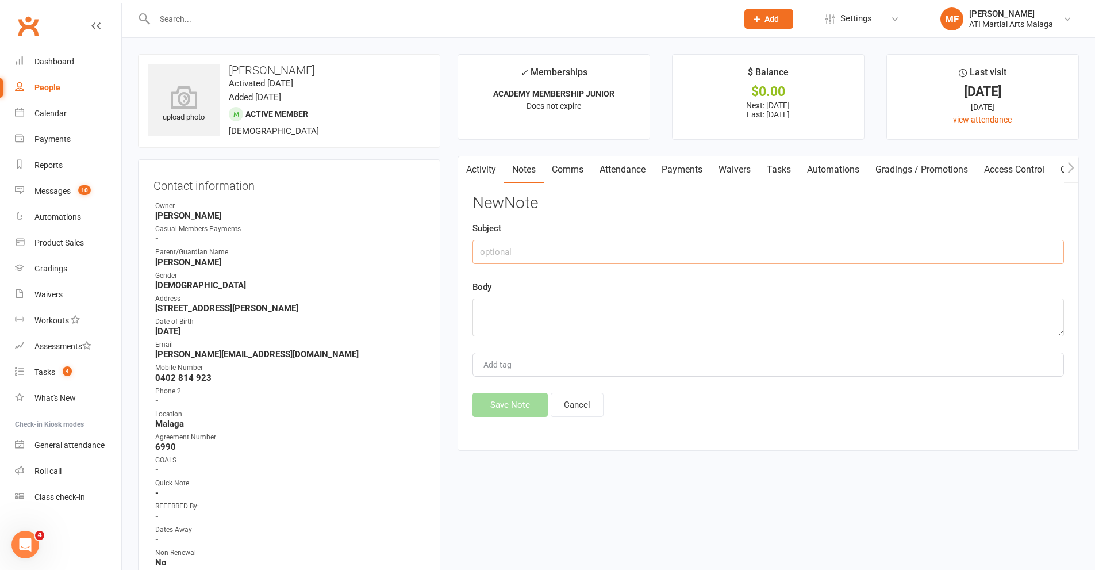
click at [636, 254] on input "text" at bounding box center [769, 252] width 592 height 24
type input "NON RENEWAL L/P 12.09.25"
paste textarea "Hi Mel and Dawn, We've made a hard decision not to renew at the moment. He woul…"
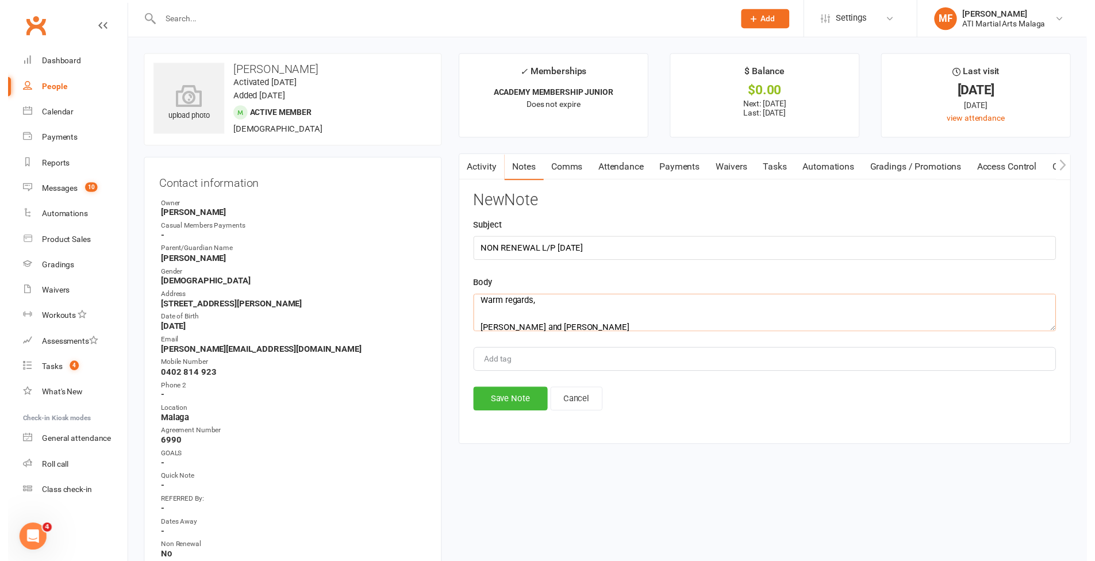
scroll to position [145, 0]
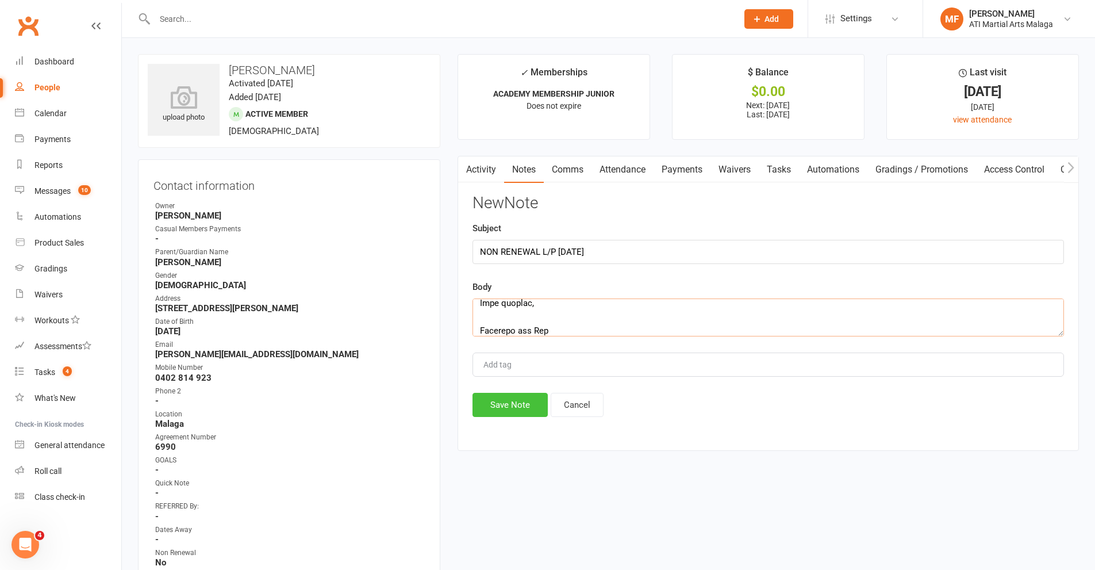
type textarea "Hi Mel and Dawn, We've made a hard decision not to renew at the moment. He woul…"
click at [532, 394] on button "Save Note" at bounding box center [510, 405] width 75 height 24
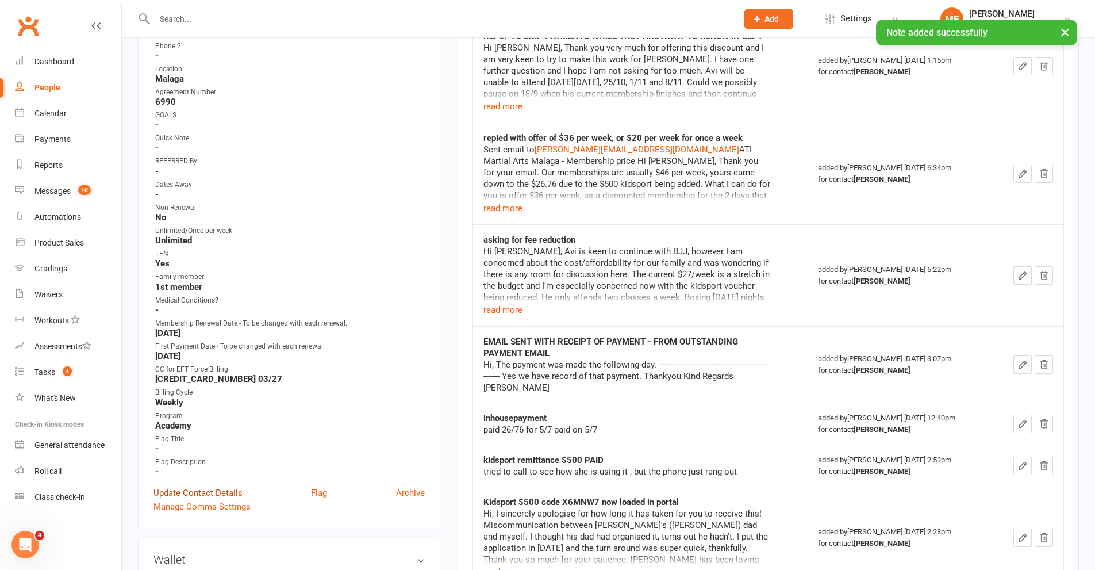
click at [202, 493] on link "Update Contact Details" at bounding box center [197, 493] width 89 height 14
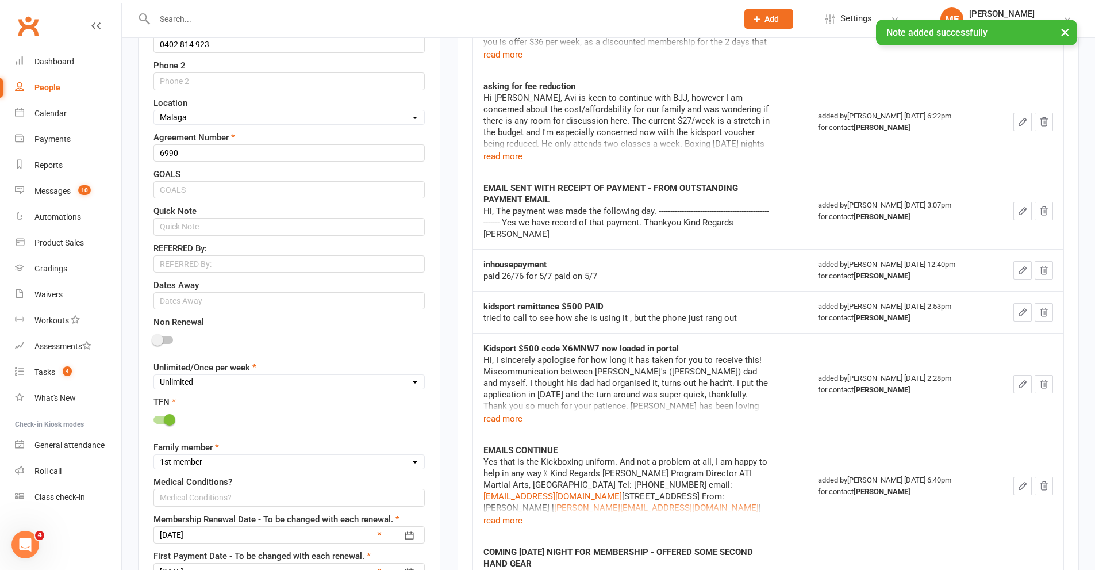
scroll to position [629, 0]
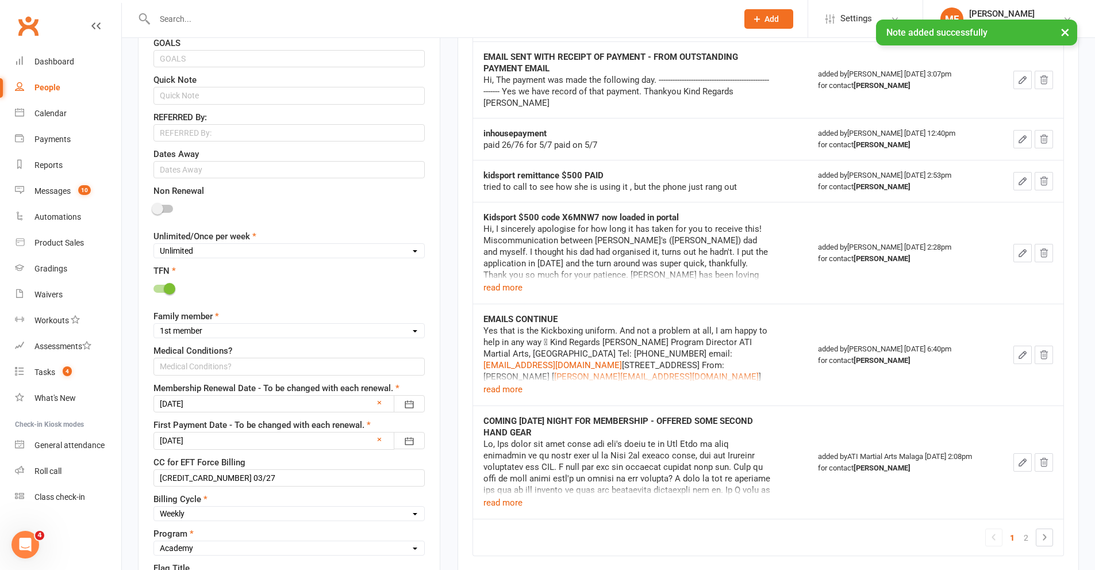
click at [169, 212] on div at bounding box center [163, 209] width 20 height 8
click at [153, 207] on input "checkbox" at bounding box center [153, 207] width 0 height 0
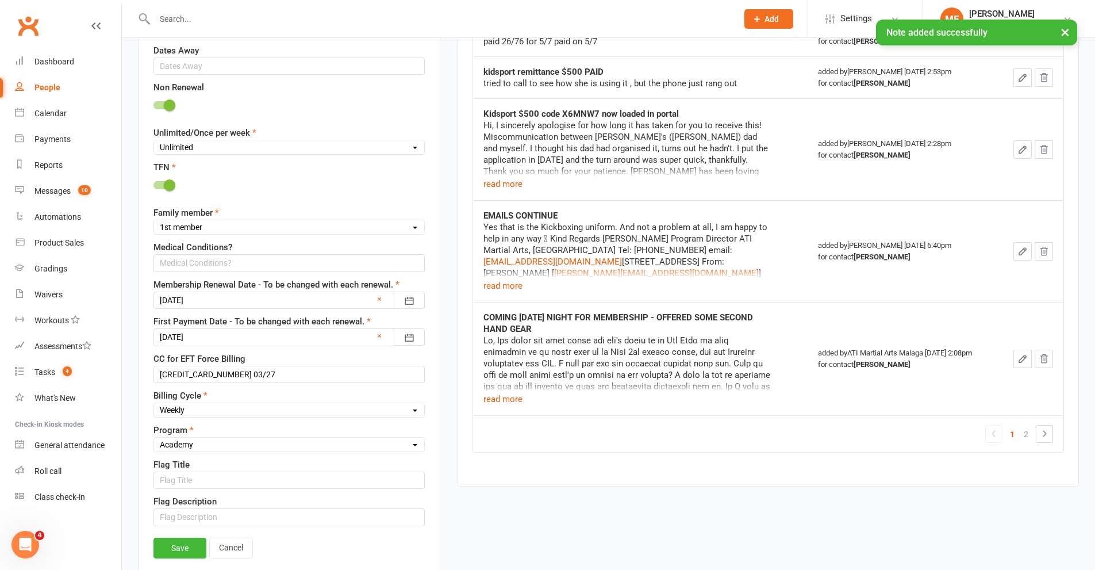
scroll to position [859, 0]
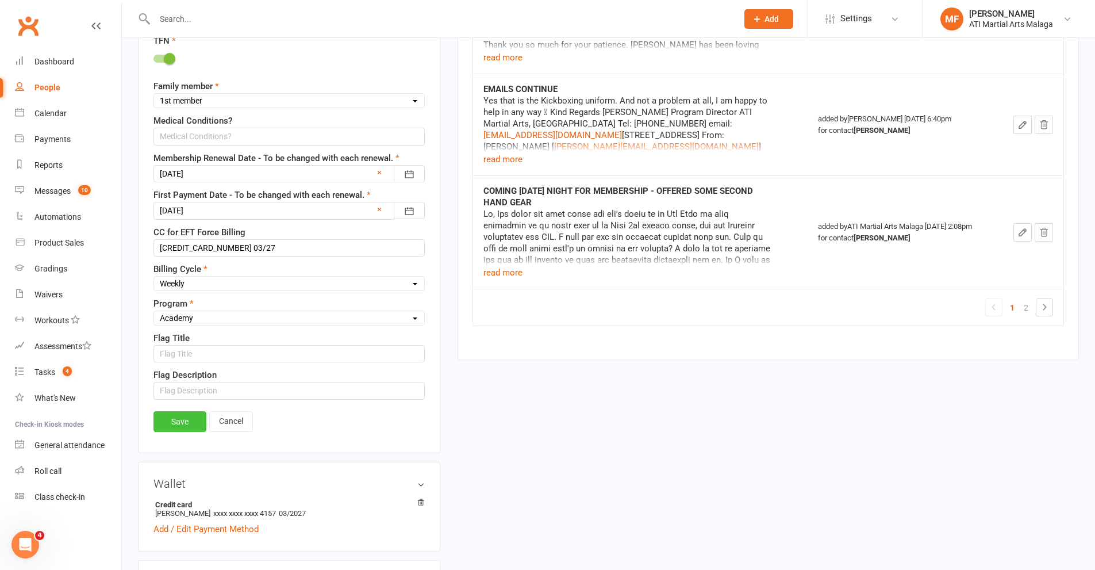
click at [171, 432] on link "Save" at bounding box center [179, 421] width 53 height 21
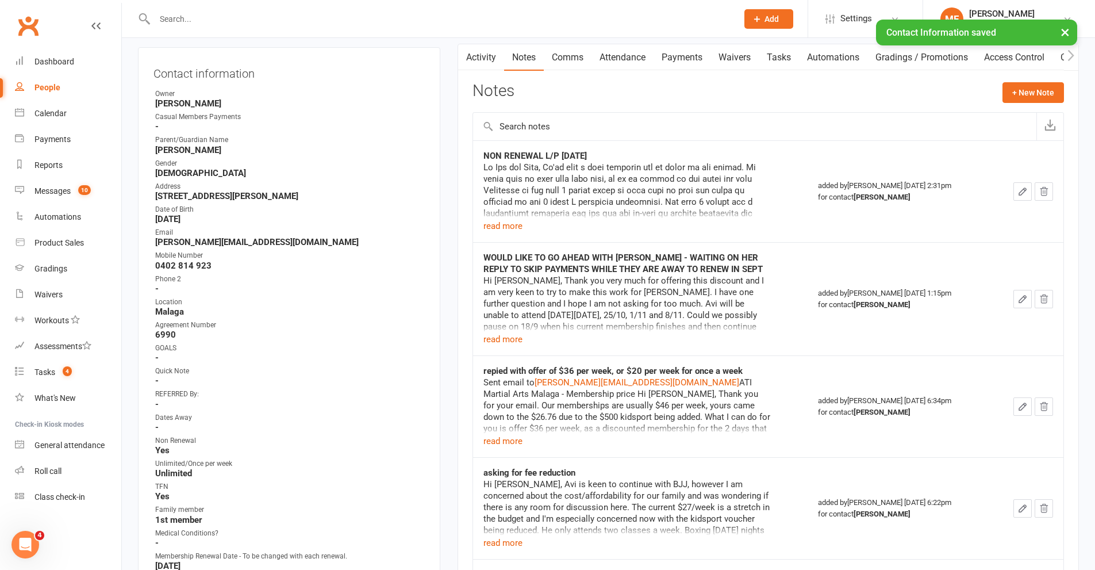
scroll to position [0, 0]
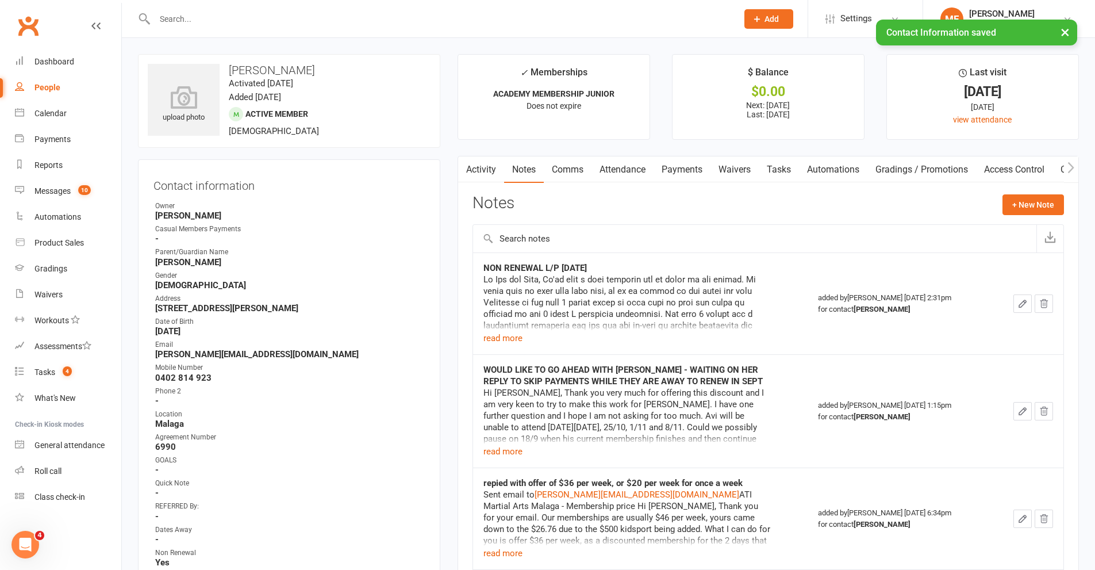
drag, startPoint x: 690, startPoint y: 172, endPoint x: 642, endPoint y: 313, distance: 149.1
click at [691, 172] on link "Payments" at bounding box center [682, 169] width 57 height 26
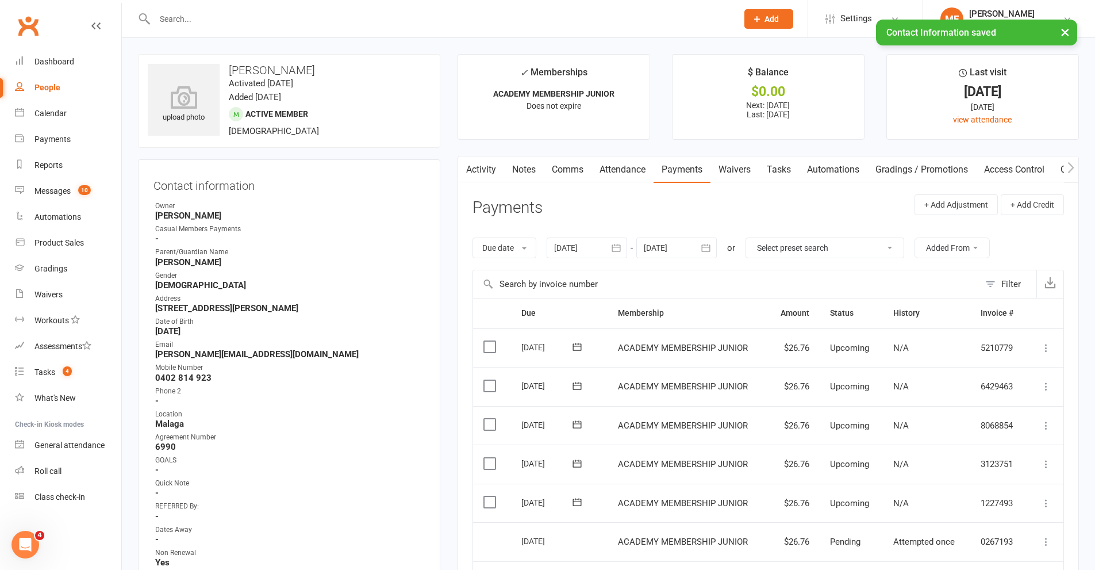
click at [695, 248] on div at bounding box center [676, 247] width 80 height 21
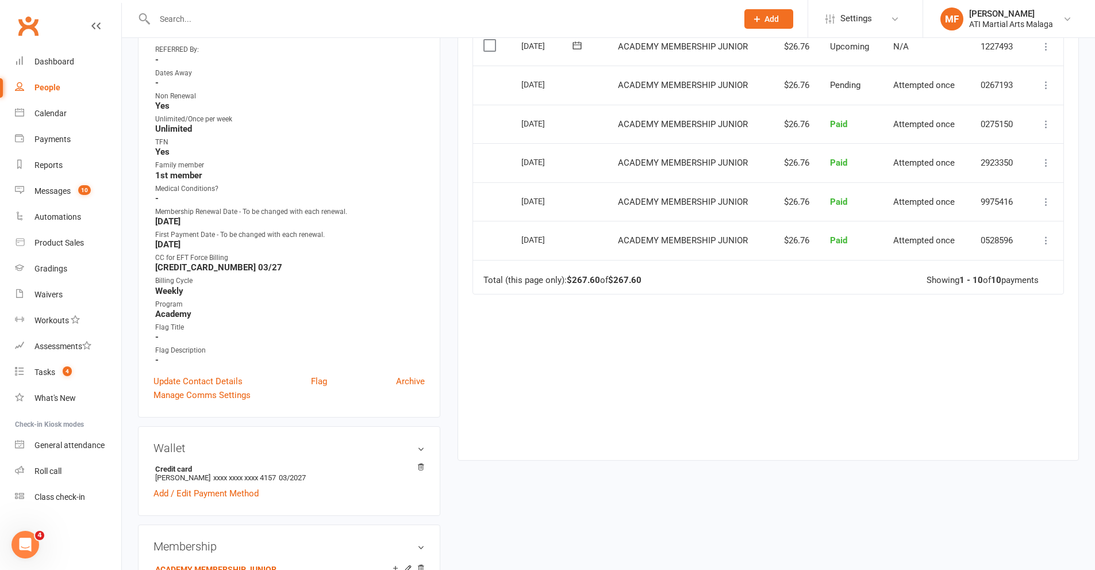
scroll to position [517, 0]
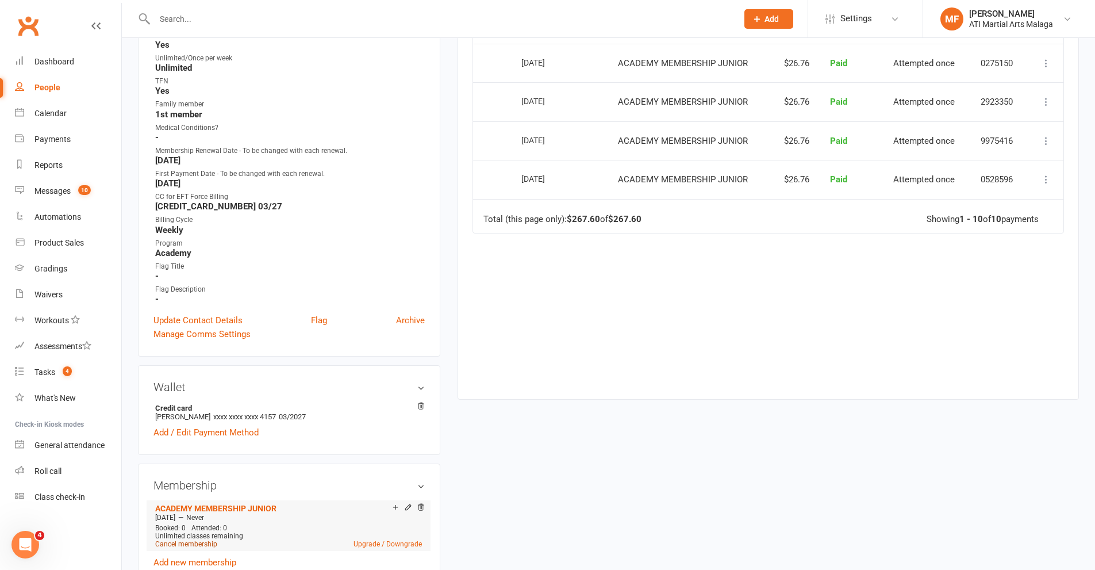
click at [208, 546] on link "Cancel membership" at bounding box center [186, 544] width 62 height 8
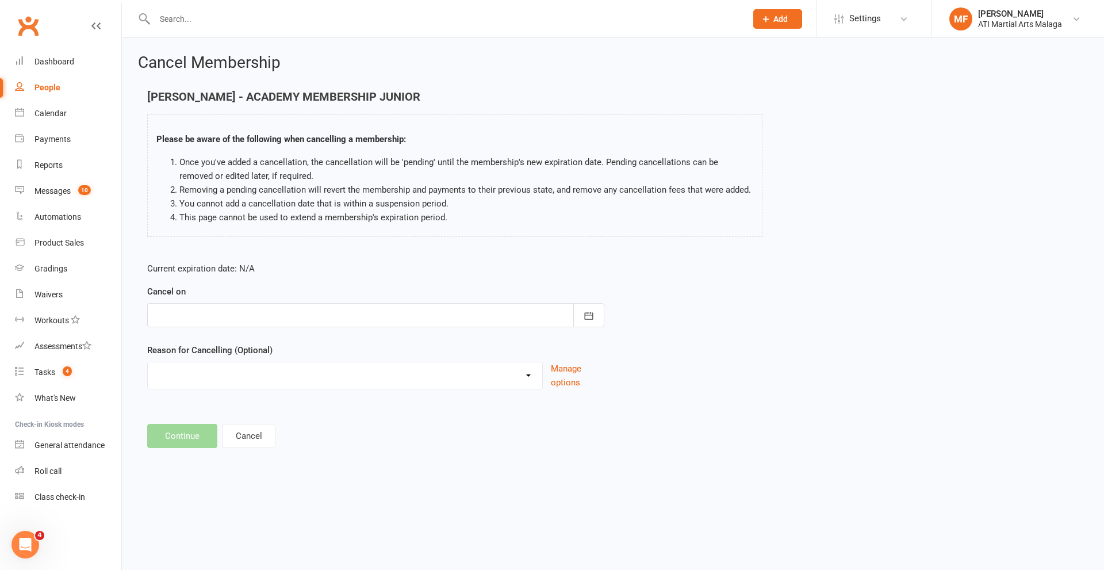
click at [282, 289] on div "Cancel on August 2025 Sun Mon Tue Wed Thu Fri Sat 31 27 28 29 30 31 01 02 32 03…" at bounding box center [375, 306] width 457 height 43
click at [281, 309] on div at bounding box center [375, 315] width 457 height 24
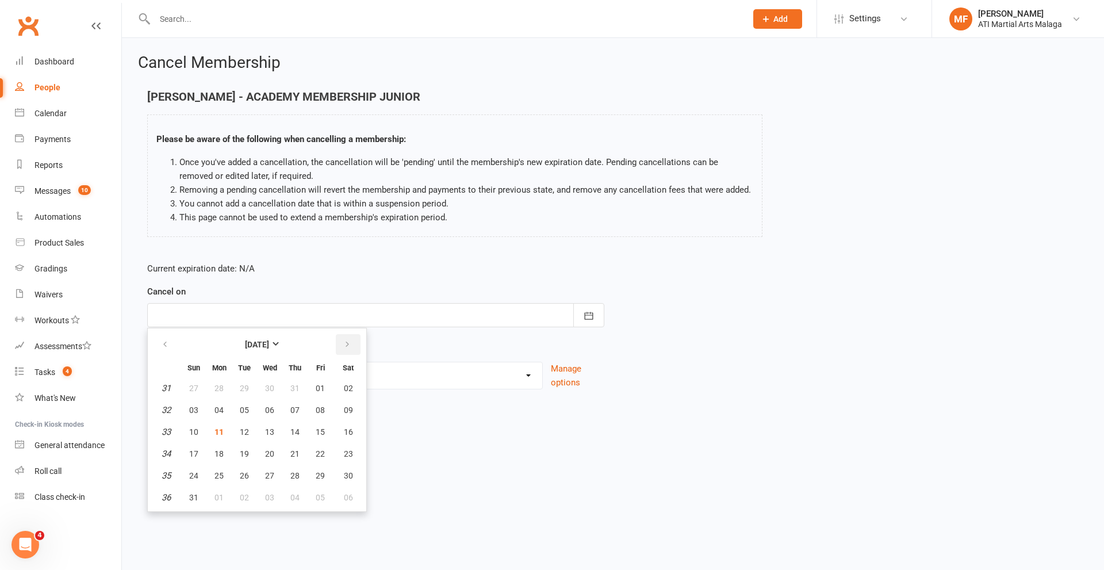
click at [352, 345] on button "button" at bounding box center [348, 344] width 25 height 21
click at [326, 432] on button "19" at bounding box center [320, 431] width 24 height 21
type input "19 Sep 2025"
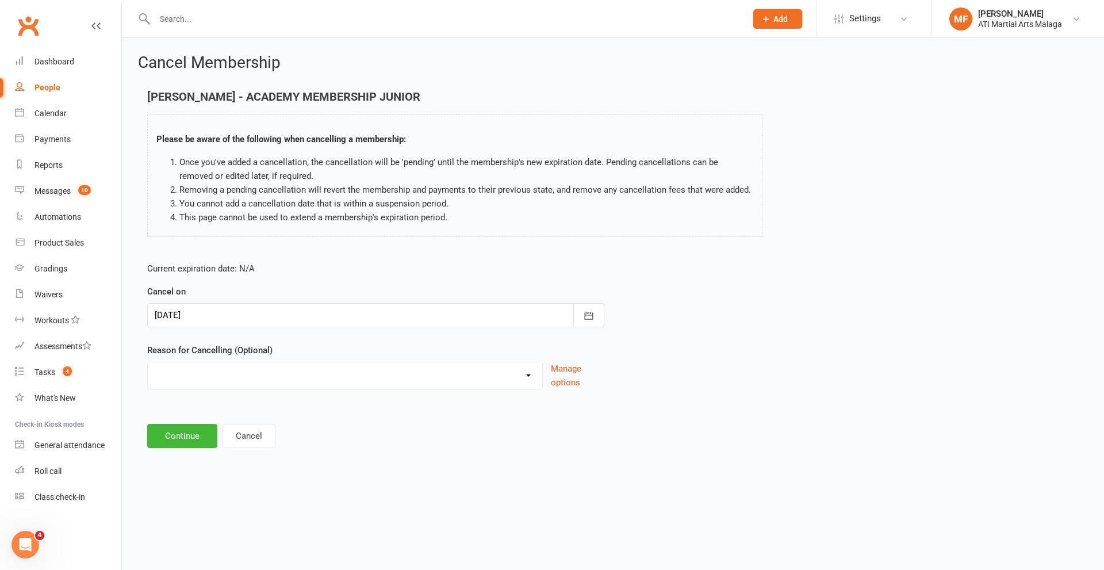
click at [229, 368] on select "Cancellation NOT APPROVED Holiday Injury Lost interest Renewing to new price Up…" at bounding box center [345, 373] width 394 height 23
select select "6"
click at [148, 362] on select "Cancellation NOT APPROVED Holiday Injury Lost interest Renewing to new price Up…" at bounding box center [345, 373] width 394 height 23
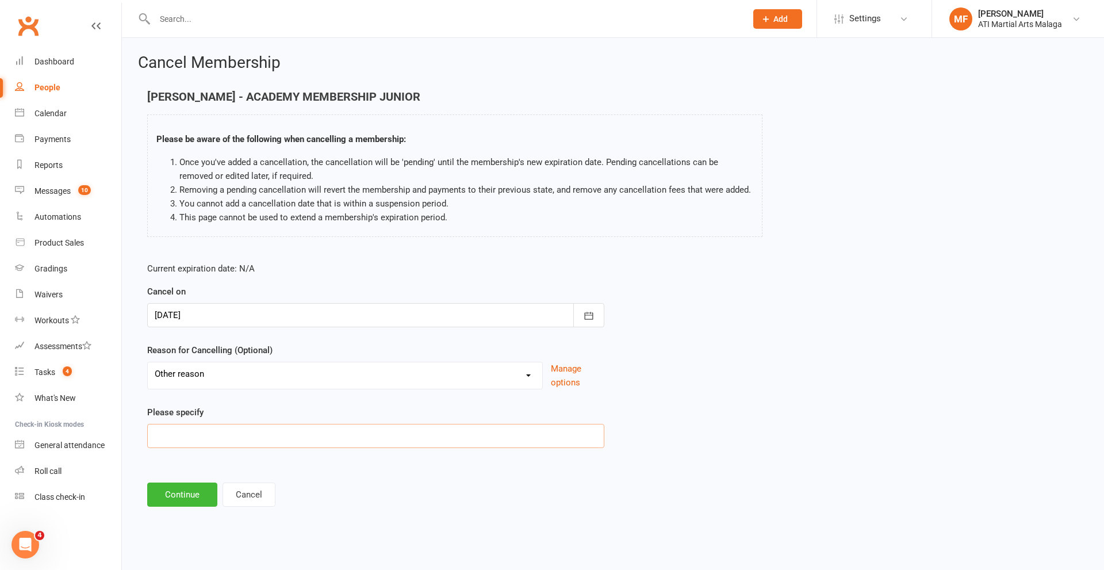
click at [205, 438] on input at bounding box center [375, 436] width 457 height 24
type input "Not able to come every week - will sign back up next year. L/P 12.09.25"
click at [181, 494] on button "Continue" at bounding box center [182, 494] width 70 height 24
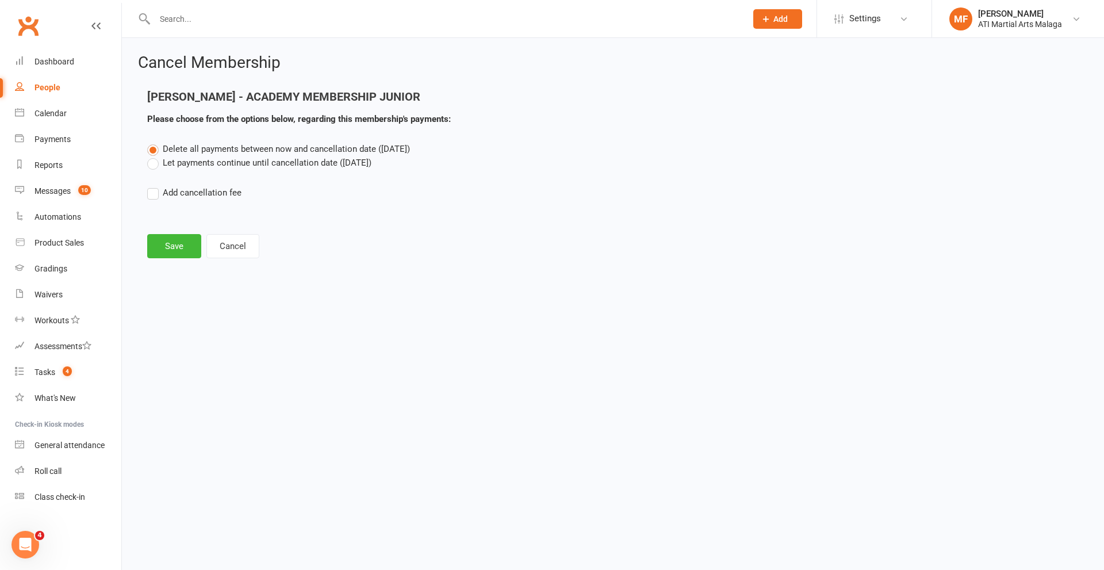
click at [247, 164] on label "Let payments continue until cancellation date (Sep 19, 2025)" at bounding box center [259, 163] width 224 height 14
click at [155, 156] on input "Let payments continue until cancellation date (Sep 19, 2025)" at bounding box center [150, 156] width 7 height 0
click at [173, 243] on button "Save" at bounding box center [174, 246] width 54 height 24
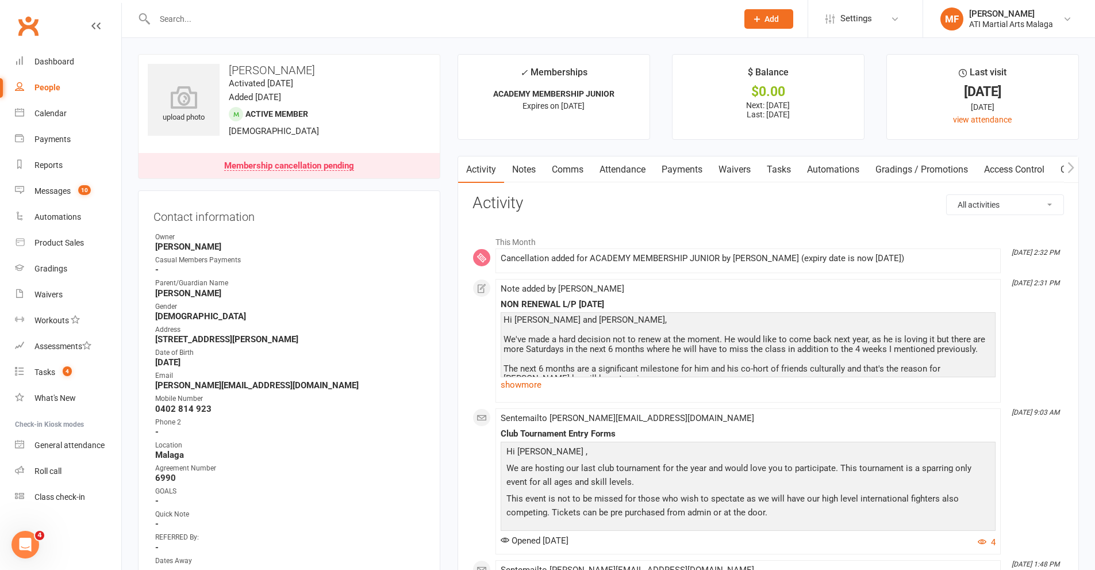
click at [688, 166] on link "Payments" at bounding box center [682, 169] width 57 height 26
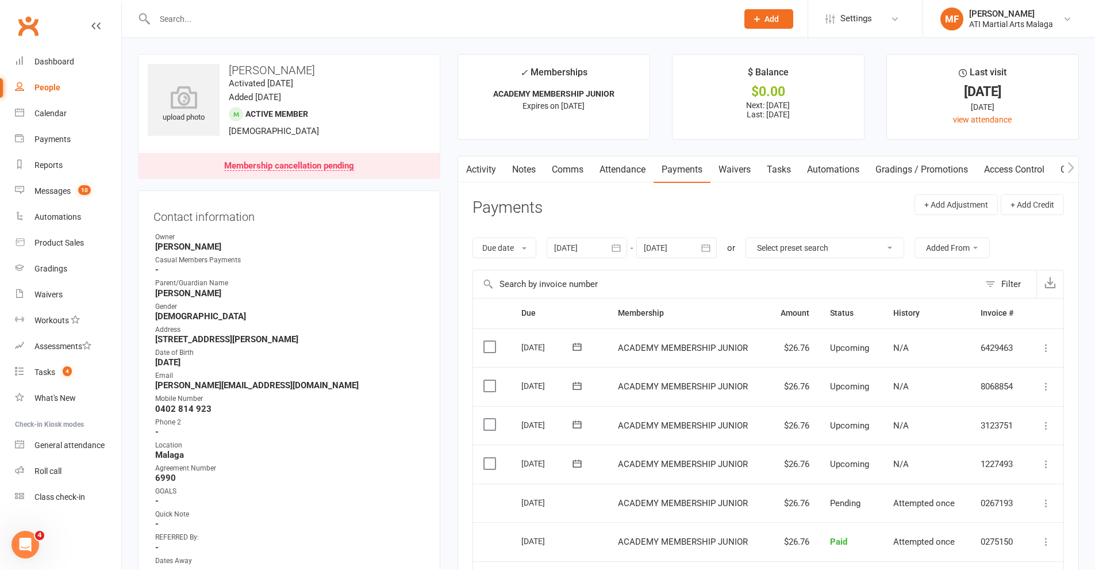
click at [351, 23] on input "text" at bounding box center [440, 19] width 578 height 16
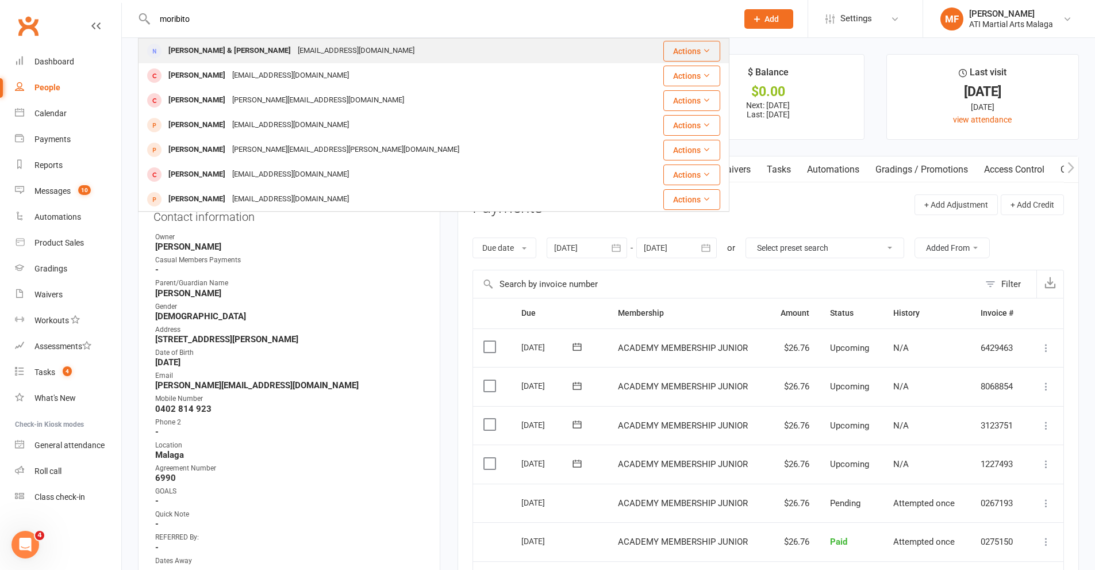
type input "moribito"
click at [232, 56] on div "Lara & Noah Morabito" at bounding box center [229, 51] width 129 height 17
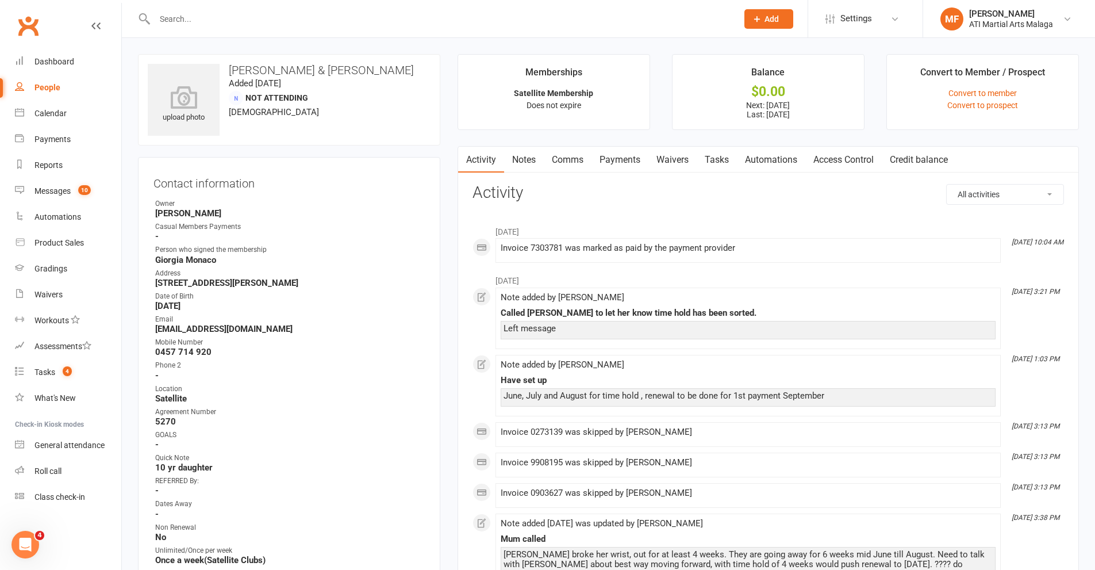
click at [628, 155] on link "Payments" at bounding box center [620, 160] width 57 height 26
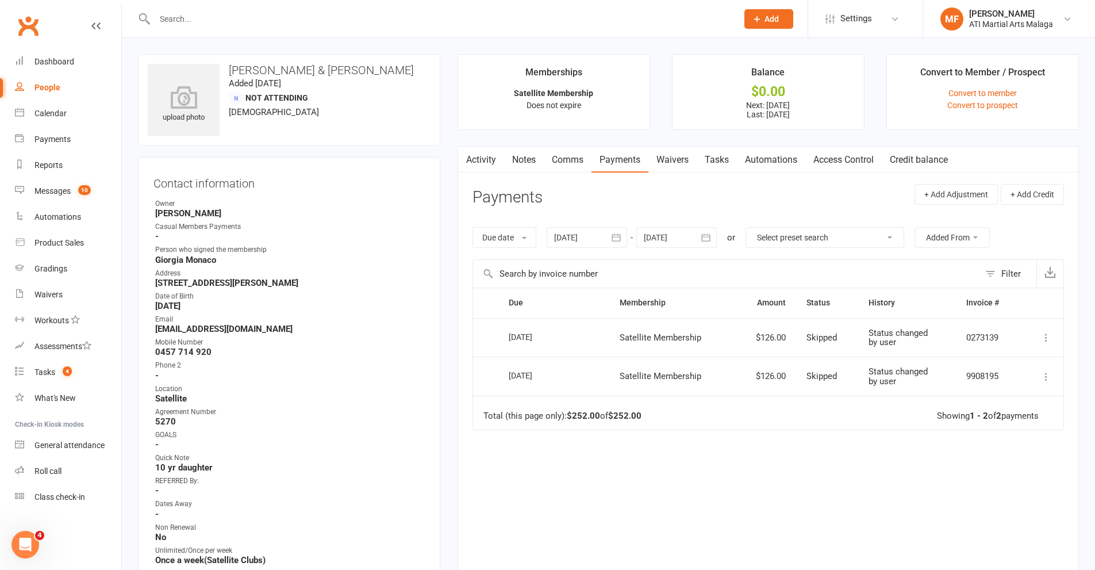
click at [523, 162] on link "Notes" at bounding box center [524, 160] width 40 height 26
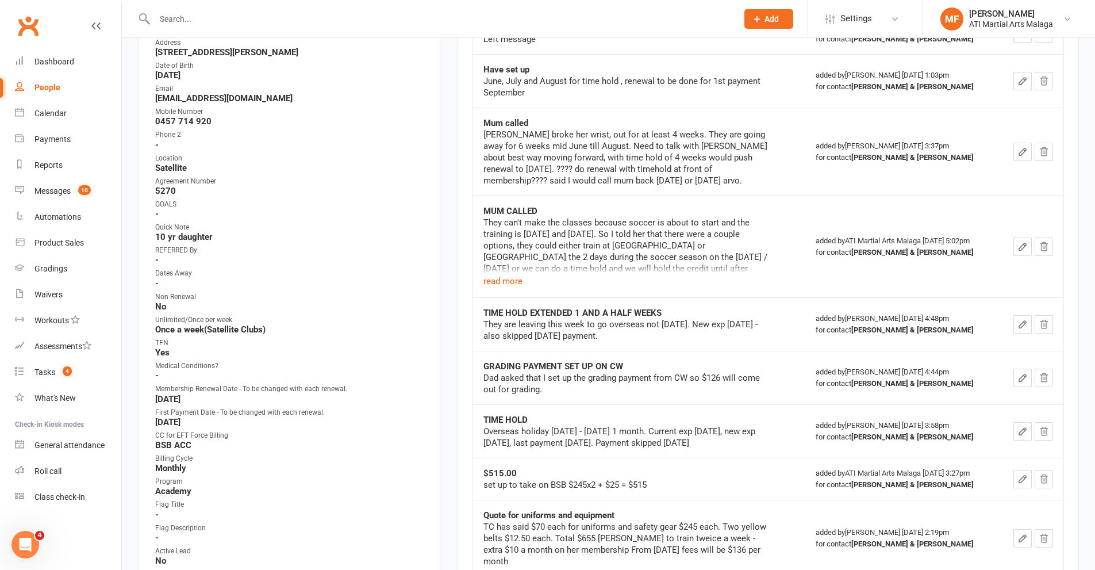
scroll to position [230, 0]
click at [500, 282] on button "read more" at bounding box center [502, 282] width 39 height 14
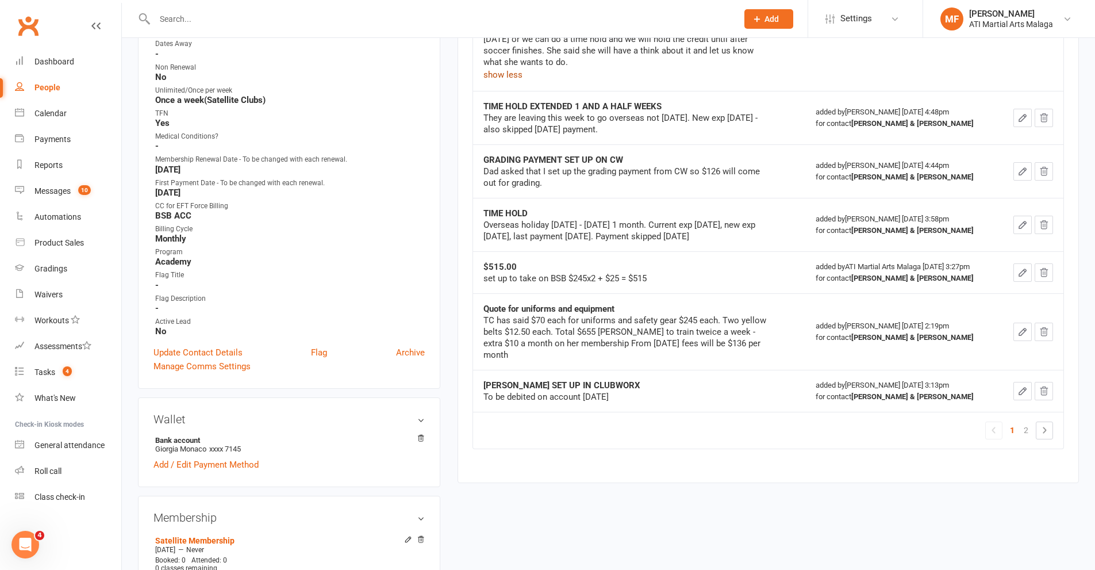
scroll to position [57, 0]
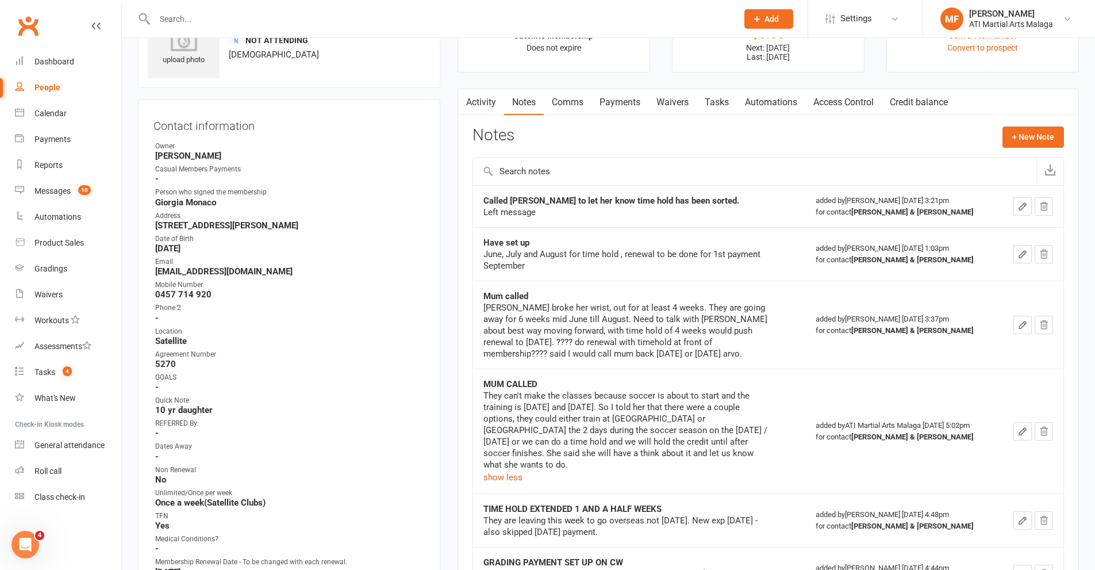
click at [398, 12] on input "text" at bounding box center [440, 19] width 578 height 16
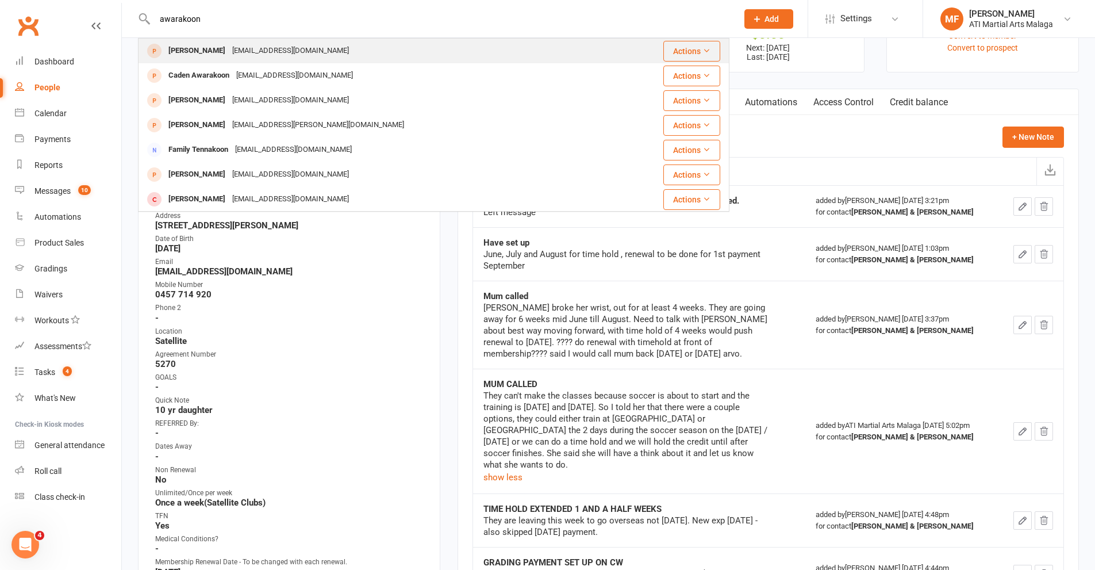
type input "awarakoon"
click at [239, 54] on div "lakdiui90@yahoo.com" at bounding box center [291, 51] width 124 height 17
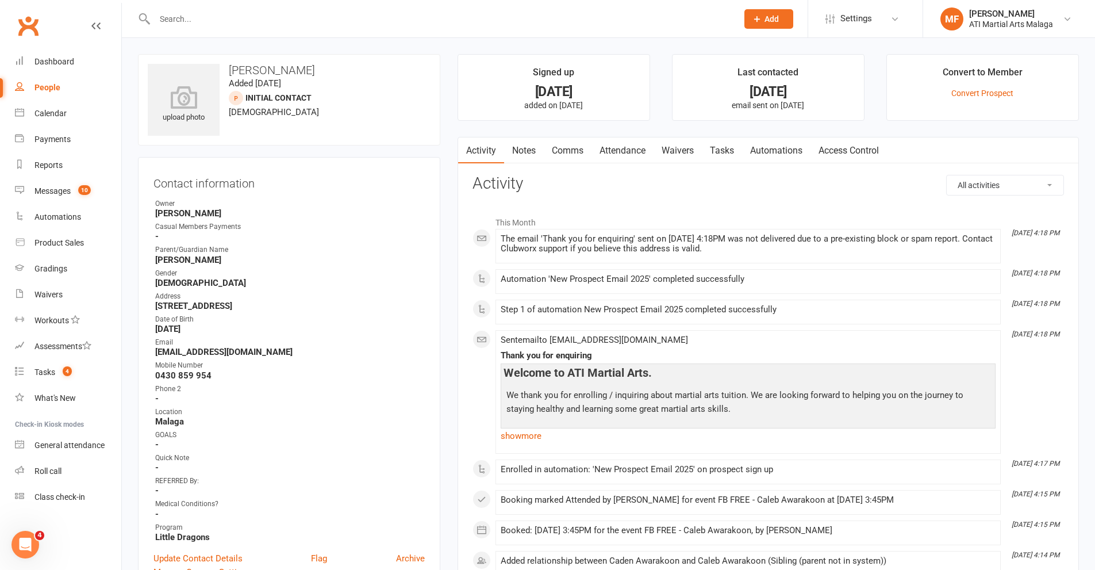
click at [513, 152] on link "Notes" at bounding box center [524, 150] width 40 height 26
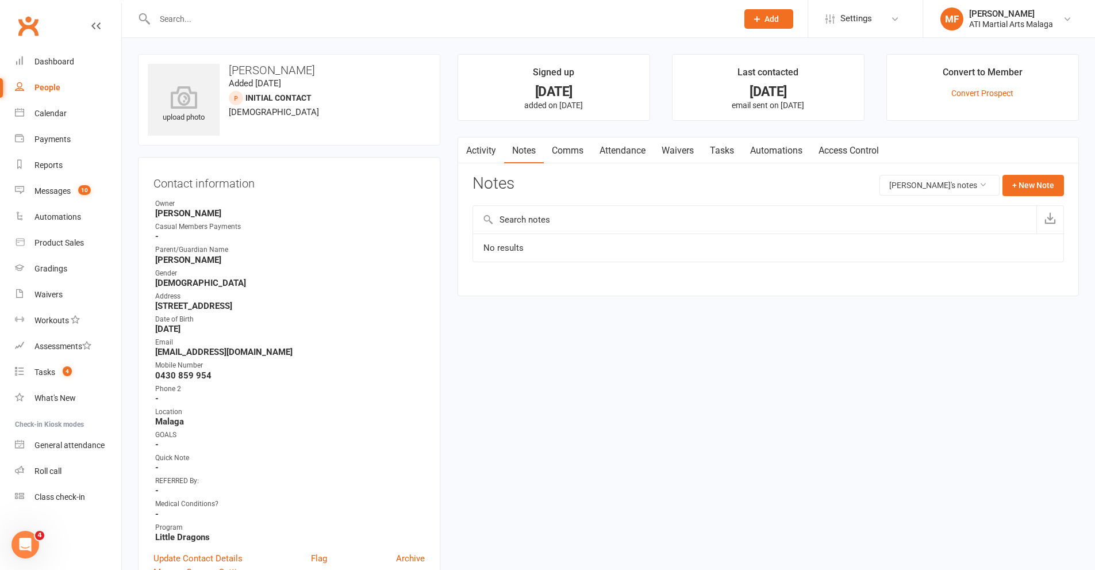
click at [493, 148] on link "Activity" at bounding box center [481, 150] width 46 height 26
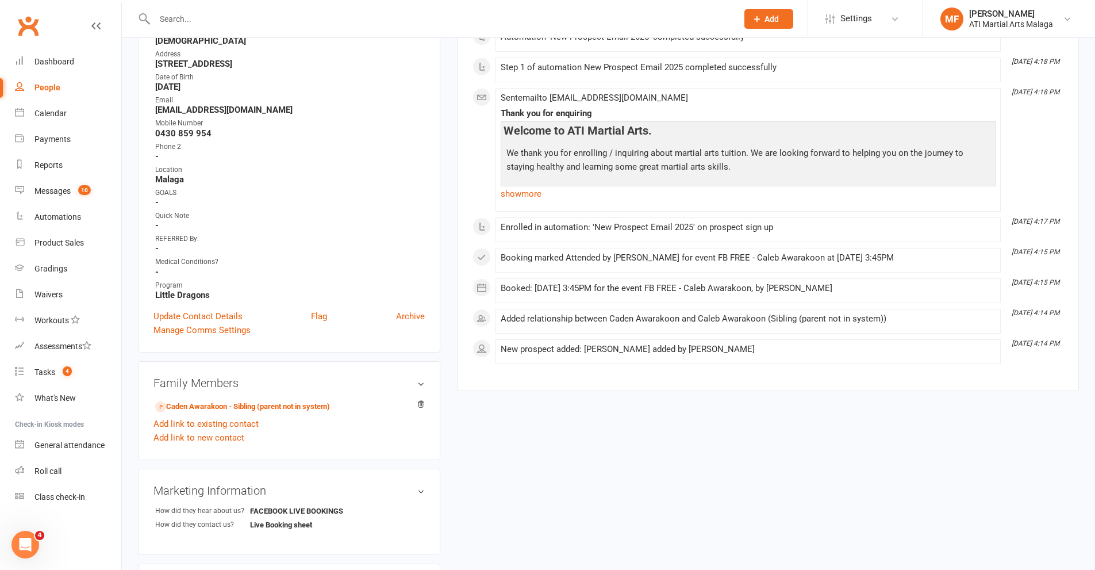
scroll to position [345, 0]
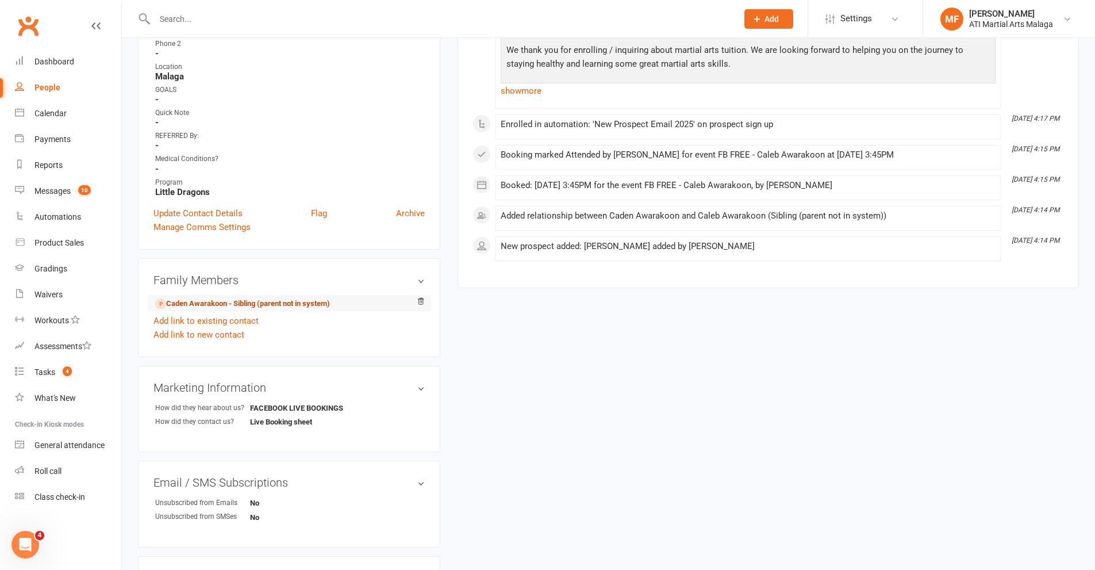
click at [218, 307] on link "Caden Awarakoon - Sibling (parent not in system)" at bounding box center [242, 304] width 175 height 12
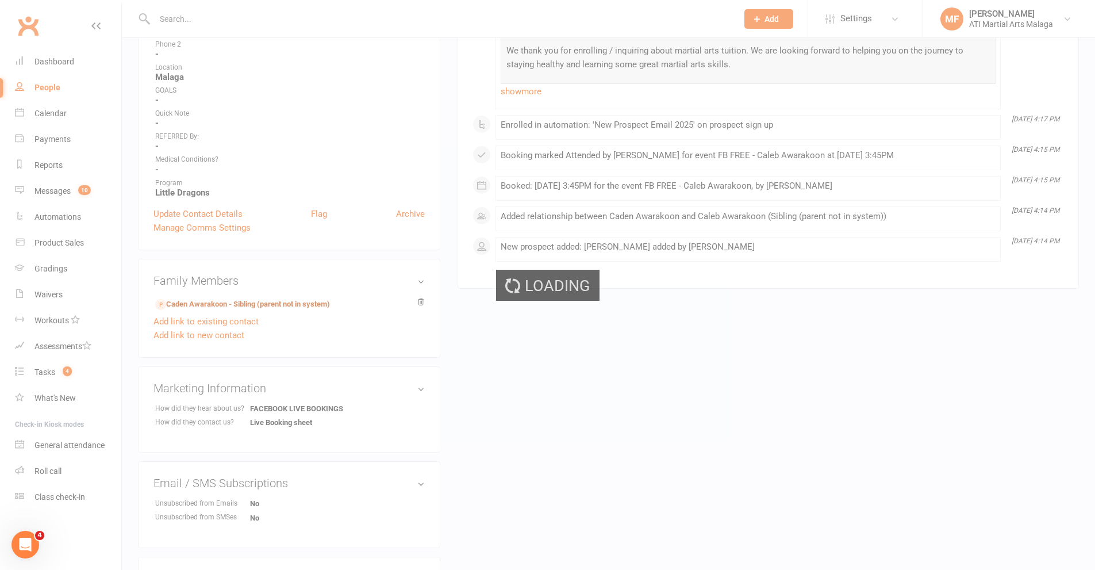
scroll to position [85, 0]
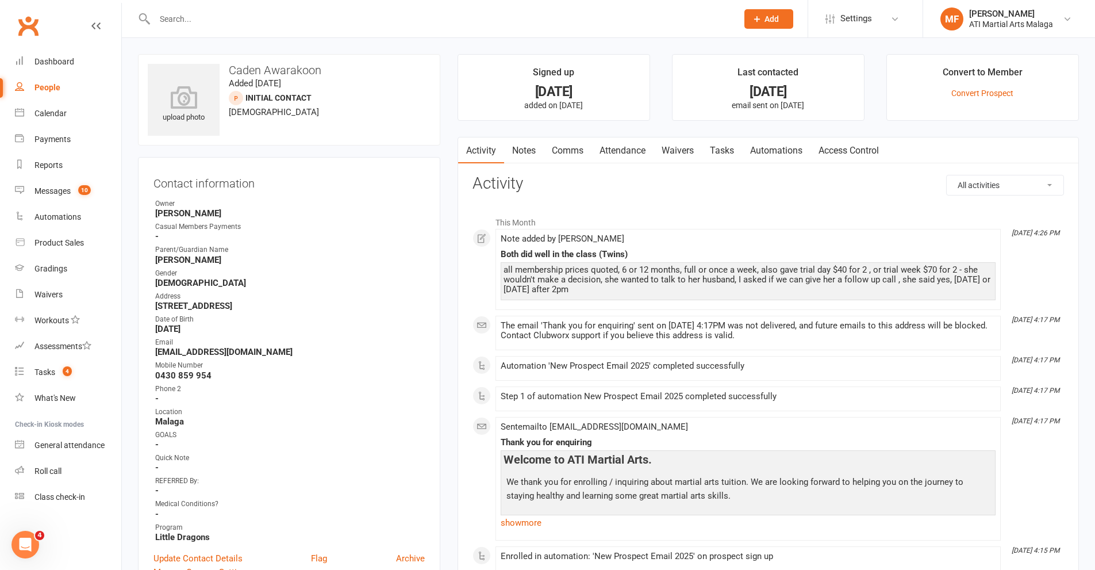
click at [535, 145] on link "Notes" at bounding box center [524, 150] width 40 height 26
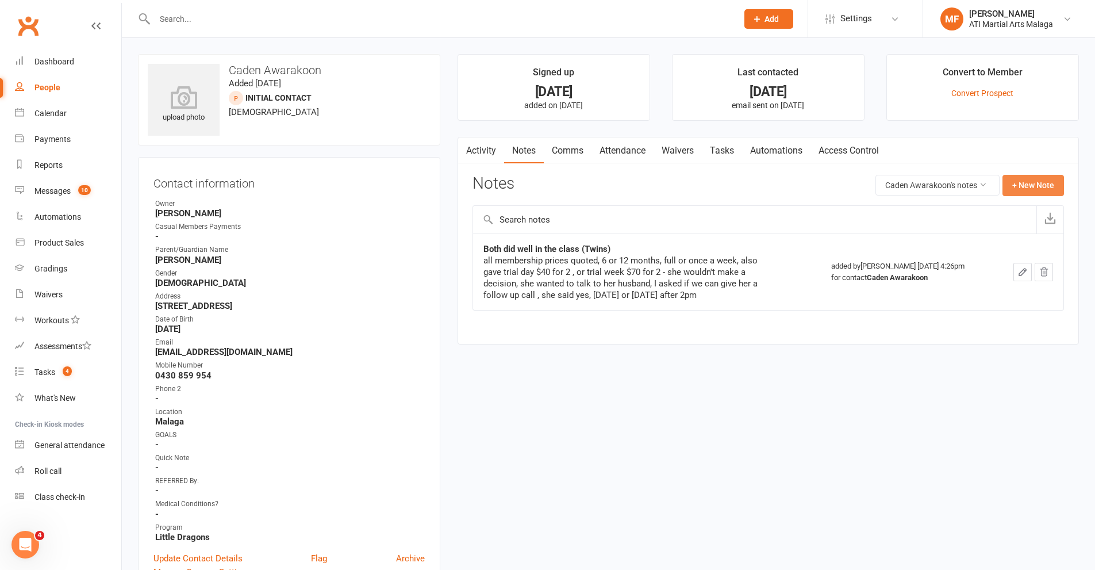
click at [1034, 181] on button "+ New Note" at bounding box center [1034, 185] width 62 height 21
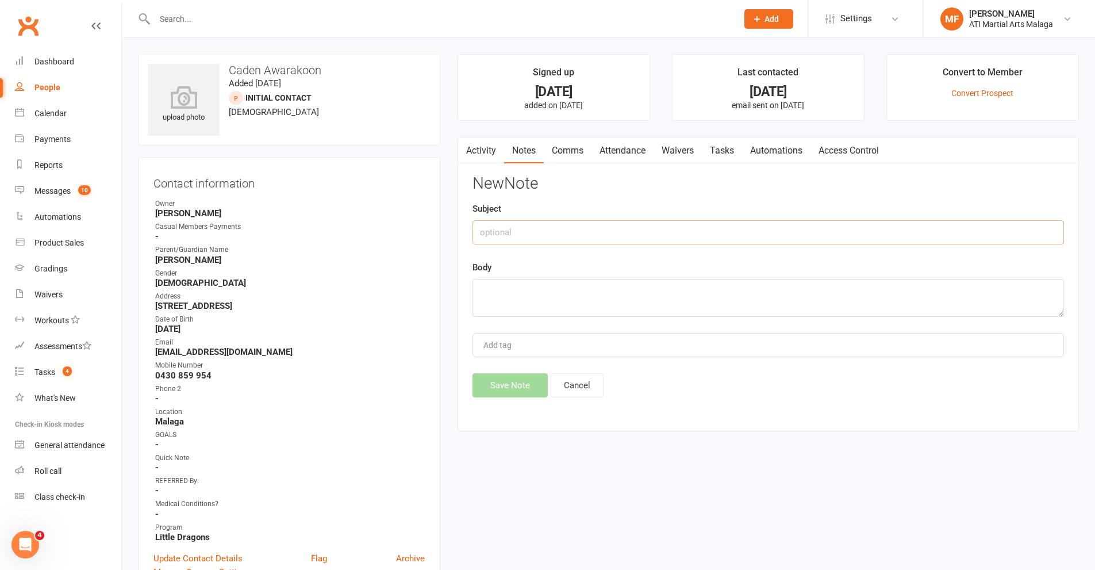
click at [864, 241] on input "text" at bounding box center [769, 232] width 592 height 24
type input "NOT INTERESTED"
click at [536, 302] on textarea at bounding box center [769, 298] width 592 height 38
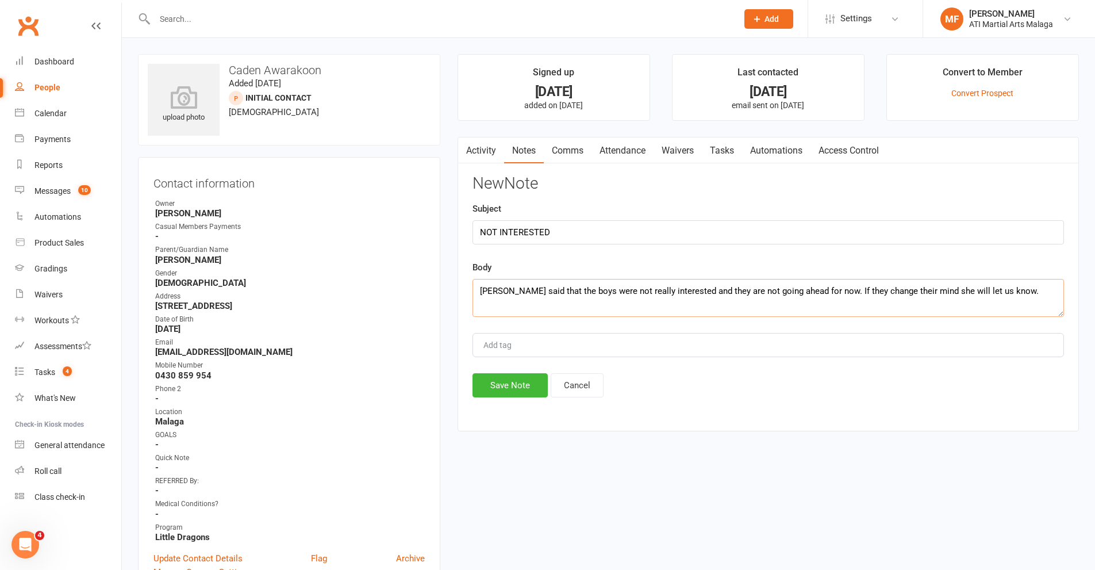
drag, startPoint x: 925, startPoint y: 292, endPoint x: 344, endPoint y: 298, distance: 580.6
type textarea "Mum said that the boys were not really interested and they are not going ahead …"
click at [492, 386] on button "Save Note" at bounding box center [510, 385] width 75 height 24
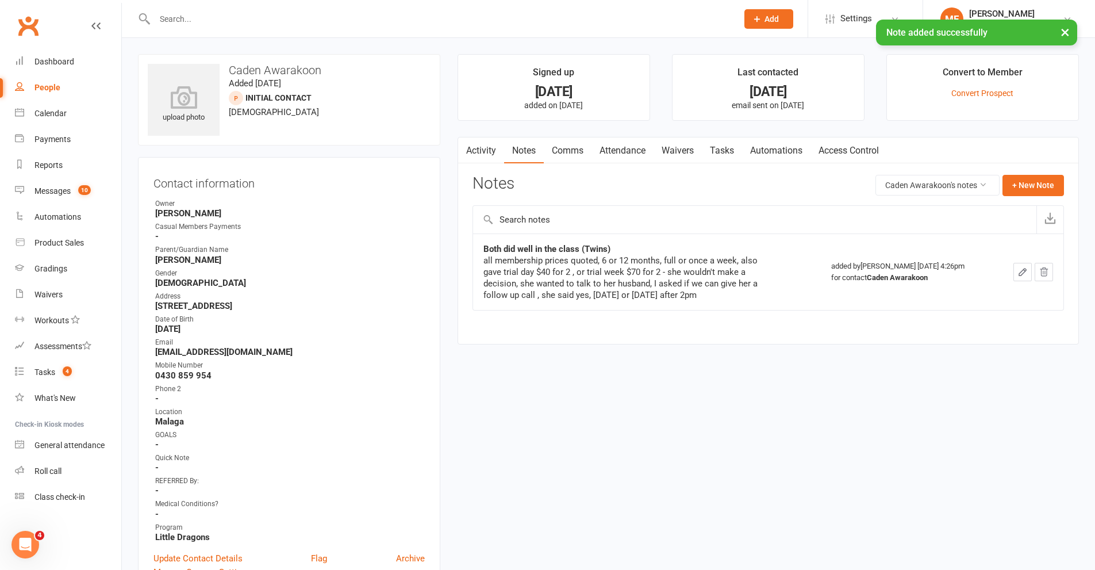
scroll to position [287, 0]
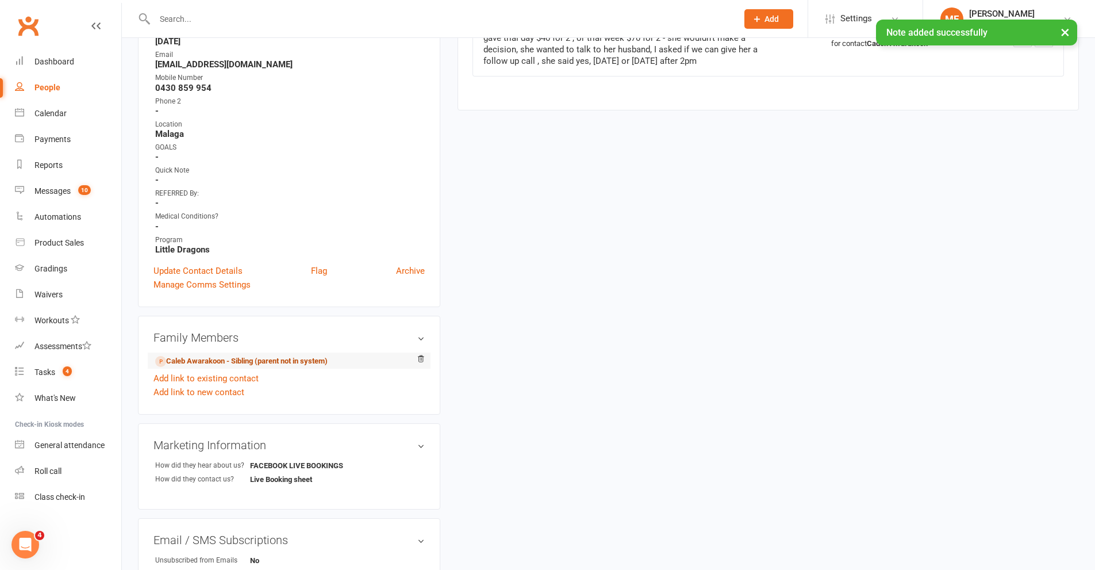
click at [212, 361] on link "Caleb Awarakoon - Sibling (parent not in system)" at bounding box center [241, 361] width 172 height 12
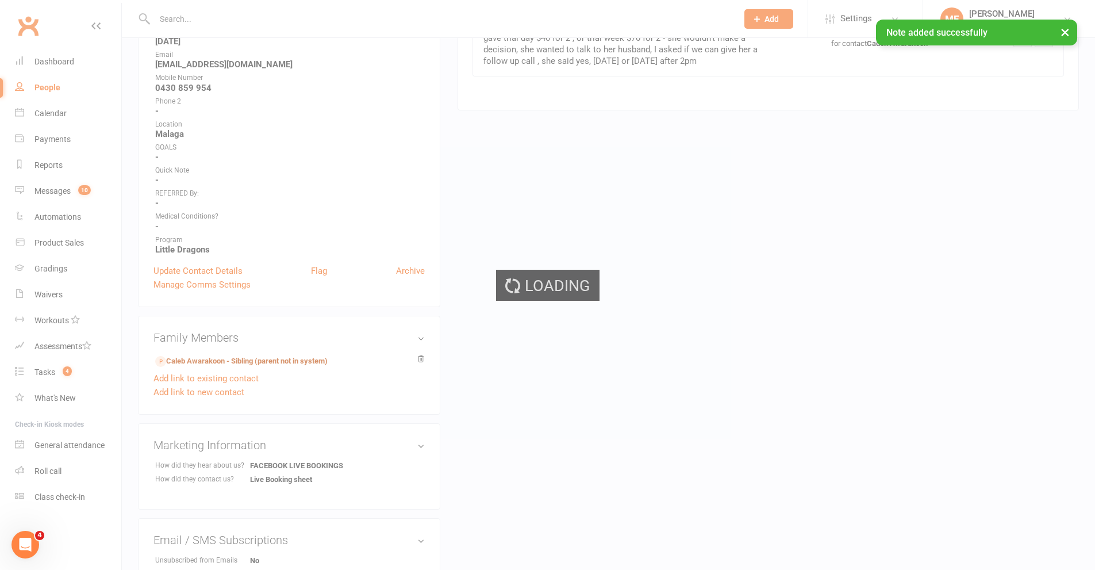
scroll to position [0, 0]
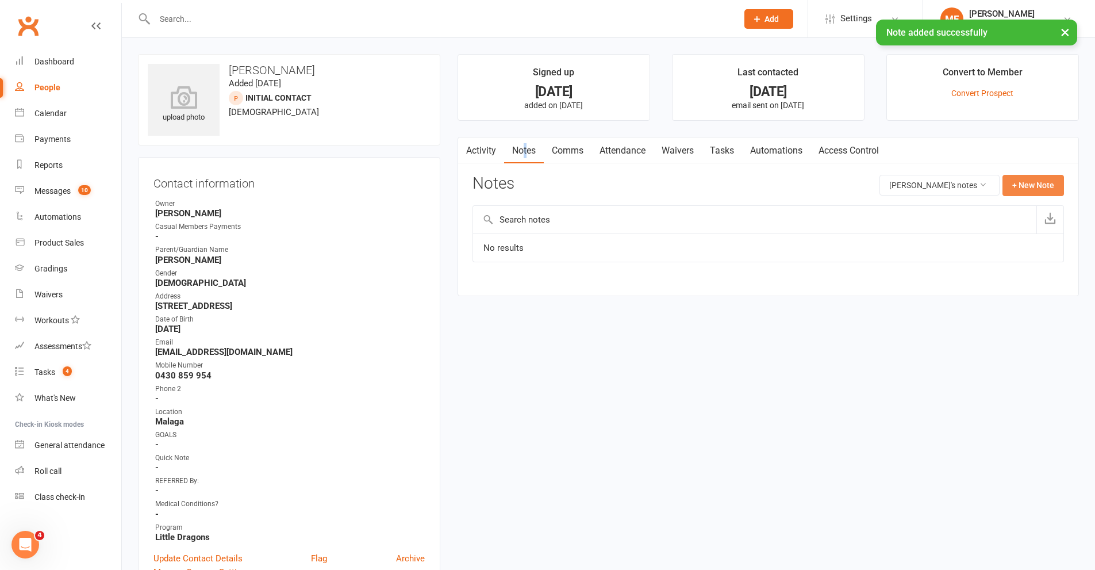
click at [1041, 188] on button "+ New Note" at bounding box center [1034, 185] width 62 height 21
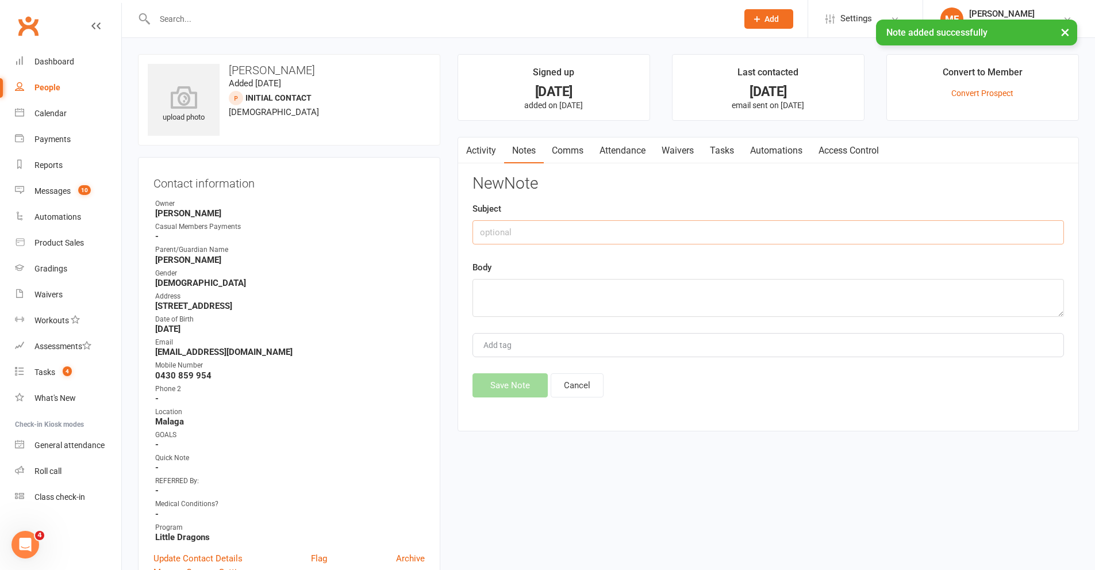
click at [589, 233] on input "text" at bounding box center [769, 232] width 592 height 24
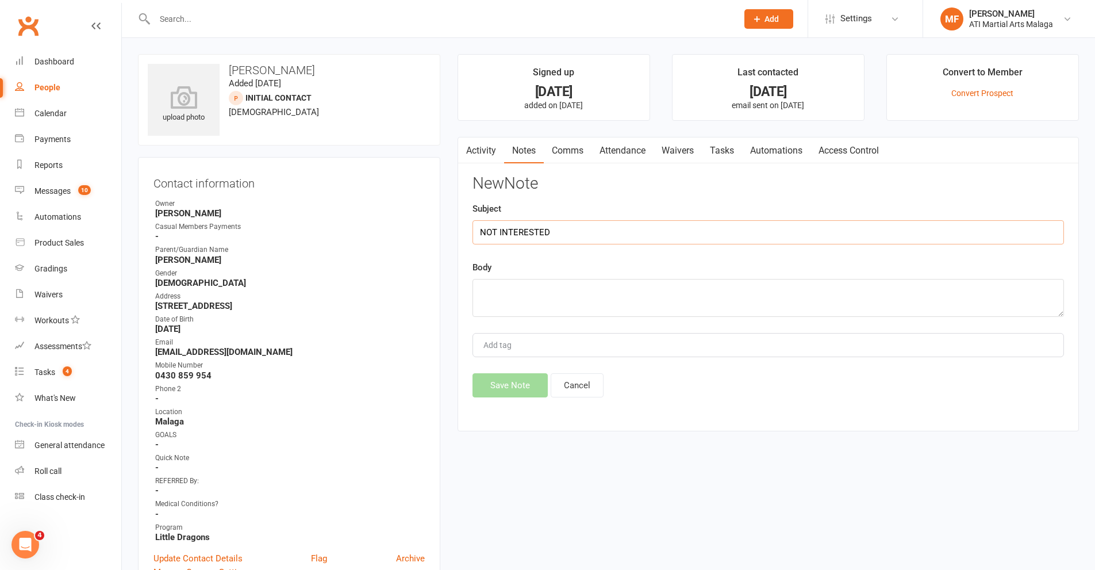
type input "NOT INTERESTED"
paste textarea "Mum said that the boys were not really interested and they are not going ahead …"
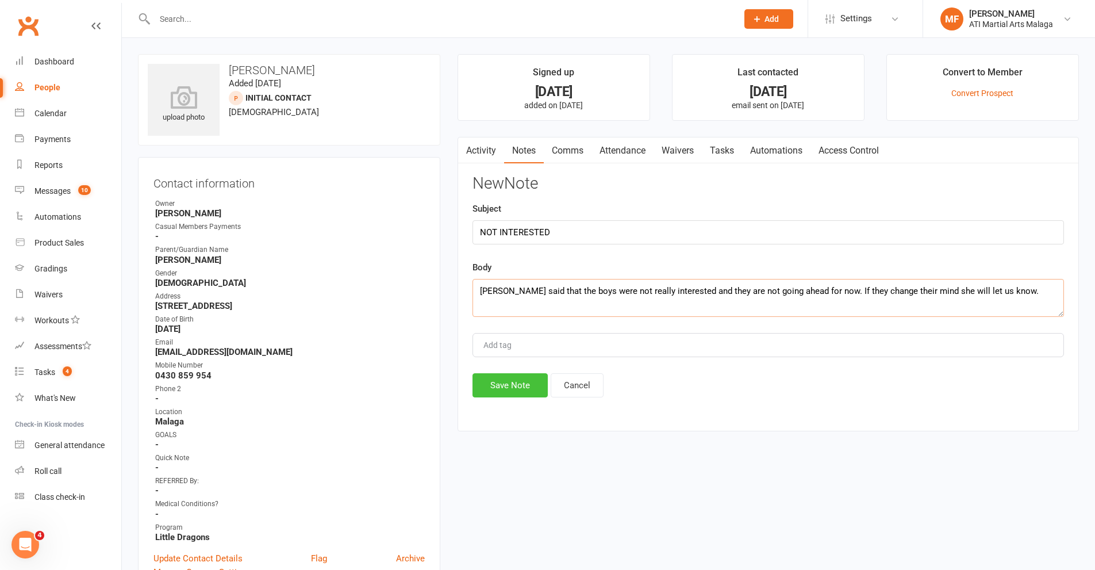
type textarea "Mum said that the boys were not really interested and they are not going ahead …"
click at [498, 391] on button "Save Note" at bounding box center [510, 385] width 75 height 24
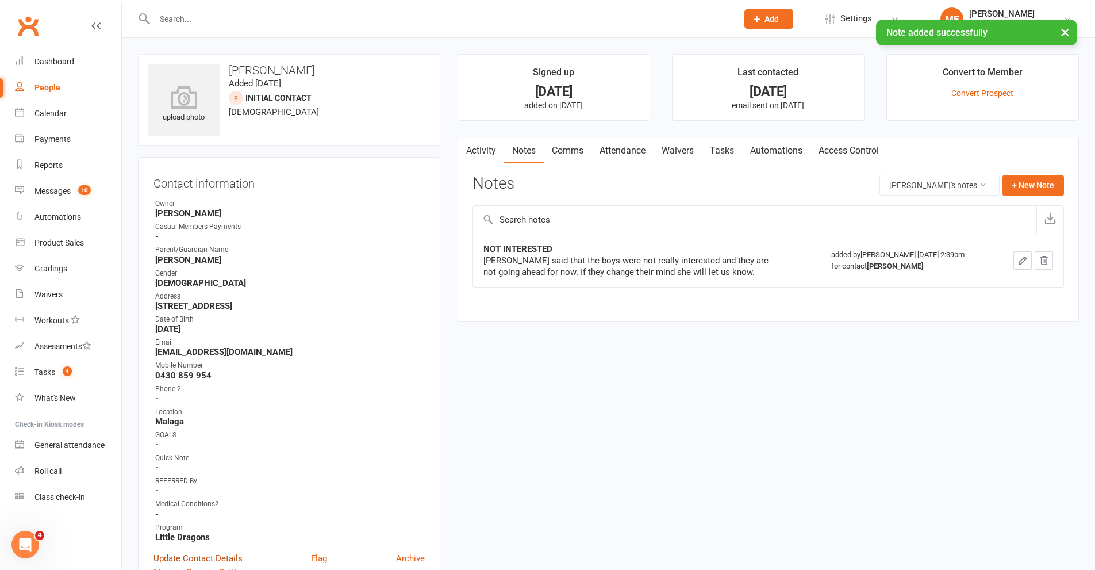
click at [199, 554] on link "Update Contact Details" at bounding box center [197, 558] width 89 height 14
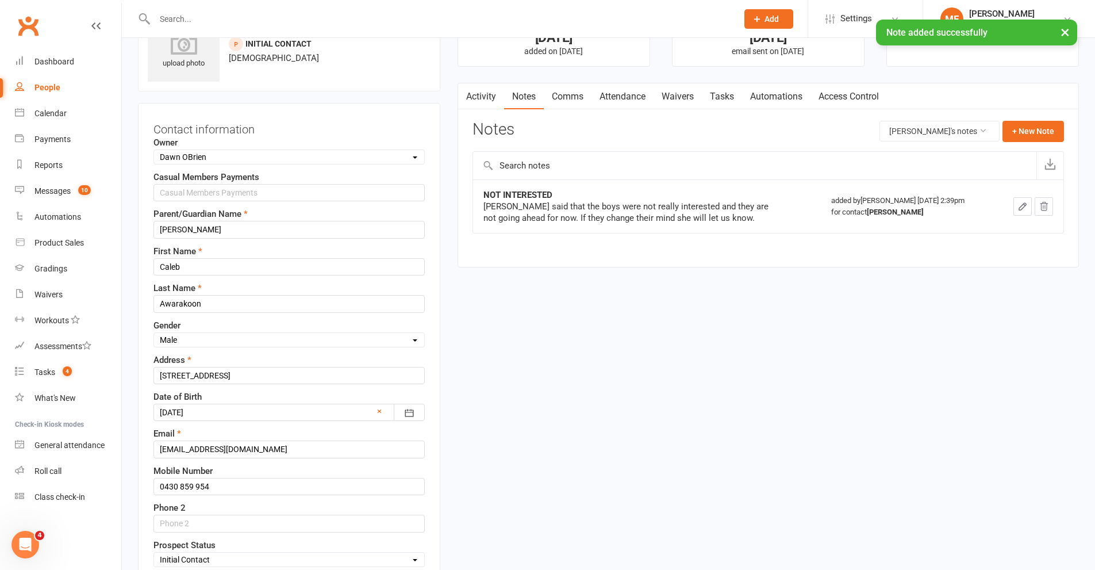
scroll to position [341, 0]
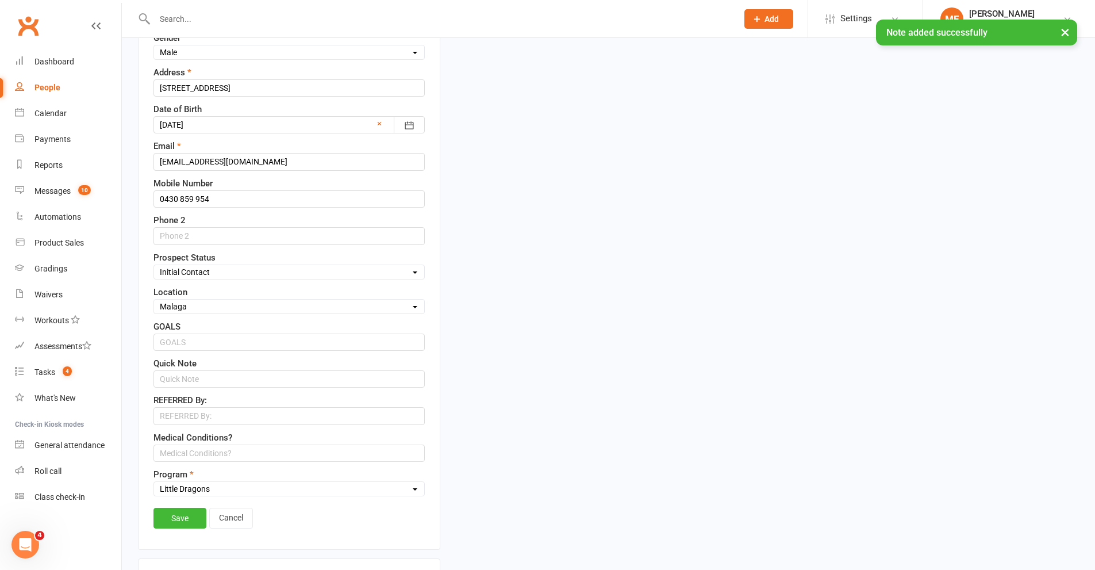
click at [210, 271] on select "Select Initial Contact Follow-up Call Satellite Lead Birthday Lead Not Ready No…" at bounding box center [289, 272] width 270 height 13
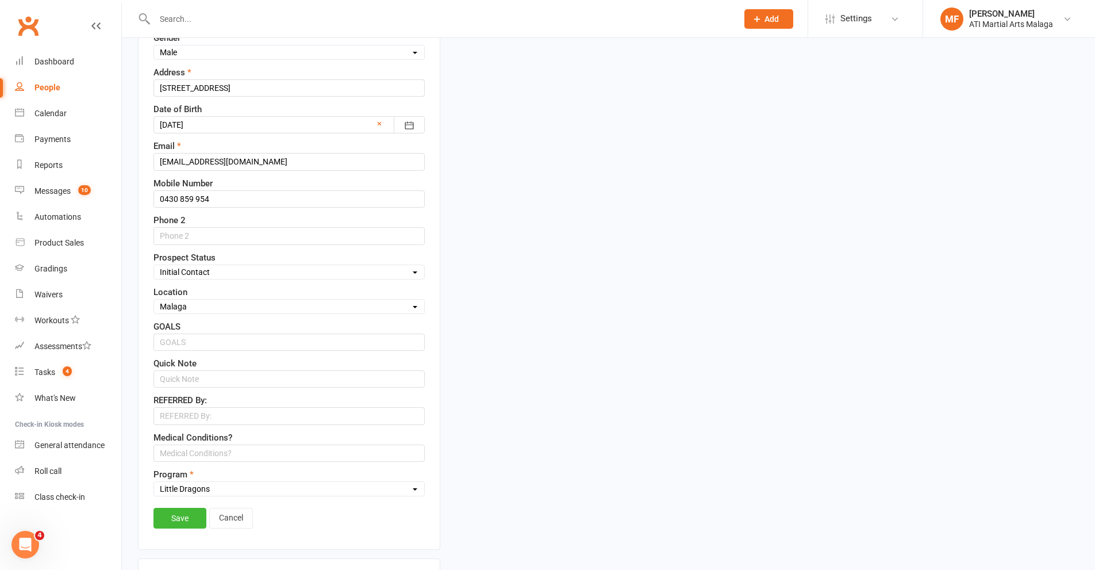
select select "Not interested"
click at [154, 266] on select "Select Initial Contact Follow-up Call Satellite Lead Birthday Lead Not Ready No…" at bounding box center [289, 272] width 270 height 13
click at [184, 516] on link "Save" at bounding box center [179, 518] width 53 height 21
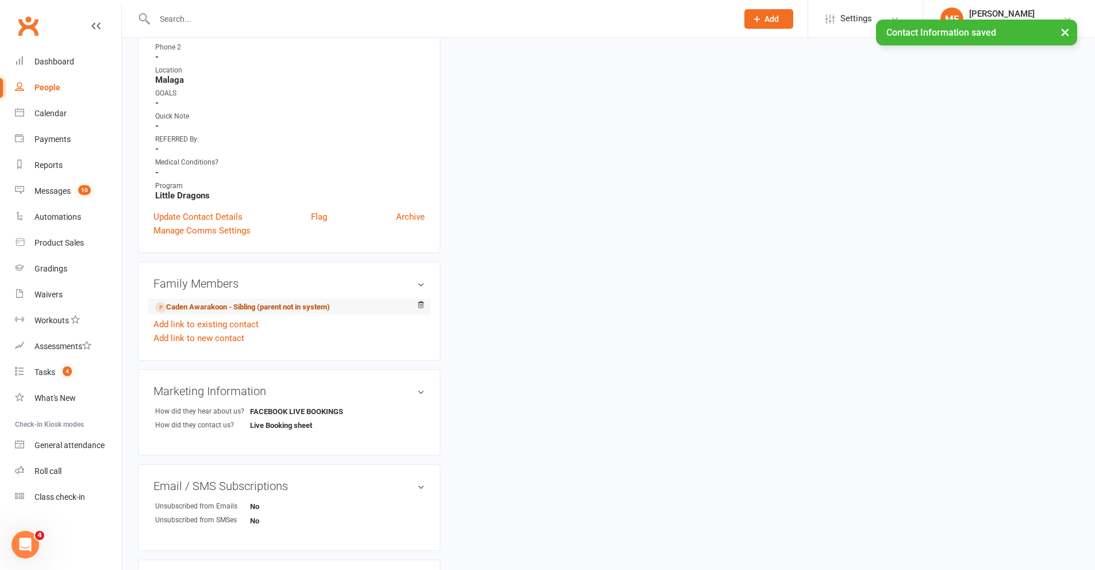
click at [195, 310] on link "Caden Awarakoon - Sibling (parent not in system)" at bounding box center [242, 307] width 175 height 12
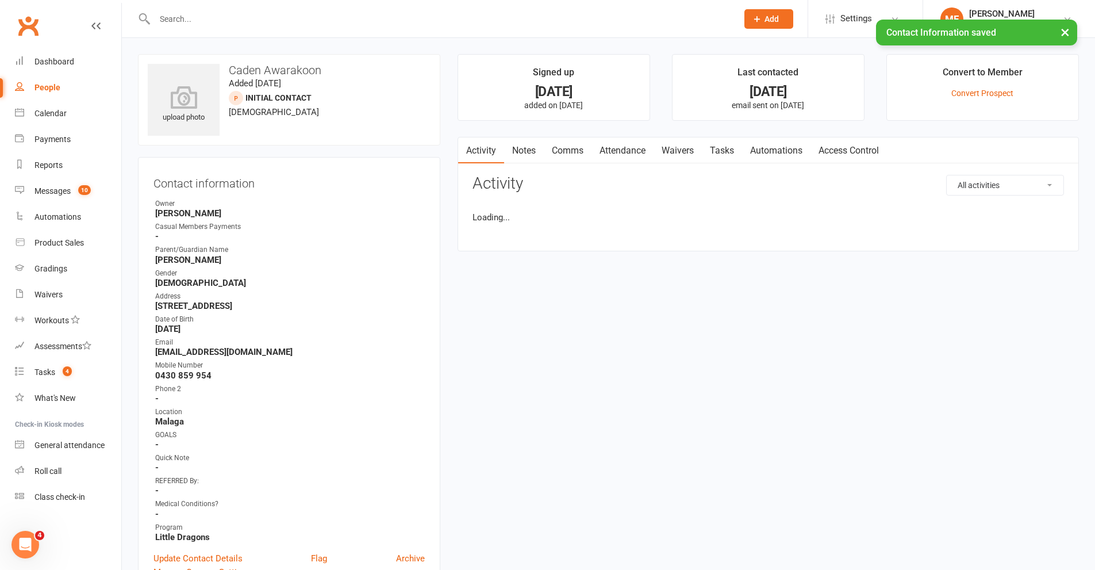
scroll to position [345, 0]
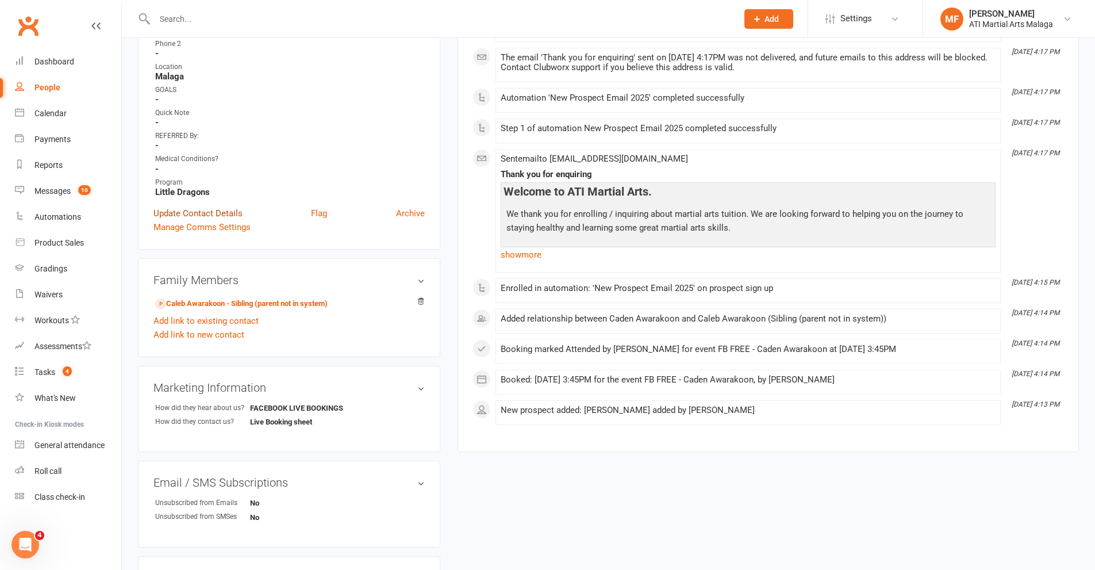
click at [211, 210] on link "Update Contact Details" at bounding box center [197, 213] width 89 height 14
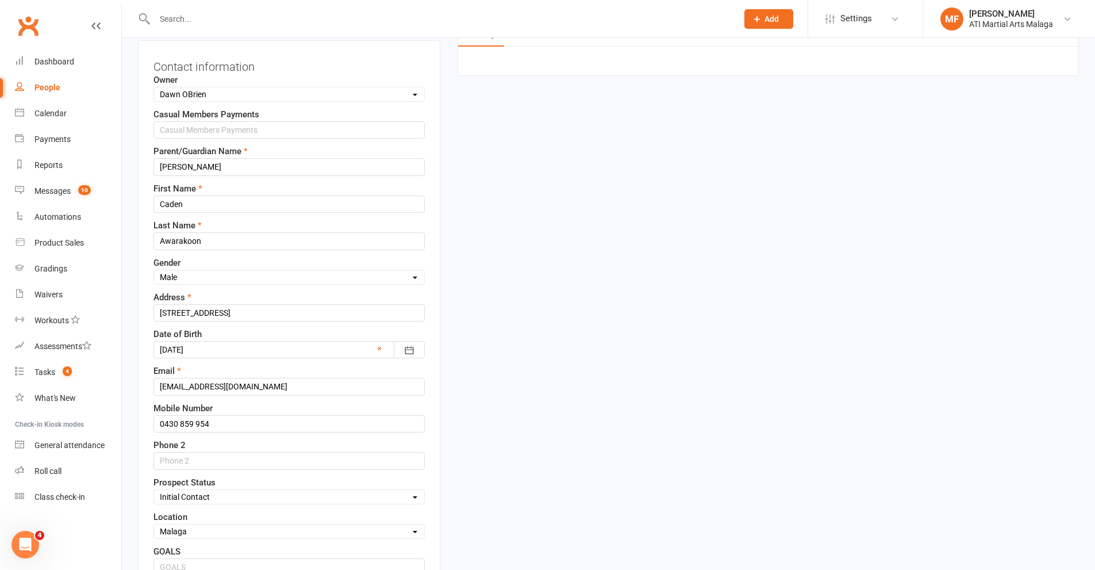
scroll to position [226, 0]
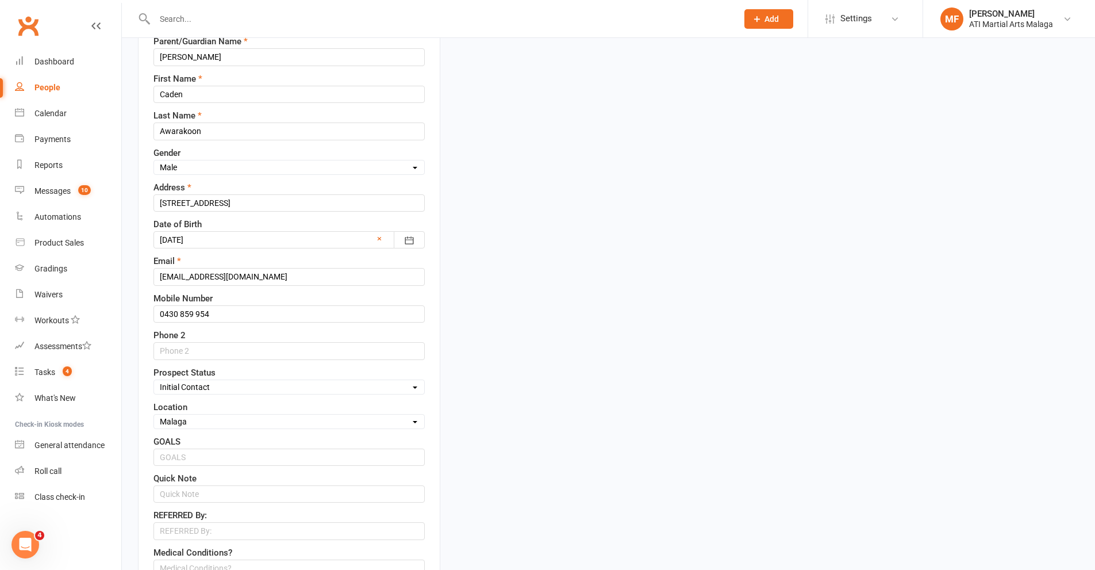
click at [183, 387] on select "Select Initial Contact Follow-up Call Satellite Lead Birthday Lead Not Ready No…" at bounding box center [289, 387] width 270 height 13
select select "Not interested"
click at [154, 381] on select "Select Initial Contact Follow-up Call Satellite Lead Birthday Lead Not Ready No…" at bounding box center [289, 387] width 270 height 13
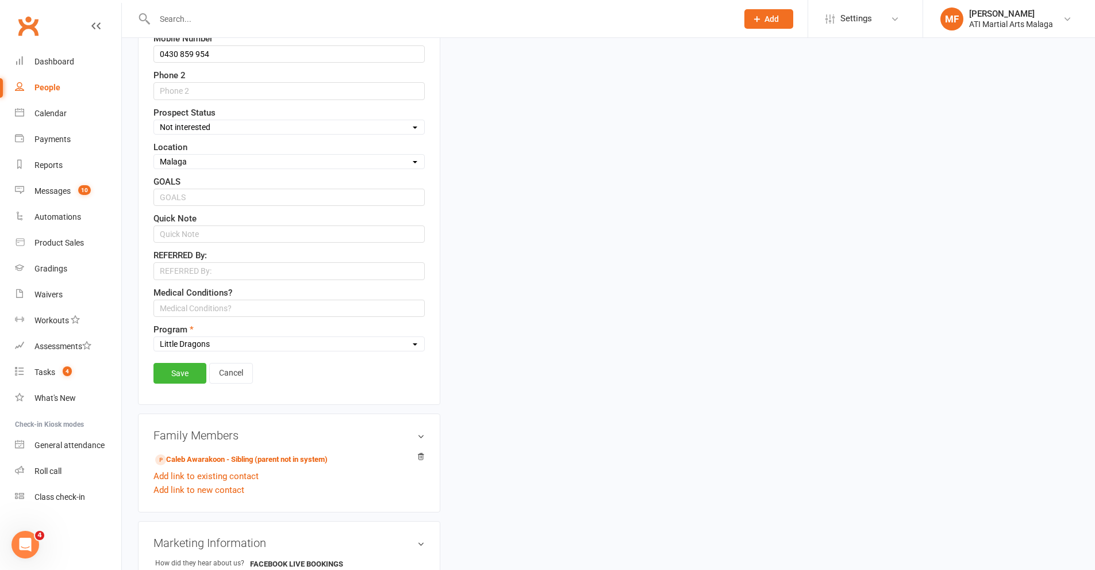
scroll to position [514, 0]
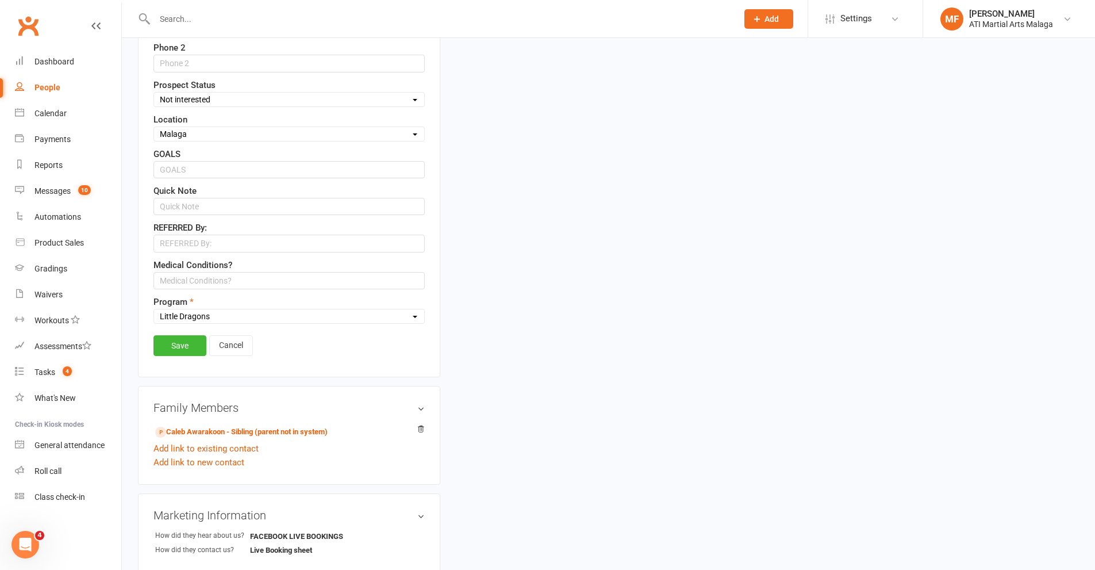
click at [187, 350] on link "Save" at bounding box center [179, 345] width 53 height 21
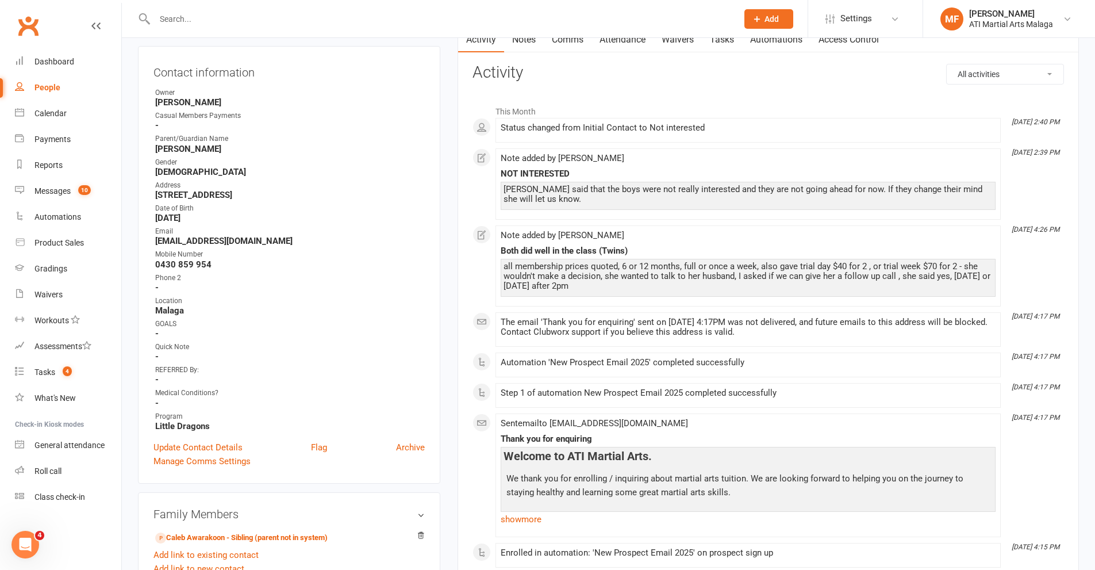
scroll to position [0, 0]
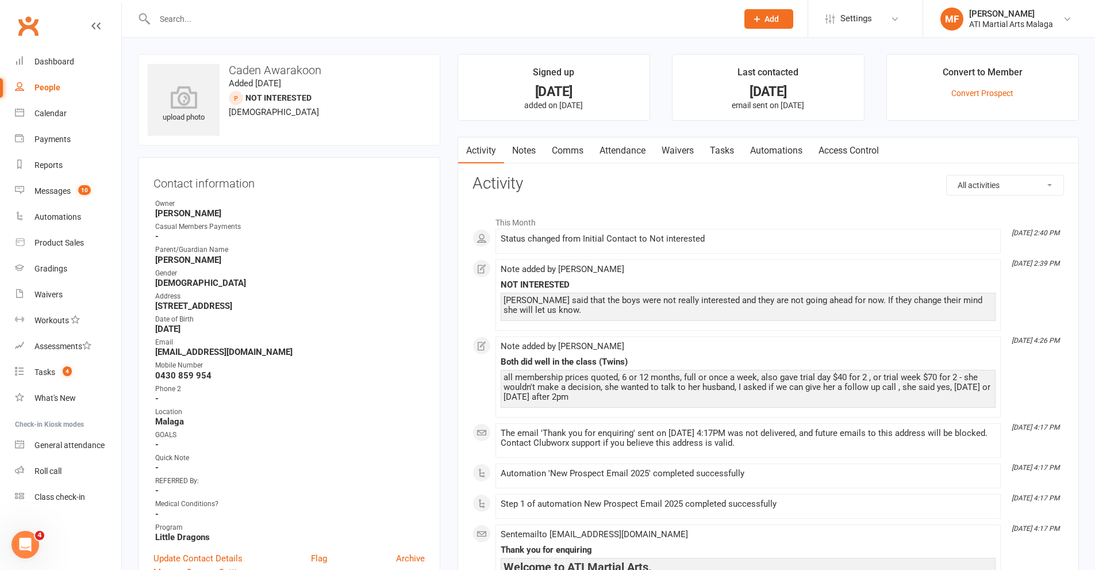
click at [281, 22] on input "text" at bounding box center [440, 19] width 578 height 16
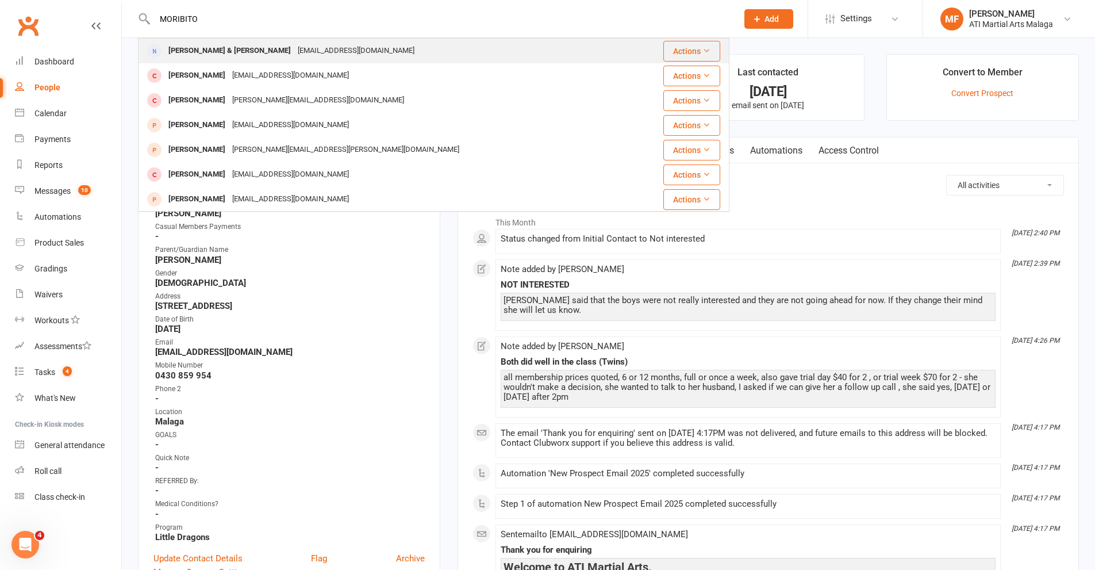
type input "MORIBITO"
click at [210, 45] on div "Lara & Noah Morabito" at bounding box center [229, 51] width 129 height 17
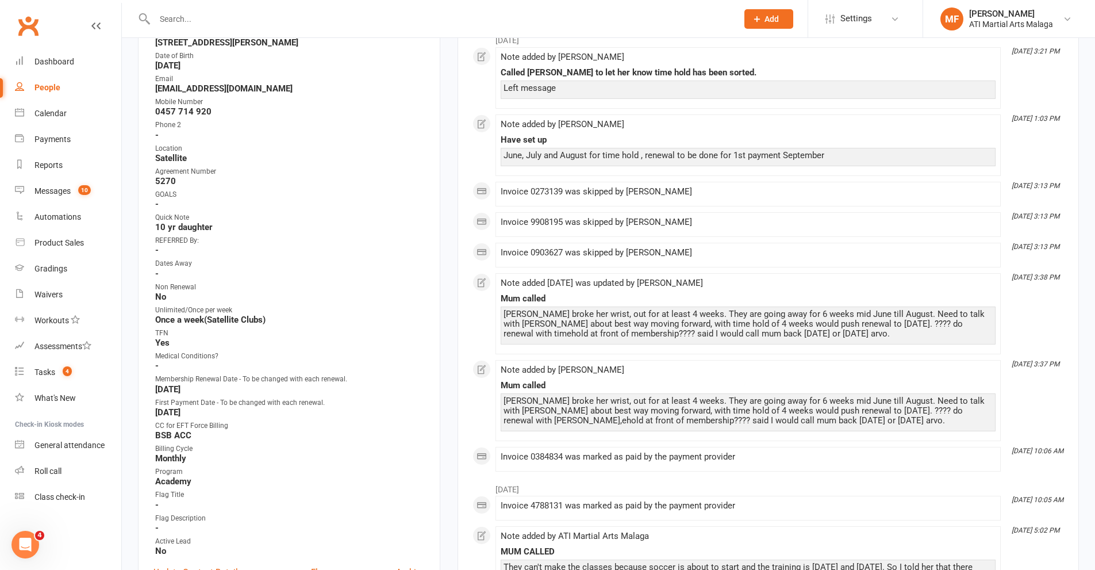
scroll to position [115, 0]
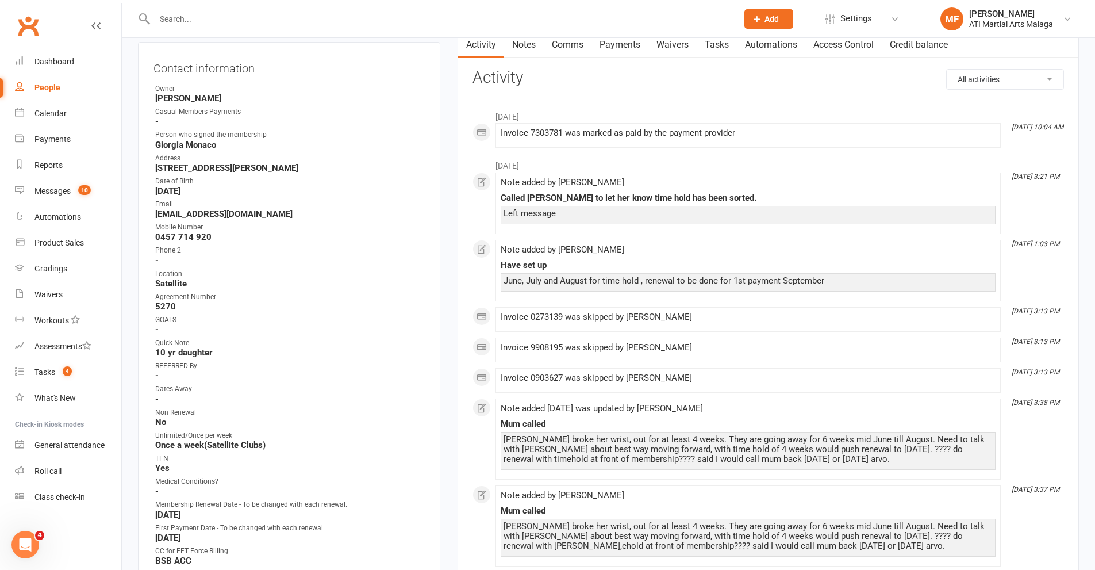
click at [527, 49] on link "Notes" at bounding box center [524, 45] width 40 height 26
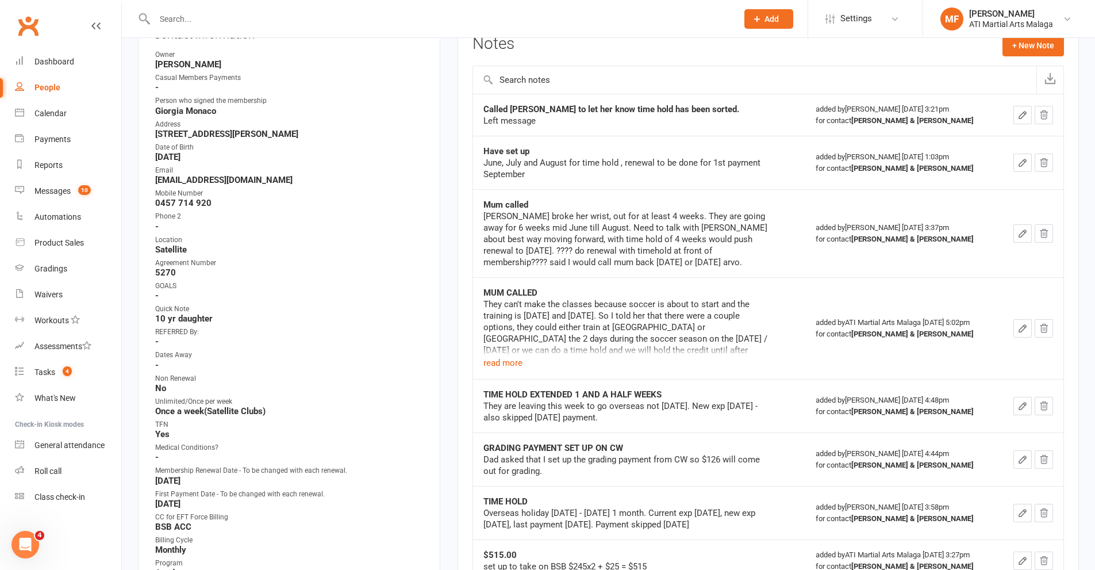
scroll to position [115, 0]
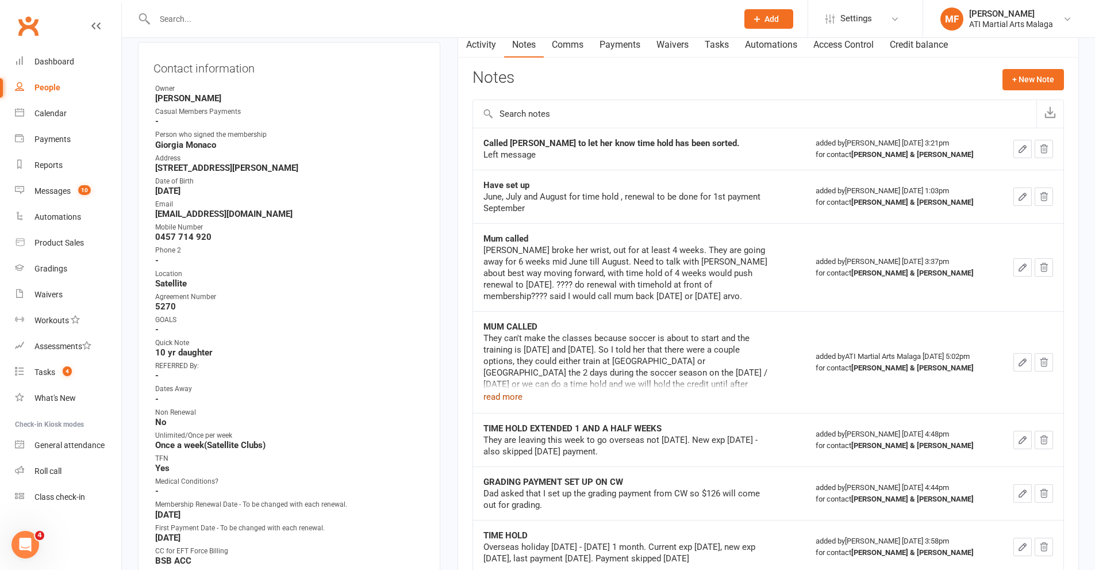
click at [492, 394] on button "read more" at bounding box center [502, 397] width 39 height 14
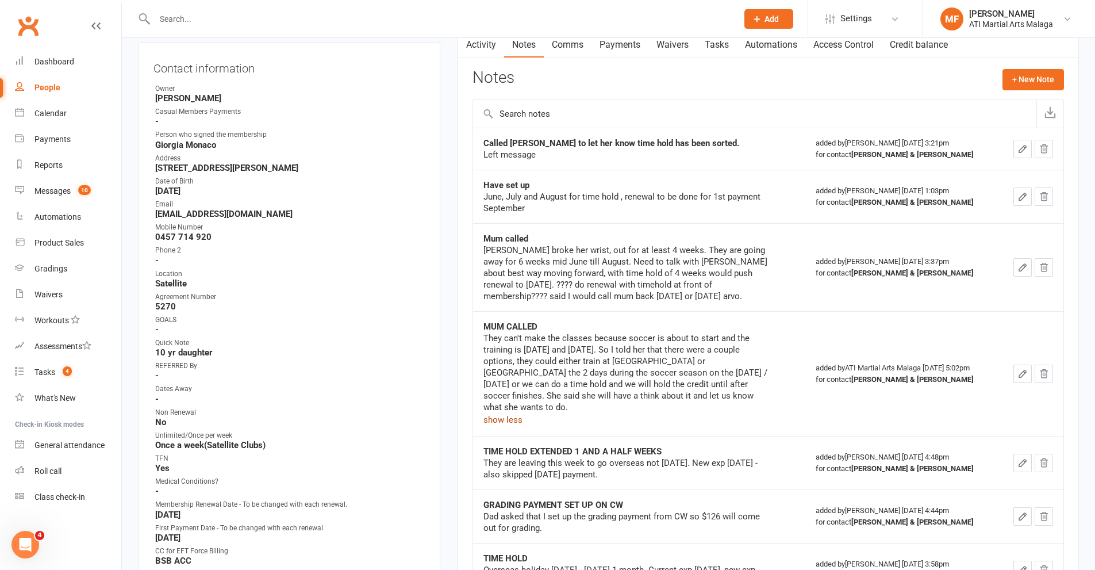
click at [628, 41] on link "Payments" at bounding box center [620, 45] width 57 height 26
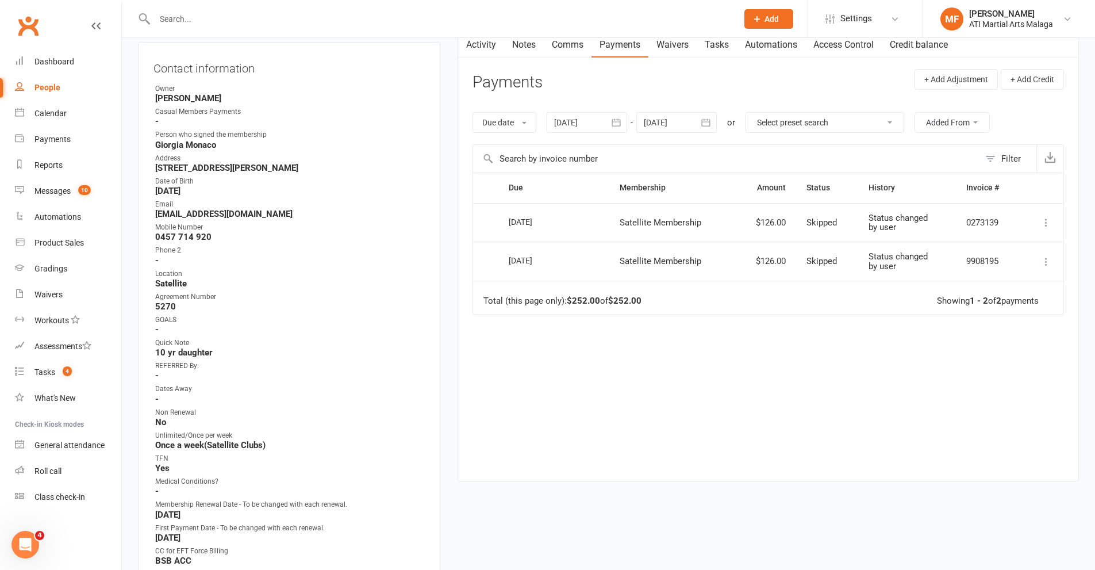
click at [533, 36] on div at bounding box center [434, 18] width 592 height 37
click at [529, 44] on link "Notes" at bounding box center [524, 45] width 40 height 26
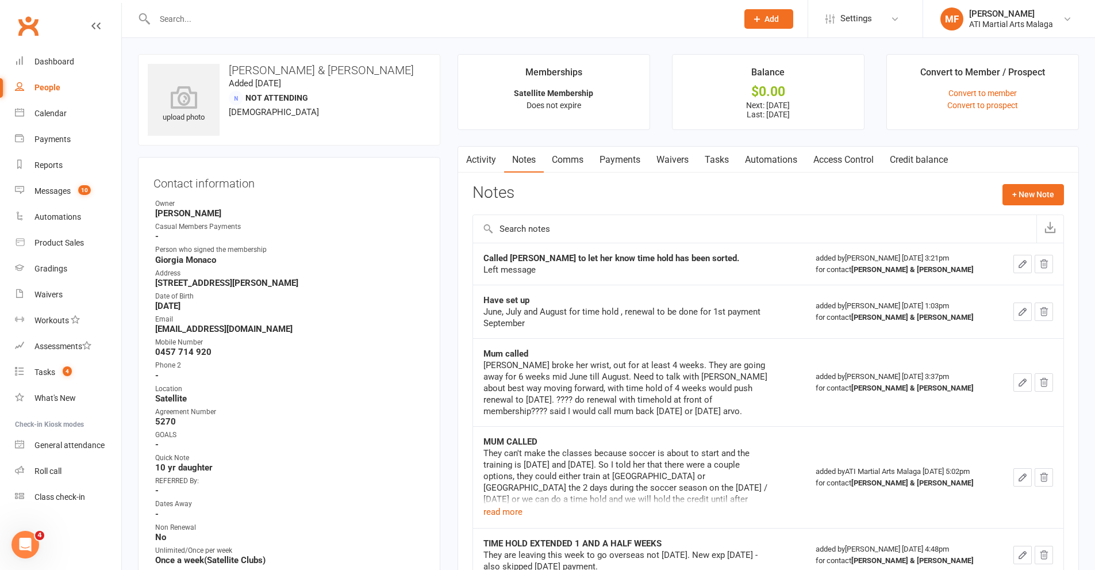
click at [638, 161] on link "Payments" at bounding box center [620, 160] width 57 height 26
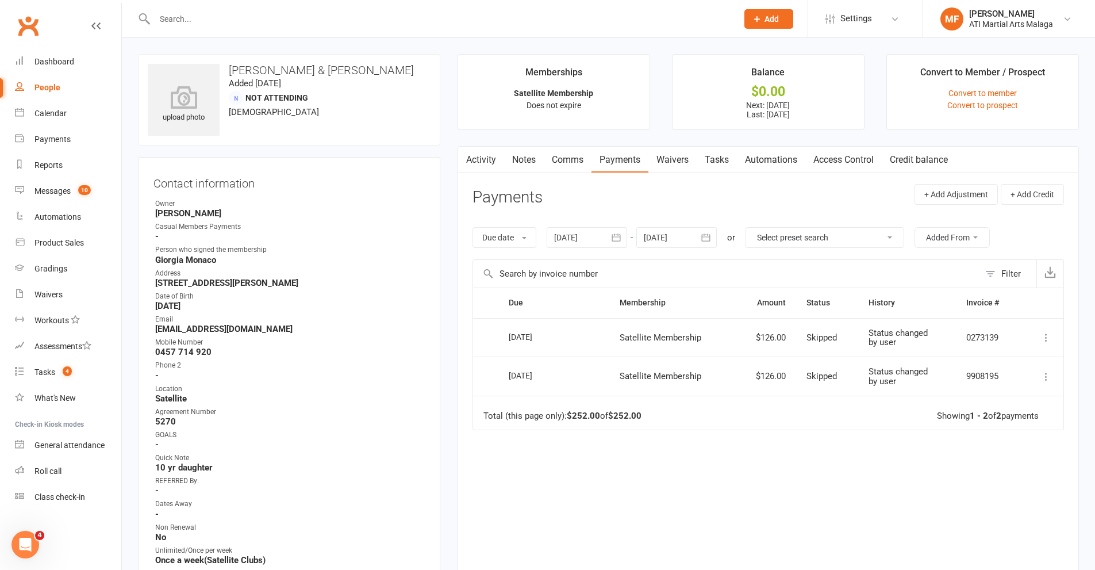
click at [473, 17] on input "text" at bounding box center [440, 19] width 578 height 16
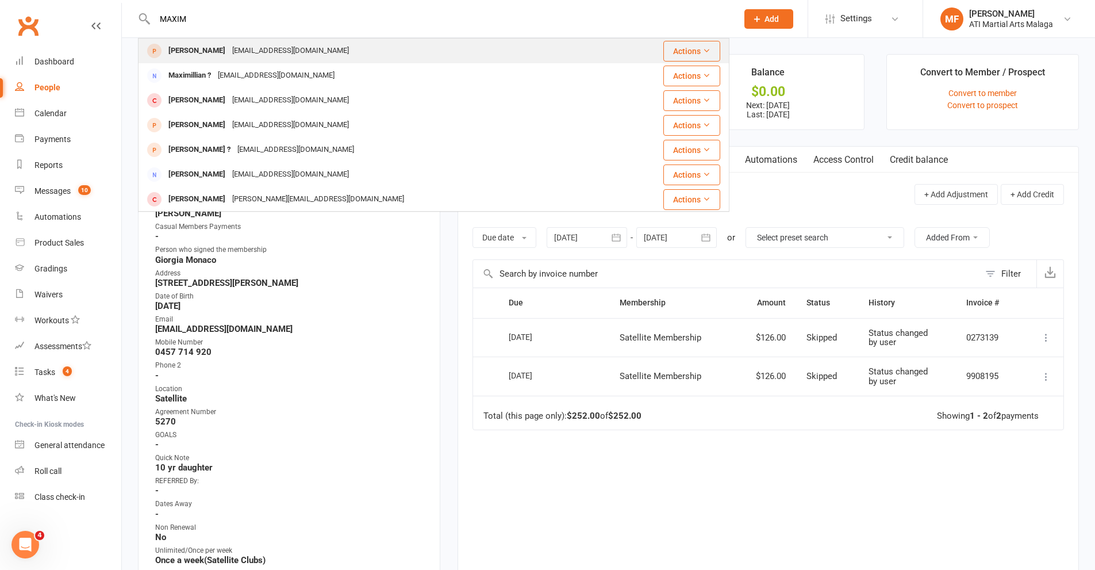
type input "MAXIM"
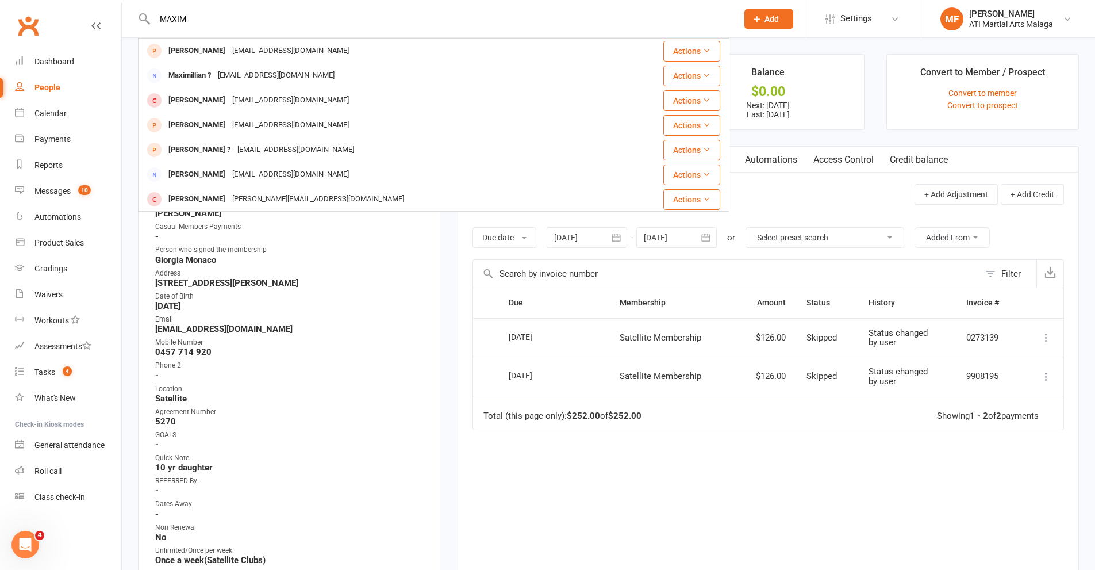
drag, startPoint x: 266, startPoint y: 52, endPoint x: 284, endPoint y: 87, distance: 38.8
click at [266, 52] on div "[EMAIL_ADDRESS][DOMAIN_NAME]" at bounding box center [291, 51] width 124 height 17
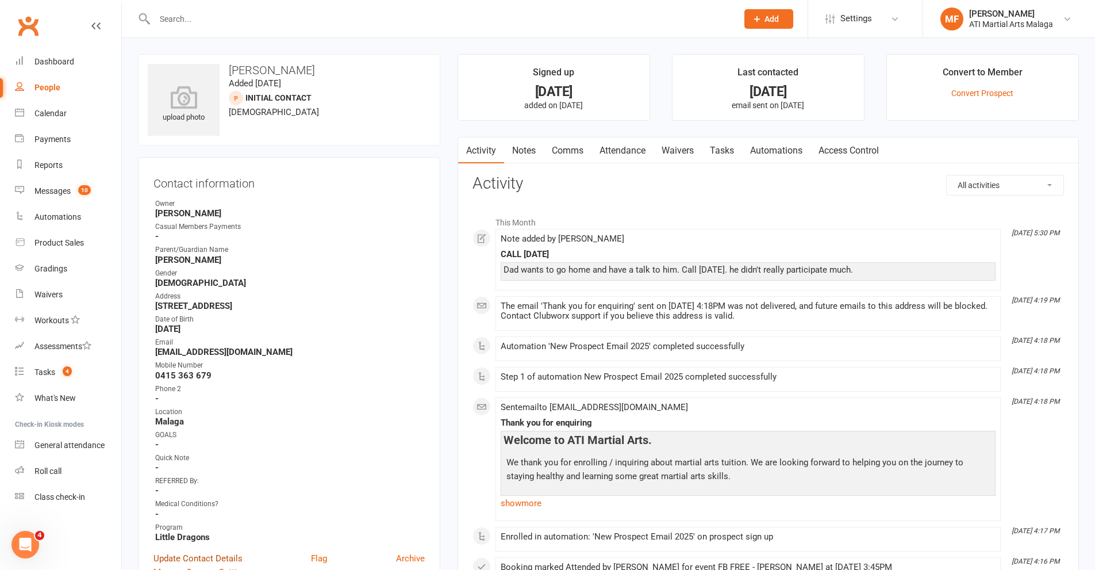
click at [214, 554] on link "Update Contact Details" at bounding box center [197, 558] width 89 height 14
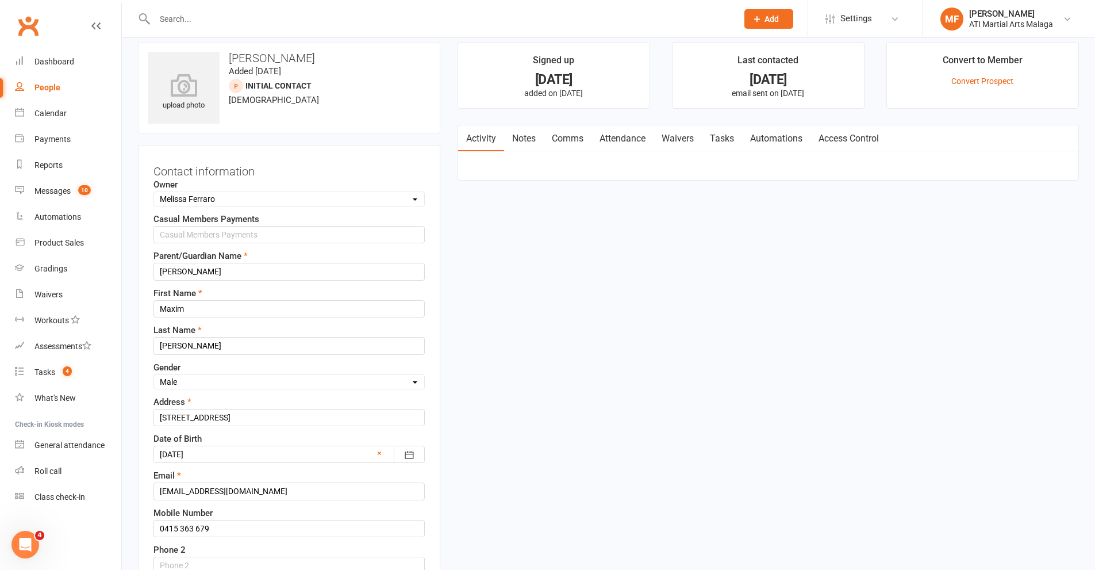
scroll to position [54, 0]
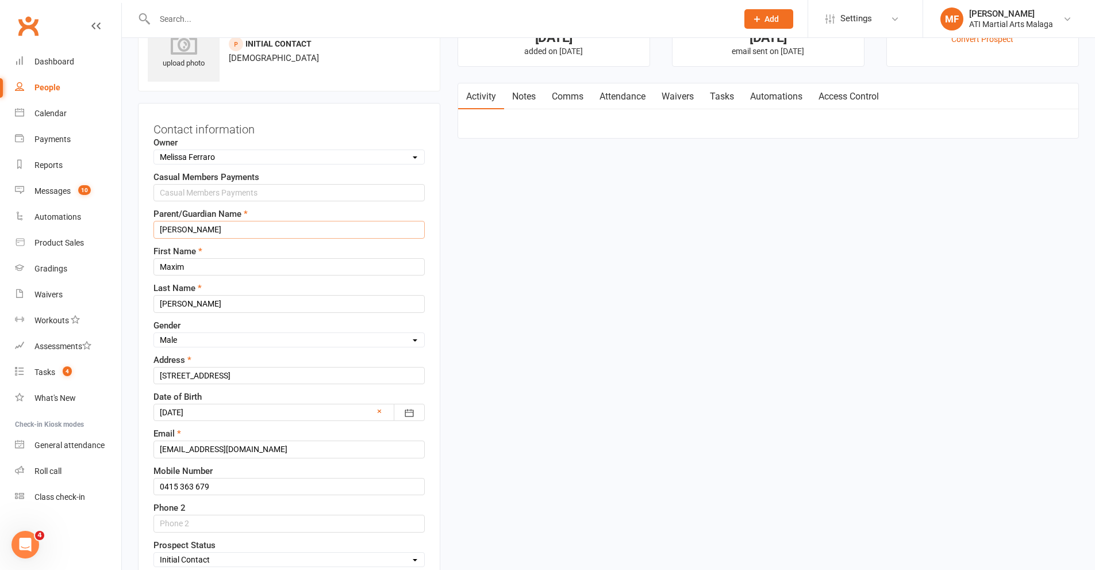
drag, startPoint x: 170, startPoint y: 226, endPoint x: 144, endPoint y: 226, distance: 26.4
click at [144, 226] on div "Contact information Owner Select Owner Rodney Lockyer Tony Curtis Benjamin Argu…" at bounding box center [289, 470] width 302 height 734
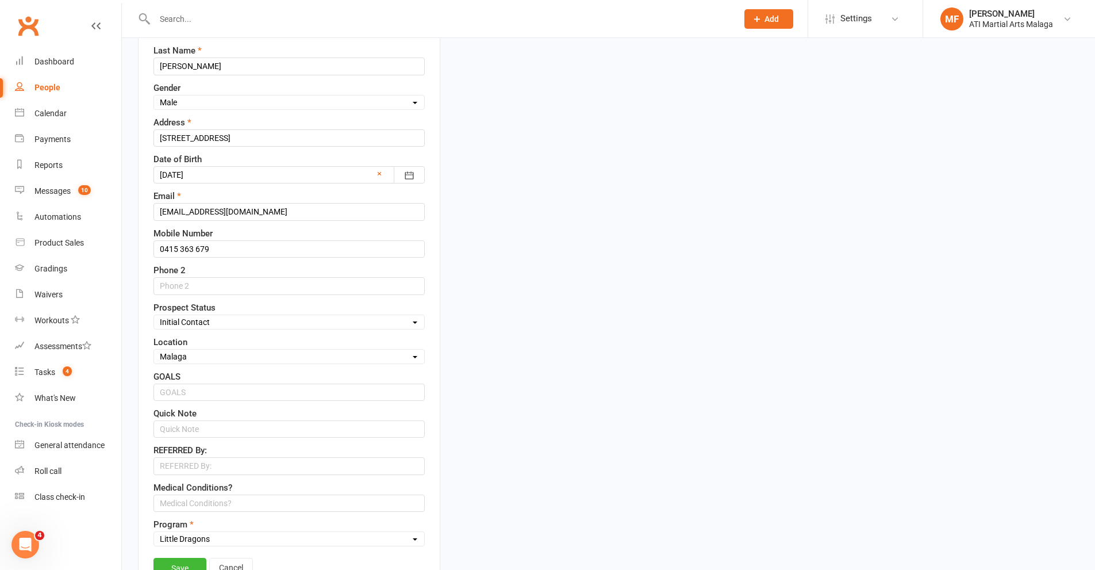
scroll to position [456, 0]
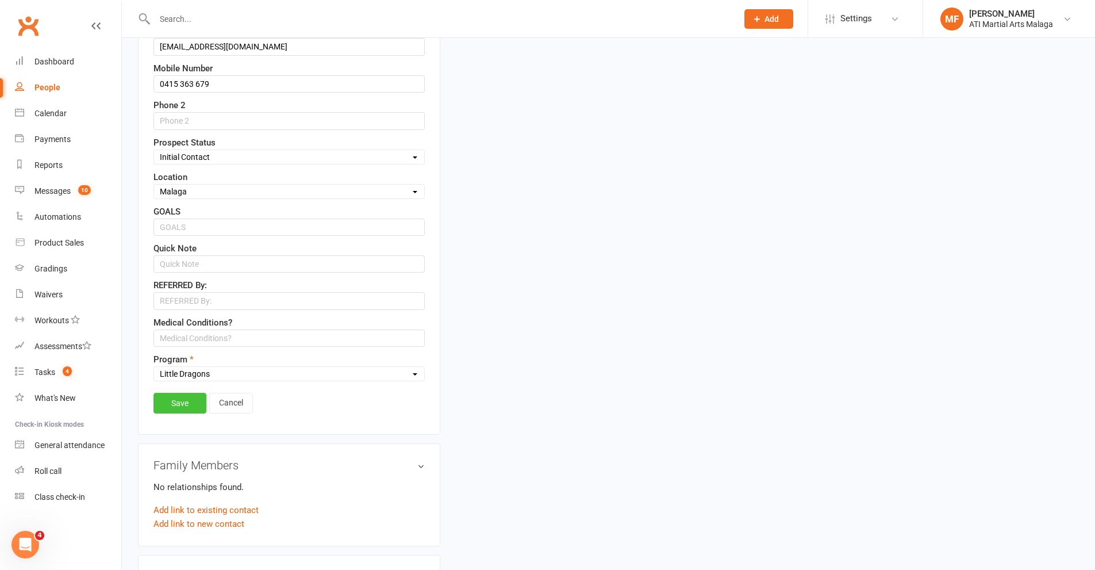
type input "Jim Maureau"
click at [179, 398] on link "Save" at bounding box center [179, 403] width 53 height 21
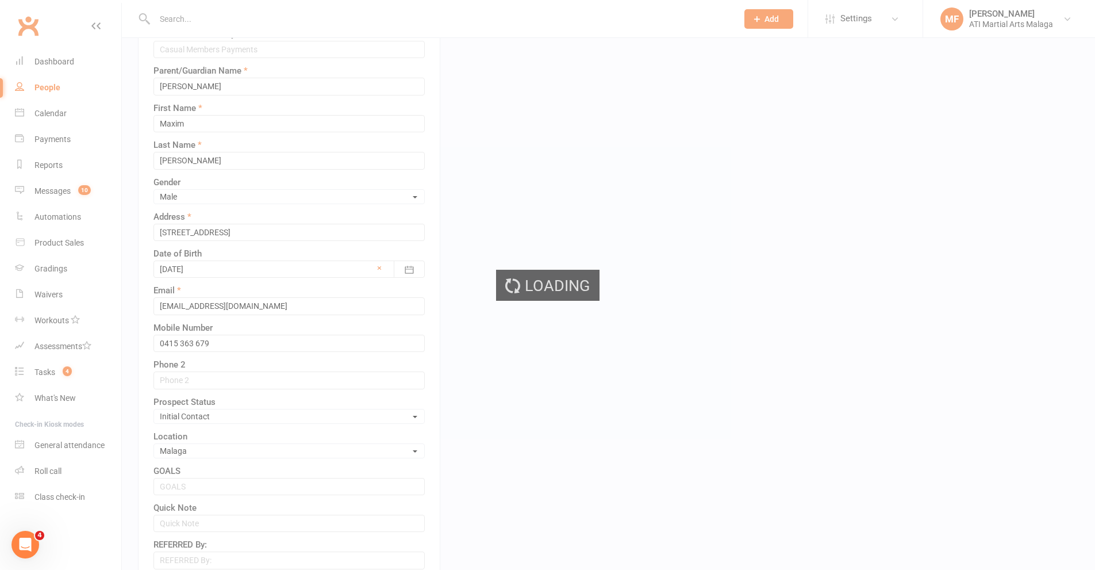
scroll to position [0, 0]
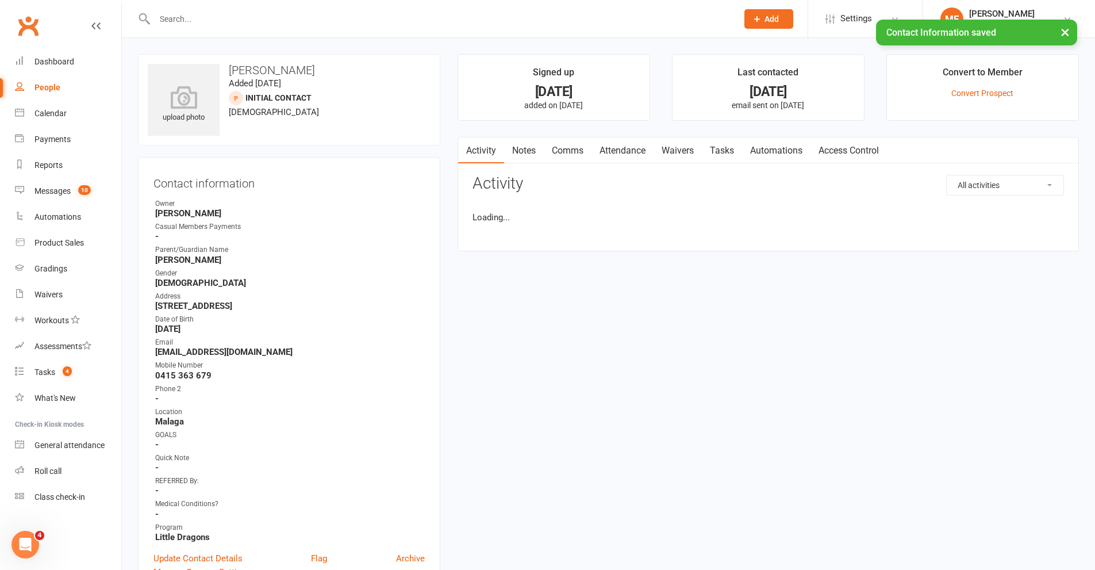
click at [535, 149] on link "Notes" at bounding box center [524, 150] width 40 height 26
click at [1005, 185] on button "+ New Note" at bounding box center [1034, 185] width 62 height 21
click at [590, 231] on input "text" at bounding box center [769, 232] width 592 height 24
type input "T"
type input "LMTCB"
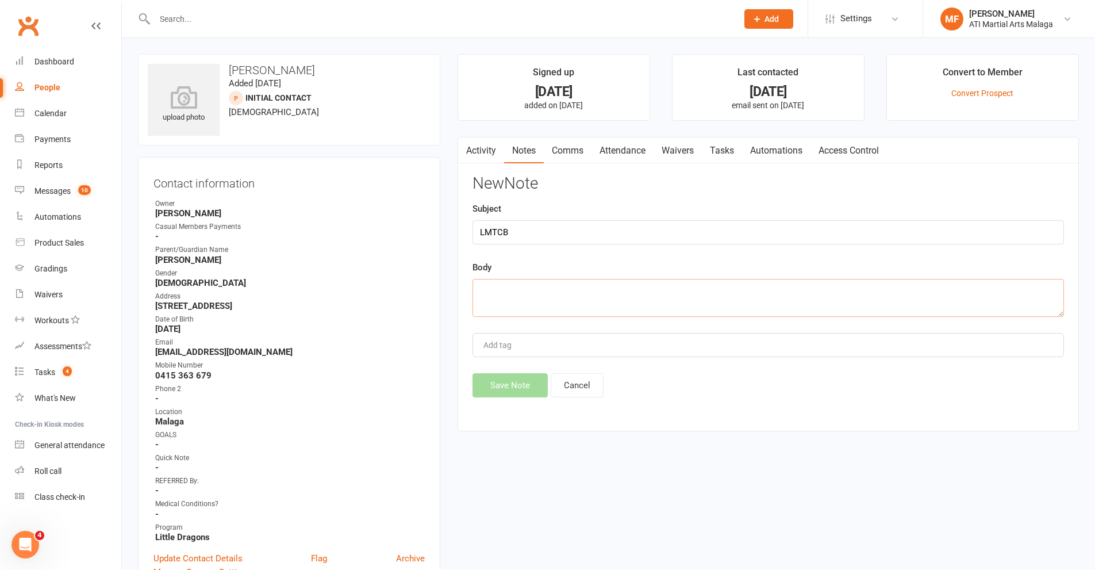
click at [590, 297] on textarea at bounding box center [769, 298] width 592 height 38
type textarea "LMTCB"
click at [531, 390] on button "Save Note" at bounding box center [510, 385] width 75 height 24
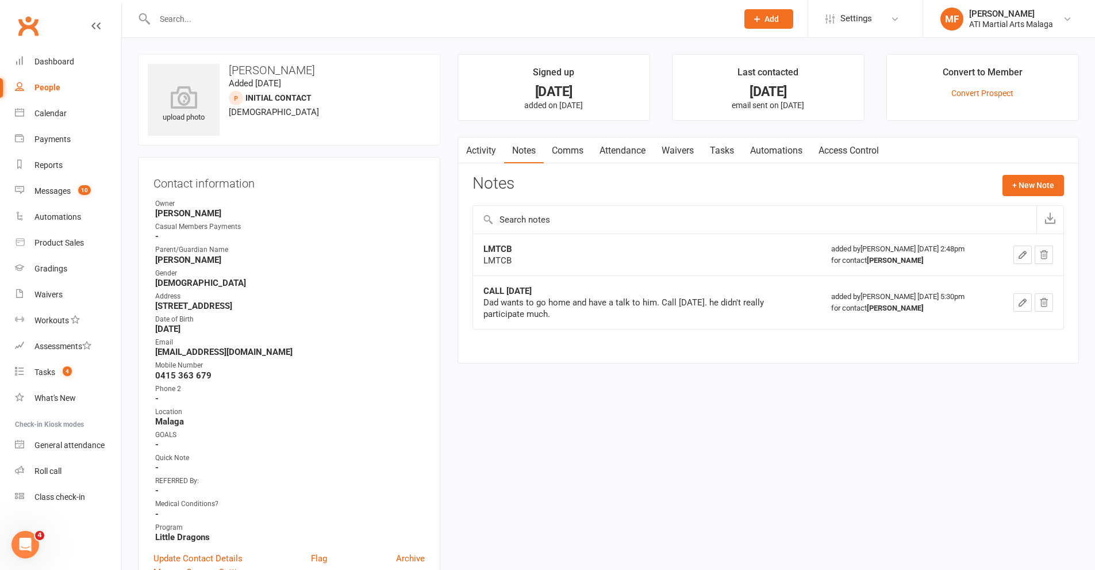
click at [279, 14] on input "text" at bounding box center [440, 19] width 578 height 16
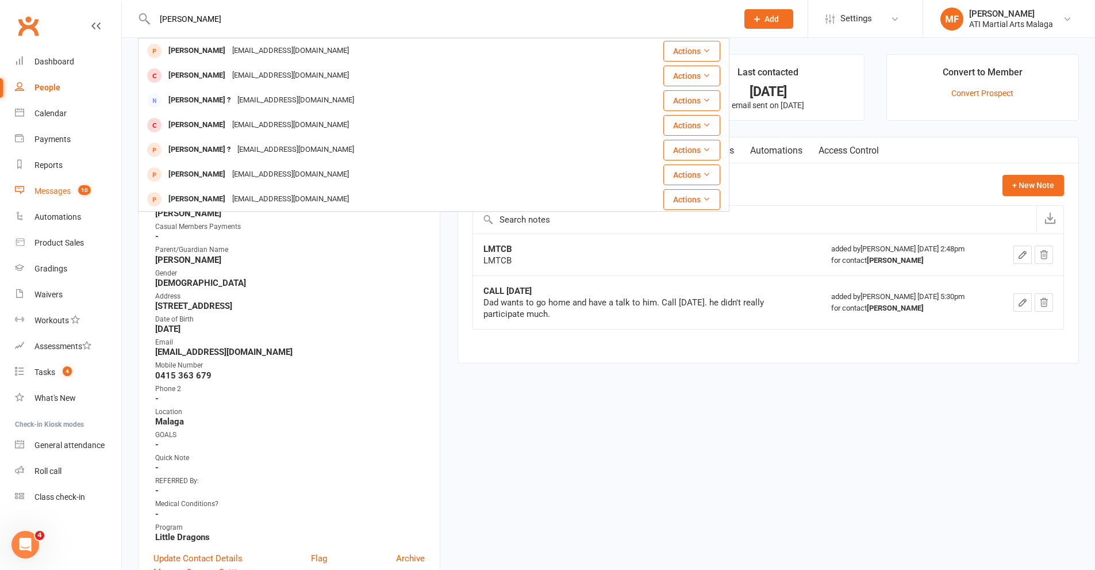
type input "AKSHITA"
click at [57, 199] on link "Messages 10" at bounding box center [68, 191] width 106 height 26
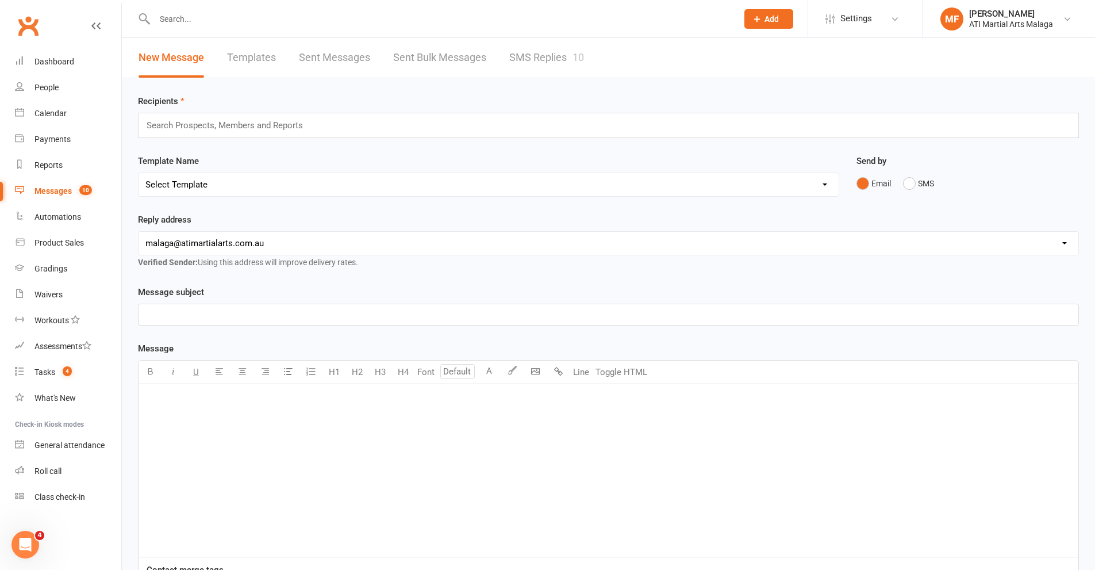
click at [570, 60] on link "SMS Replies 10" at bounding box center [546, 58] width 75 height 40
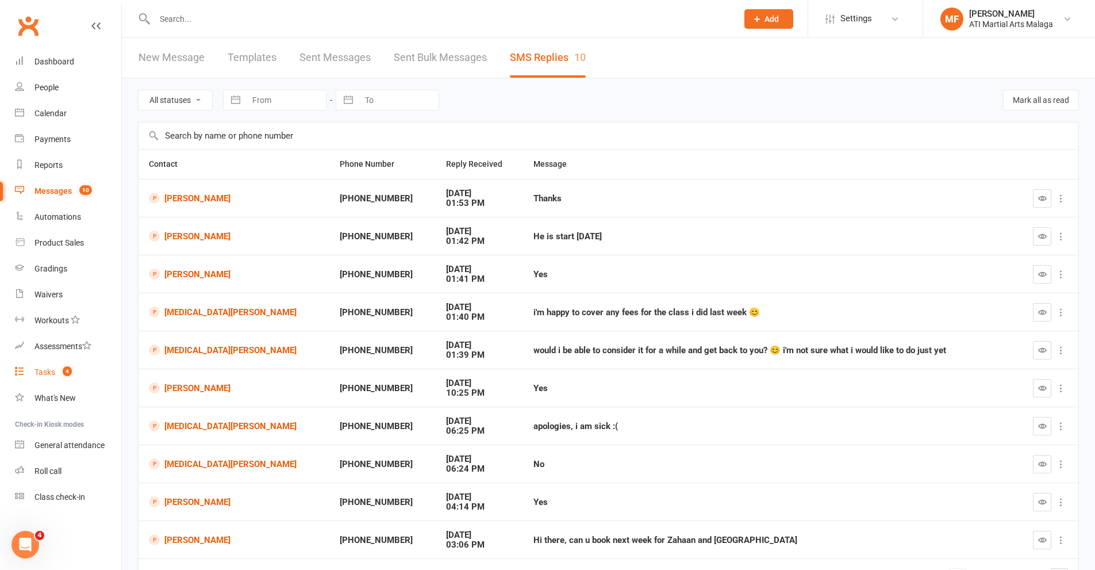
click at [62, 367] on count-badge "4" at bounding box center [64, 371] width 15 height 9
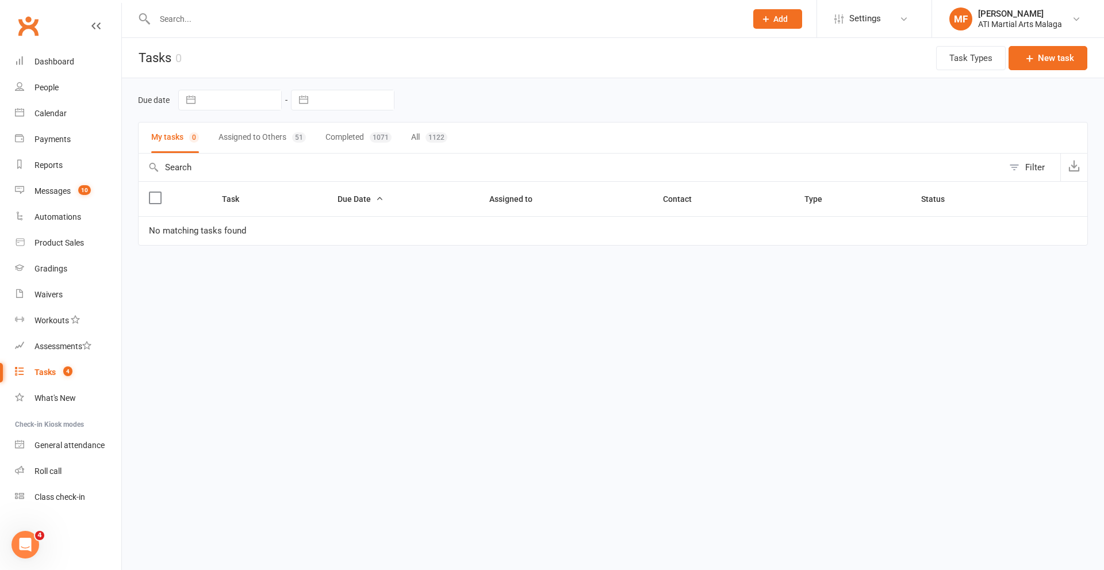
click at [266, 142] on button "Assigned to Others 51" at bounding box center [261, 137] width 87 height 30
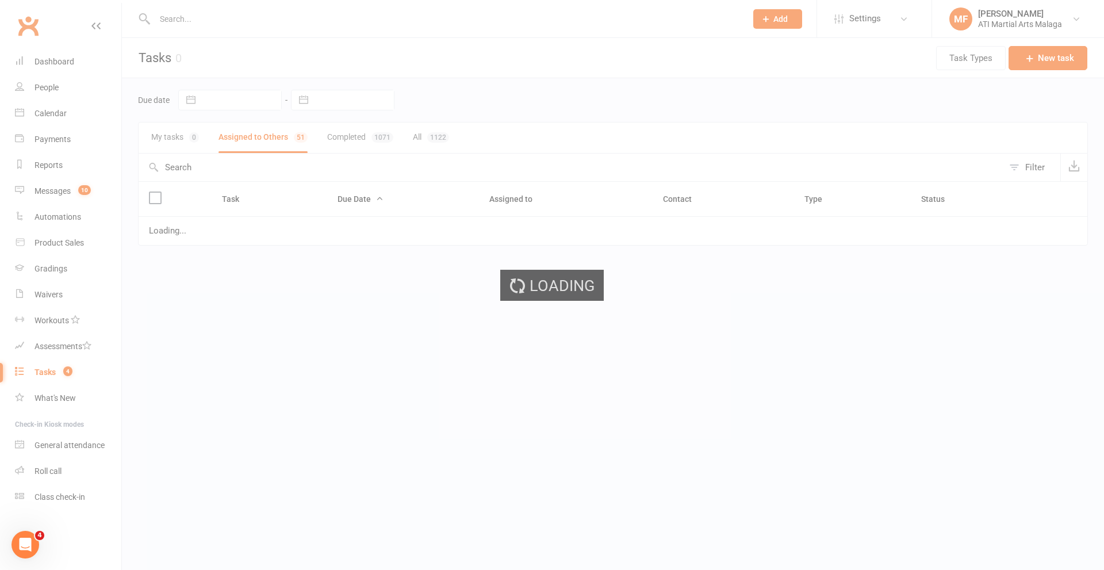
select select "started"
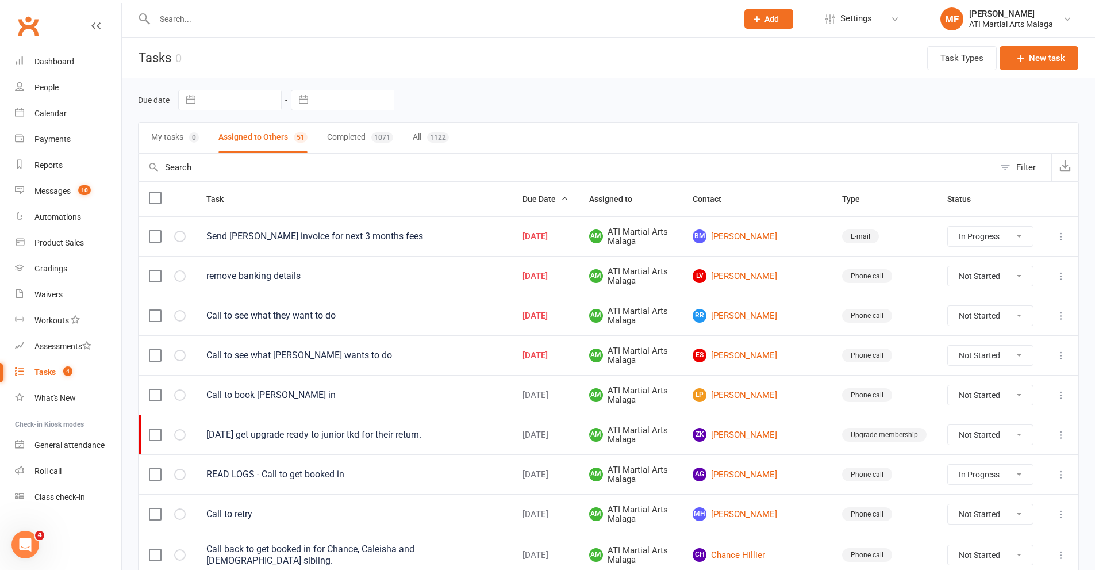
click at [284, 269] on td "remove banking details" at bounding box center [354, 276] width 316 height 40
click at [285, 279] on div "remove banking details" at bounding box center [353, 275] width 295 height 11
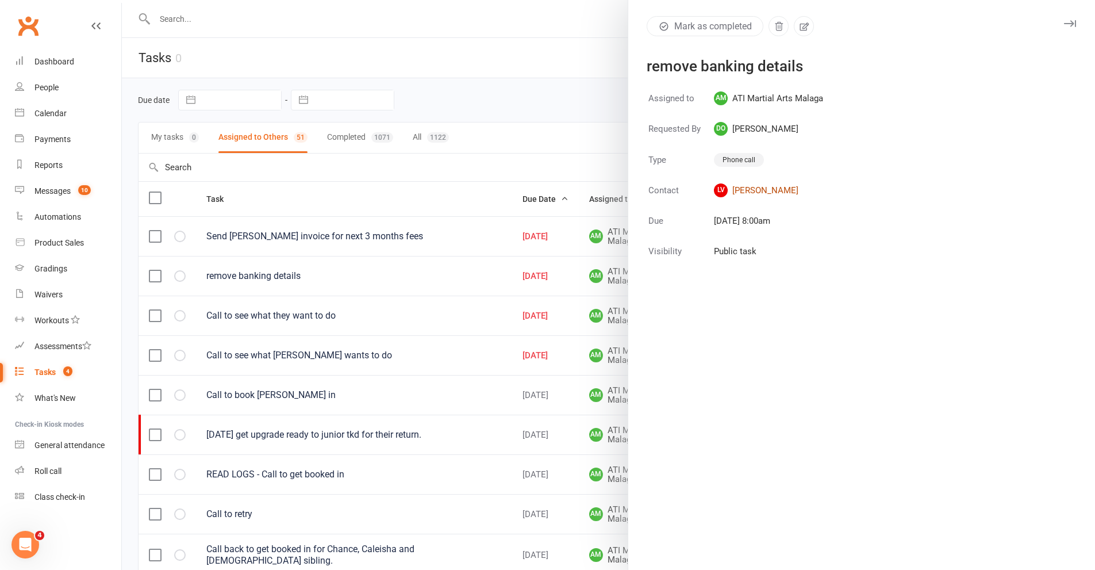
click at [759, 189] on link "LV Louisa Vuleta" at bounding box center [768, 190] width 109 height 14
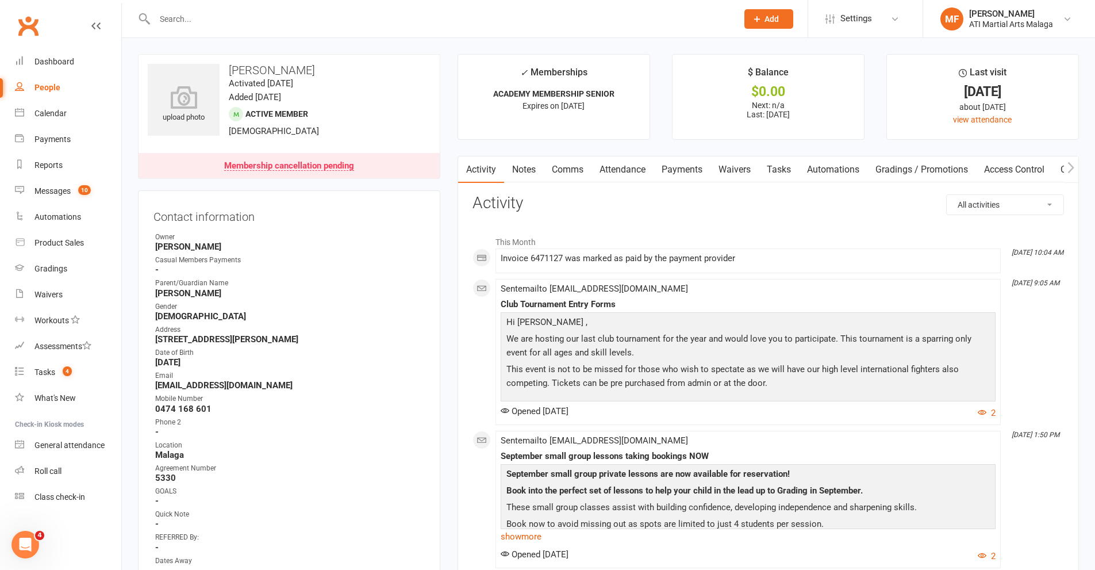
click at [688, 167] on link "Payments" at bounding box center [682, 169] width 57 height 26
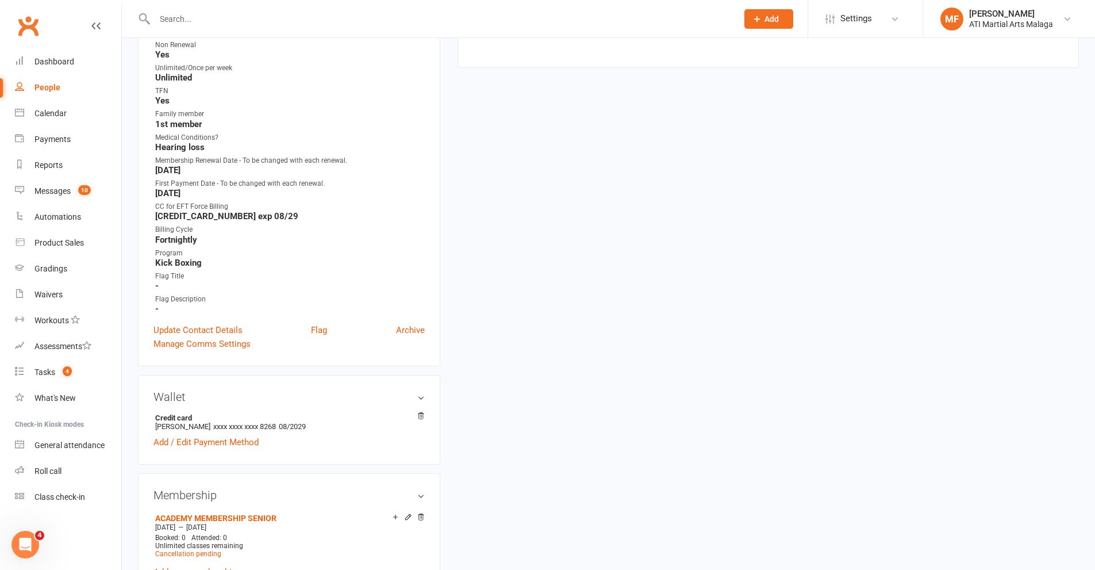
scroll to position [575, 0]
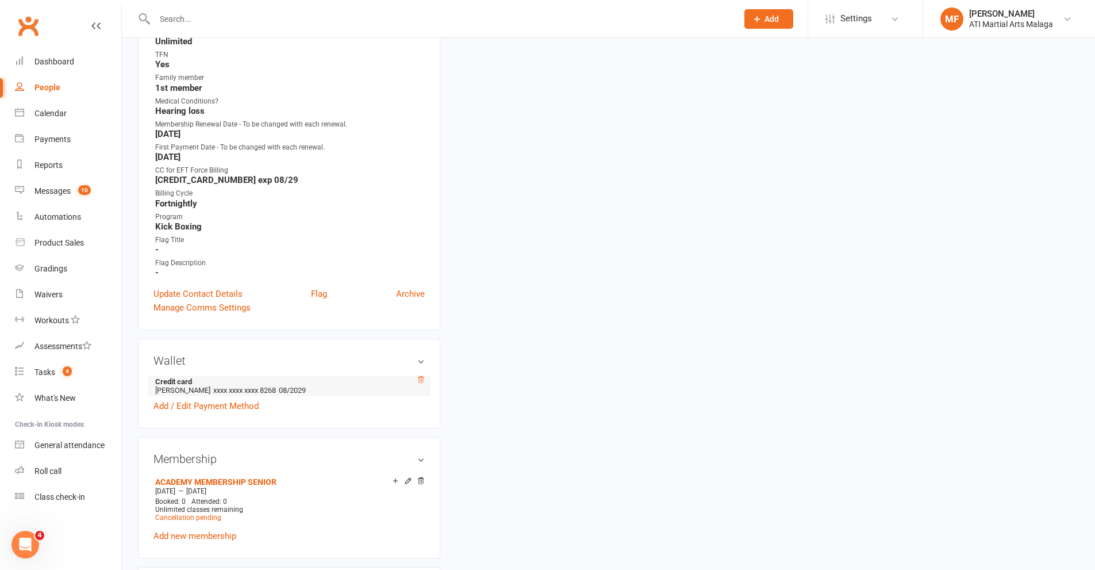
click at [421, 381] on icon at bounding box center [421, 379] width 6 height 6
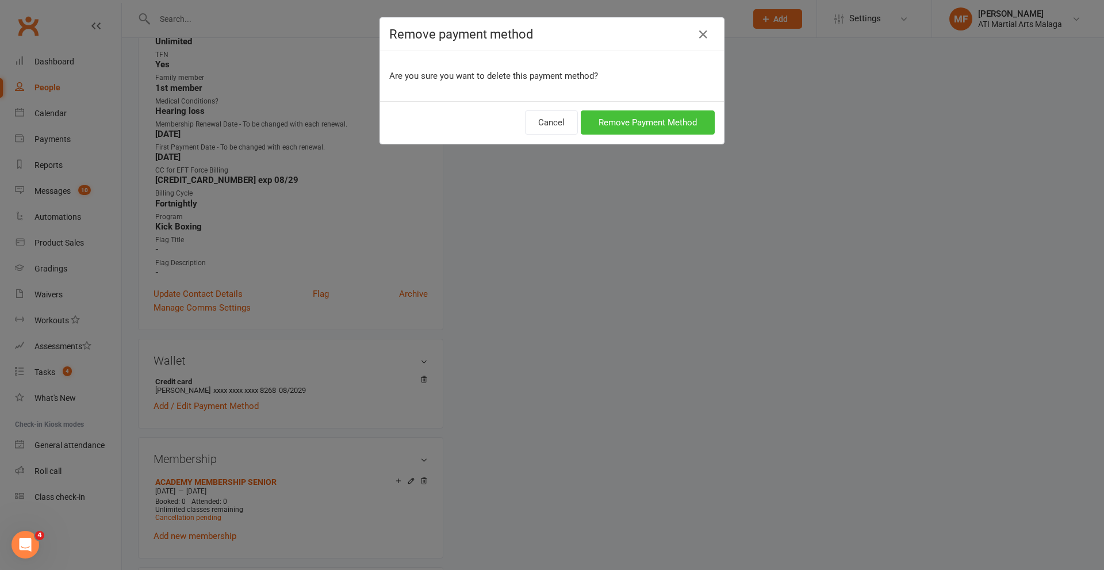
drag, startPoint x: 634, startPoint y: 124, endPoint x: 622, endPoint y: 135, distance: 15.9
click at [634, 123] on button "Remove Payment Method" at bounding box center [648, 122] width 134 height 24
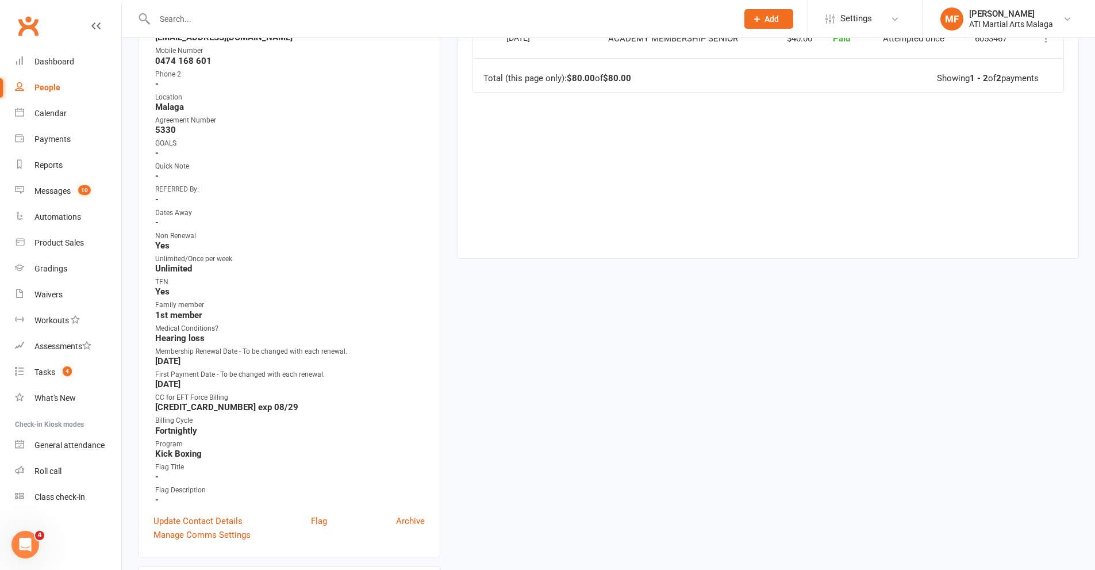
scroll to position [287, 0]
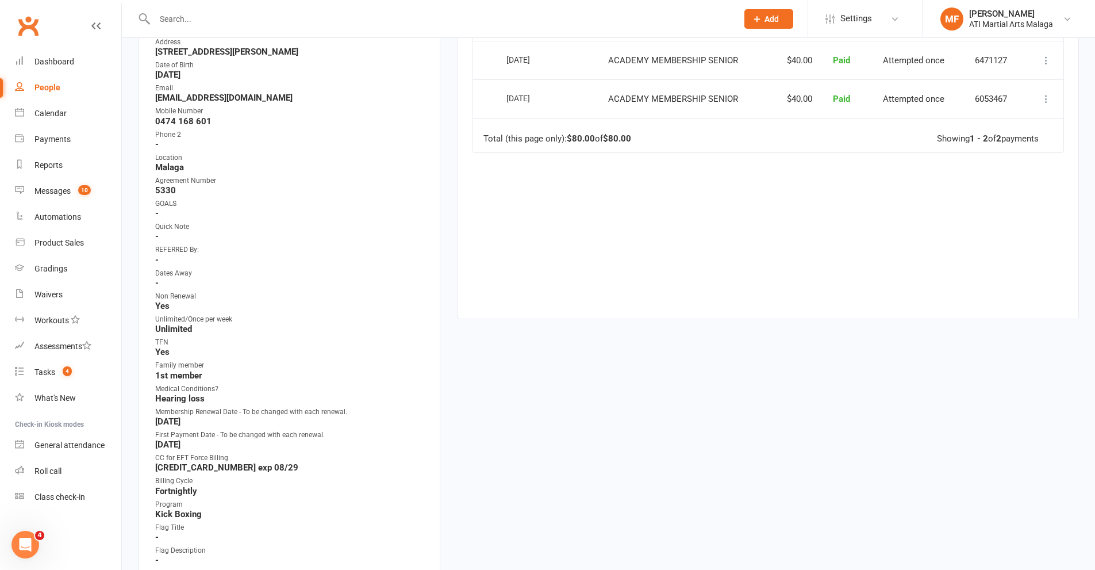
click at [289, 23] on input "text" at bounding box center [440, 19] width 578 height 16
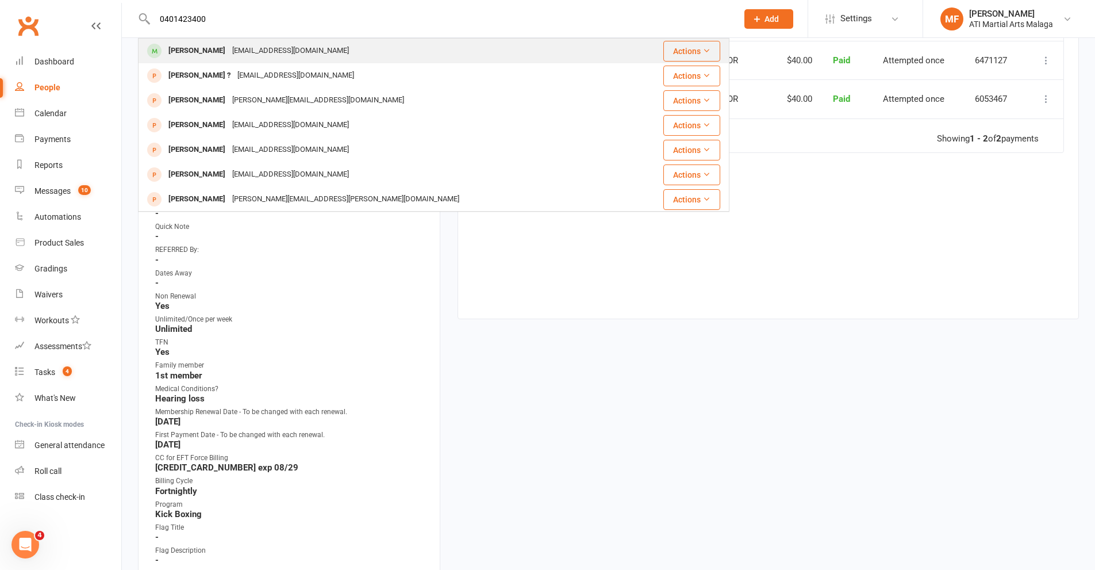
type input "0401423400"
click at [240, 51] on div "leyla_2010@live.com" at bounding box center [291, 51] width 124 height 17
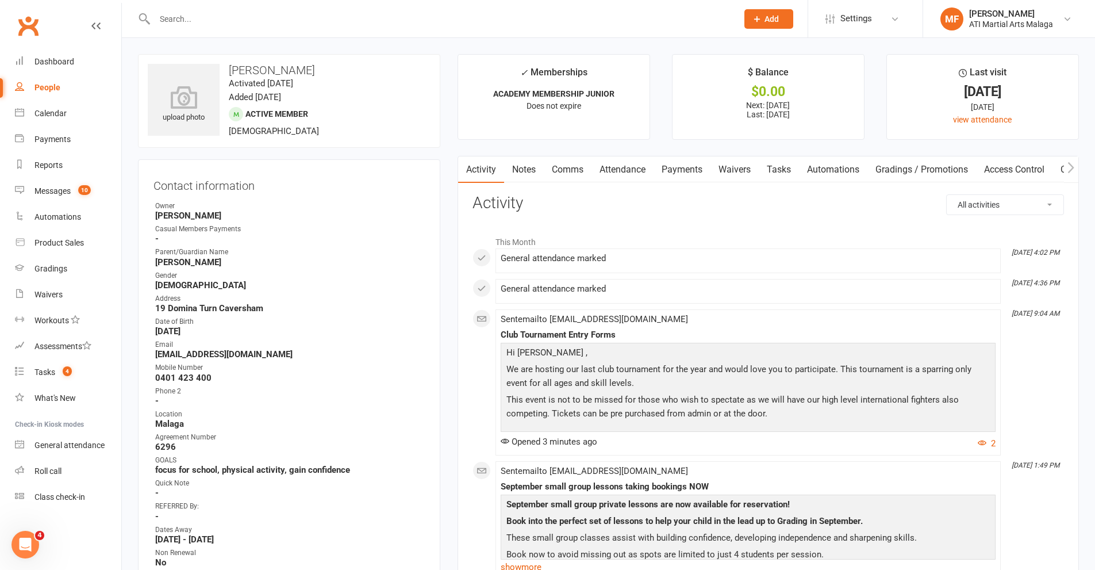
click at [295, 25] on input "text" at bounding box center [440, 19] width 578 height 16
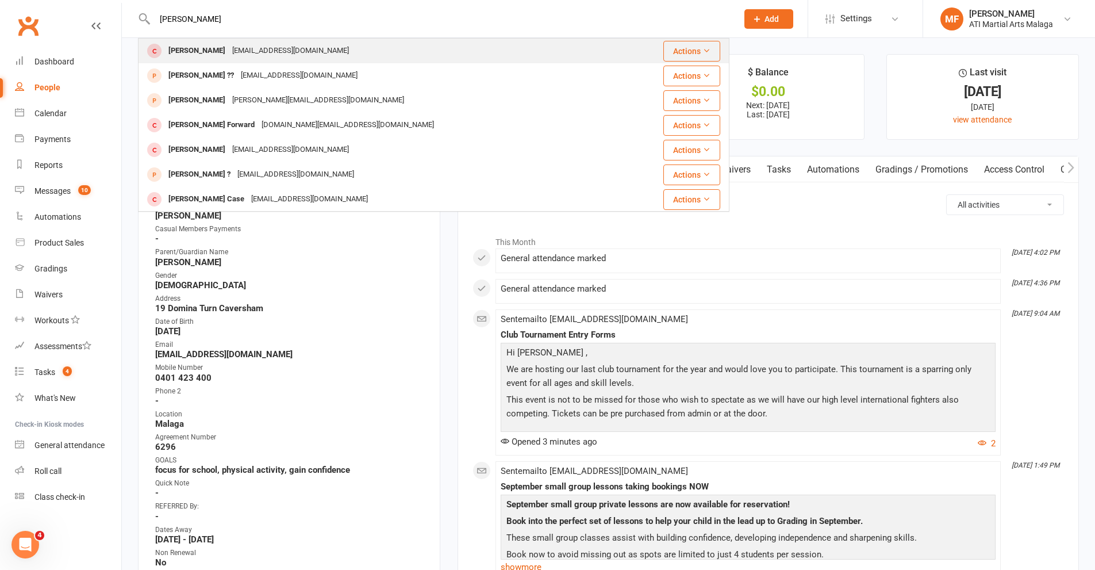
type input "MASON LANDIS"
click at [197, 57] on div "Mason Landis" at bounding box center [197, 51] width 64 height 17
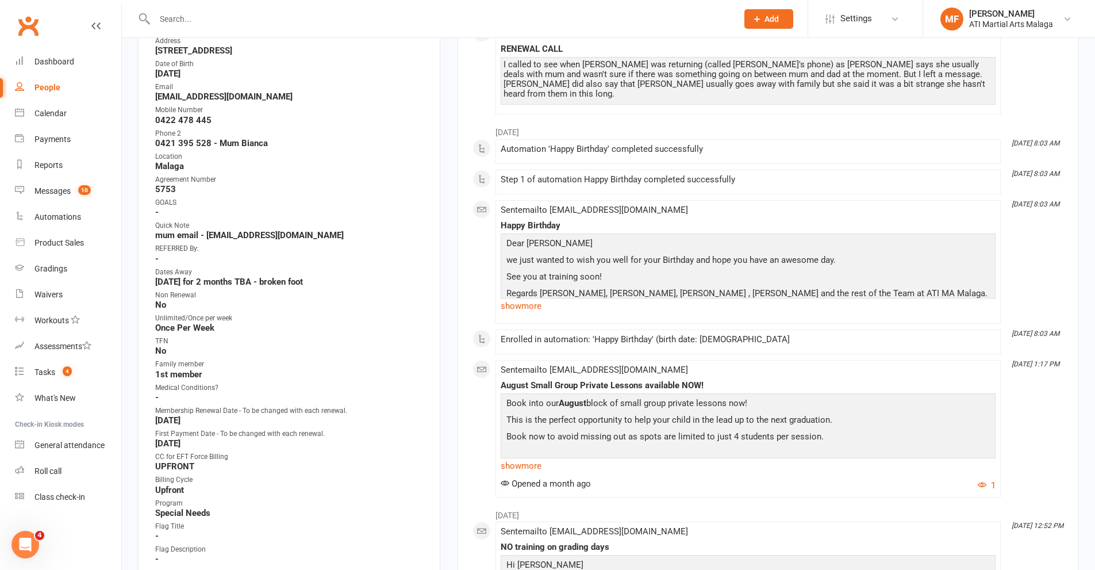
scroll to position [402, 0]
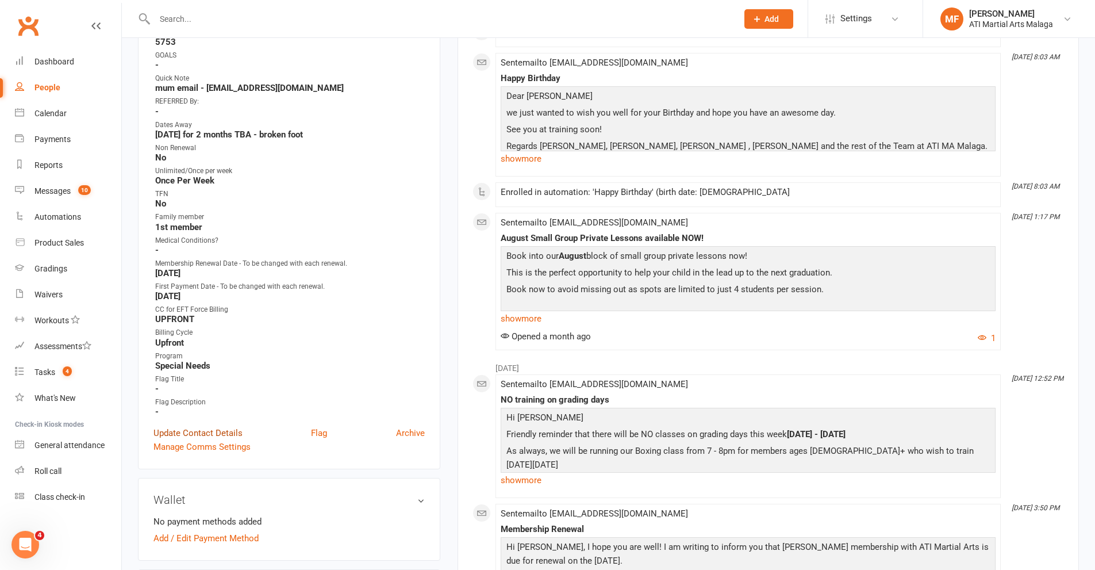
click at [226, 430] on link "Update Contact Details" at bounding box center [197, 433] width 89 height 14
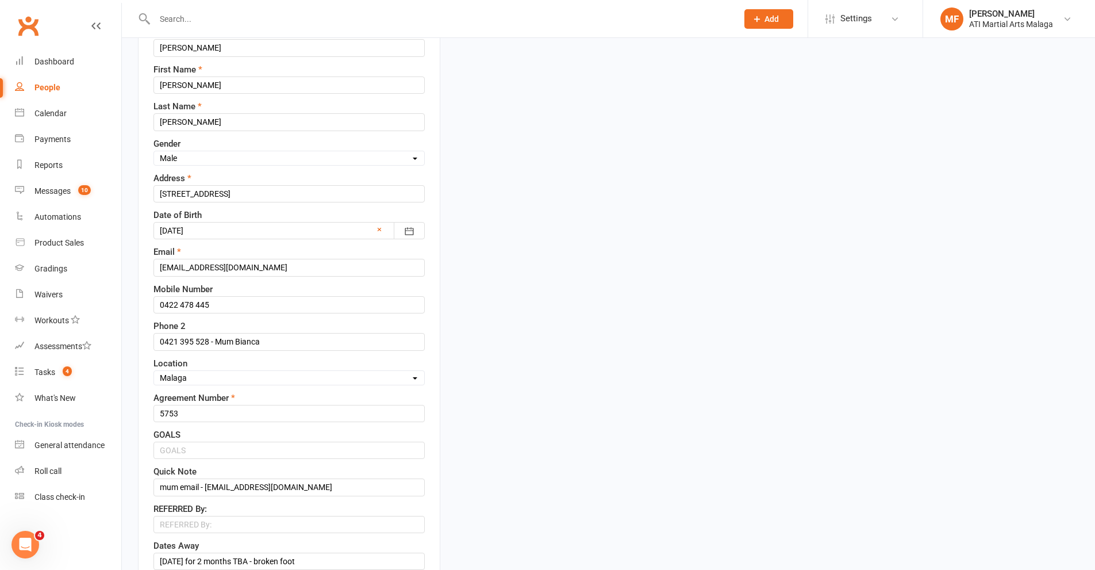
scroll to position [399, 0]
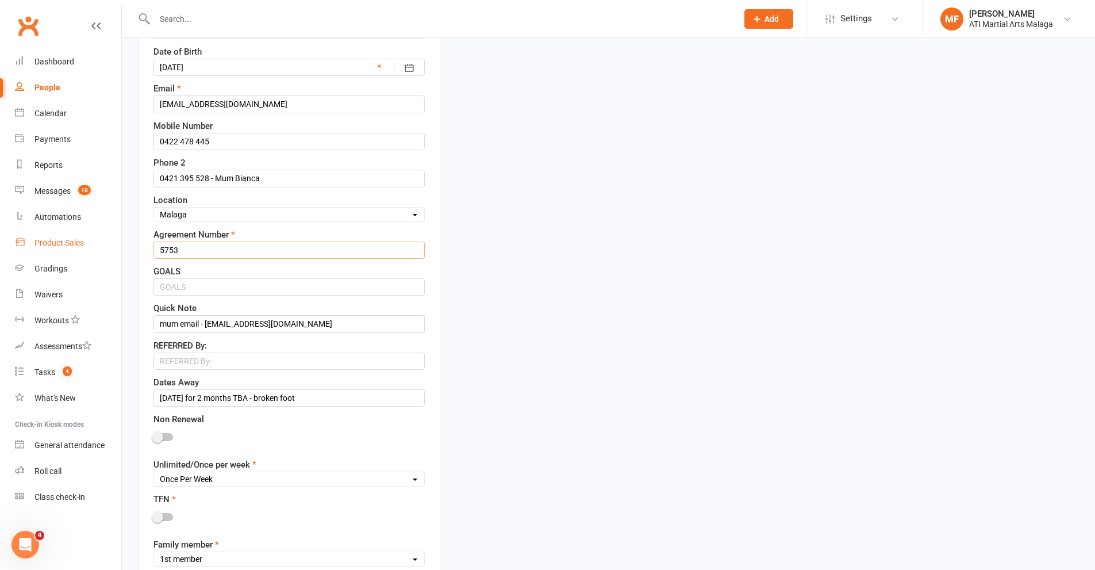
drag, startPoint x: 193, startPoint y: 246, endPoint x: 86, endPoint y: 255, distance: 107.3
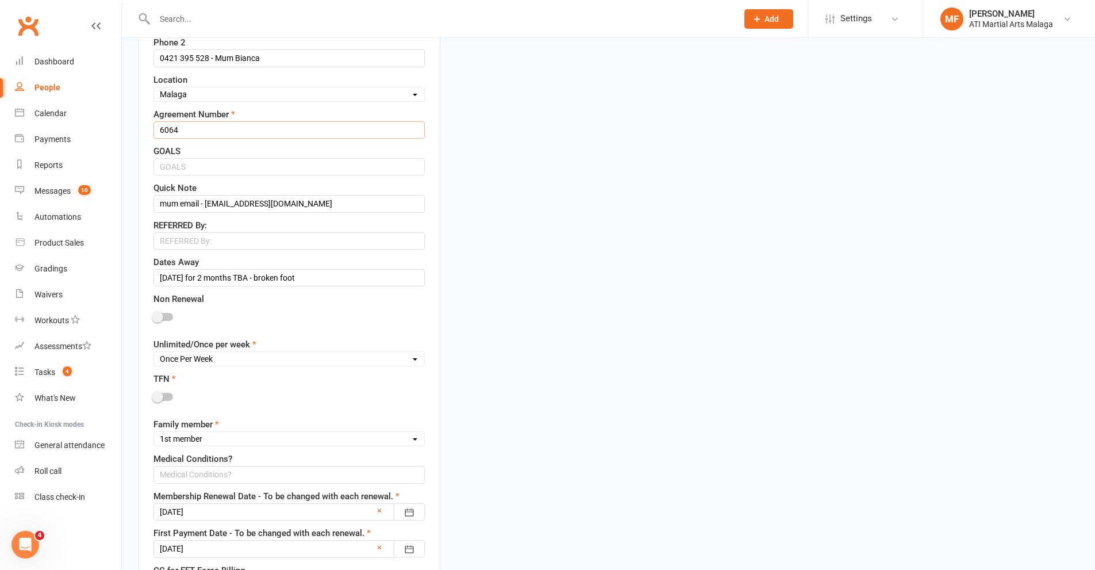
scroll to position [571, 0]
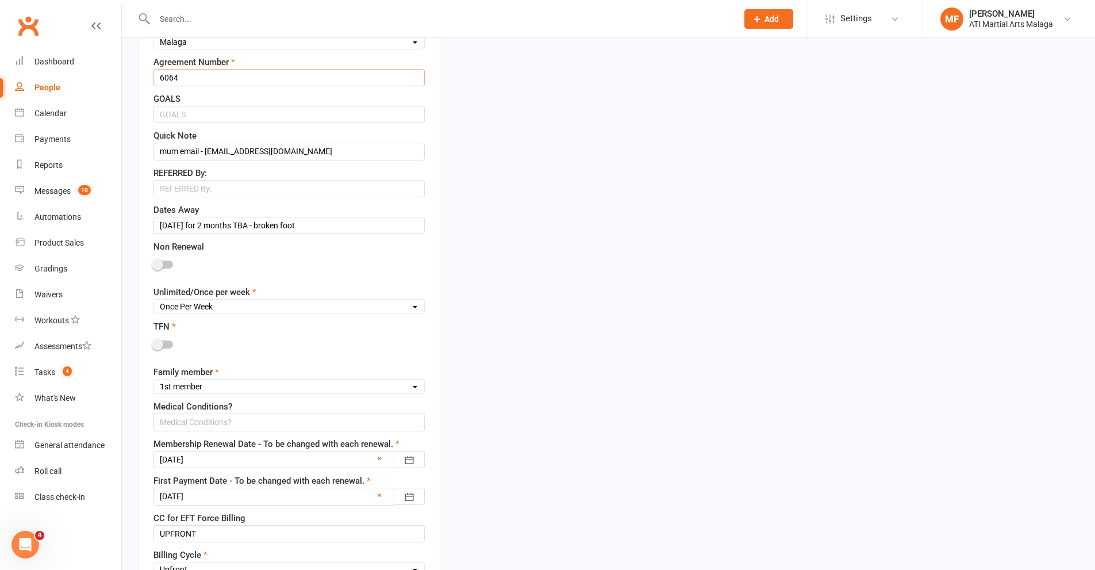
type input "6064"
drag, startPoint x: 184, startPoint y: 229, endPoint x: 2, endPoint y: 225, distance: 181.7
click at [18, 229] on ui-view "Prospect Member Non-attending contact Class / event Appointment Grading event T…" at bounding box center [547, 480] width 1095 height 2098
click at [161, 341] on span at bounding box center [157, 344] width 11 height 11
click at [153, 343] on input "checkbox" at bounding box center [153, 343] width 0 height 0
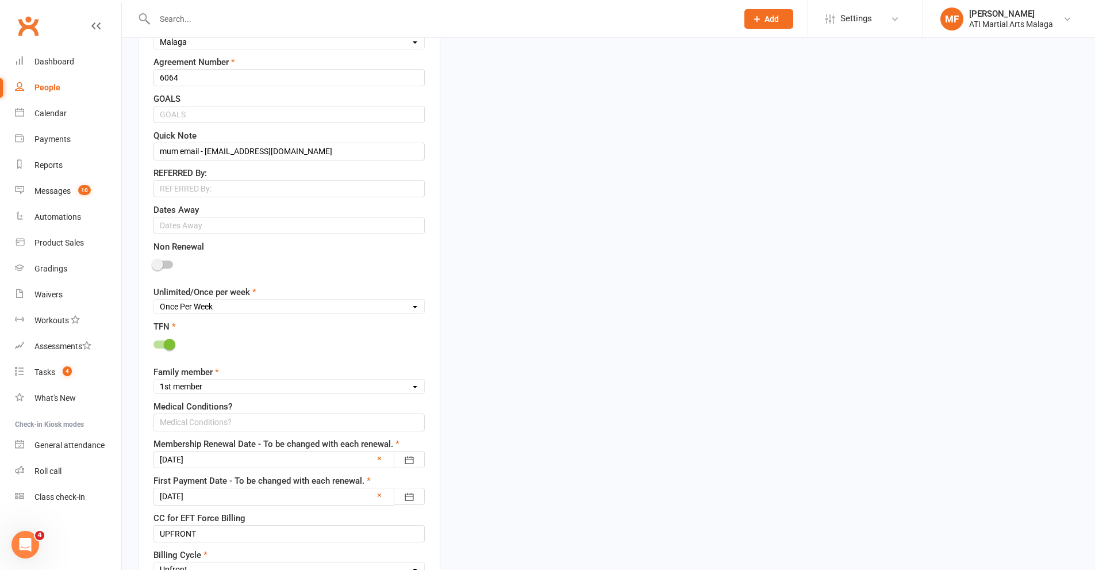
click at [164, 343] on span at bounding box center [169, 344] width 11 height 11
click at [153, 343] on input "checkbox" at bounding box center [153, 343] width 0 height 0
click at [187, 305] on select "Unlimited Once Per Week Limited - 3 days a week Academy Twice a week(Satellite …" at bounding box center [289, 306] width 270 height 13
click at [191, 306] on select "Unlimited Once Per Week Limited - 3 days a week Academy Twice a week(Satellite …" at bounding box center [289, 306] width 270 height 13
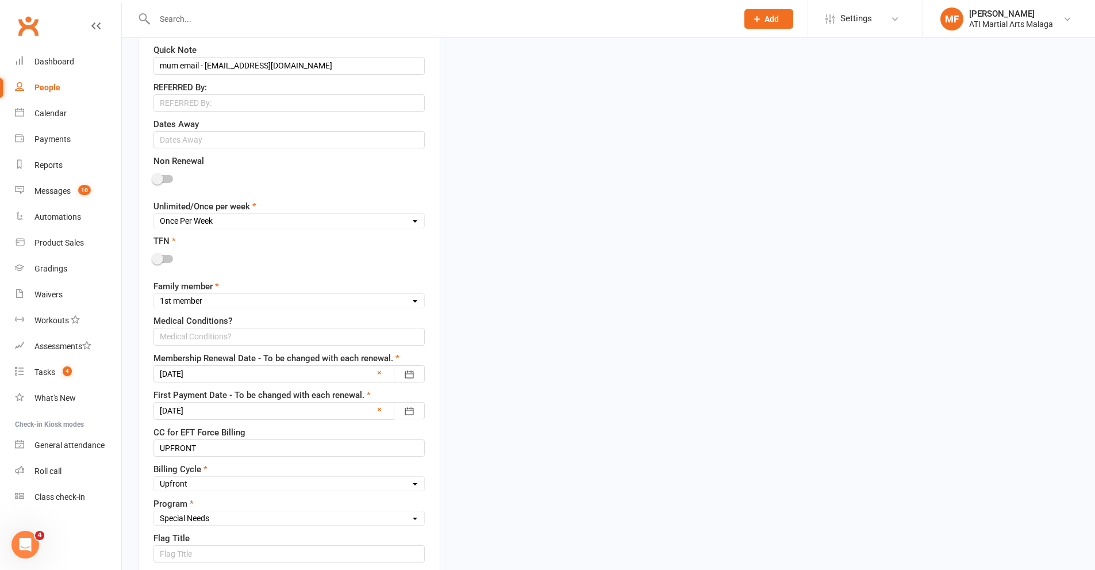
scroll to position [686, 0]
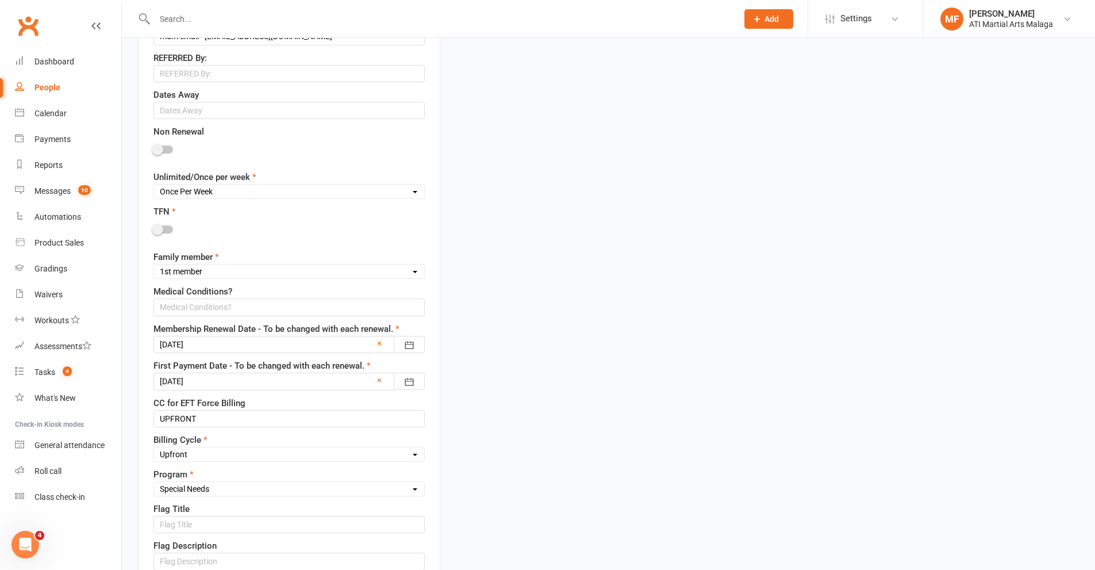
click at [193, 350] on div at bounding box center [288, 344] width 271 height 17
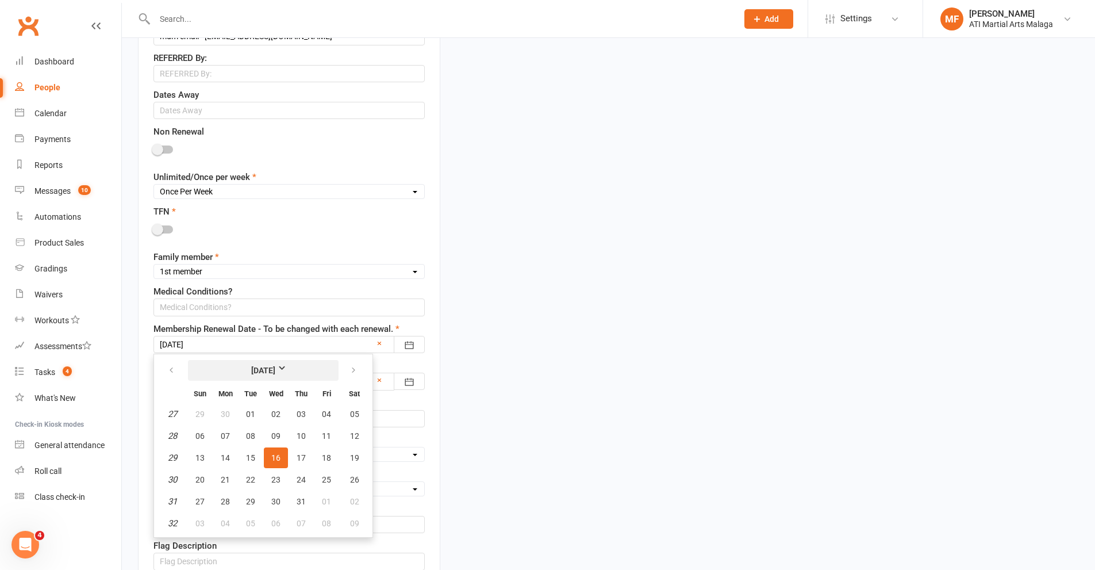
click at [275, 363] on button "[DATE]" at bounding box center [263, 370] width 151 height 21
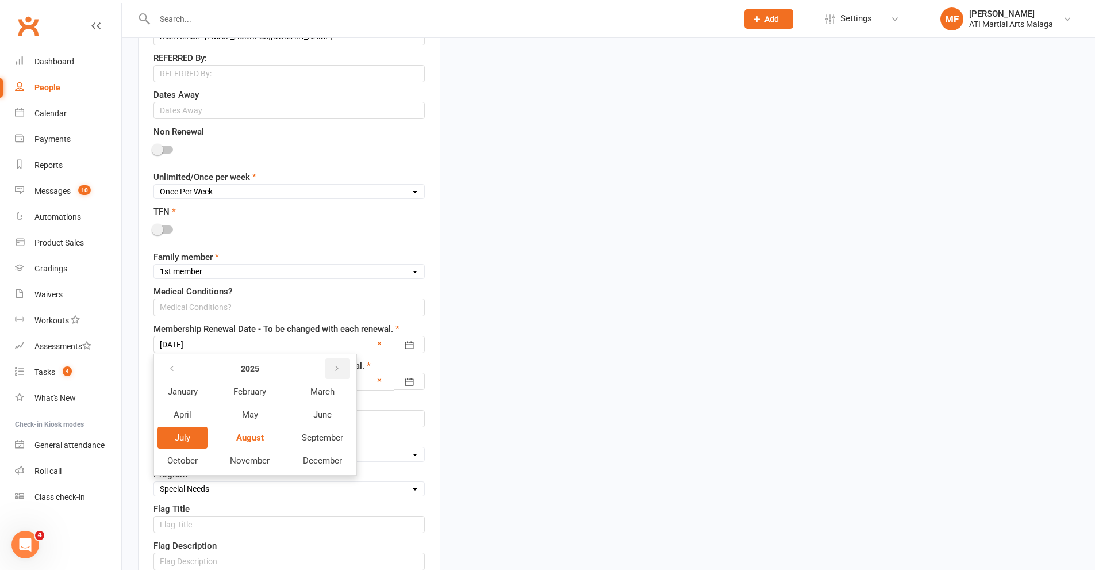
click at [332, 371] on button "button" at bounding box center [337, 368] width 25 height 21
click at [275, 432] on button "August" at bounding box center [250, 438] width 82 height 22
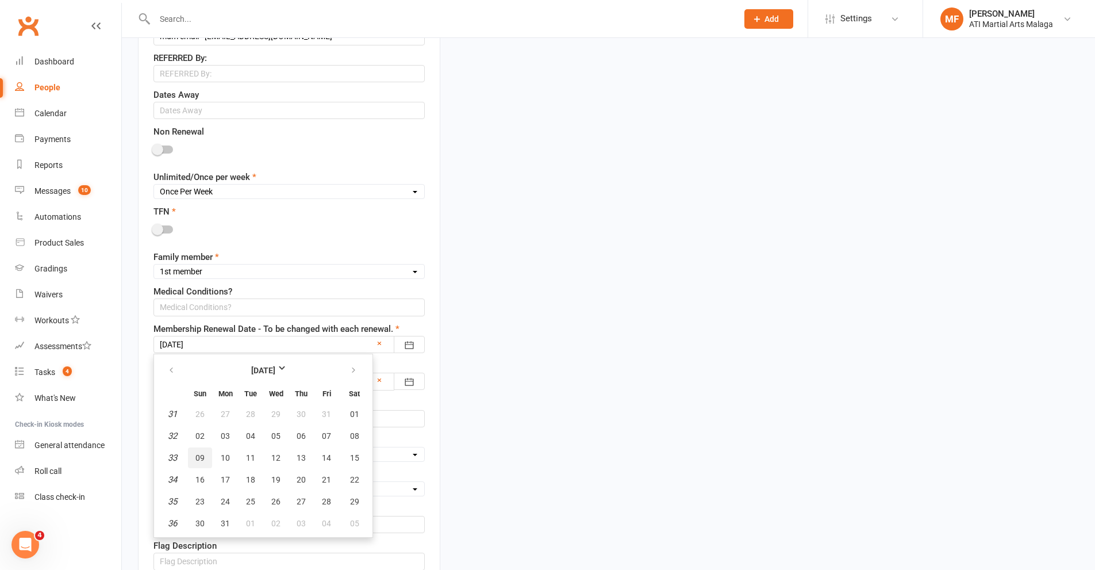
click at [205, 460] on button "09" at bounding box center [200, 457] width 24 height 21
type input "09 Aug 2026"
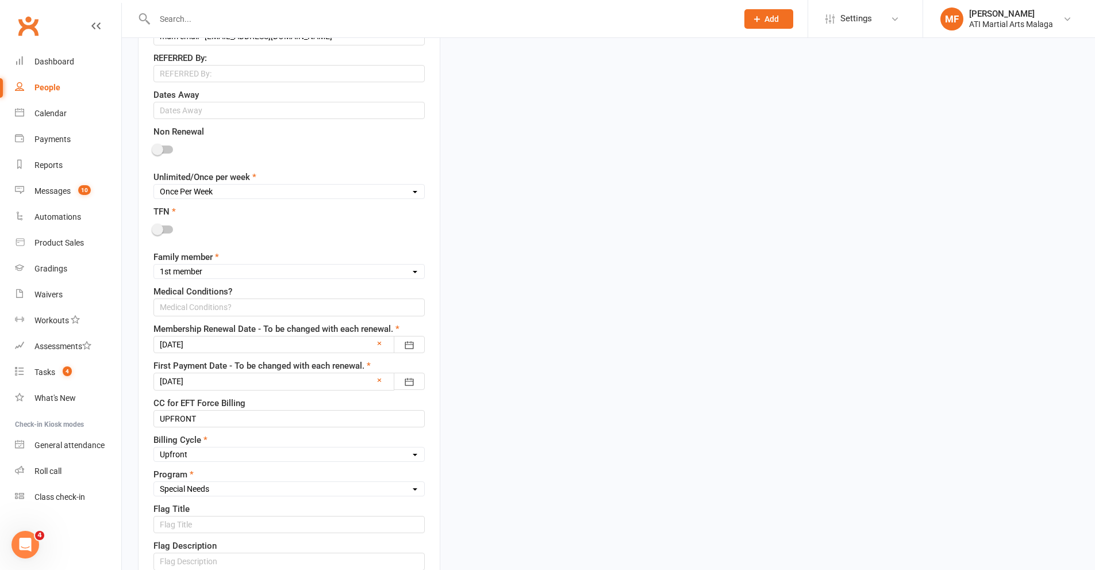
click at [183, 390] on div at bounding box center [288, 381] width 271 height 17
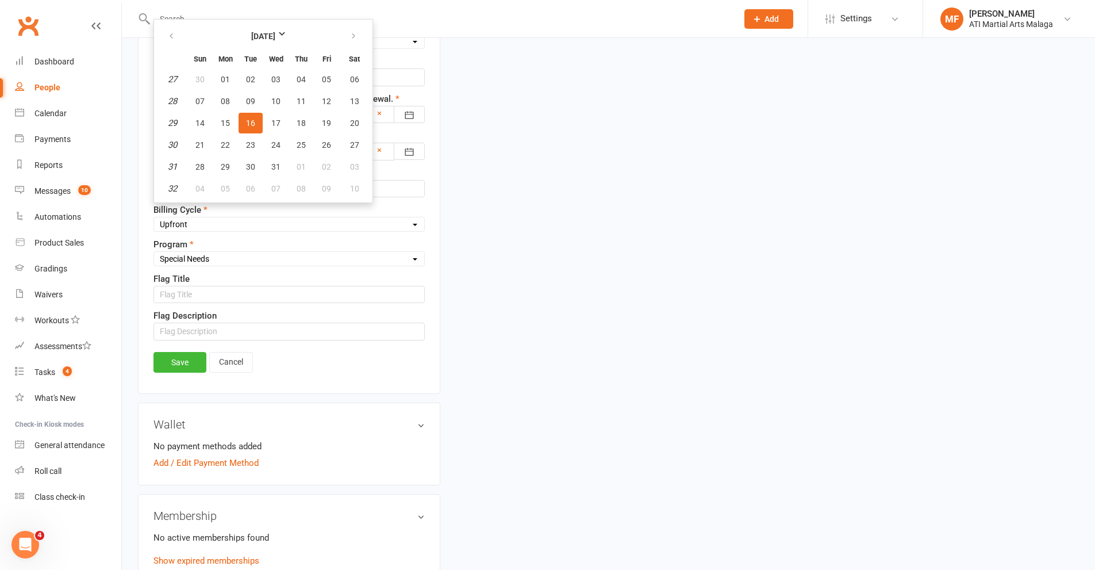
scroll to position [1146, 0]
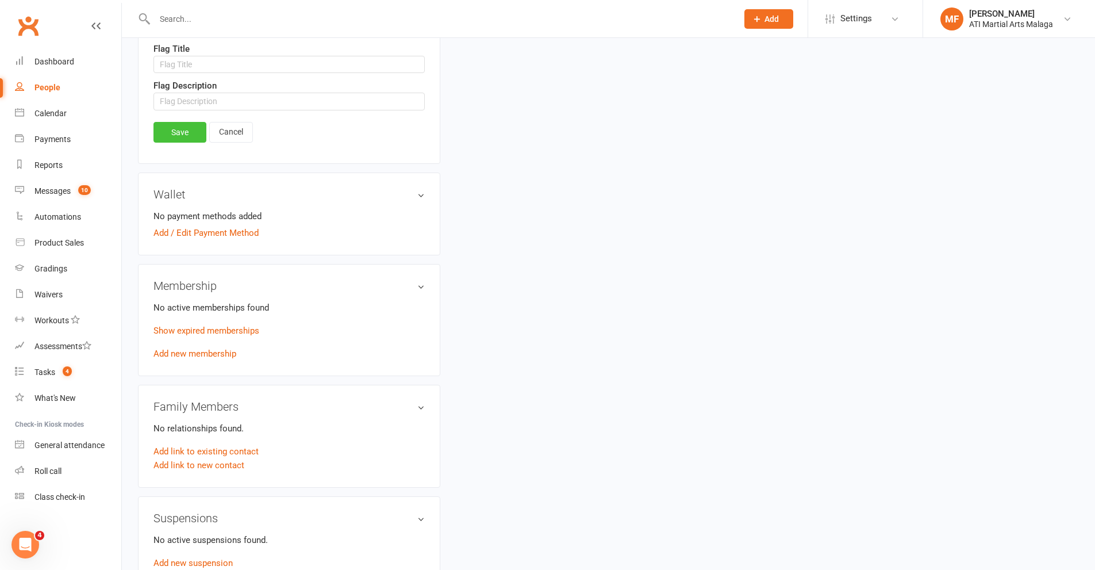
click at [166, 140] on link "Save" at bounding box center [179, 132] width 53 height 21
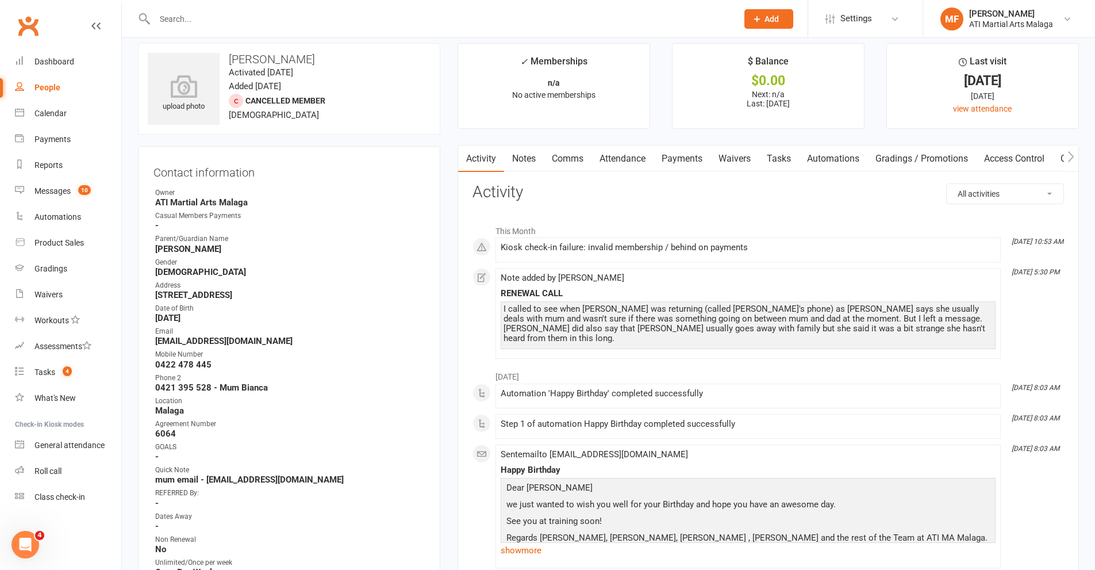
scroll to position [0, 0]
